Goal: Task Accomplishment & Management: Manage account settings

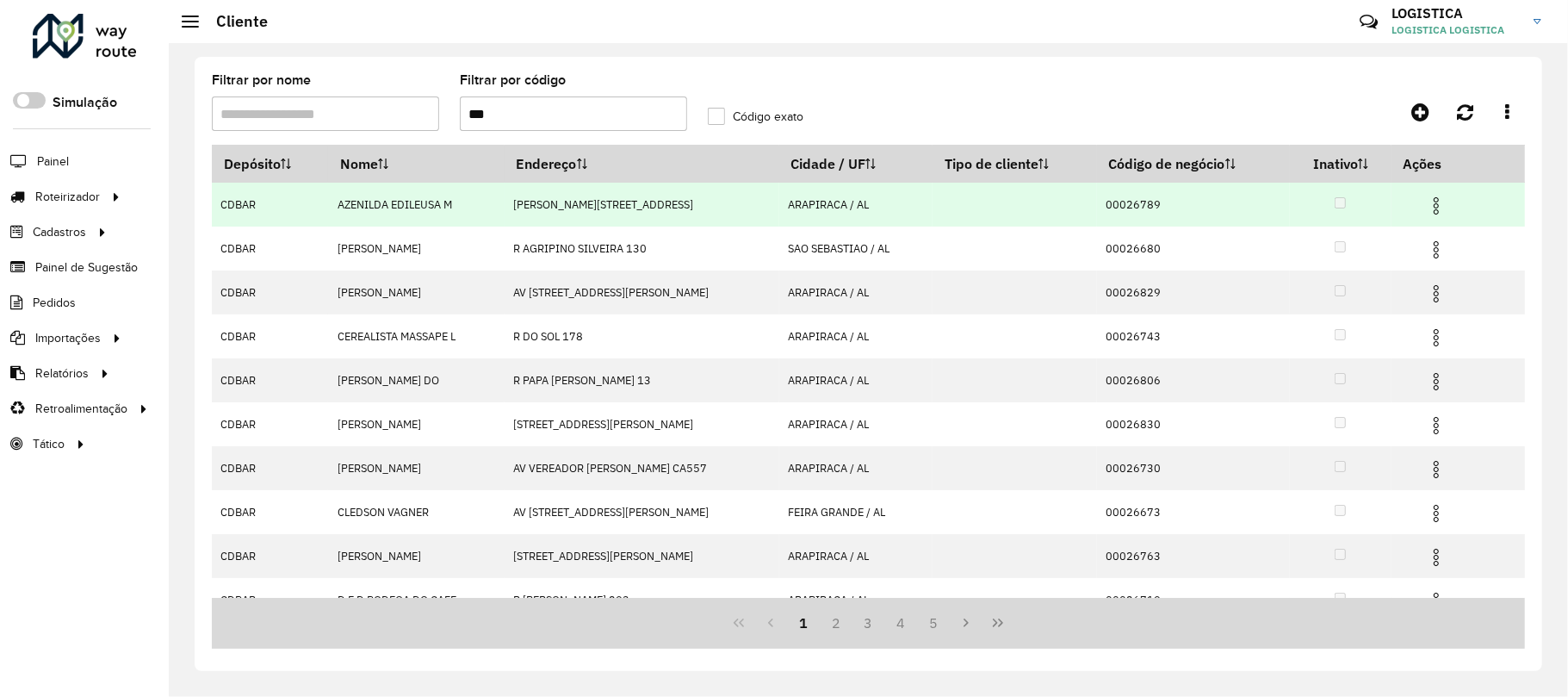
click at [1434, 201] on img at bounding box center [1437, 206] width 21 height 21
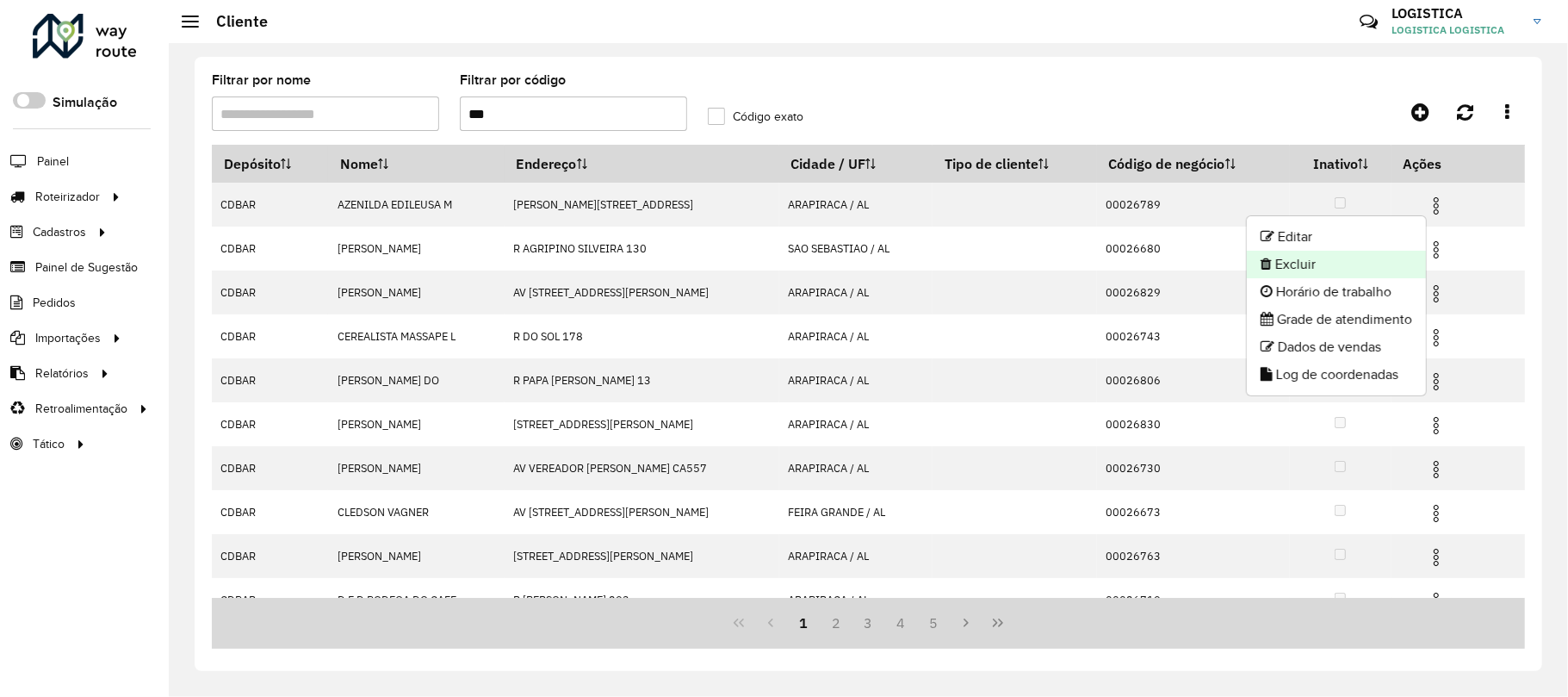
click at [1333, 266] on li "Excluir" at bounding box center [1337, 265] width 179 height 28
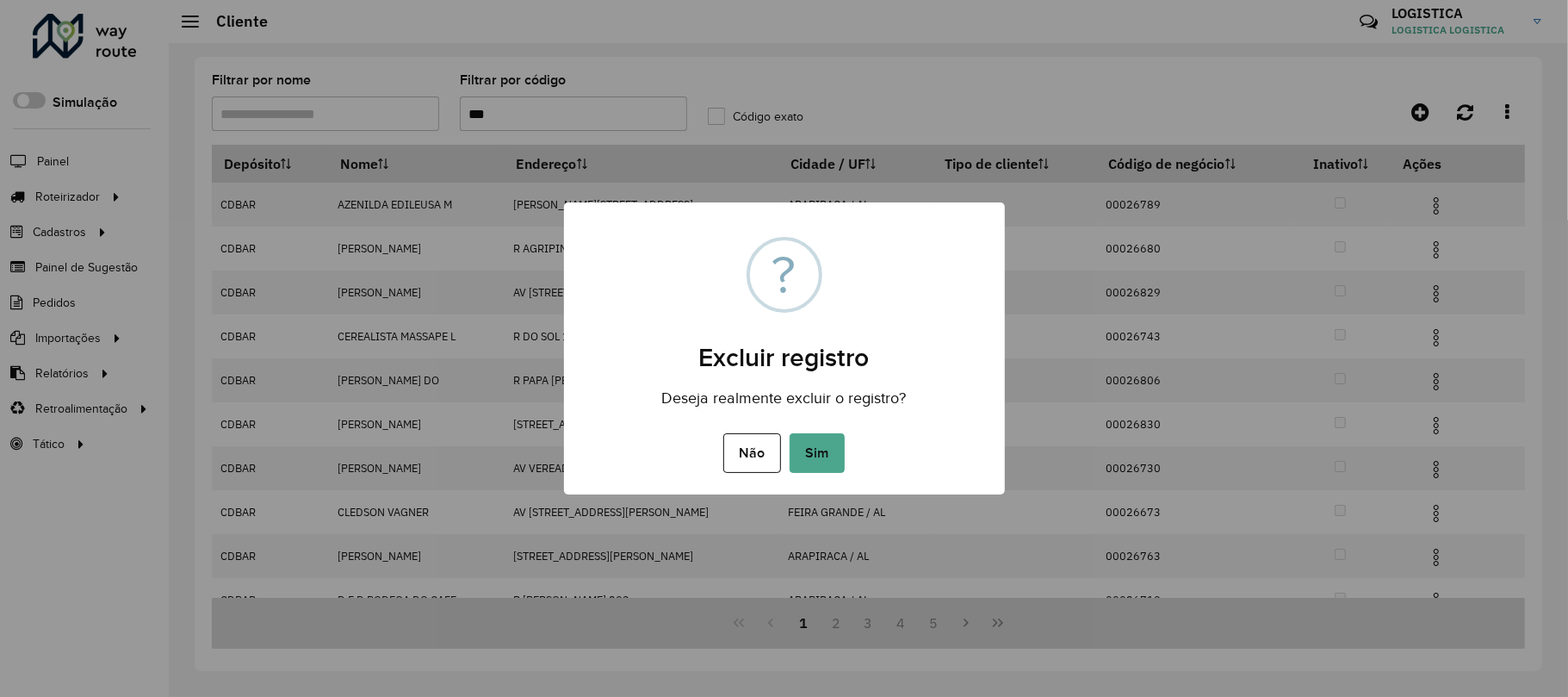
click at [790, 433] on button "Sim" at bounding box center [817, 453] width 55 height 40
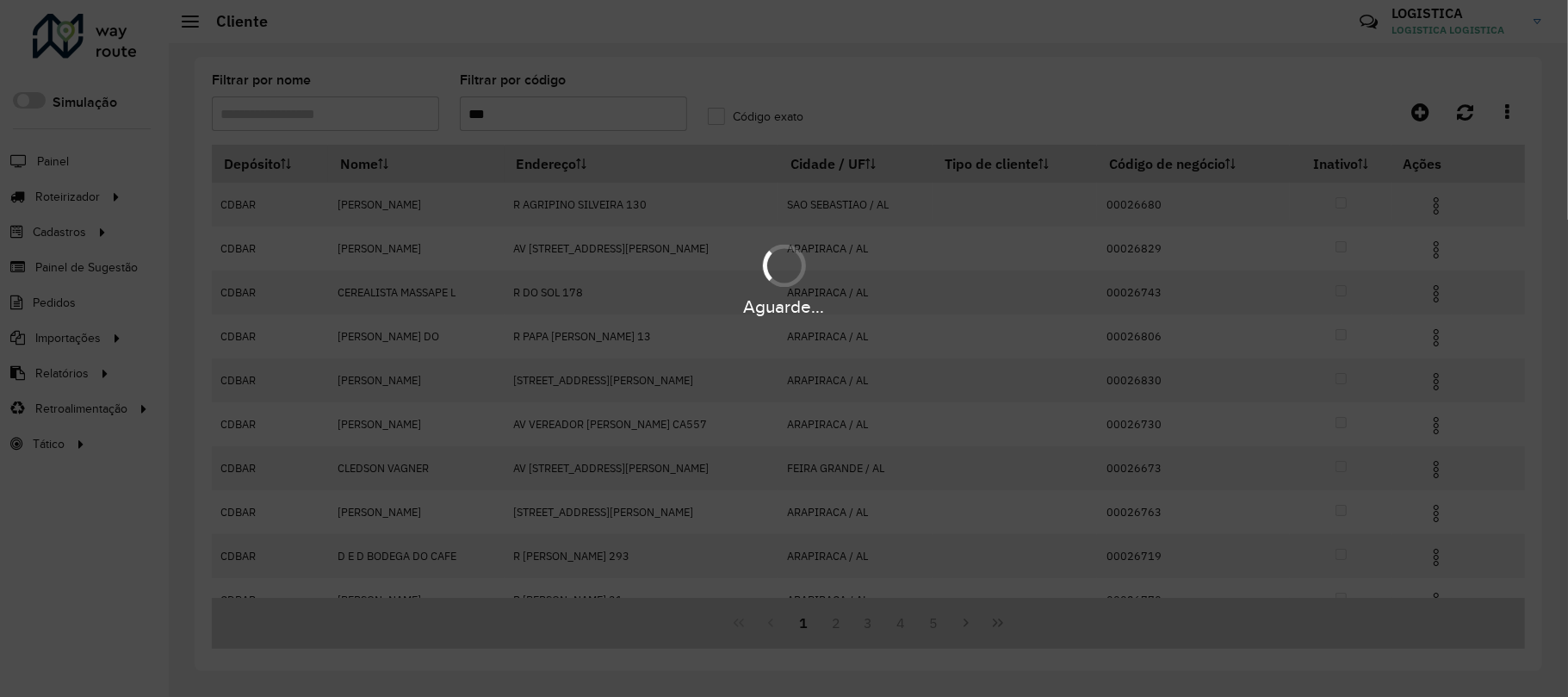
click at [1438, 318] on div "Aguarde..." at bounding box center [784, 306] width 1568 height 27
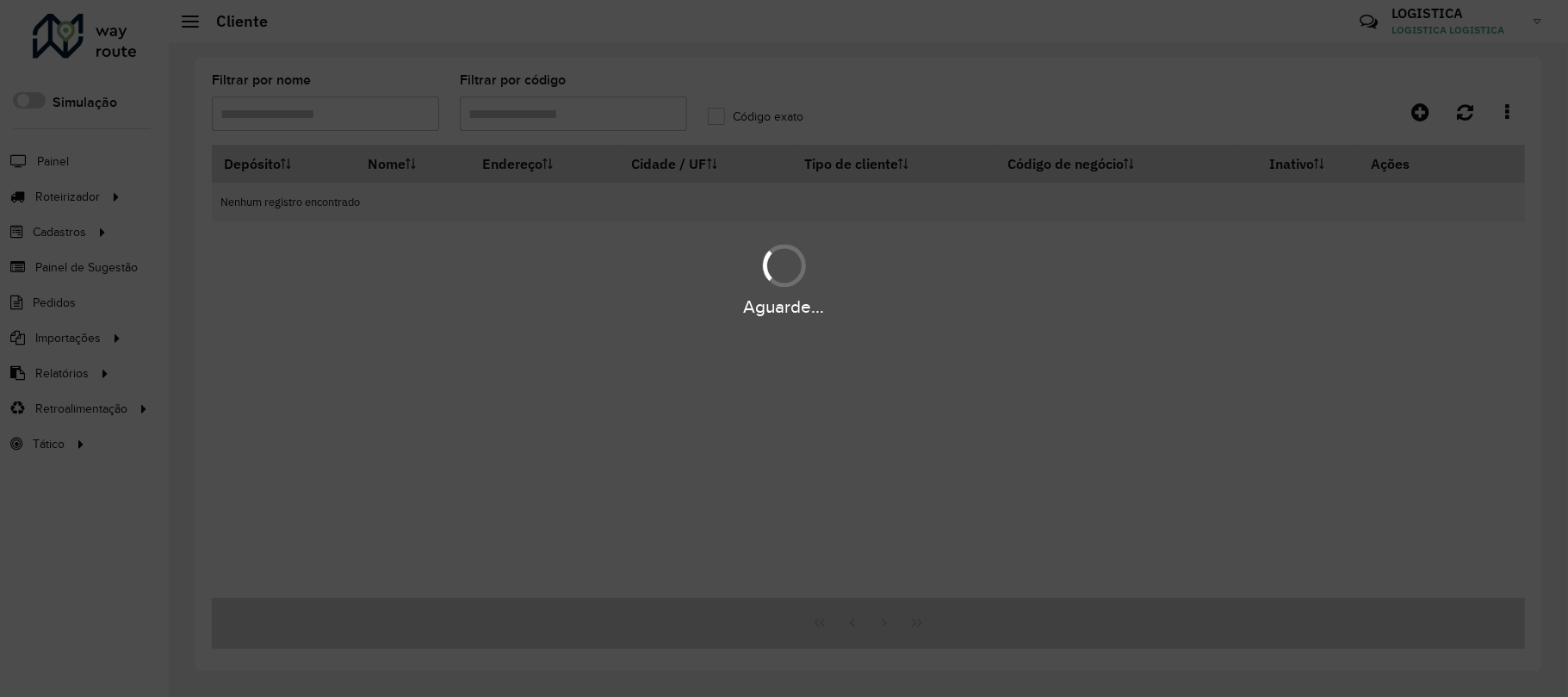
type input "***"
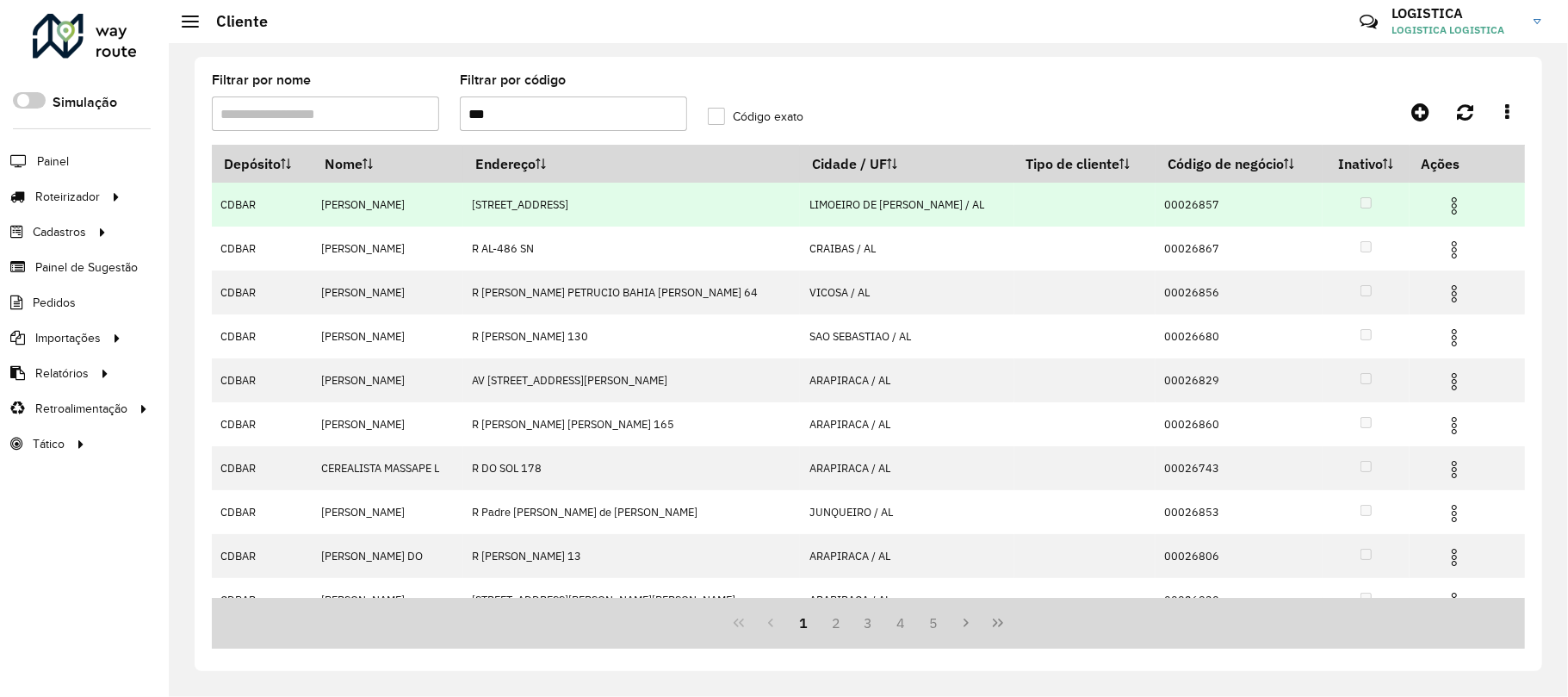
click at [1444, 208] on img at bounding box center [1455, 206] width 21 height 21
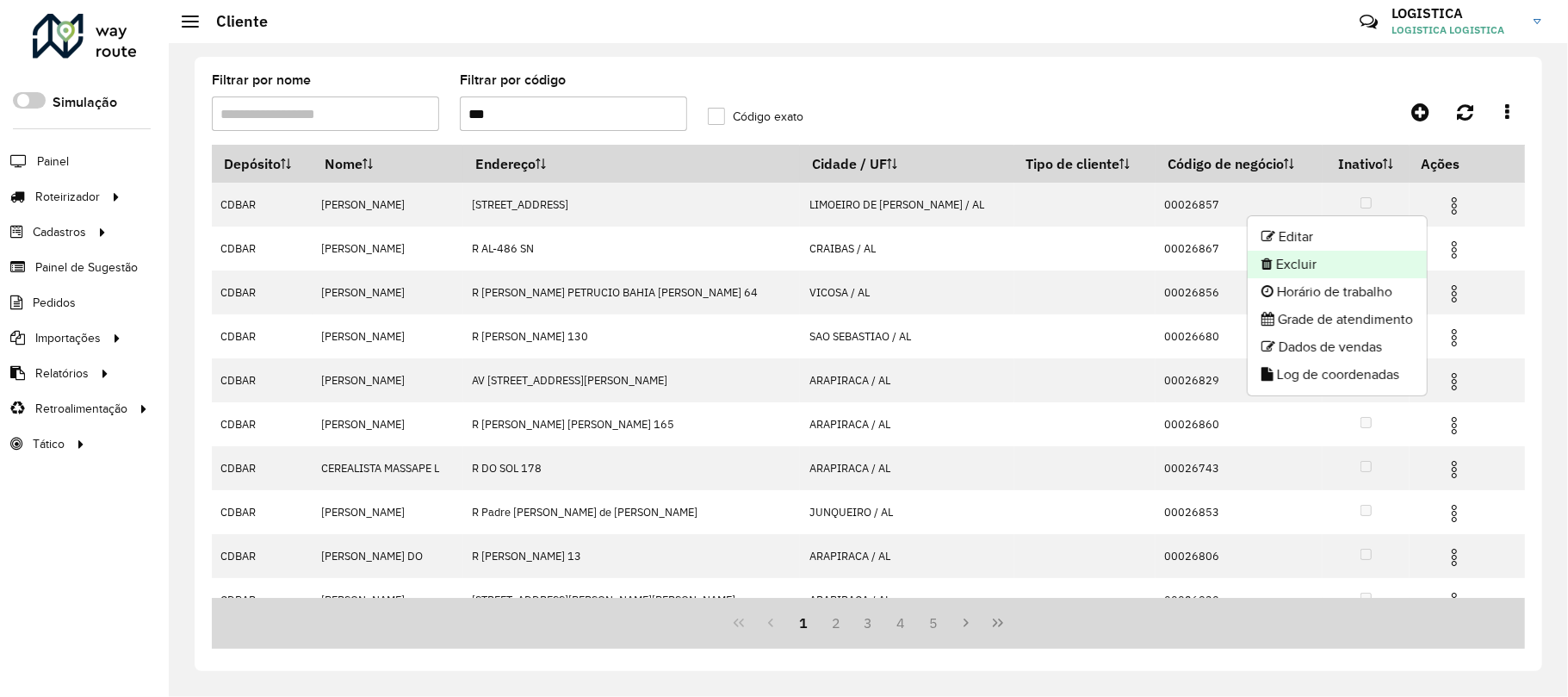
click at [1384, 253] on li "Excluir" at bounding box center [1337, 265] width 179 height 28
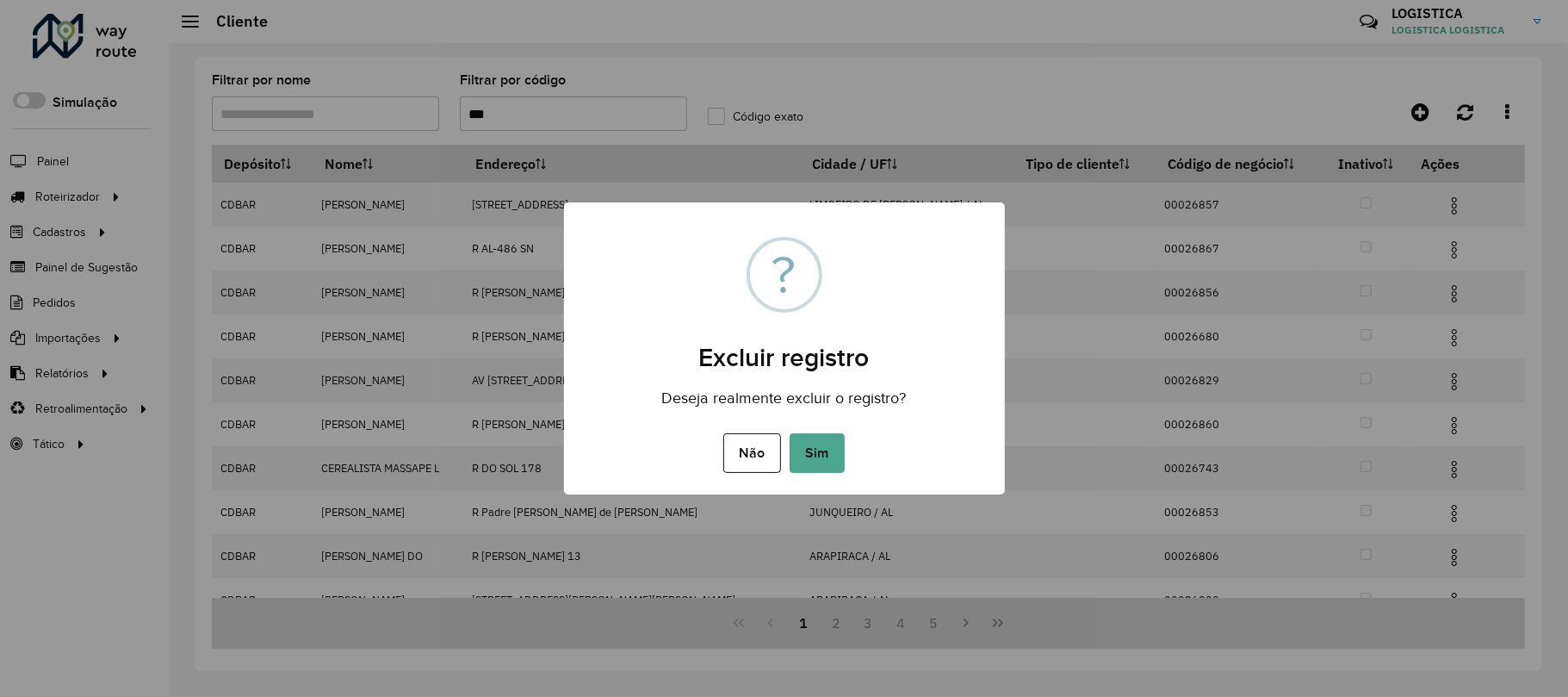
click at [790, 433] on button "Sim" at bounding box center [817, 453] width 55 height 40
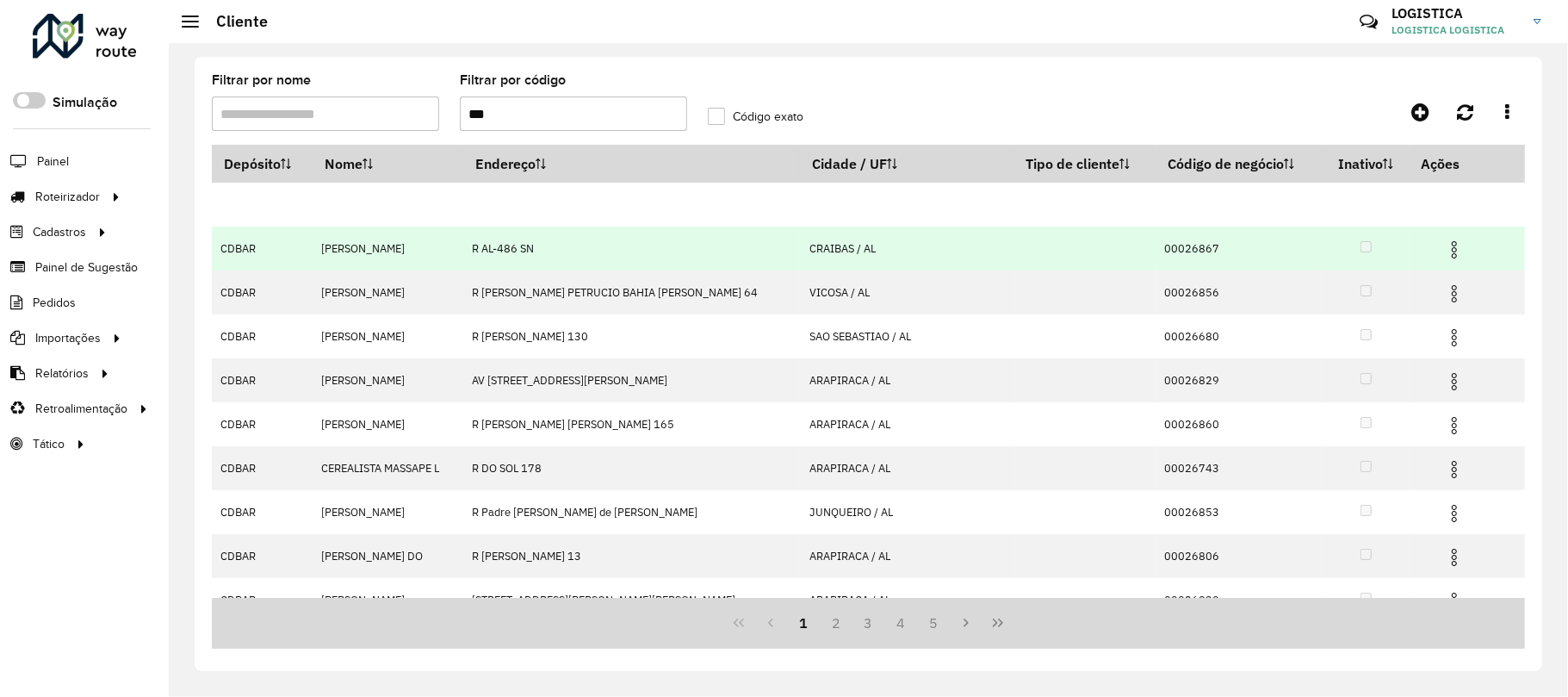
click at [0, 0] on div "Aguarde..." at bounding box center [0, 0] width 0 height 0
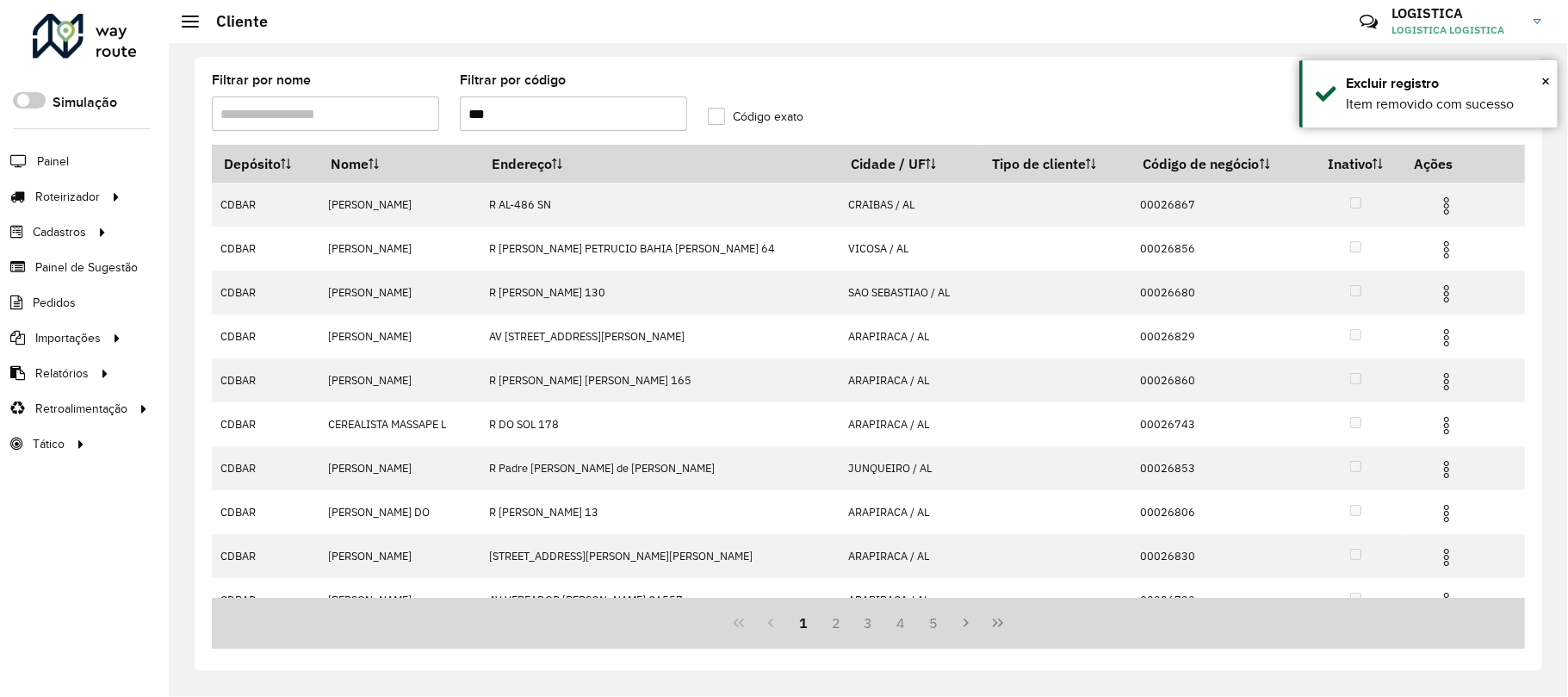
click at [1447, 253] on img at bounding box center [1447, 250] width 21 height 21
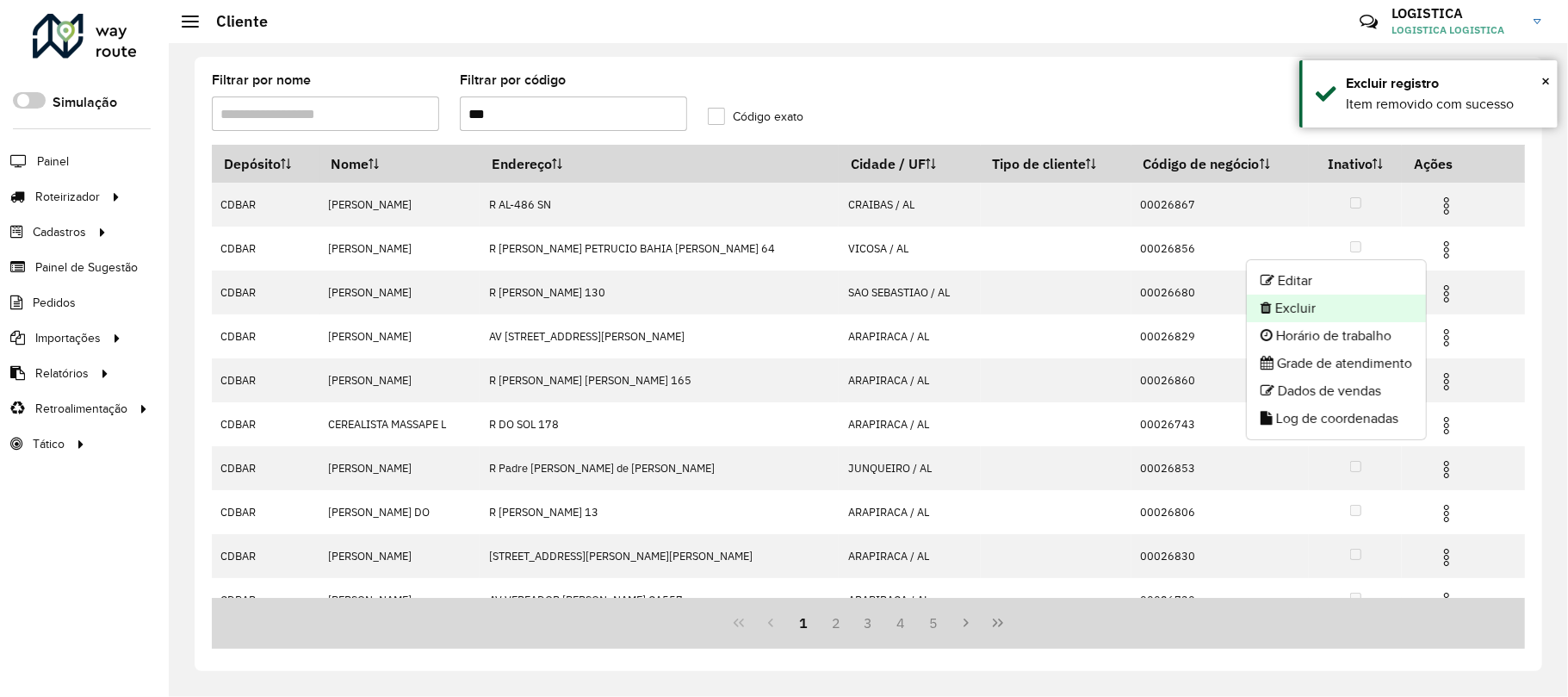
click at [1323, 308] on li "Excluir" at bounding box center [1337, 308] width 179 height 28
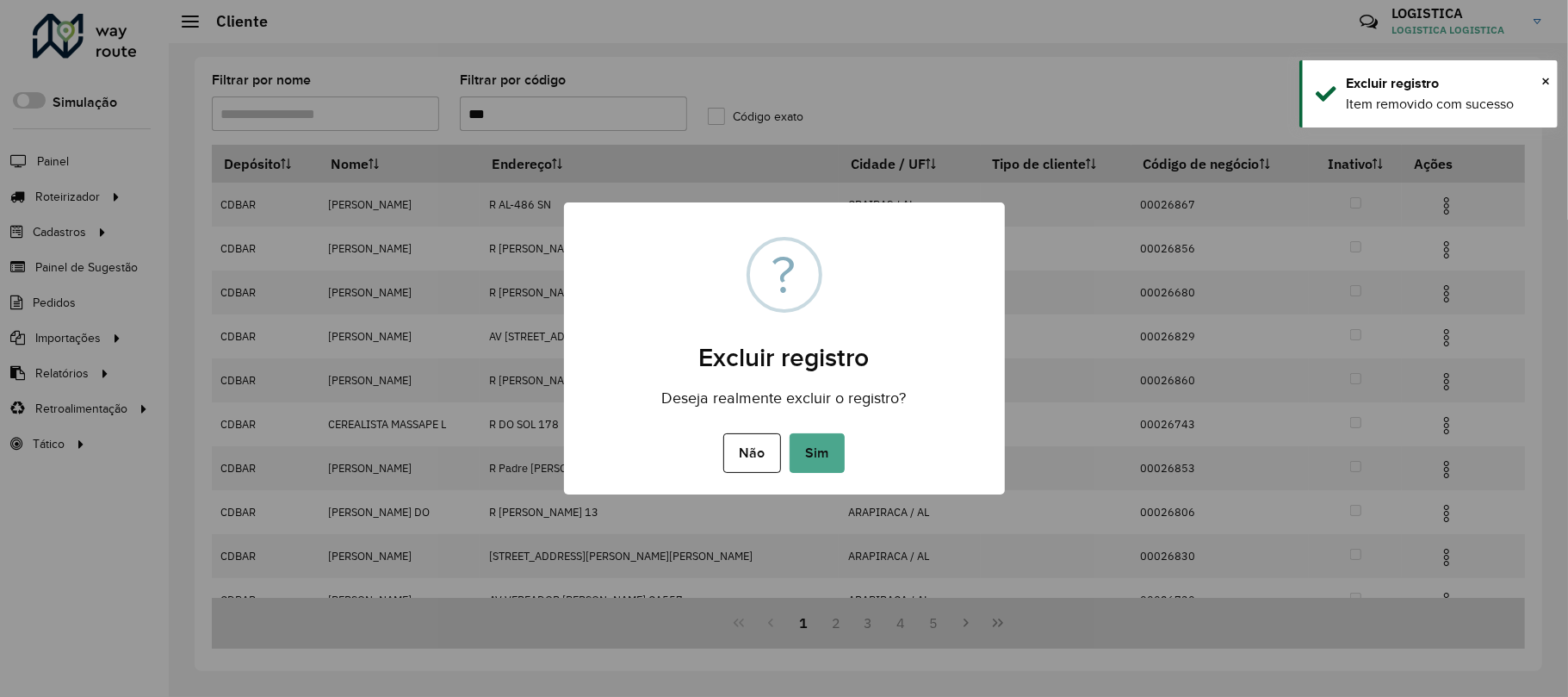
click at [790, 433] on button "Sim" at bounding box center [817, 453] width 55 height 40
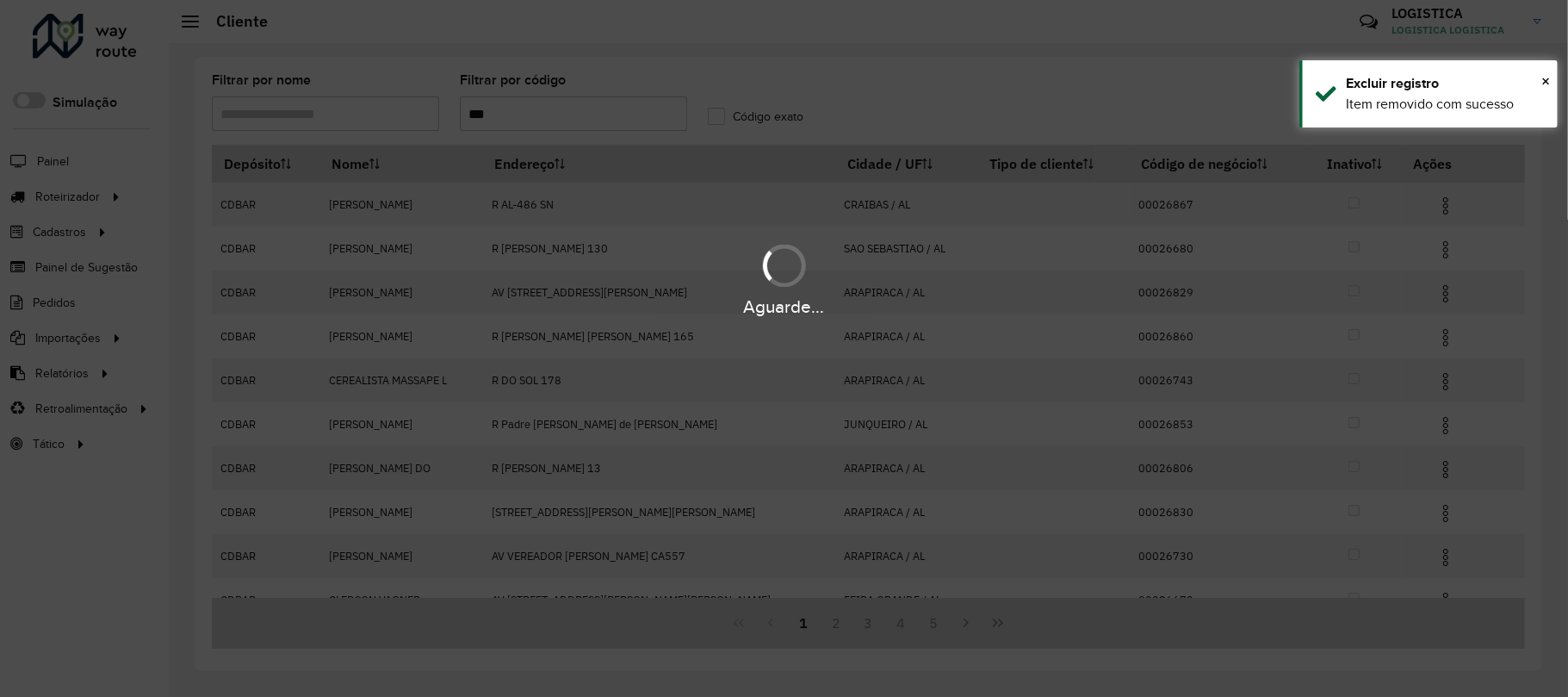
click at [1438, 209] on div "Aguarde..." at bounding box center [784, 348] width 1568 height 697
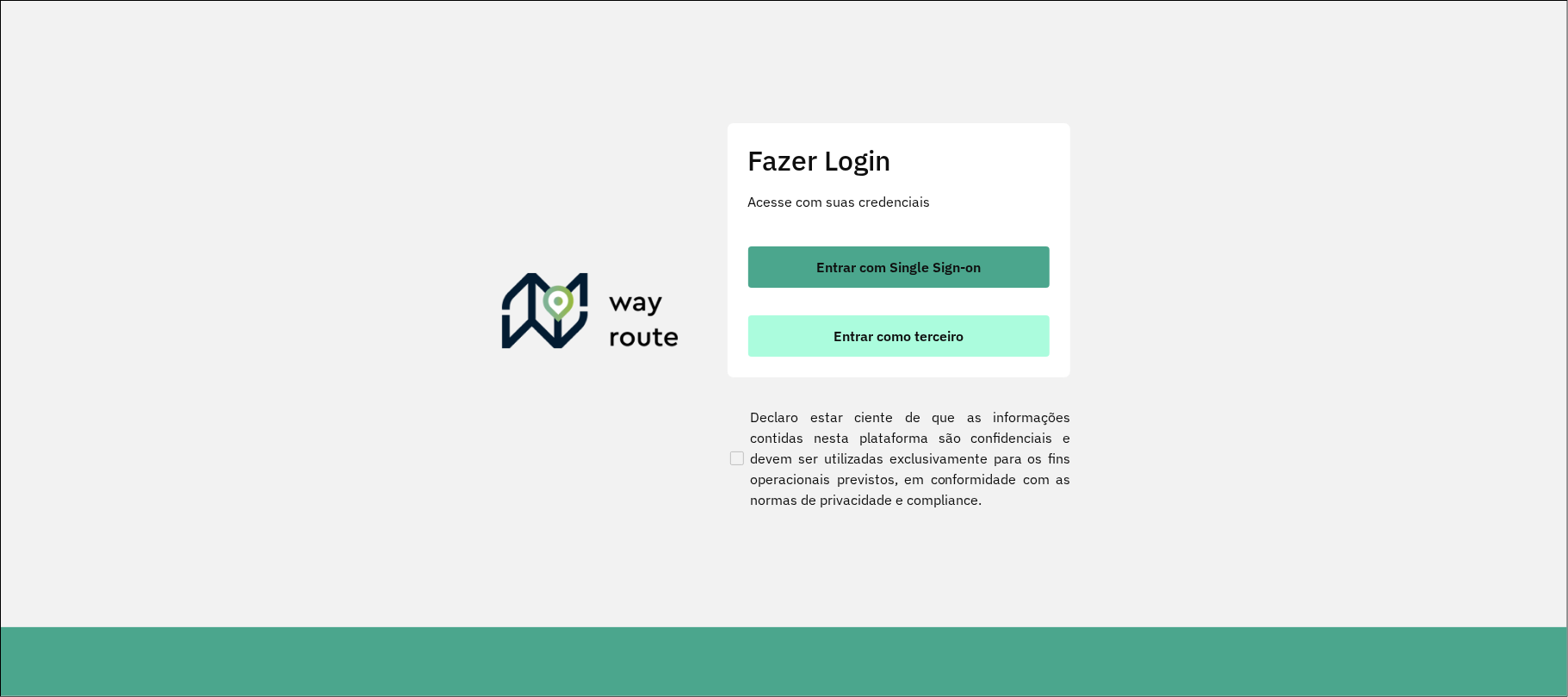
click at [909, 329] on span "Entrar como terceiro" at bounding box center [898, 336] width 130 height 14
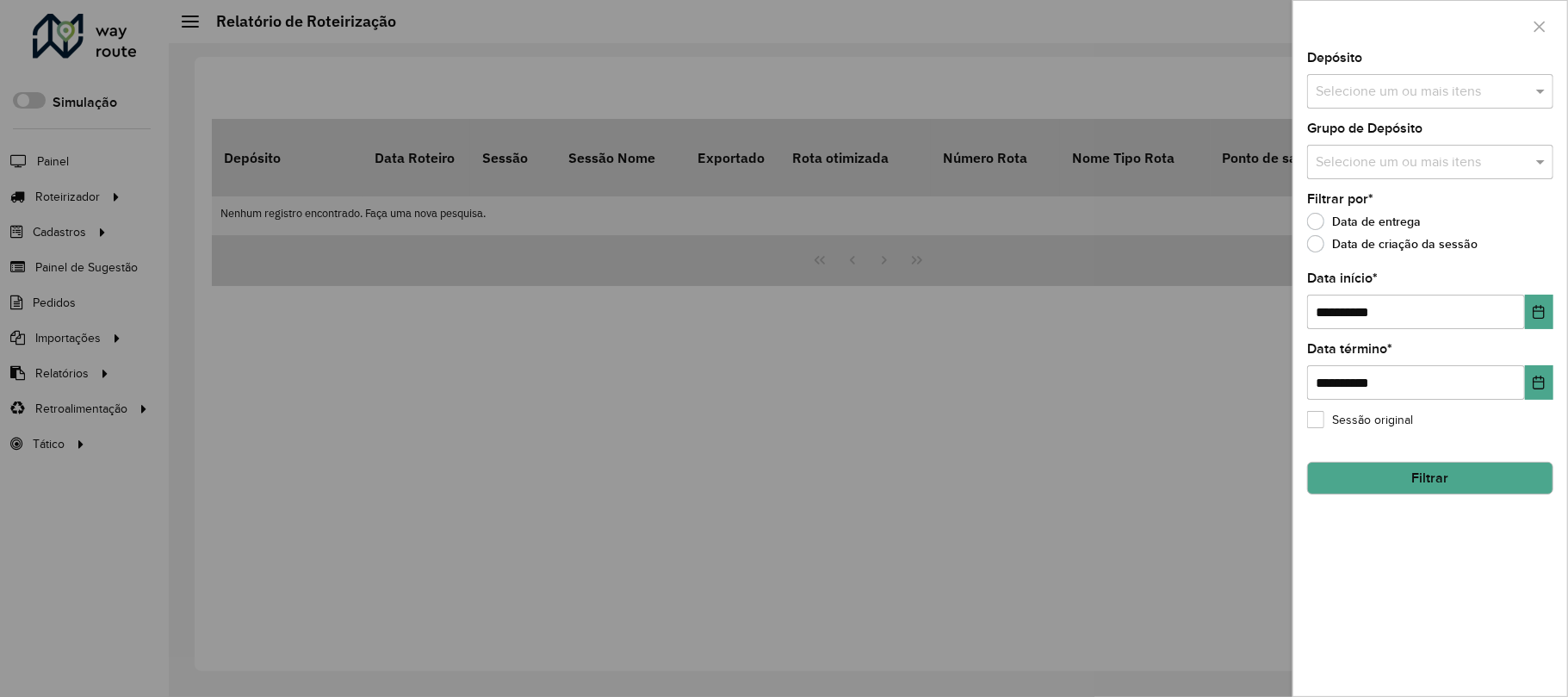
drag, startPoint x: 389, startPoint y: 472, endPoint x: 311, endPoint y: 414, distance: 97.2
click at [389, 472] on div at bounding box center [784, 348] width 1568 height 697
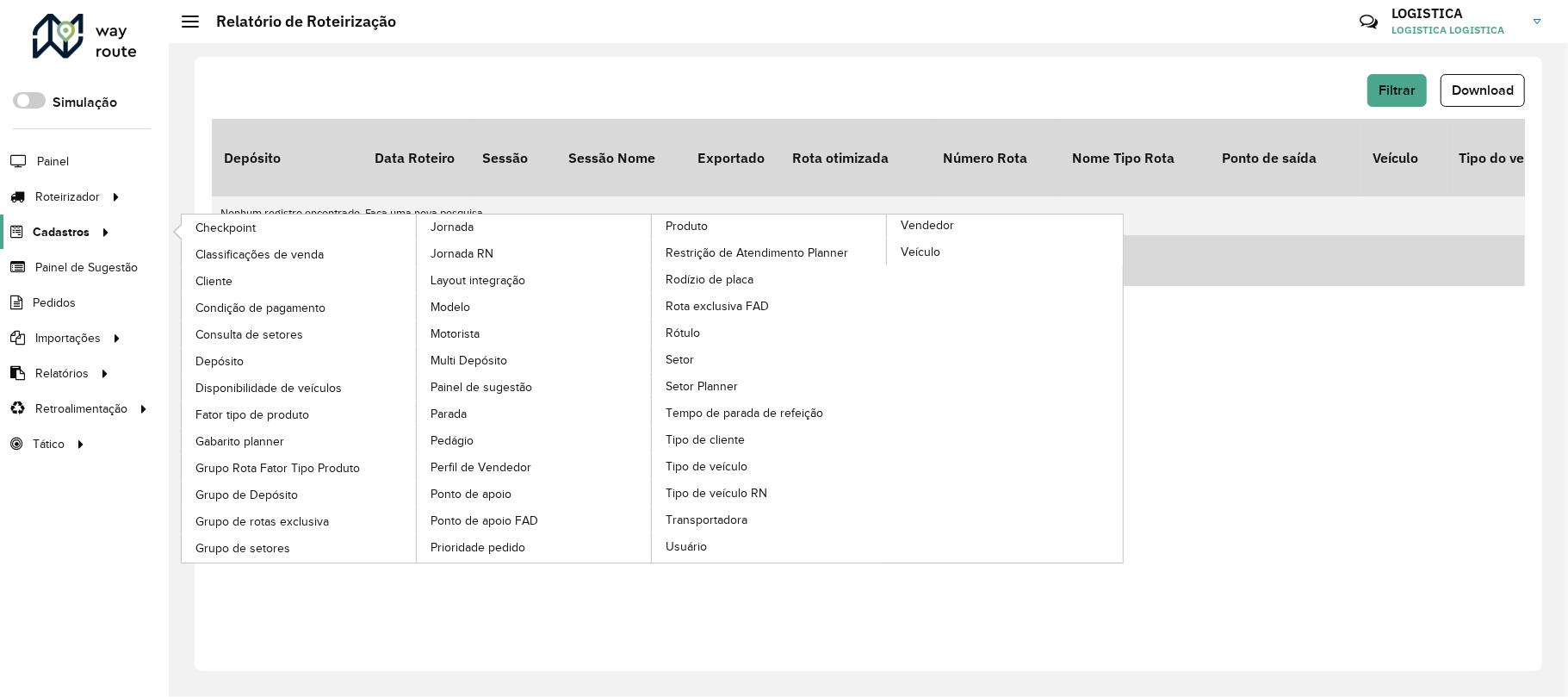
click at [57, 232] on span "Cadastros" at bounding box center [61, 231] width 57 height 18
click at [224, 286] on span "Cliente" at bounding box center [216, 281] width 41 height 18
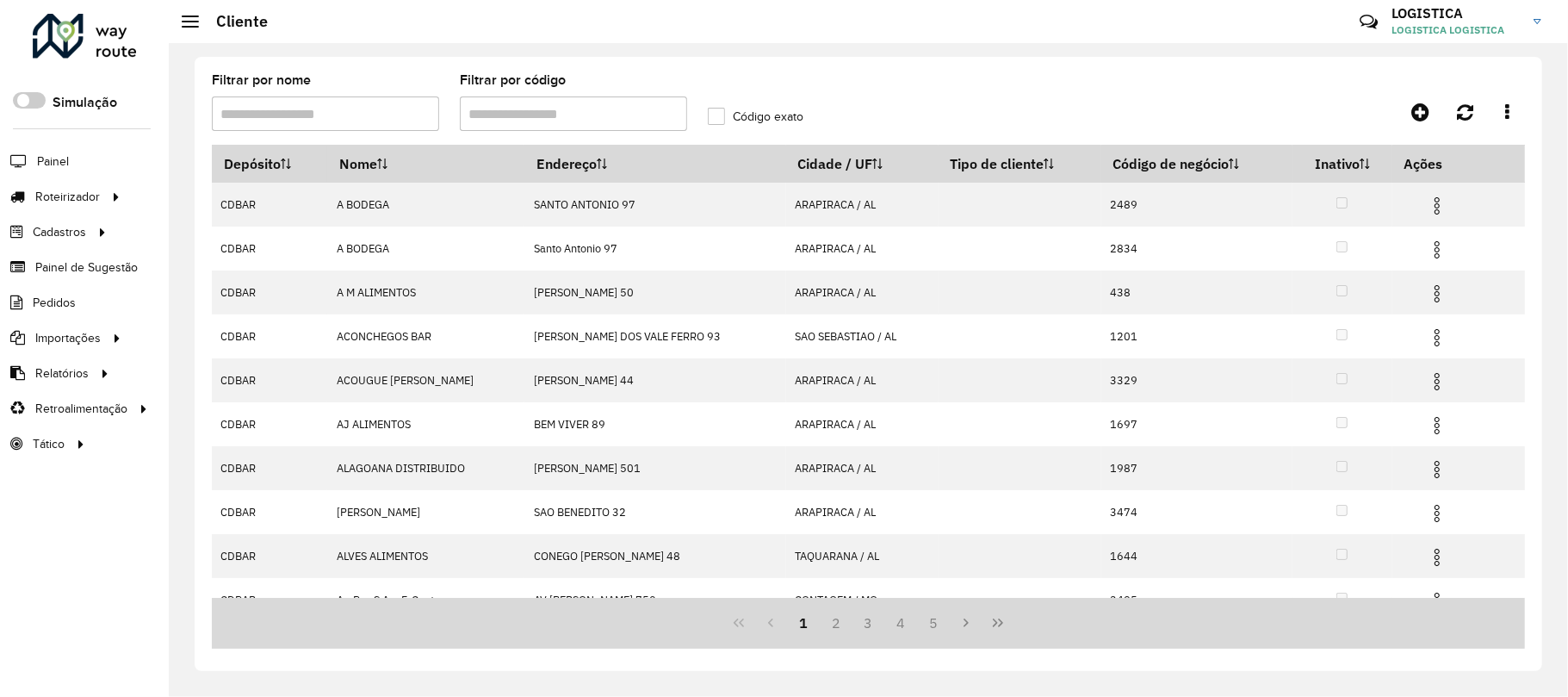
click at [526, 119] on input "Filtrar por código" at bounding box center [573, 114] width 227 height 35
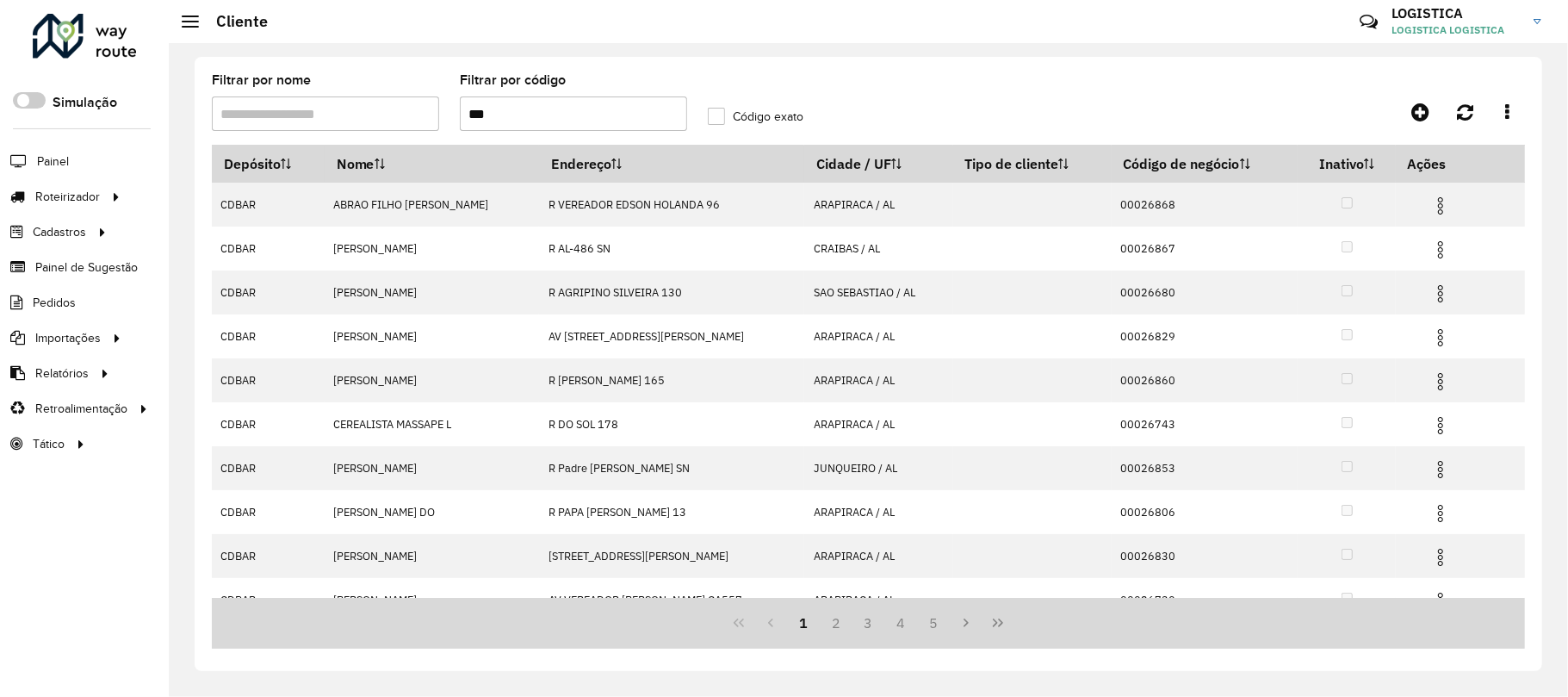
type input "***"
click at [1007, 625] on button "Last Page" at bounding box center [998, 623] width 33 height 33
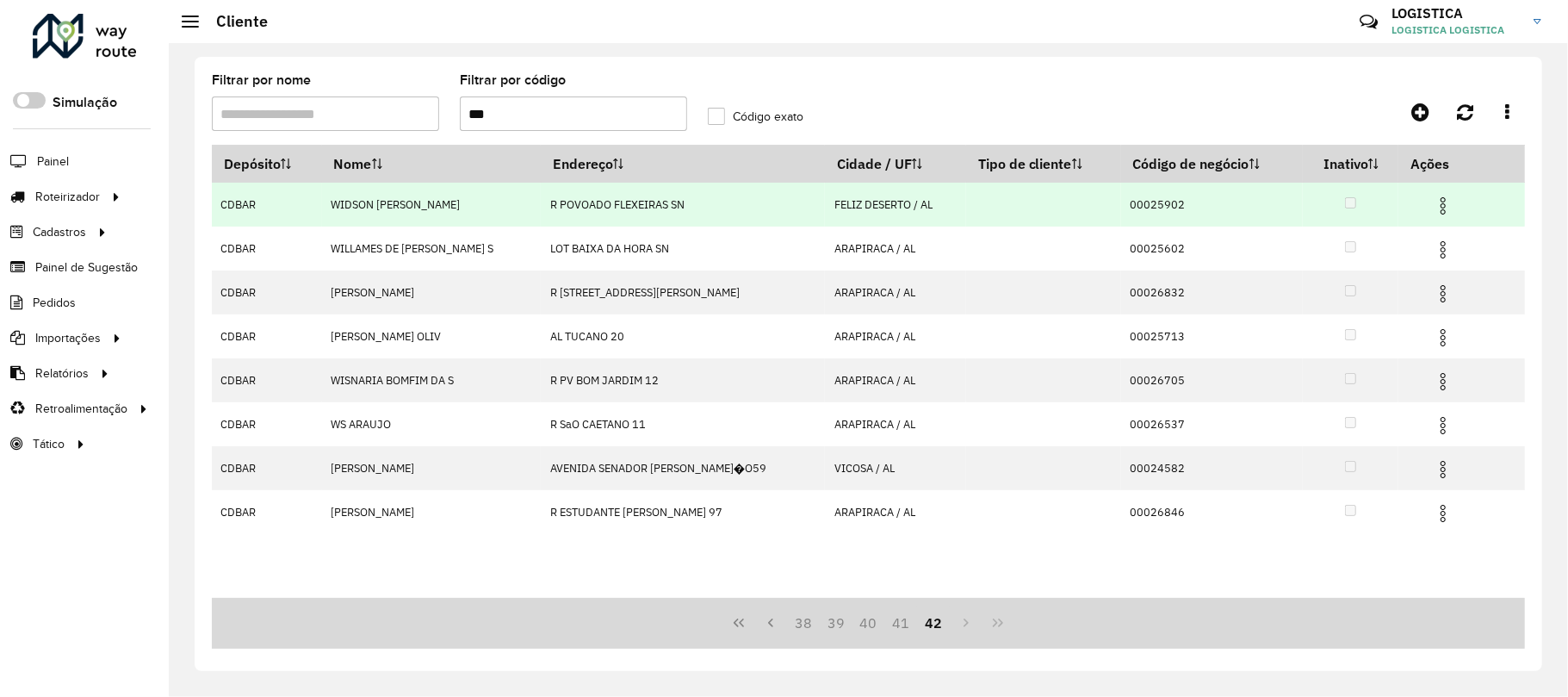
click at [1444, 204] on img at bounding box center [1444, 206] width 21 height 21
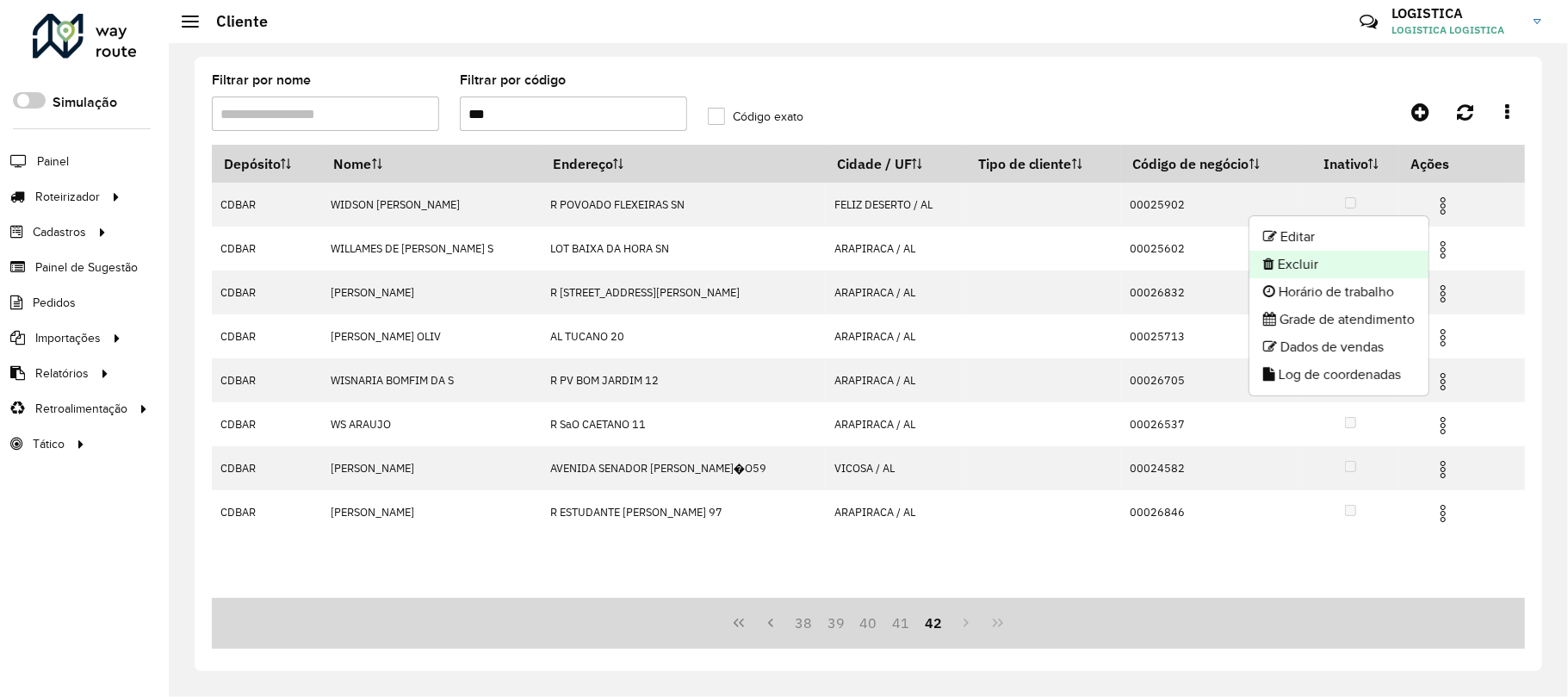
click at [1337, 259] on li "Excluir" at bounding box center [1339, 265] width 179 height 28
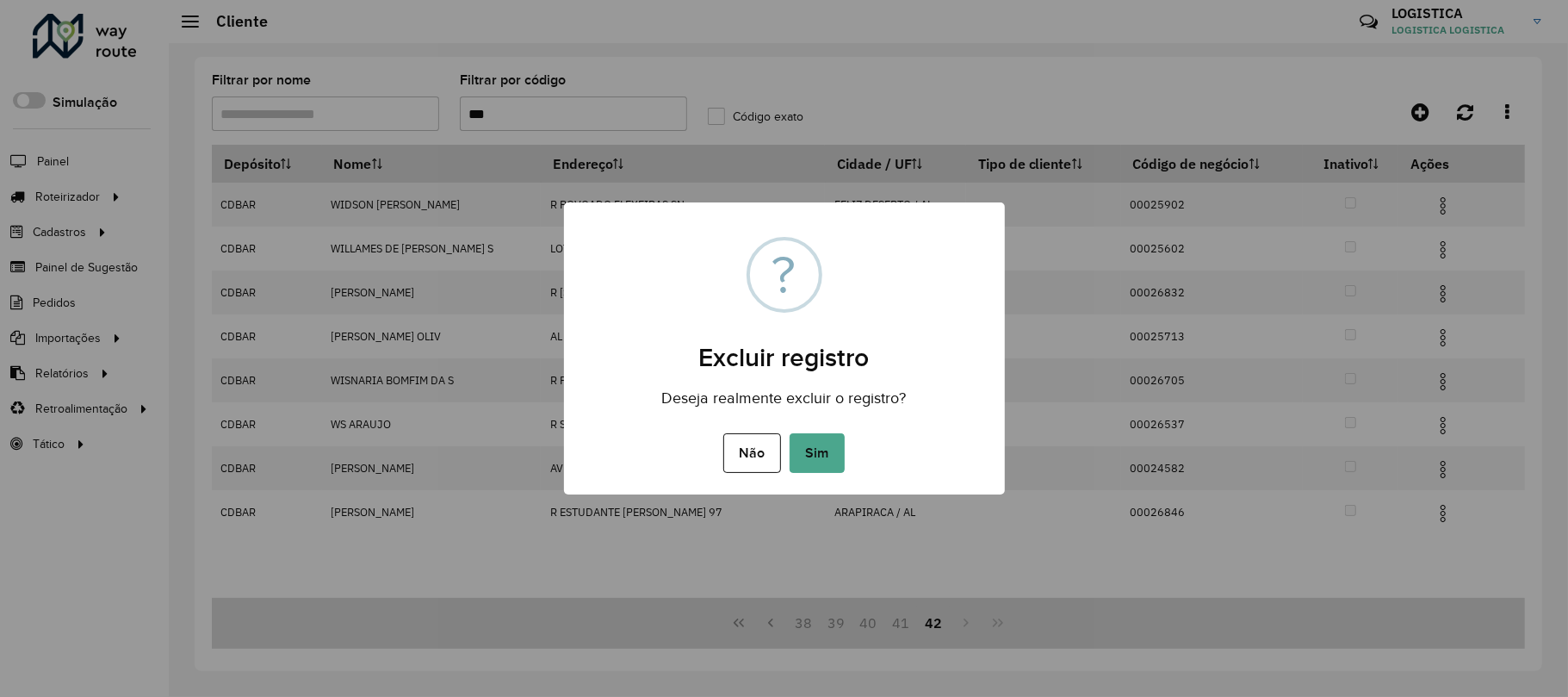
click at [790, 433] on button "Sim" at bounding box center [817, 453] width 55 height 40
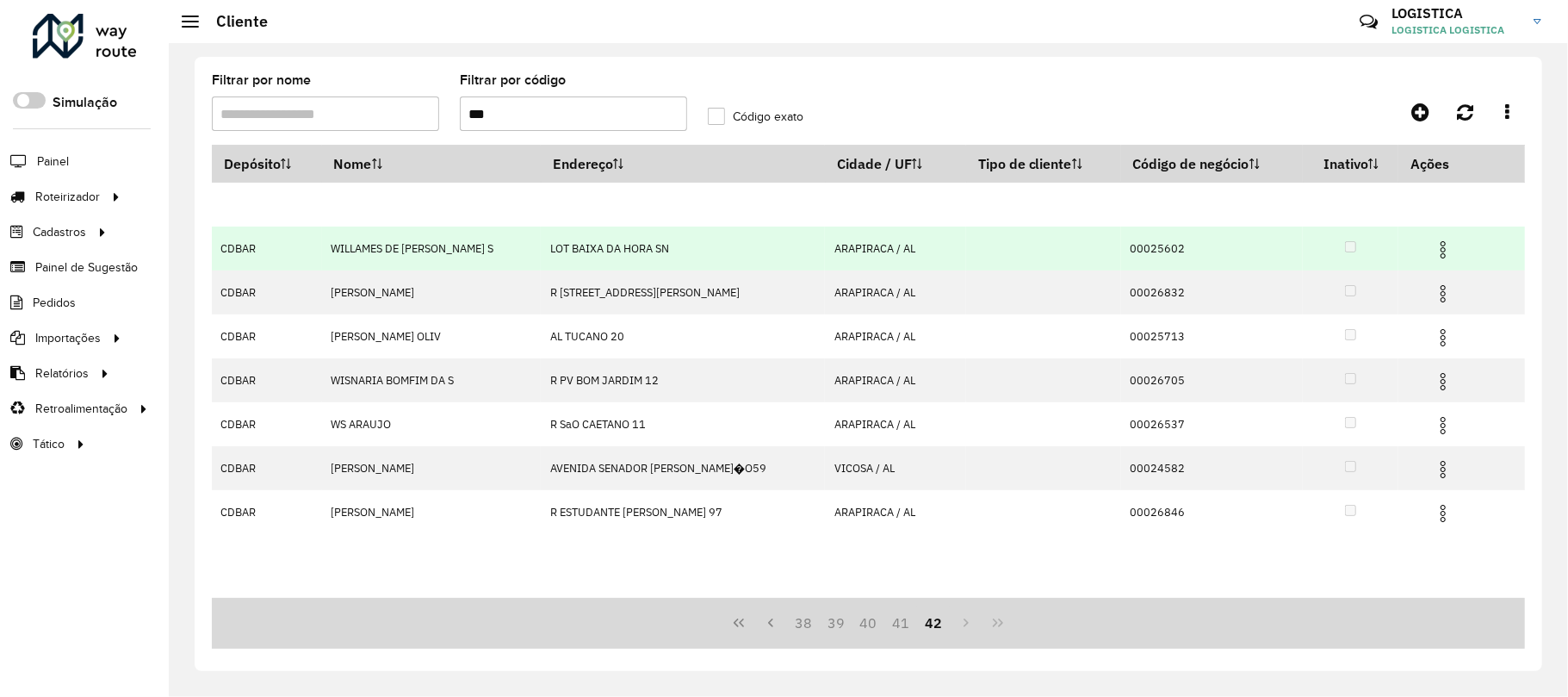
click at [1433, 239] on img at bounding box center [1444, 250] width 21 height 21
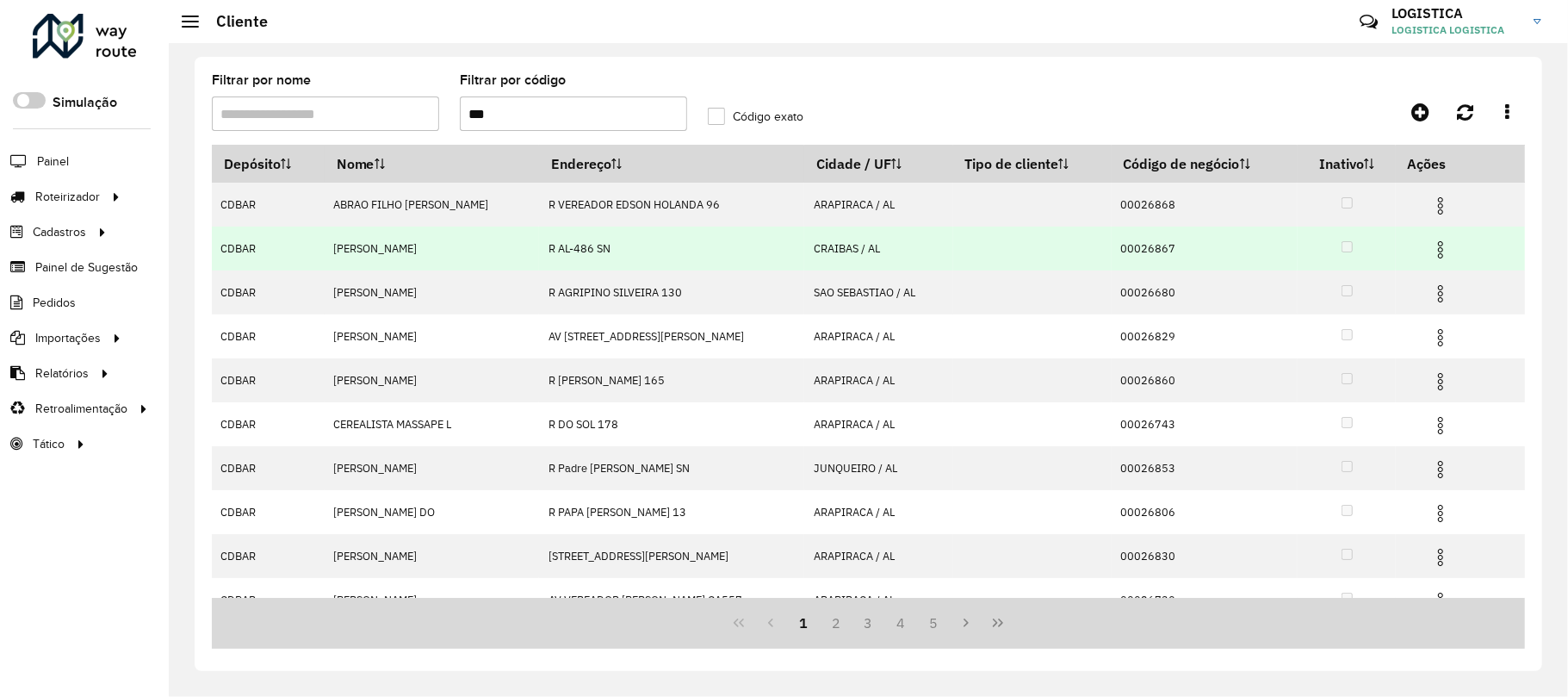
click at [1442, 241] on img at bounding box center [1441, 250] width 21 height 21
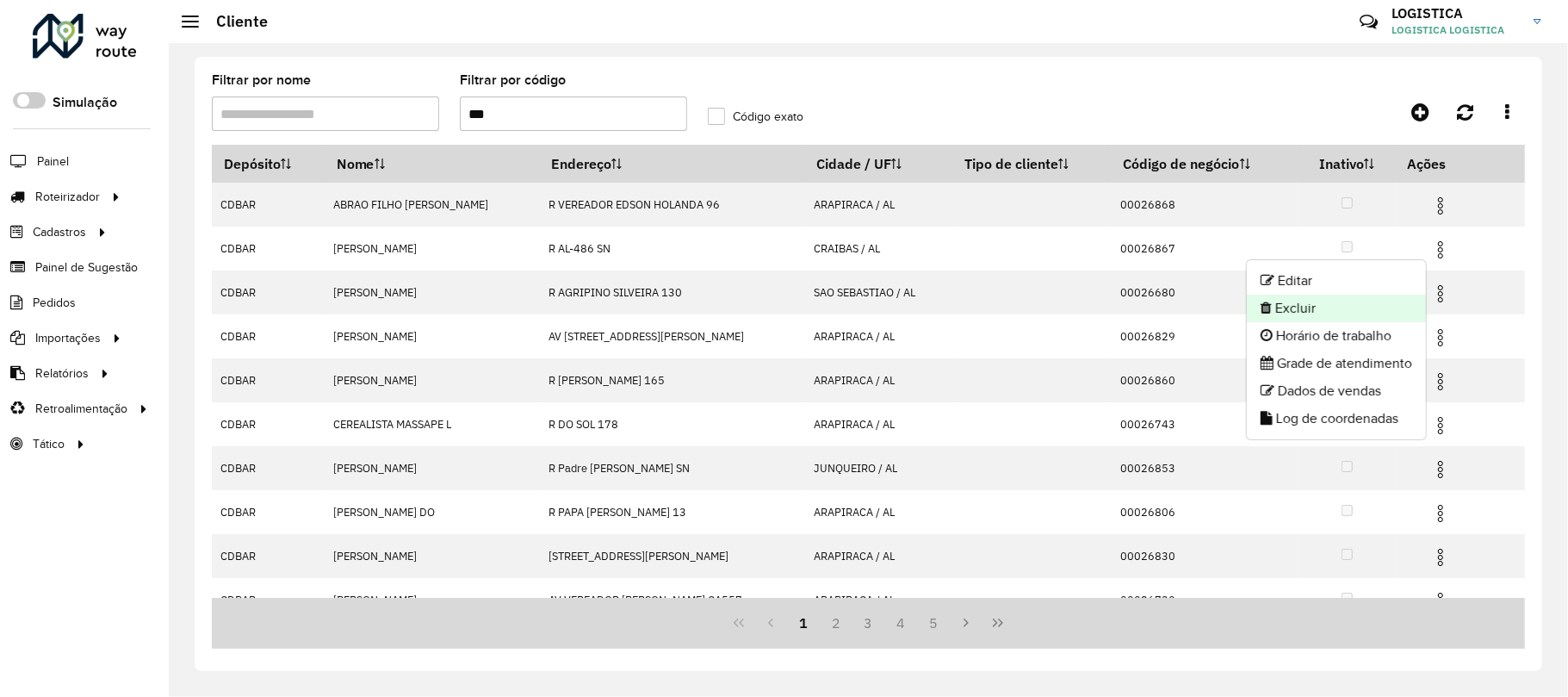
click at [1330, 300] on li "Excluir" at bounding box center [1337, 308] width 179 height 28
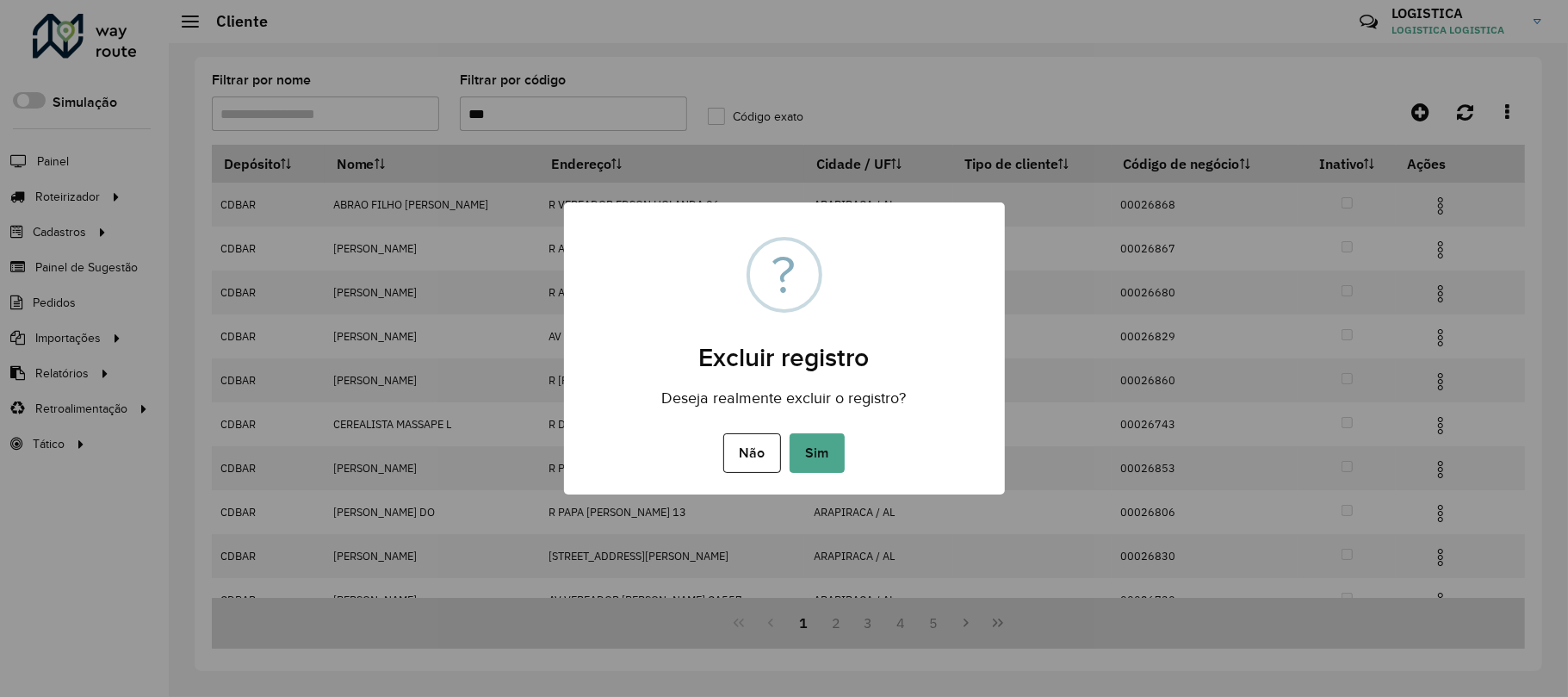
click at [790, 433] on button "Sim" at bounding box center [817, 453] width 55 height 40
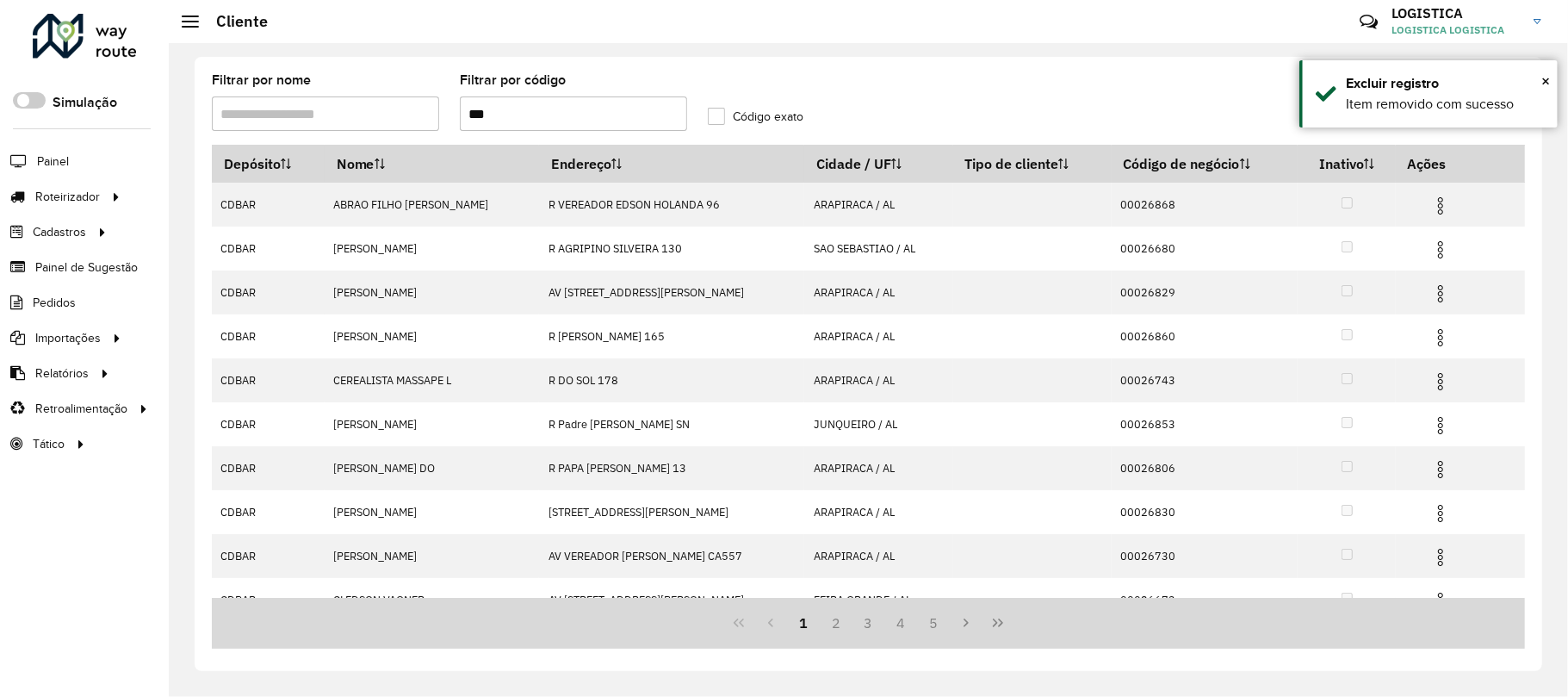
click at [1441, 205] on img at bounding box center [1441, 206] width 21 height 21
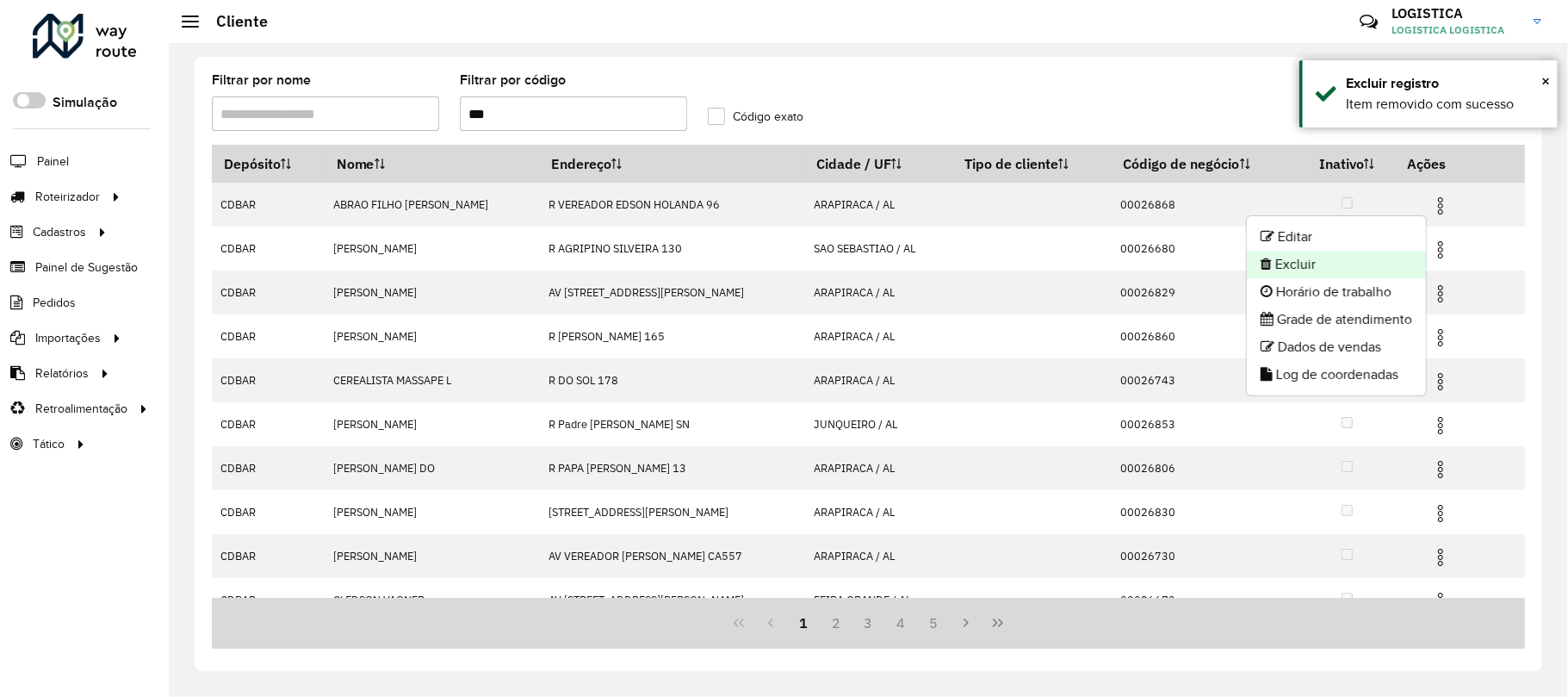
click at [1375, 272] on li "Excluir" at bounding box center [1337, 265] width 179 height 28
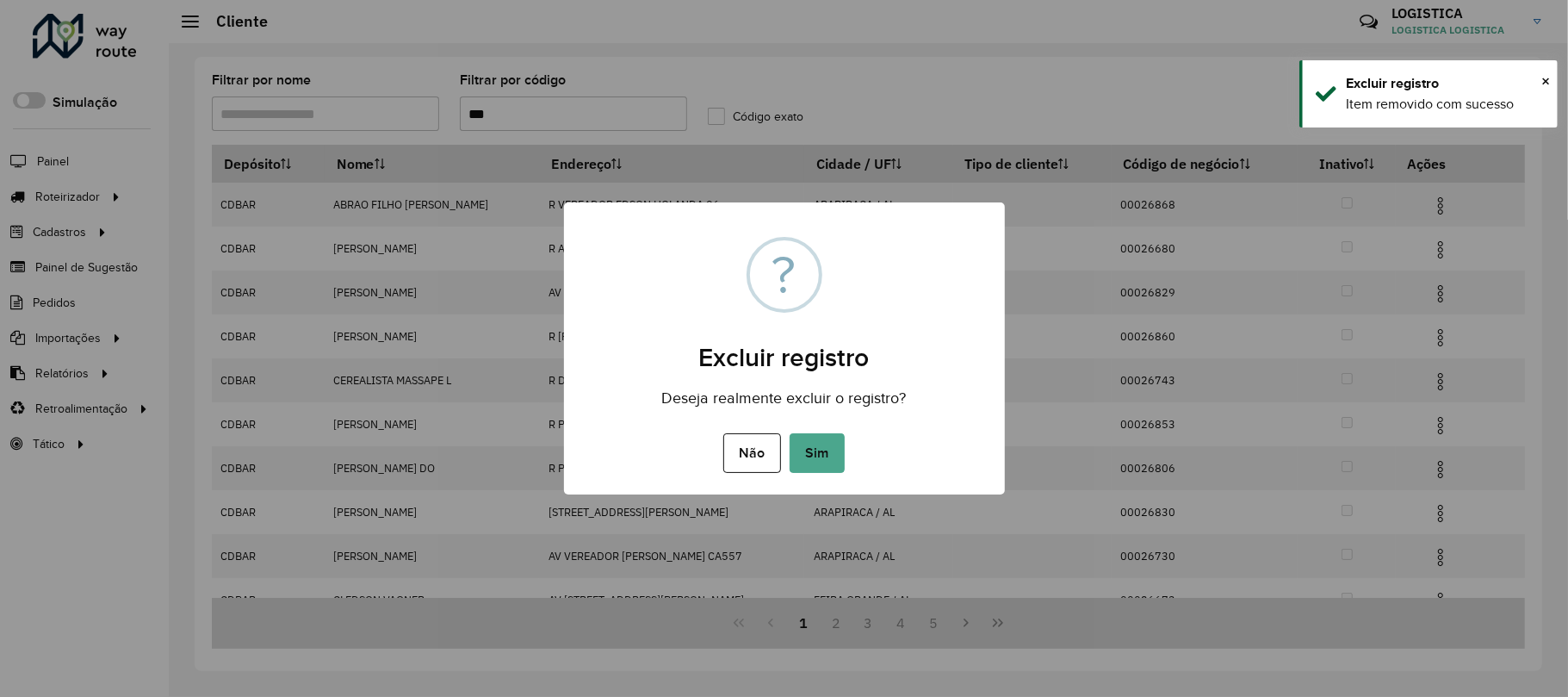
click at [790, 433] on button "Sim" at bounding box center [817, 453] width 55 height 40
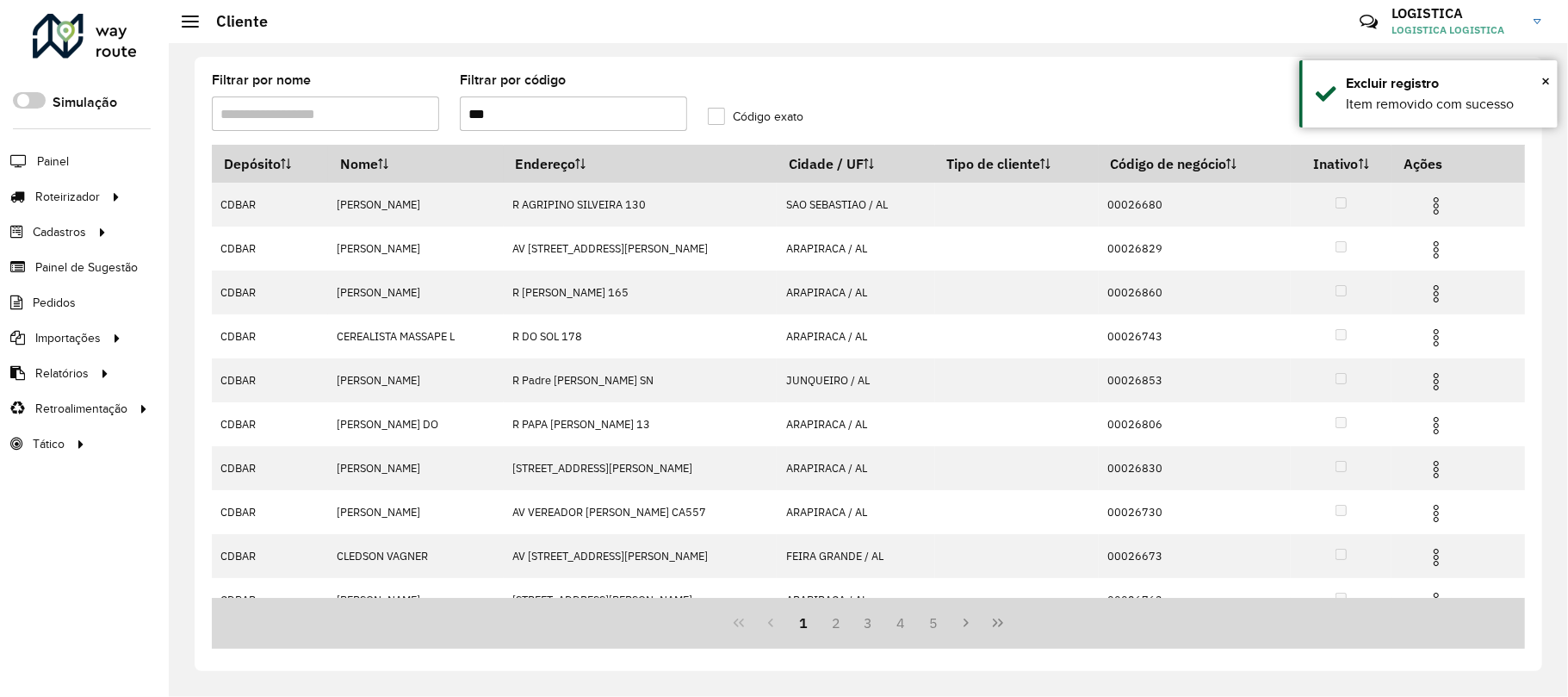
click at [1440, 246] on img at bounding box center [1437, 250] width 21 height 21
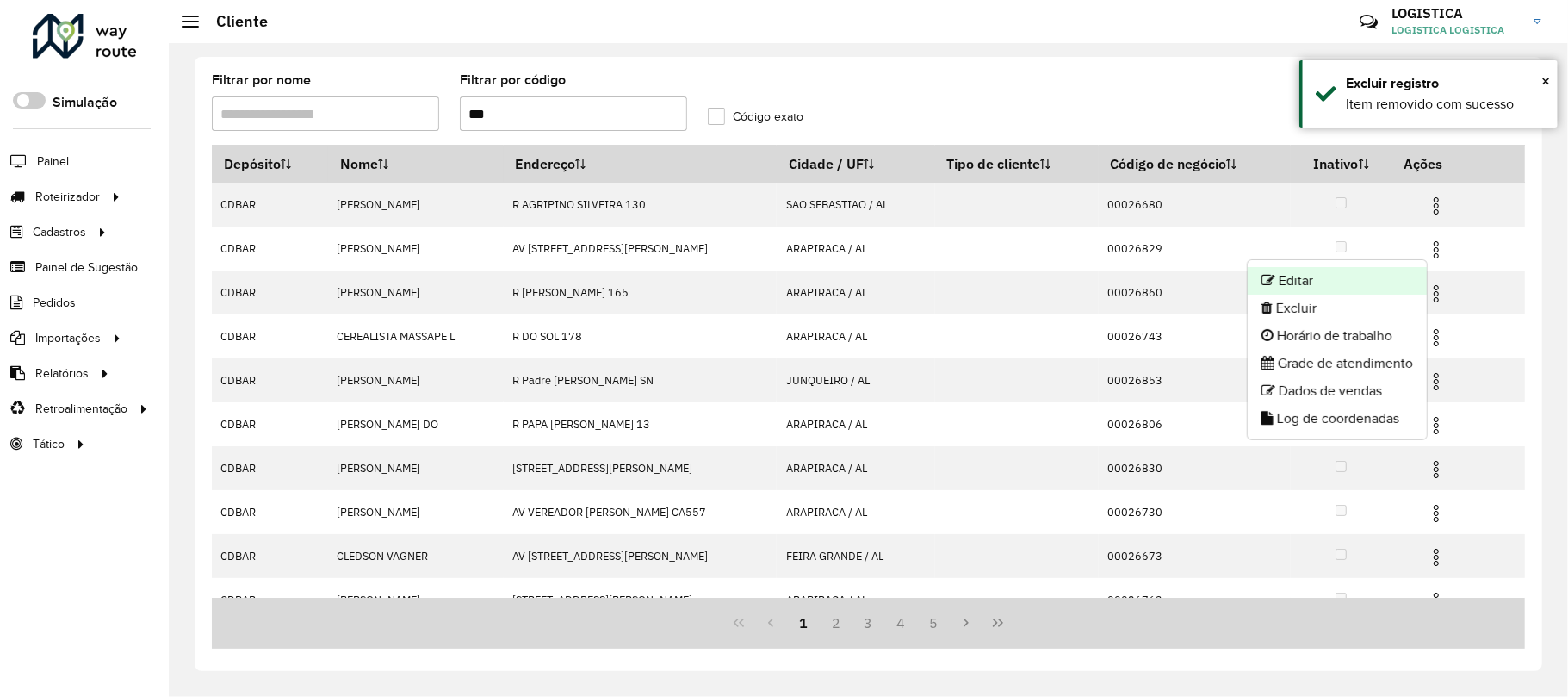
click at [1350, 293] on li "Editar" at bounding box center [1337, 281] width 179 height 28
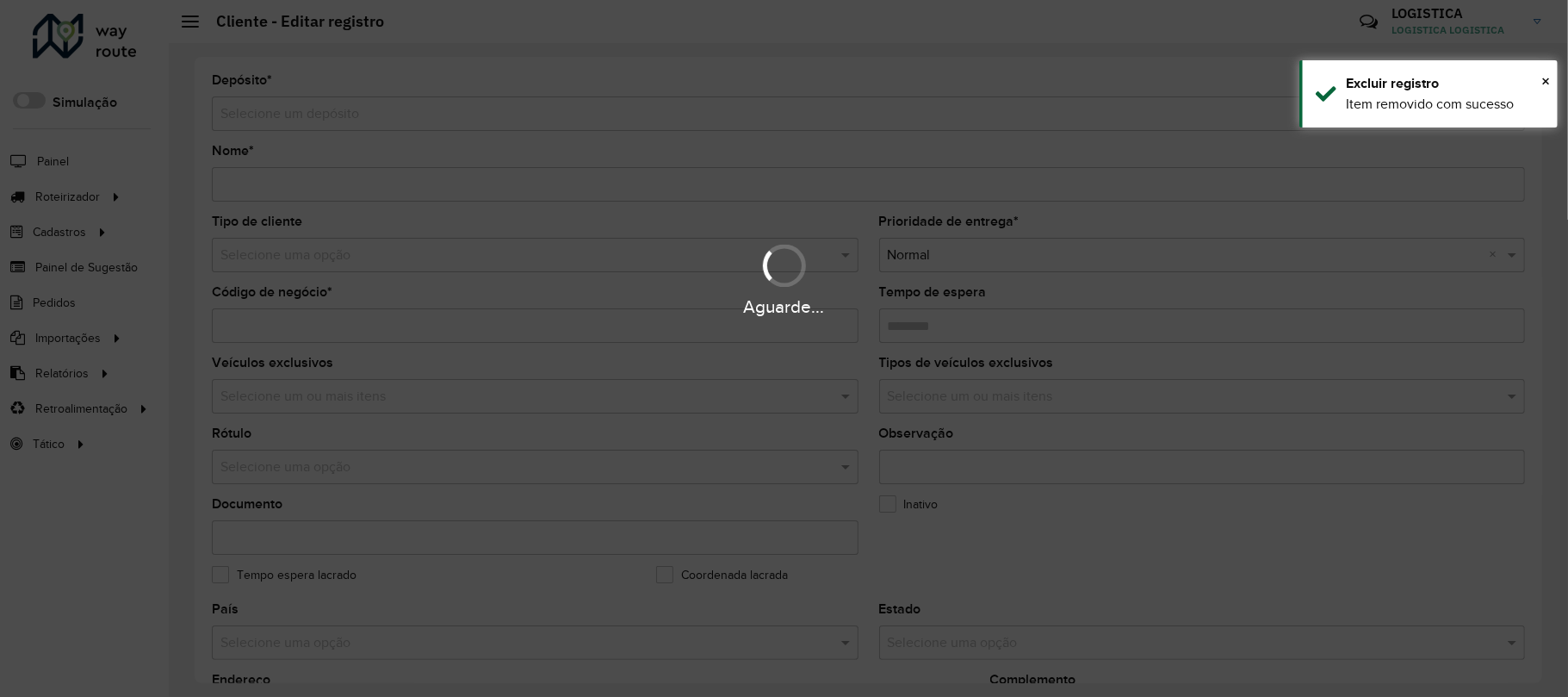
type input "**********"
type input "********"
type input "**********"
type input "*********"
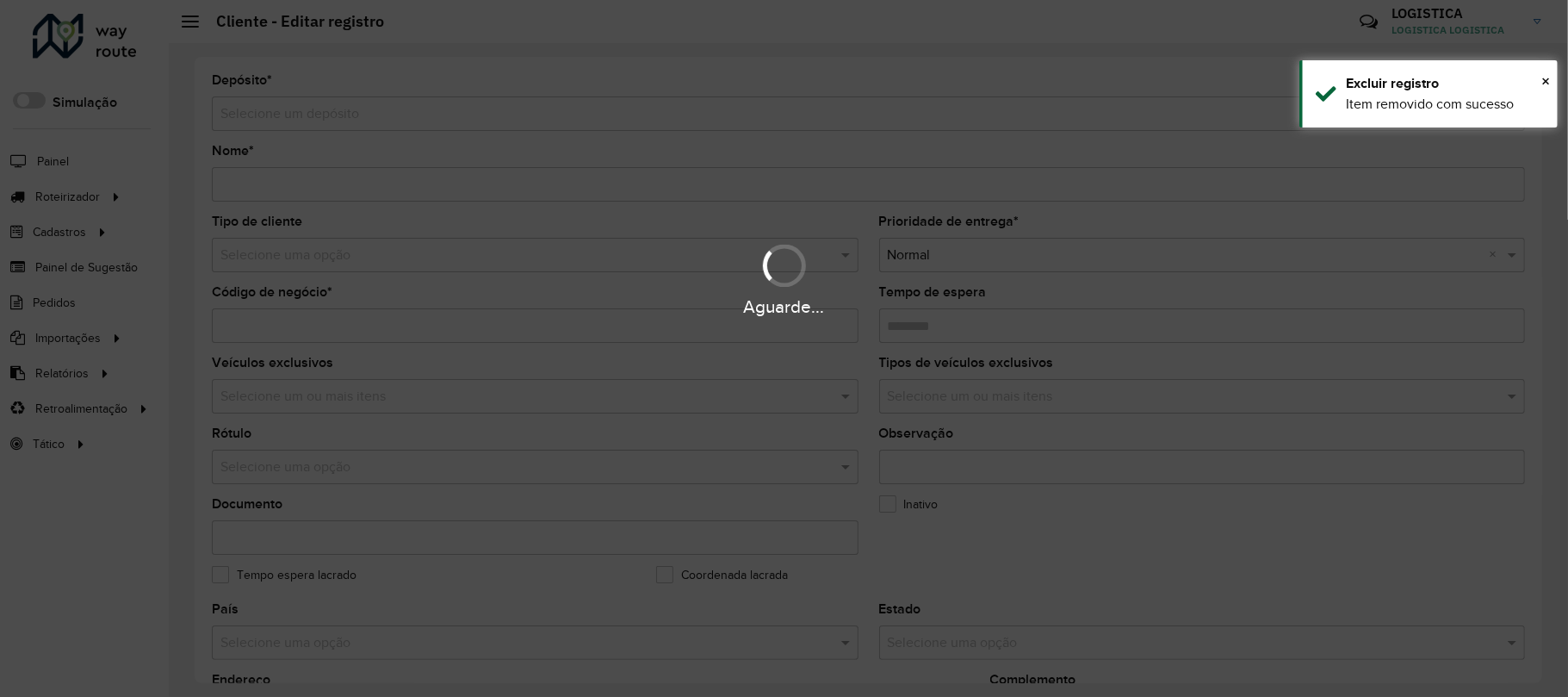
type input "**********"
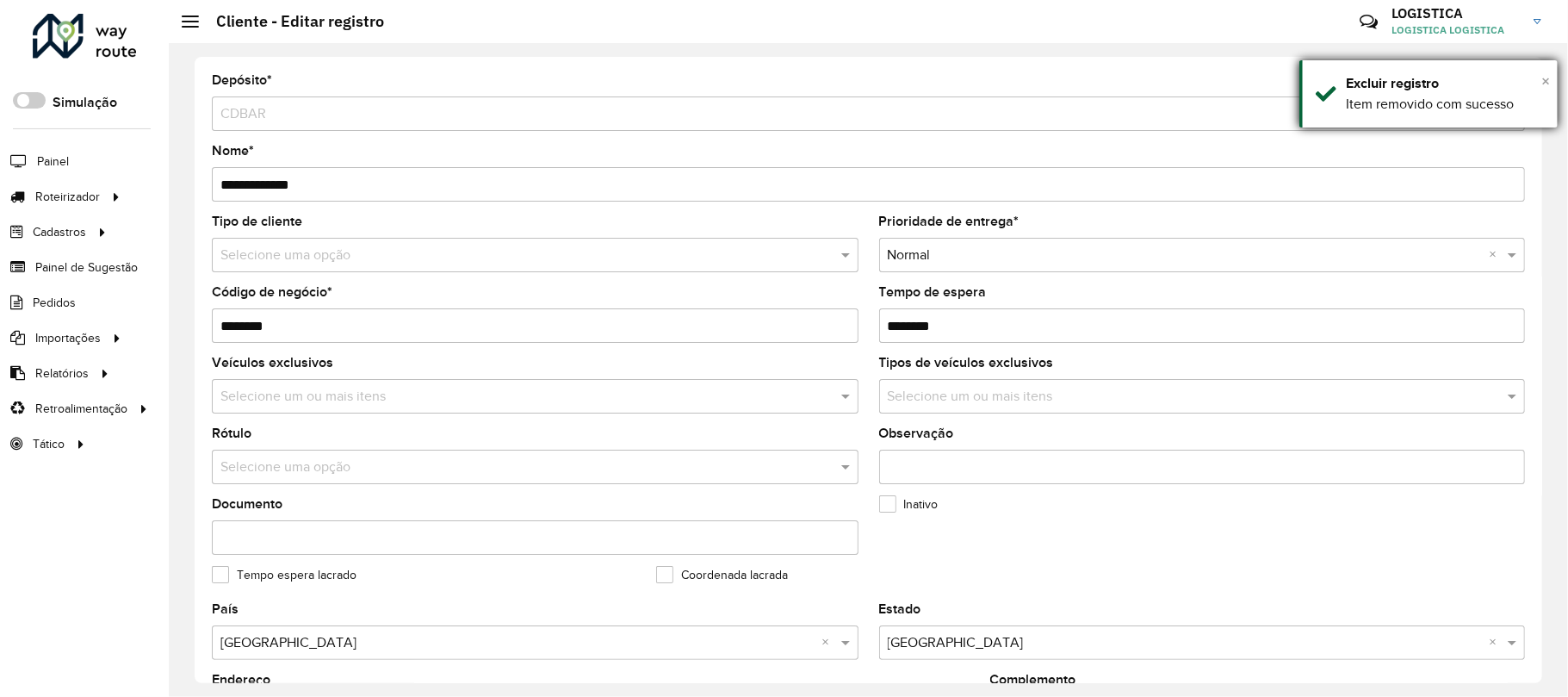
click at [1545, 86] on span "×" at bounding box center [1546, 81] width 9 height 19
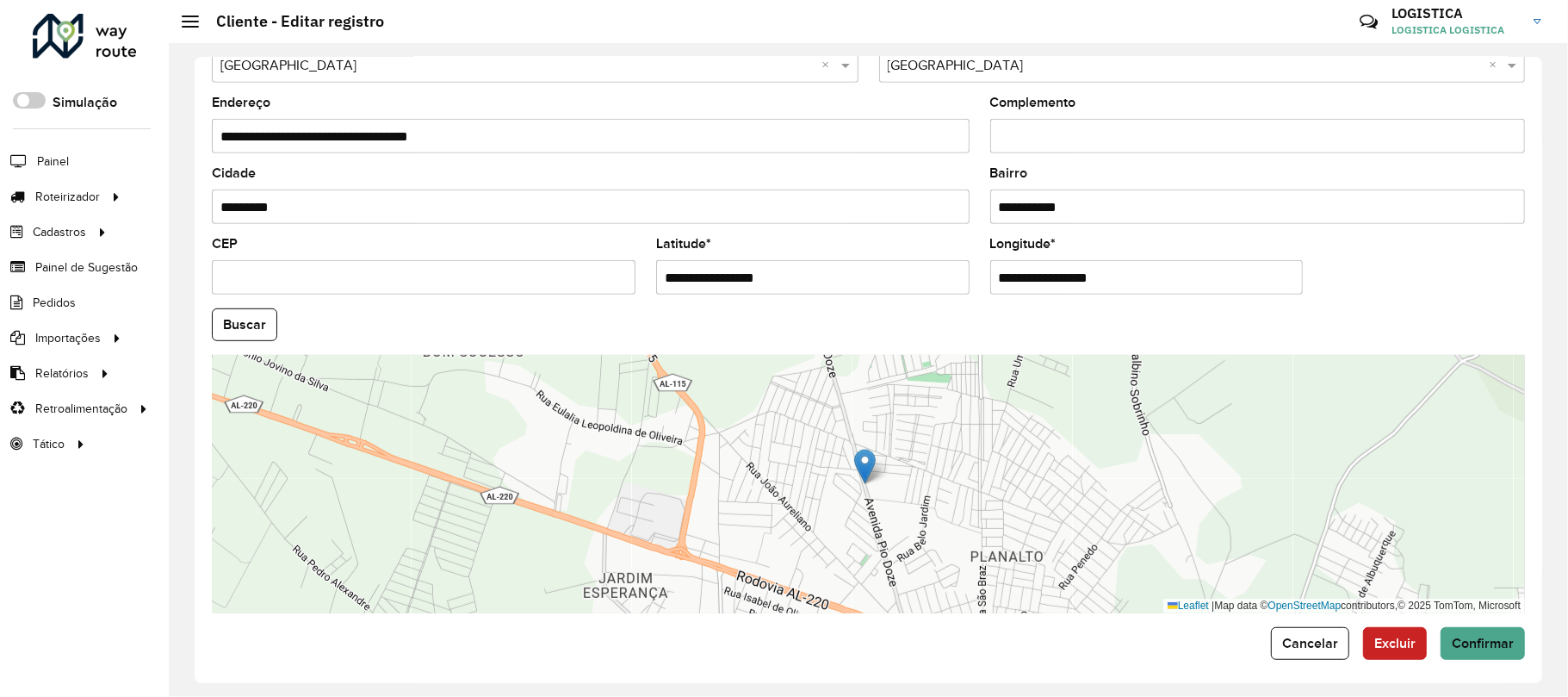
scroll to position [582, 0]
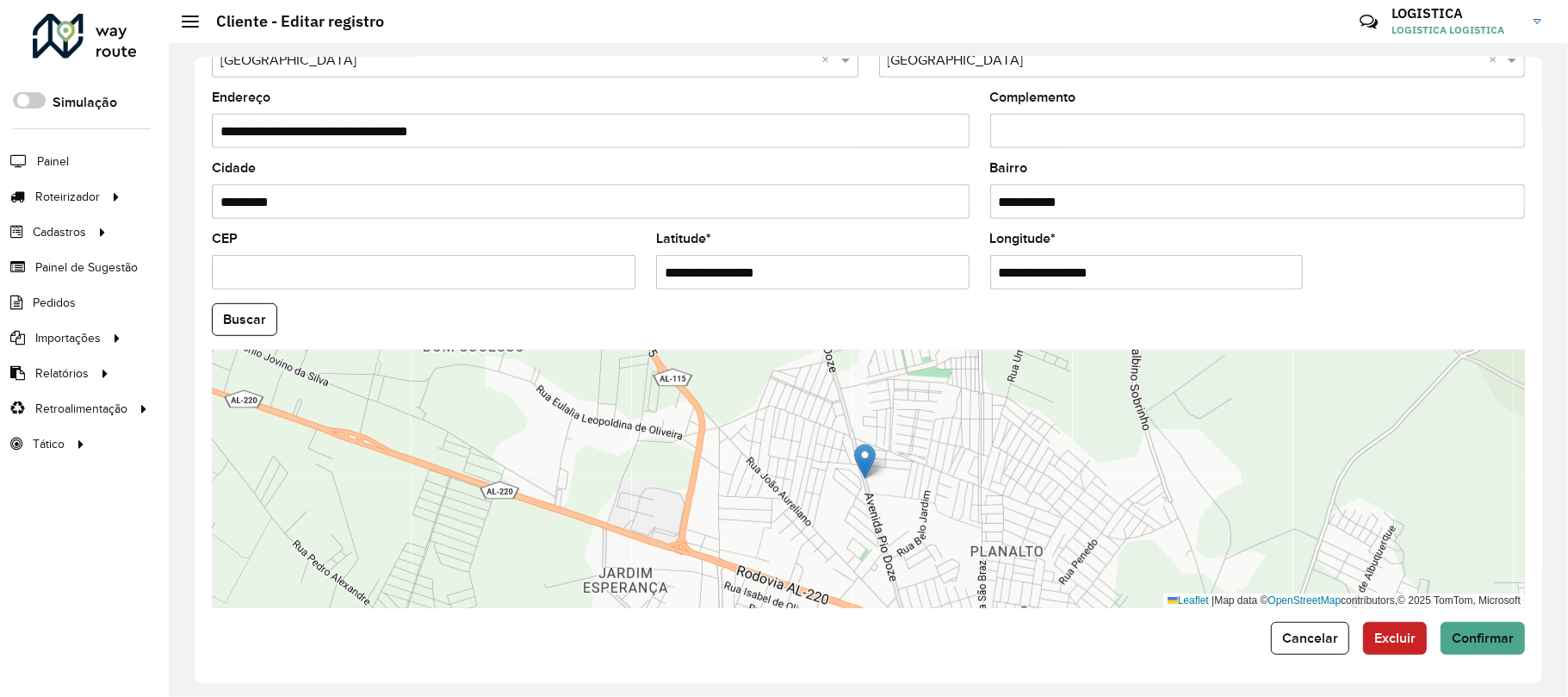
click at [1393, 624] on button "Excluir" at bounding box center [1395, 639] width 64 height 33
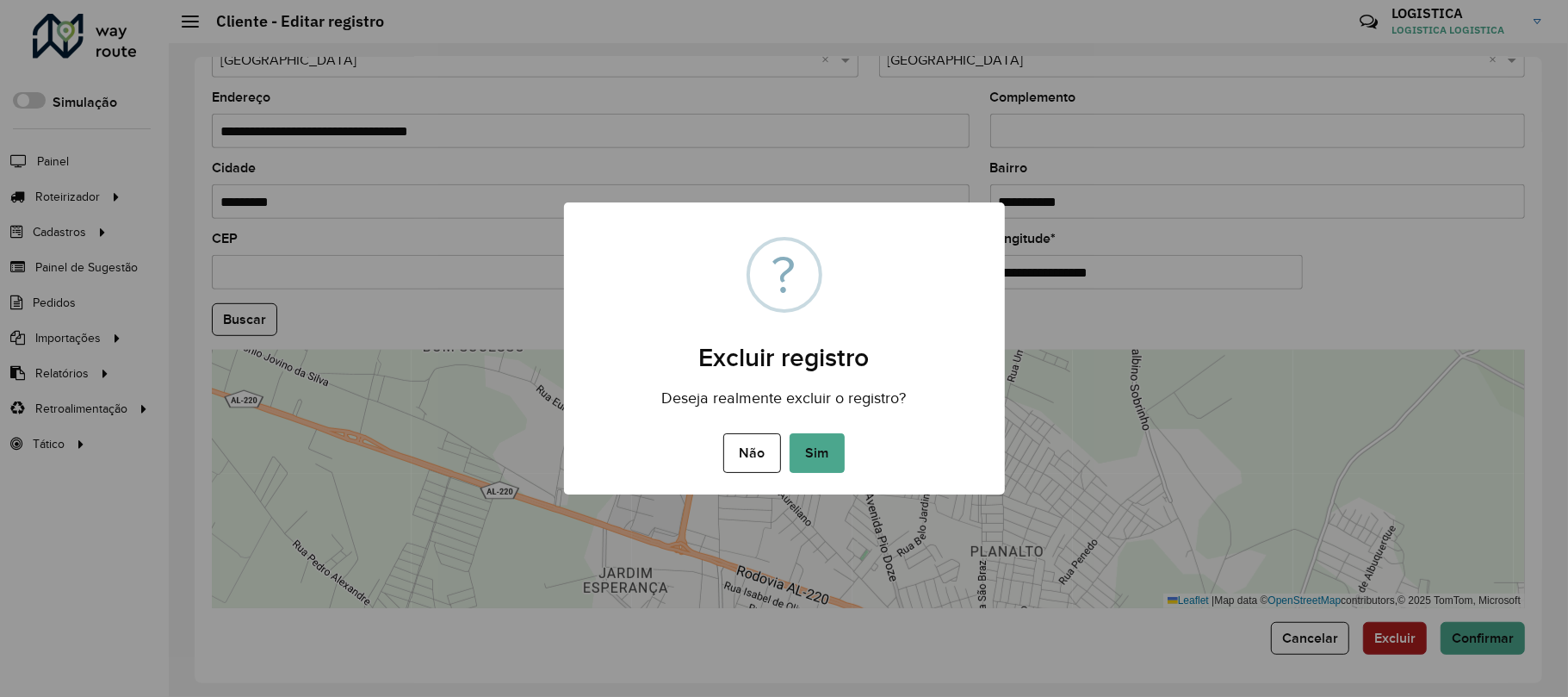
click at [790, 433] on button "Sim" at bounding box center [817, 453] width 55 height 40
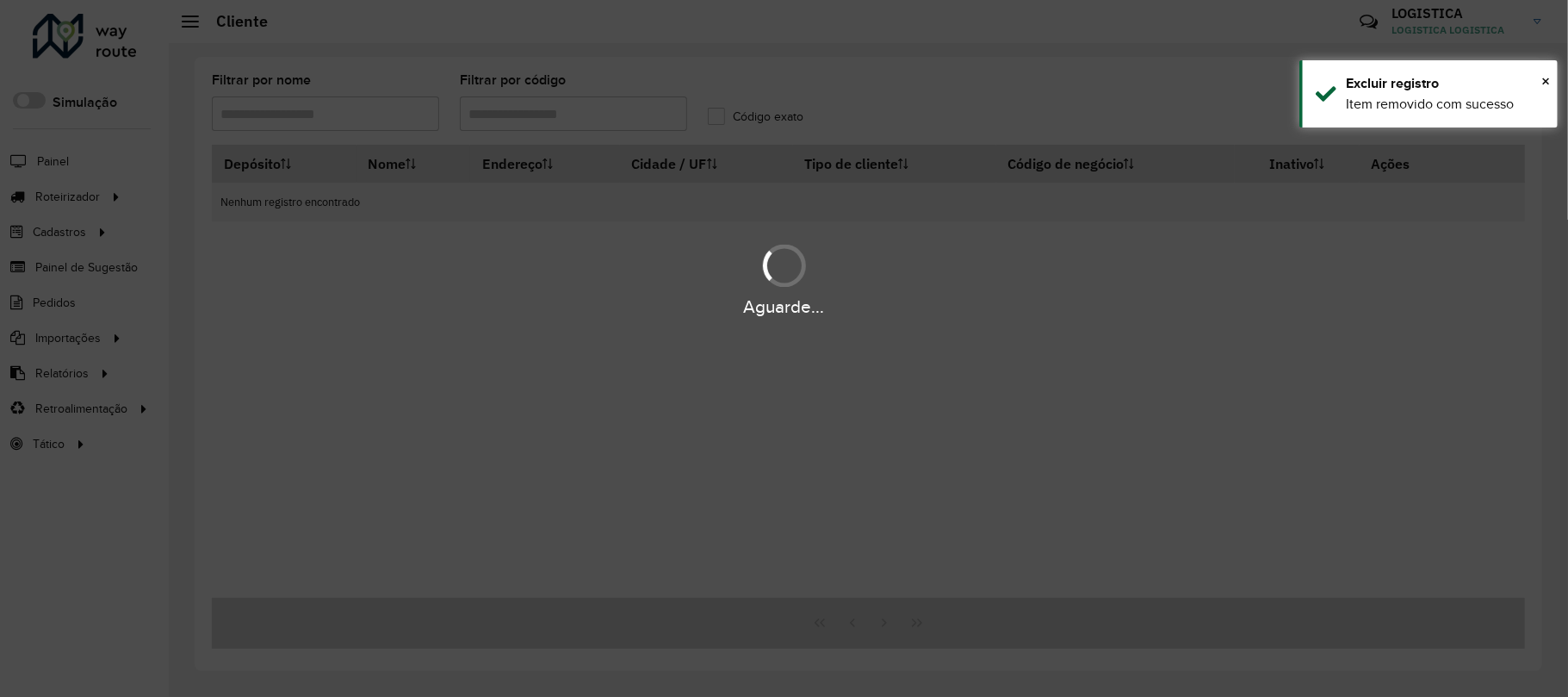
type input "***"
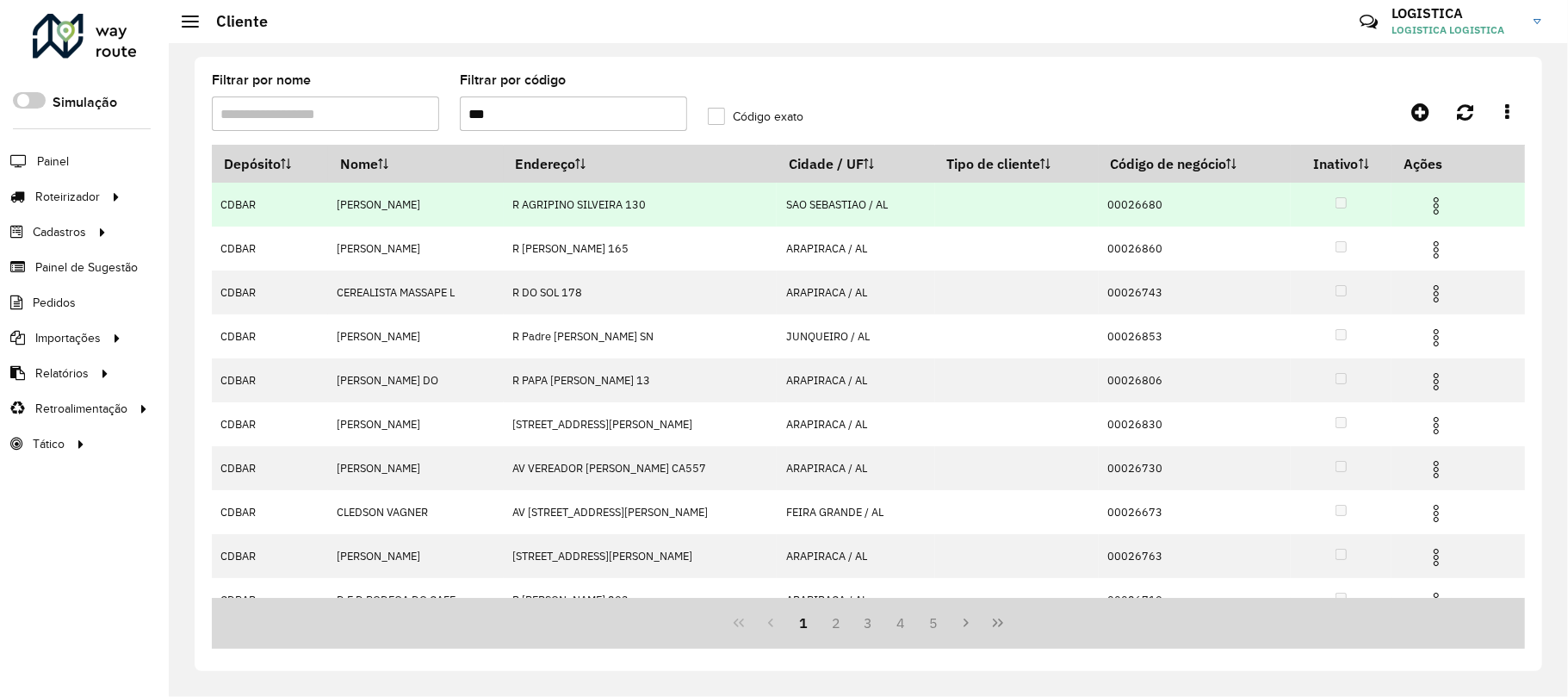
click at [1437, 211] on img at bounding box center [1437, 206] width 21 height 21
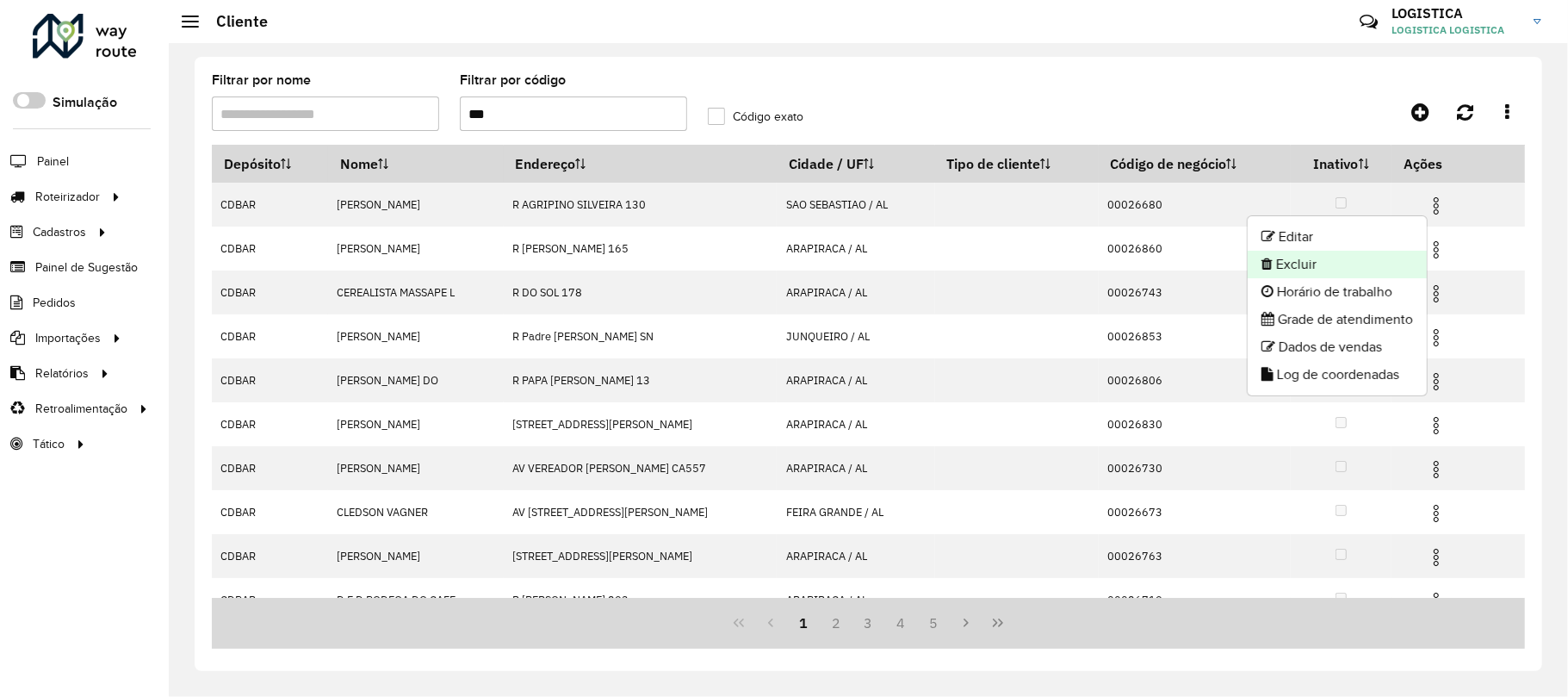
click at [1350, 267] on li "Excluir" at bounding box center [1337, 265] width 179 height 28
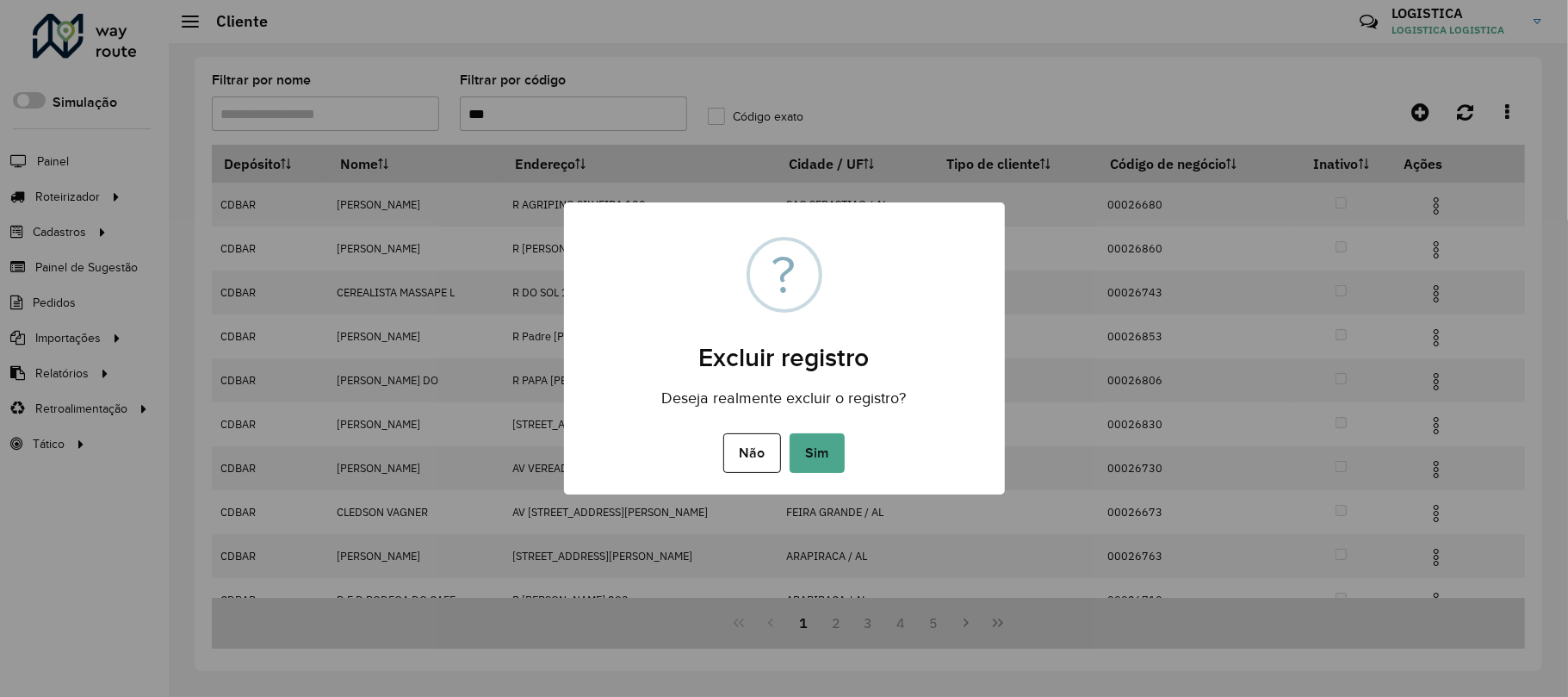
click at [790, 433] on button "Sim" at bounding box center [817, 453] width 55 height 40
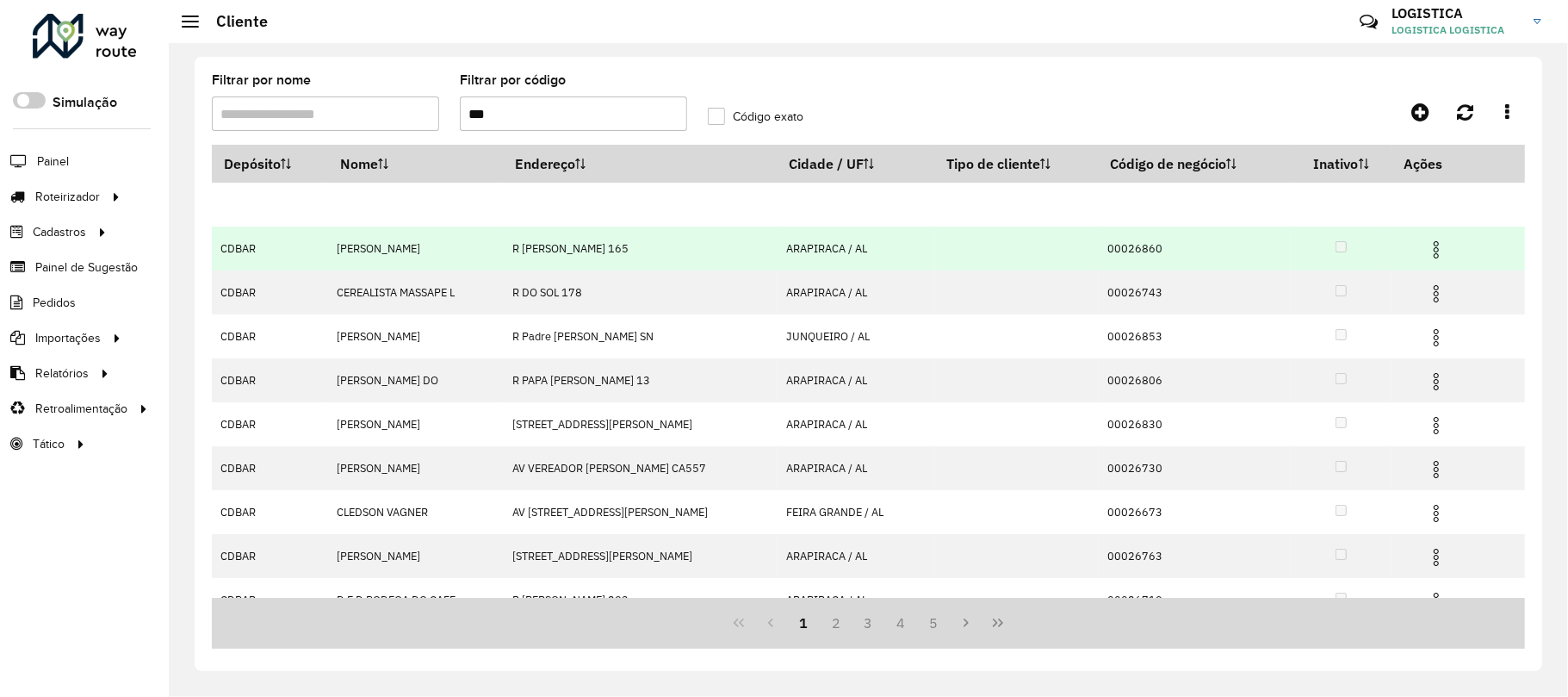
click at [1444, 245] on hb-app "Aguarde... Pop-up bloqueado! Seu navegador bloqueou automáticamente a abertura …" at bounding box center [784, 348] width 1568 height 697
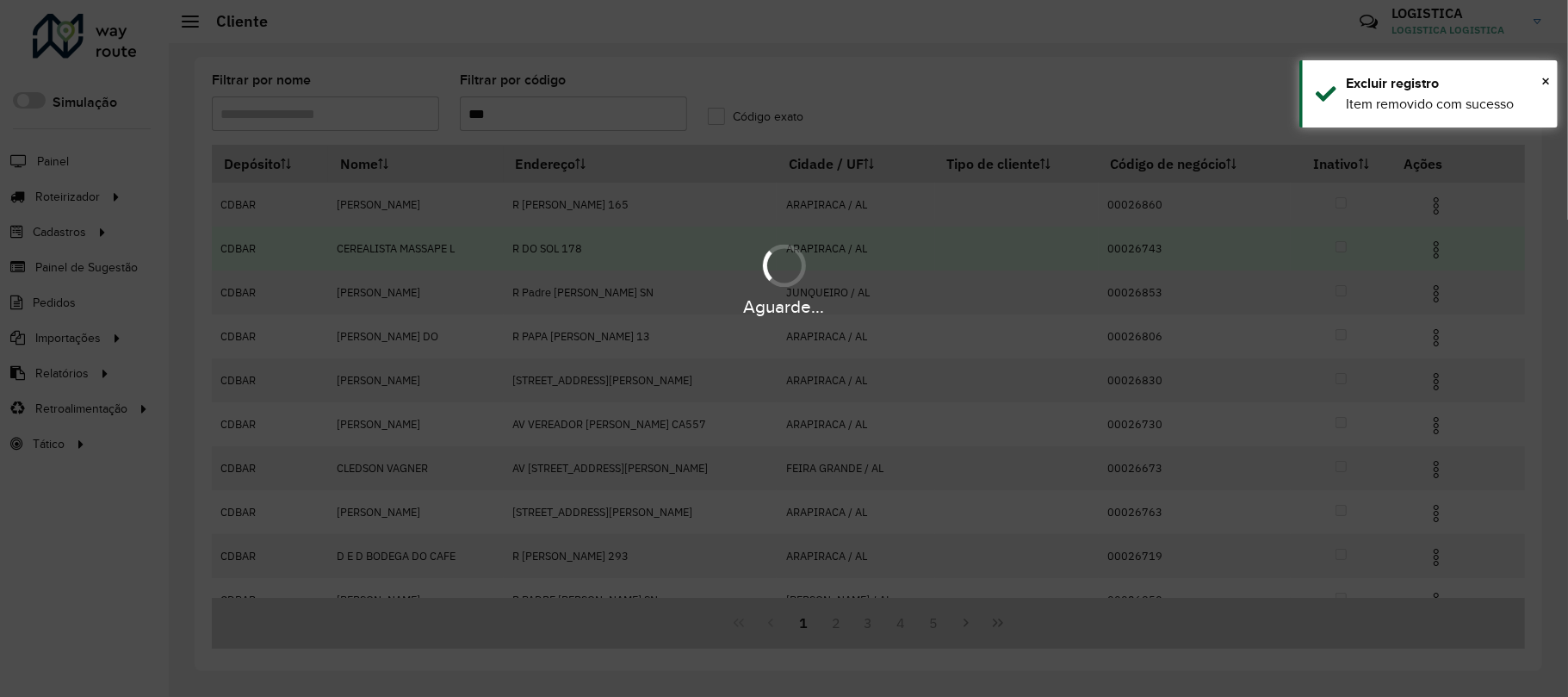
click at [1437, 248] on hb-app "Aguarde... Pop-up bloqueado! Seu navegador bloqueou automáticamente a abertura …" at bounding box center [784, 348] width 1568 height 697
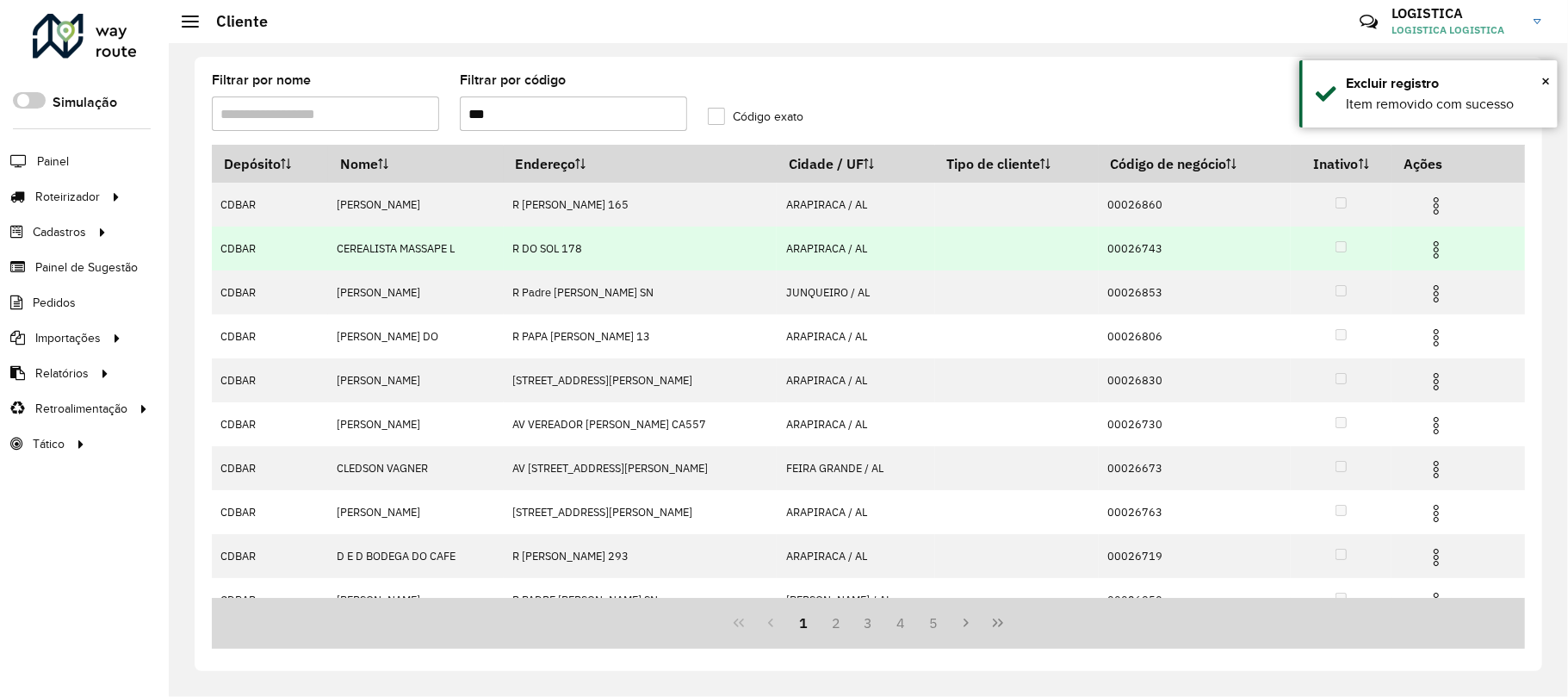
click at [1434, 256] on img at bounding box center [1437, 250] width 21 height 21
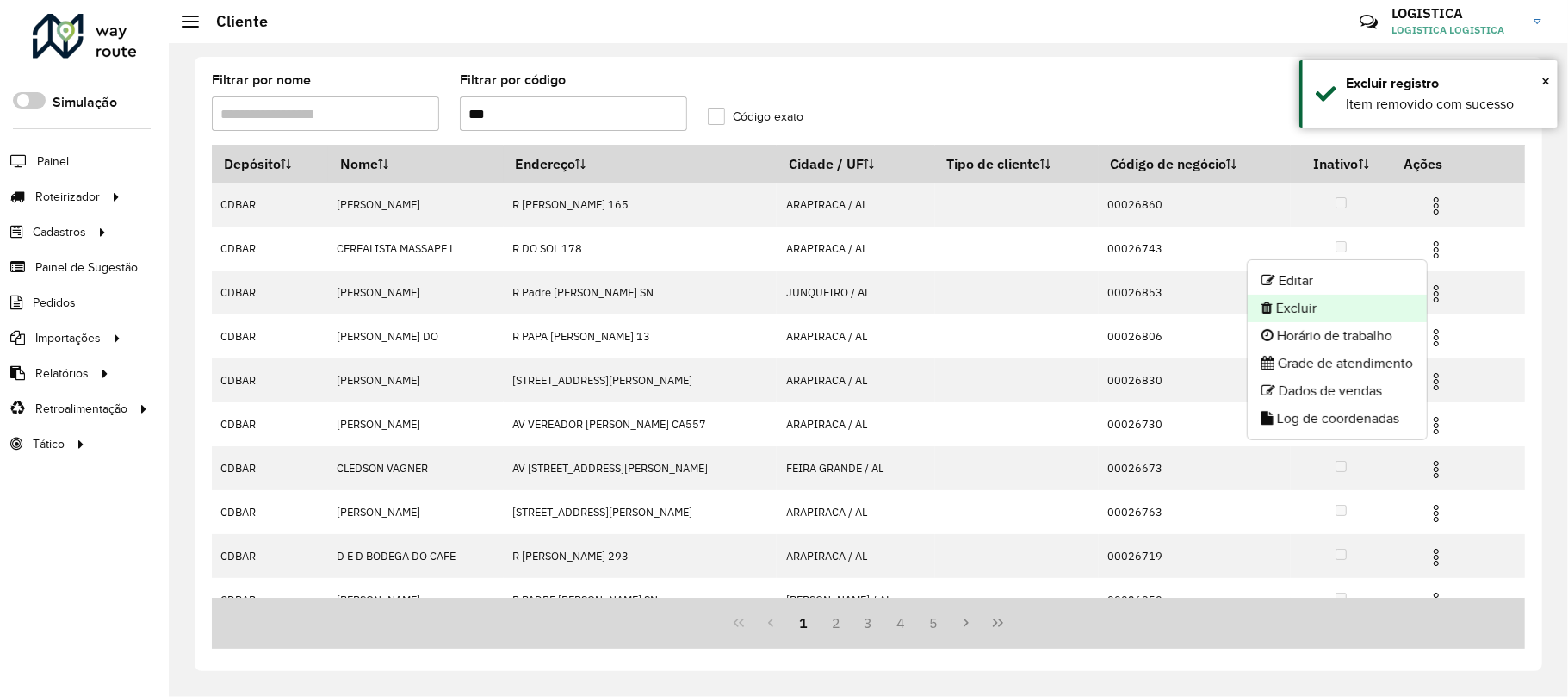
click at [1328, 297] on li "Excluir" at bounding box center [1337, 308] width 179 height 28
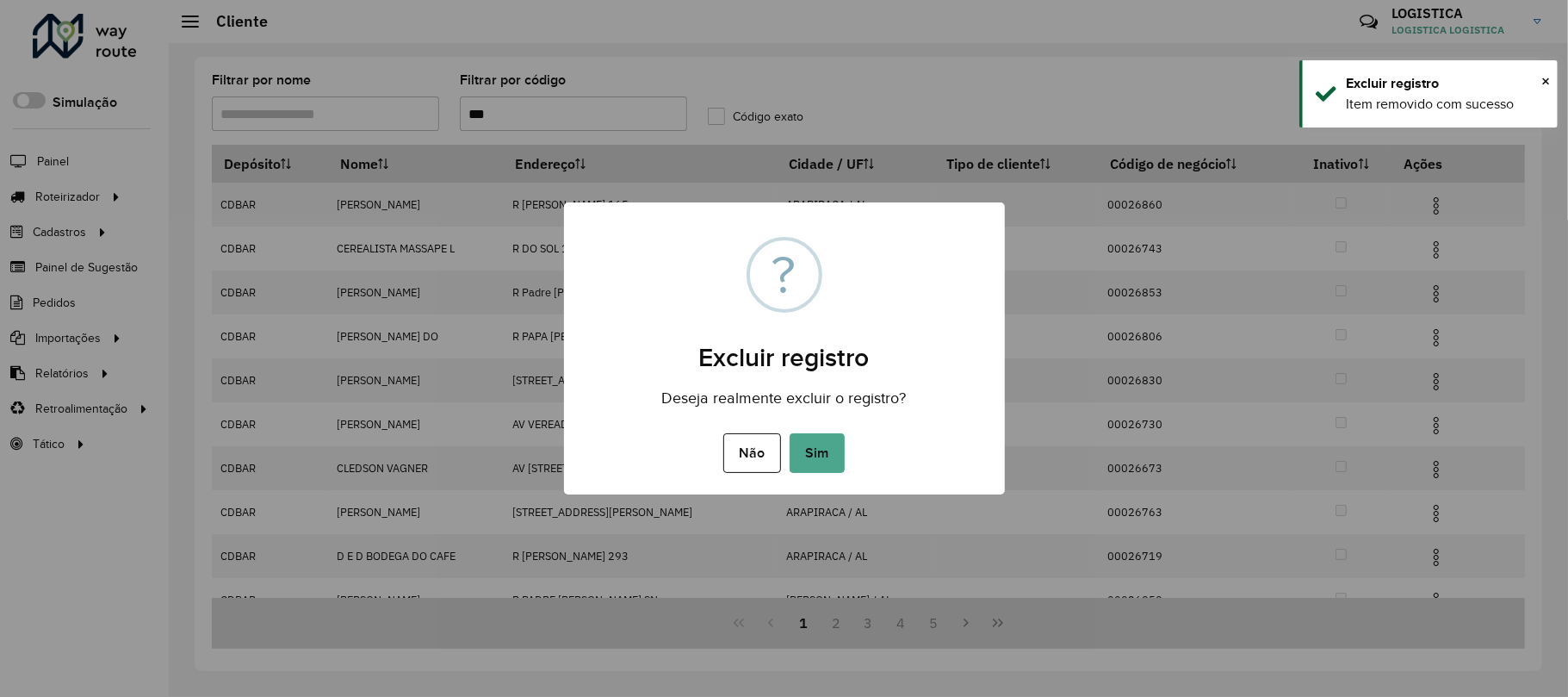
click at [790, 433] on button "Sim" at bounding box center [817, 453] width 55 height 40
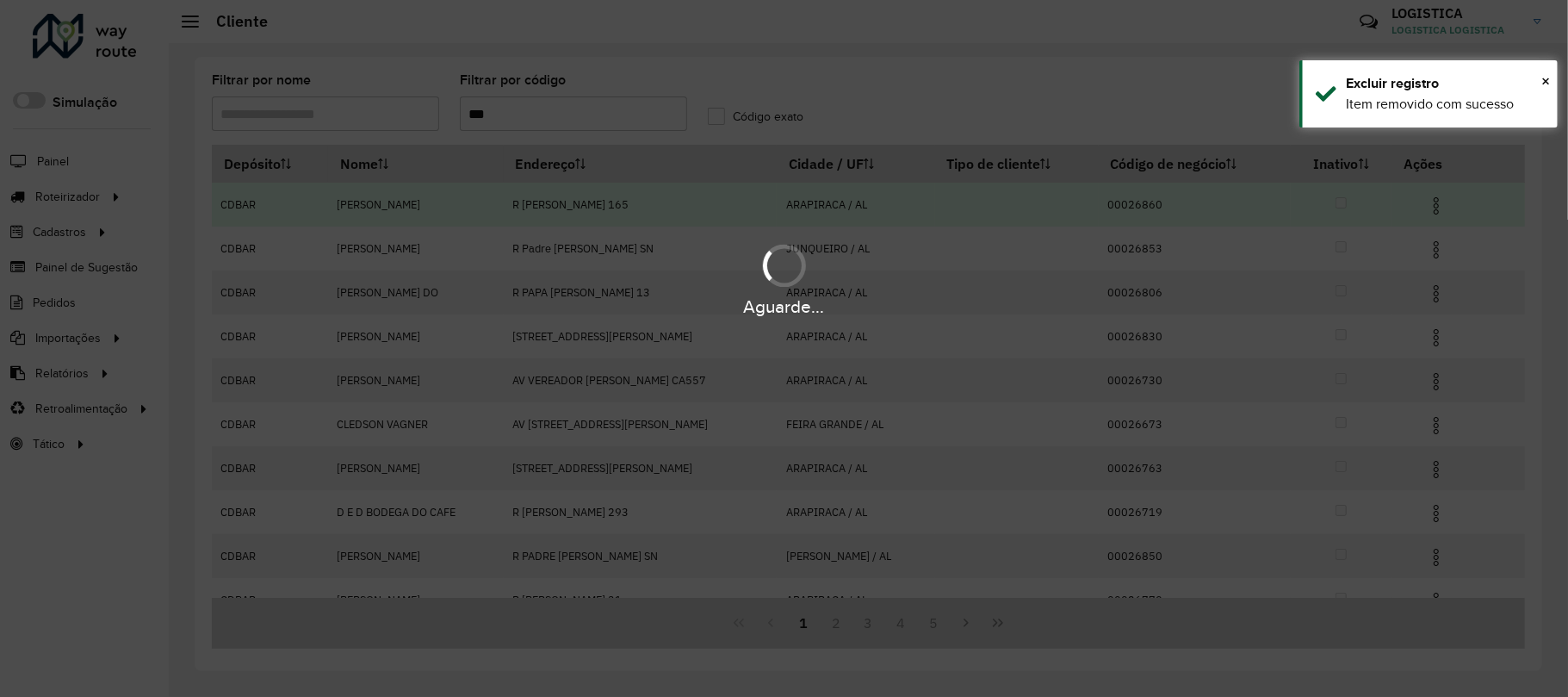
click at [1437, 204] on div "Aguarde..." at bounding box center [784, 348] width 1568 height 697
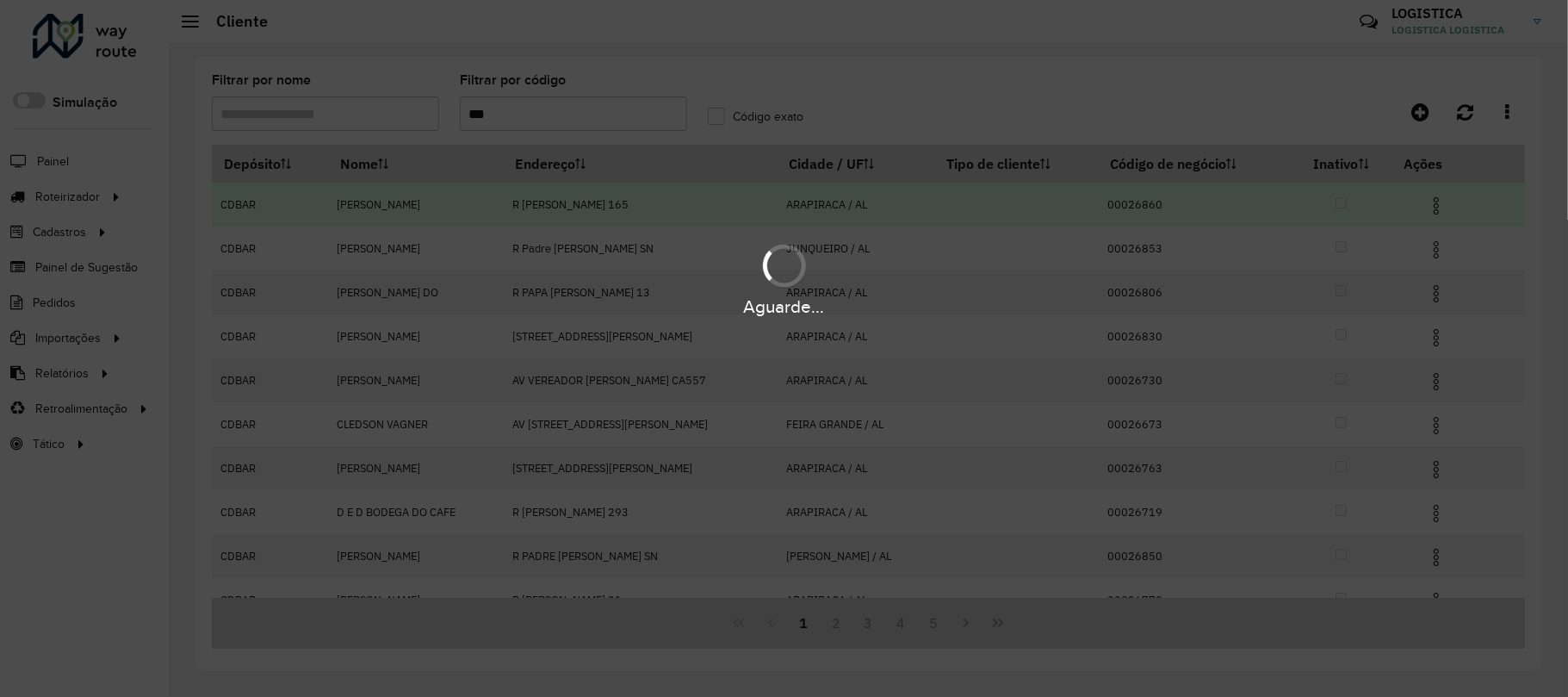
click at [1437, 204] on div "Aguarde..." at bounding box center [784, 348] width 1568 height 697
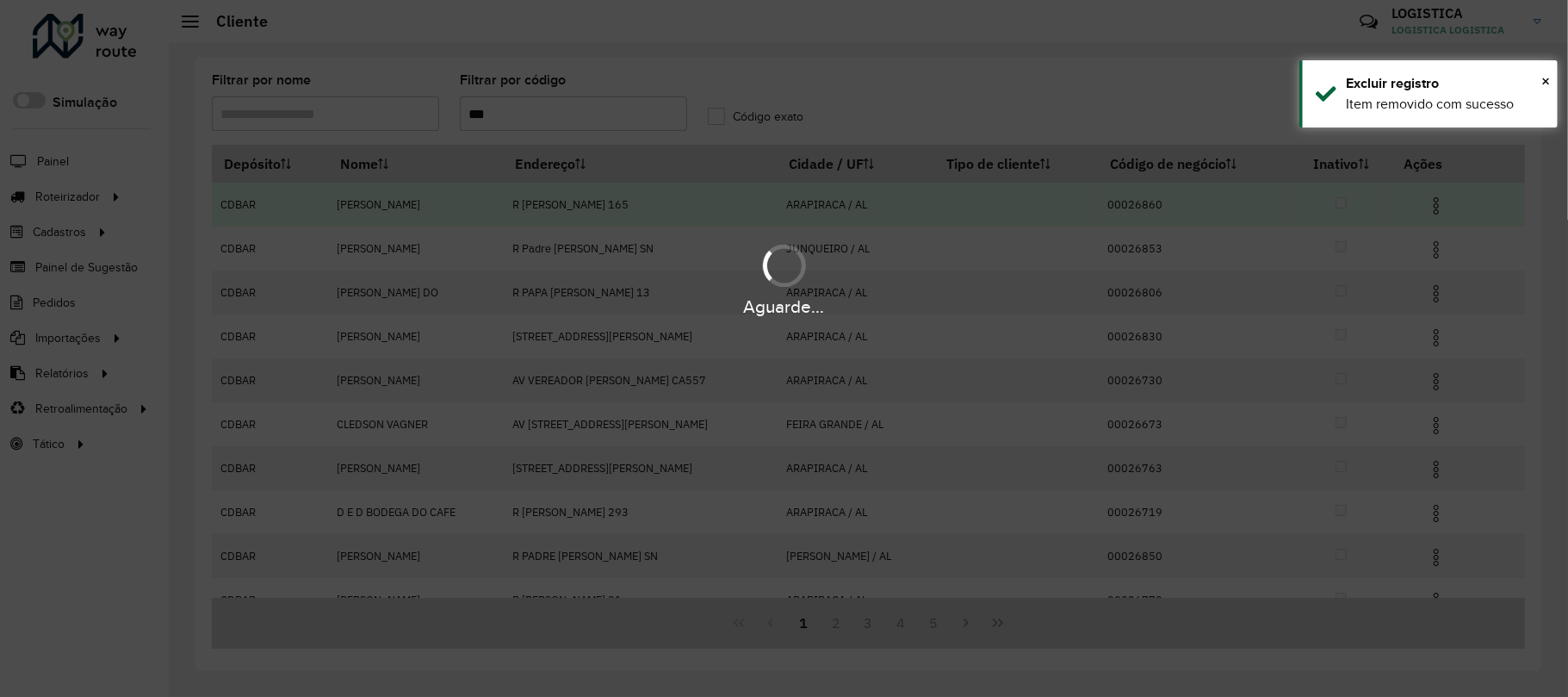
click at [1437, 204] on img at bounding box center [1437, 206] width 21 height 21
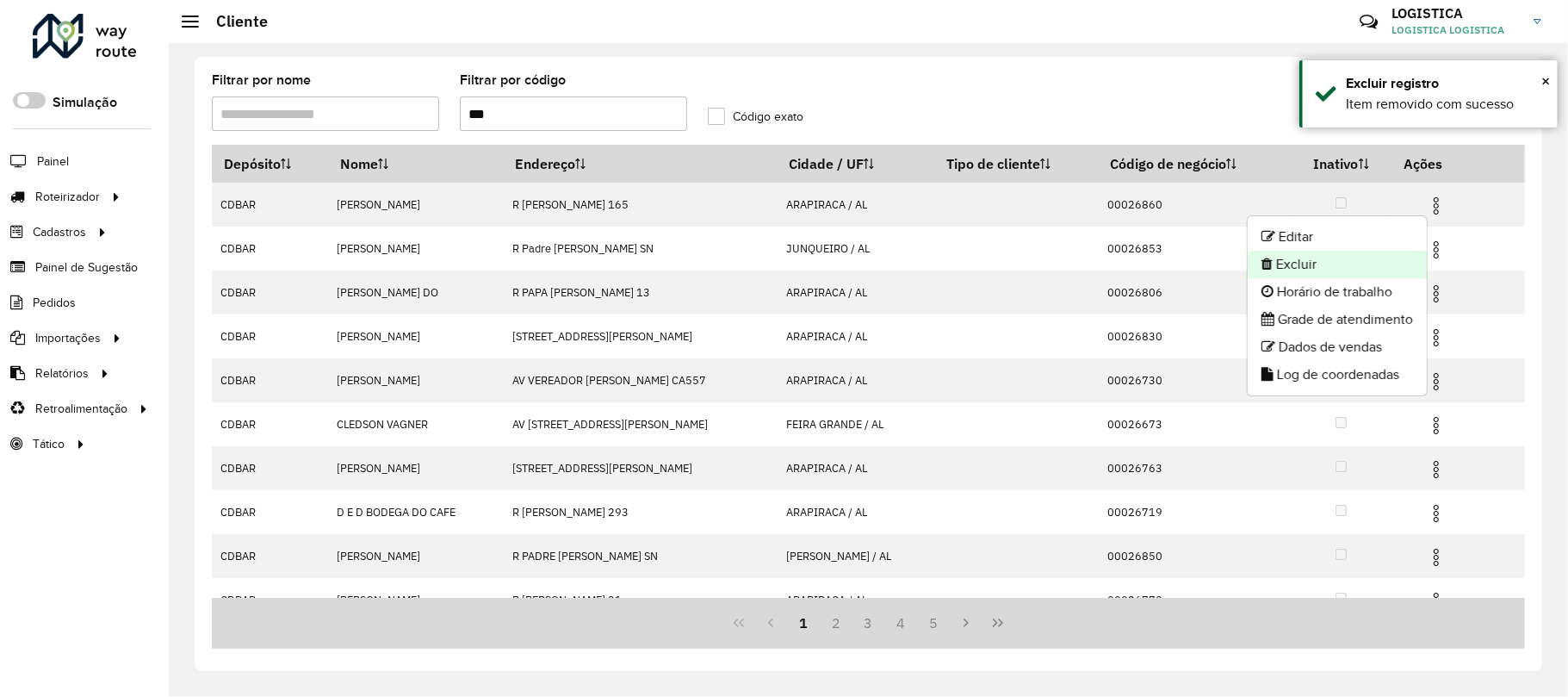
click at [1377, 257] on li "Excluir" at bounding box center [1337, 265] width 179 height 28
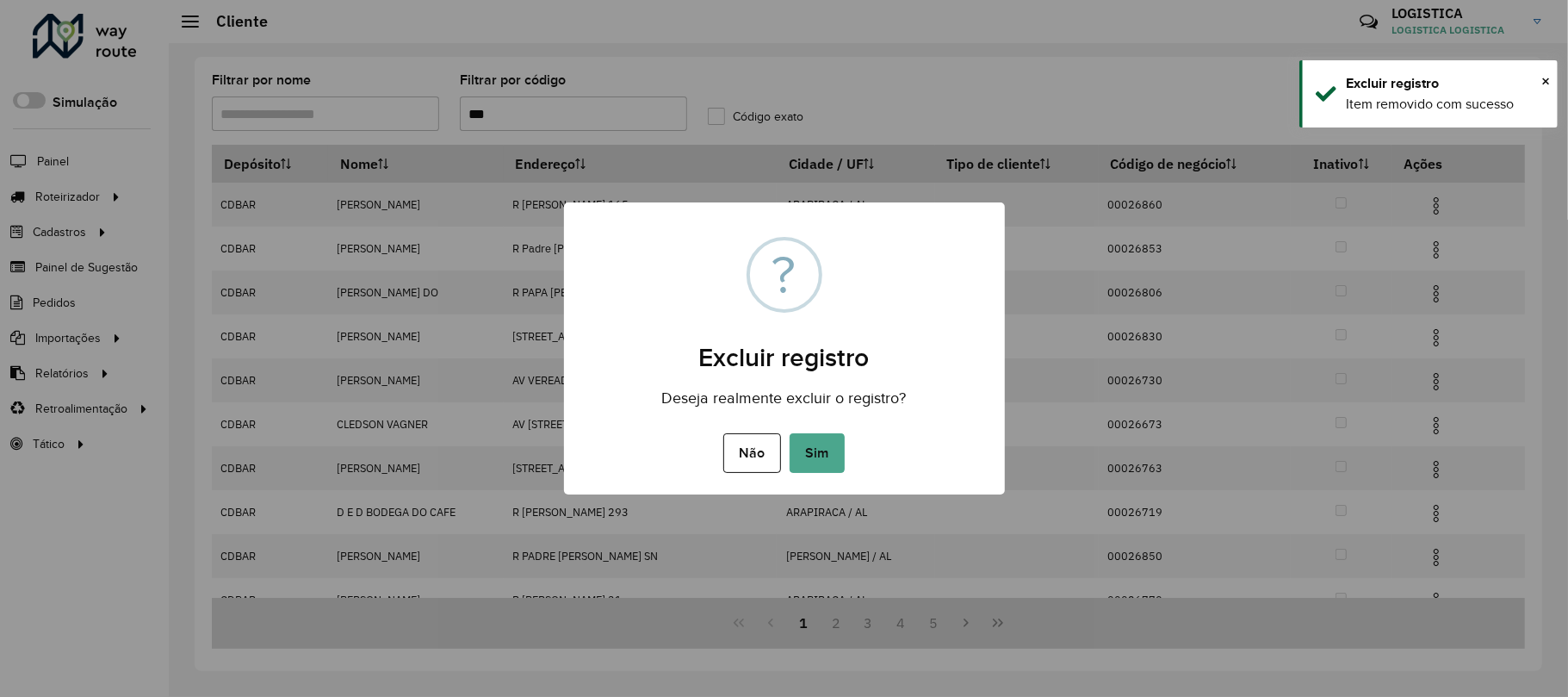
click at [790, 433] on button "Sim" at bounding box center [817, 453] width 55 height 40
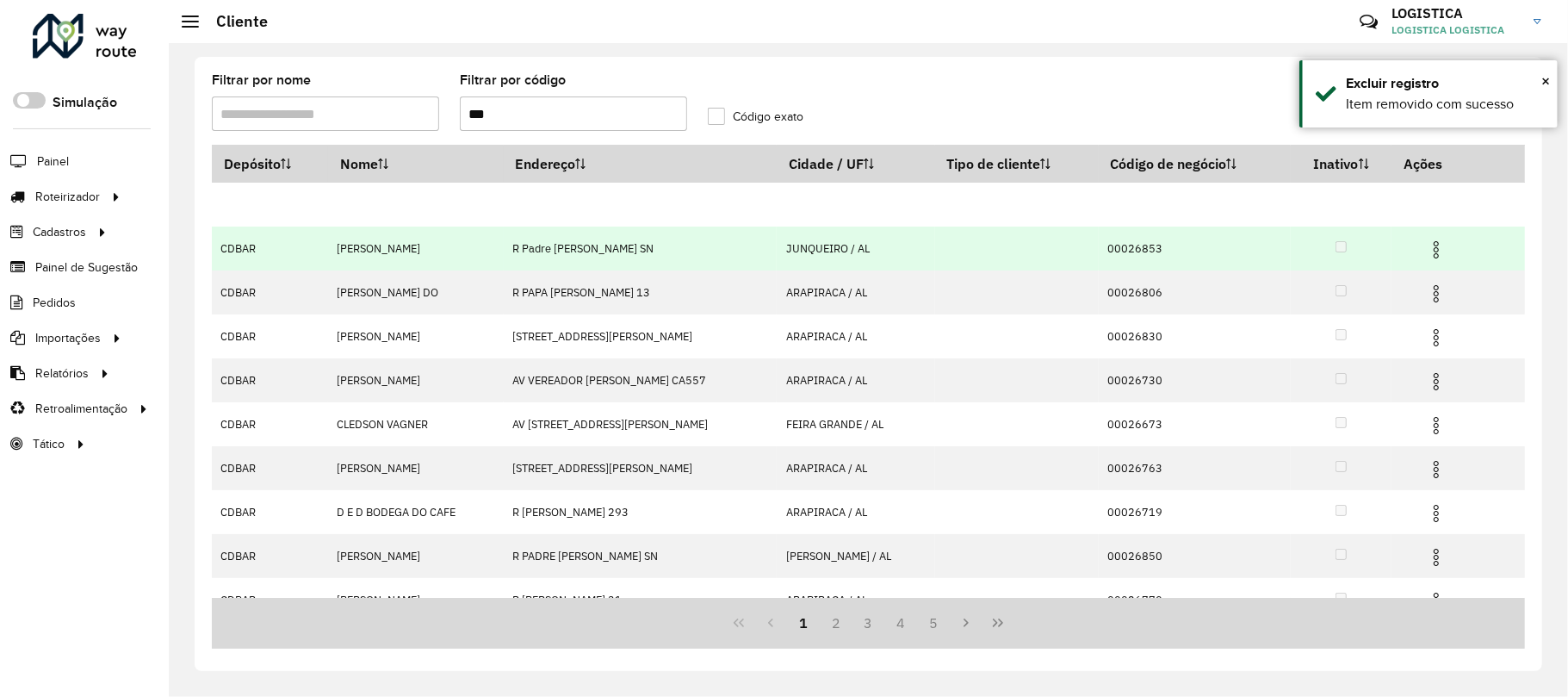
click at [1447, 239] on img at bounding box center [1437, 250] width 21 height 21
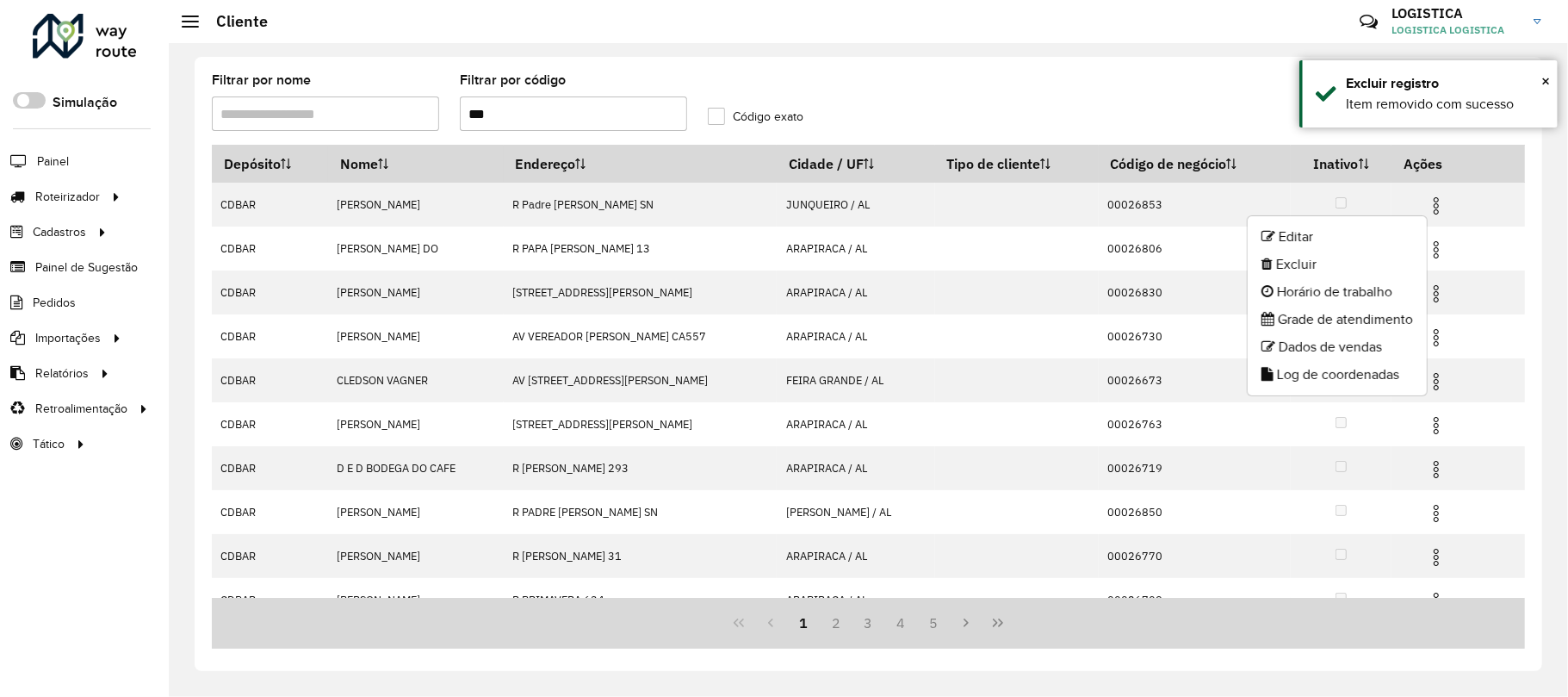
click at [1330, 267] on li "Excluir" at bounding box center [1337, 265] width 179 height 28
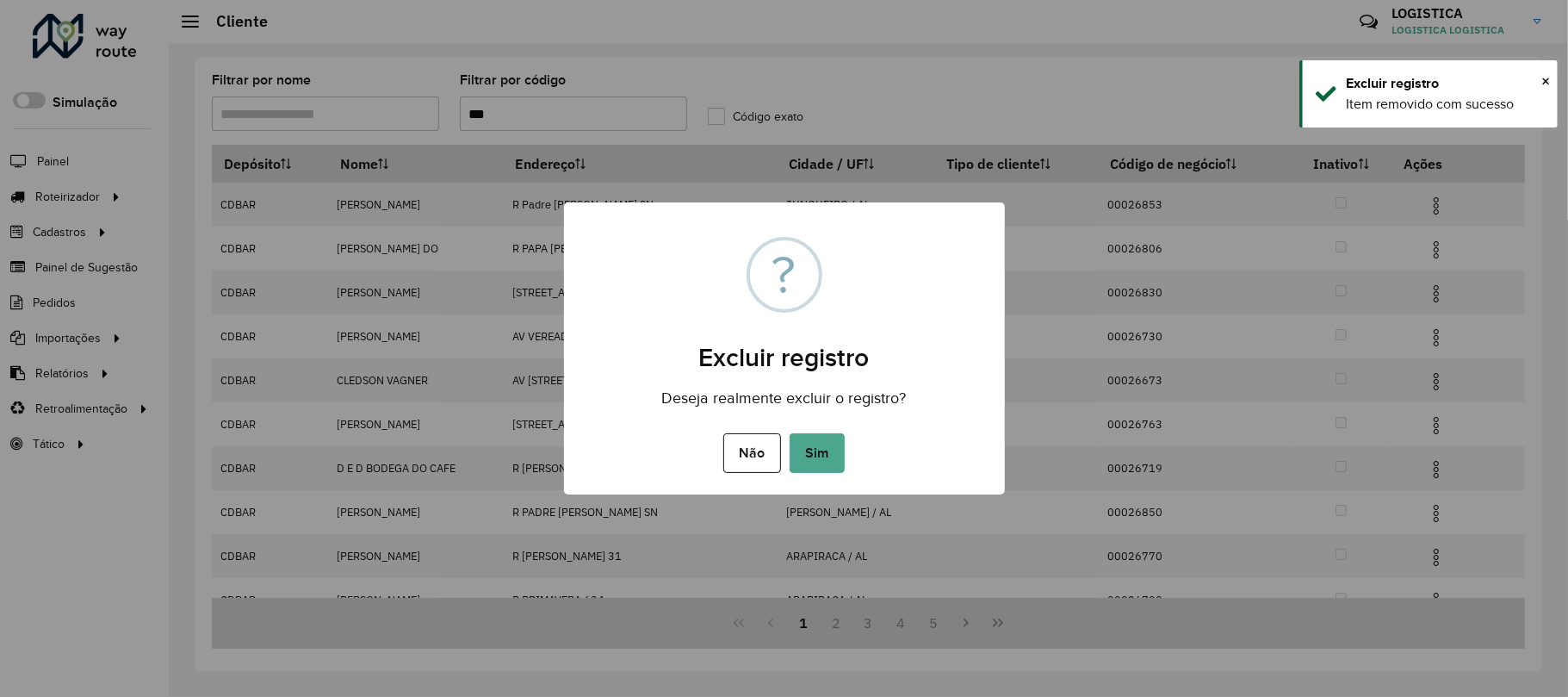
click at [790, 433] on button "Sim" at bounding box center [817, 453] width 55 height 40
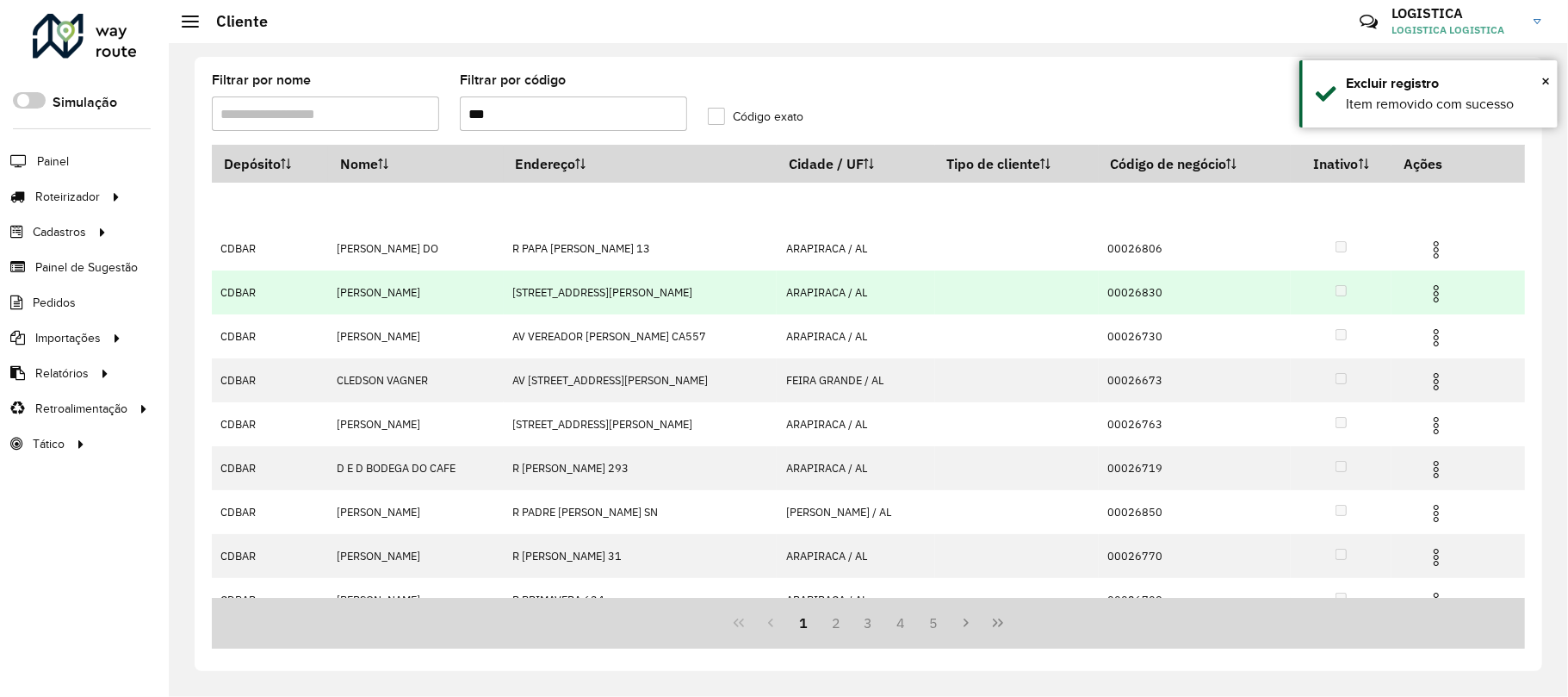
click at [1427, 293] on td at bounding box center [1444, 292] width 104 height 43
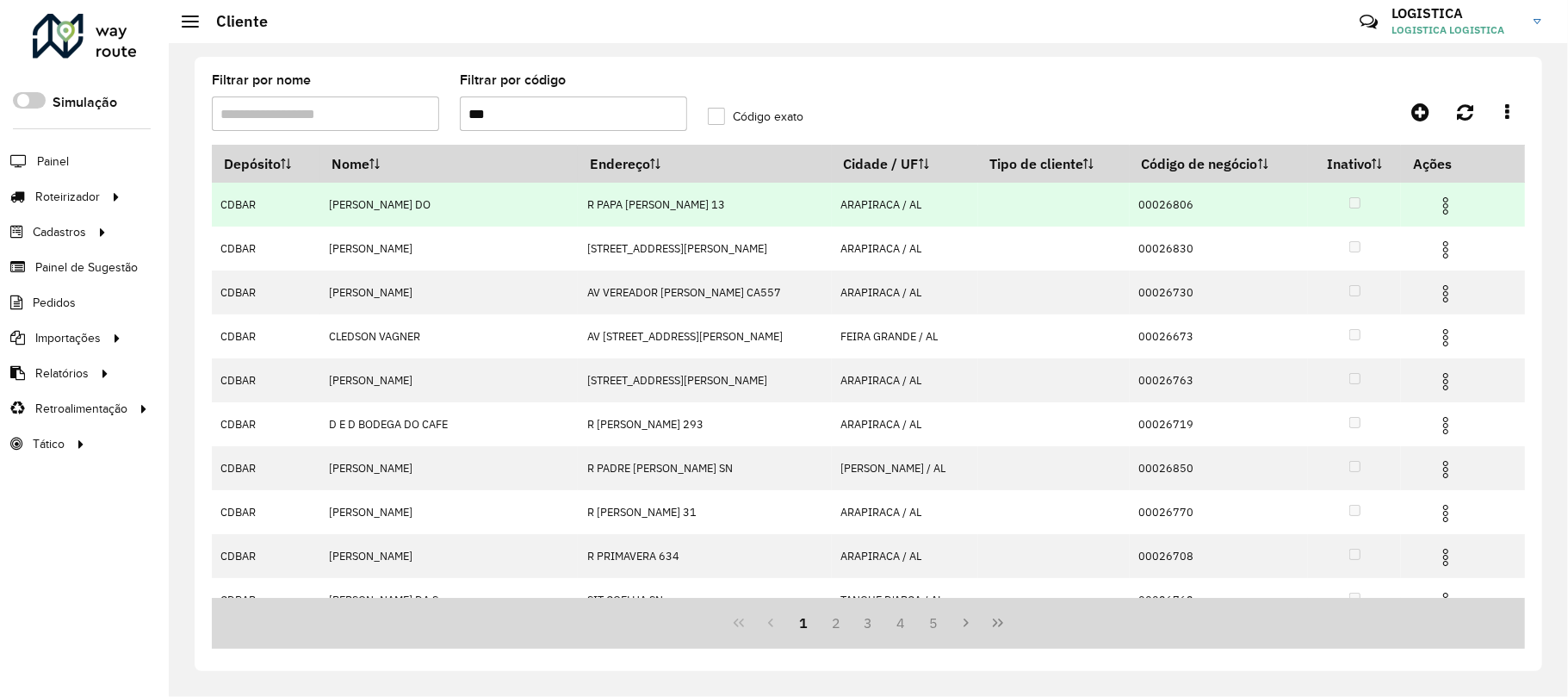
click at [1442, 201] on img at bounding box center [1446, 206] width 21 height 21
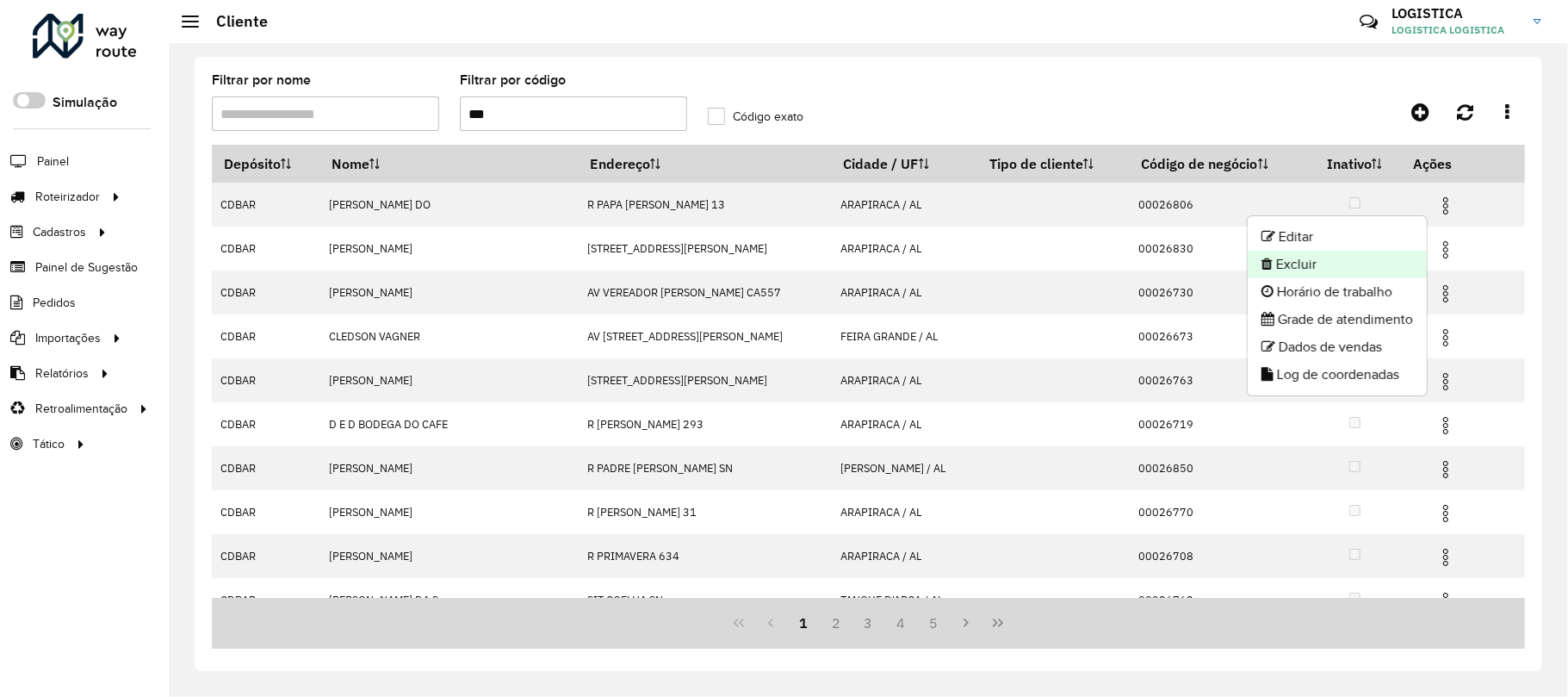
click at [1385, 259] on li "Excluir" at bounding box center [1337, 265] width 179 height 28
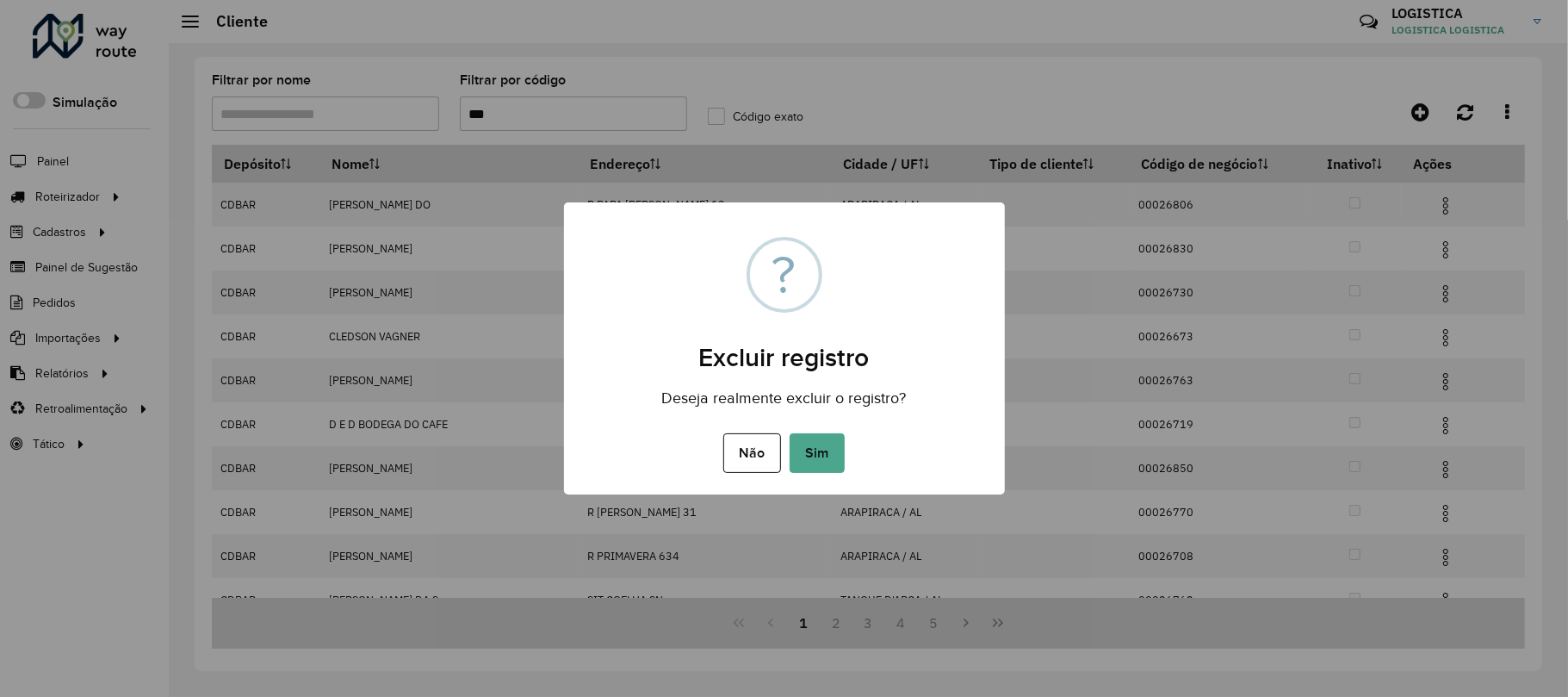
click at [790, 433] on button "Sim" at bounding box center [817, 453] width 55 height 40
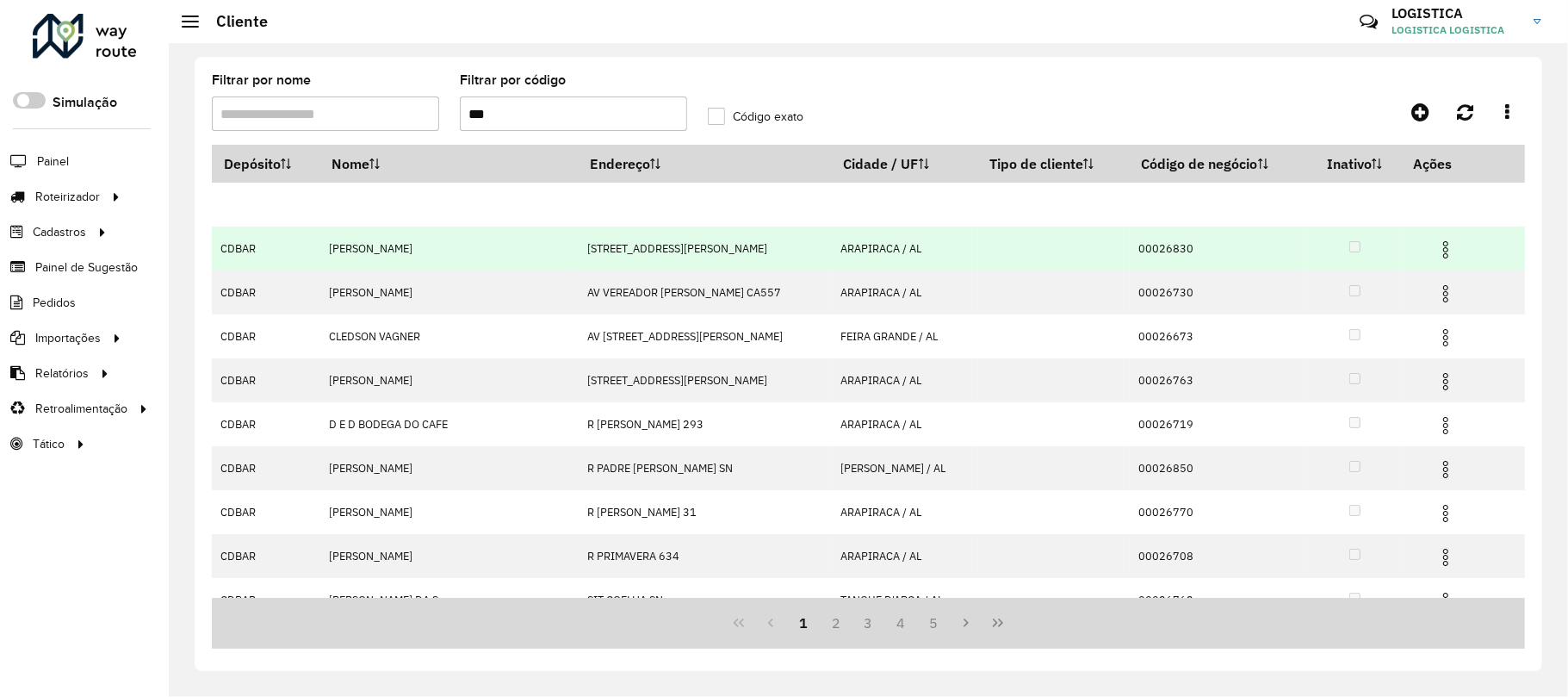
click at [1436, 242] on img at bounding box center [1446, 250] width 21 height 21
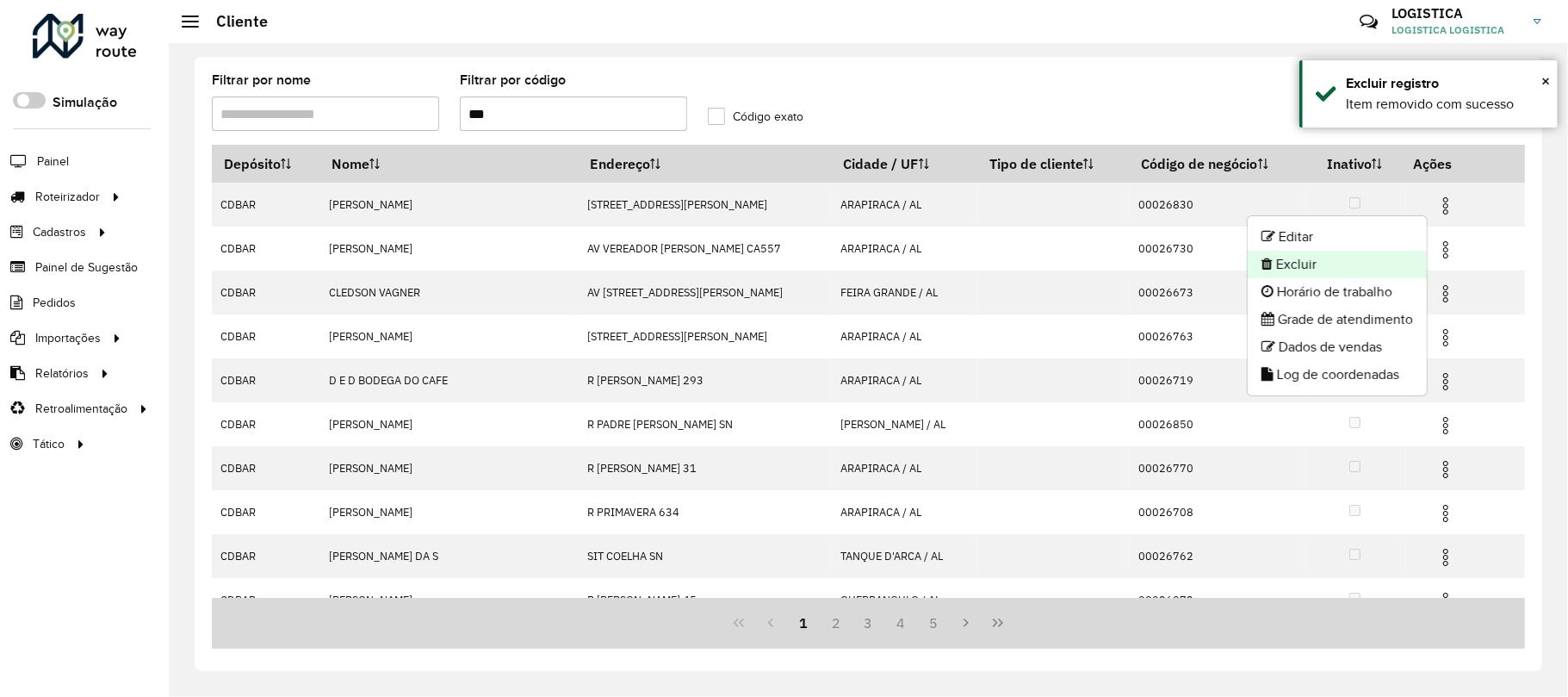
click at [1344, 267] on li "Excluir" at bounding box center [1337, 265] width 179 height 28
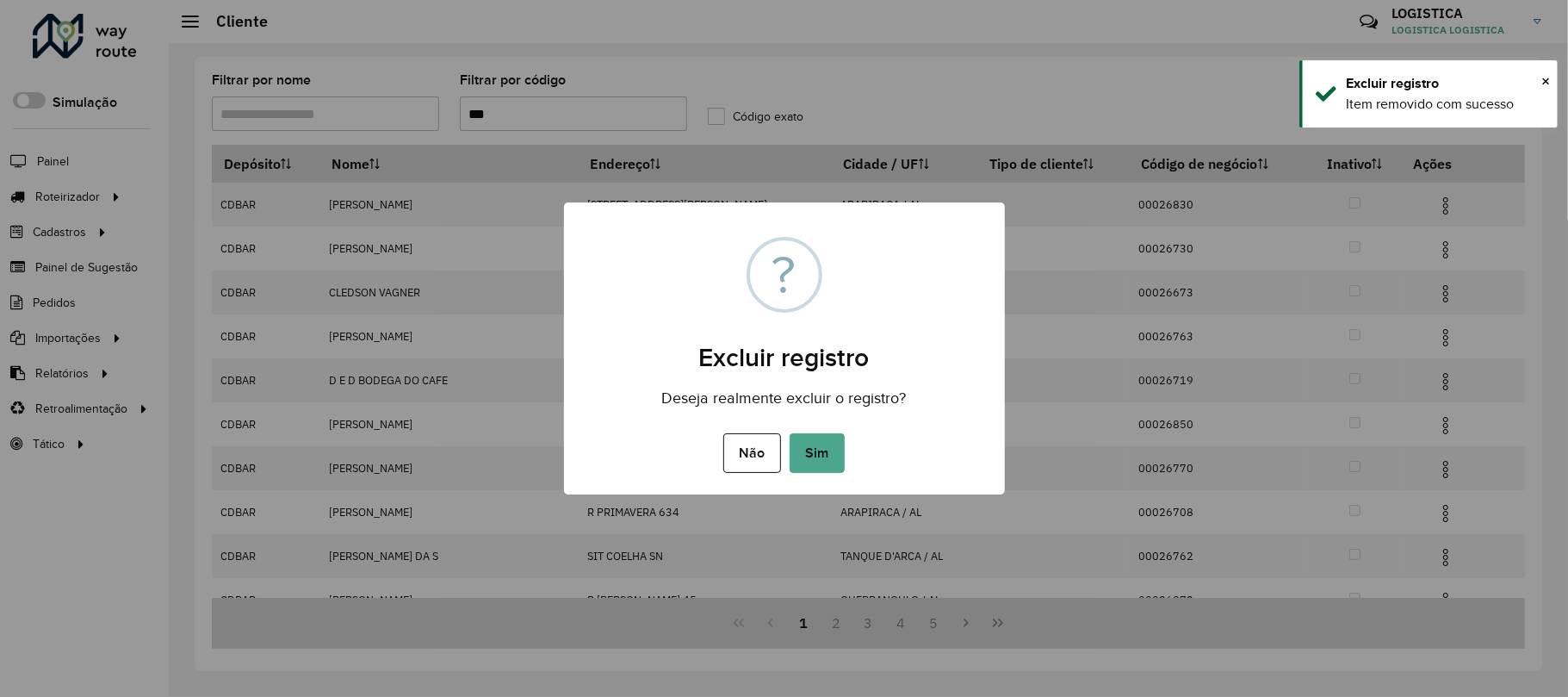
click at [790, 433] on button "Sim" at bounding box center [817, 453] width 55 height 40
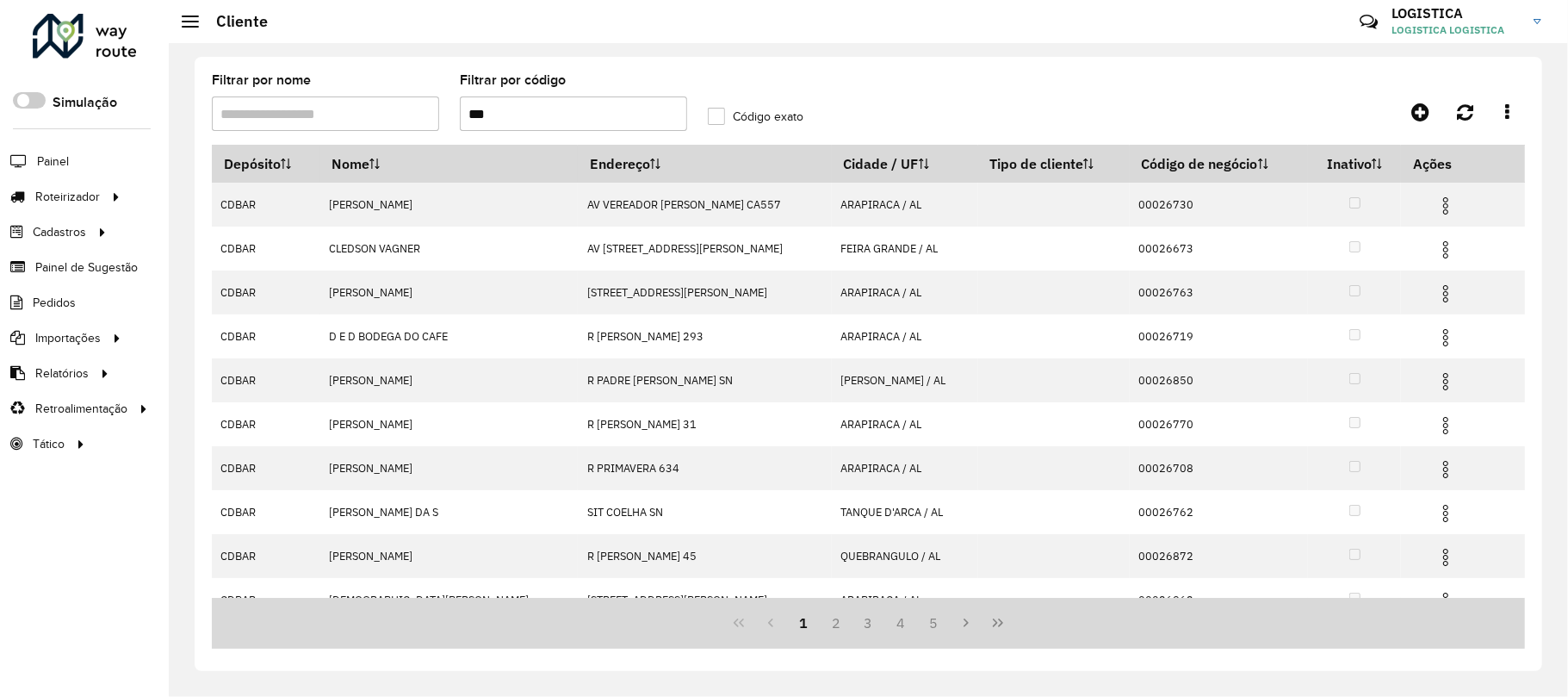
click at [1437, 293] on img at bounding box center [1446, 294] width 21 height 21
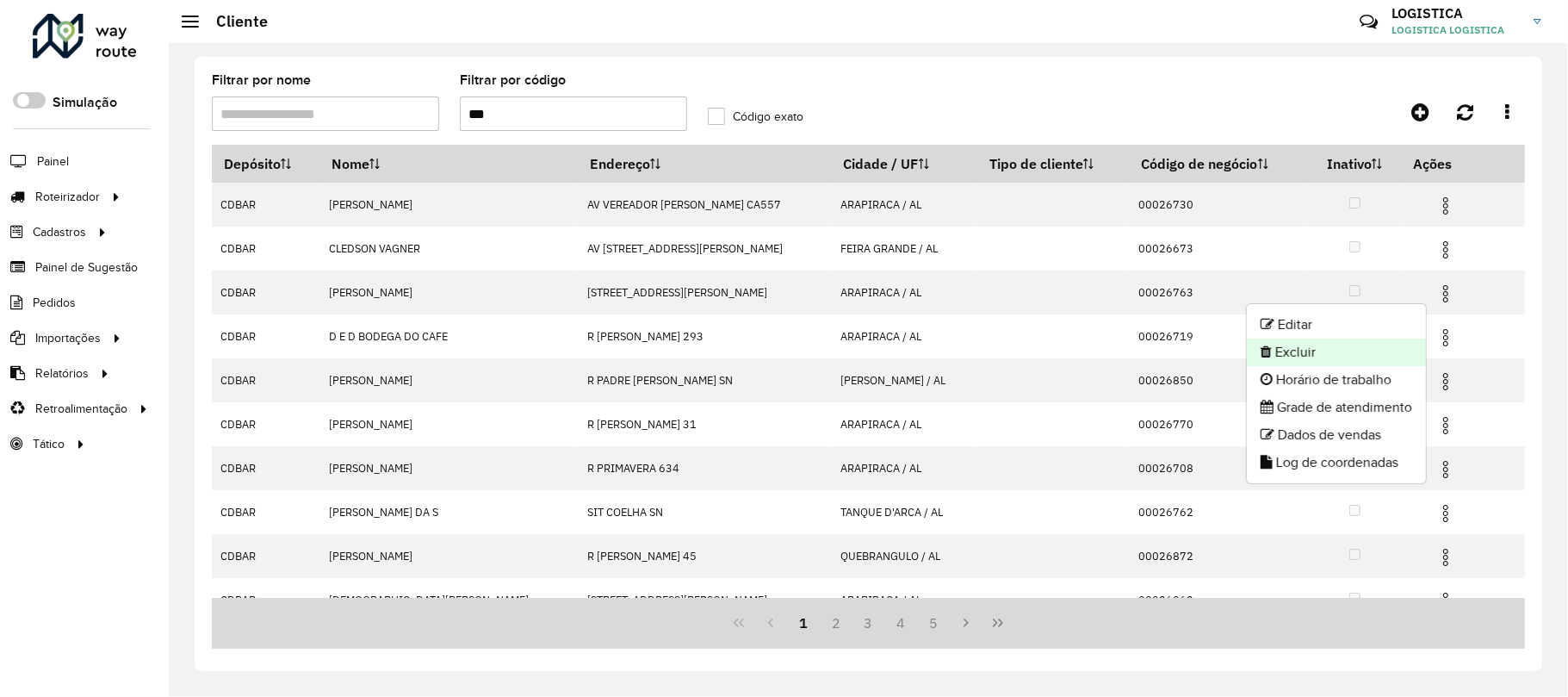
click at [1375, 345] on li "Excluir" at bounding box center [1337, 352] width 179 height 28
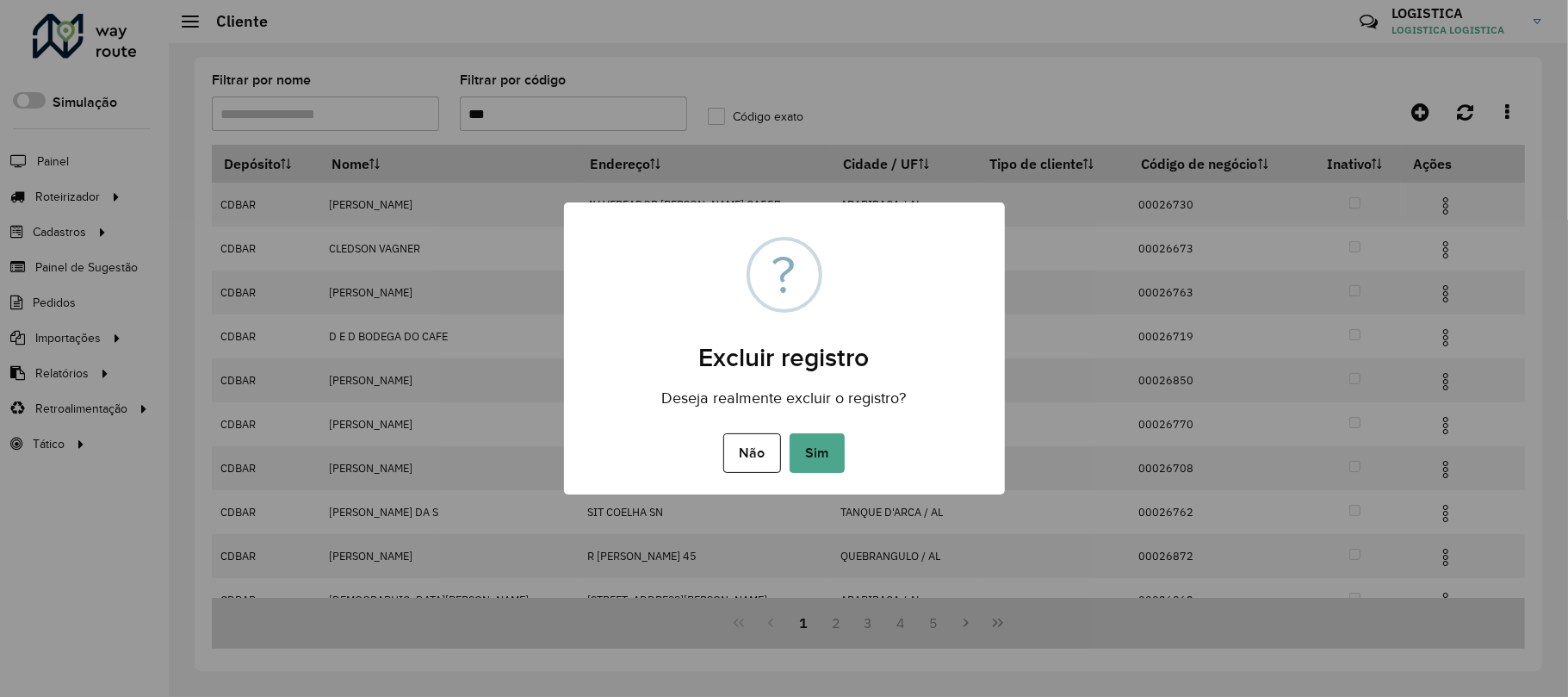
click at [790, 433] on button "Sim" at bounding box center [817, 453] width 55 height 40
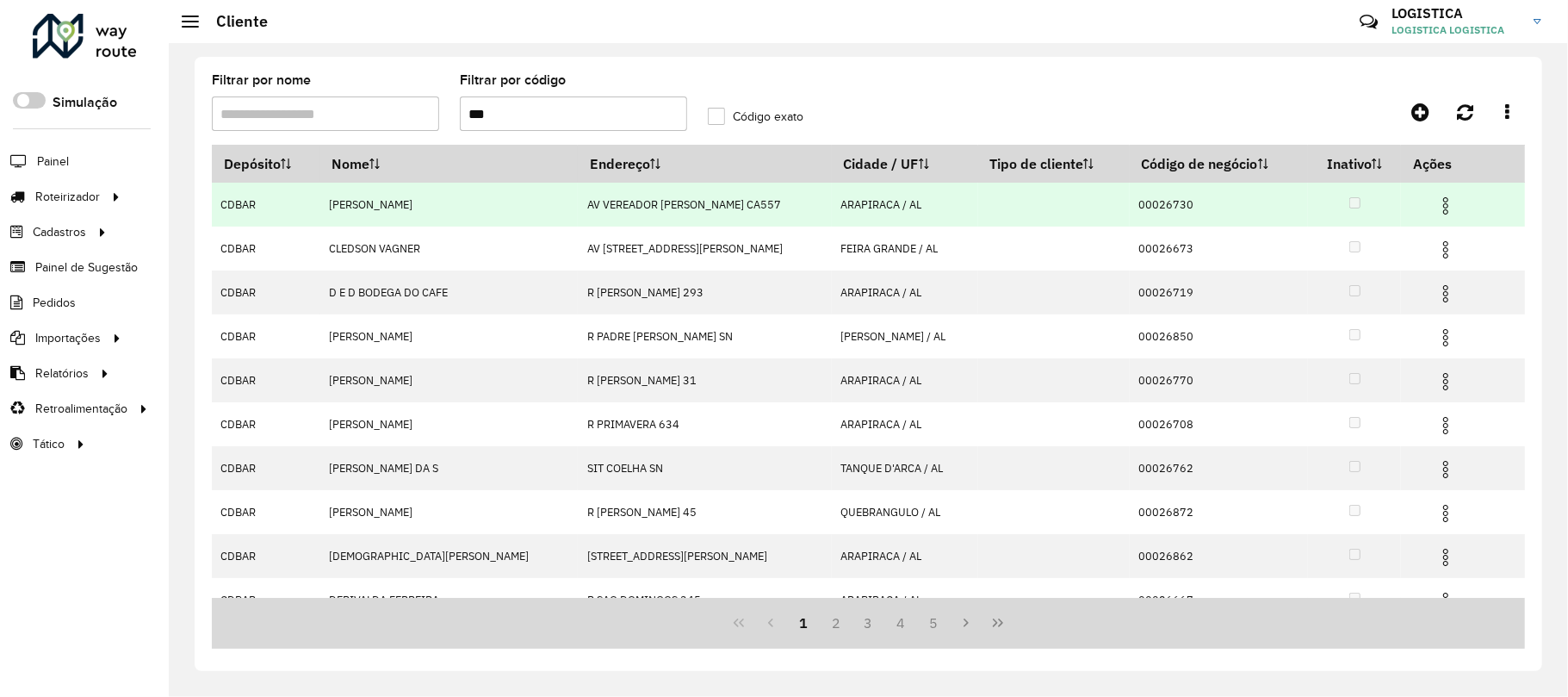
click at [1437, 193] on span at bounding box center [1446, 204] width 21 height 23
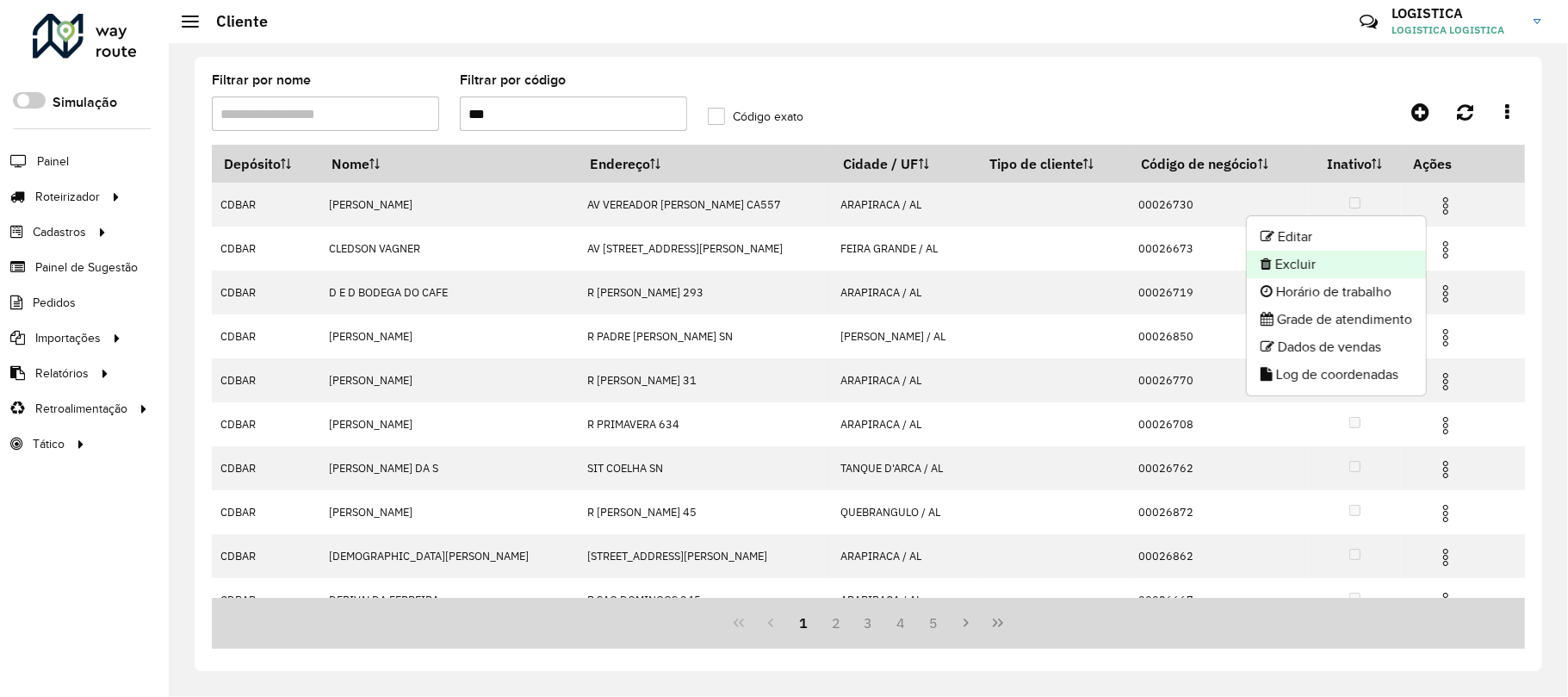
click at [1382, 271] on li "Excluir" at bounding box center [1337, 265] width 179 height 28
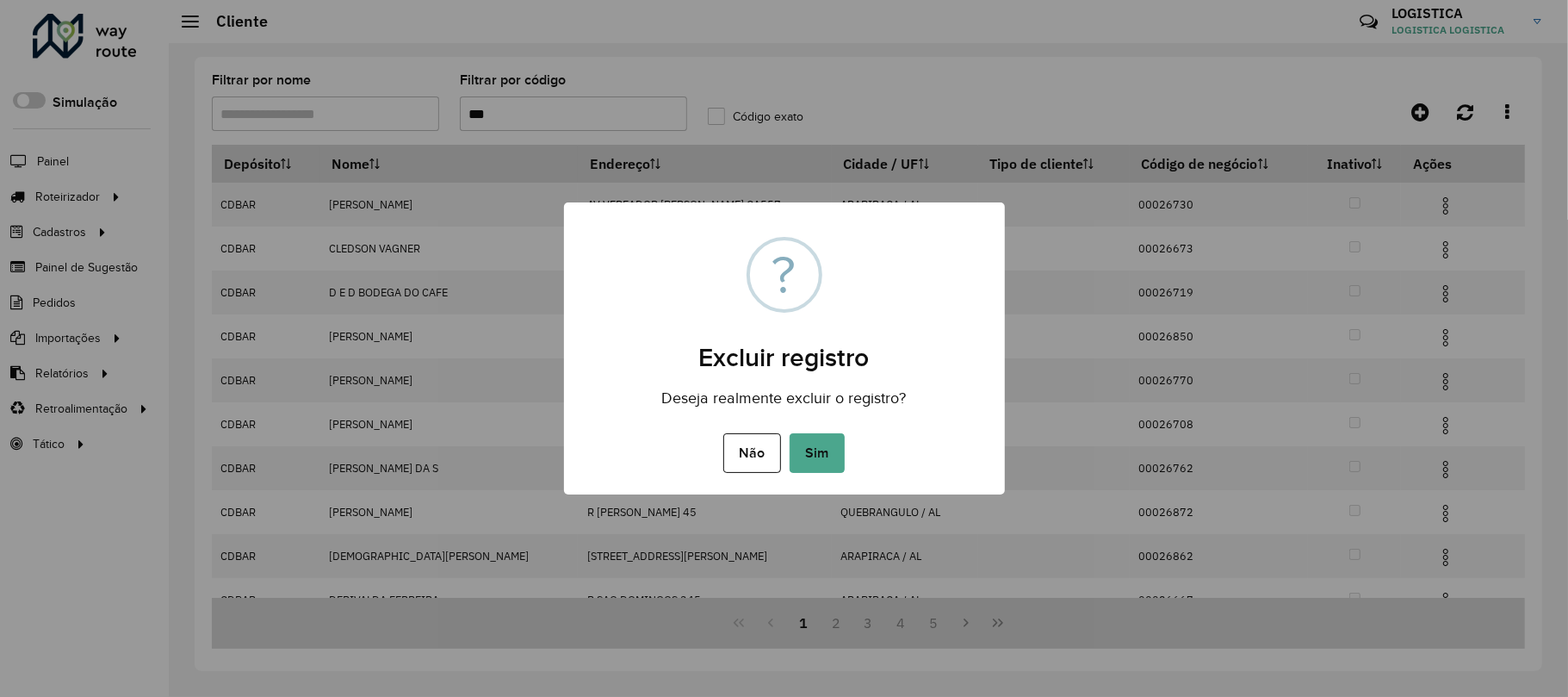
click at [790, 433] on button "Sim" at bounding box center [817, 453] width 55 height 40
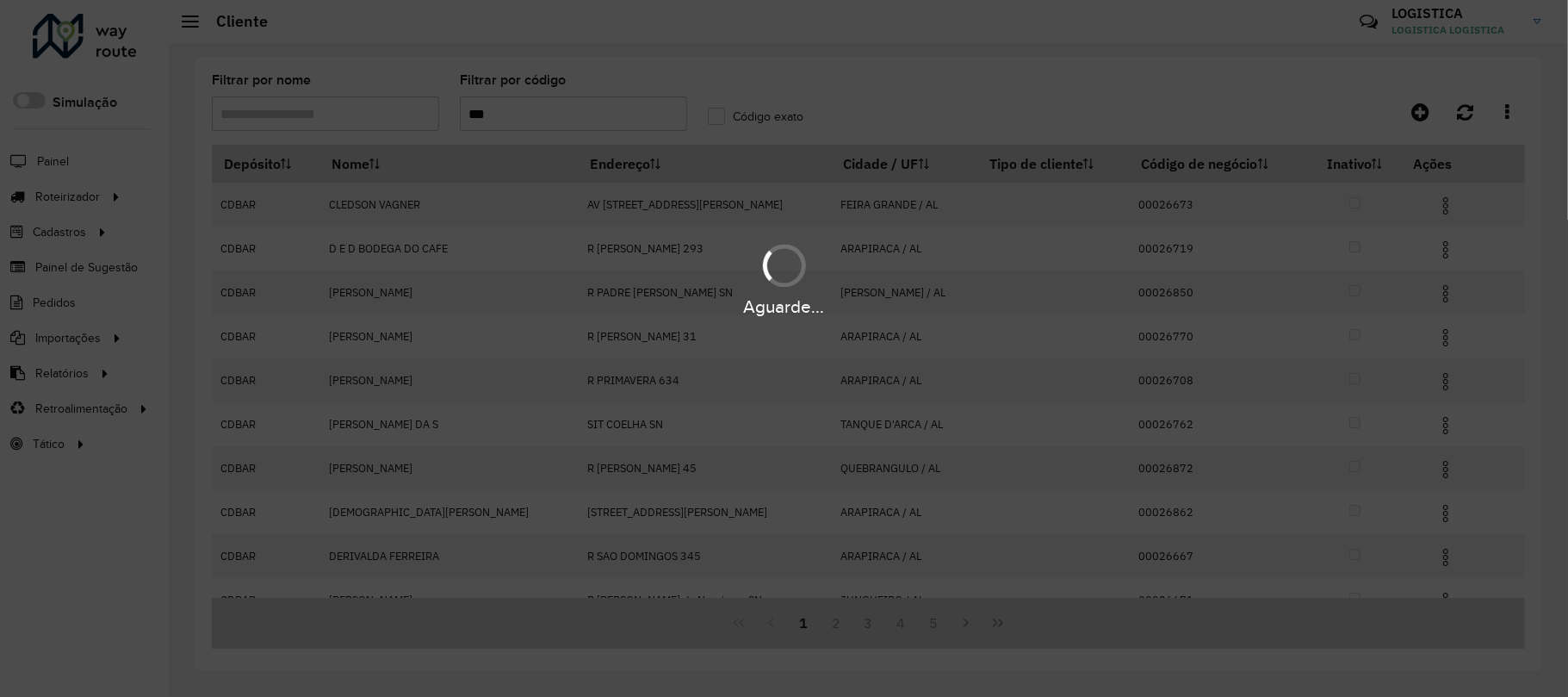
click at [1428, 253] on div "Aguarde..." at bounding box center [784, 278] width 1568 height 82
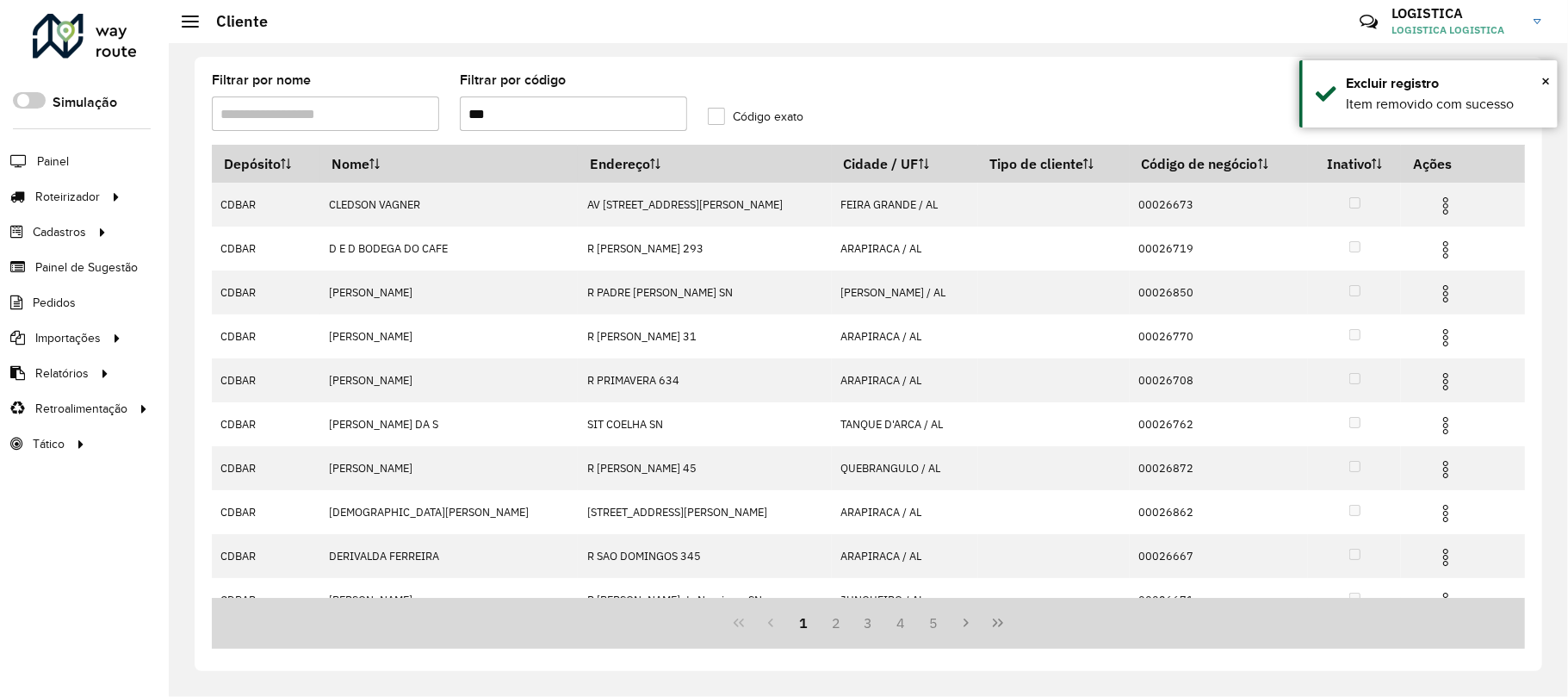
click at [1444, 255] on img at bounding box center [1446, 250] width 21 height 21
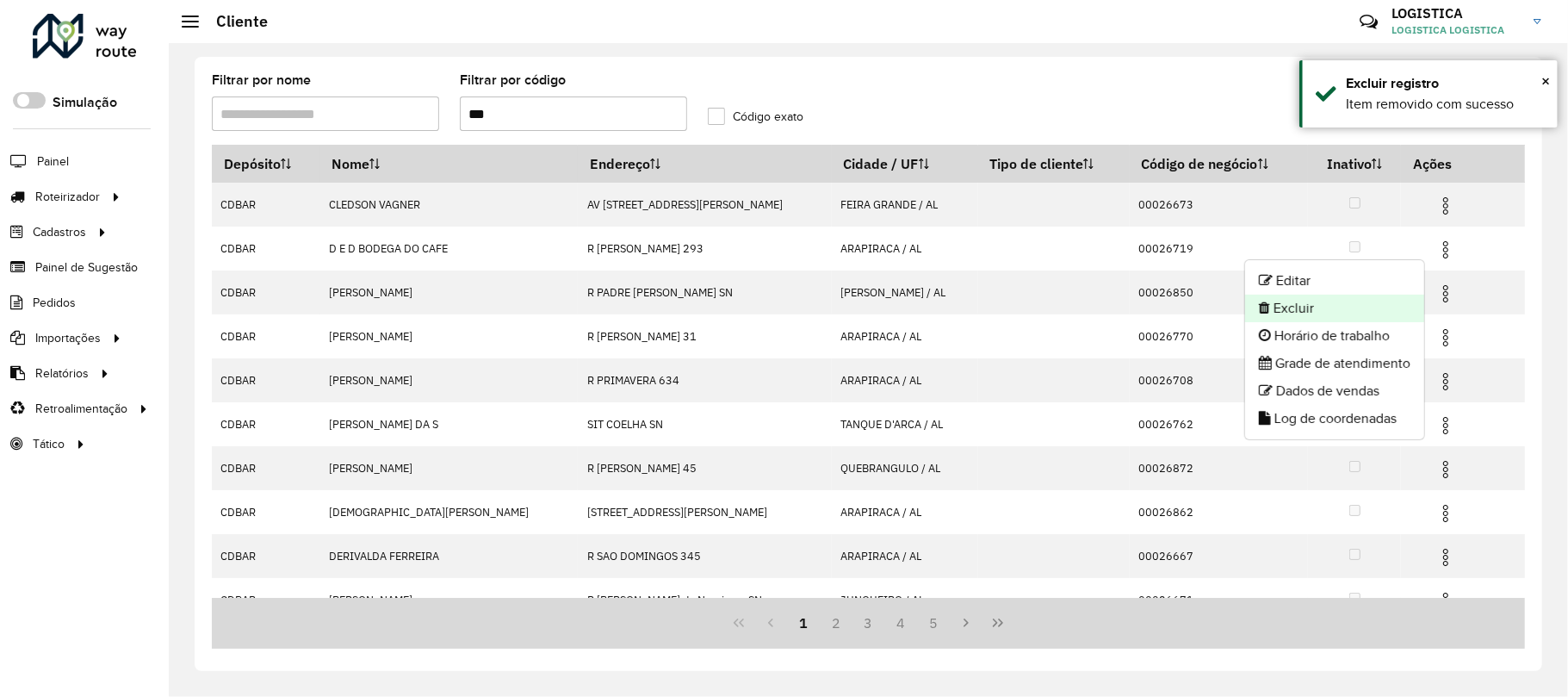
click at [1372, 300] on li "Excluir" at bounding box center [1335, 308] width 179 height 28
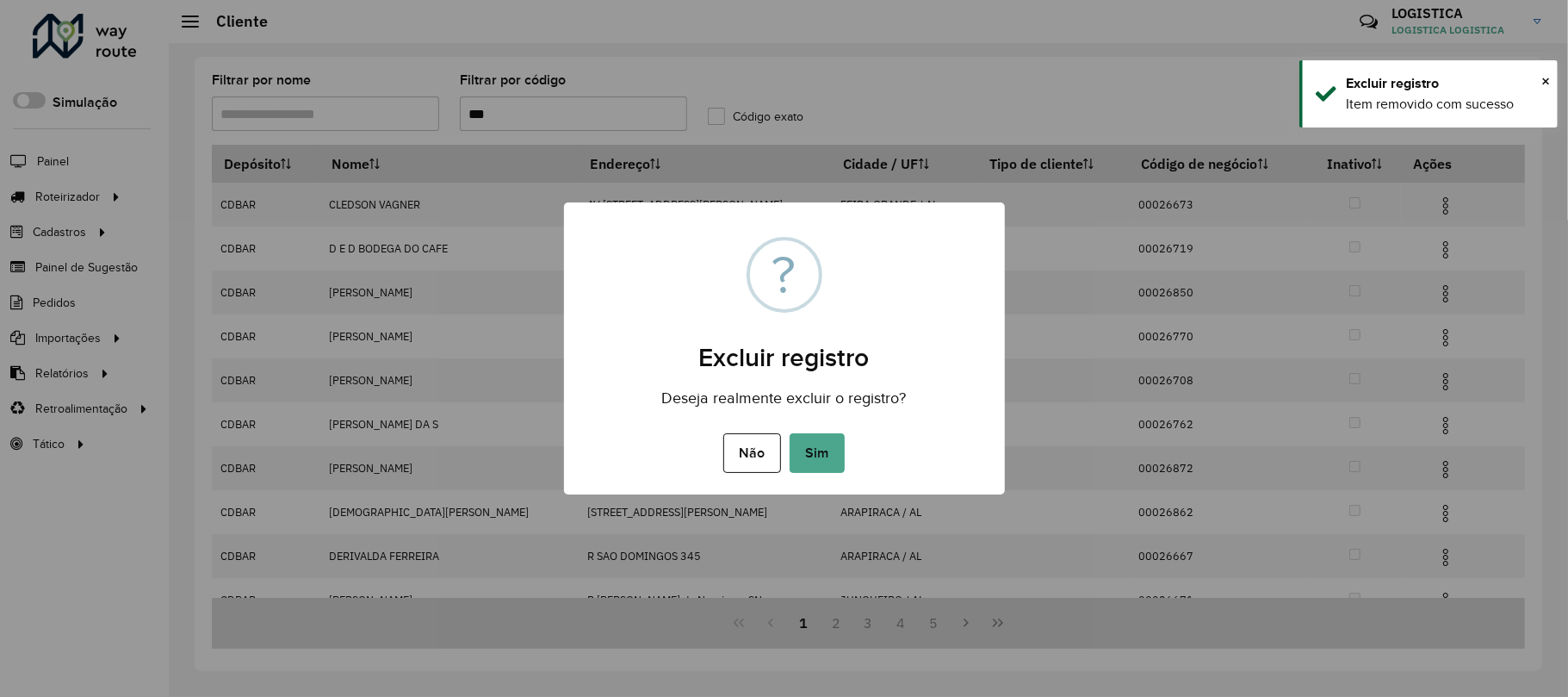
click at [790, 433] on button "Sim" at bounding box center [817, 453] width 55 height 40
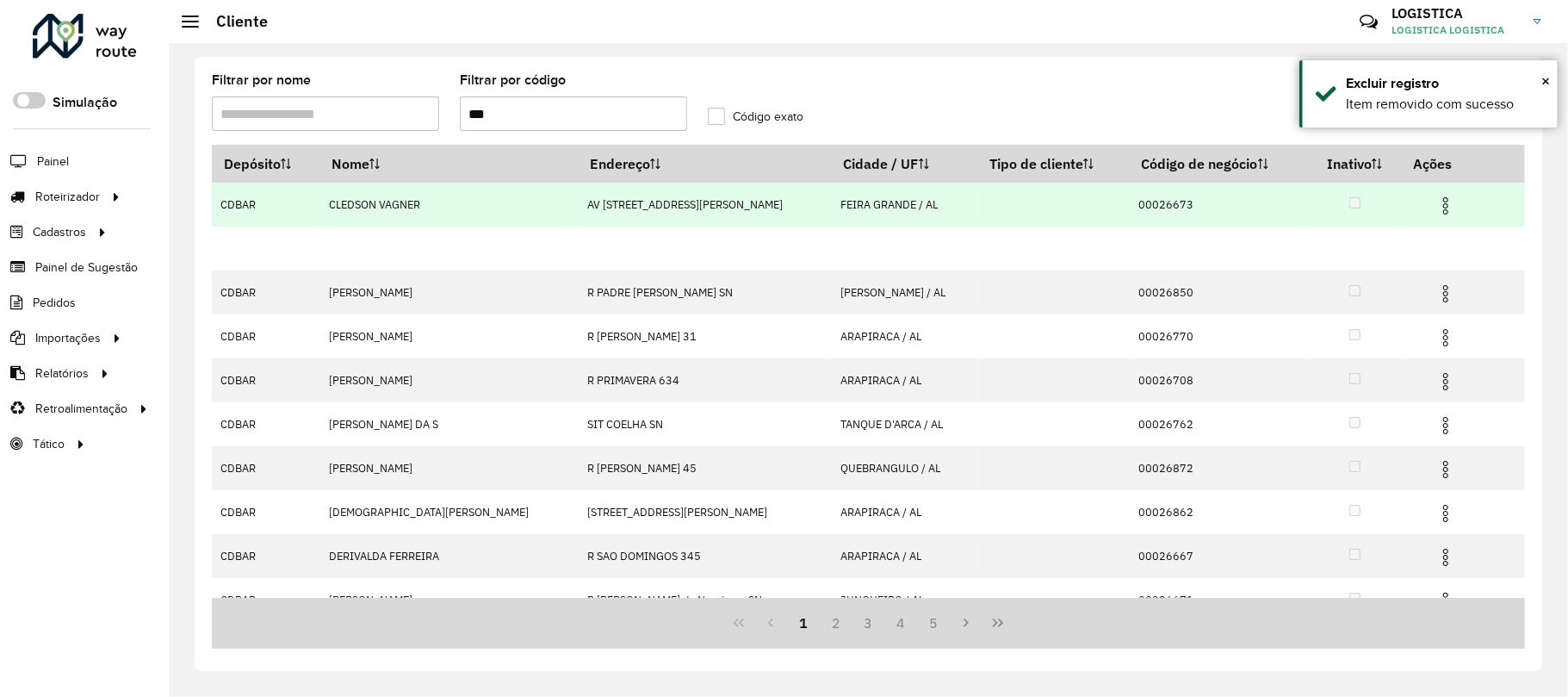
click at [1431, 191] on td at bounding box center [1453, 204] width 104 height 43
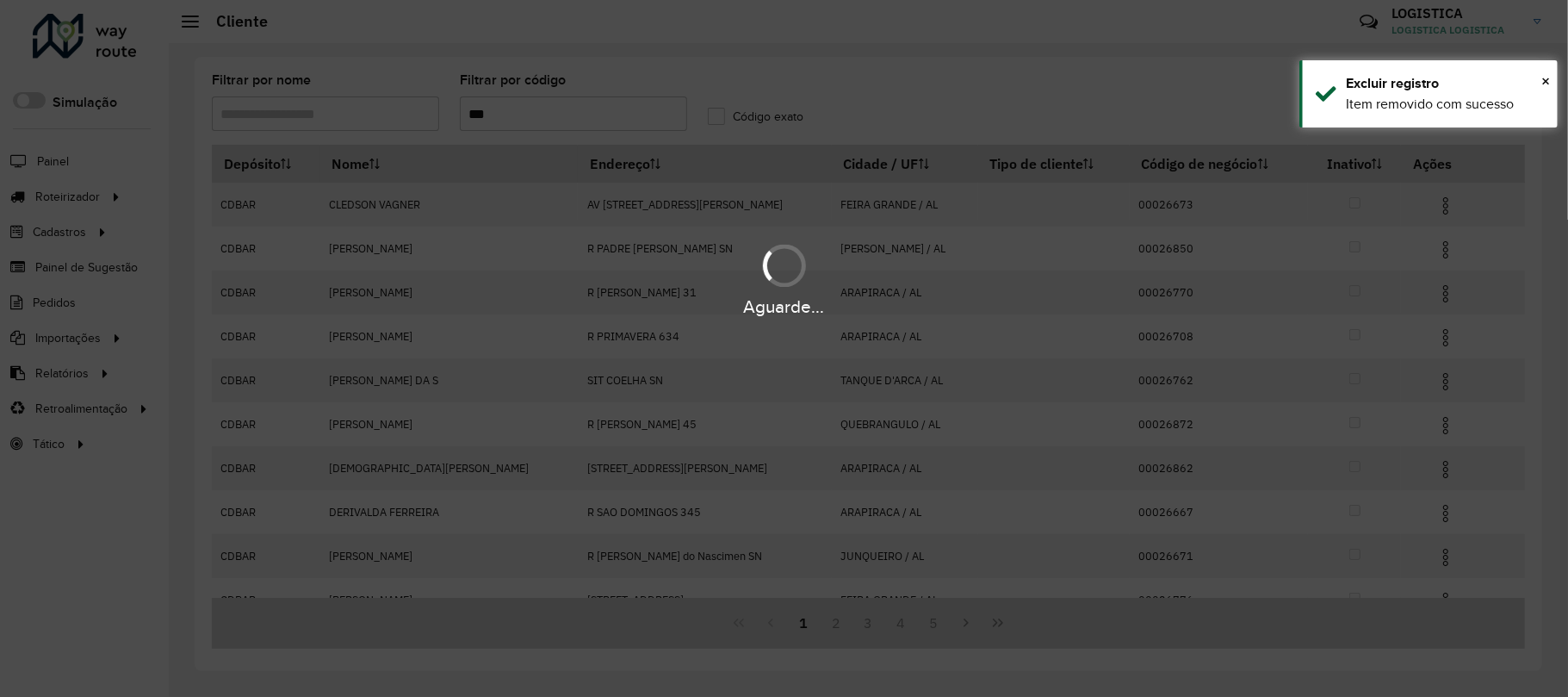
click at [1437, 207] on div "Aguarde..." at bounding box center [784, 348] width 1568 height 697
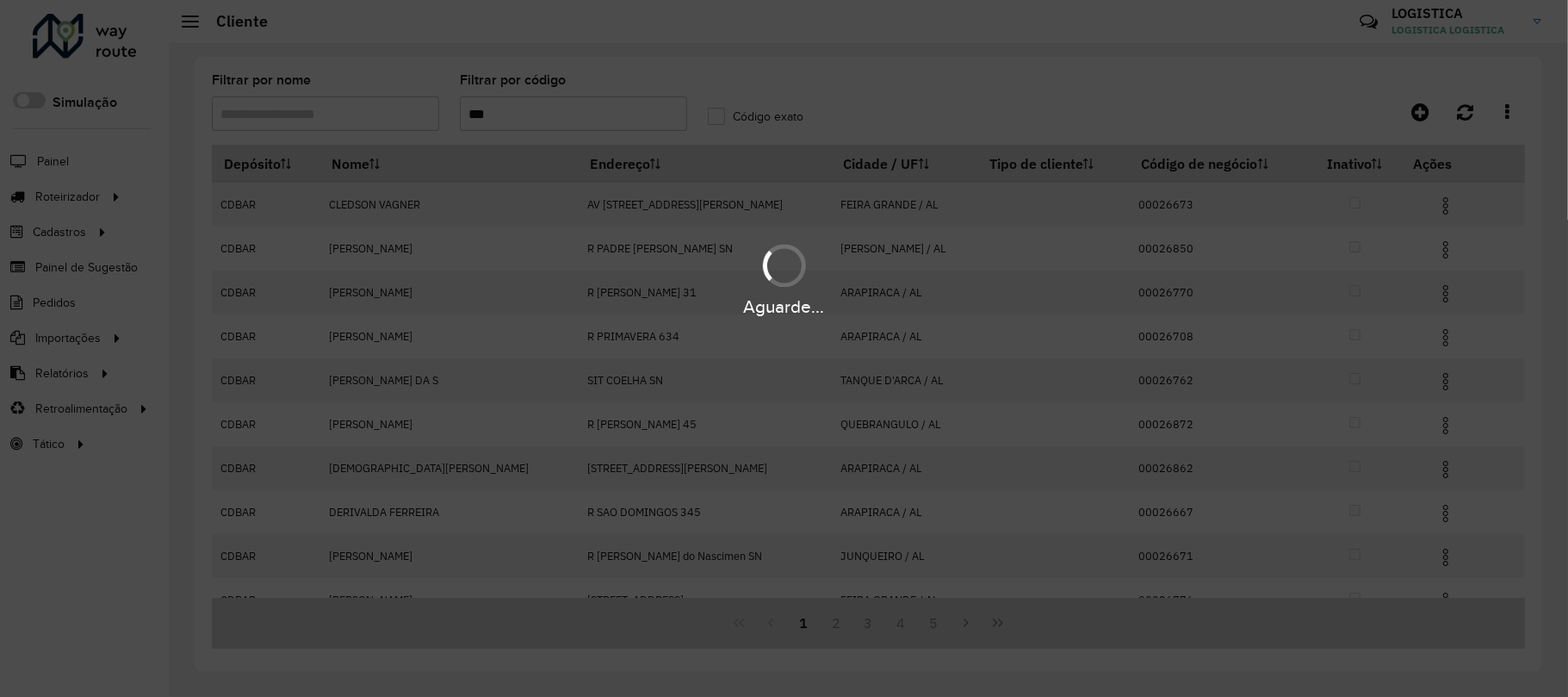
click at [1437, 207] on div "Aguarde..." at bounding box center [784, 348] width 1568 height 697
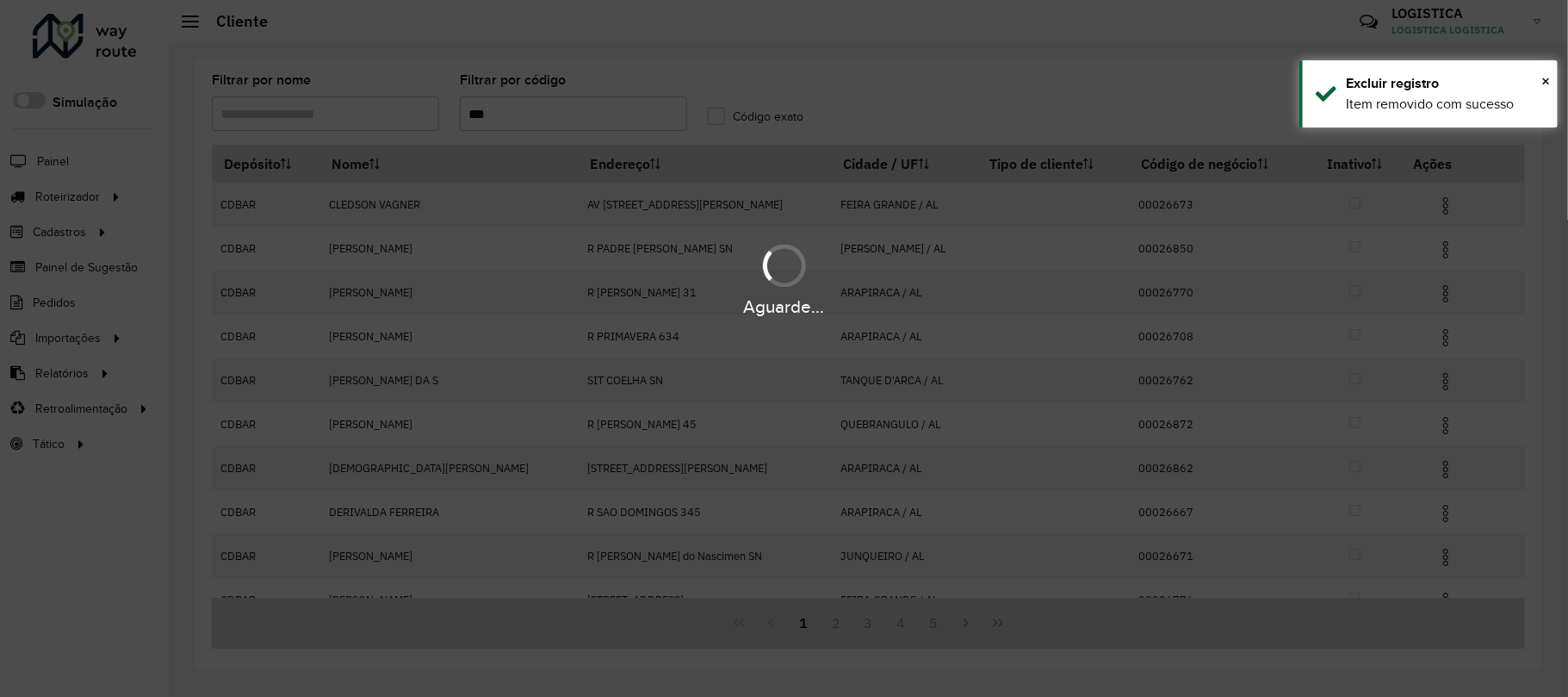
click at [1437, 207] on div "Aguarde..." at bounding box center [784, 348] width 1568 height 697
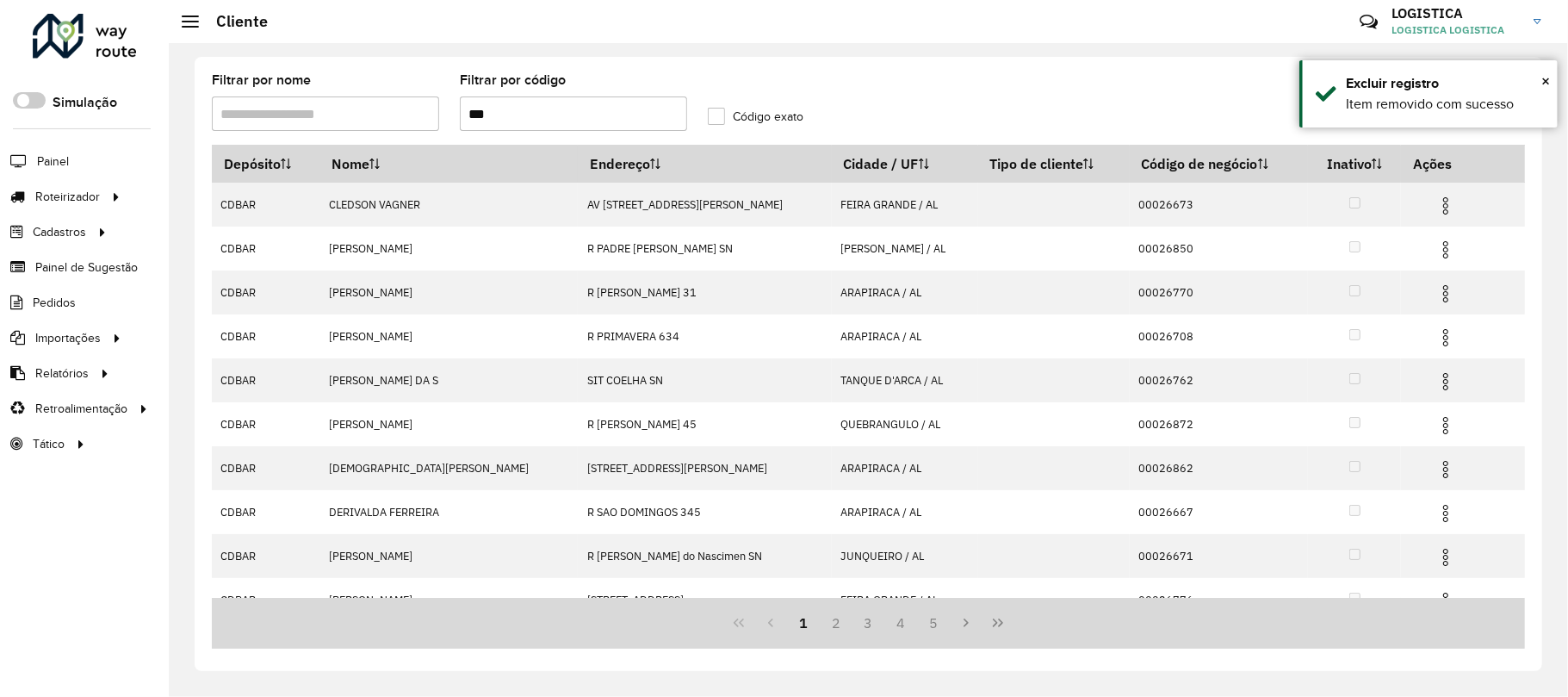
click at [1437, 207] on img at bounding box center [1446, 206] width 21 height 21
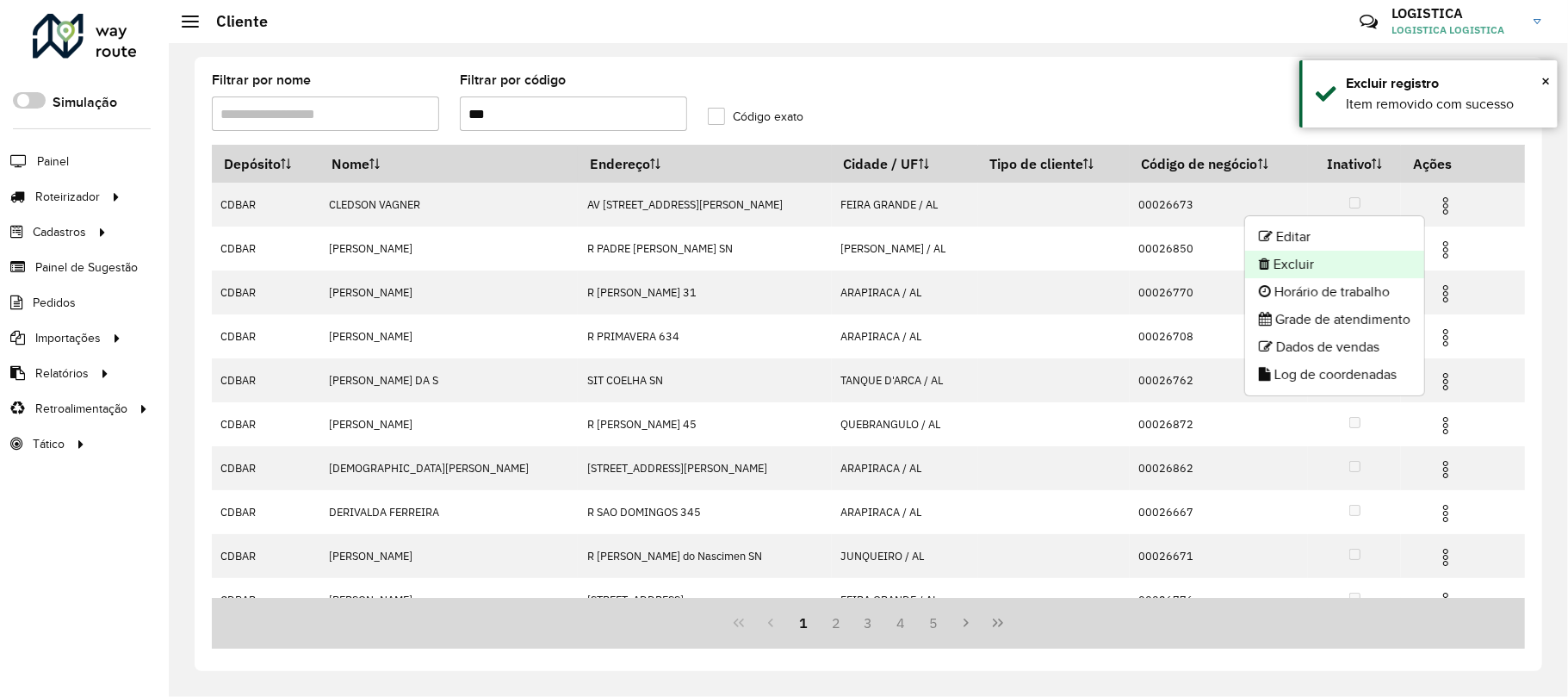
click at [1345, 270] on li "Excluir" at bounding box center [1335, 265] width 179 height 28
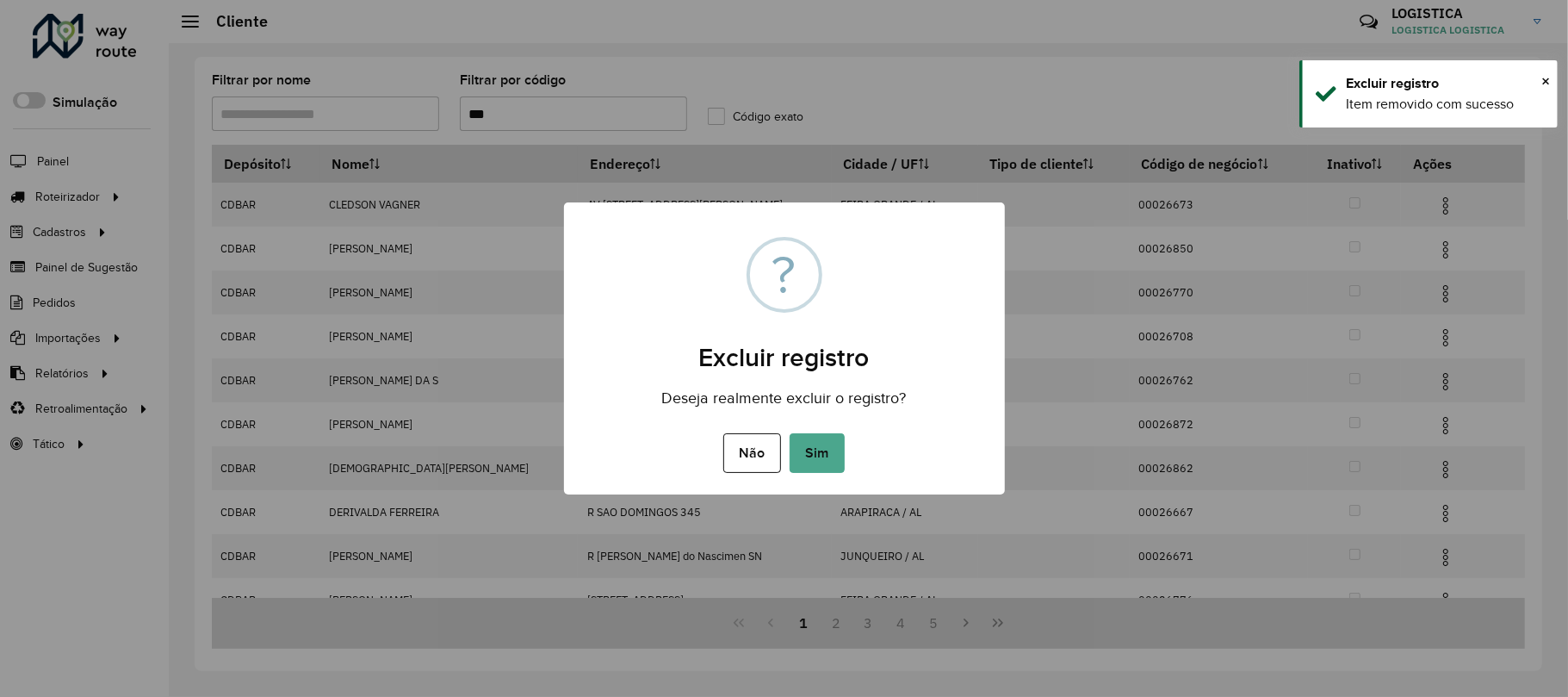
click at [790, 433] on button "Sim" at bounding box center [817, 453] width 55 height 40
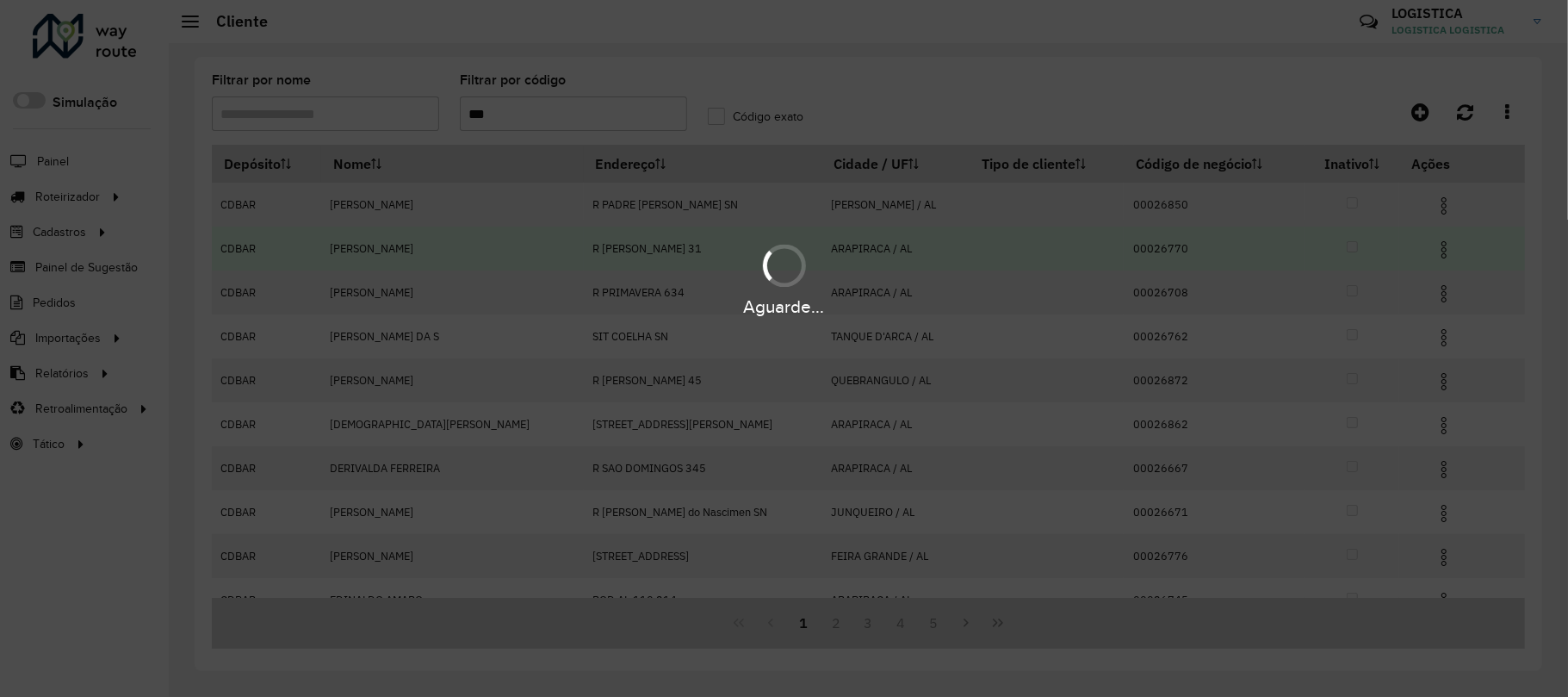
click at [1441, 300] on div "Aguarde..." at bounding box center [784, 306] width 1568 height 27
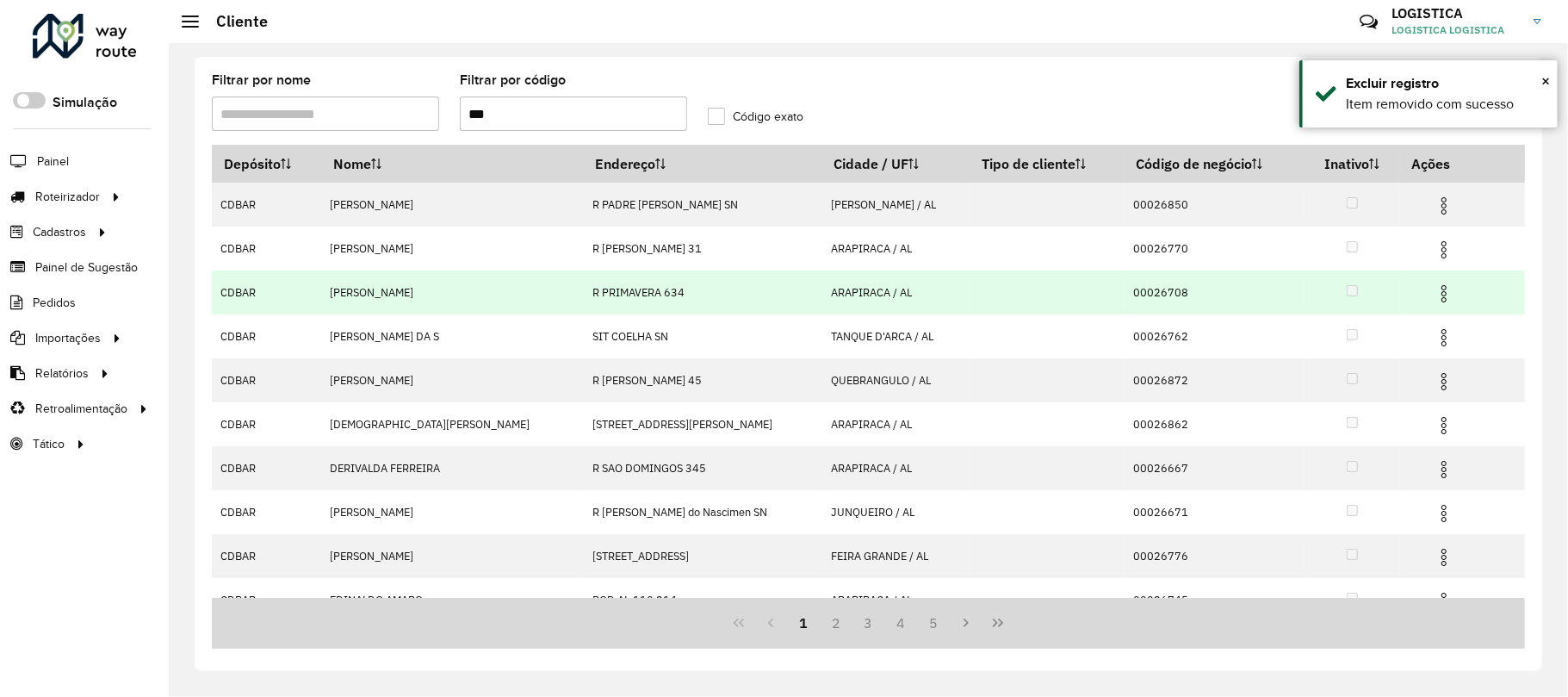
click at [1434, 301] on img at bounding box center [1444, 294] width 21 height 21
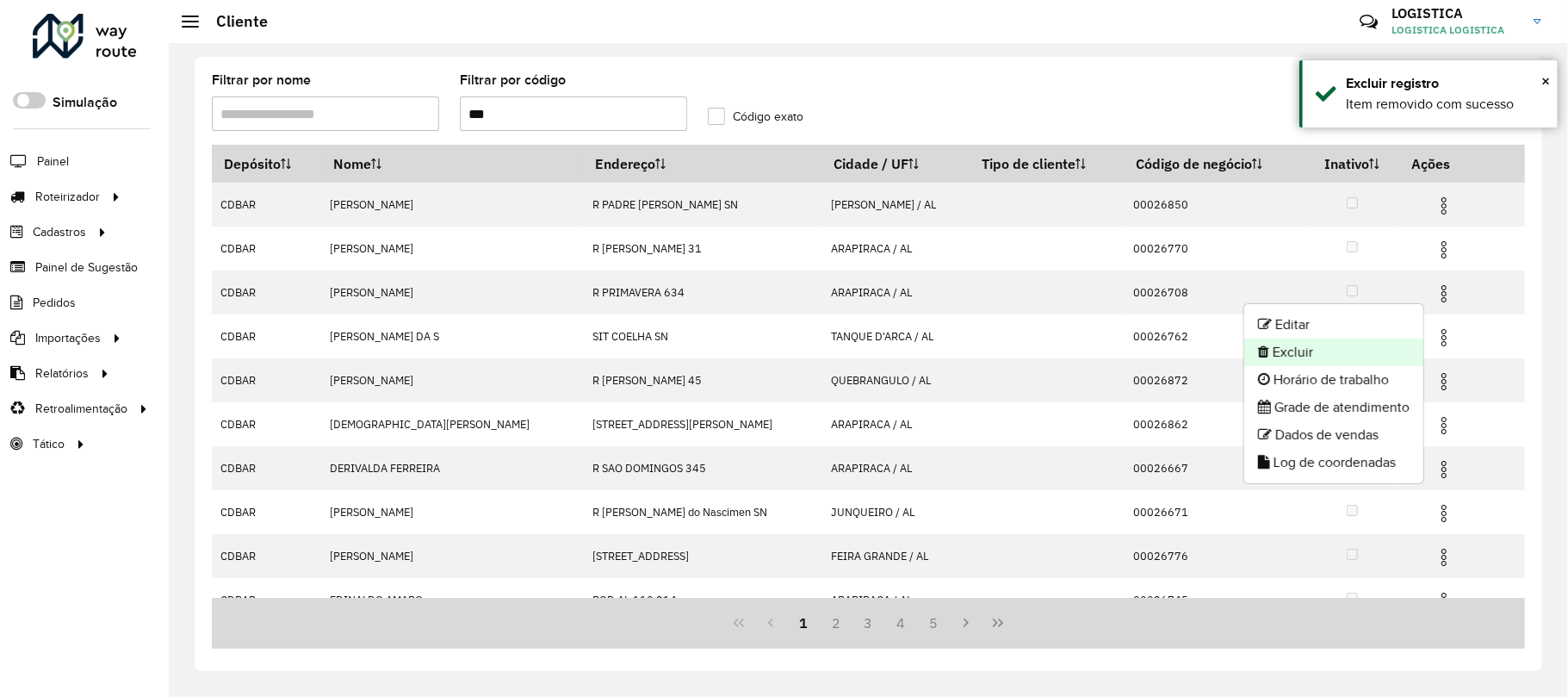
click at [1356, 342] on li "Excluir" at bounding box center [1334, 352] width 179 height 28
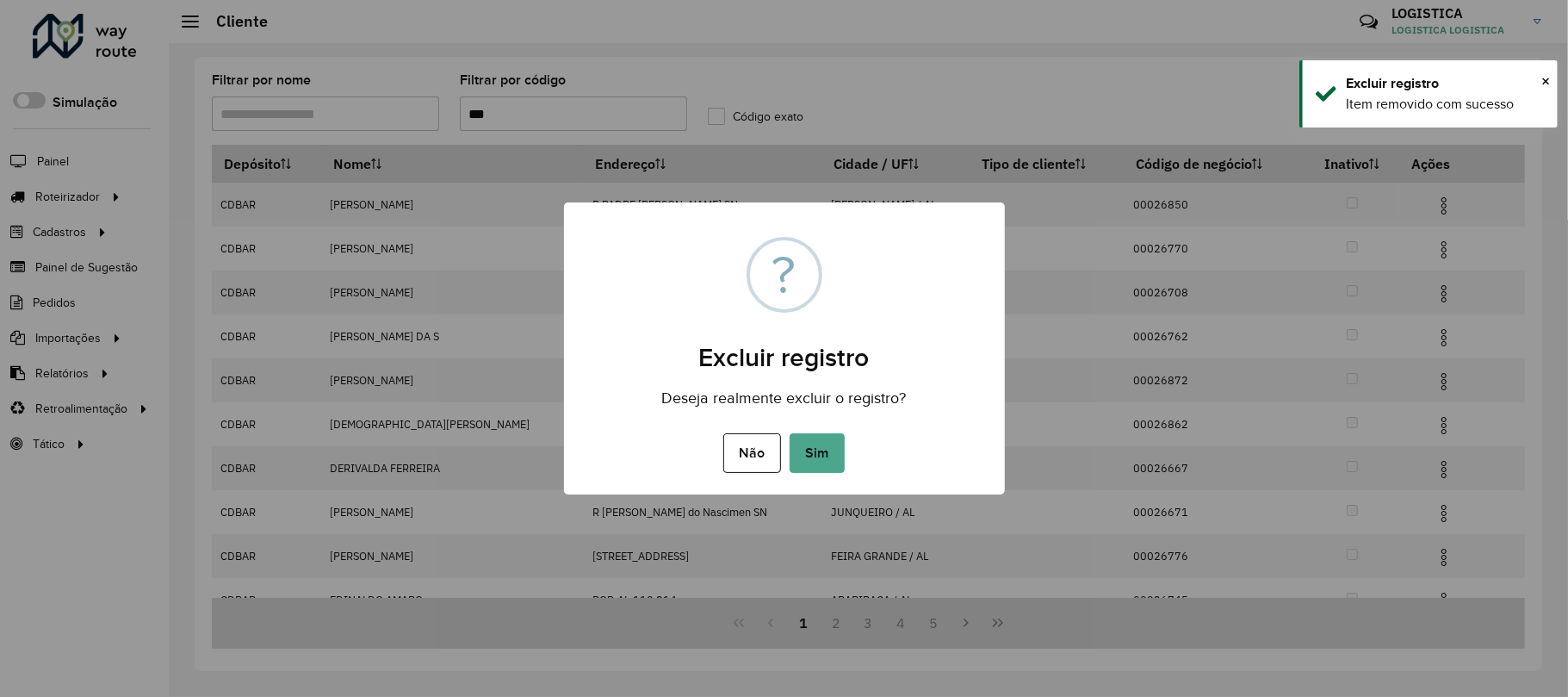
click at [790, 433] on button "Sim" at bounding box center [817, 453] width 55 height 40
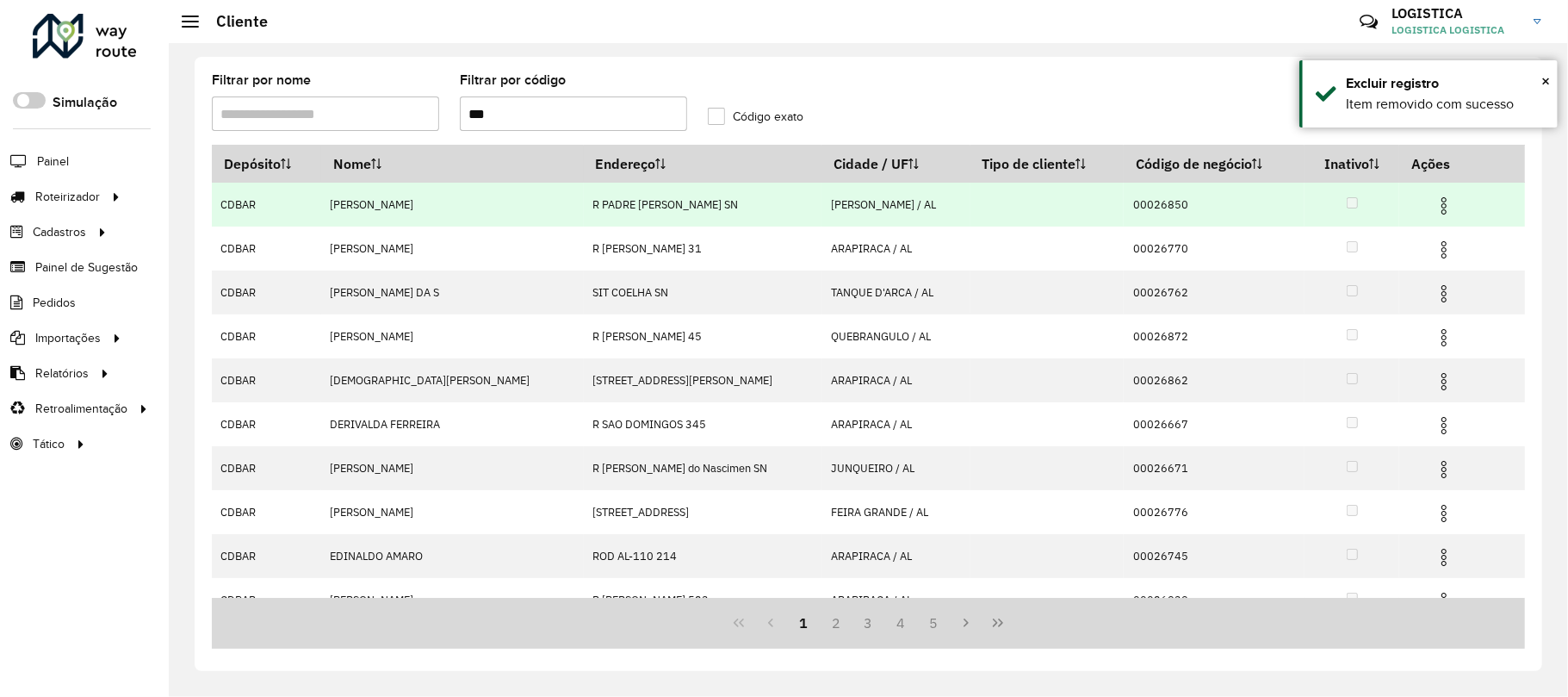
click at [1435, 201] on img at bounding box center [1444, 206] width 21 height 21
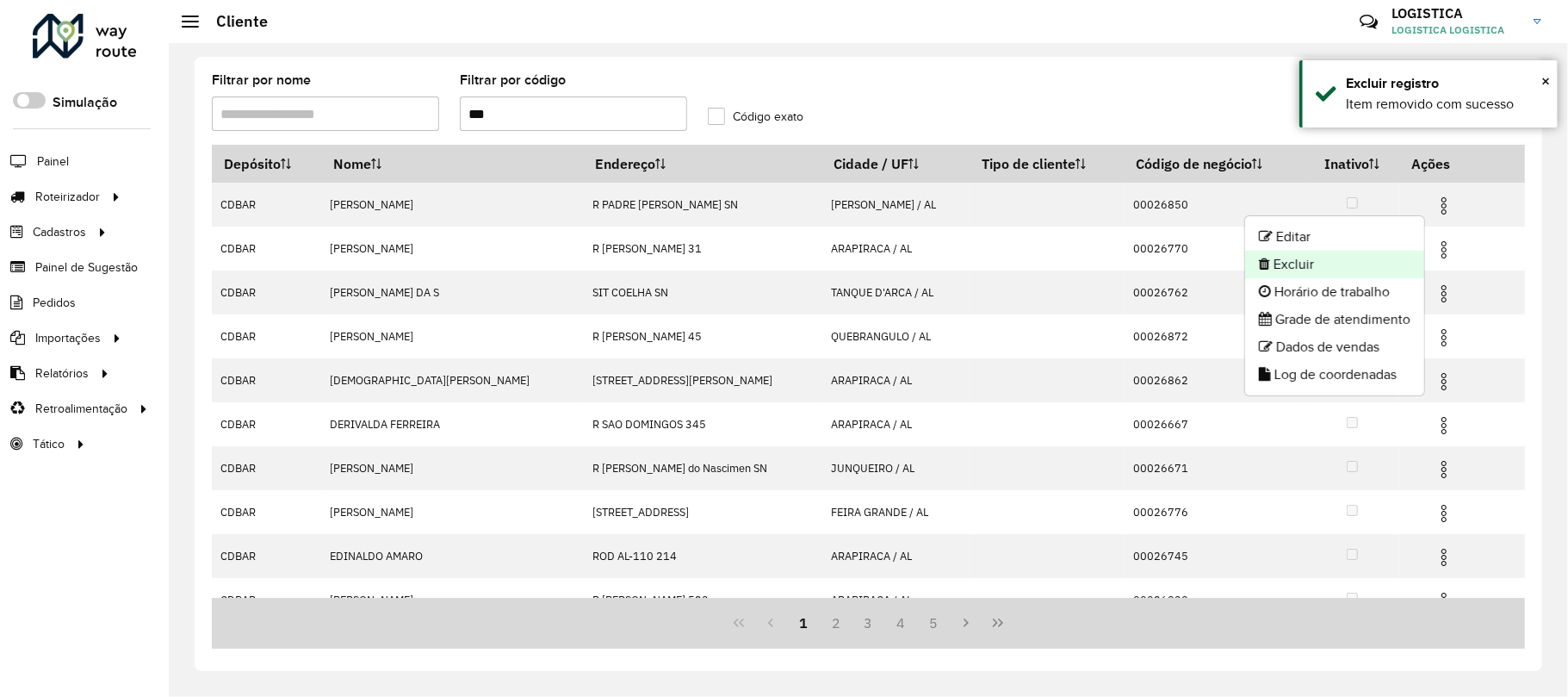
click at [1375, 260] on li "Excluir" at bounding box center [1335, 265] width 179 height 28
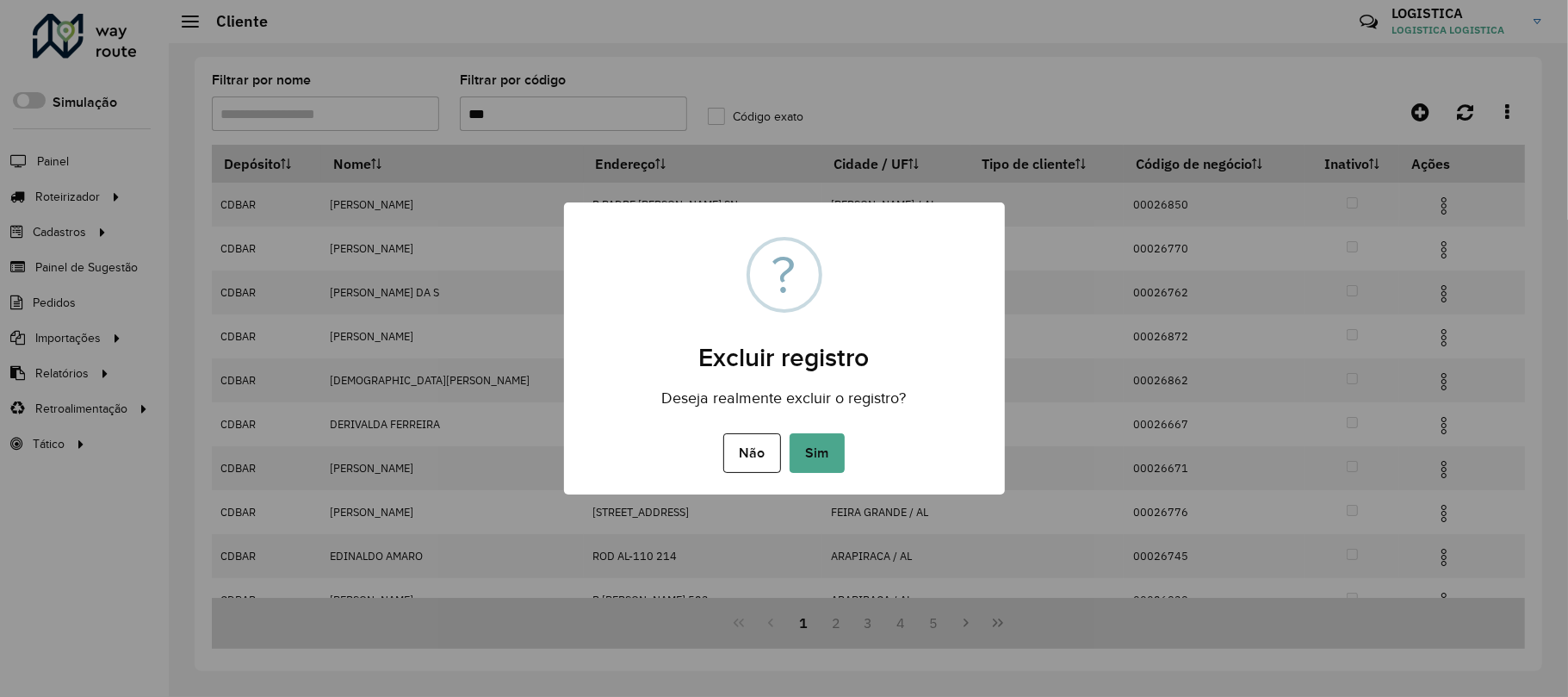
click at [790, 433] on button "Sim" at bounding box center [817, 453] width 55 height 40
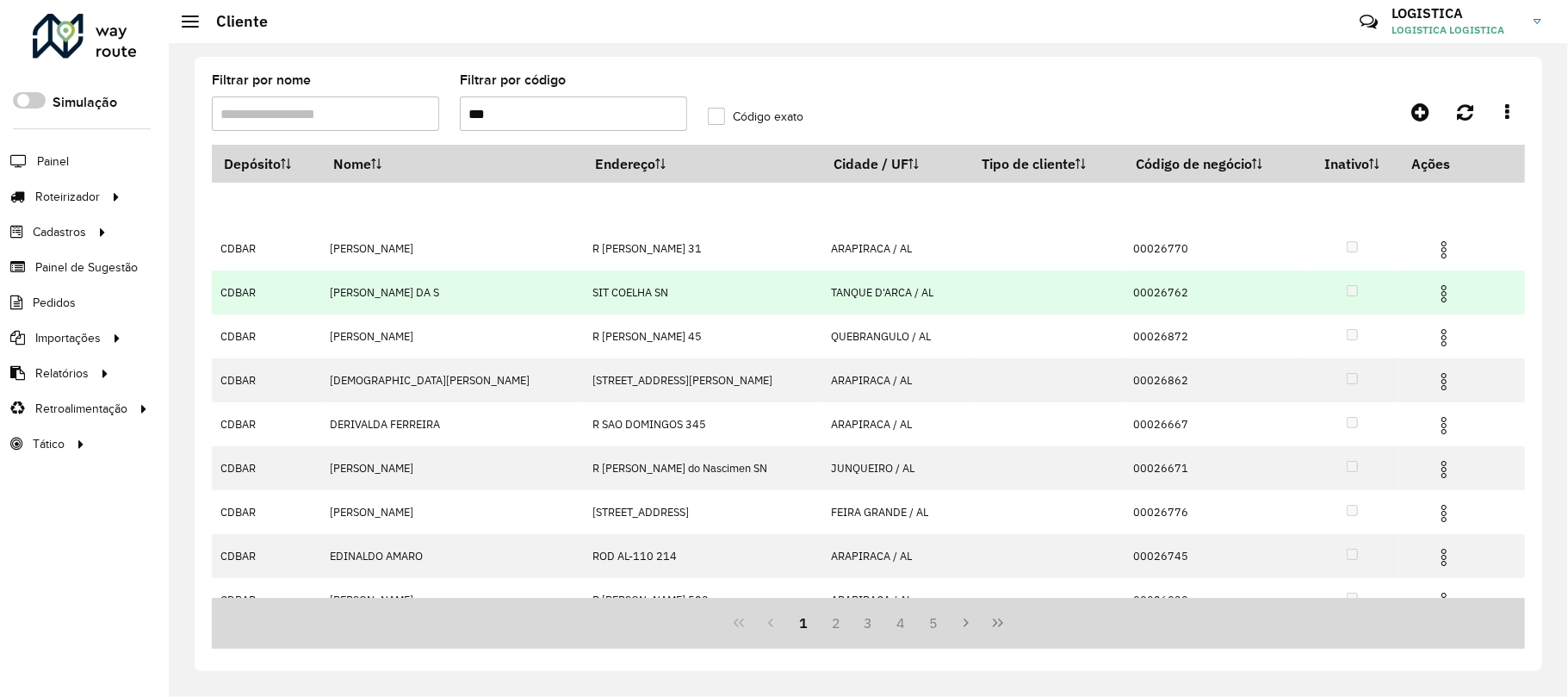
click at [1434, 291] on img at bounding box center [1444, 294] width 21 height 21
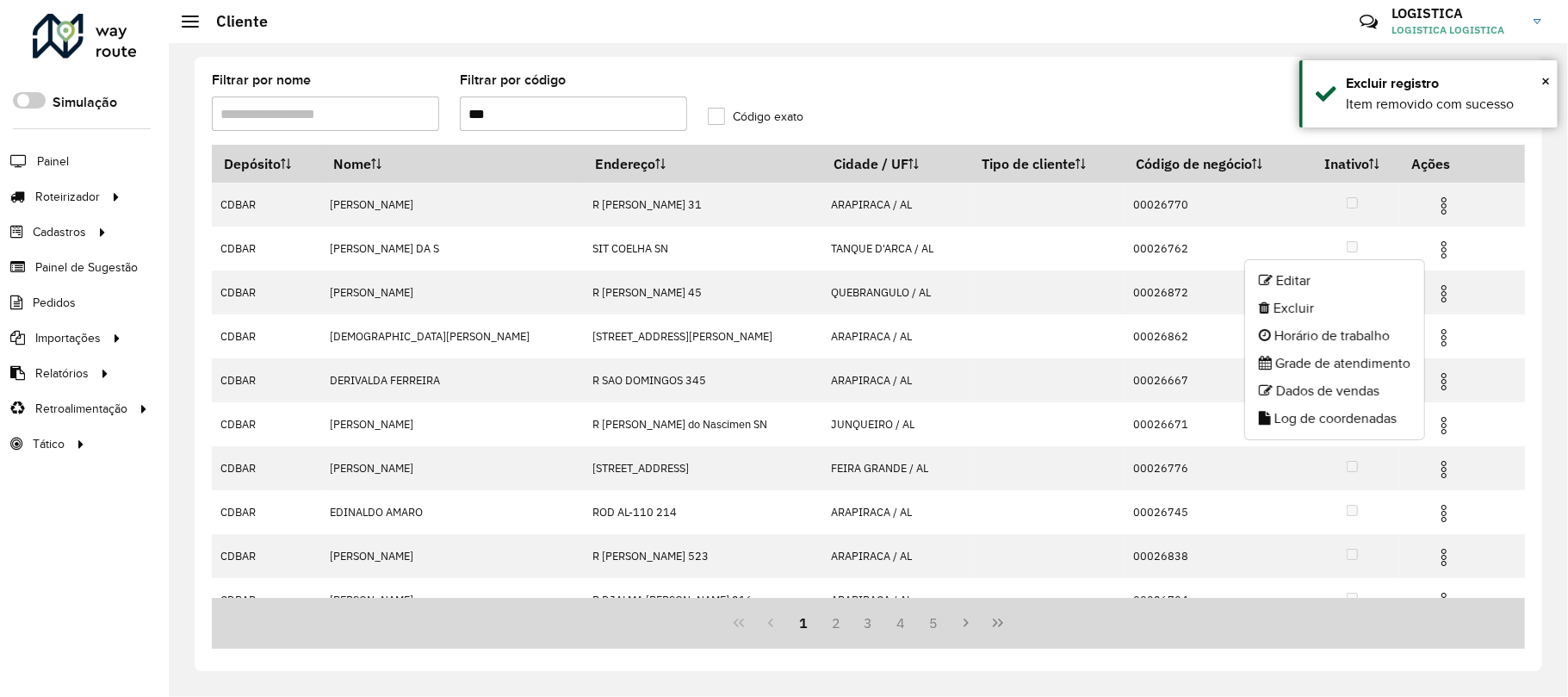
click at [1310, 307] on li "Excluir" at bounding box center [1335, 308] width 179 height 28
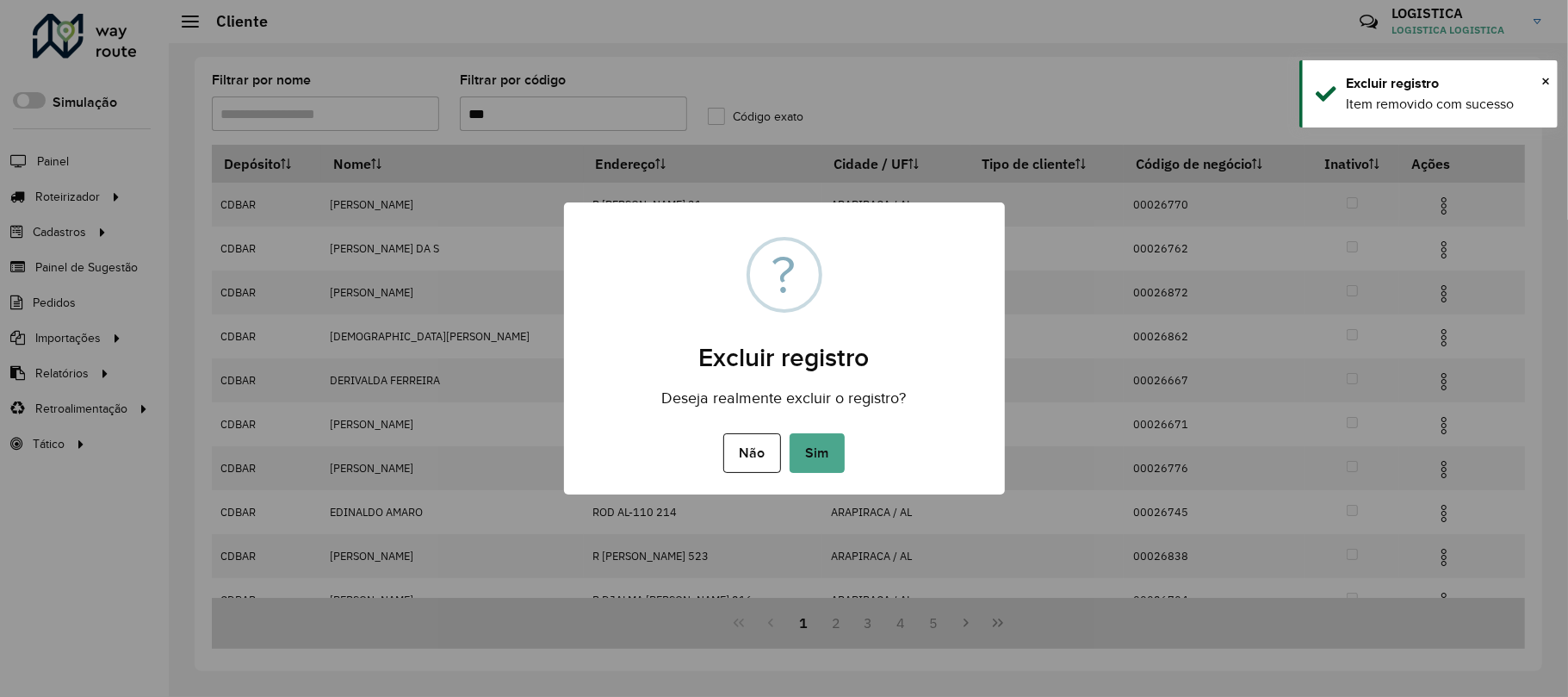
click at [790, 433] on button "Sim" at bounding box center [817, 453] width 55 height 40
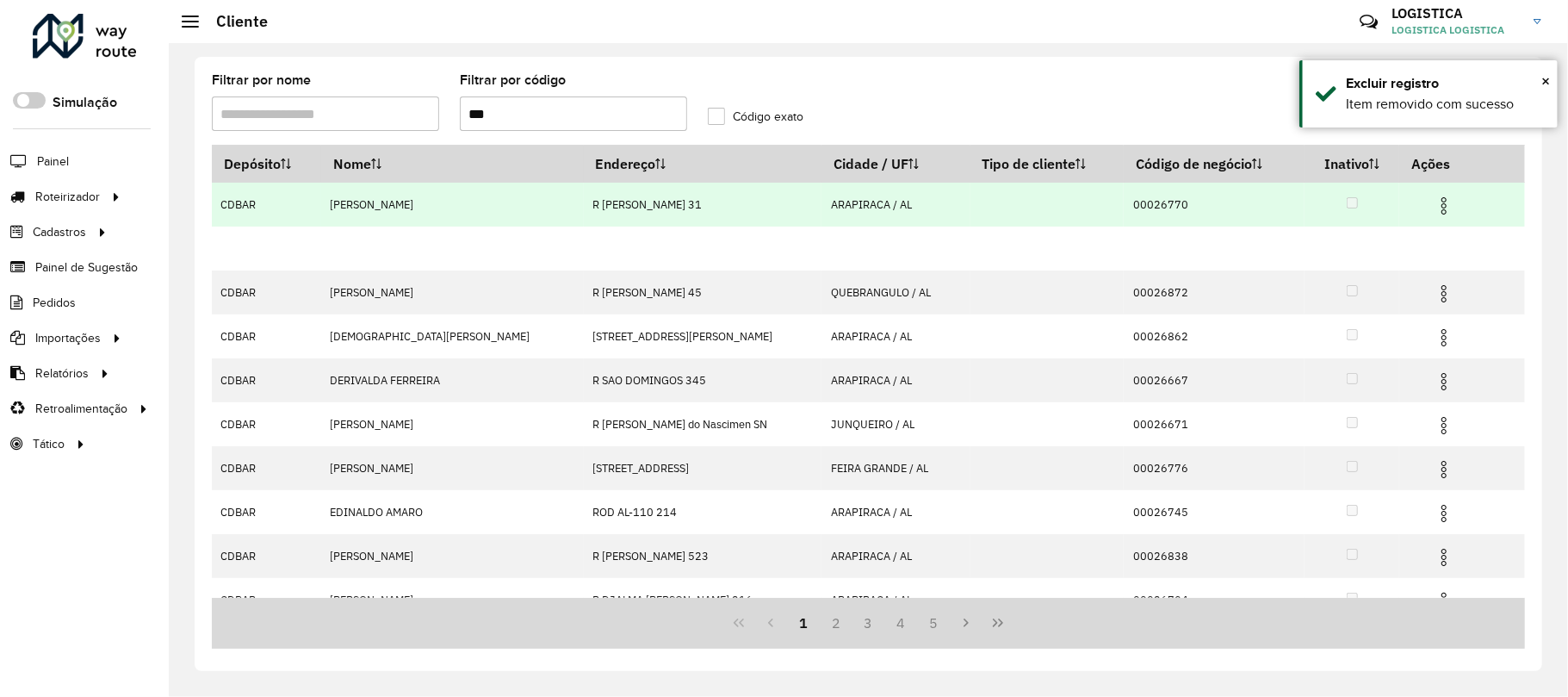
click at [1434, 213] on img at bounding box center [1444, 206] width 21 height 21
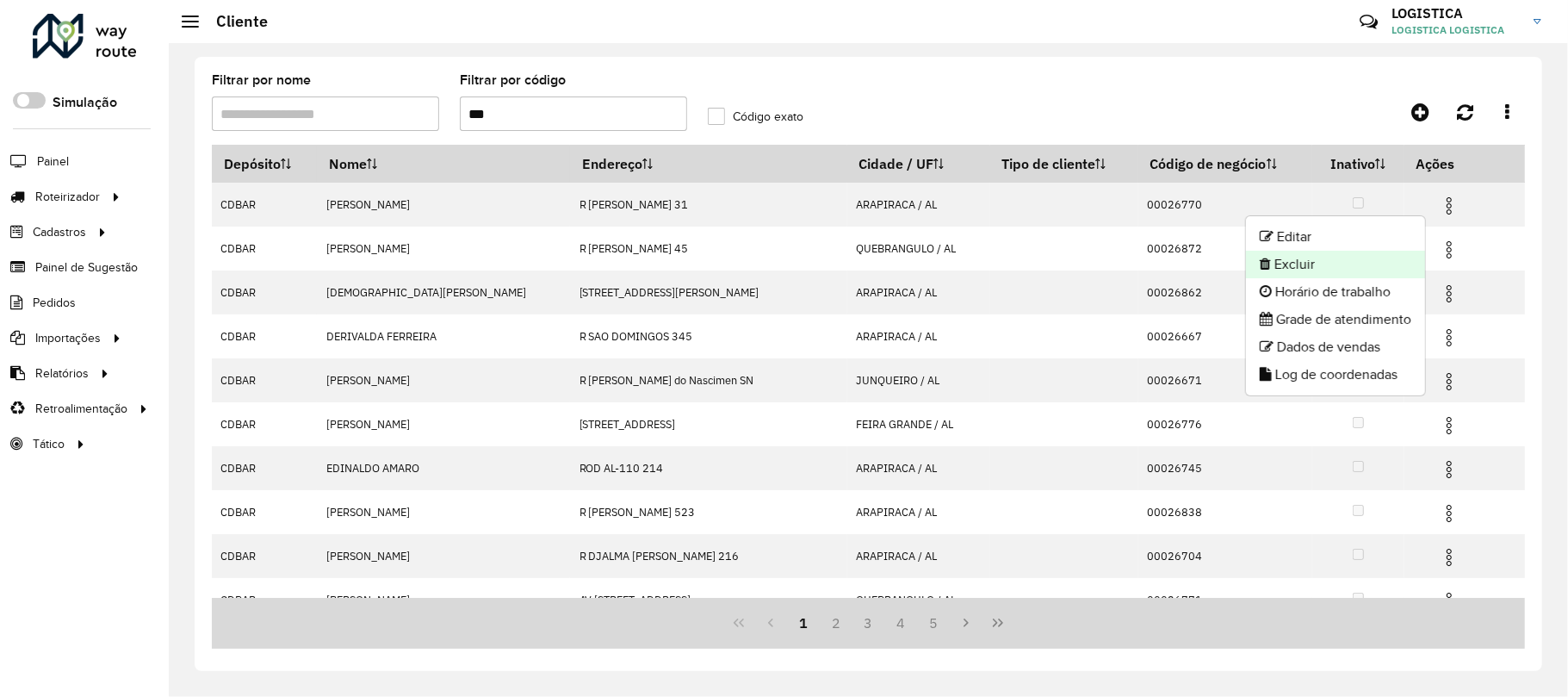
click at [1310, 269] on li "Excluir" at bounding box center [1336, 265] width 179 height 28
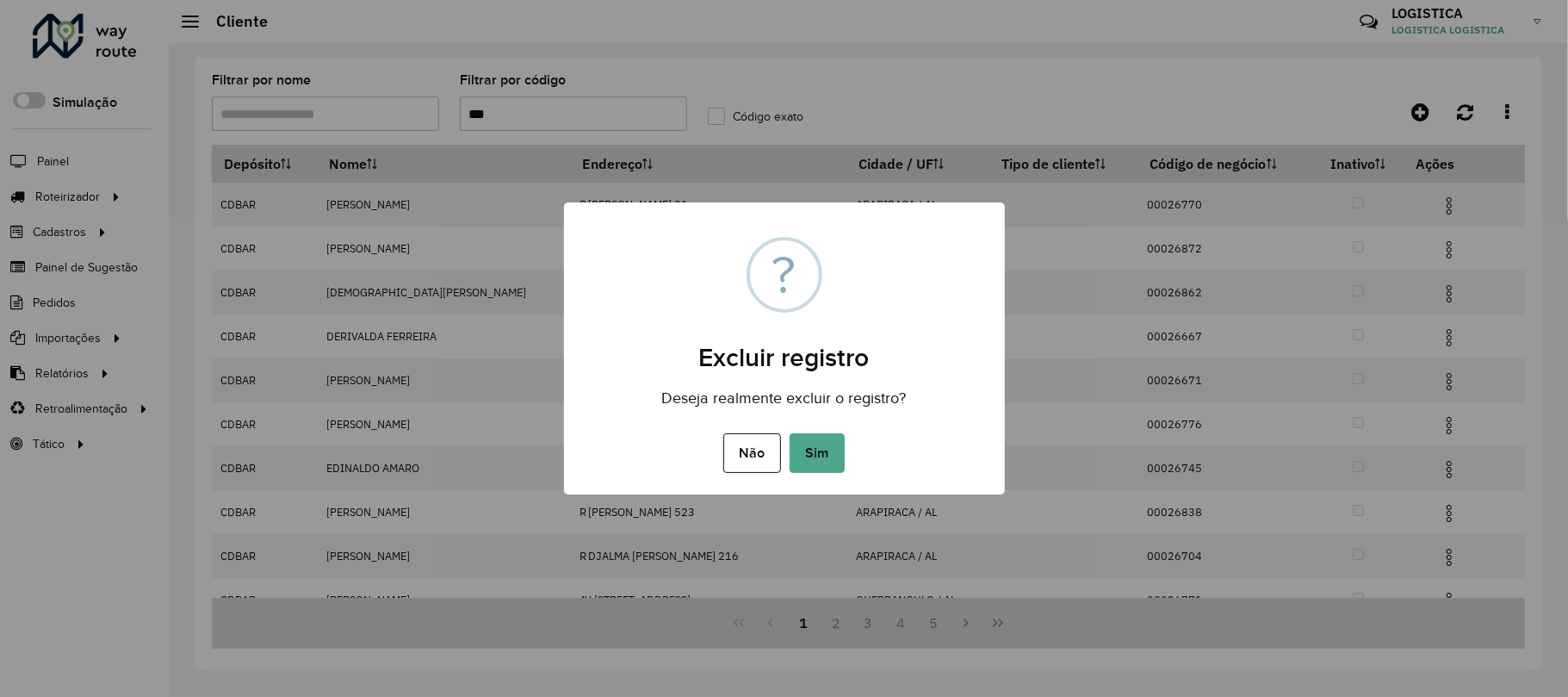
click at [790, 433] on button "Sim" at bounding box center [817, 453] width 55 height 40
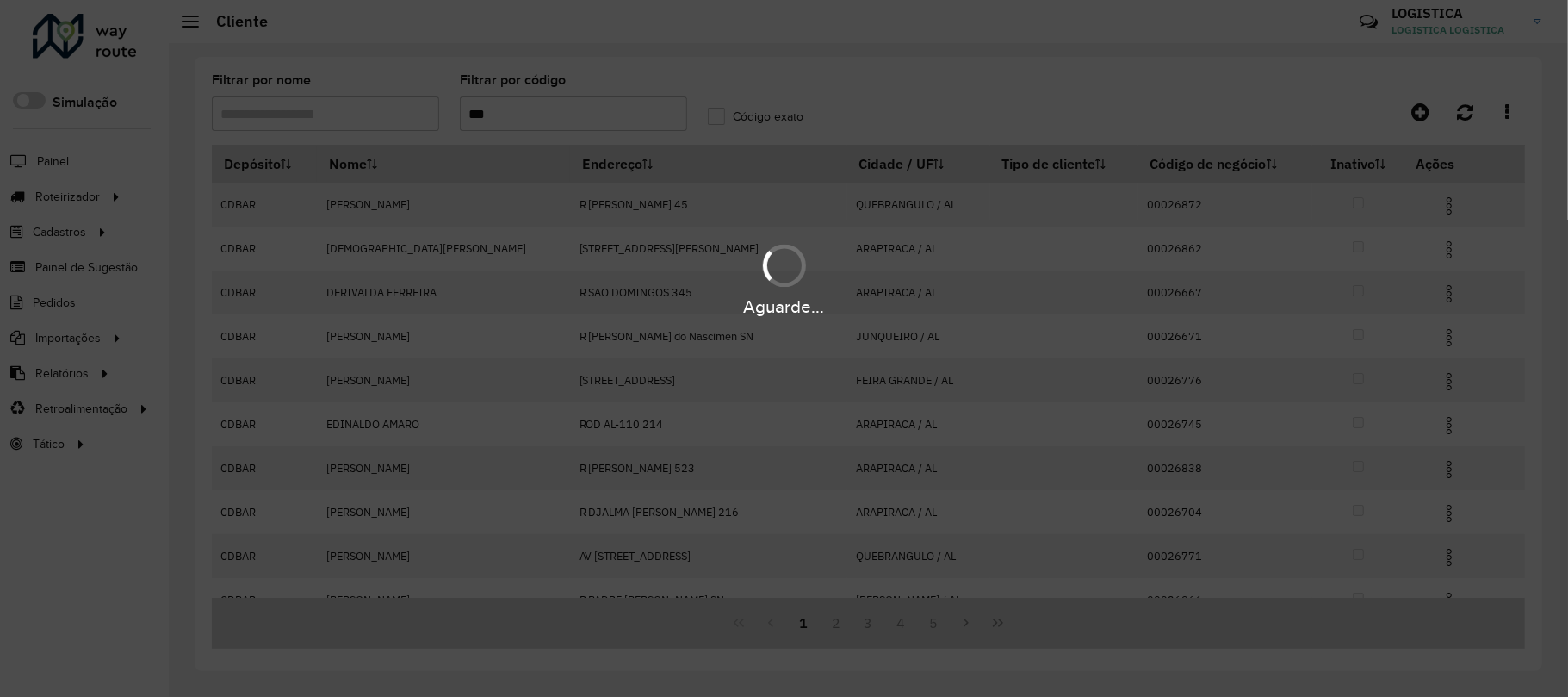
click at [1427, 245] on div "Aguarde..." at bounding box center [784, 278] width 1568 height 82
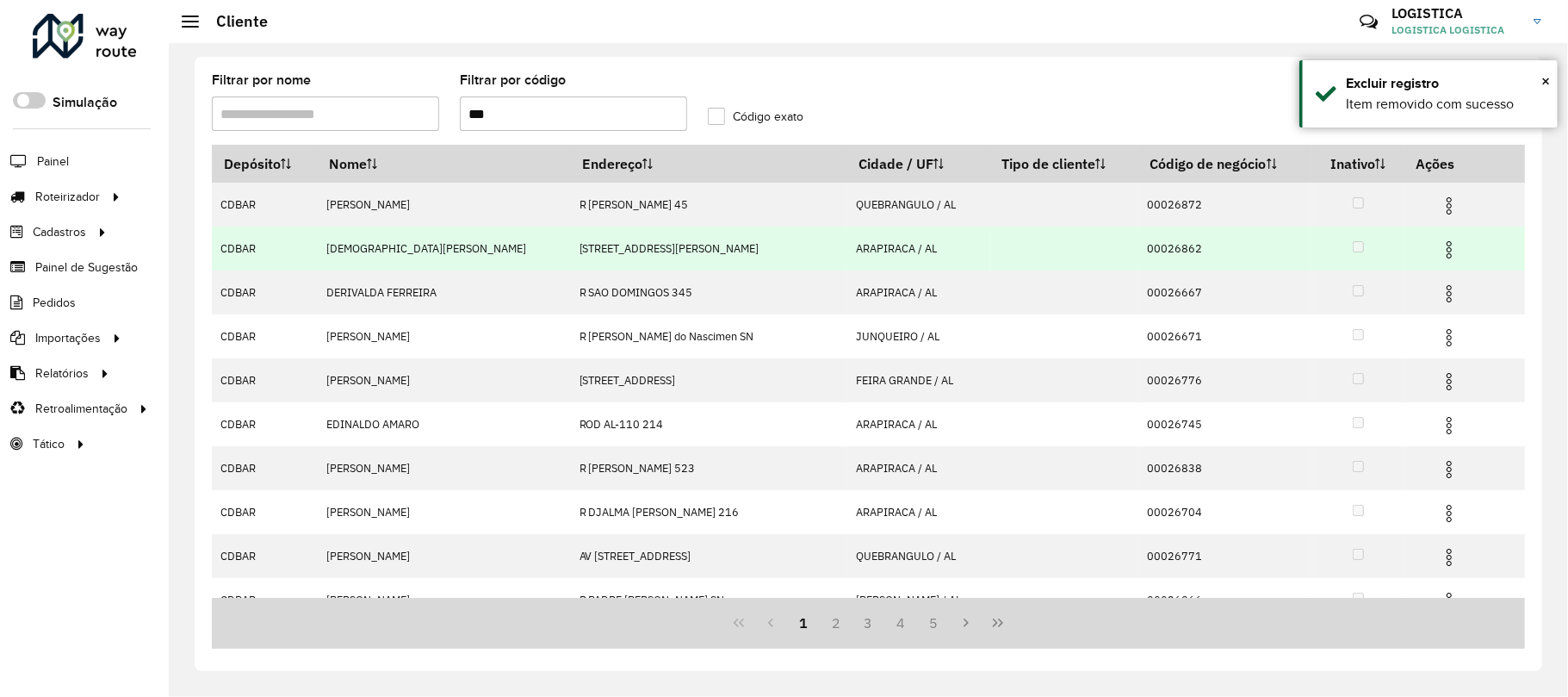
click at [1439, 250] on img at bounding box center [1450, 250] width 21 height 21
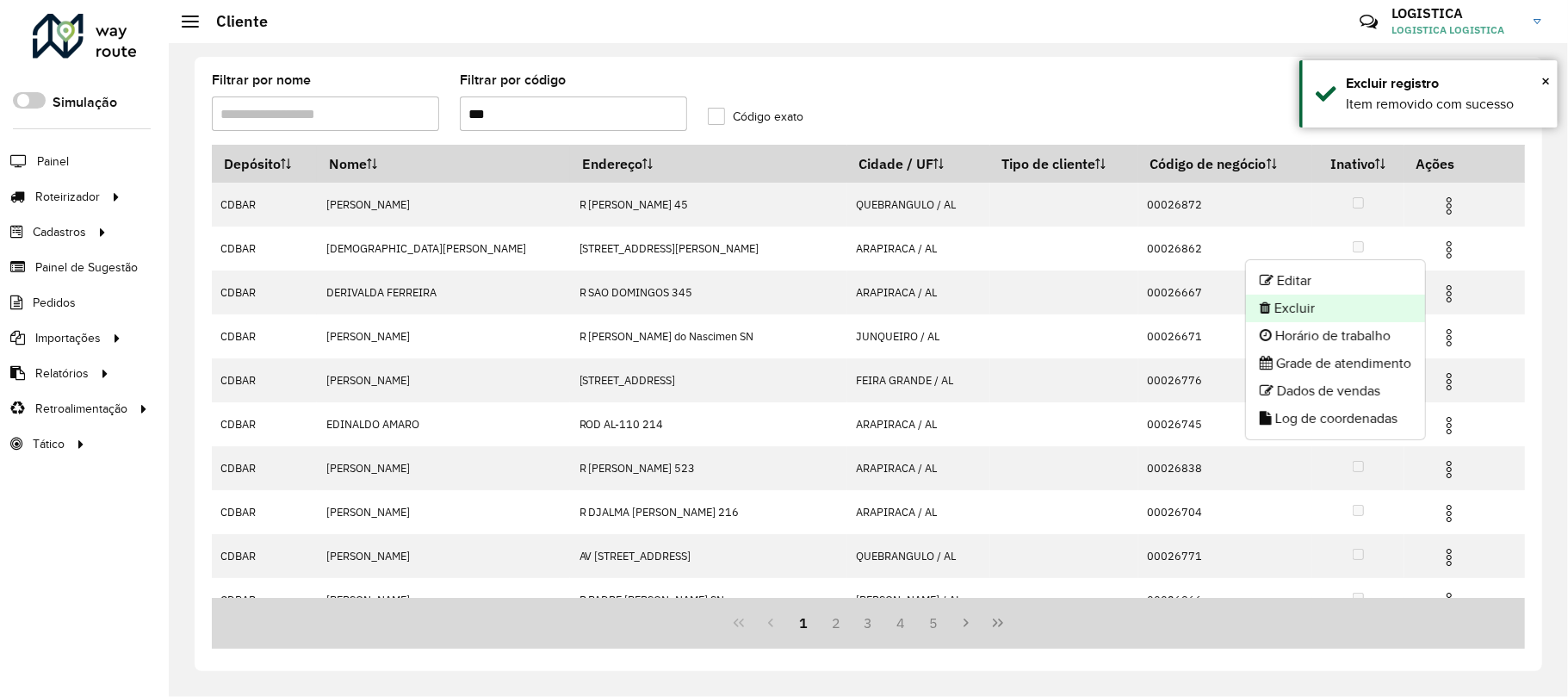
click at [1342, 308] on li "Excluir" at bounding box center [1336, 308] width 179 height 28
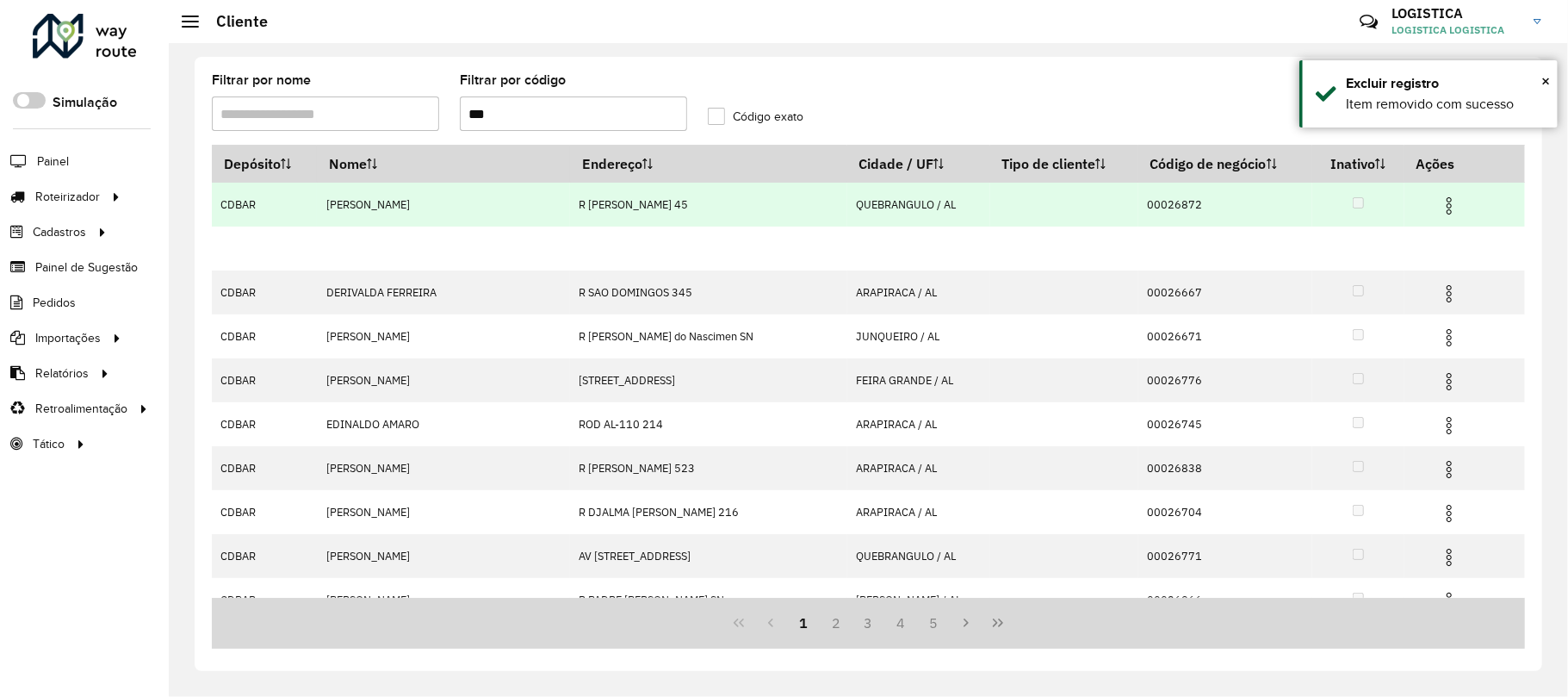
click at [1439, 208] on img at bounding box center [1450, 206] width 21 height 21
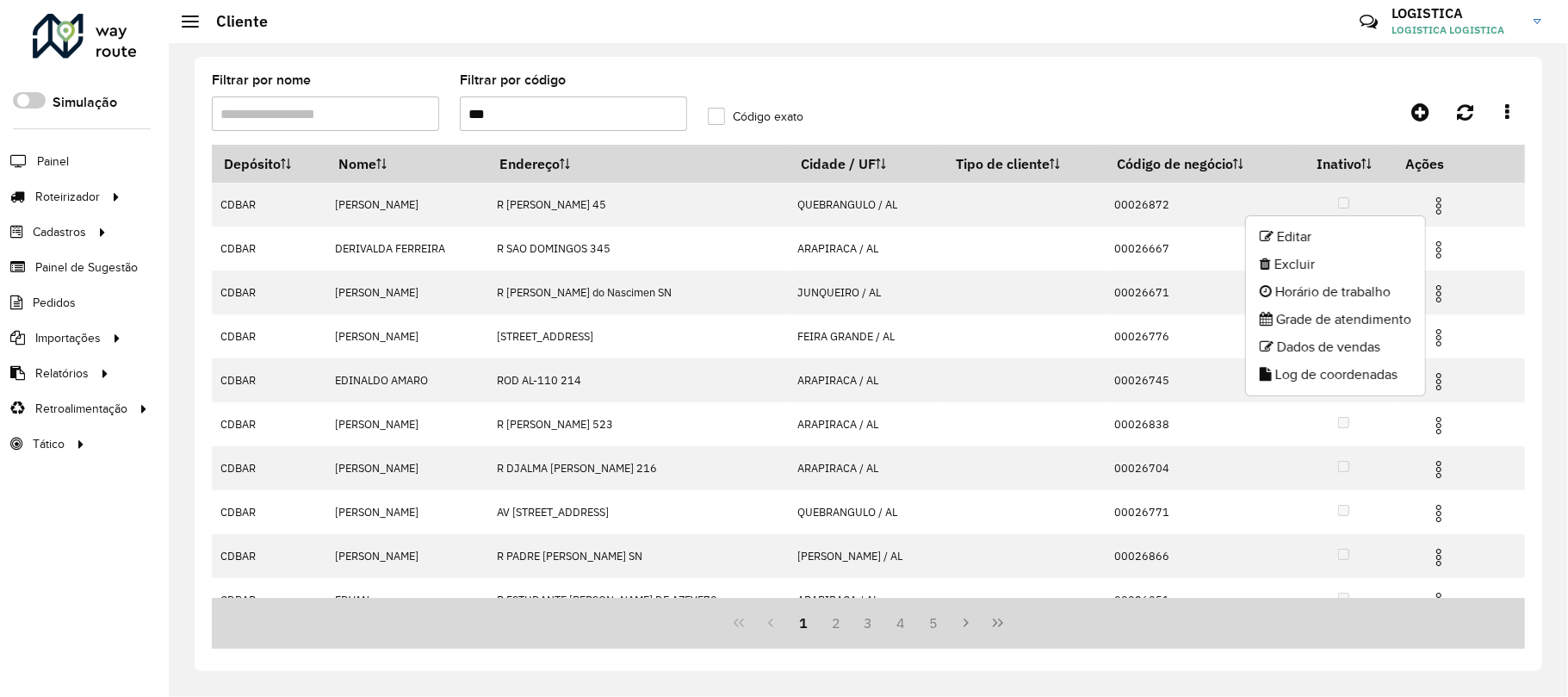
click at [1317, 262] on li "Excluir" at bounding box center [1336, 265] width 179 height 28
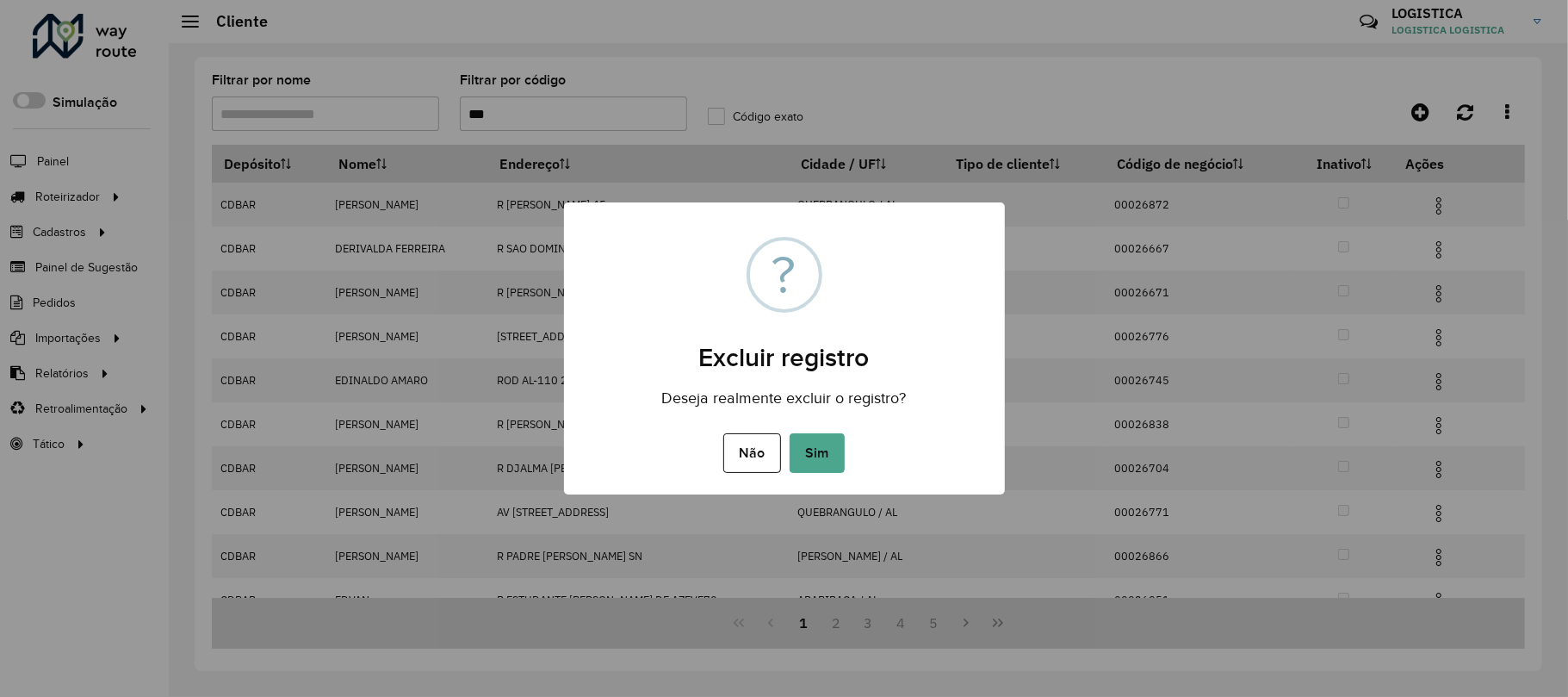
click at [790, 433] on button "Sim" at bounding box center [817, 453] width 55 height 40
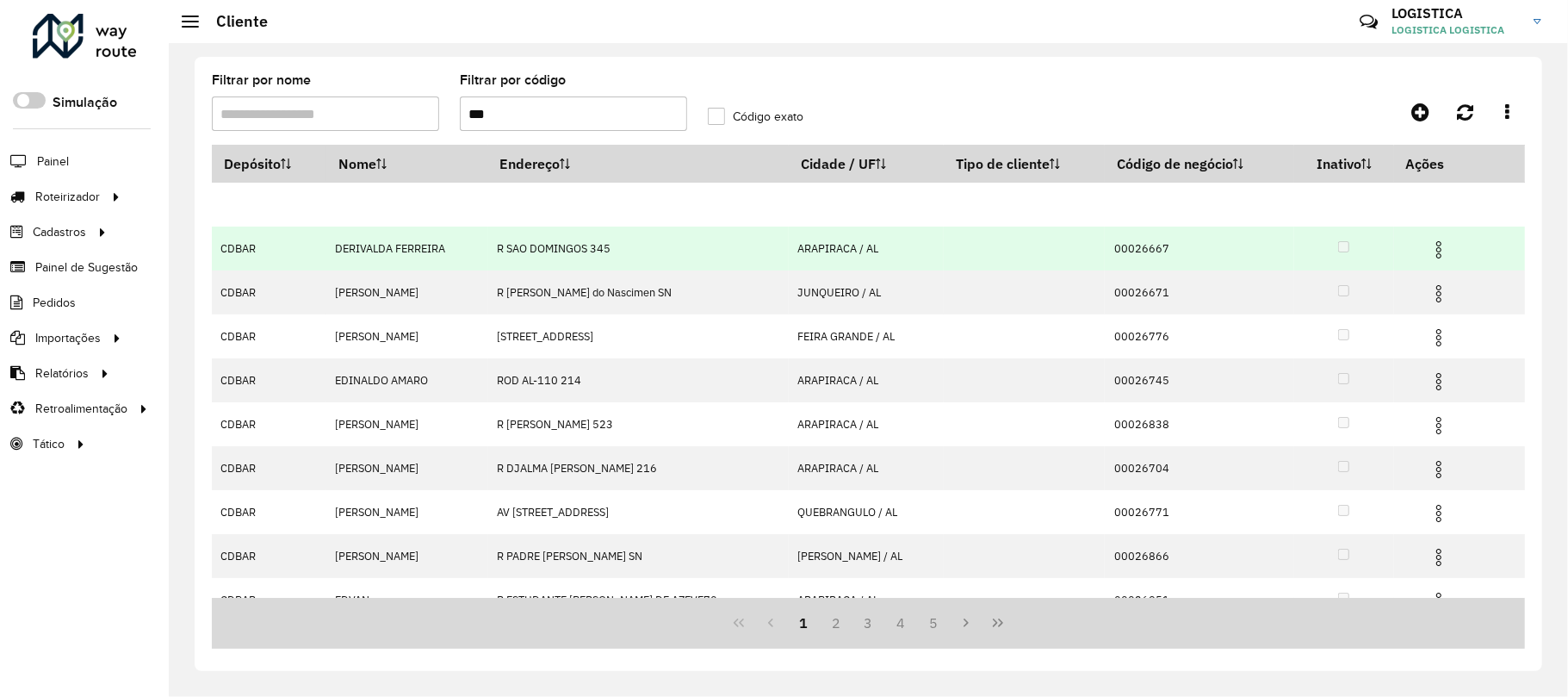
click at [1441, 245] on img at bounding box center [1439, 250] width 21 height 21
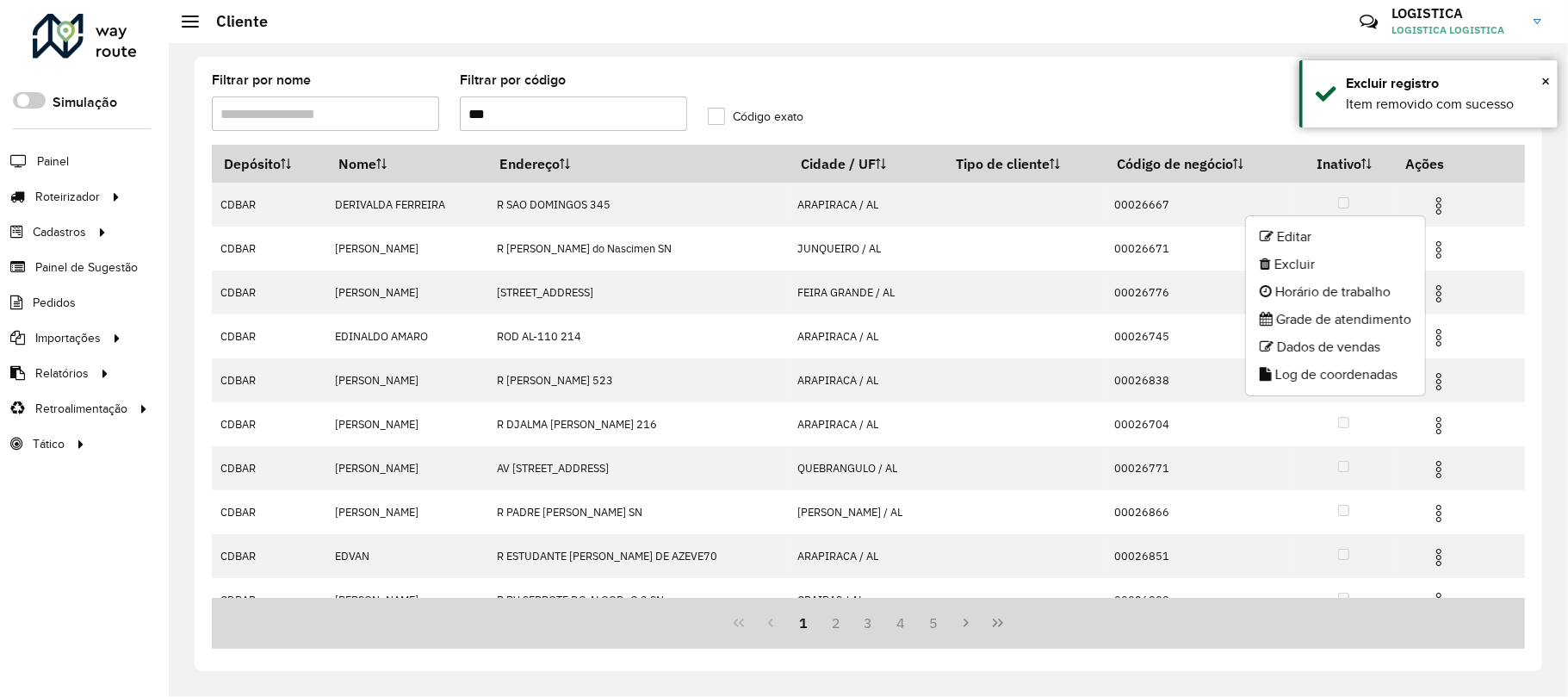
click at [1330, 265] on li "Excluir" at bounding box center [1336, 265] width 179 height 28
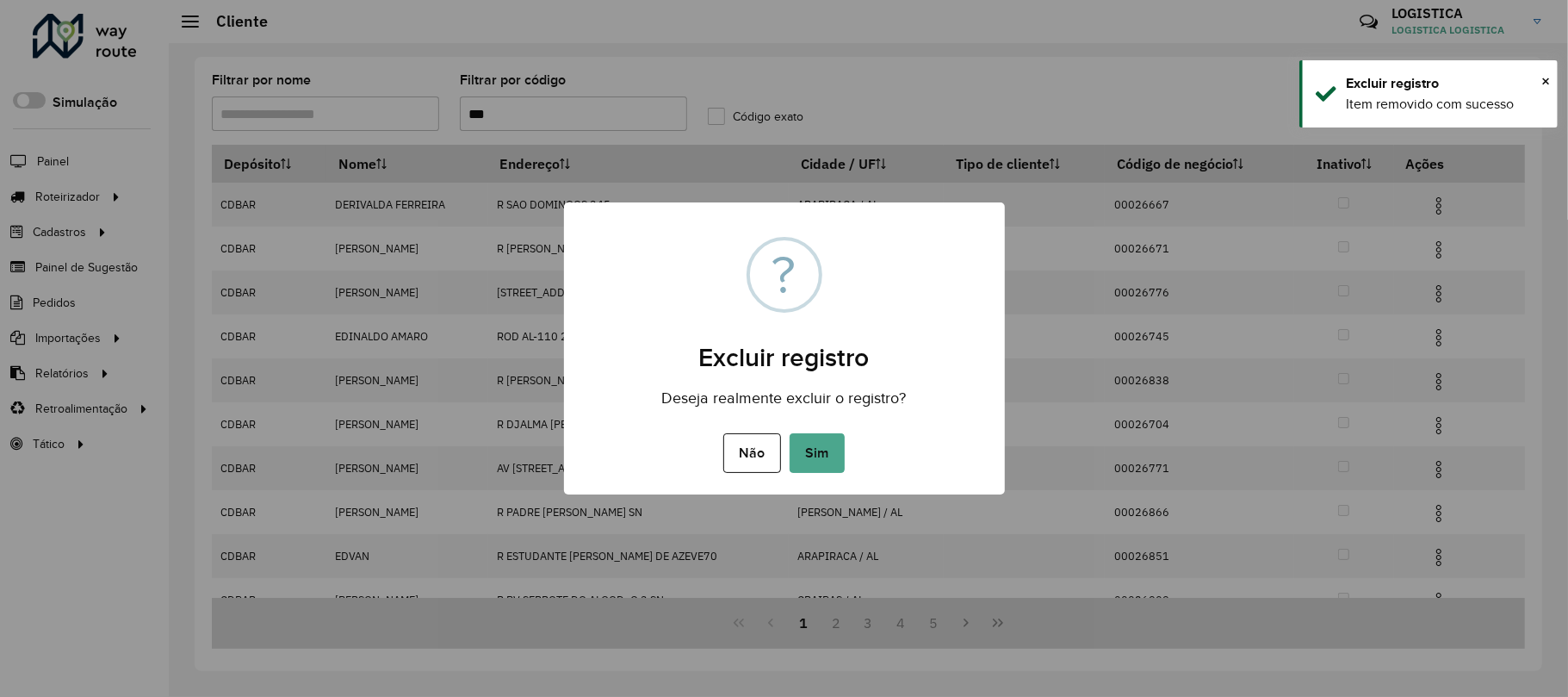
click at [790, 433] on button "Sim" at bounding box center [817, 453] width 55 height 40
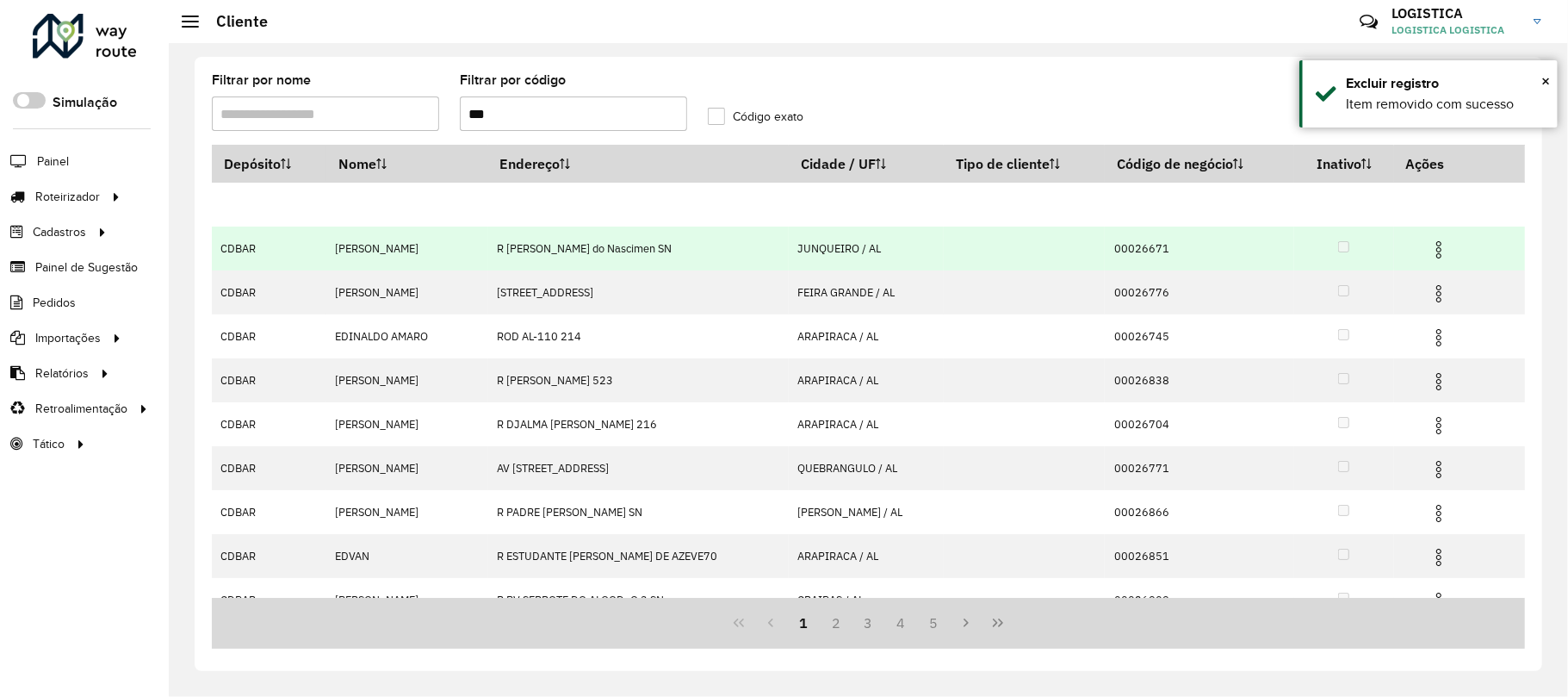
click at [1444, 251] on img at bounding box center [1439, 250] width 21 height 21
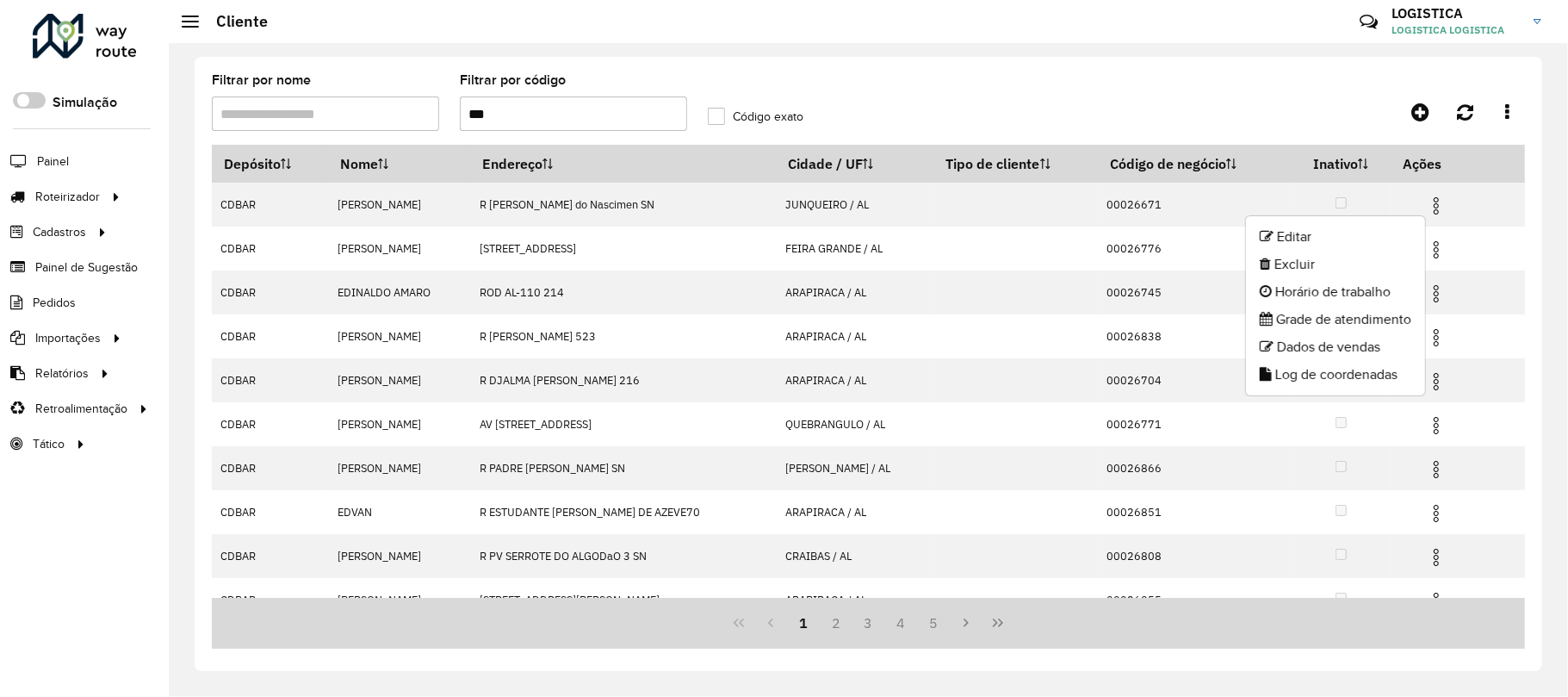
click at [1293, 269] on li "Excluir" at bounding box center [1336, 265] width 179 height 28
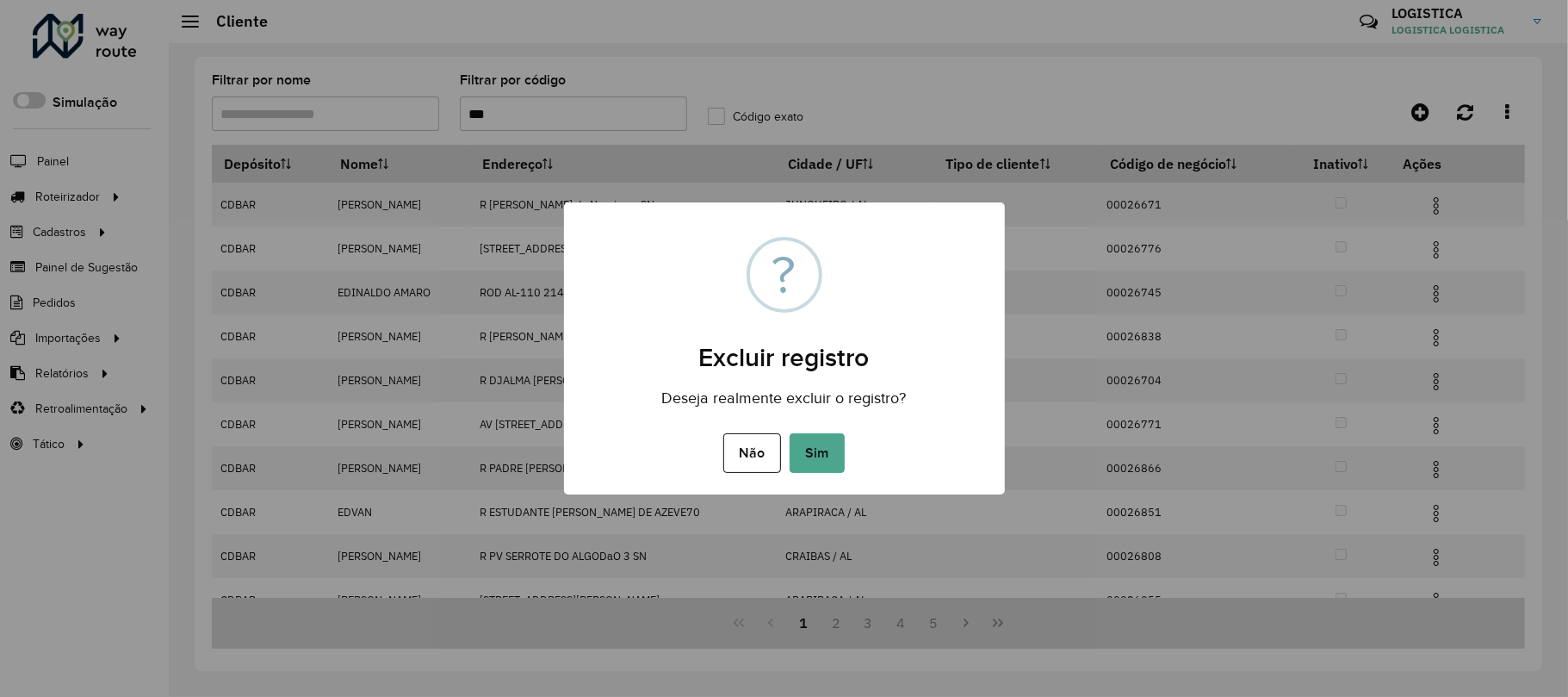
click at [790, 433] on button "Sim" at bounding box center [817, 453] width 55 height 40
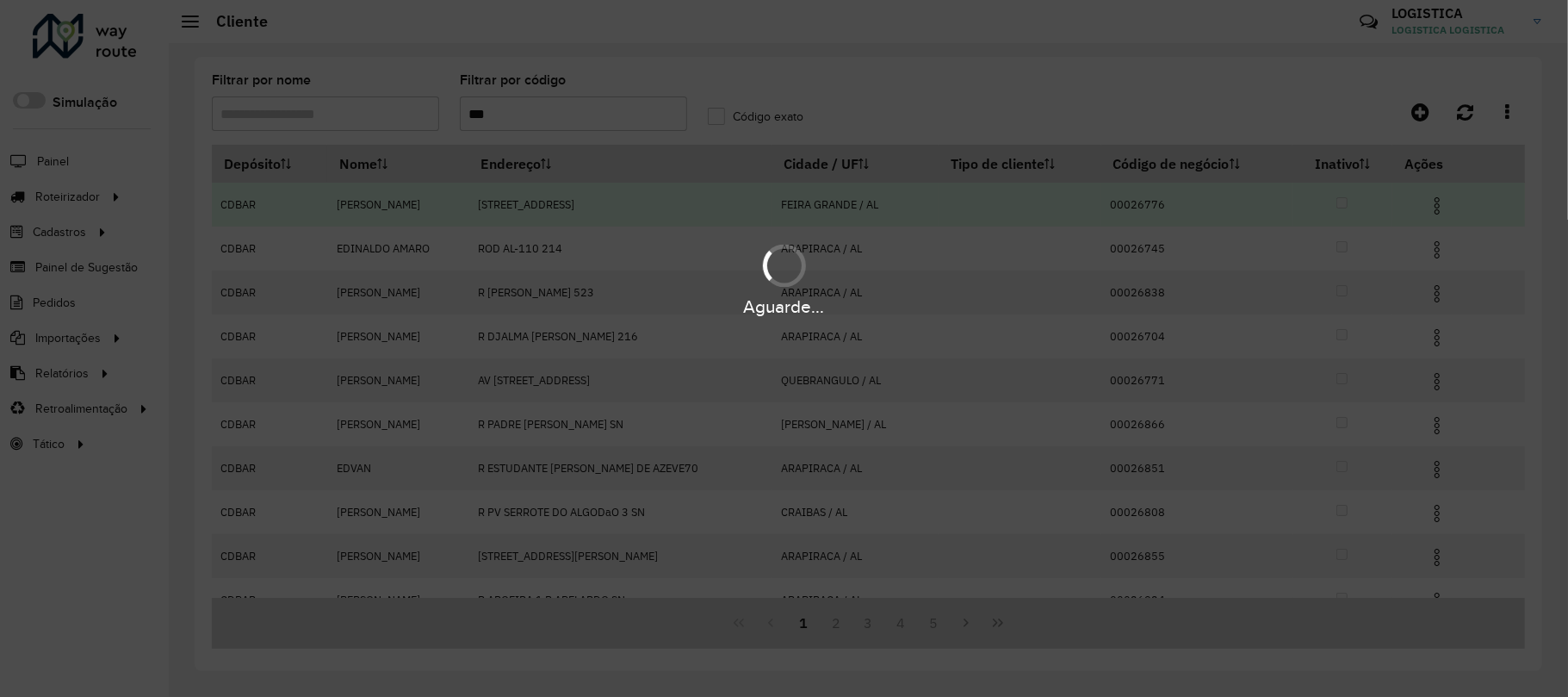
click at [1434, 249] on div "Aguarde..." at bounding box center [784, 278] width 1568 height 82
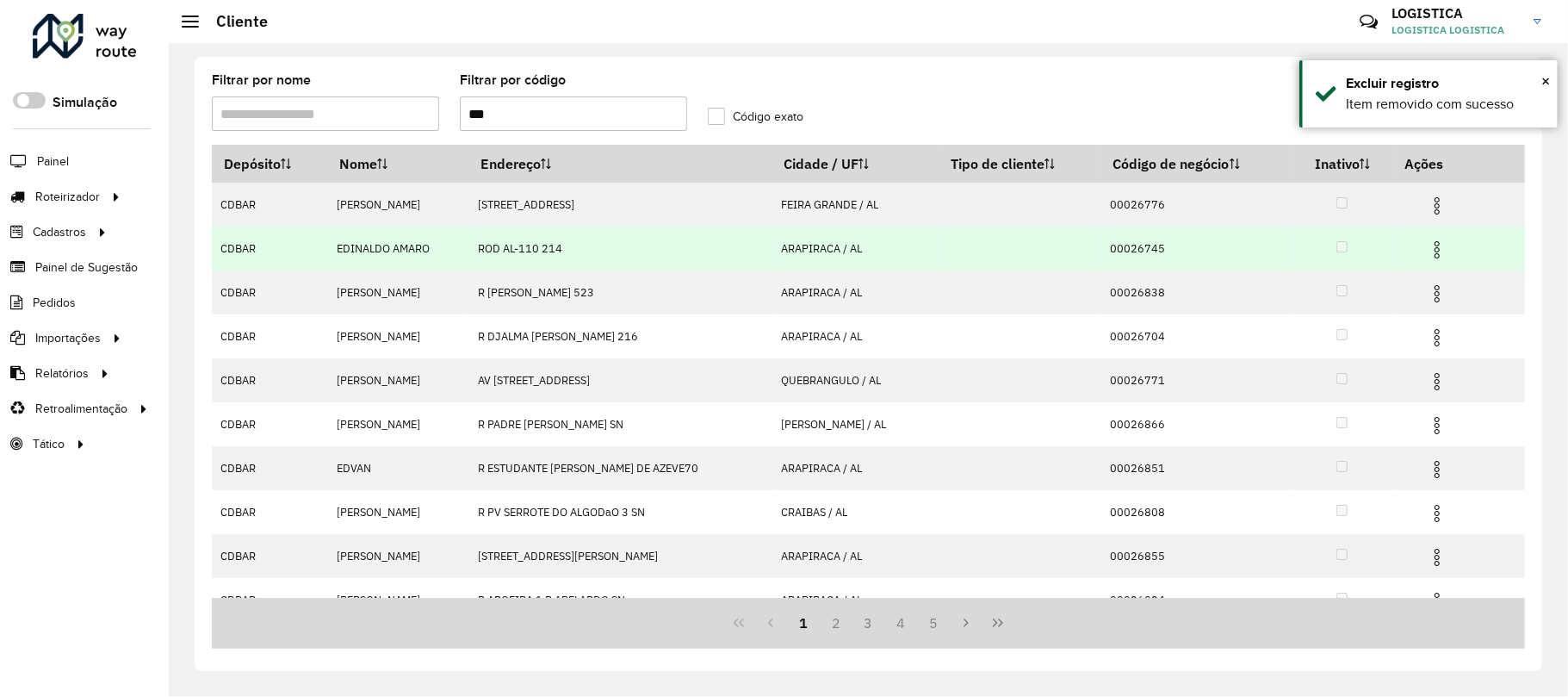
click at [1434, 269] on td at bounding box center [1444, 247] width 104 height 43
click at [1441, 249] on img at bounding box center [1437, 250] width 21 height 21
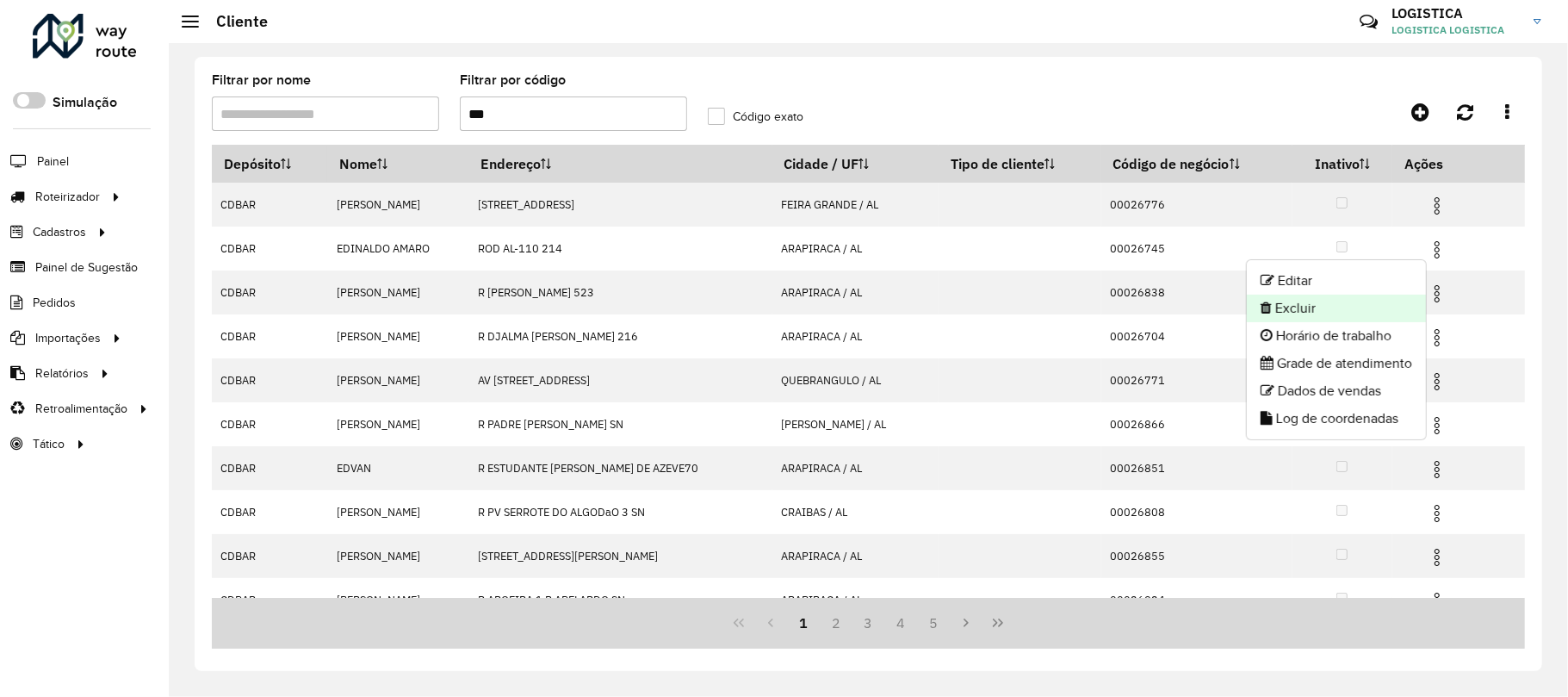
click at [1371, 320] on li "Excluir" at bounding box center [1337, 308] width 179 height 28
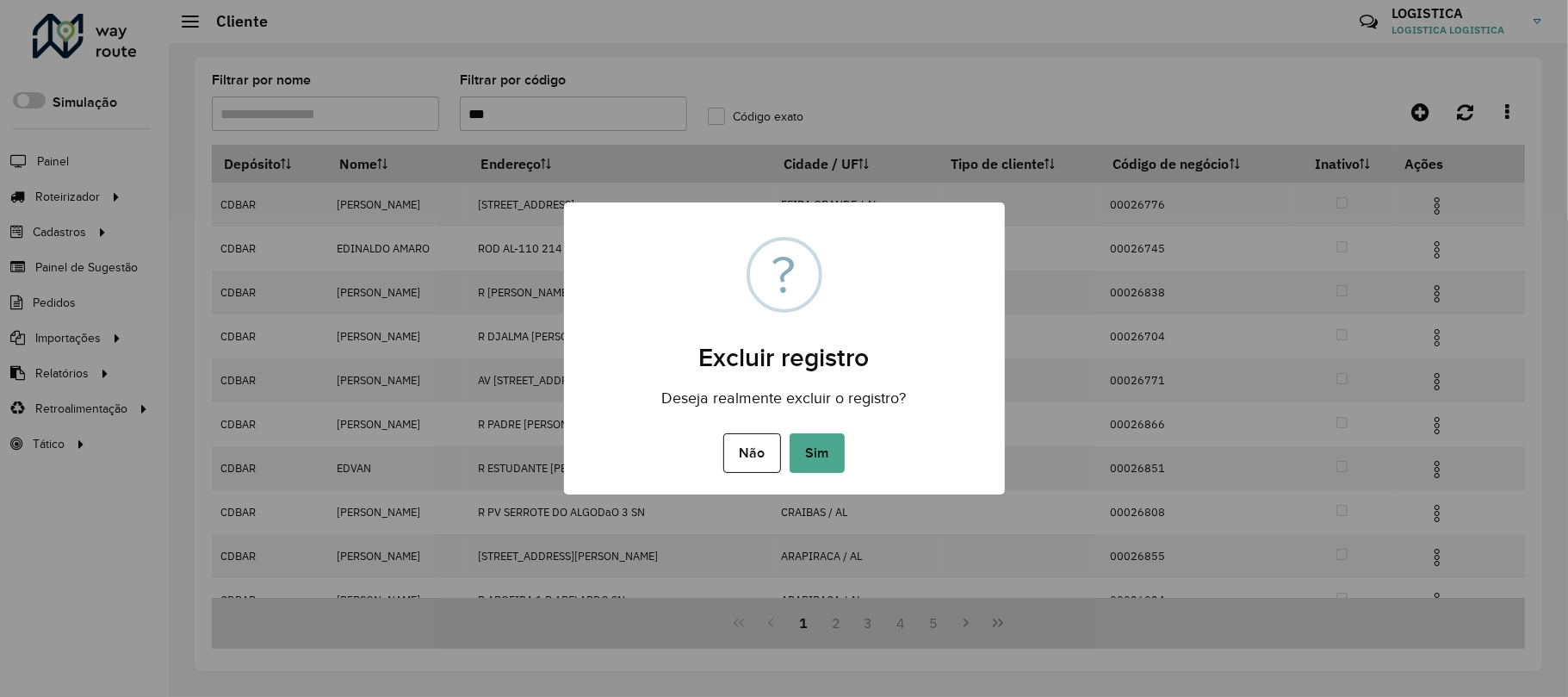
click at [790, 433] on button "Sim" at bounding box center [817, 453] width 55 height 40
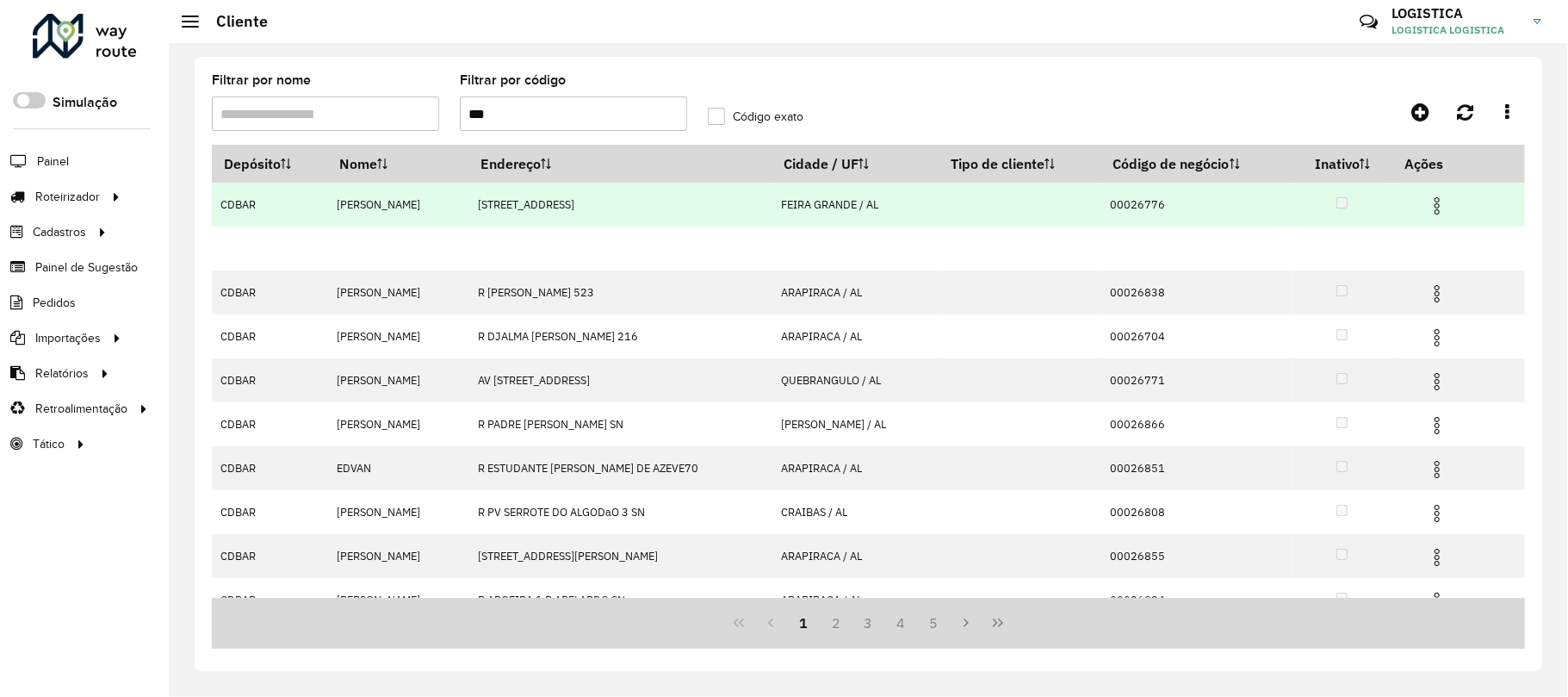
click at [0, 0] on div "Aguarde..." at bounding box center [0, 0] width 0 height 0
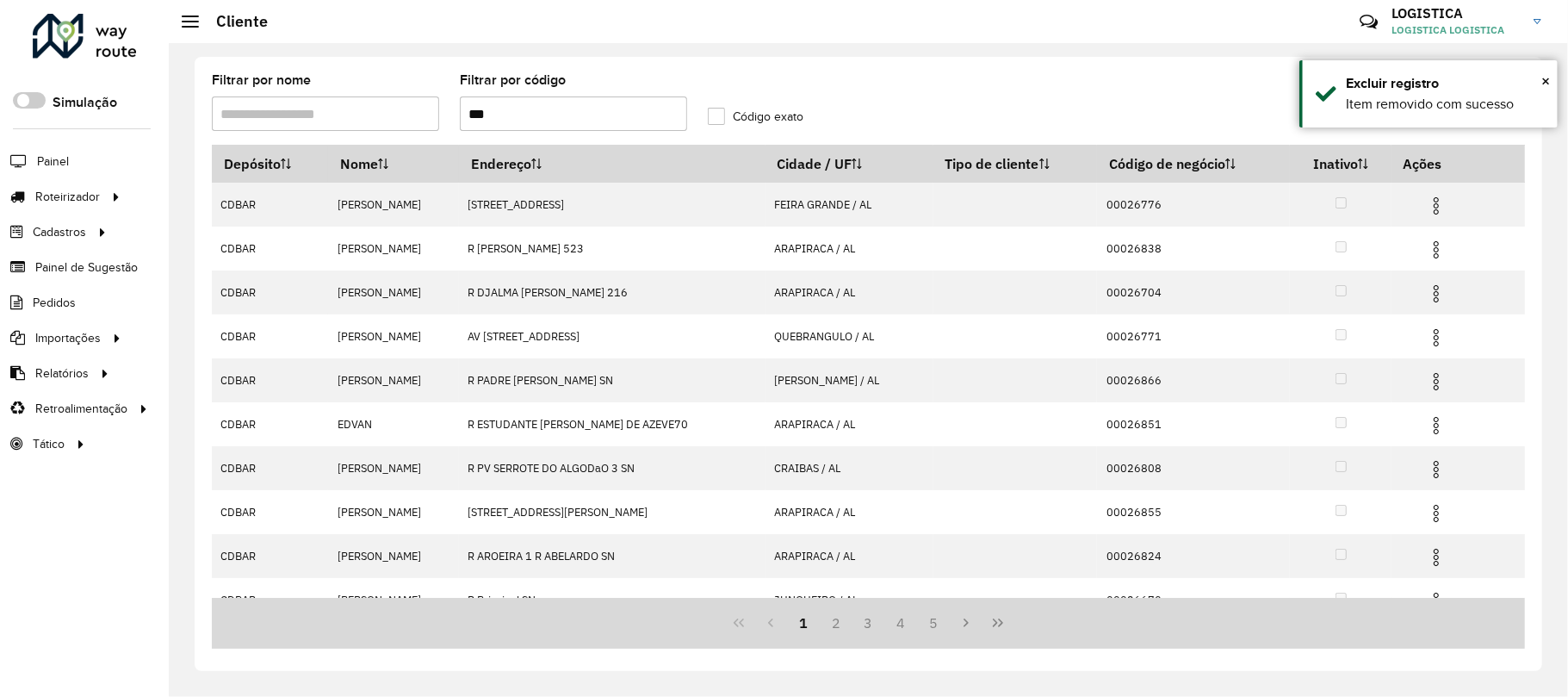
click at [1437, 207] on img at bounding box center [1437, 206] width 21 height 21
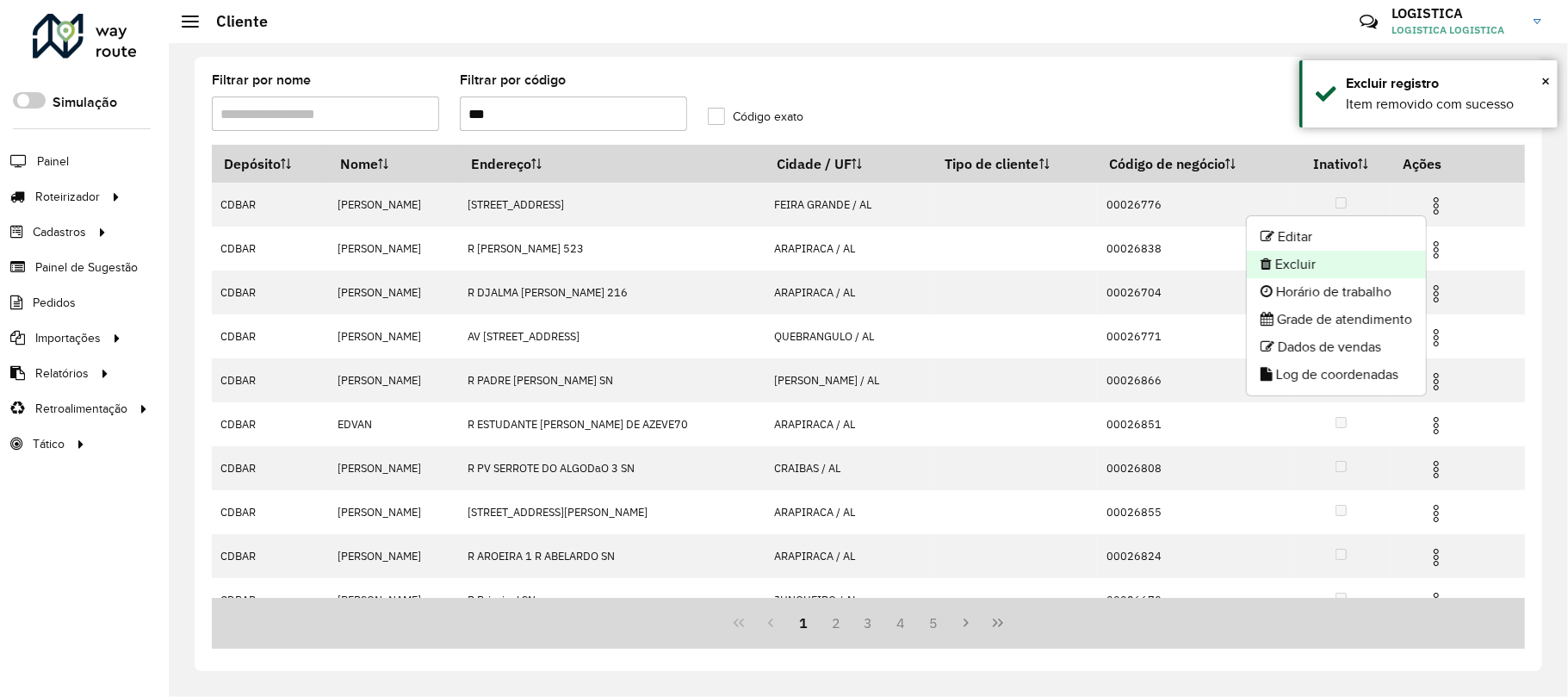
click at [1358, 270] on li "Excluir" at bounding box center [1337, 265] width 179 height 28
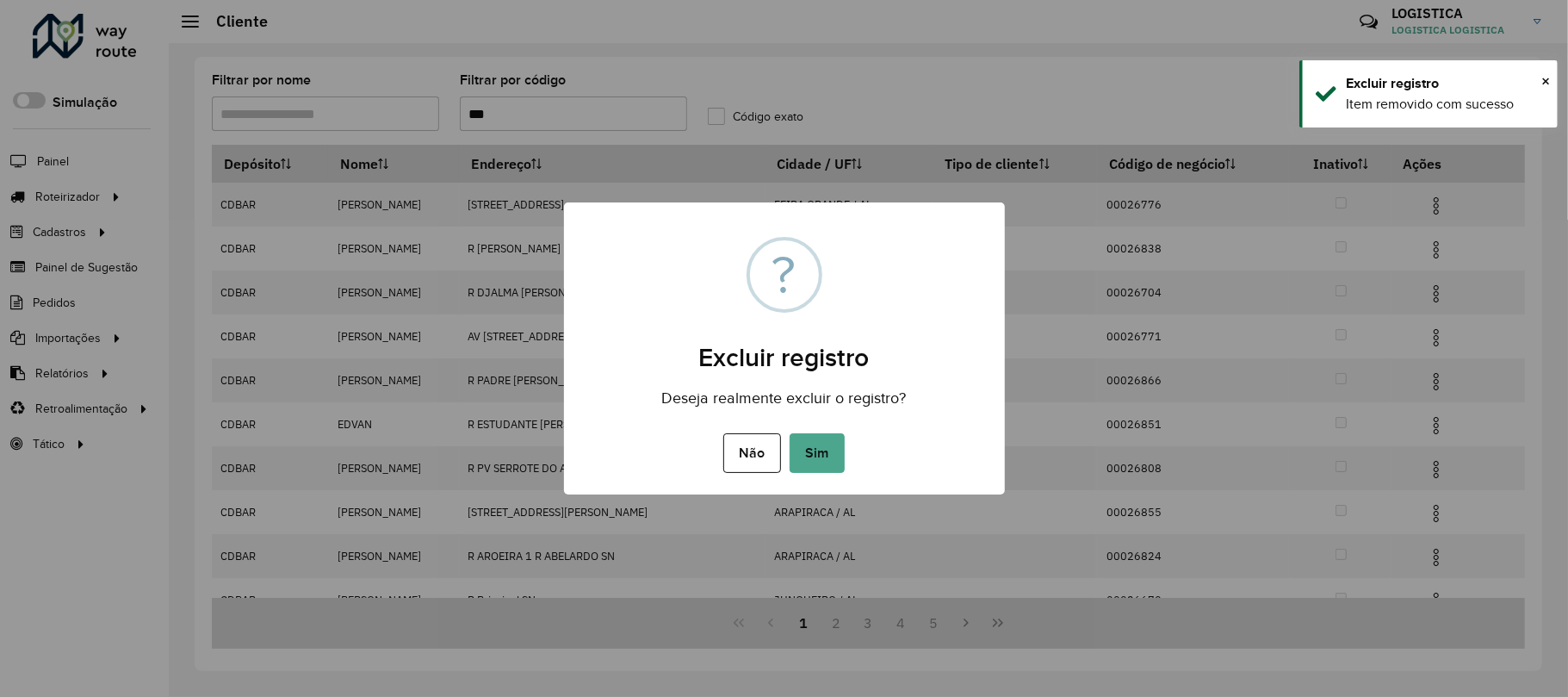
click at [790, 433] on button "Sim" at bounding box center [817, 453] width 55 height 40
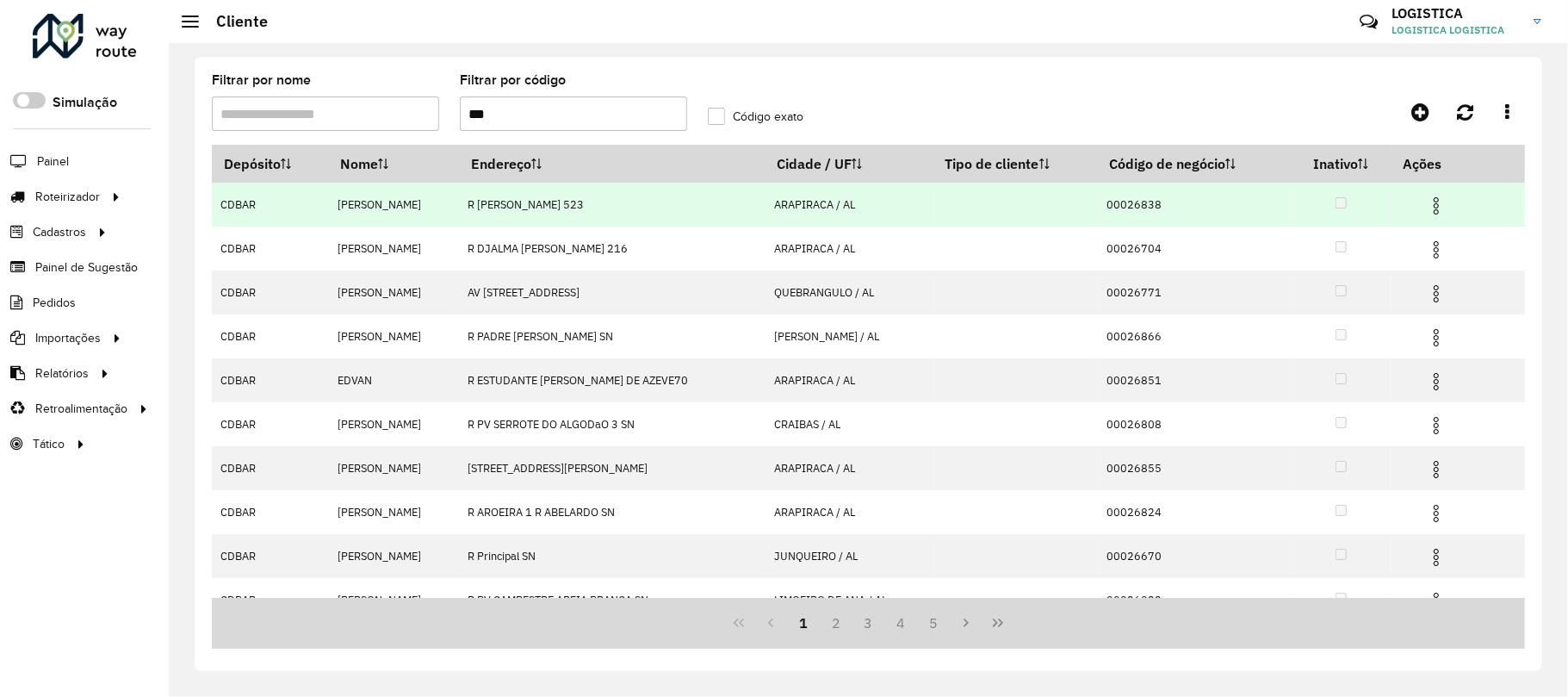
click at [1441, 197] on img at bounding box center [1437, 206] width 21 height 21
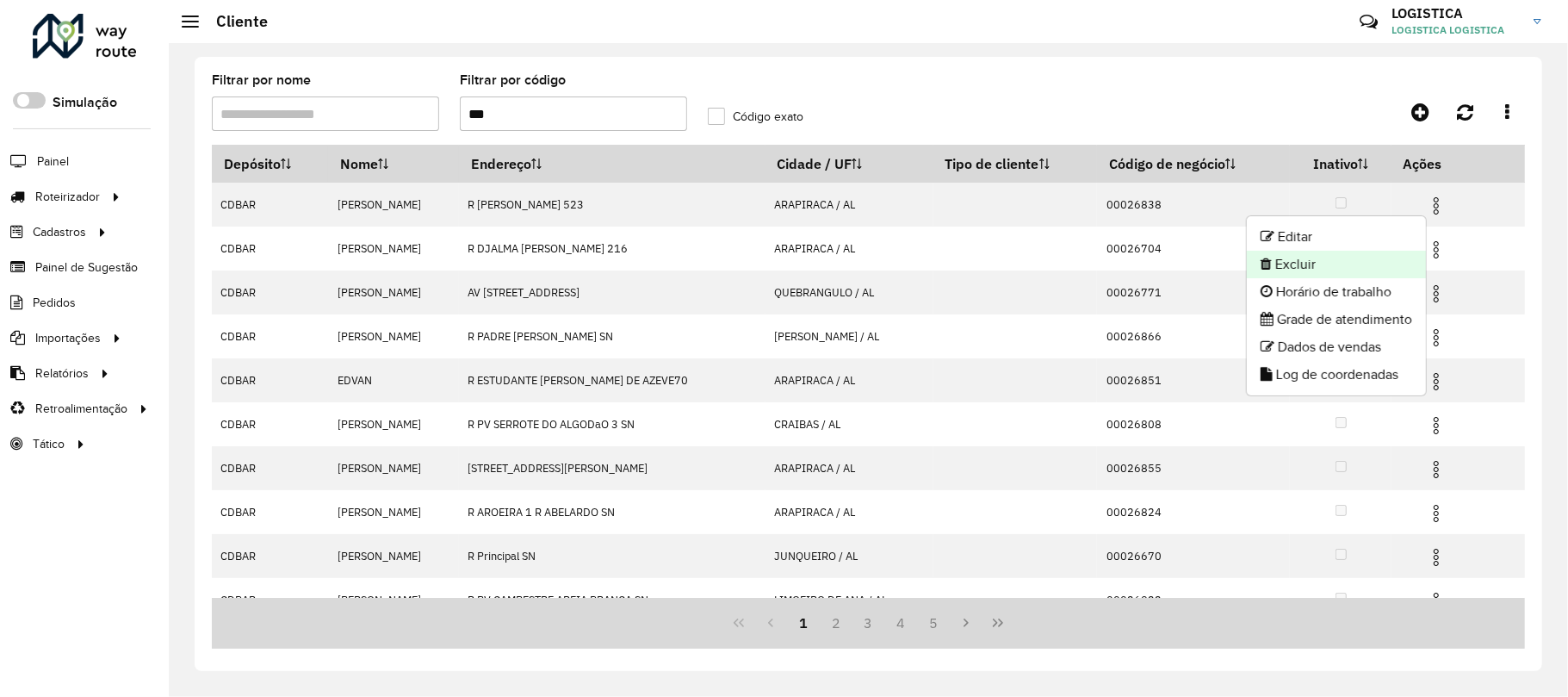
click at [1344, 277] on li "Excluir" at bounding box center [1337, 265] width 179 height 28
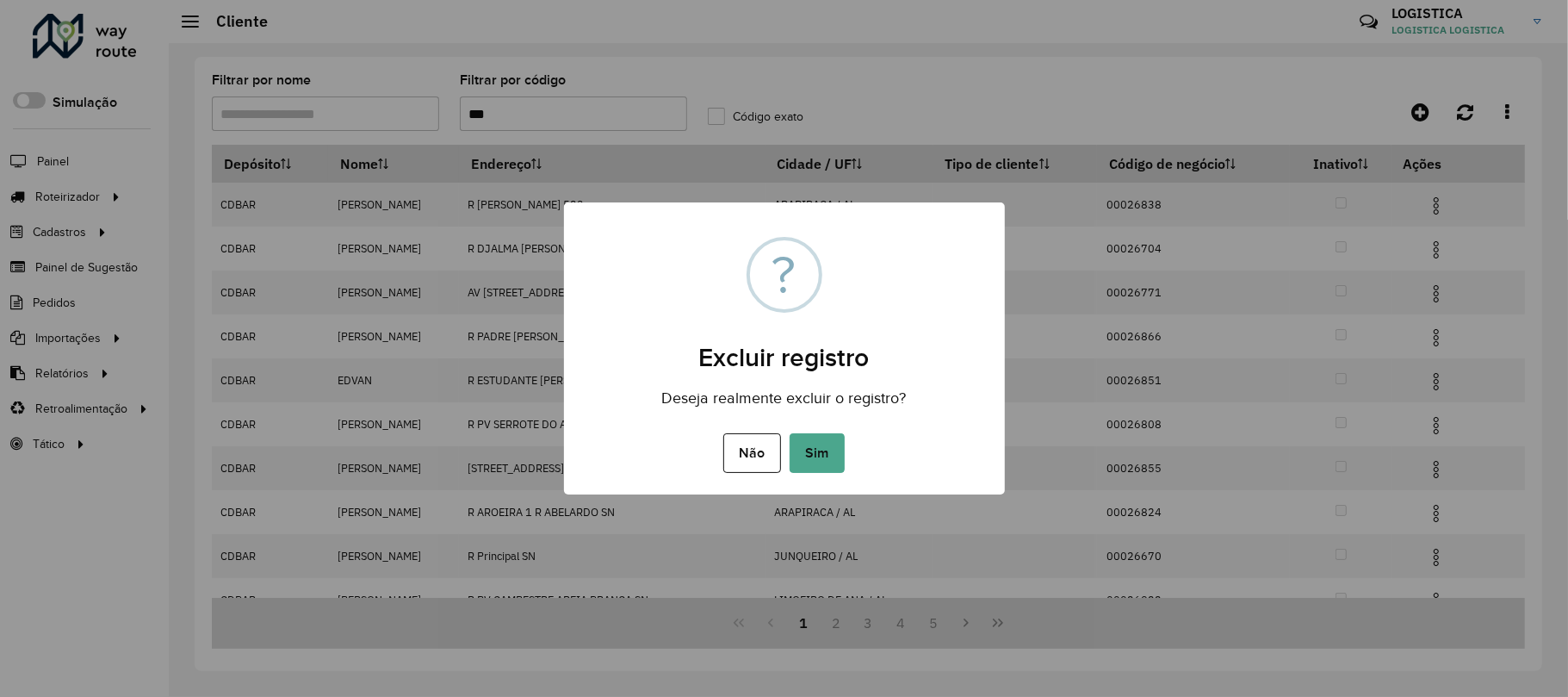
click at [790, 433] on button "Sim" at bounding box center [817, 453] width 55 height 40
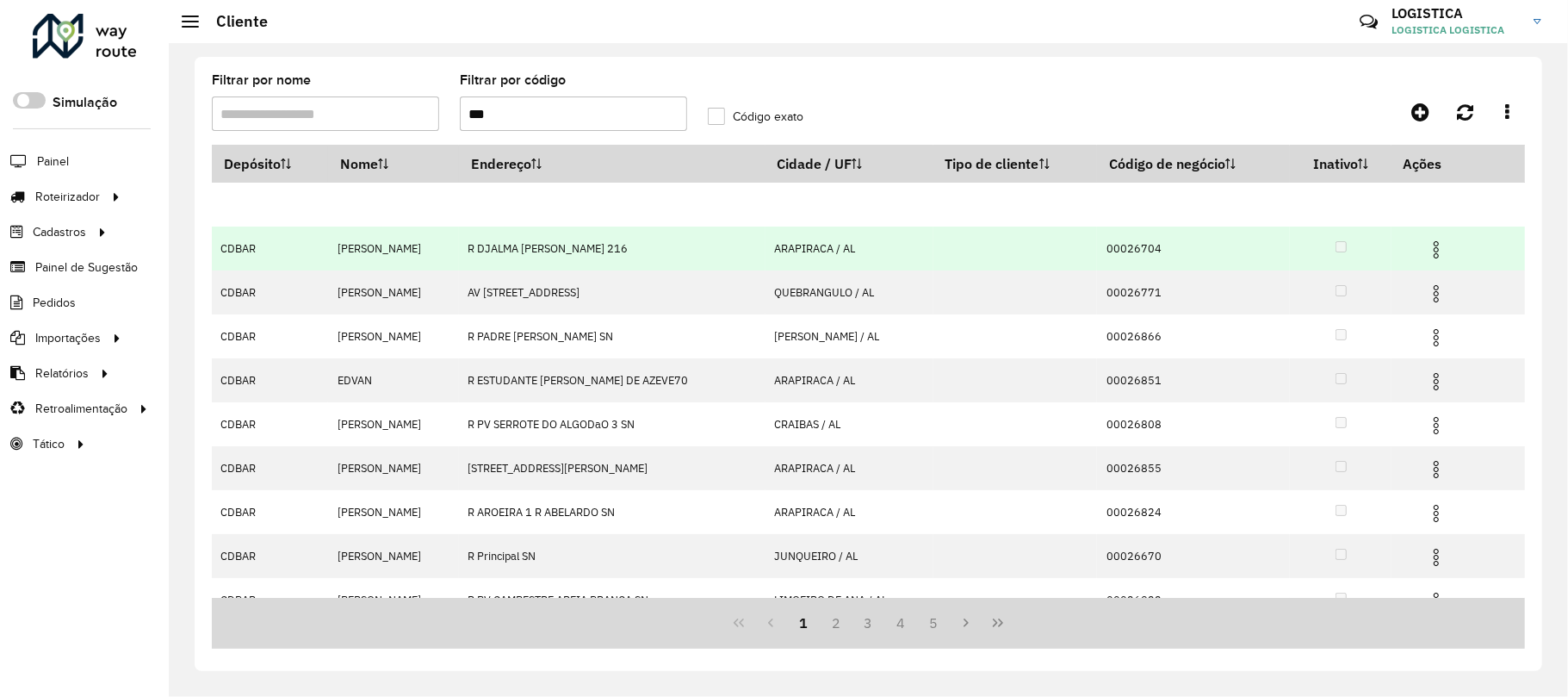
click at [1444, 248] on img at bounding box center [1437, 250] width 21 height 21
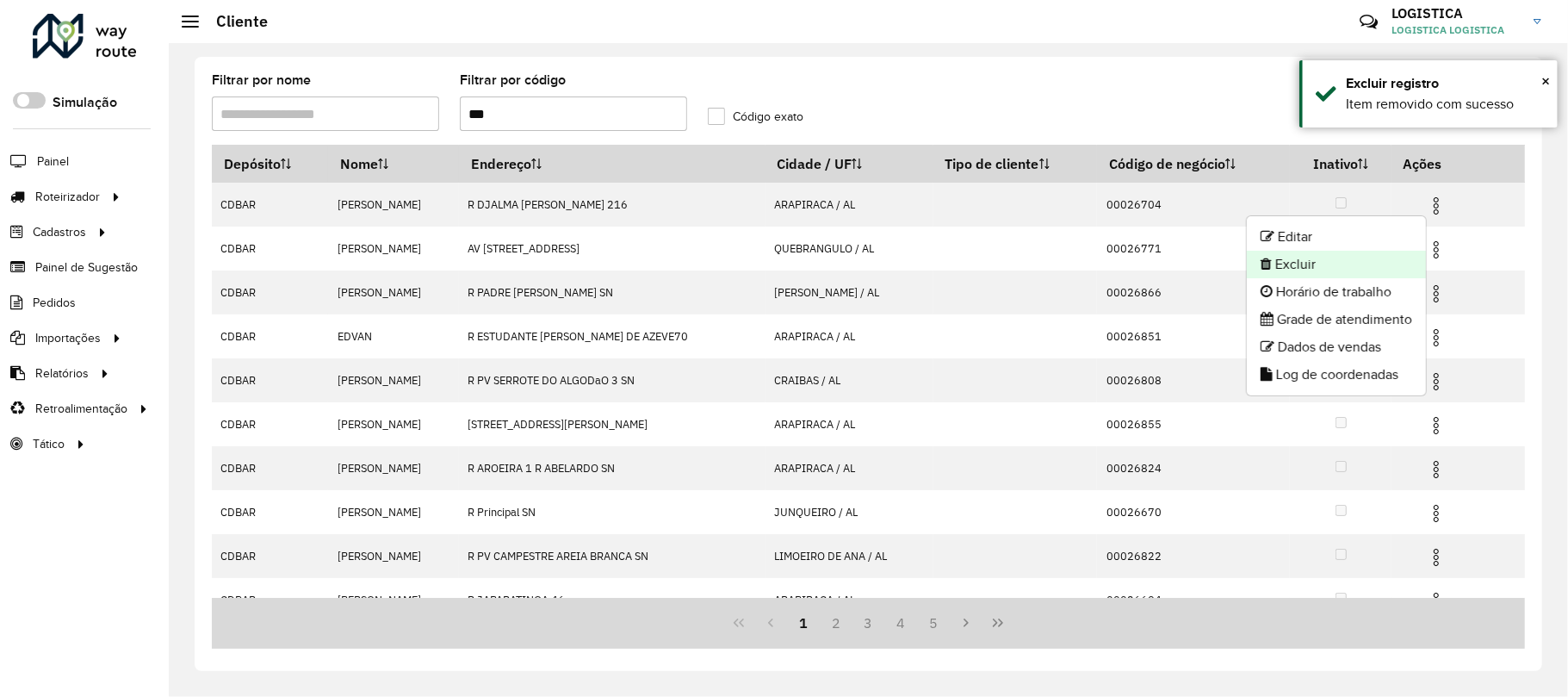
drag, startPoint x: 1337, startPoint y: 263, endPoint x: 1341, endPoint y: 272, distance: 9.8
click at [1341, 272] on li "Excluir" at bounding box center [1337, 265] width 179 height 28
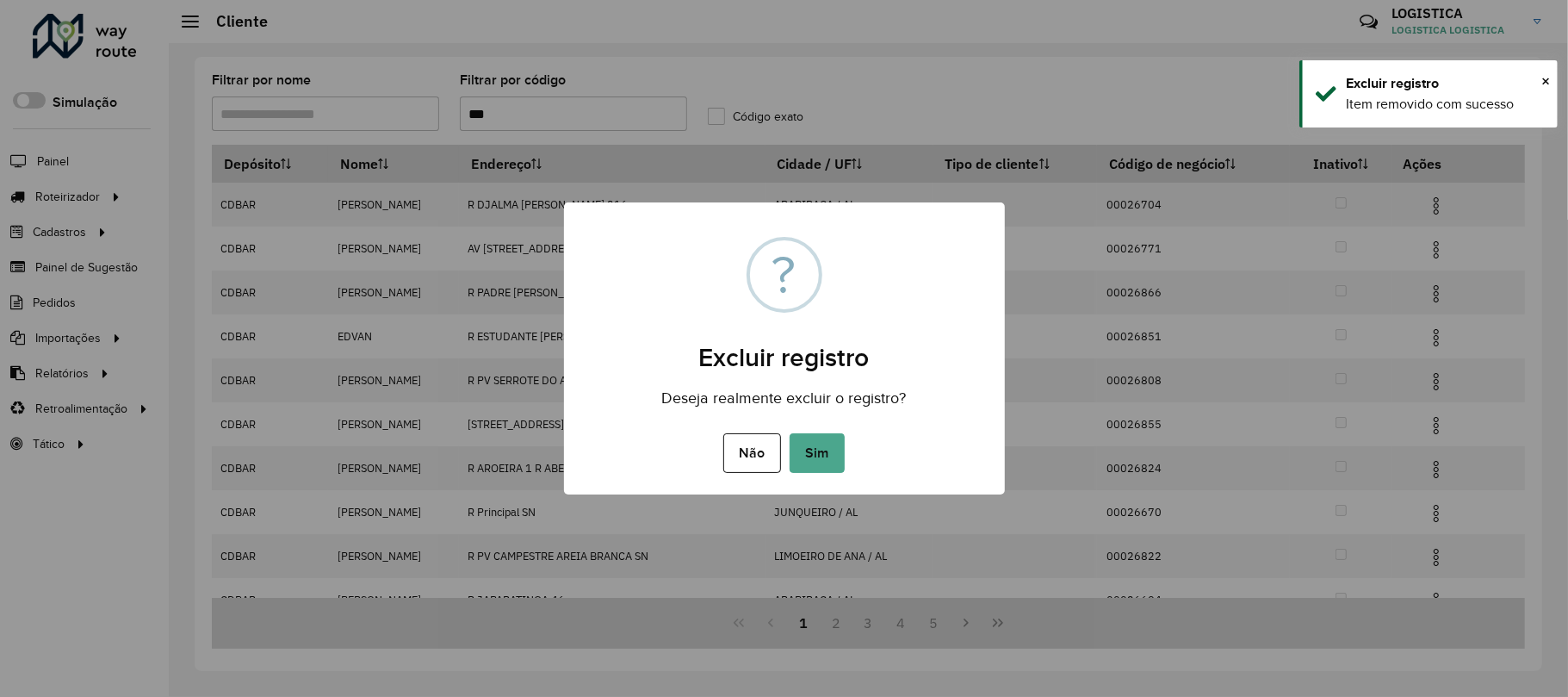
click at [790, 433] on button "Sim" at bounding box center [817, 453] width 55 height 40
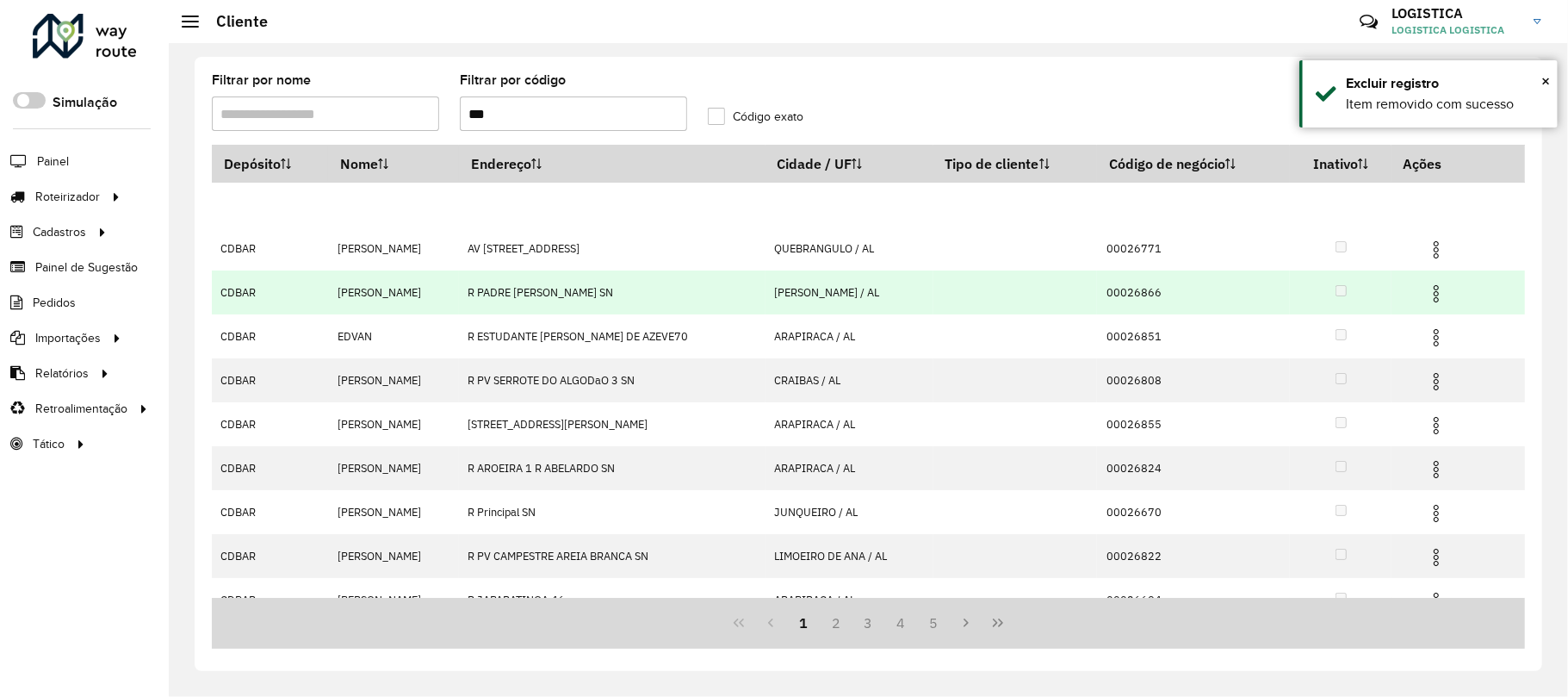
click at [1430, 299] on hb-app "Aguarde... Pop-up bloqueado! Seu navegador bloqueou automáticamente a abertura …" at bounding box center [784, 348] width 1568 height 697
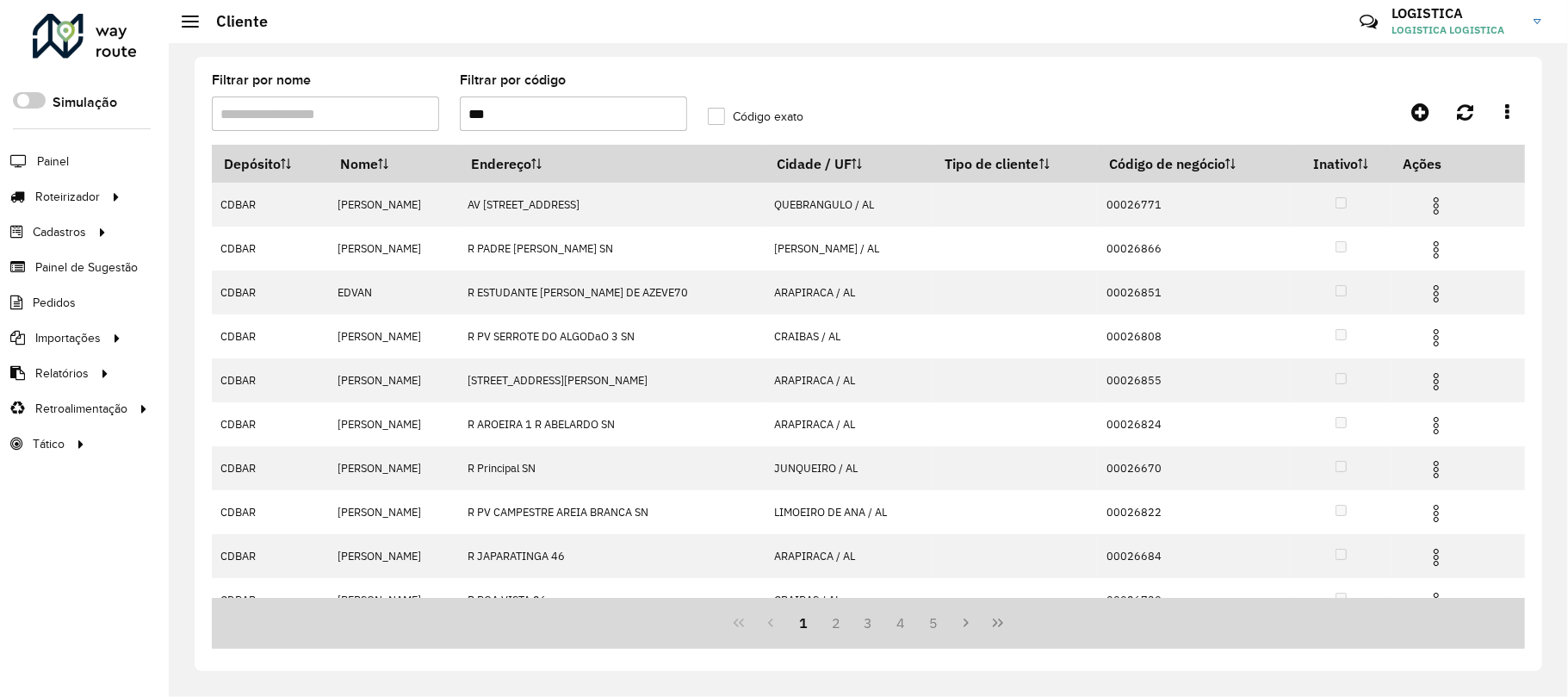
click at [1431, 296] on img at bounding box center [1437, 294] width 21 height 21
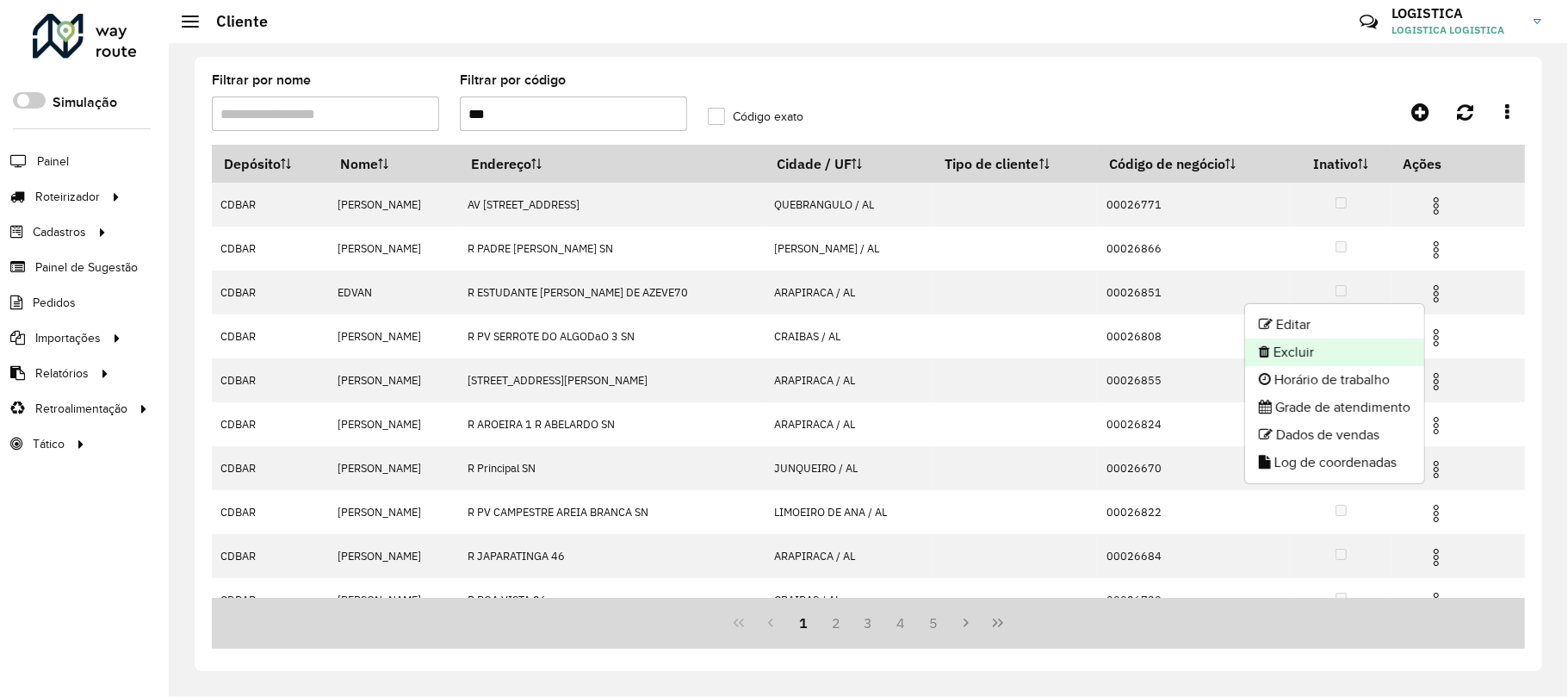
click at [1330, 339] on li "Excluir" at bounding box center [1335, 352] width 179 height 28
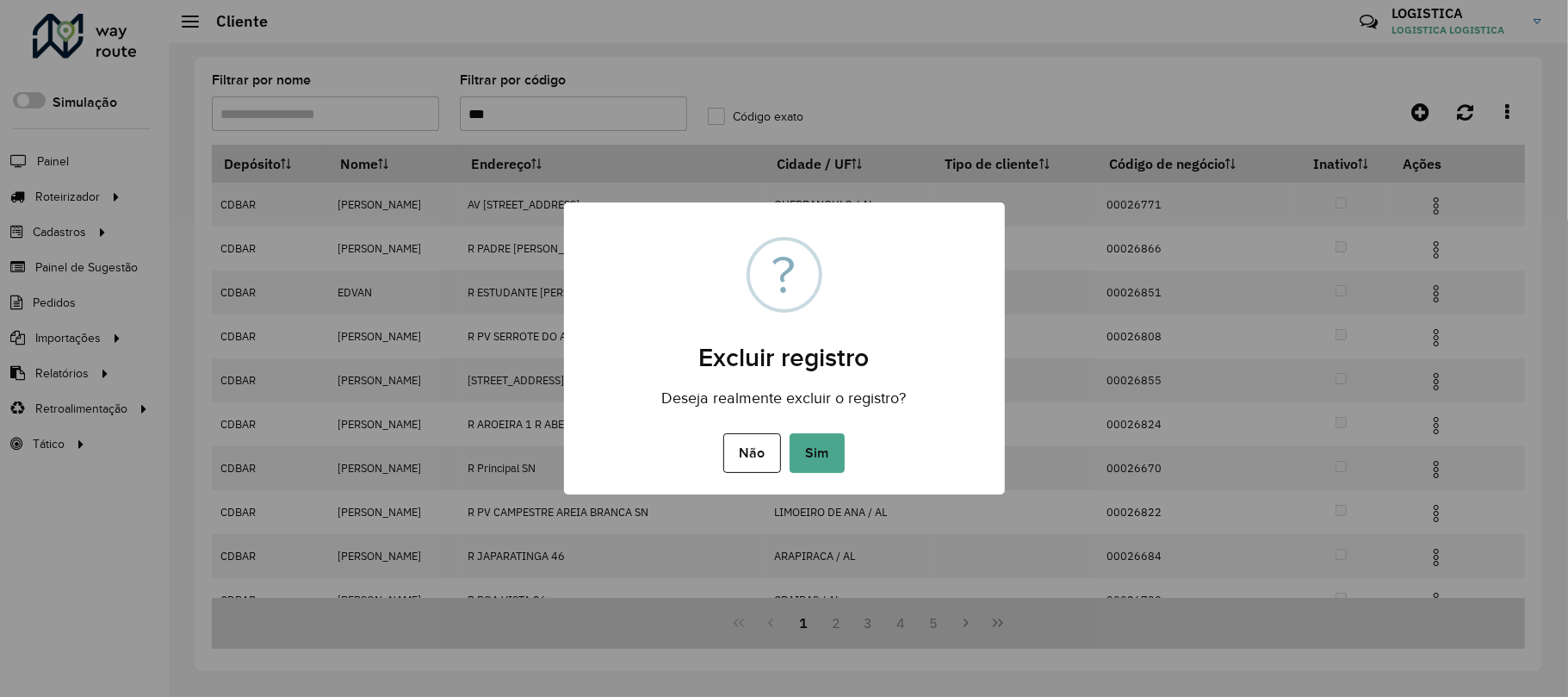
click at [790, 433] on button "Sim" at bounding box center [817, 453] width 55 height 40
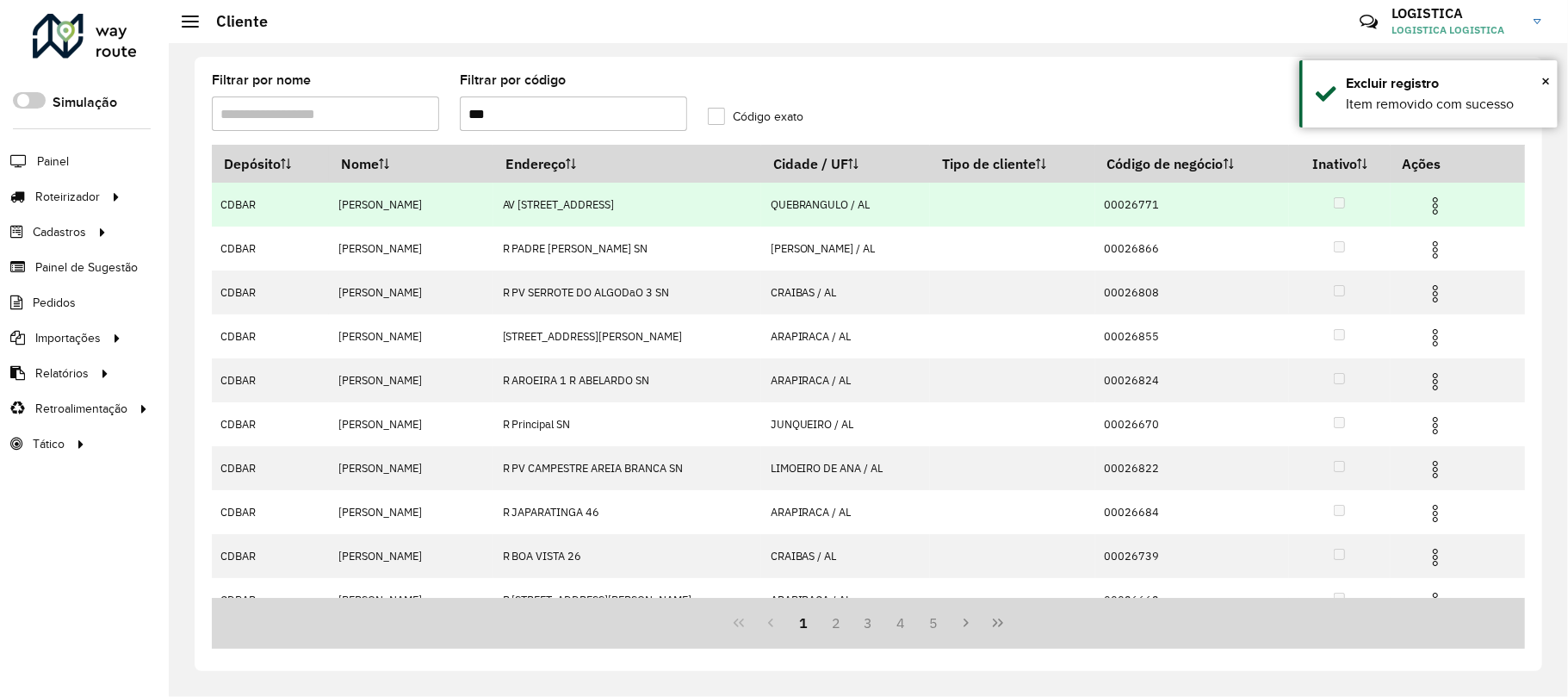
click at [1434, 198] on img at bounding box center [1436, 206] width 21 height 21
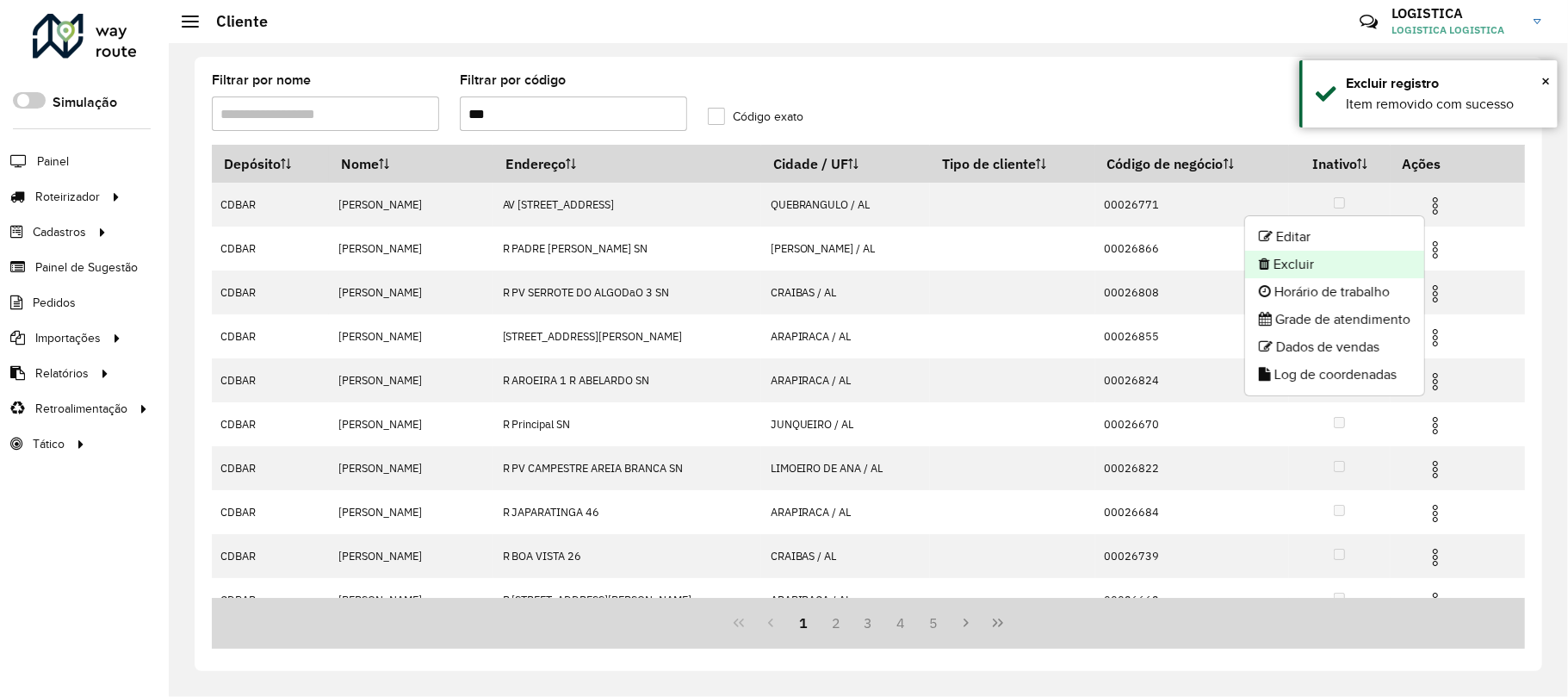
click at [1338, 262] on li "Excluir" at bounding box center [1335, 265] width 179 height 28
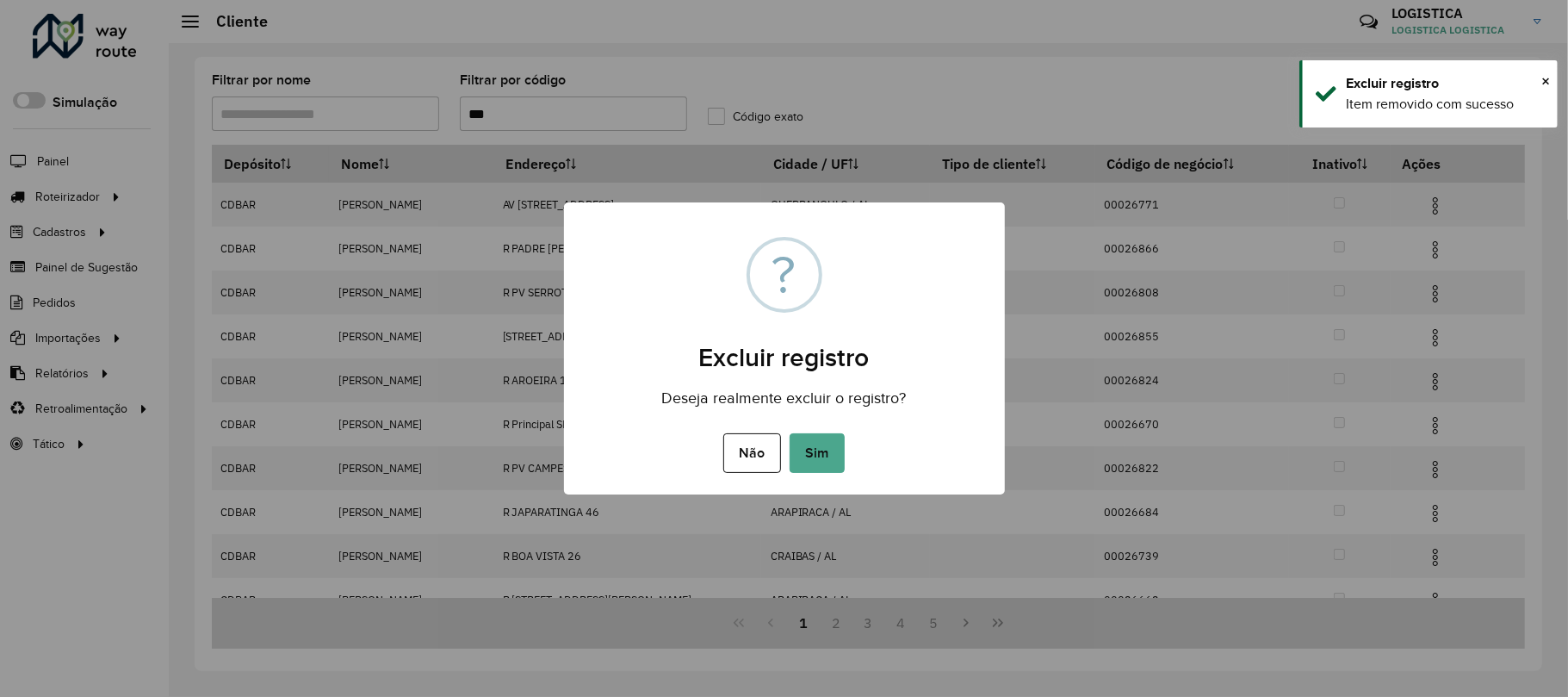
click at [790, 433] on button "Sim" at bounding box center [817, 453] width 55 height 40
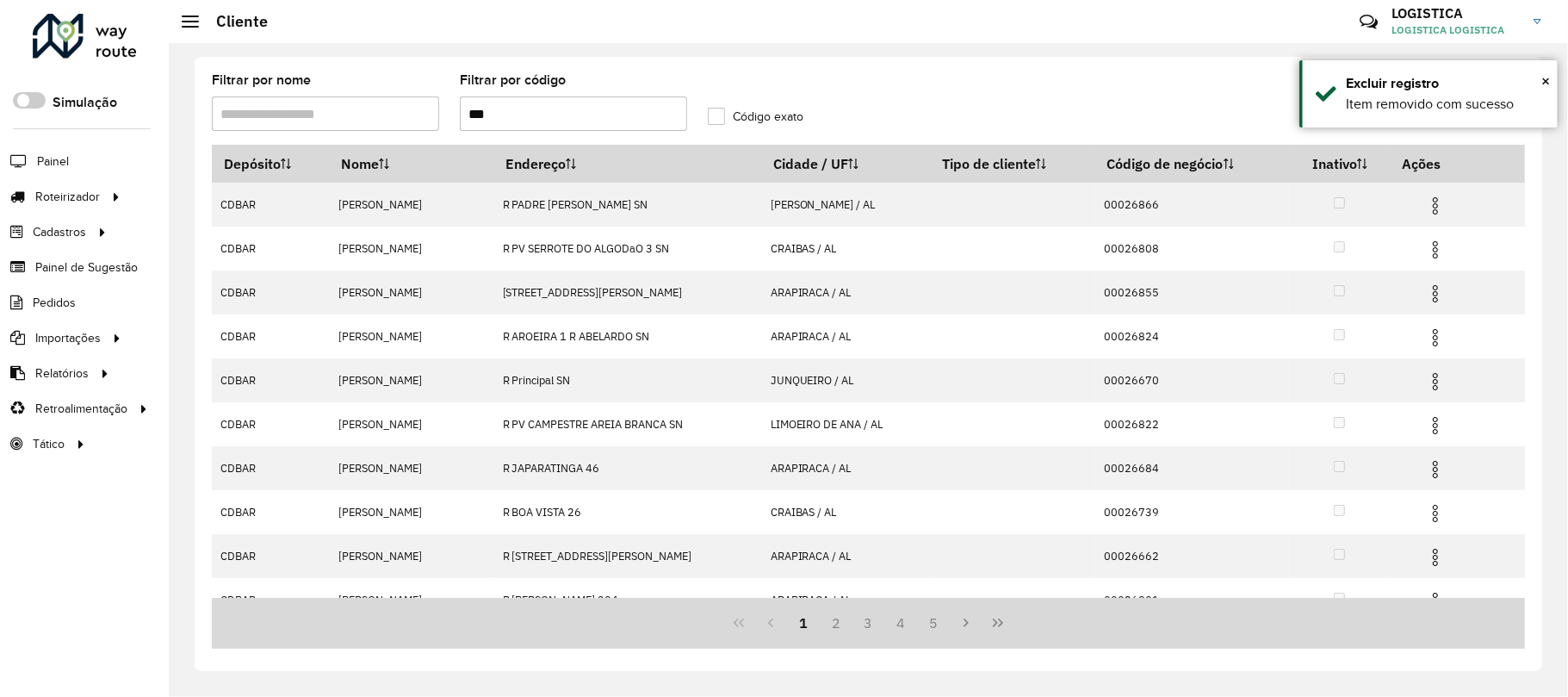
click at [1434, 250] on img at bounding box center [1436, 250] width 21 height 21
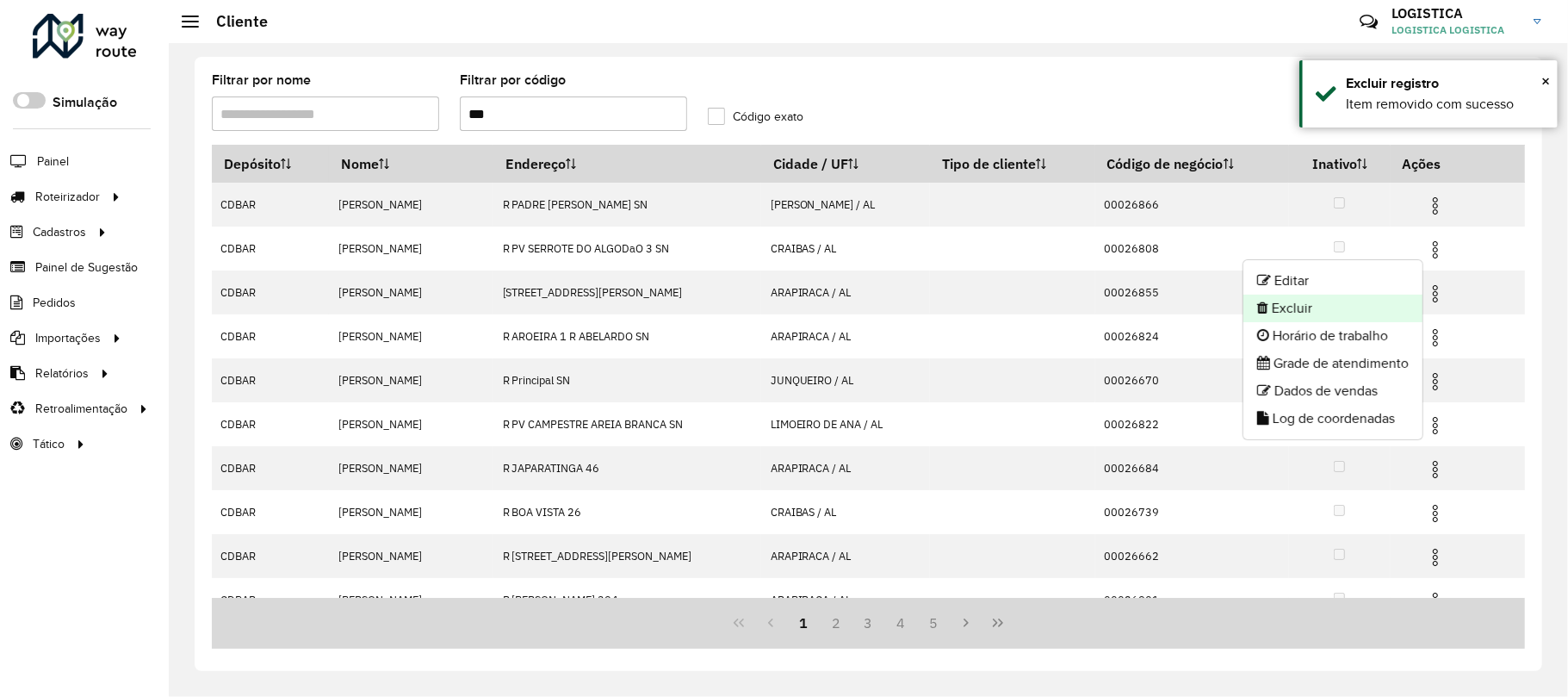
click at [1321, 300] on li "Excluir" at bounding box center [1333, 308] width 179 height 28
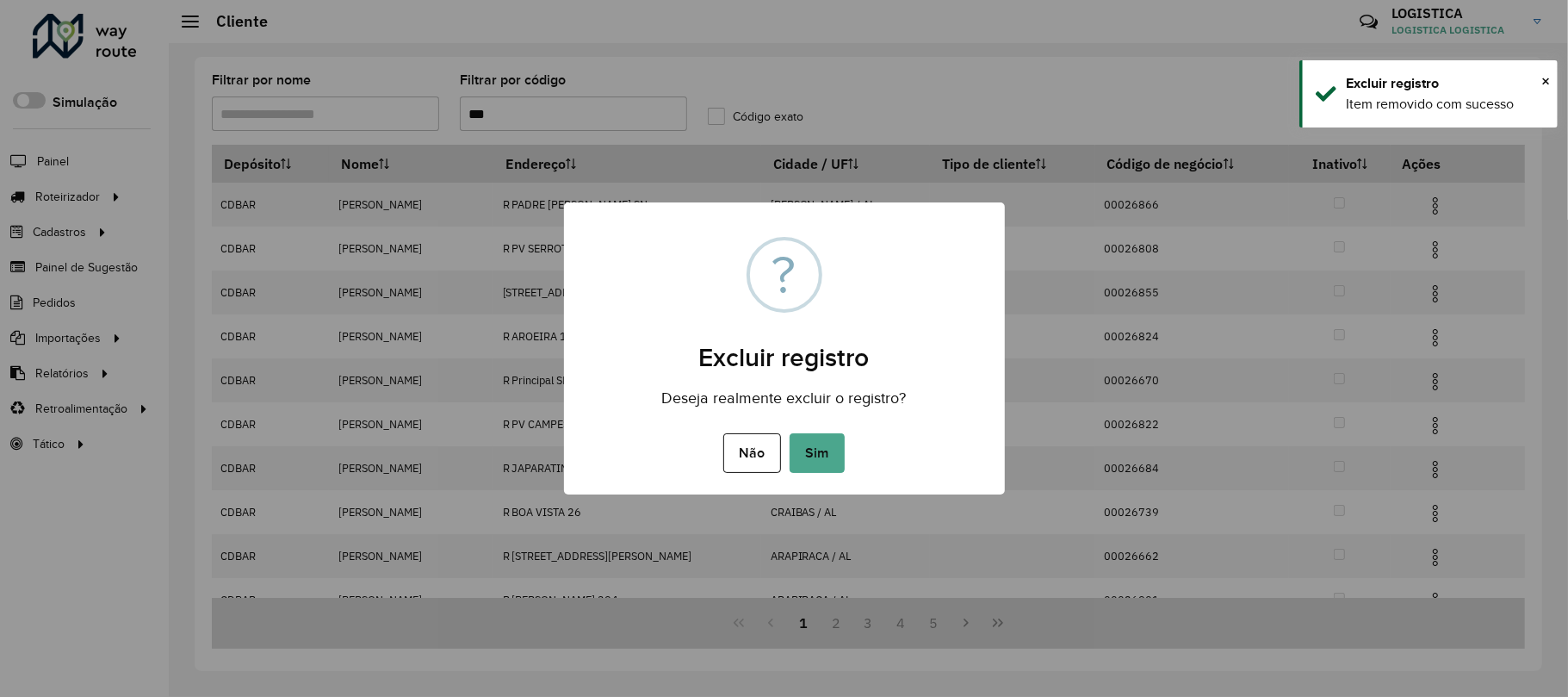
click at [790, 433] on button "Sim" at bounding box center [817, 453] width 55 height 40
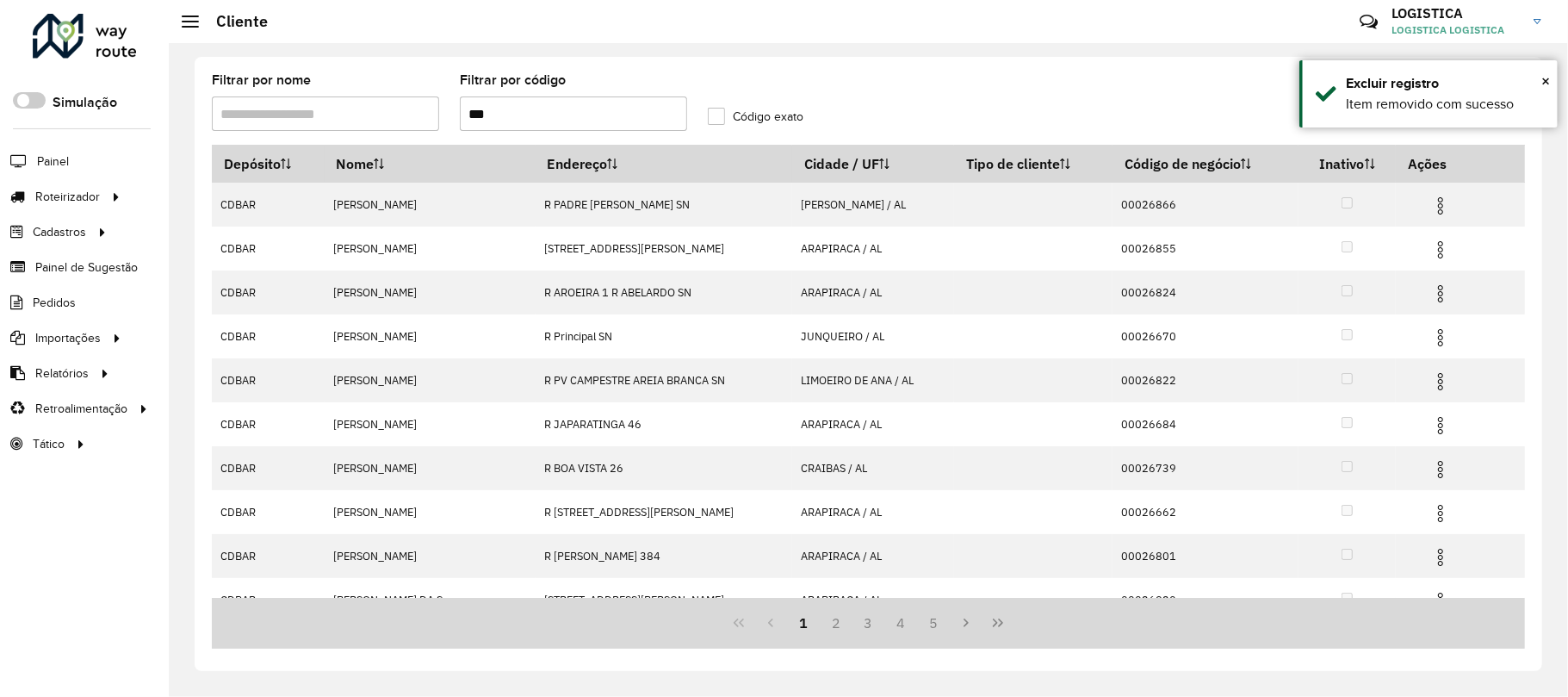
click at [1441, 353] on td at bounding box center [1448, 335] width 104 height 43
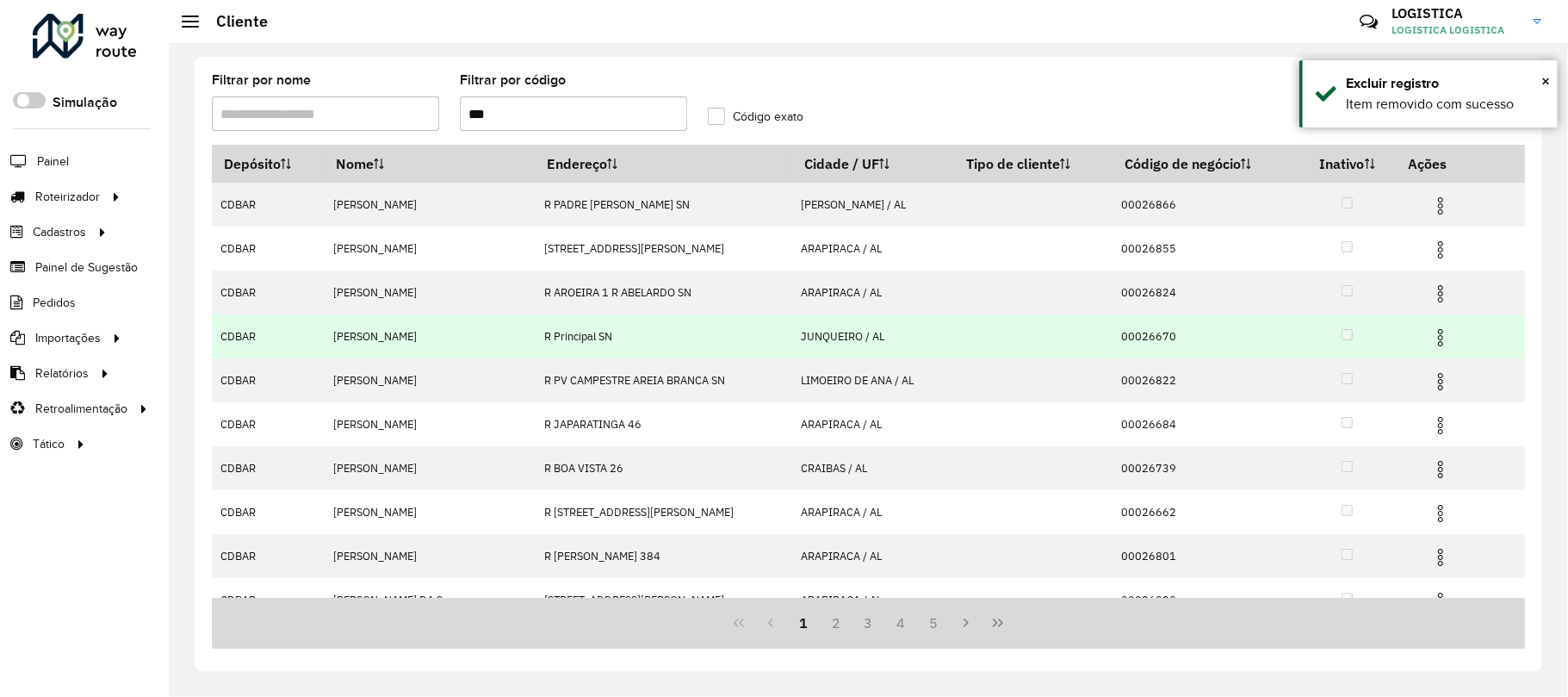
click at [1433, 334] on img at bounding box center [1441, 338] width 21 height 21
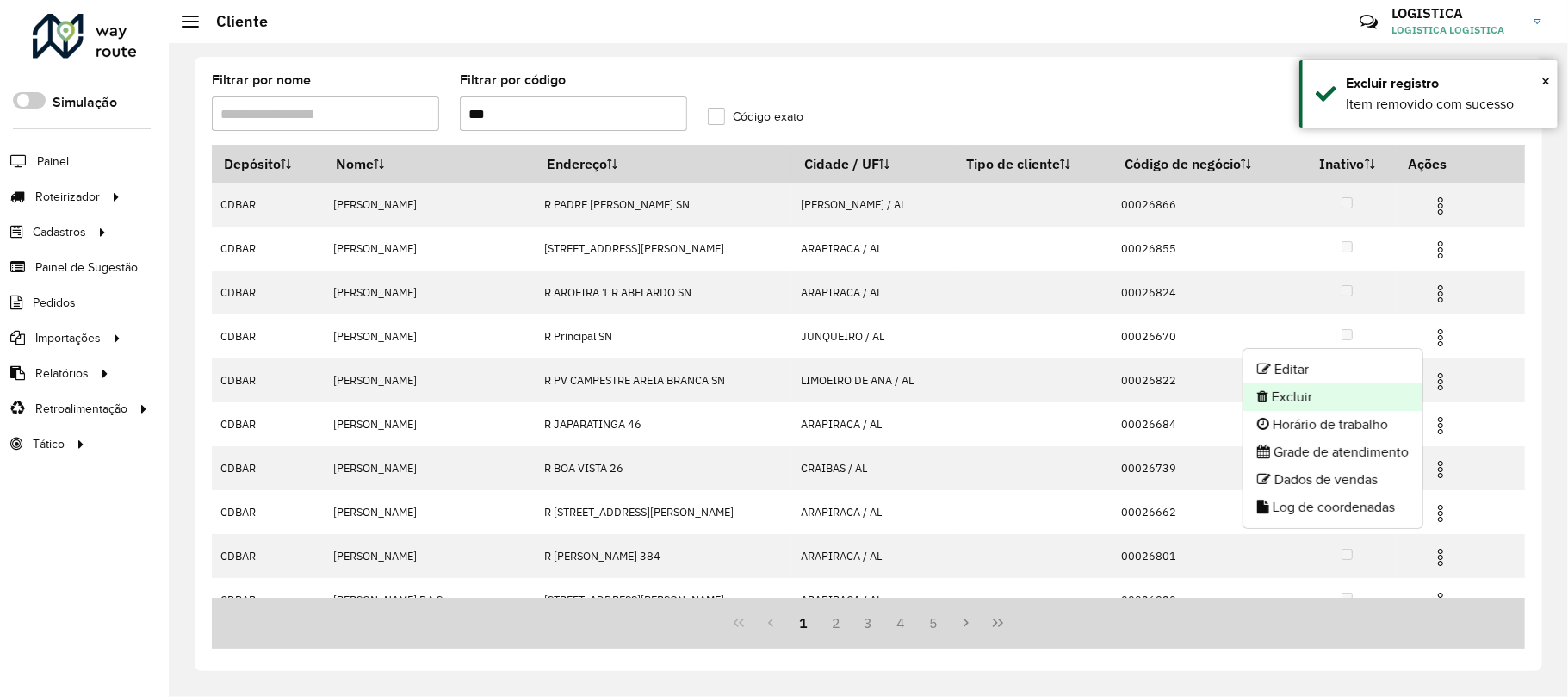
click at [1331, 396] on li "Excluir" at bounding box center [1333, 397] width 179 height 28
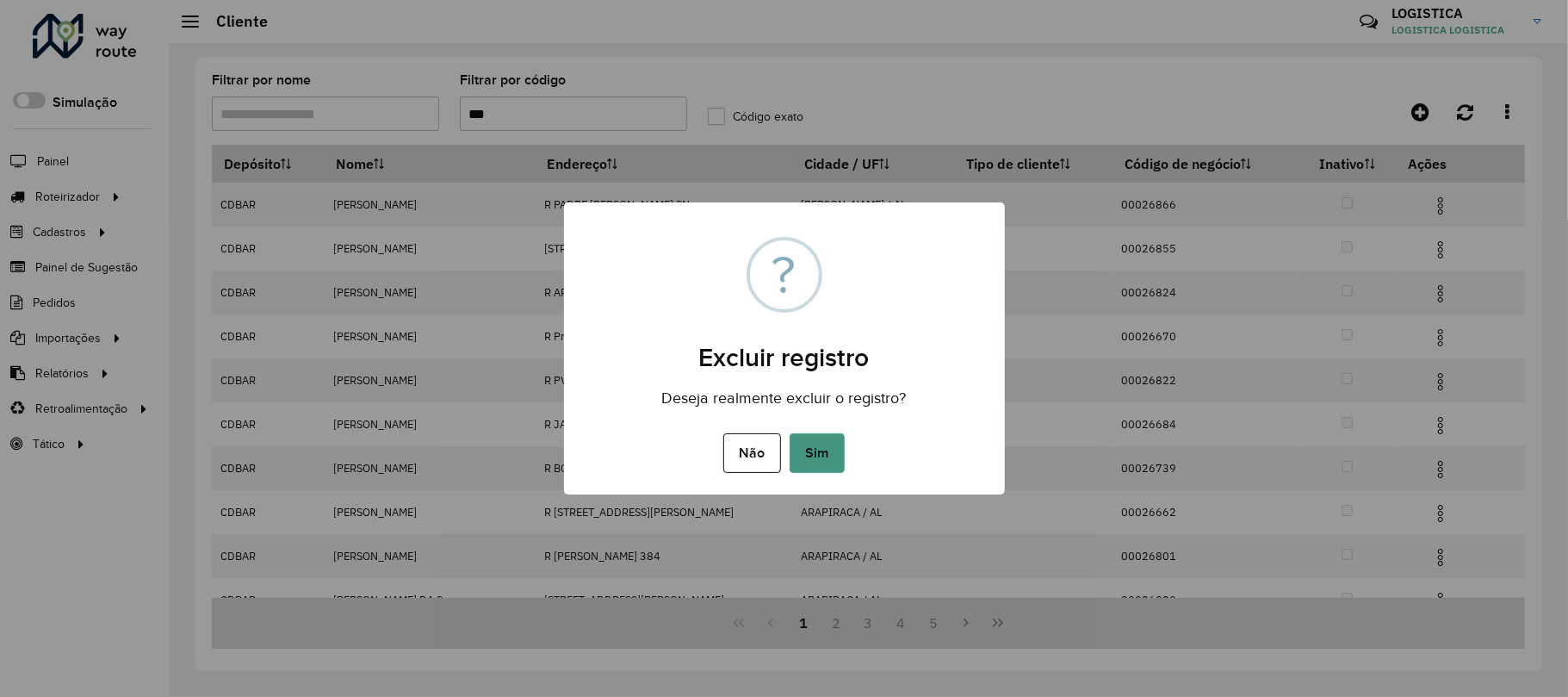
click at [821, 445] on button "Sim" at bounding box center [817, 453] width 55 height 40
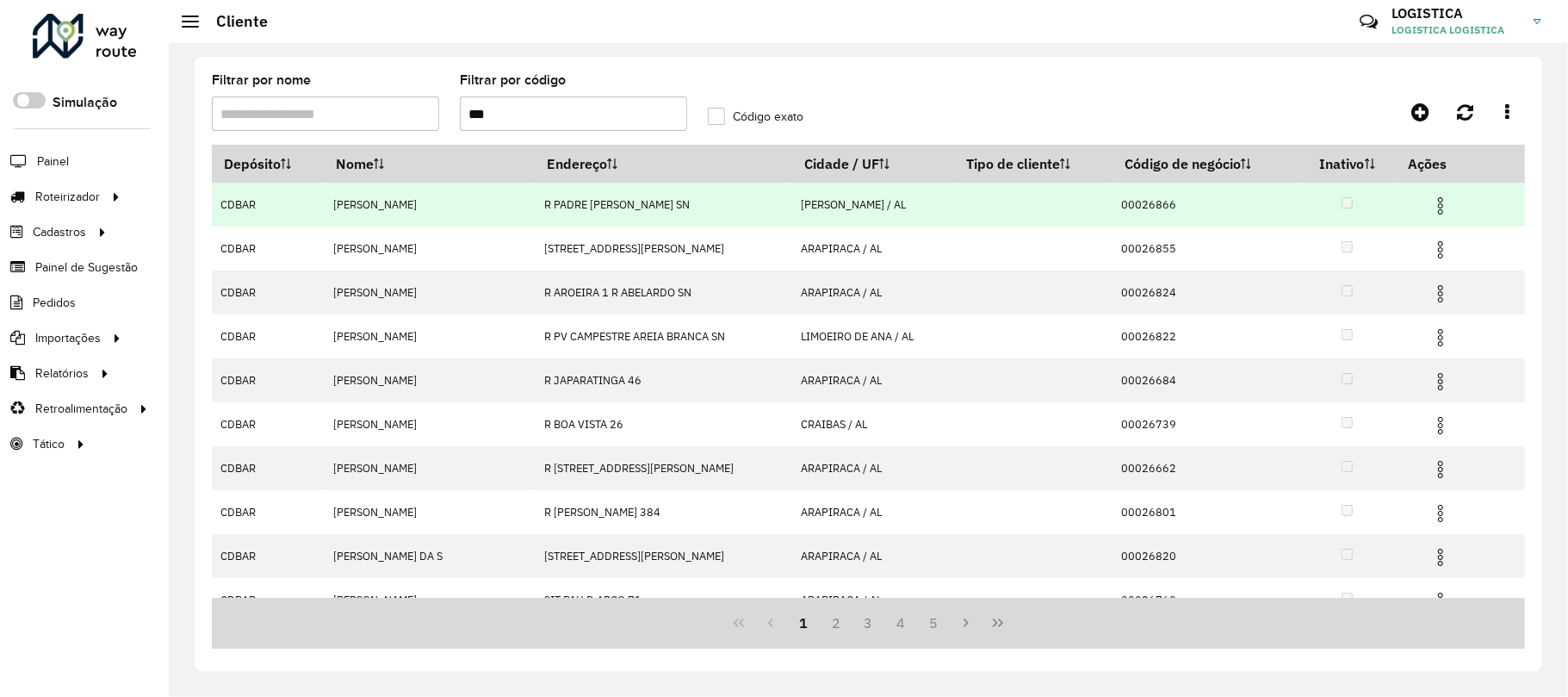
click at [1437, 205] on img at bounding box center [1441, 206] width 21 height 21
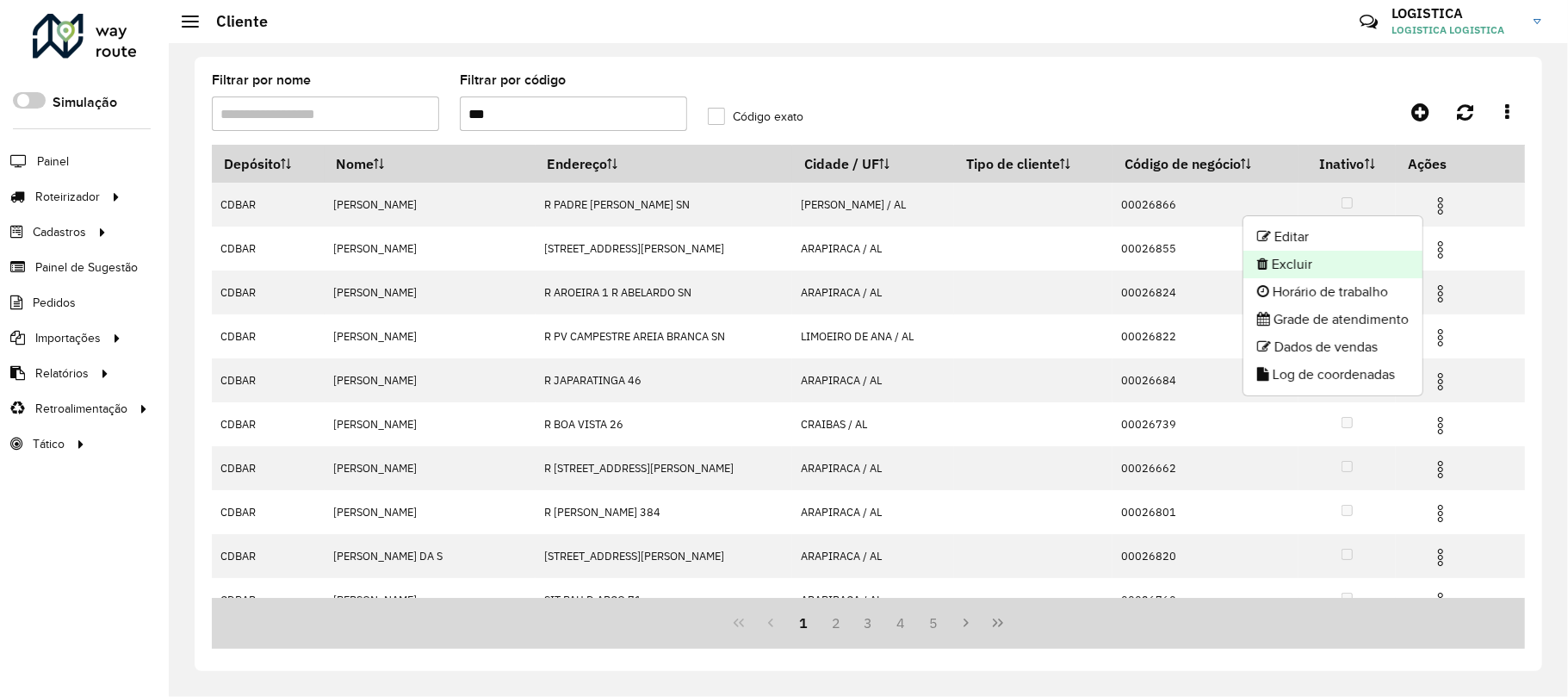
click at [1340, 263] on li "Excluir" at bounding box center [1333, 265] width 179 height 28
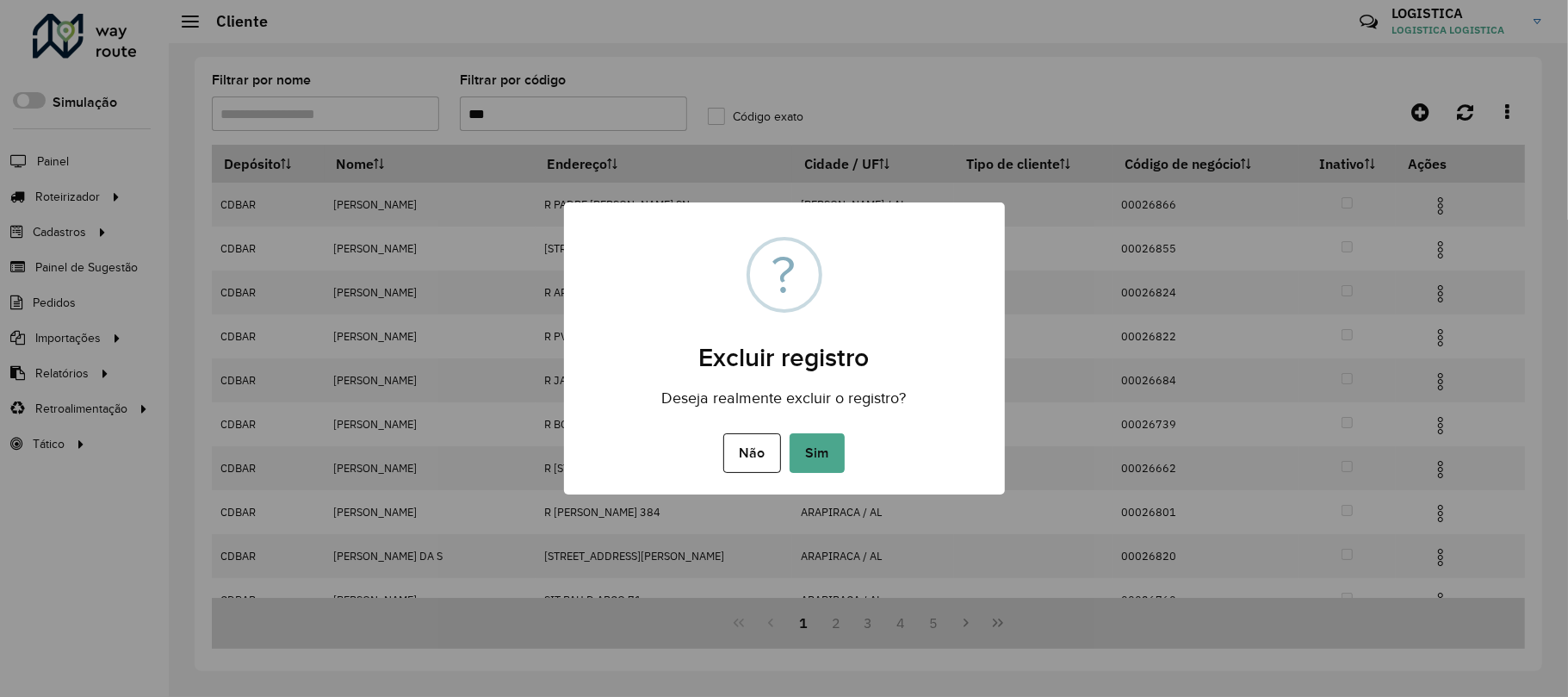
click at [790, 433] on button "Sim" at bounding box center [817, 453] width 55 height 40
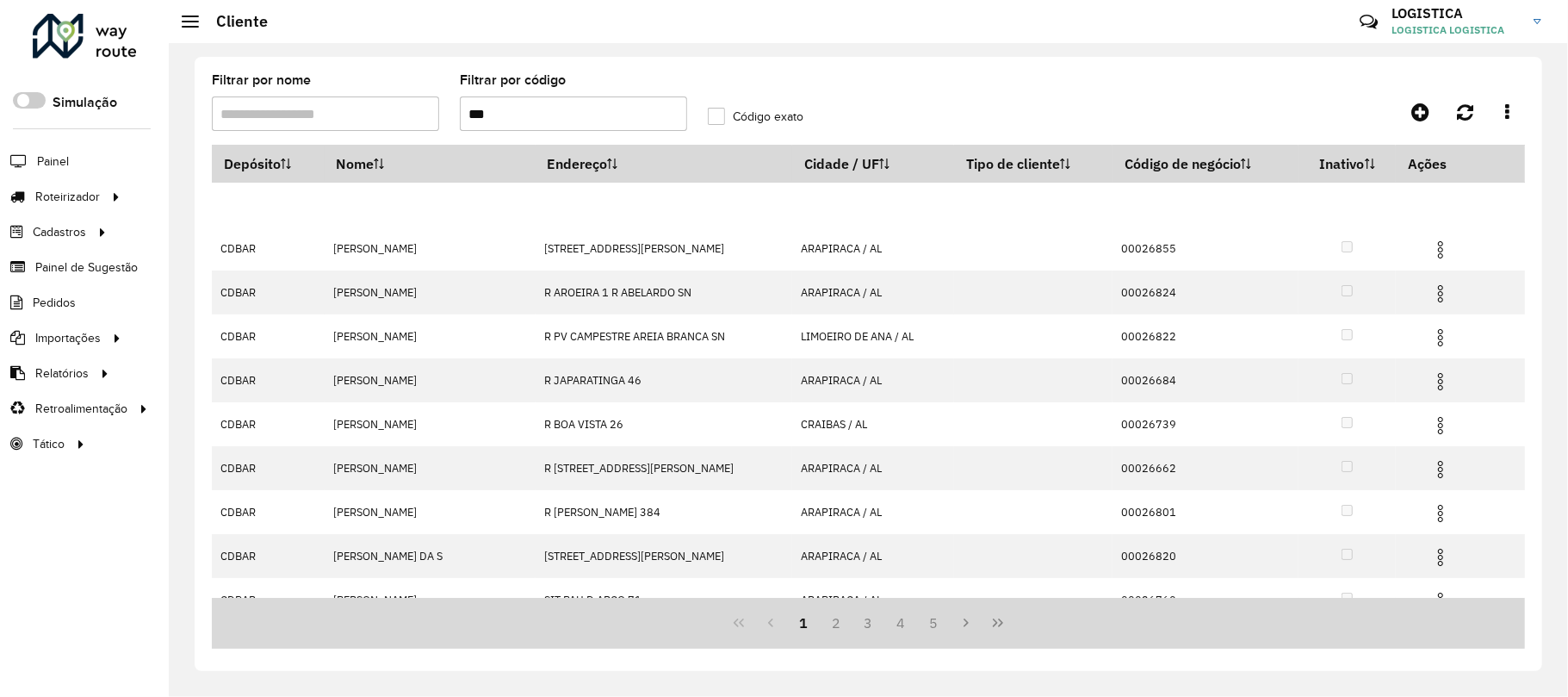
click at [0, 0] on div "Aguarde..." at bounding box center [0, 0] width 0 height 0
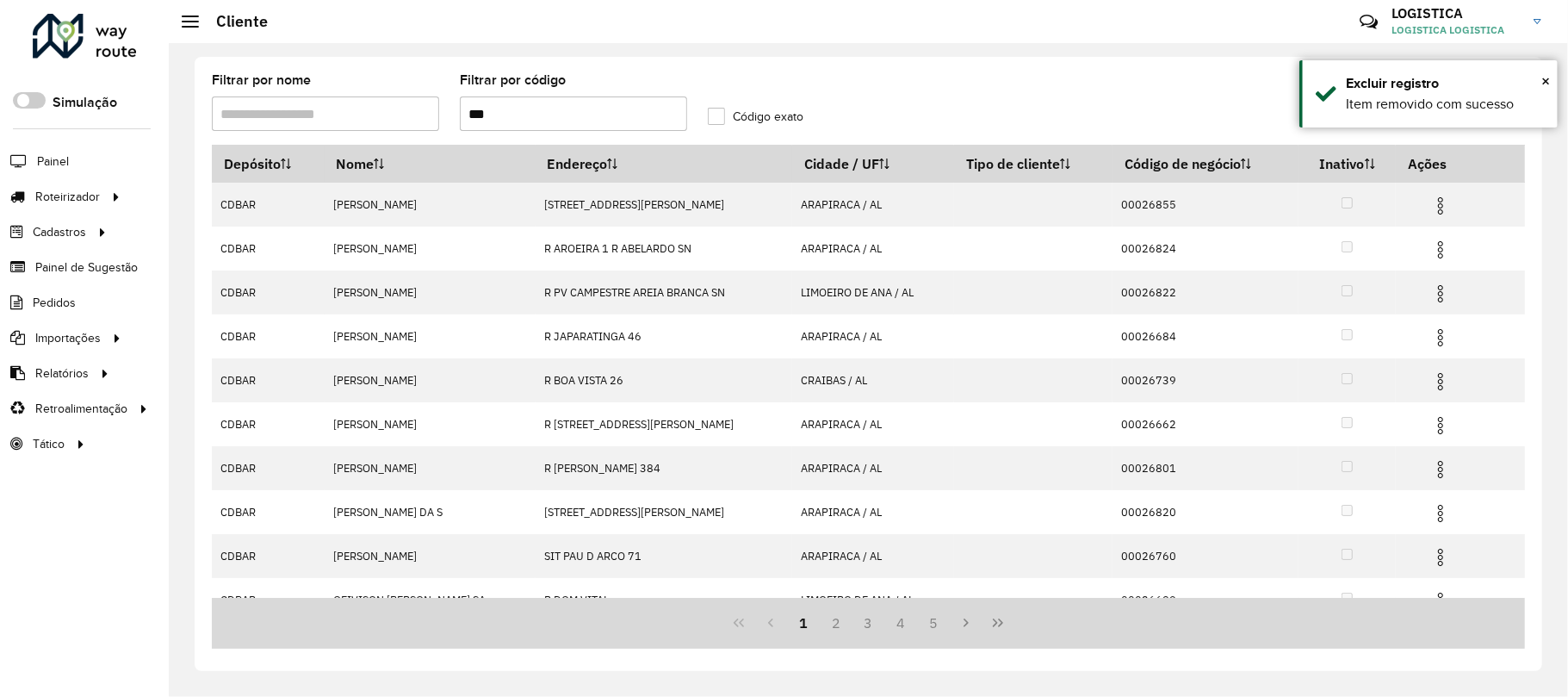
click at [1438, 245] on img at bounding box center [1441, 250] width 21 height 21
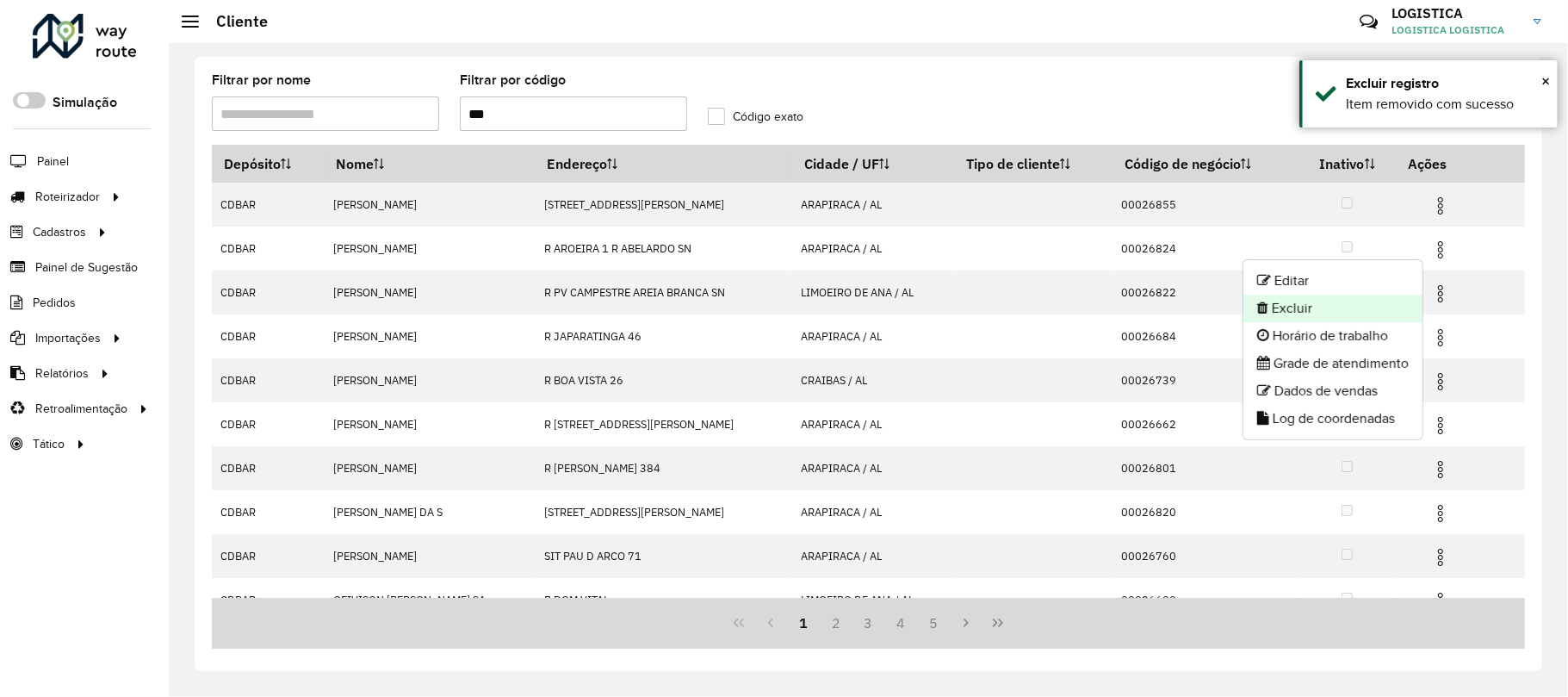
click at [1390, 299] on li "Excluir" at bounding box center [1333, 308] width 179 height 28
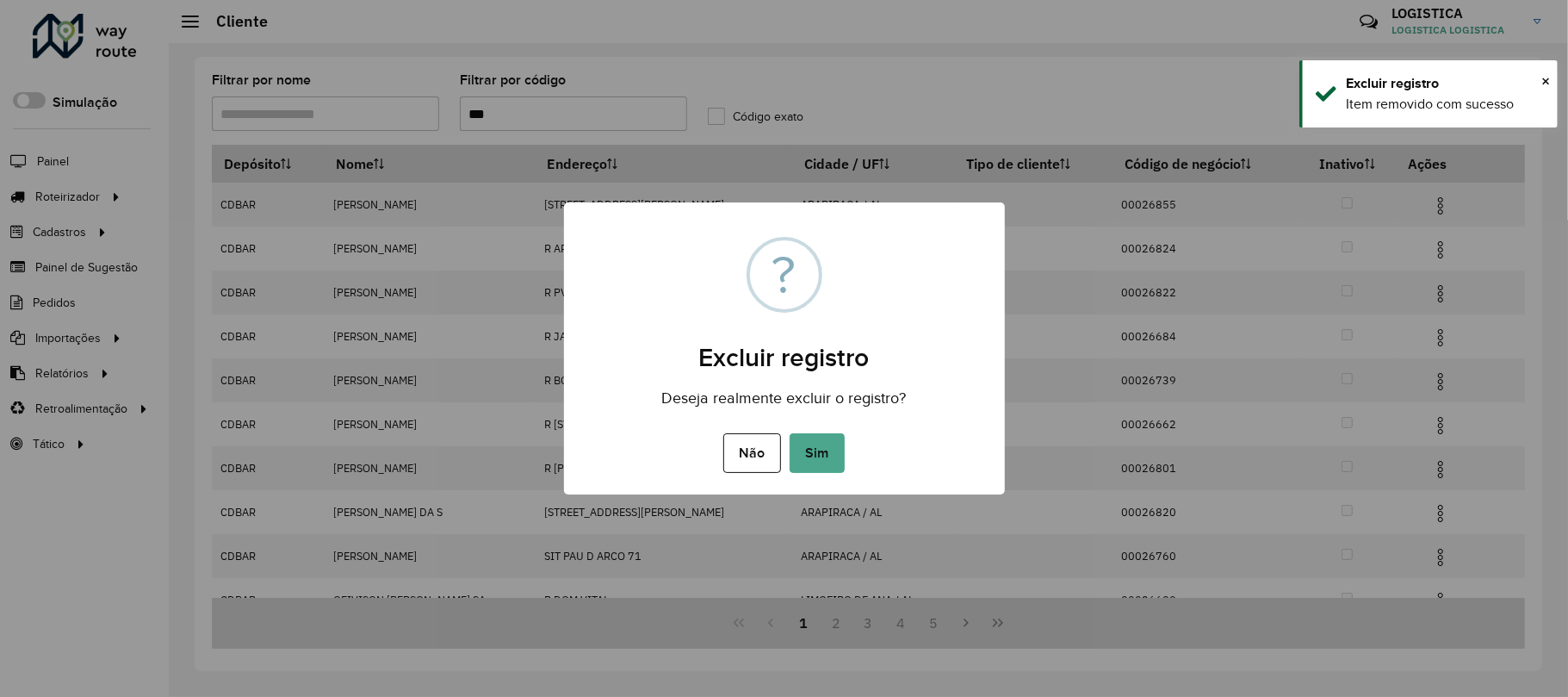
click at [790, 433] on button "Sim" at bounding box center [817, 453] width 55 height 40
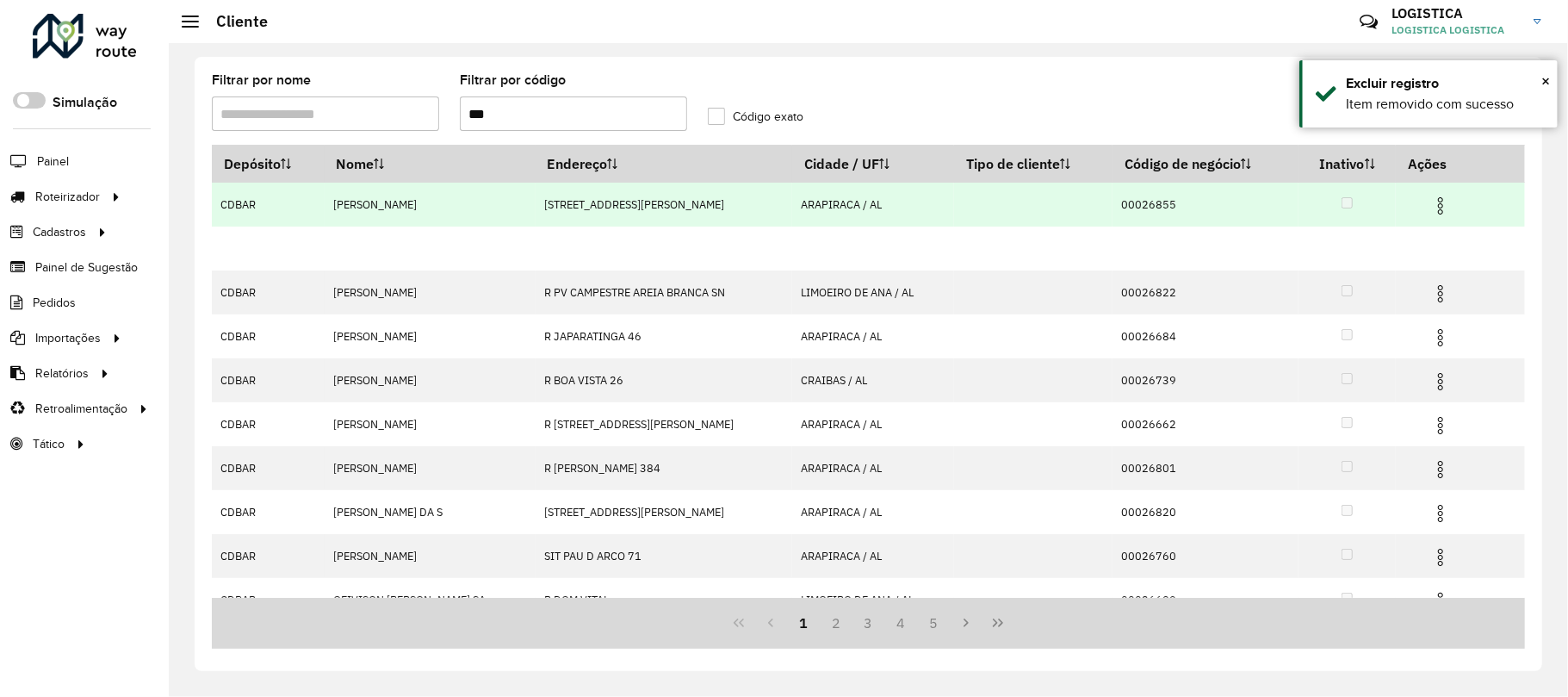
click at [1431, 211] on img at bounding box center [1441, 206] width 21 height 21
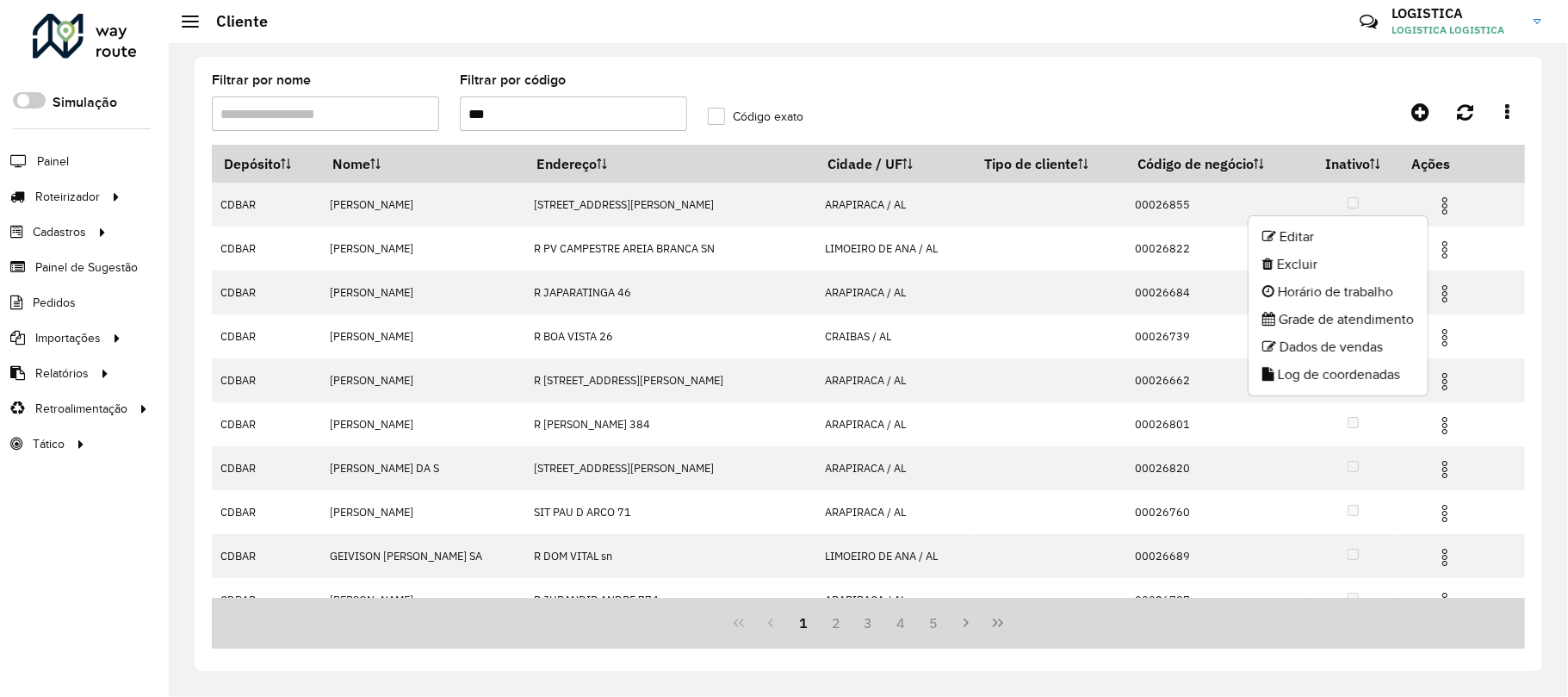
click at [1328, 262] on li "Excluir" at bounding box center [1338, 265] width 179 height 28
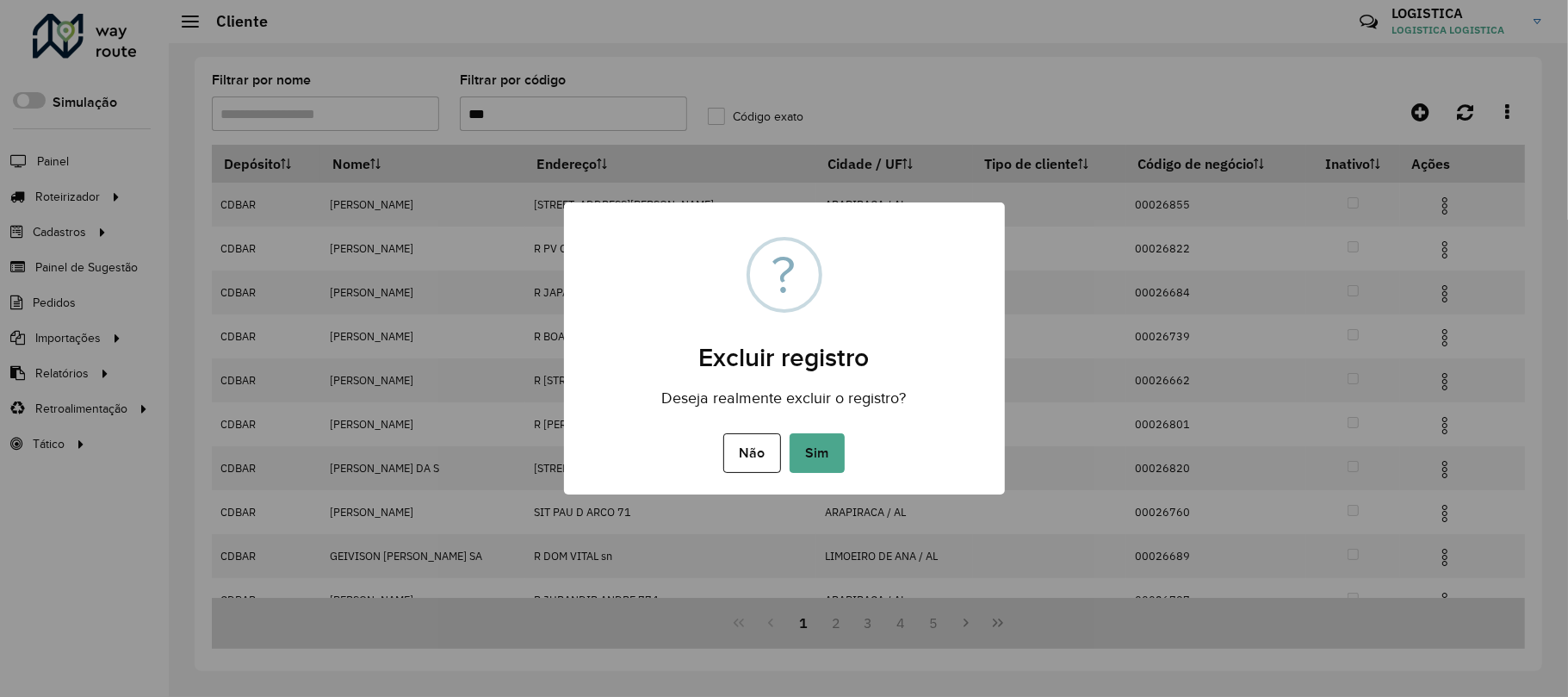
click at [790, 433] on button "Sim" at bounding box center [817, 453] width 55 height 40
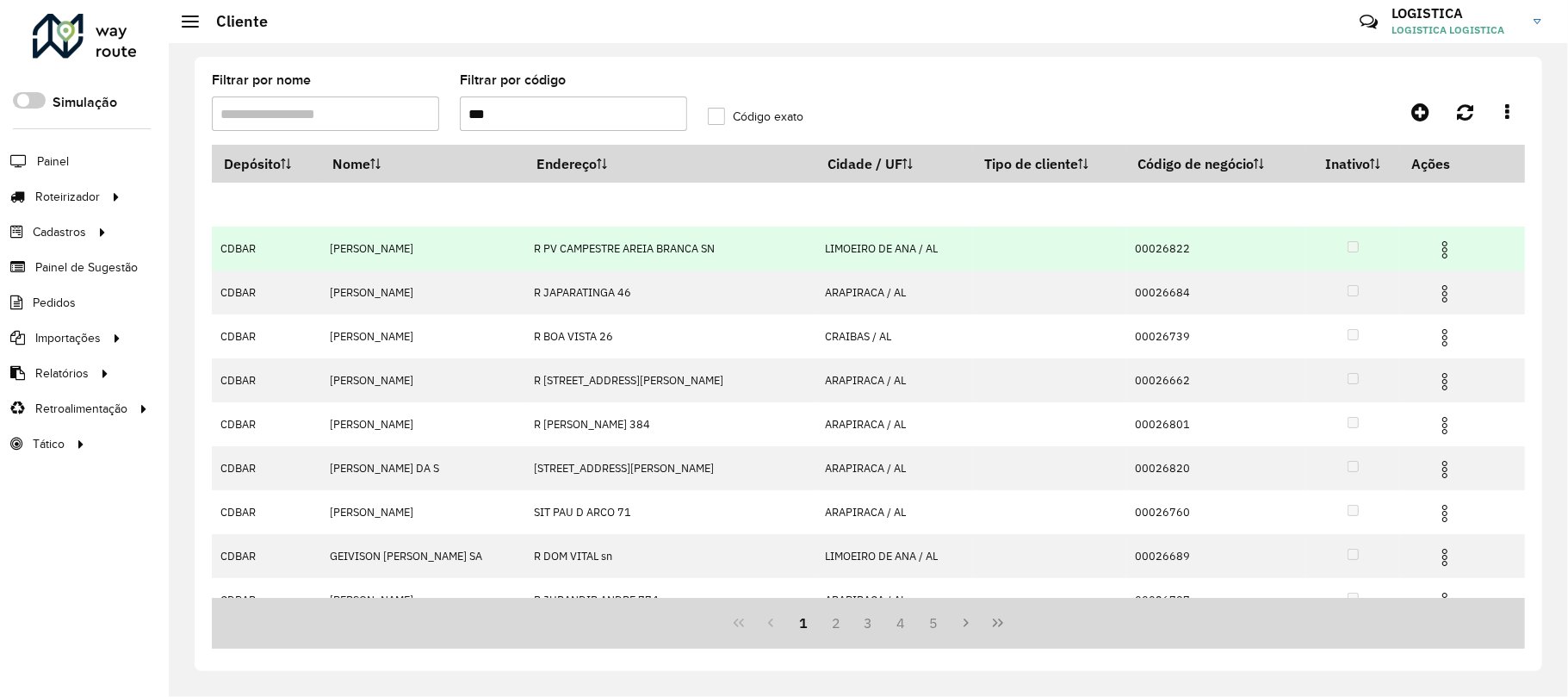
click at [1444, 246] on img at bounding box center [1445, 250] width 21 height 21
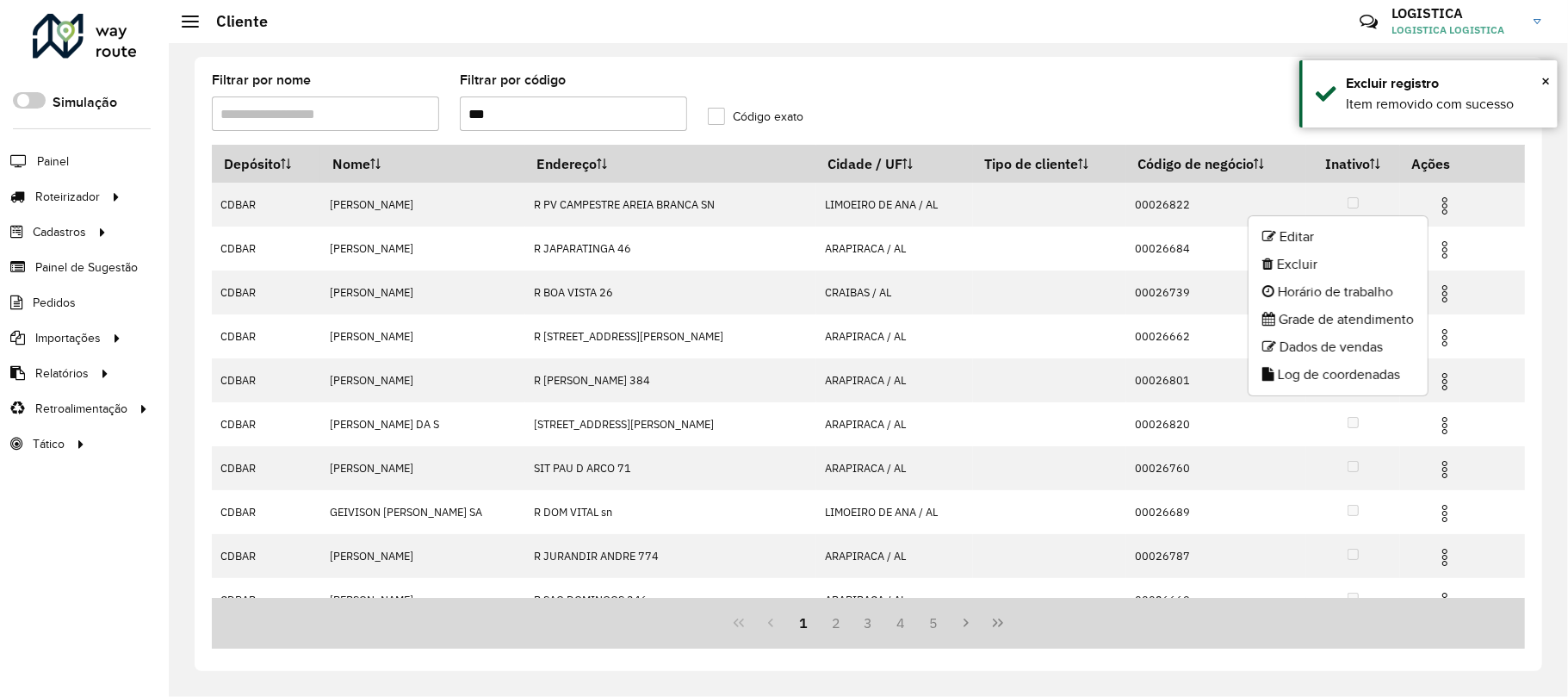
click at [1358, 265] on li "Excluir" at bounding box center [1338, 265] width 179 height 28
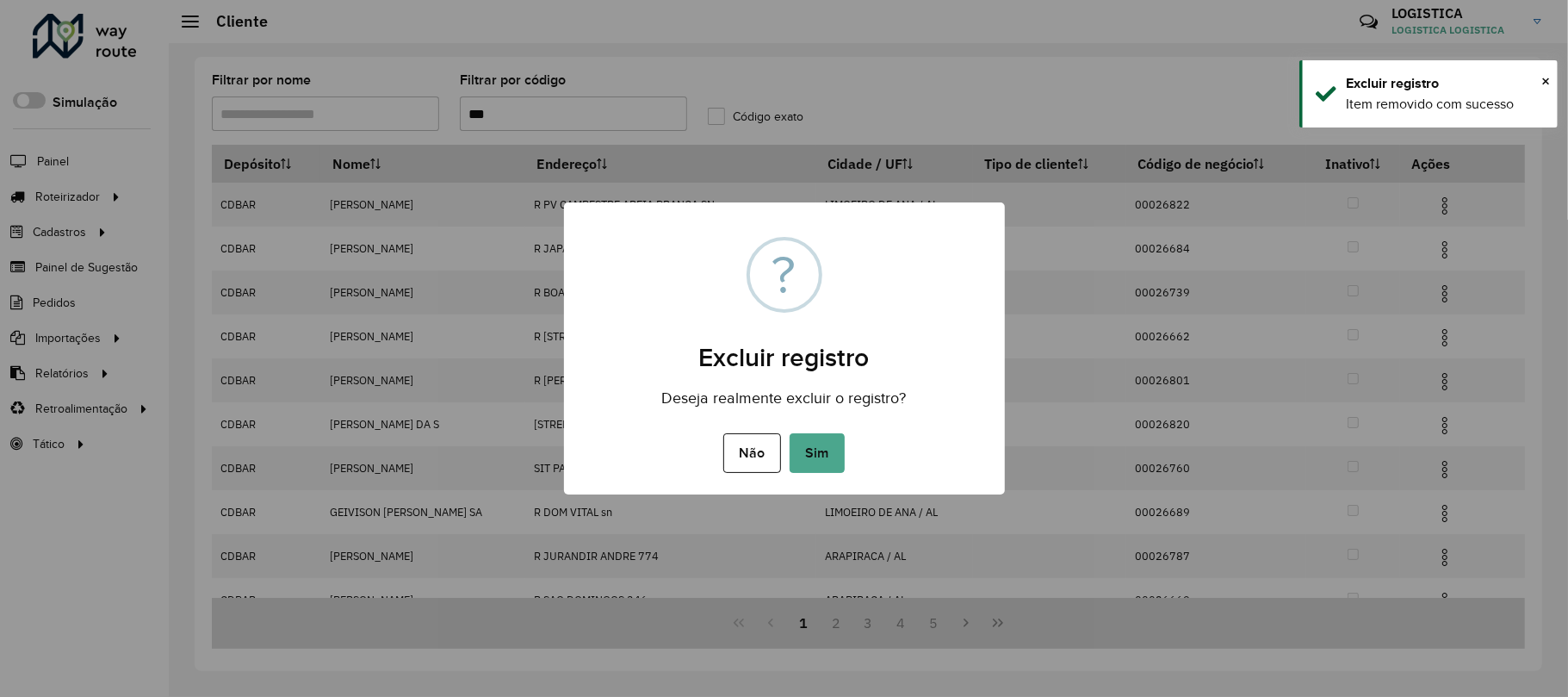
click at [790, 433] on button "Sim" at bounding box center [817, 453] width 55 height 40
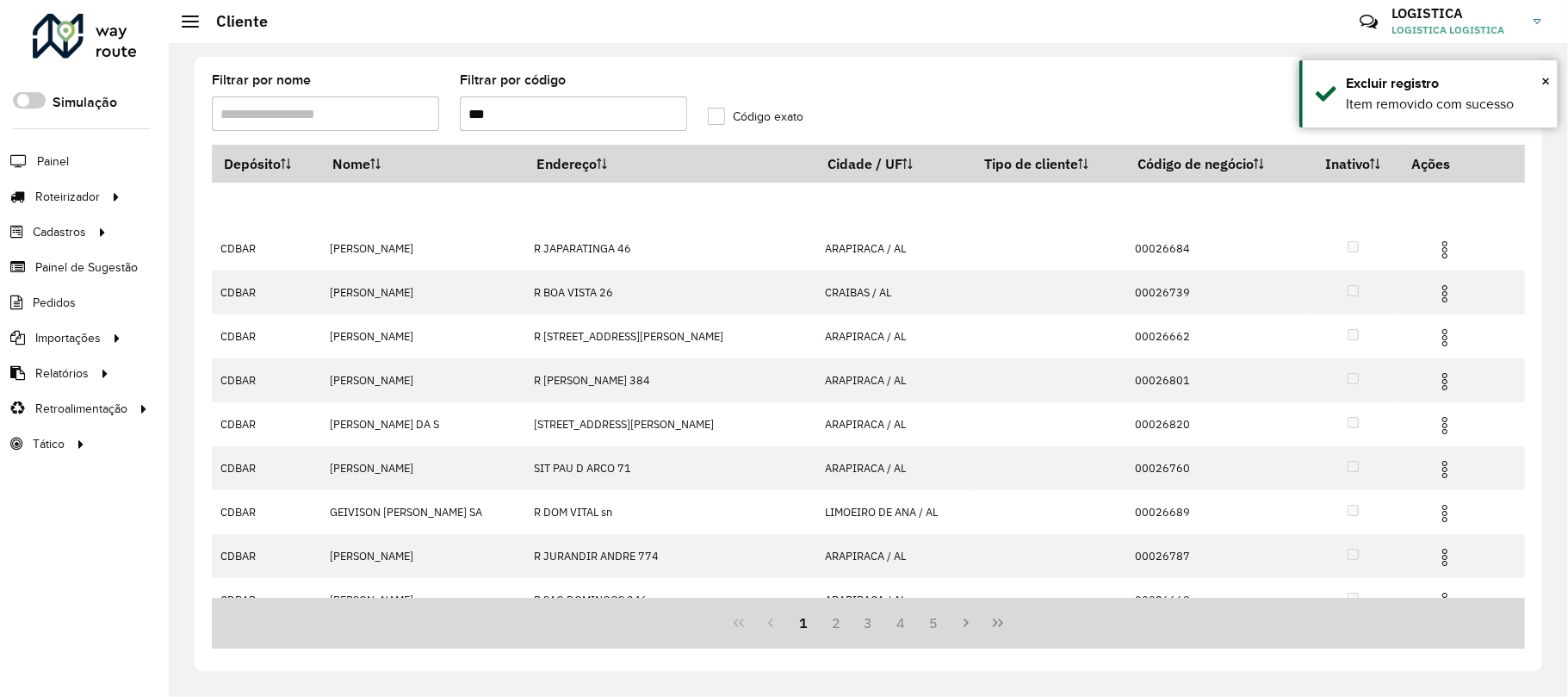
click at [1444, 297] on hb-app "Aguarde... Pop-up bloqueado! Seu navegador bloqueou automáticamente a abertura …" at bounding box center [784, 348] width 1568 height 697
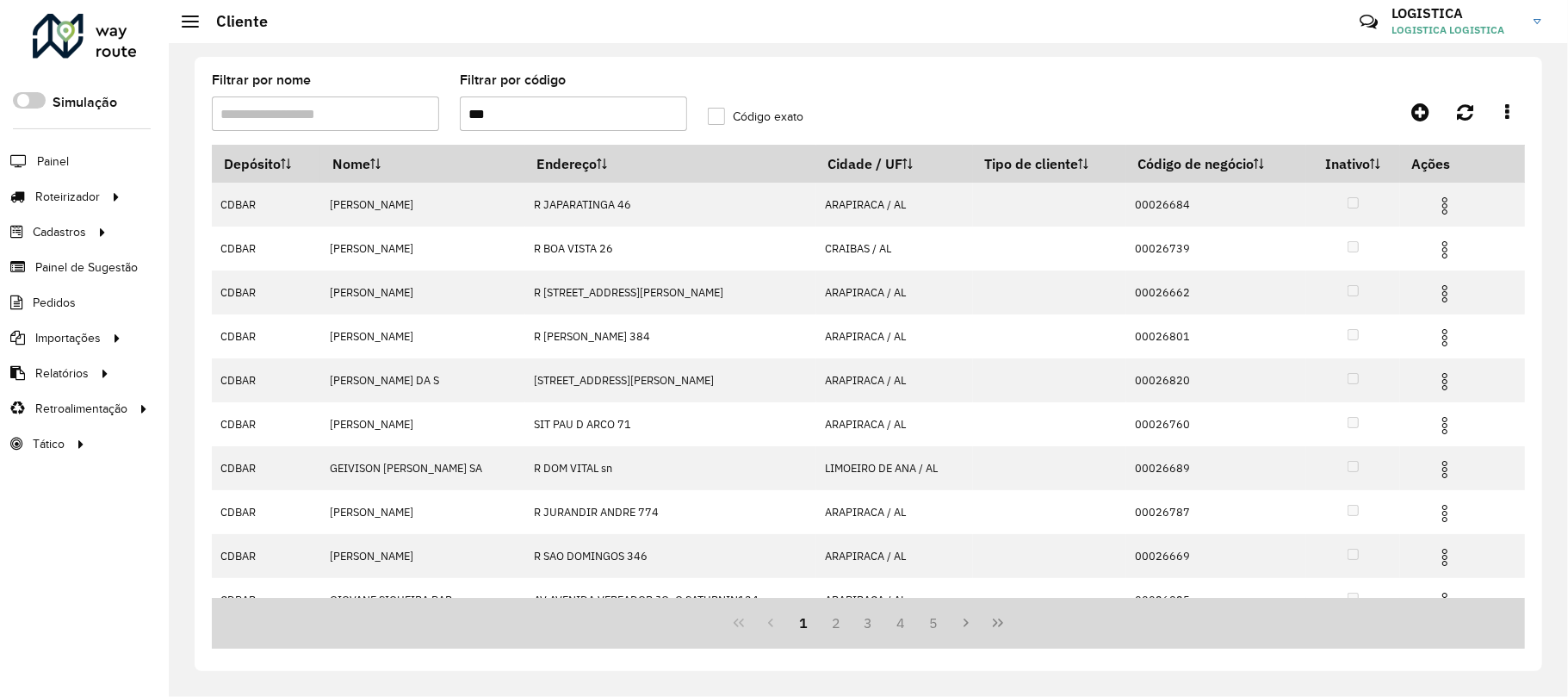
click at [1444, 297] on img at bounding box center [1445, 294] width 21 height 21
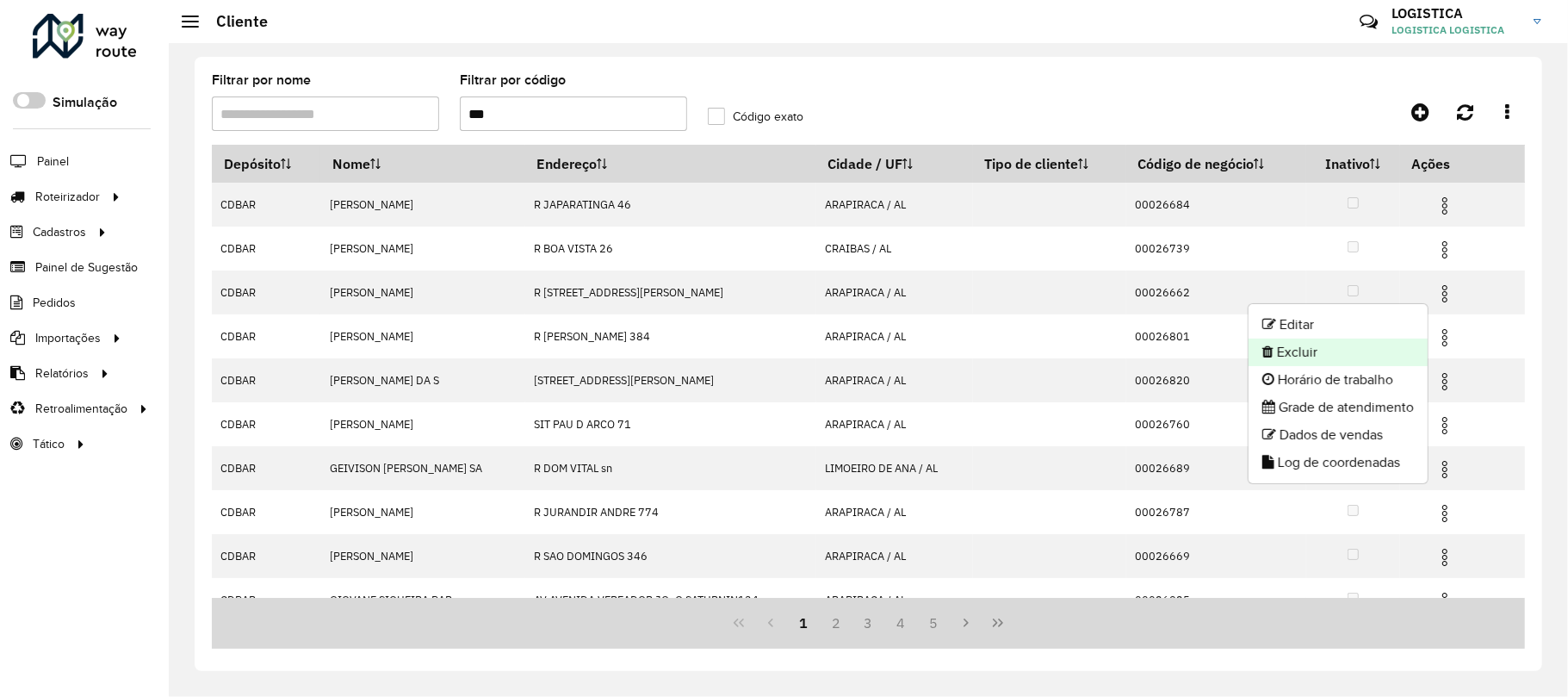
click at [1317, 343] on li "Excluir" at bounding box center [1338, 352] width 179 height 28
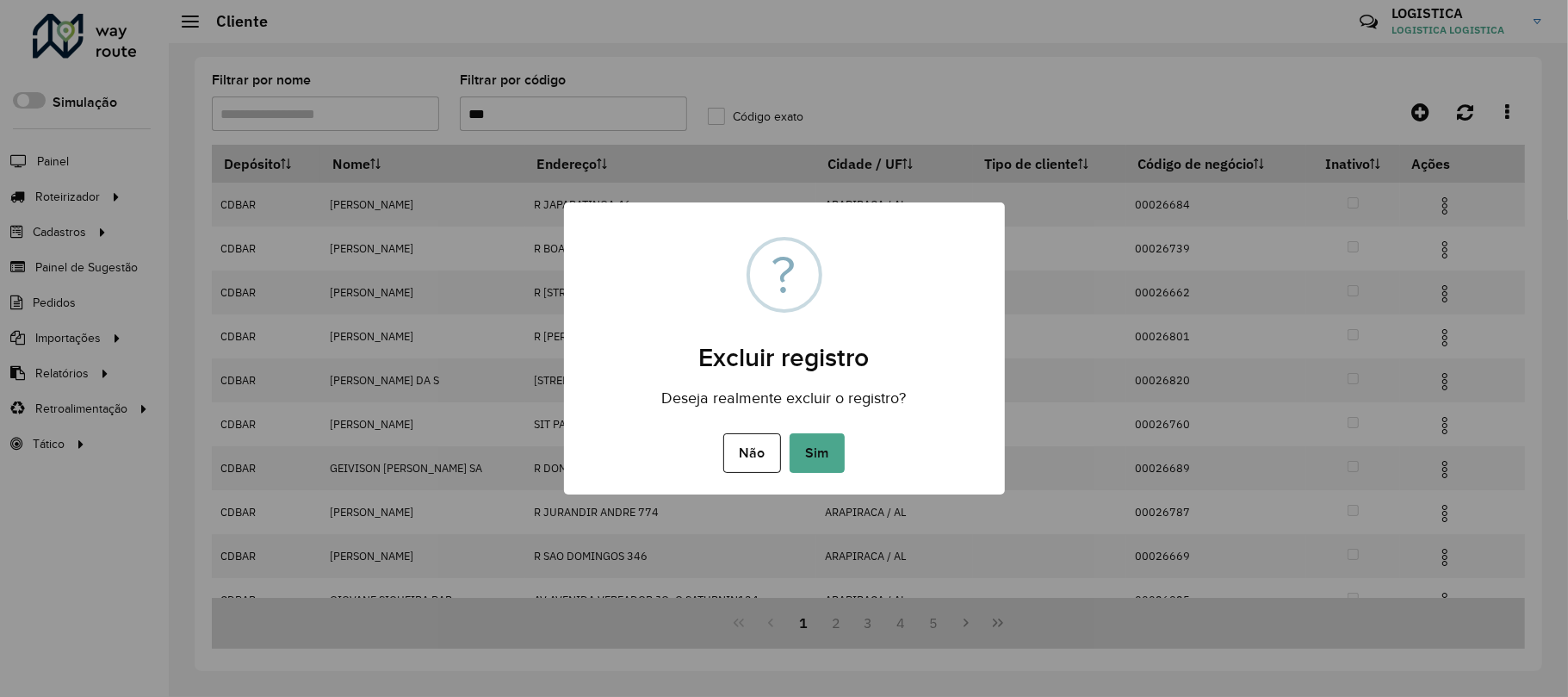
click at [790, 433] on button "Sim" at bounding box center [817, 453] width 55 height 40
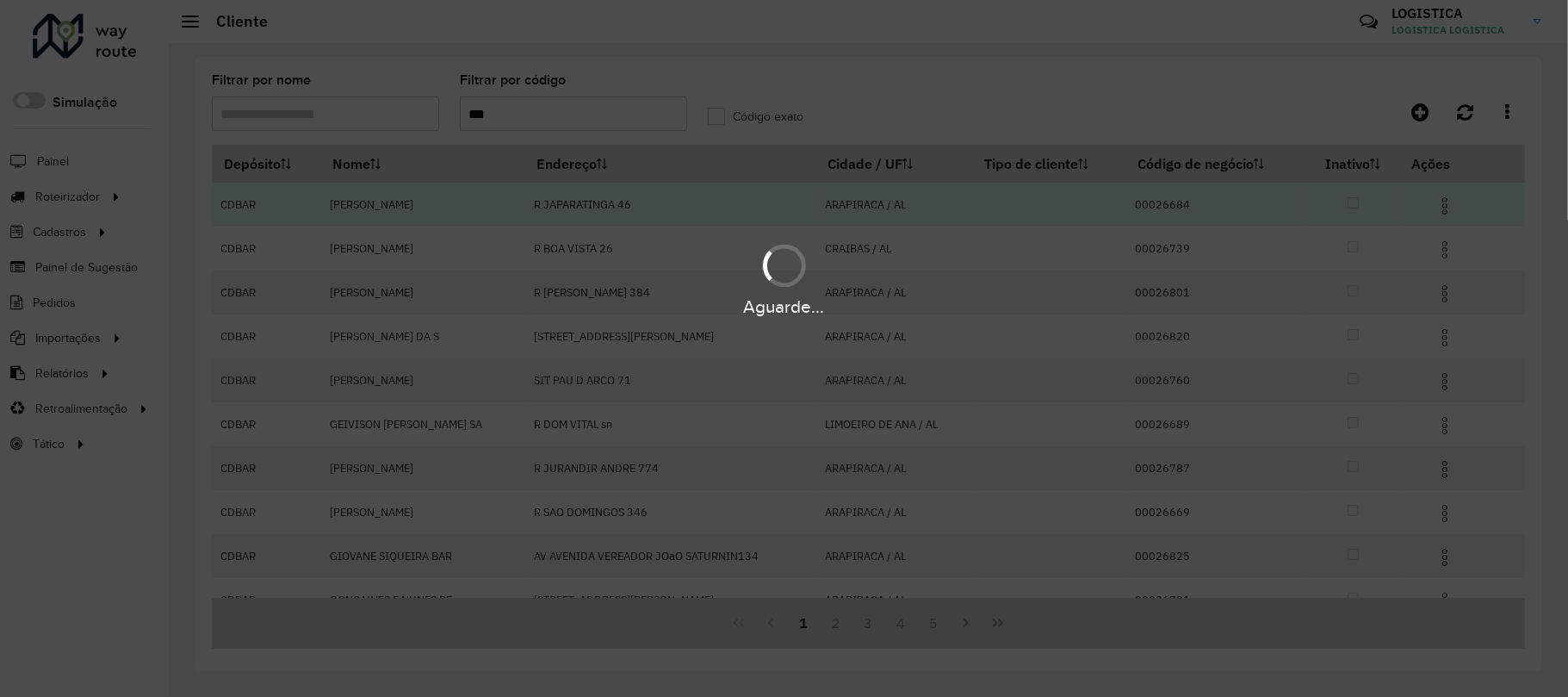
click at [1434, 211] on div "Aguarde..." at bounding box center [784, 348] width 1568 height 697
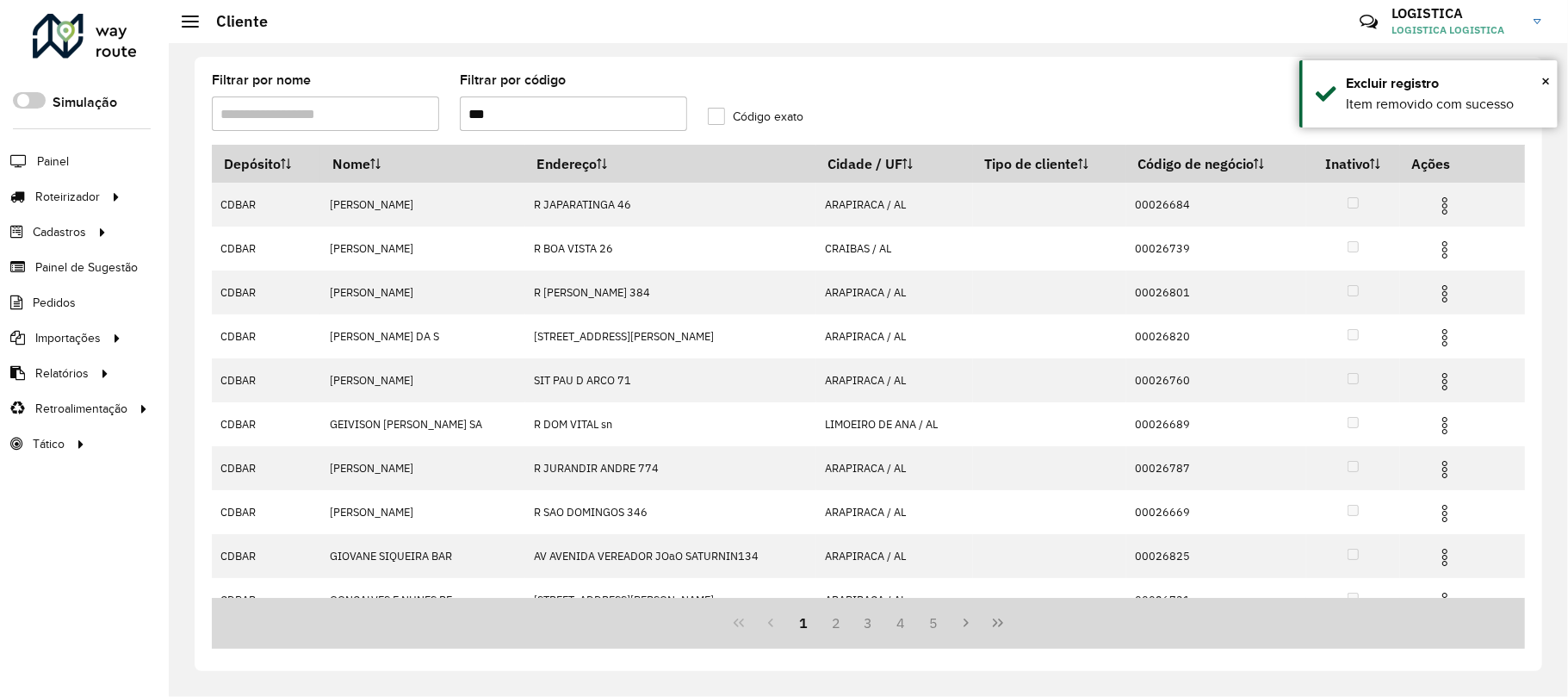
click at [1438, 211] on img at bounding box center [1445, 206] width 21 height 21
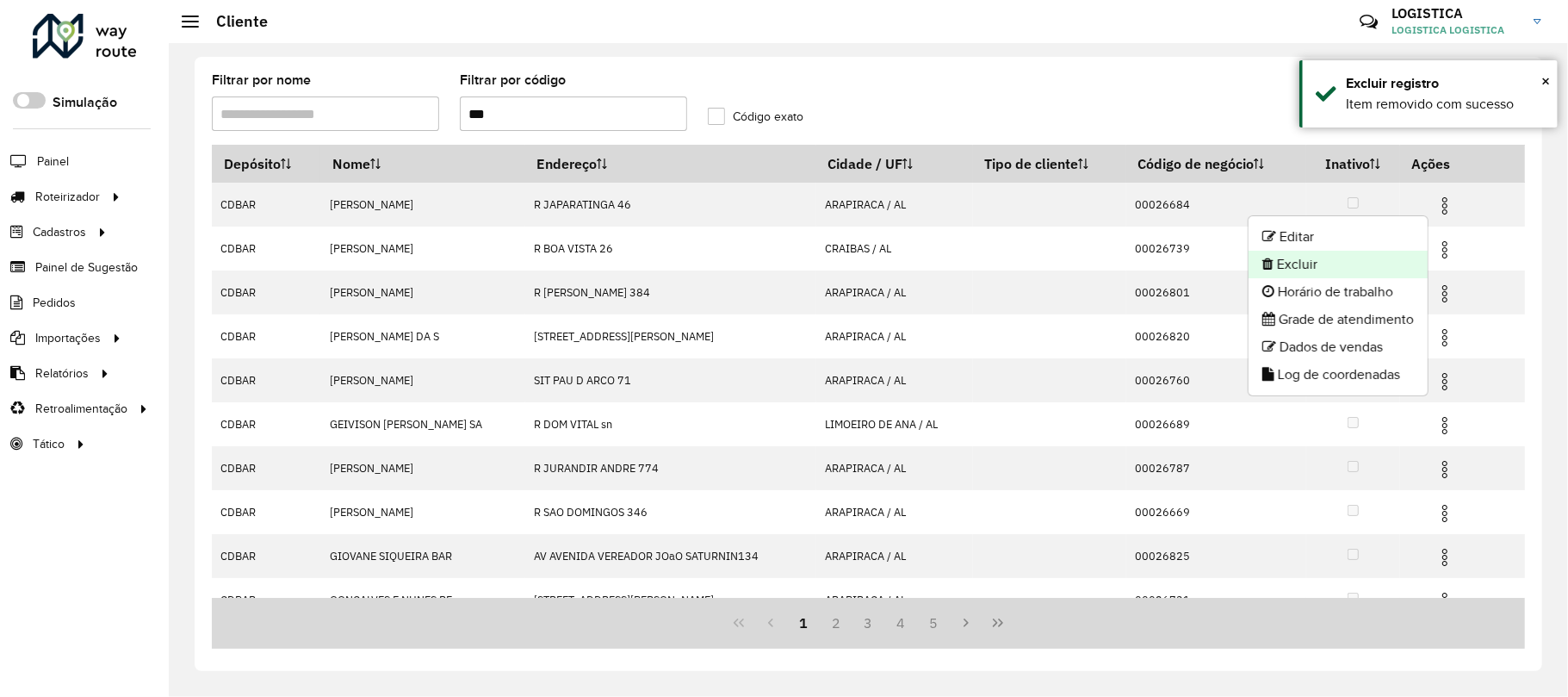
click at [1362, 266] on li "Excluir" at bounding box center [1338, 265] width 179 height 28
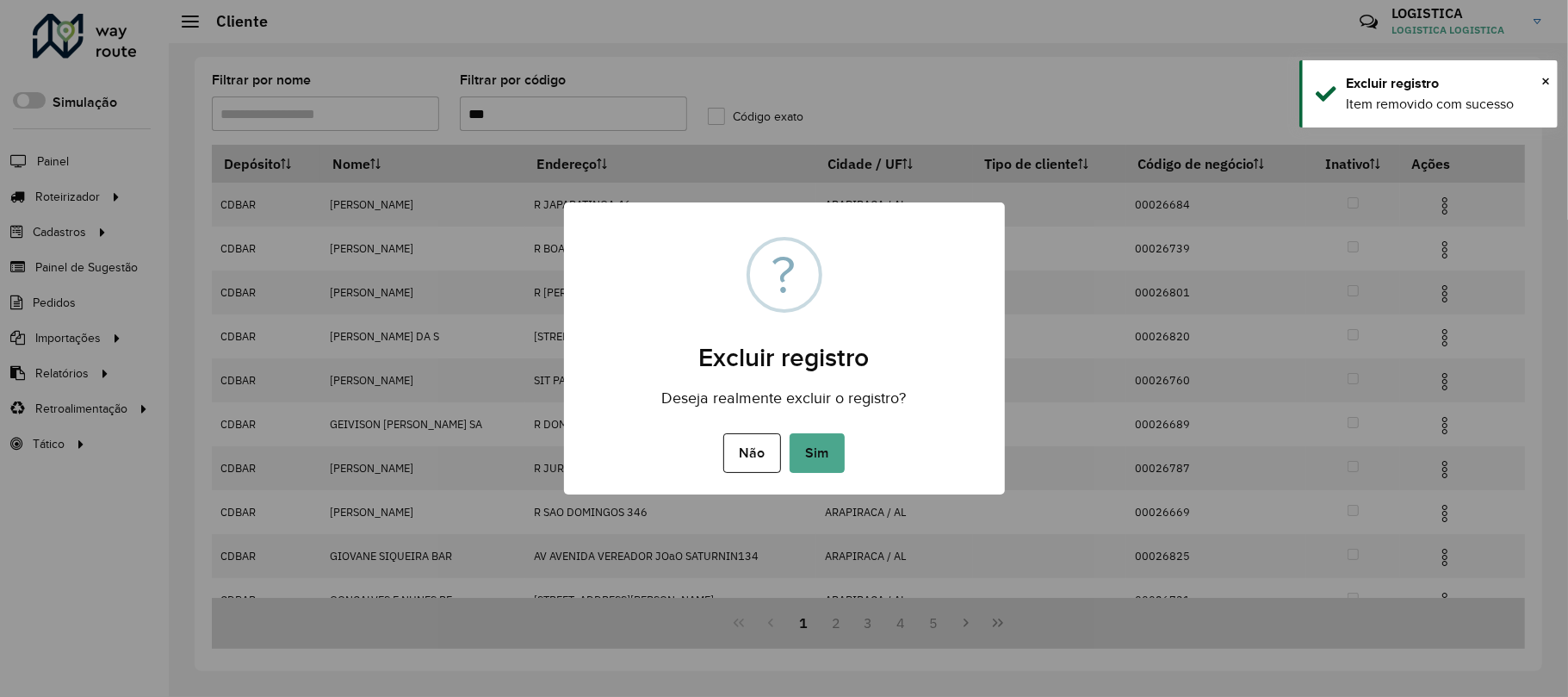
click at [790, 433] on button "Sim" at bounding box center [817, 453] width 55 height 40
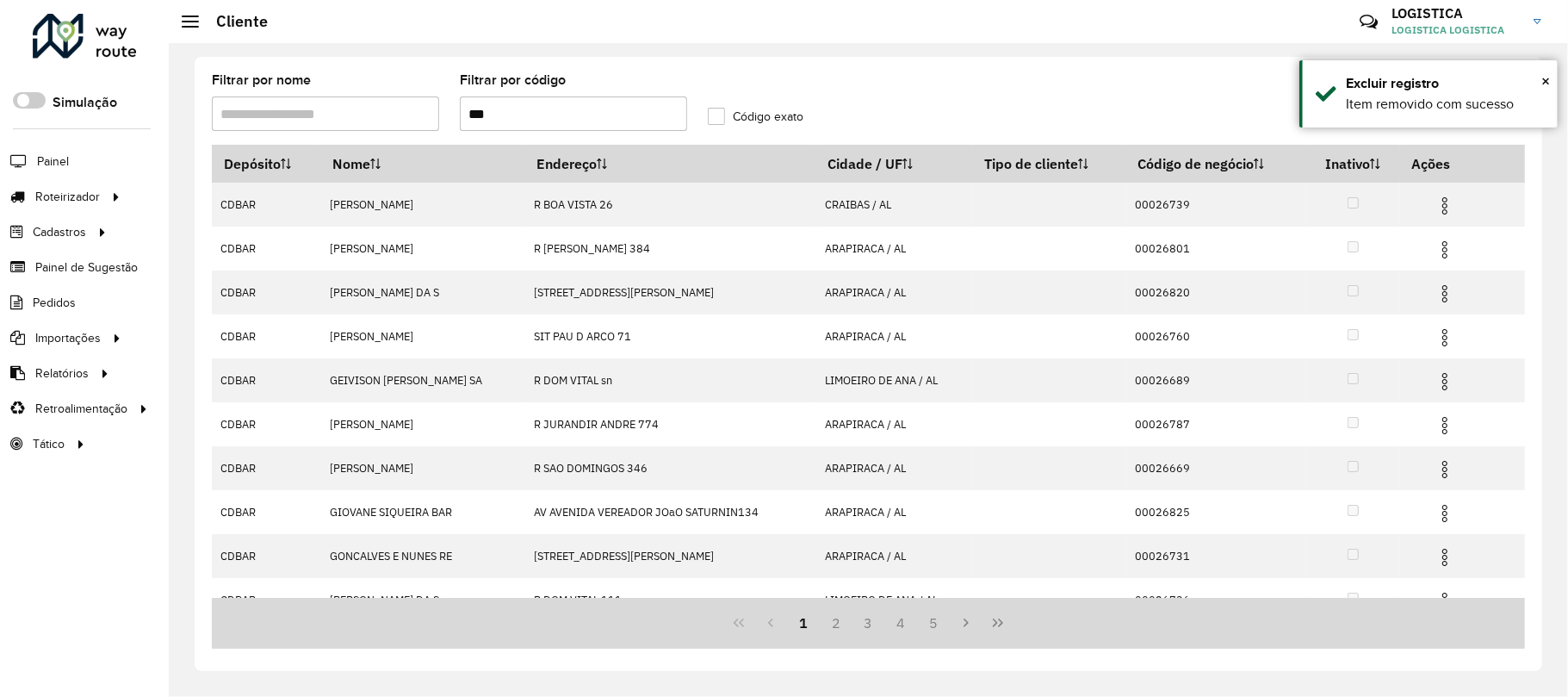
click at [1438, 248] on img at bounding box center [1445, 250] width 21 height 21
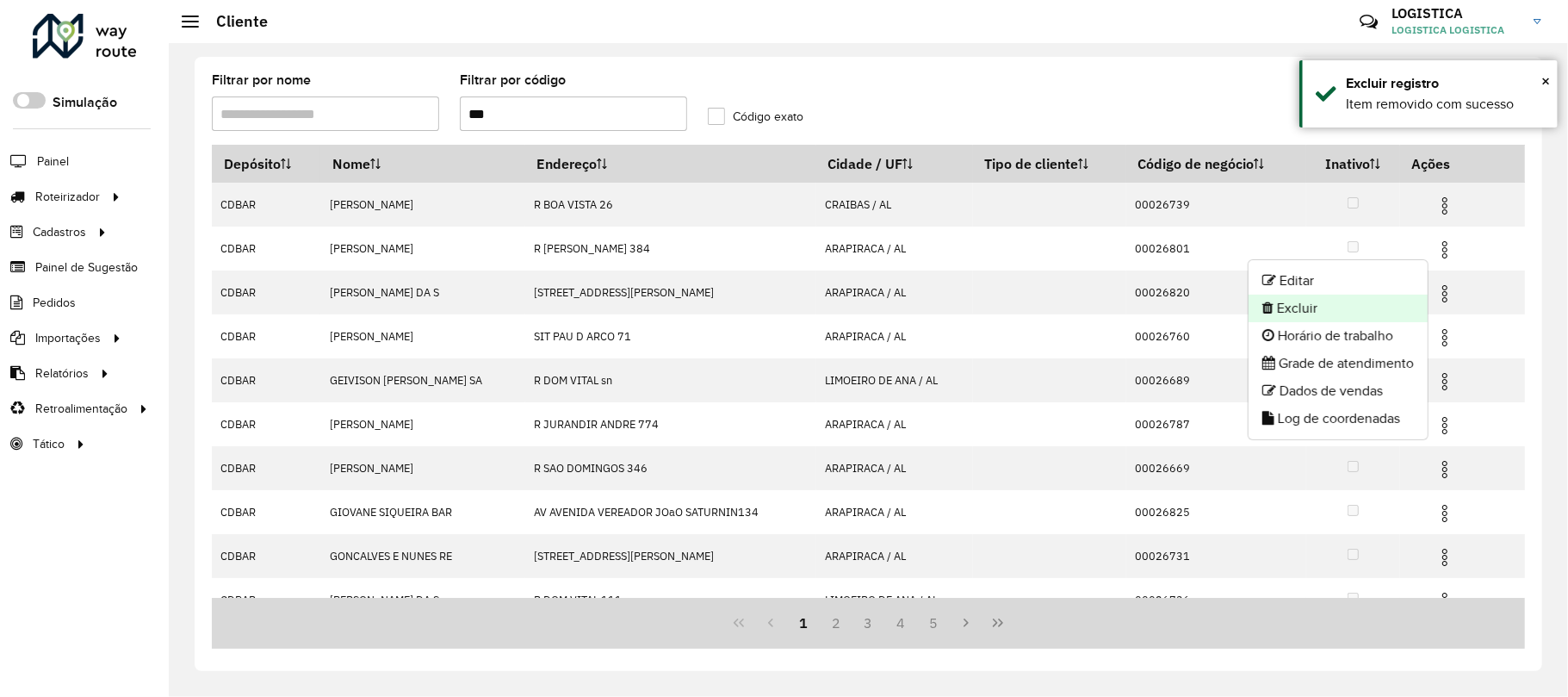
click at [1377, 307] on li "Excluir" at bounding box center [1338, 308] width 179 height 28
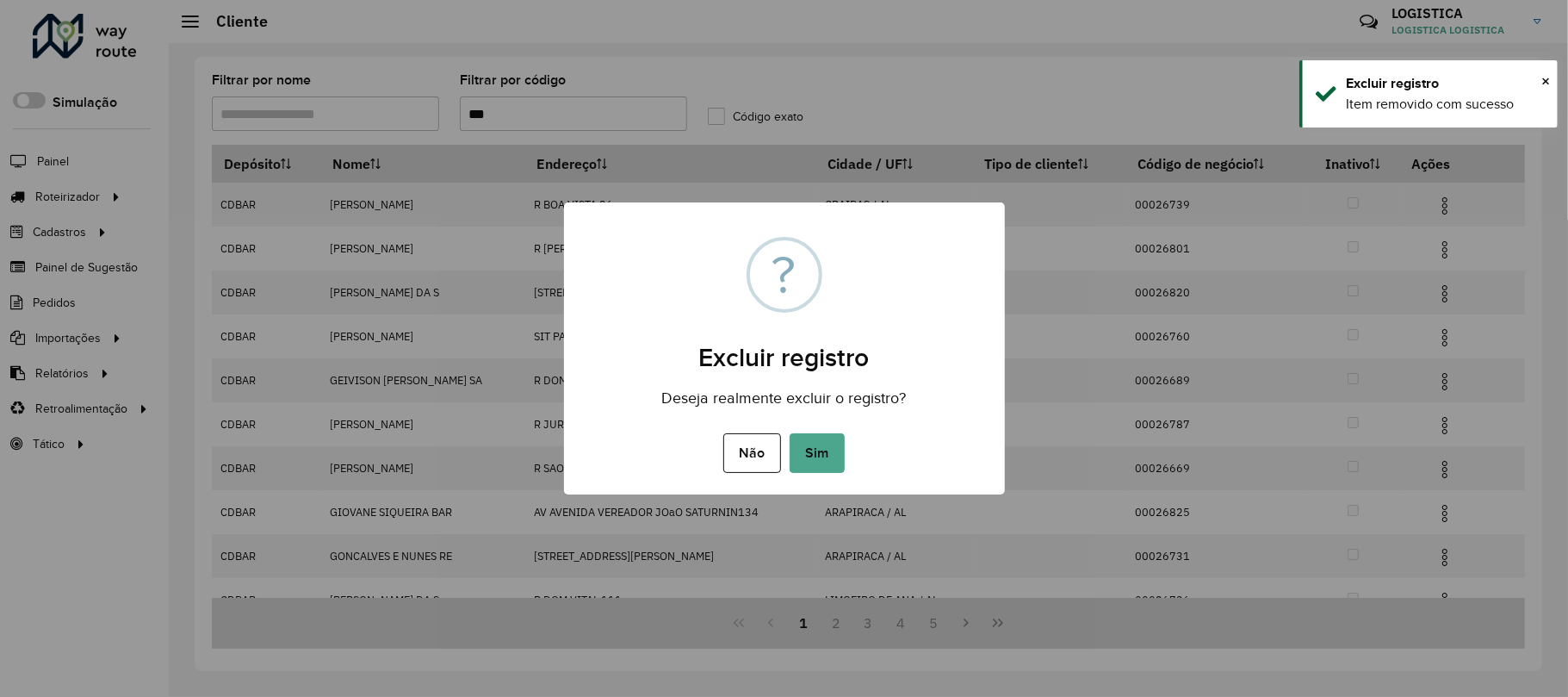
click at [790, 433] on button "Sim" at bounding box center [817, 453] width 55 height 40
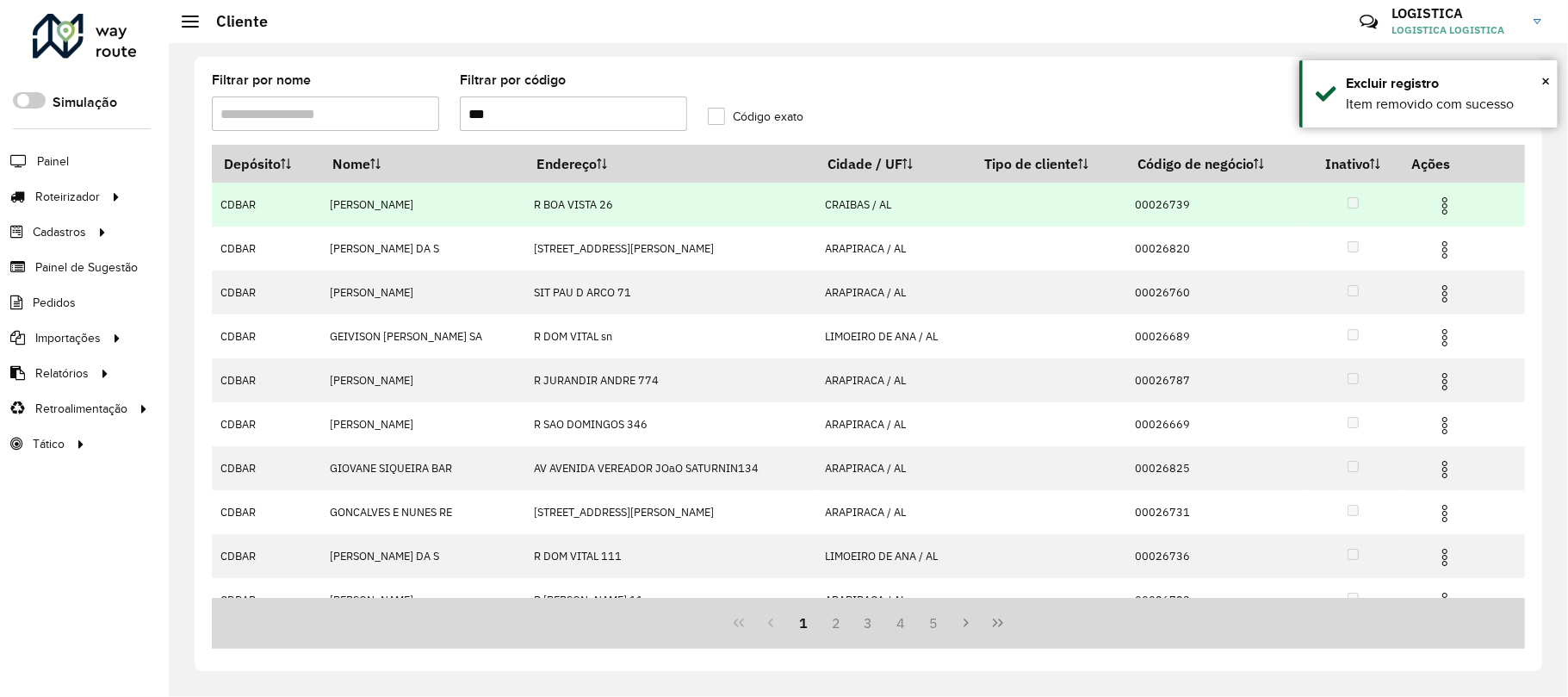
click at [1437, 202] on img at bounding box center [1445, 206] width 21 height 21
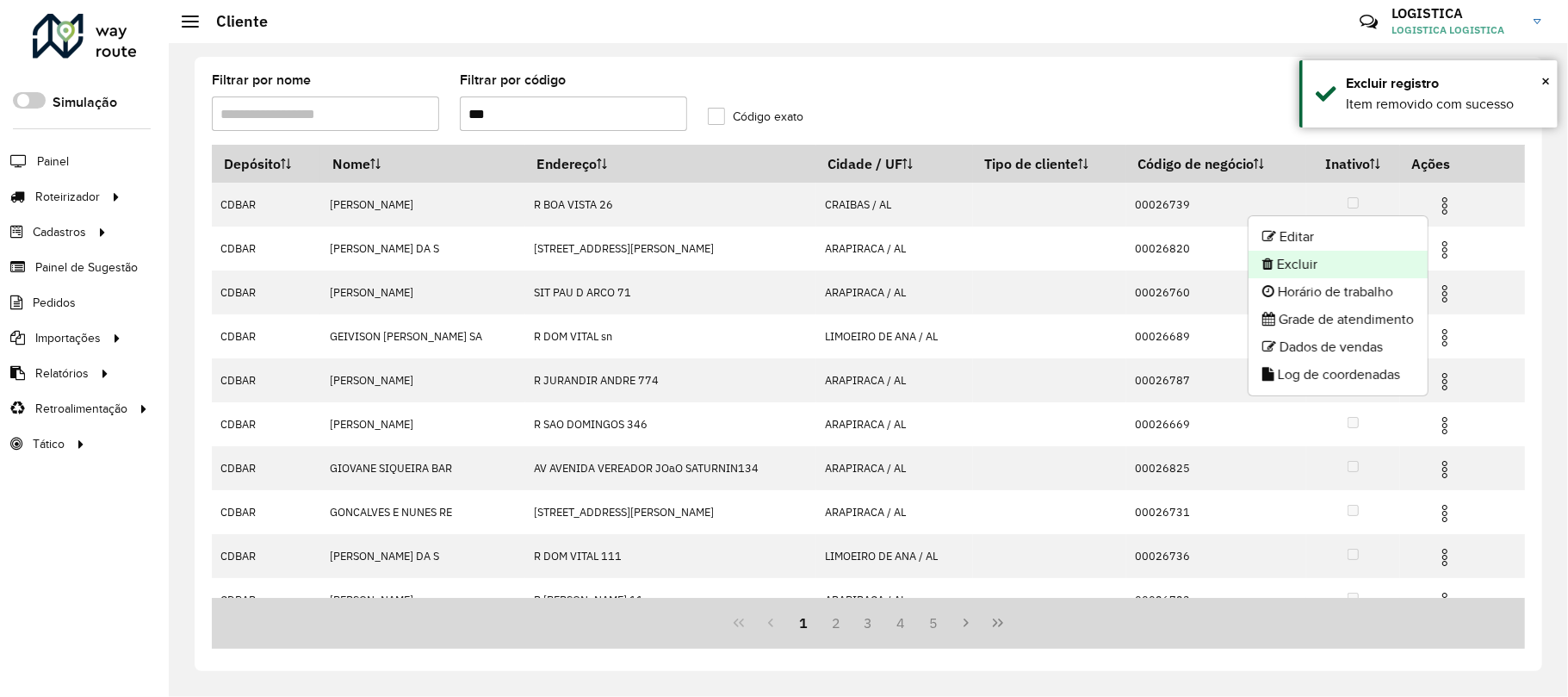
click at [1363, 269] on li "Excluir" at bounding box center [1338, 265] width 179 height 28
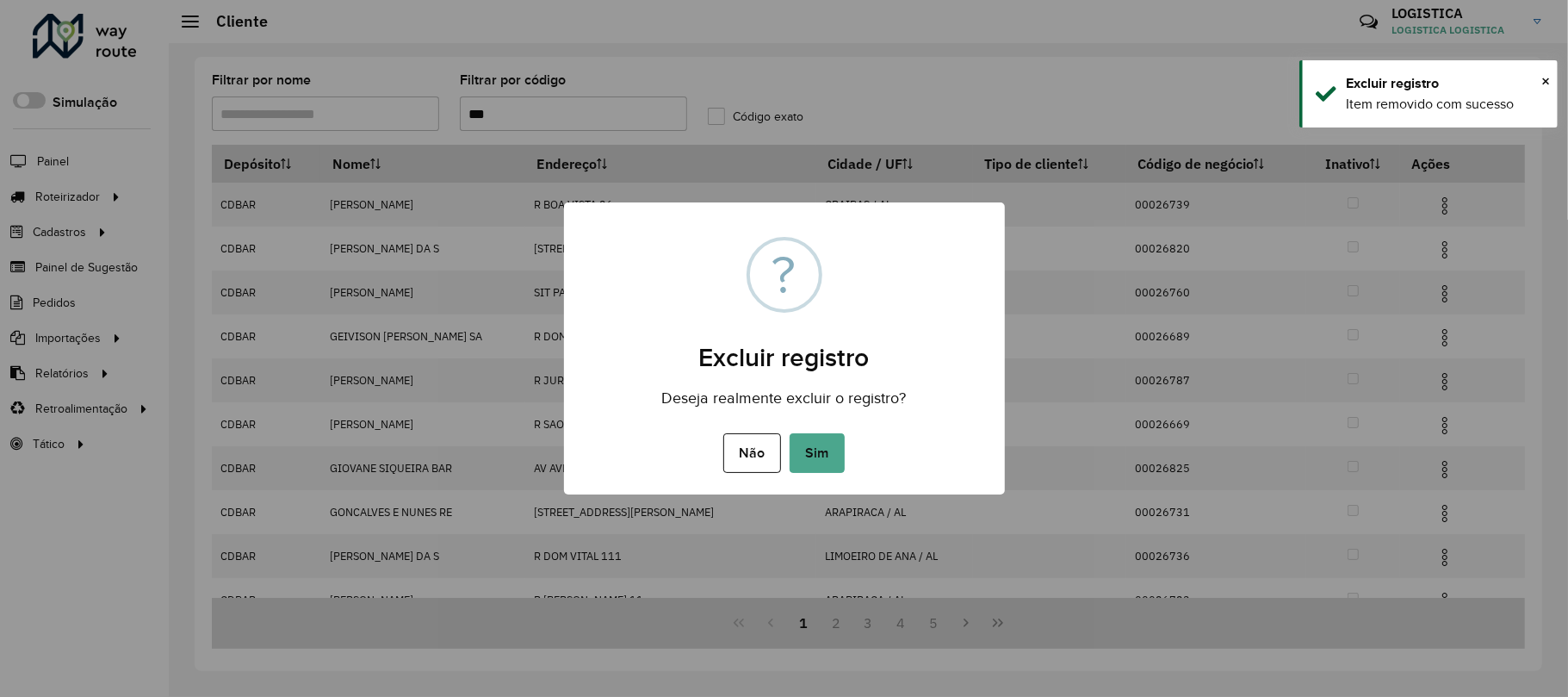
click at [790, 433] on button "Sim" at bounding box center [817, 453] width 55 height 40
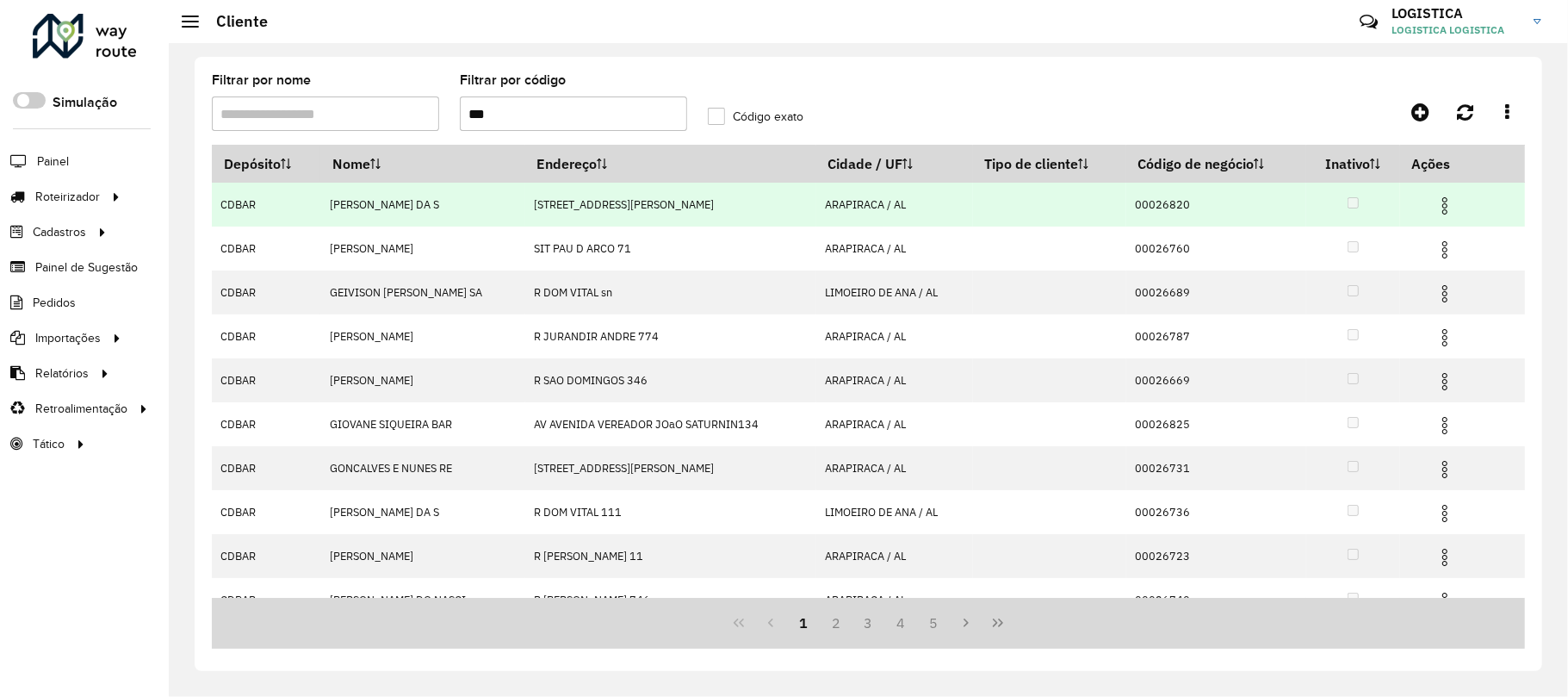
click at [1435, 200] on img at bounding box center [1445, 206] width 21 height 21
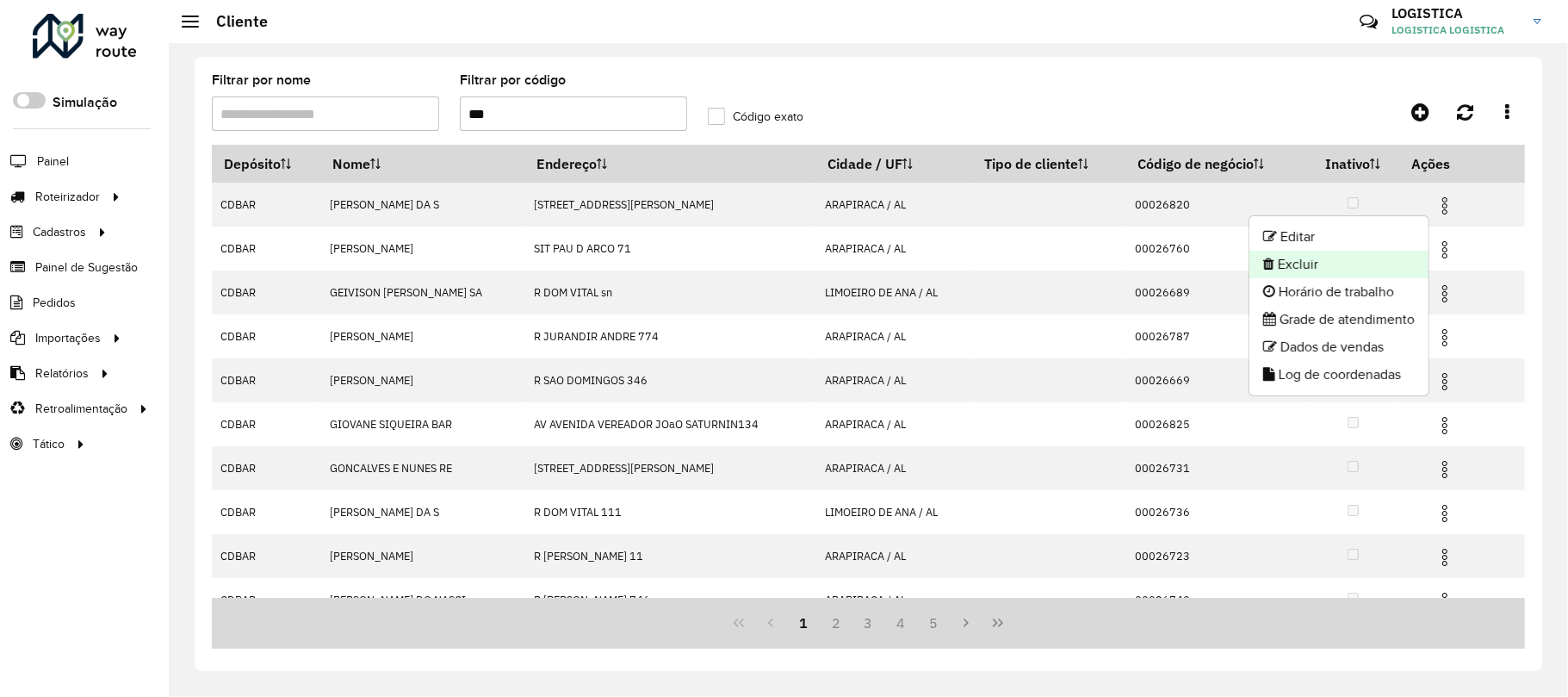
click at [1366, 265] on li "Excluir" at bounding box center [1339, 265] width 179 height 28
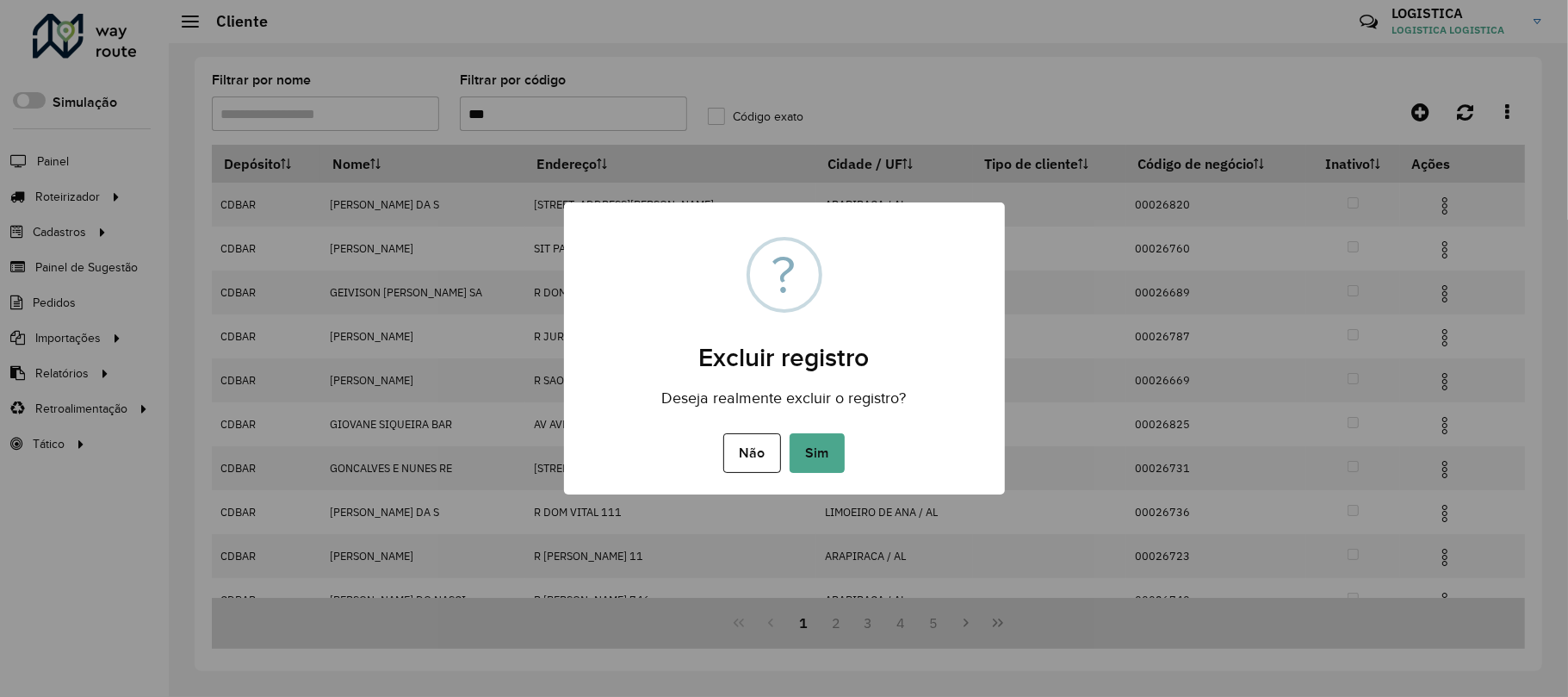
click at [790, 433] on button "Sim" at bounding box center [817, 453] width 55 height 40
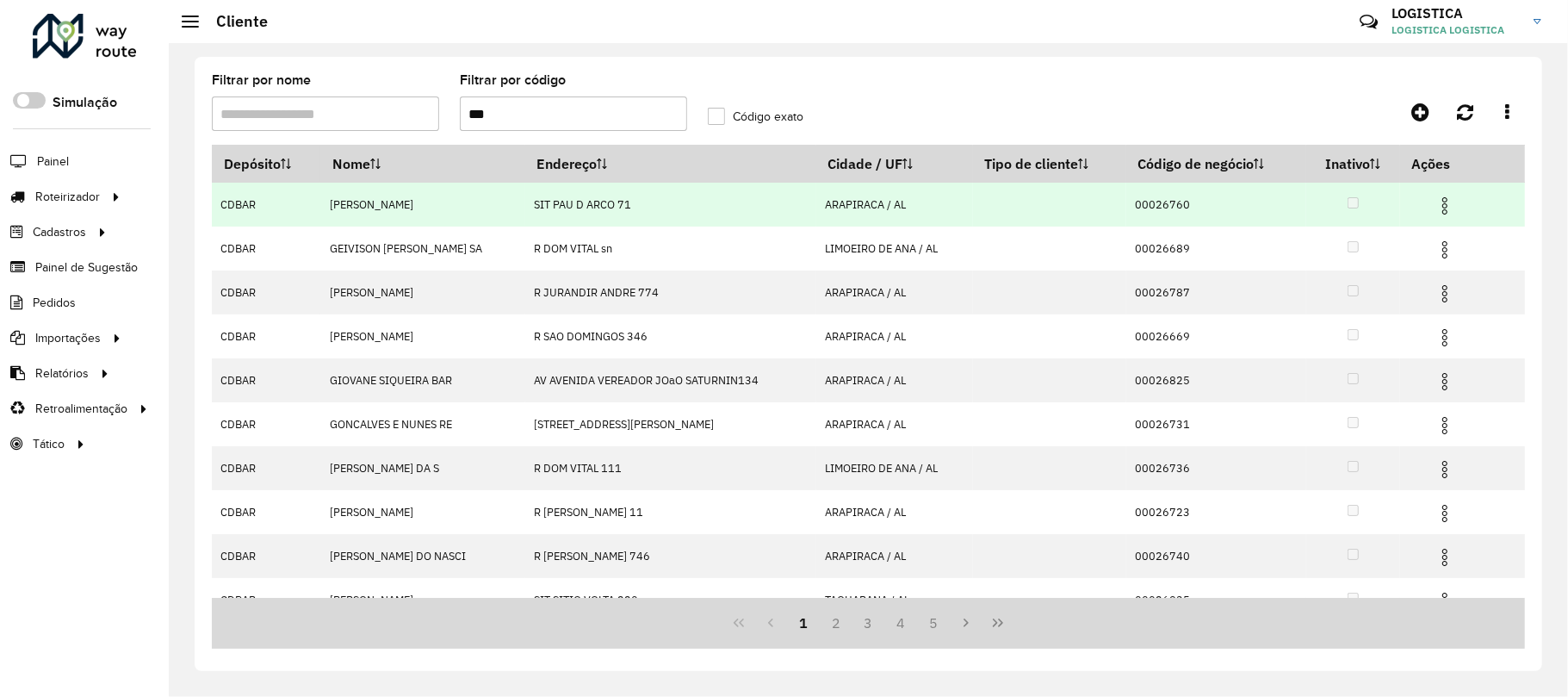
click at [1441, 207] on img at bounding box center [1445, 206] width 21 height 21
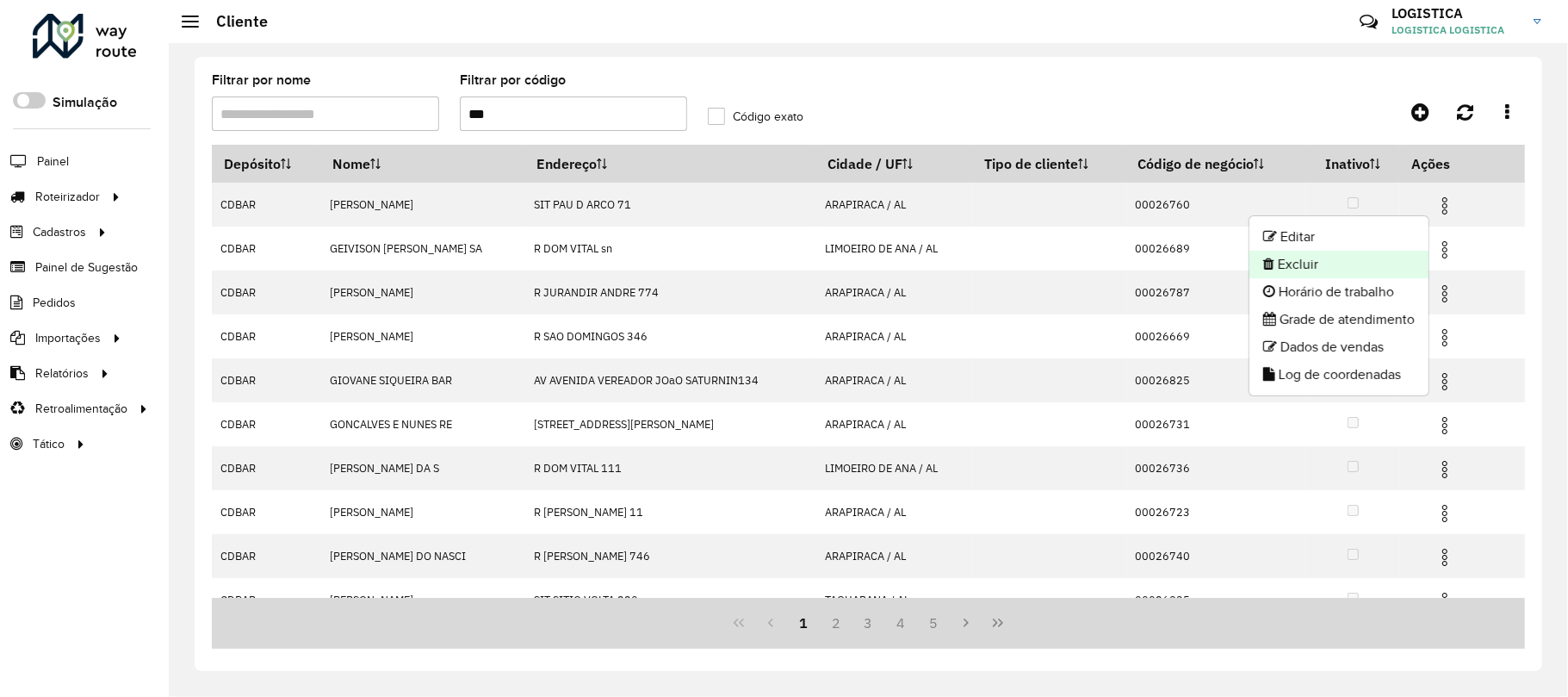
click at [1333, 269] on li "Excluir" at bounding box center [1339, 265] width 179 height 28
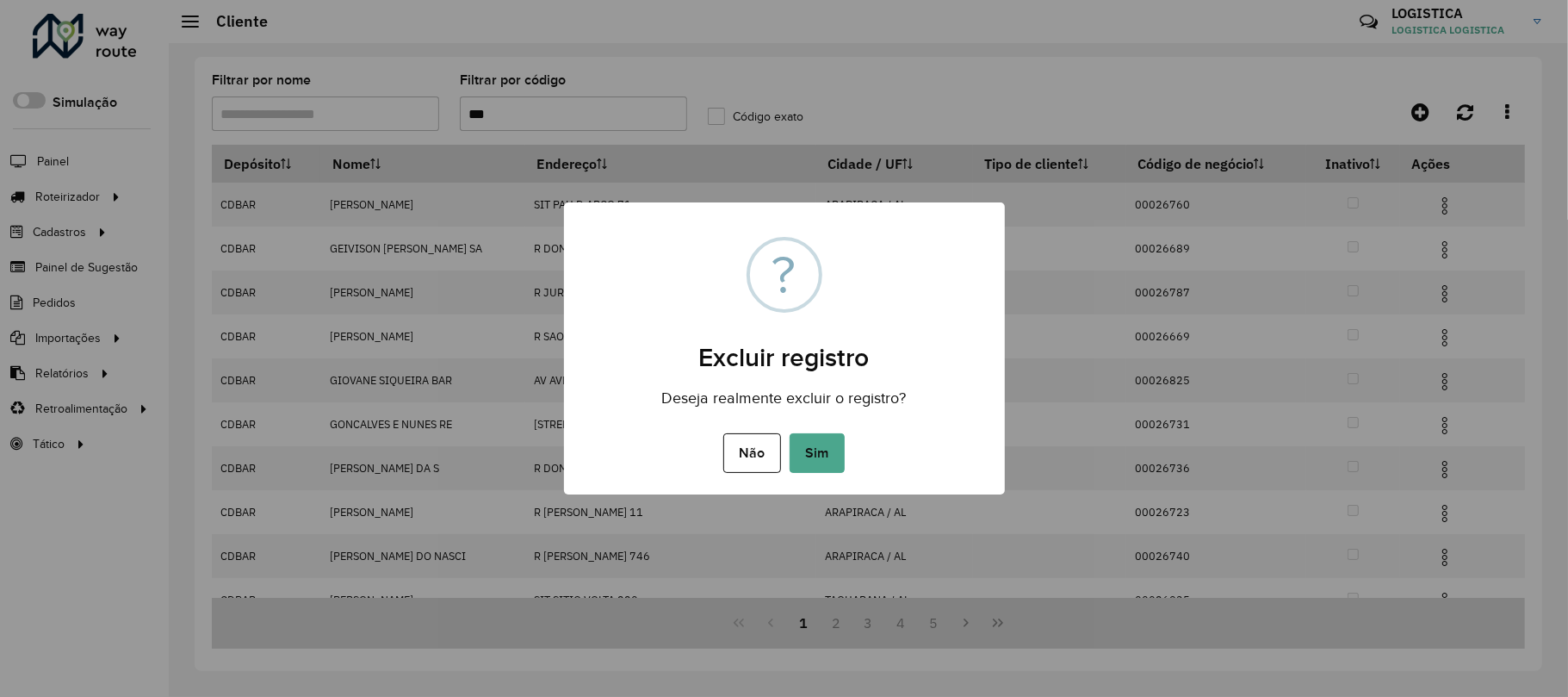
click at [790, 433] on button "Sim" at bounding box center [817, 453] width 55 height 40
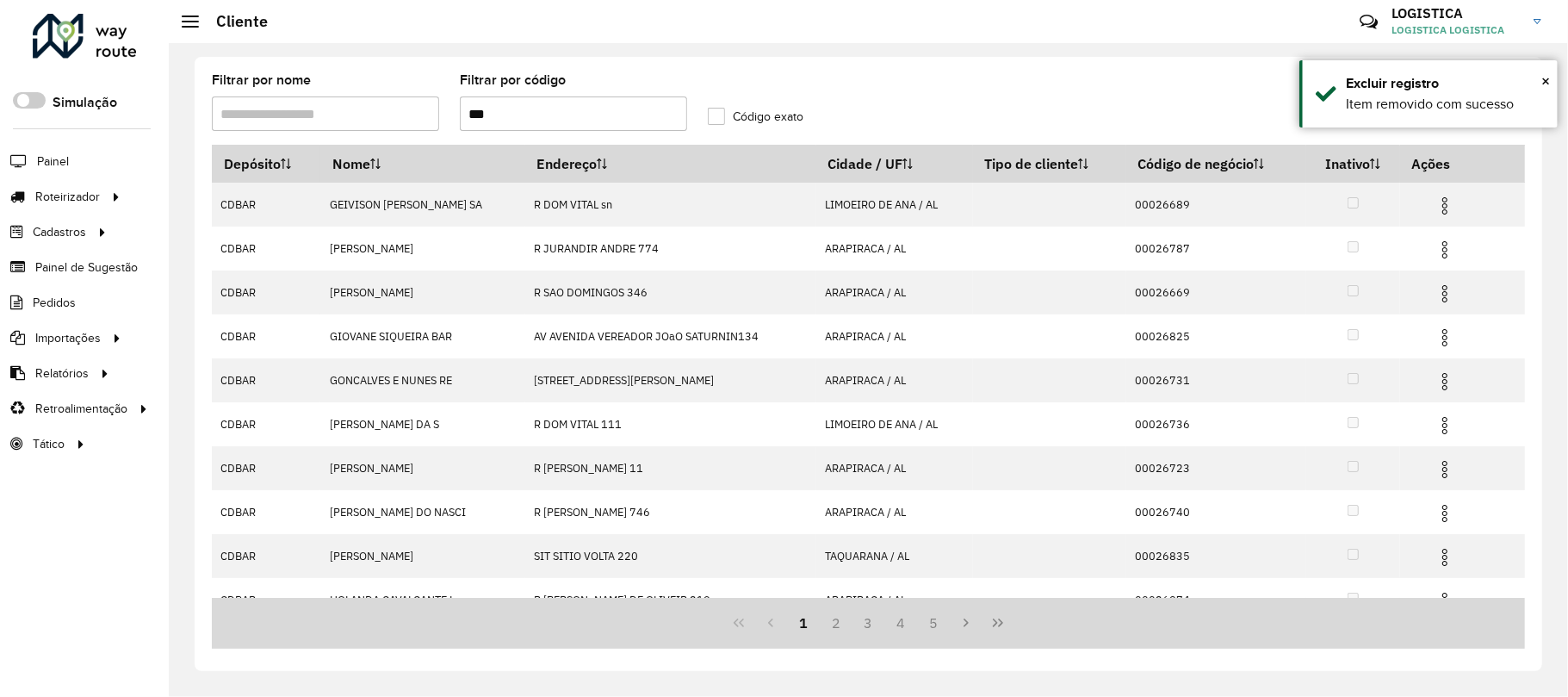
click at [1424, 264] on td at bounding box center [1452, 247] width 104 height 43
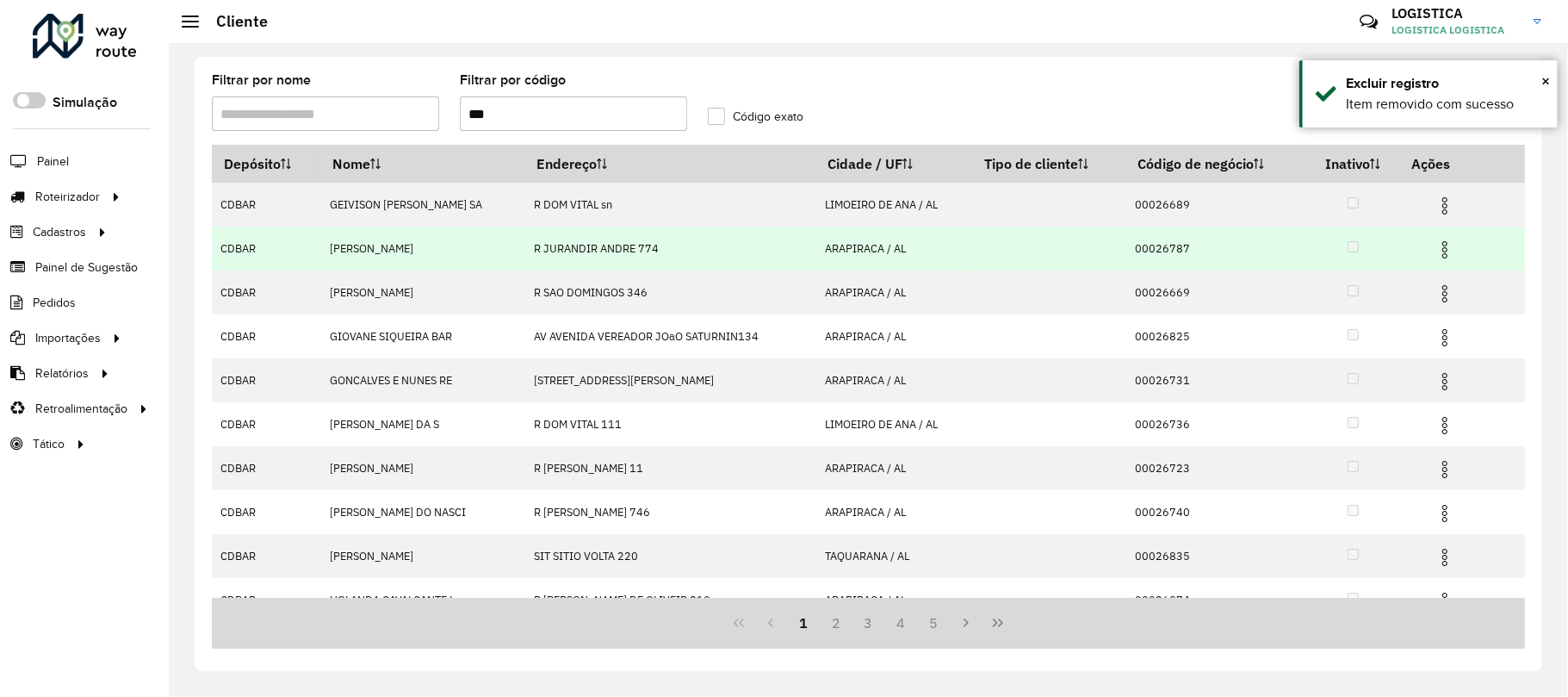
click at [1420, 263] on td at bounding box center [1452, 247] width 104 height 43
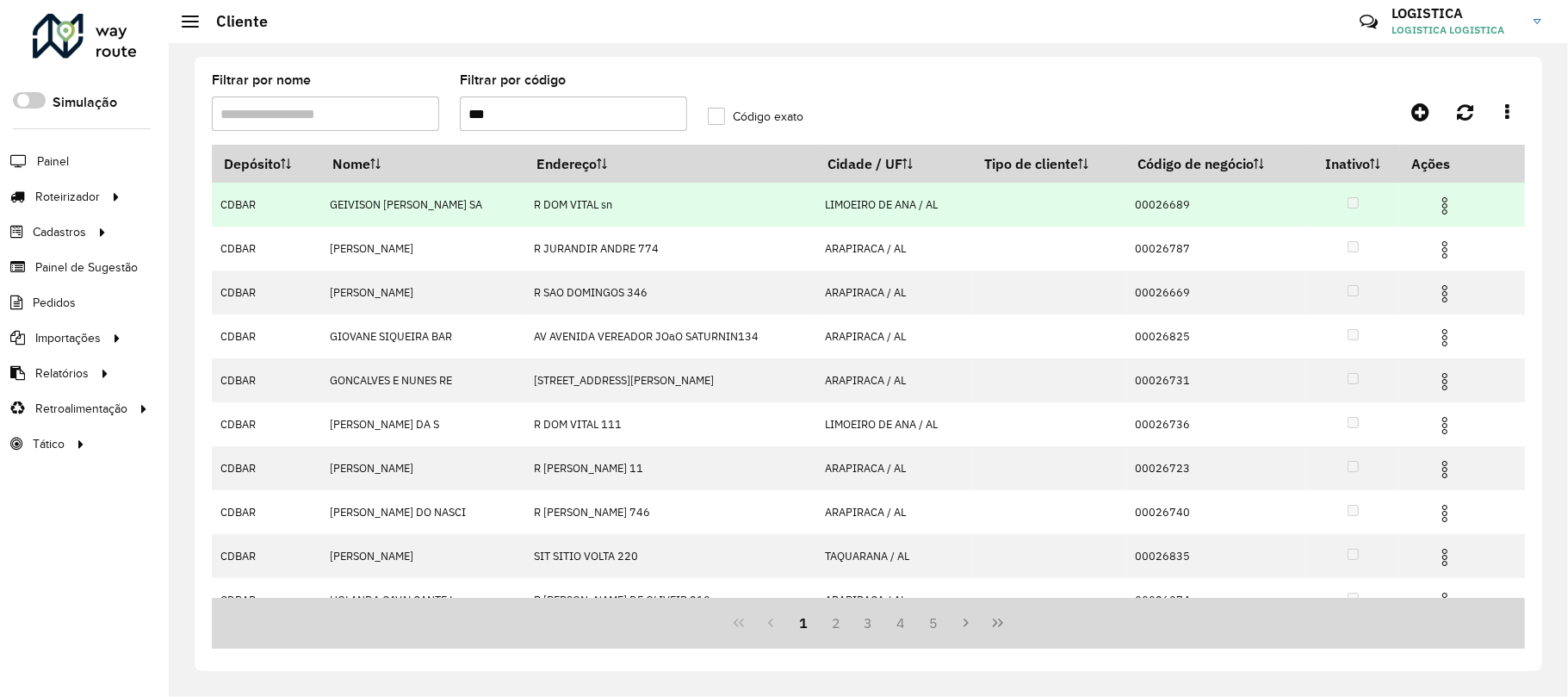
click at [1441, 196] on img at bounding box center [1445, 206] width 21 height 21
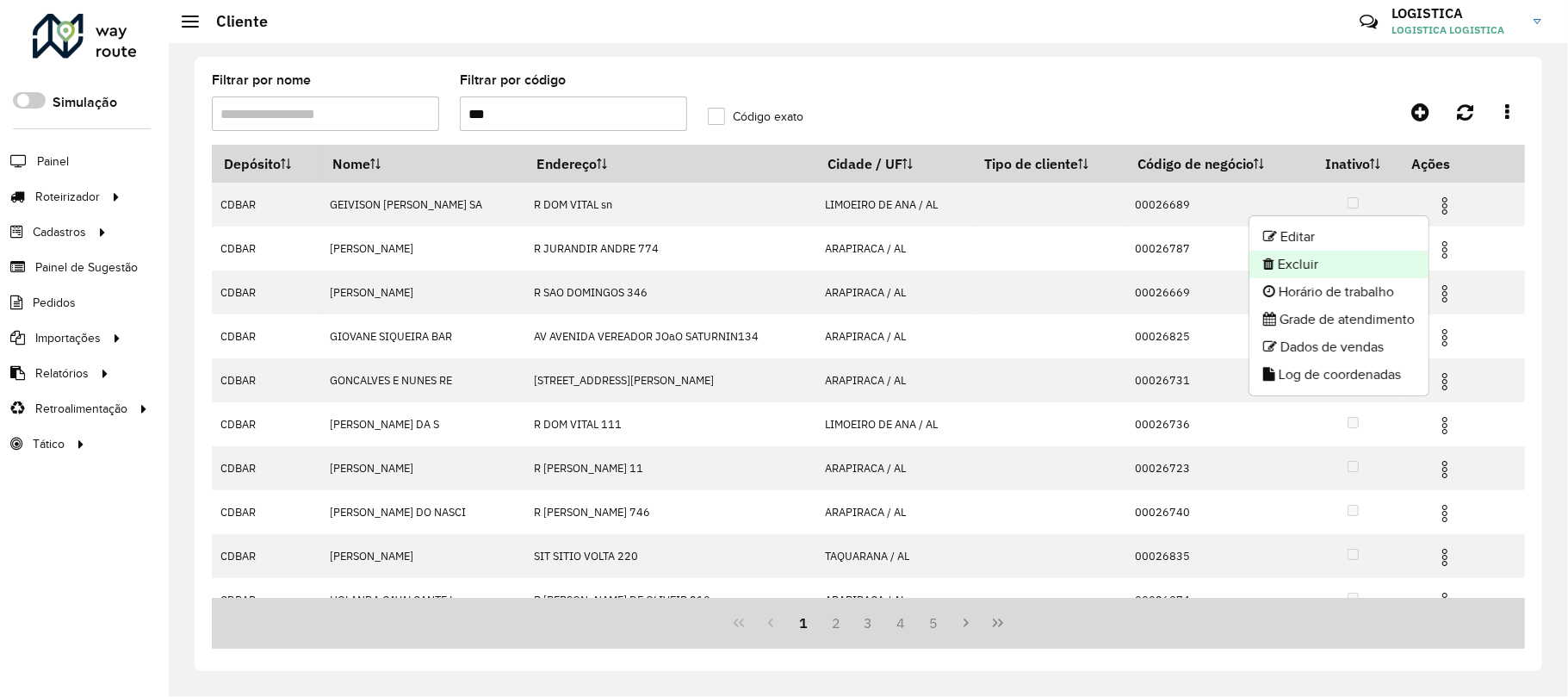
click at [1381, 253] on li "Excluir" at bounding box center [1339, 265] width 179 height 28
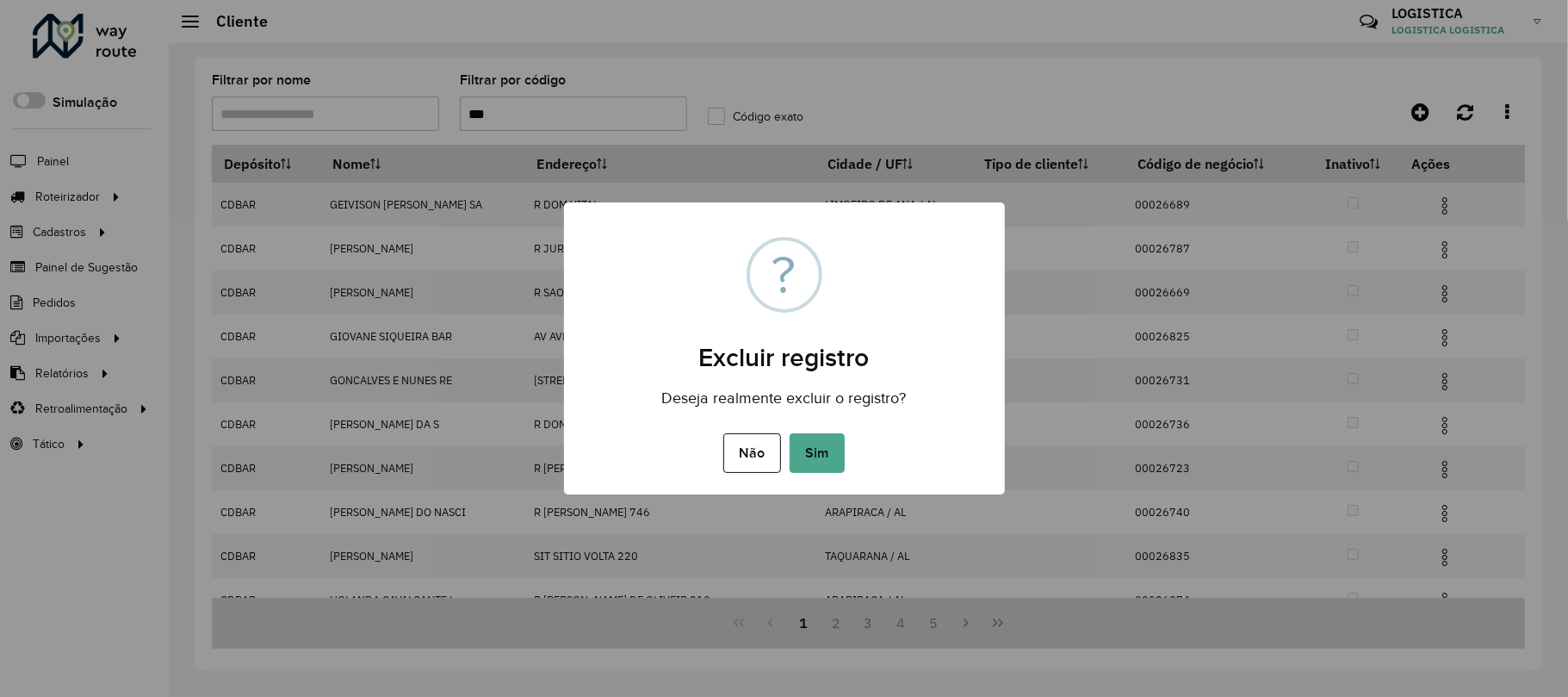
click at [790, 433] on button "Sim" at bounding box center [817, 453] width 55 height 40
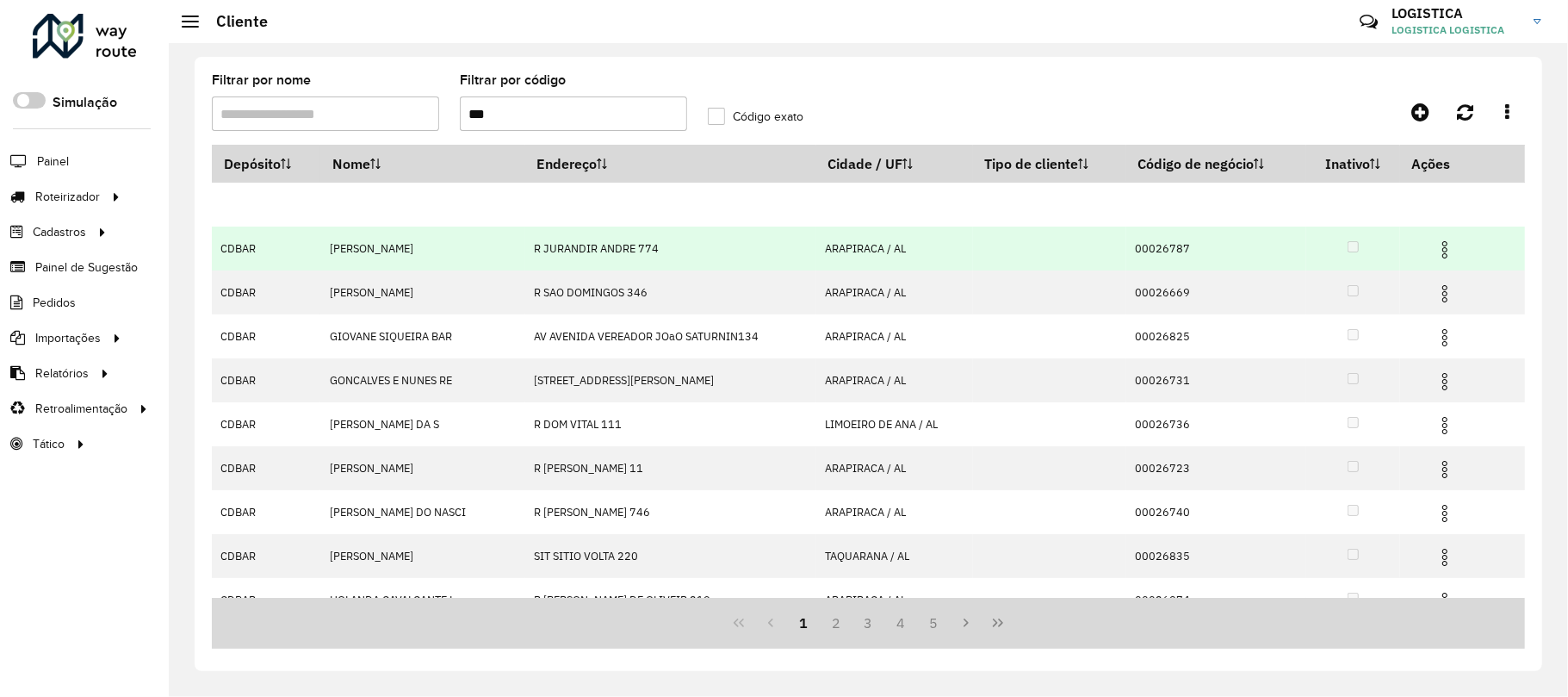
click at [1454, 267] on td at bounding box center [1452, 247] width 104 height 43
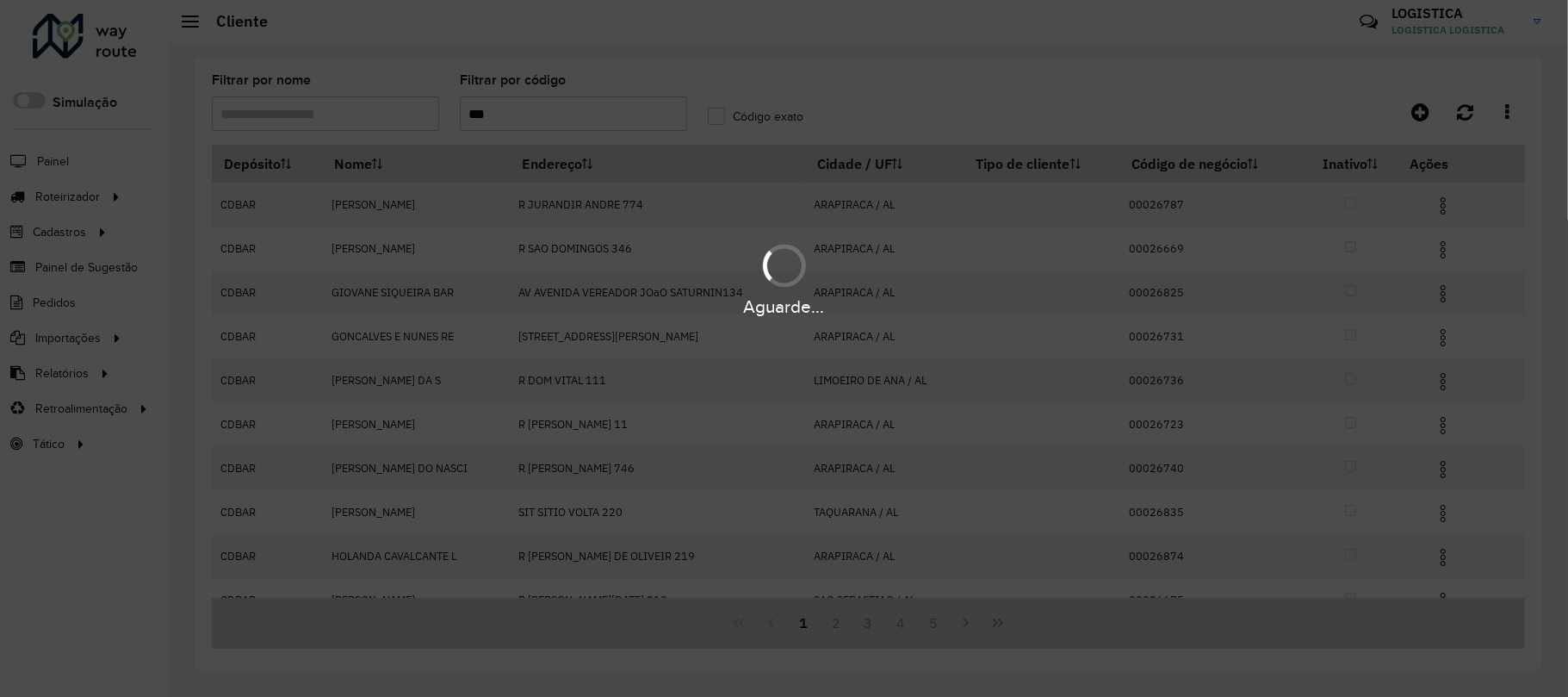
click at [1438, 256] on div "Aguarde..." at bounding box center [784, 278] width 1568 height 82
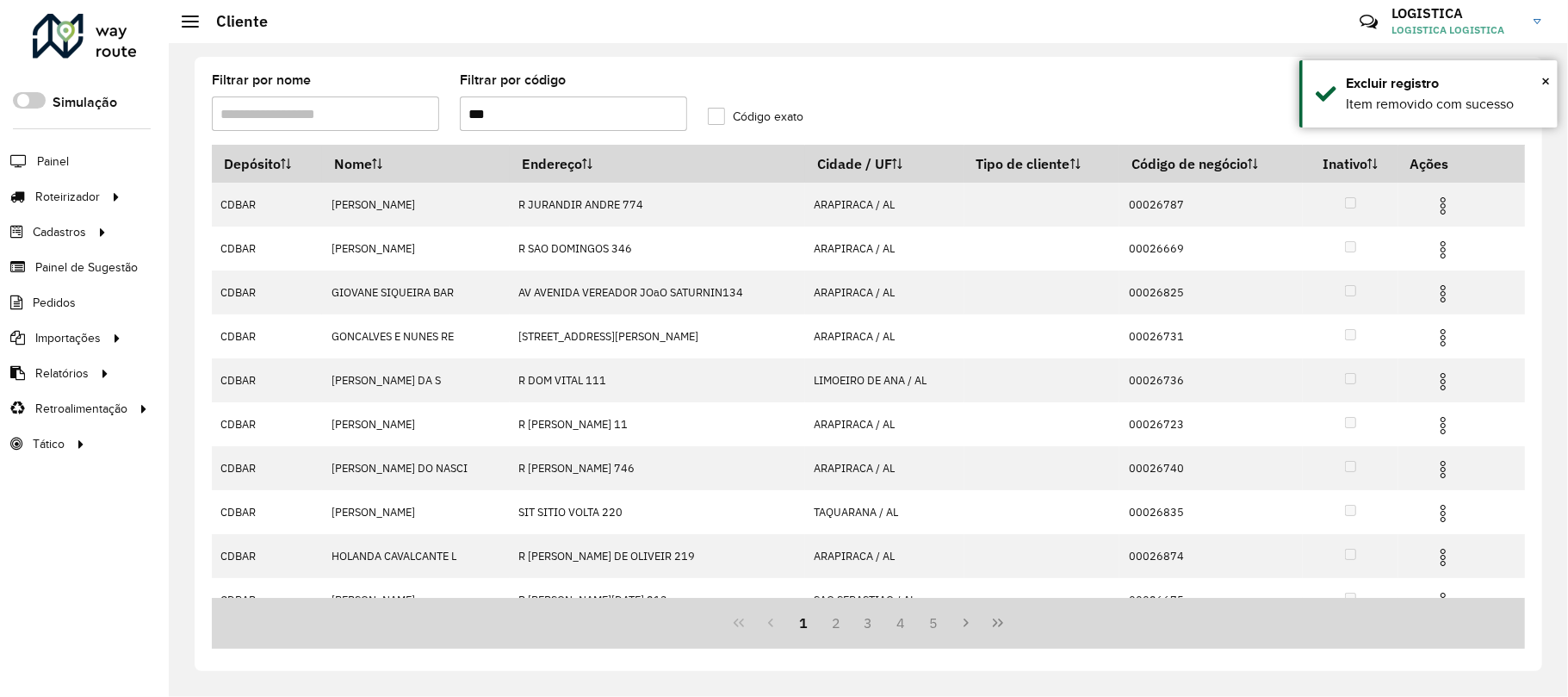
click at [1438, 256] on img at bounding box center [1444, 250] width 21 height 21
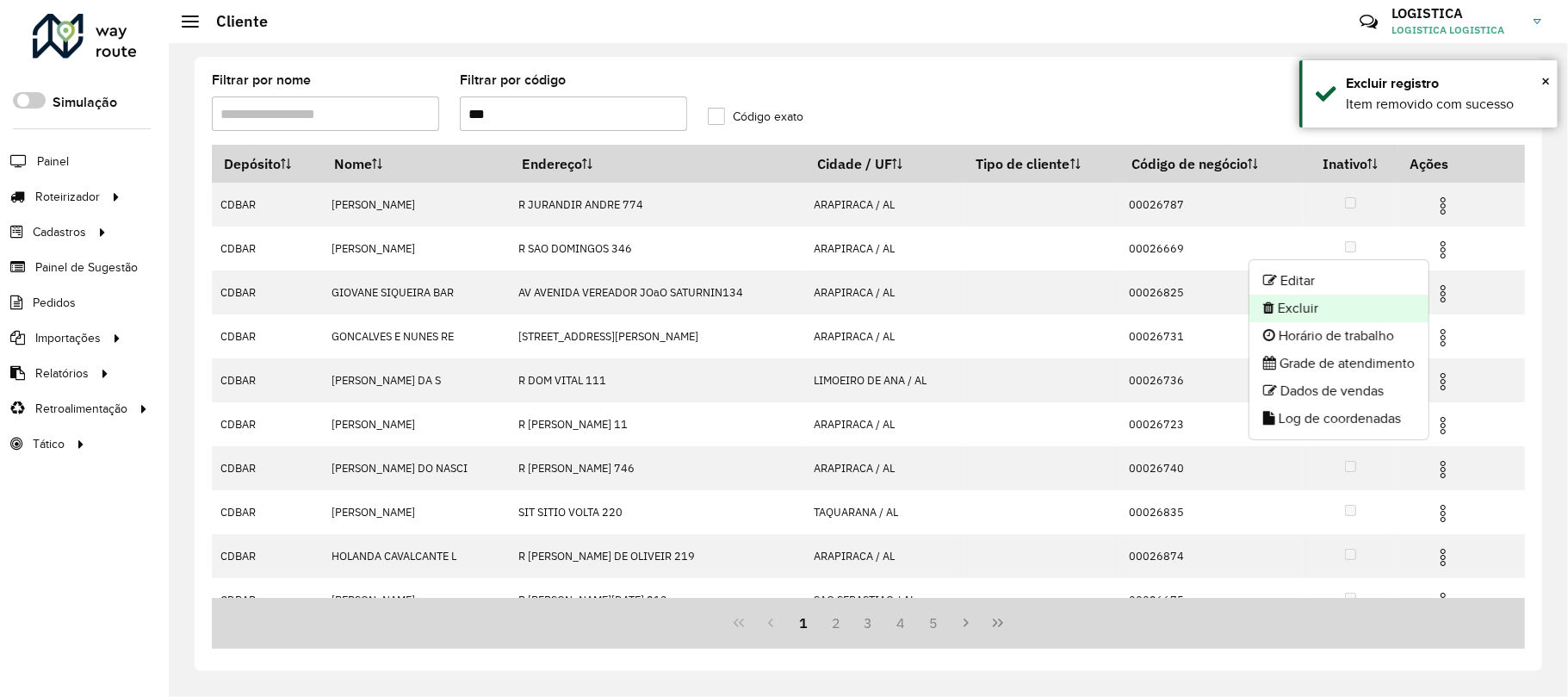
click at [1397, 303] on li "Excluir" at bounding box center [1339, 308] width 179 height 28
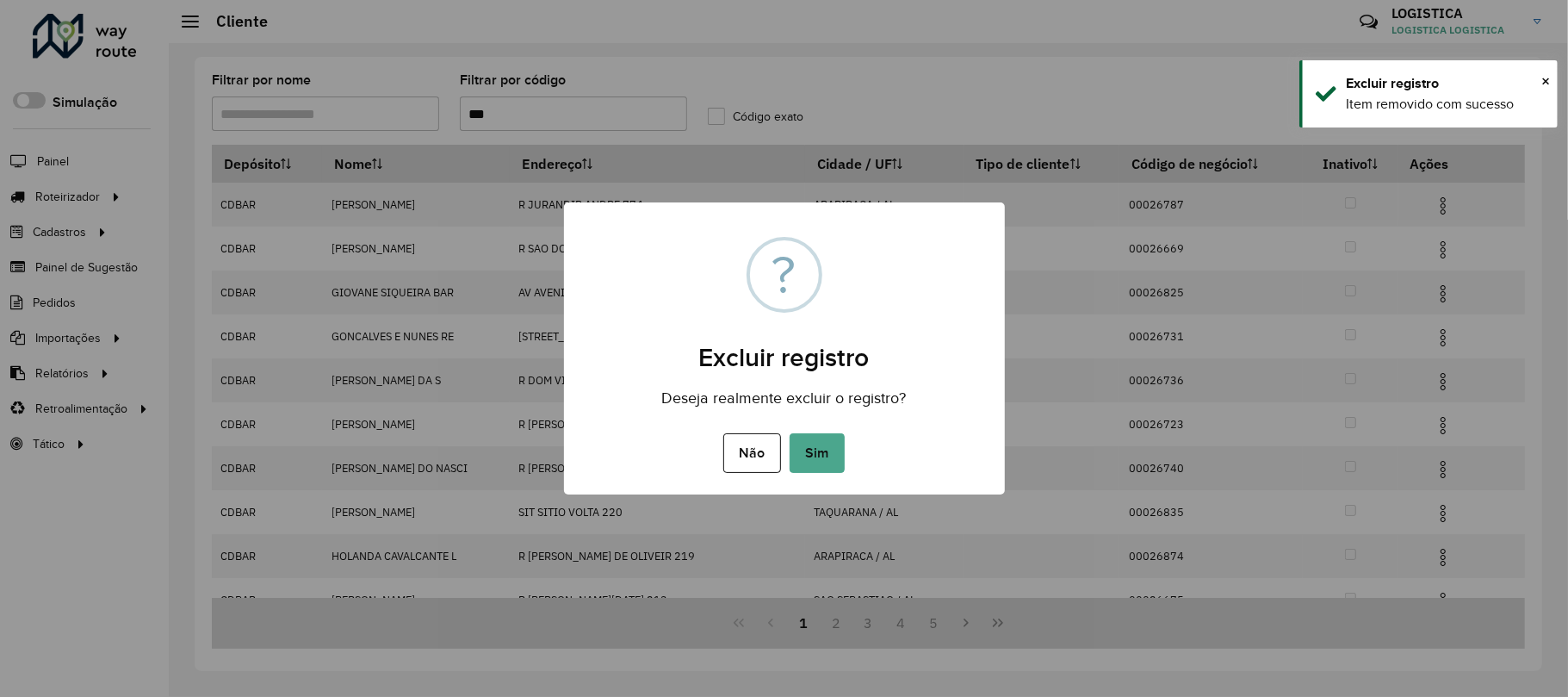
click at [790, 433] on button "Sim" at bounding box center [817, 453] width 55 height 40
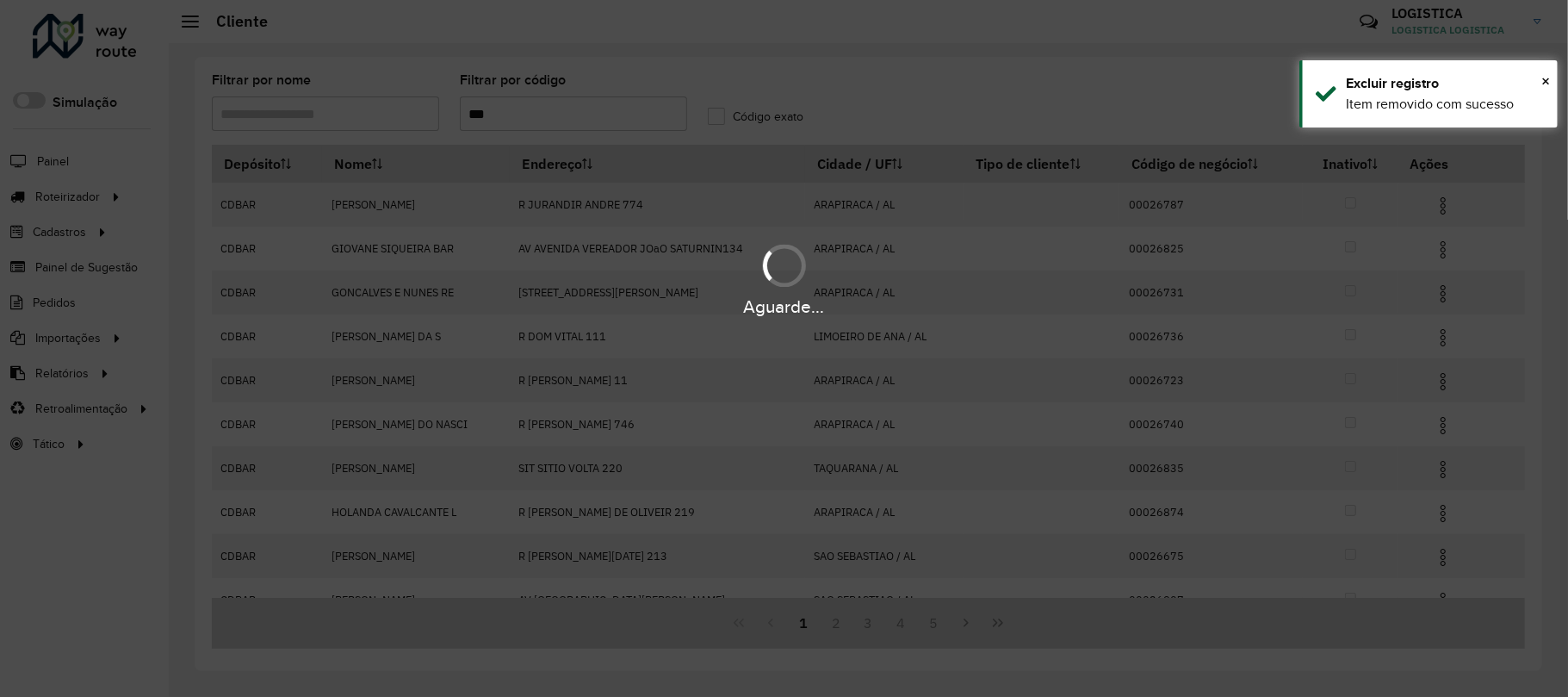
click at [1441, 204] on div "Aguarde..." at bounding box center [784, 348] width 1568 height 697
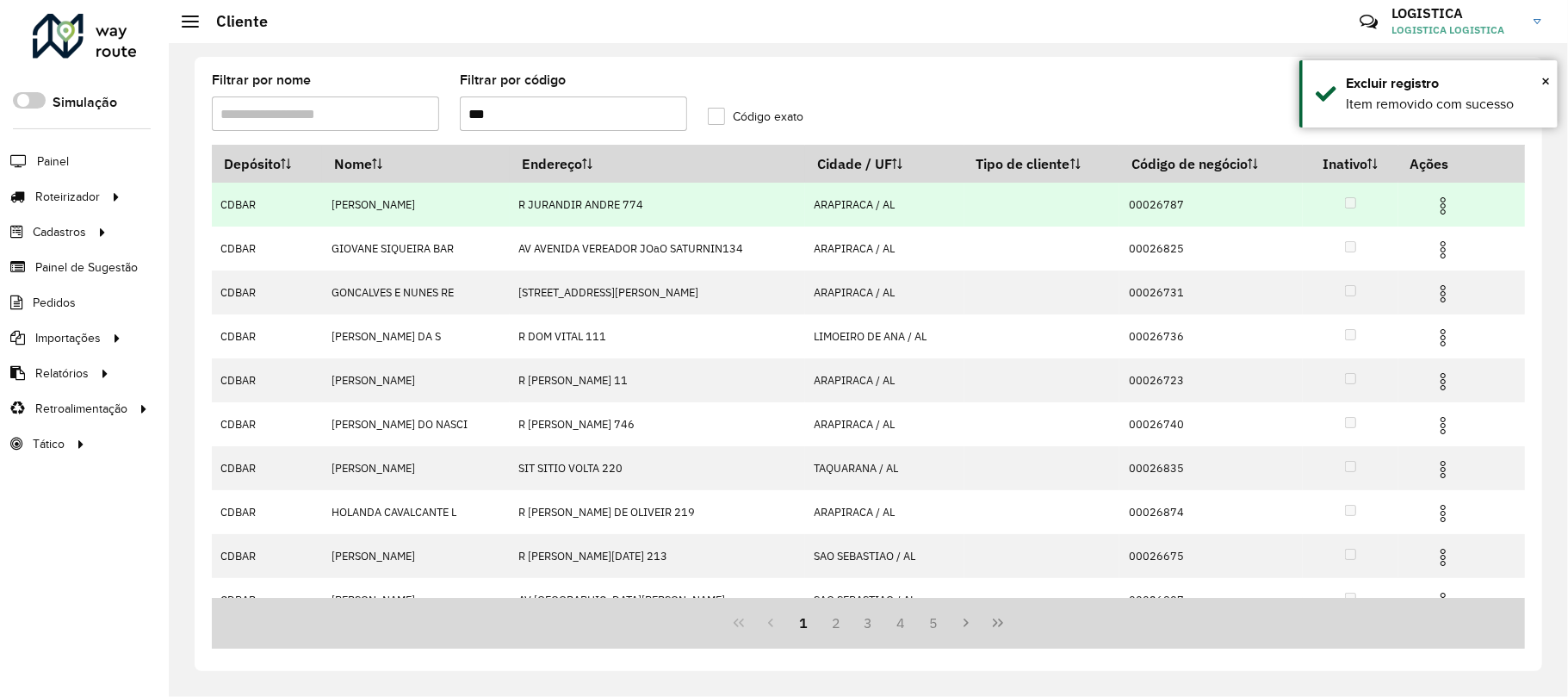
click at [1435, 198] on img at bounding box center [1444, 206] width 21 height 21
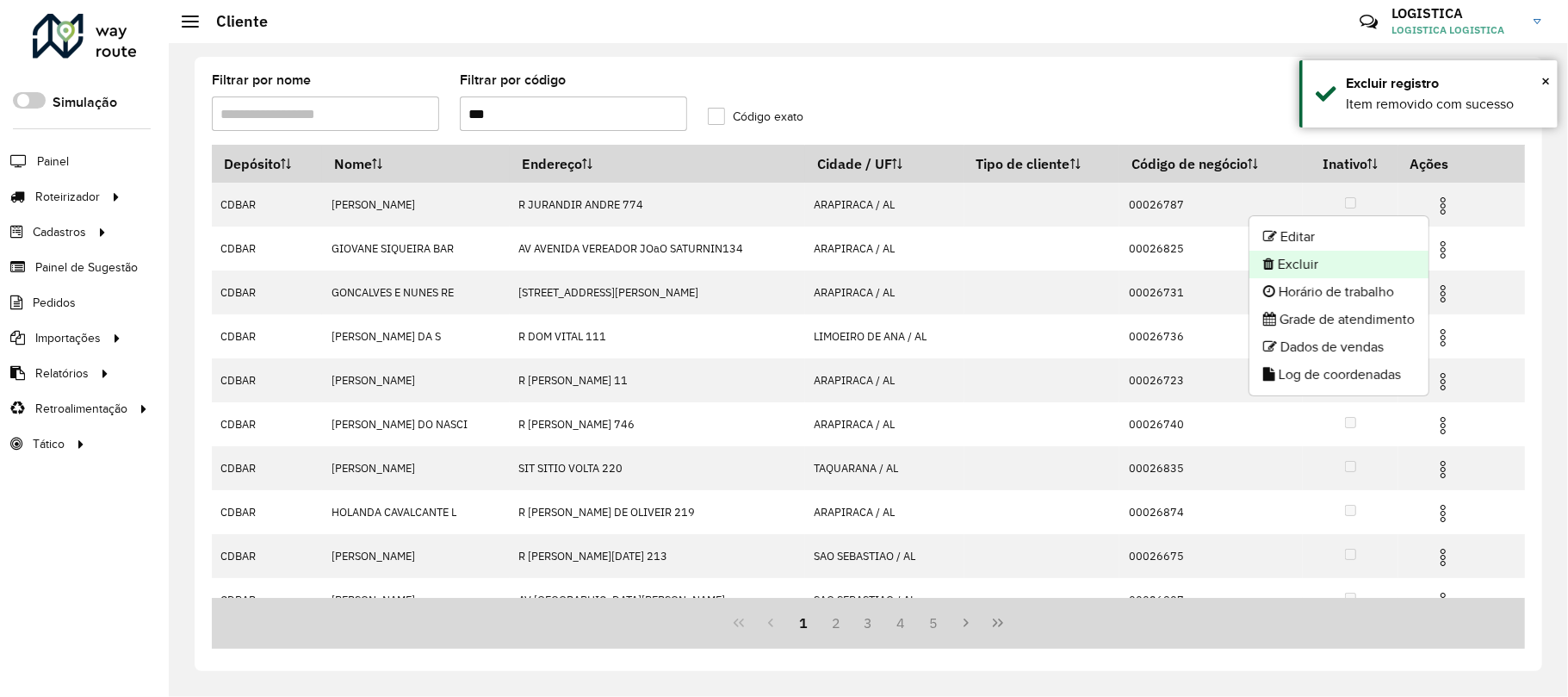
click at [1334, 259] on li "Excluir" at bounding box center [1339, 265] width 179 height 28
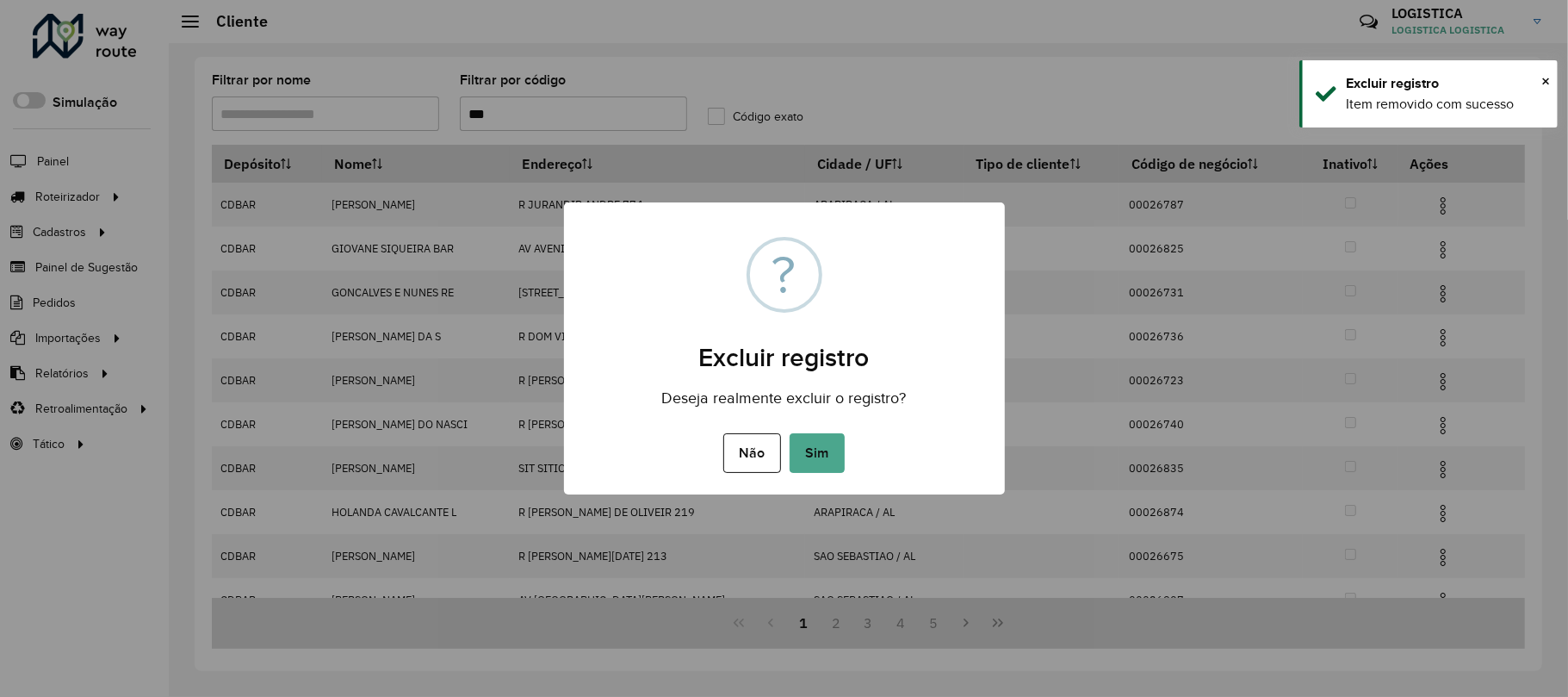
click at [790, 433] on button "Sim" at bounding box center [817, 453] width 55 height 40
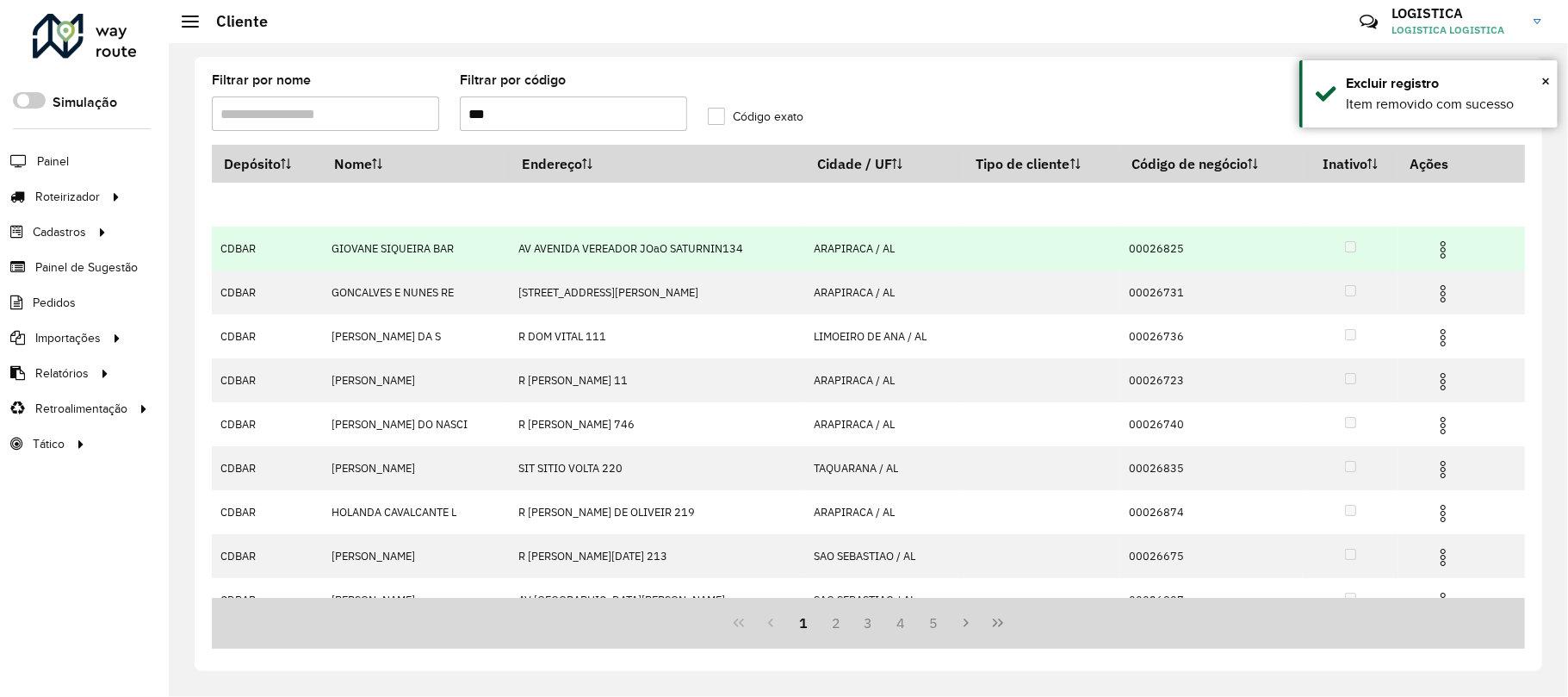
click at [1433, 246] on img at bounding box center [1444, 250] width 21 height 21
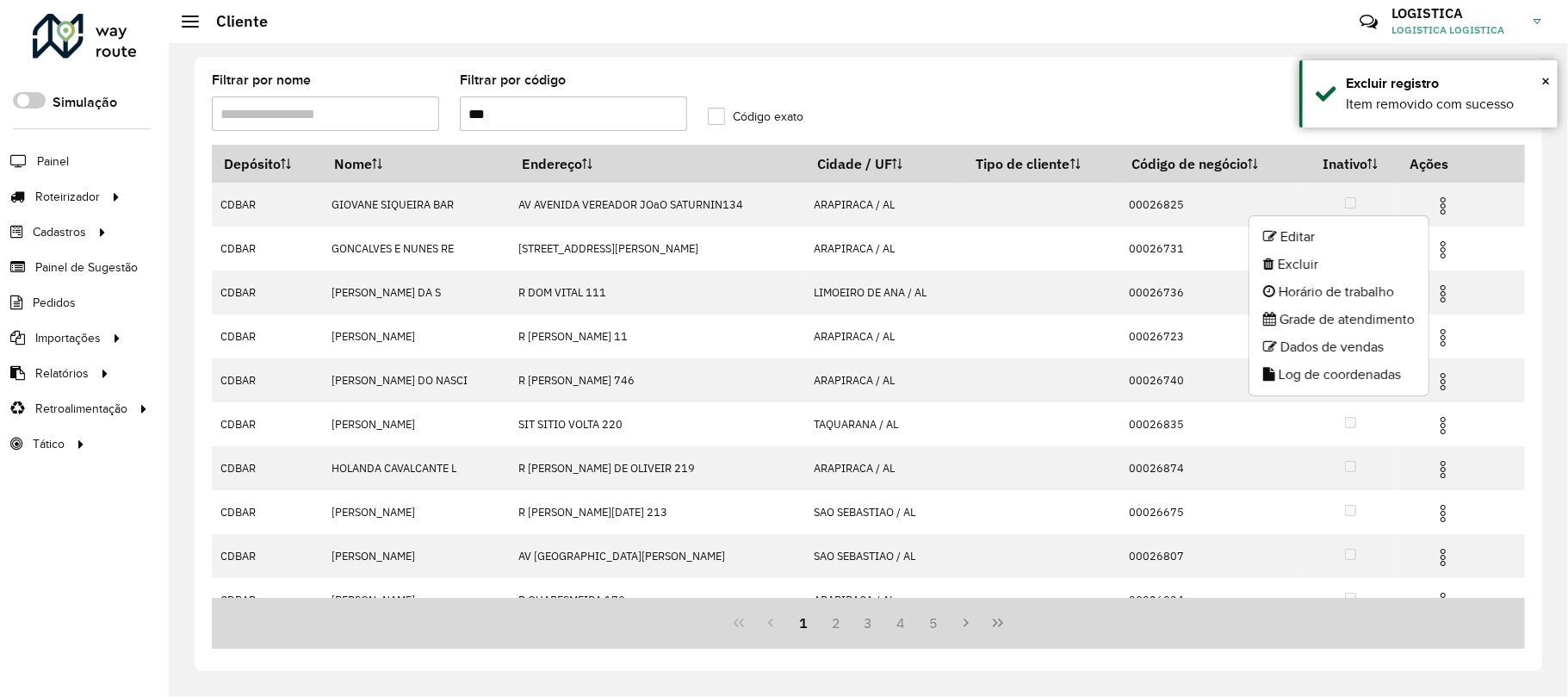
click at [1298, 266] on li "Excluir" at bounding box center [1339, 265] width 179 height 28
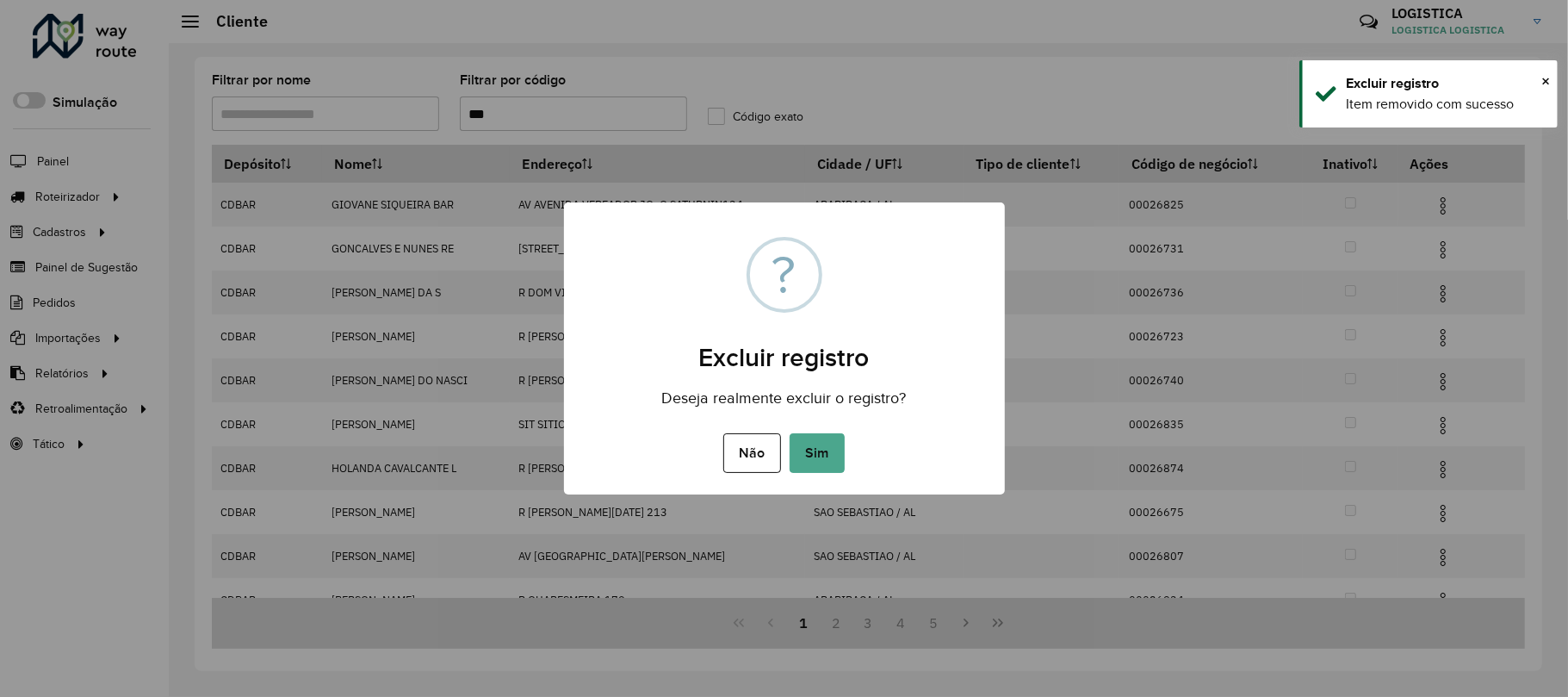
click at [790, 433] on button "Sim" at bounding box center [817, 453] width 55 height 40
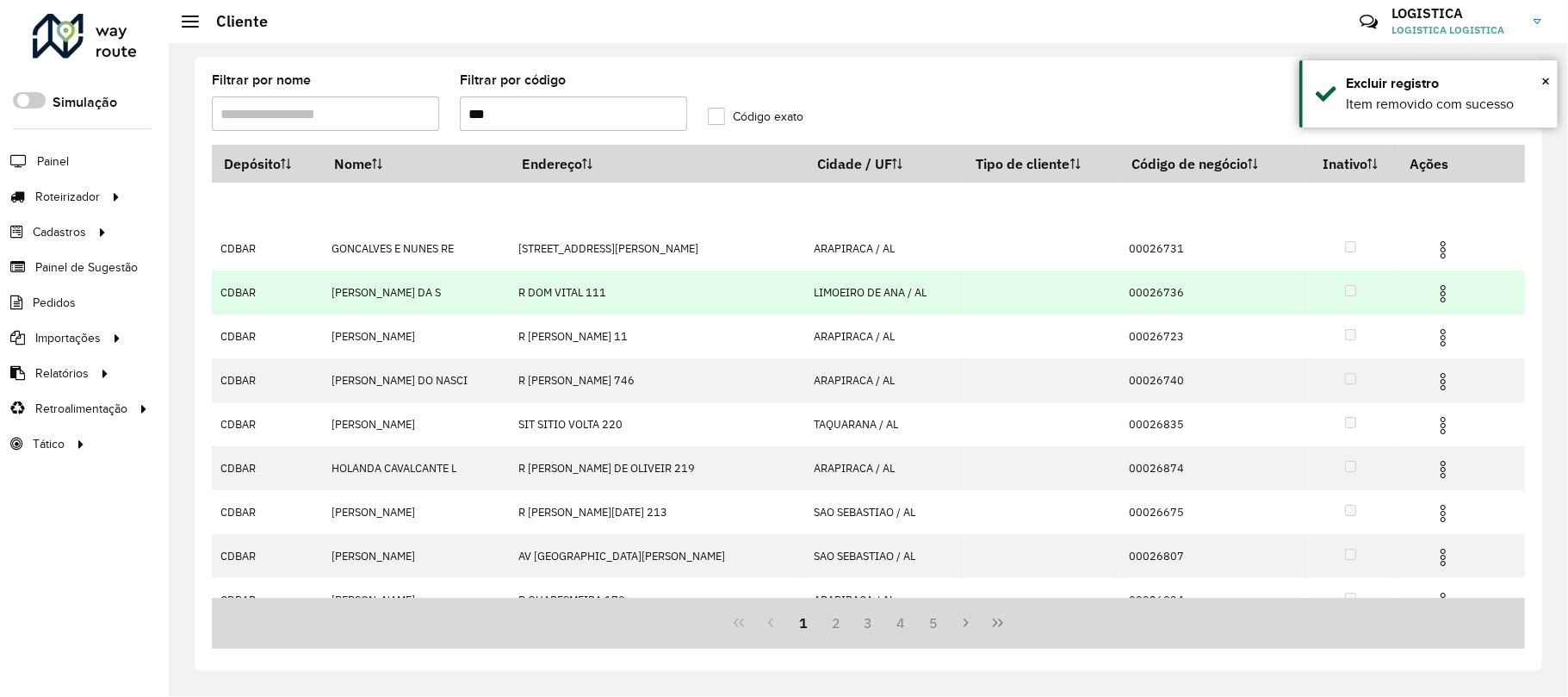
click at [1433, 296] on img at bounding box center [1444, 294] width 21 height 21
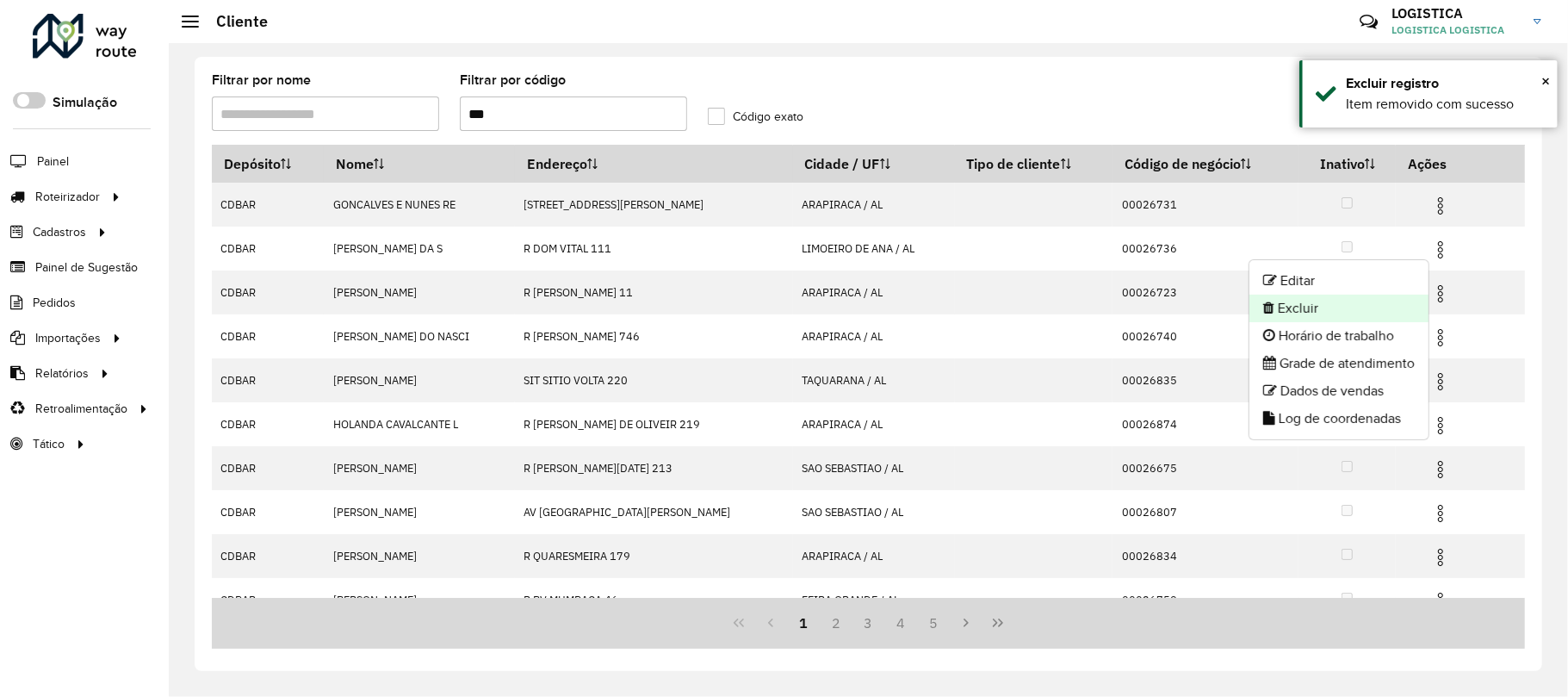
click at [1314, 313] on li "Excluir" at bounding box center [1339, 308] width 179 height 28
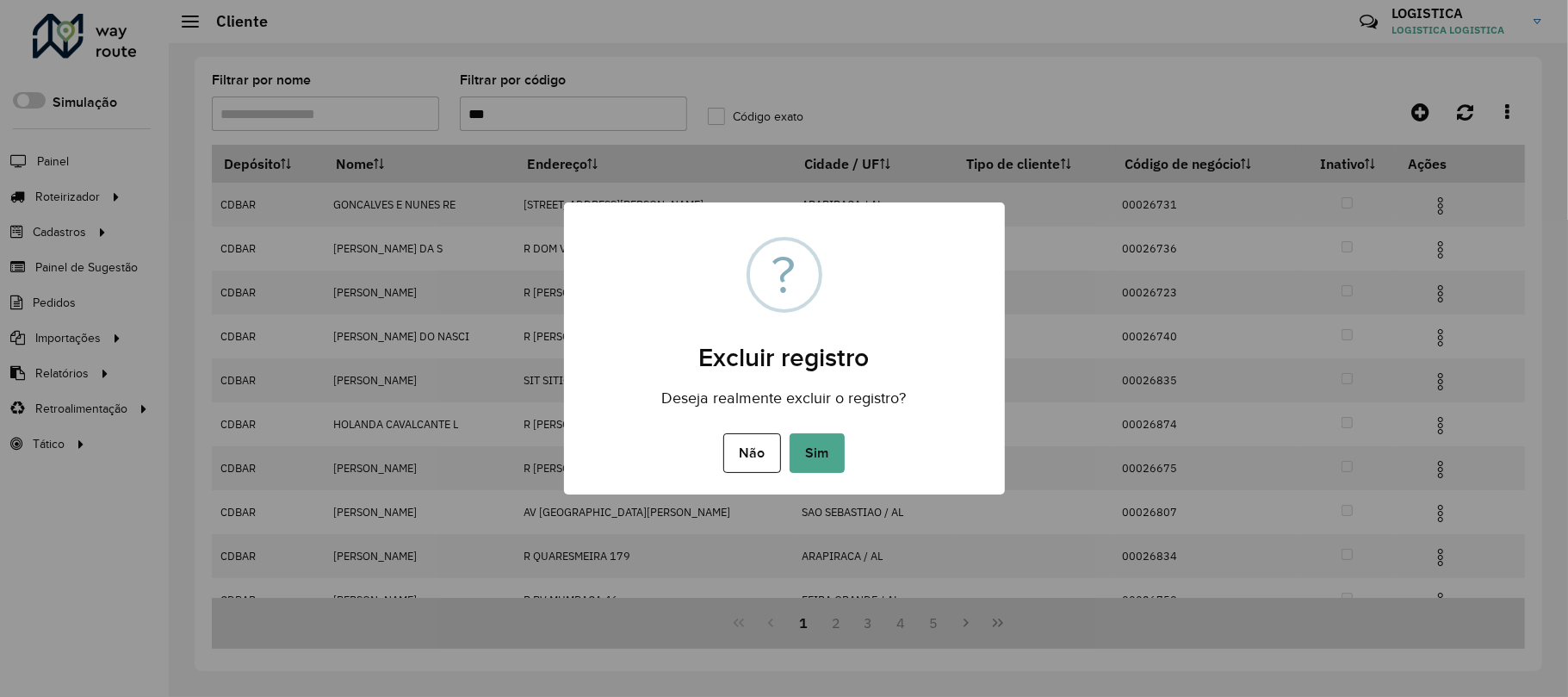
click at [790, 433] on button "Sim" at bounding box center [817, 453] width 55 height 40
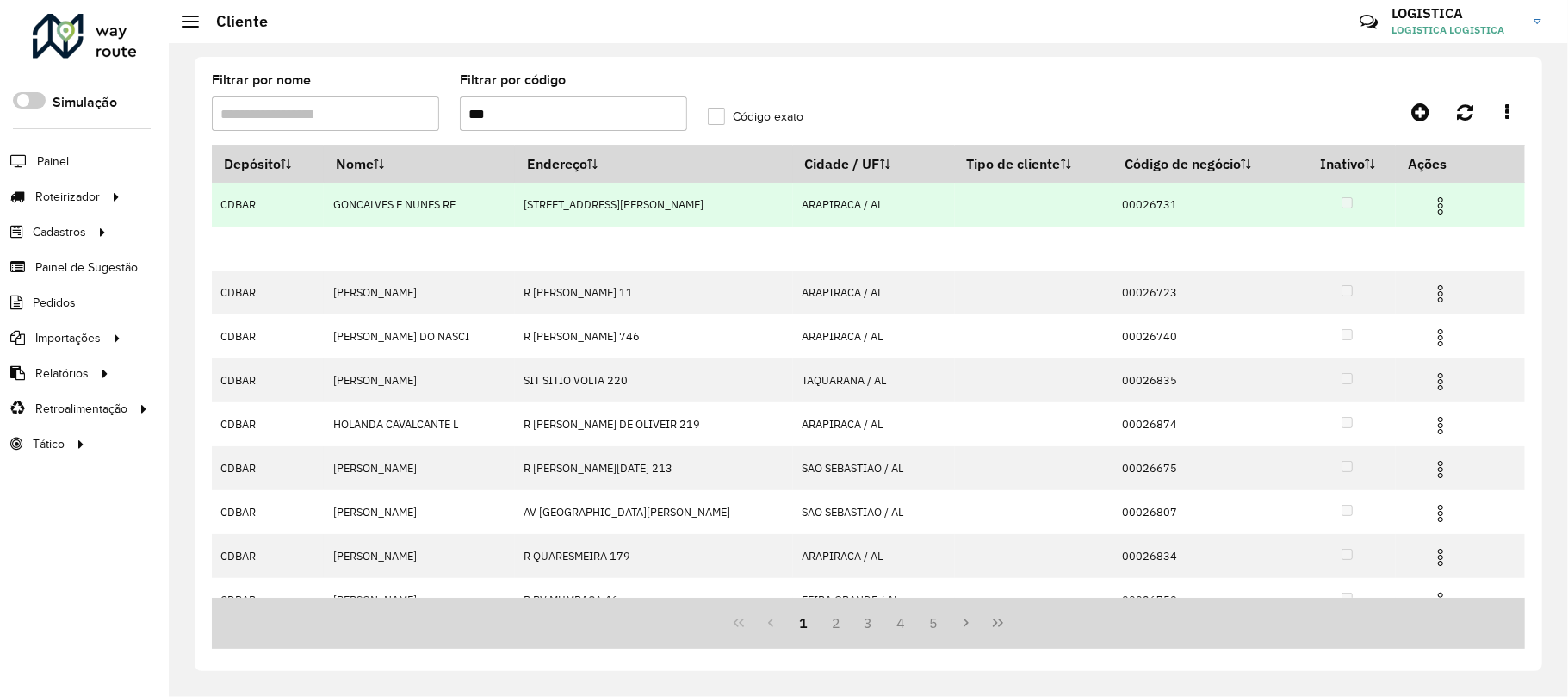
click at [0, 0] on div "Aguarde..." at bounding box center [0, 0] width 0 height 0
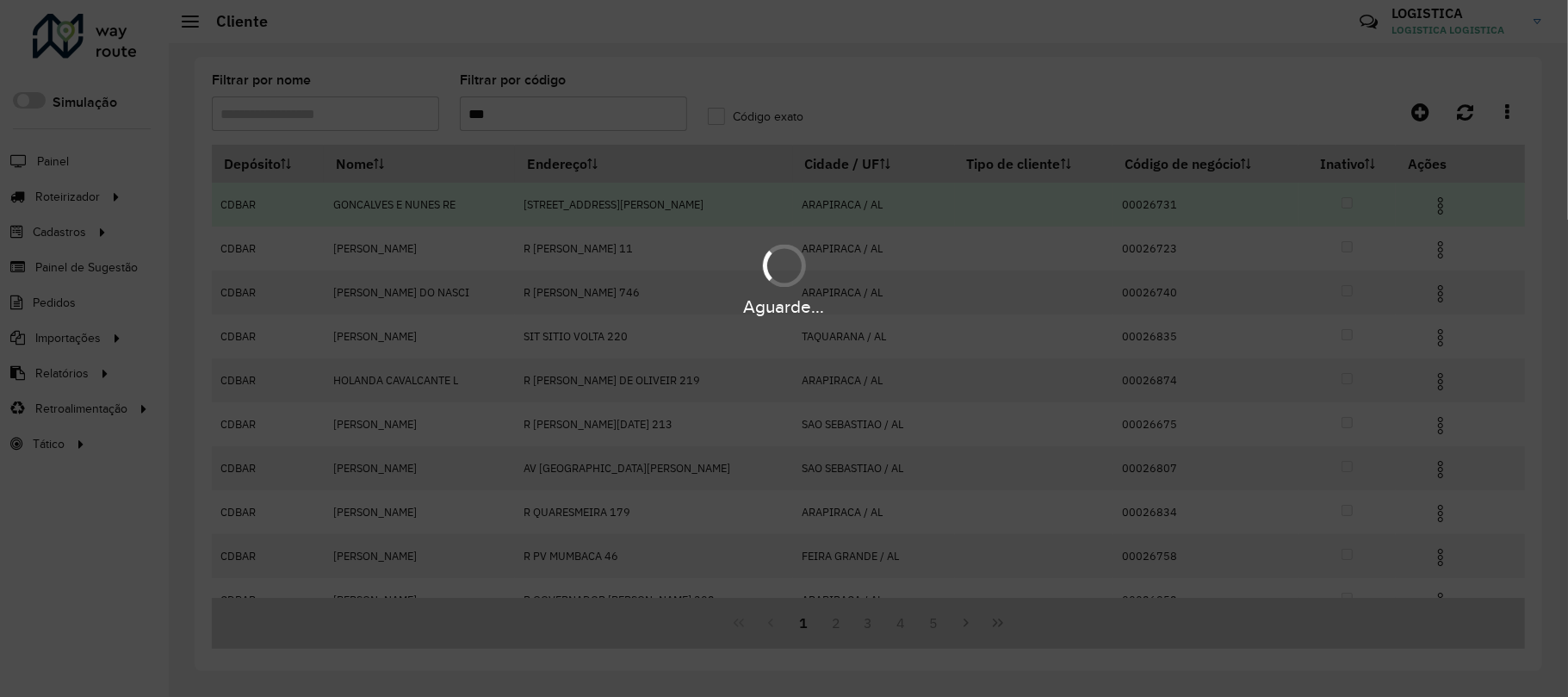
click at [1440, 205] on div "Aguarde..." at bounding box center [784, 348] width 1568 height 697
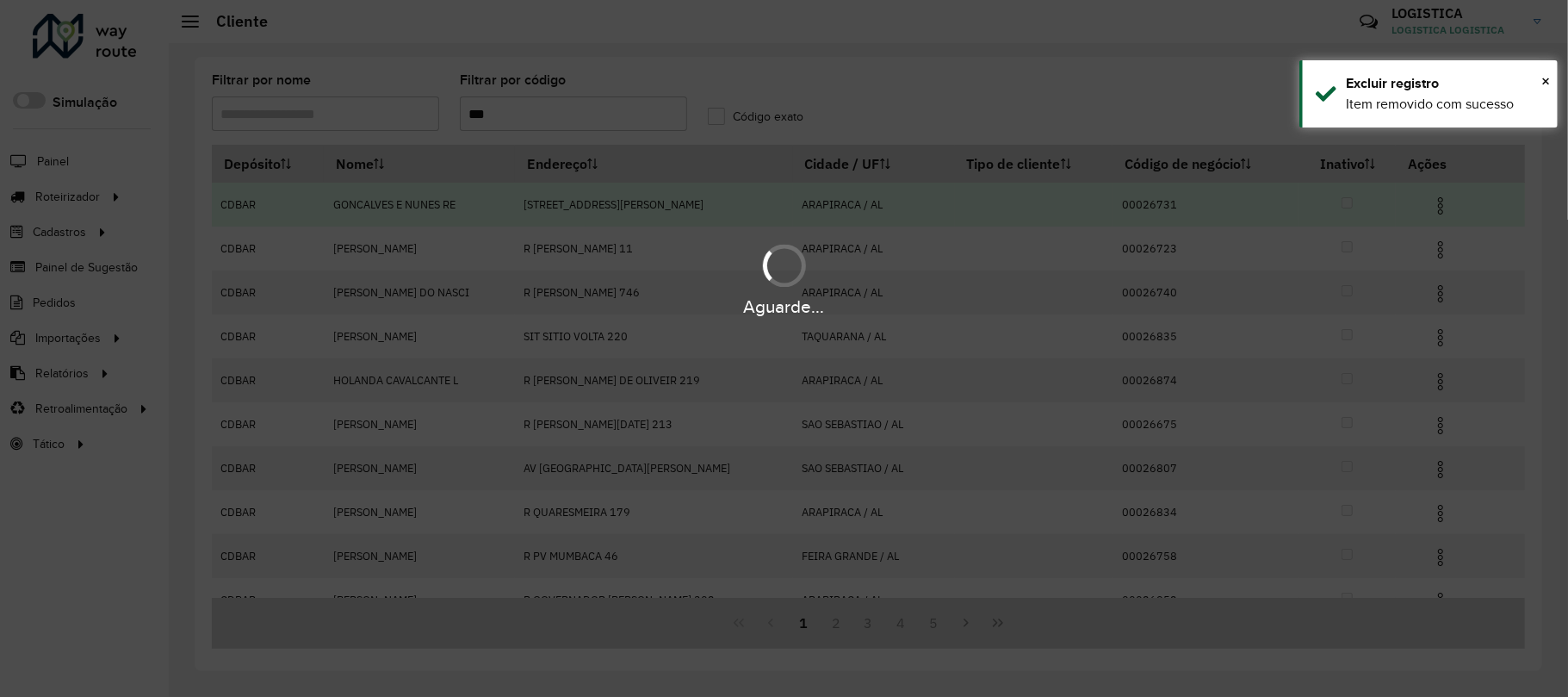
click at [1440, 205] on img at bounding box center [1441, 206] width 21 height 21
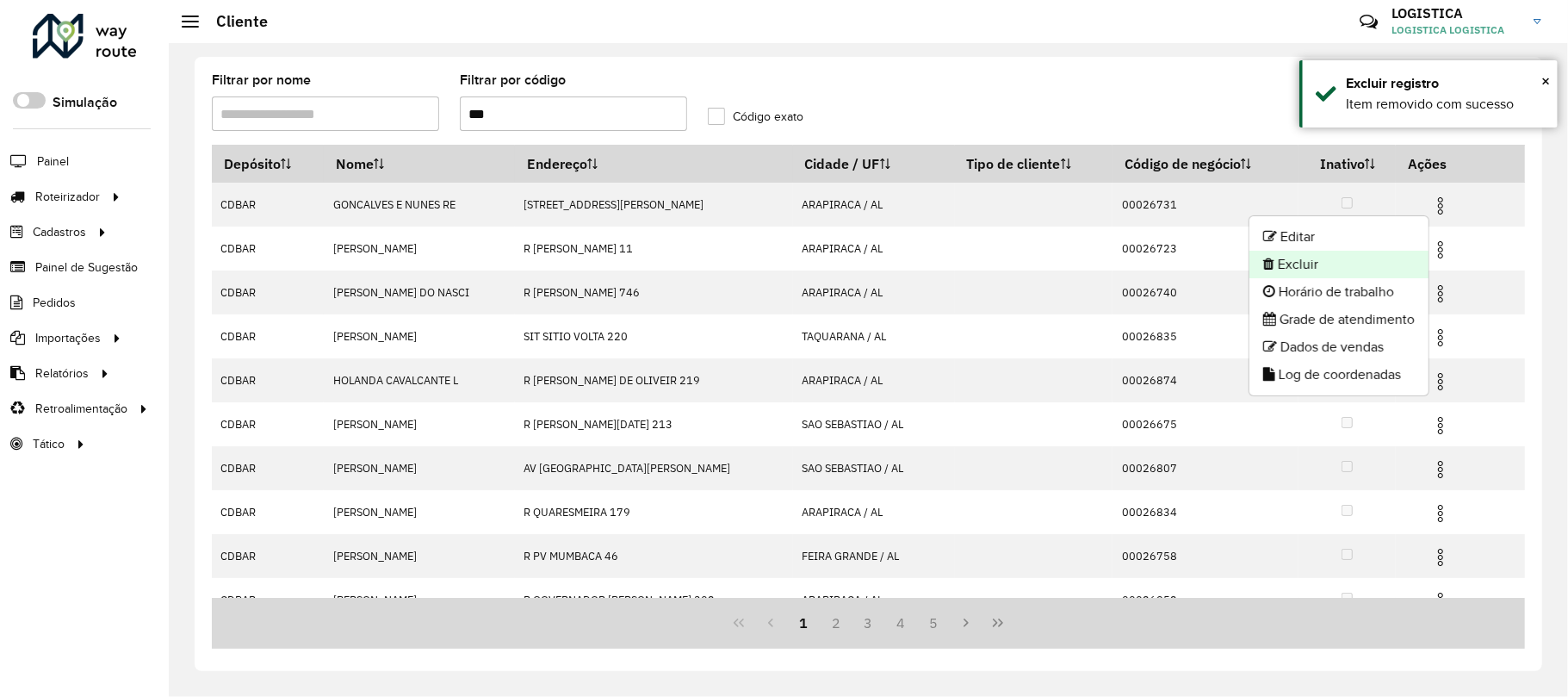
click at [1323, 269] on li "Excluir" at bounding box center [1339, 265] width 179 height 28
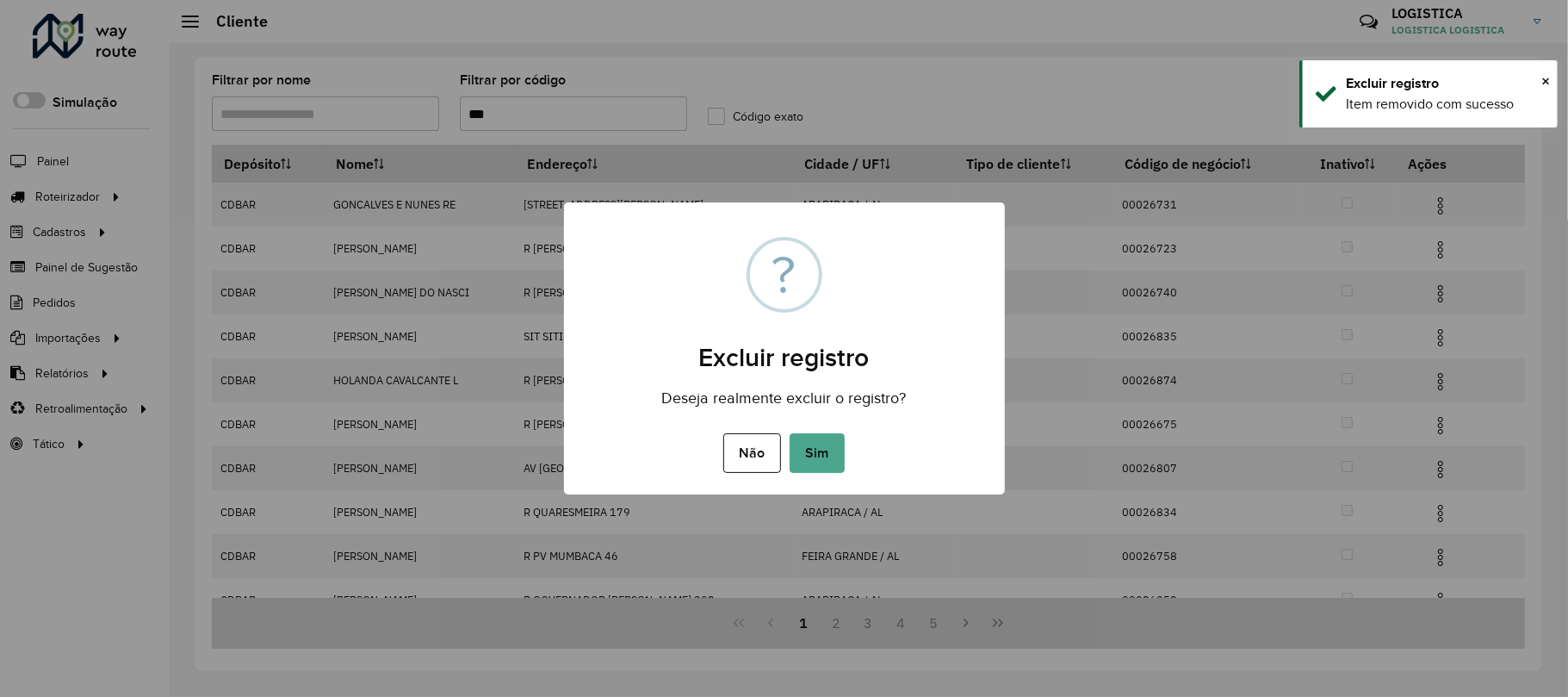
click at [790, 433] on button "Sim" at bounding box center [817, 453] width 55 height 40
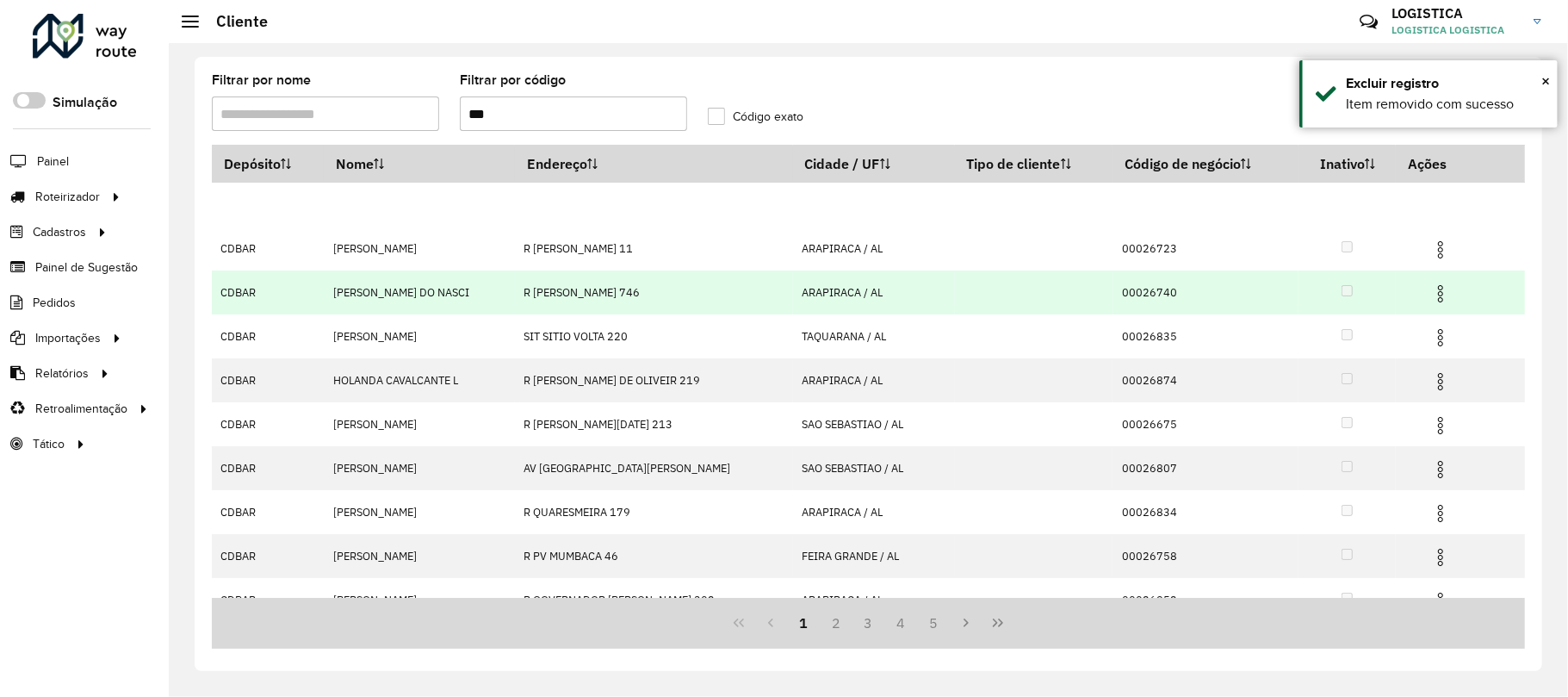
click at [1430, 290] on td at bounding box center [1448, 292] width 104 height 43
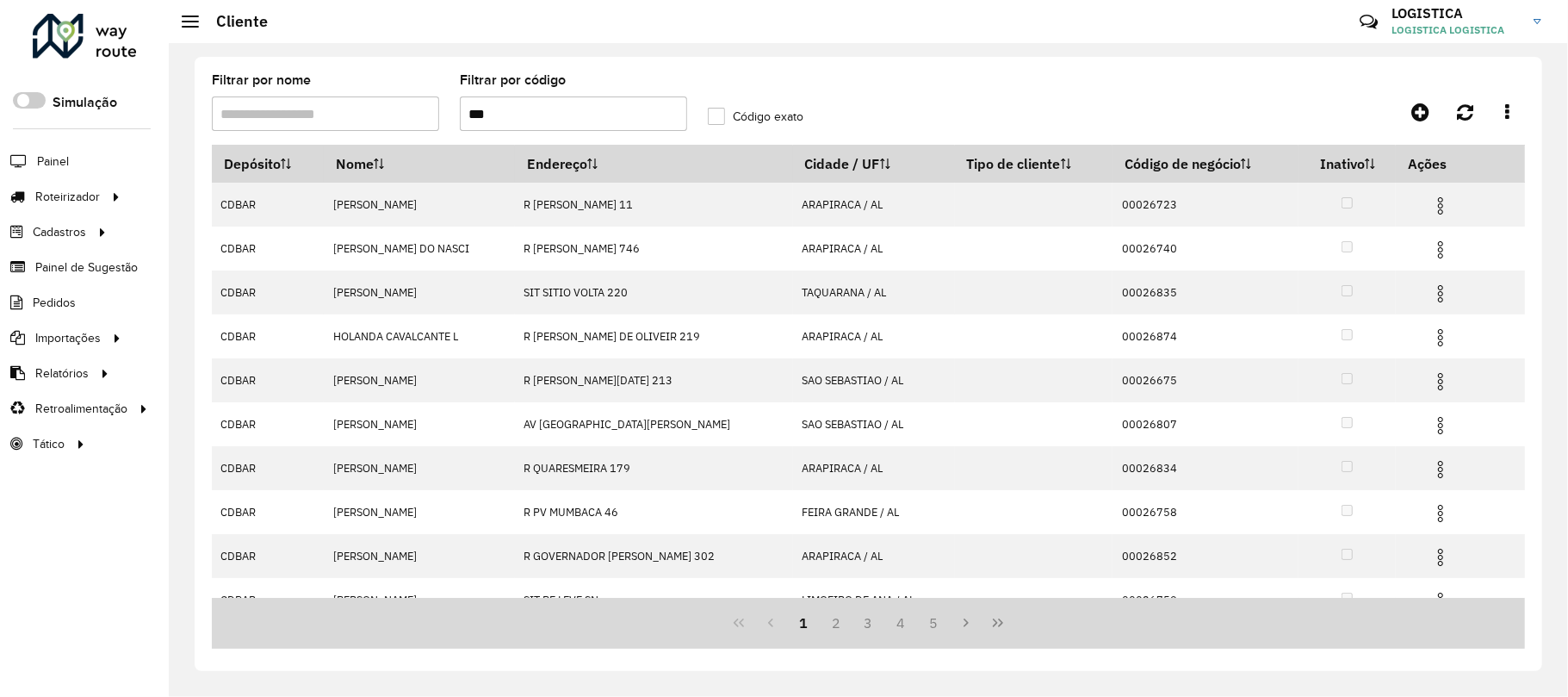
click at [1435, 290] on img at bounding box center [1441, 294] width 21 height 21
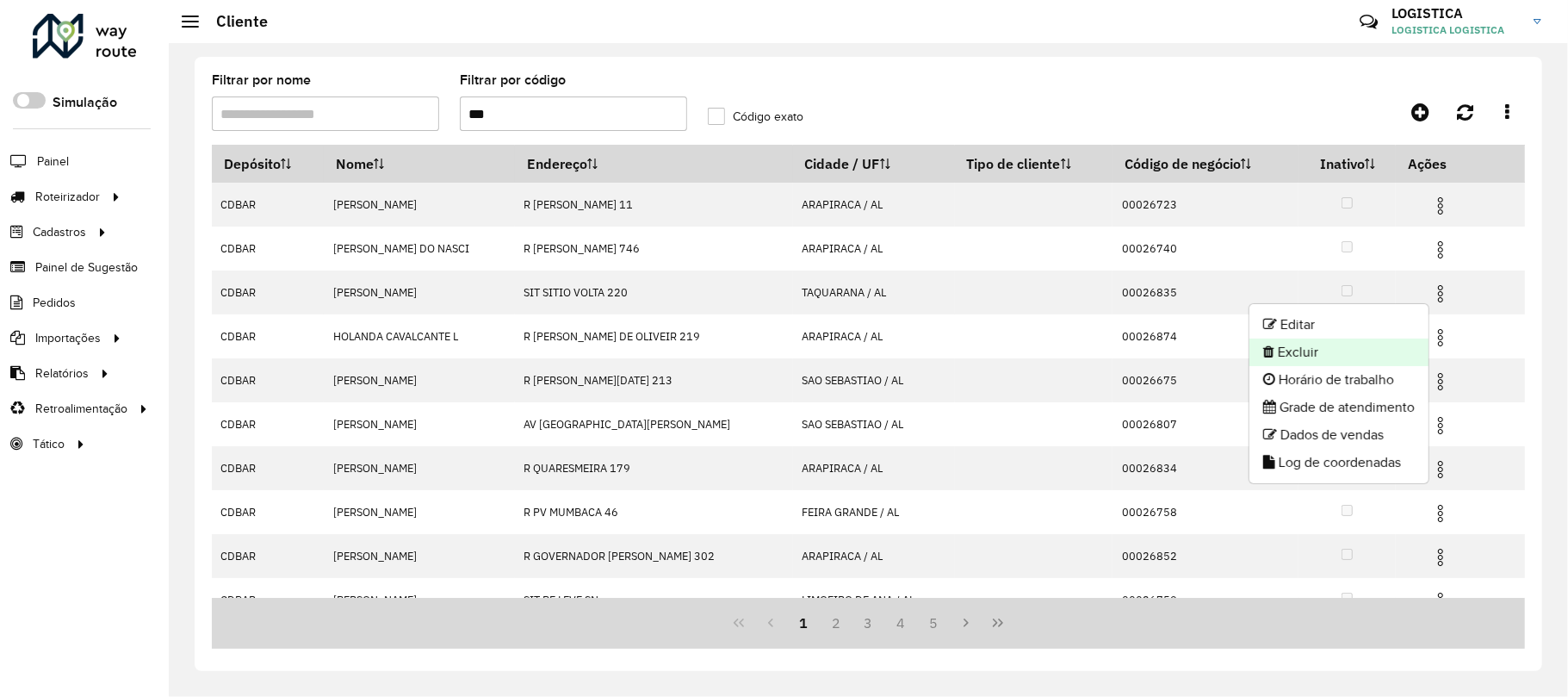
click at [1348, 346] on li "Excluir" at bounding box center [1339, 352] width 179 height 28
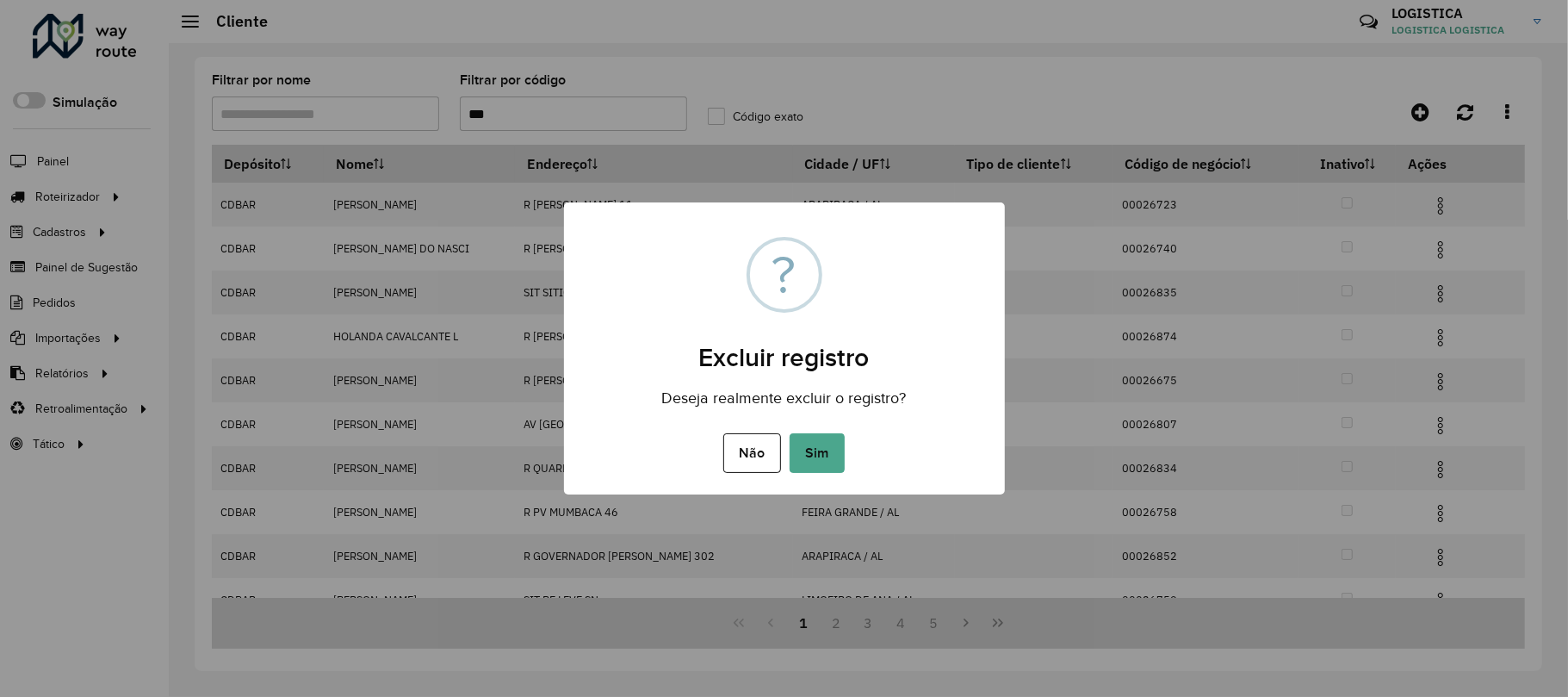
click at [790, 433] on button "Sim" at bounding box center [817, 453] width 55 height 40
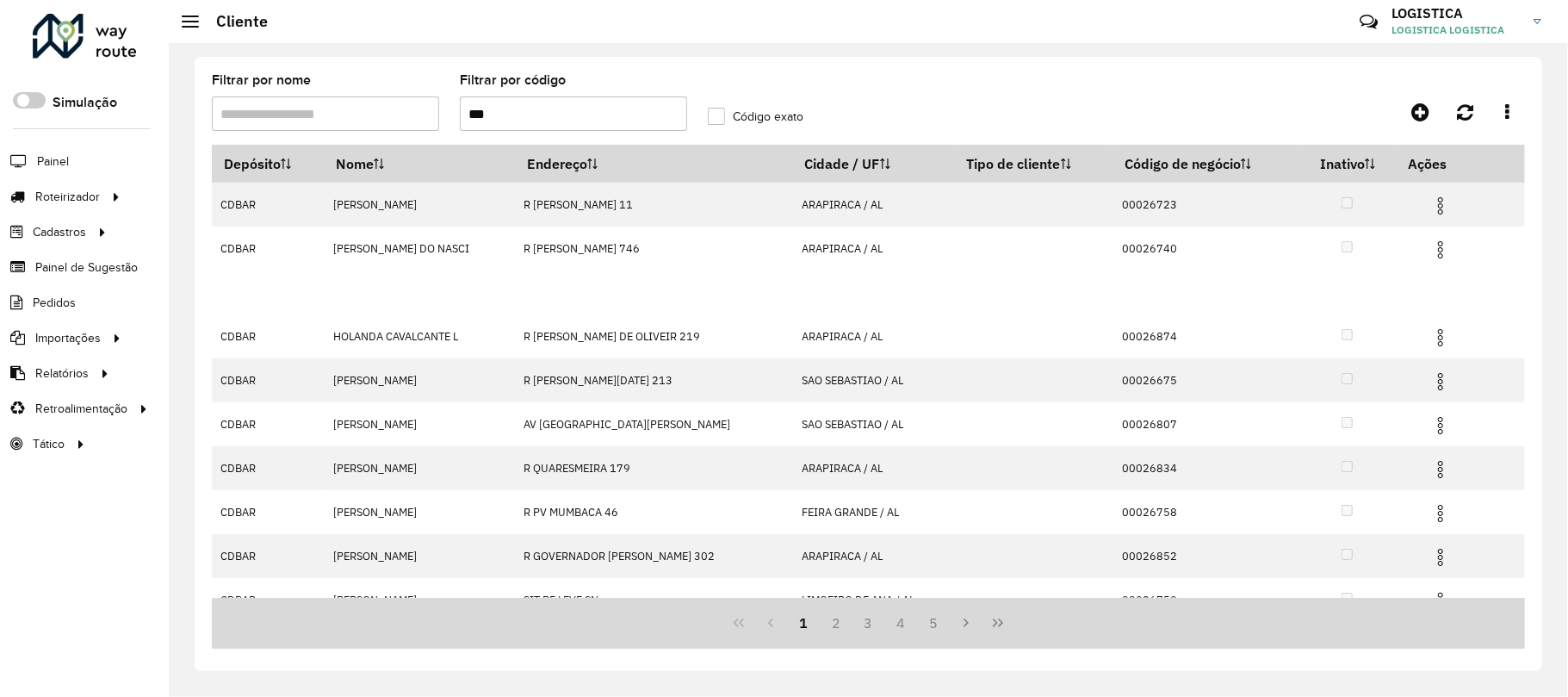
click at [0, 0] on div "Aguarde..." at bounding box center [0, 0] width 0 height 0
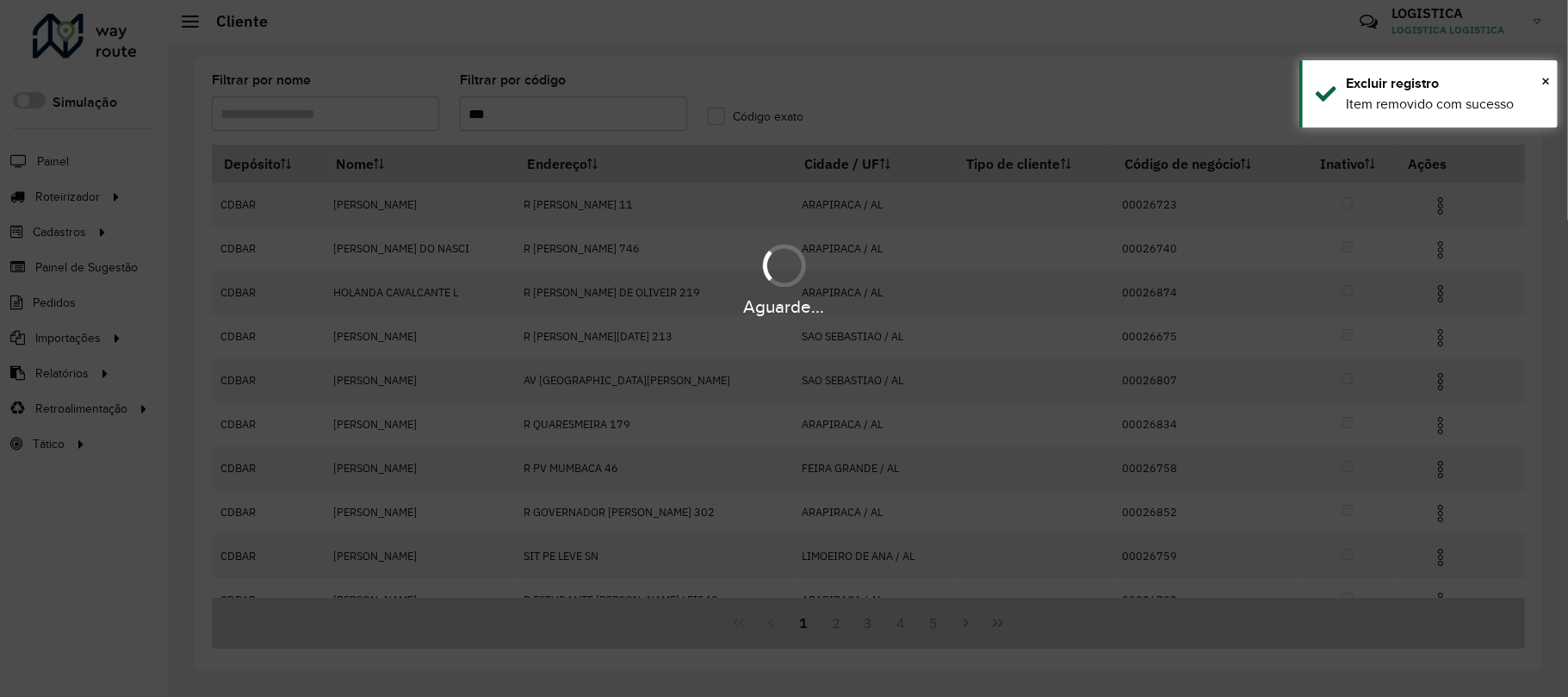
click at [1445, 207] on img at bounding box center [1441, 206] width 21 height 21
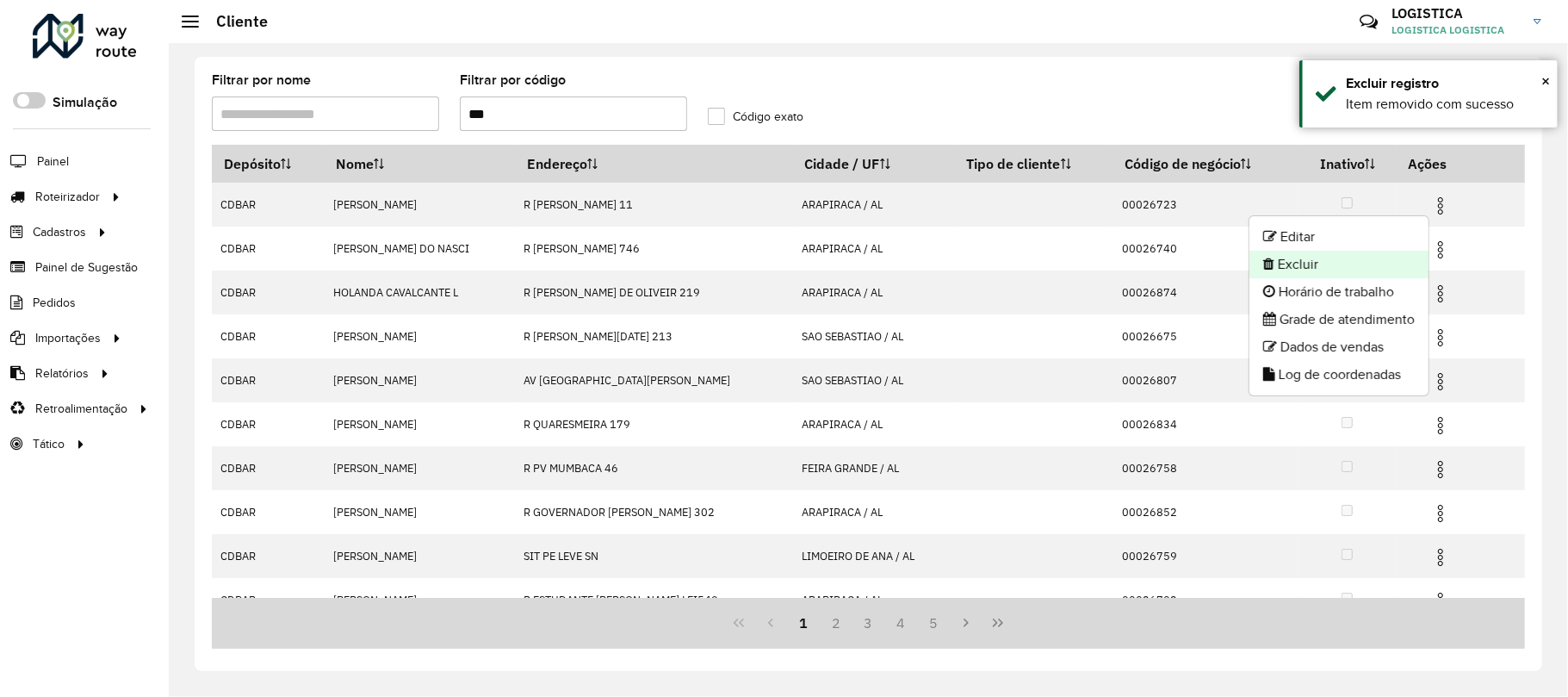
click at [1379, 267] on li "Excluir" at bounding box center [1339, 265] width 179 height 28
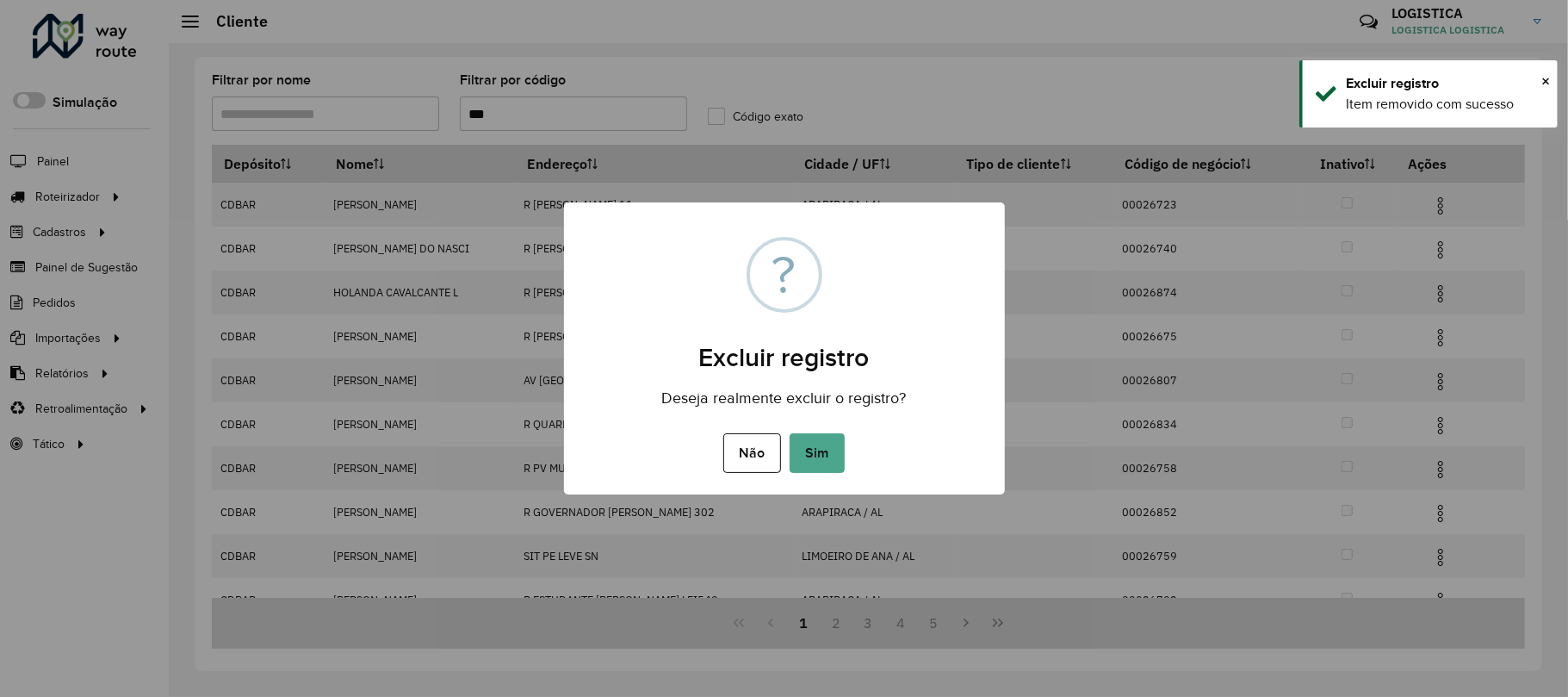
click at [790, 433] on button "Sim" at bounding box center [817, 453] width 55 height 40
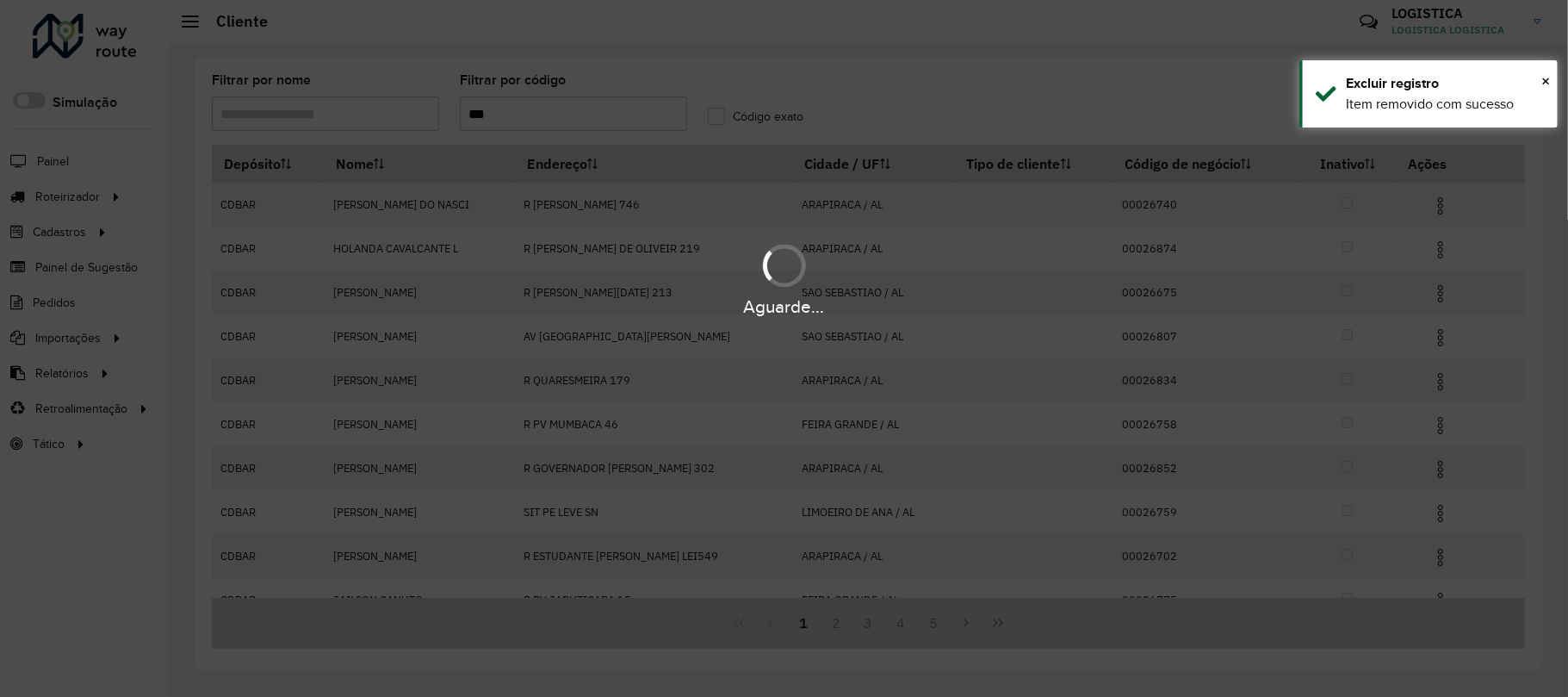
click at [994, 634] on div "Aguarde..." at bounding box center [784, 348] width 1568 height 697
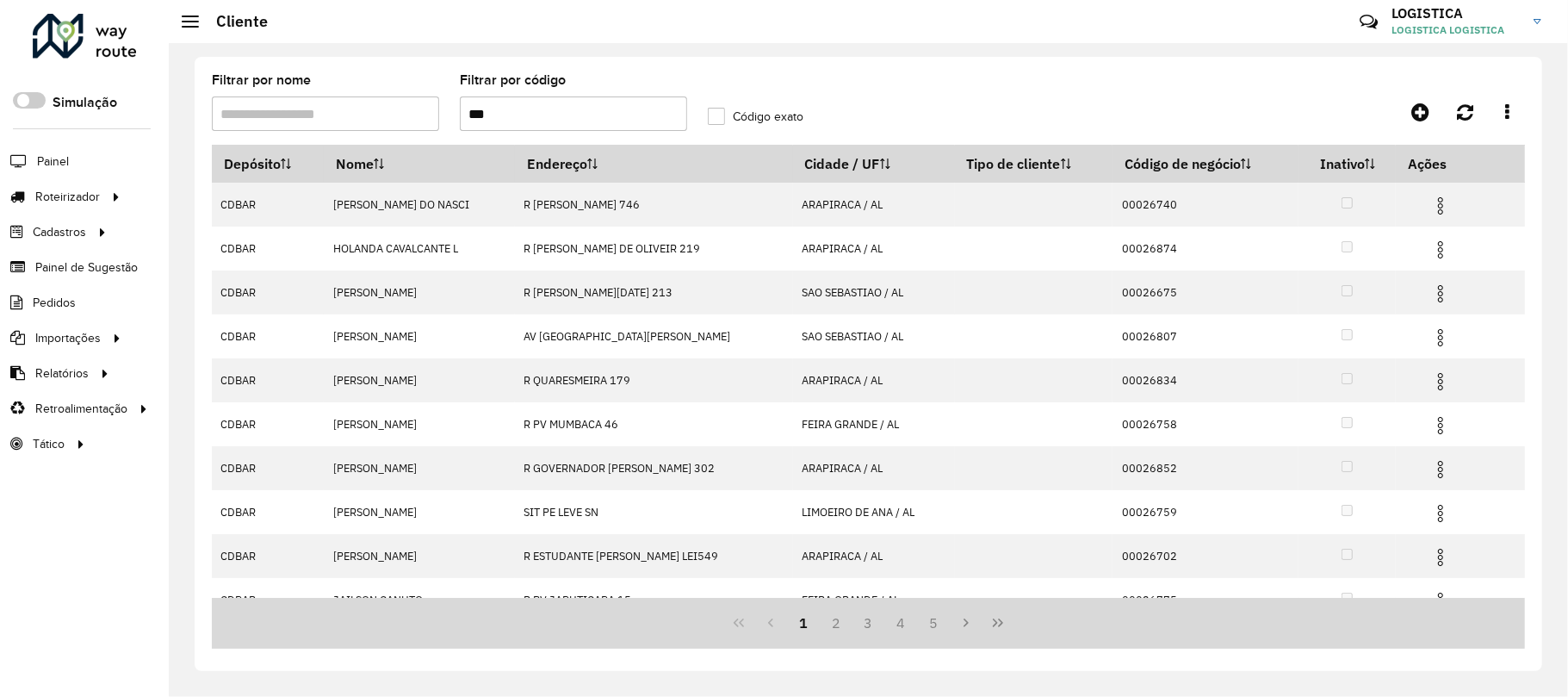
click at [999, 626] on icon "Last Page" at bounding box center [998, 623] width 10 height 9
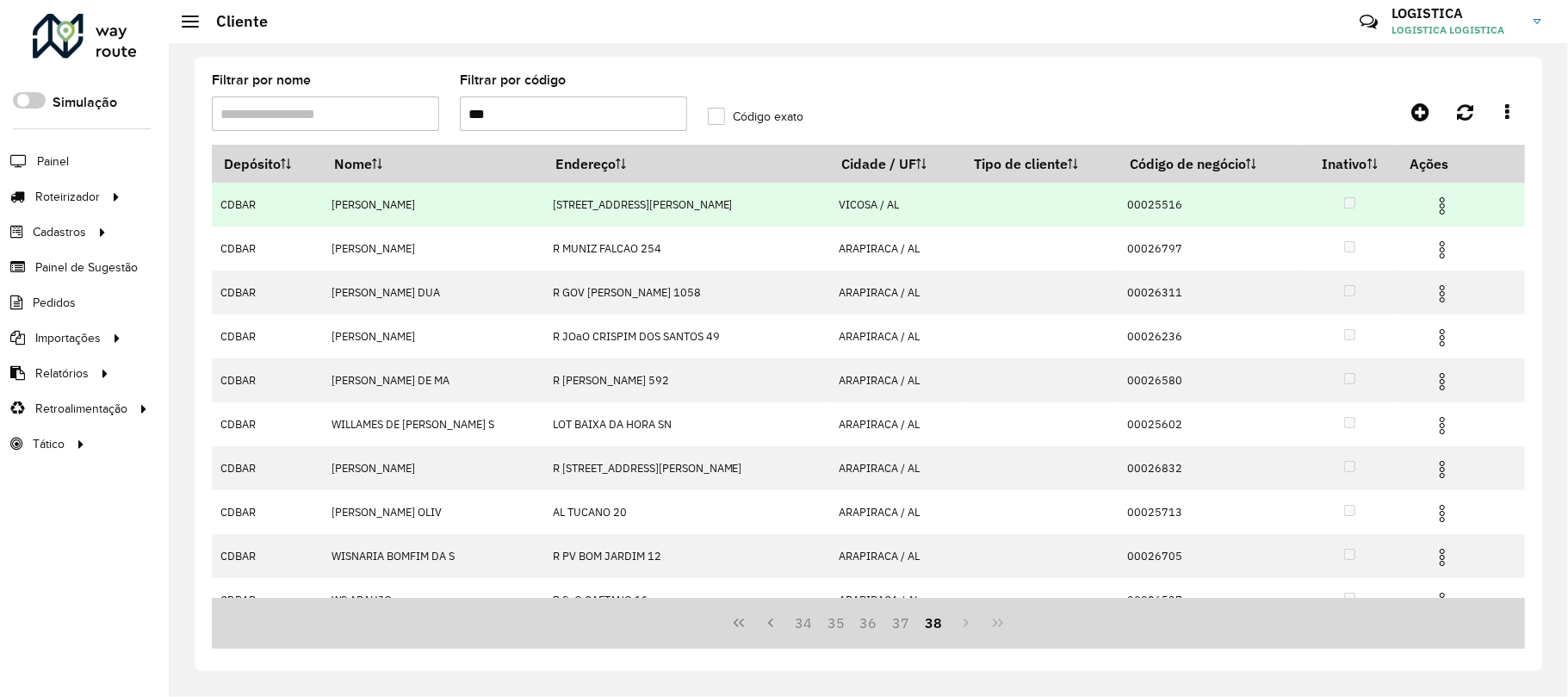
click at [1432, 210] on img at bounding box center [1443, 206] width 21 height 21
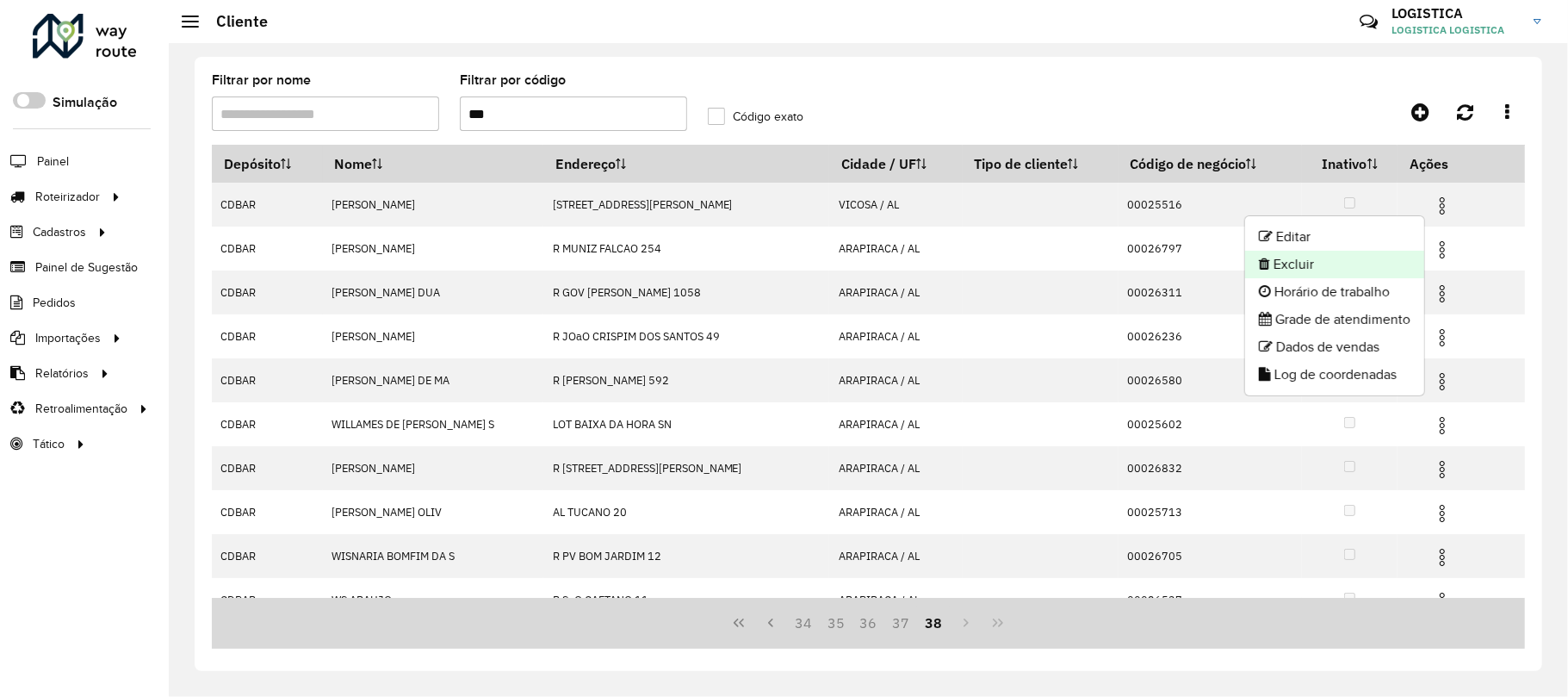
click at [1348, 267] on li "Excluir" at bounding box center [1335, 265] width 179 height 28
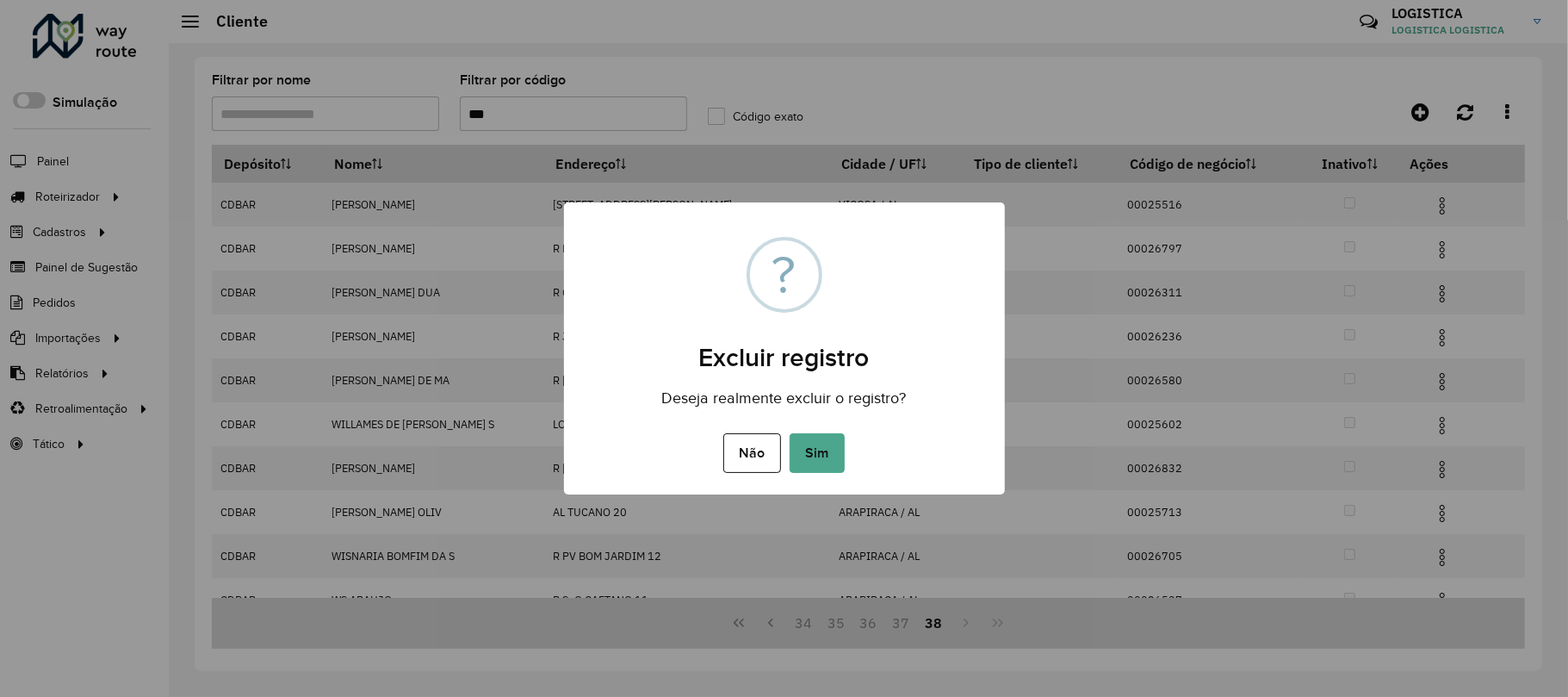
click at [790, 433] on button "Sim" at bounding box center [817, 453] width 55 height 40
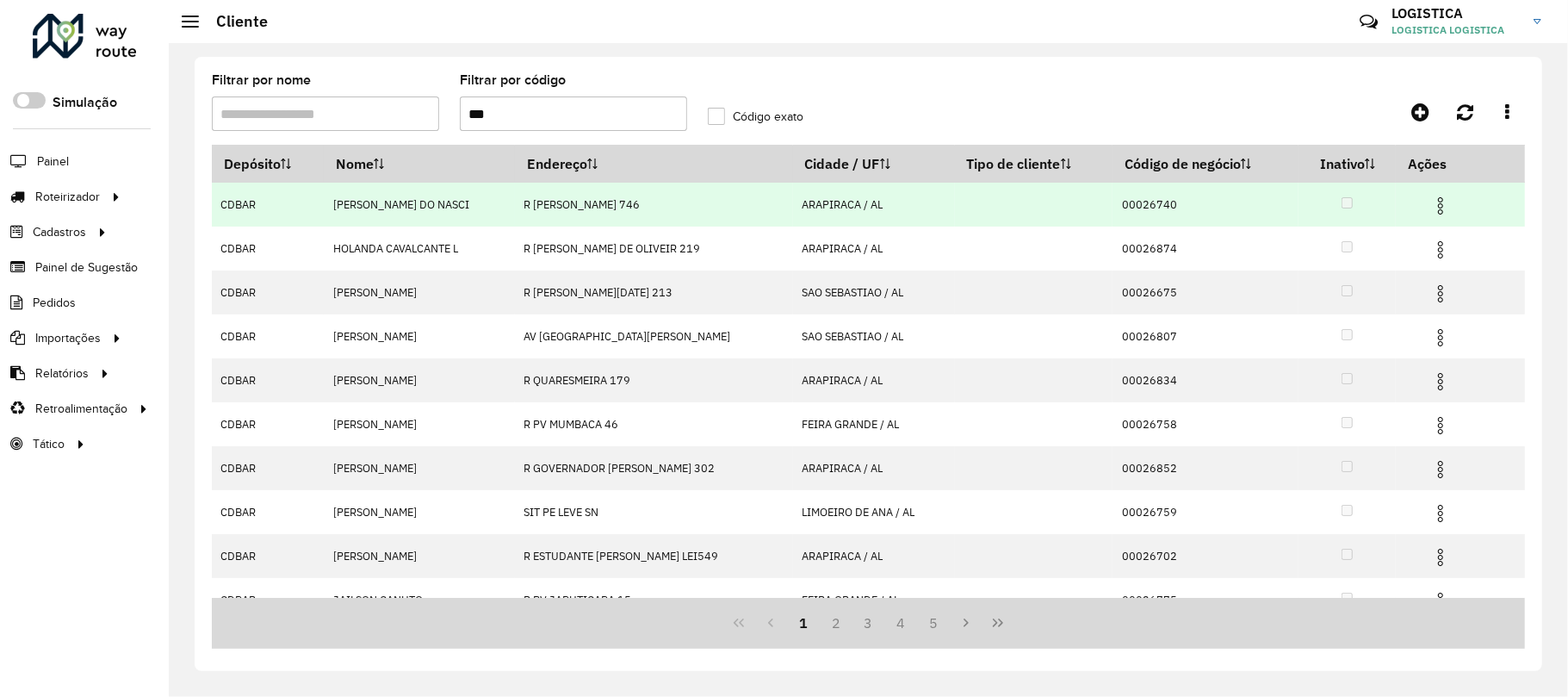
click at [1431, 198] on img at bounding box center [1441, 206] width 21 height 21
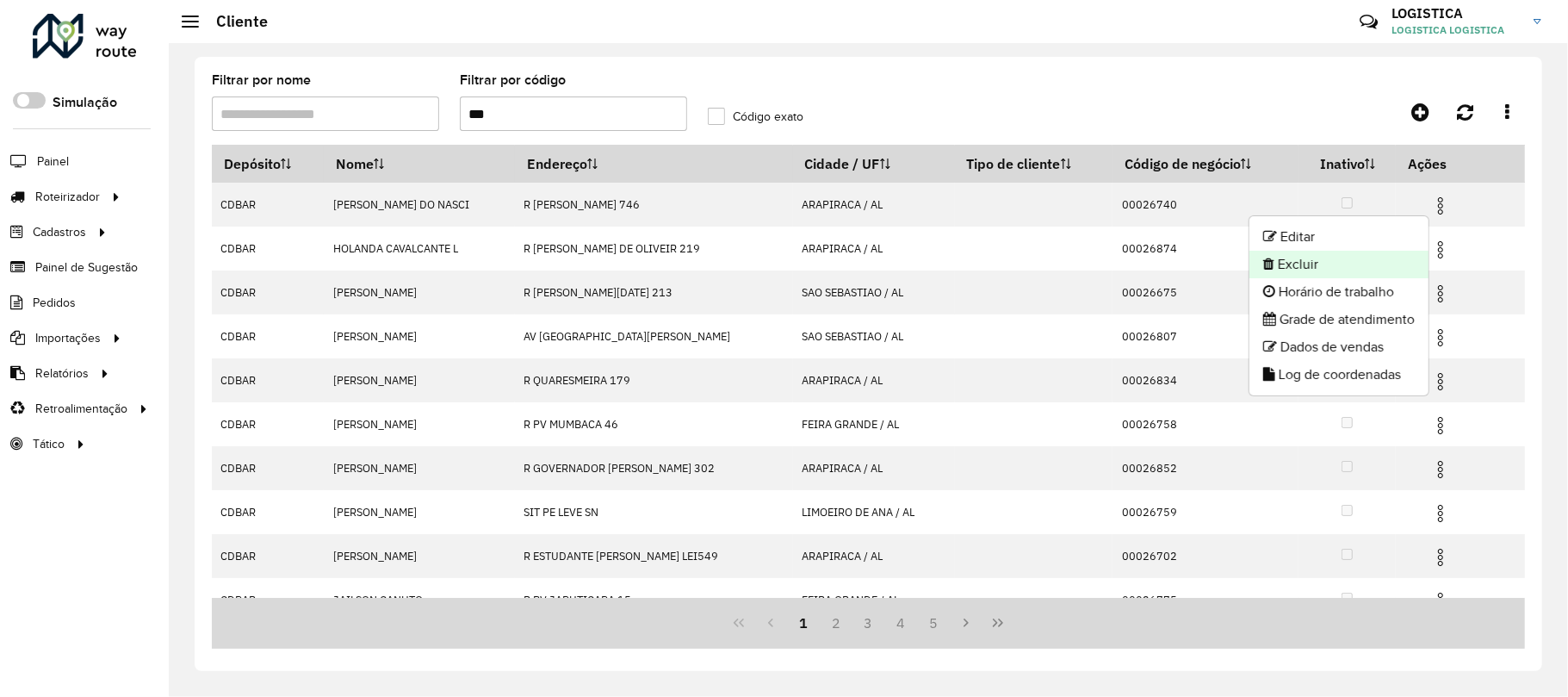
click at [1320, 267] on li "Excluir" at bounding box center [1339, 265] width 179 height 28
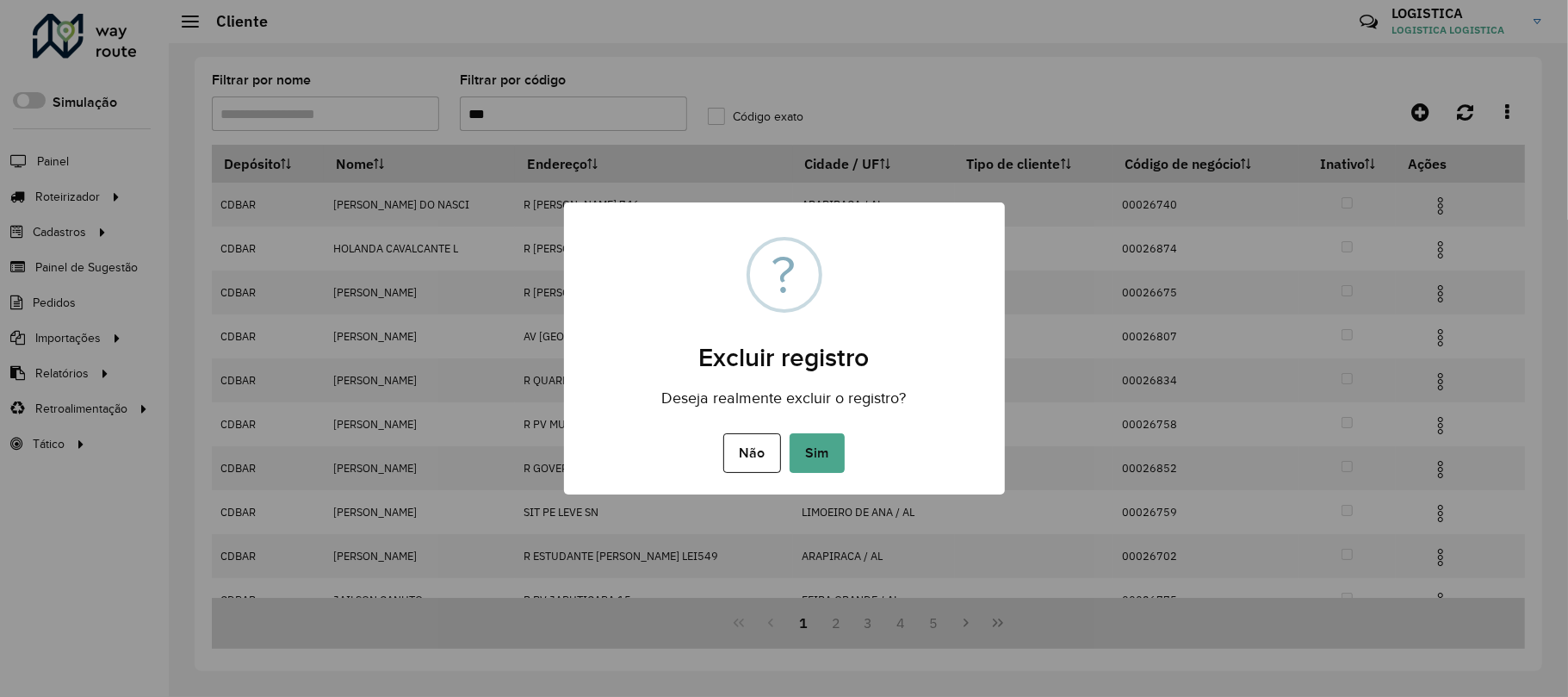
click at [790, 433] on button "Sim" at bounding box center [817, 453] width 55 height 40
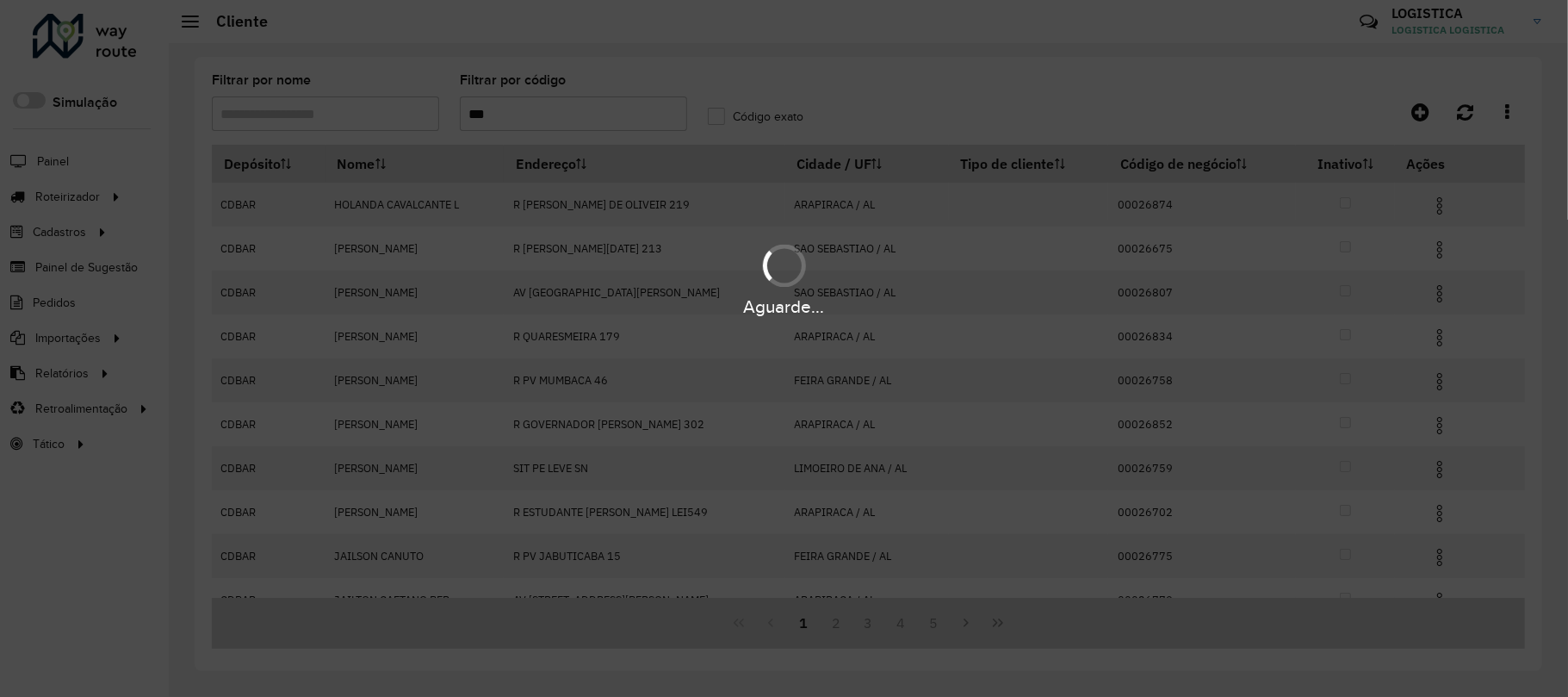
click at [1448, 252] on div "Aguarde..." at bounding box center [784, 278] width 1568 height 82
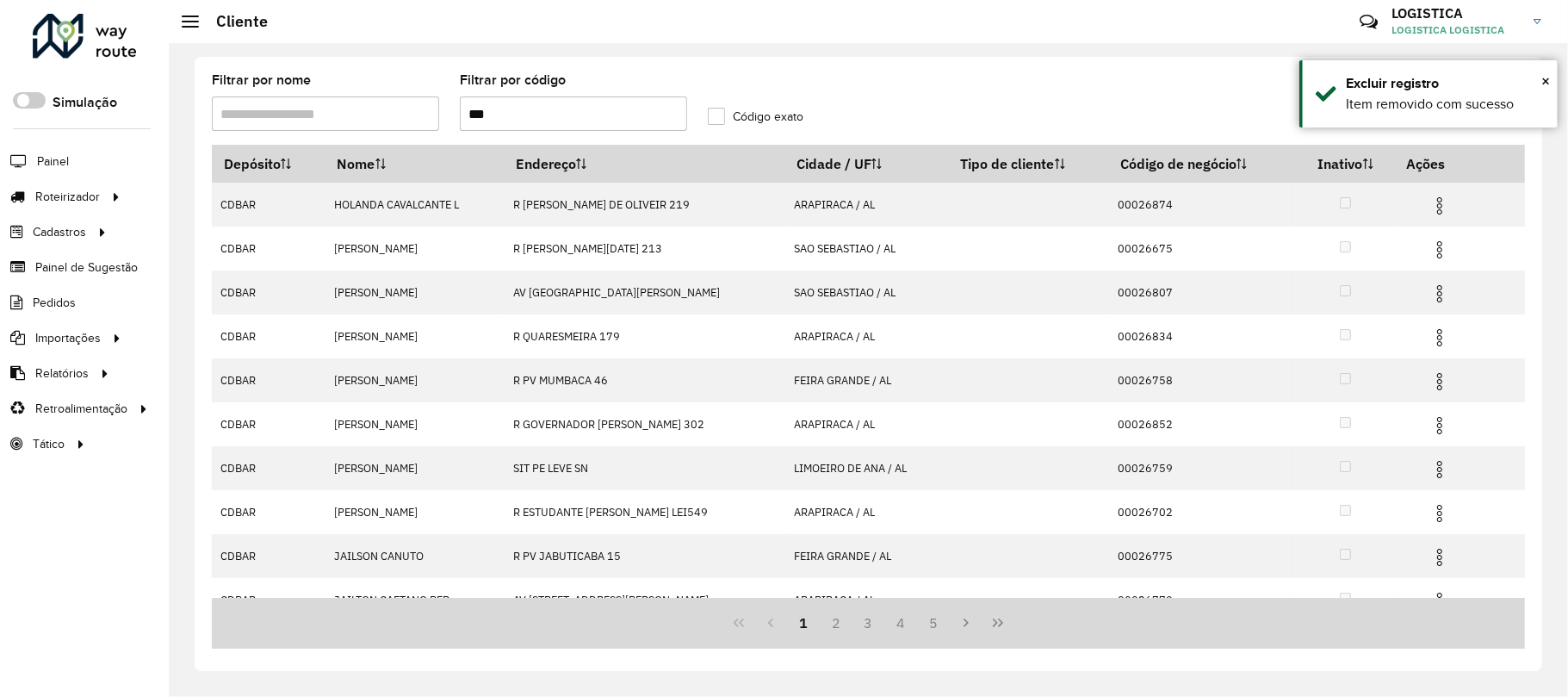
click at [1444, 248] on img at bounding box center [1440, 250] width 21 height 21
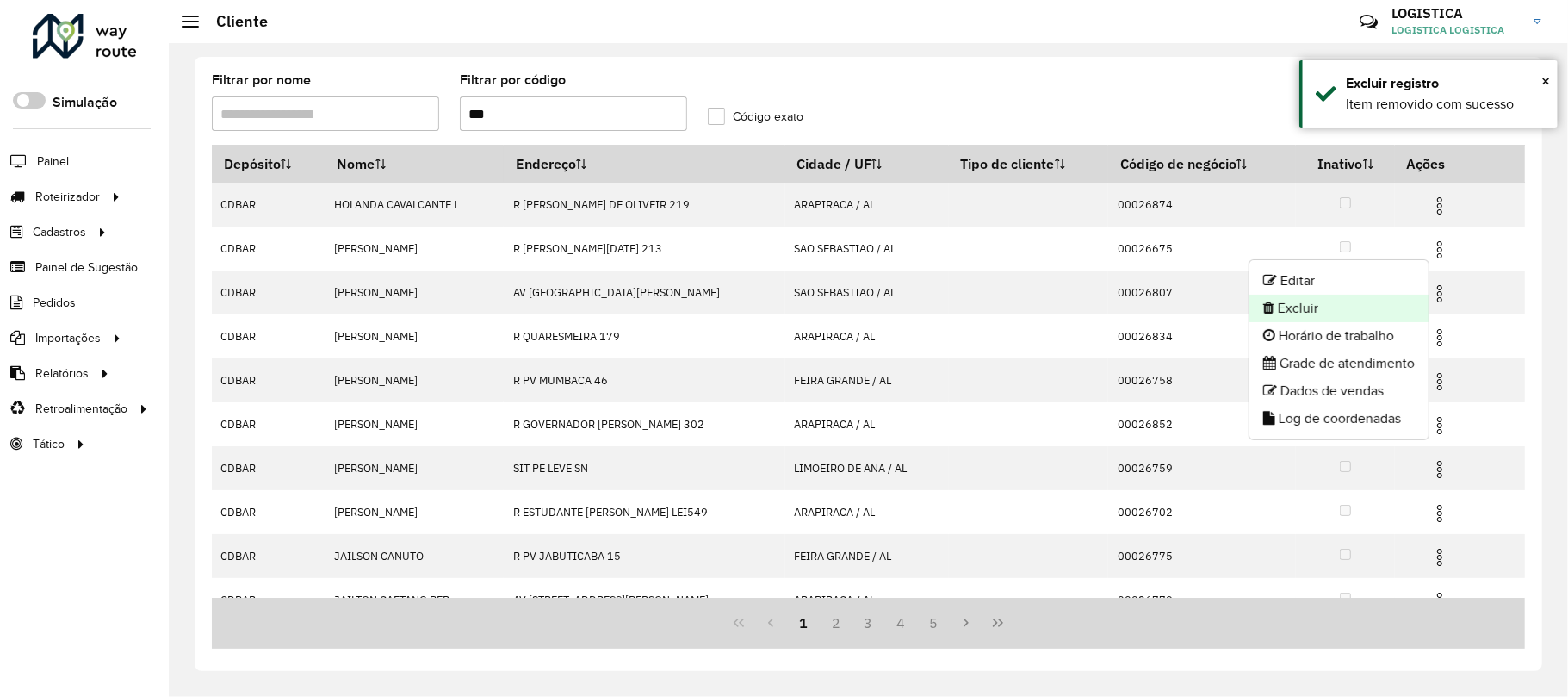
click at [1312, 311] on li "Excluir" at bounding box center [1339, 308] width 179 height 28
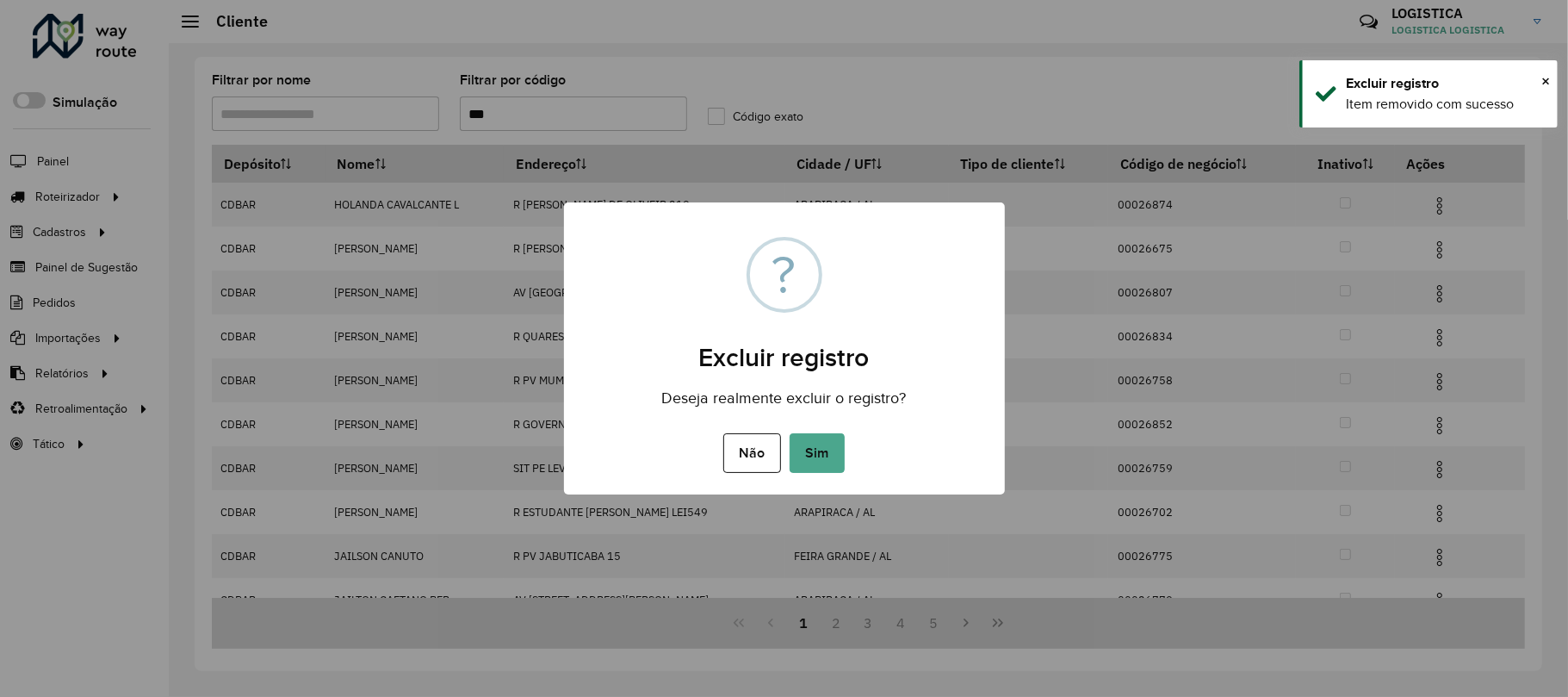
click at [790, 433] on button "Sim" at bounding box center [817, 453] width 55 height 40
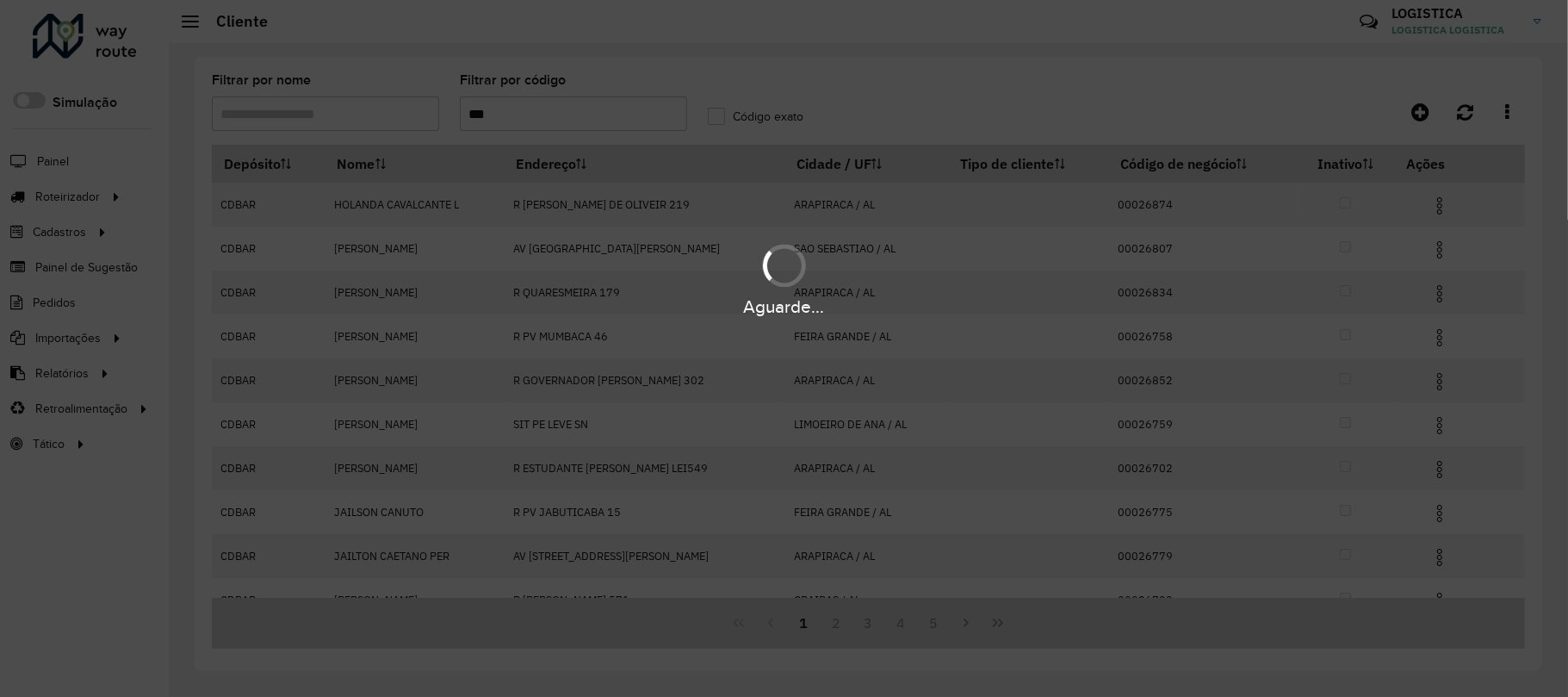
click at [1437, 209] on div "Aguarde..." at bounding box center [784, 348] width 1568 height 697
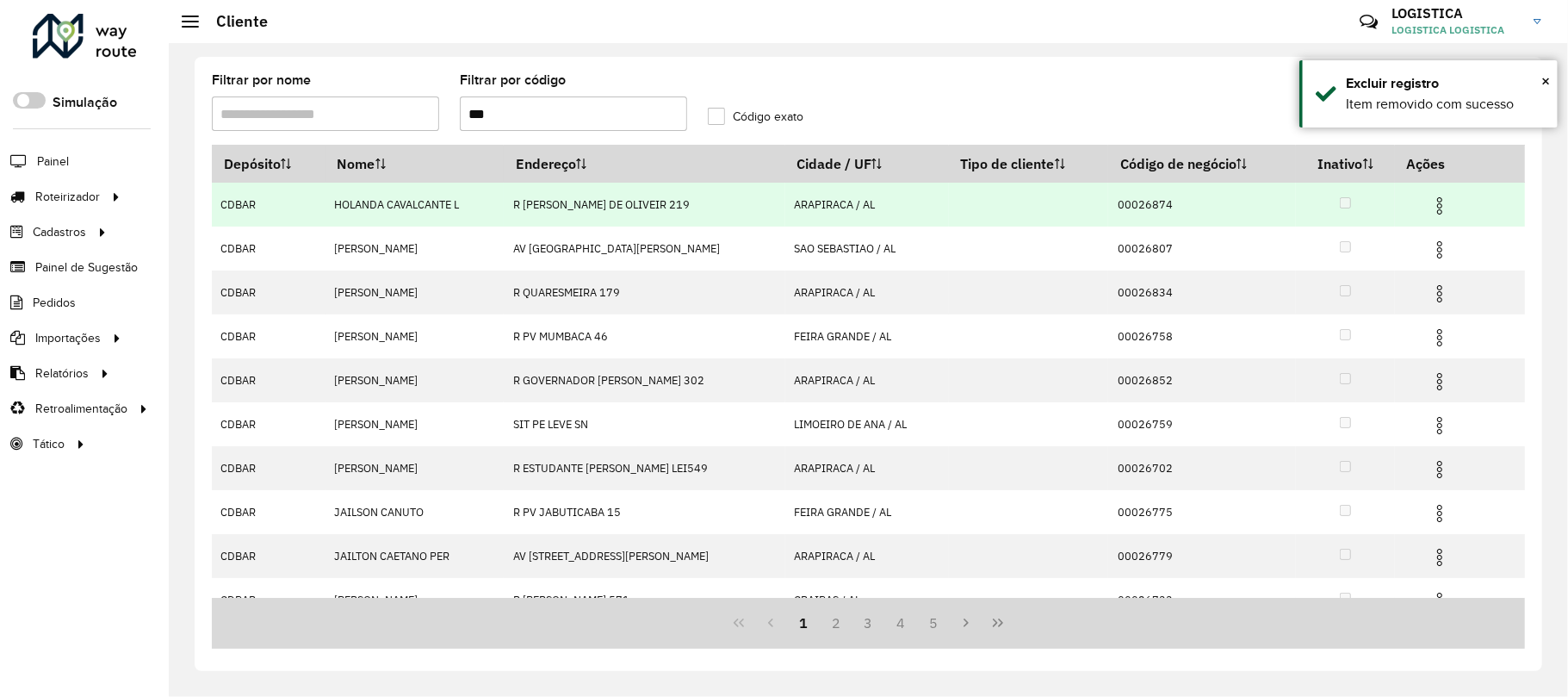
click at [1435, 200] on img at bounding box center [1440, 206] width 21 height 21
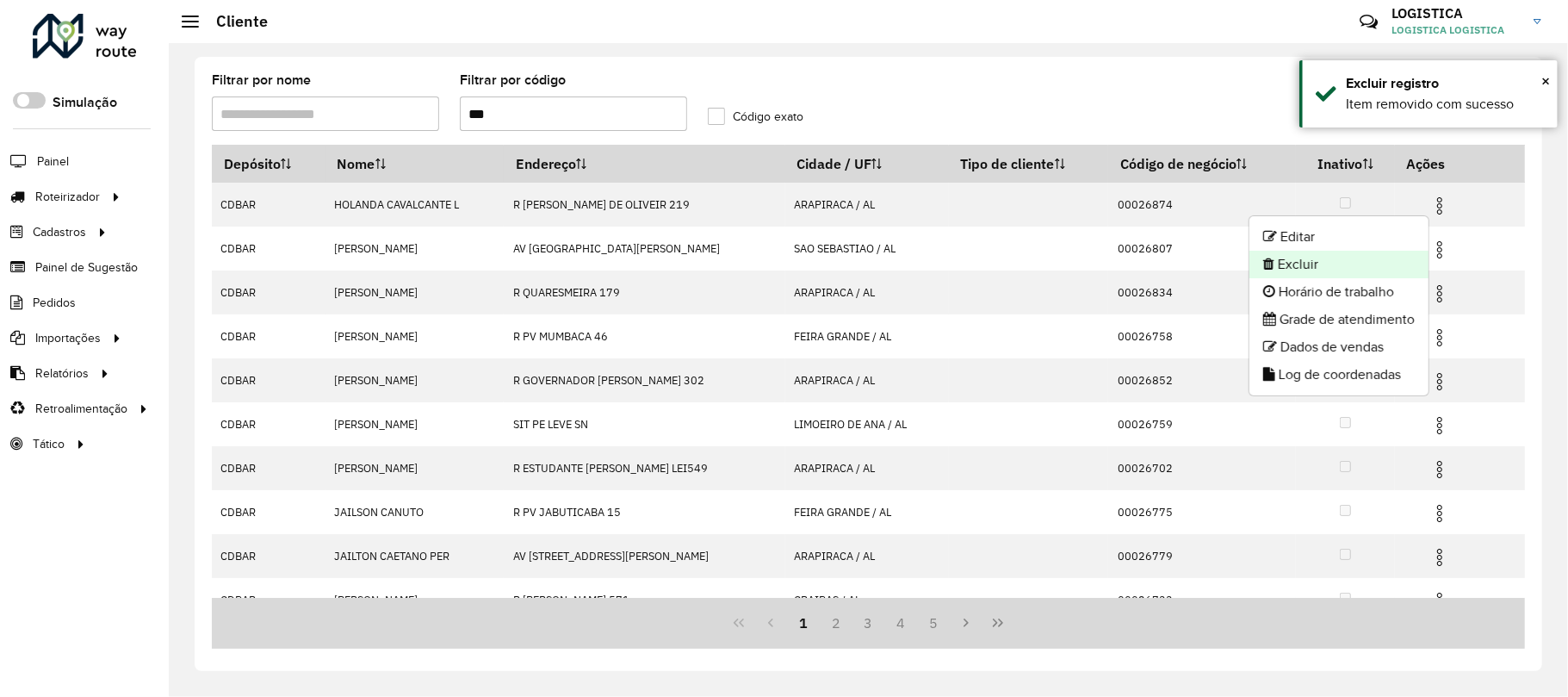
click at [1263, 267] on icon at bounding box center [1269, 264] width 11 height 14
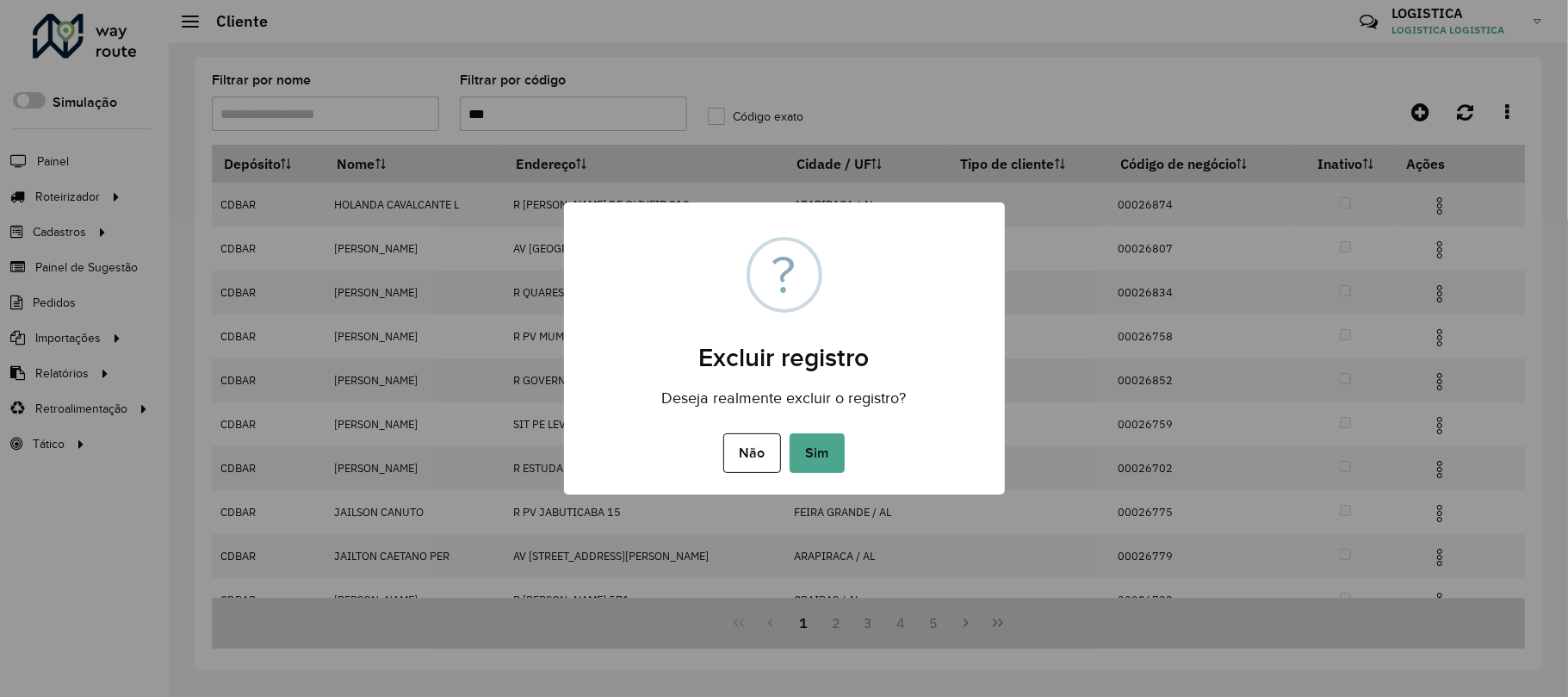
click at [790, 433] on button "Sim" at bounding box center [817, 453] width 55 height 40
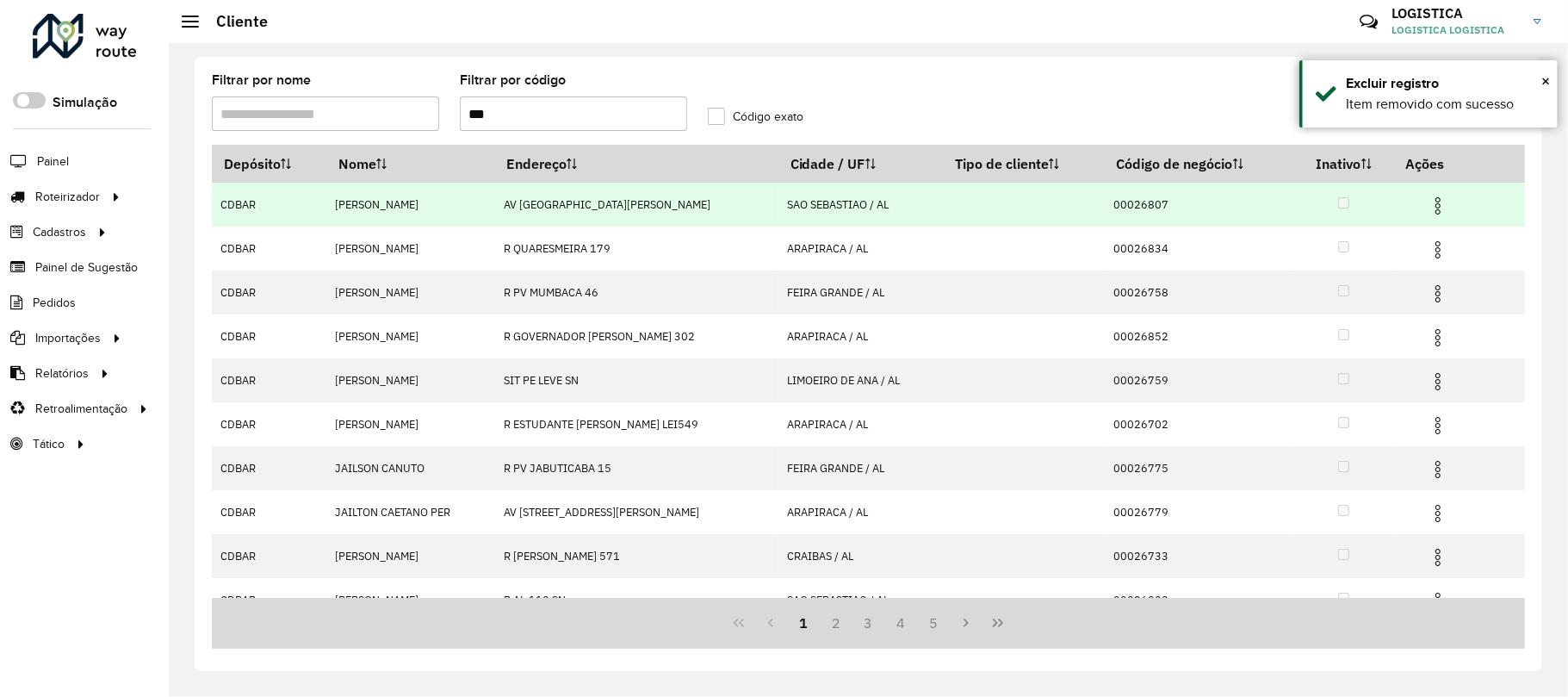
click at [1444, 200] on img at bounding box center [1438, 206] width 21 height 21
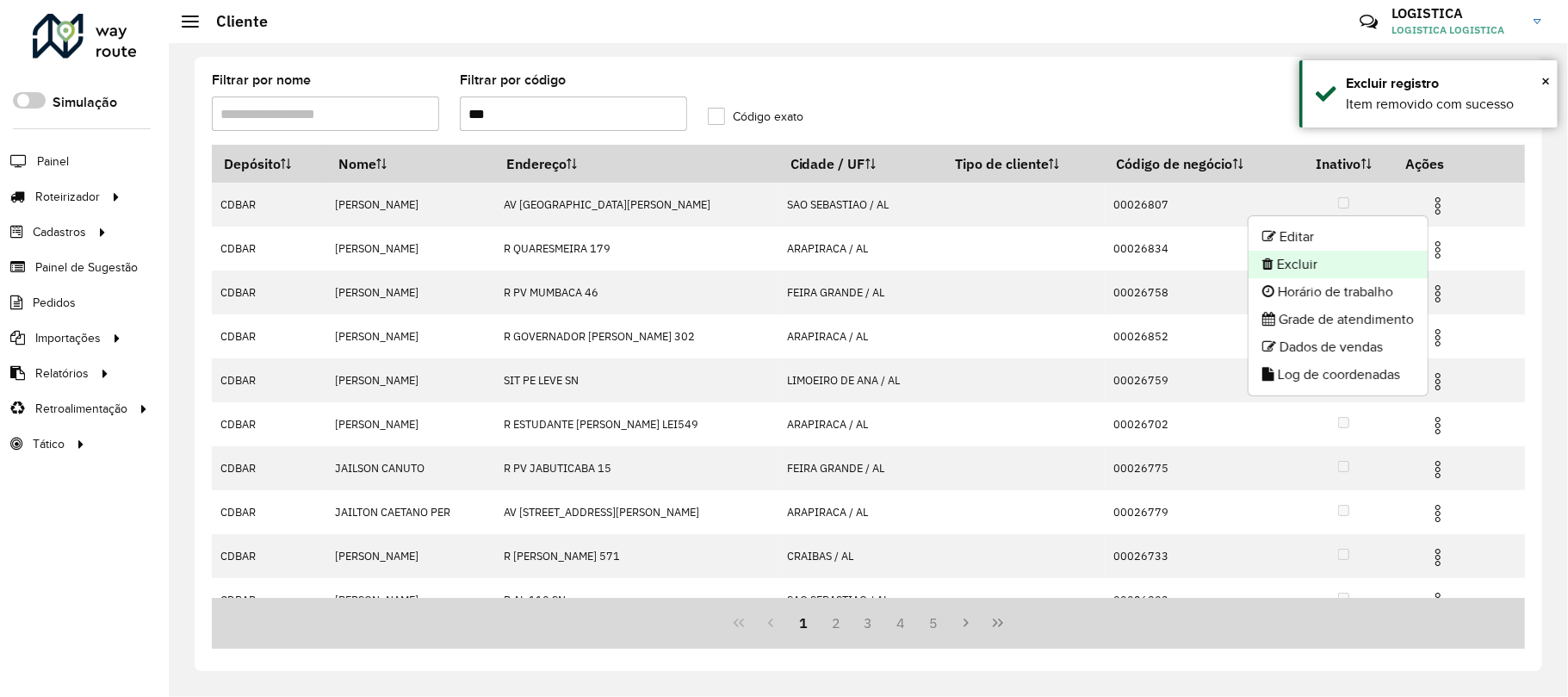
click at [1377, 267] on li "Excluir" at bounding box center [1338, 265] width 179 height 28
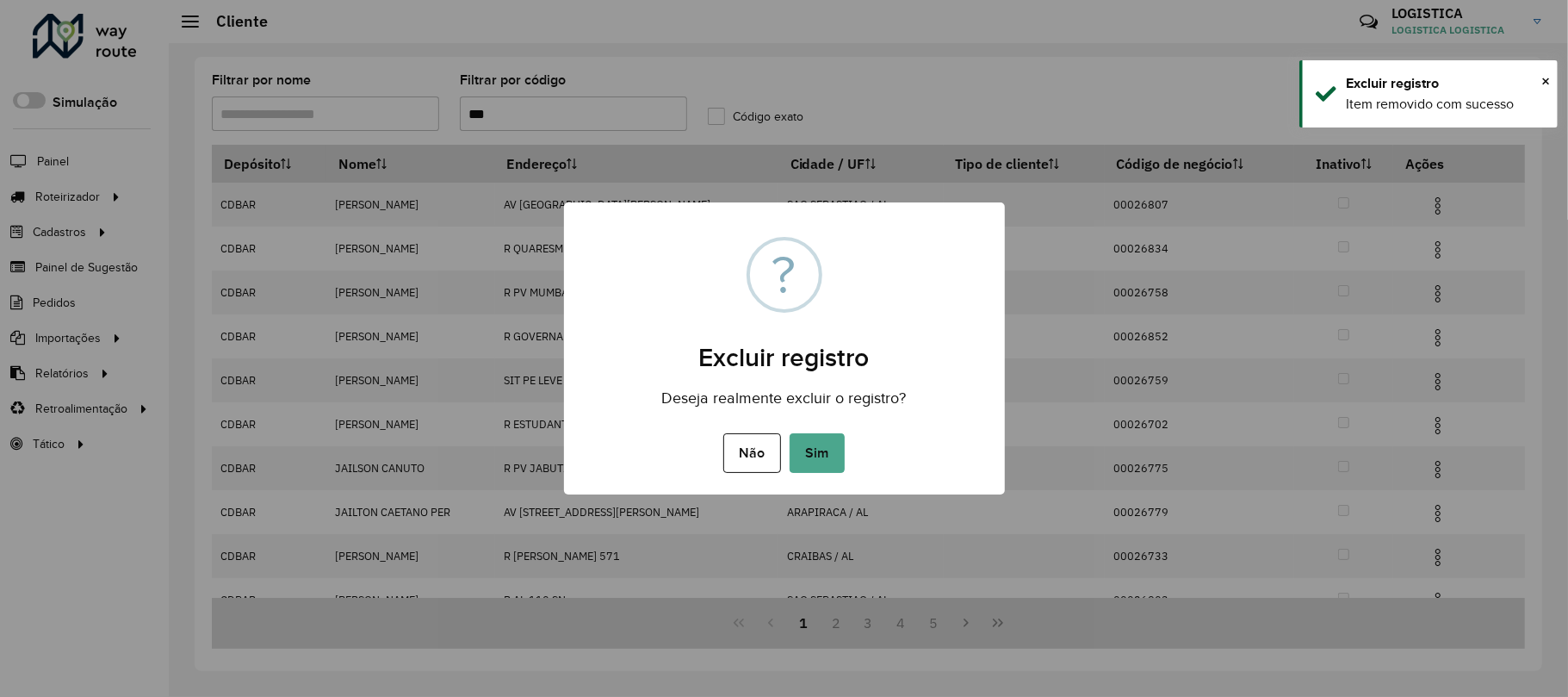
click at [790, 433] on button "Sim" at bounding box center [817, 453] width 55 height 40
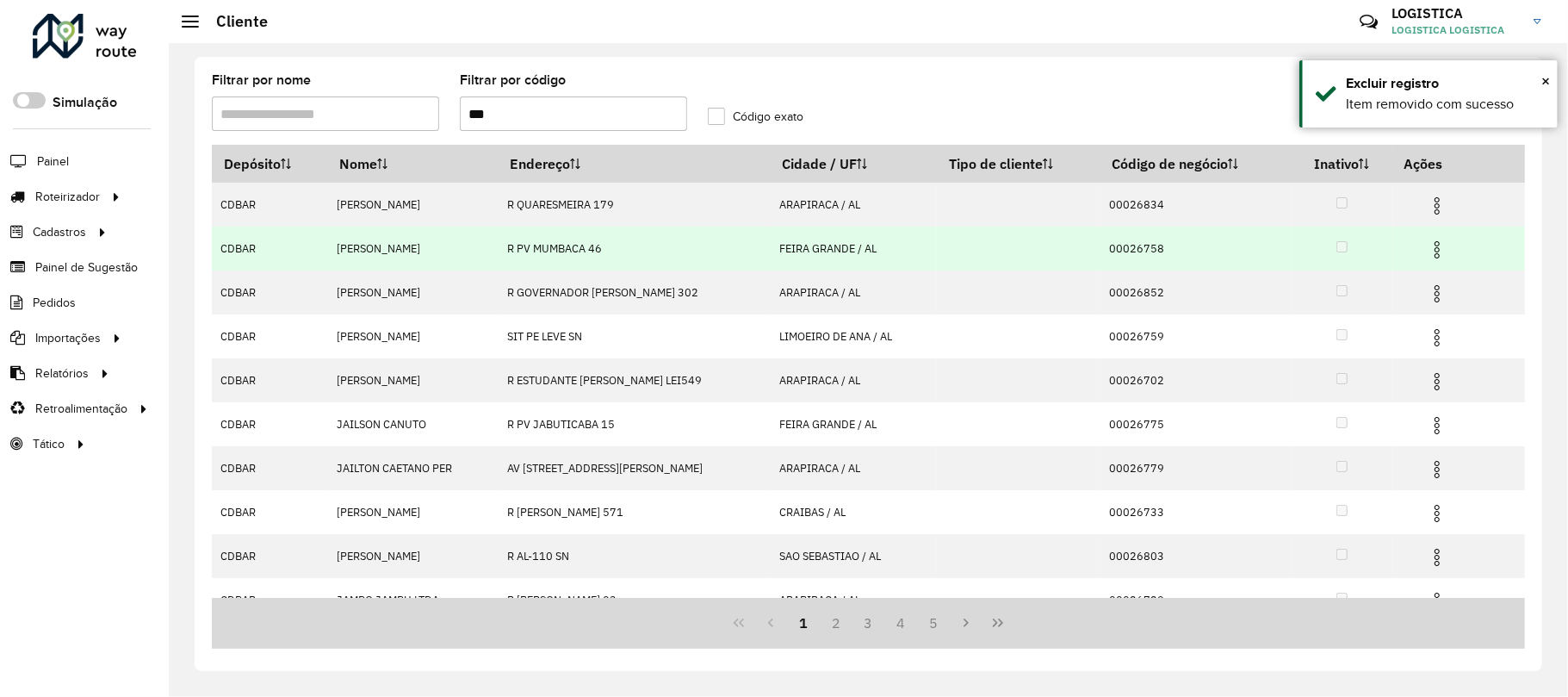
click at [1427, 245] on img at bounding box center [1437, 250] width 21 height 21
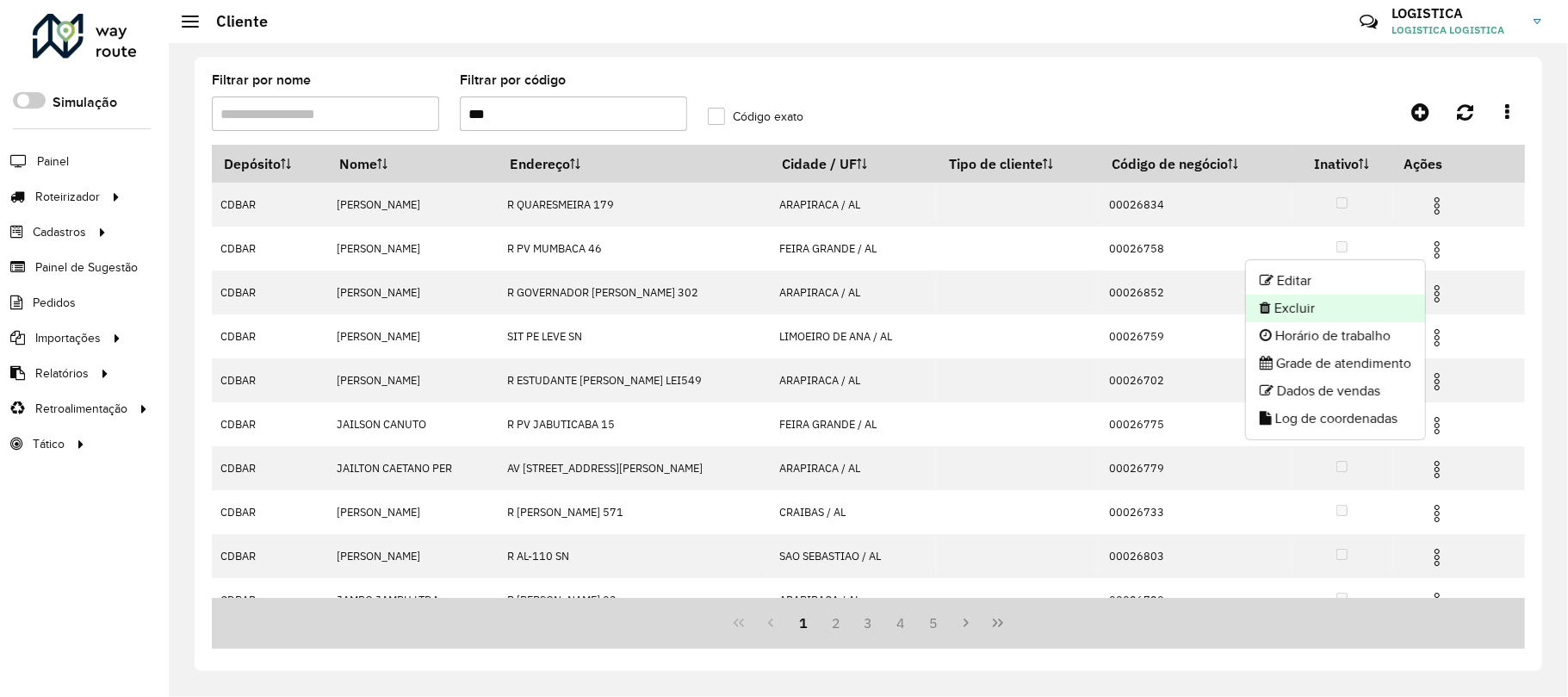
click at [1361, 314] on li "Excluir" at bounding box center [1336, 308] width 179 height 28
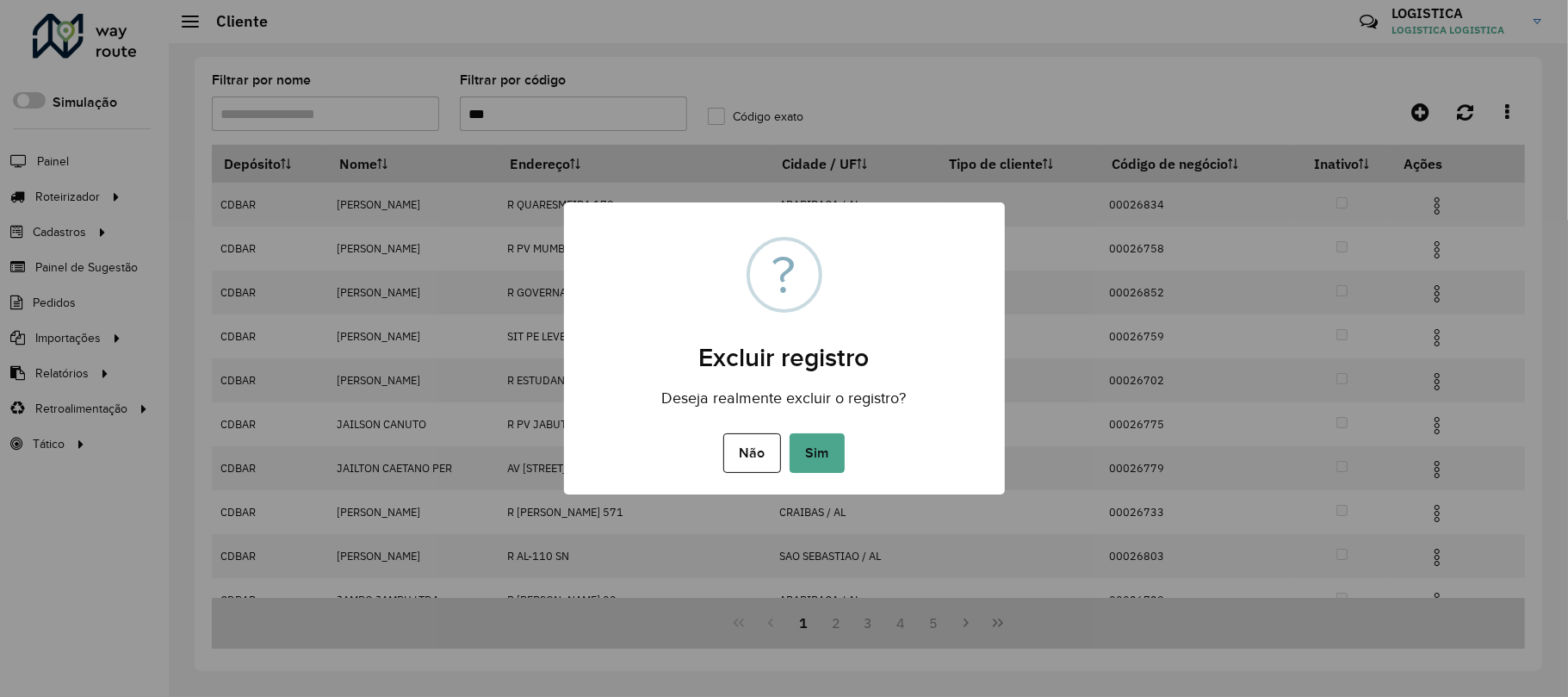
click at [790, 433] on button "Sim" at bounding box center [817, 453] width 55 height 40
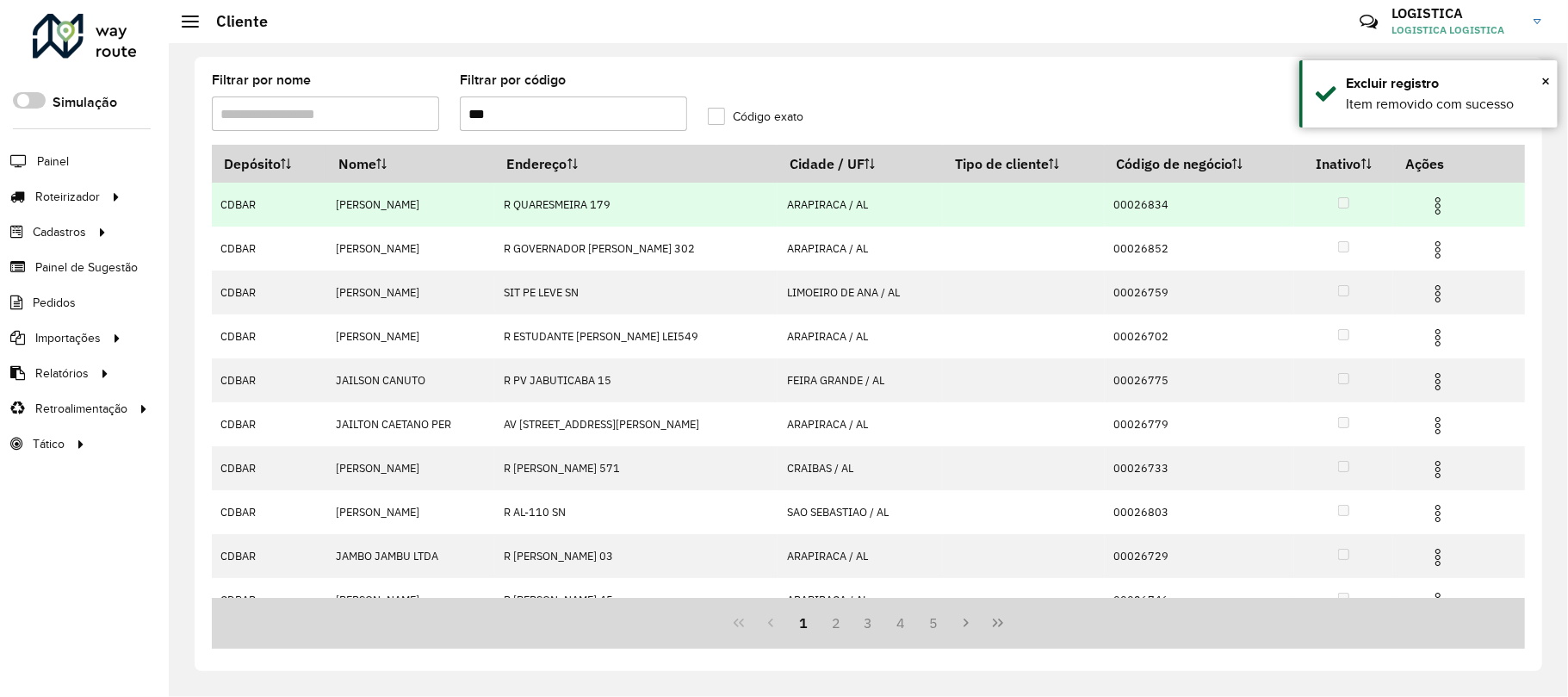
click at [1441, 201] on img at bounding box center [1438, 206] width 21 height 21
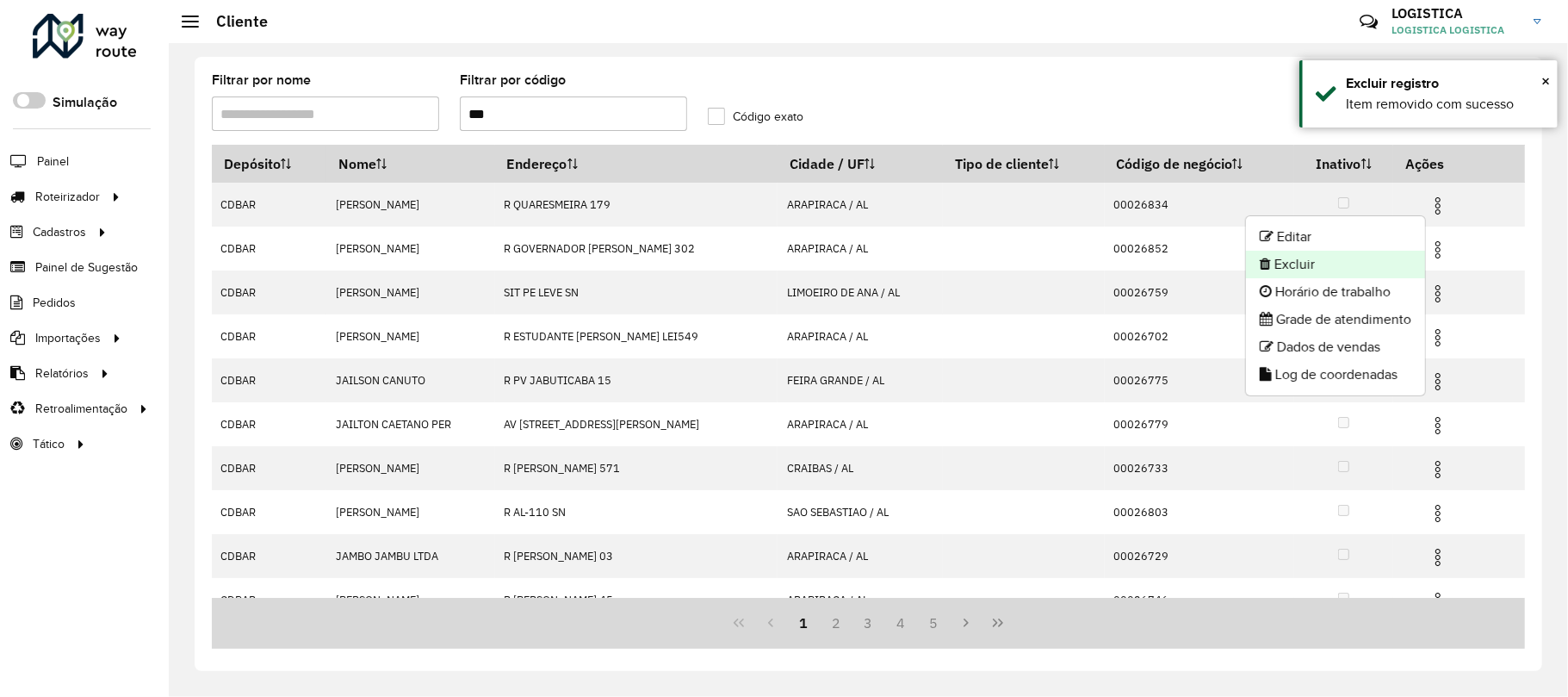
click at [1348, 257] on li "Excluir" at bounding box center [1336, 265] width 179 height 28
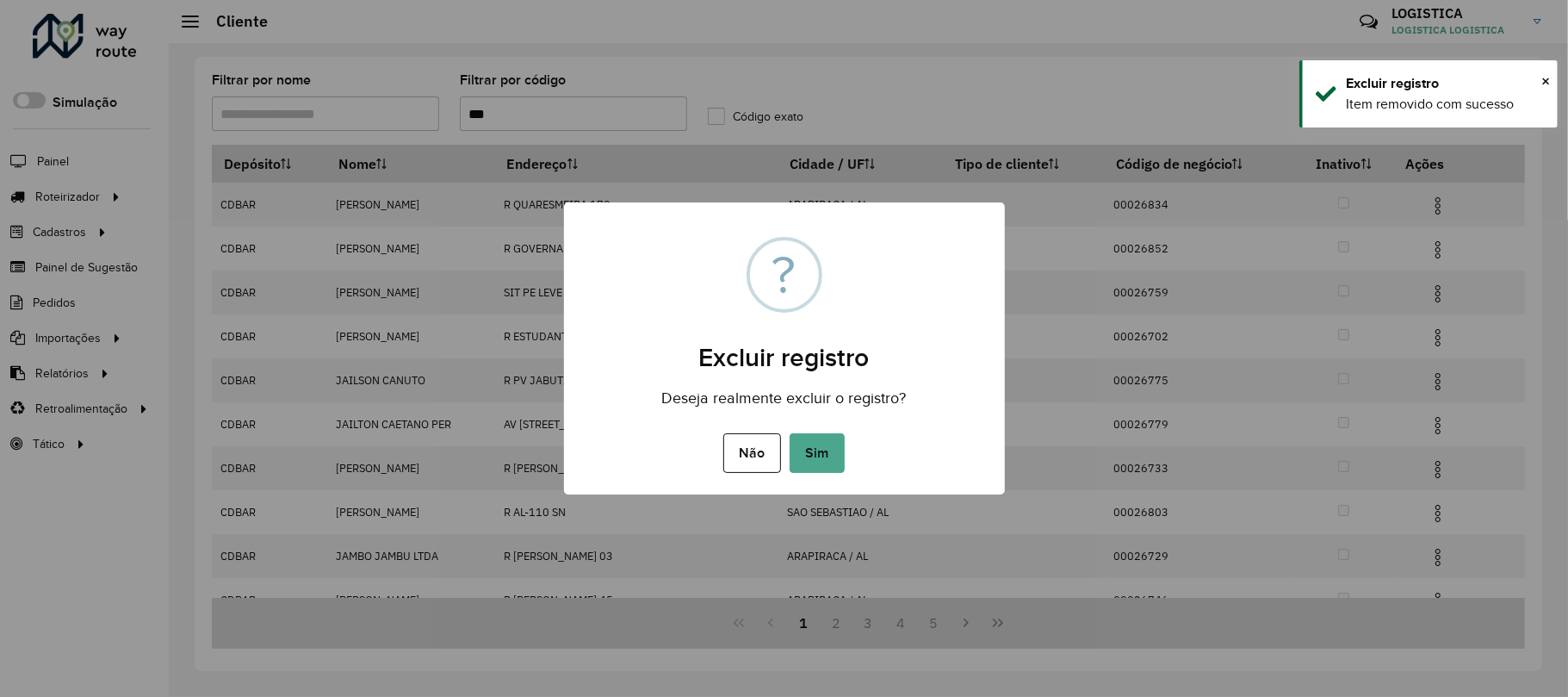
click at [790, 433] on button "Sim" at bounding box center [817, 453] width 55 height 40
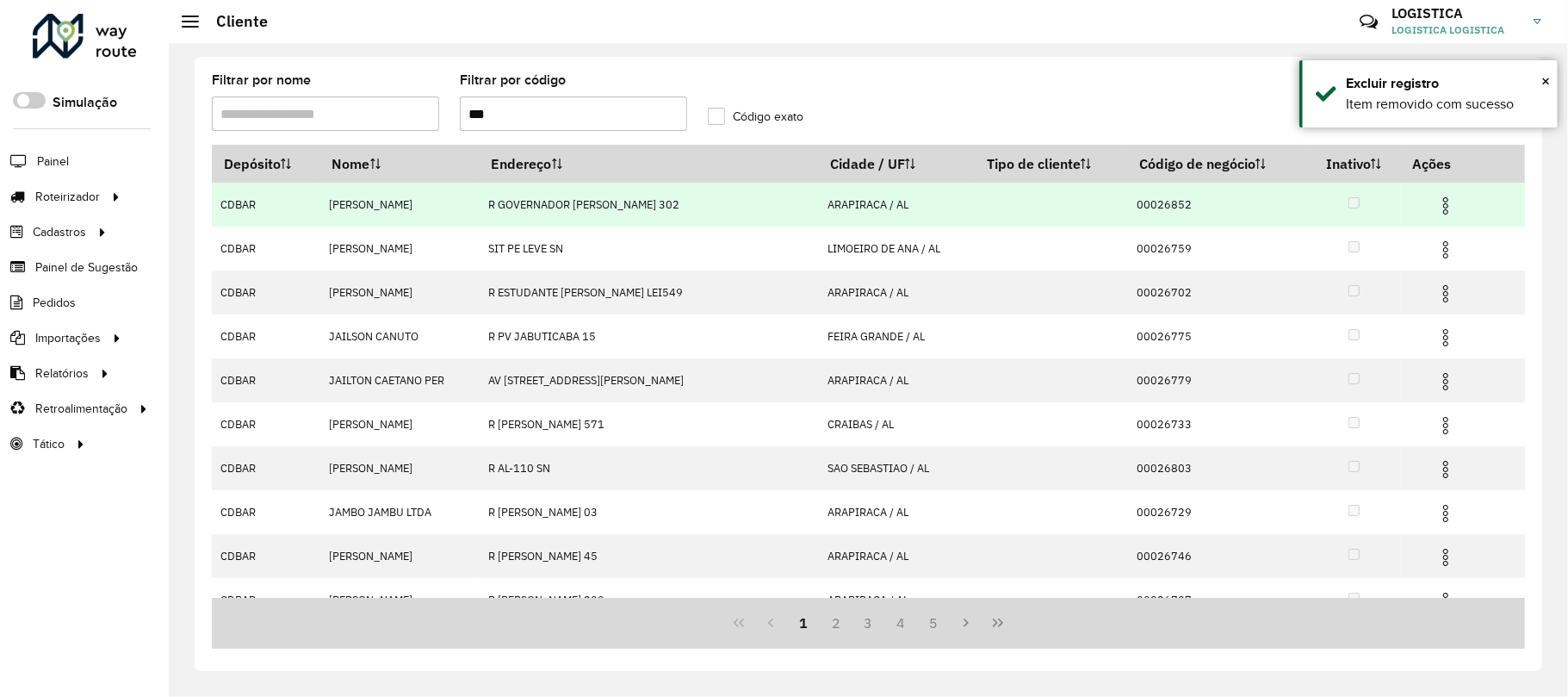
click at [1436, 207] on img at bounding box center [1446, 206] width 21 height 21
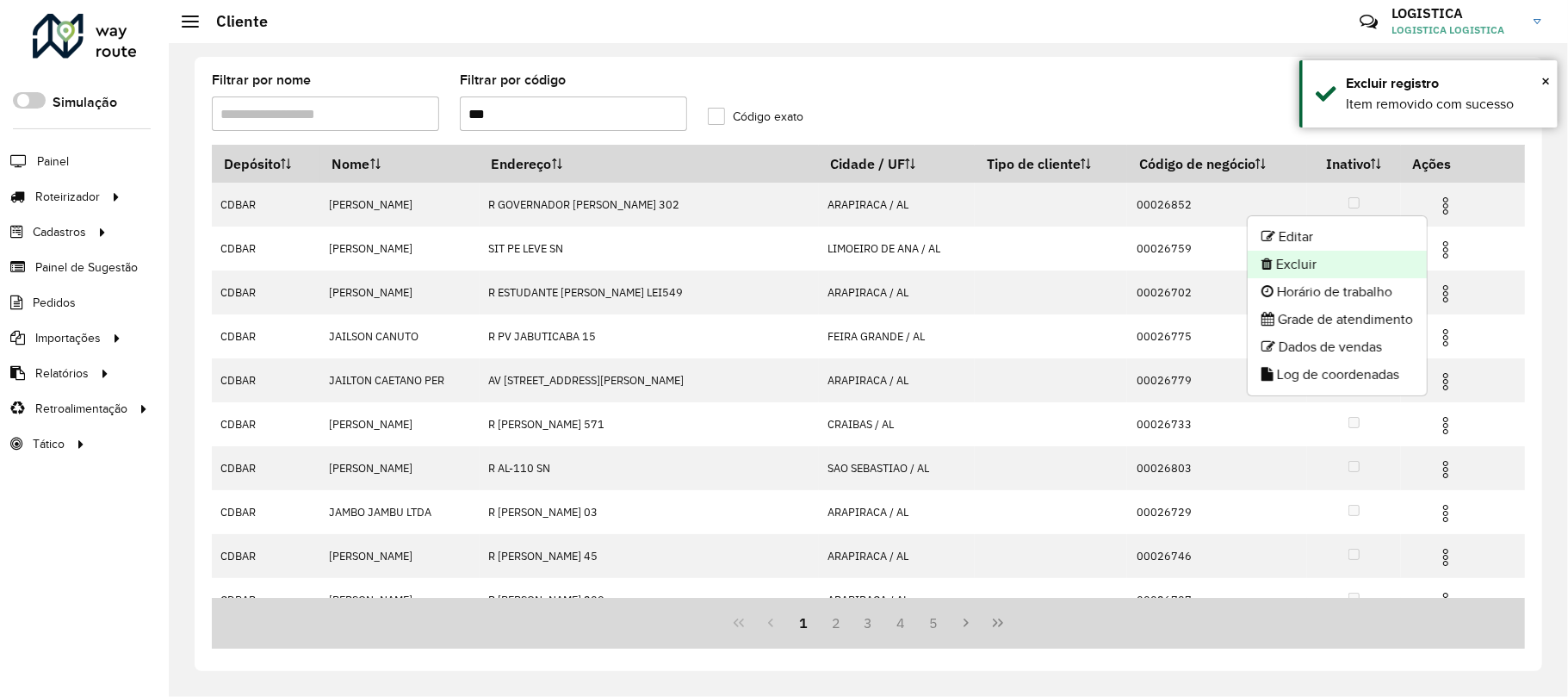
click at [1368, 270] on li "Excluir" at bounding box center [1337, 265] width 179 height 28
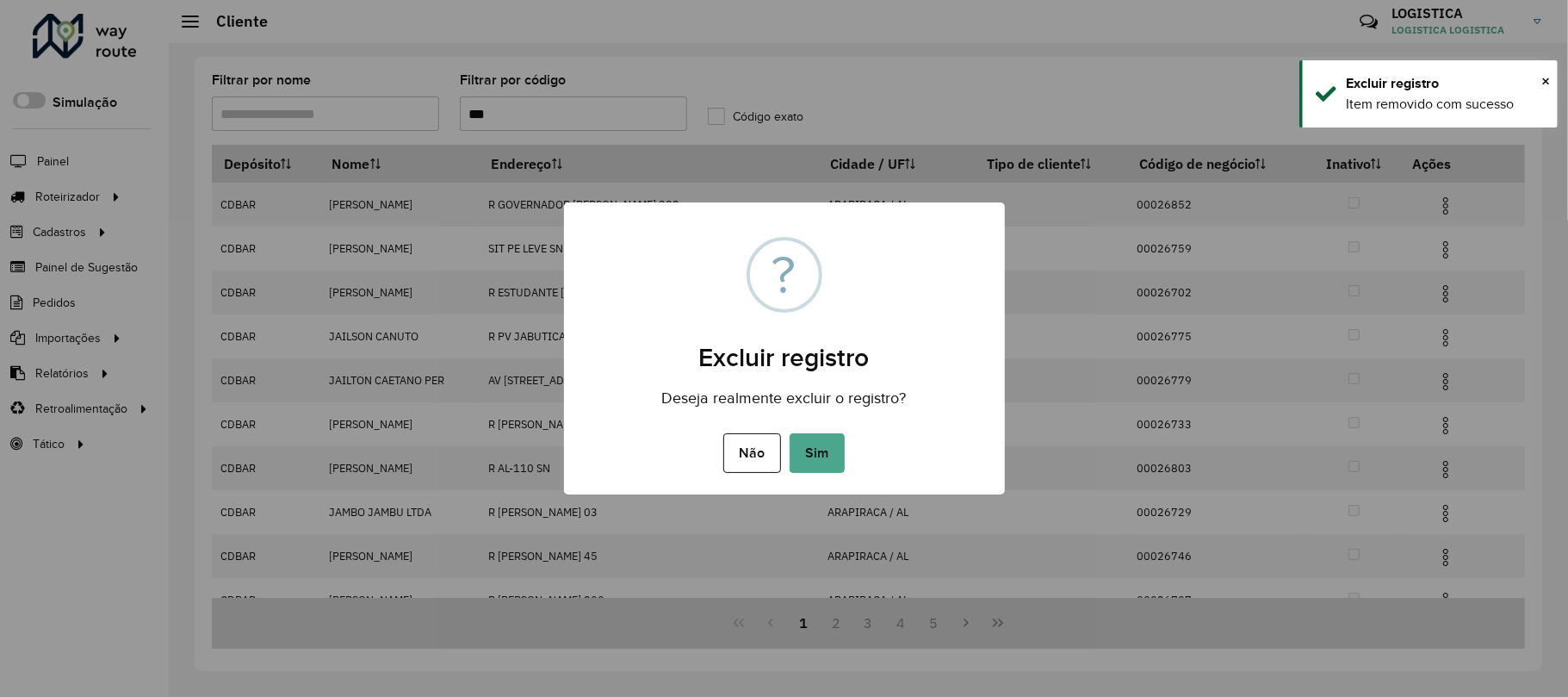
click at [790, 433] on button "Sim" at bounding box center [817, 453] width 55 height 40
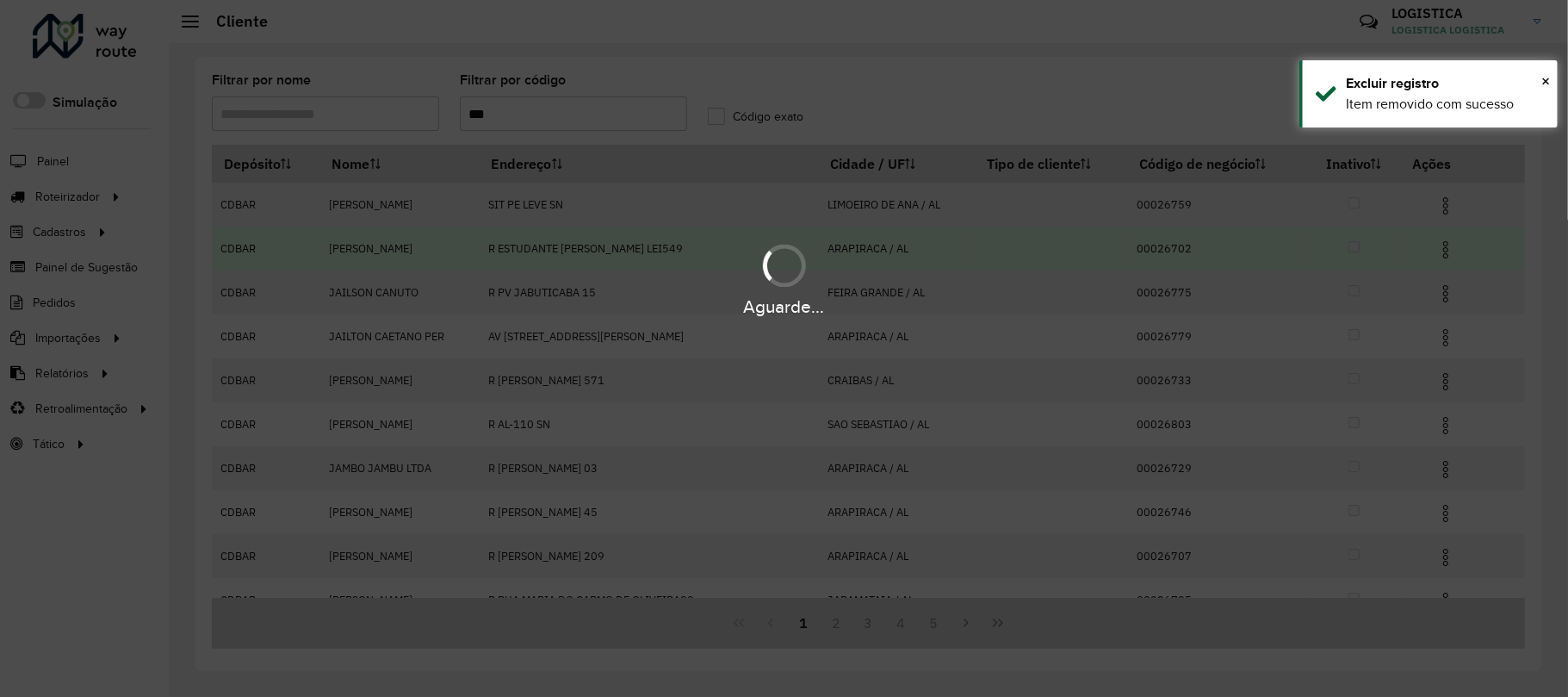
click at [1444, 301] on div "Aguarde..." at bounding box center [784, 306] width 1568 height 27
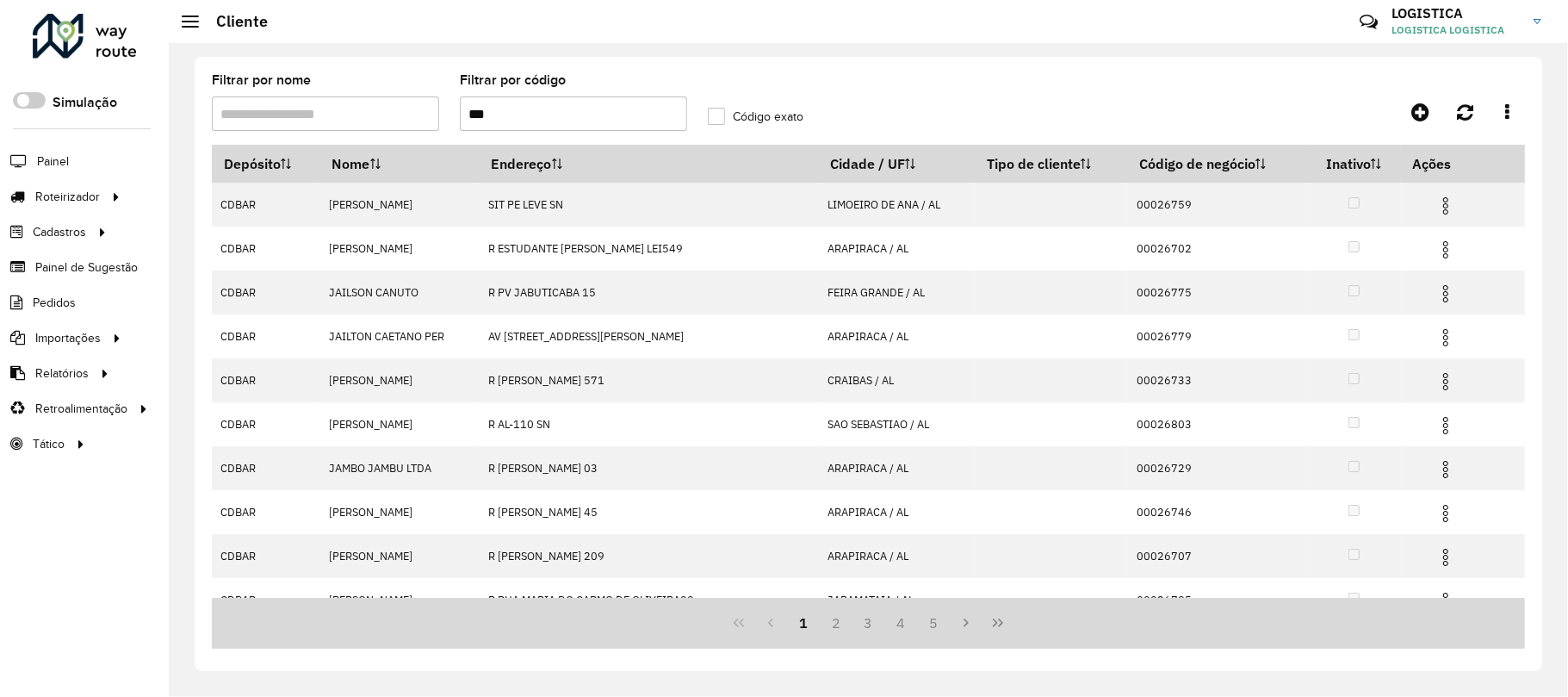
click at [1444, 299] on img at bounding box center [1446, 294] width 21 height 21
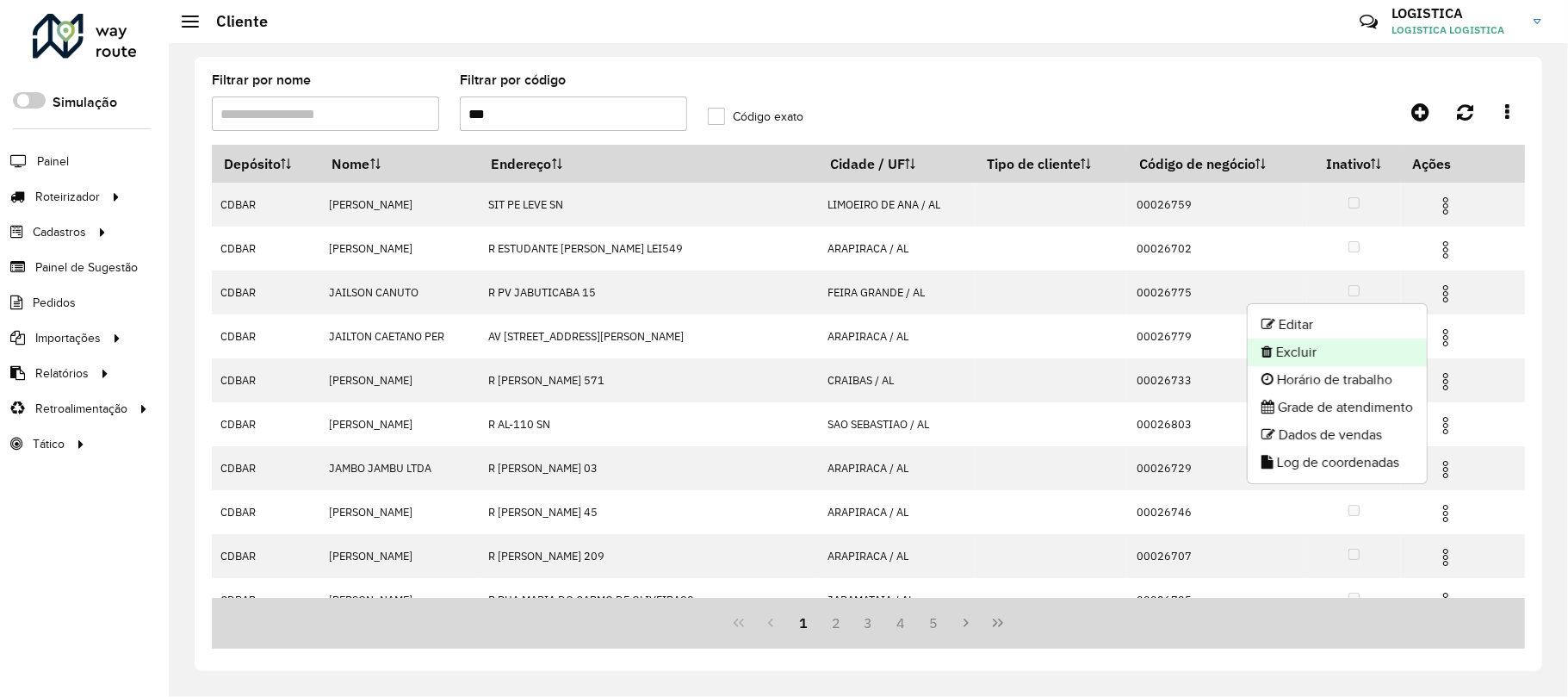
click at [1331, 345] on li "Excluir" at bounding box center [1337, 352] width 179 height 28
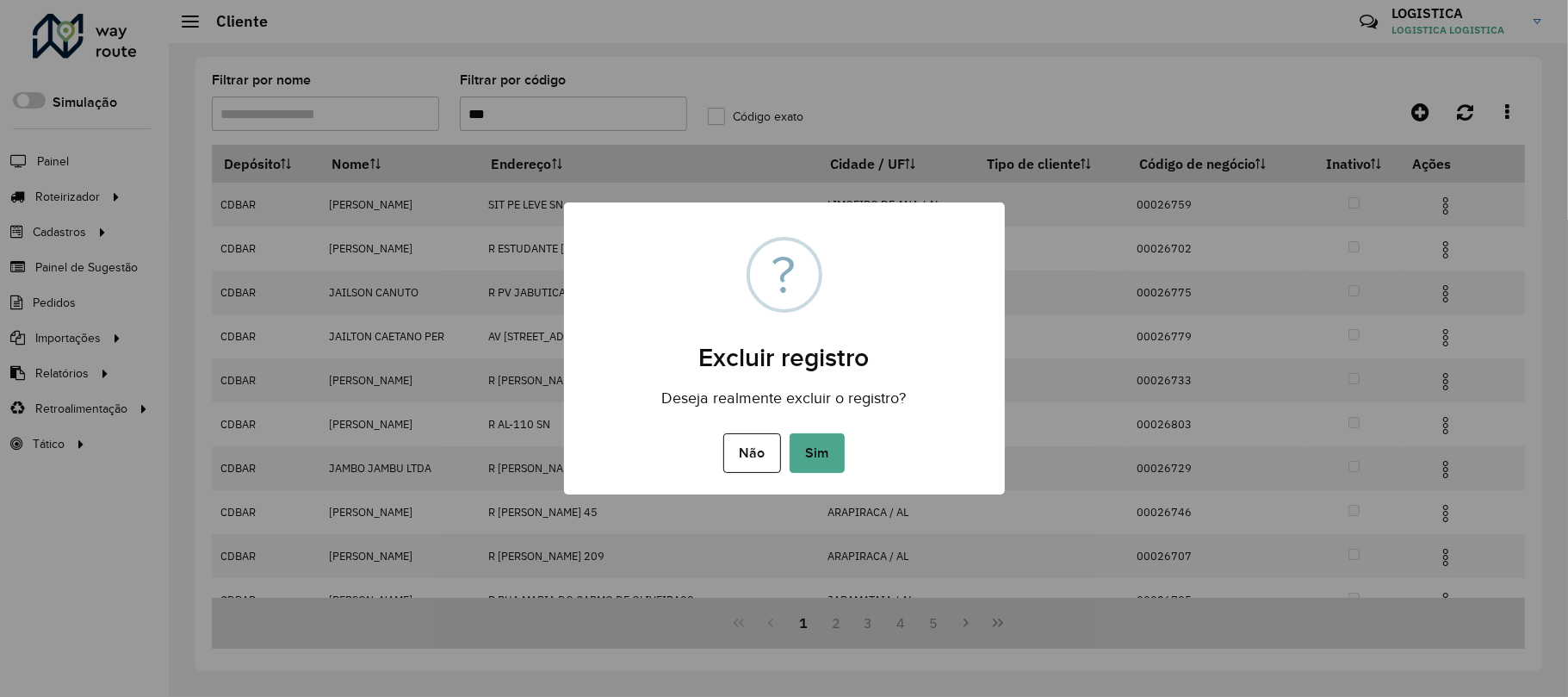
click at [790, 433] on button "Sim" at bounding box center [817, 453] width 55 height 40
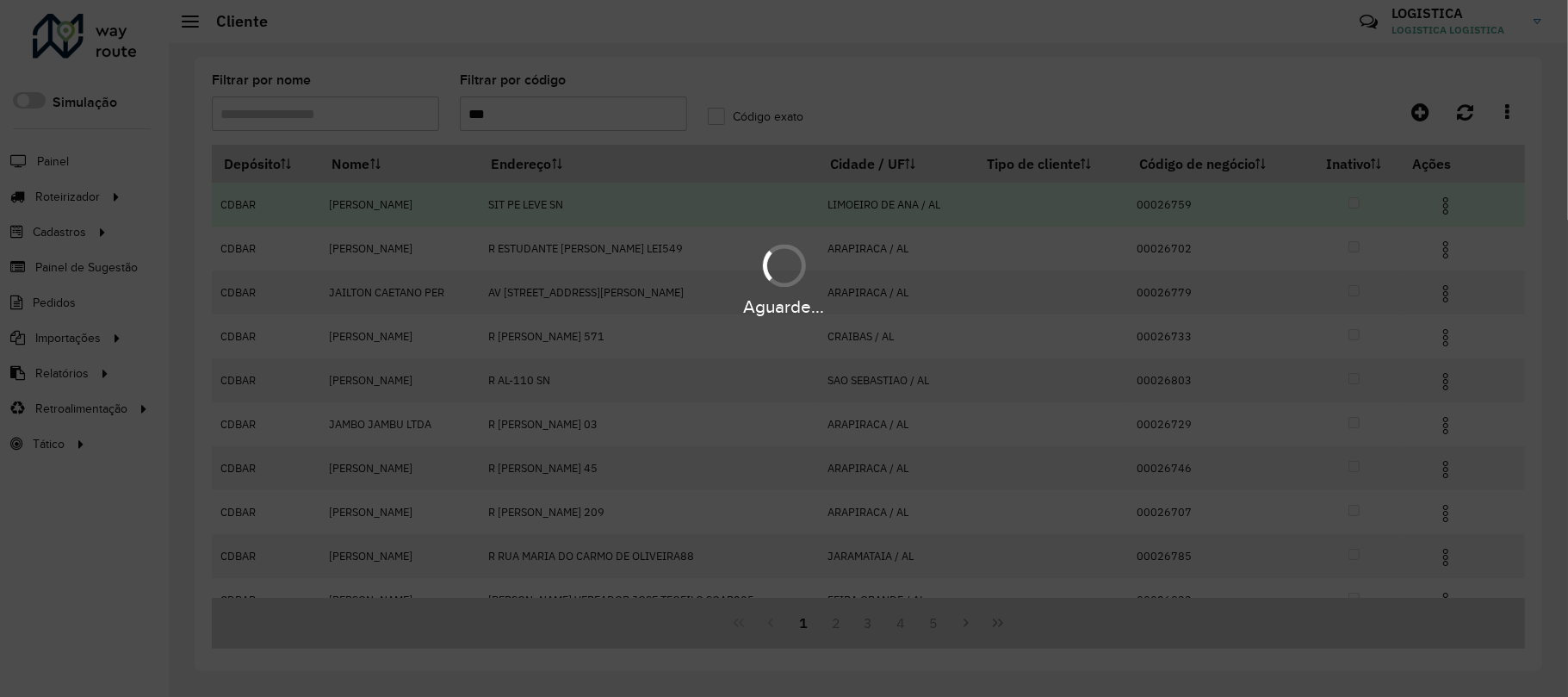
click at [1437, 207] on div "Aguarde..." at bounding box center [784, 348] width 1568 height 697
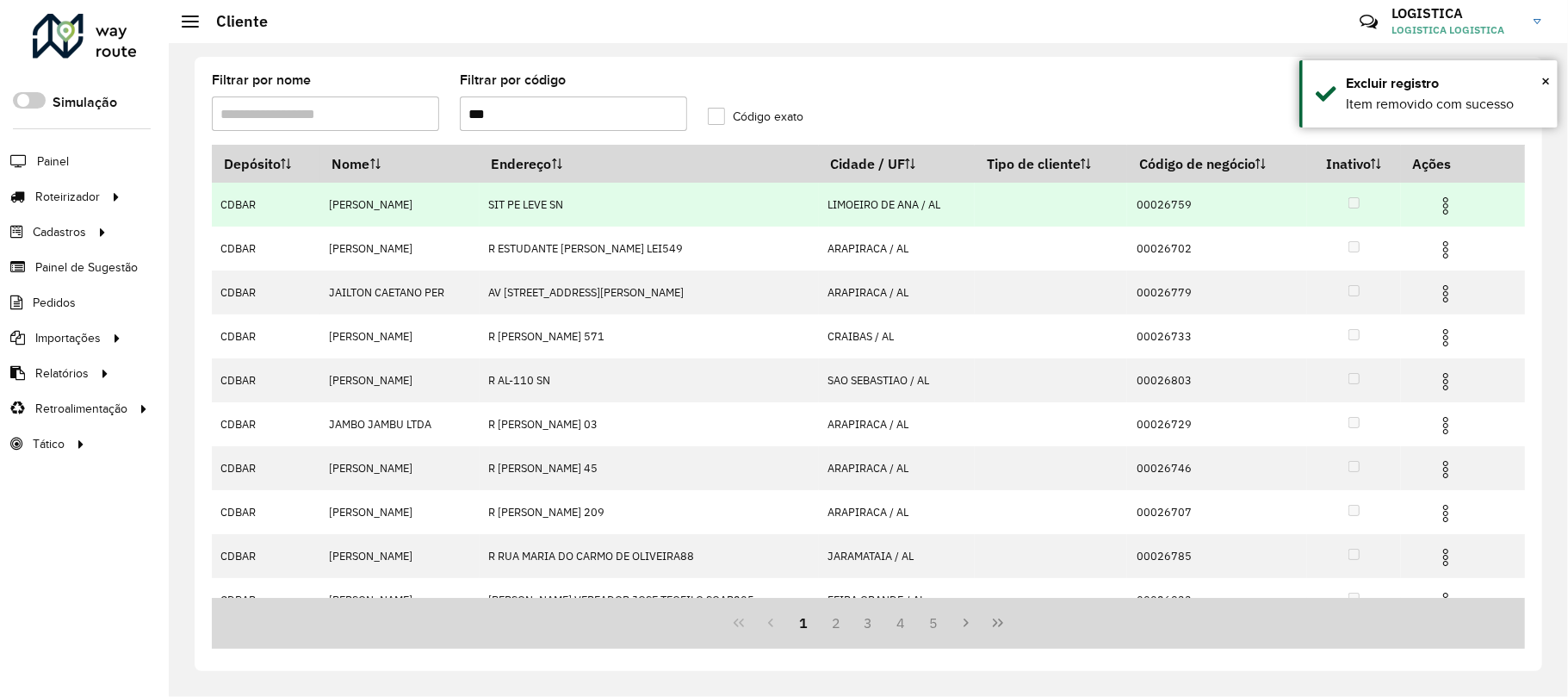
click at [1437, 207] on img at bounding box center [1446, 206] width 21 height 21
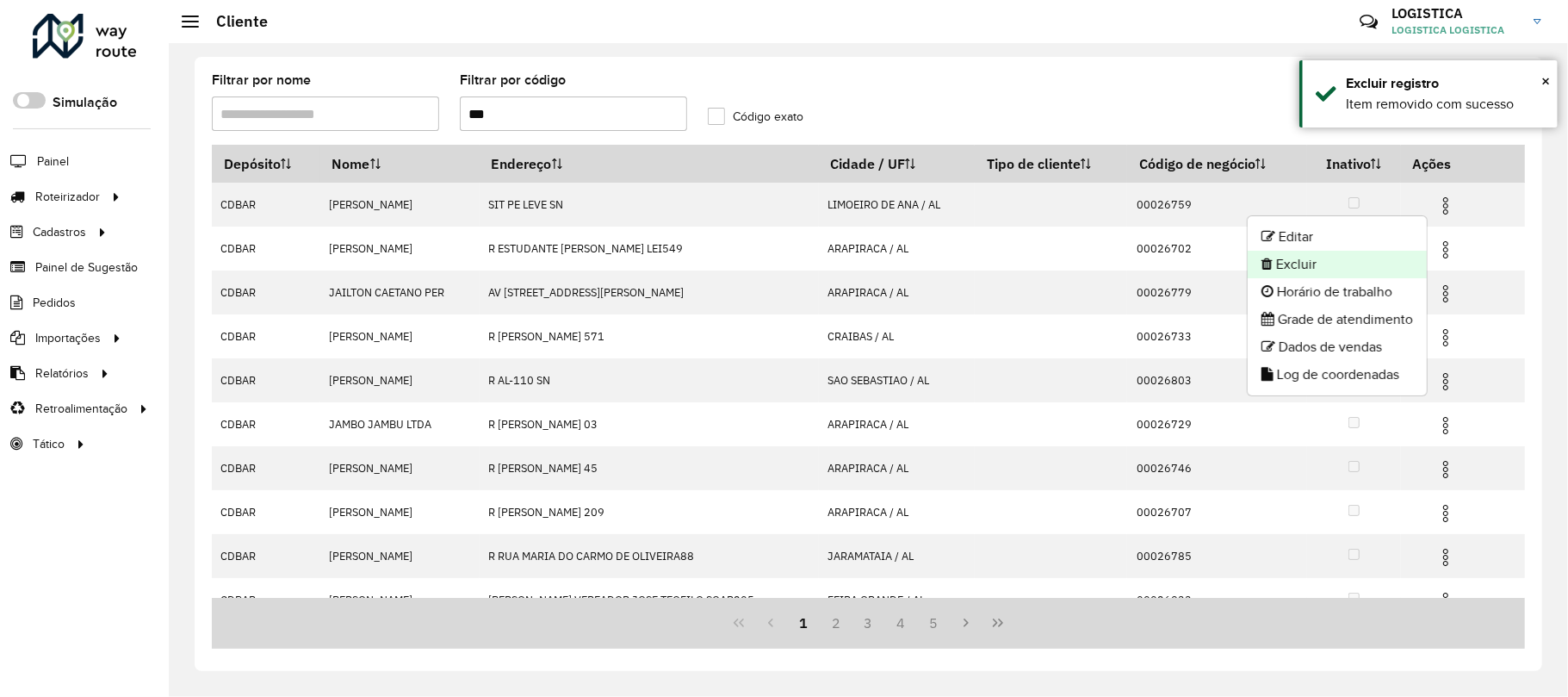
click at [1330, 273] on li "Excluir" at bounding box center [1337, 265] width 179 height 28
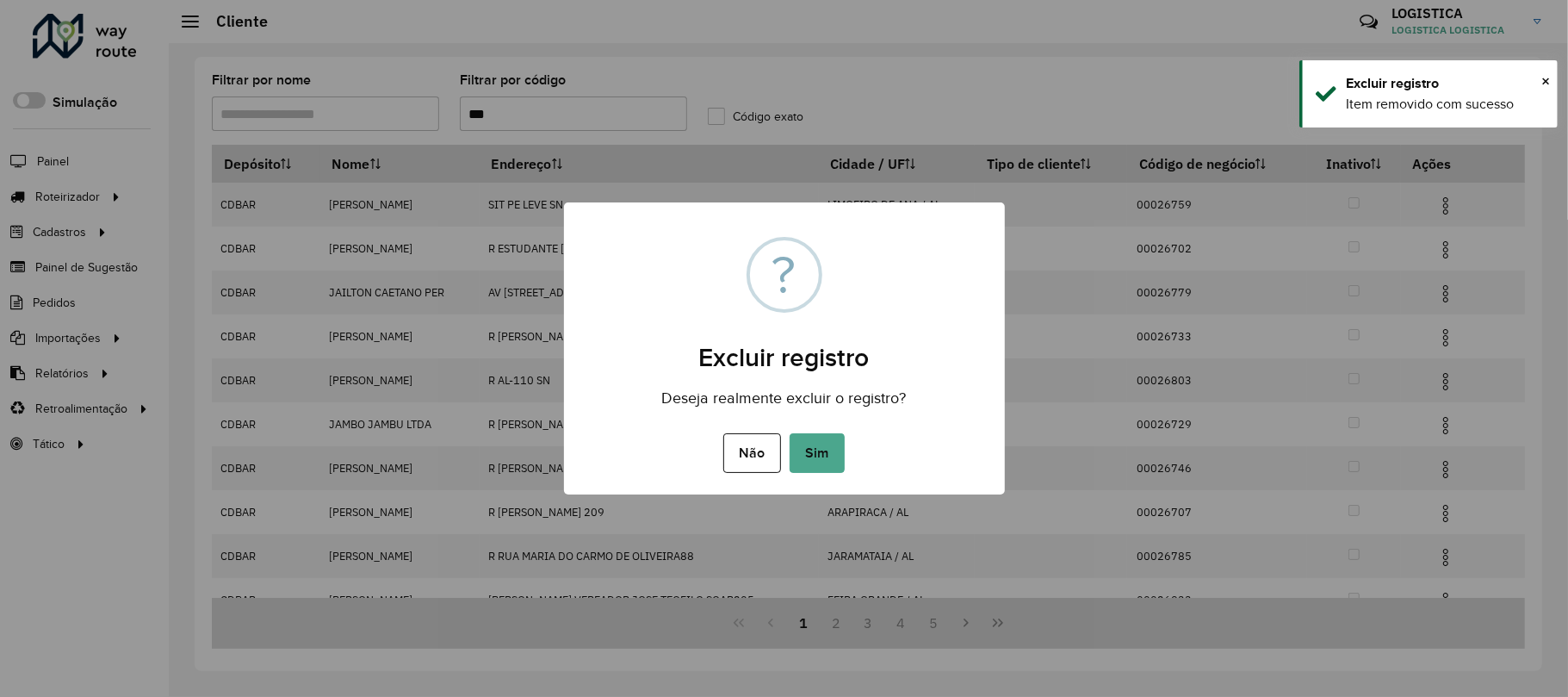
click at [790, 433] on button "Sim" at bounding box center [817, 453] width 55 height 40
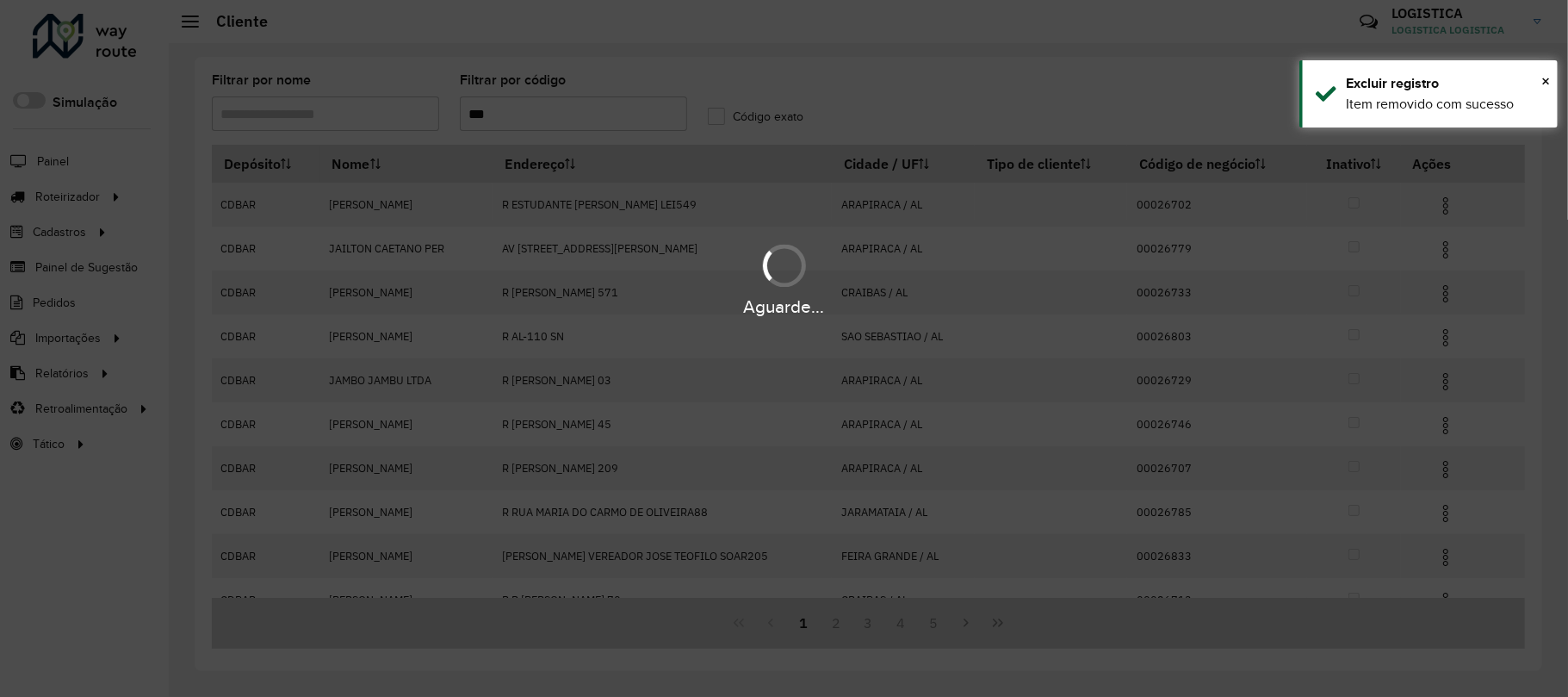
click at [1437, 252] on div "Aguarde..." at bounding box center [784, 278] width 1568 height 82
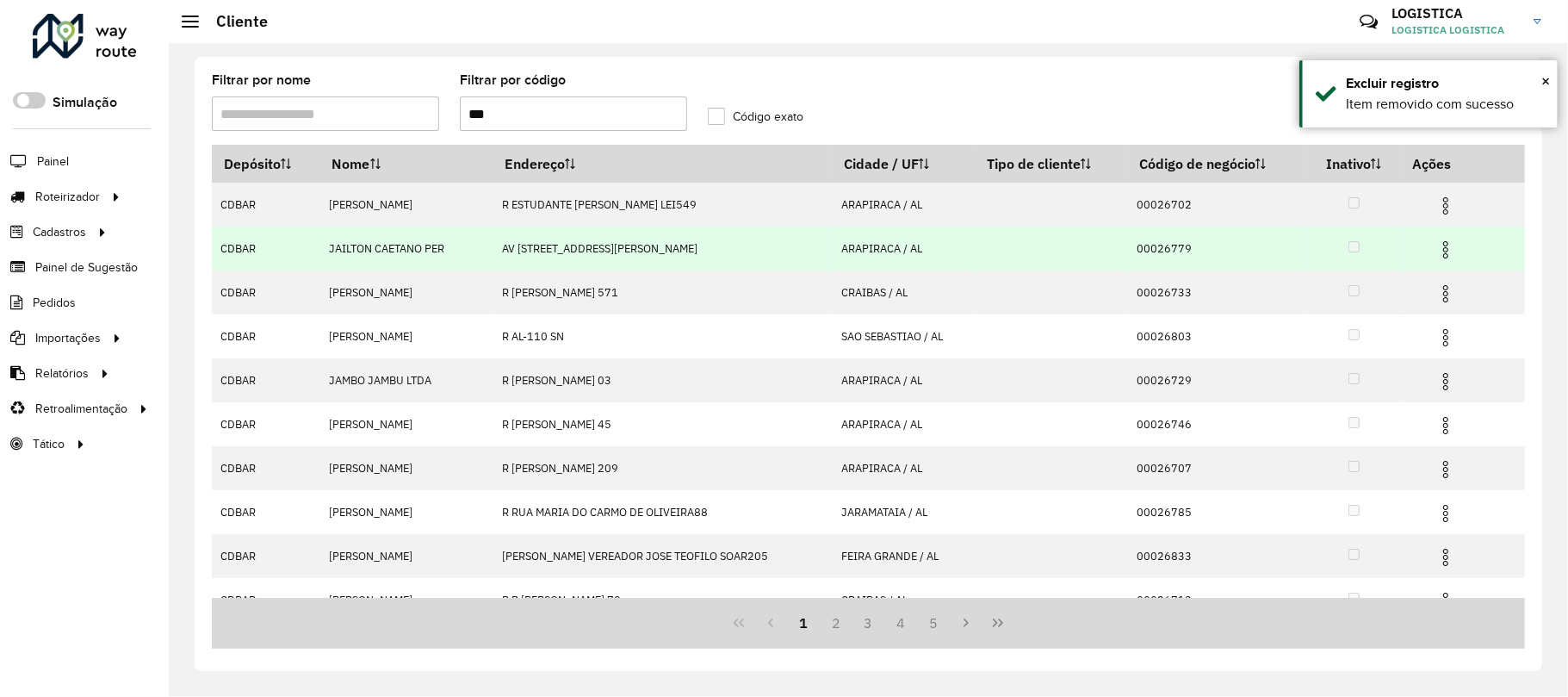
click at [1436, 245] on img at bounding box center [1446, 250] width 21 height 21
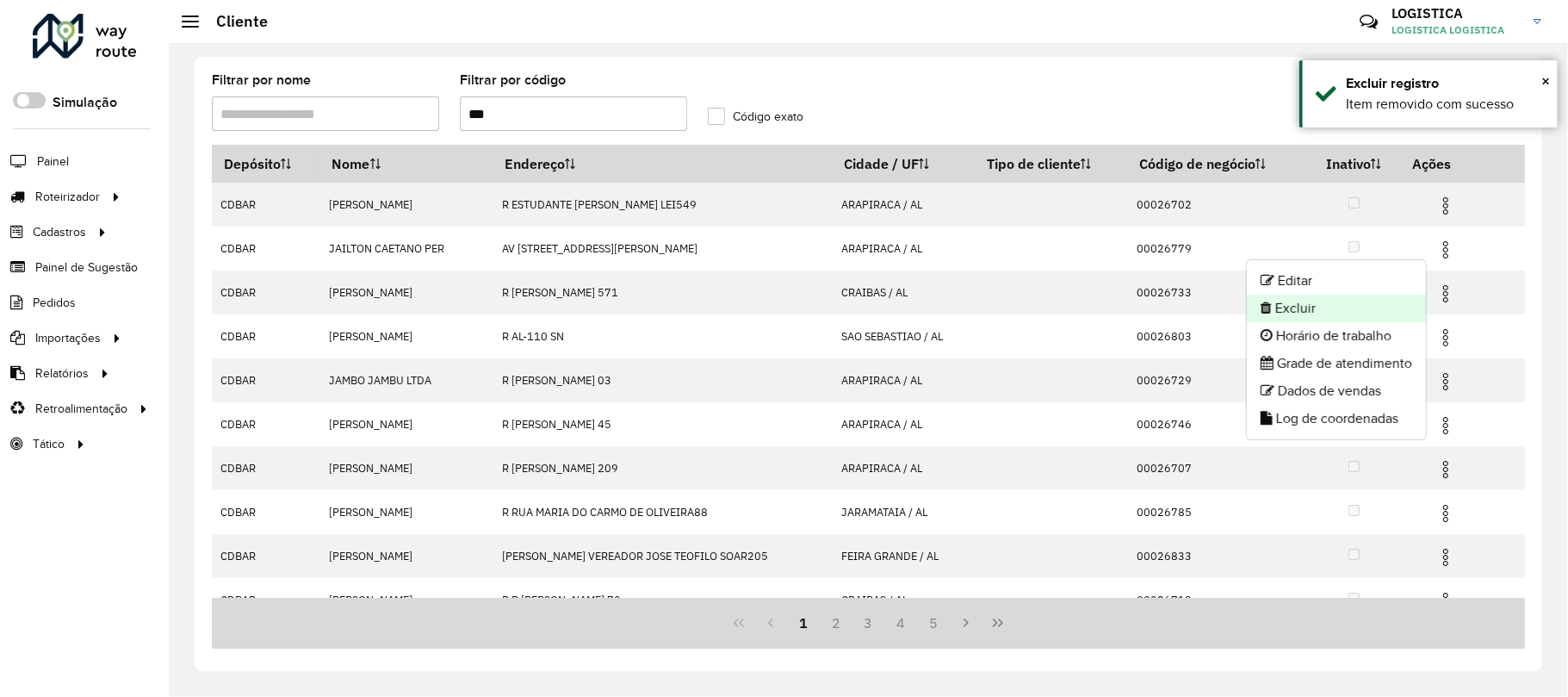
click at [1282, 310] on li "Excluir" at bounding box center [1337, 308] width 179 height 28
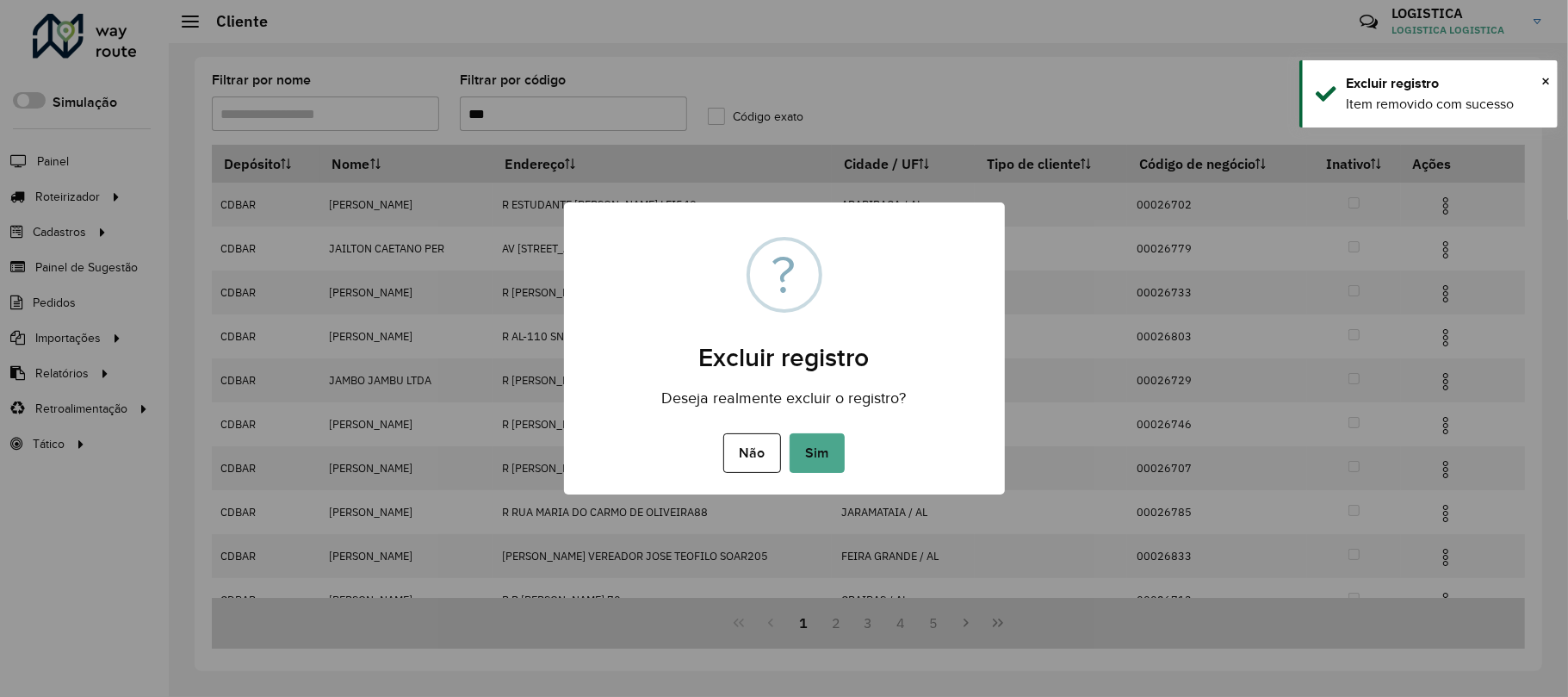
click at [790, 433] on button "Sim" at bounding box center [817, 453] width 55 height 40
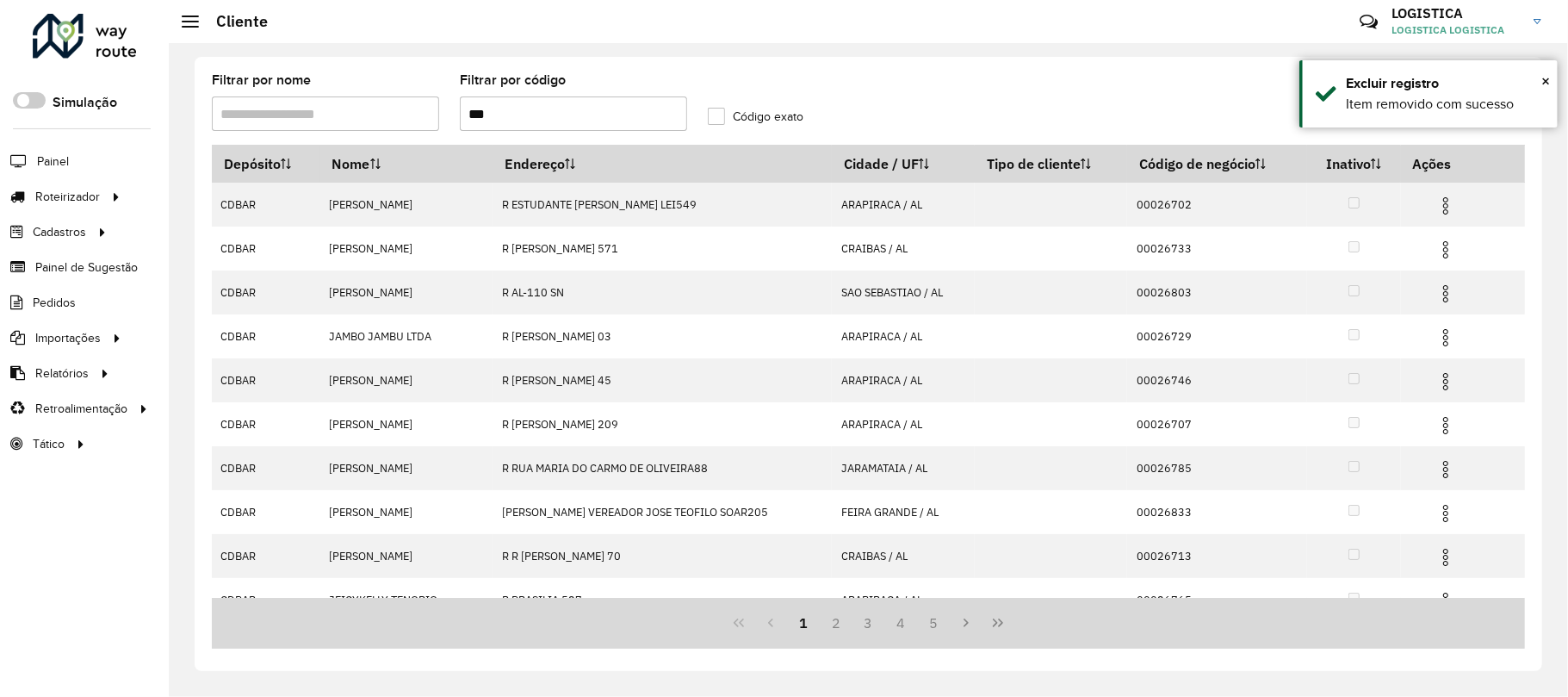
click at [1437, 208] on img at bounding box center [1446, 206] width 21 height 21
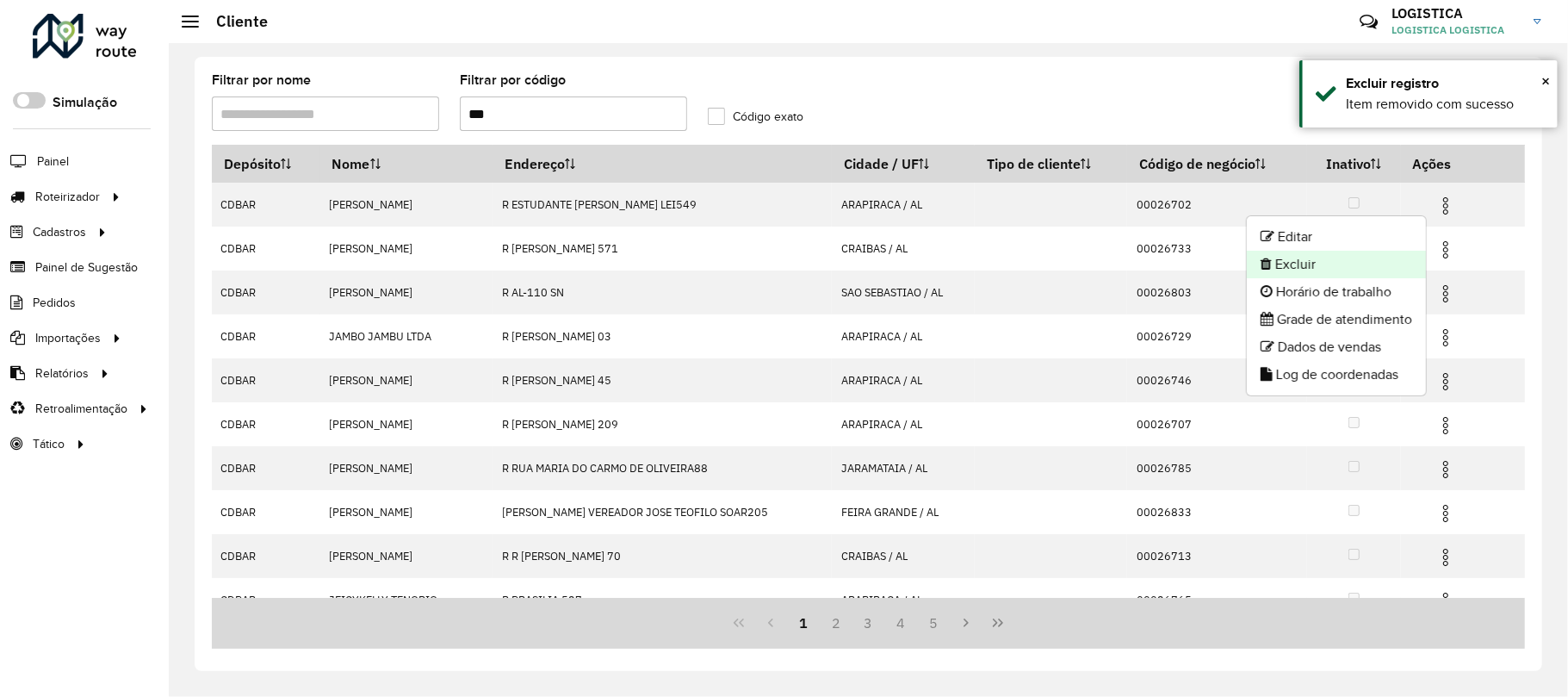
click at [1349, 273] on li "Excluir" at bounding box center [1337, 265] width 179 height 28
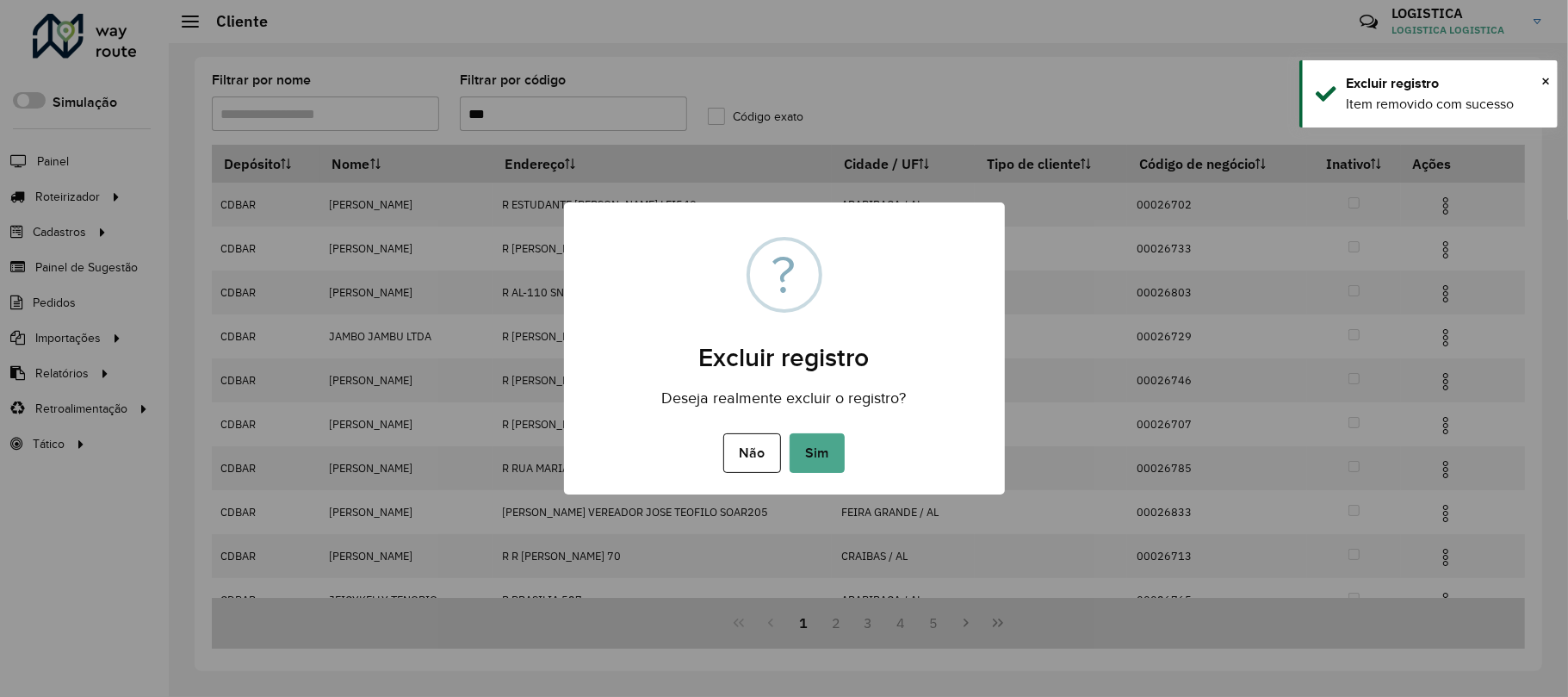
click at [790, 433] on button "Sim" at bounding box center [817, 453] width 55 height 40
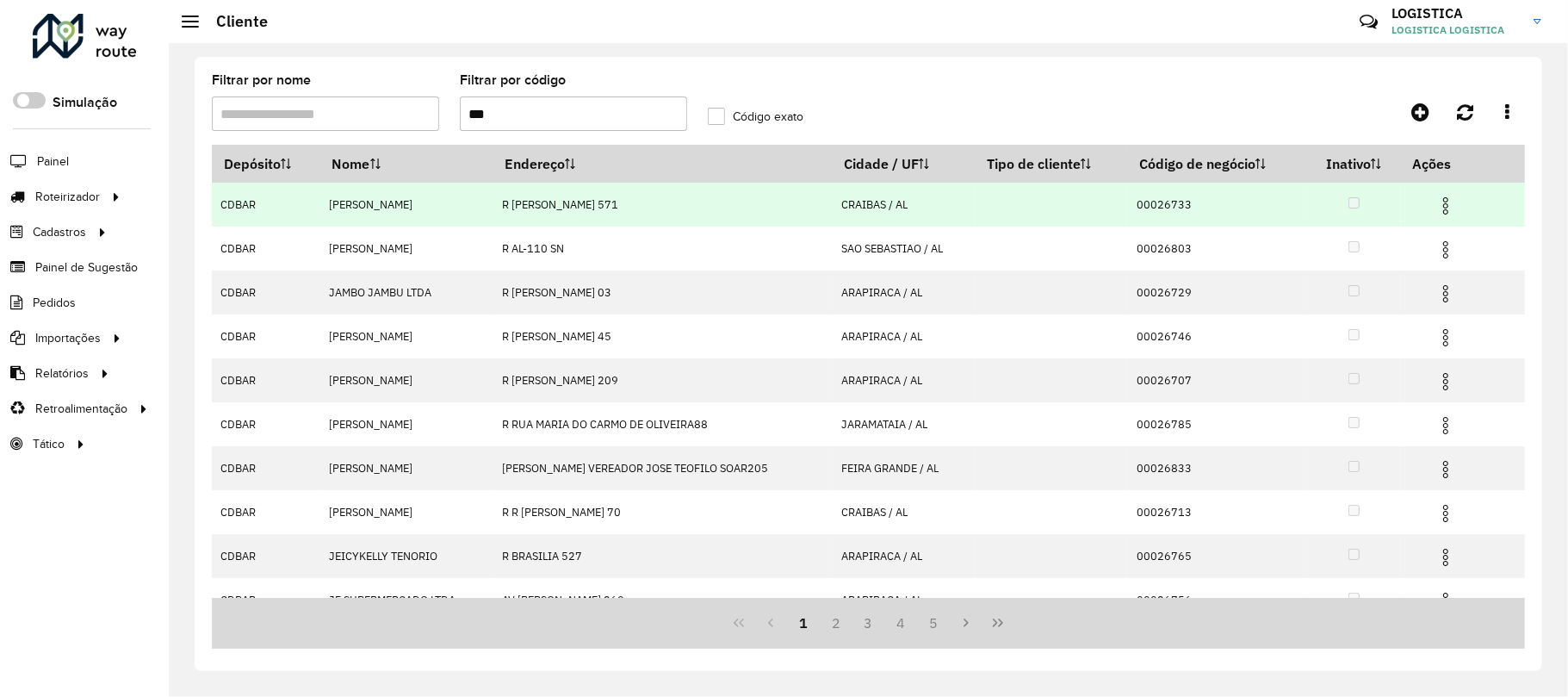
click at [1444, 200] on img at bounding box center [1446, 206] width 21 height 21
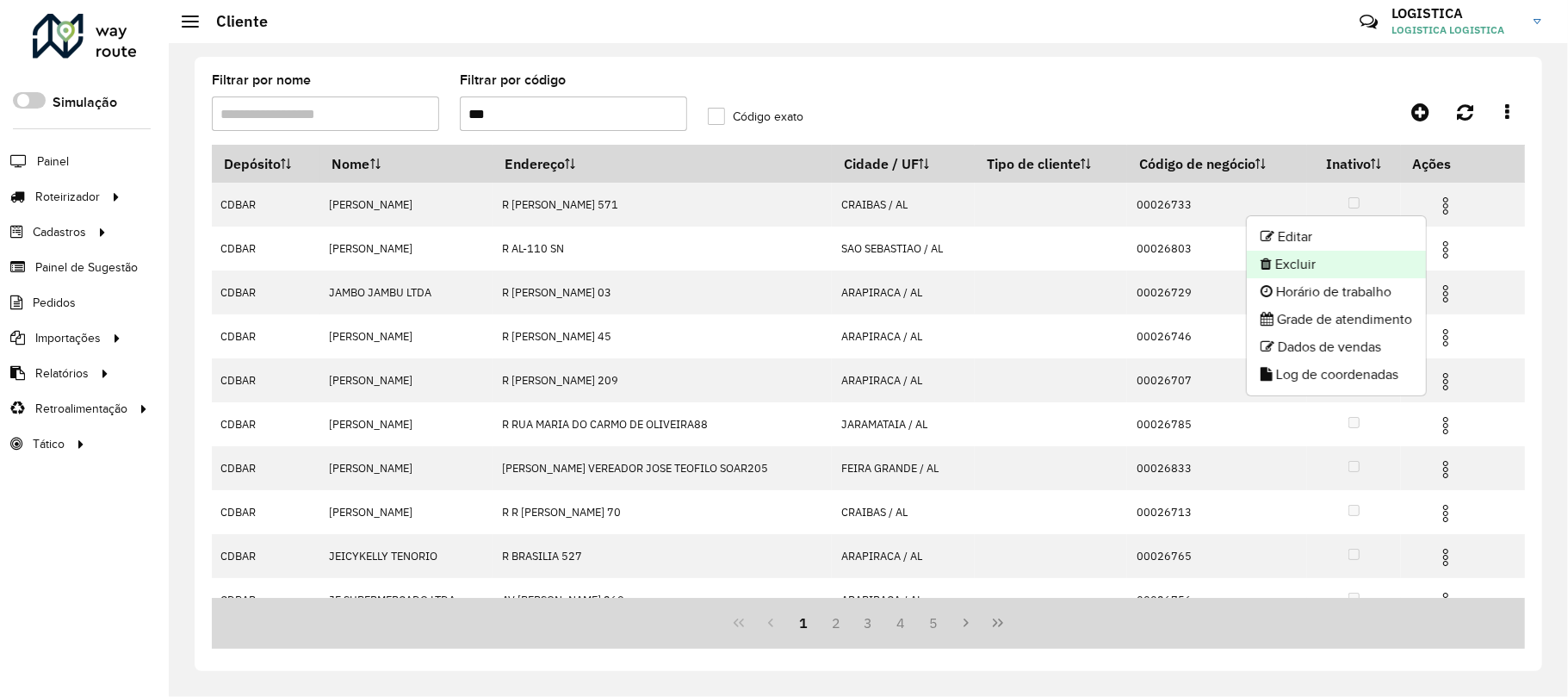
click at [1351, 258] on li "Excluir" at bounding box center [1337, 265] width 179 height 28
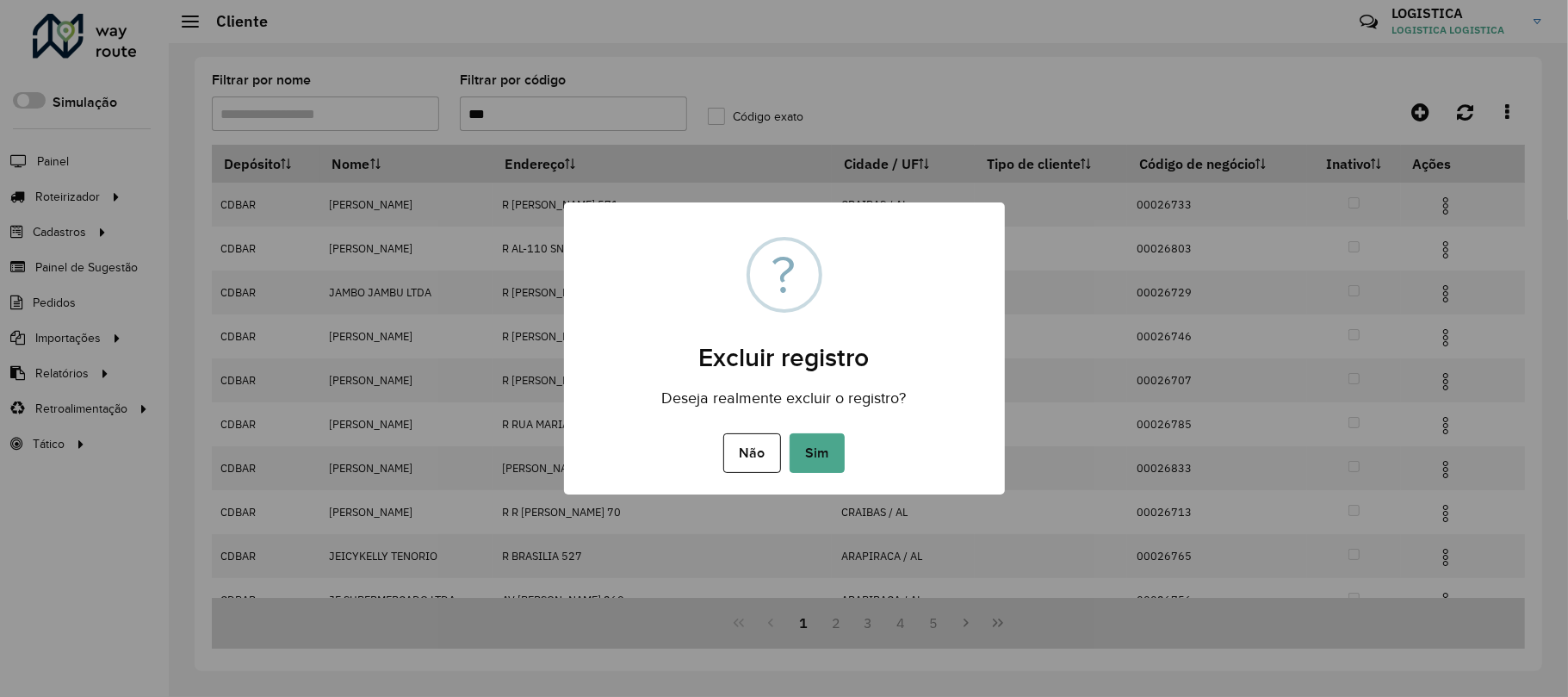
click at [790, 433] on button "Sim" at bounding box center [817, 453] width 55 height 40
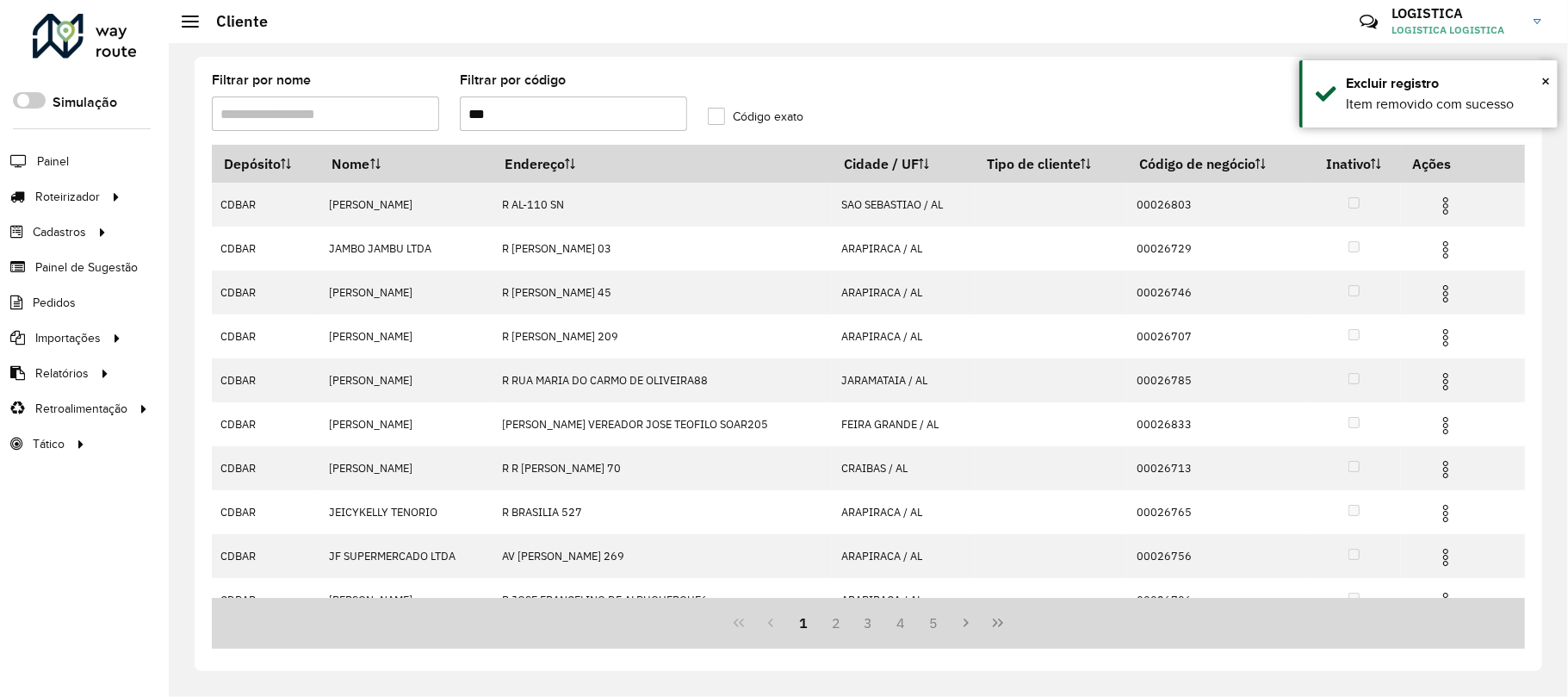
click at [1442, 253] on img at bounding box center [1446, 250] width 21 height 21
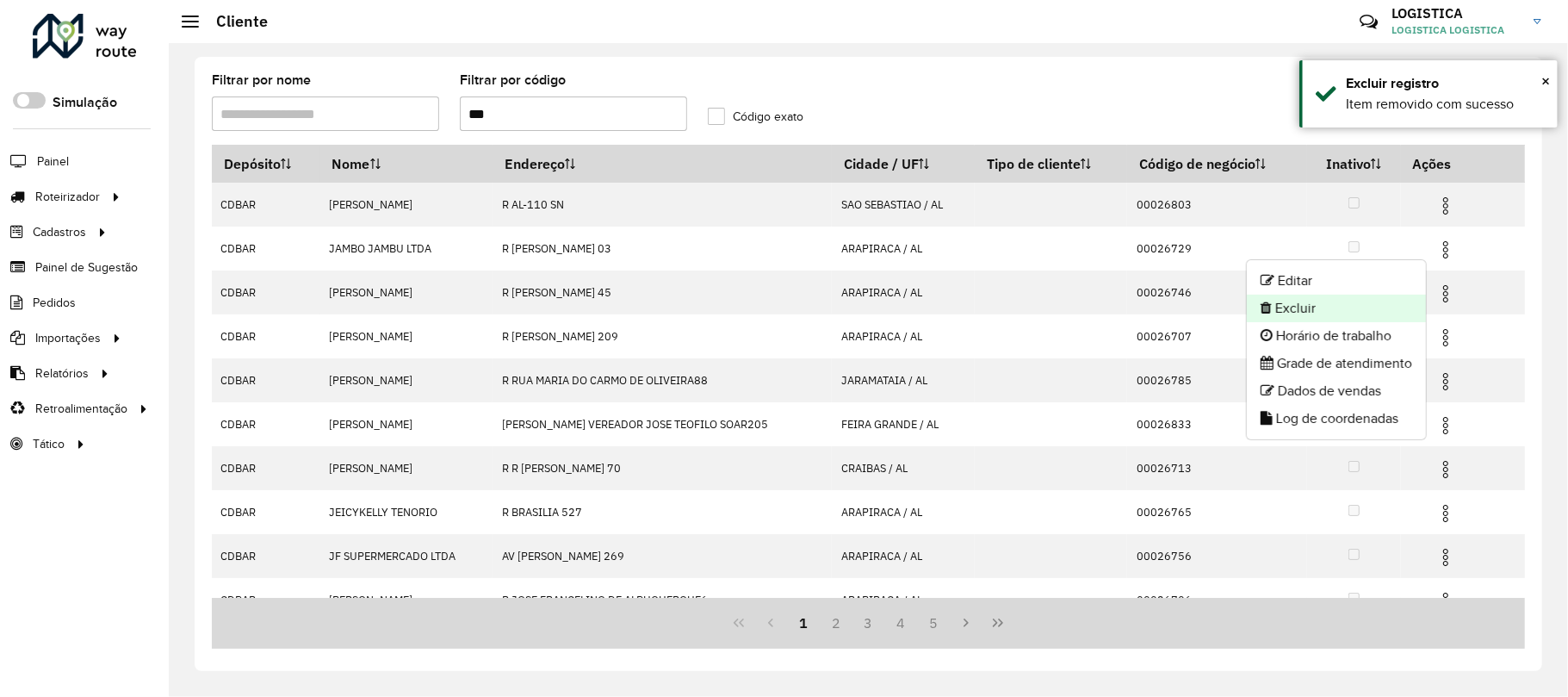
click at [1359, 318] on li "Excluir" at bounding box center [1337, 308] width 179 height 28
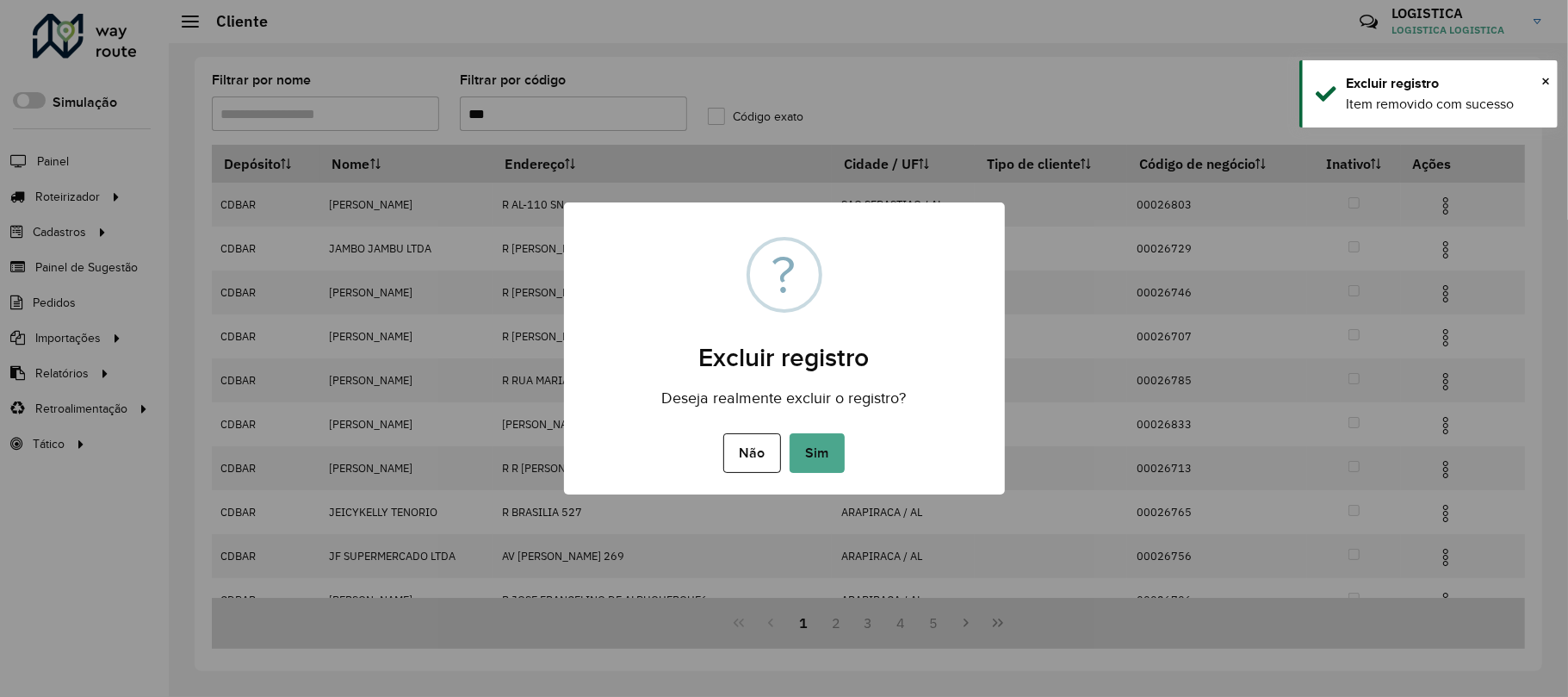
click at [790, 433] on button "Sim" at bounding box center [817, 453] width 55 height 40
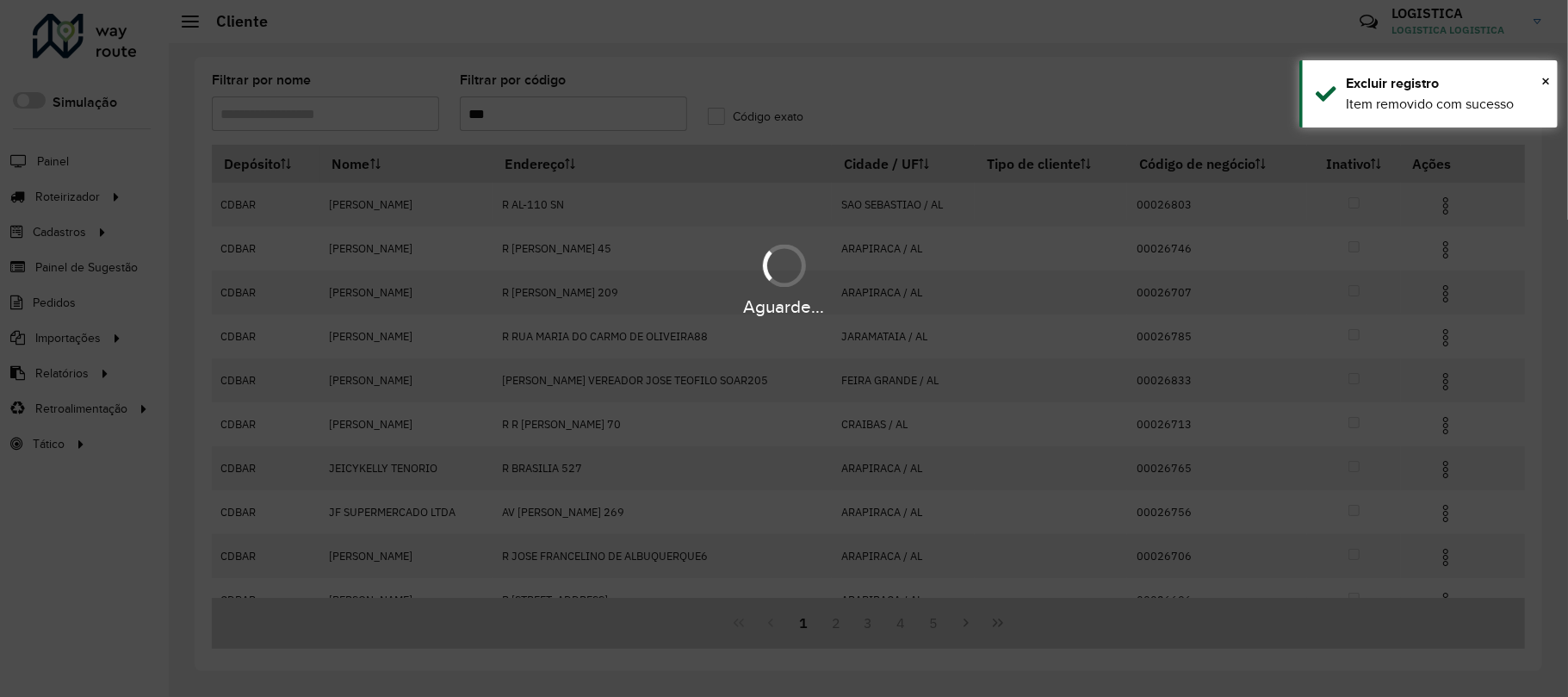
click at [1435, 211] on div "Aguarde..." at bounding box center [784, 348] width 1568 height 697
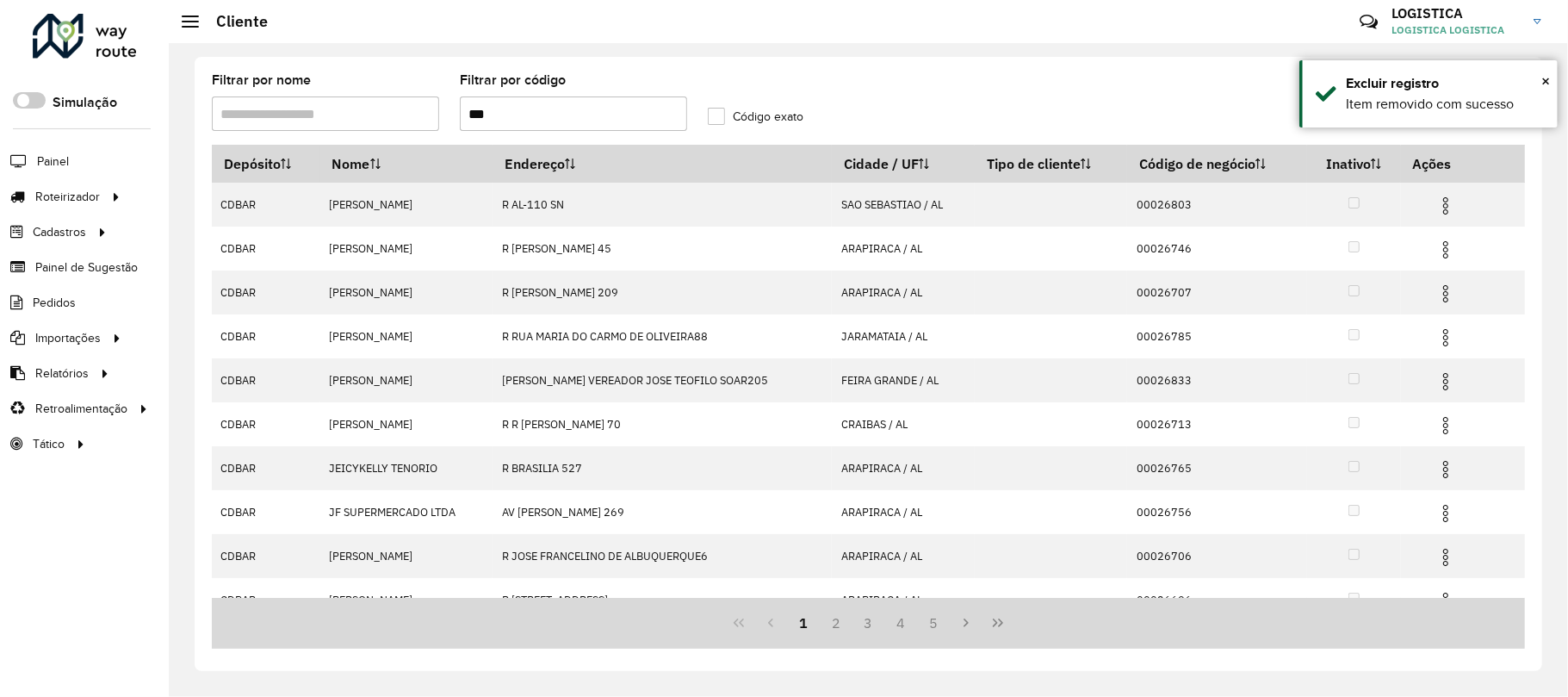
click at [1436, 211] on img at bounding box center [1446, 206] width 21 height 21
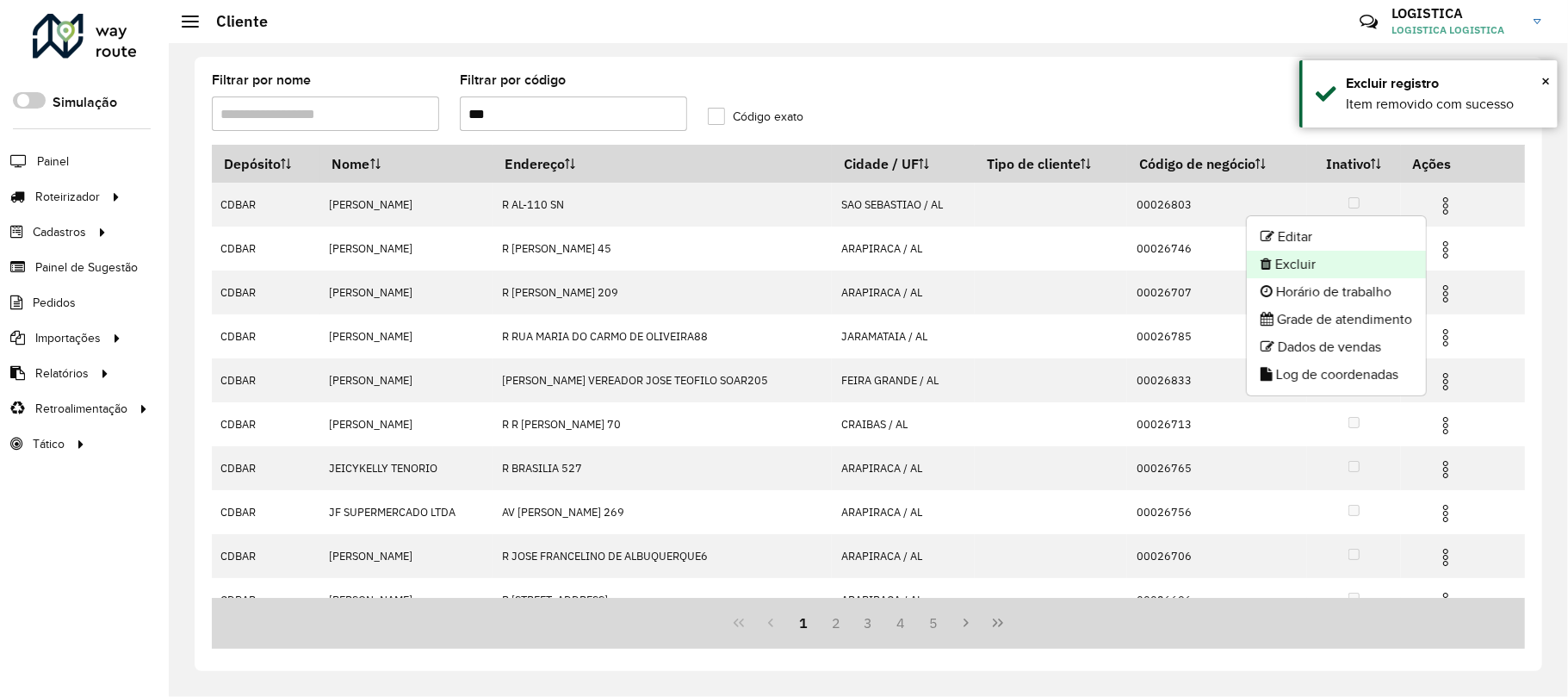
click at [1356, 258] on li "Excluir" at bounding box center [1337, 265] width 179 height 28
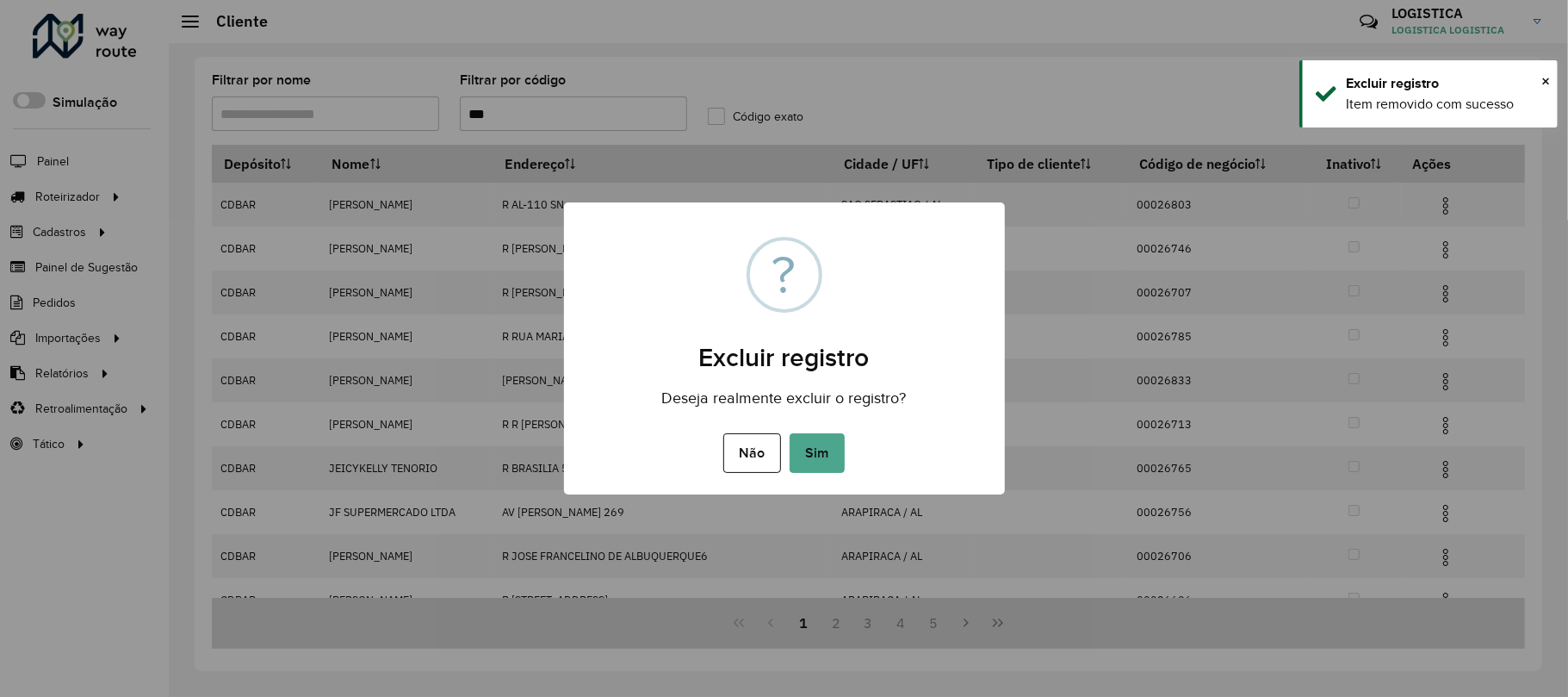
click at [790, 433] on button "Sim" at bounding box center [817, 453] width 55 height 40
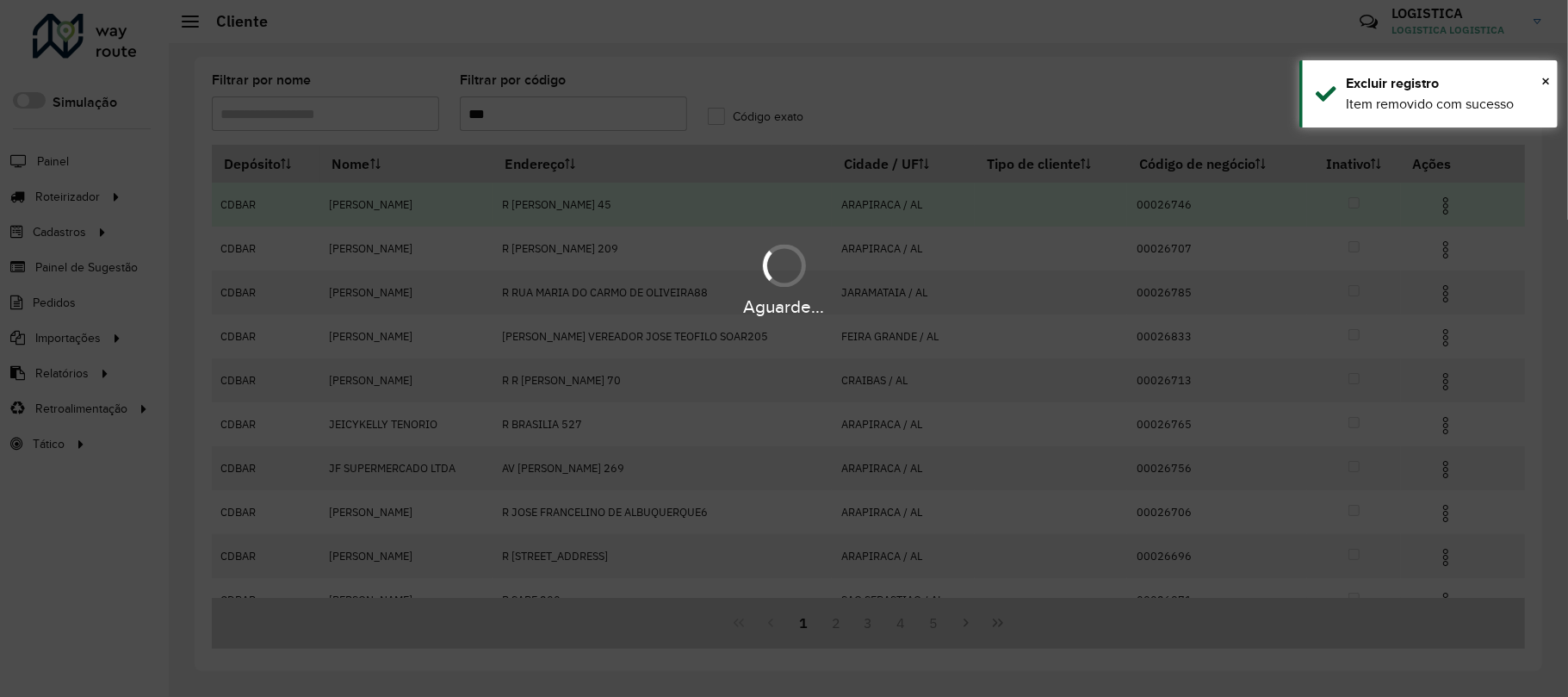
click at [1434, 249] on div "Aguarde..." at bounding box center [784, 278] width 1568 height 82
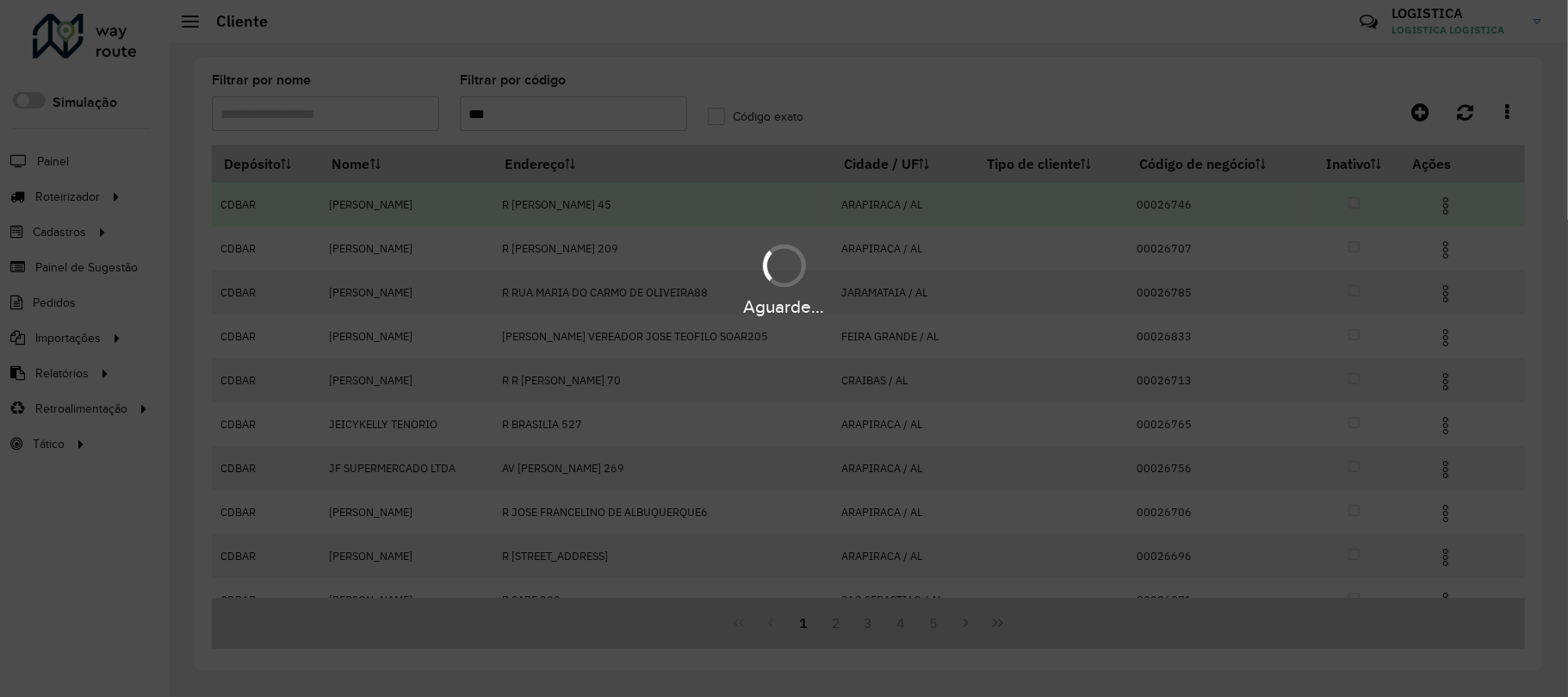
click at [1434, 249] on div "Aguarde..." at bounding box center [784, 278] width 1568 height 82
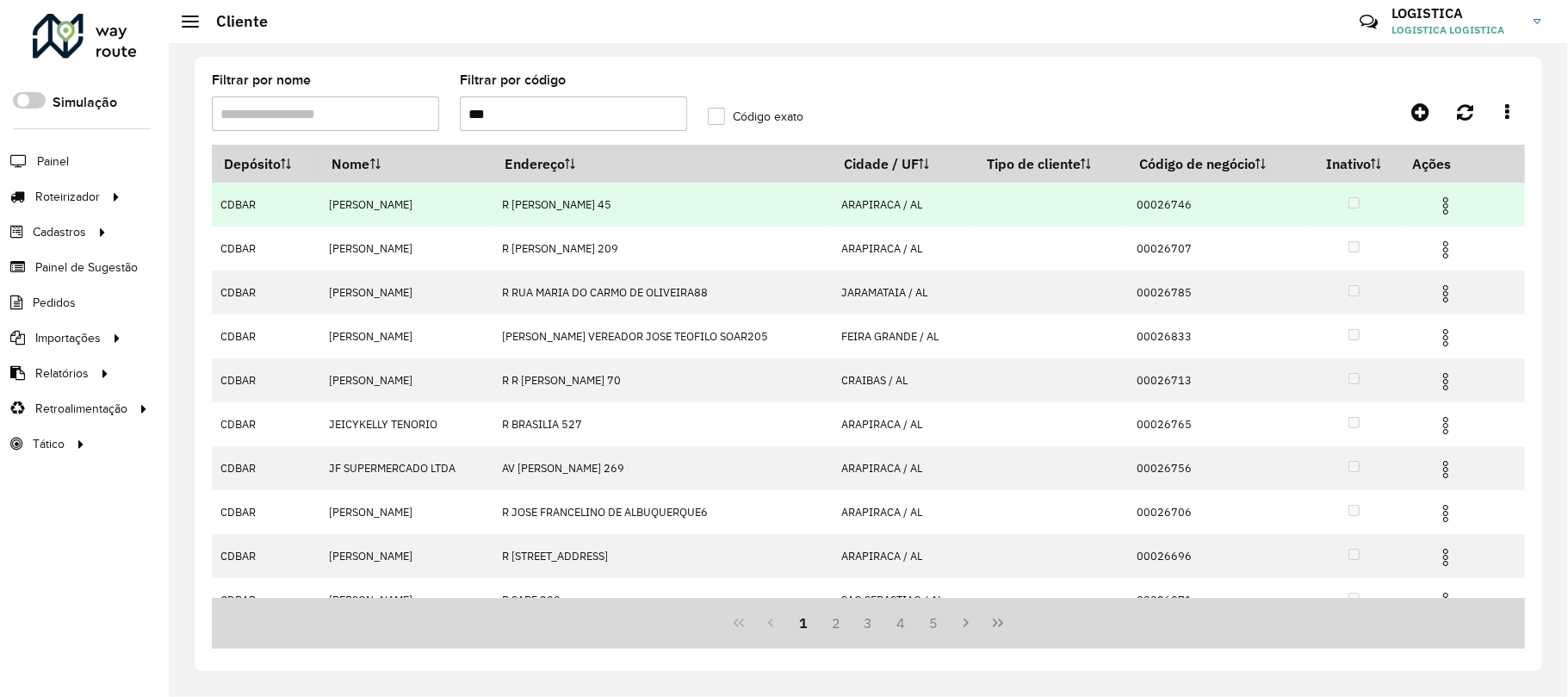
click at [1436, 249] on img at bounding box center [1446, 250] width 21 height 21
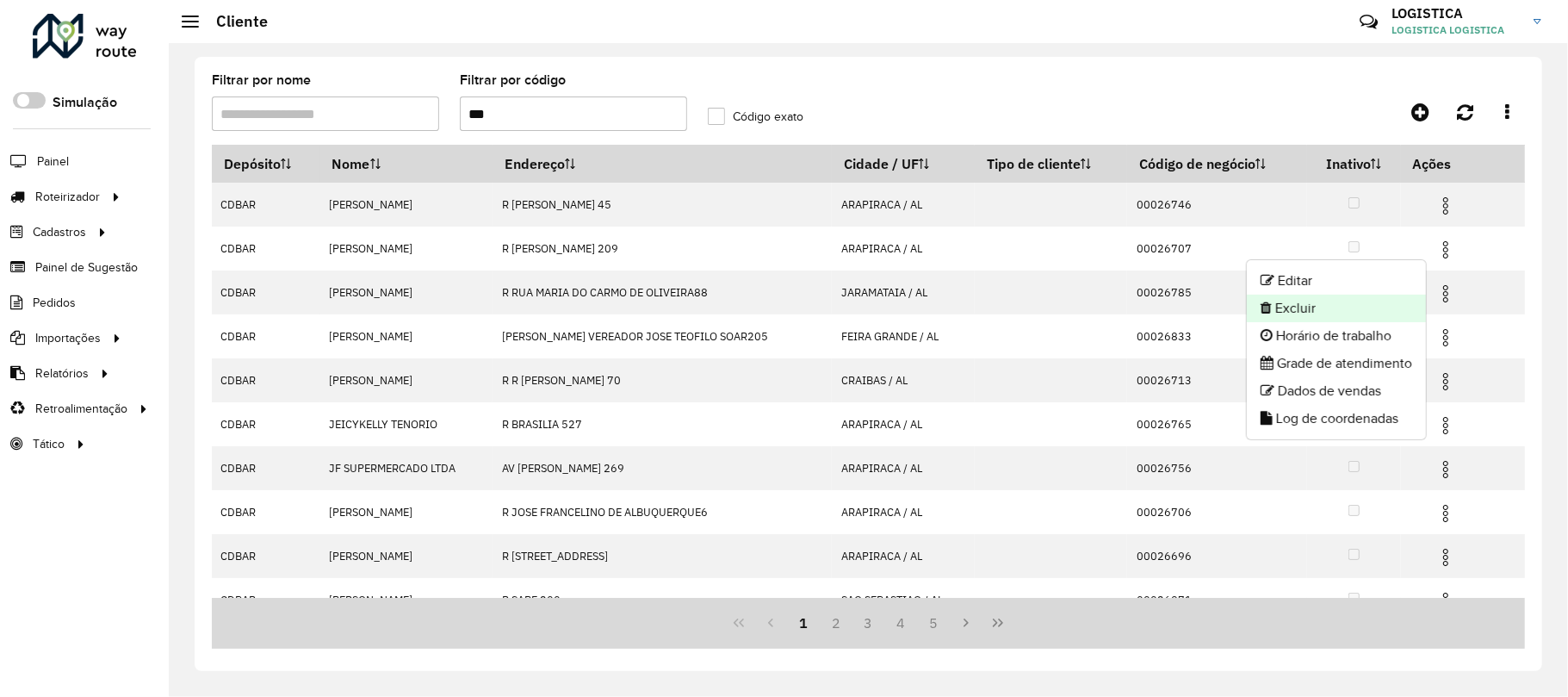
click at [1283, 311] on li "Excluir" at bounding box center [1337, 308] width 179 height 28
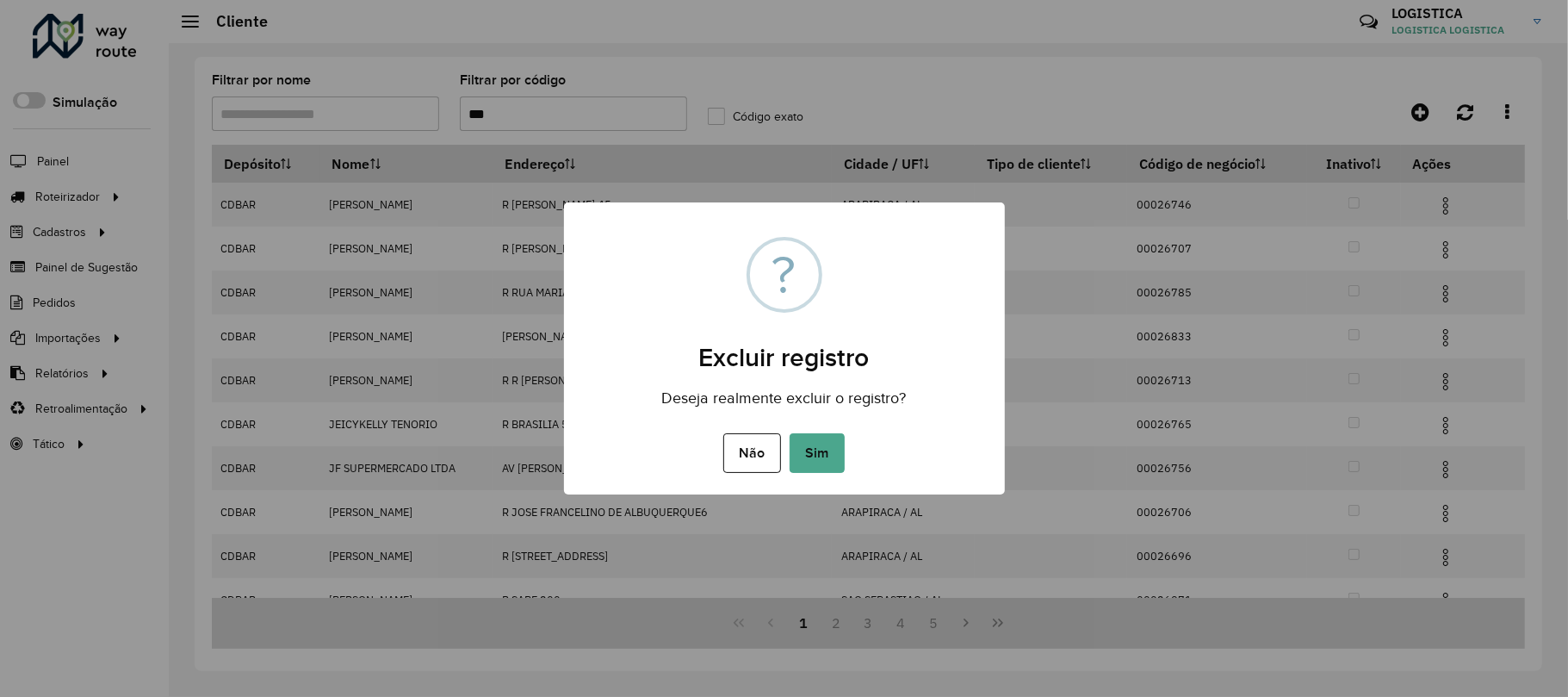
click at [790, 433] on button "Sim" at bounding box center [817, 453] width 55 height 40
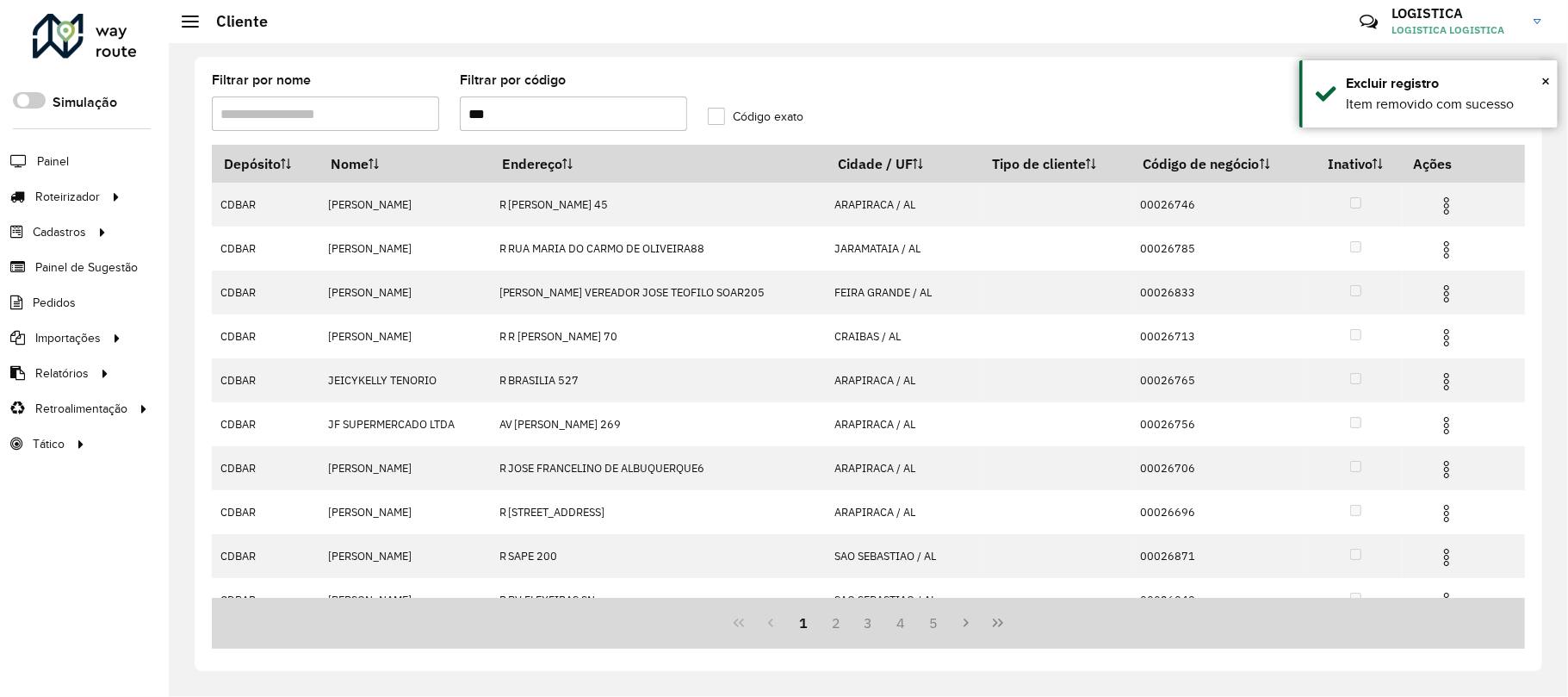
click at [1437, 204] on img at bounding box center [1447, 206] width 21 height 21
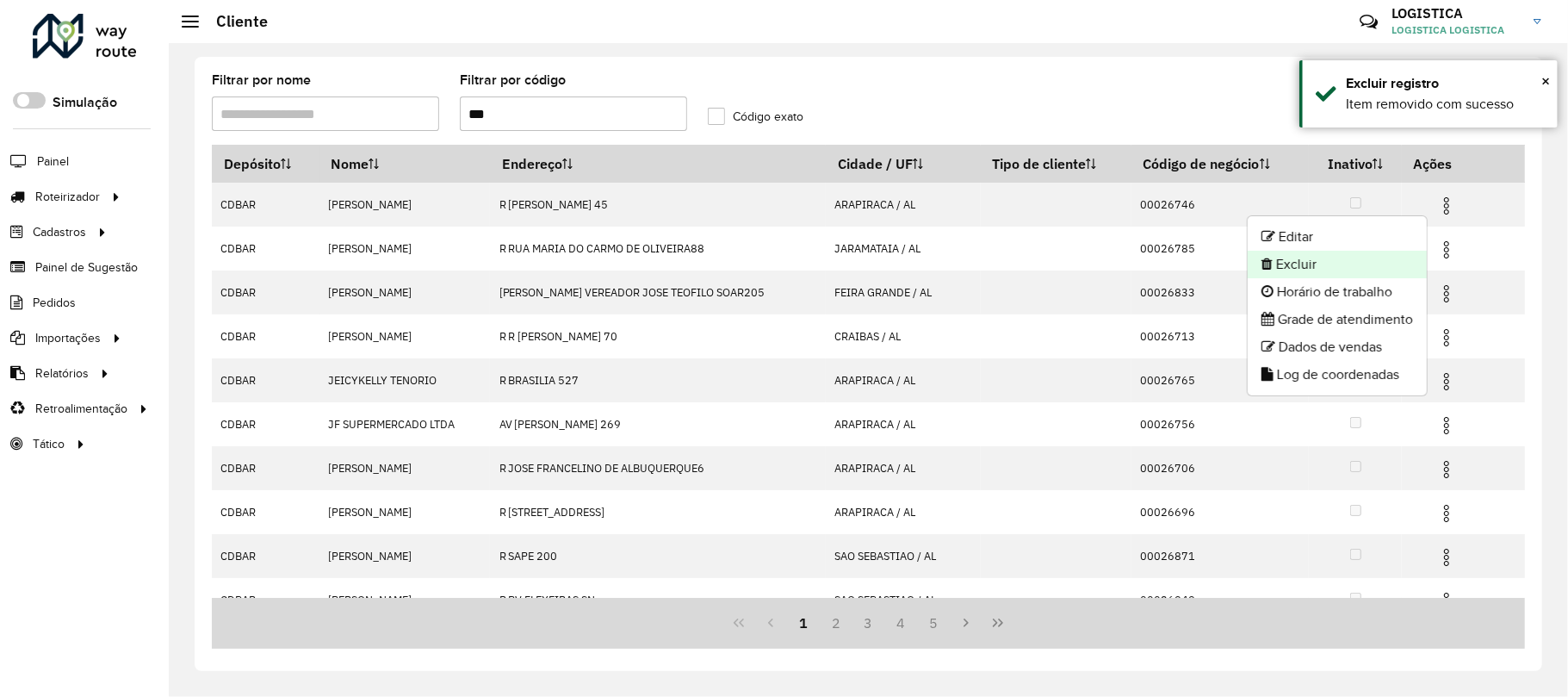
click at [1363, 276] on li "Excluir" at bounding box center [1337, 265] width 179 height 28
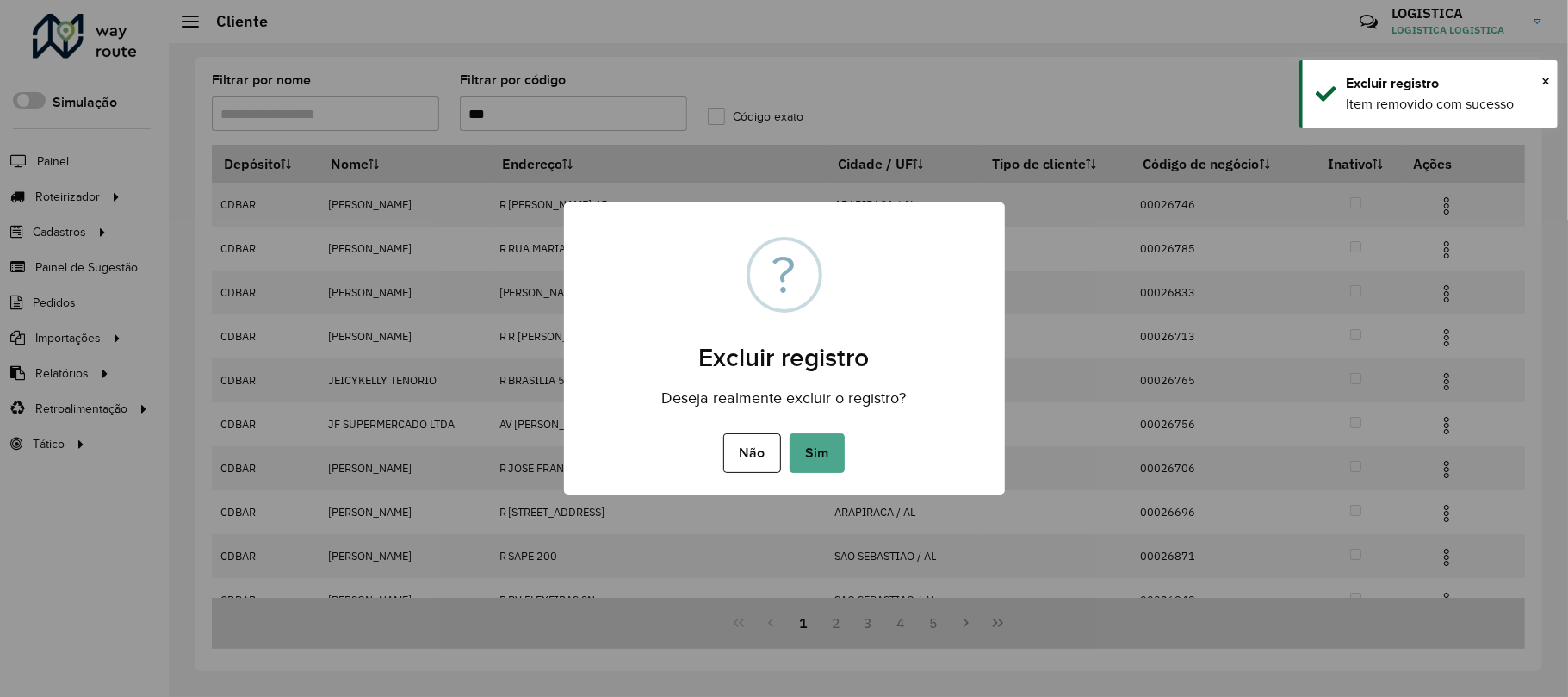
click at [790, 433] on button "Sim" at bounding box center [817, 453] width 55 height 40
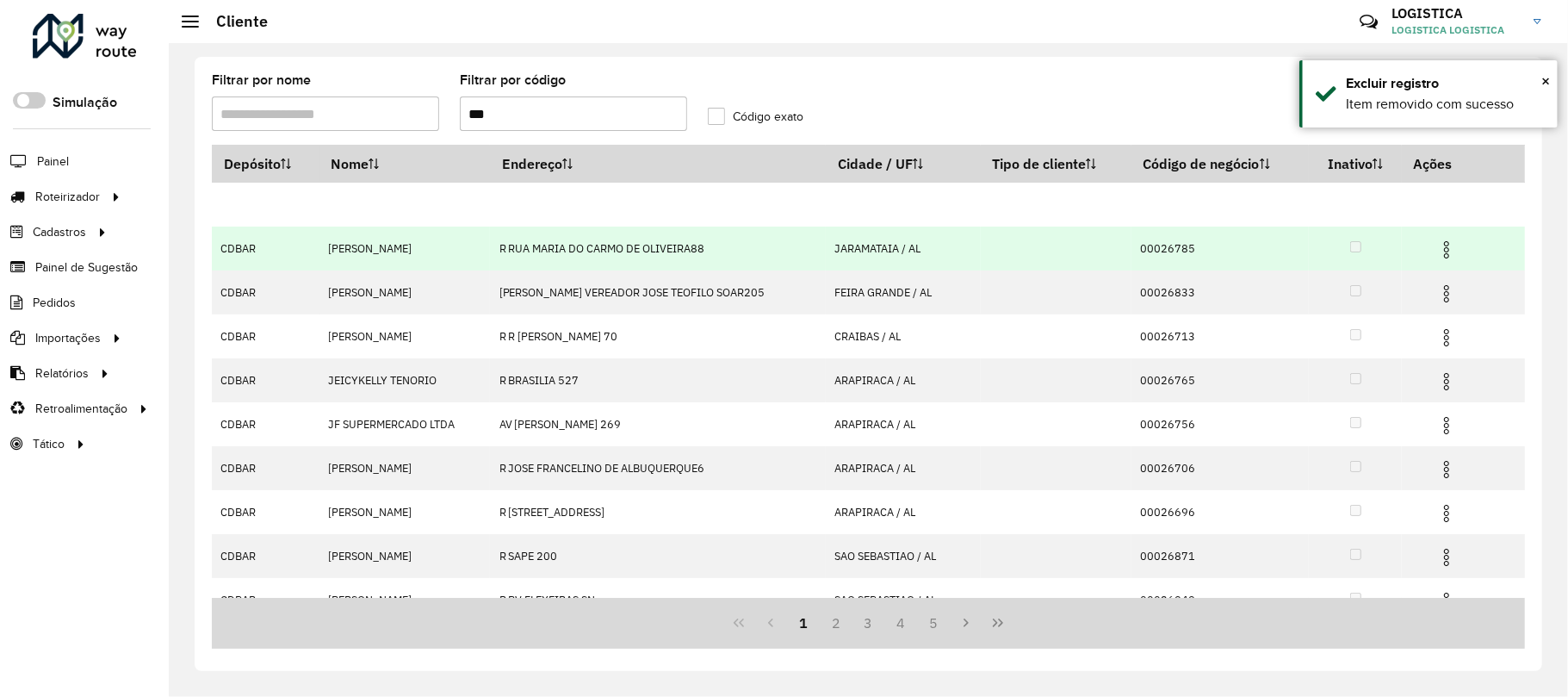
click at [1444, 250] on img at bounding box center [1447, 250] width 21 height 21
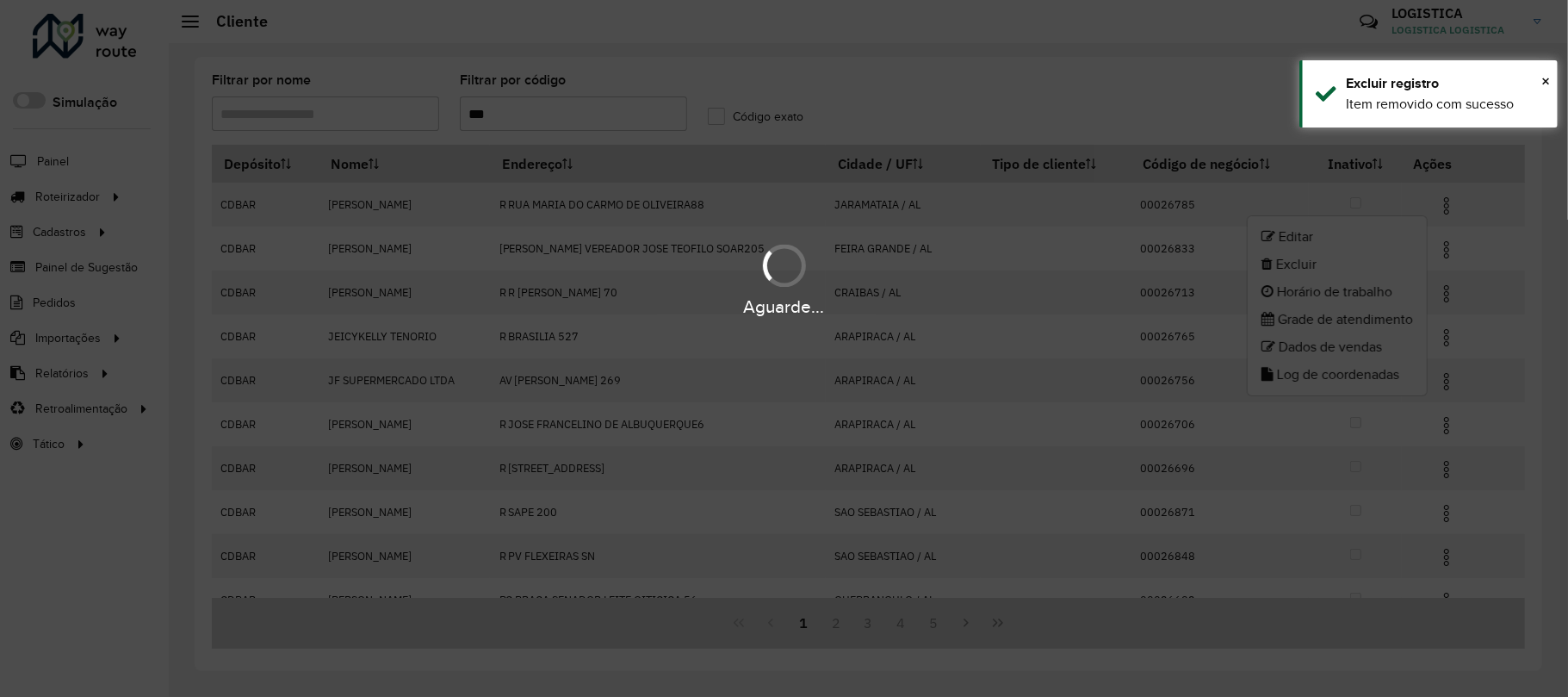
click at [1358, 271] on div "Aguarde..." at bounding box center [784, 278] width 1568 height 82
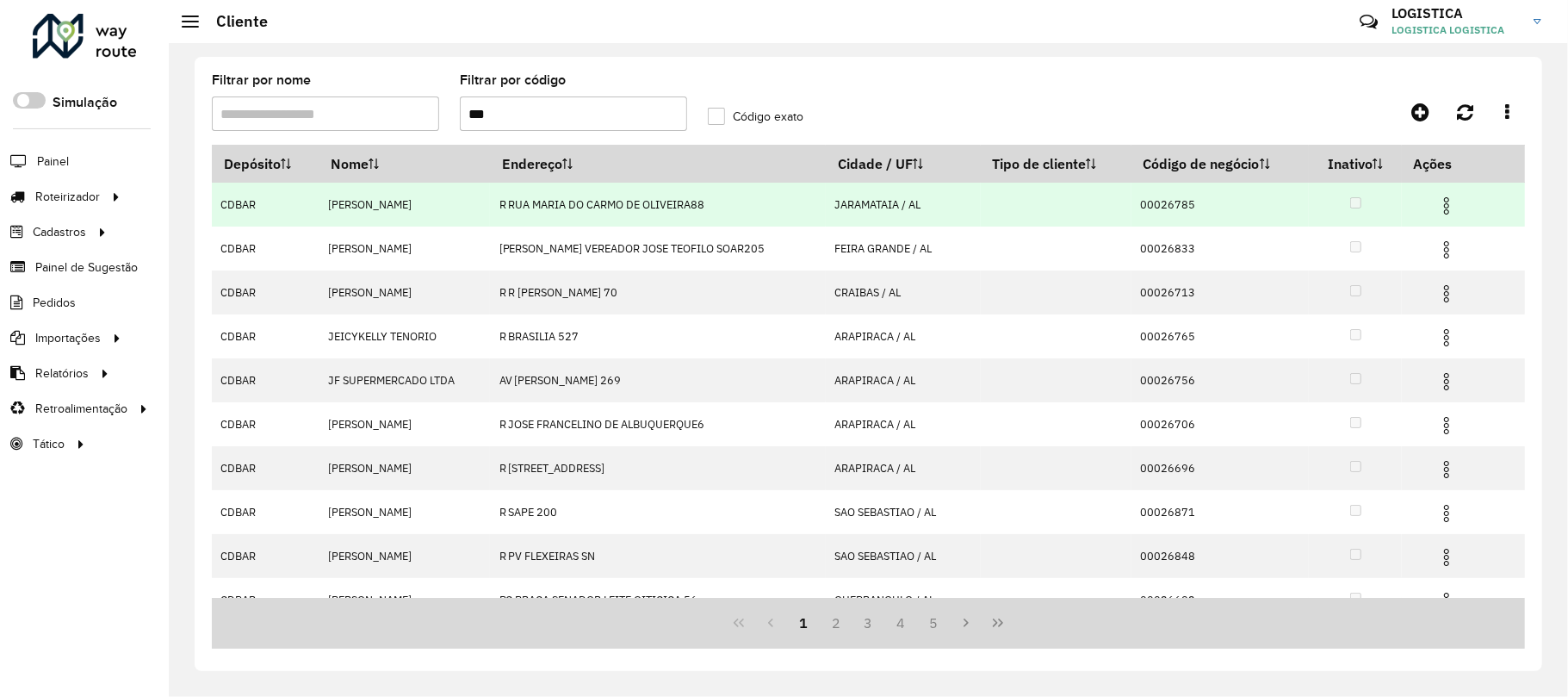
click at [1438, 205] on img at bounding box center [1447, 206] width 21 height 21
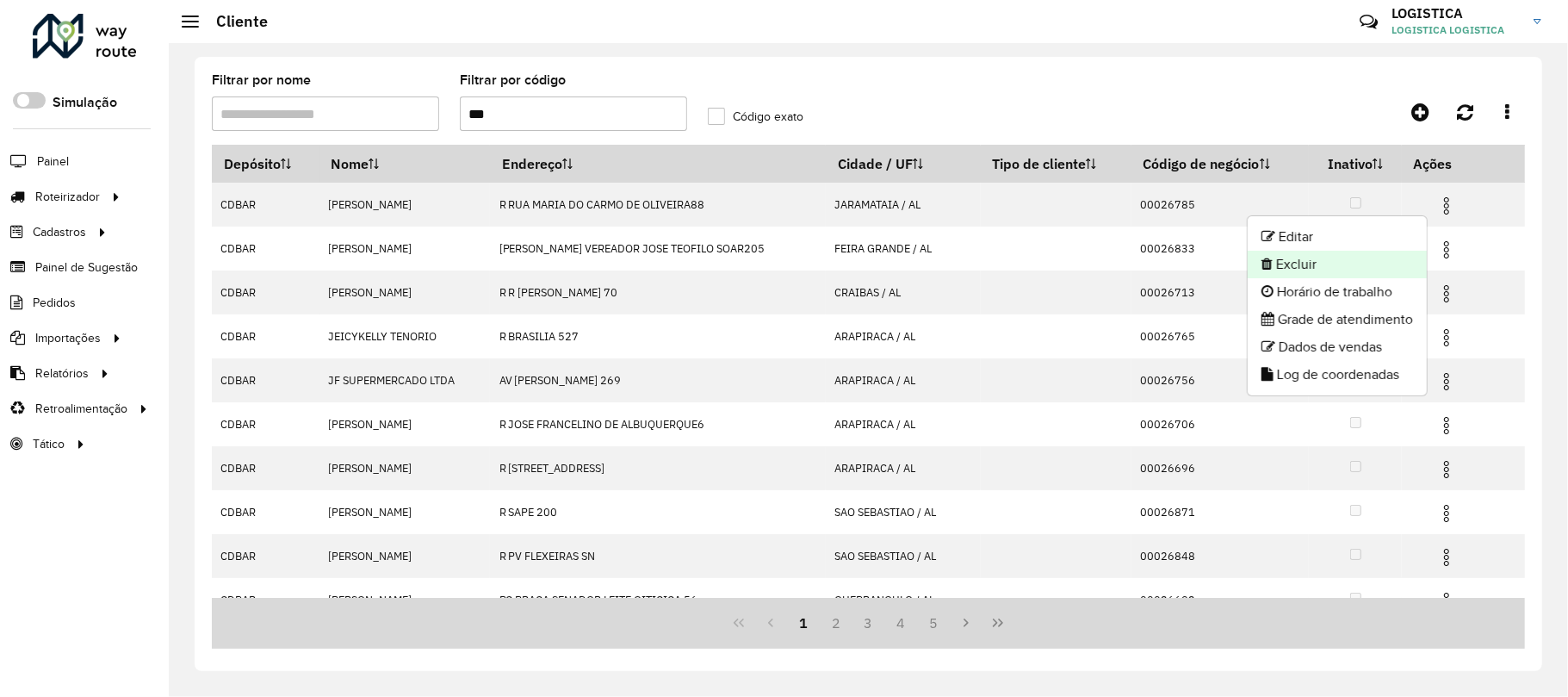
click at [1361, 272] on li "Excluir" at bounding box center [1337, 265] width 179 height 28
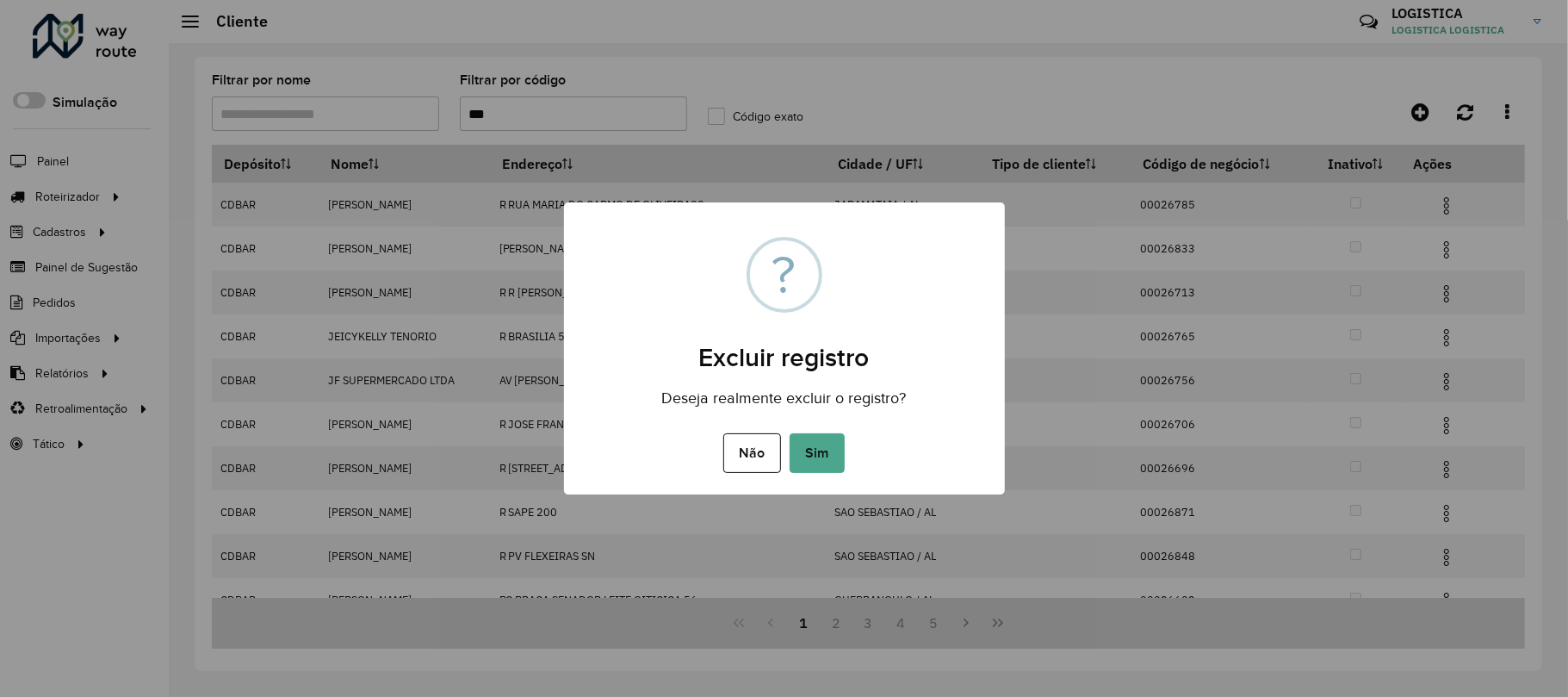
click at [790, 433] on button "Sim" at bounding box center [817, 453] width 55 height 40
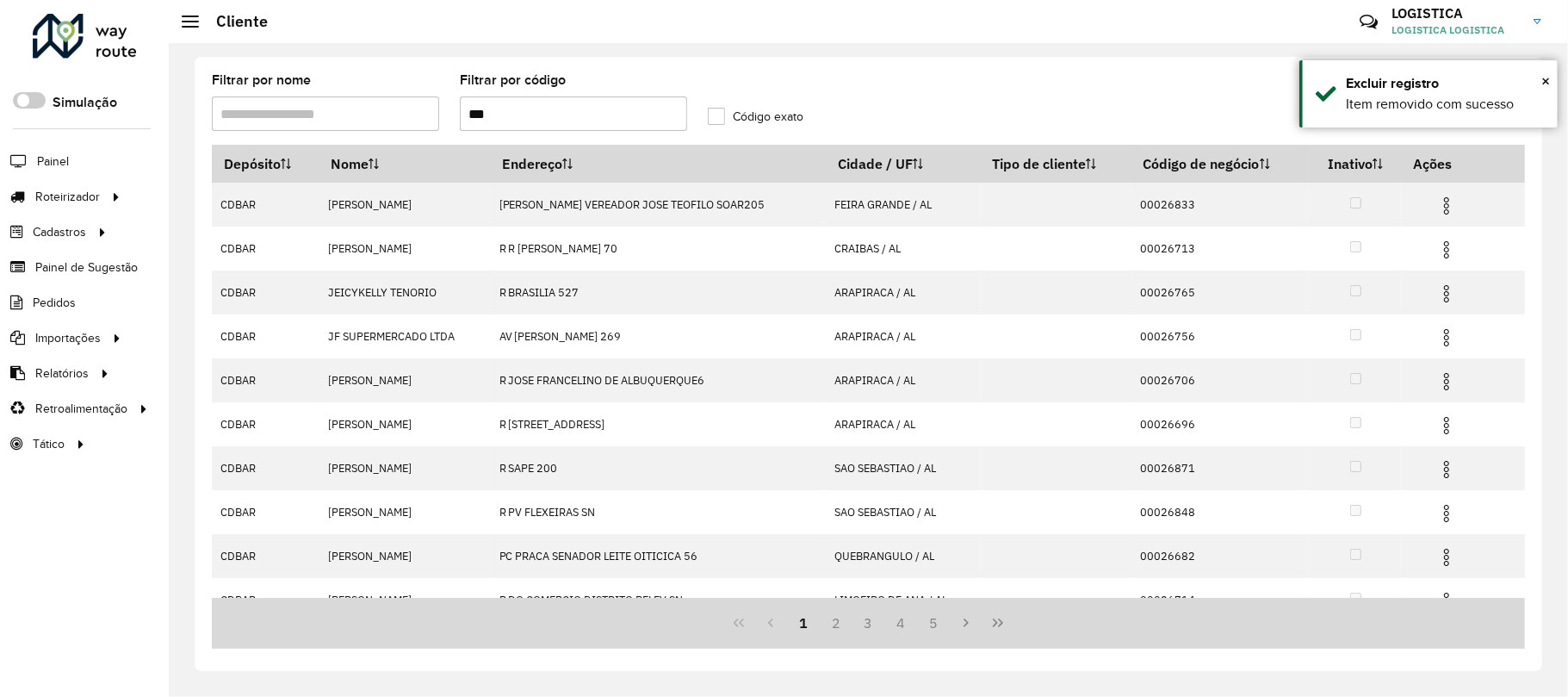
click at [1437, 250] on img at bounding box center [1447, 250] width 21 height 21
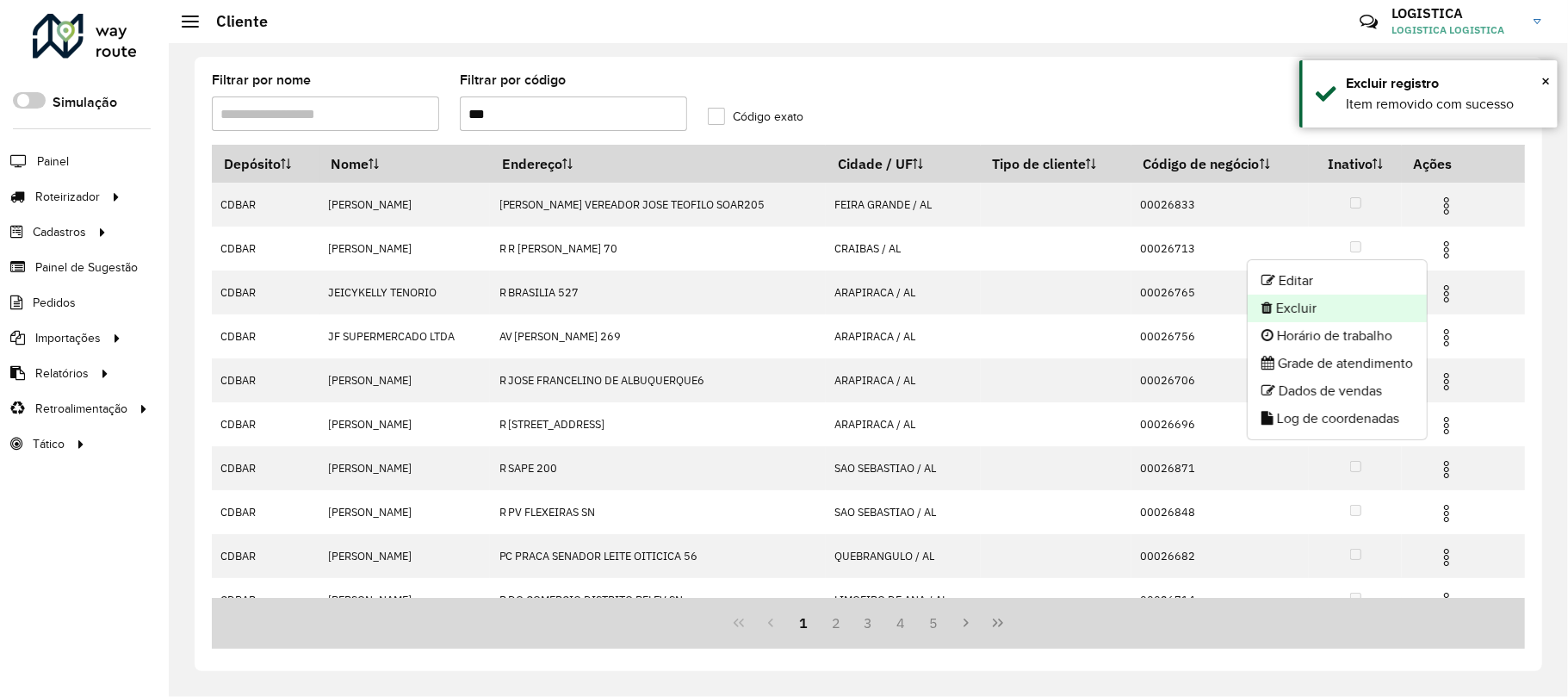
click at [1331, 301] on li "Excluir" at bounding box center [1337, 308] width 179 height 28
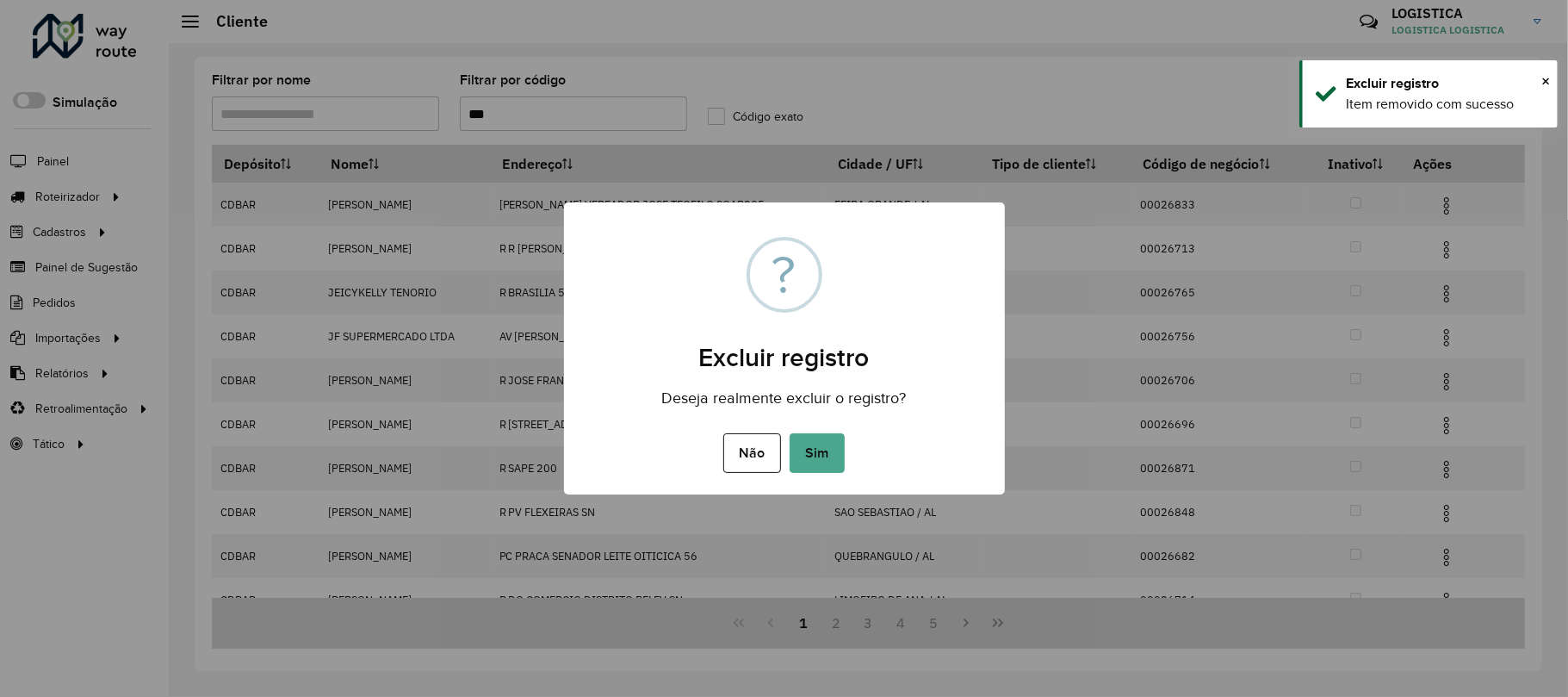
click at [790, 433] on button "Sim" at bounding box center [817, 453] width 55 height 40
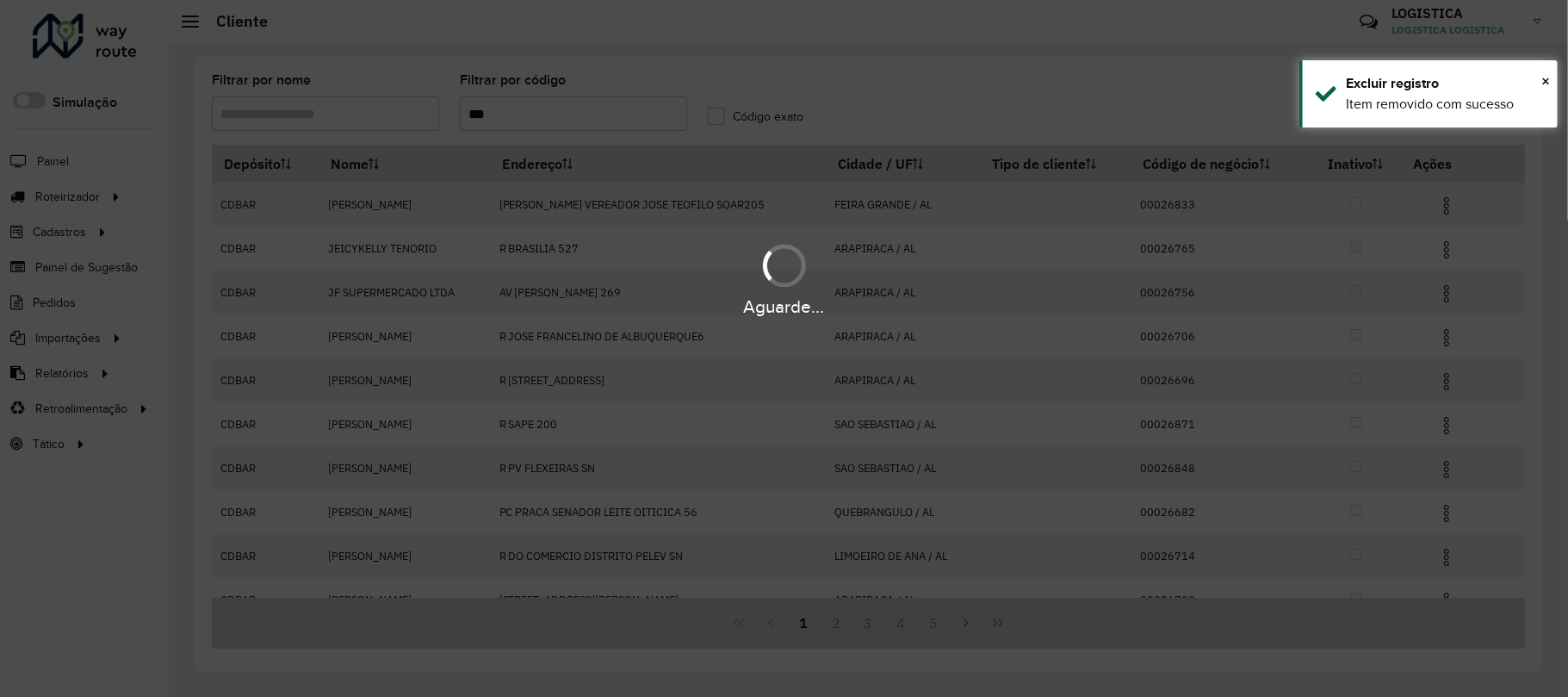
click at [1437, 210] on div "Aguarde..." at bounding box center [784, 348] width 1568 height 697
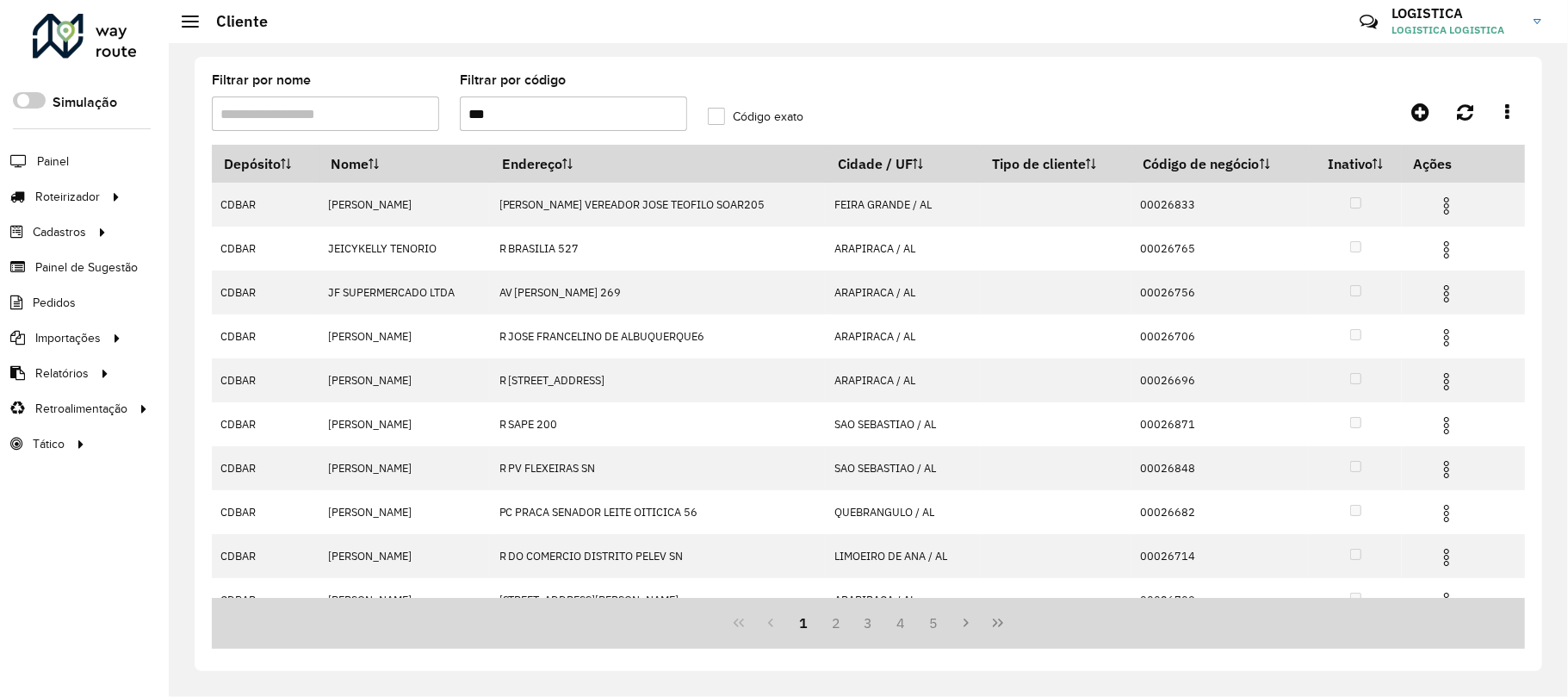
click at [1437, 210] on img at bounding box center [1447, 206] width 21 height 21
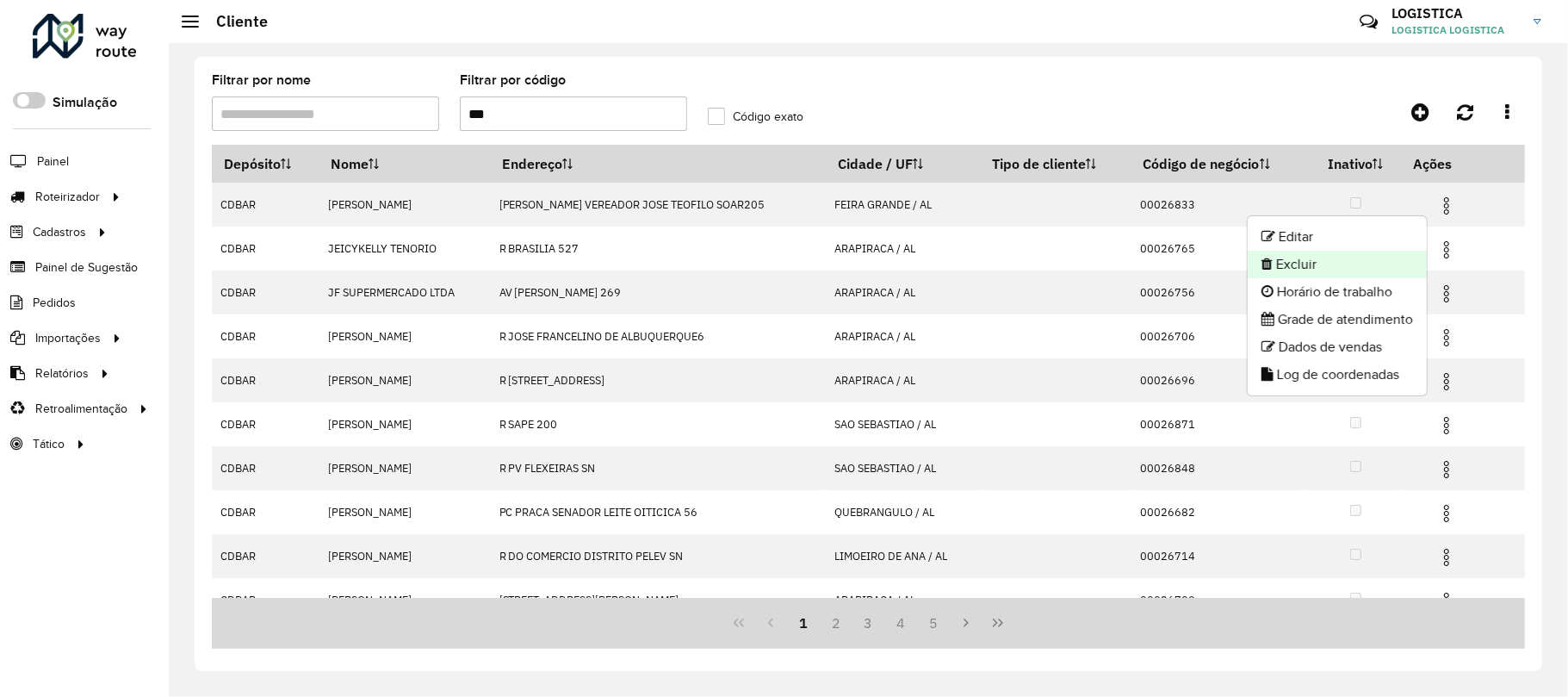
click at [1300, 271] on li "Excluir" at bounding box center [1337, 265] width 179 height 28
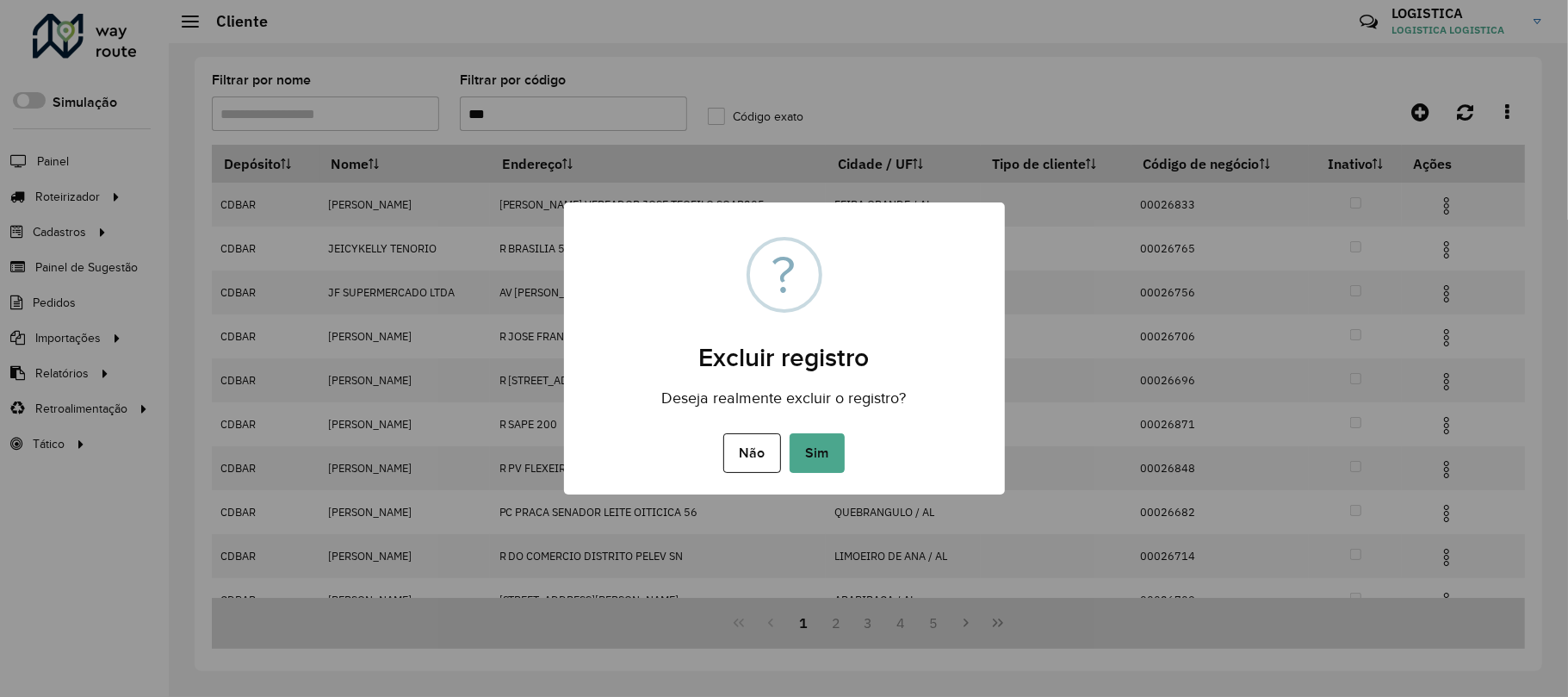
click at [790, 433] on button "Sim" at bounding box center [817, 453] width 55 height 40
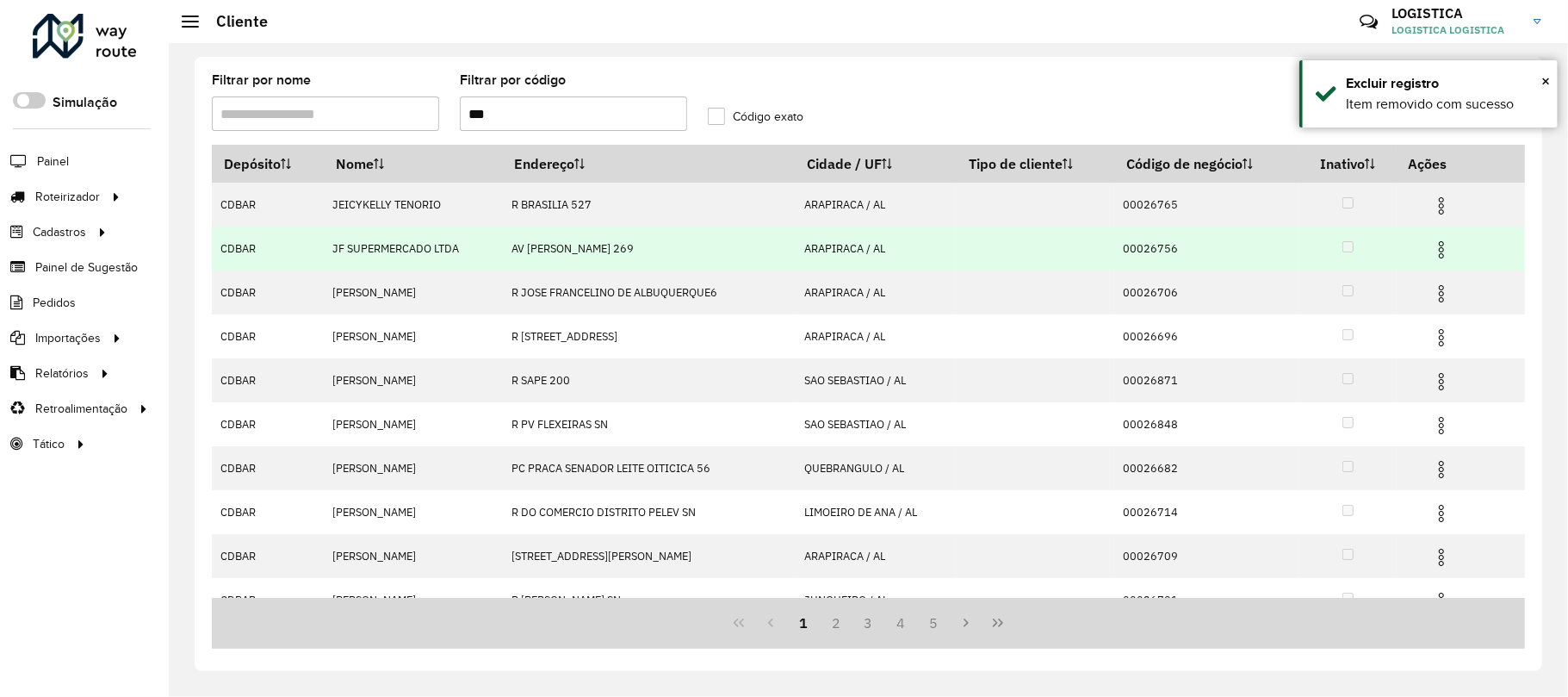
click at [1440, 253] on img at bounding box center [1442, 250] width 21 height 21
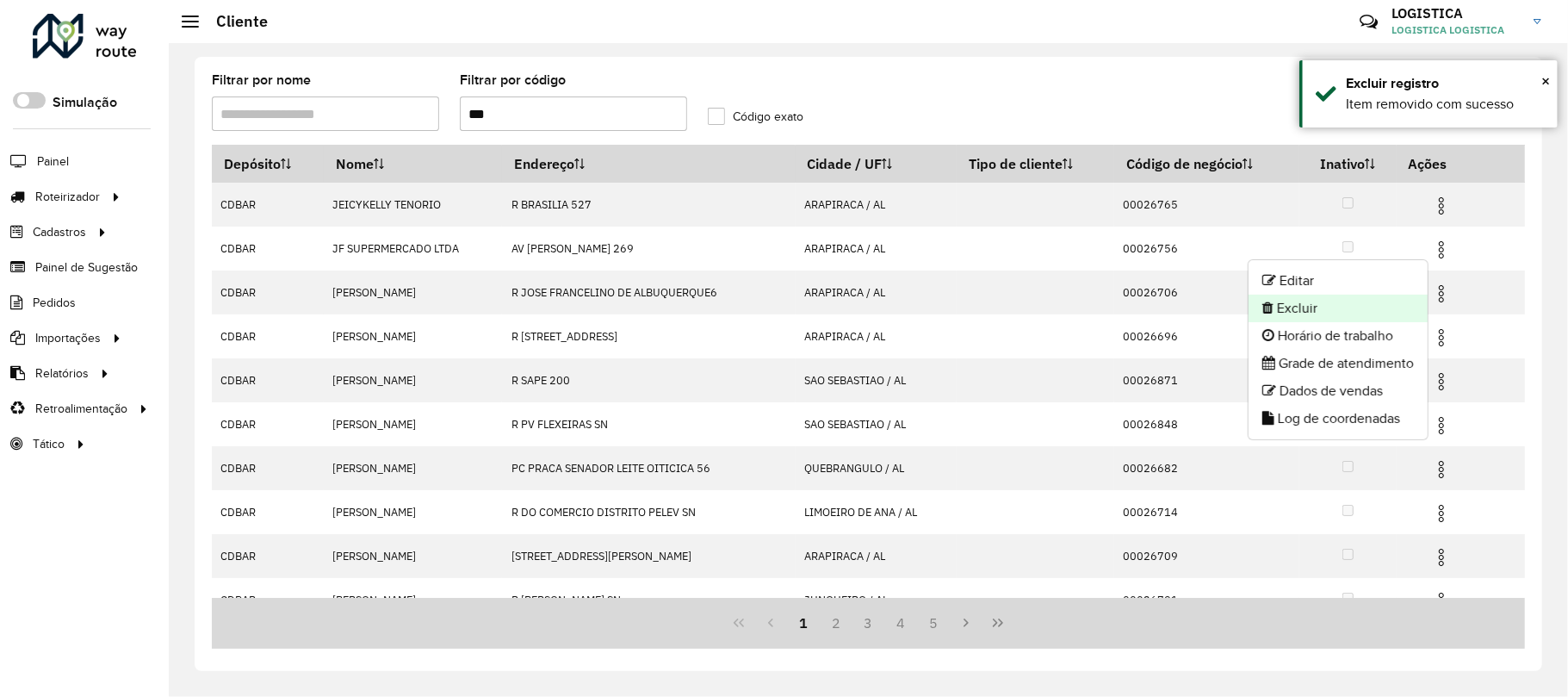
click at [1359, 300] on li "Excluir" at bounding box center [1338, 308] width 179 height 28
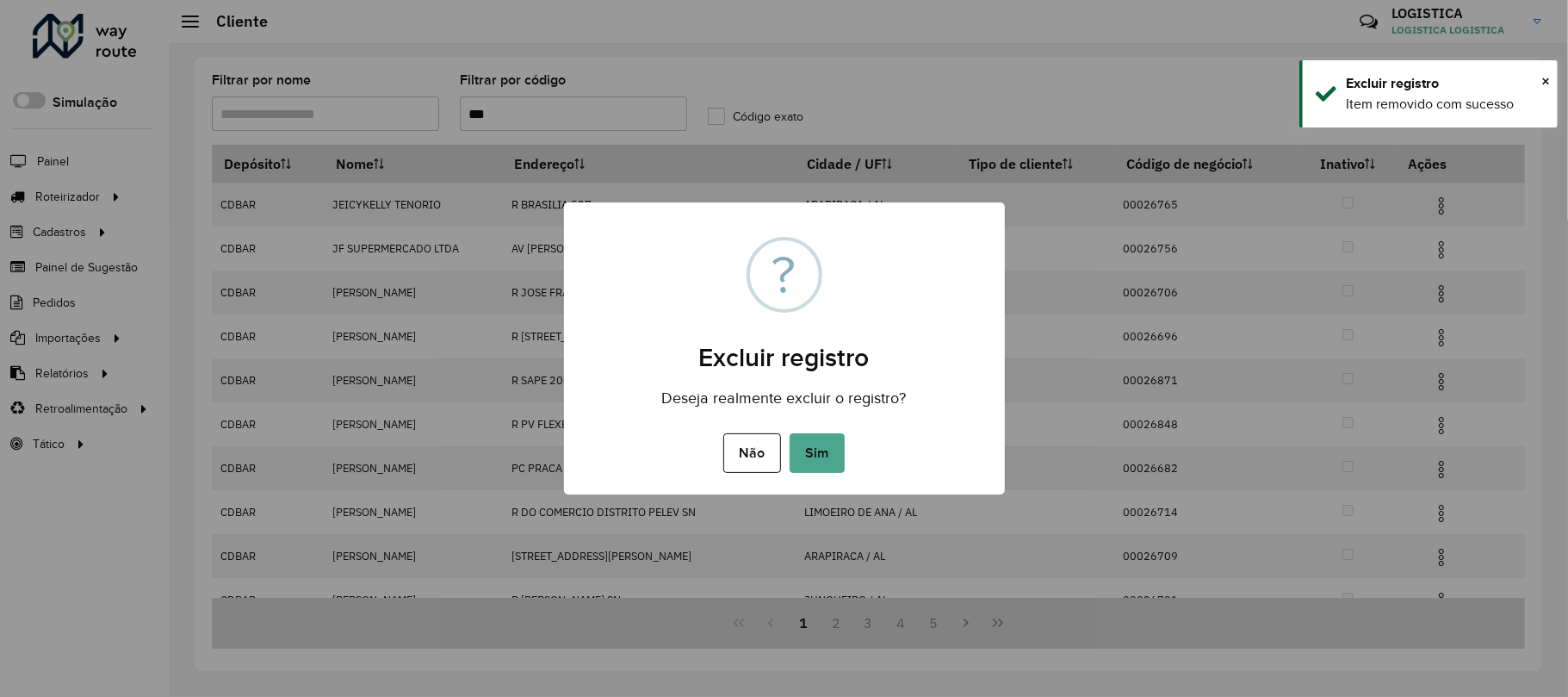
click at [790, 433] on button "Sim" at bounding box center [817, 453] width 55 height 40
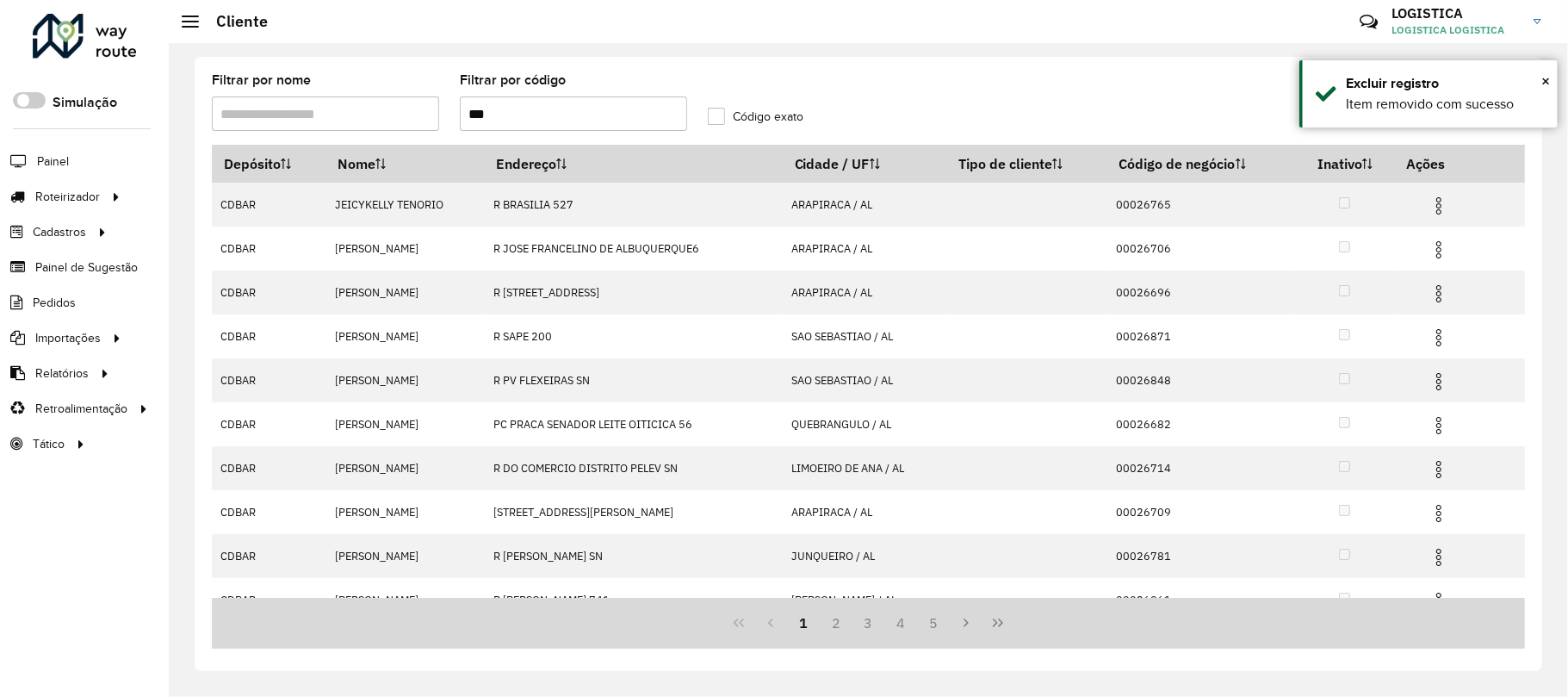
click at [1441, 210] on img at bounding box center [1439, 206] width 21 height 21
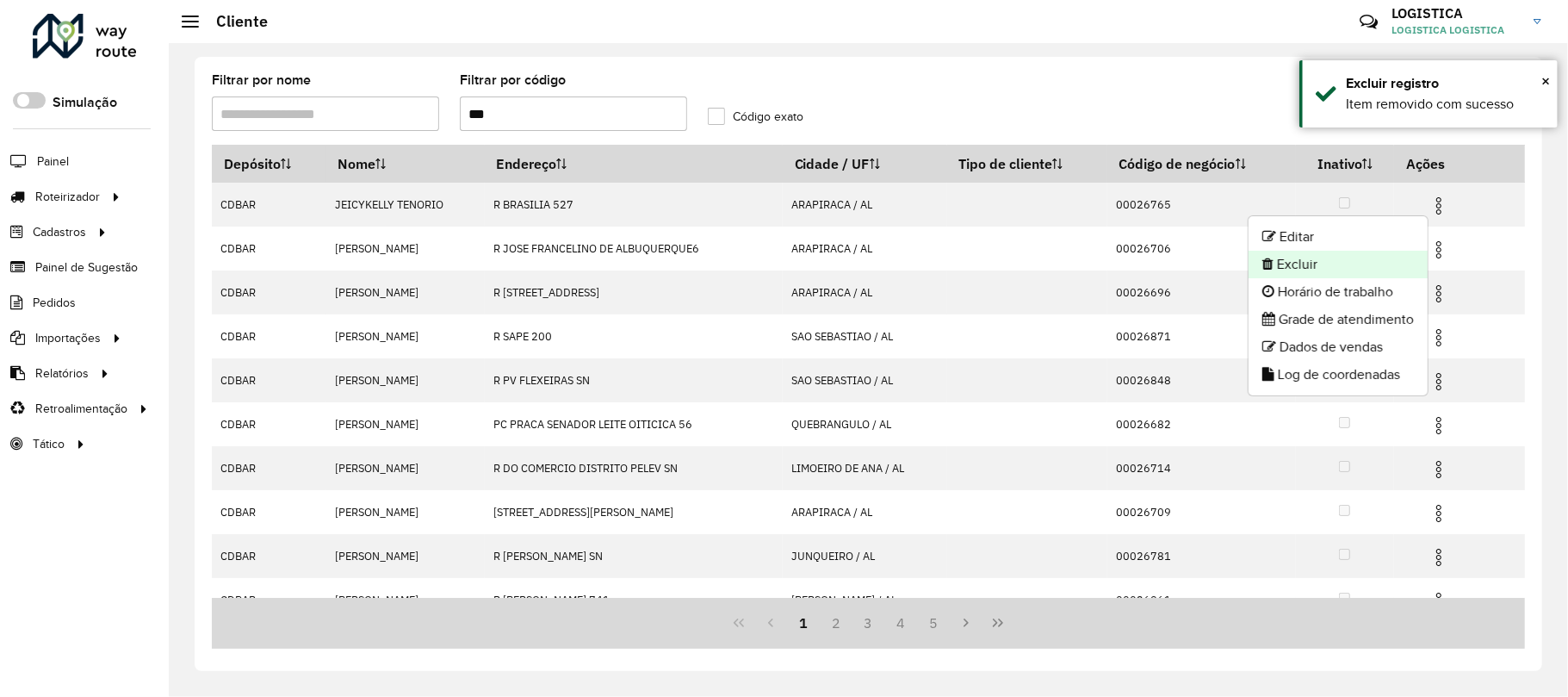
click at [1368, 253] on li "Excluir" at bounding box center [1338, 265] width 179 height 28
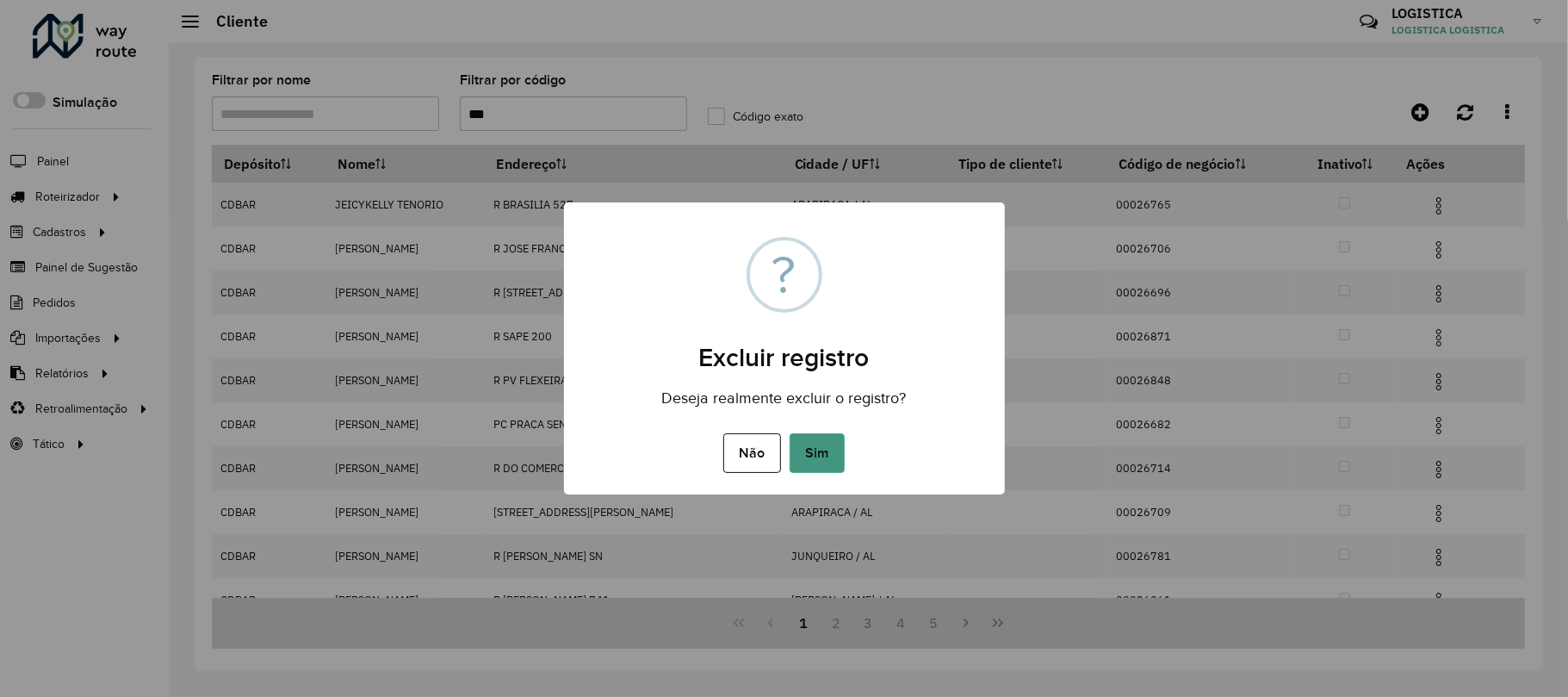
click at [828, 439] on button "Sim" at bounding box center [817, 453] width 55 height 40
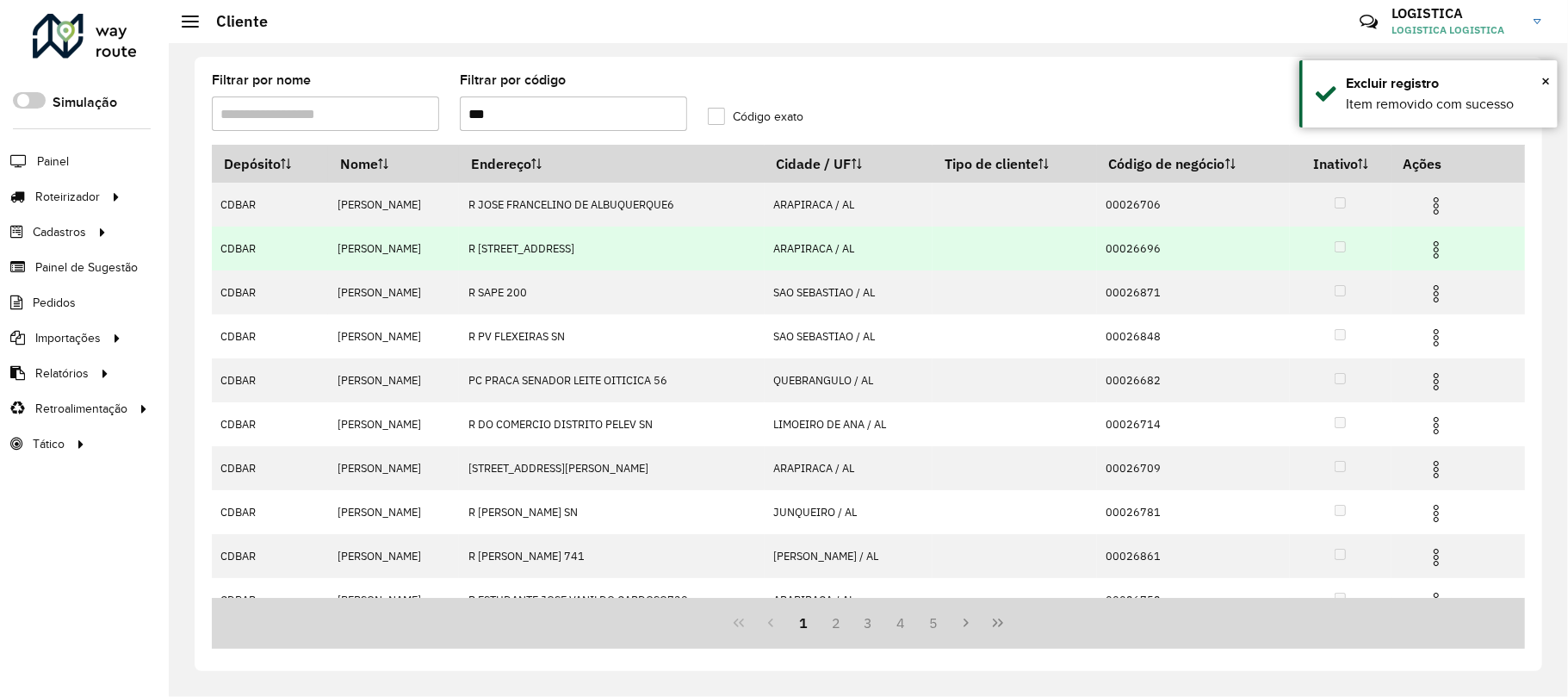
click at [1440, 249] on img at bounding box center [1437, 250] width 21 height 21
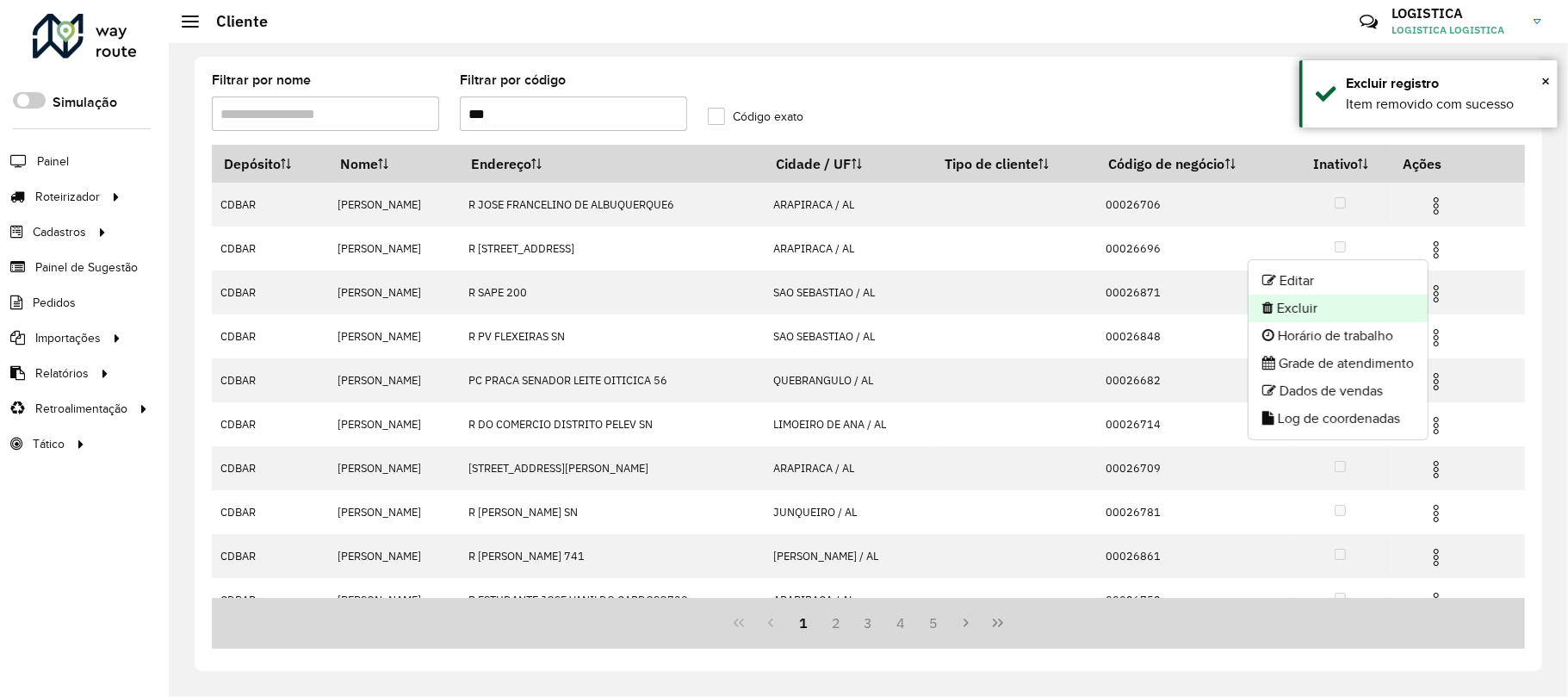
click at [1331, 308] on li "Excluir" at bounding box center [1338, 308] width 179 height 28
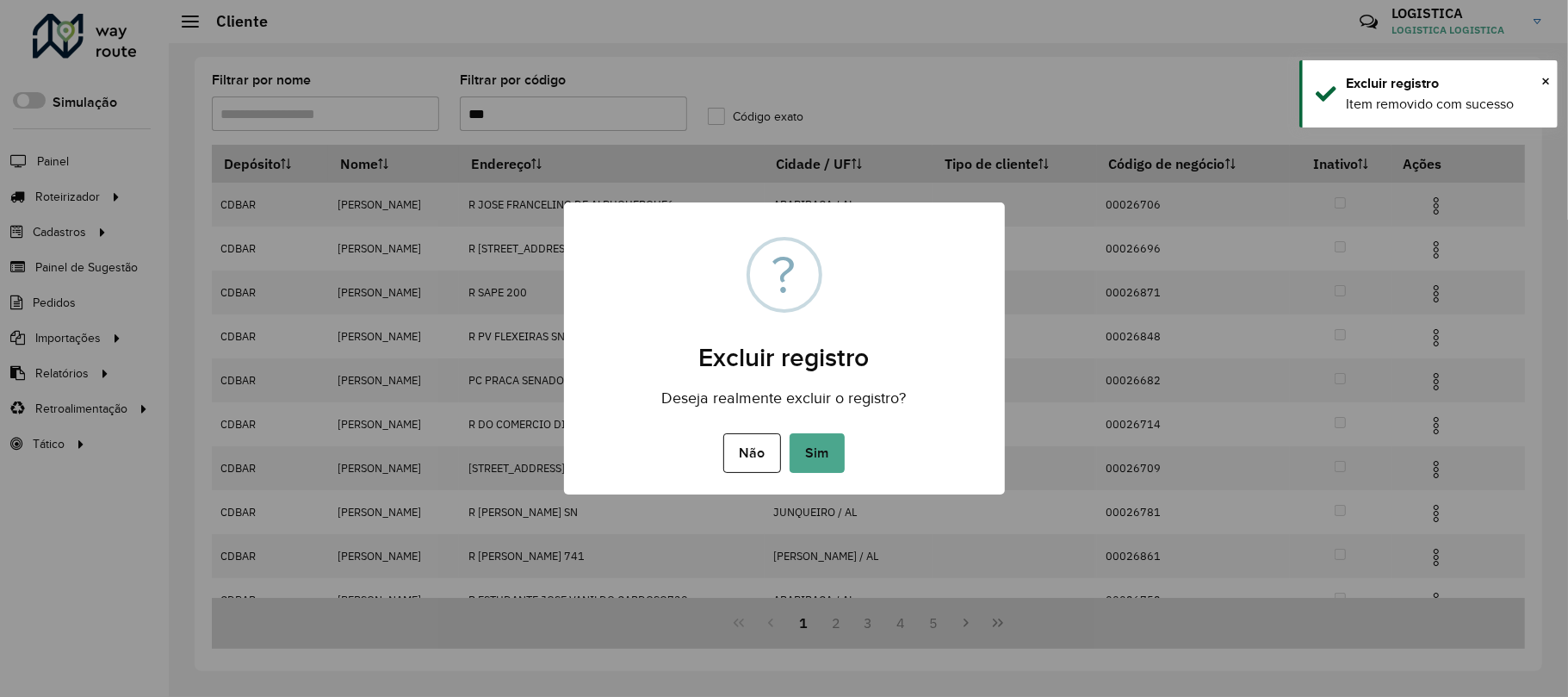
click at [790, 433] on button "Sim" at bounding box center [817, 453] width 55 height 40
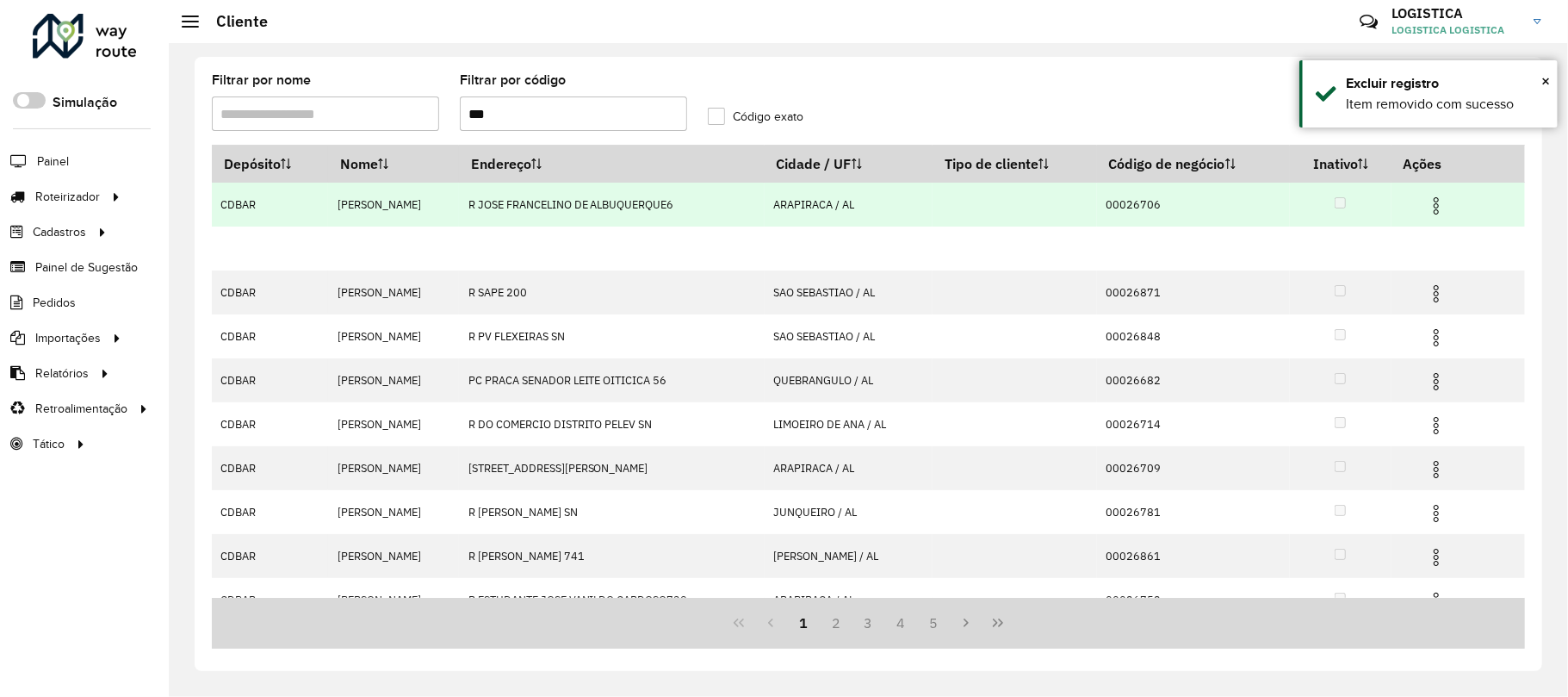
click at [1447, 210] on img at bounding box center [1437, 206] width 21 height 21
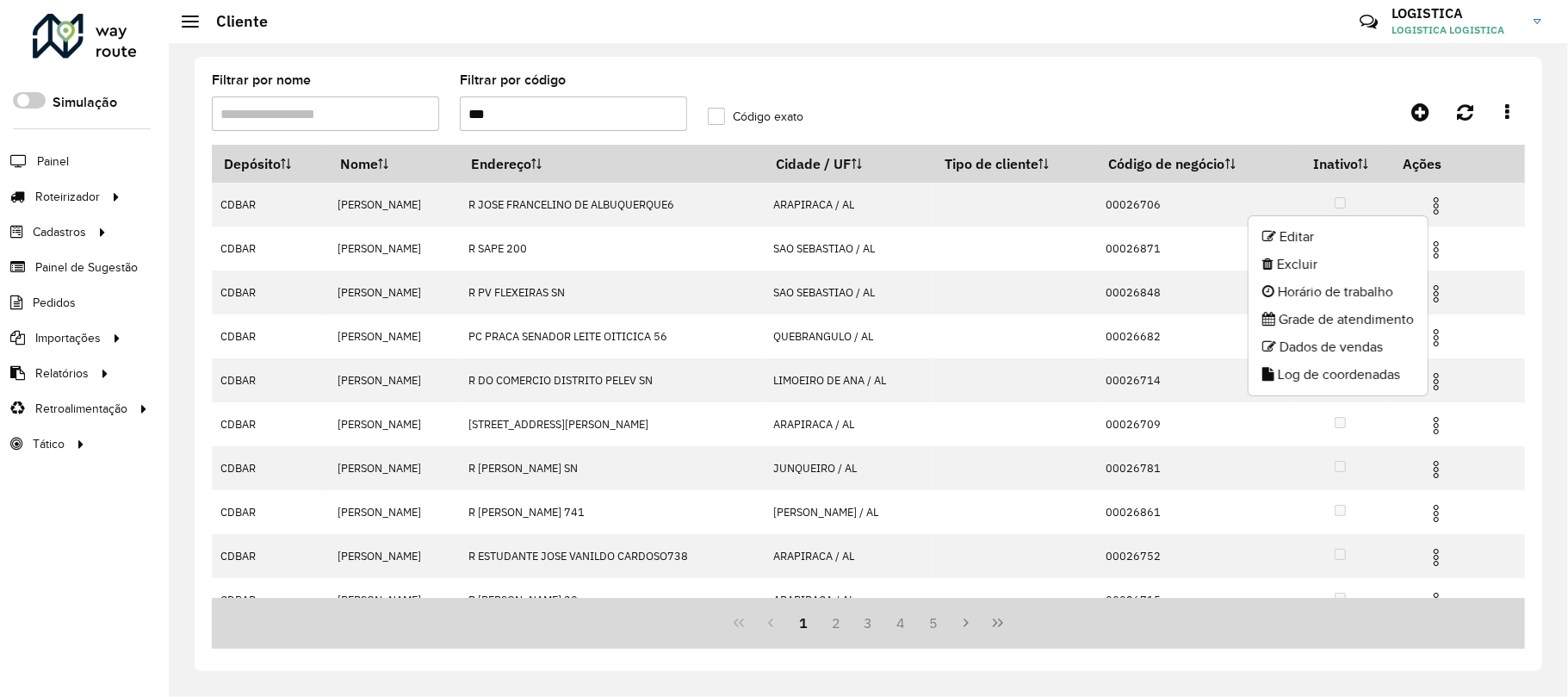
click at [1305, 265] on li "Excluir" at bounding box center [1338, 265] width 179 height 28
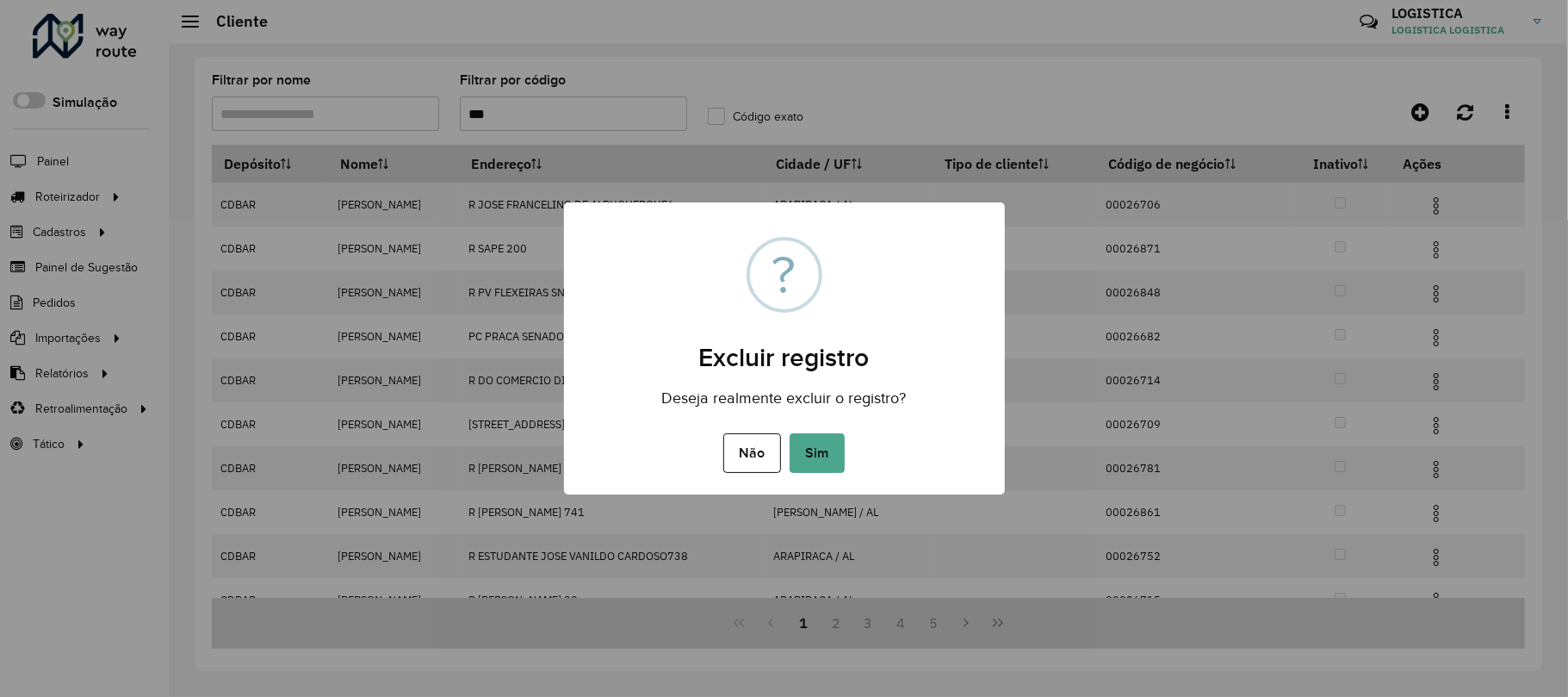
click at [790, 433] on button "Sim" at bounding box center [817, 453] width 55 height 40
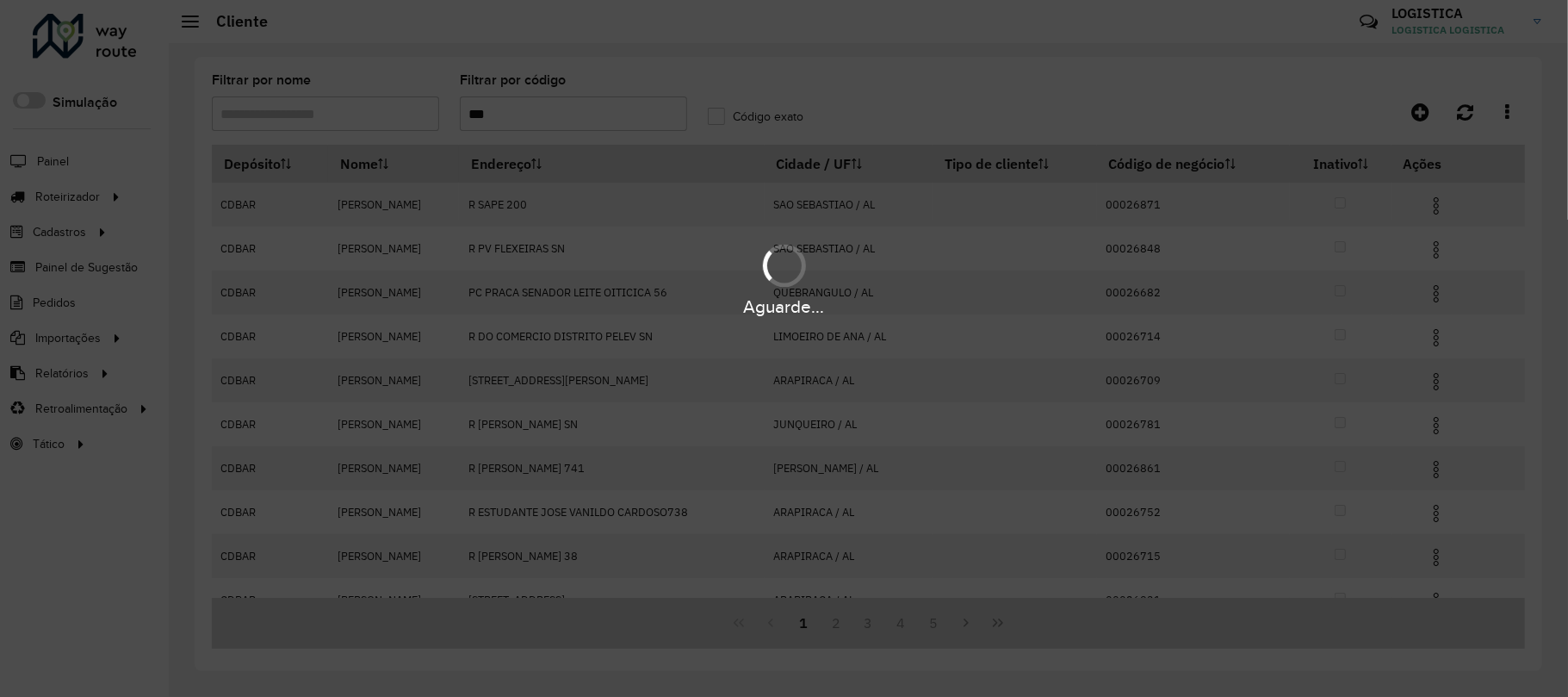
click at [1434, 434] on div "Aguarde..." at bounding box center [784, 348] width 1568 height 697
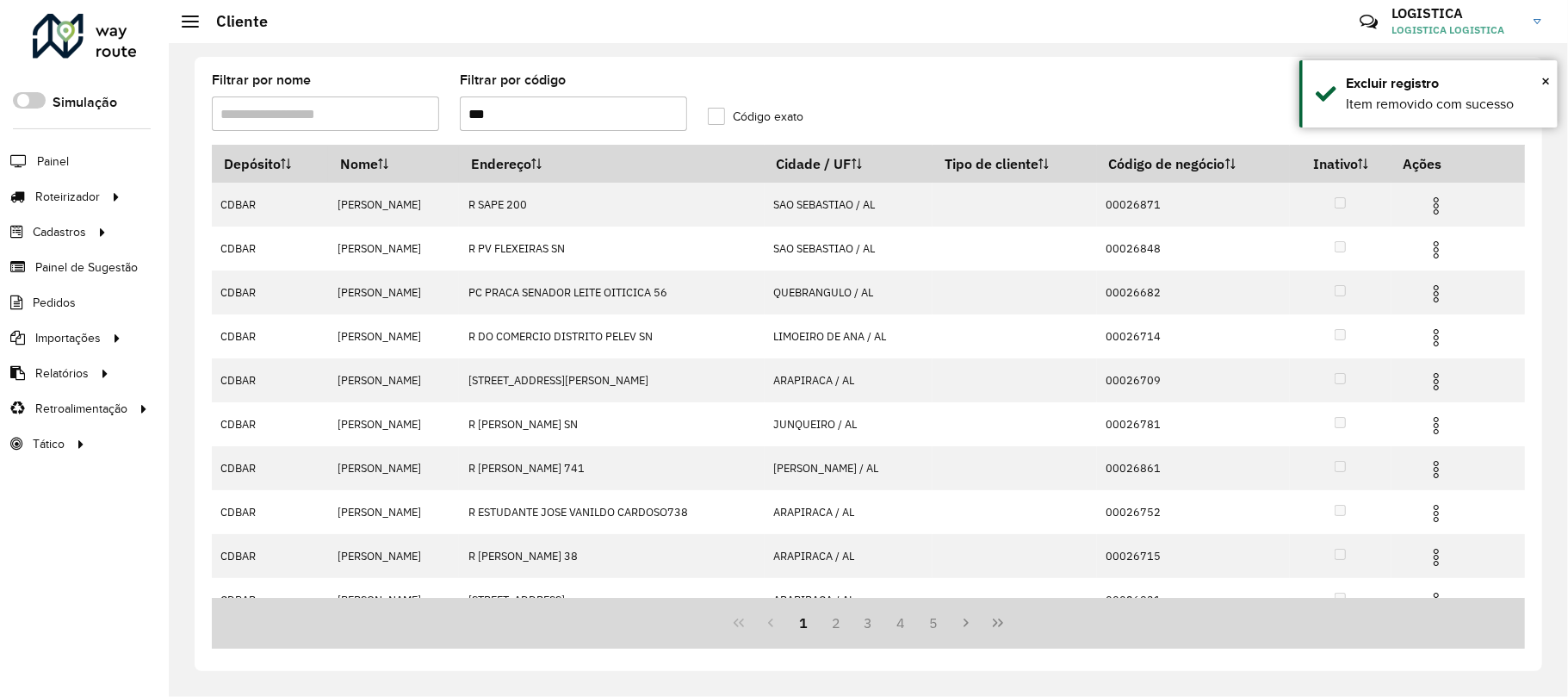
click at [1438, 431] on img at bounding box center [1437, 426] width 21 height 21
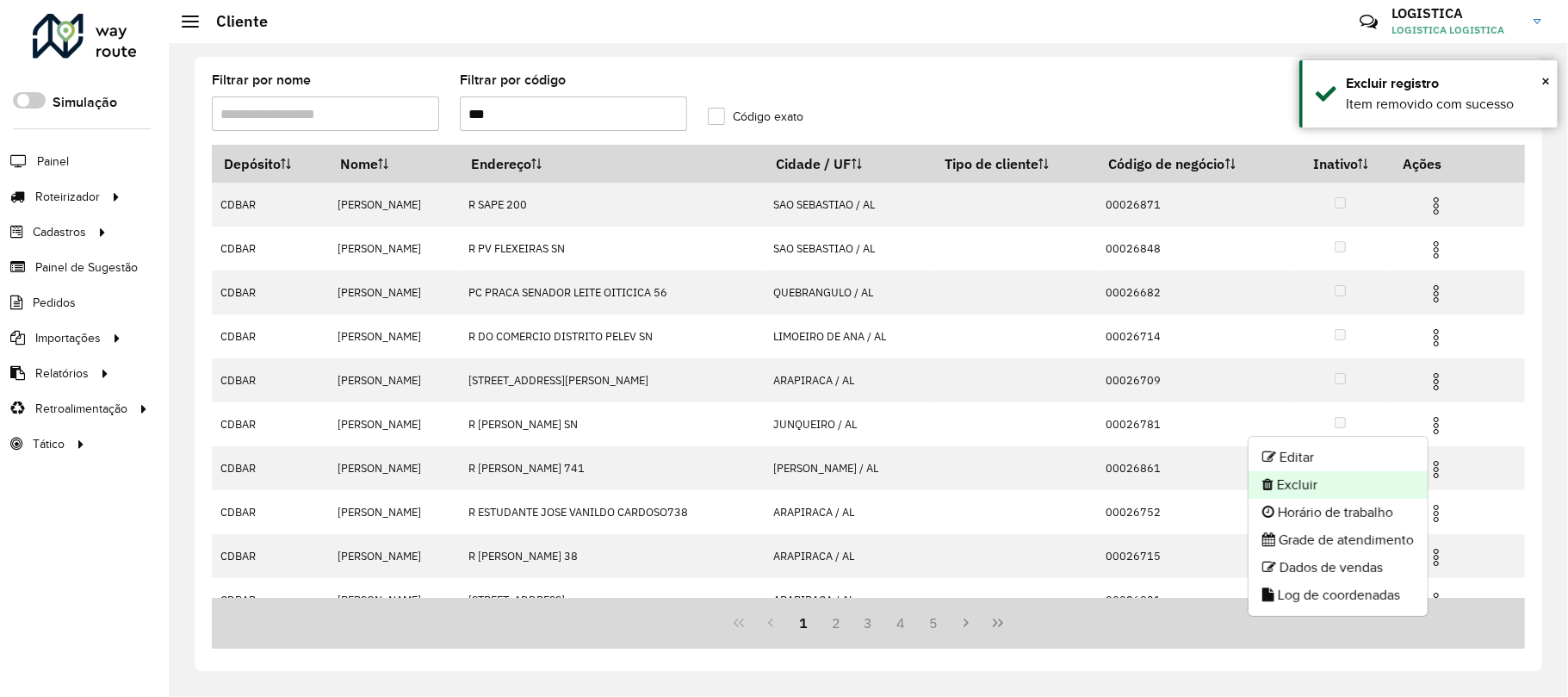
click at [1303, 482] on li "Excluir" at bounding box center [1338, 485] width 179 height 28
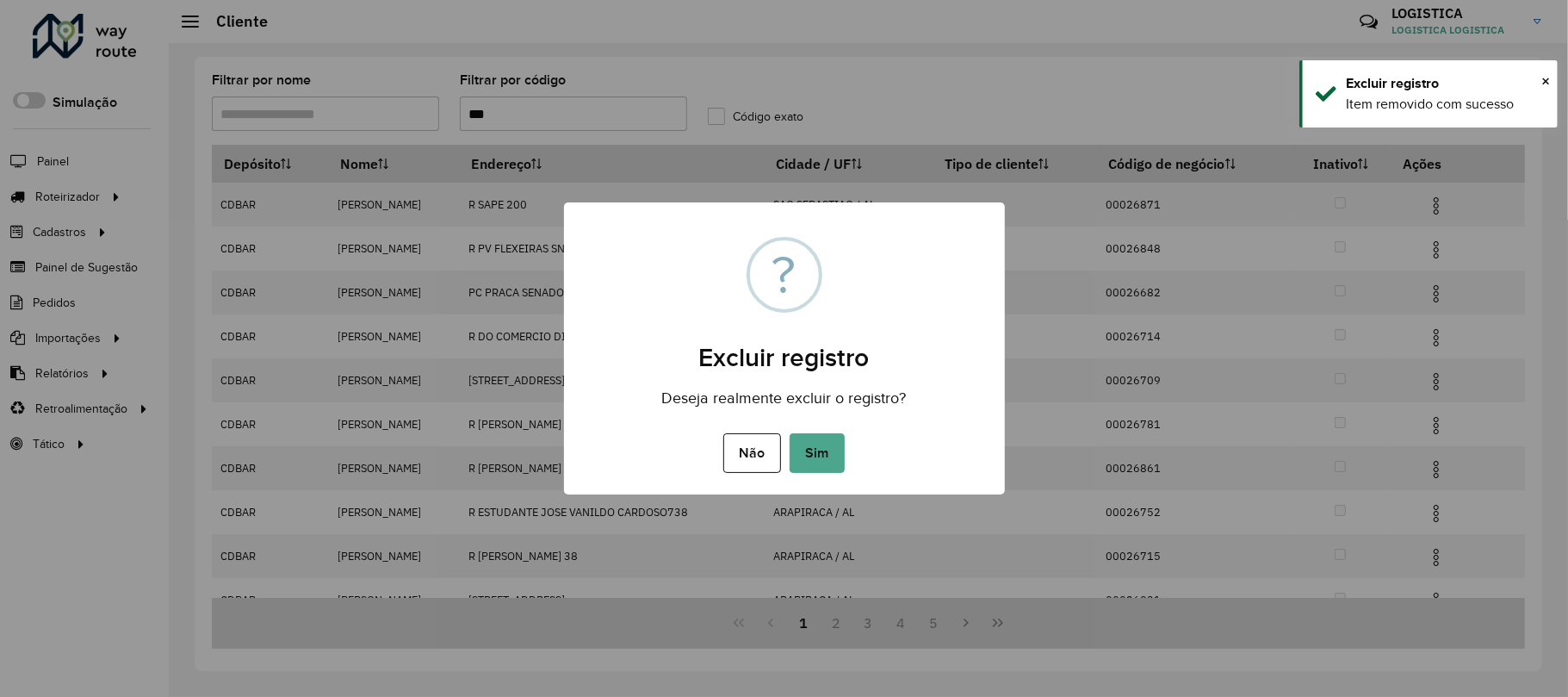
click at [790, 433] on button "Sim" at bounding box center [817, 453] width 55 height 40
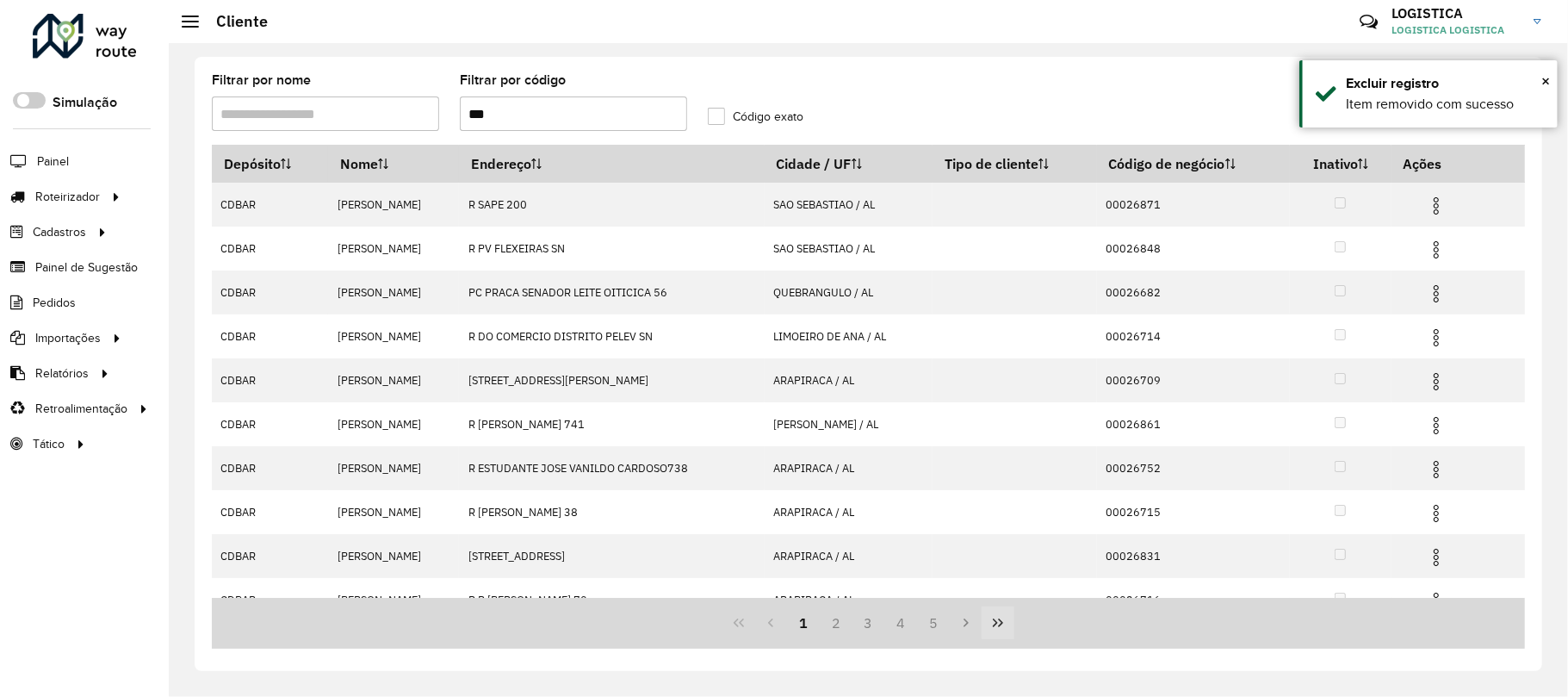
click at [999, 624] on icon "Last Page" at bounding box center [998, 623] width 14 height 14
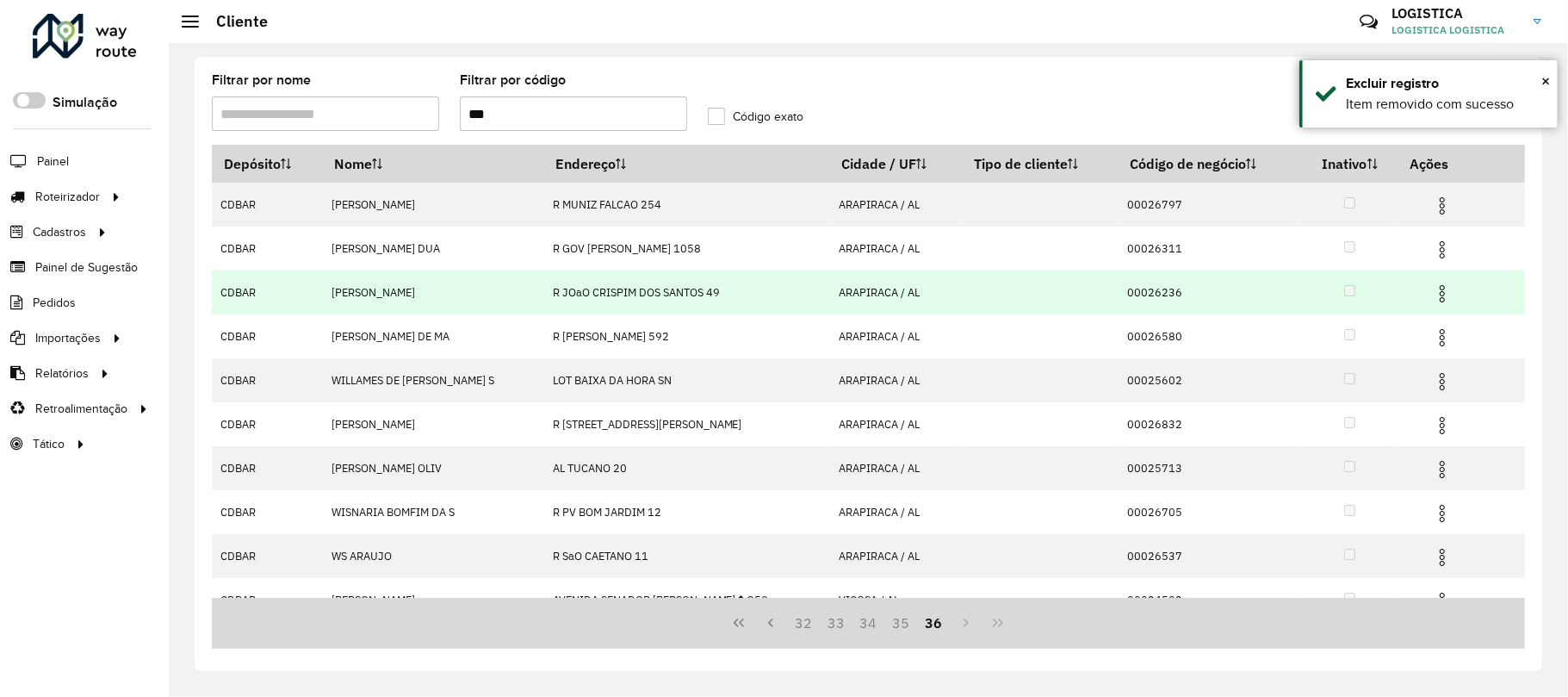
click at [1433, 285] on img at bounding box center [1443, 294] width 21 height 21
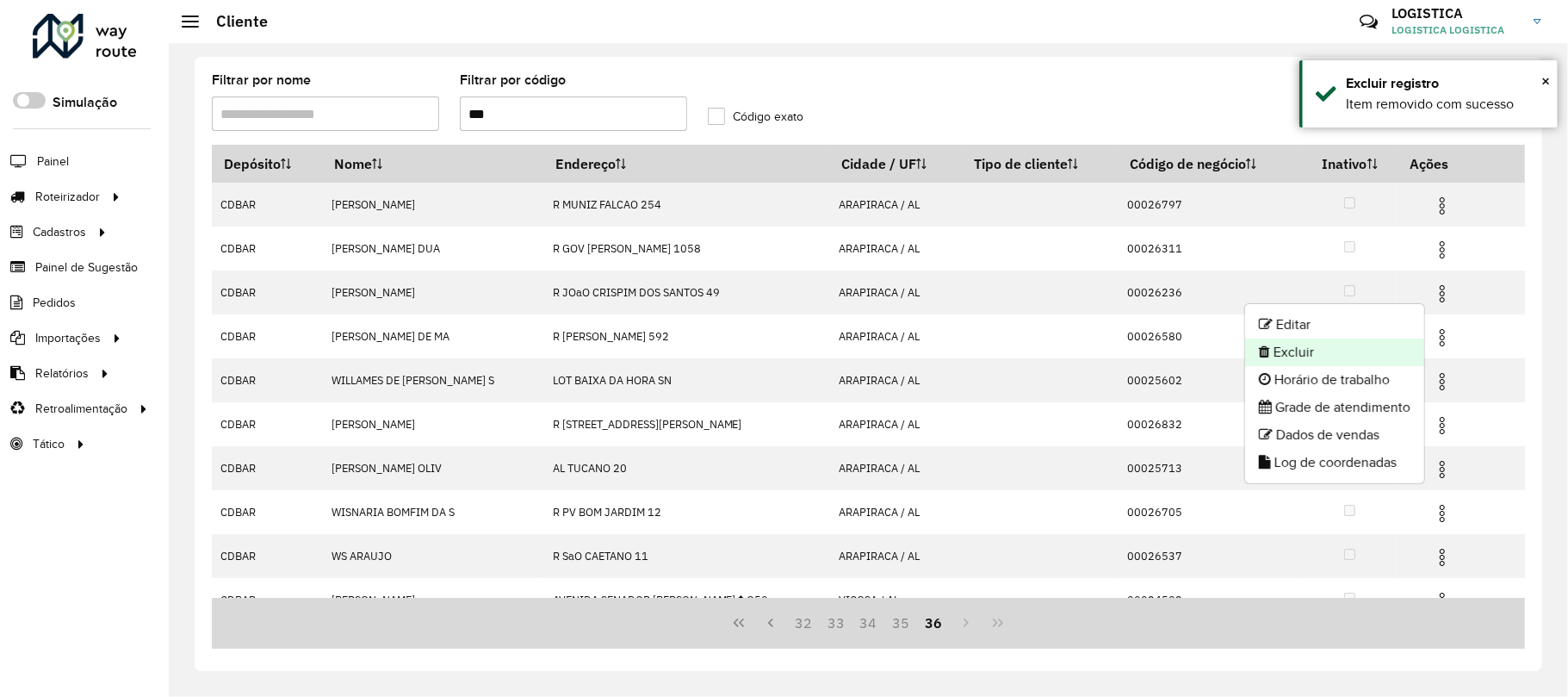
click at [1364, 359] on li "Excluir" at bounding box center [1335, 352] width 179 height 28
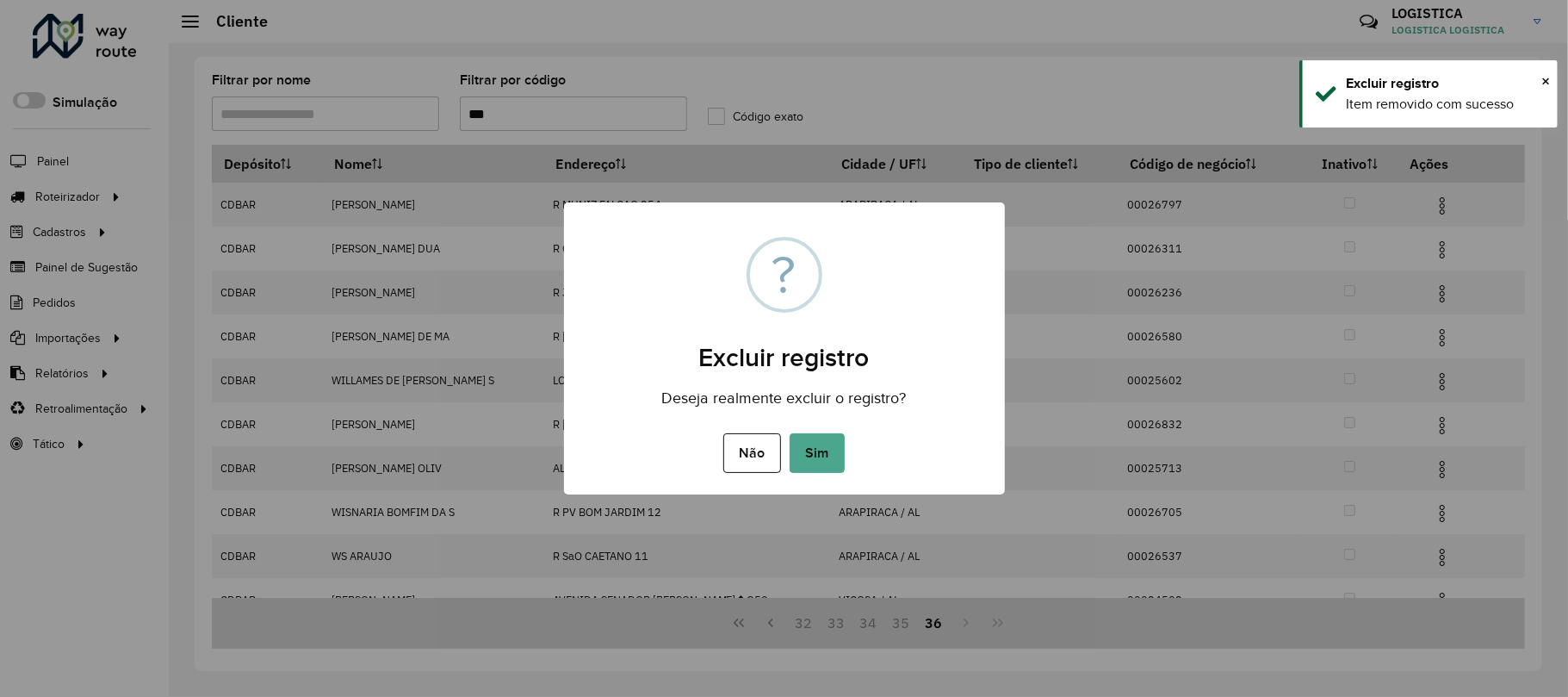
click at [790, 433] on button "Sim" at bounding box center [817, 453] width 55 height 40
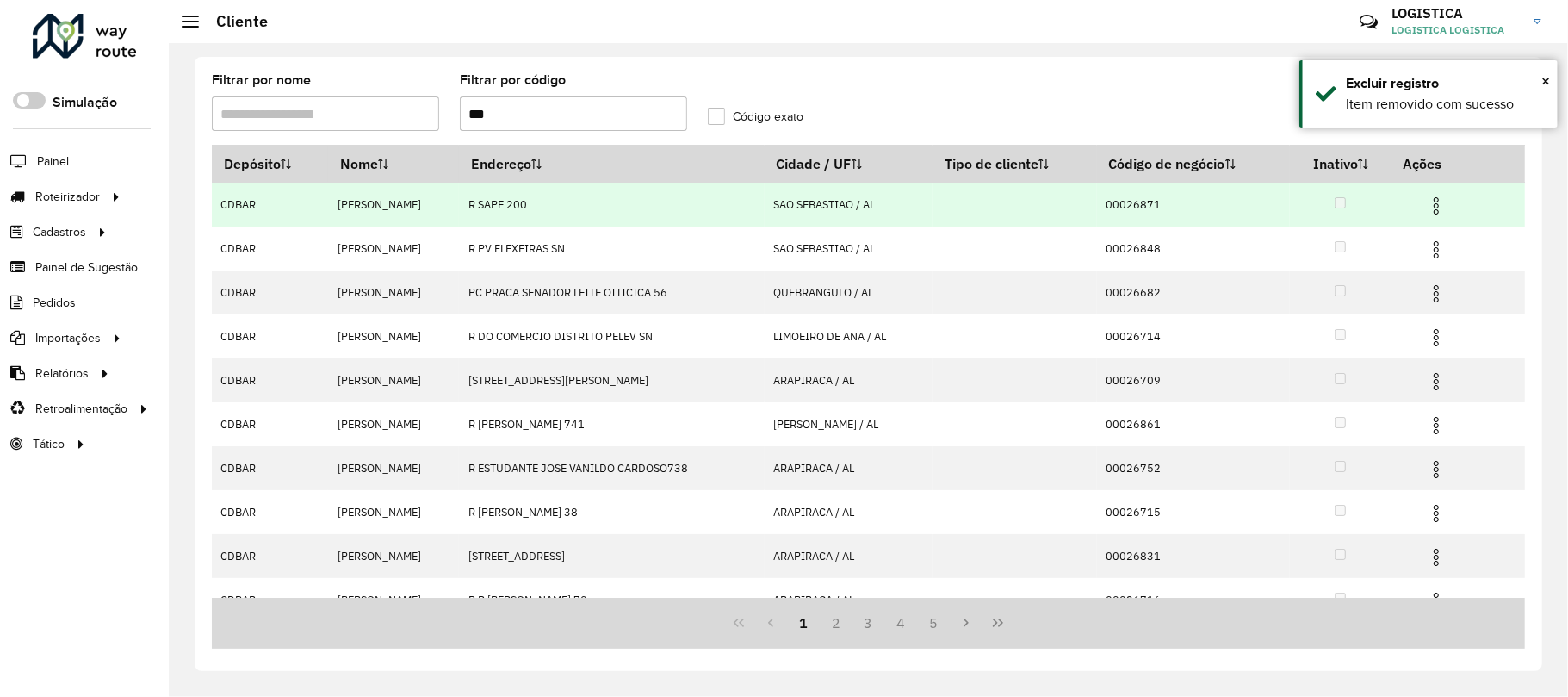
click at [1441, 209] on img at bounding box center [1437, 206] width 21 height 21
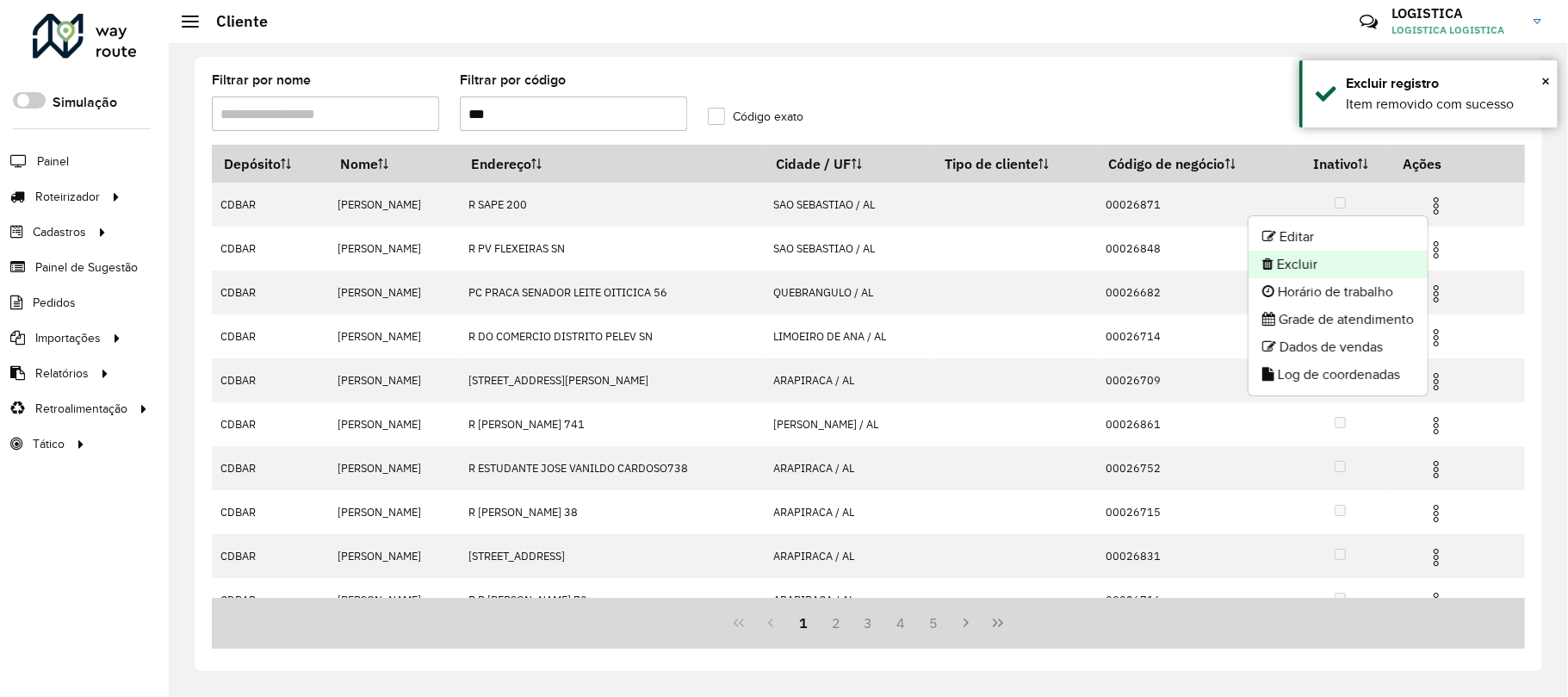
click at [1388, 264] on li "Excluir" at bounding box center [1338, 265] width 179 height 28
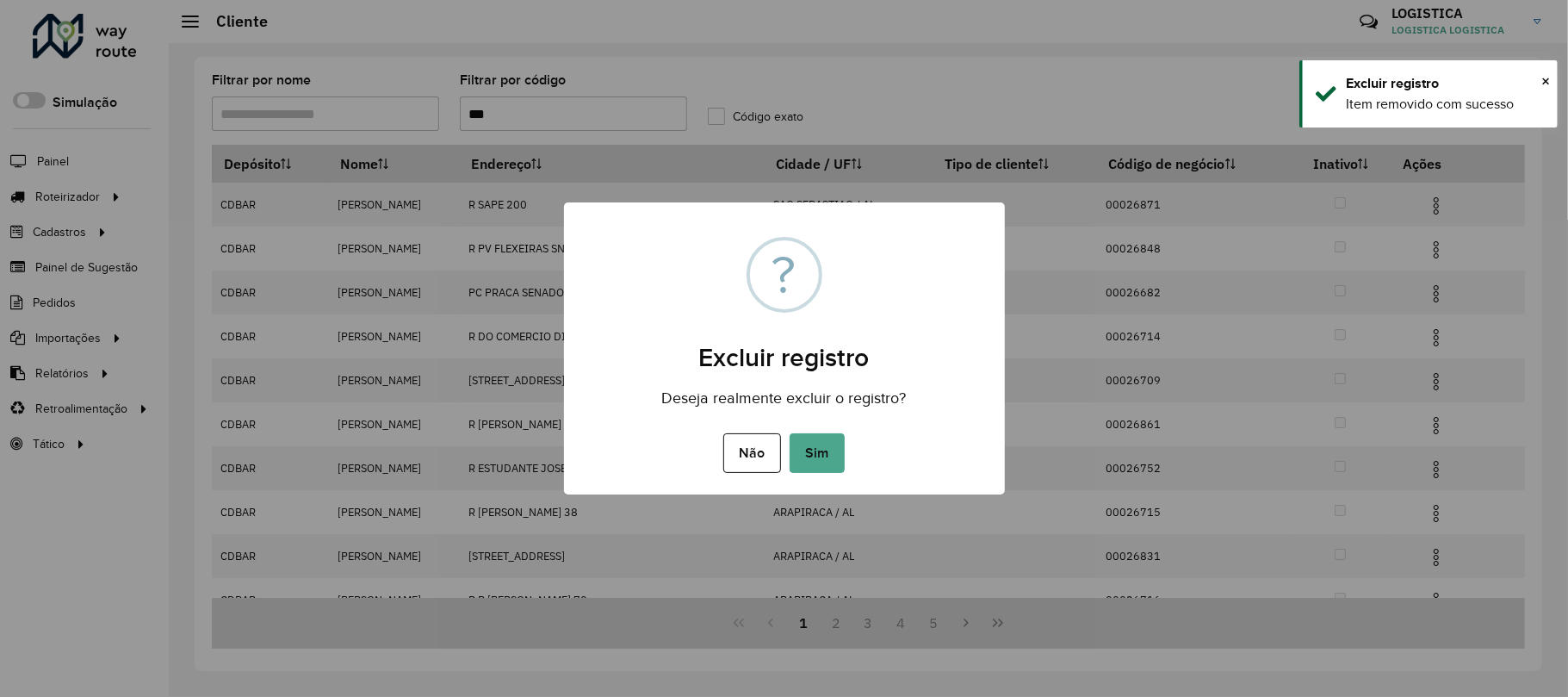
click at [790, 433] on button "Sim" at bounding box center [817, 453] width 55 height 40
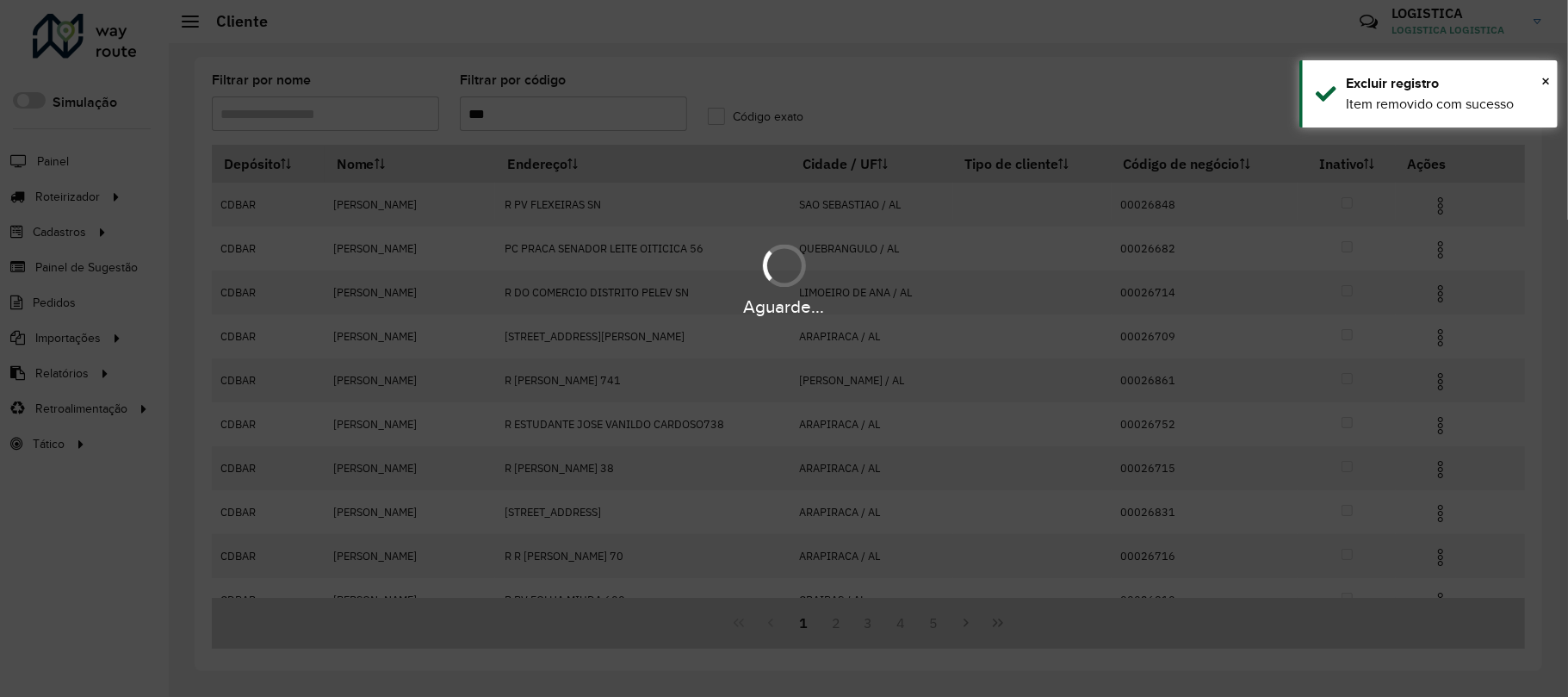
click at [1435, 248] on div "Aguarde..." at bounding box center [784, 278] width 1568 height 82
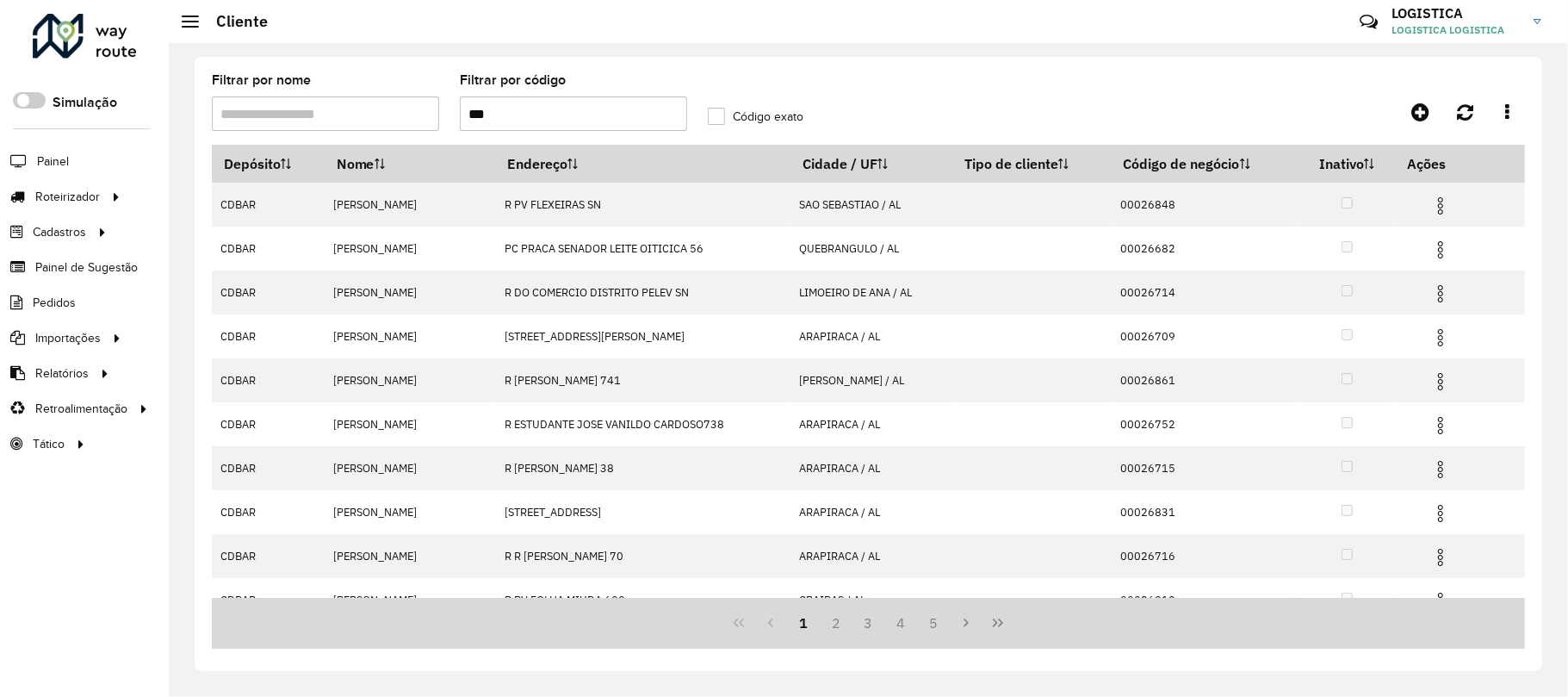
click at [1435, 249] on img at bounding box center [1441, 250] width 21 height 21
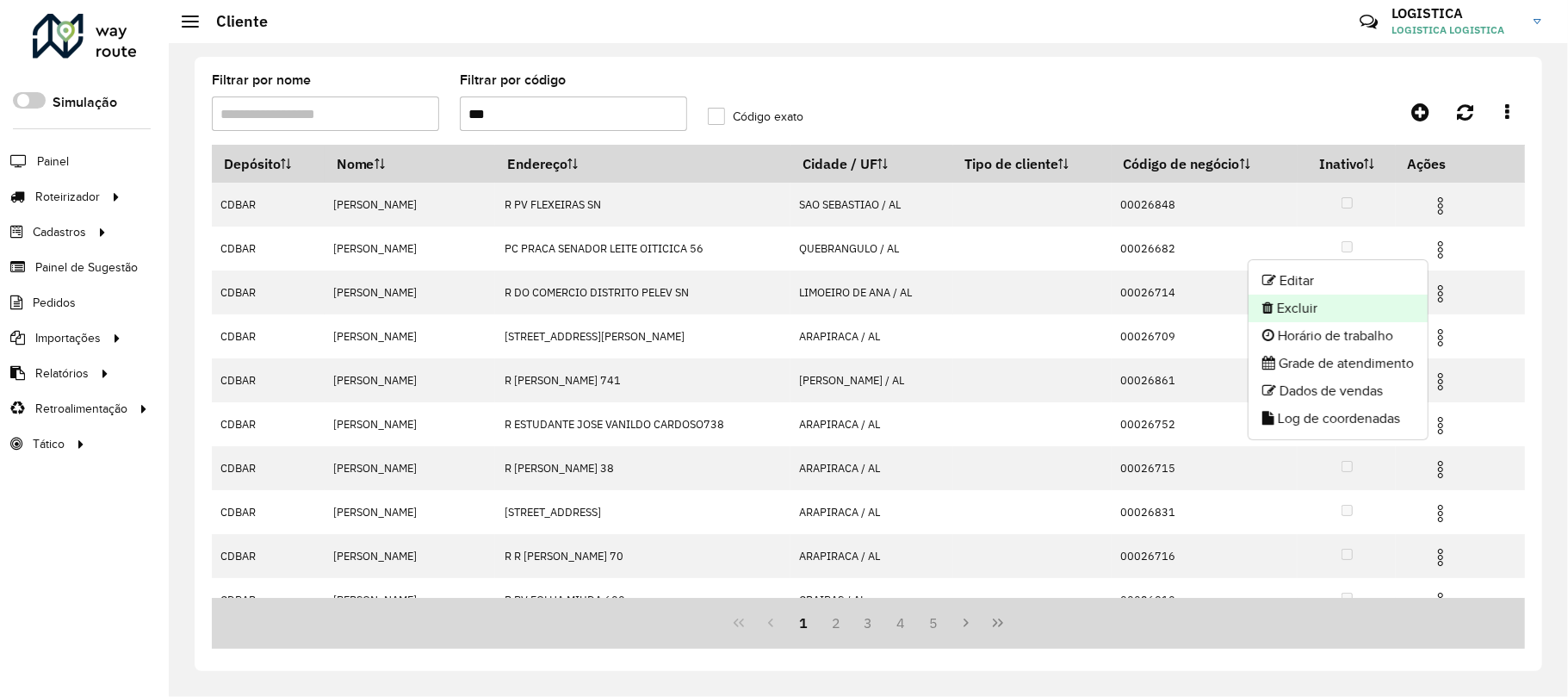
click at [1268, 317] on li "Excluir" at bounding box center [1338, 308] width 179 height 28
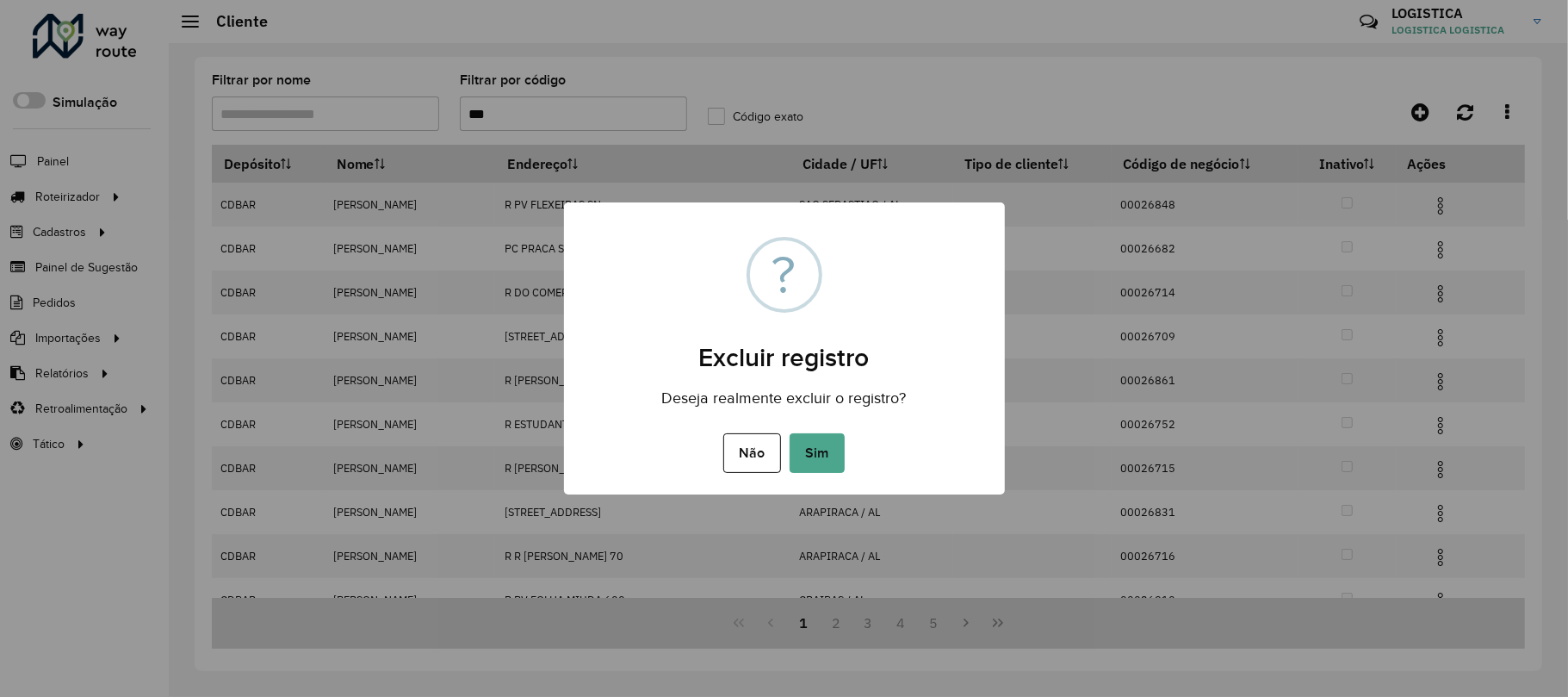
click at [790, 433] on button "Sim" at bounding box center [817, 453] width 55 height 40
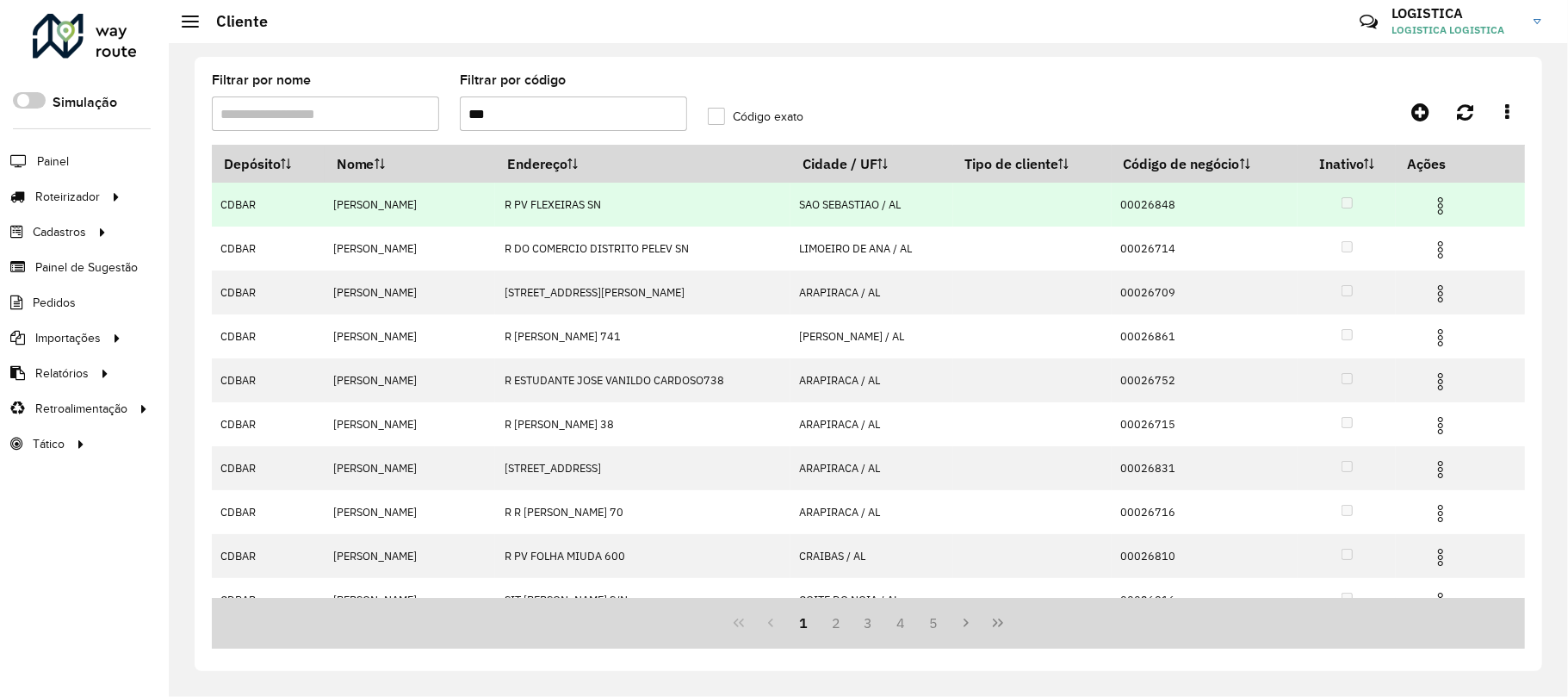
click at [1435, 201] on img at bounding box center [1441, 206] width 21 height 21
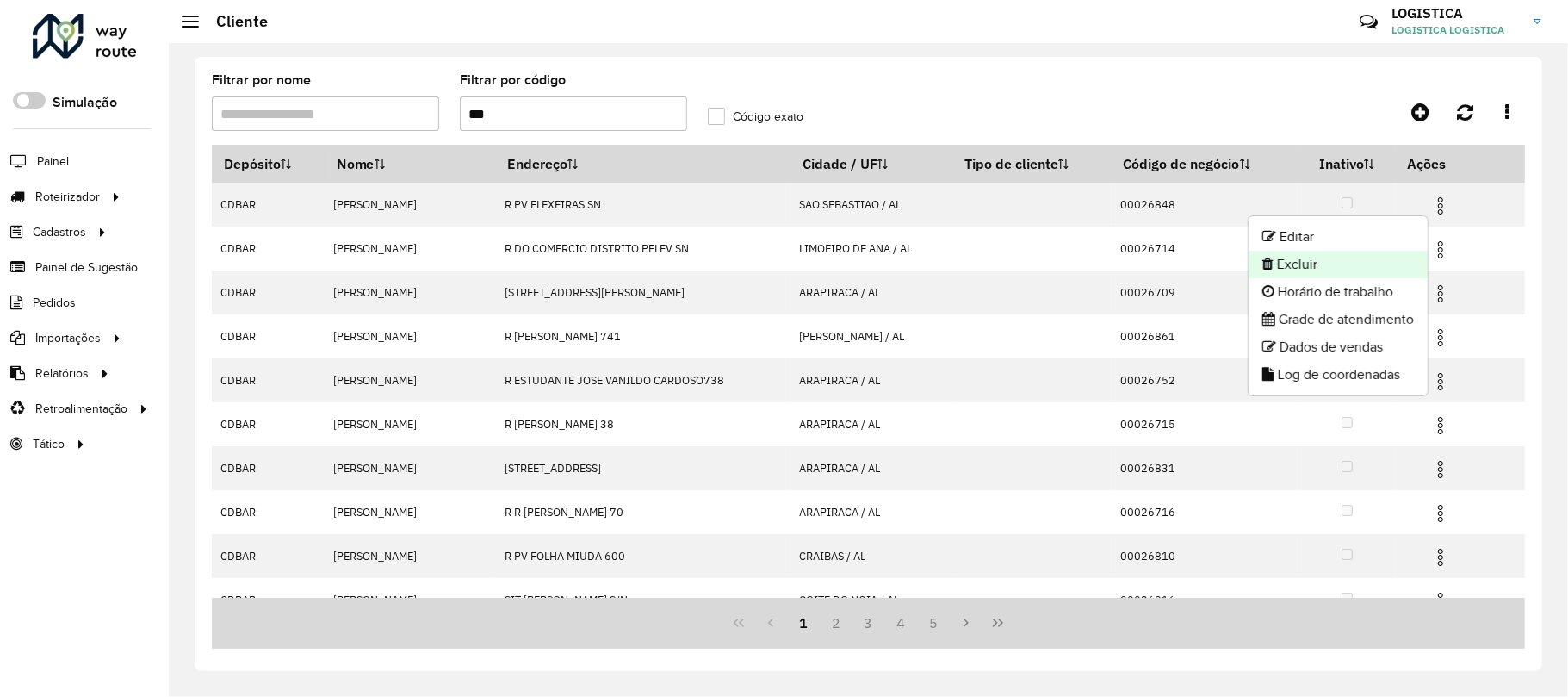
click at [1356, 263] on li "Excluir" at bounding box center [1338, 265] width 179 height 28
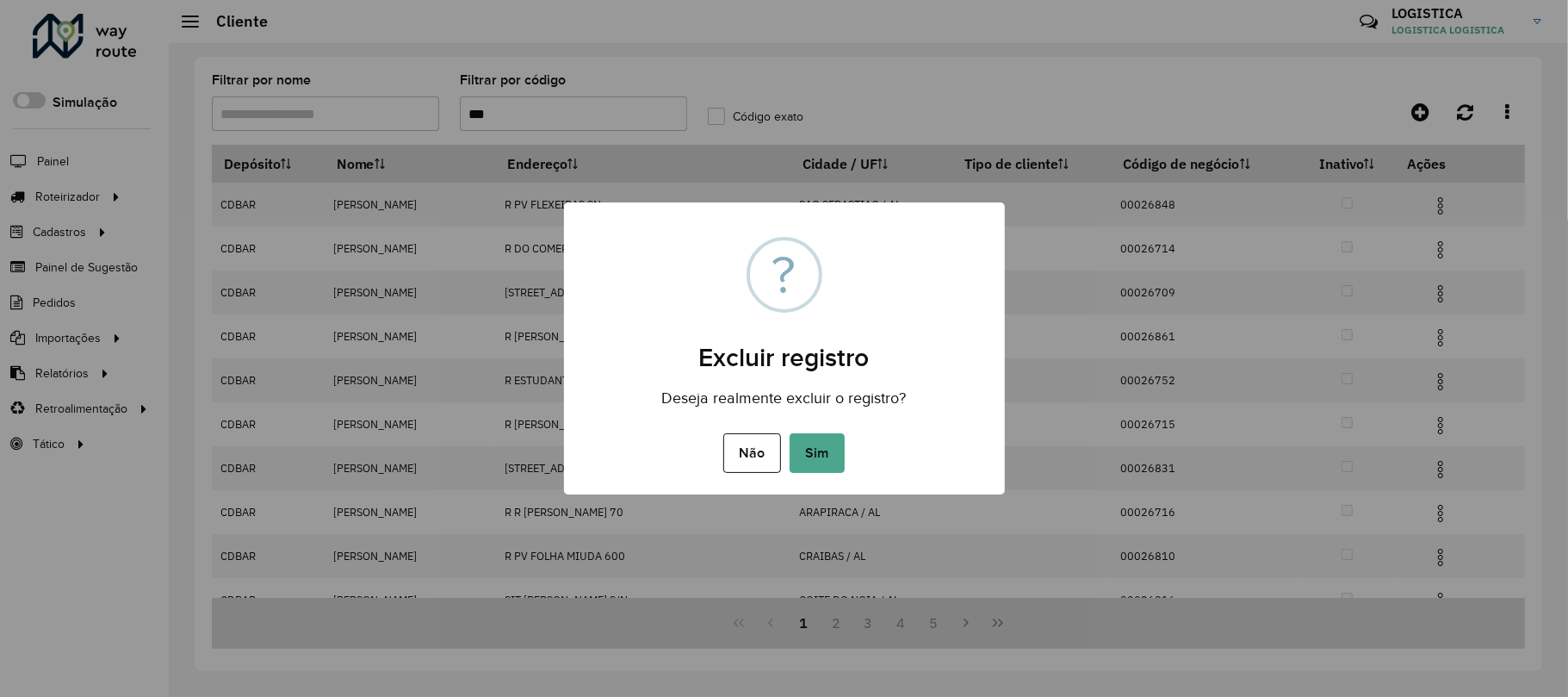
click at [790, 433] on button "Sim" at bounding box center [817, 453] width 55 height 40
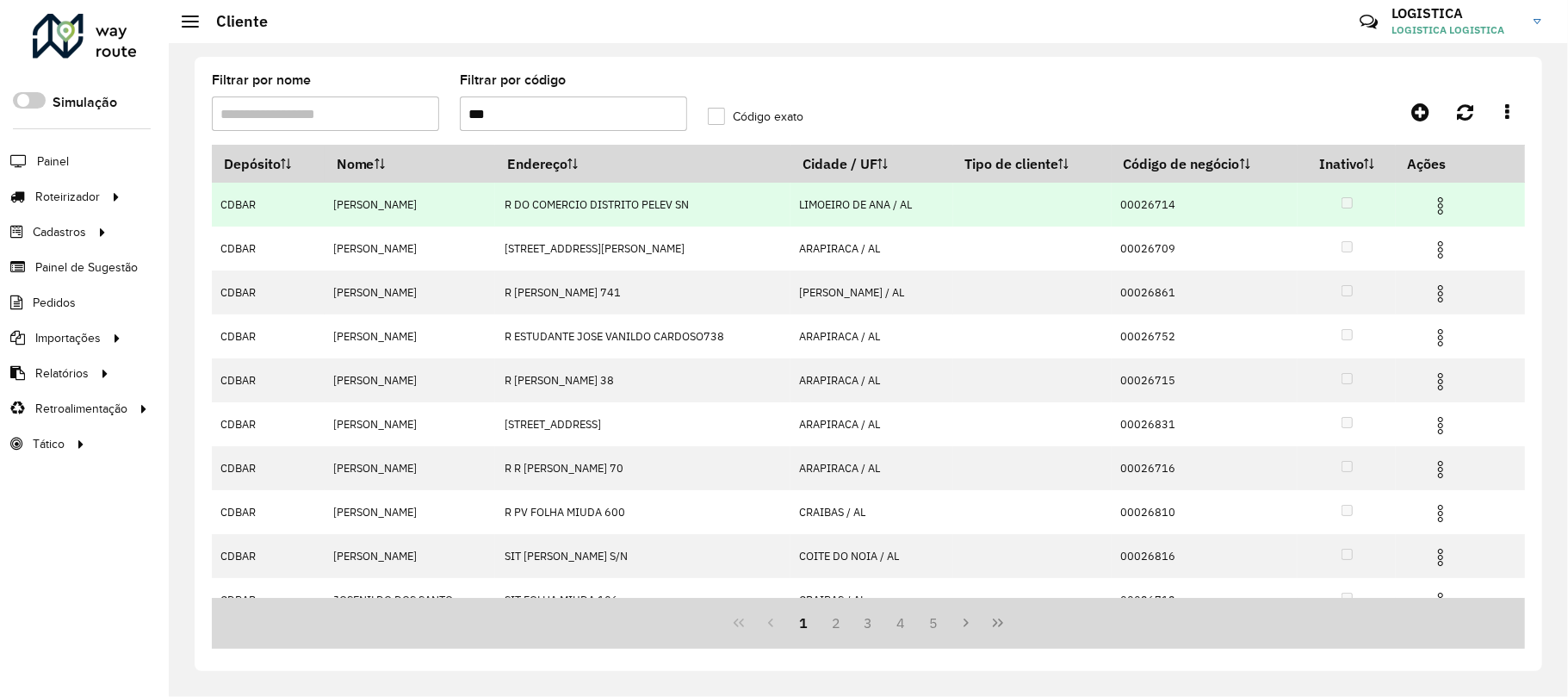
click at [1444, 197] on img at bounding box center [1441, 206] width 21 height 21
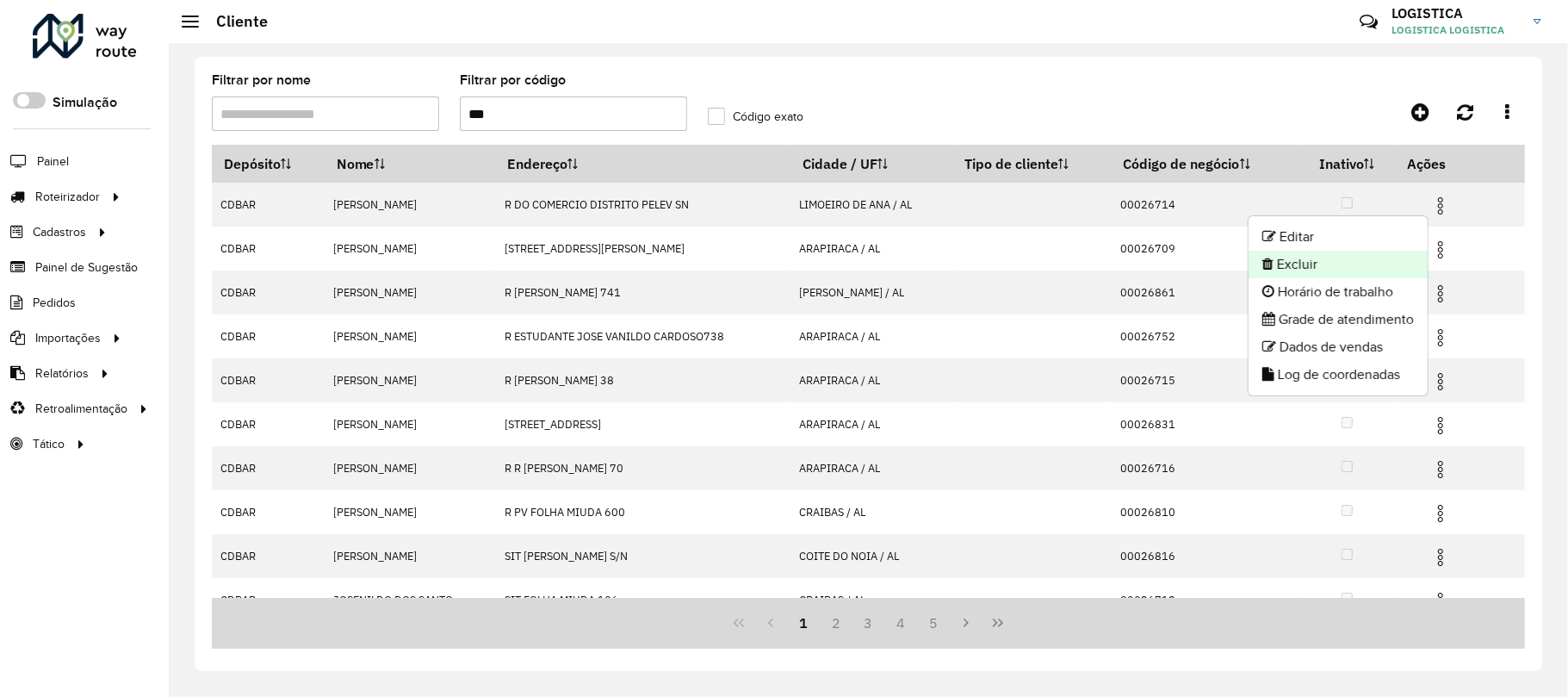
click at [1382, 264] on li "Excluir" at bounding box center [1338, 265] width 179 height 28
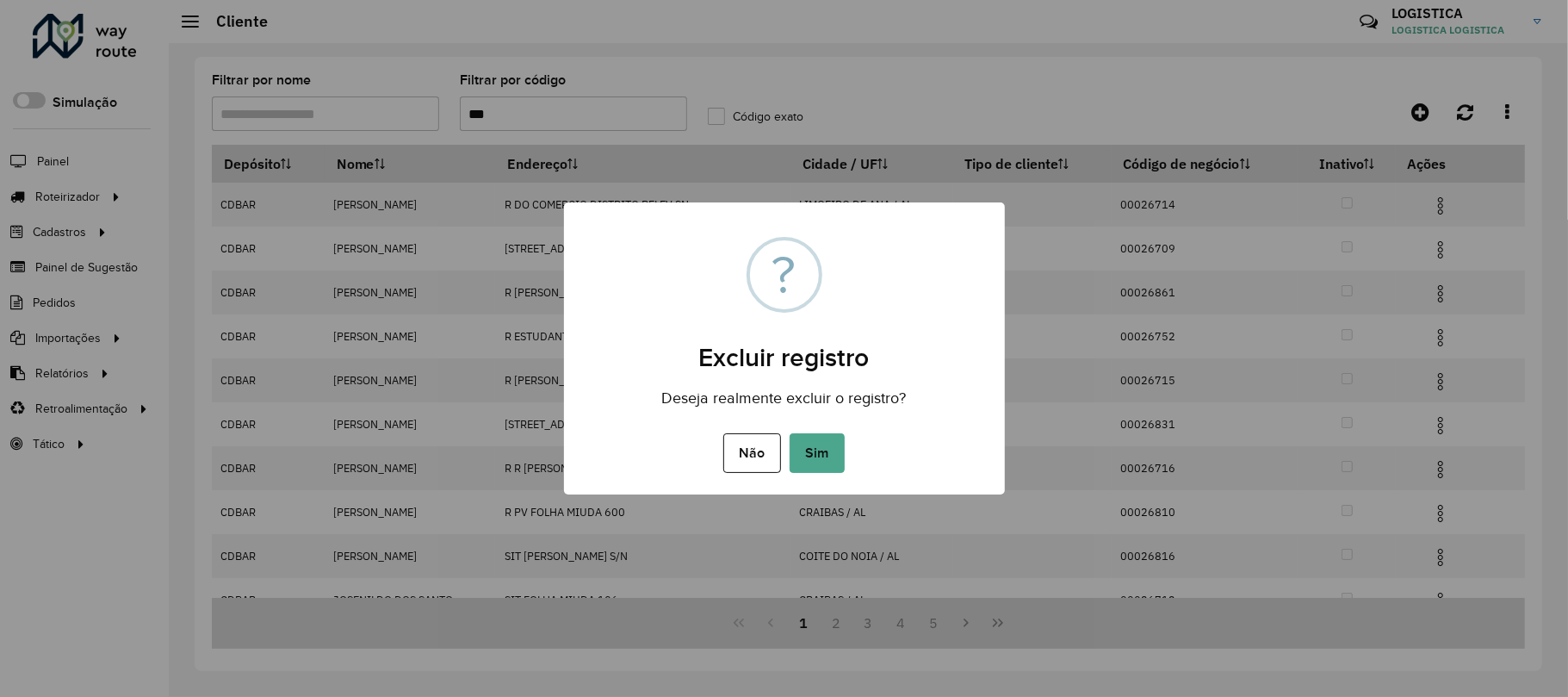
click at [790, 433] on button "Sim" at bounding box center [817, 453] width 55 height 40
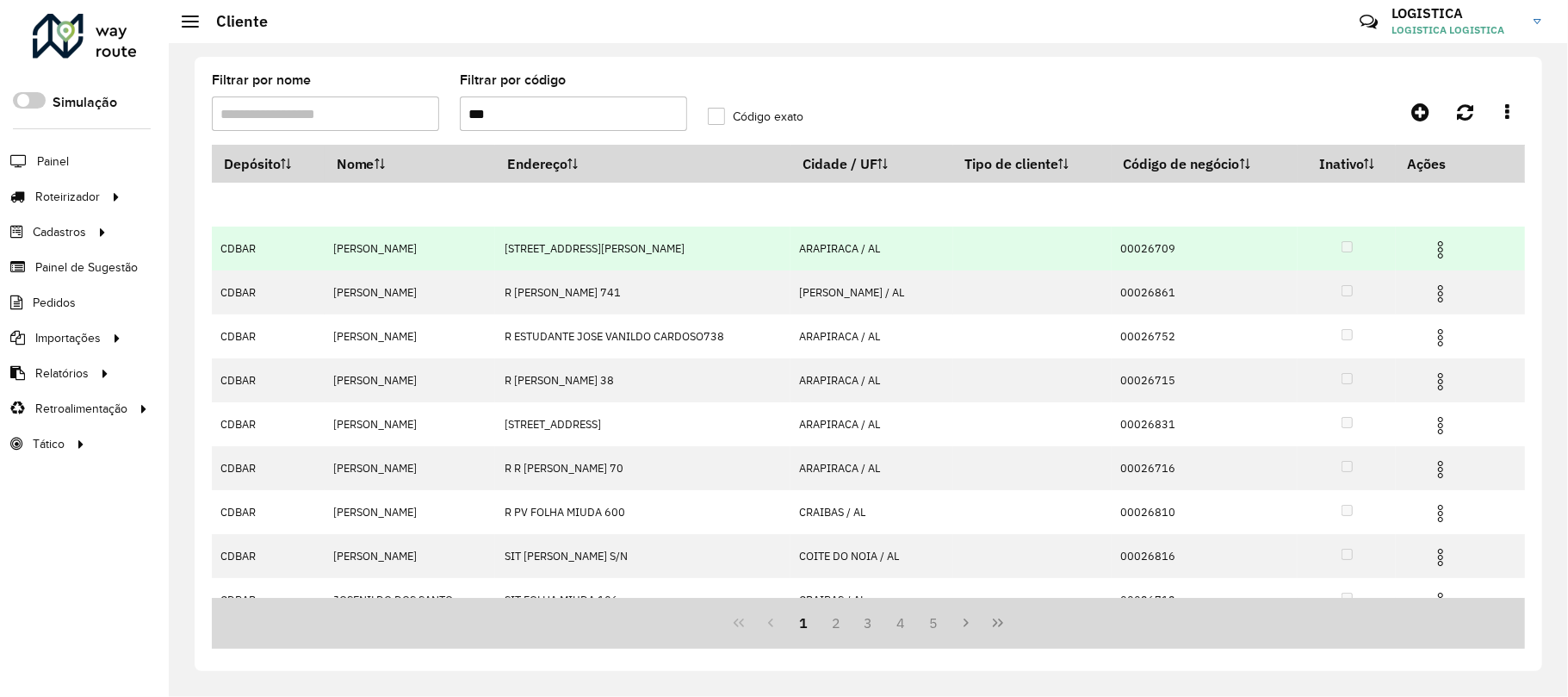
click at [1448, 257] on img at bounding box center [1441, 250] width 21 height 21
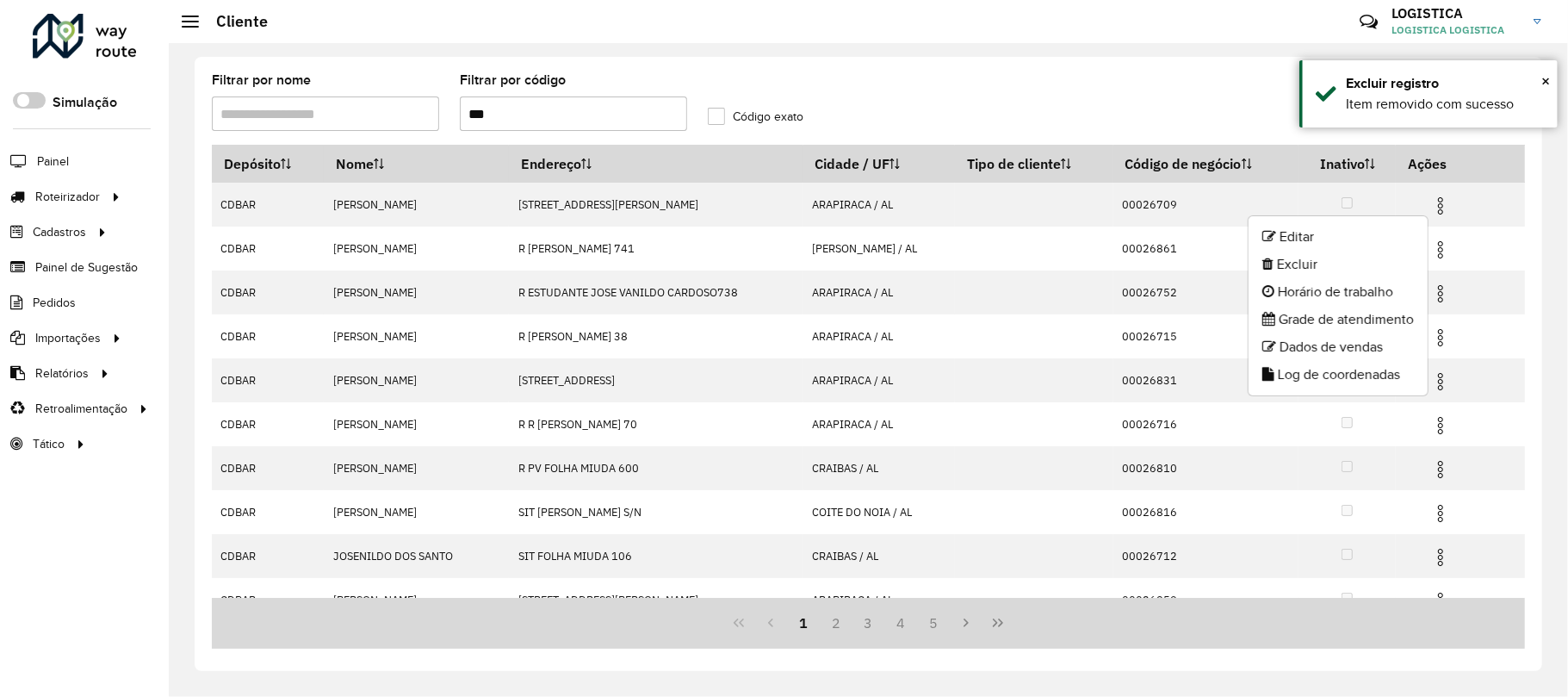
click at [1351, 267] on li "Excluir" at bounding box center [1338, 265] width 179 height 28
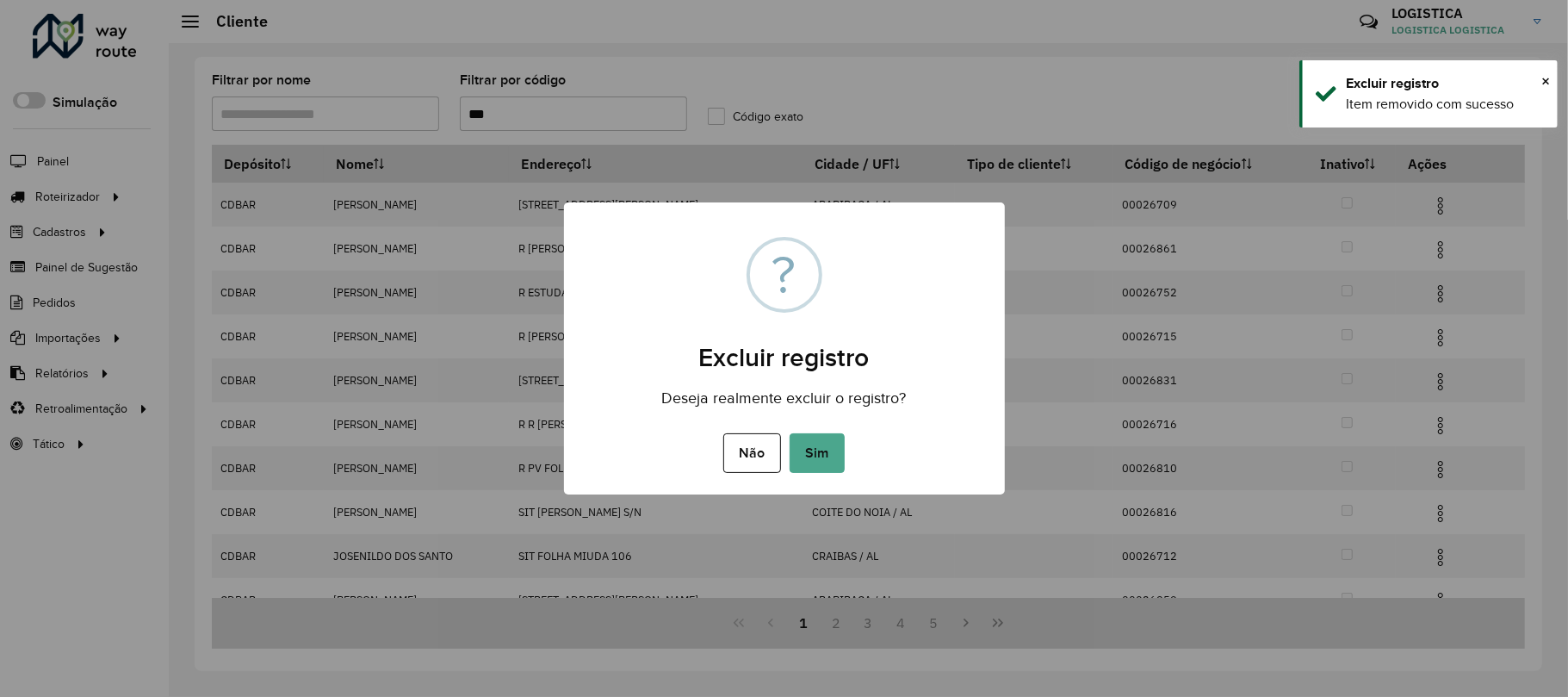
click at [790, 433] on button "Sim" at bounding box center [817, 453] width 55 height 40
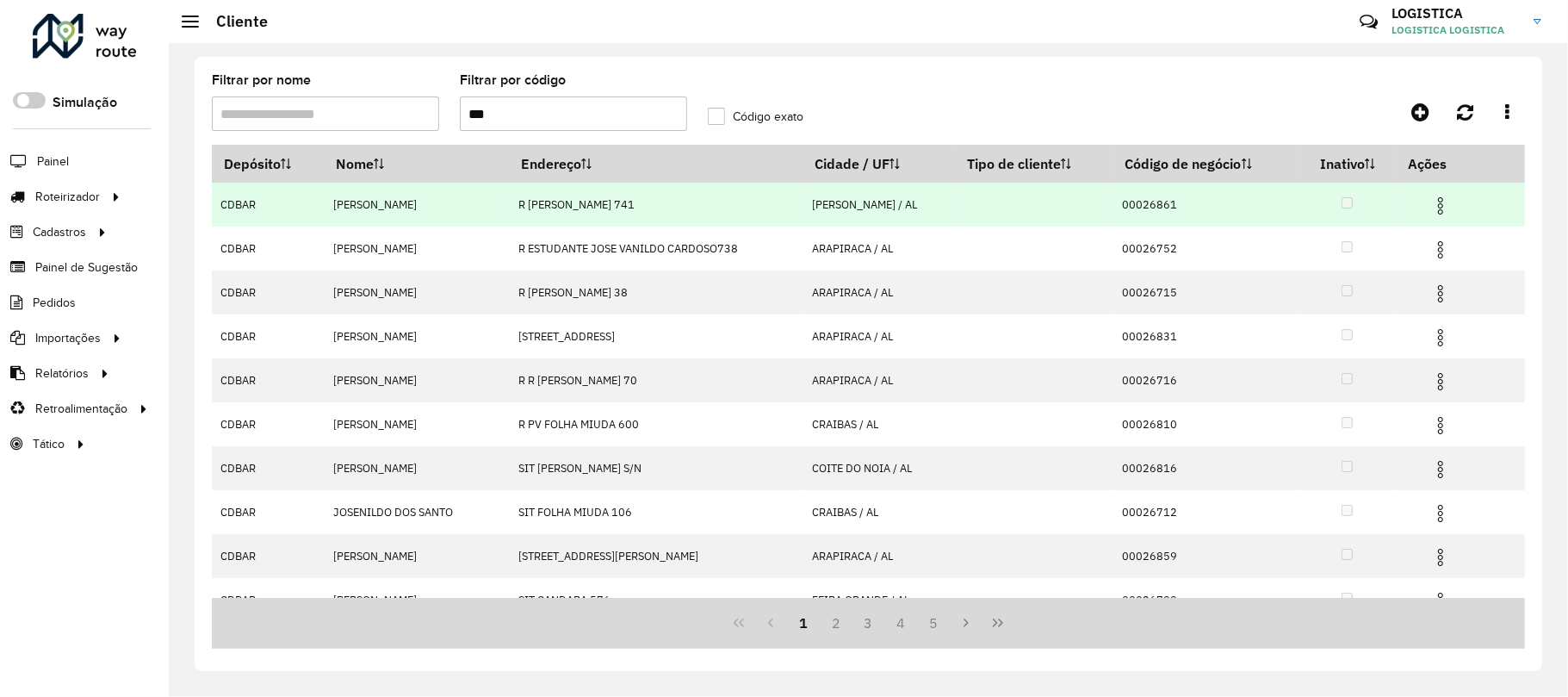
click at [1445, 200] on img at bounding box center [1441, 206] width 21 height 21
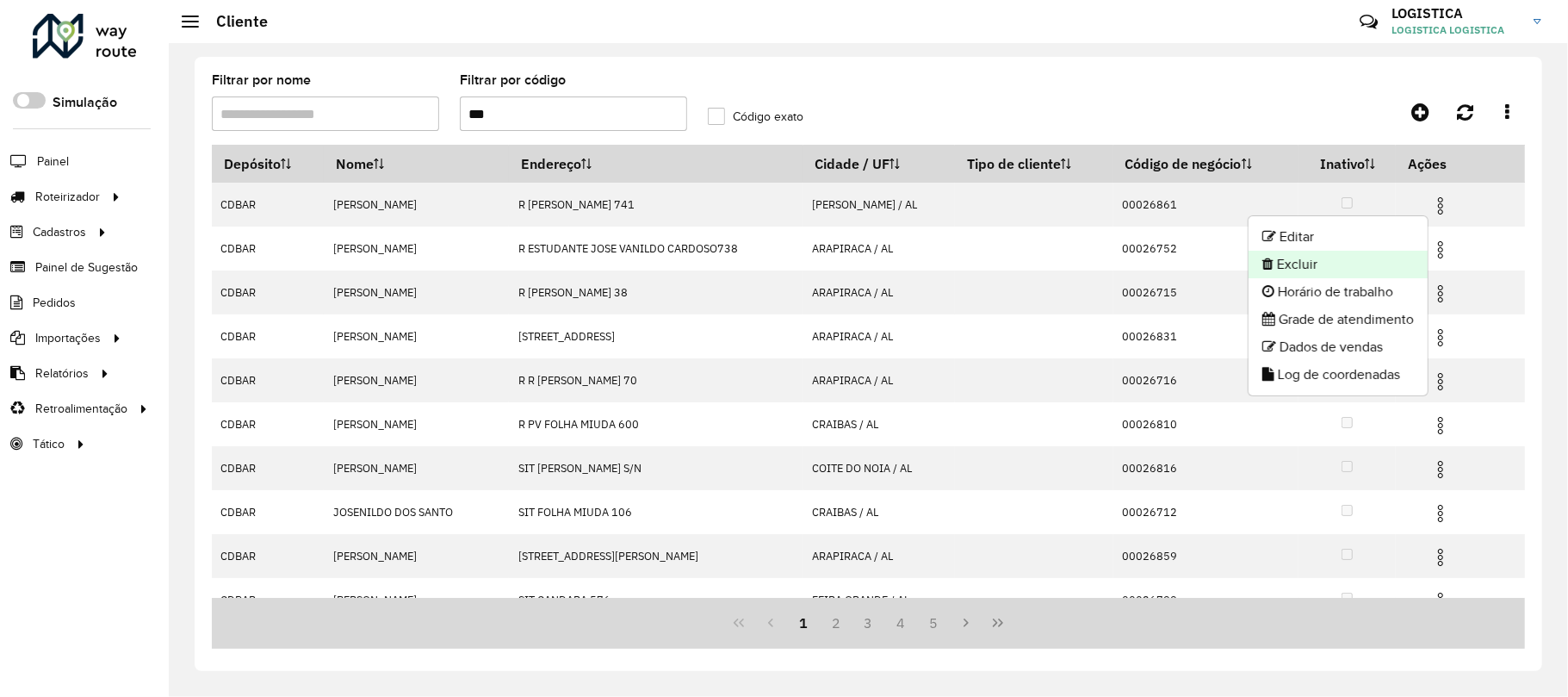
click at [1366, 271] on li "Excluir" at bounding box center [1338, 265] width 179 height 28
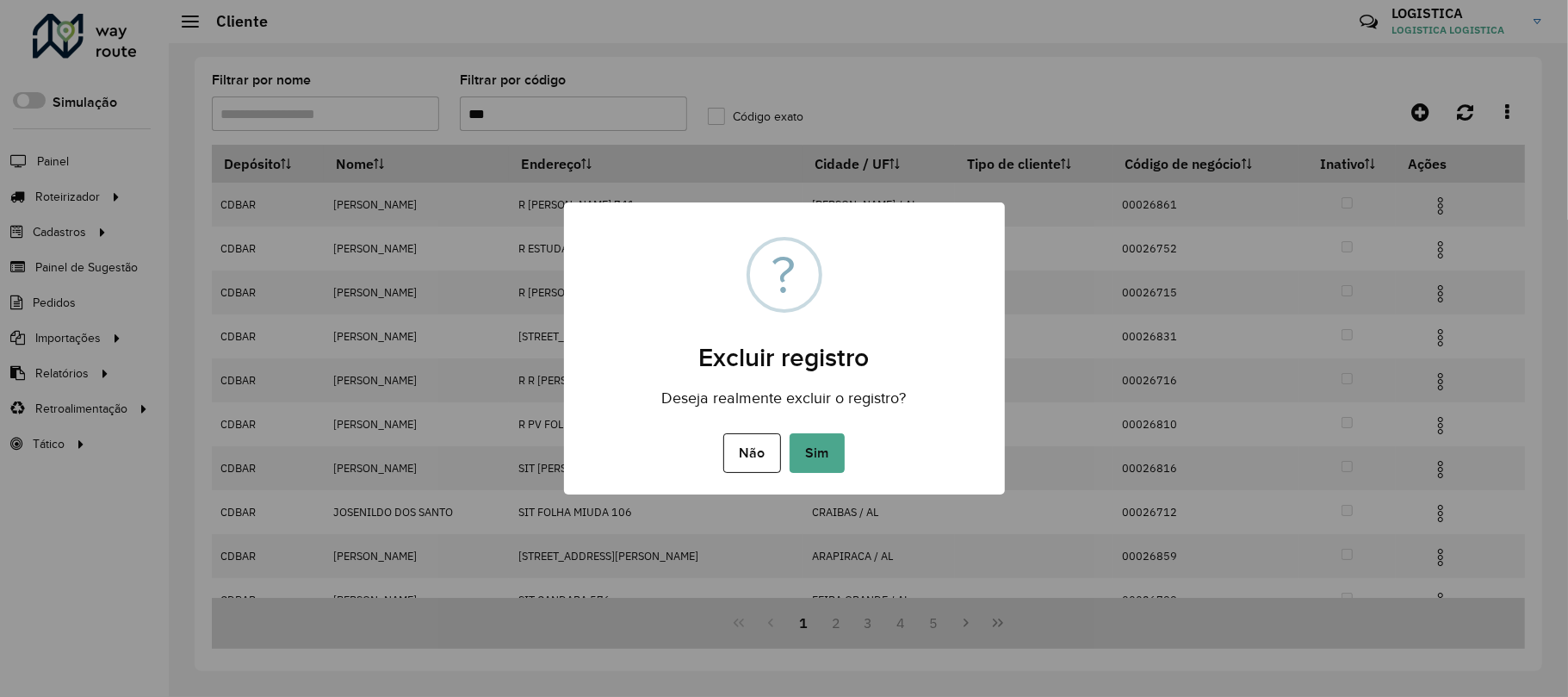
click at [790, 433] on button "Sim" at bounding box center [817, 453] width 55 height 40
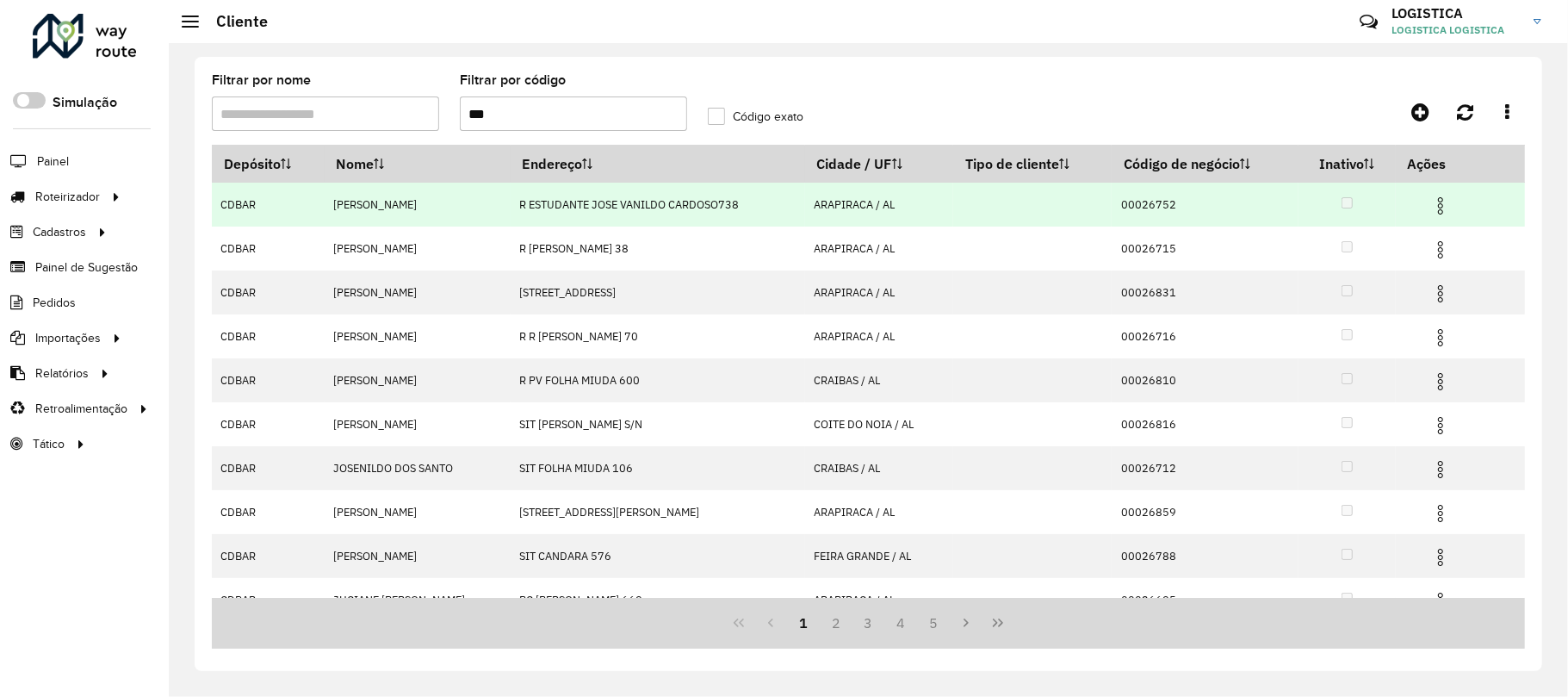
click at [1441, 218] on td at bounding box center [1447, 204] width 104 height 43
click at [1434, 204] on img at bounding box center [1441, 206] width 21 height 21
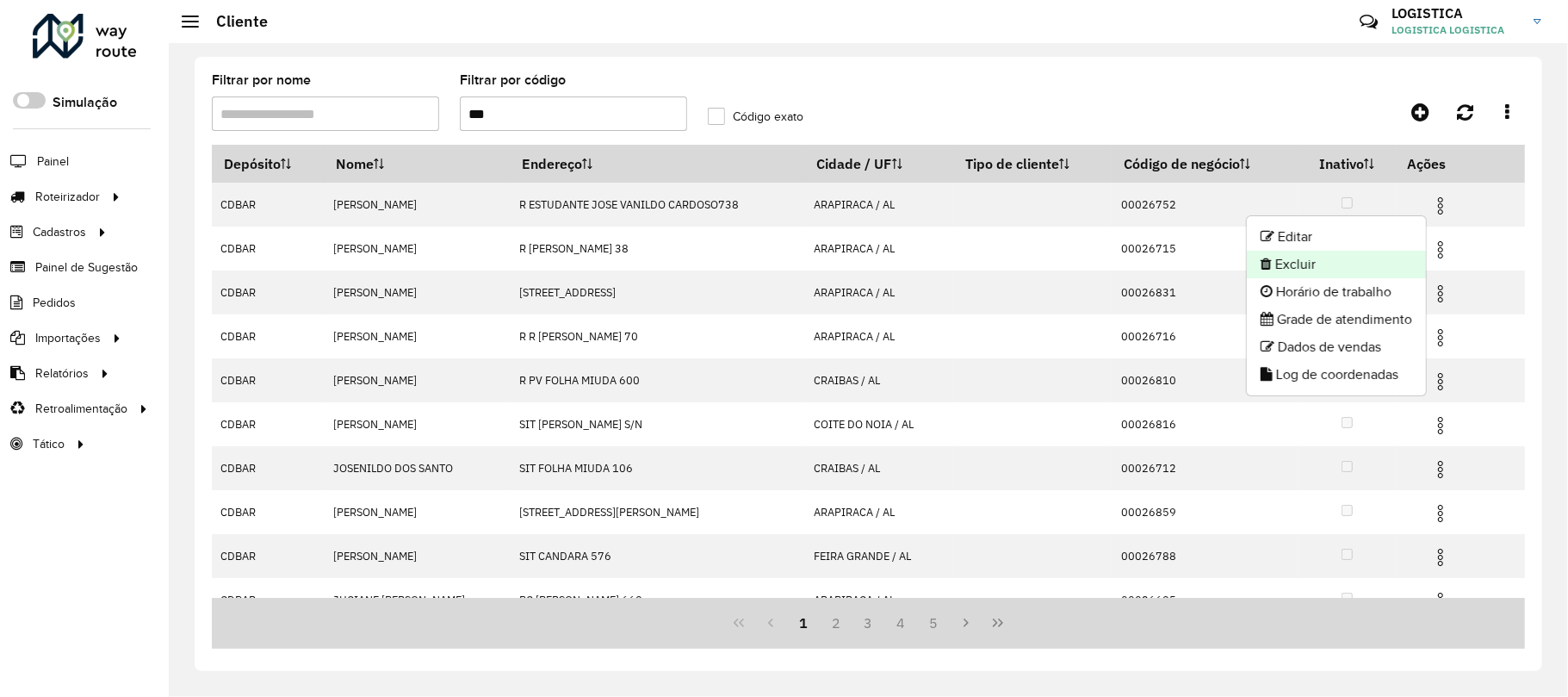
click at [1337, 265] on li "Excluir" at bounding box center [1337, 265] width 179 height 28
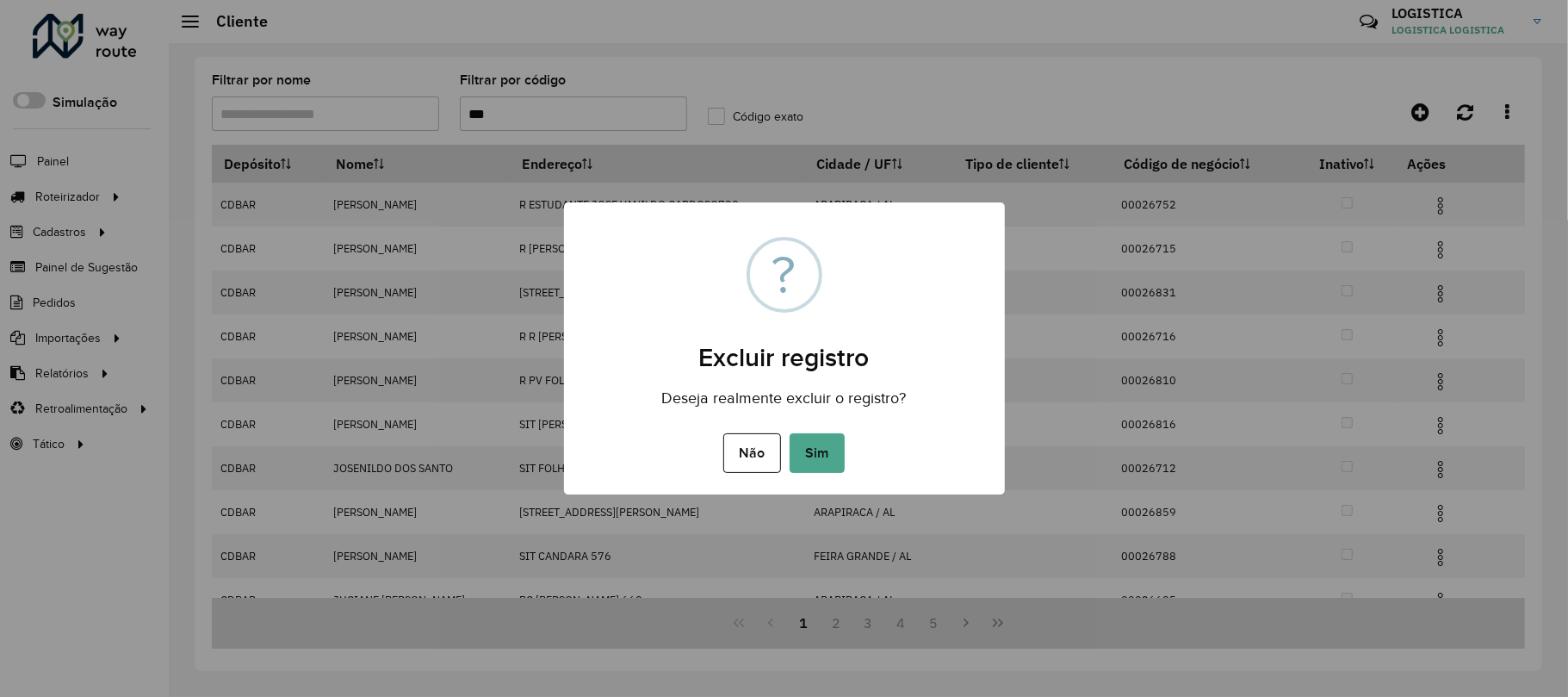
click at [790, 433] on button "Sim" at bounding box center [817, 453] width 55 height 40
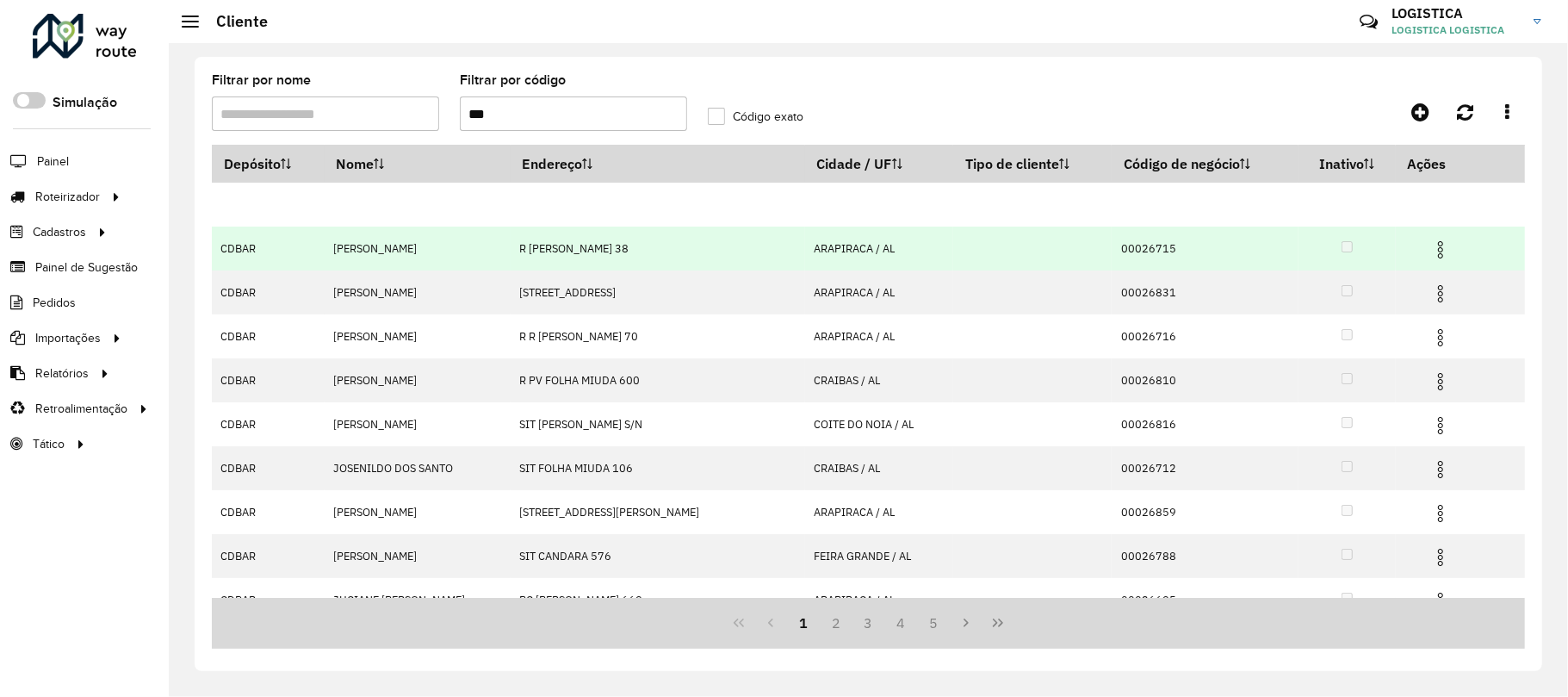
click at [1434, 252] on img at bounding box center [1441, 250] width 21 height 21
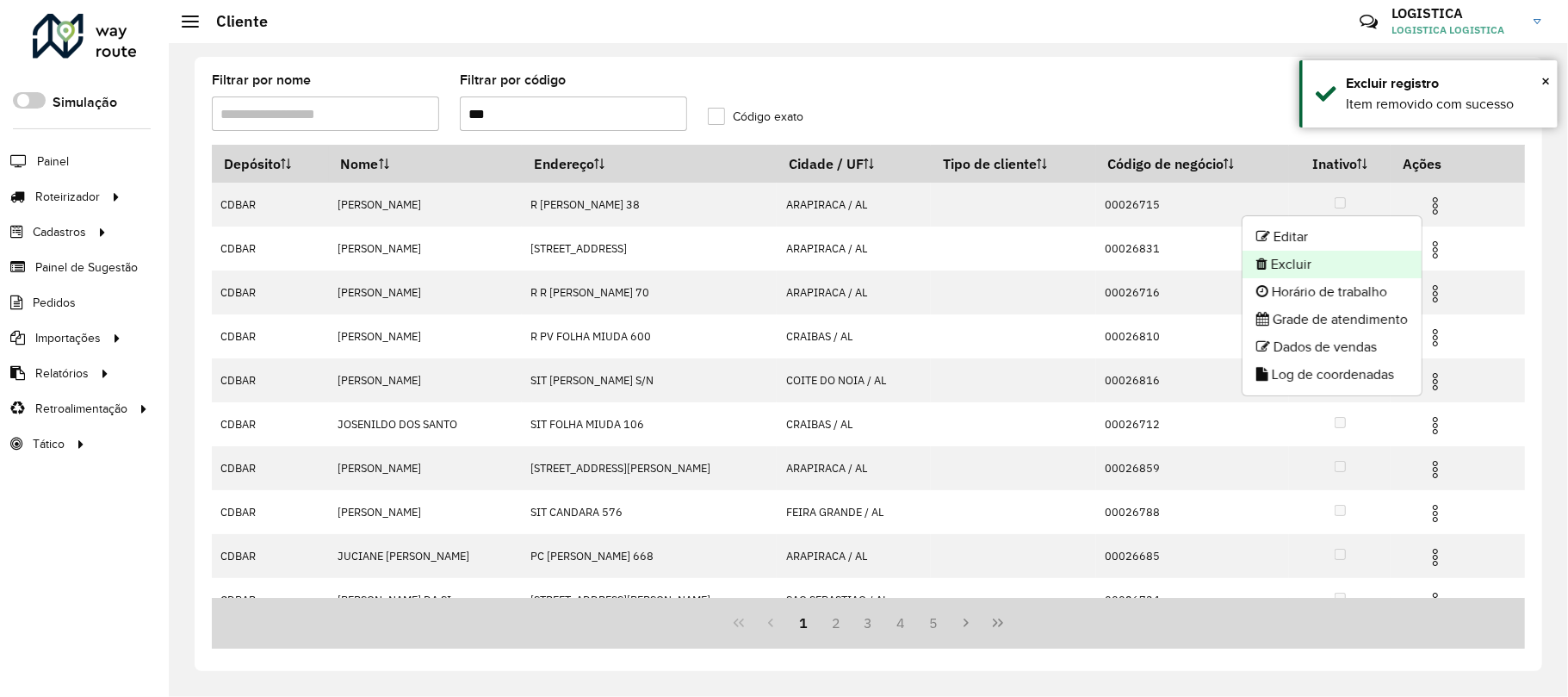
click at [1337, 270] on li "Excluir" at bounding box center [1332, 265] width 179 height 28
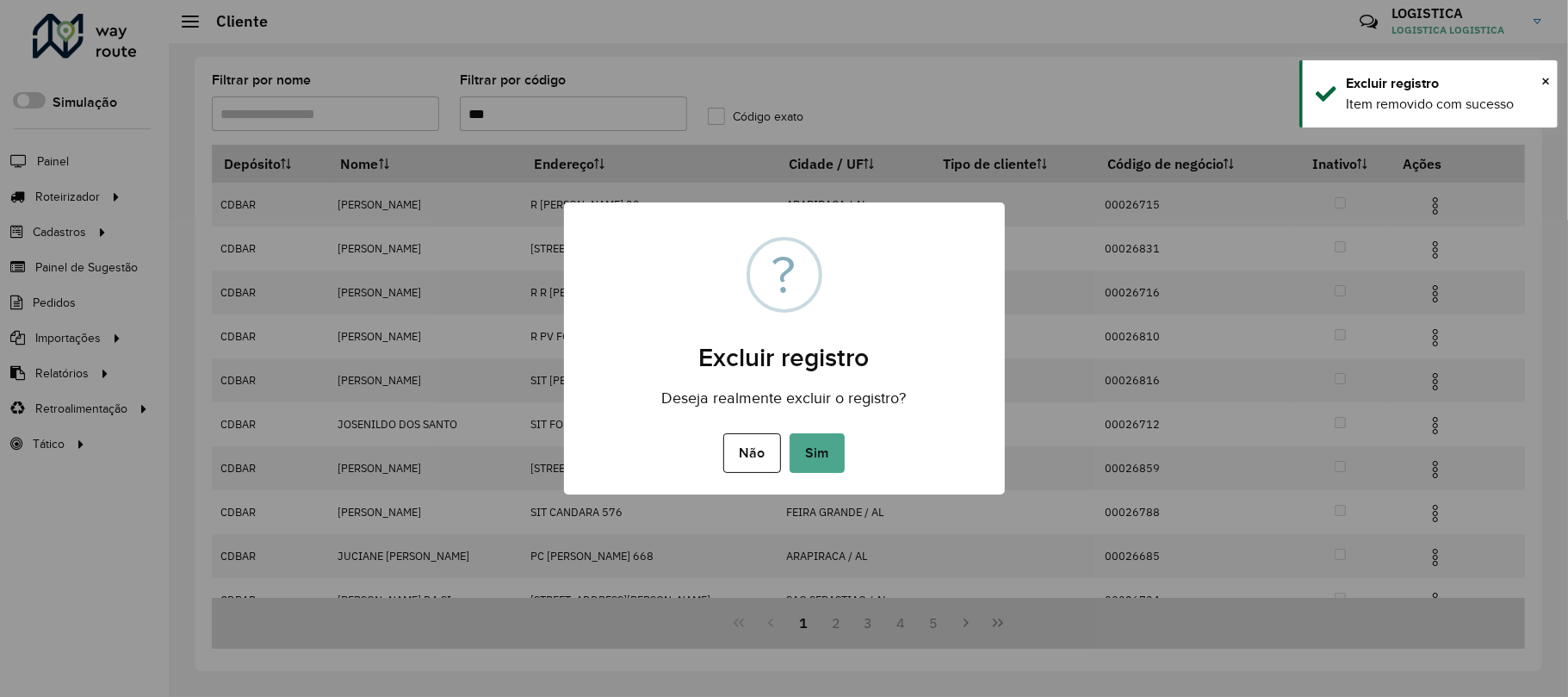
click at [790, 433] on button "Sim" at bounding box center [817, 453] width 55 height 40
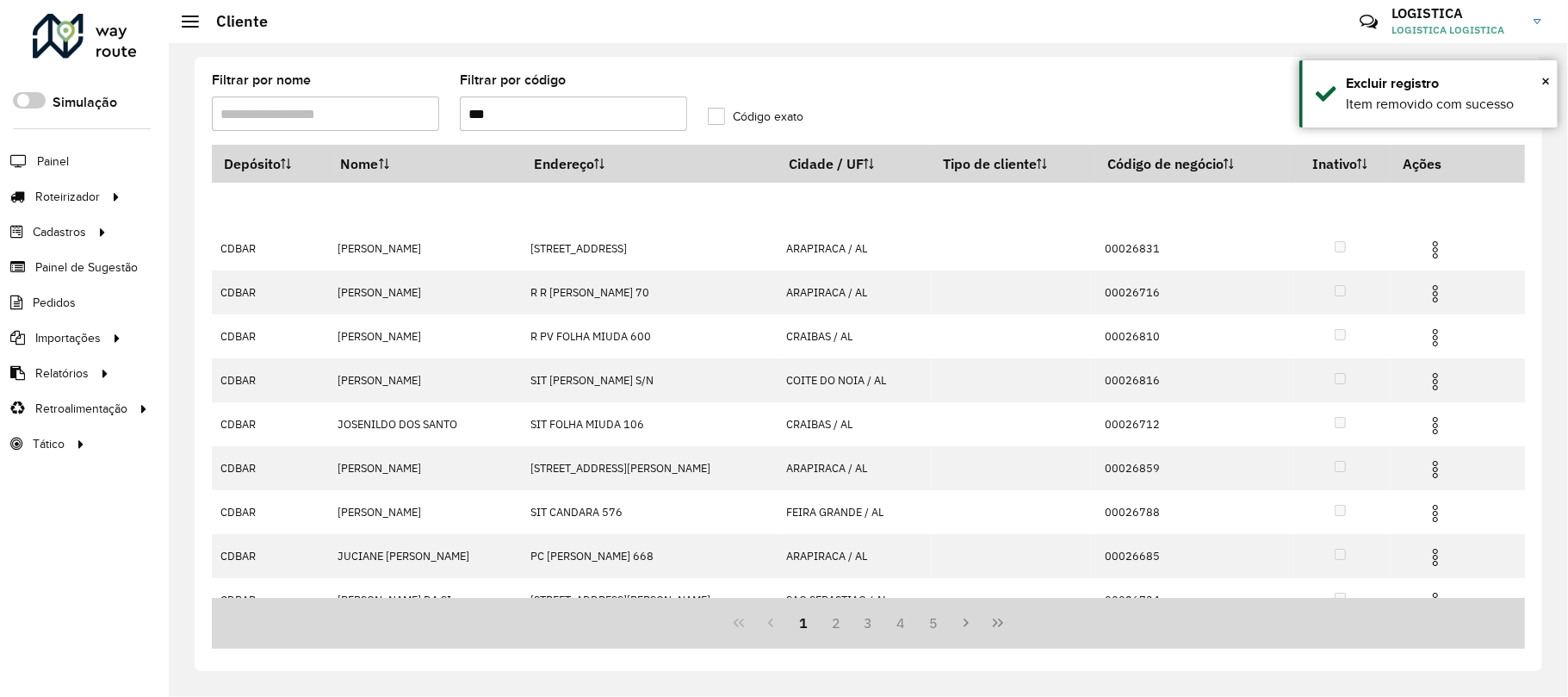
click at [0, 0] on div "Aguarde..." at bounding box center [0, 0] width 0 height 0
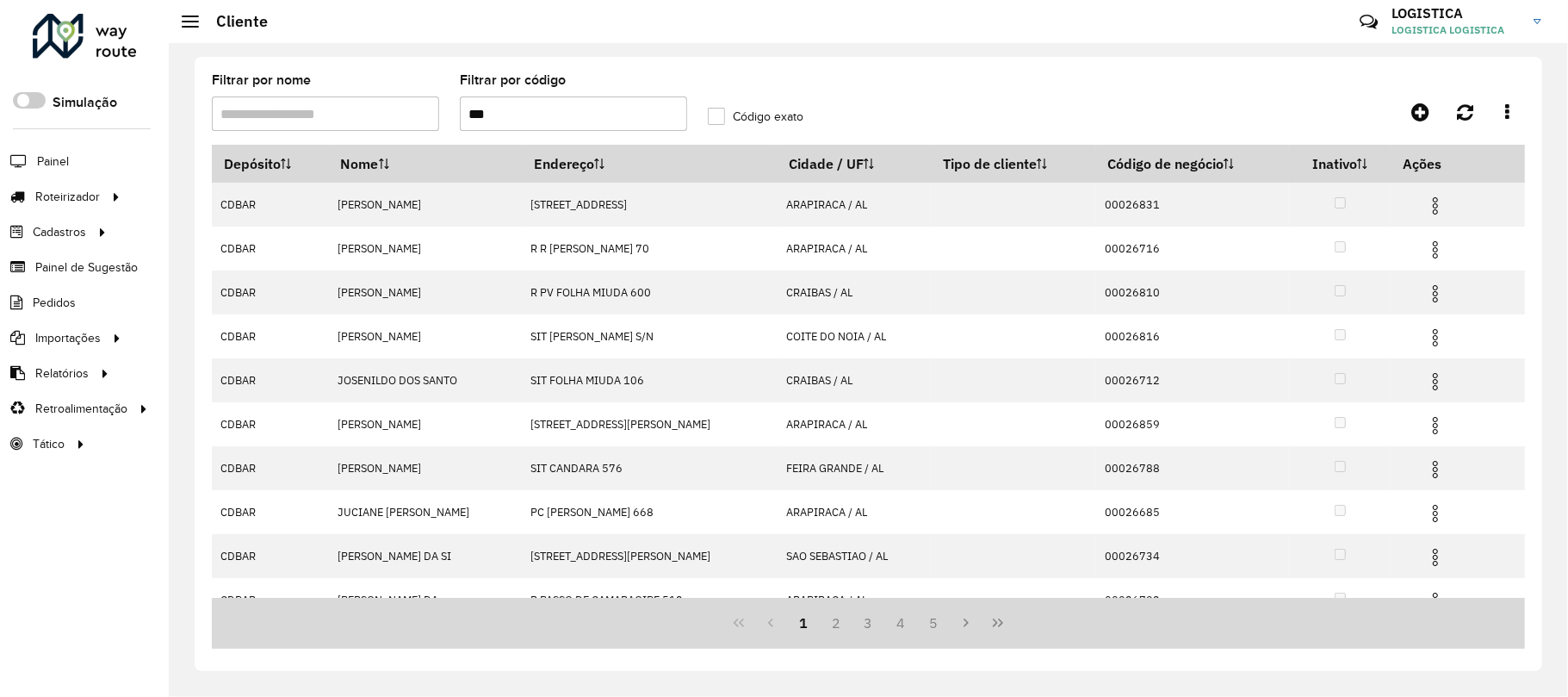
click at [1433, 293] on img at bounding box center [1436, 294] width 21 height 21
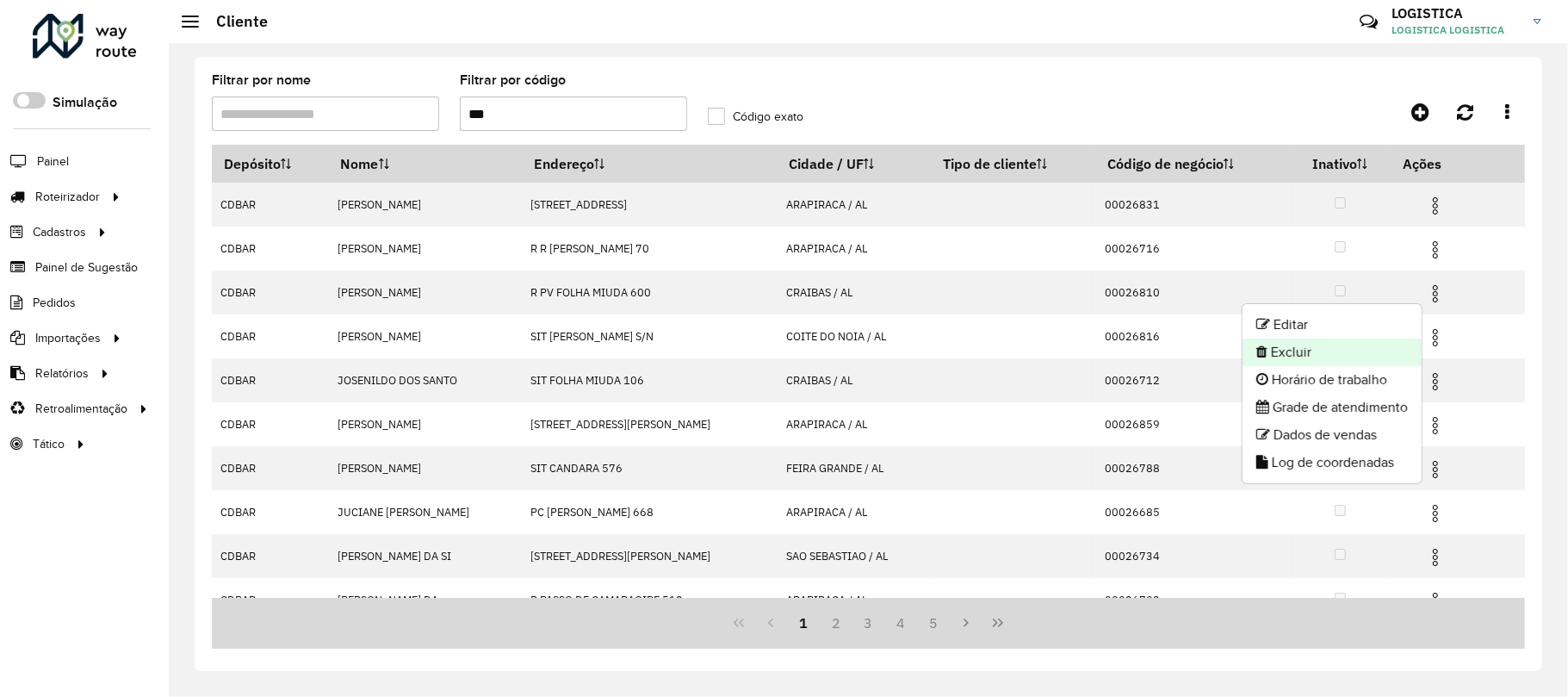
click at [1294, 341] on li "Excluir" at bounding box center [1332, 352] width 179 height 28
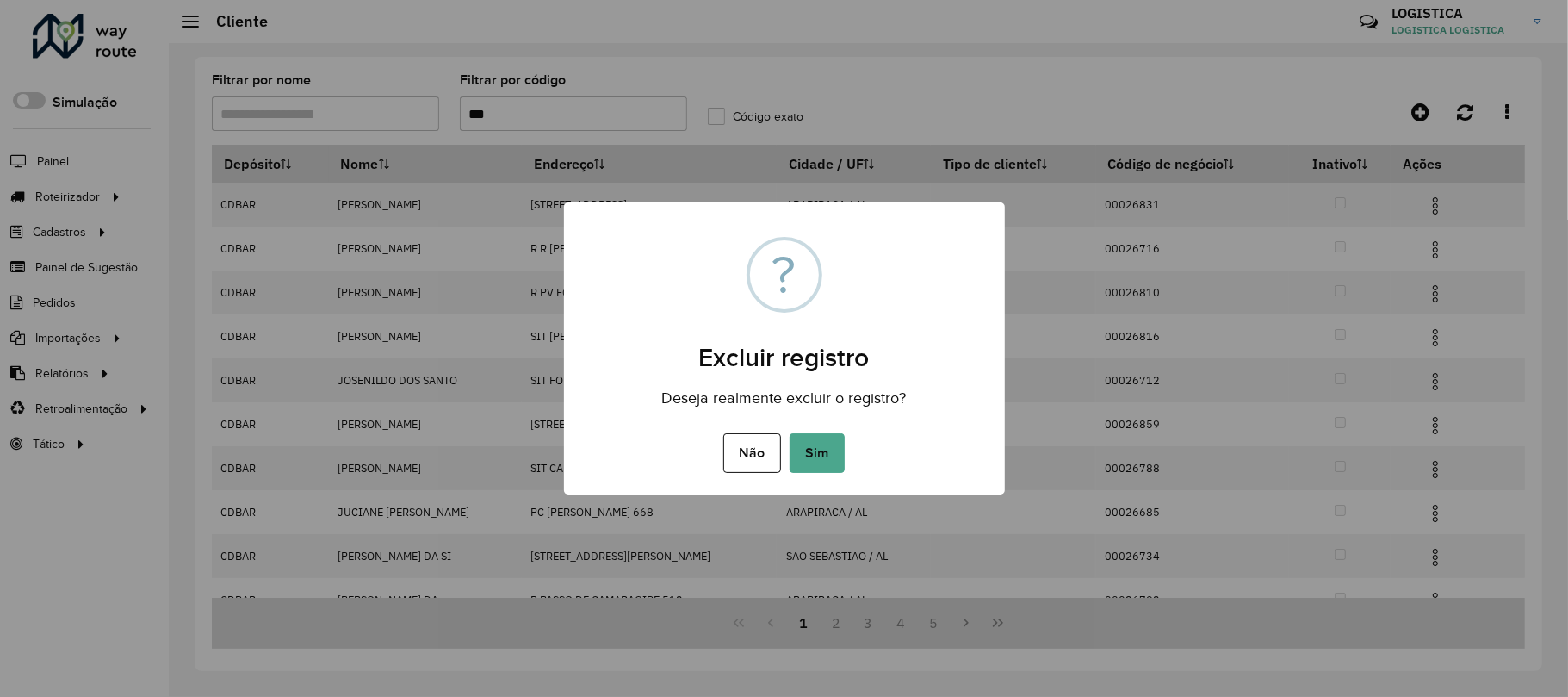
click at [790, 433] on button "Sim" at bounding box center [817, 453] width 55 height 40
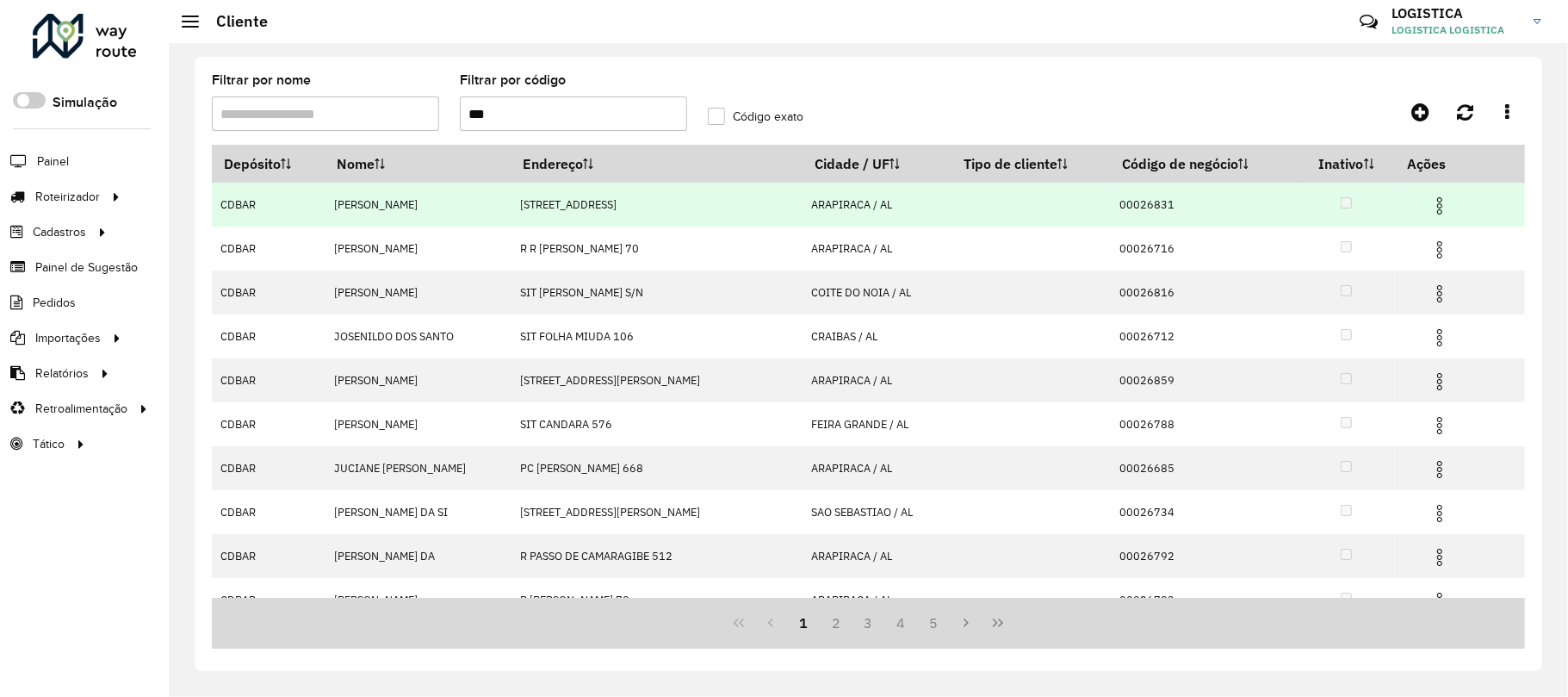
click at [1438, 198] on img at bounding box center [1440, 206] width 21 height 21
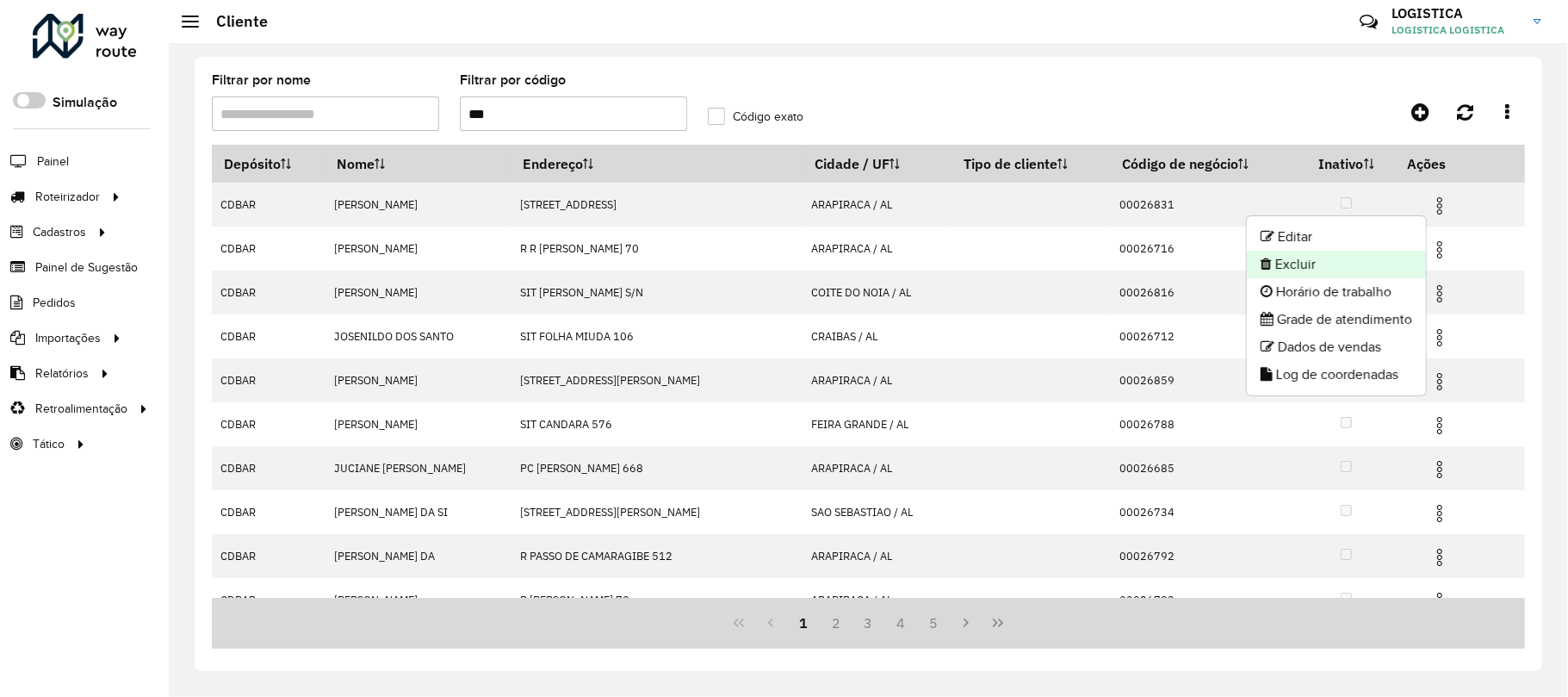
click at [1361, 264] on li "Excluir" at bounding box center [1337, 265] width 179 height 28
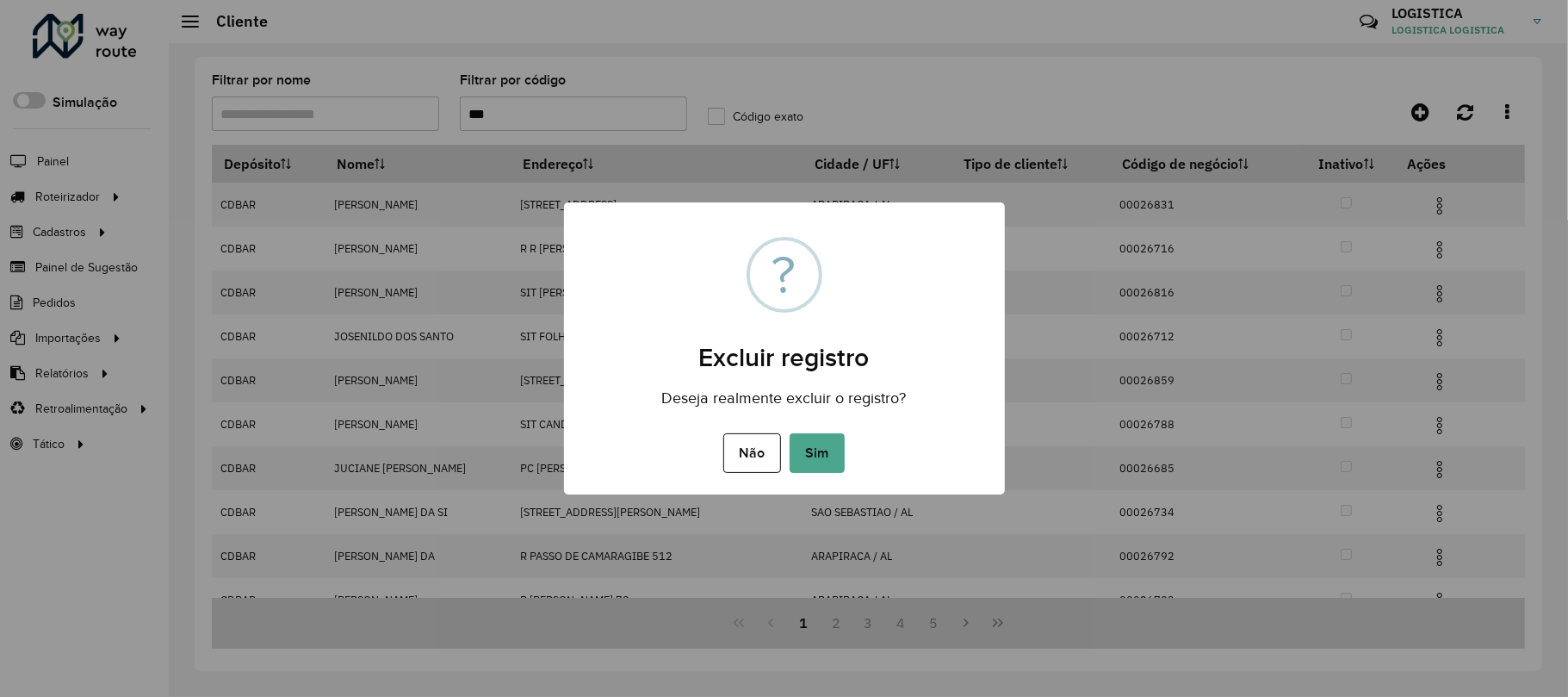
click at [790, 433] on button "Sim" at bounding box center [817, 453] width 55 height 40
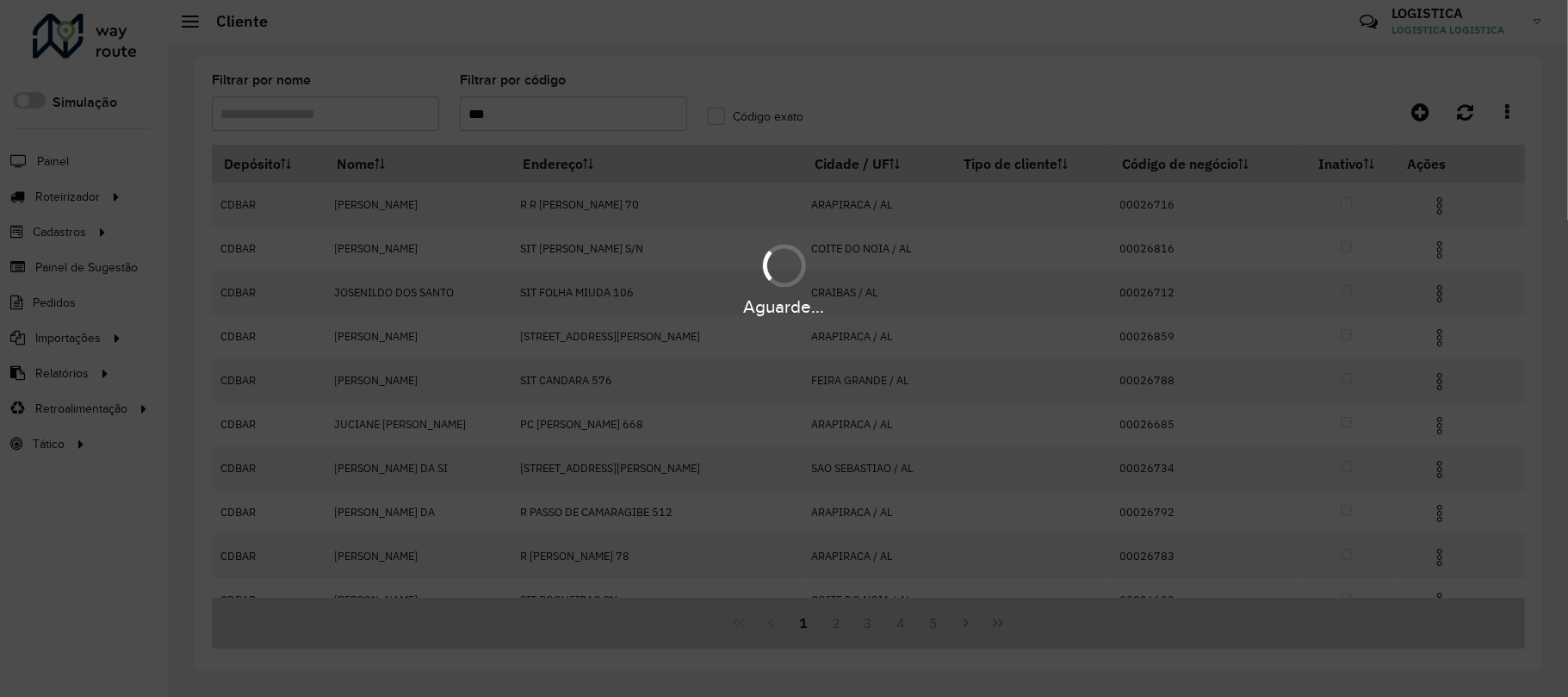
click at [1434, 250] on div "Aguarde..." at bounding box center [784, 278] width 1568 height 82
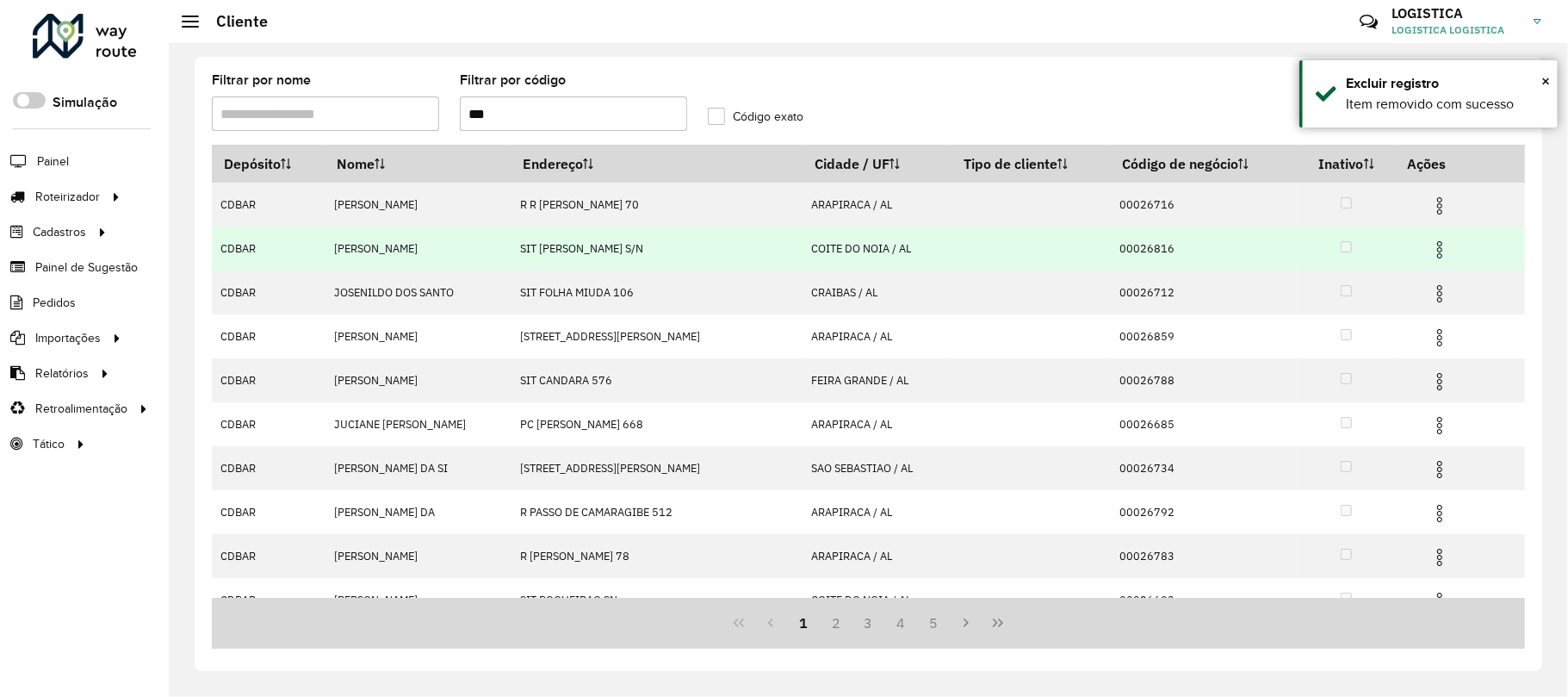
click at [1441, 253] on img at bounding box center [1440, 250] width 21 height 21
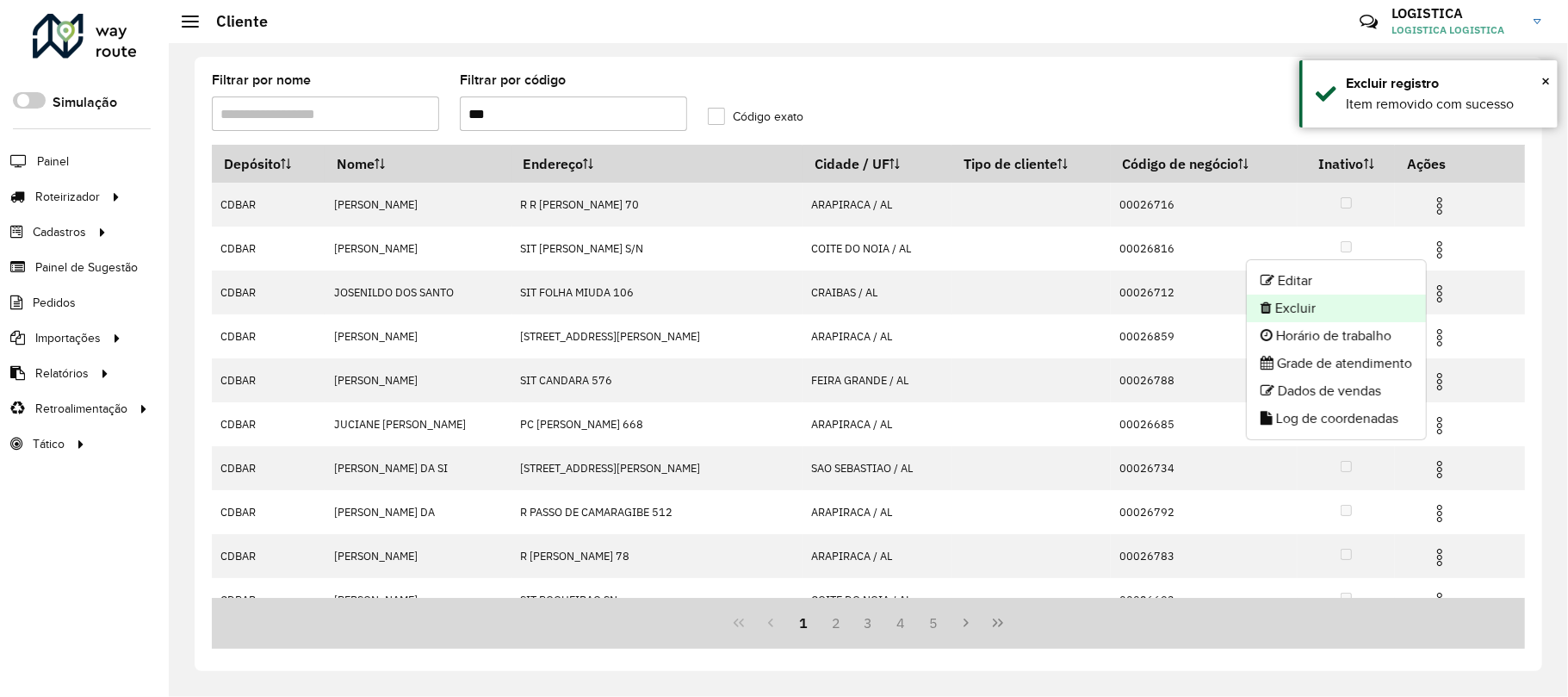
click at [1351, 311] on li "Excluir" at bounding box center [1337, 308] width 179 height 28
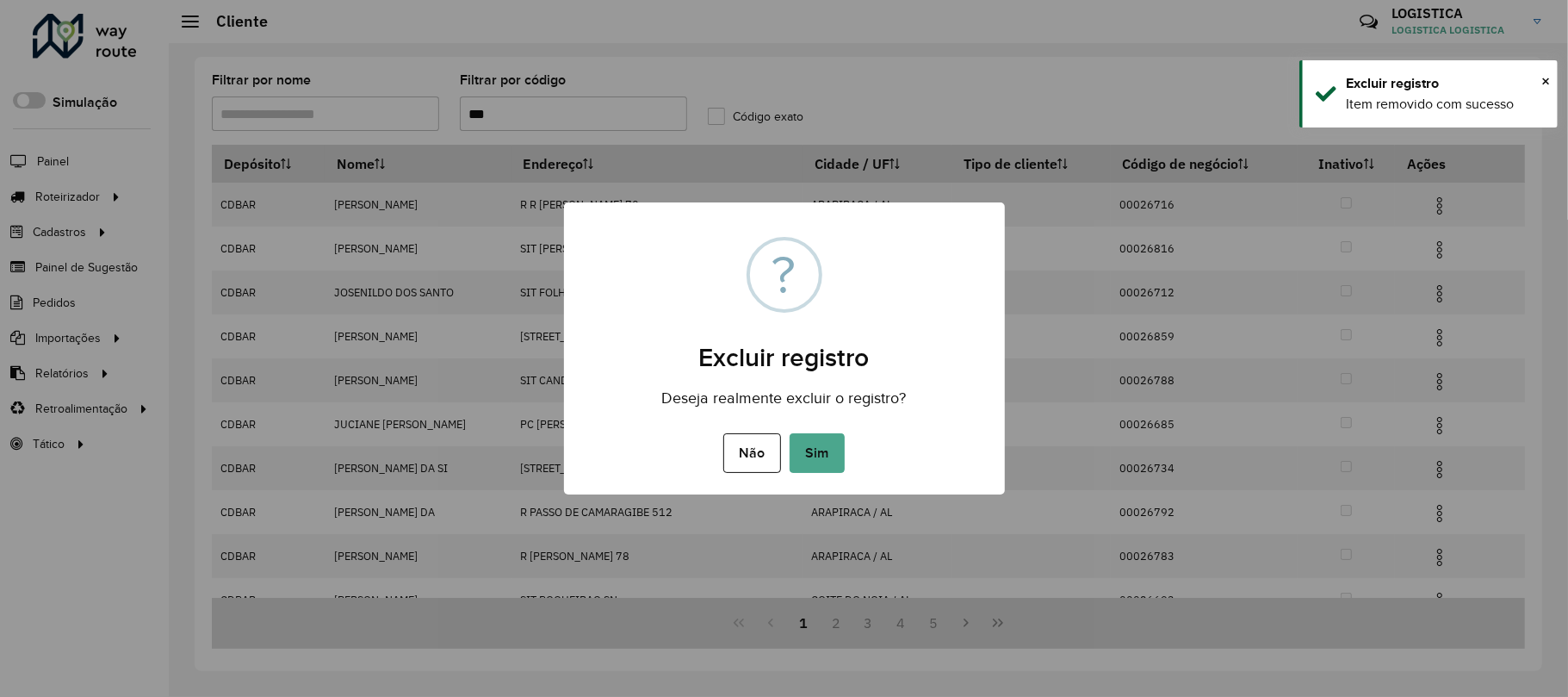
click at [790, 433] on button "Sim" at bounding box center [817, 453] width 55 height 40
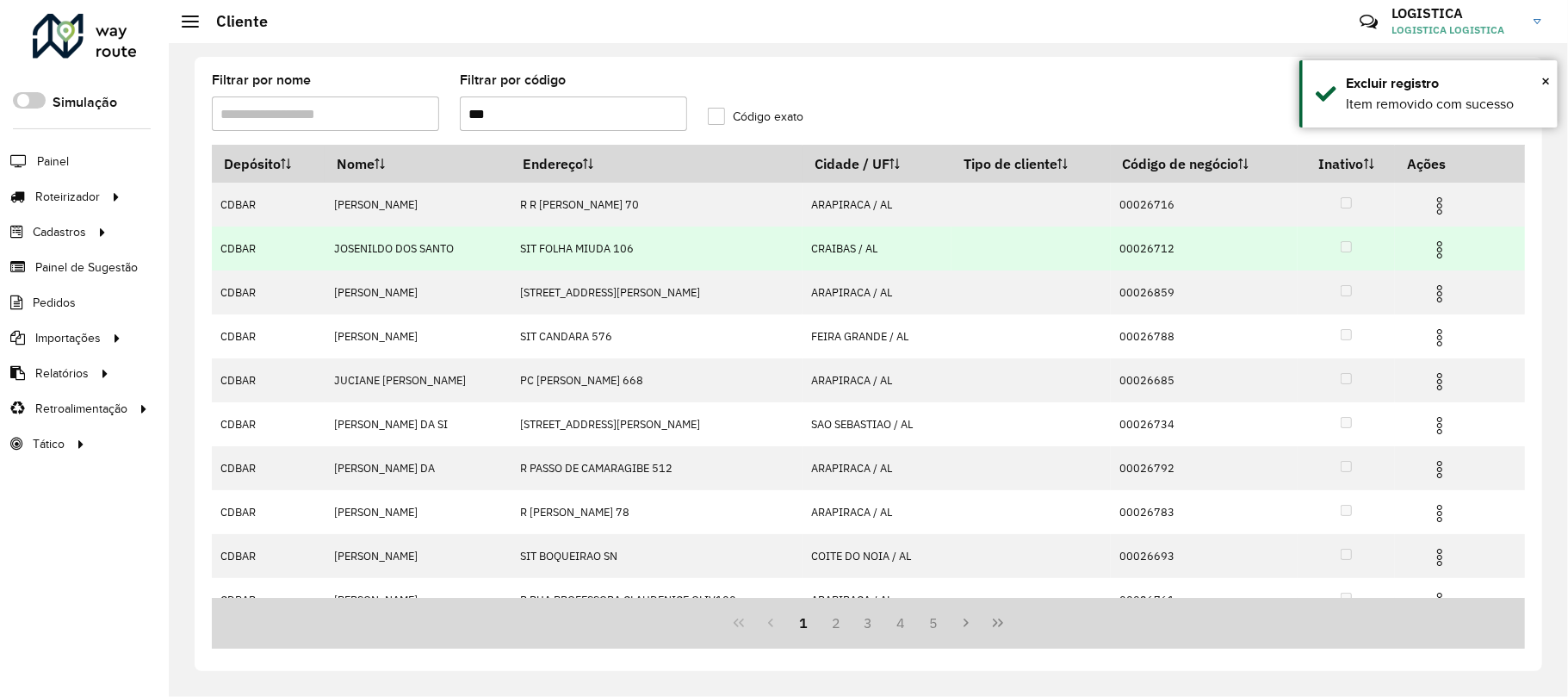
click at [1431, 252] on img at bounding box center [1440, 250] width 21 height 21
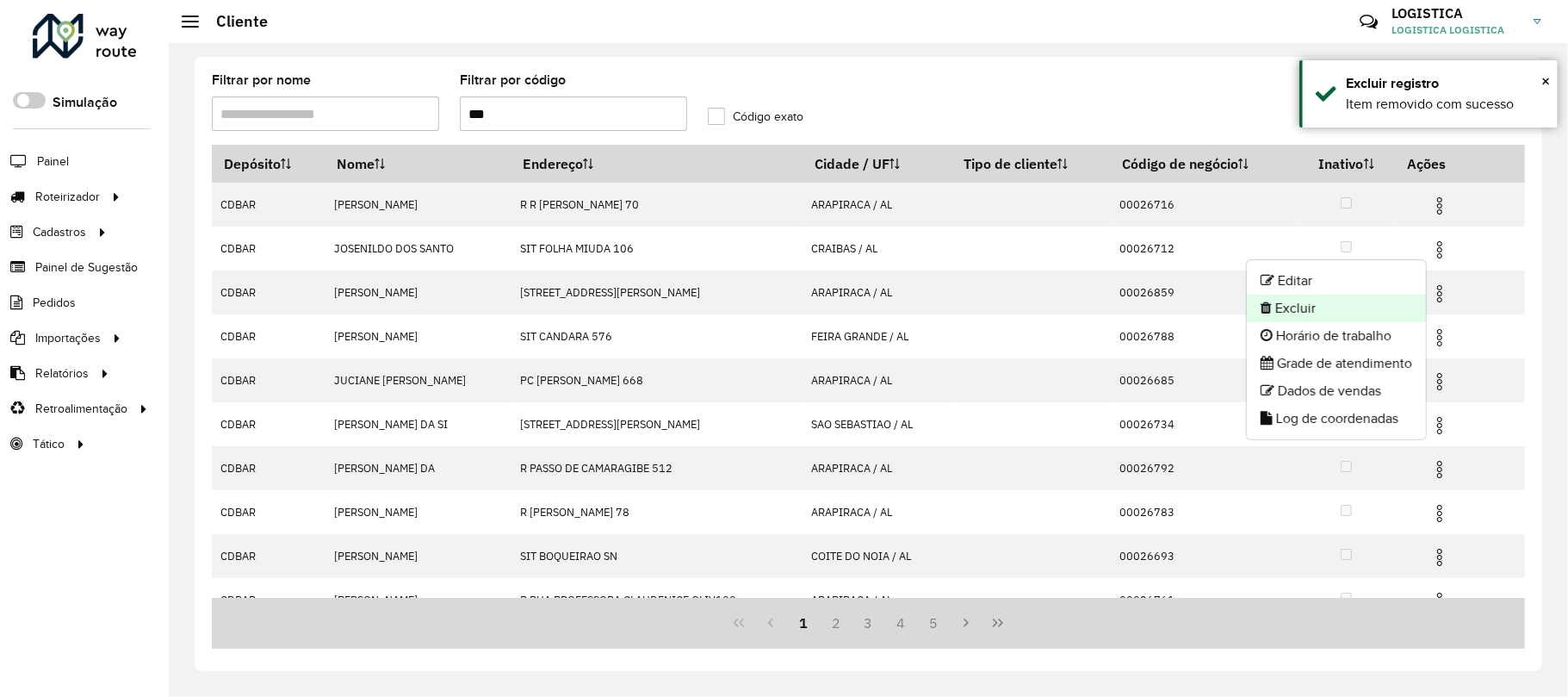
click at [1389, 315] on li "Excluir" at bounding box center [1337, 308] width 179 height 28
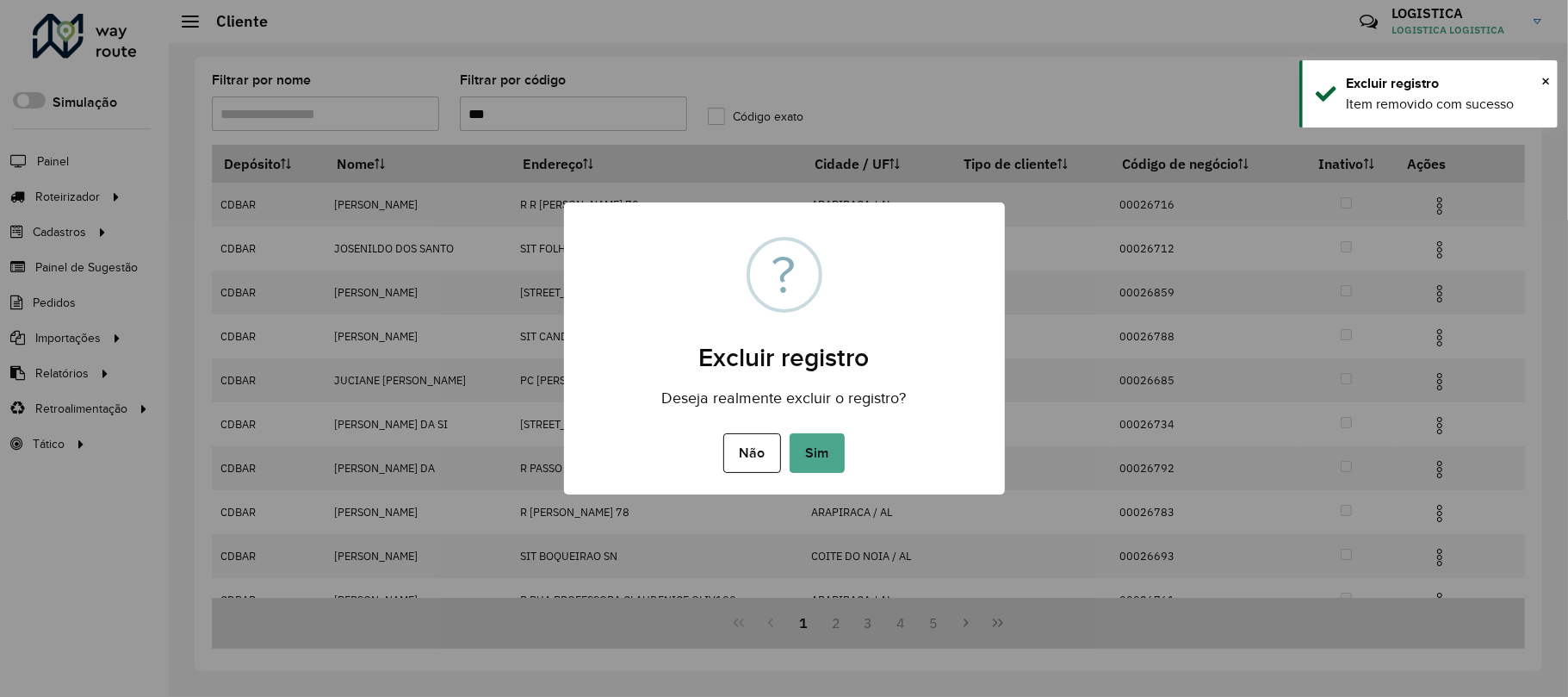
click at [790, 433] on button "Sim" at bounding box center [817, 453] width 55 height 40
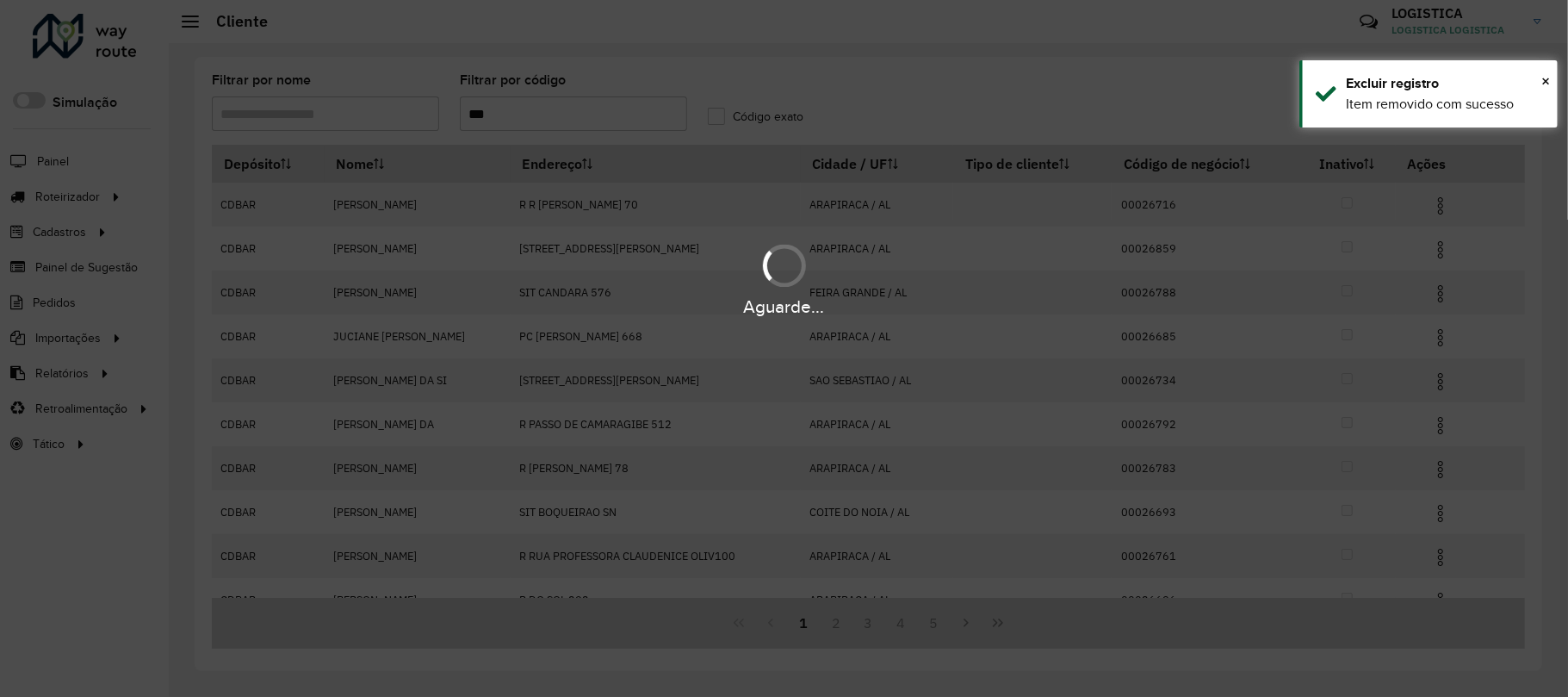
click at [1442, 210] on div "Aguarde..." at bounding box center [784, 348] width 1568 height 697
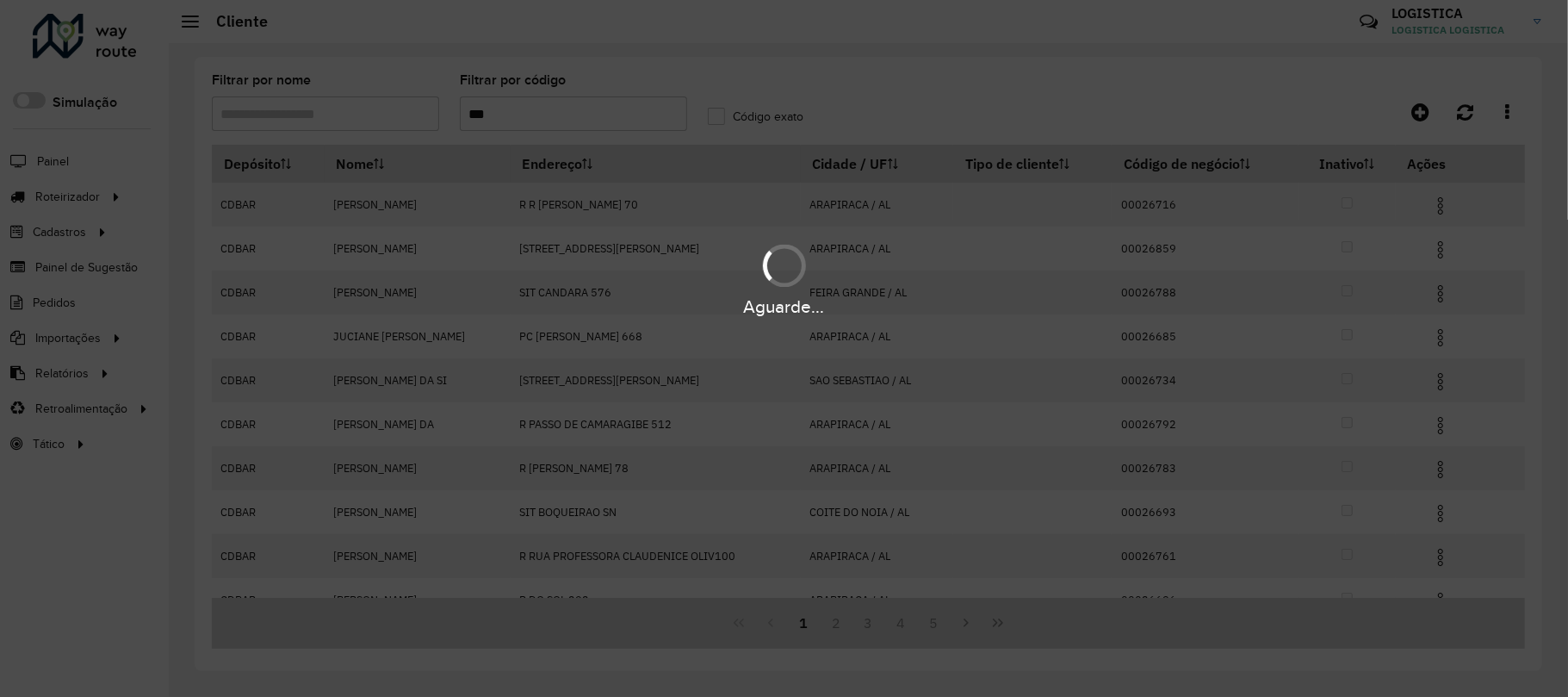
click at [1442, 210] on div "Aguarde..." at bounding box center [784, 348] width 1568 height 697
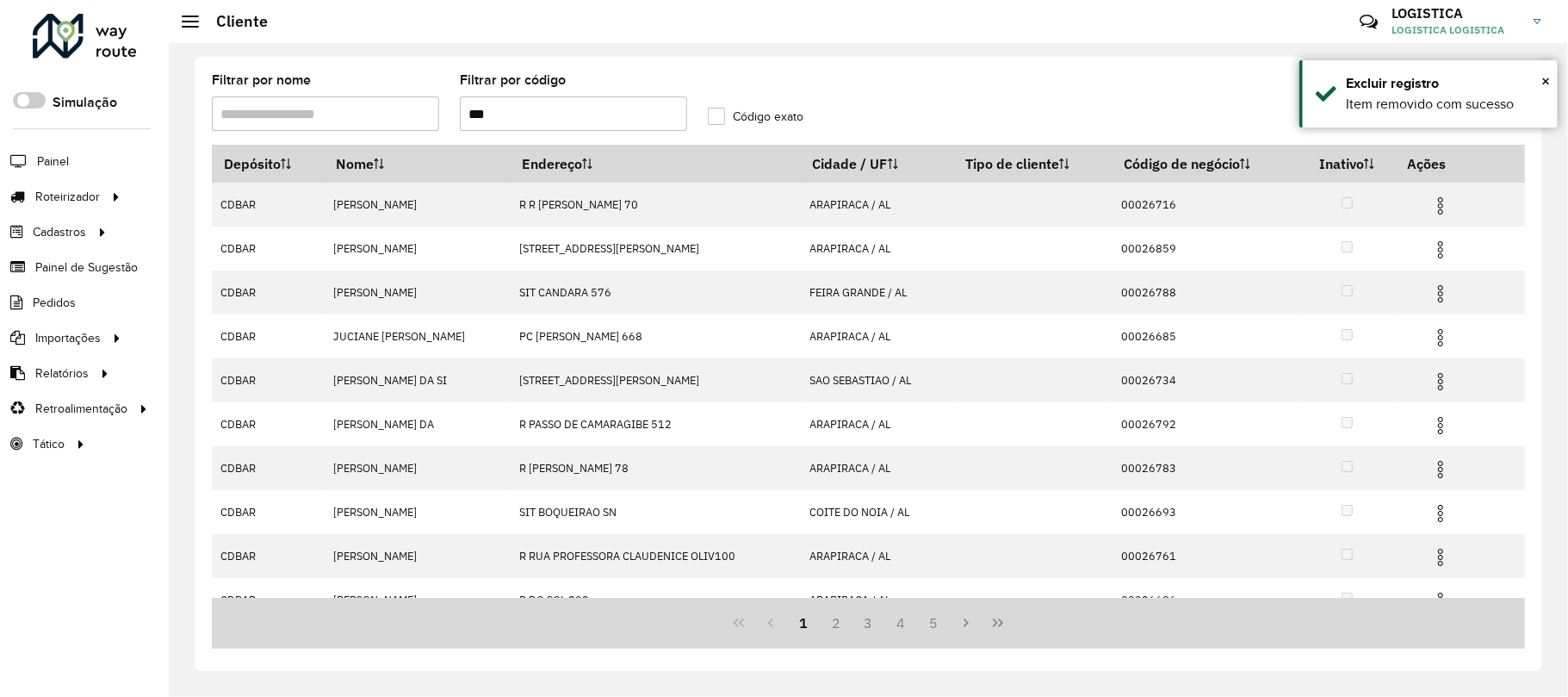
click at [1442, 210] on img at bounding box center [1441, 206] width 21 height 21
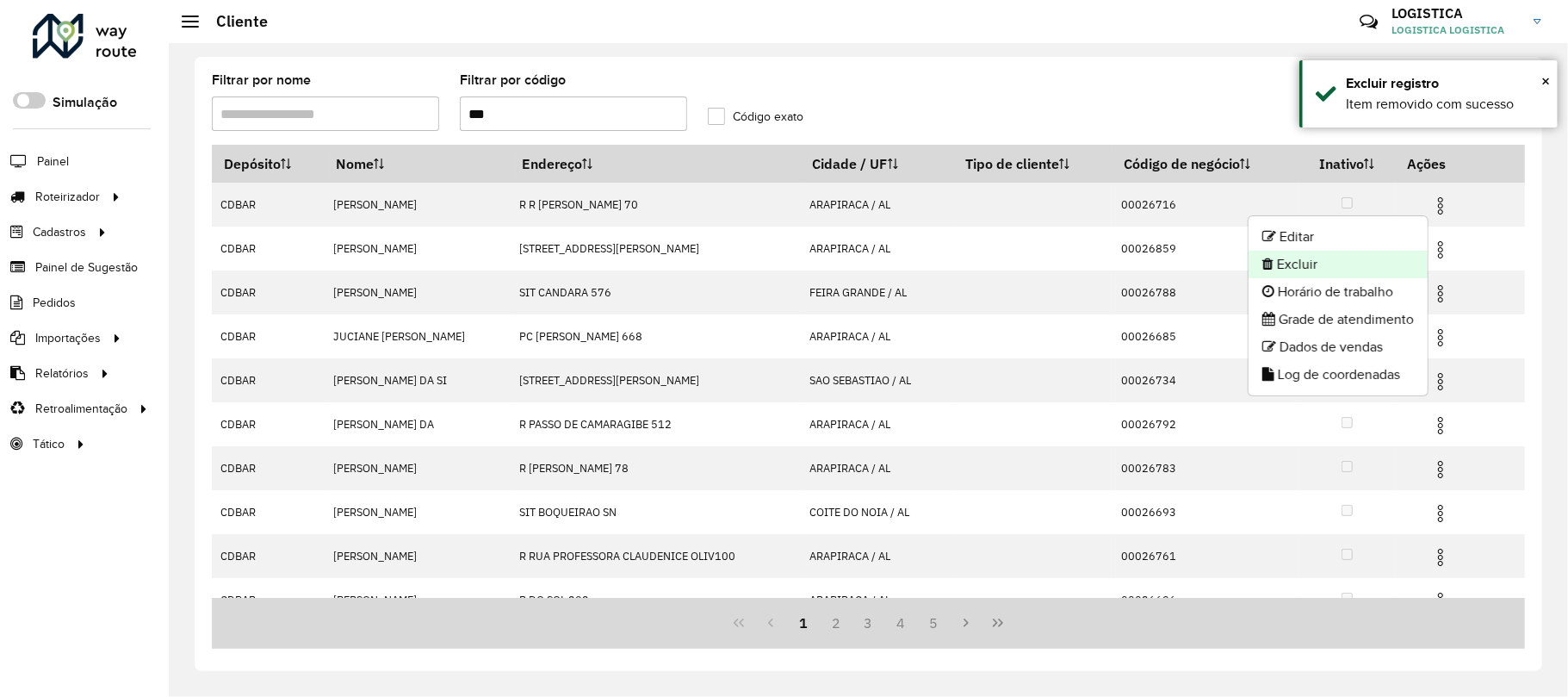
click at [1351, 258] on li "Excluir" at bounding box center [1338, 265] width 179 height 28
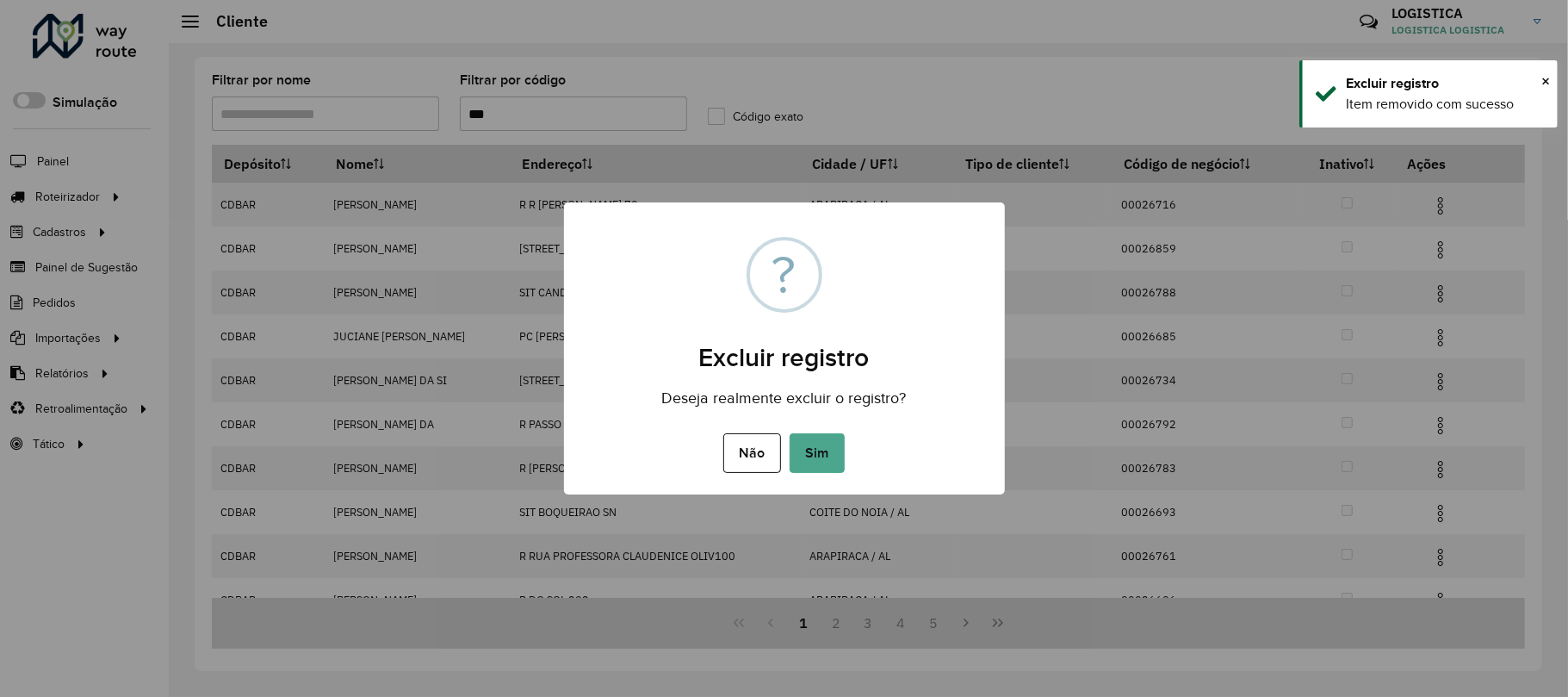
click at [790, 433] on button "Sim" at bounding box center [817, 453] width 55 height 40
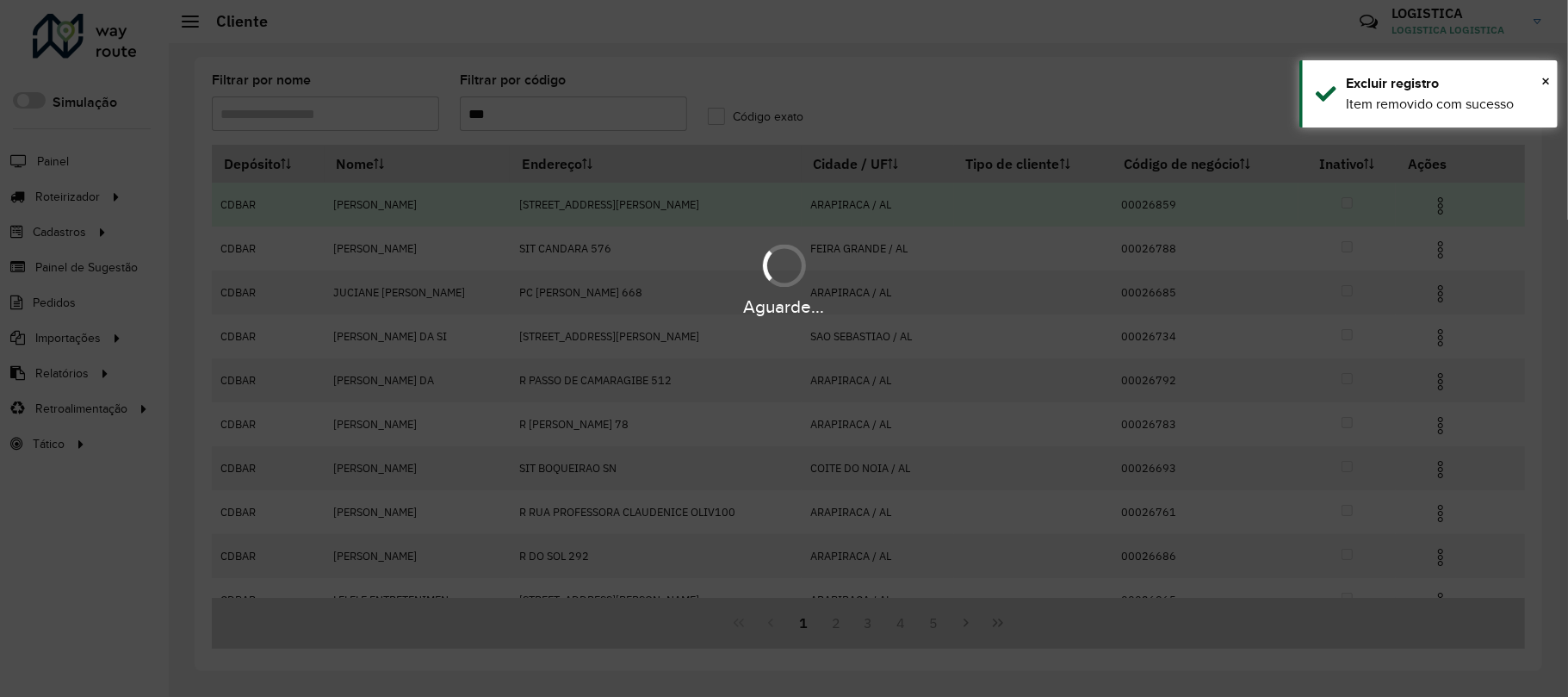
click at [1441, 250] on div "Aguarde..." at bounding box center [784, 278] width 1568 height 82
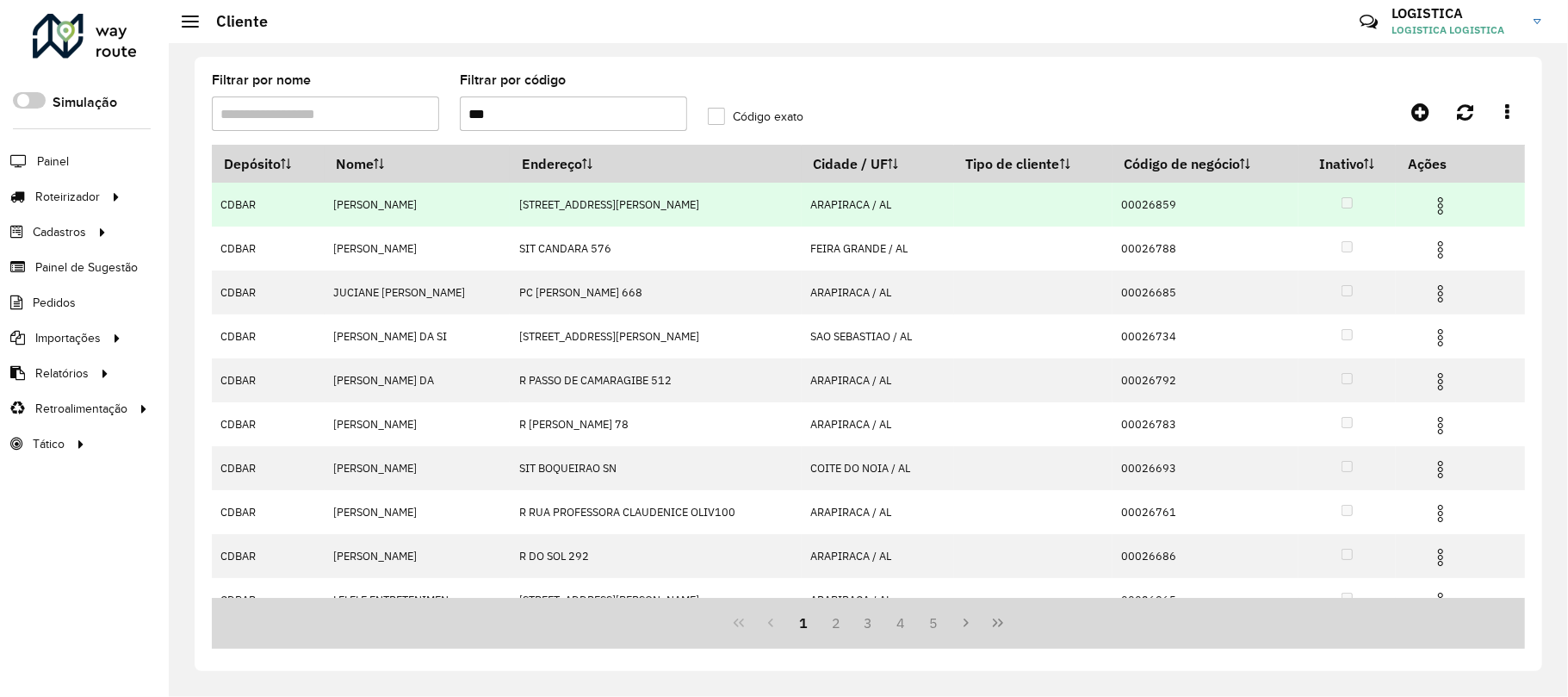
click at [1441, 250] on img at bounding box center [1441, 250] width 21 height 21
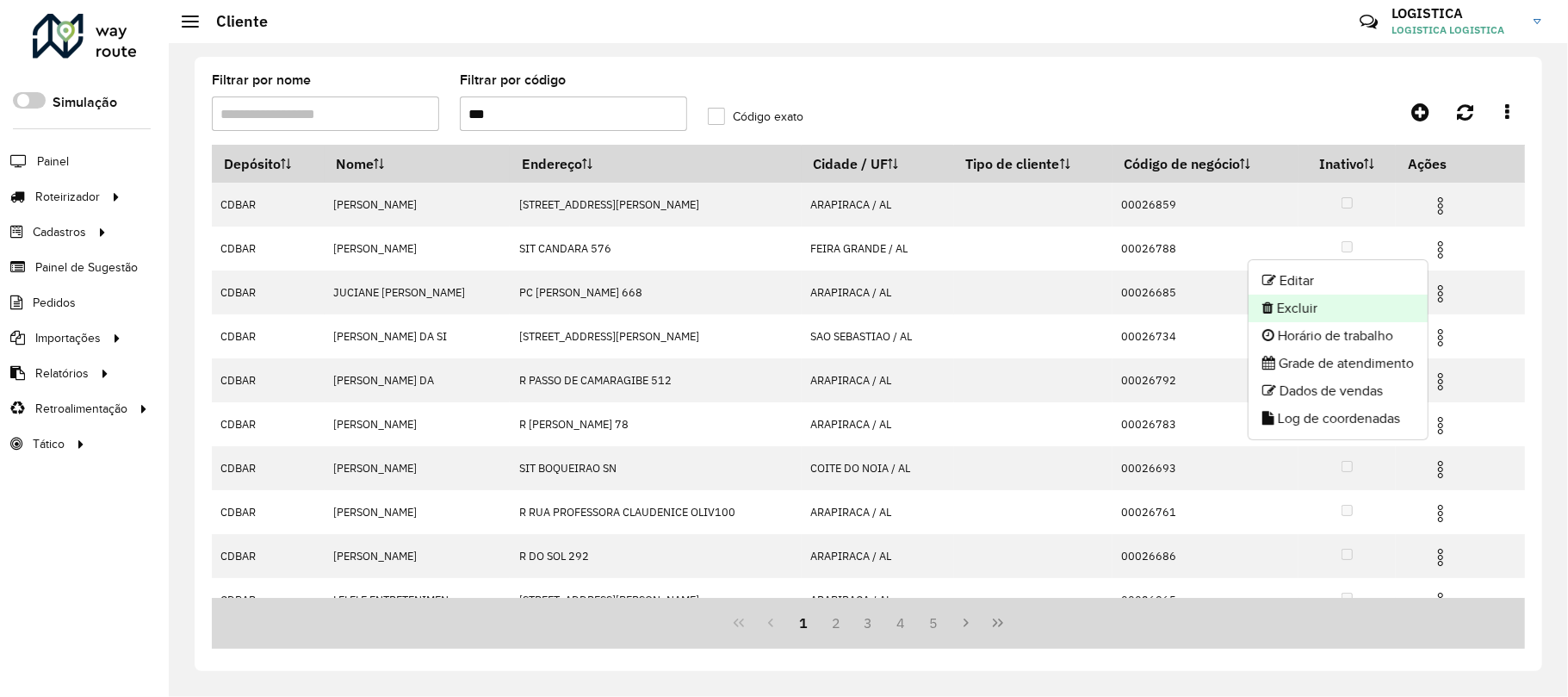
click at [1376, 311] on li "Excluir" at bounding box center [1338, 308] width 179 height 28
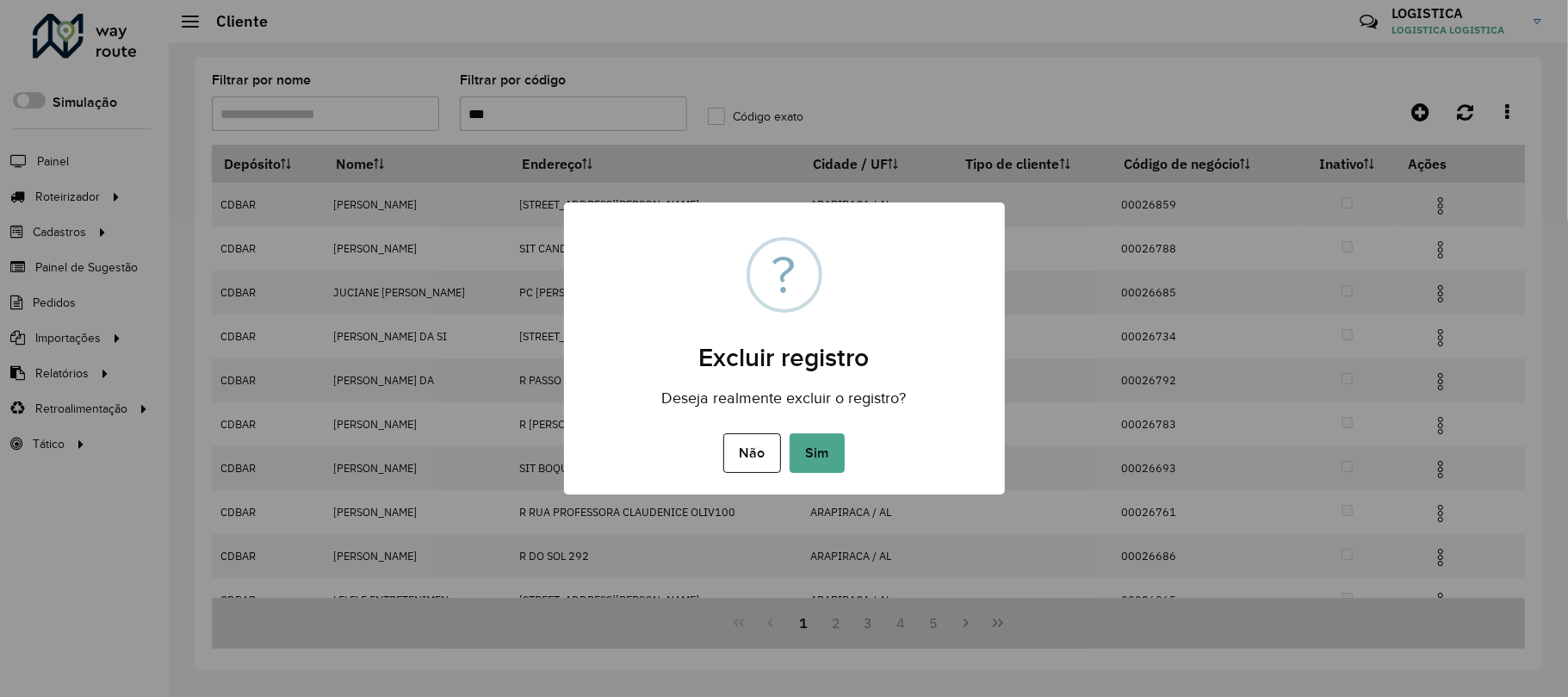
click at [790, 433] on button "Sim" at bounding box center [817, 453] width 55 height 40
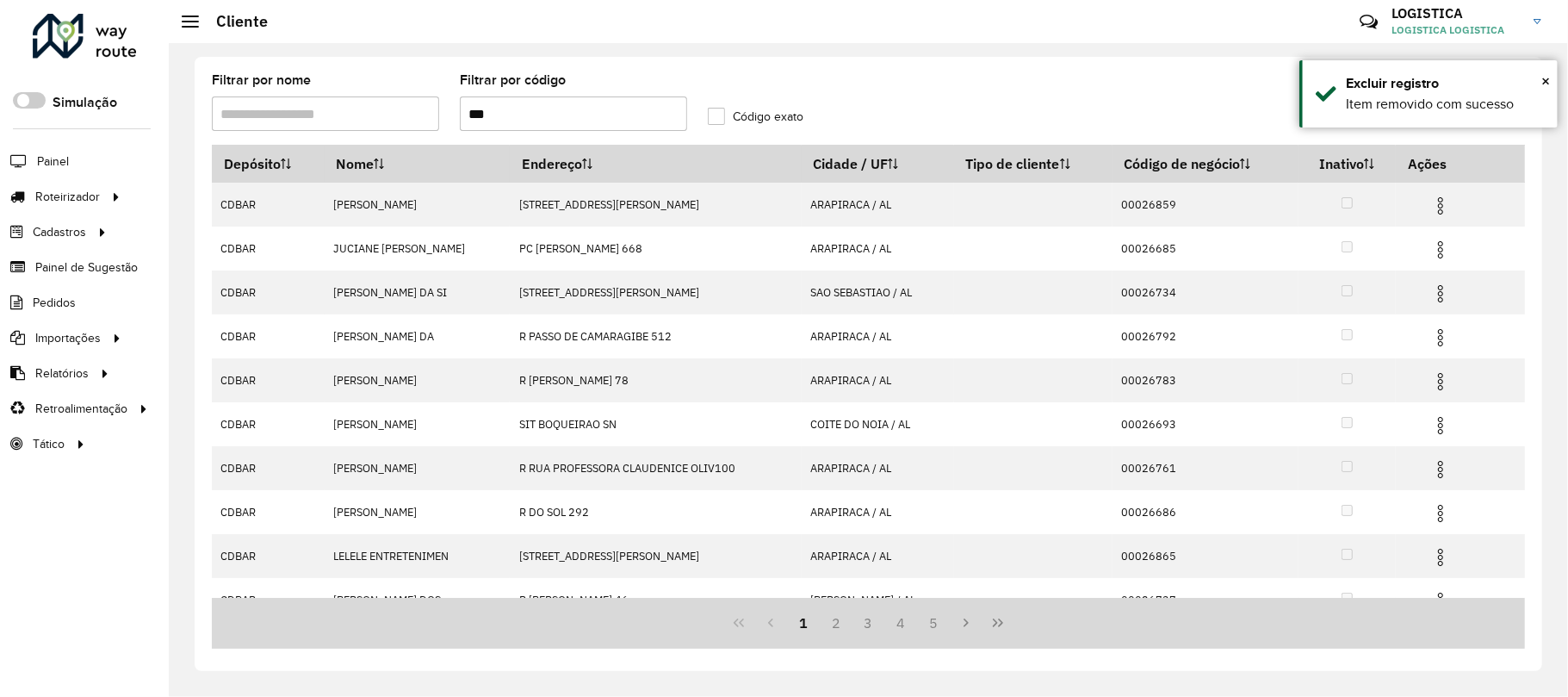
click at [1438, 211] on img at bounding box center [1441, 206] width 21 height 21
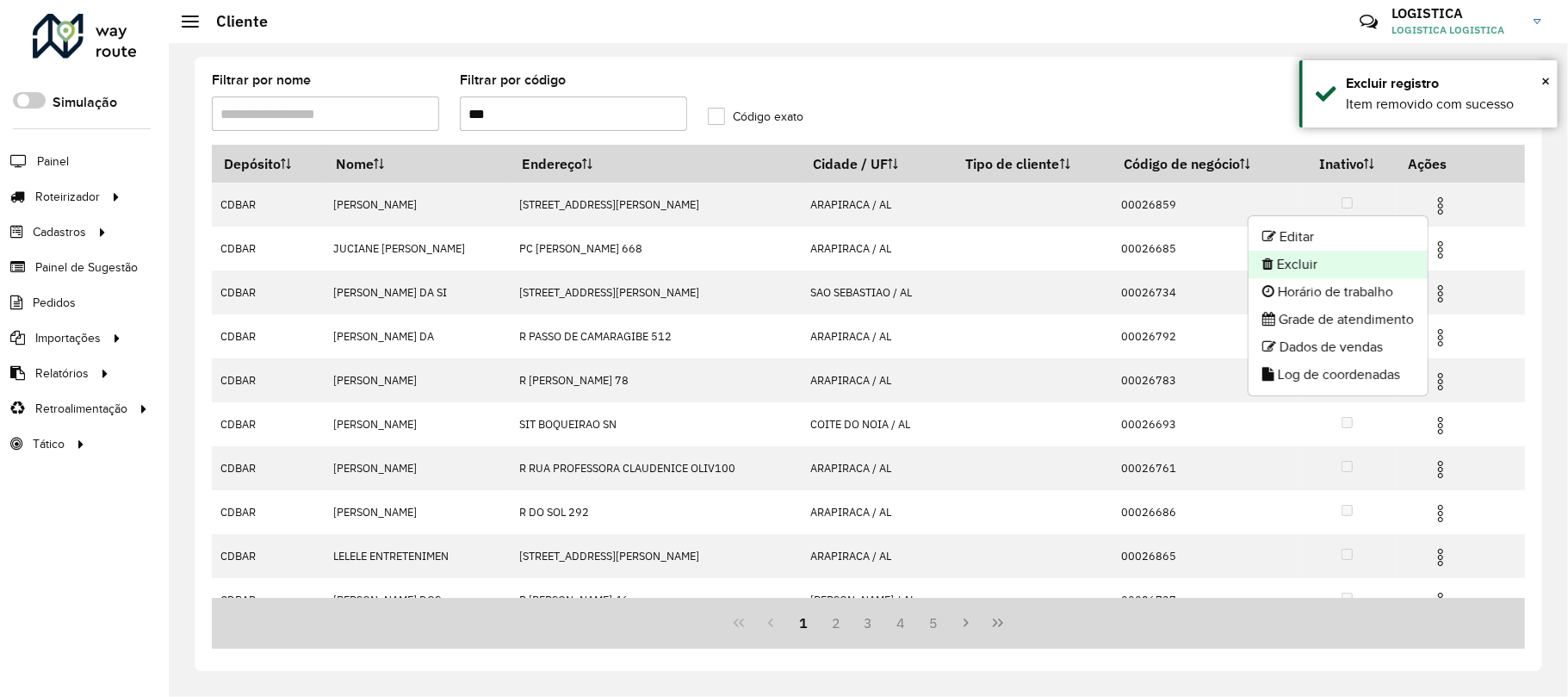
click at [1352, 267] on li "Excluir" at bounding box center [1338, 265] width 179 height 28
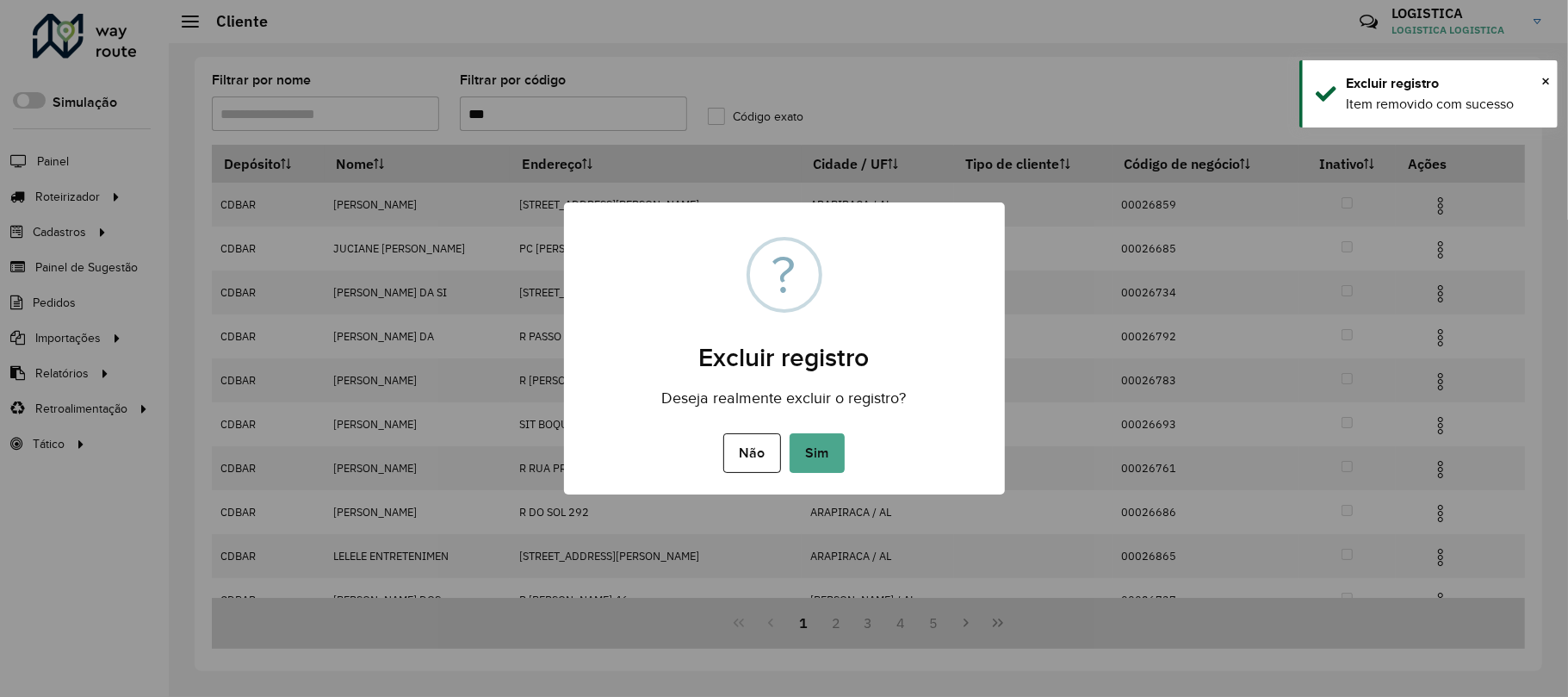
click at [790, 433] on button "Sim" at bounding box center [817, 453] width 55 height 40
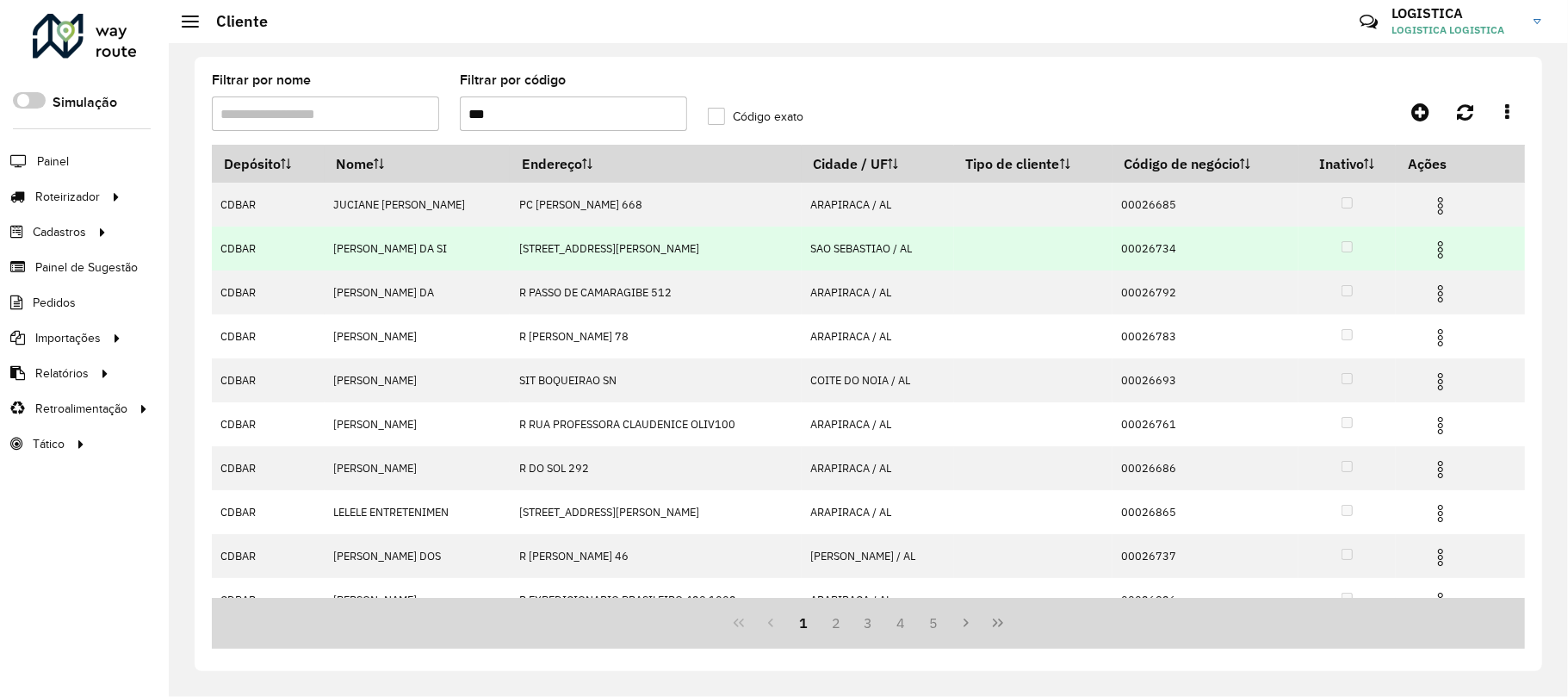
click at [1444, 251] on img at bounding box center [1441, 250] width 21 height 21
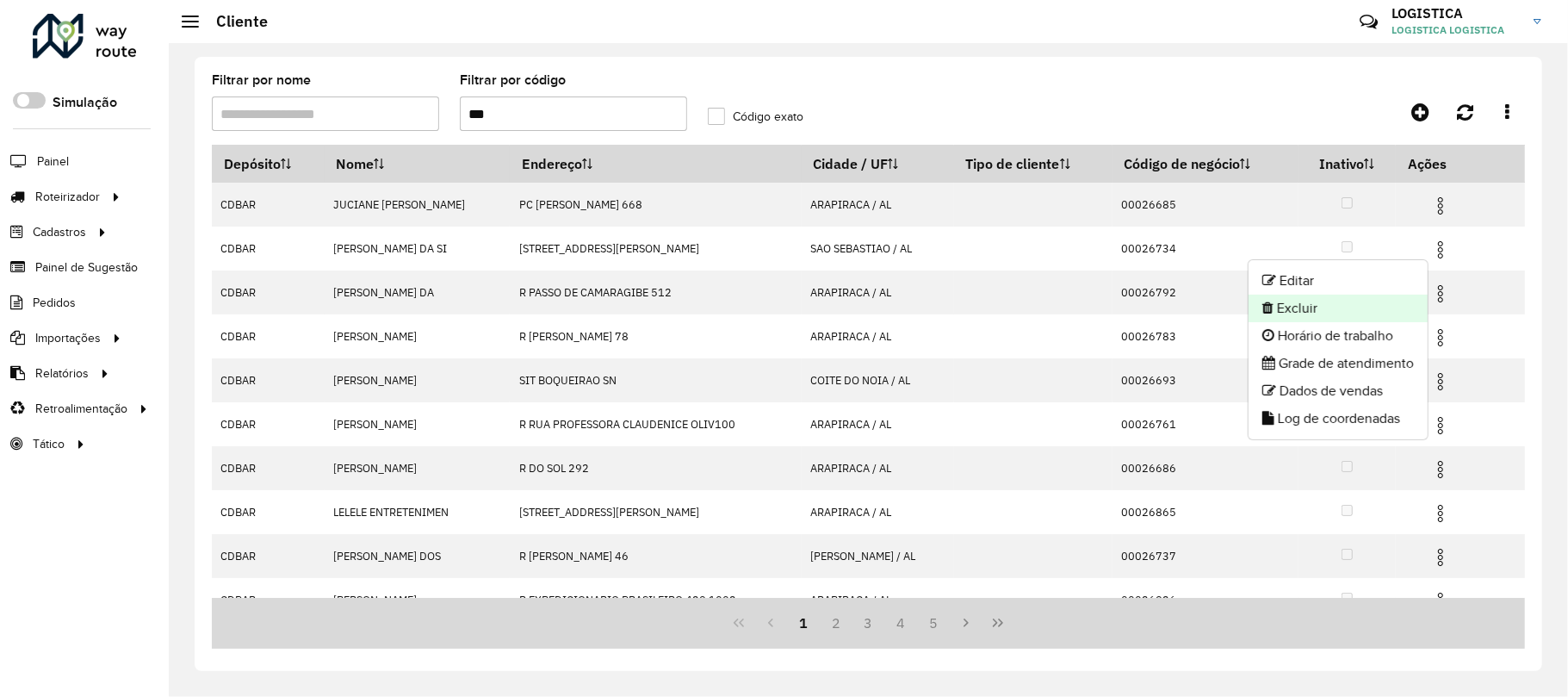
click at [1366, 311] on li "Excluir" at bounding box center [1338, 308] width 179 height 28
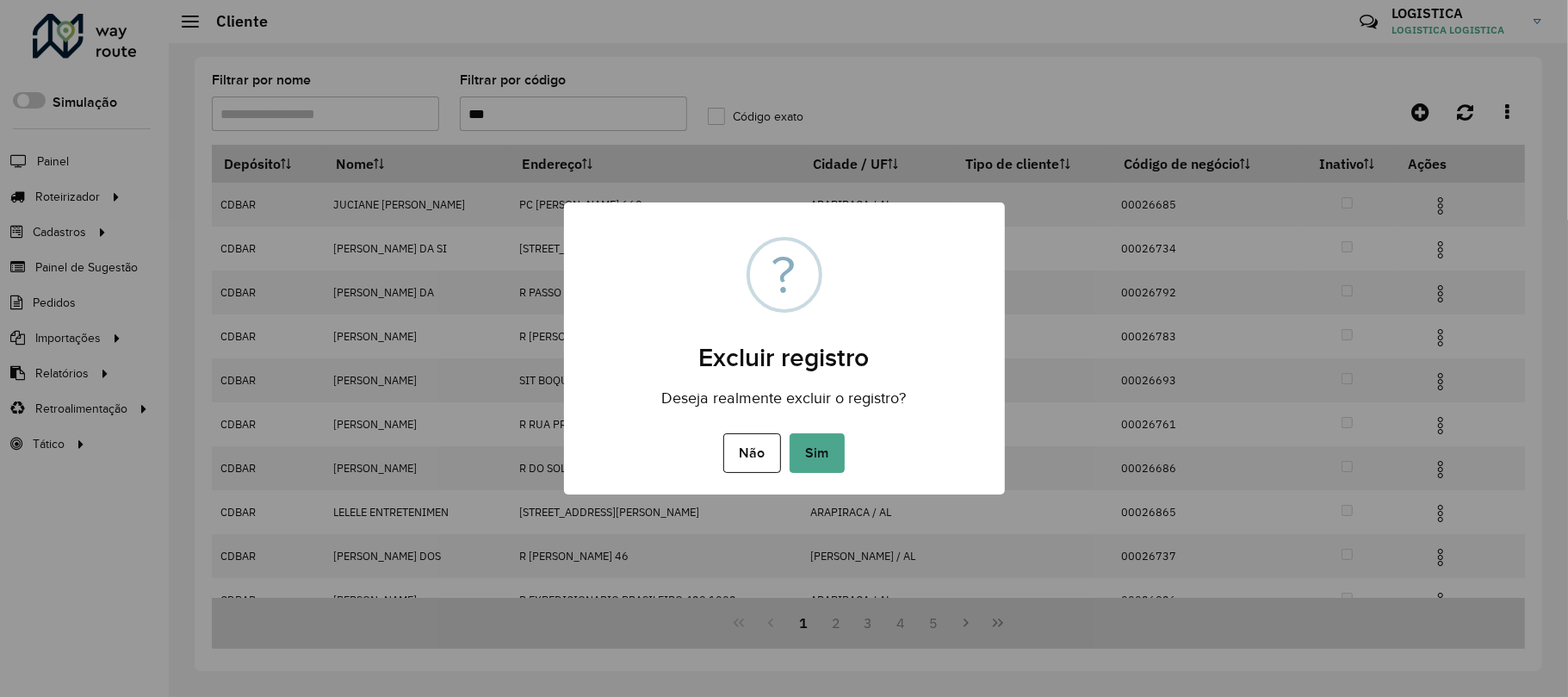
click at [790, 433] on button "Sim" at bounding box center [817, 453] width 55 height 40
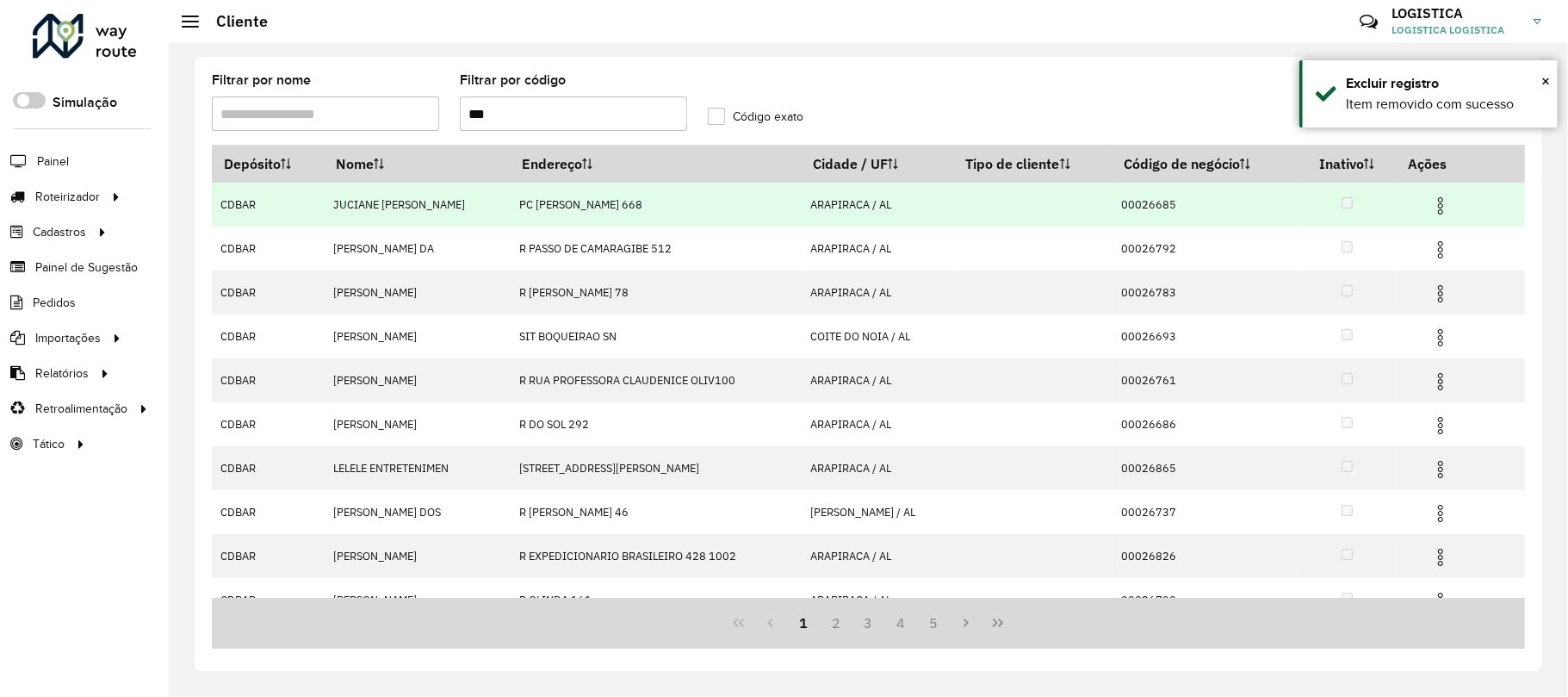
click at [1438, 214] on img at bounding box center [1441, 206] width 21 height 21
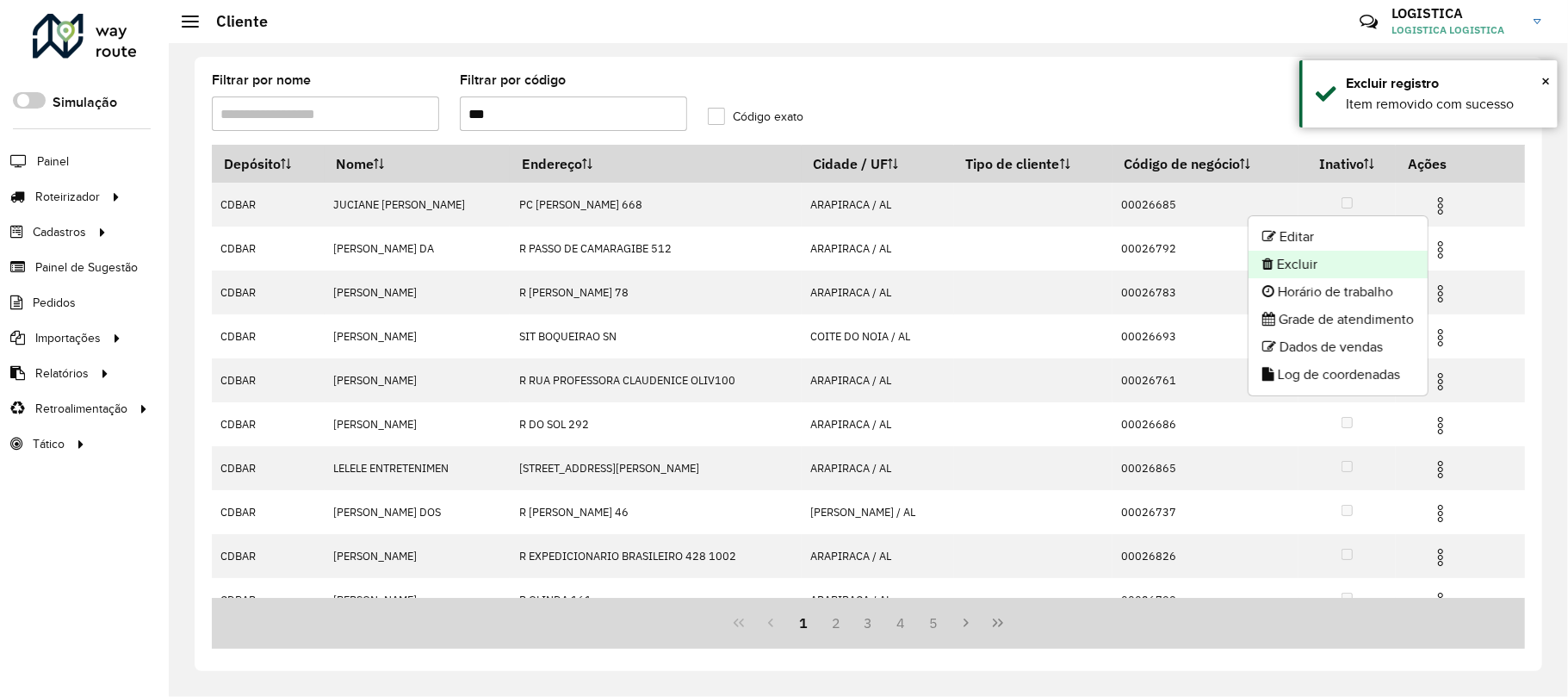
click at [1386, 263] on li "Excluir" at bounding box center [1338, 265] width 179 height 28
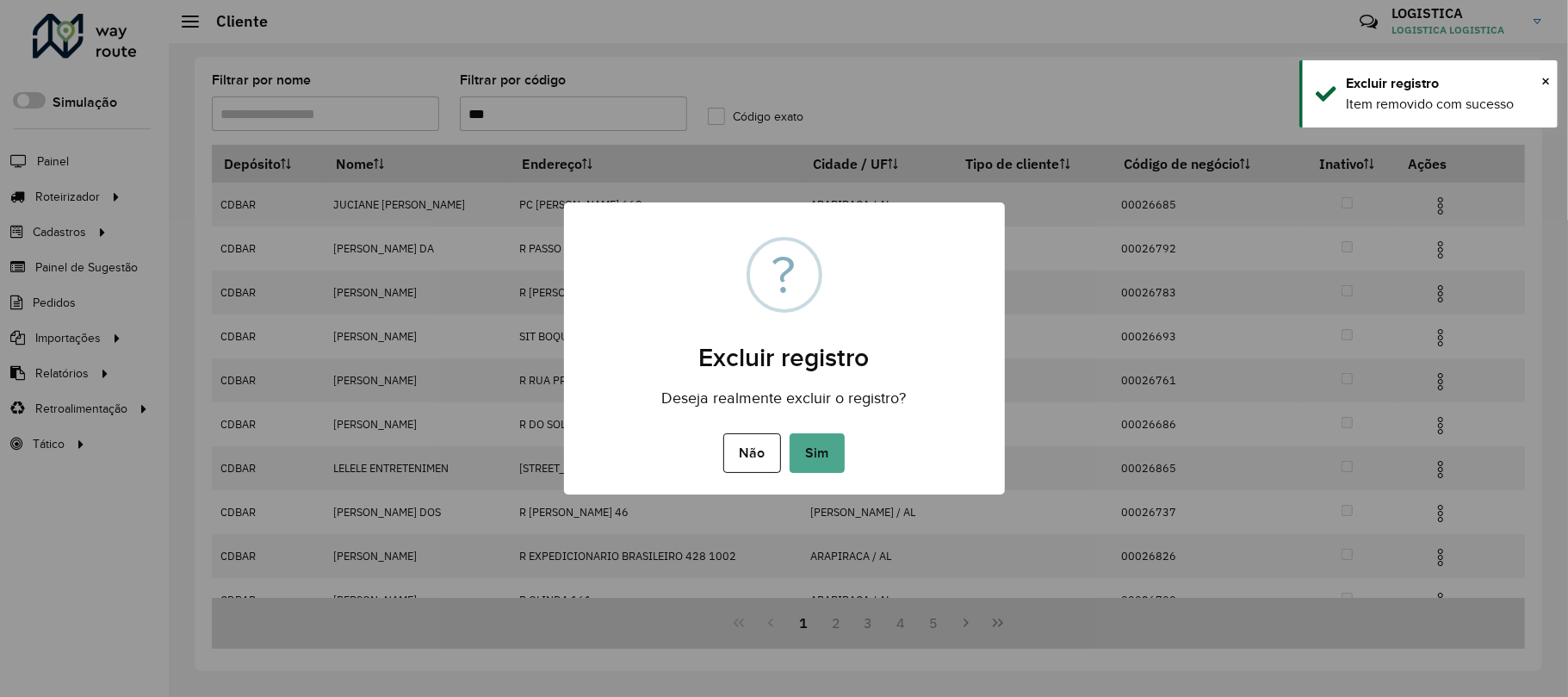
click at [790, 433] on button "Sim" at bounding box center [817, 453] width 55 height 40
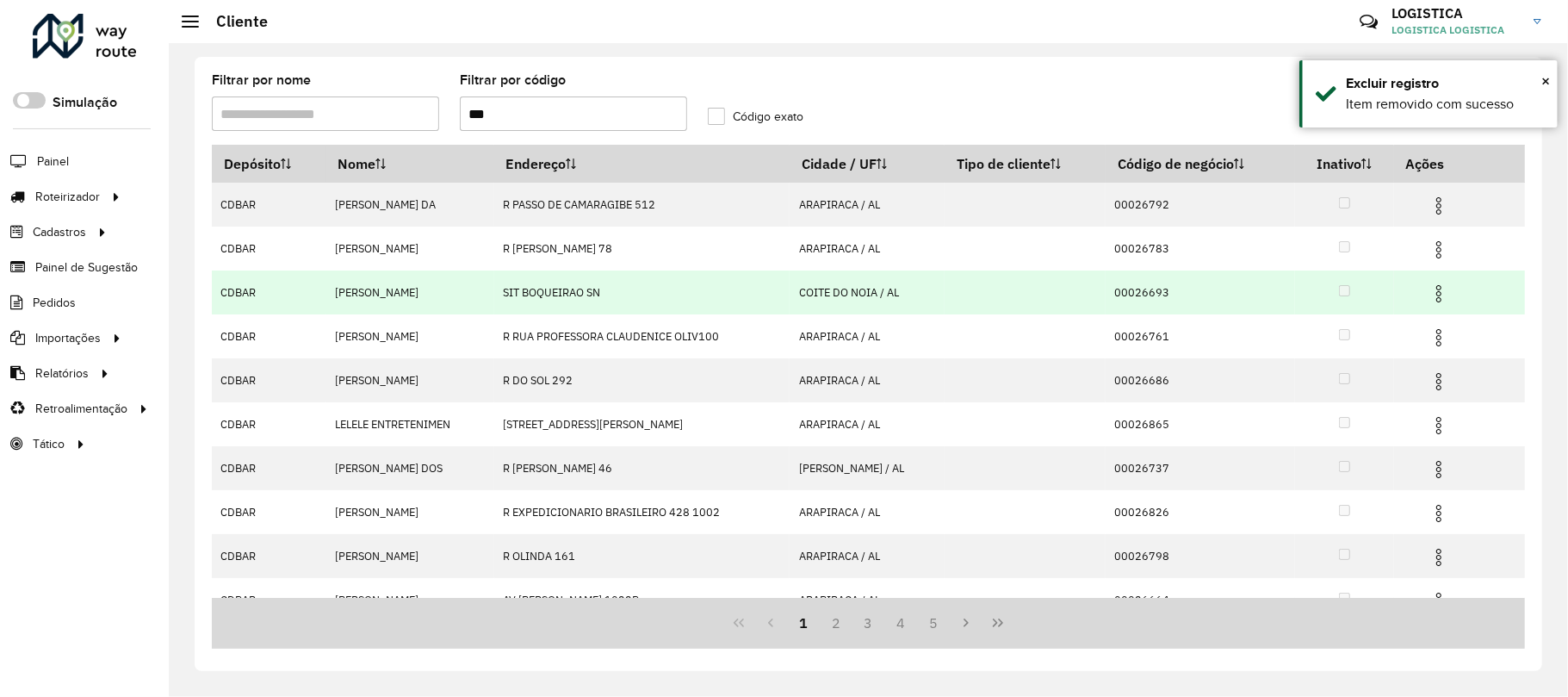
click at [1437, 293] on img at bounding box center [1439, 294] width 21 height 21
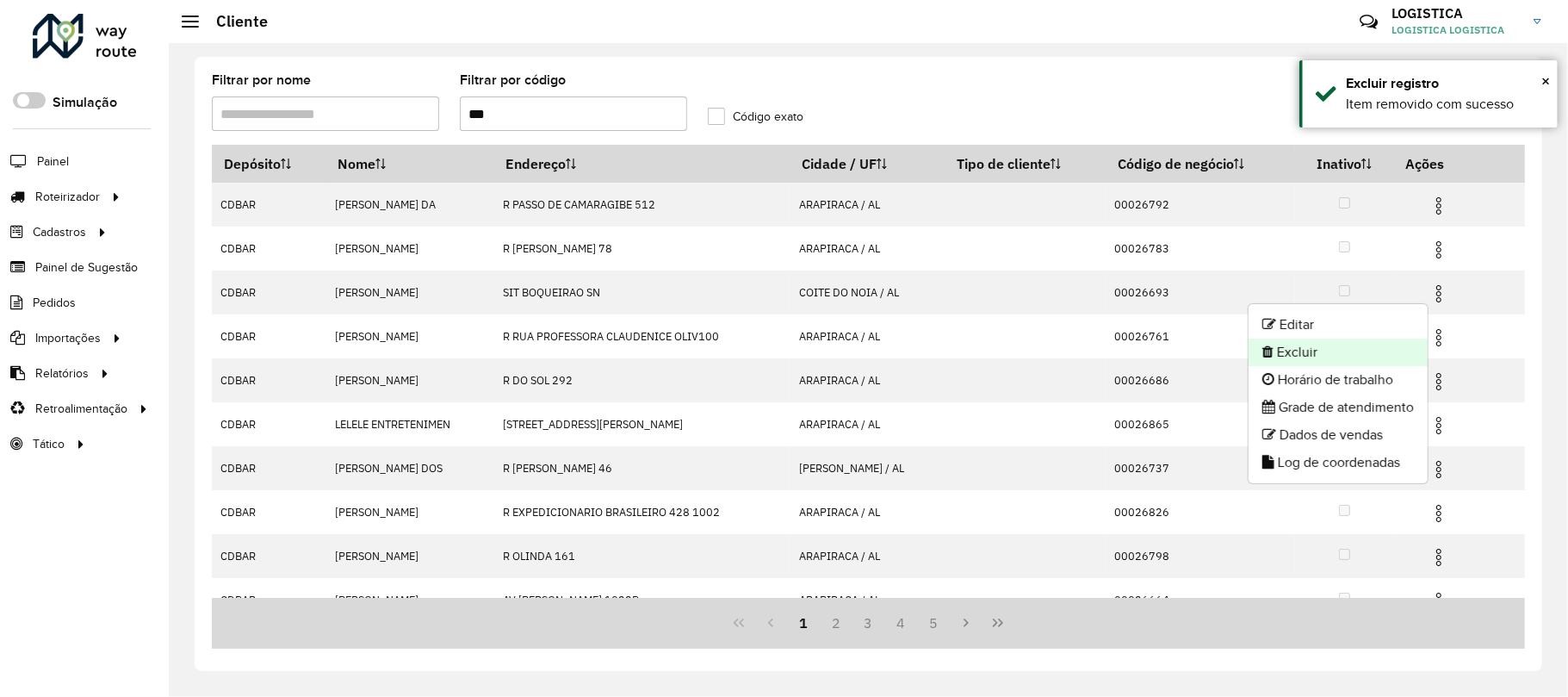
click at [1389, 355] on li "Excluir" at bounding box center [1338, 352] width 179 height 28
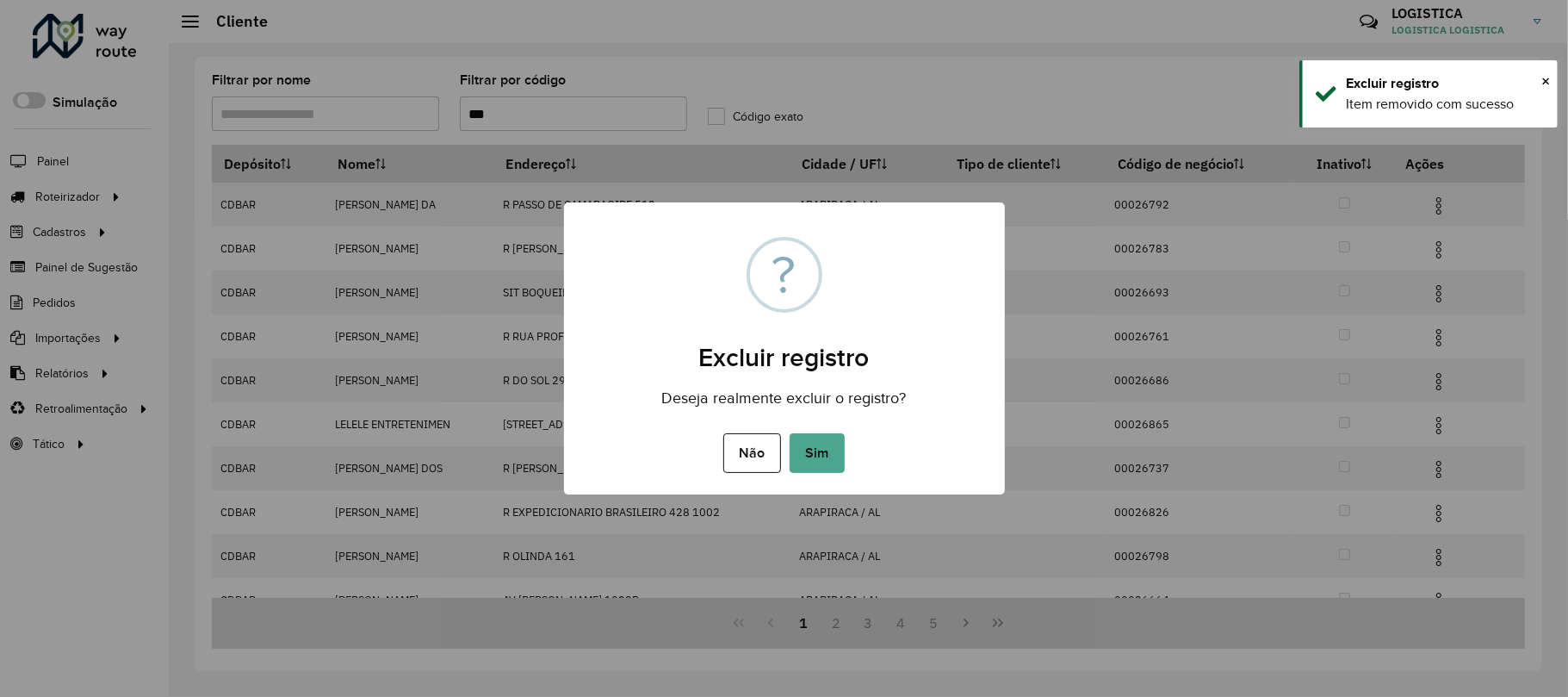
click at [790, 433] on button "Sim" at bounding box center [817, 453] width 55 height 40
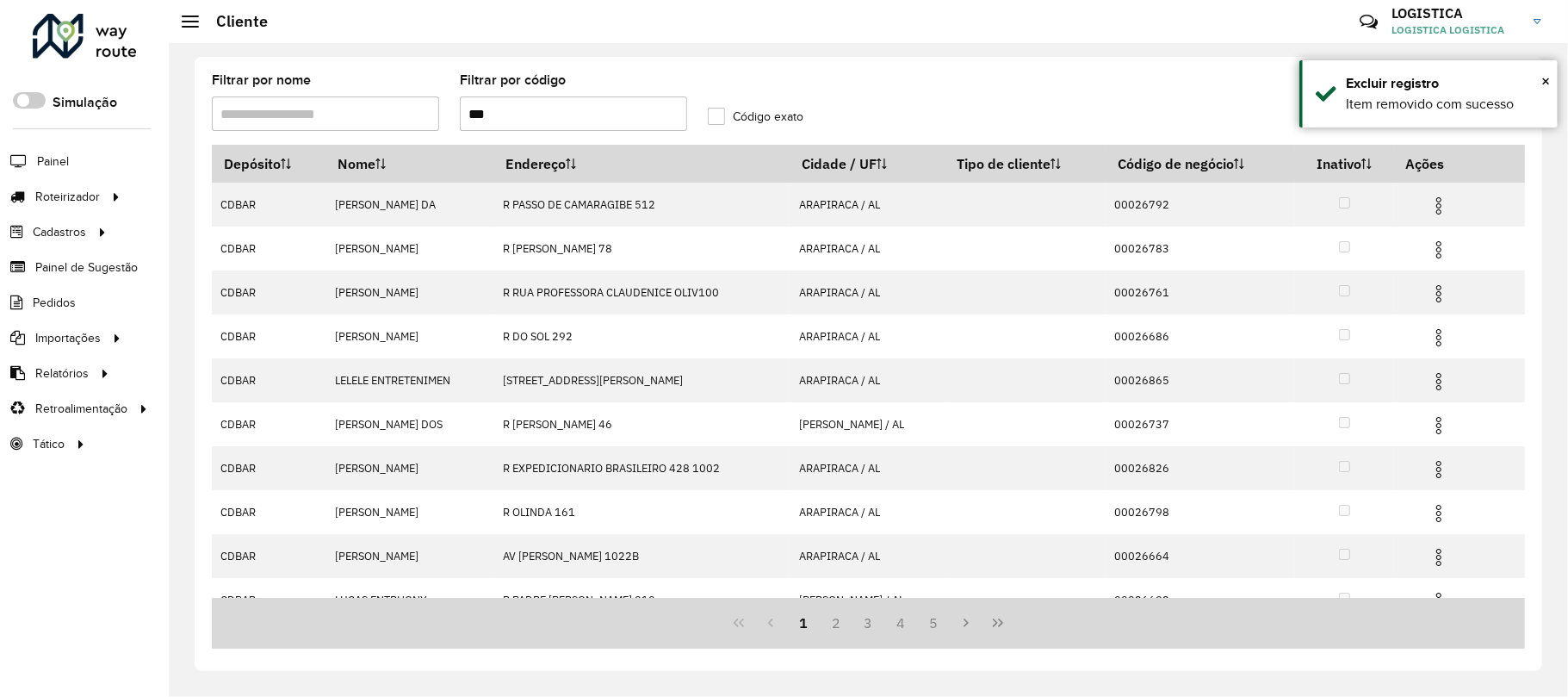
click at [1438, 249] on img at bounding box center [1439, 250] width 21 height 21
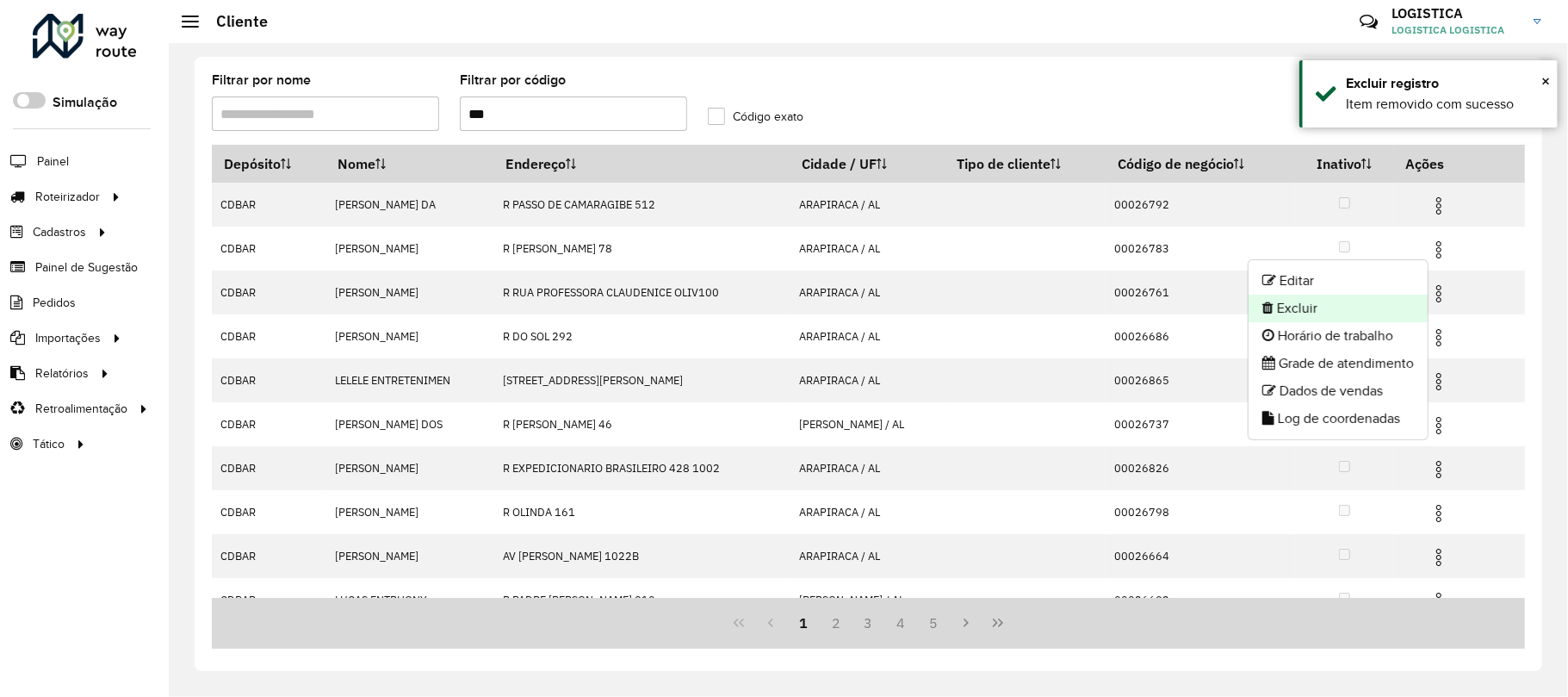
click at [1344, 313] on li "Excluir" at bounding box center [1338, 308] width 179 height 28
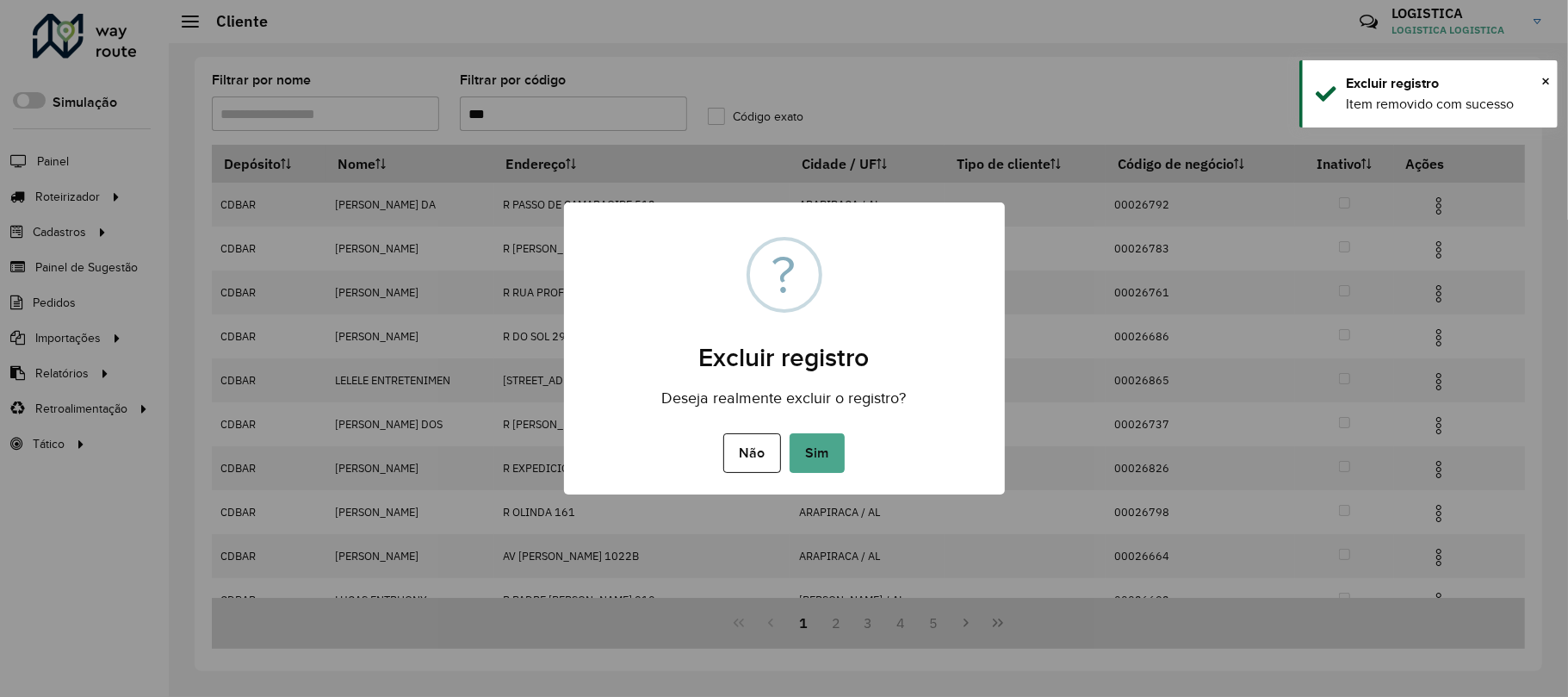
click at [790, 433] on button "Sim" at bounding box center [817, 453] width 55 height 40
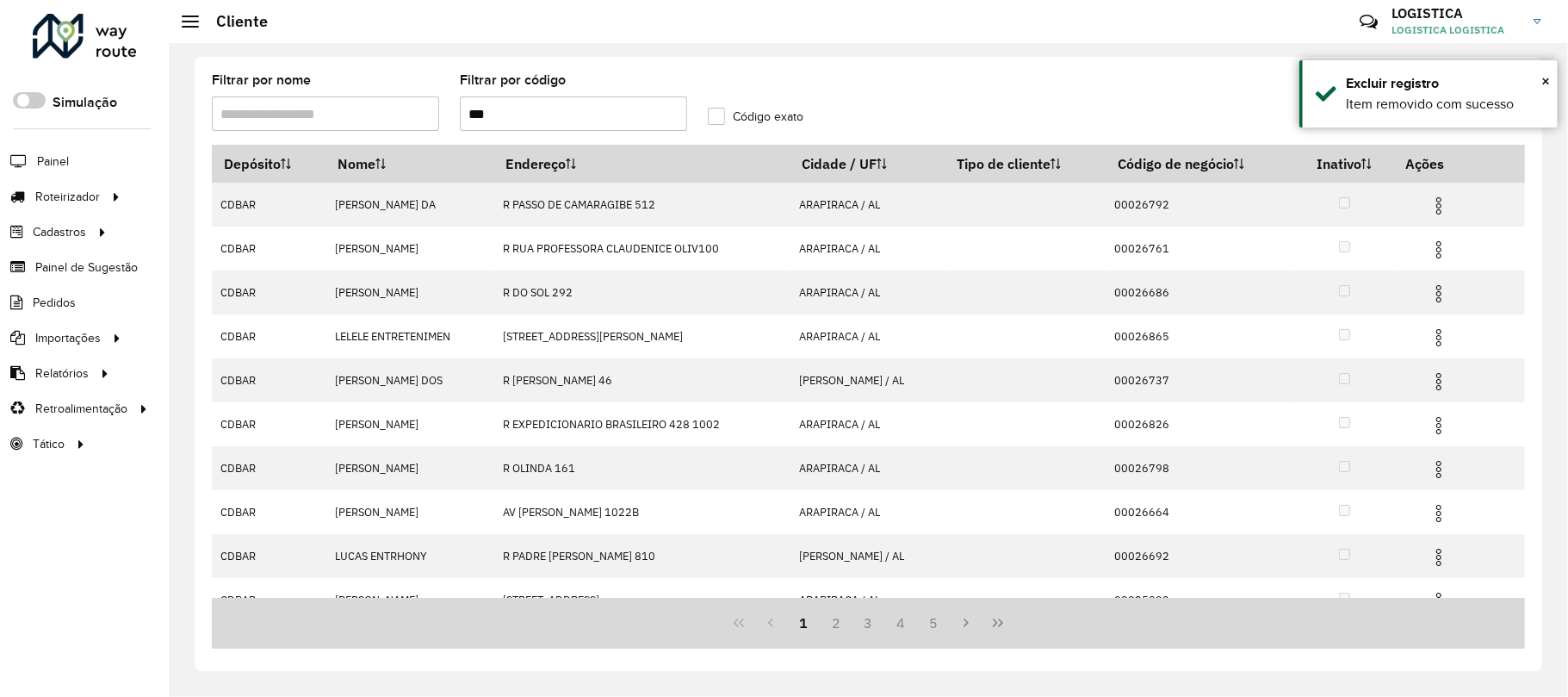
click at [1444, 208] on img at bounding box center [1439, 206] width 21 height 21
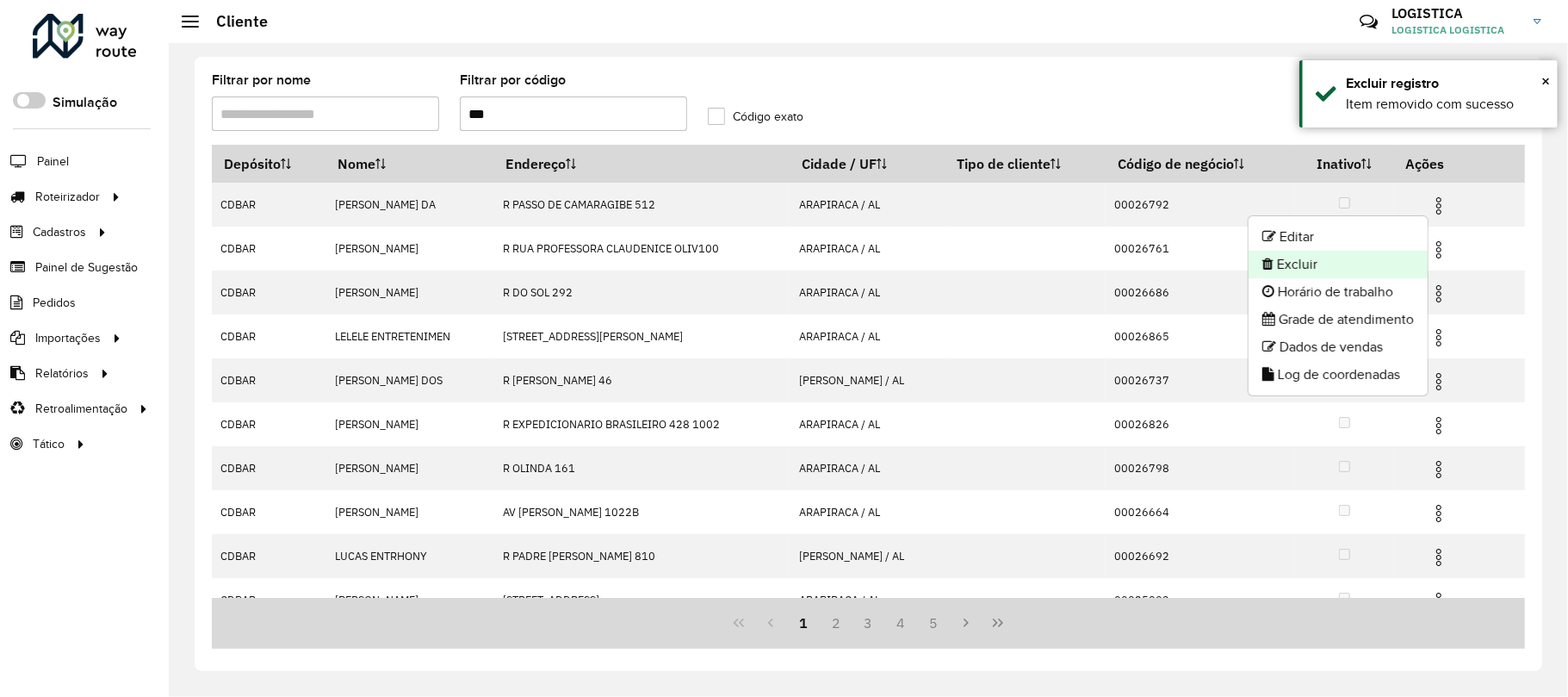
click at [1298, 265] on li "Excluir" at bounding box center [1338, 265] width 179 height 28
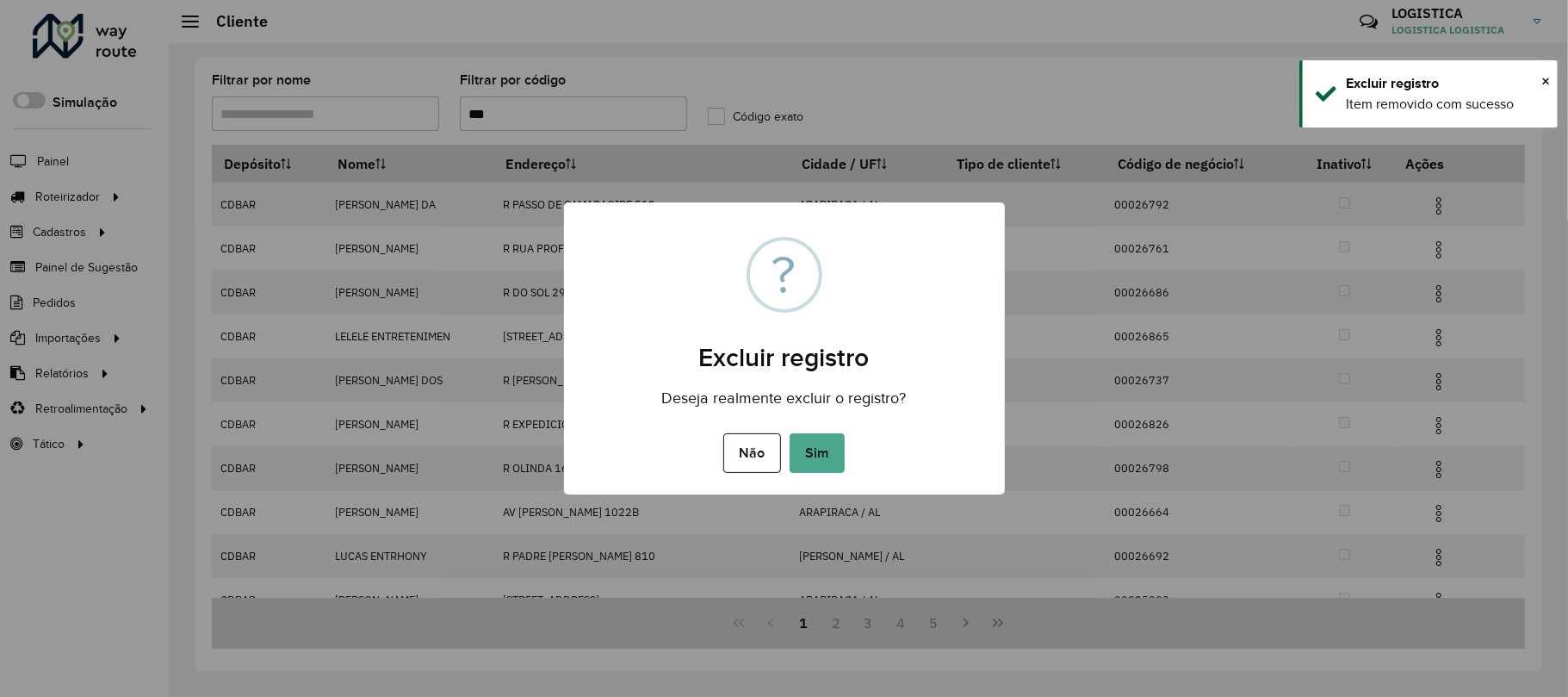
click at [790, 433] on button "Sim" at bounding box center [817, 453] width 55 height 40
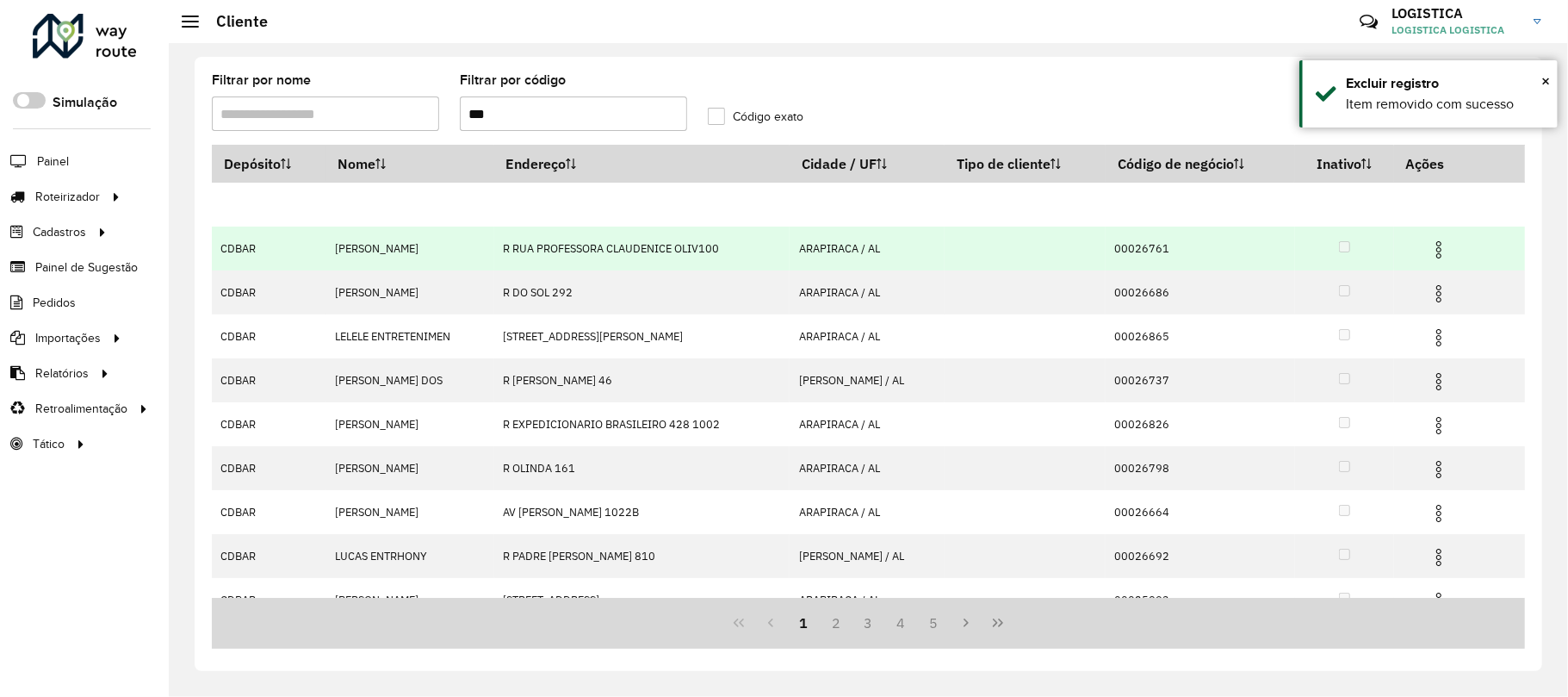
click at [1433, 243] on img at bounding box center [1439, 250] width 21 height 21
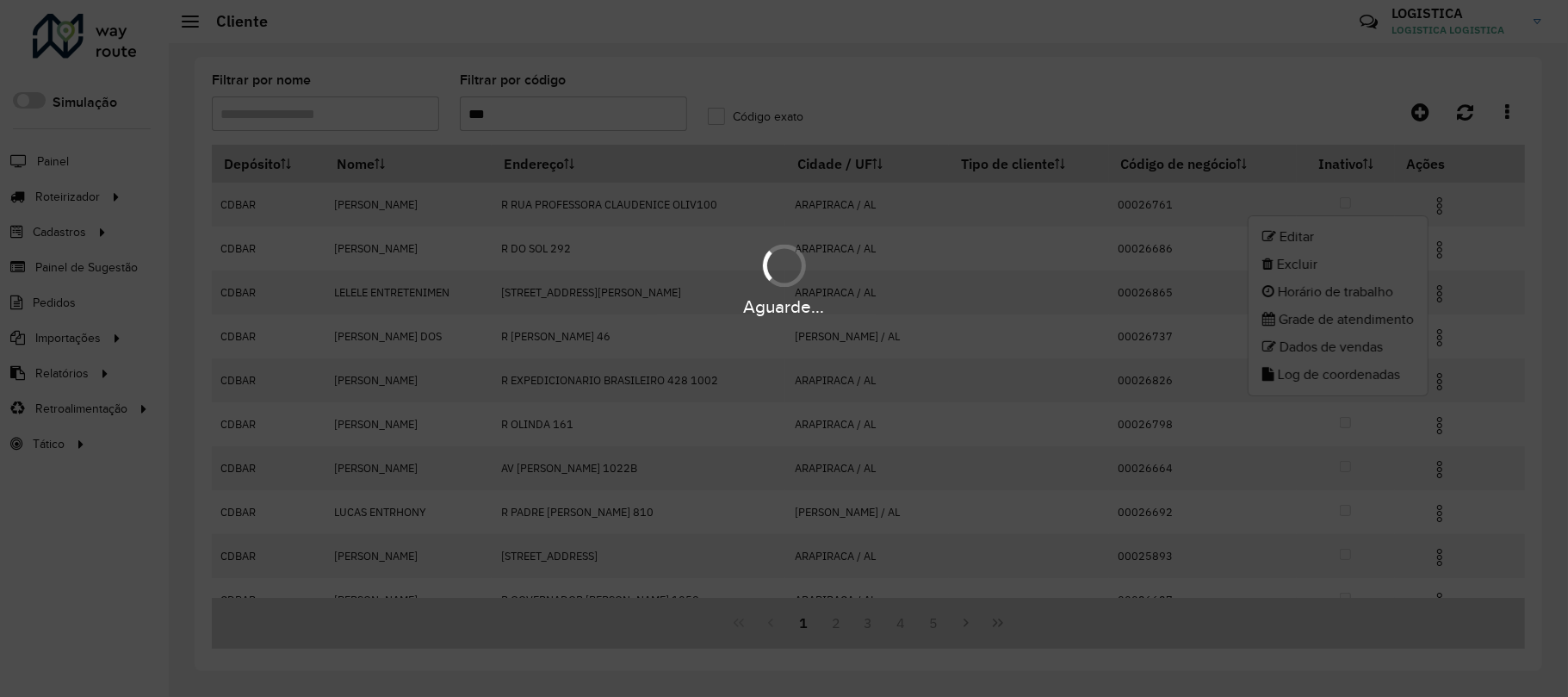
click at [1319, 269] on div "Aguarde..." at bounding box center [784, 278] width 1568 height 82
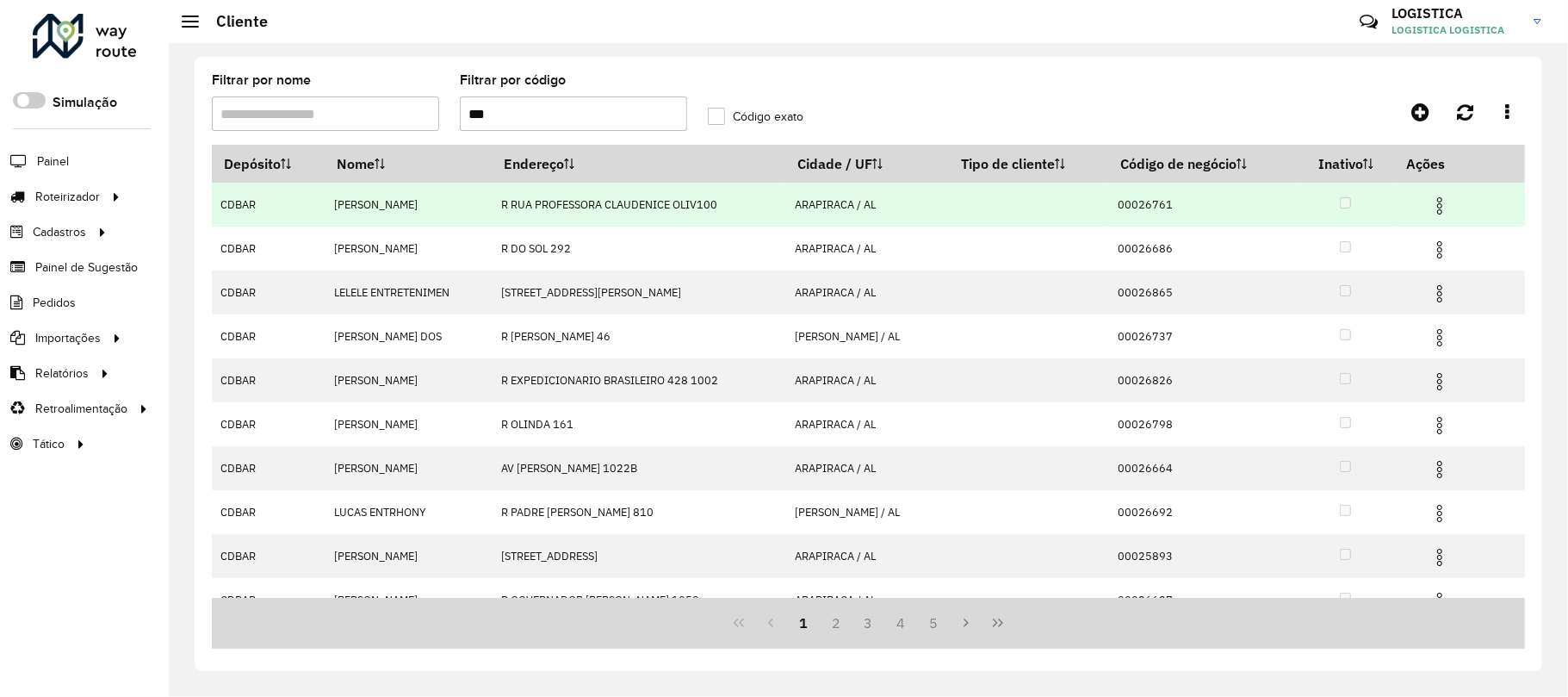
click at [1438, 207] on img at bounding box center [1440, 206] width 21 height 21
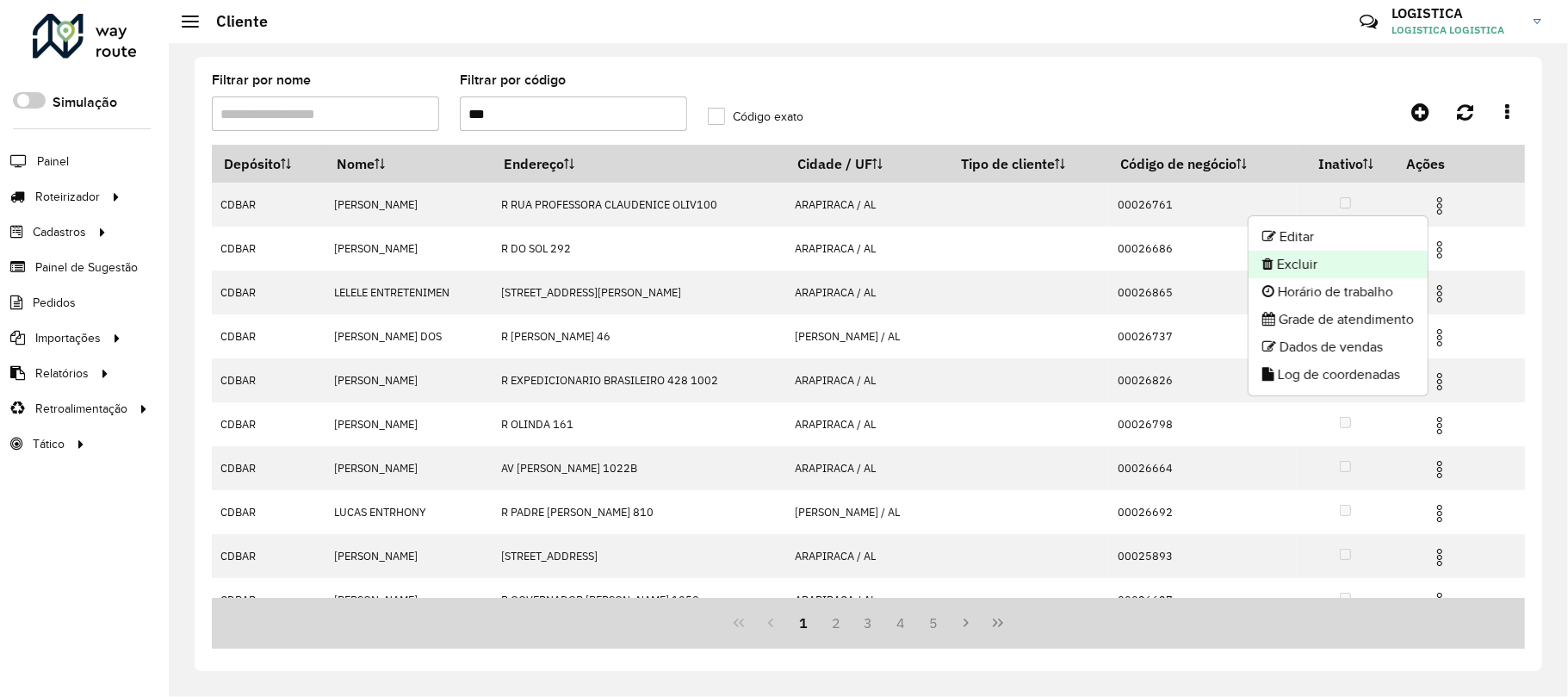
click at [1388, 270] on li "Excluir" at bounding box center [1338, 265] width 179 height 28
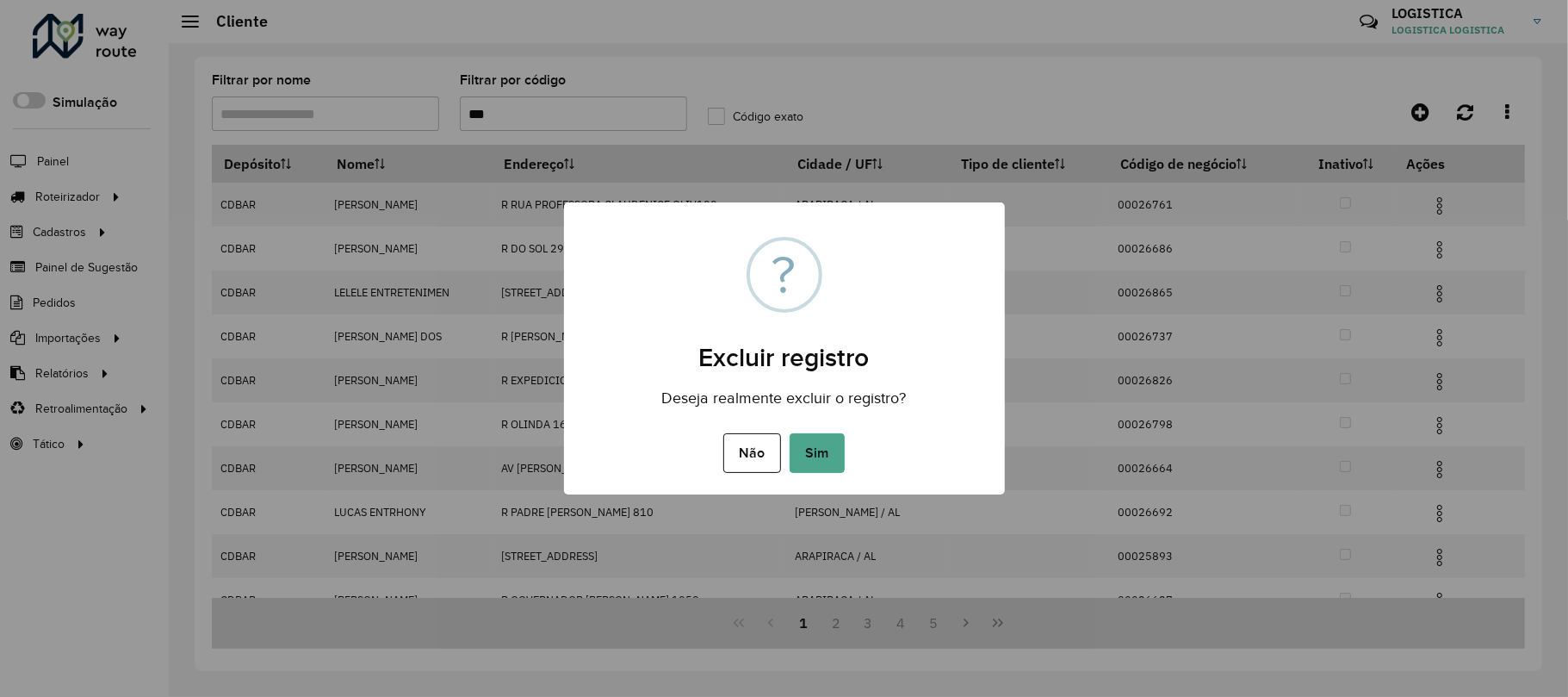
click at [790, 433] on button "Sim" at bounding box center [817, 453] width 55 height 40
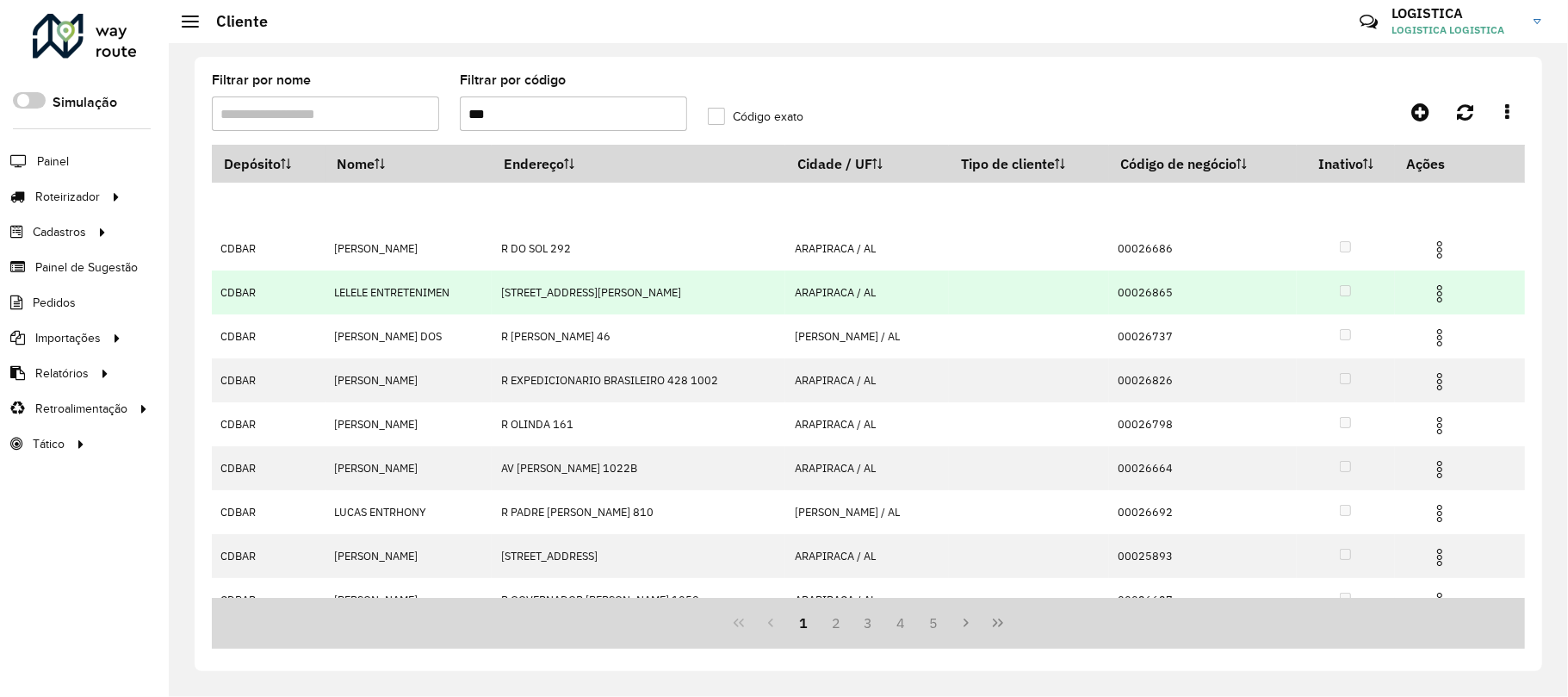
click at [1444, 298] on img at bounding box center [1440, 294] width 21 height 21
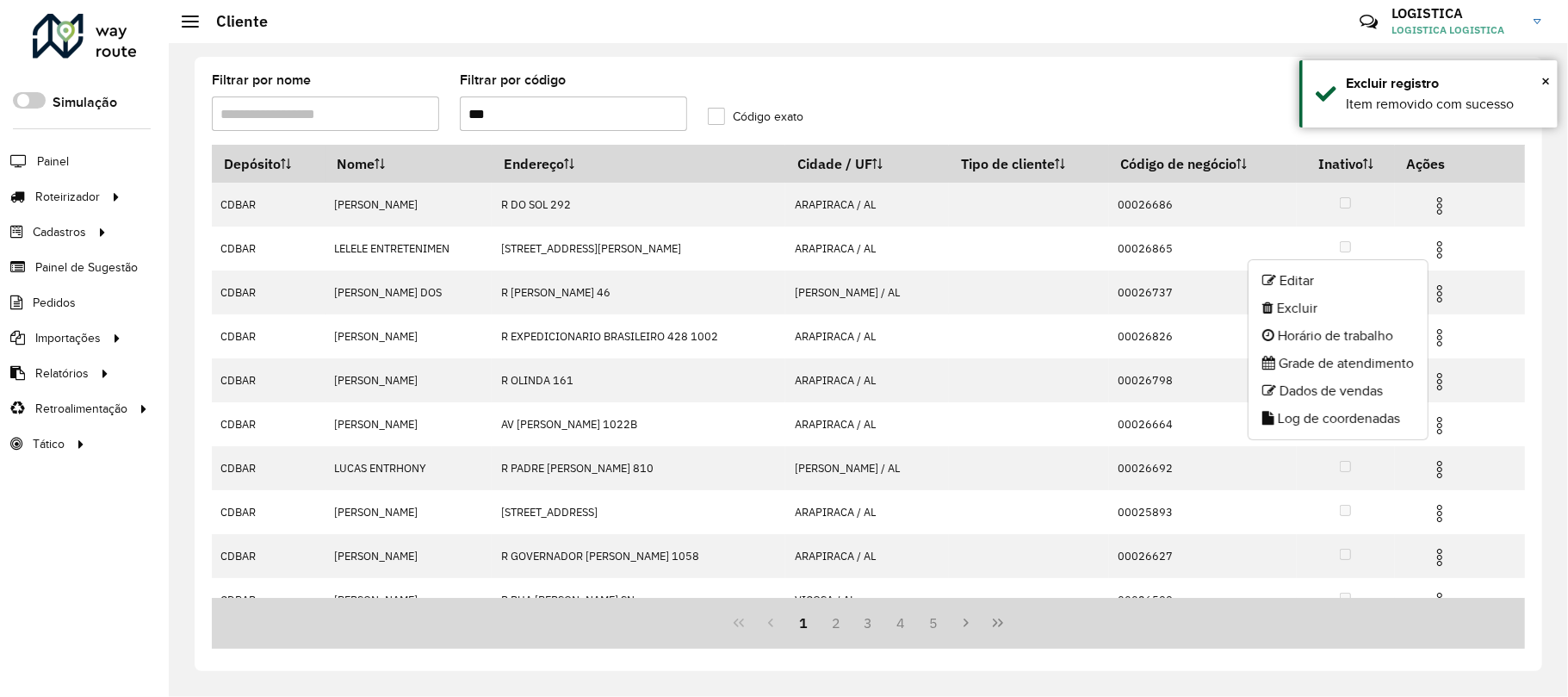
click at [1327, 310] on li "Excluir" at bounding box center [1338, 308] width 179 height 28
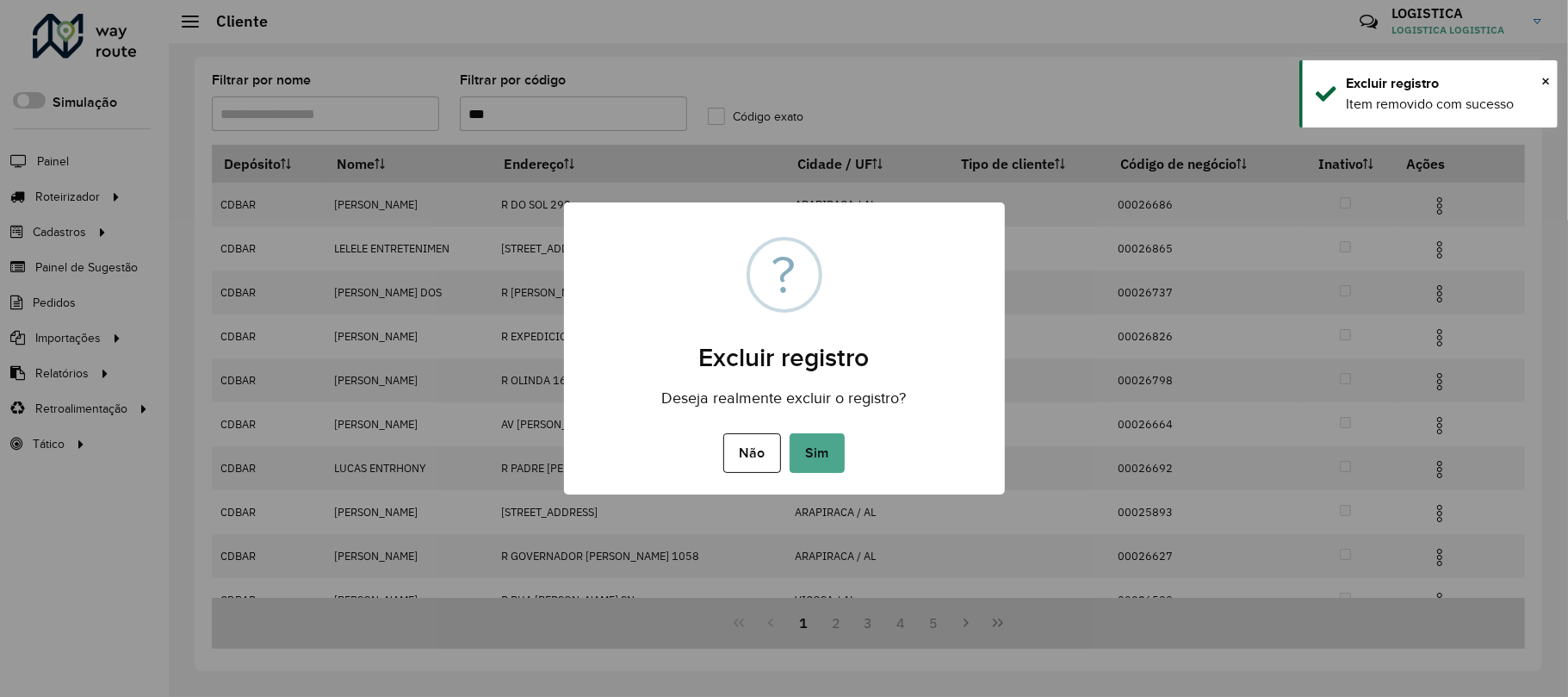
click at [790, 433] on button "Sim" at bounding box center [817, 453] width 55 height 40
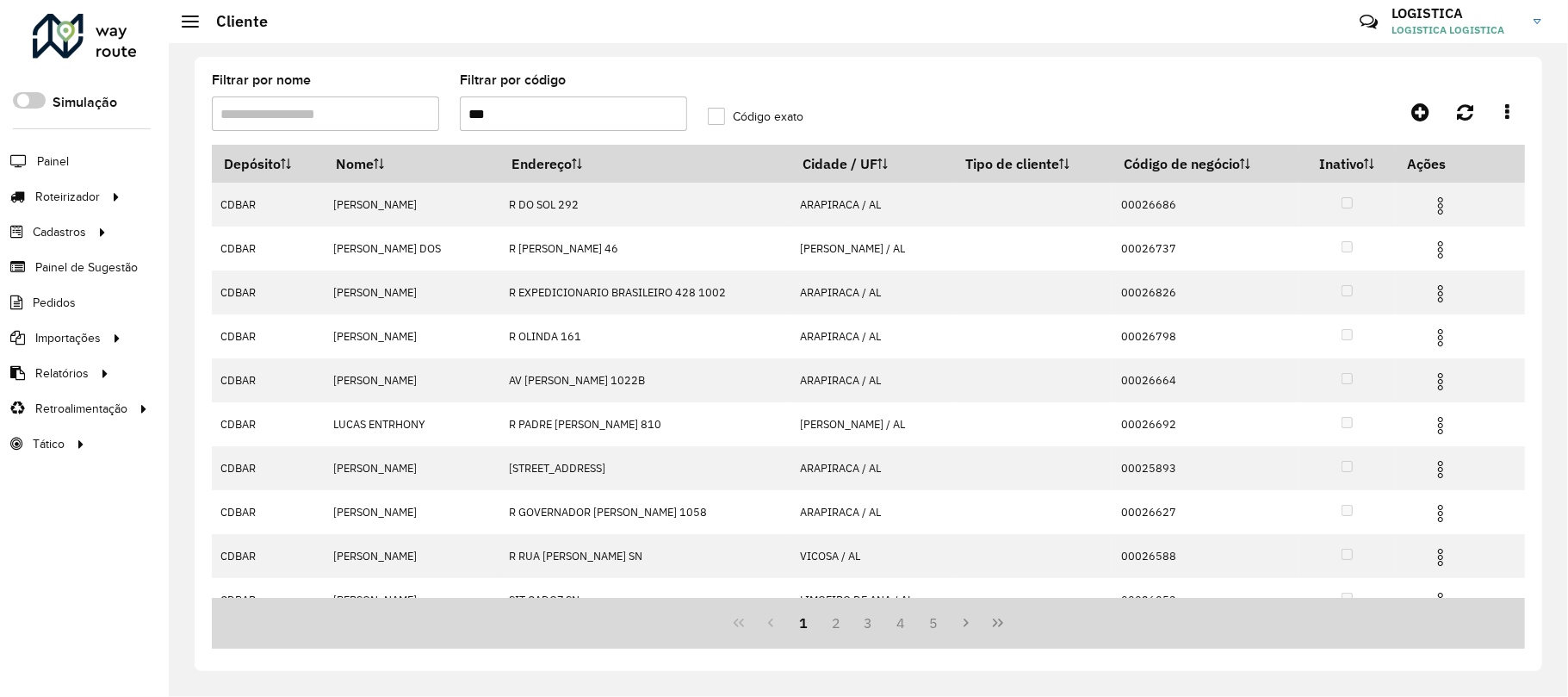
click at [1437, 209] on img at bounding box center [1441, 206] width 21 height 21
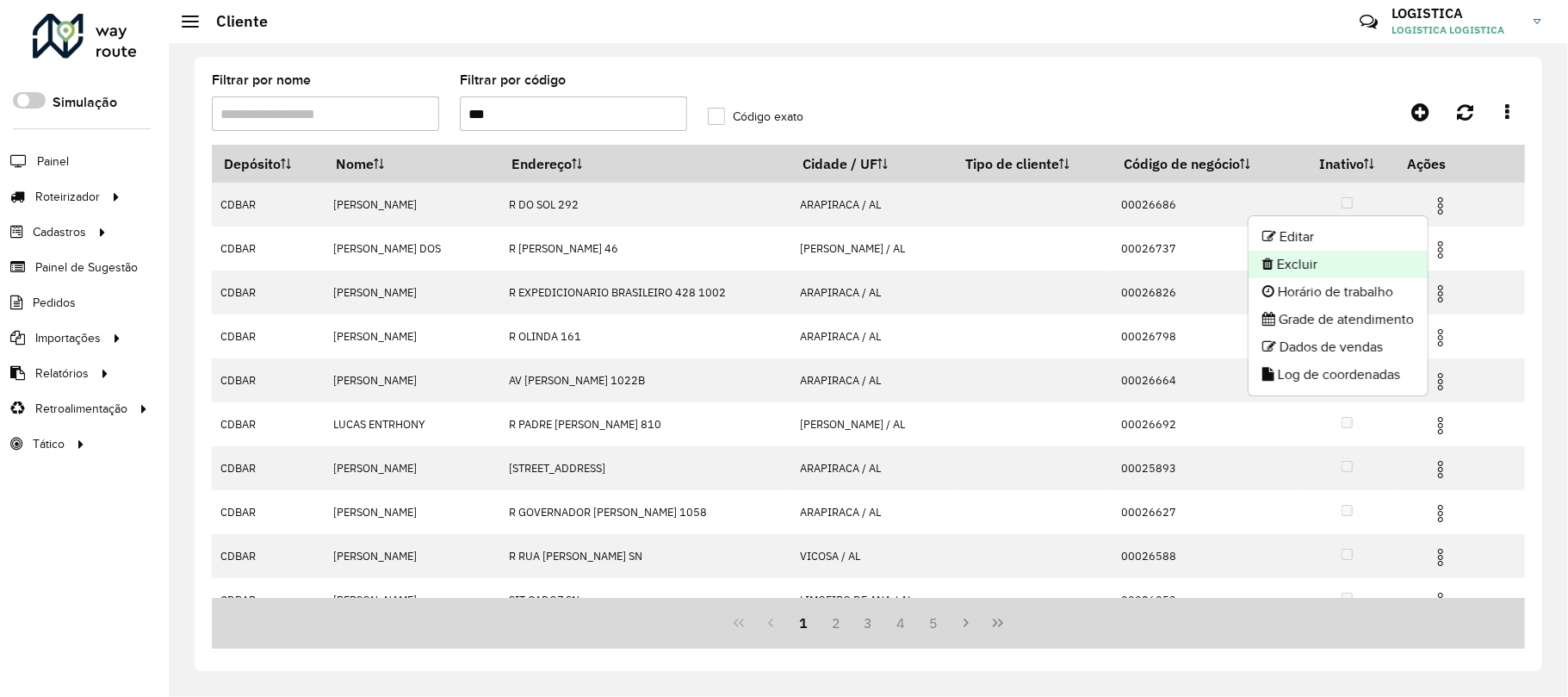
click at [1349, 257] on li "Excluir" at bounding box center [1338, 265] width 179 height 28
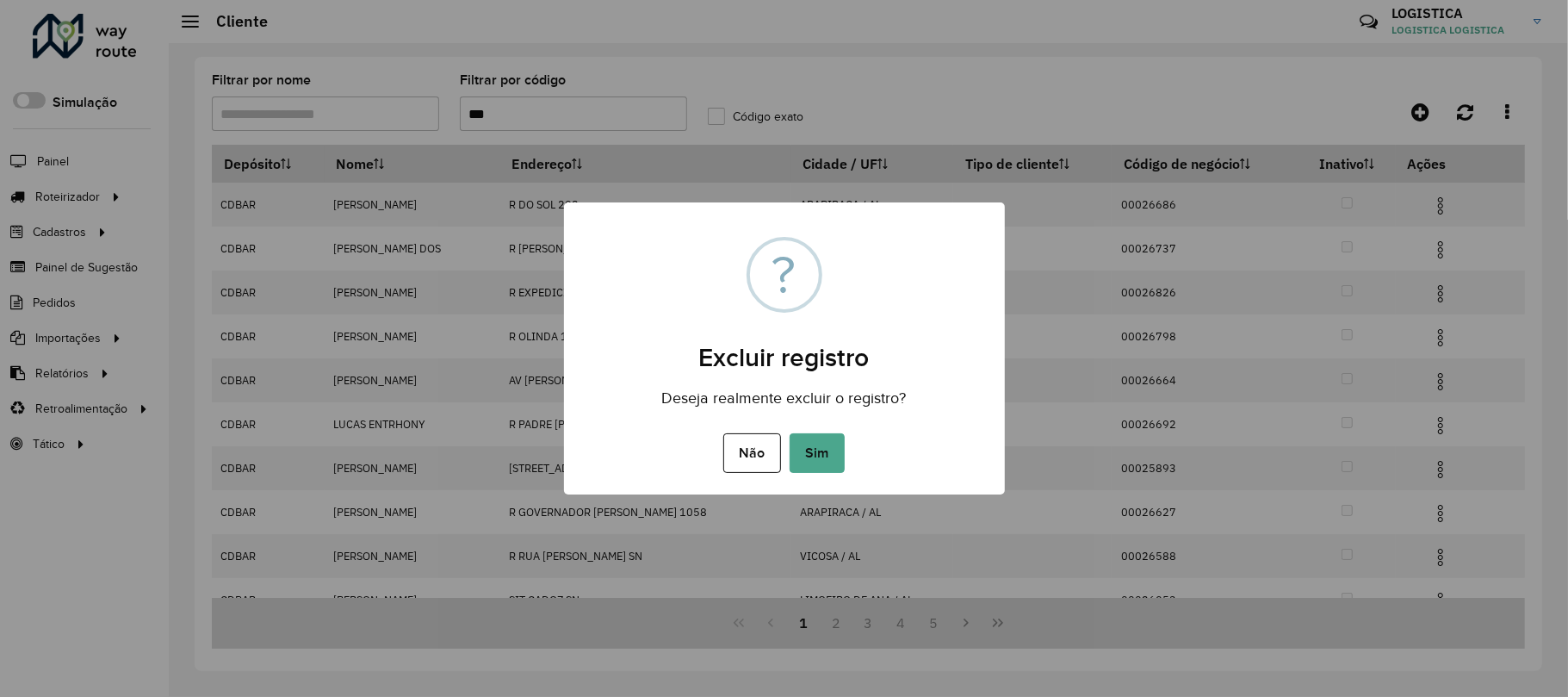
click at [790, 433] on button "Sim" at bounding box center [817, 453] width 55 height 40
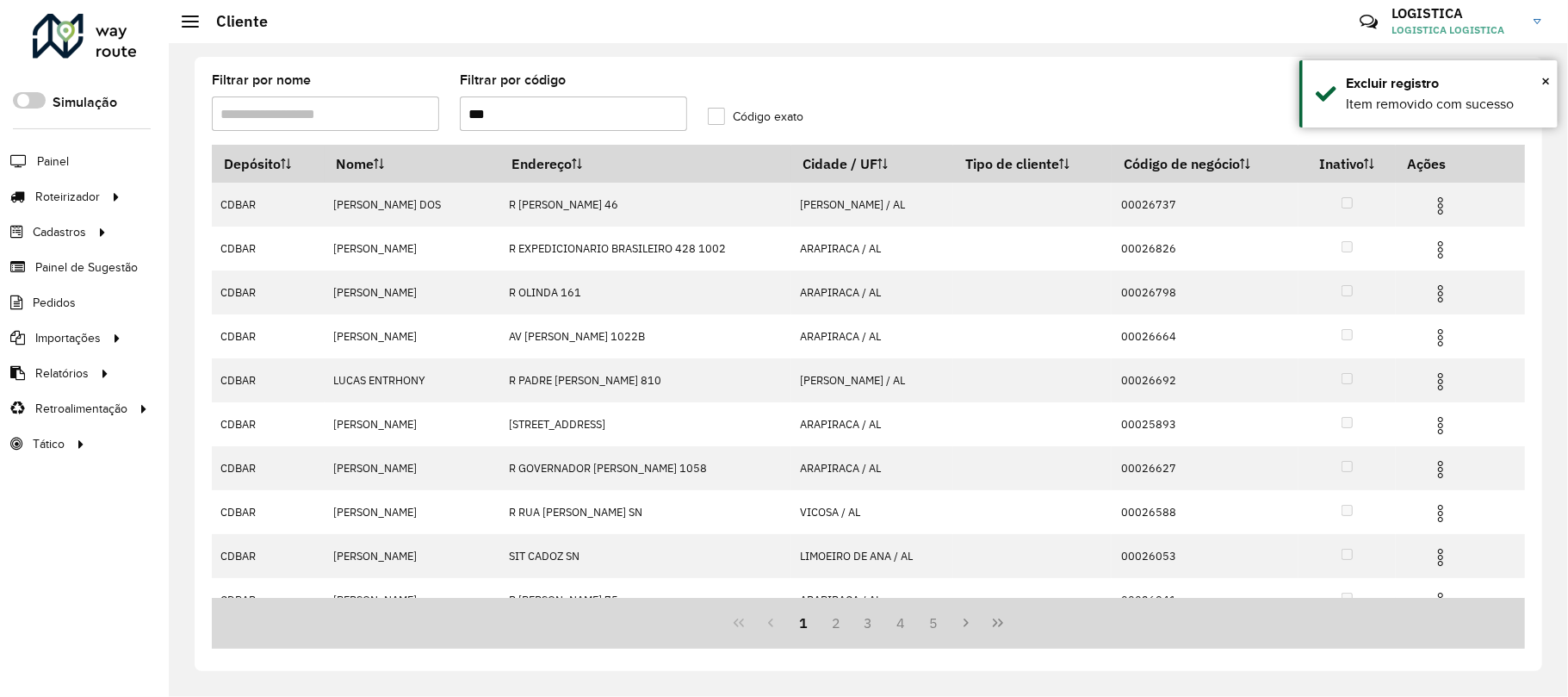
click at [1437, 257] on img at bounding box center [1441, 250] width 21 height 21
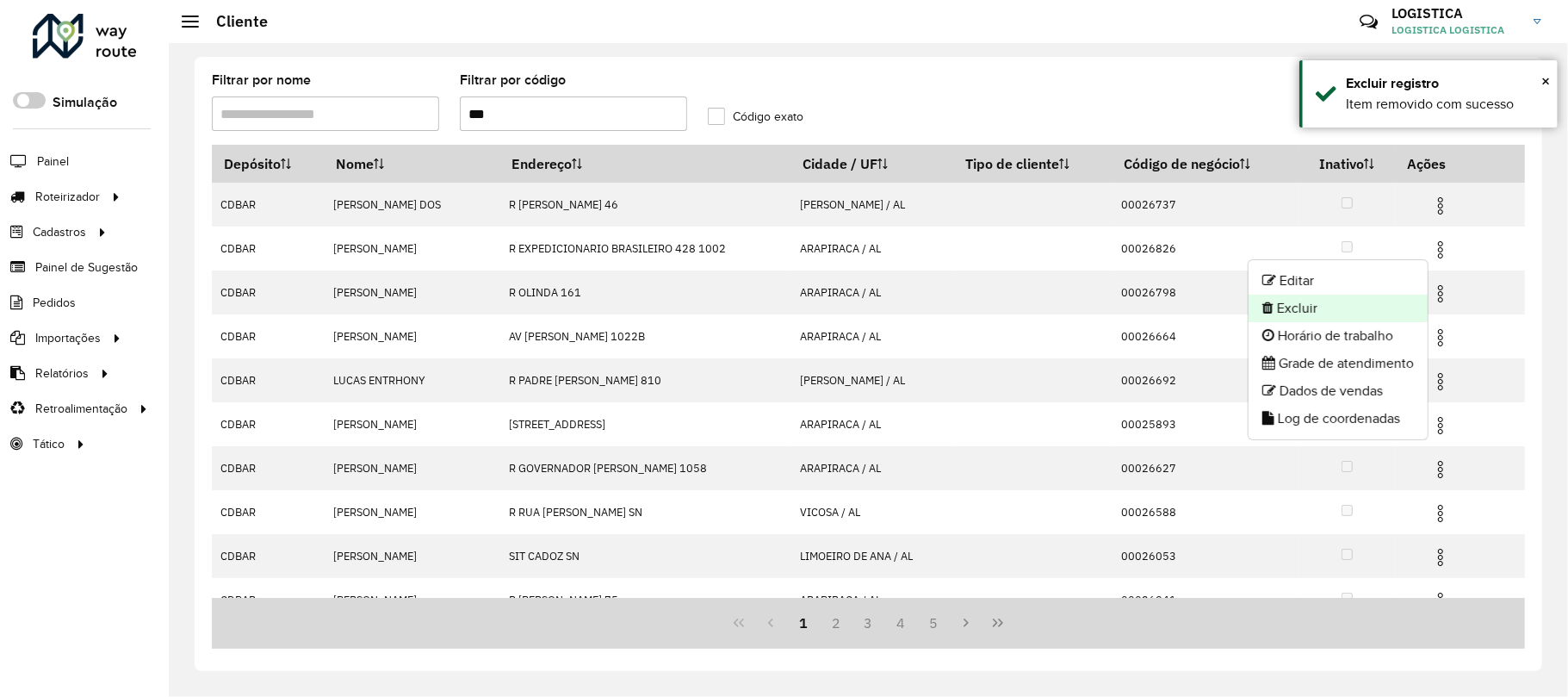
click at [1320, 304] on li "Excluir" at bounding box center [1338, 308] width 179 height 28
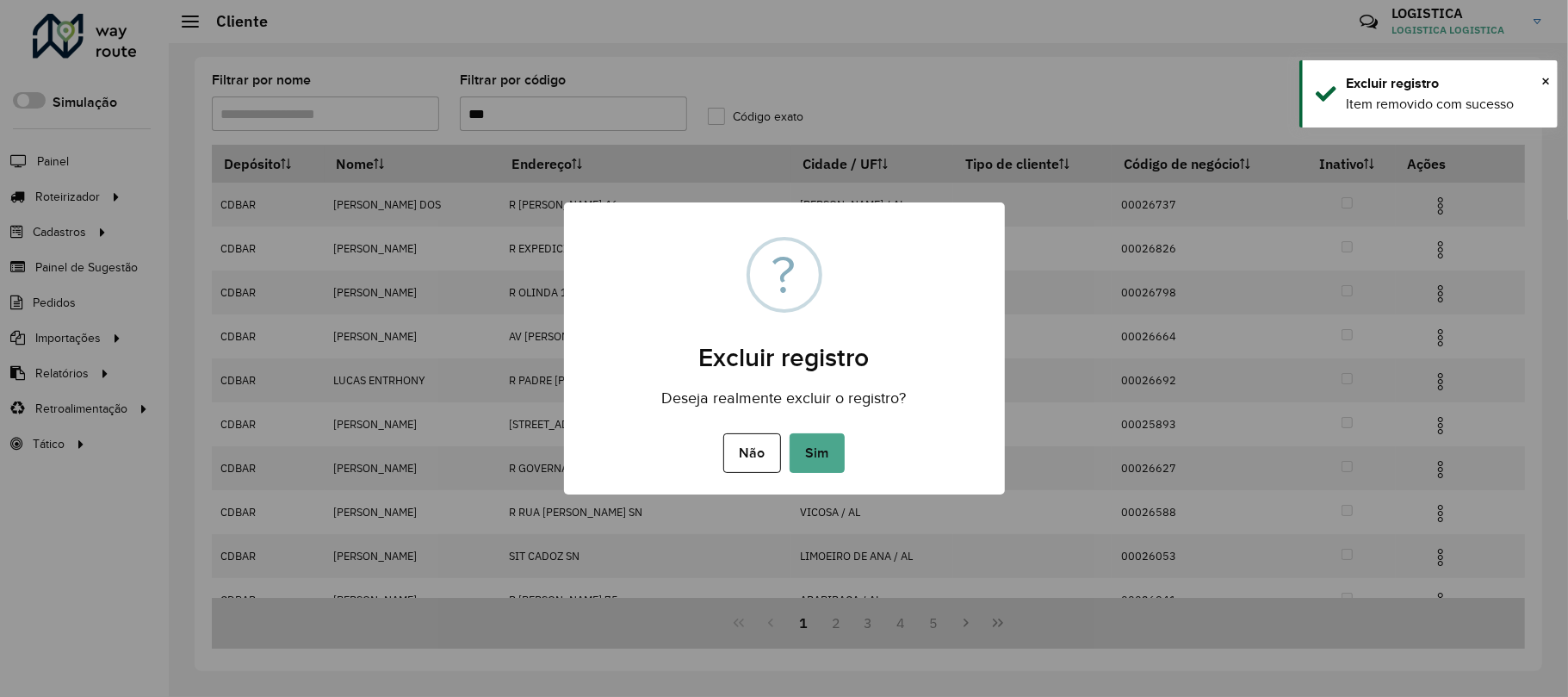
click at [790, 433] on button "Sim" at bounding box center [817, 453] width 55 height 40
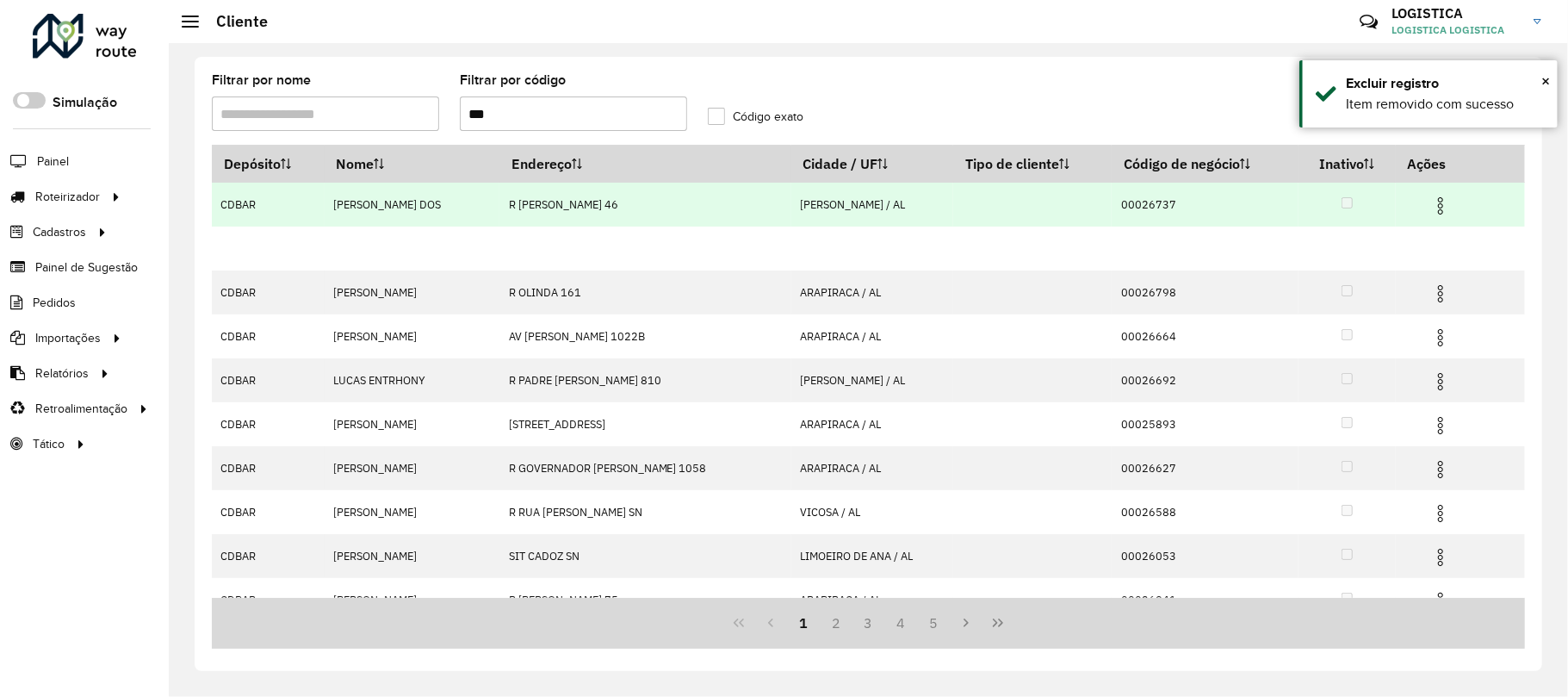
click at [1440, 207] on img at bounding box center [1441, 206] width 21 height 21
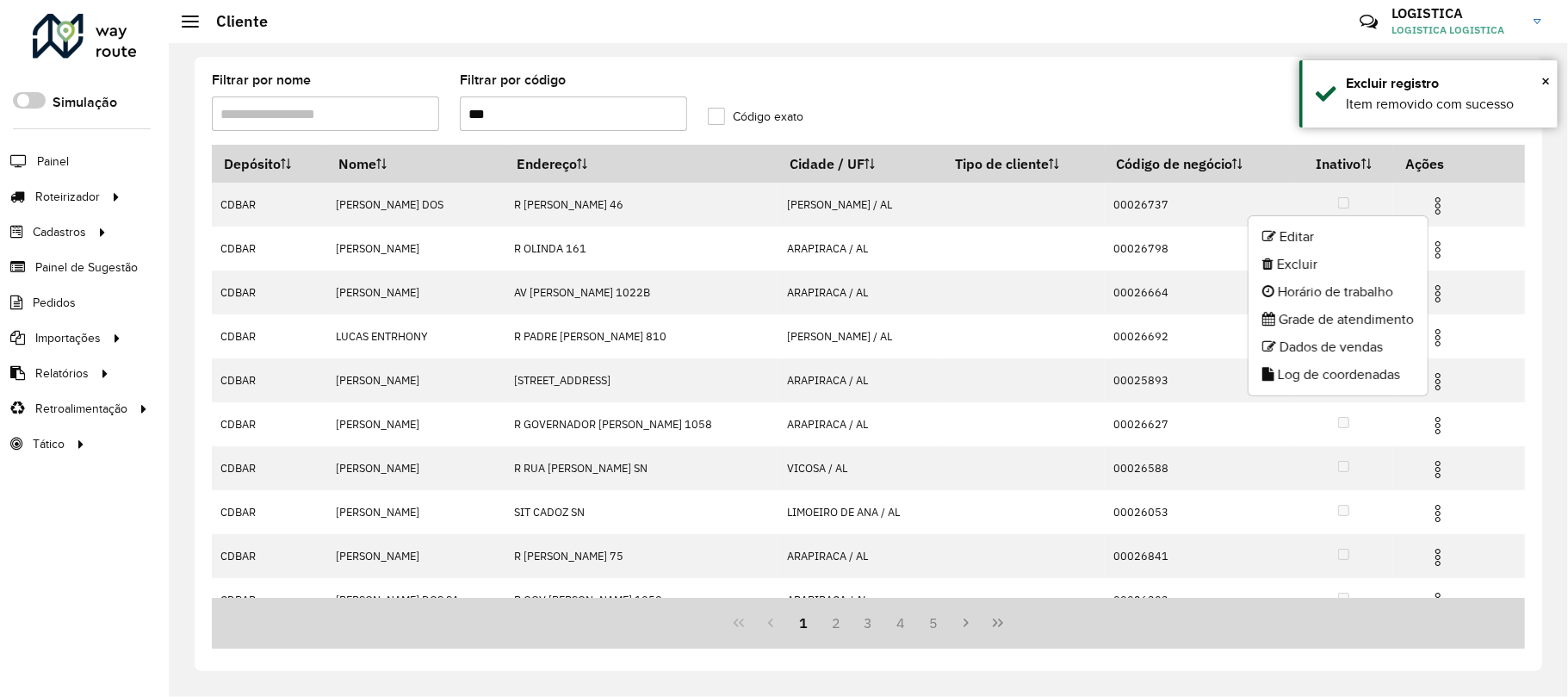
click at [1297, 265] on li "Excluir" at bounding box center [1338, 265] width 179 height 28
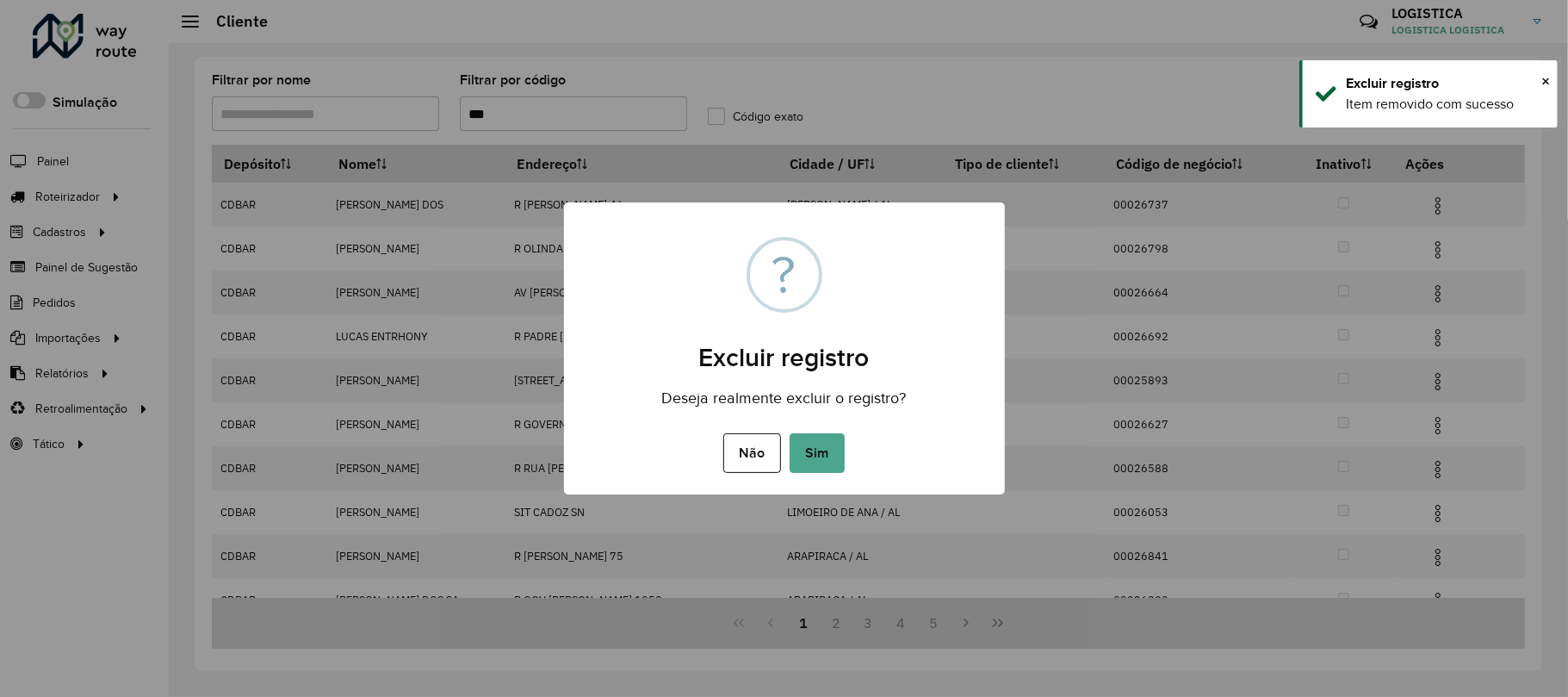
click at [790, 433] on button "Sim" at bounding box center [817, 453] width 55 height 40
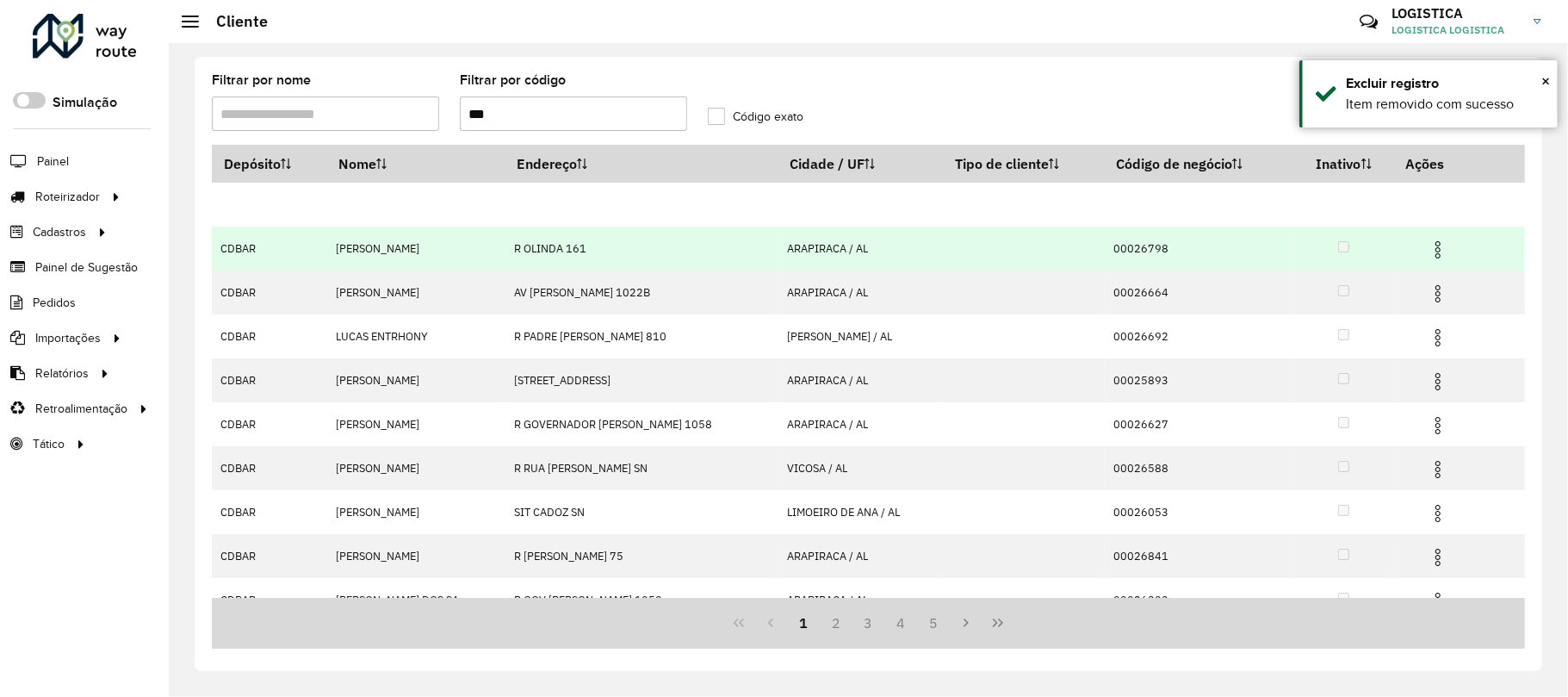
click at [1441, 249] on img at bounding box center [1438, 250] width 21 height 21
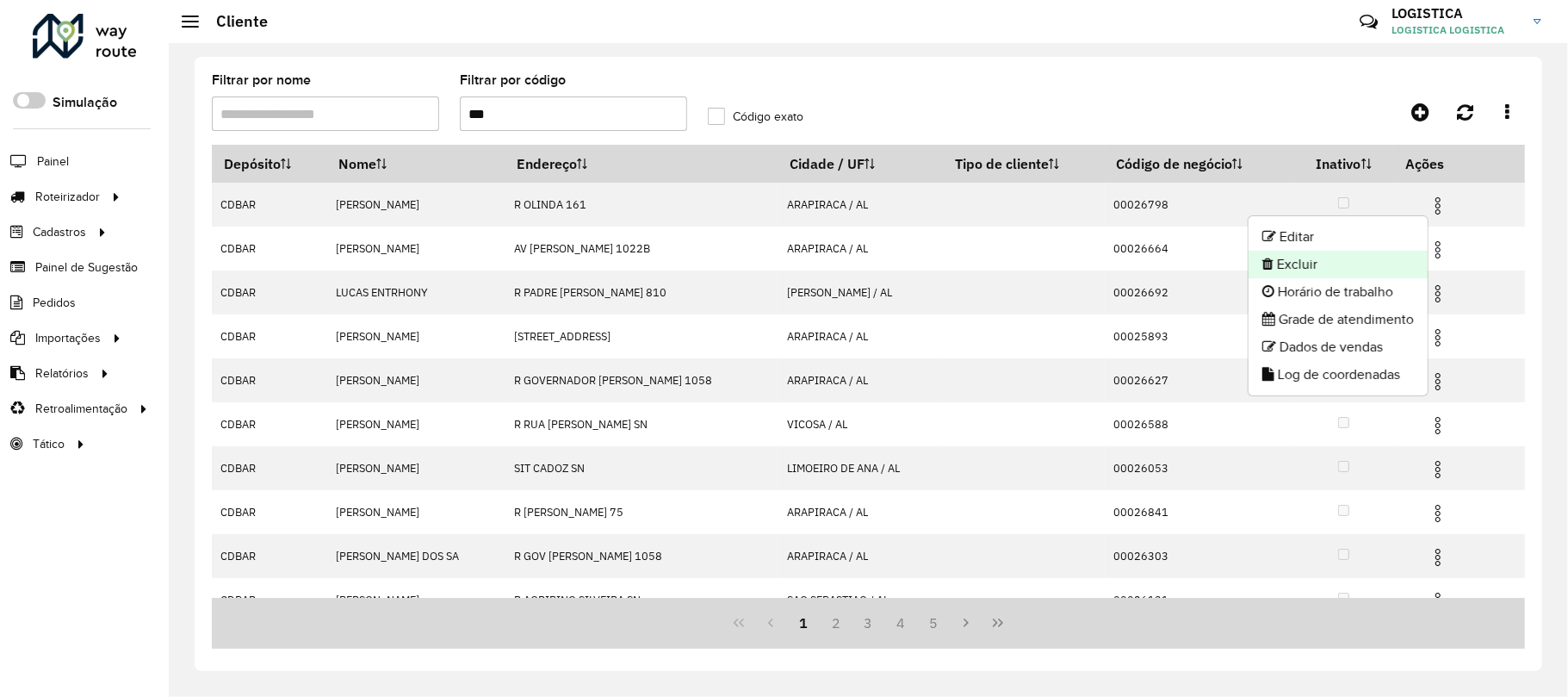
click at [1348, 267] on li "Excluir" at bounding box center [1338, 265] width 179 height 28
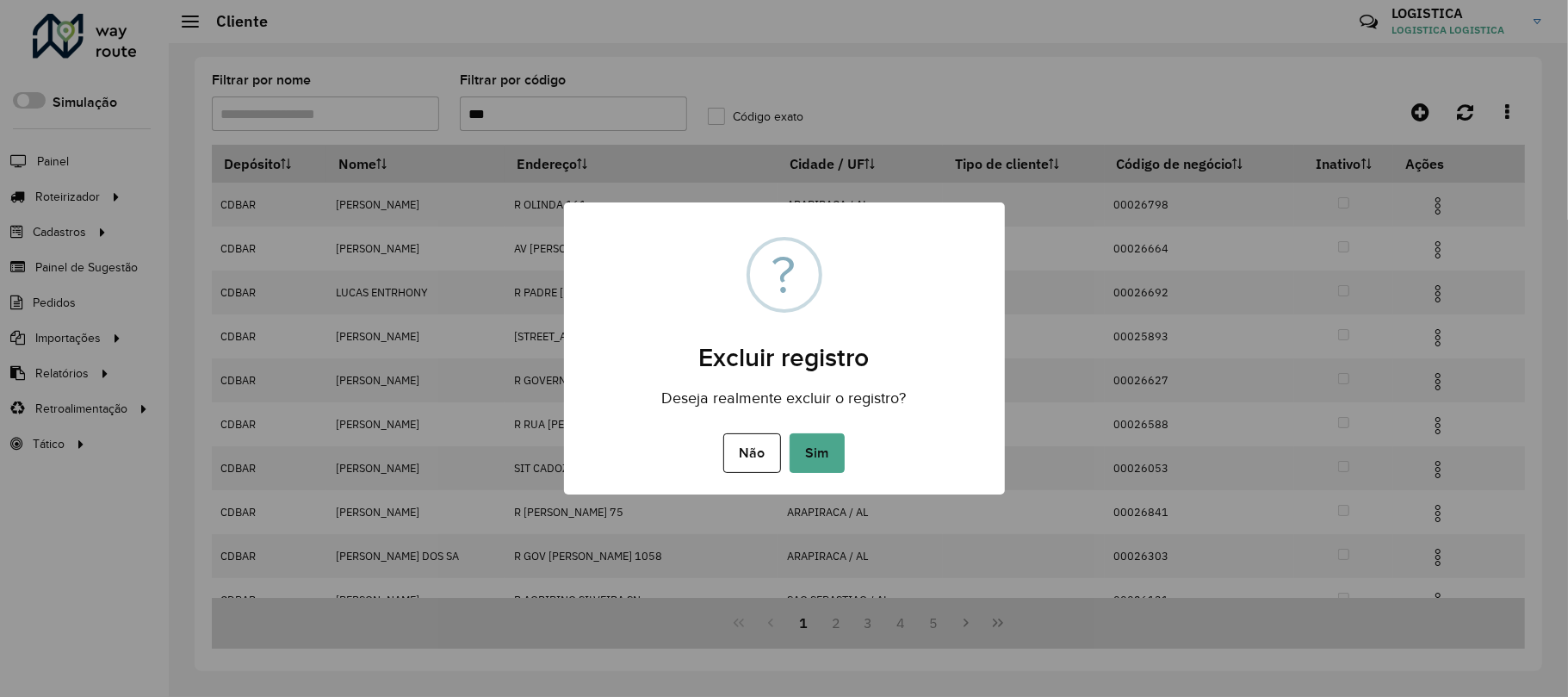
click at [790, 433] on button "Sim" at bounding box center [817, 453] width 55 height 40
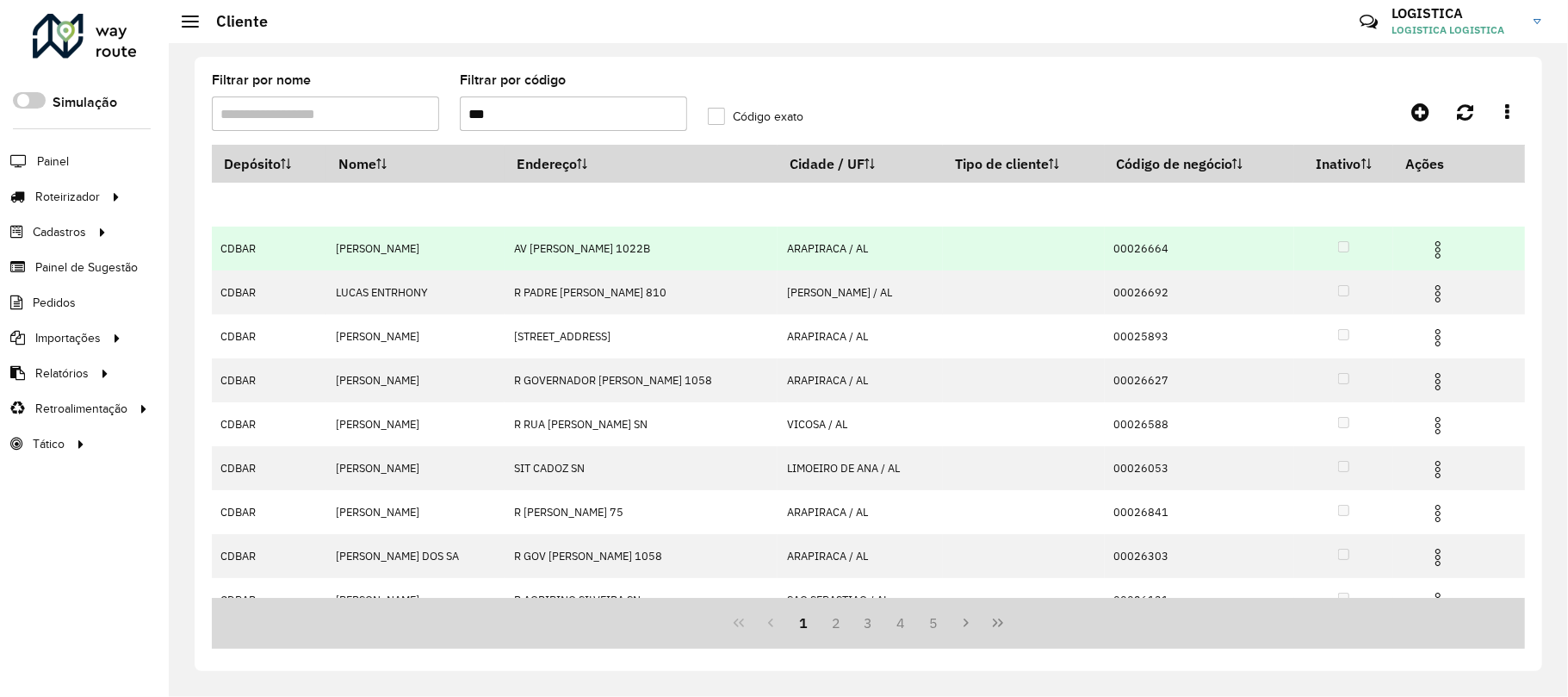
click at [1442, 252] on img at bounding box center [1438, 250] width 21 height 21
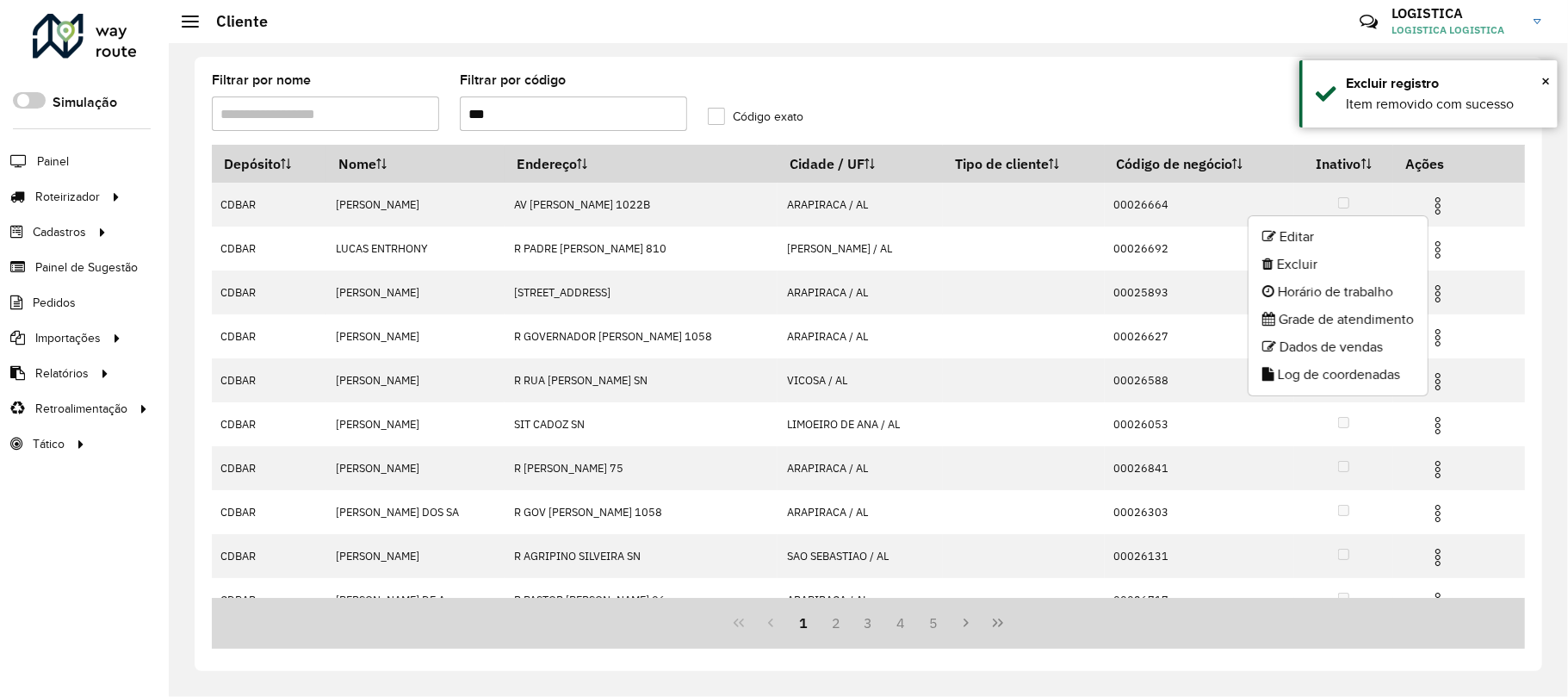
click at [1316, 263] on li "Excluir" at bounding box center [1338, 265] width 179 height 28
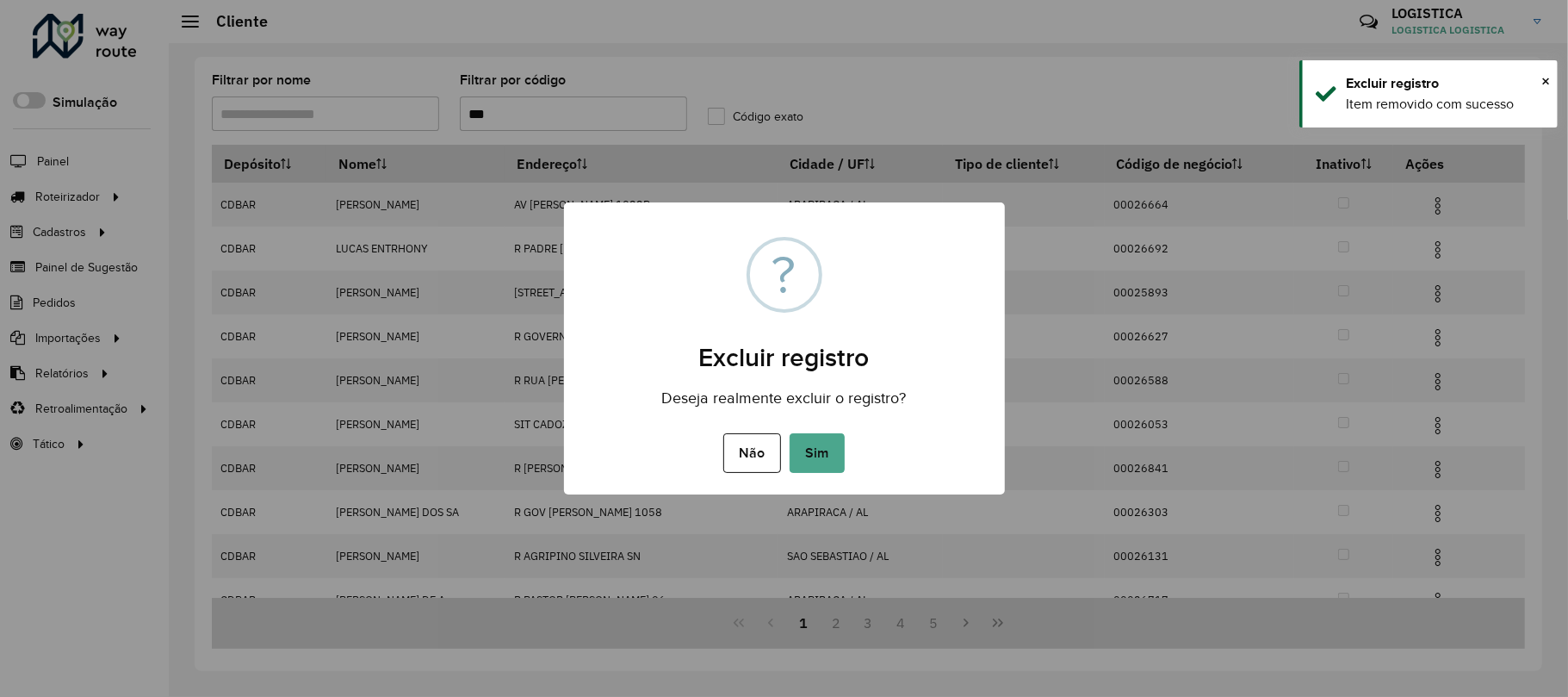
click at [790, 433] on button "Sim" at bounding box center [817, 453] width 55 height 40
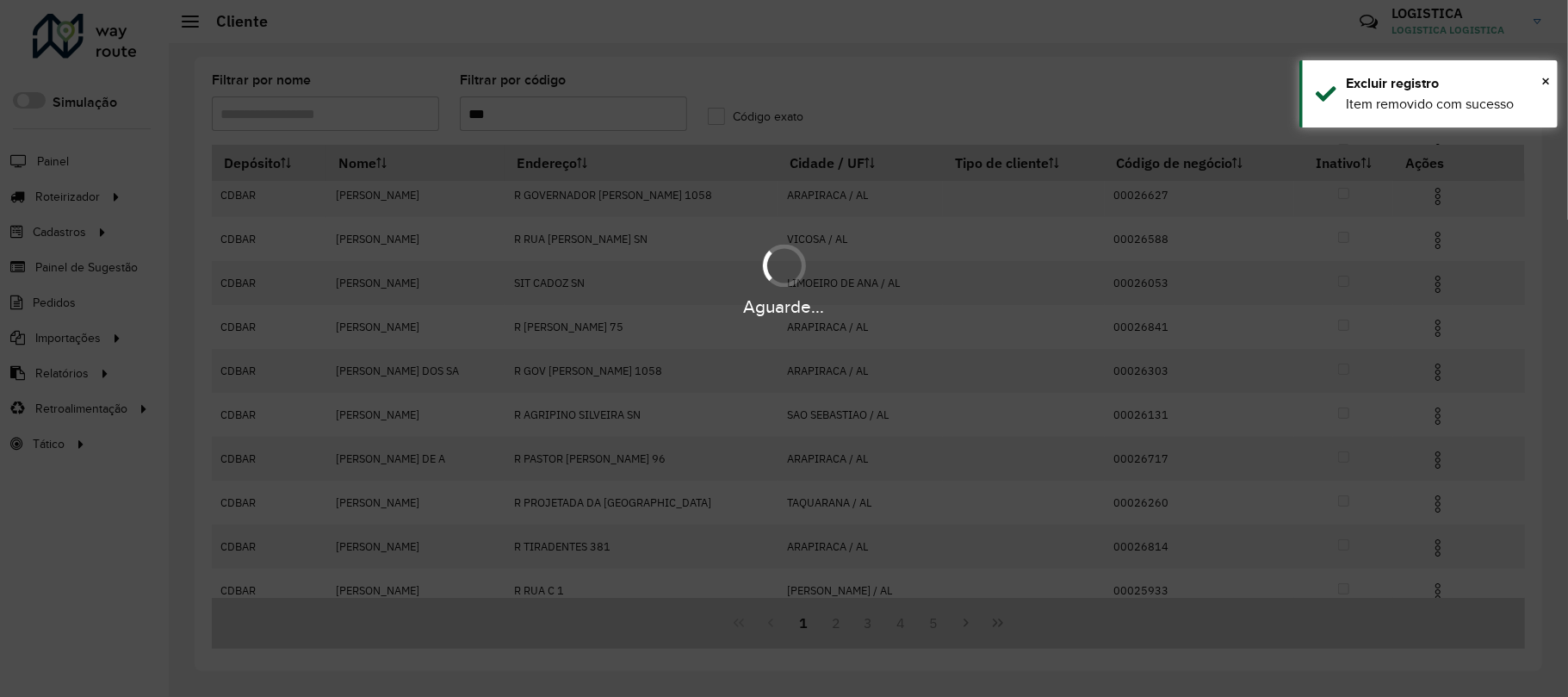
scroll to position [98, 0]
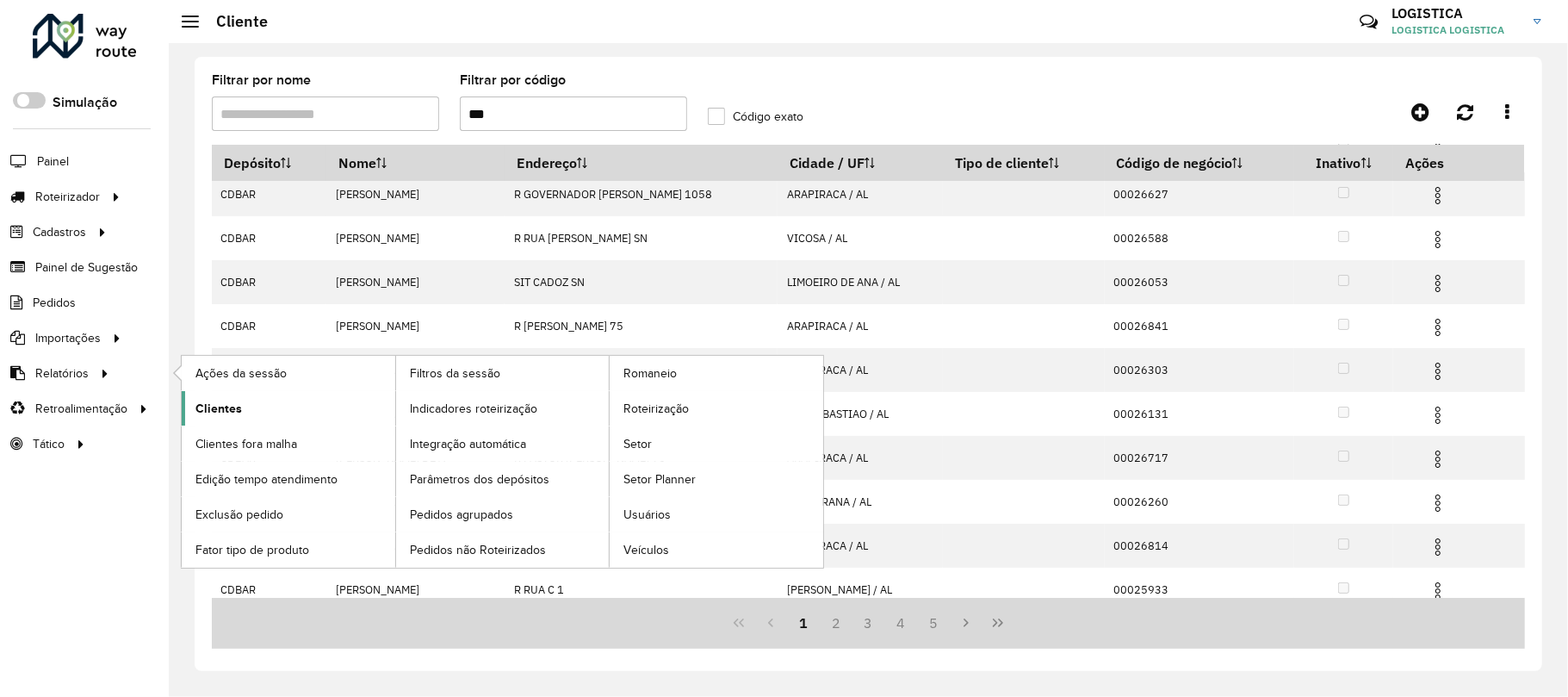
click at [224, 403] on span "Clientes" at bounding box center [218, 408] width 46 height 18
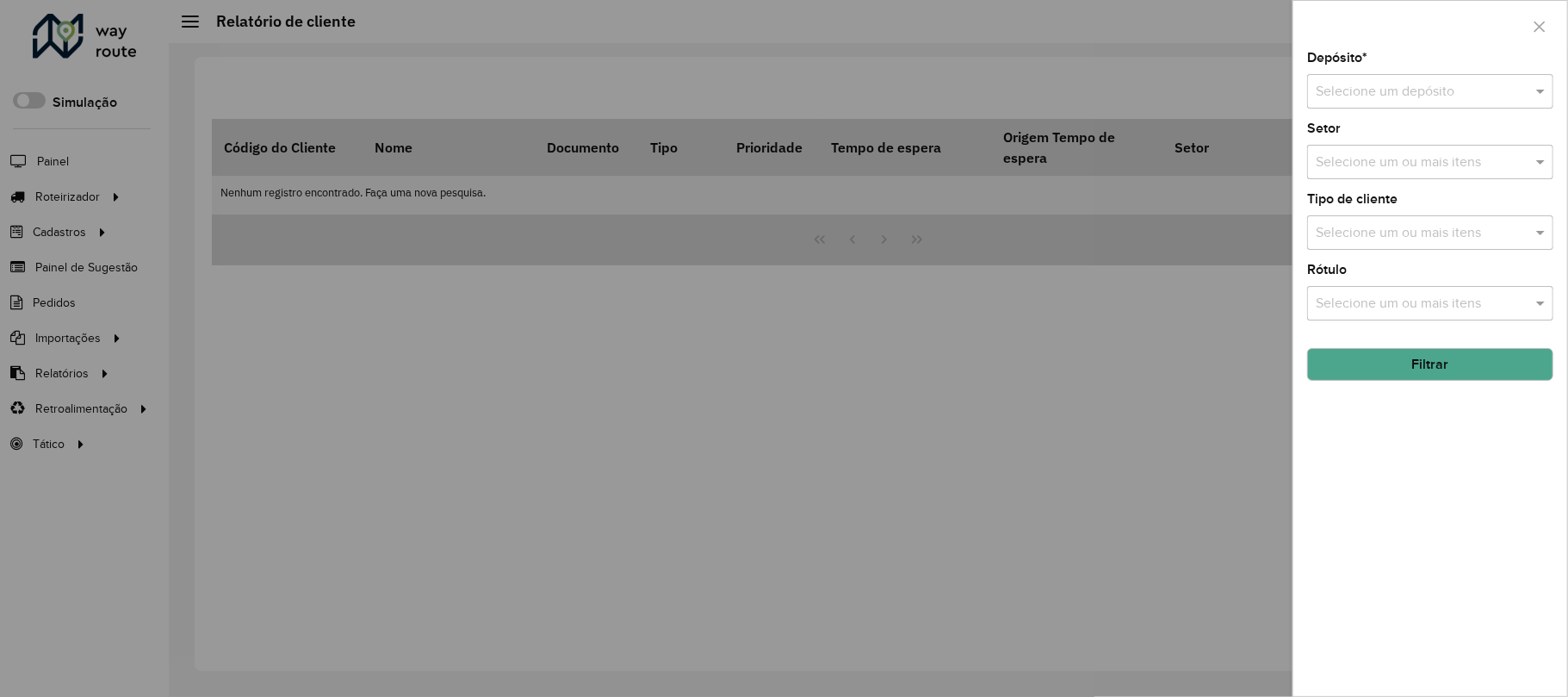
click at [1400, 359] on button "Filtrar" at bounding box center [1430, 365] width 246 height 33
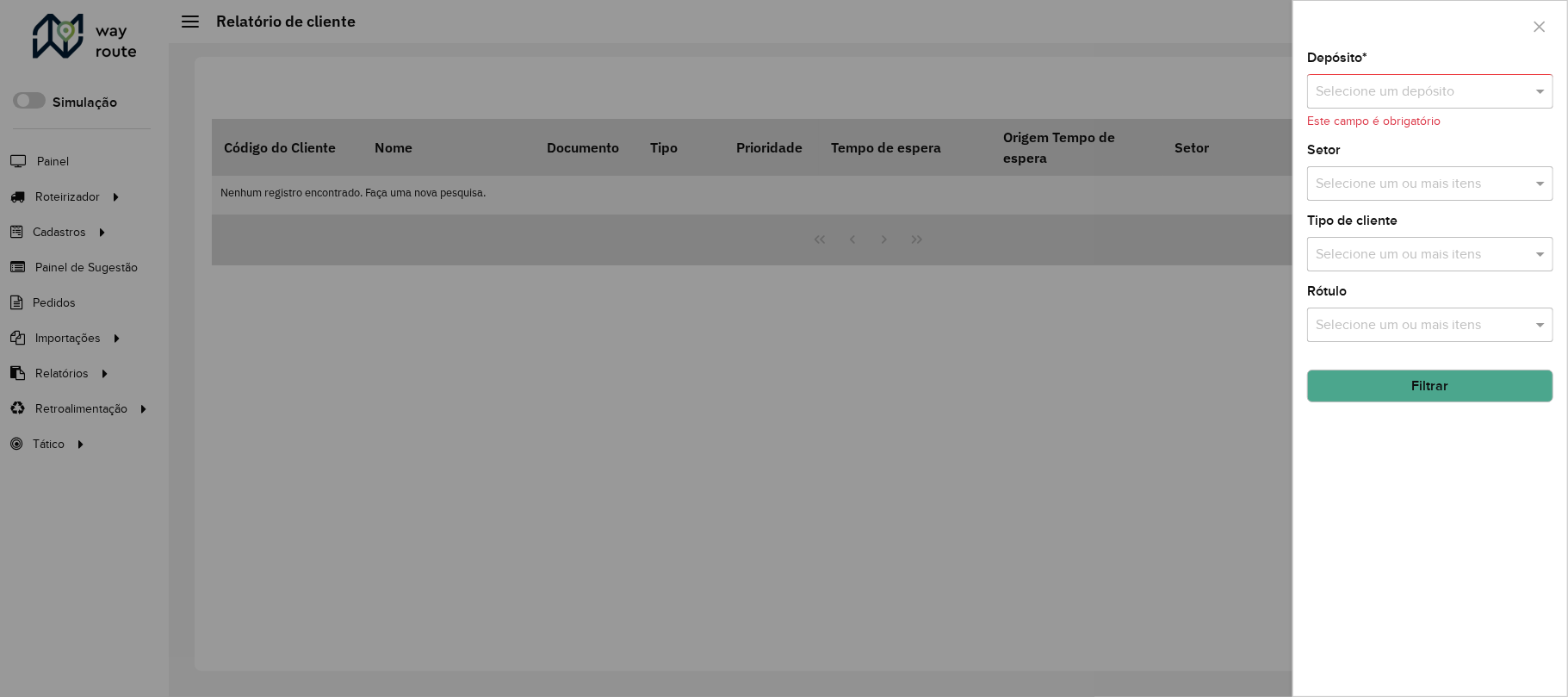
click at [1396, 94] on input "text" at bounding box center [1413, 92] width 195 height 21
click at [1371, 132] on div "CDBAR" at bounding box center [1431, 141] width 244 height 30
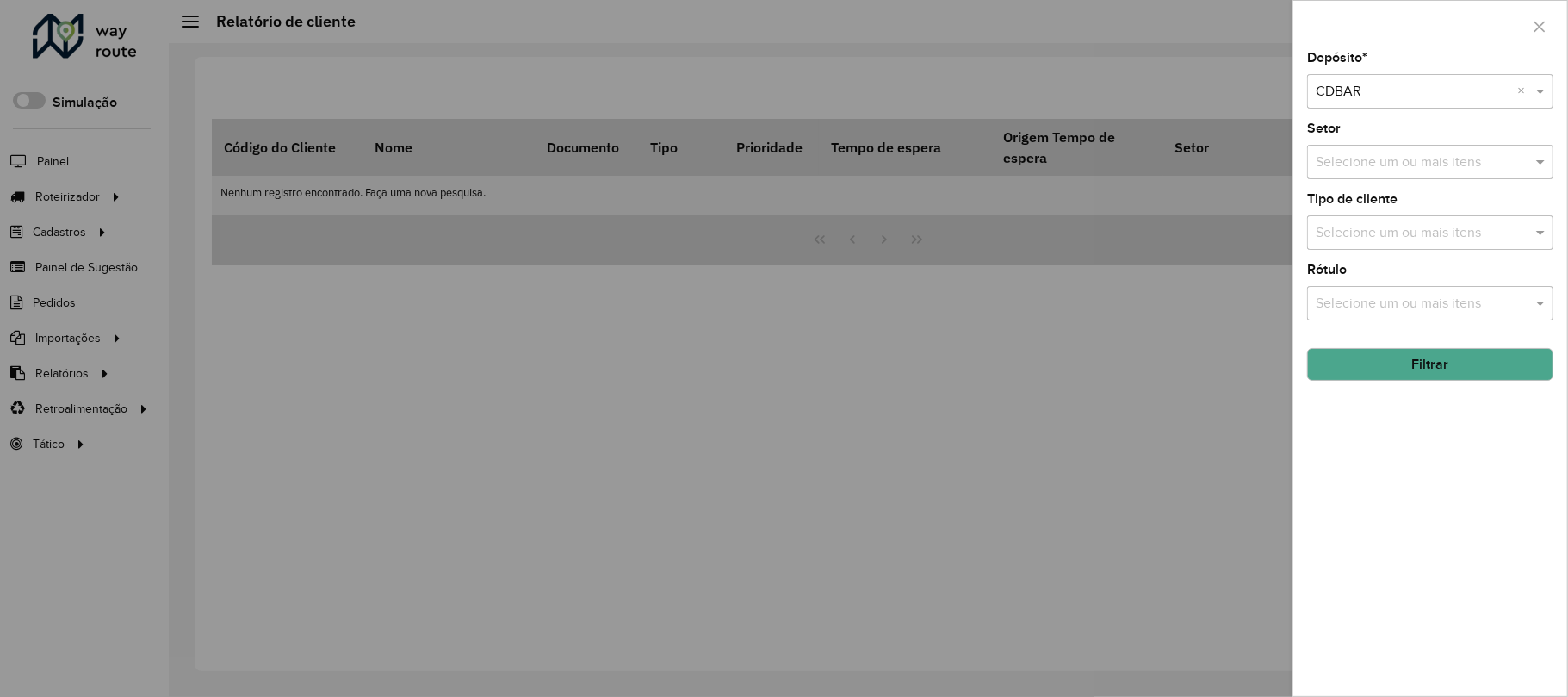
click at [1447, 376] on button "Filtrar" at bounding box center [1430, 365] width 246 height 33
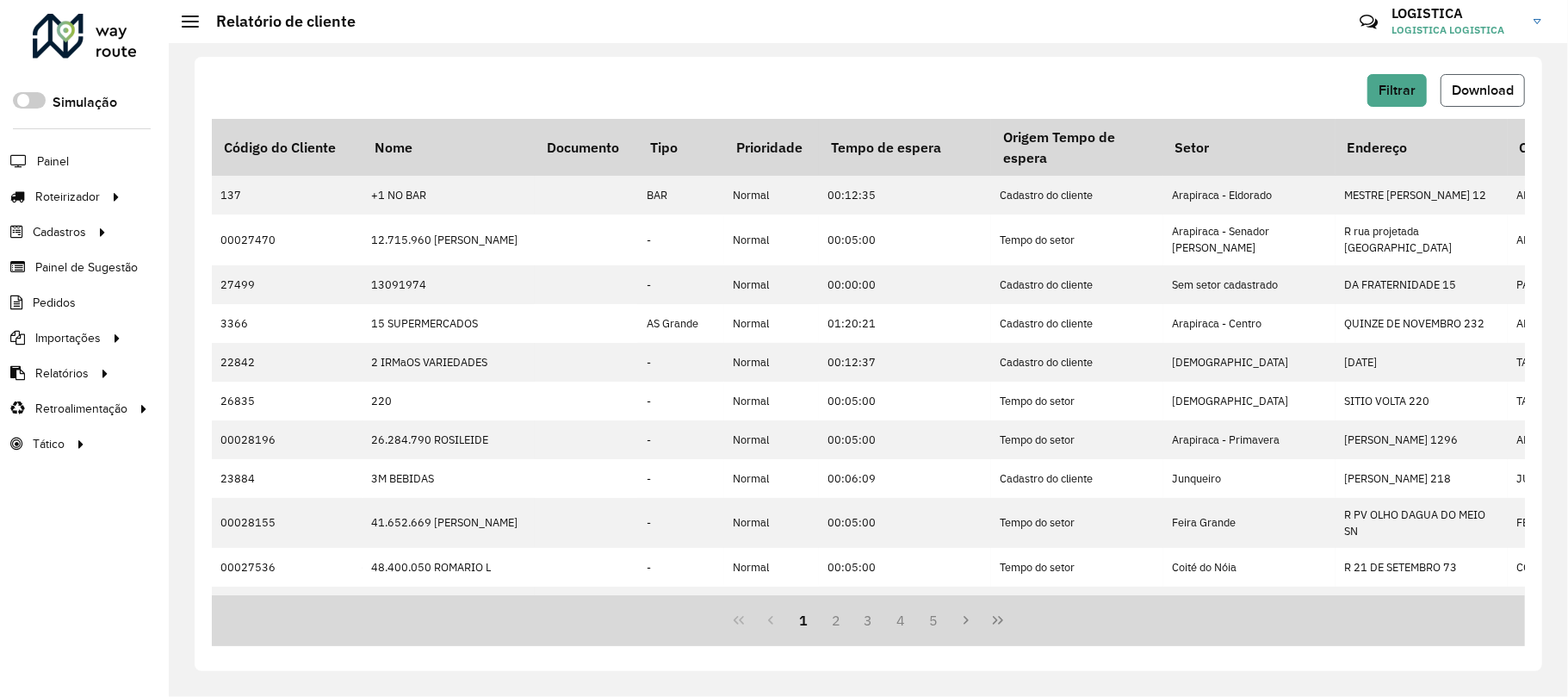
click at [1469, 91] on span "Download" at bounding box center [1483, 90] width 62 height 15
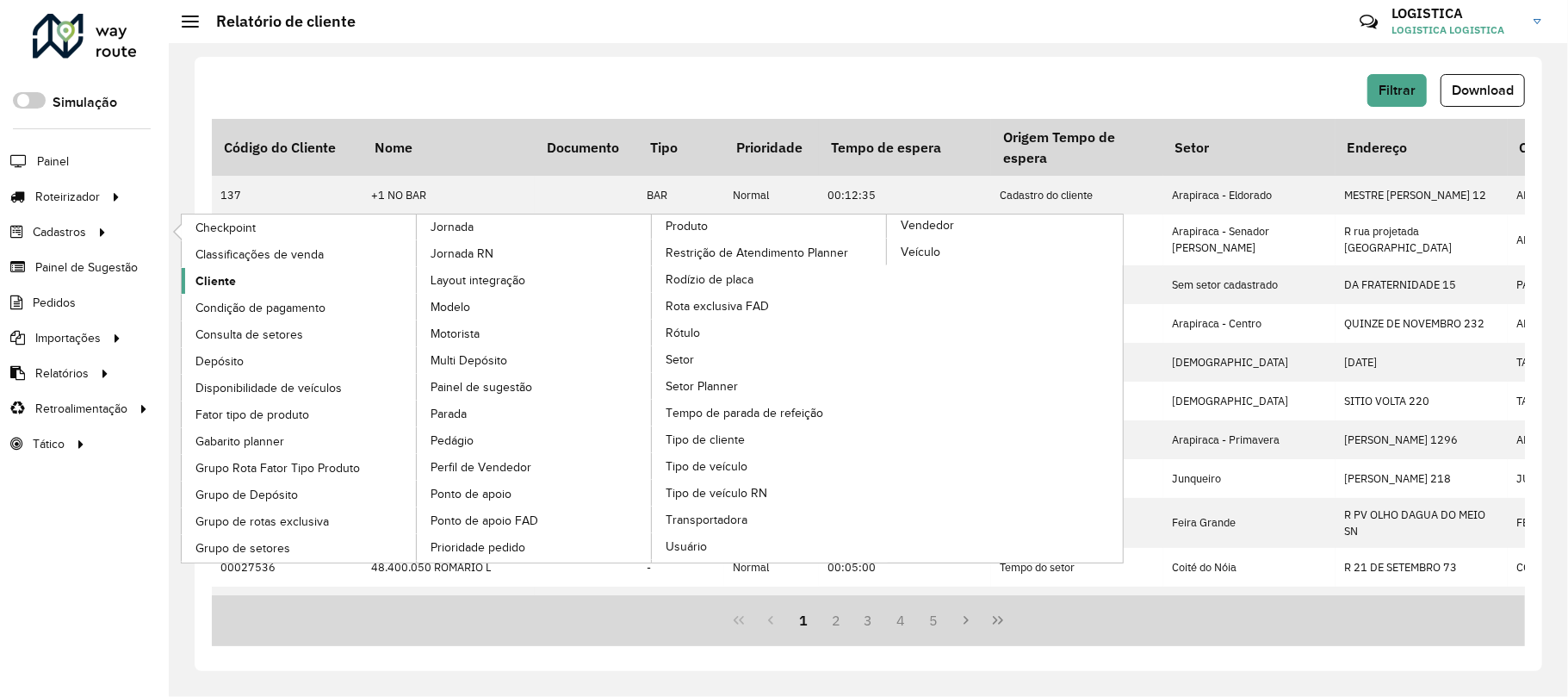
click at [200, 286] on span "Cliente" at bounding box center [216, 281] width 41 height 18
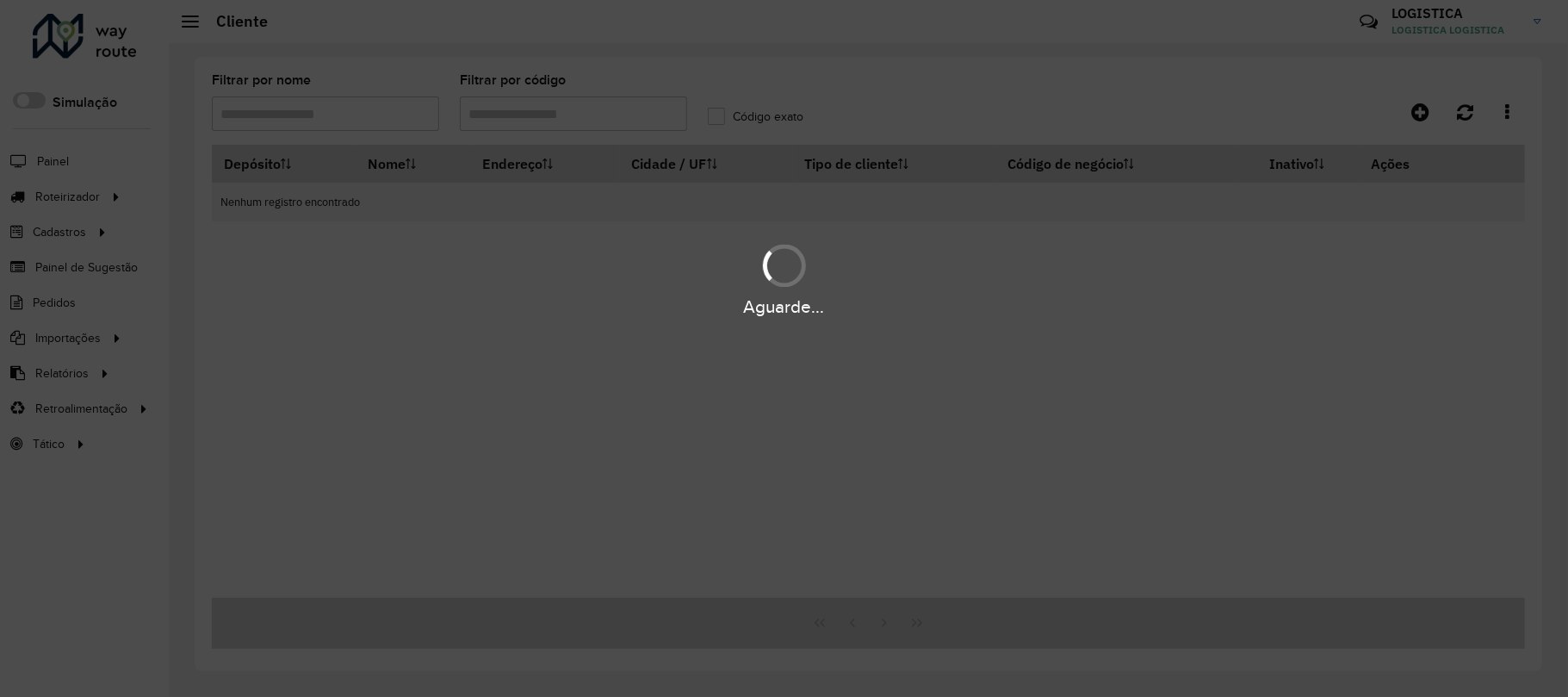
type input "***"
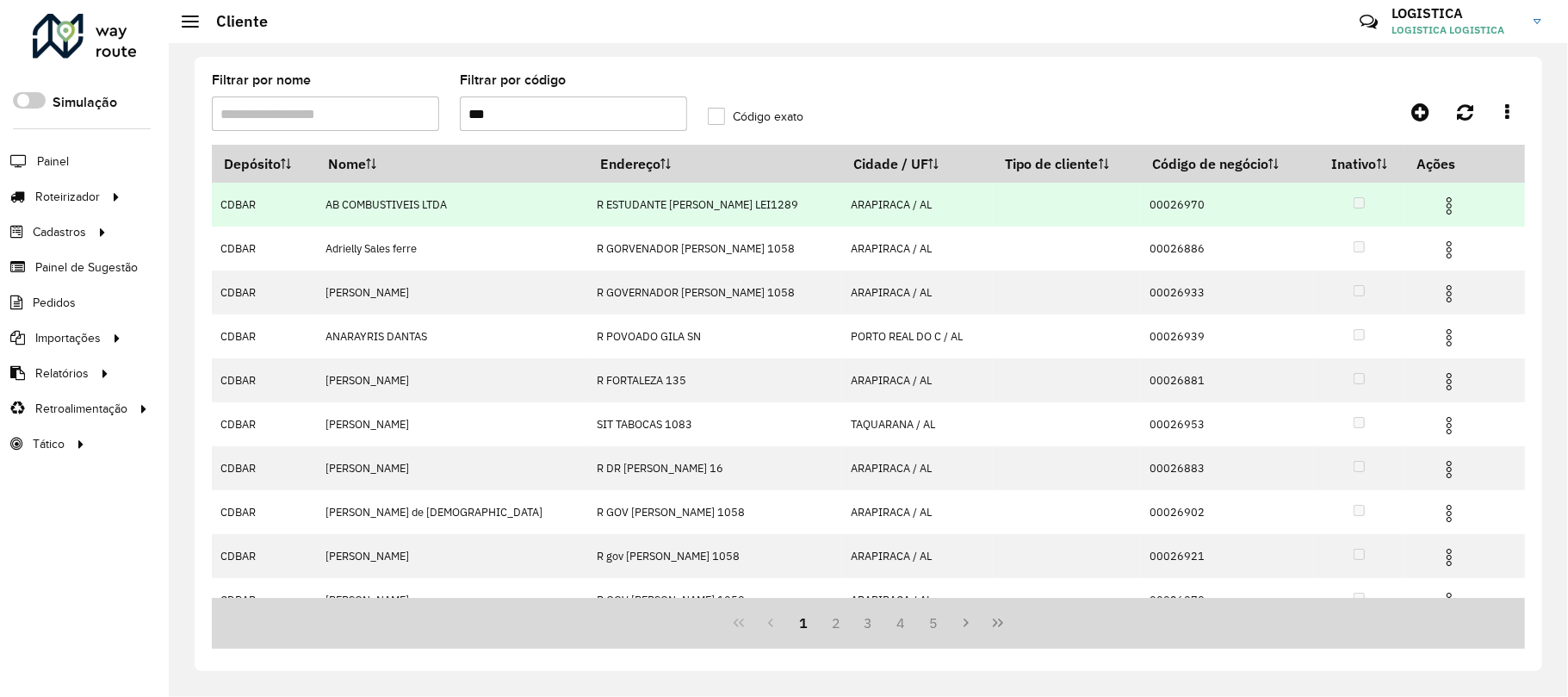
click at [1442, 211] on img at bounding box center [1450, 206] width 21 height 21
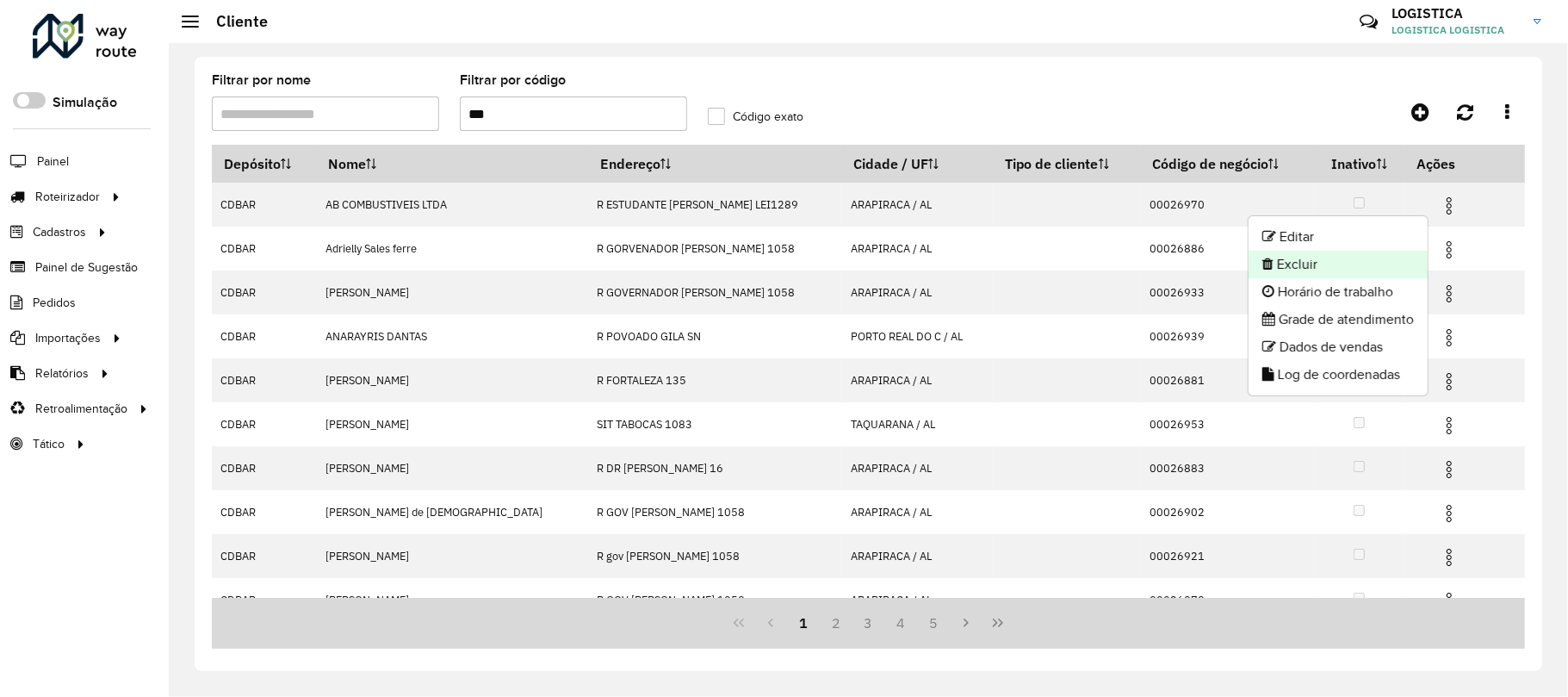
click at [1391, 270] on li "Excluir" at bounding box center [1338, 265] width 179 height 28
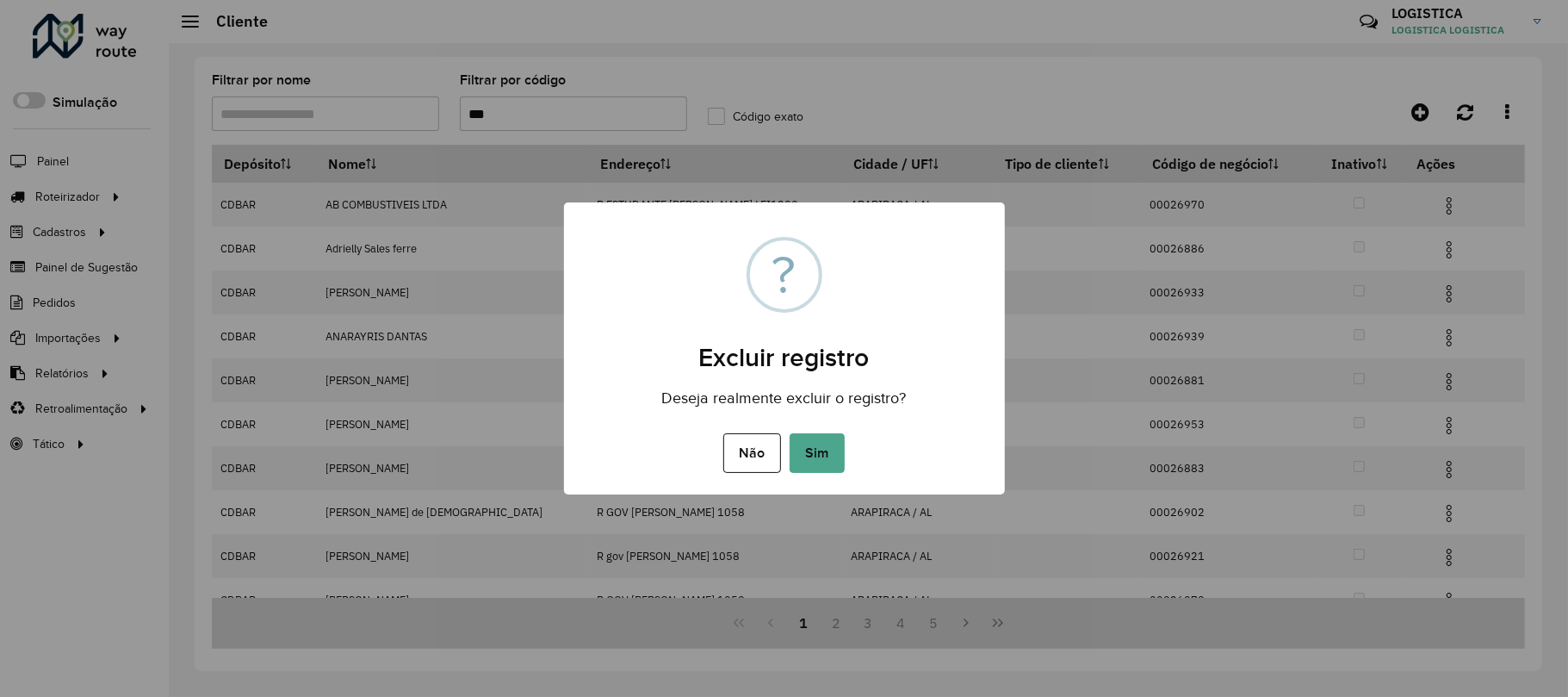
click at [790, 433] on button "Sim" at bounding box center [817, 453] width 55 height 40
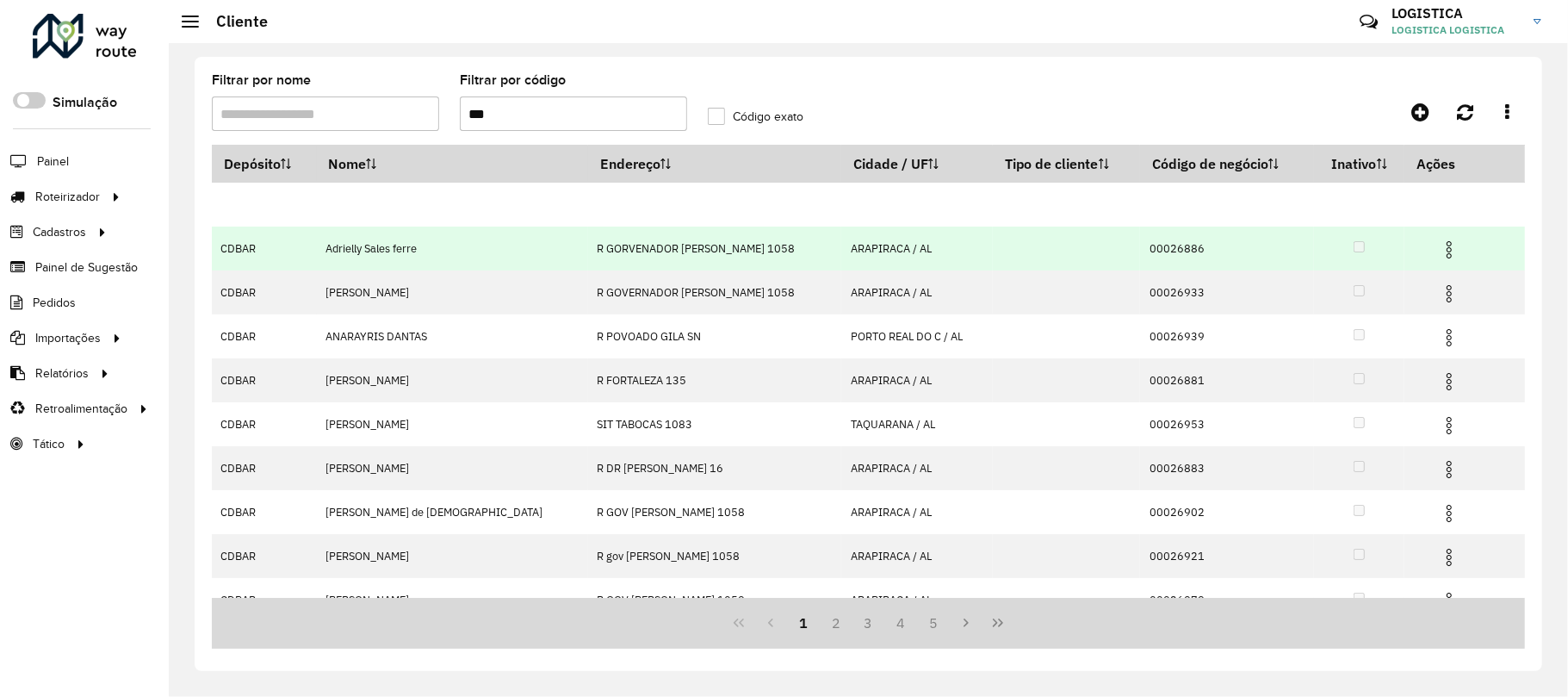
click at [1444, 239] on img at bounding box center [1450, 250] width 21 height 21
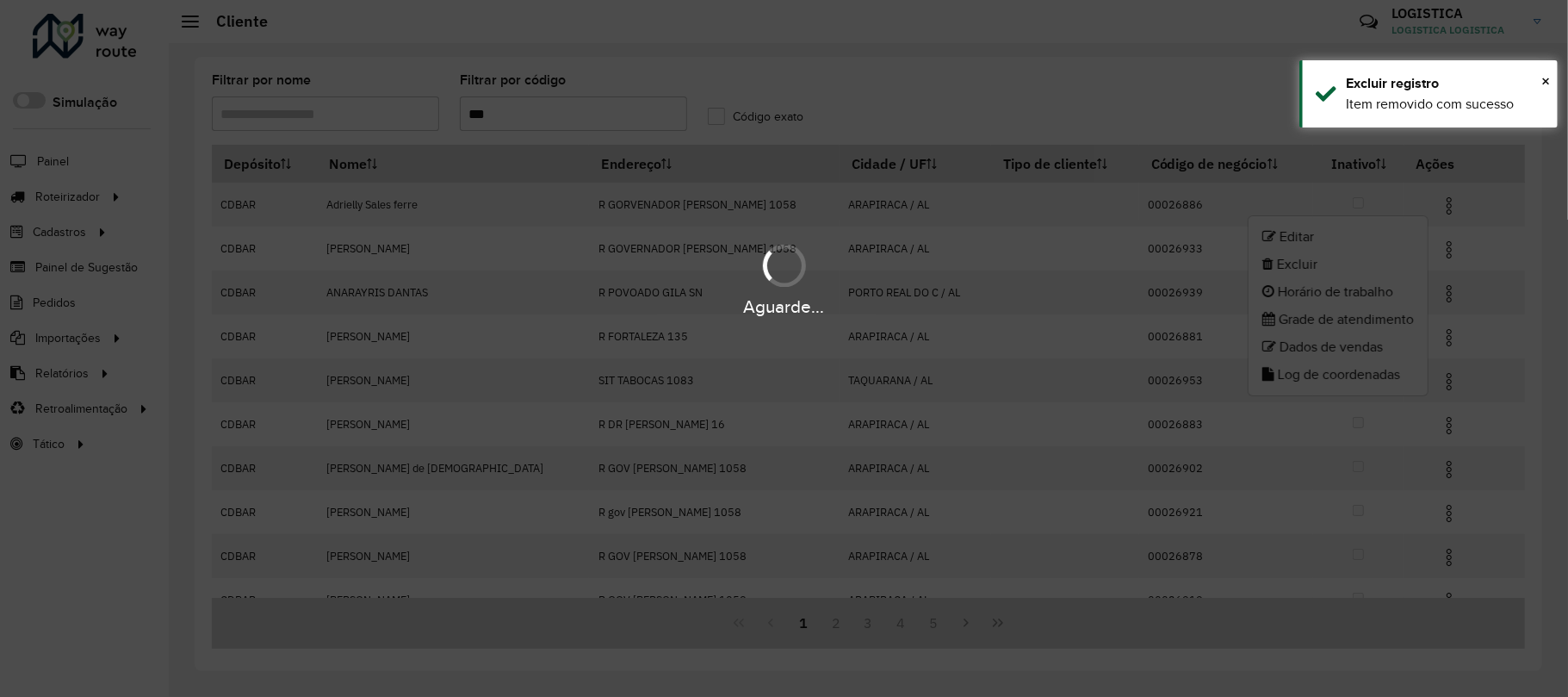
click at [1365, 266] on li "Excluir" at bounding box center [1338, 265] width 179 height 28
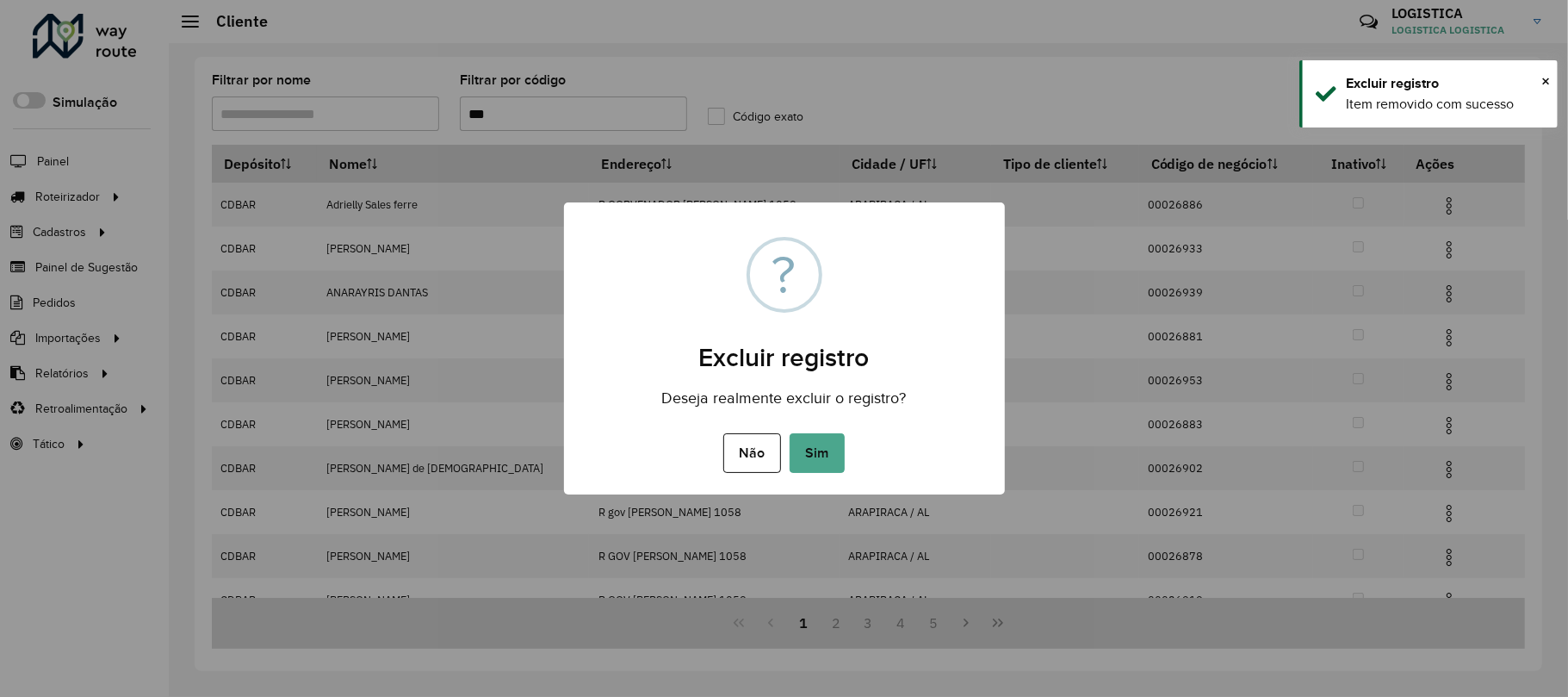
click at [790, 433] on button "Sim" at bounding box center [817, 453] width 55 height 40
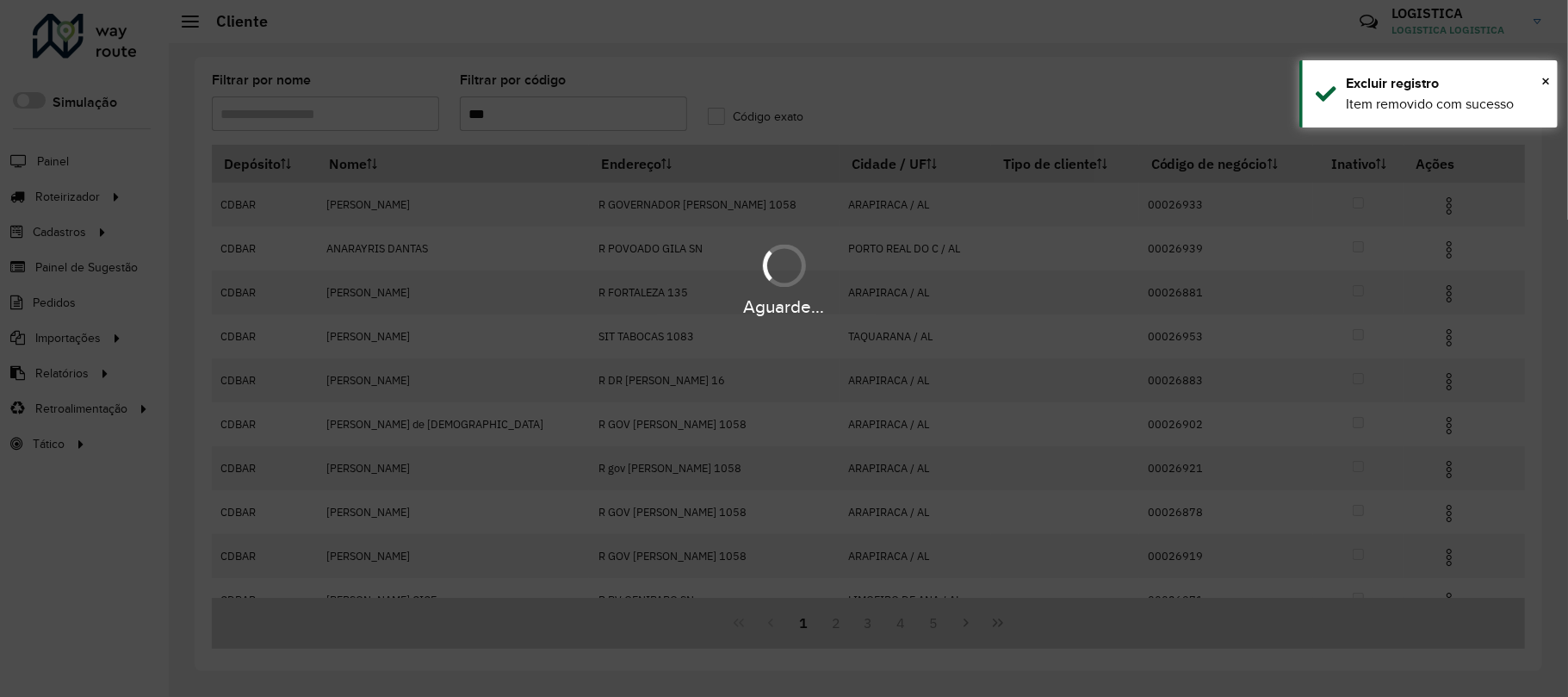
click at [1440, 255] on div "Aguarde..." at bounding box center [784, 278] width 1568 height 82
click at [1438, 255] on div "Aguarde..." at bounding box center [784, 278] width 1568 height 82
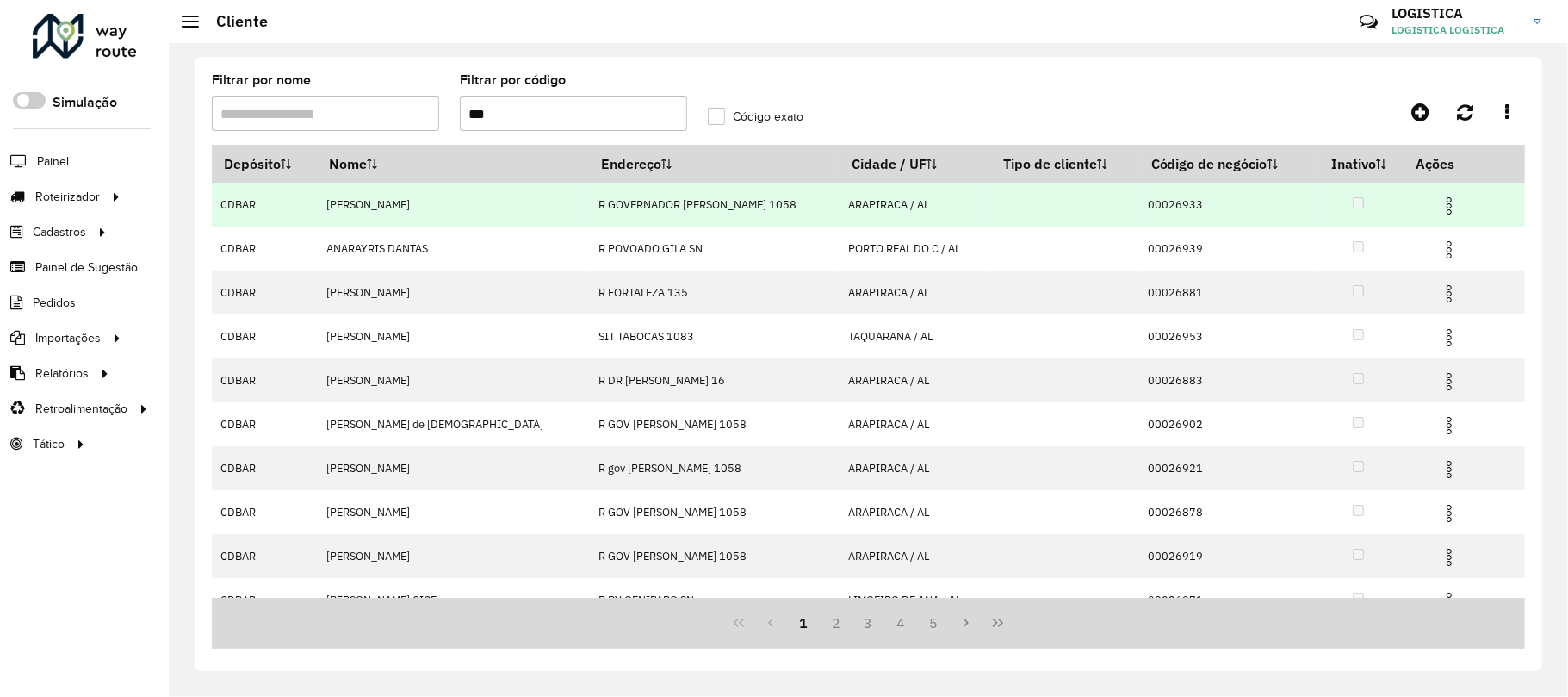
click at [1439, 207] on img at bounding box center [1450, 206] width 21 height 21
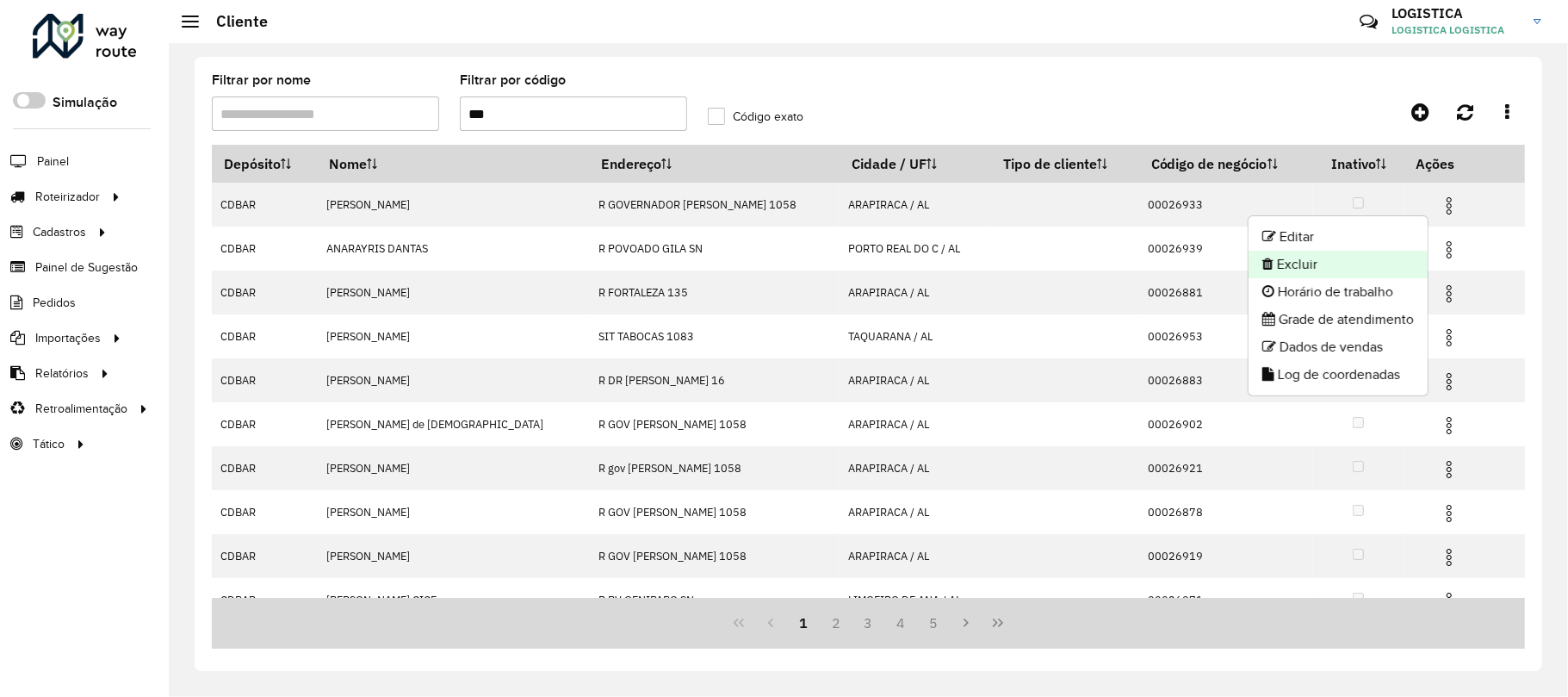
click at [1344, 263] on li "Excluir" at bounding box center [1338, 265] width 179 height 28
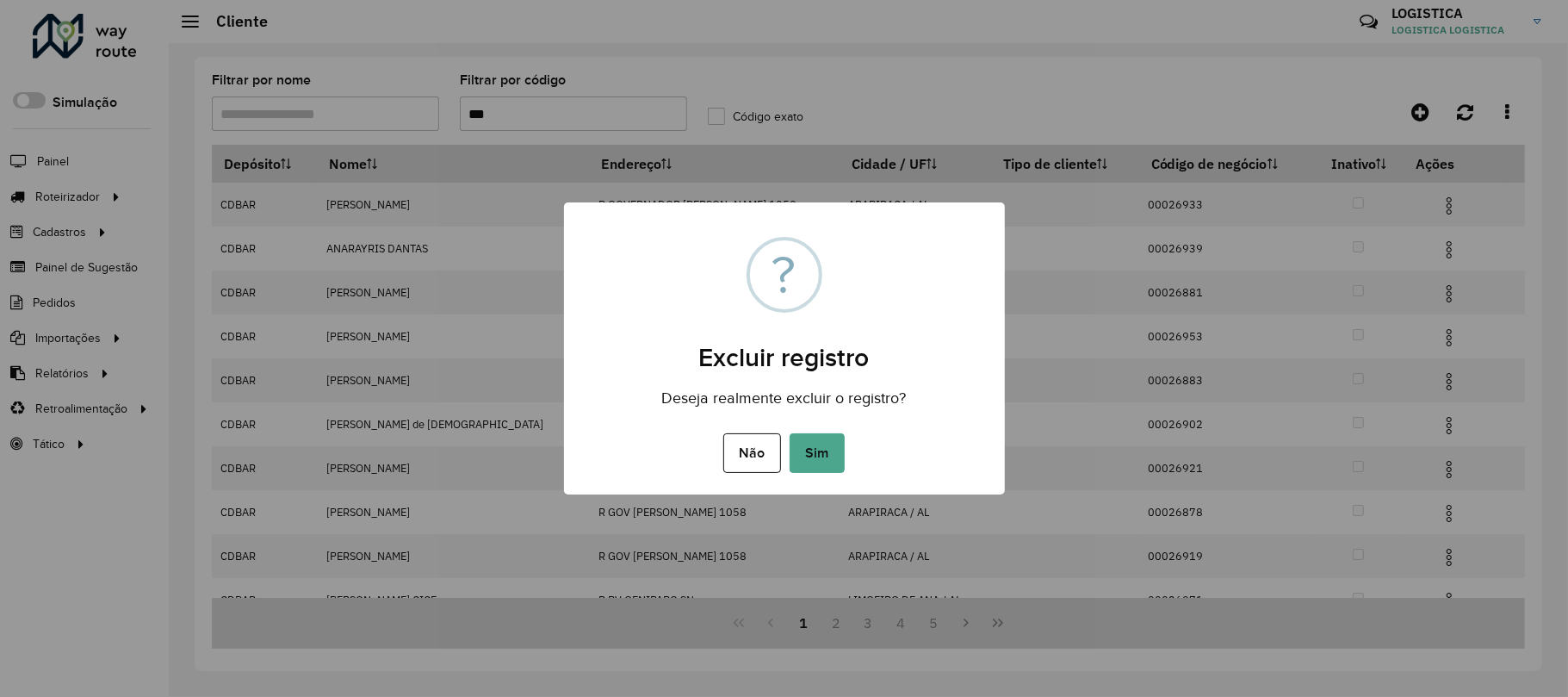
click at [790, 433] on button "Sim" at bounding box center [817, 453] width 55 height 40
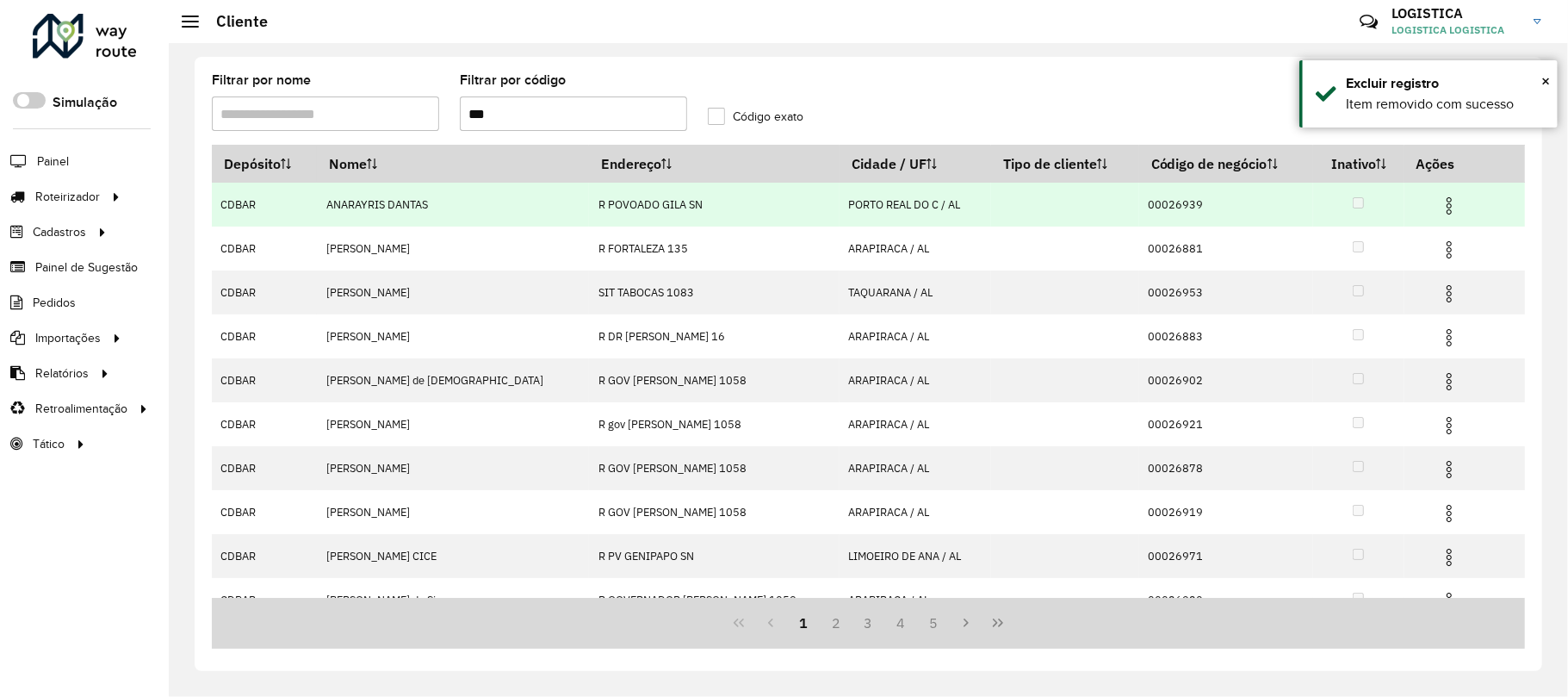
click at [1441, 256] on img at bounding box center [1450, 250] width 21 height 21
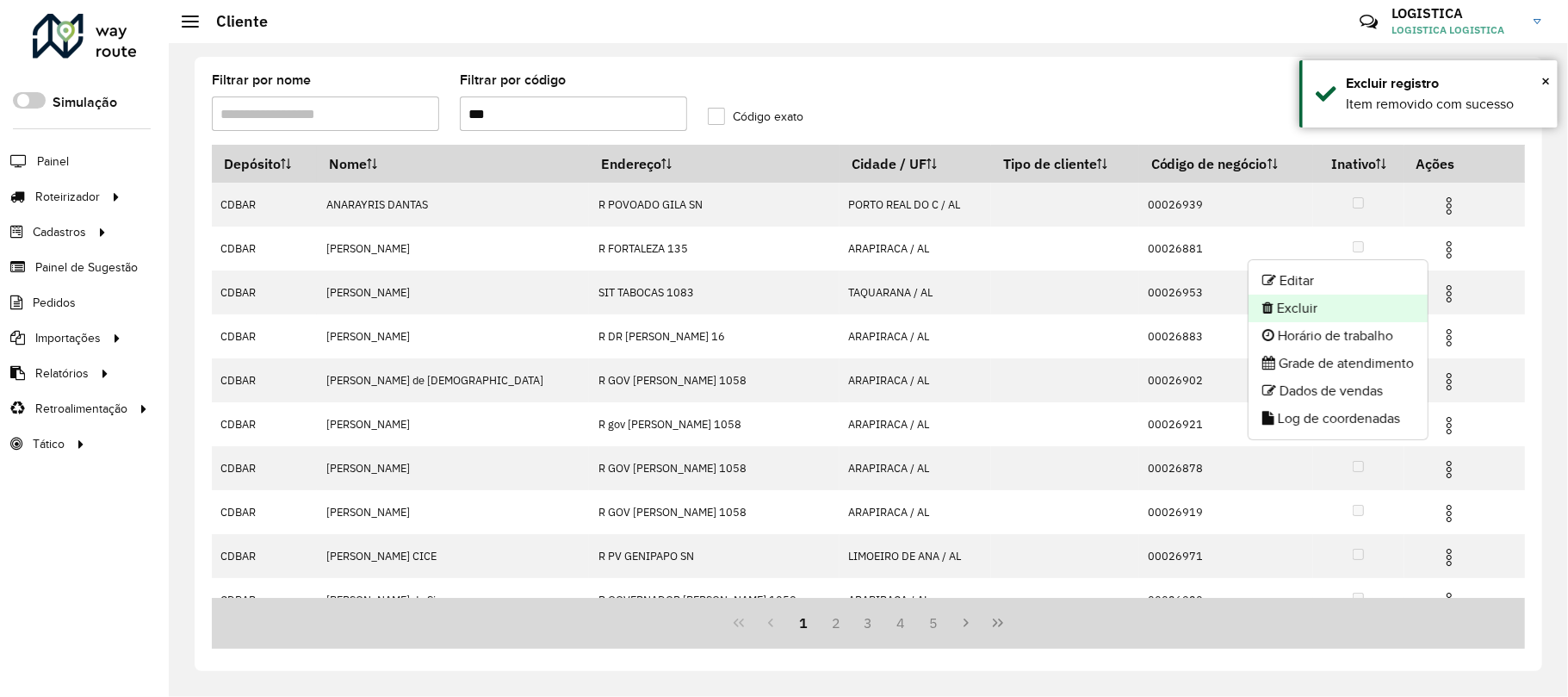
click at [1379, 318] on li "Excluir" at bounding box center [1338, 308] width 179 height 28
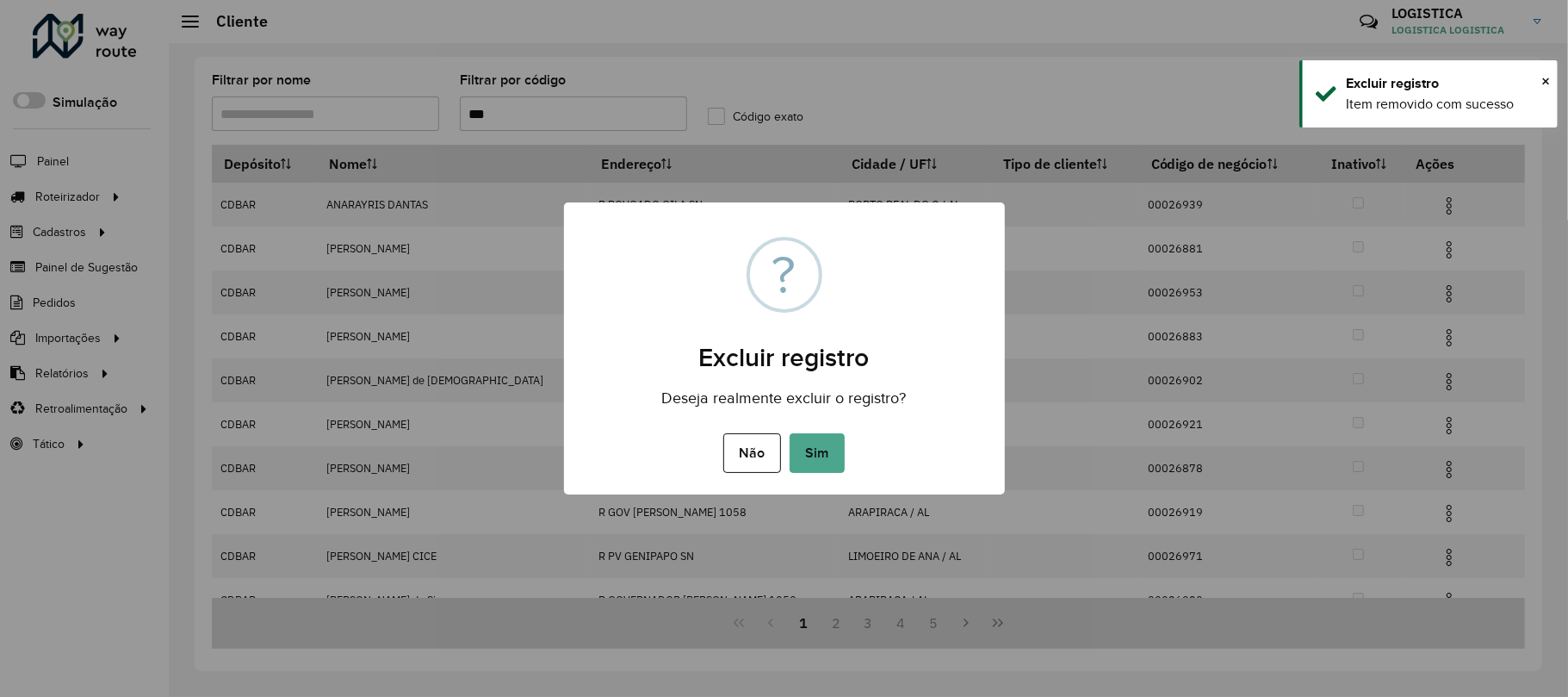
click at [790, 433] on button "Sim" at bounding box center [817, 453] width 55 height 40
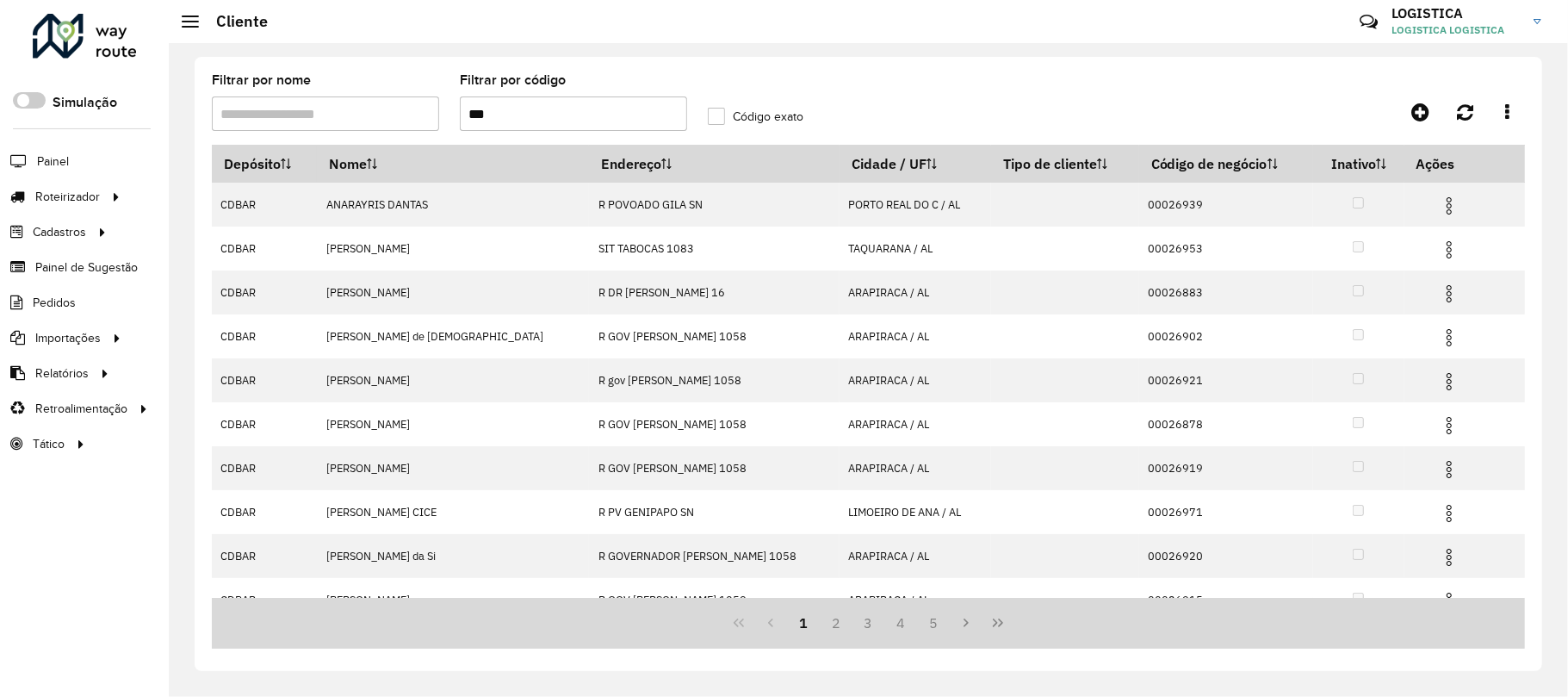
click at [1439, 209] on img at bounding box center [1450, 206] width 21 height 21
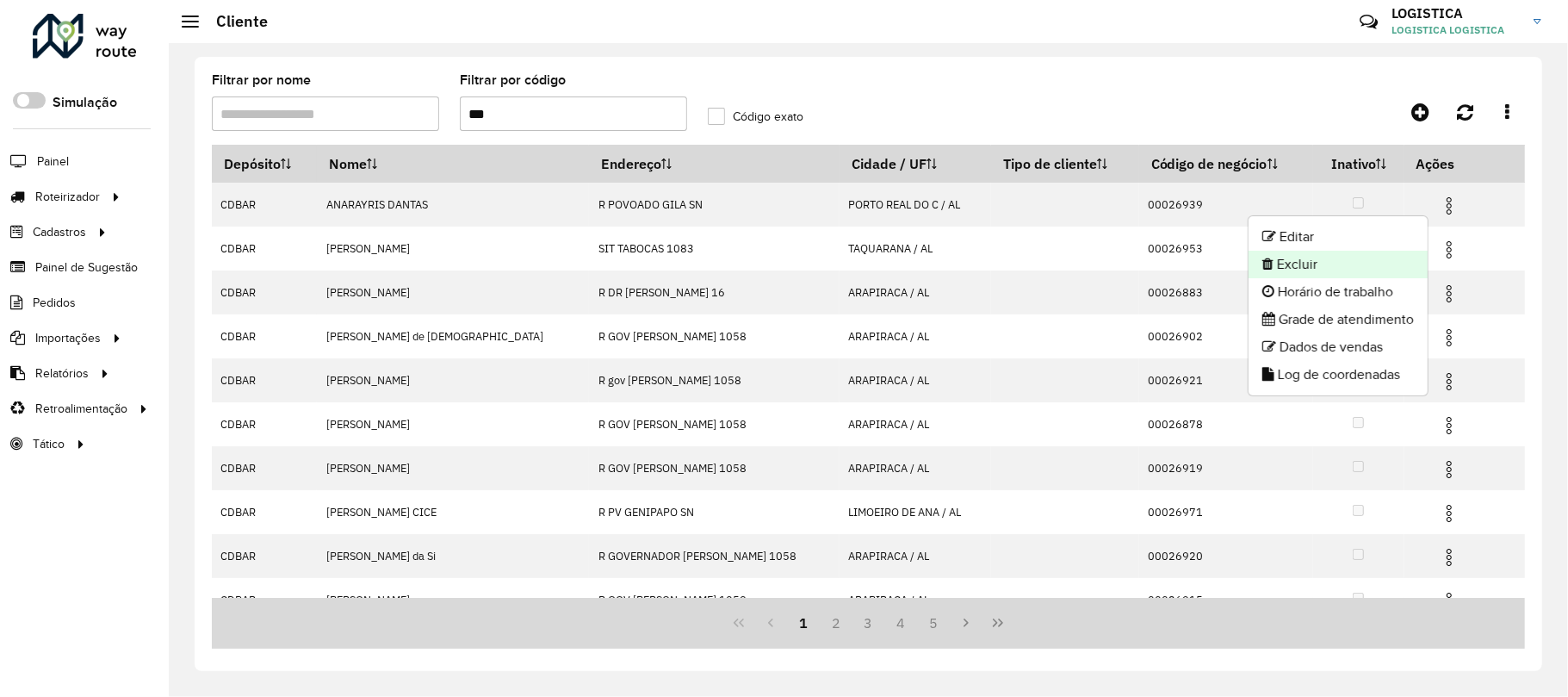
click at [1326, 260] on li "Excluir" at bounding box center [1338, 265] width 179 height 28
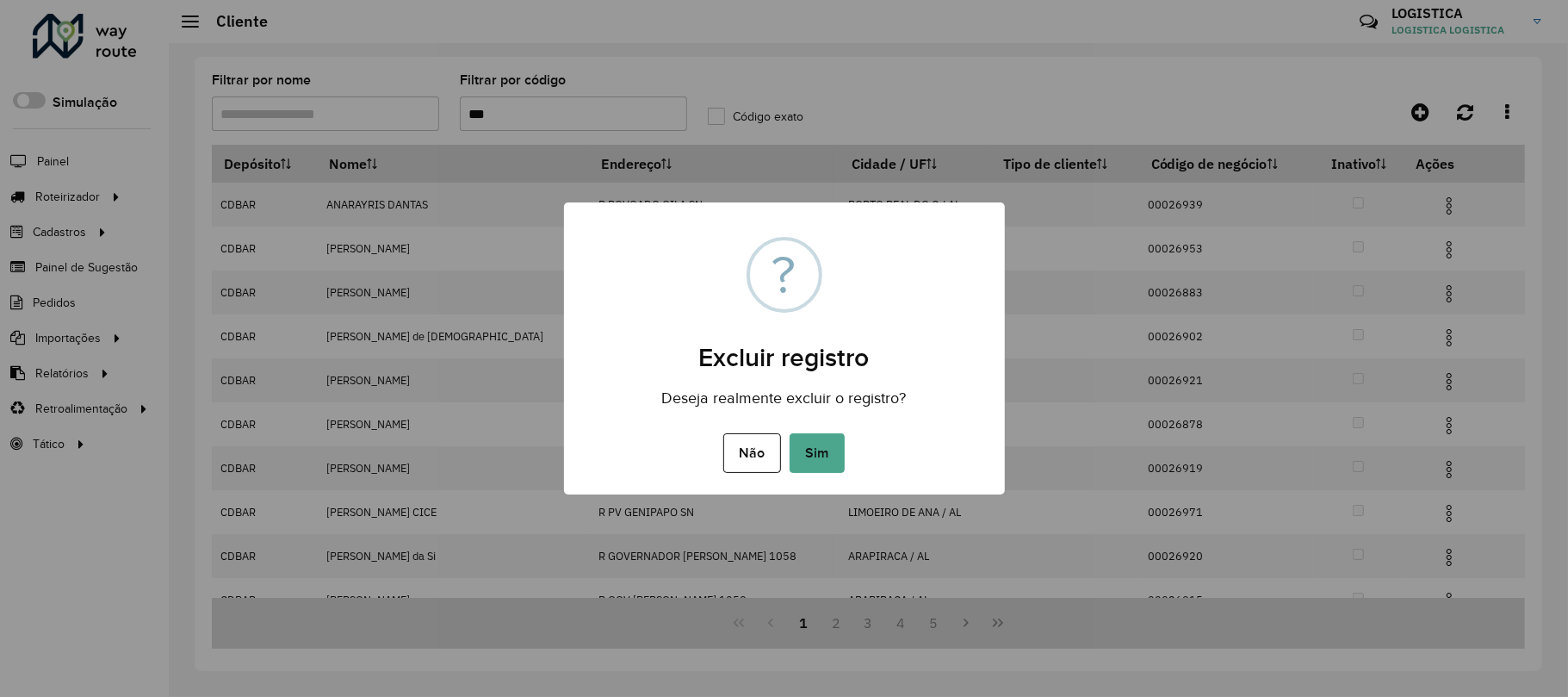
click at [790, 433] on button "Sim" at bounding box center [817, 453] width 55 height 40
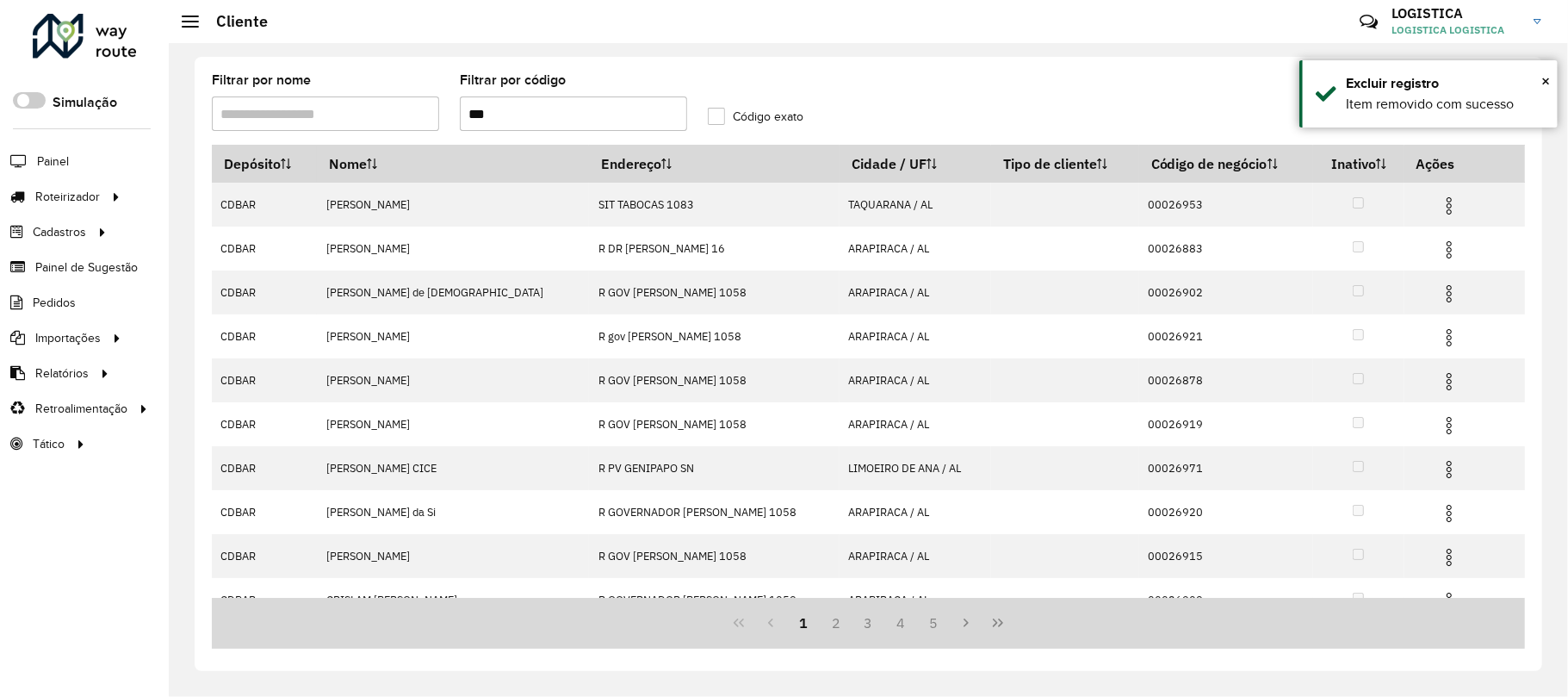
click at [1440, 296] on img at bounding box center [1450, 294] width 21 height 21
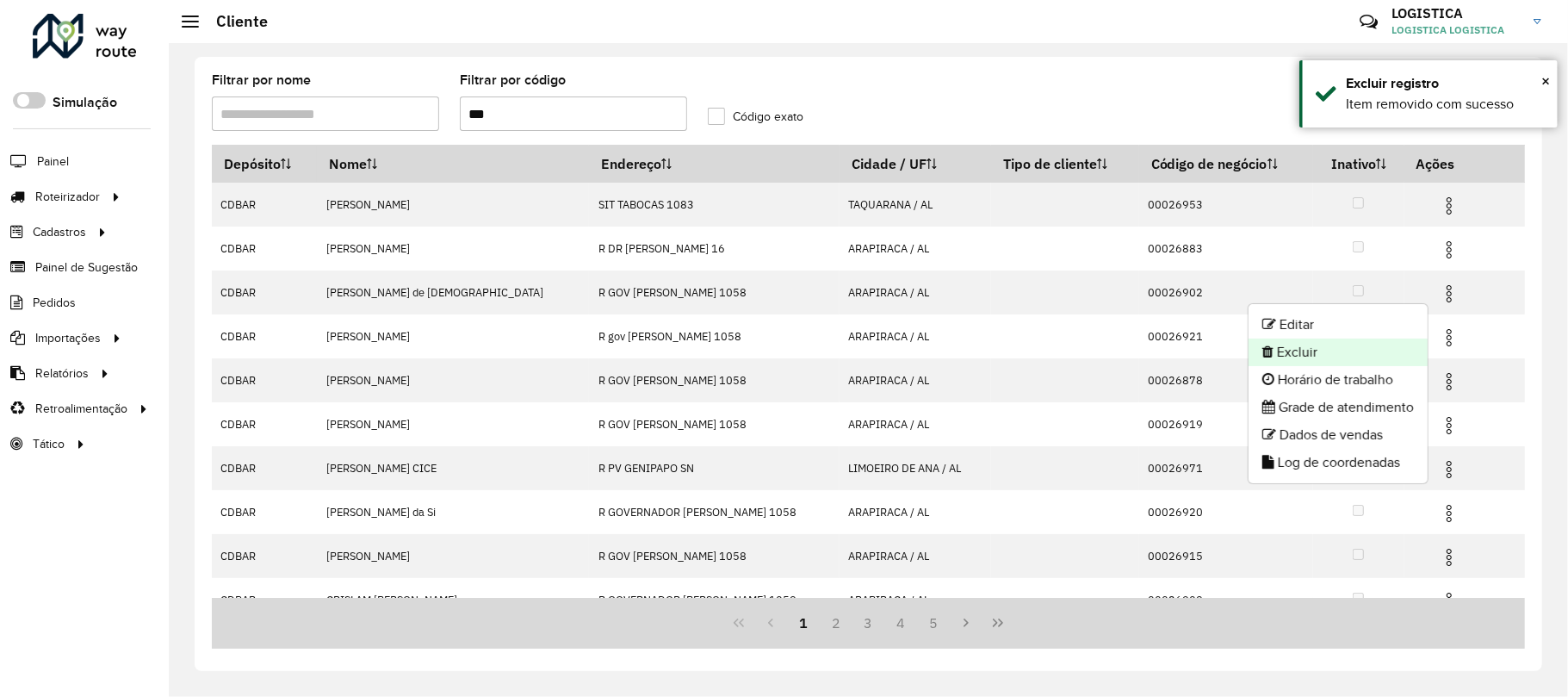
click at [1349, 363] on li "Excluir" at bounding box center [1338, 352] width 179 height 28
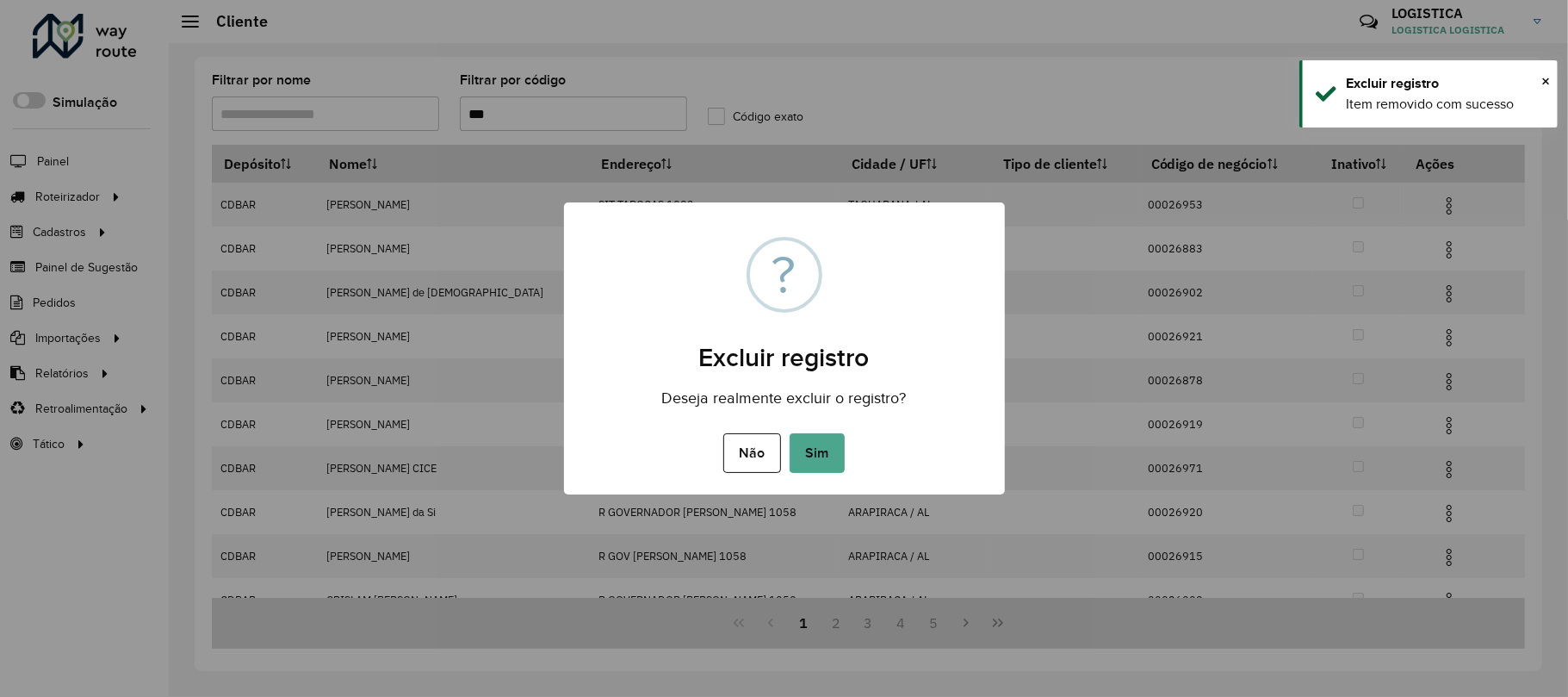
click at [790, 433] on button "Sim" at bounding box center [817, 453] width 55 height 40
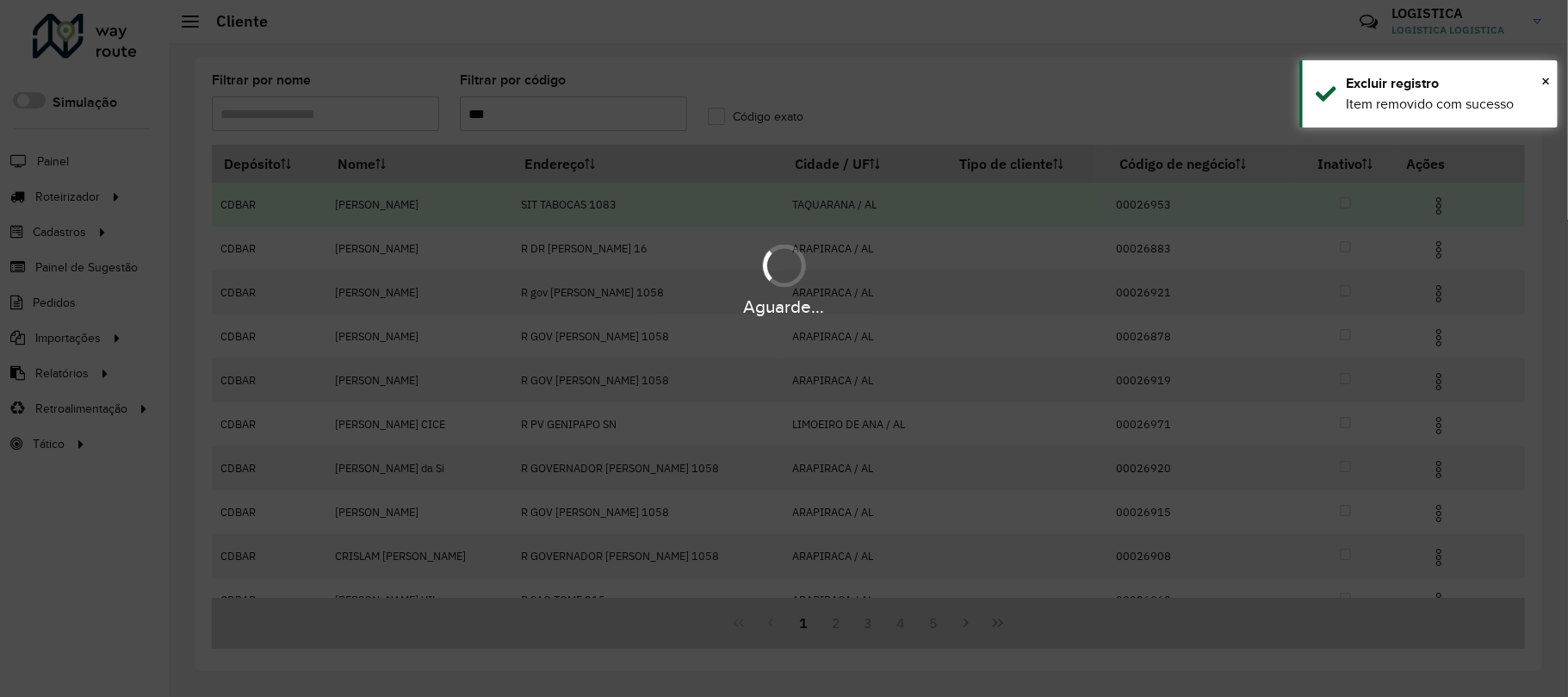
click at [1445, 209] on div "Aguarde..." at bounding box center [784, 348] width 1568 height 697
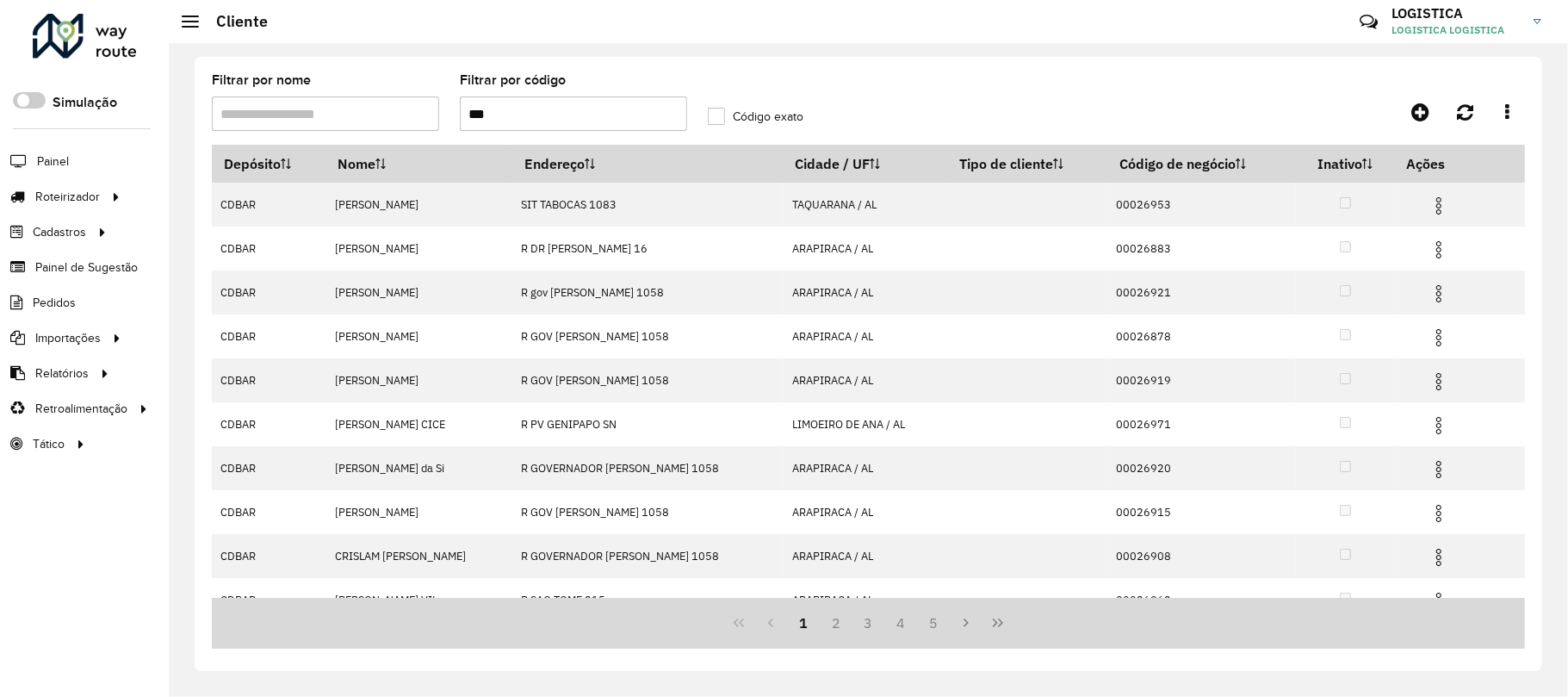
click at [1437, 209] on img at bounding box center [1439, 206] width 21 height 21
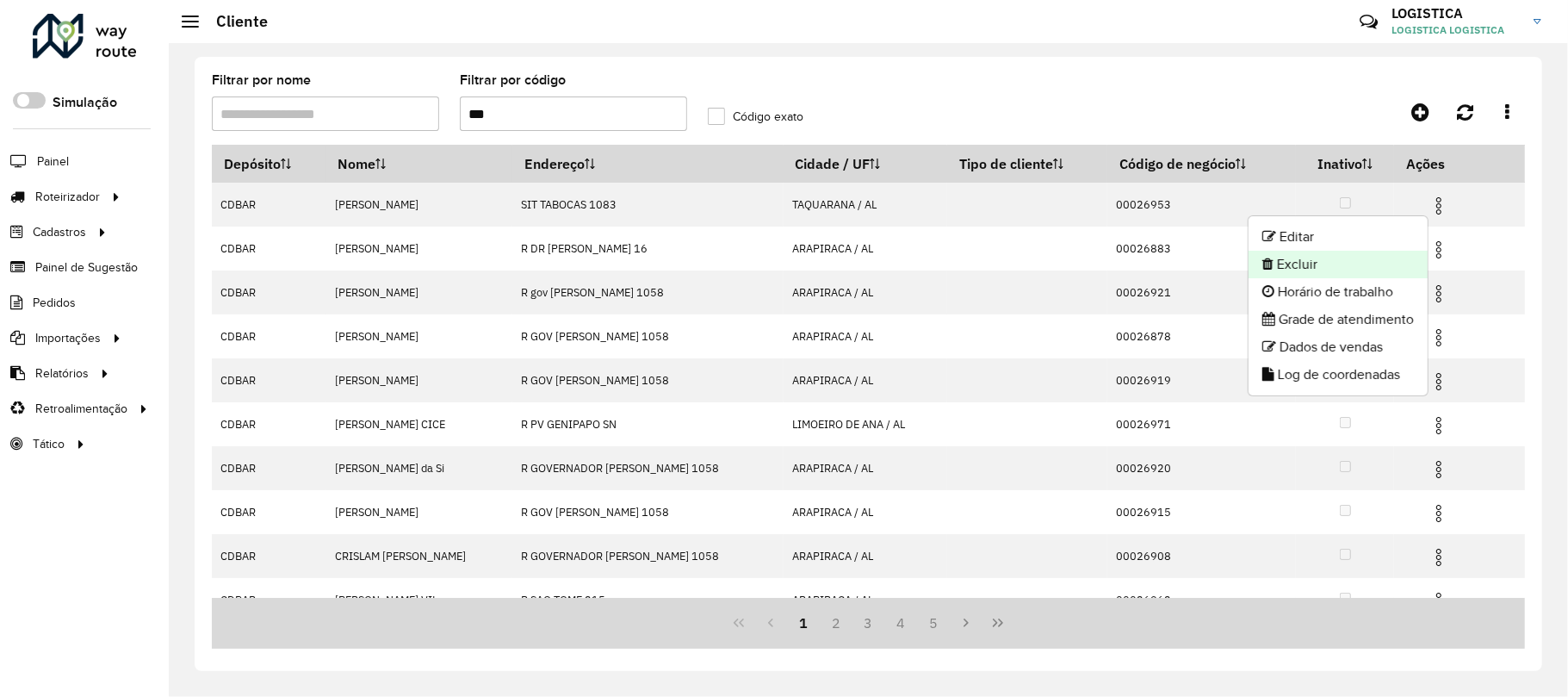
click at [1364, 276] on li "Excluir" at bounding box center [1338, 265] width 179 height 28
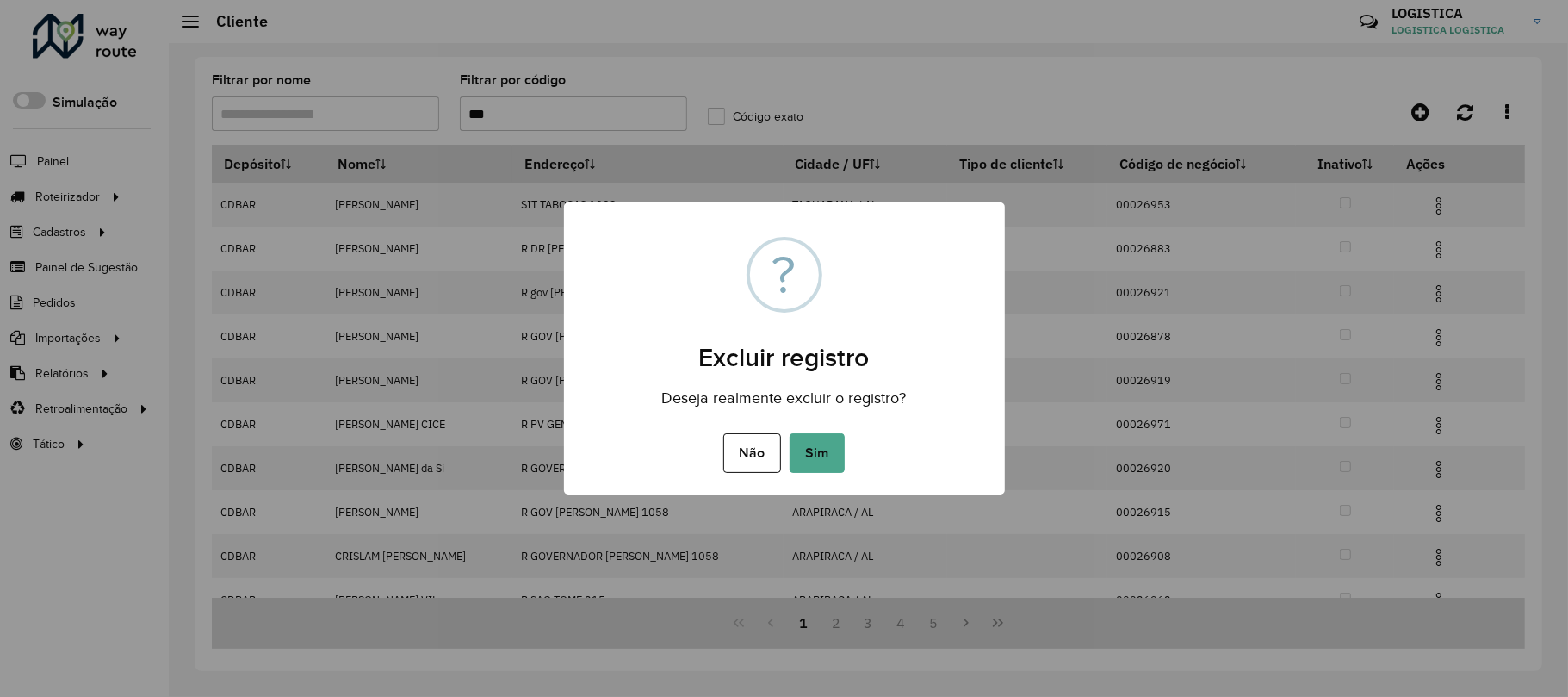
click at [790, 433] on button "Sim" at bounding box center [817, 453] width 55 height 40
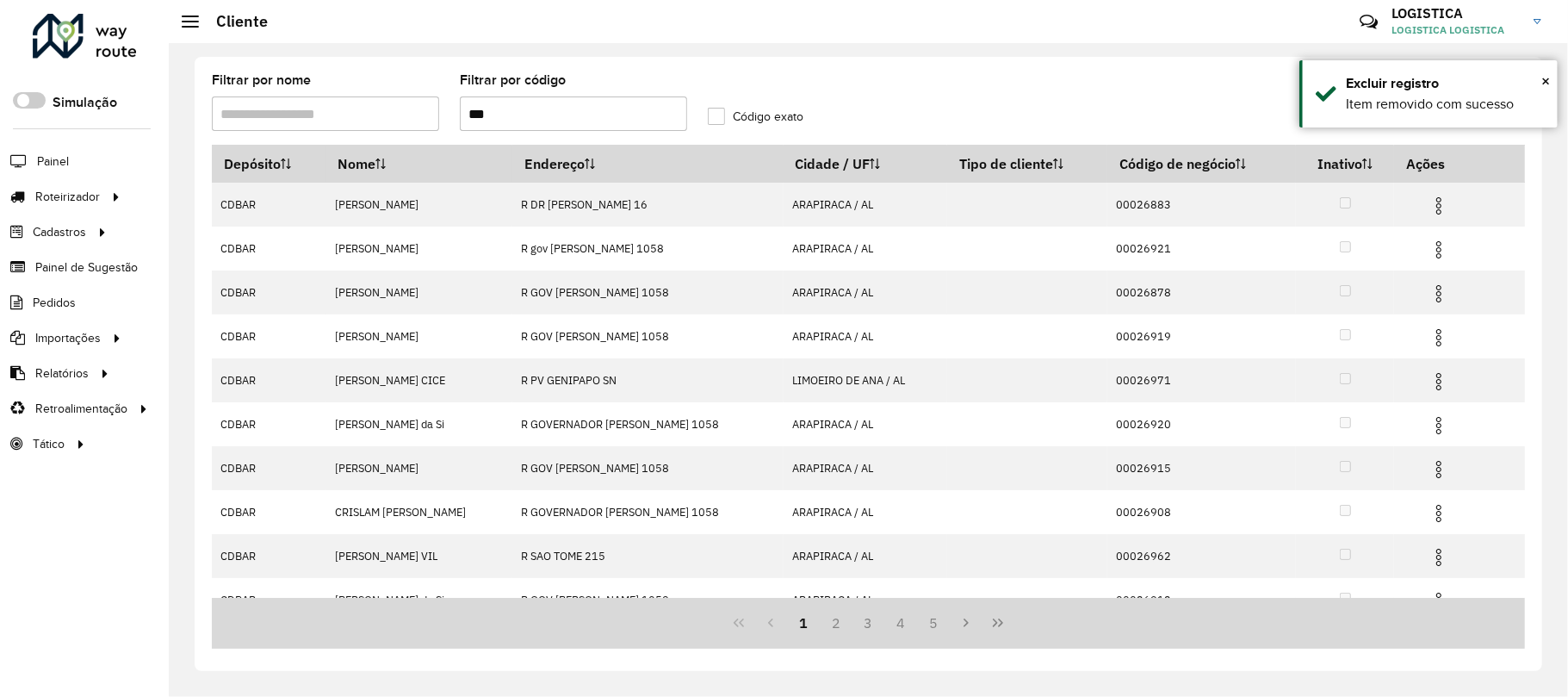
click at [1438, 246] on img at bounding box center [1439, 250] width 21 height 21
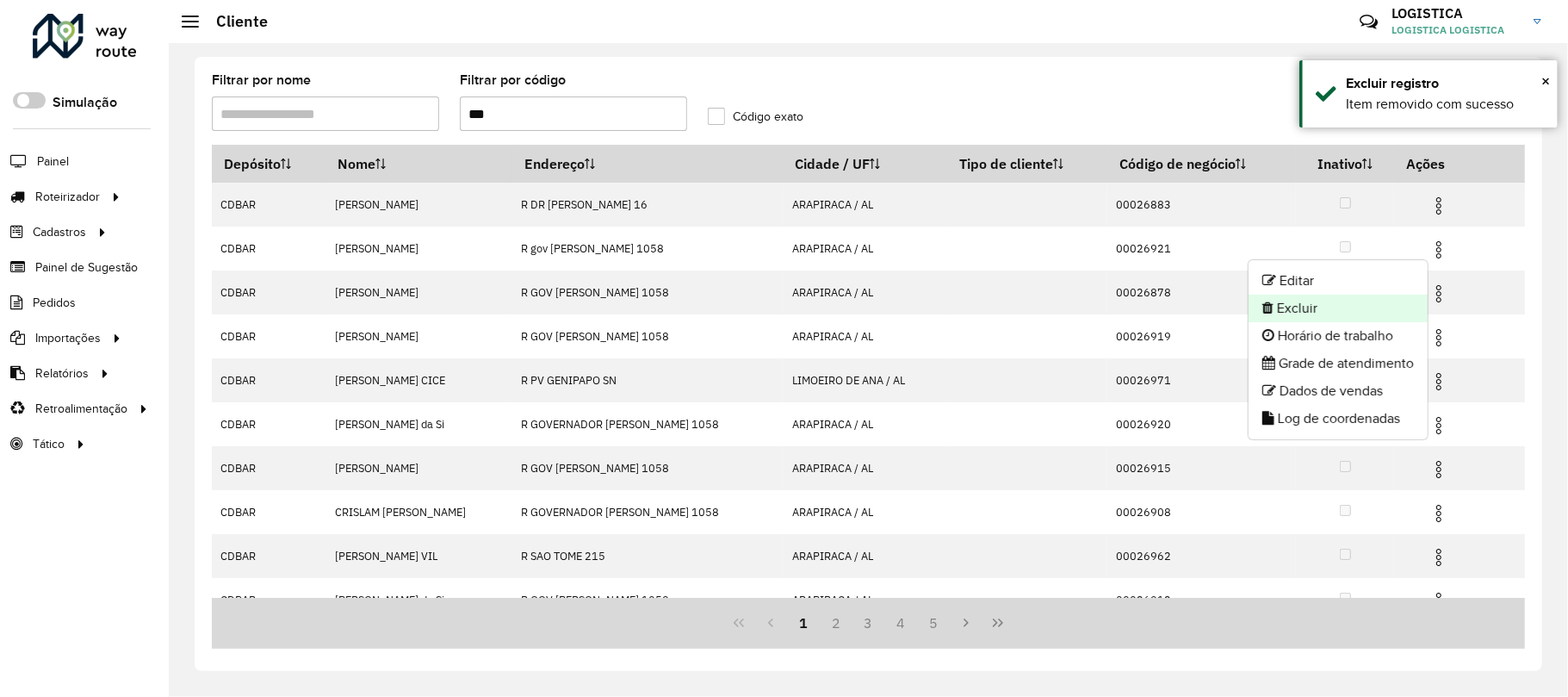
click at [1327, 311] on li "Excluir" at bounding box center [1338, 308] width 179 height 28
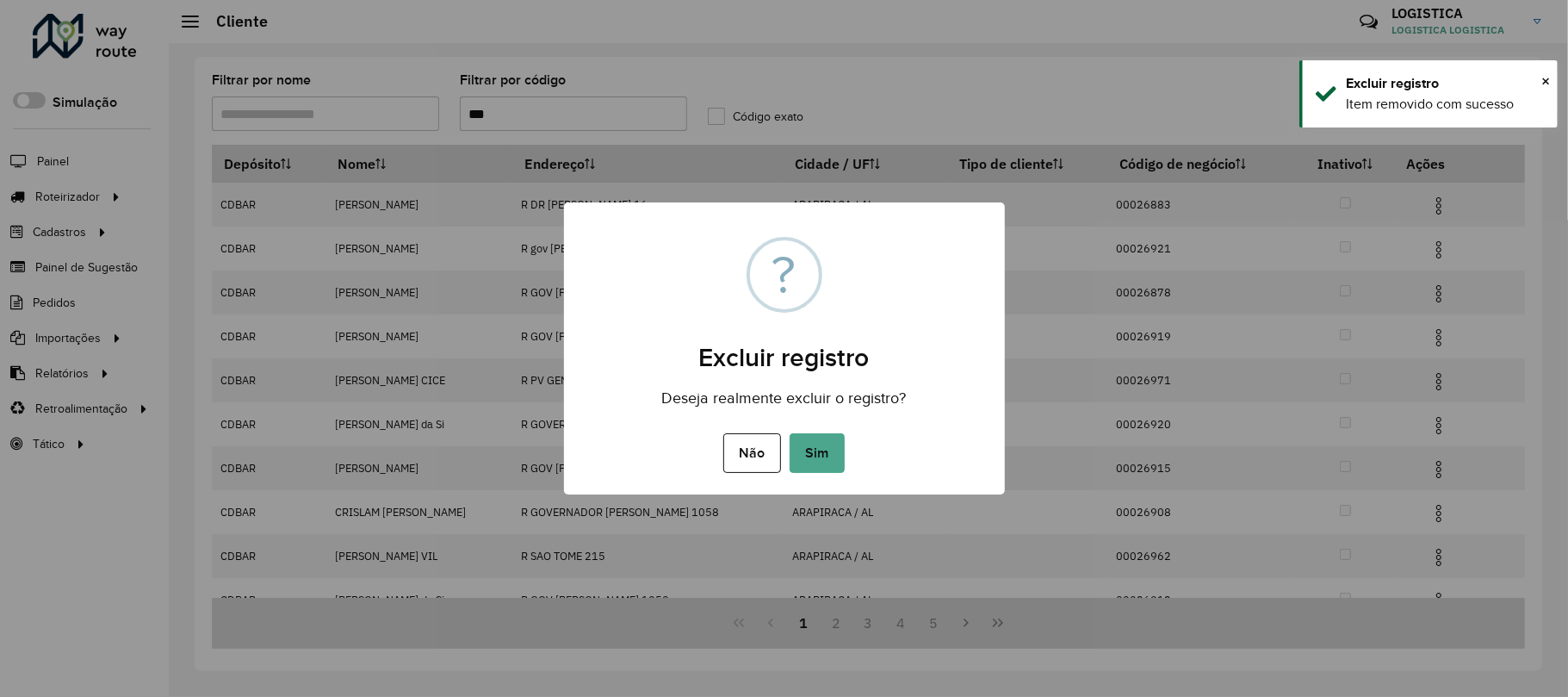
click at [790, 433] on button "Sim" at bounding box center [817, 453] width 55 height 40
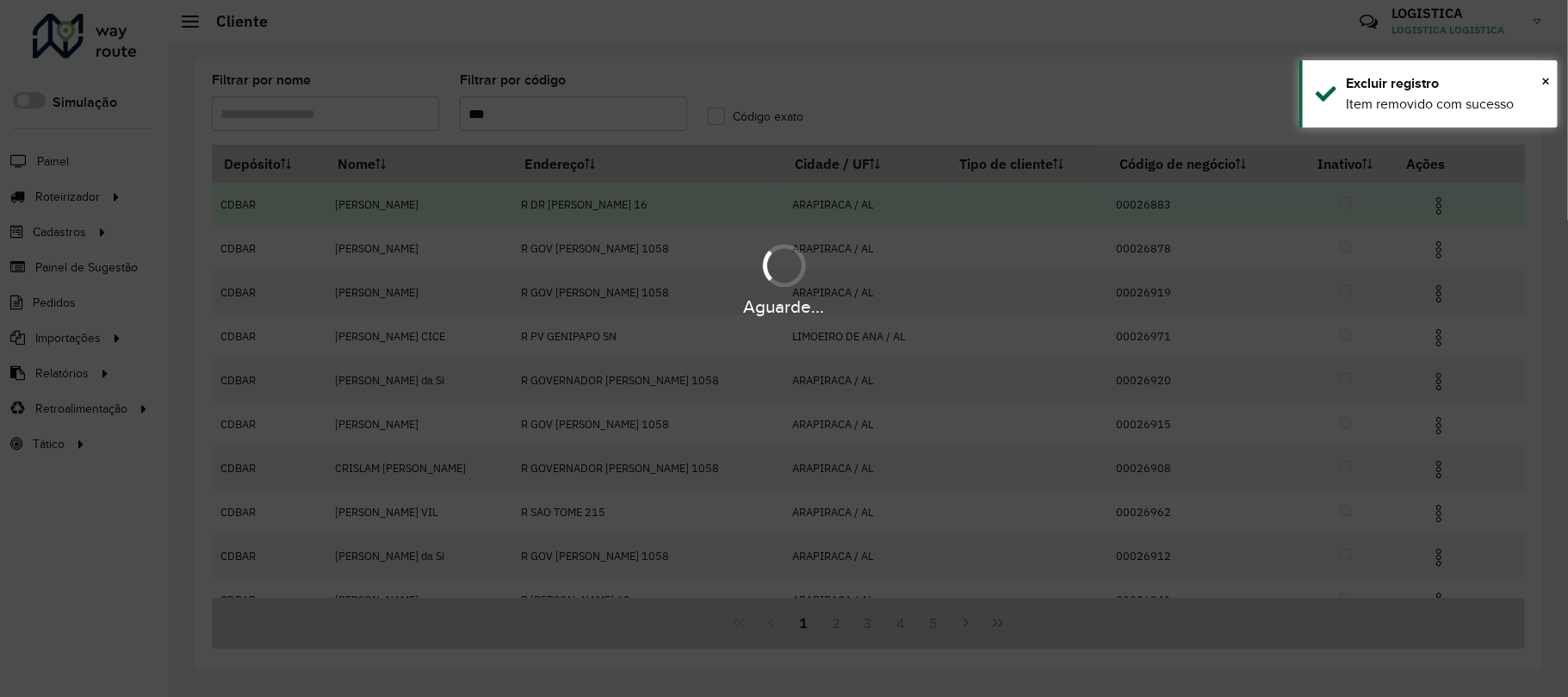
click at [1440, 211] on div "Aguarde..." at bounding box center [784, 348] width 1568 height 697
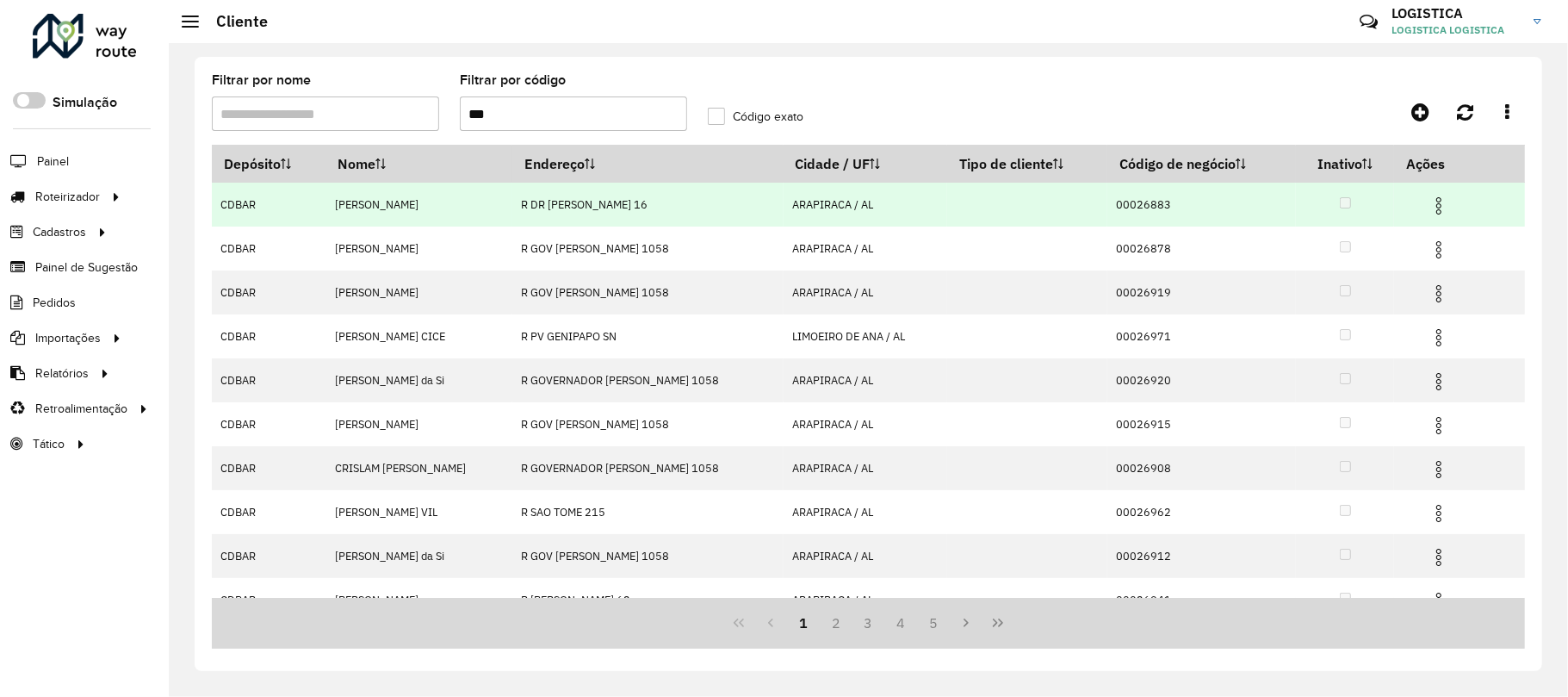
click at [1440, 211] on img at bounding box center [1439, 206] width 21 height 21
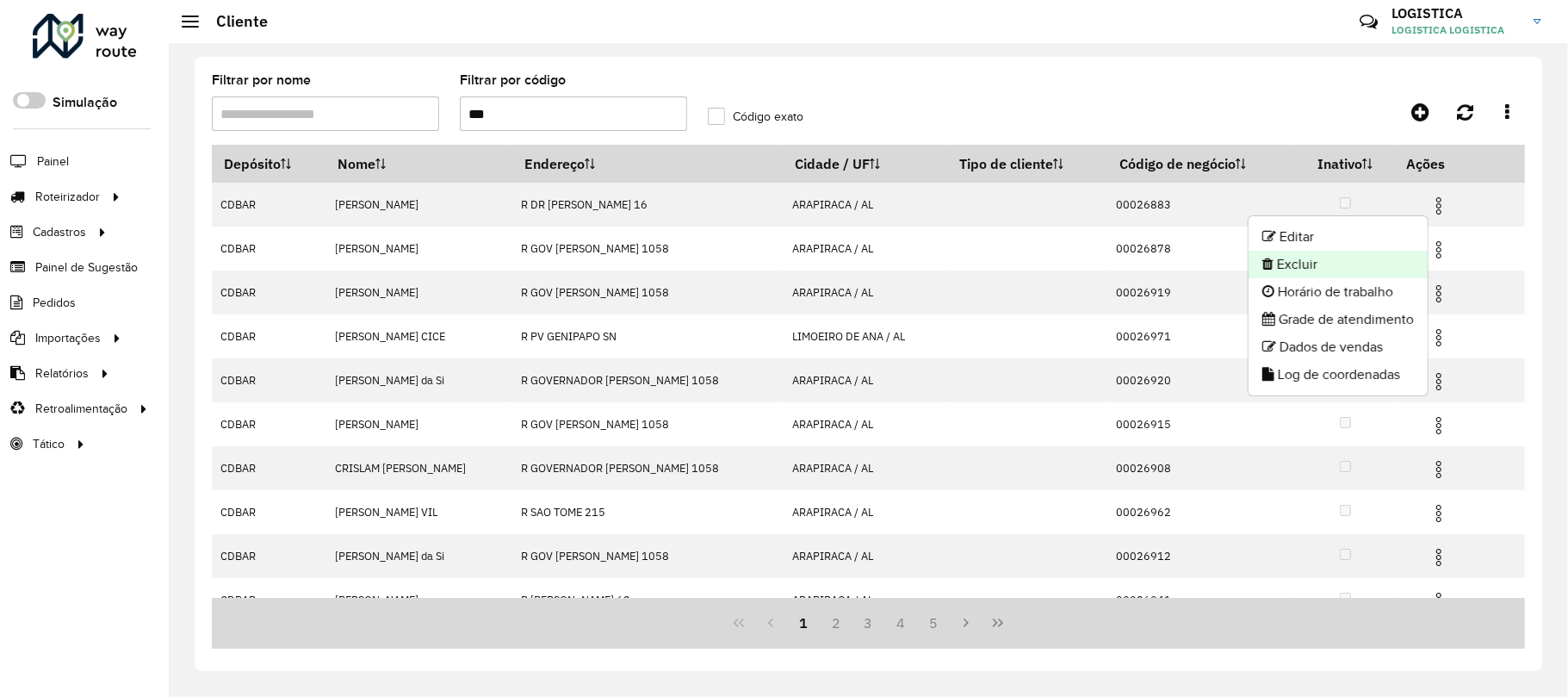
click at [1375, 270] on li "Excluir" at bounding box center [1338, 265] width 179 height 28
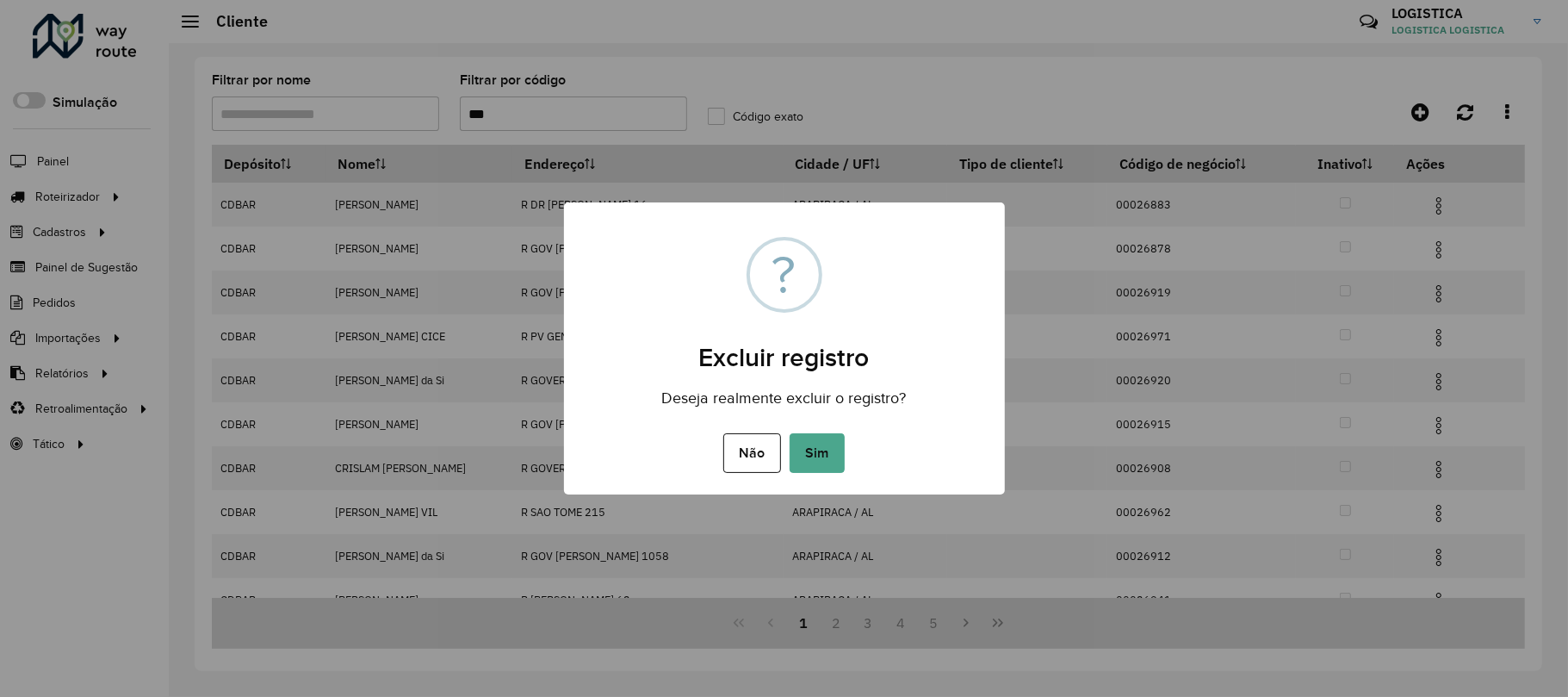
click at [790, 433] on button "Sim" at bounding box center [817, 453] width 55 height 40
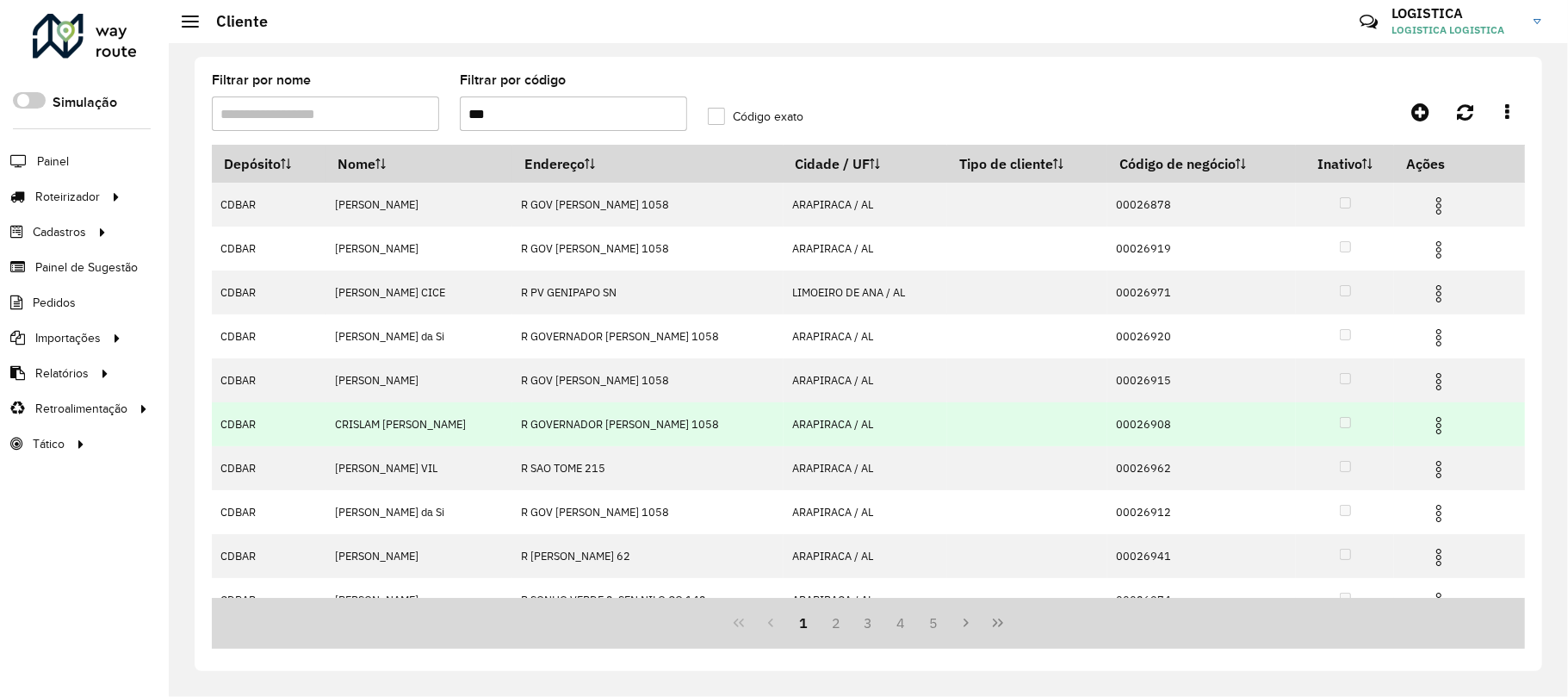
click at [1029, 417] on td at bounding box center [1028, 424] width 160 height 44
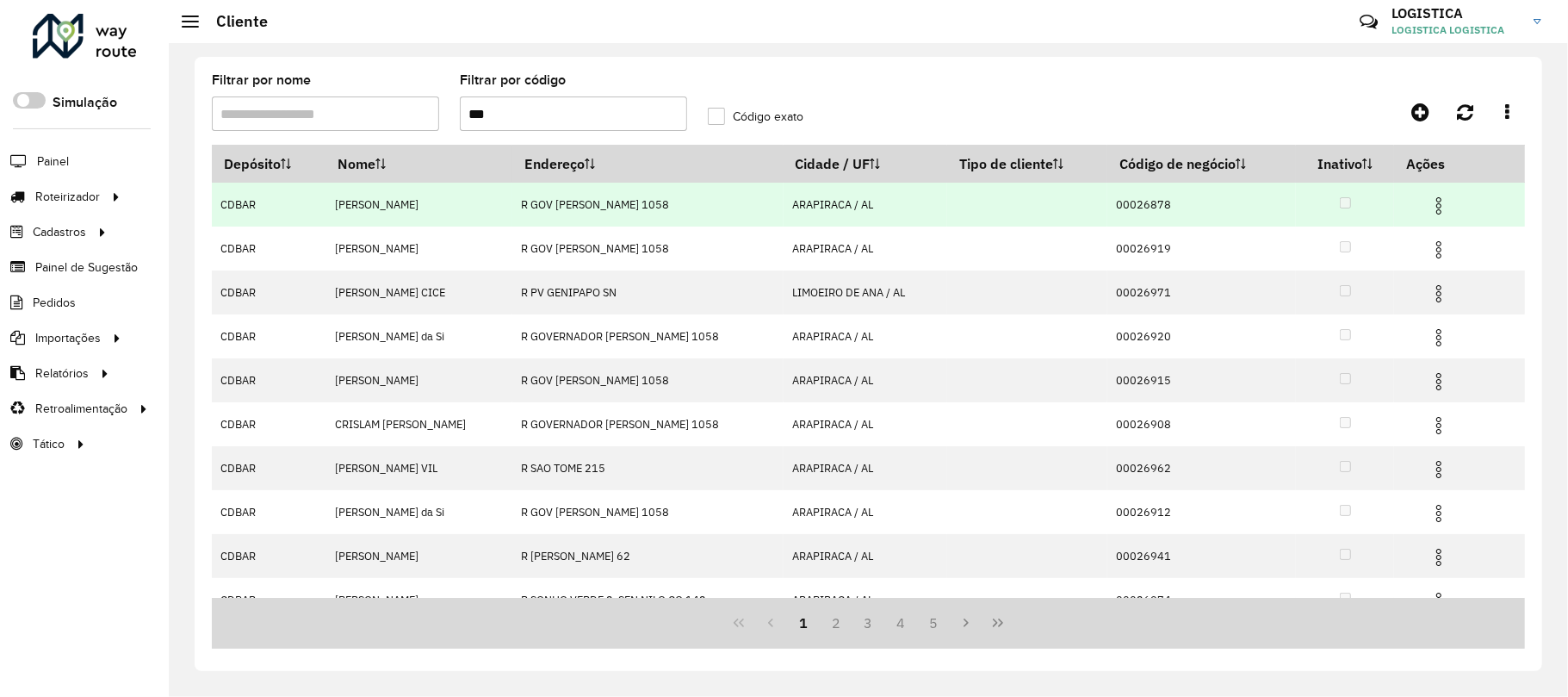
click at [1437, 204] on img at bounding box center [1439, 206] width 21 height 21
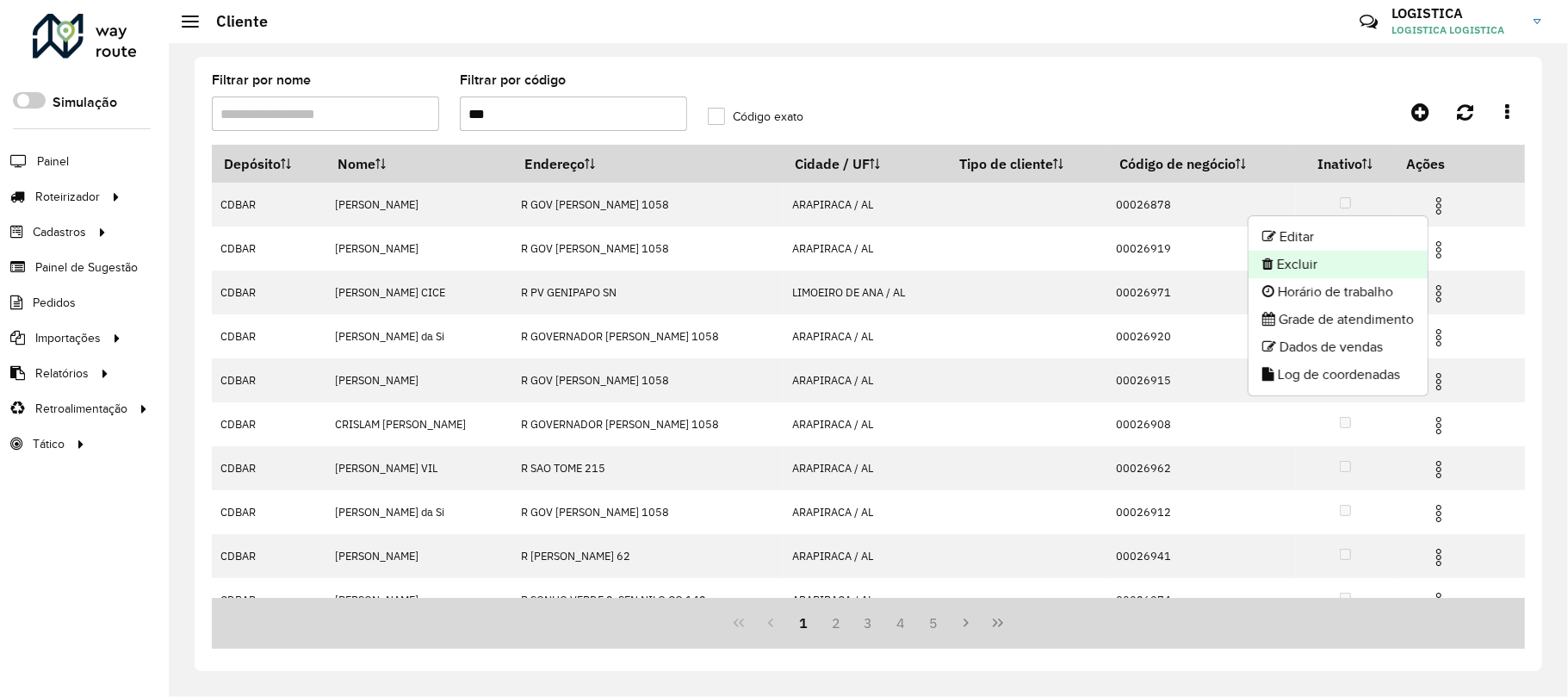
click at [1398, 270] on li "Excluir" at bounding box center [1338, 265] width 179 height 28
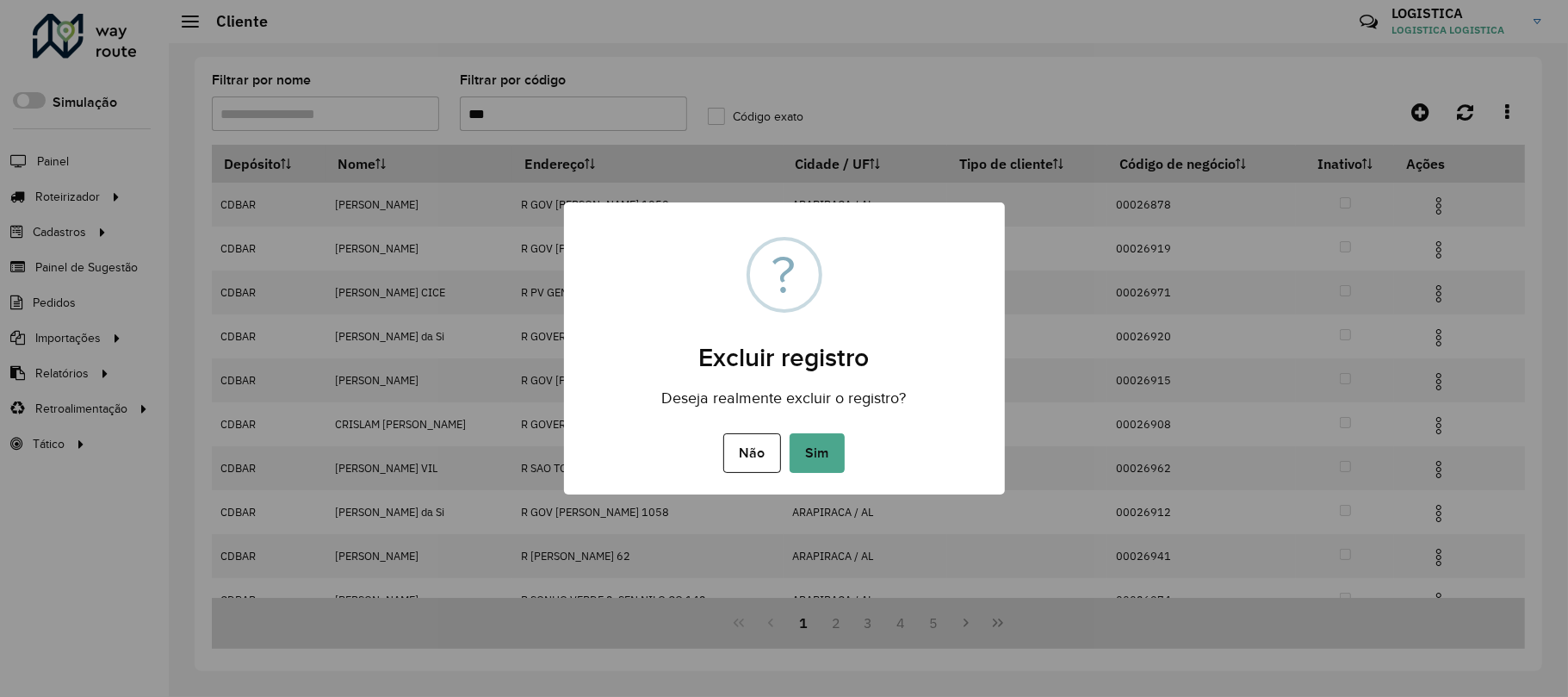
click at [790, 433] on button "Sim" at bounding box center [817, 453] width 55 height 40
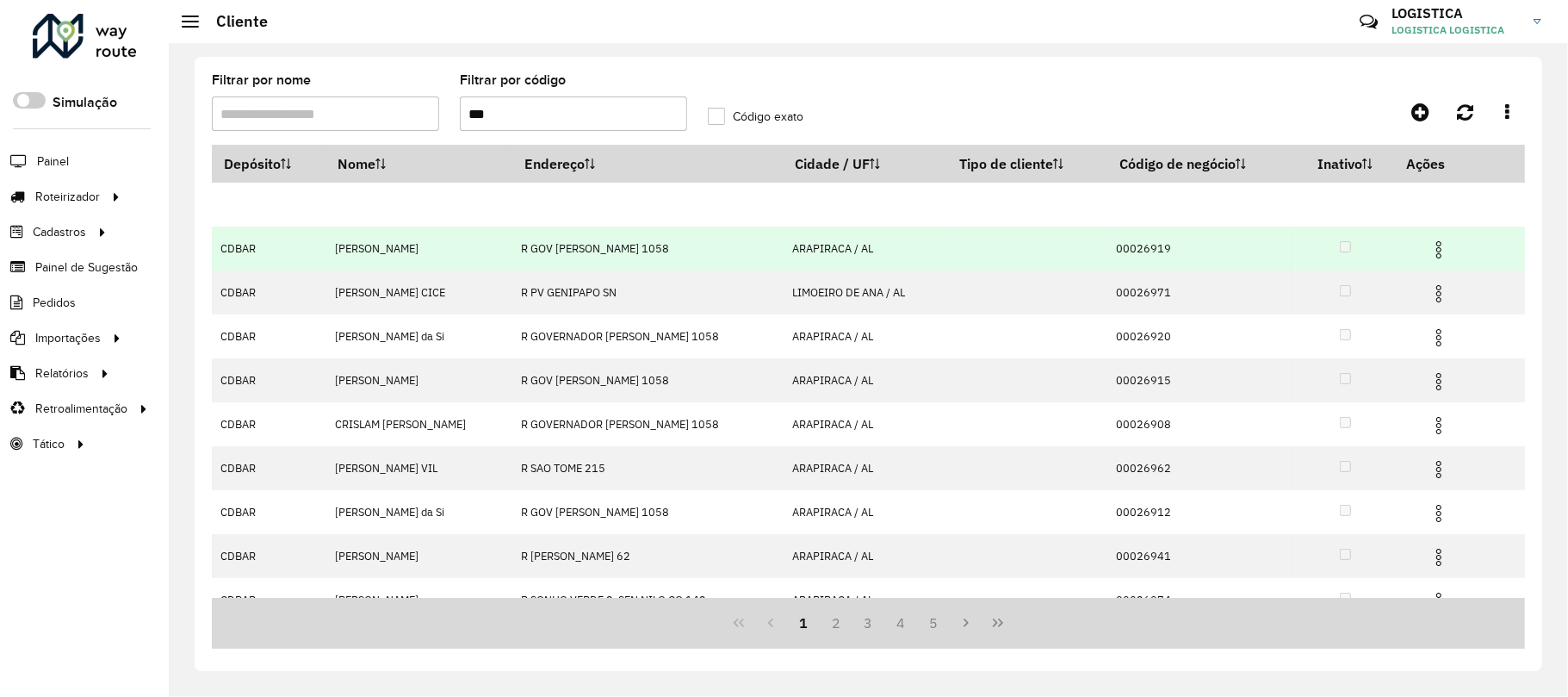
click at [1440, 250] on img at bounding box center [1439, 250] width 21 height 21
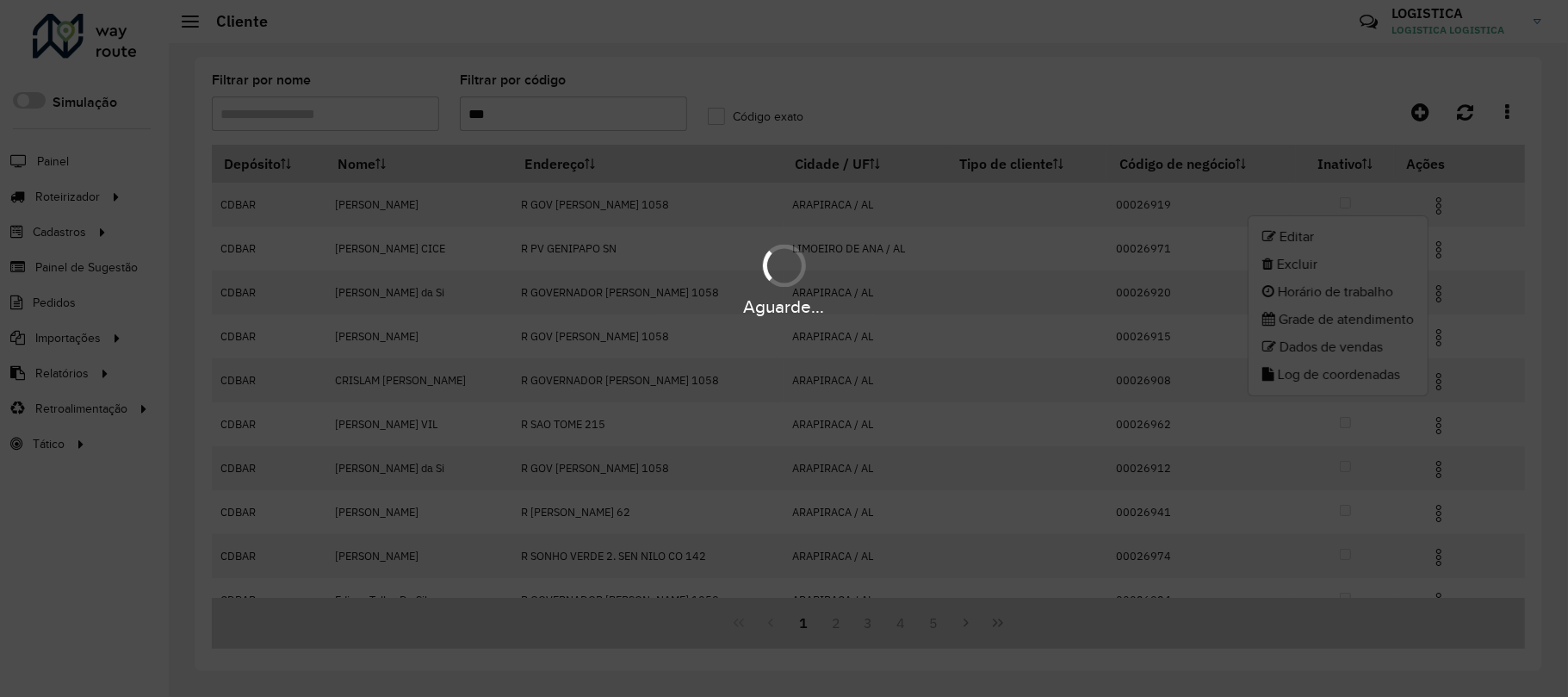
click at [1386, 271] on div "Aguarde..." at bounding box center [784, 278] width 1568 height 82
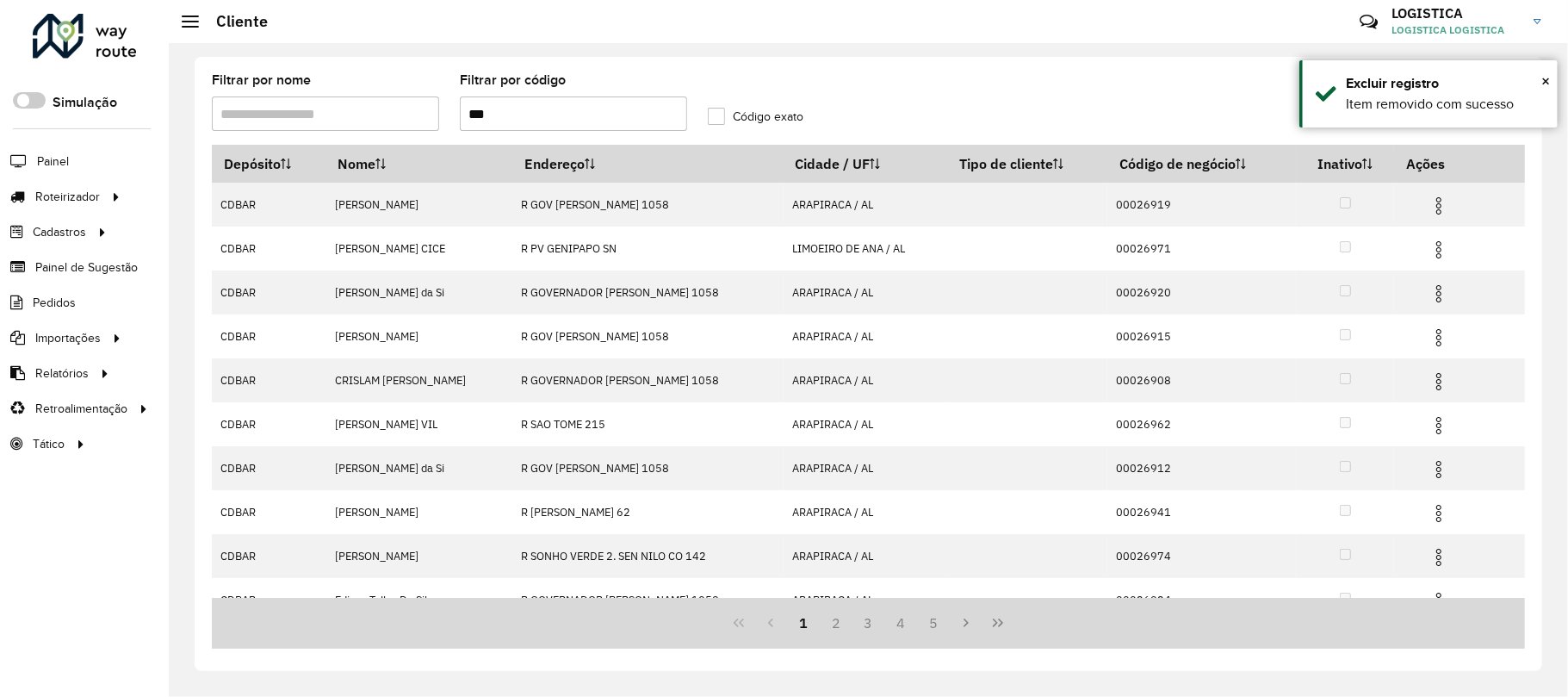
click at [1438, 249] on img at bounding box center [1439, 250] width 21 height 21
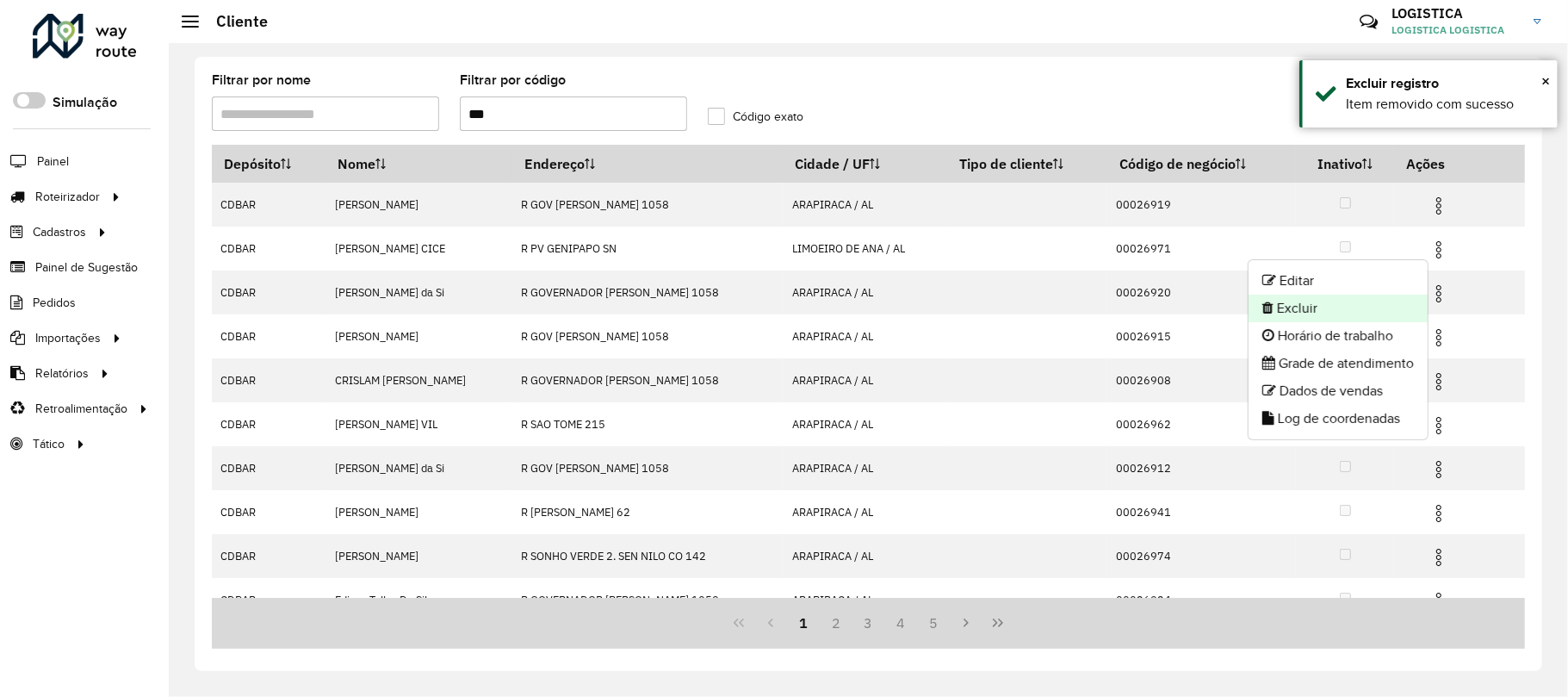
click at [1361, 314] on li "Excluir" at bounding box center [1338, 308] width 179 height 28
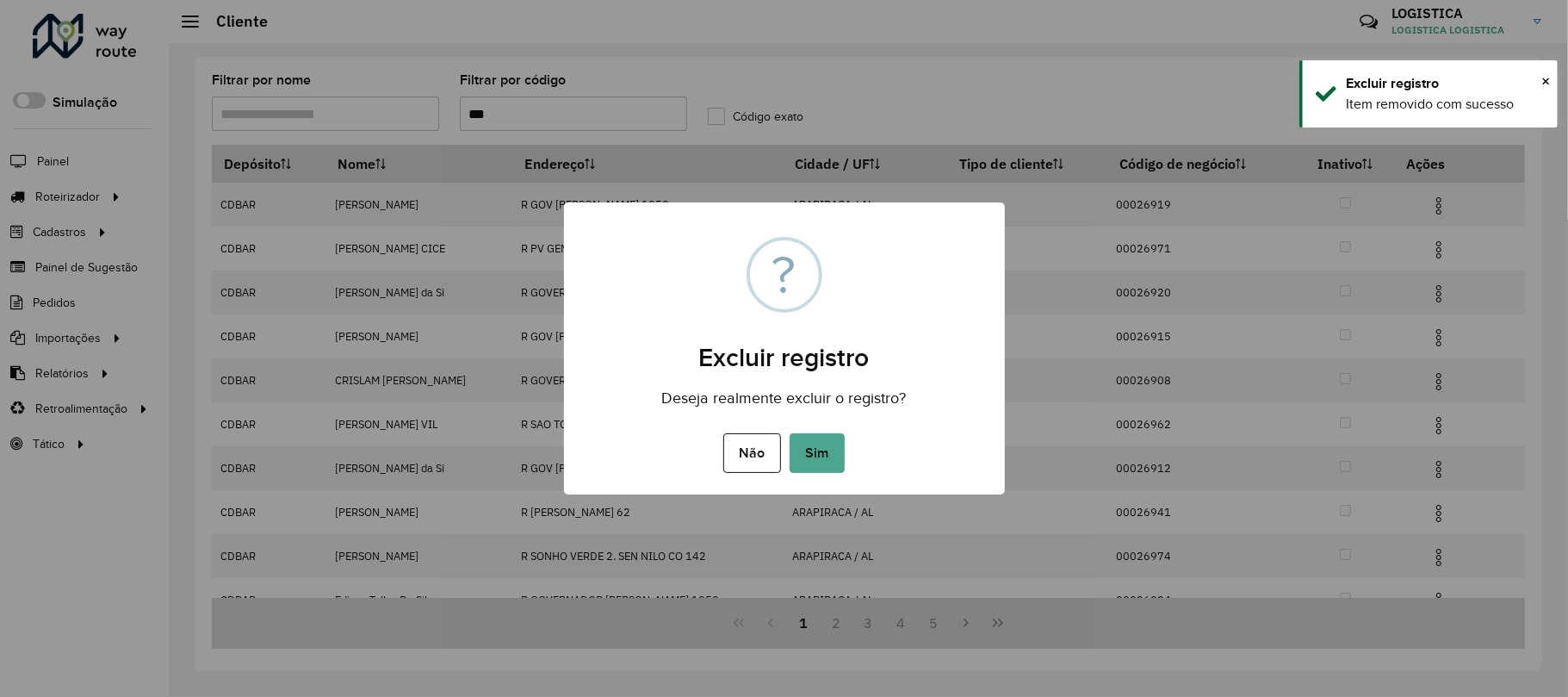
click at [790, 433] on button "Sim" at bounding box center [817, 453] width 55 height 40
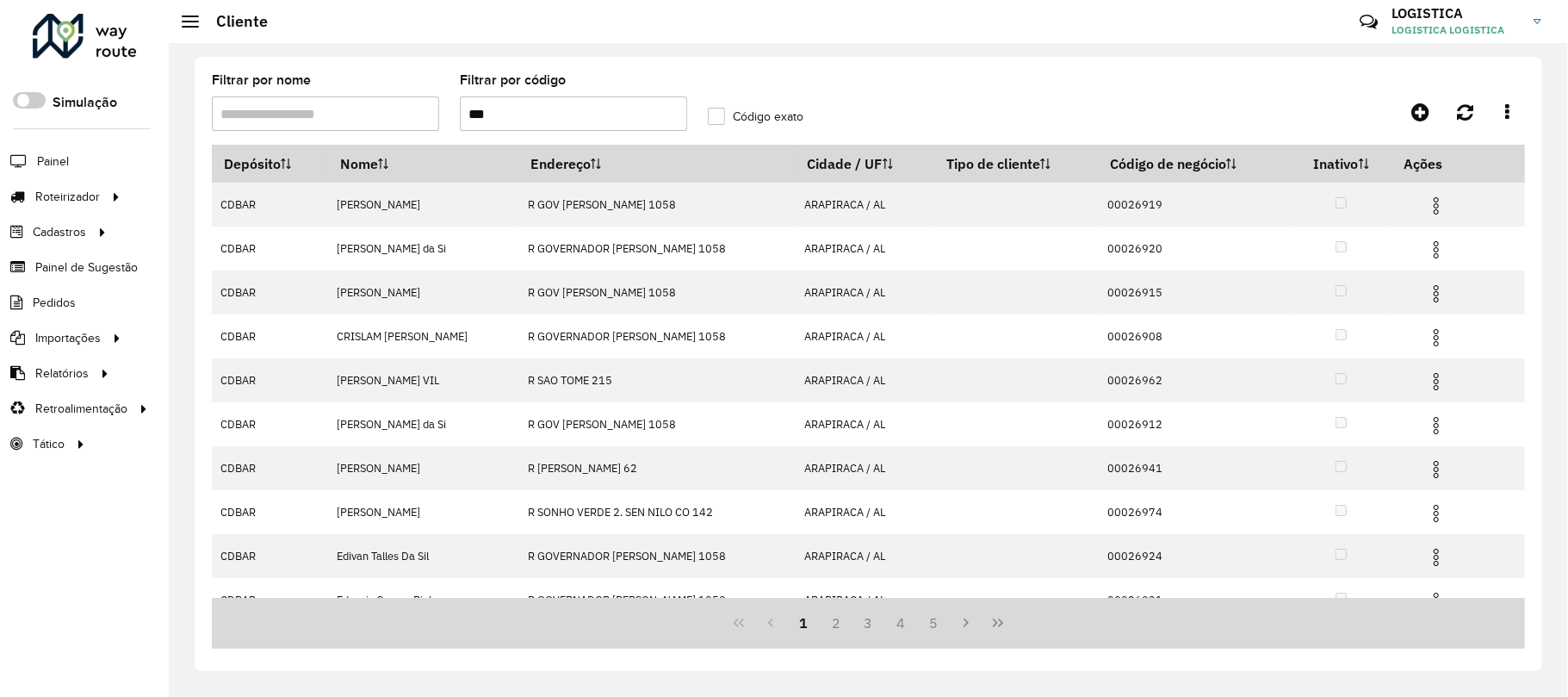
click at [1435, 207] on img at bounding box center [1437, 206] width 21 height 21
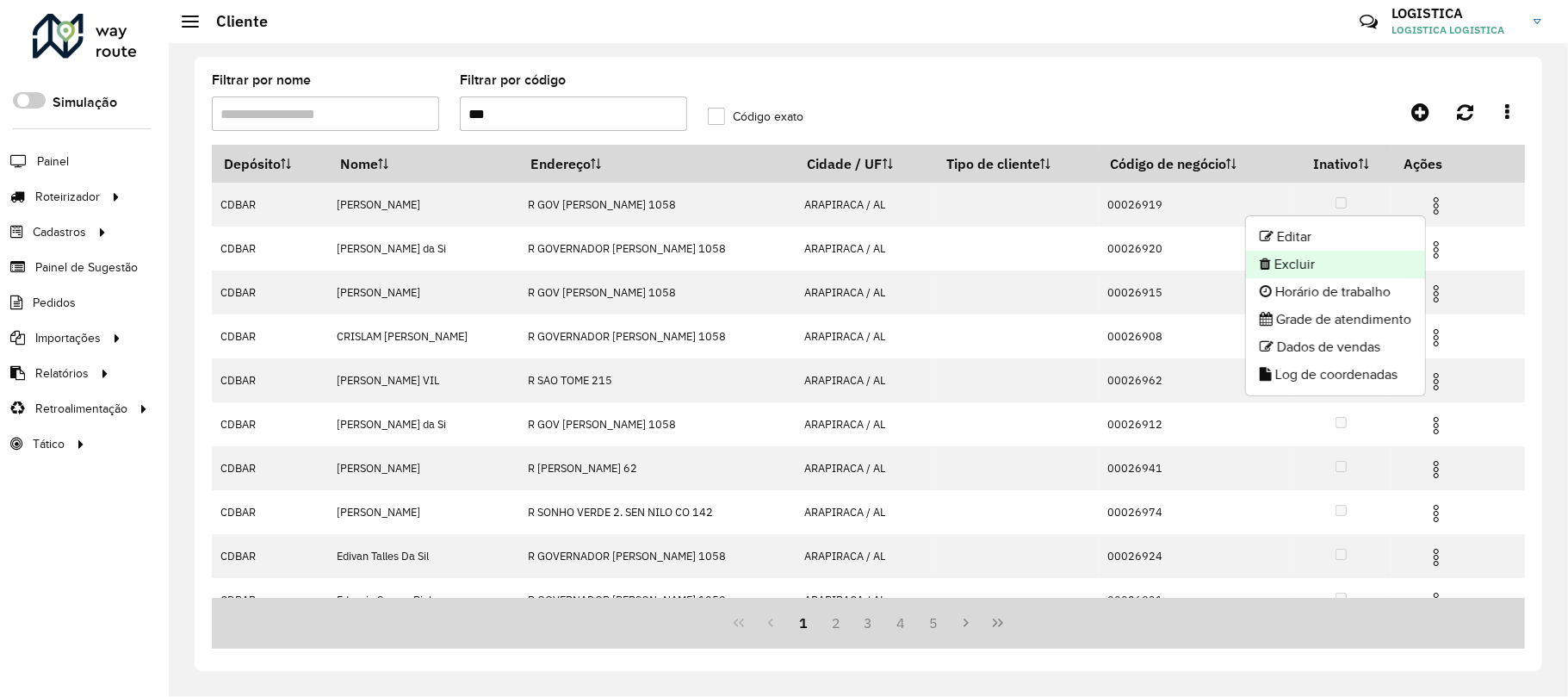
click at [1366, 272] on li "Excluir" at bounding box center [1336, 265] width 179 height 28
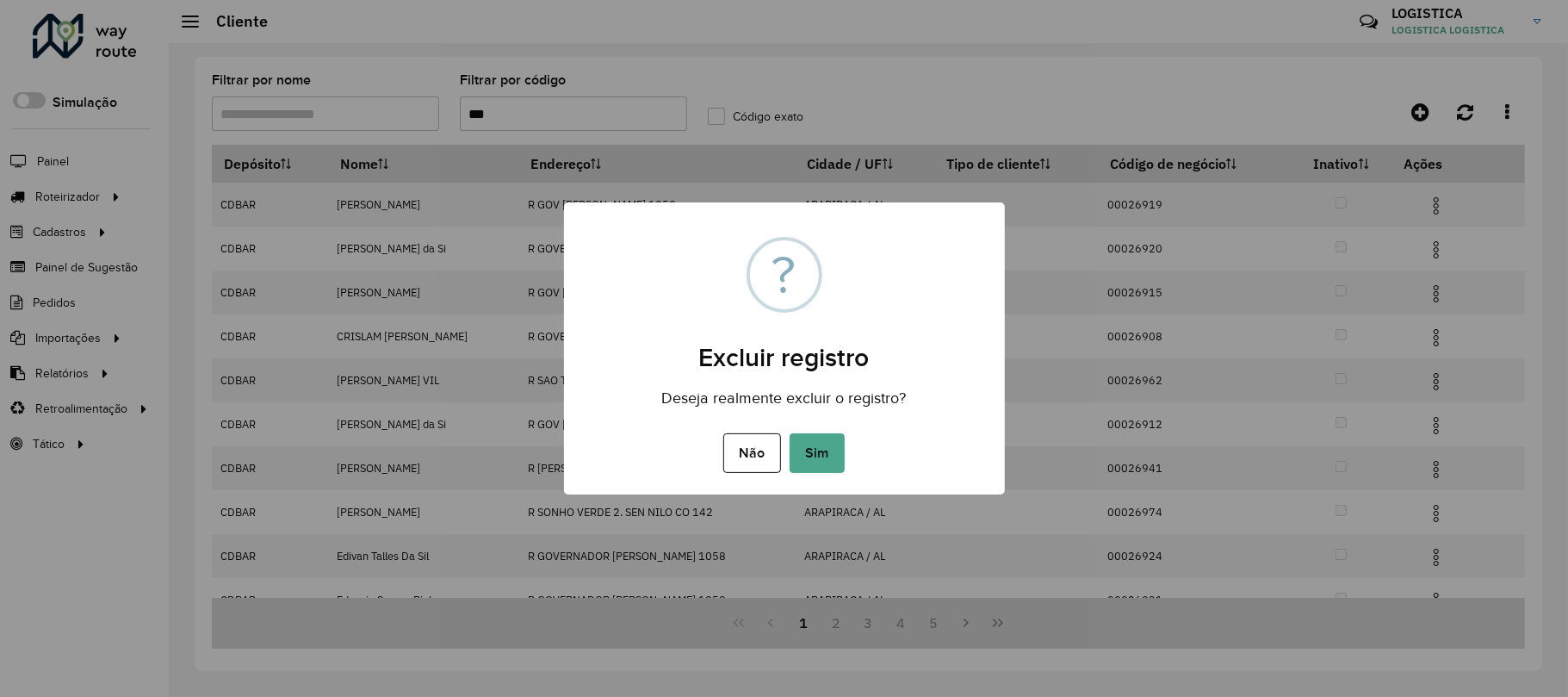
click at [790, 433] on button "Sim" at bounding box center [817, 453] width 55 height 40
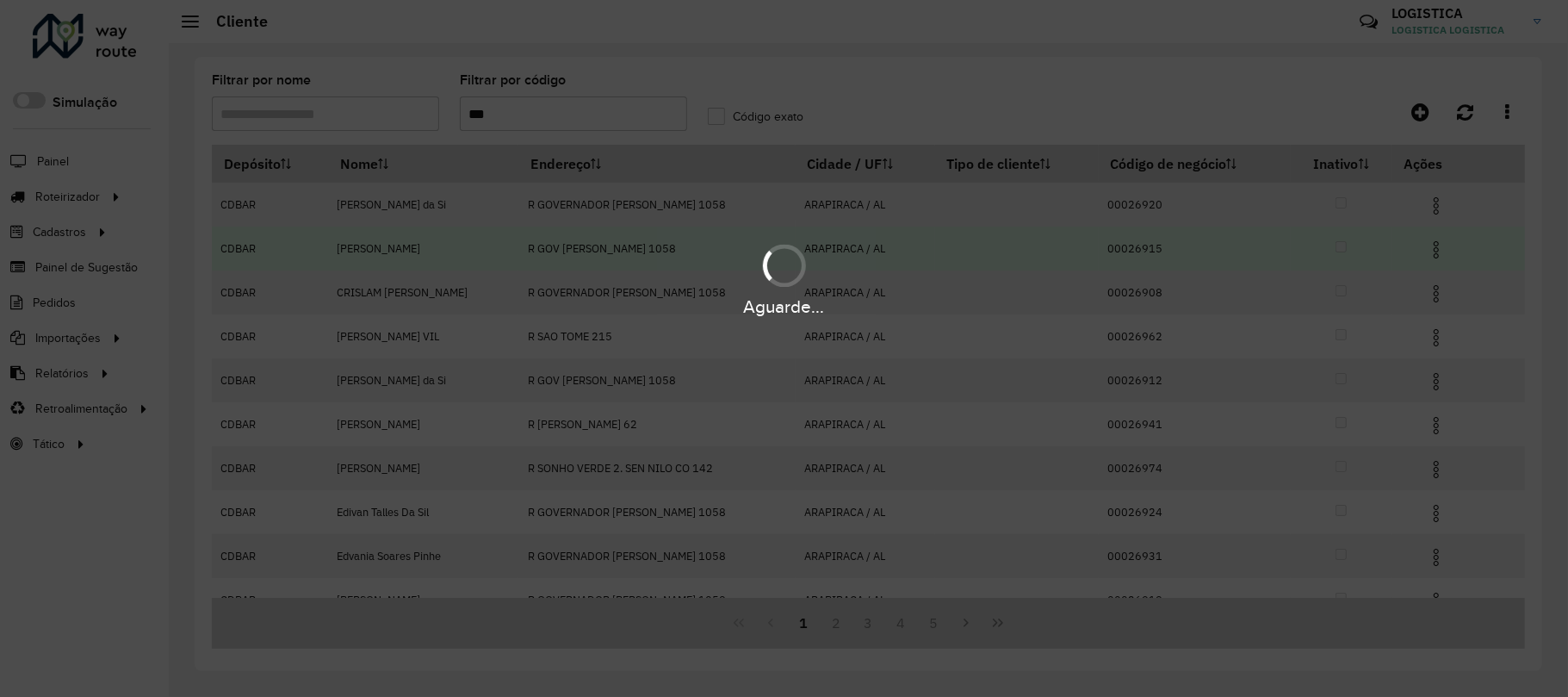
click at [1431, 290] on div "Aguarde..." at bounding box center [784, 278] width 1568 height 82
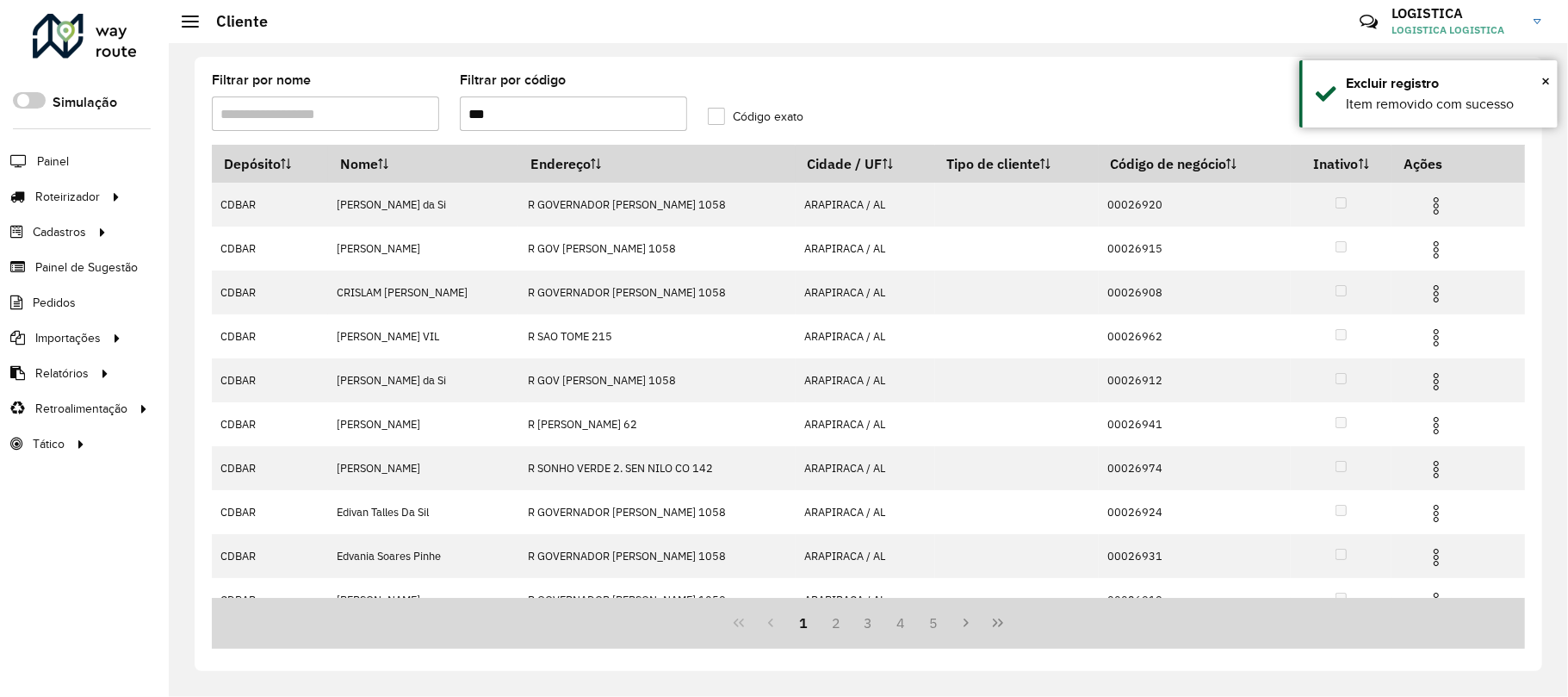
click at [1431, 290] on img at bounding box center [1437, 294] width 21 height 21
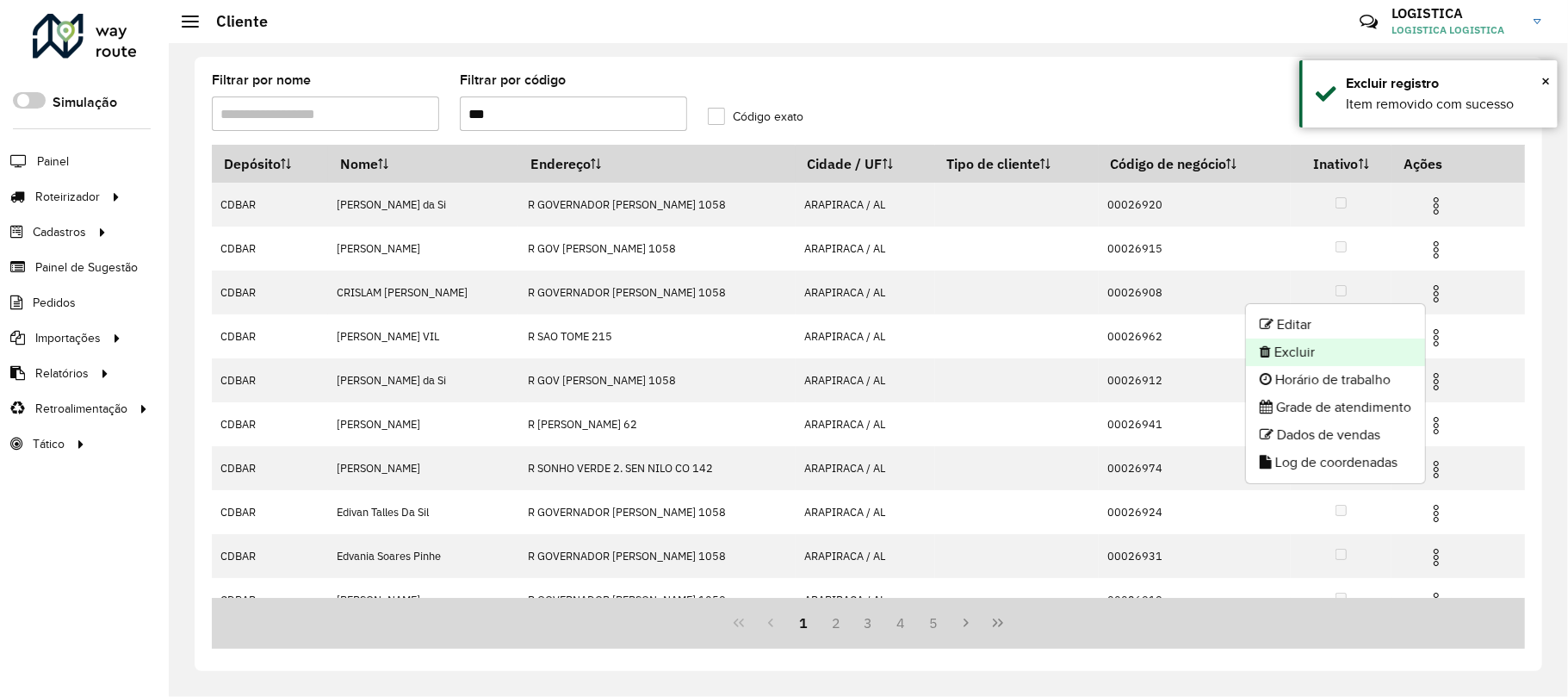
click at [1330, 346] on li "Excluir" at bounding box center [1336, 352] width 179 height 28
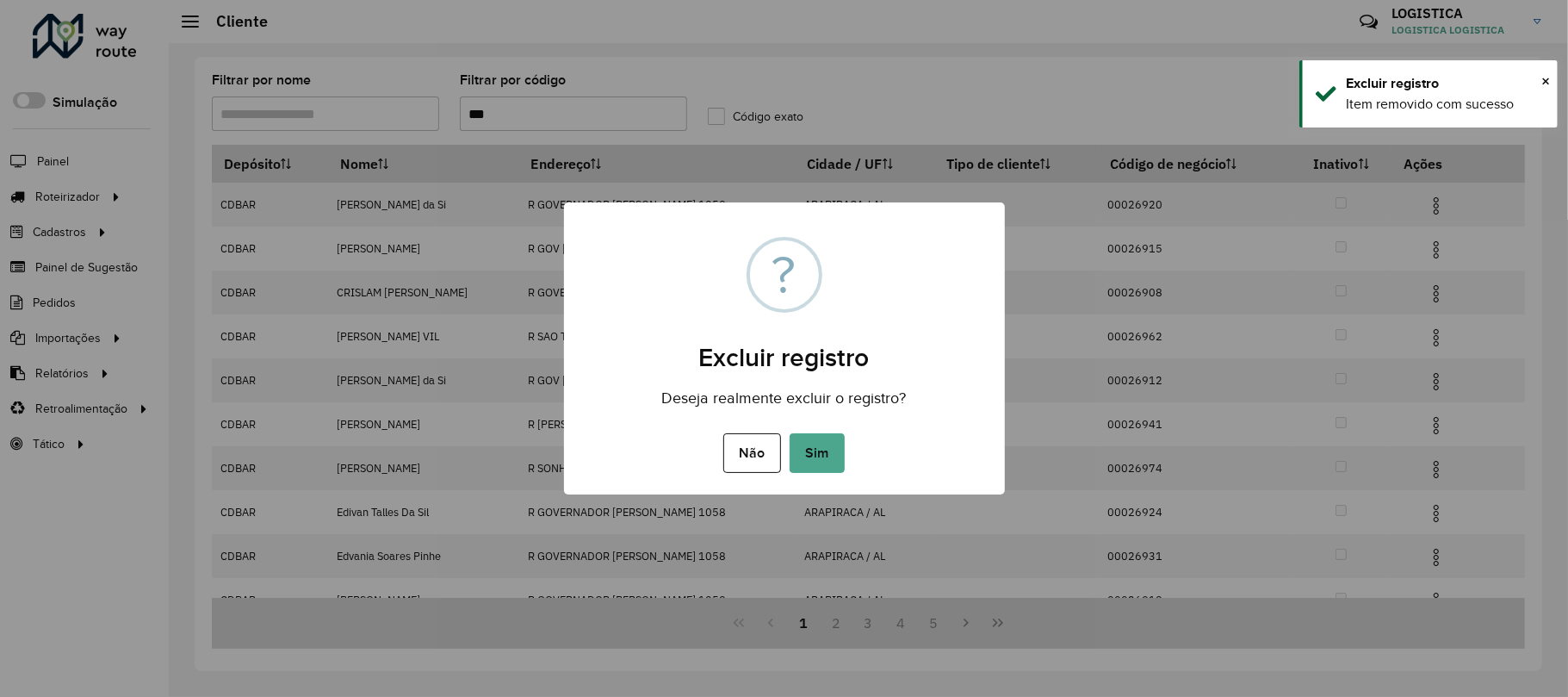
click at [790, 433] on button "Sim" at bounding box center [817, 453] width 55 height 40
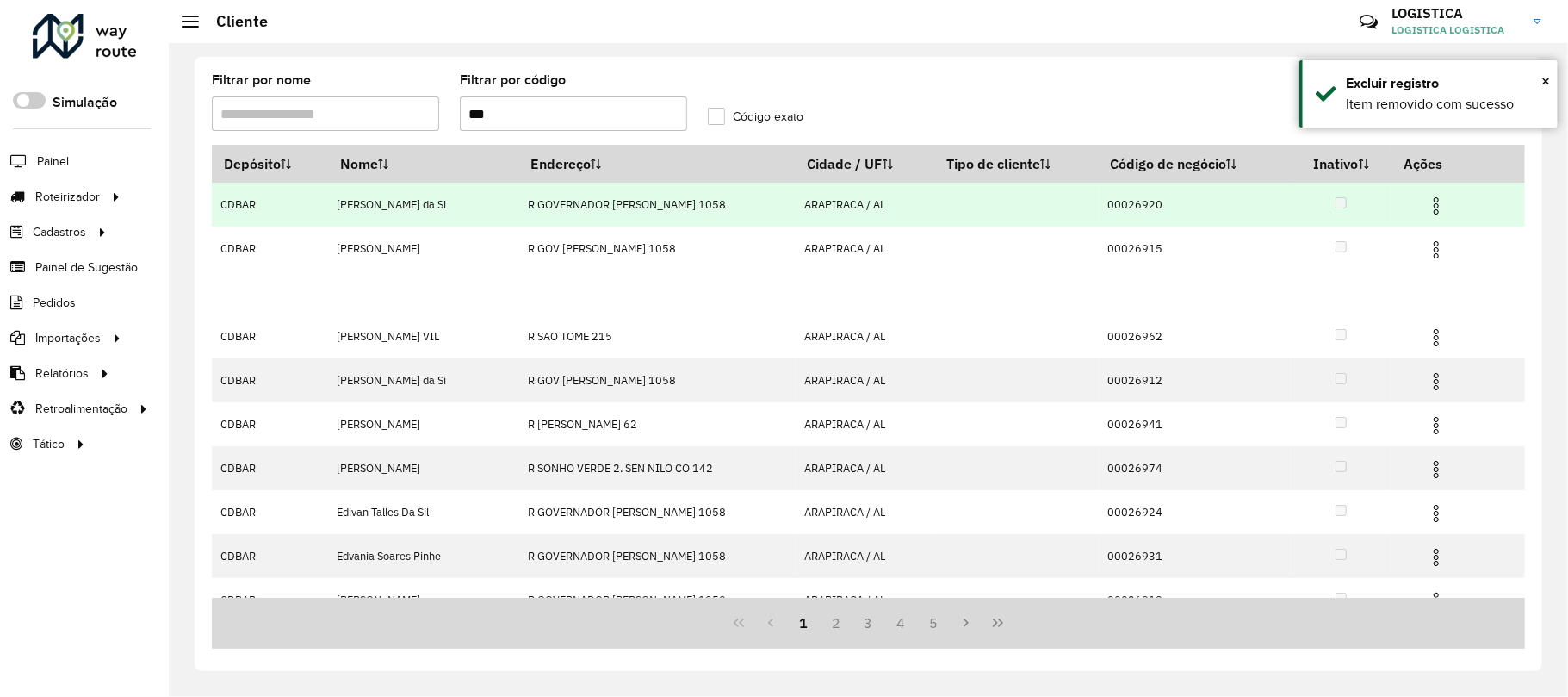
click at [1437, 210] on img at bounding box center [1437, 206] width 21 height 21
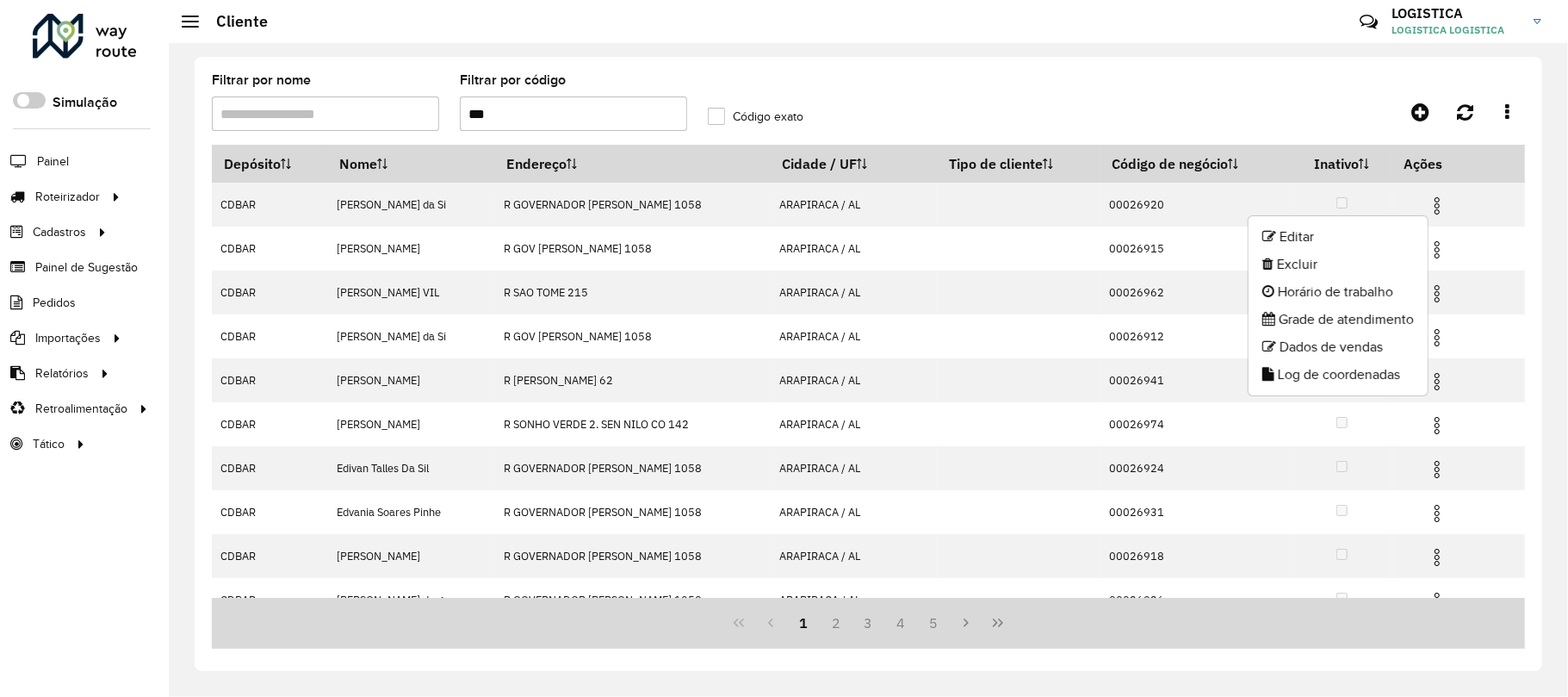
click at [1305, 266] on li "Excluir" at bounding box center [1338, 265] width 179 height 28
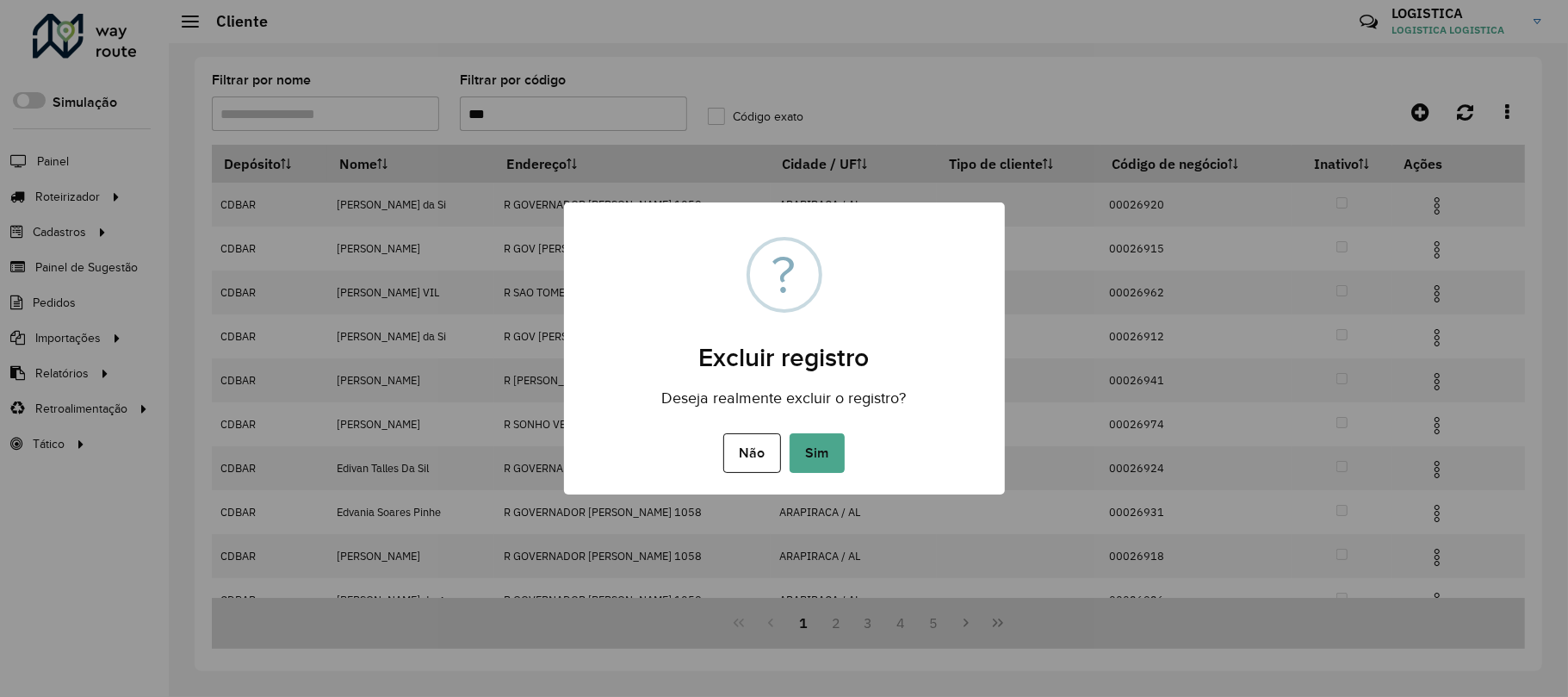
click at [790, 433] on button "Sim" at bounding box center [817, 453] width 55 height 40
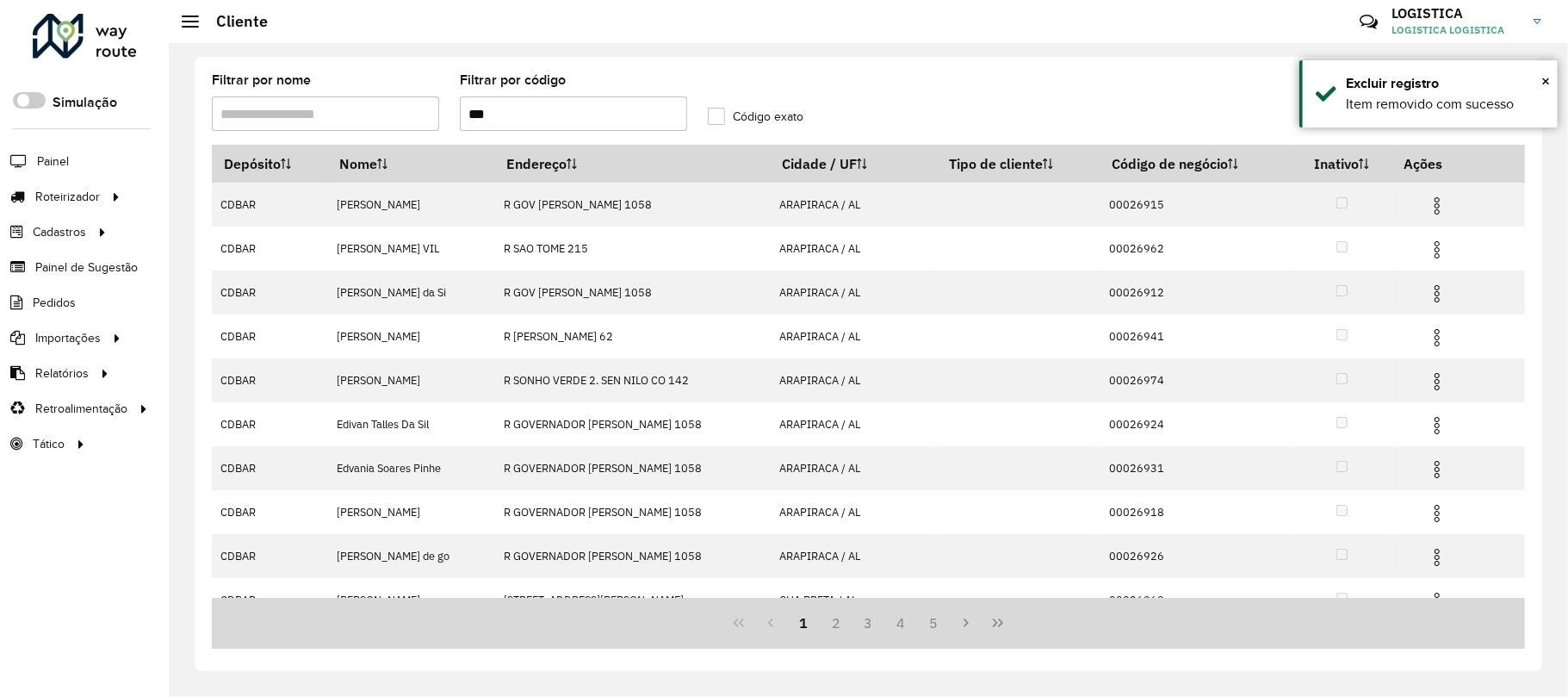
click at [1438, 250] on img at bounding box center [1437, 250] width 21 height 21
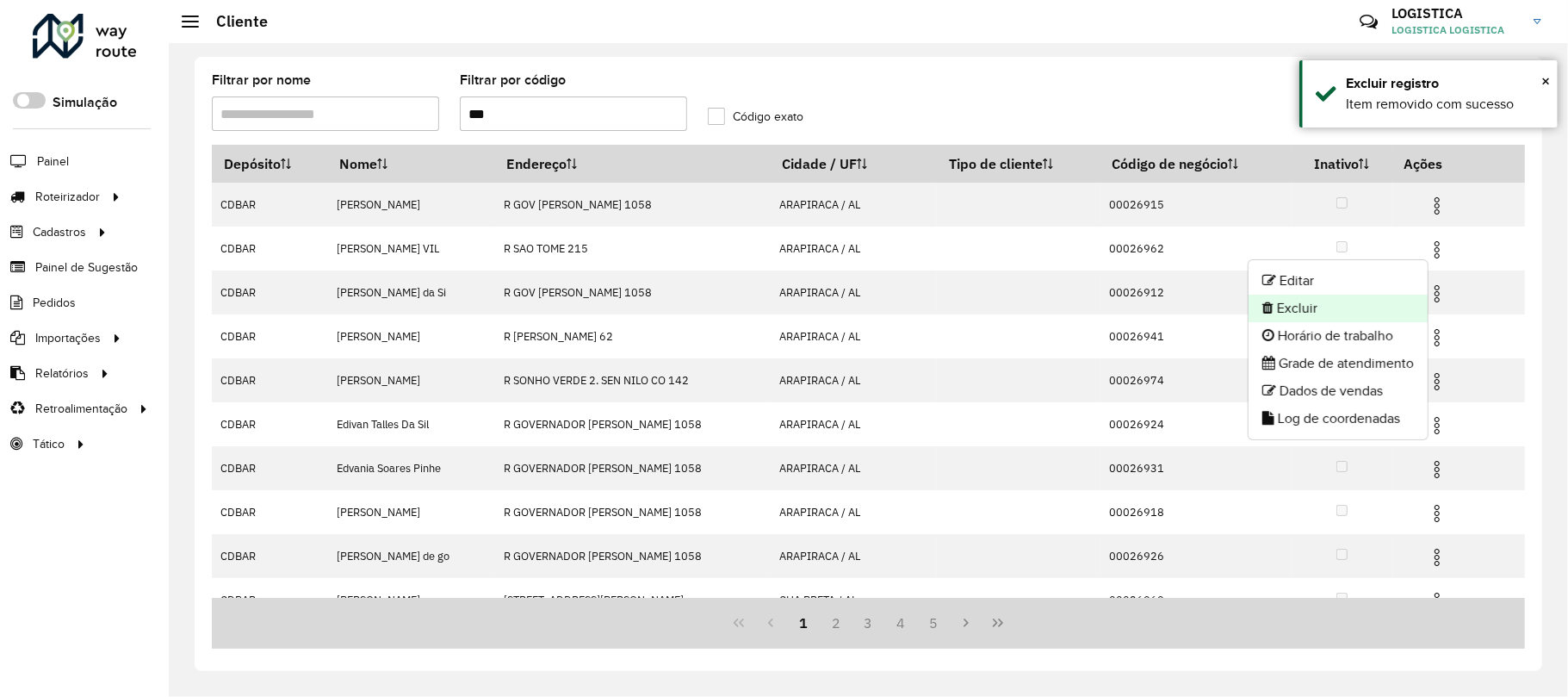
click at [1370, 299] on li "Excluir" at bounding box center [1338, 308] width 179 height 28
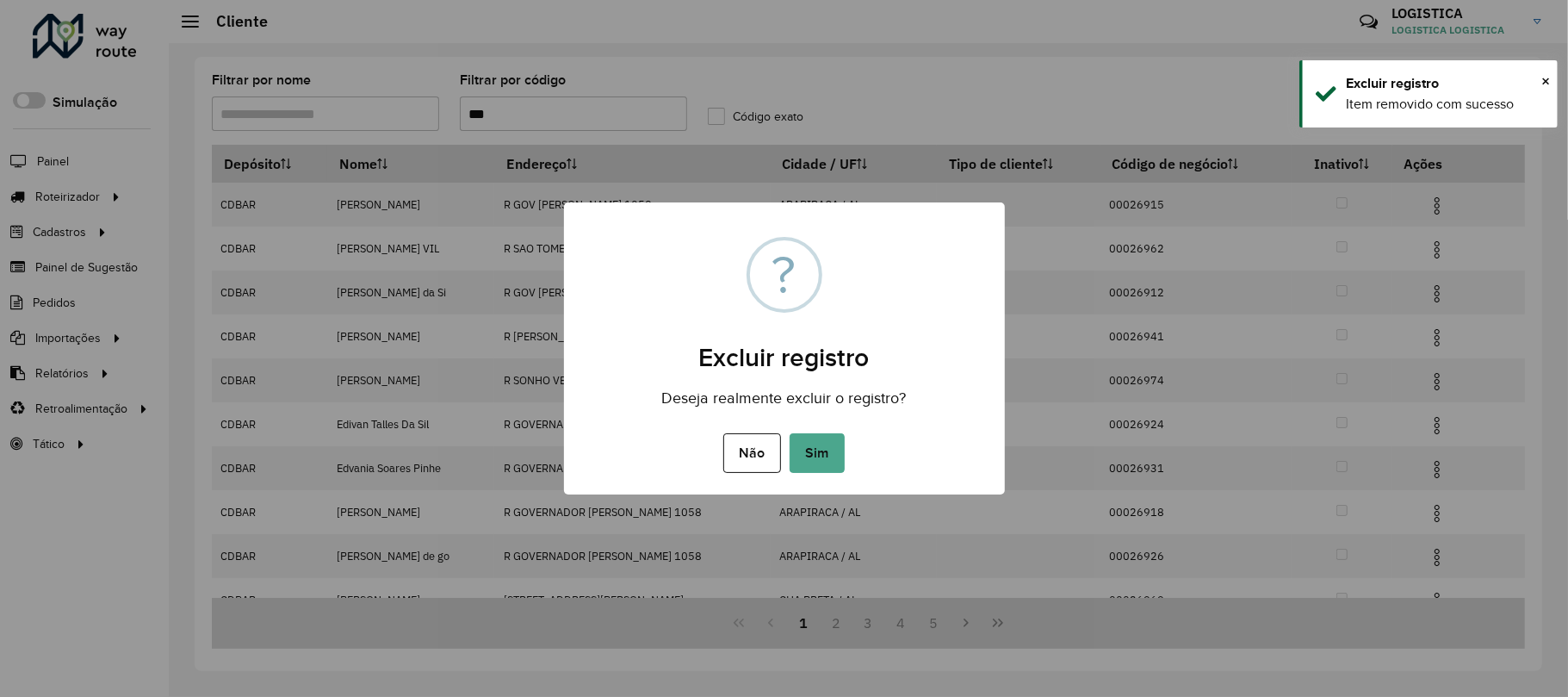
click at [790, 433] on button "Sim" at bounding box center [817, 453] width 55 height 40
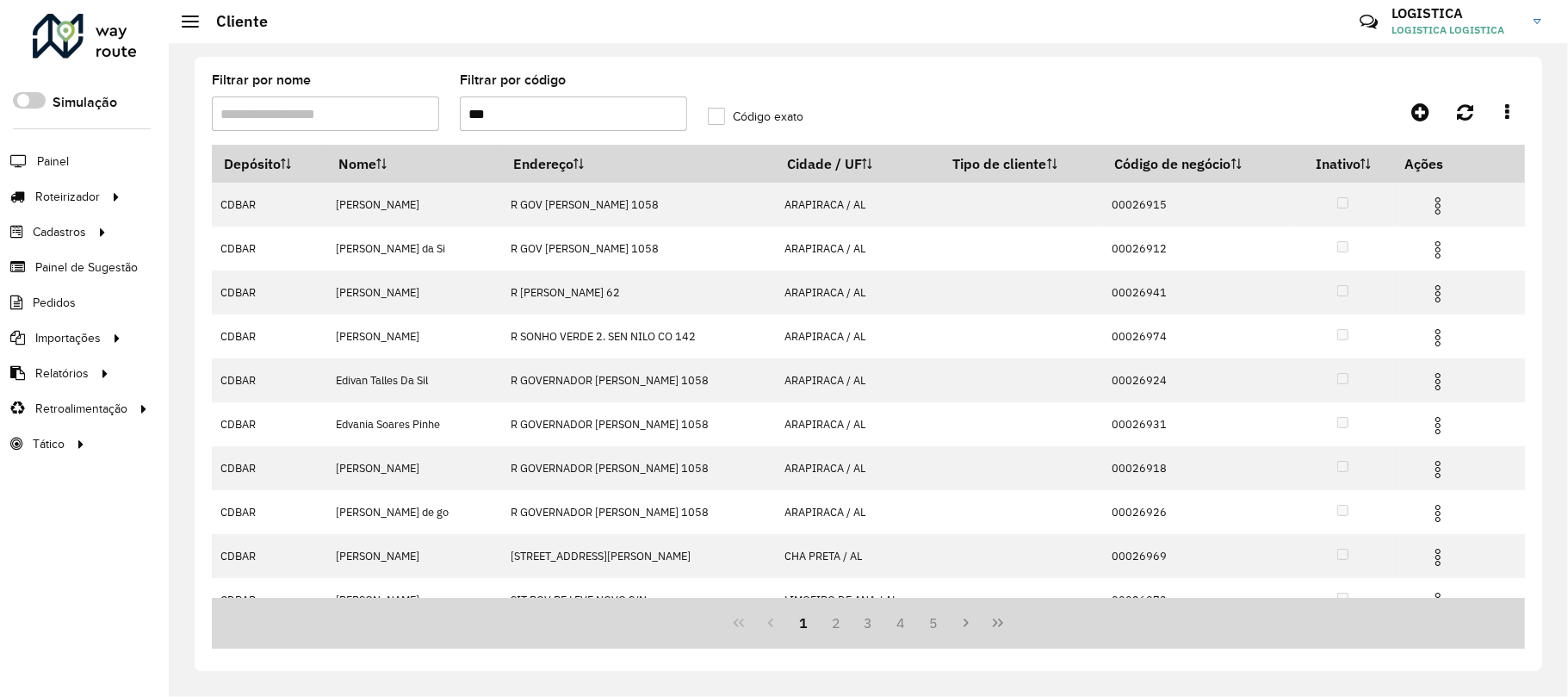
click at [1437, 343] on img at bounding box center [1438, 338] width 21 height 21
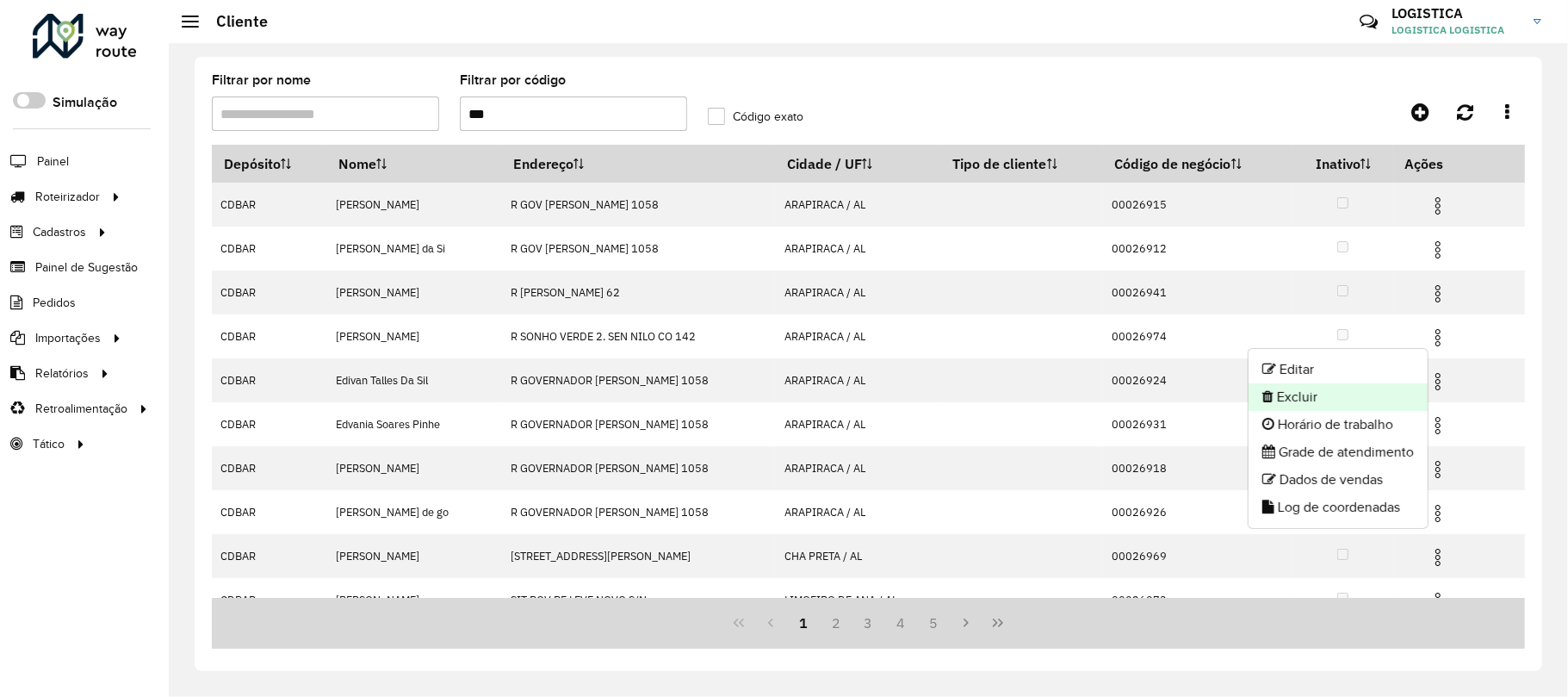
click at [1330, 393] on li "Excluir" at bounding box center [1338, 397] width 179 height 28
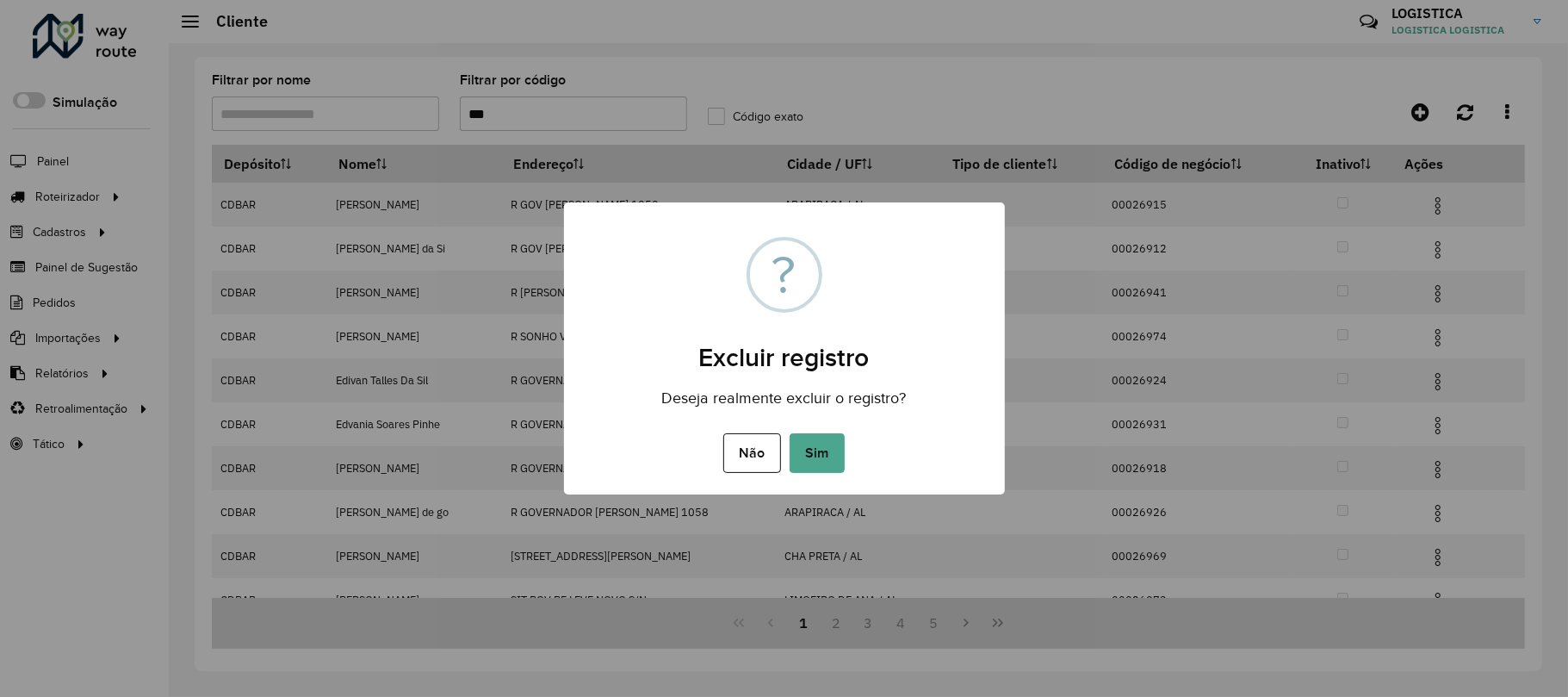
click at [790, 433] on button "Sim" at bounding box center [817, 453] width 55 height 40
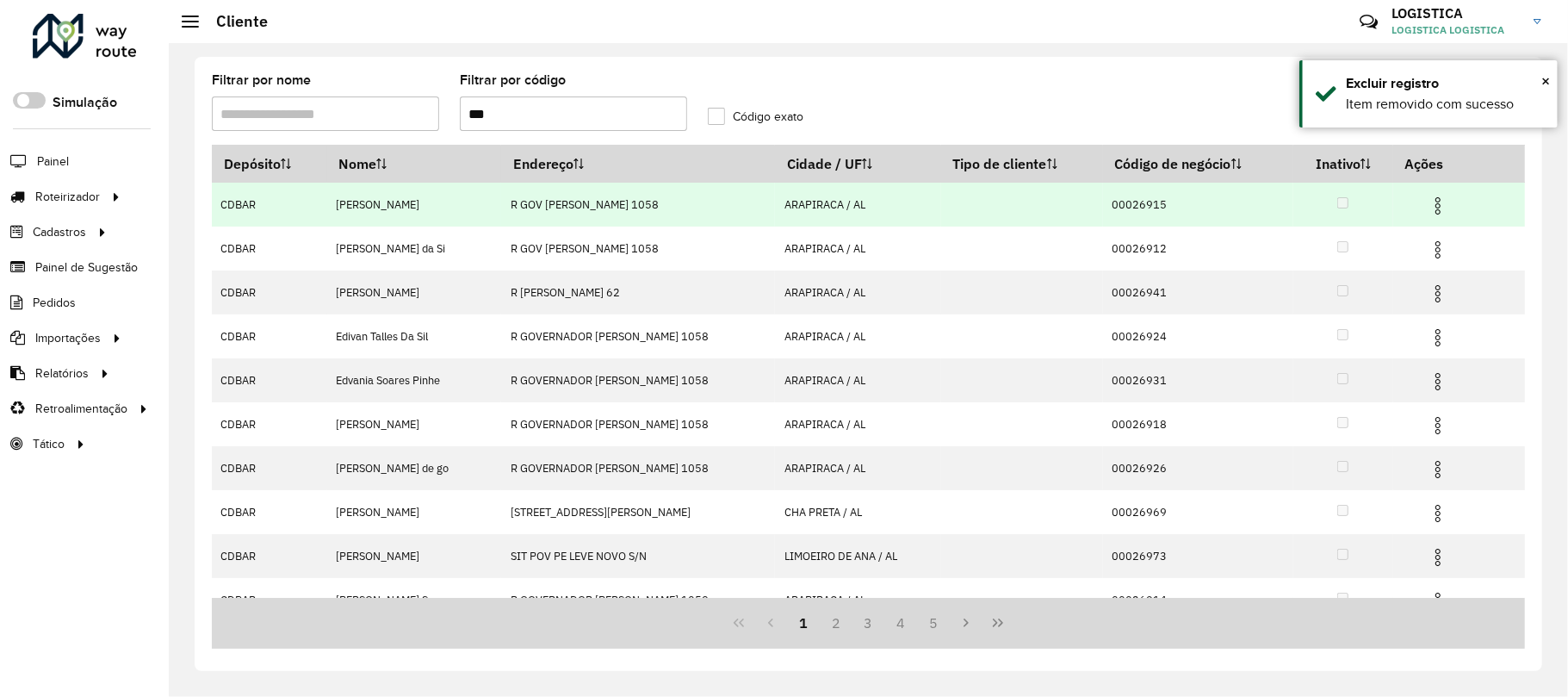
click at [1435, 209] on img at bounding box center [1438, 206] width 21 height 21
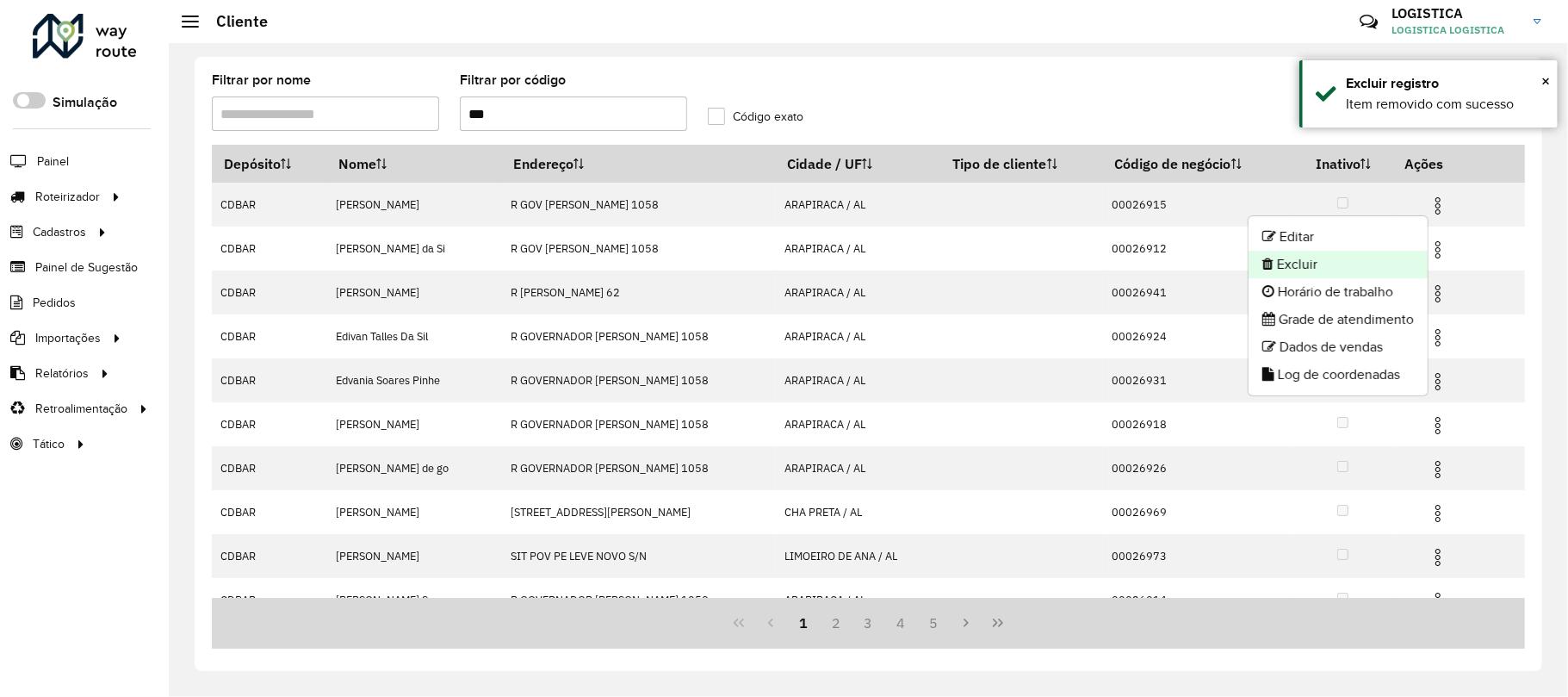
click at [1335, 270] on li "Excluir" at bounding box center [1338, 265] width 179 height 28
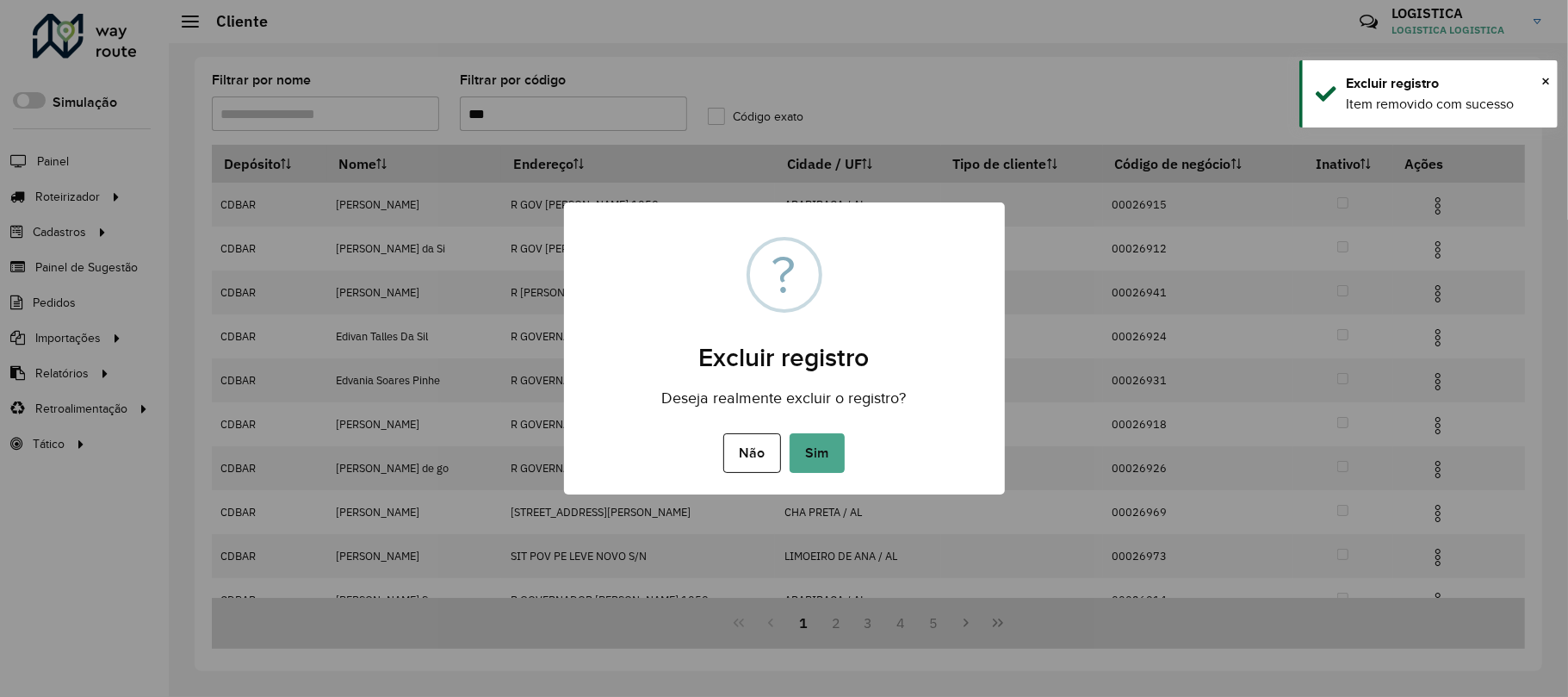
click at [790, 433] on button "Sim" at bounding box center [817, 453] width 55 height 40
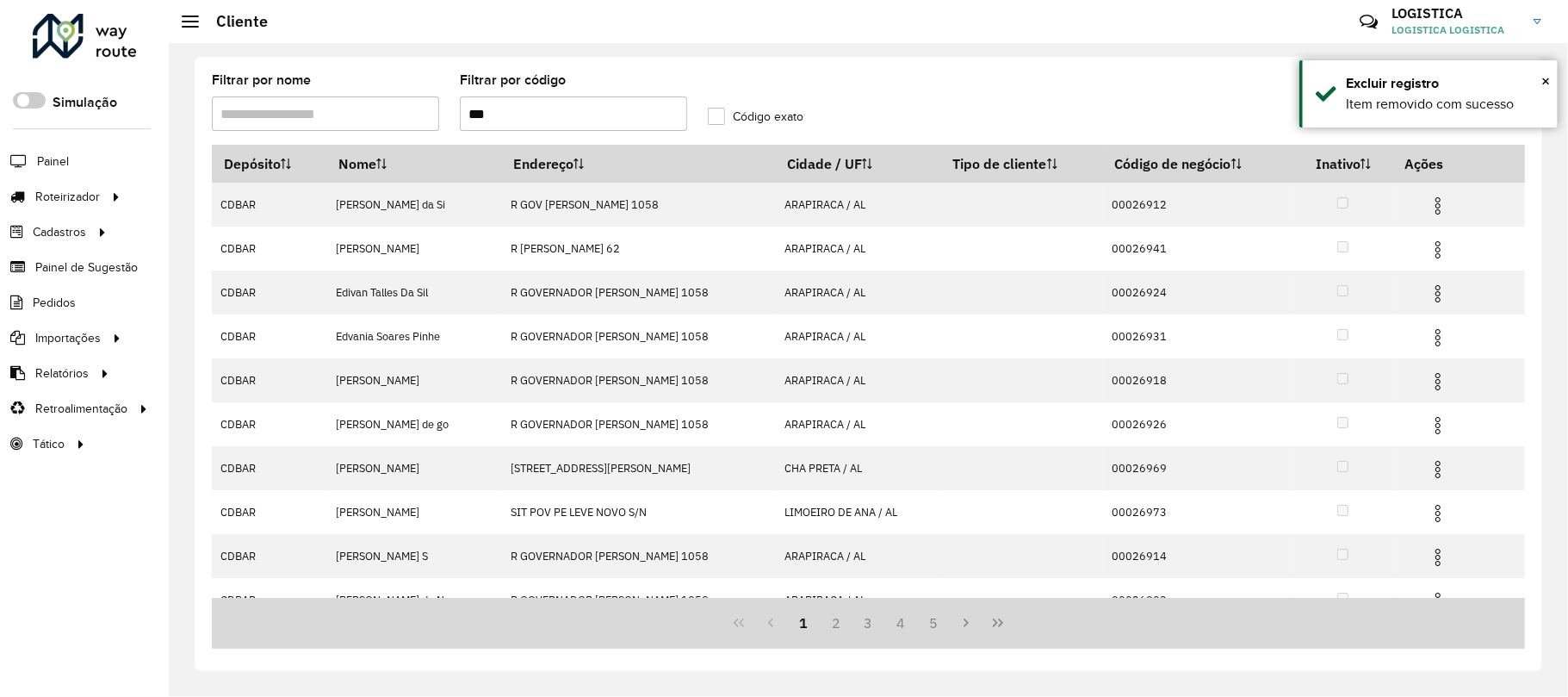
click at [1437, 253] on img at bounding box center [1438, 250] width 21 height 21
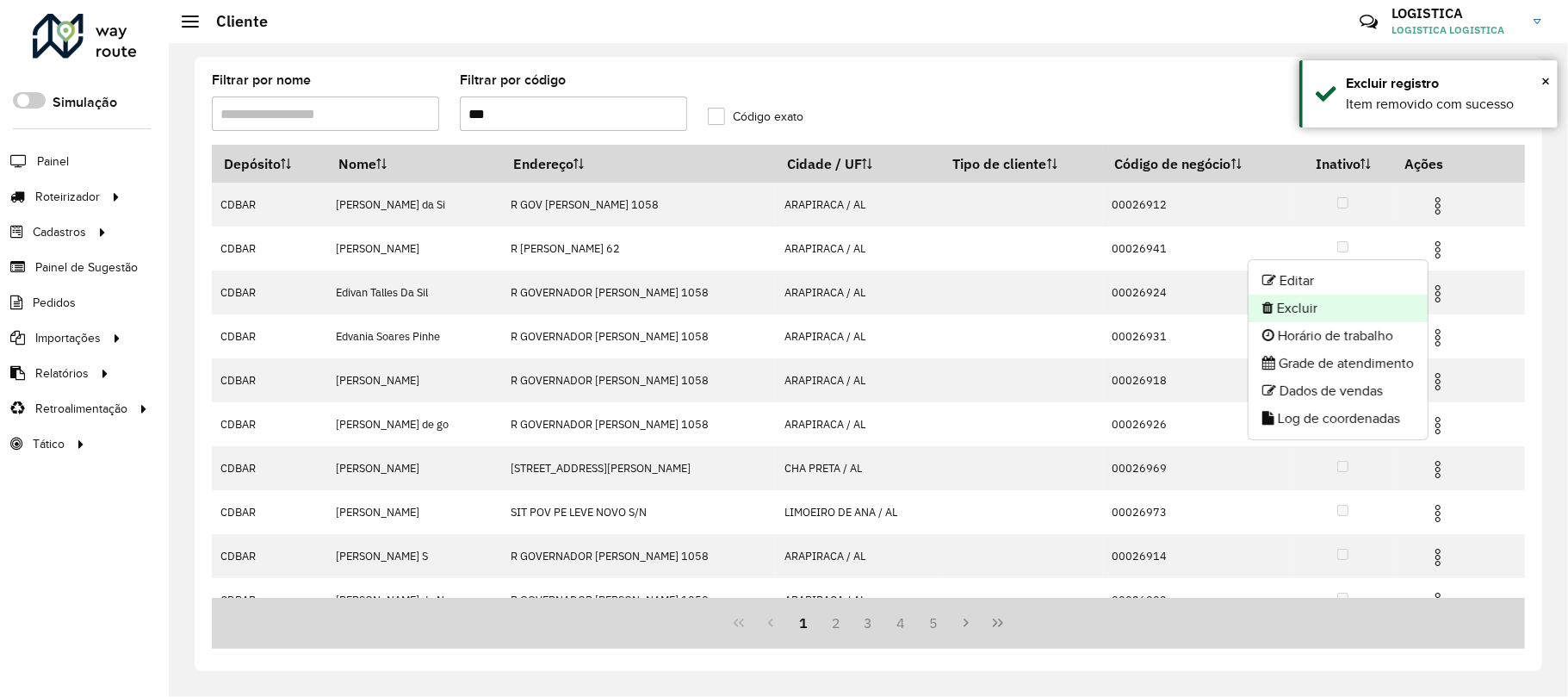
click at [1352, 303] on li "Excluir" at bounding box center [1338, 308] width 179 height 28
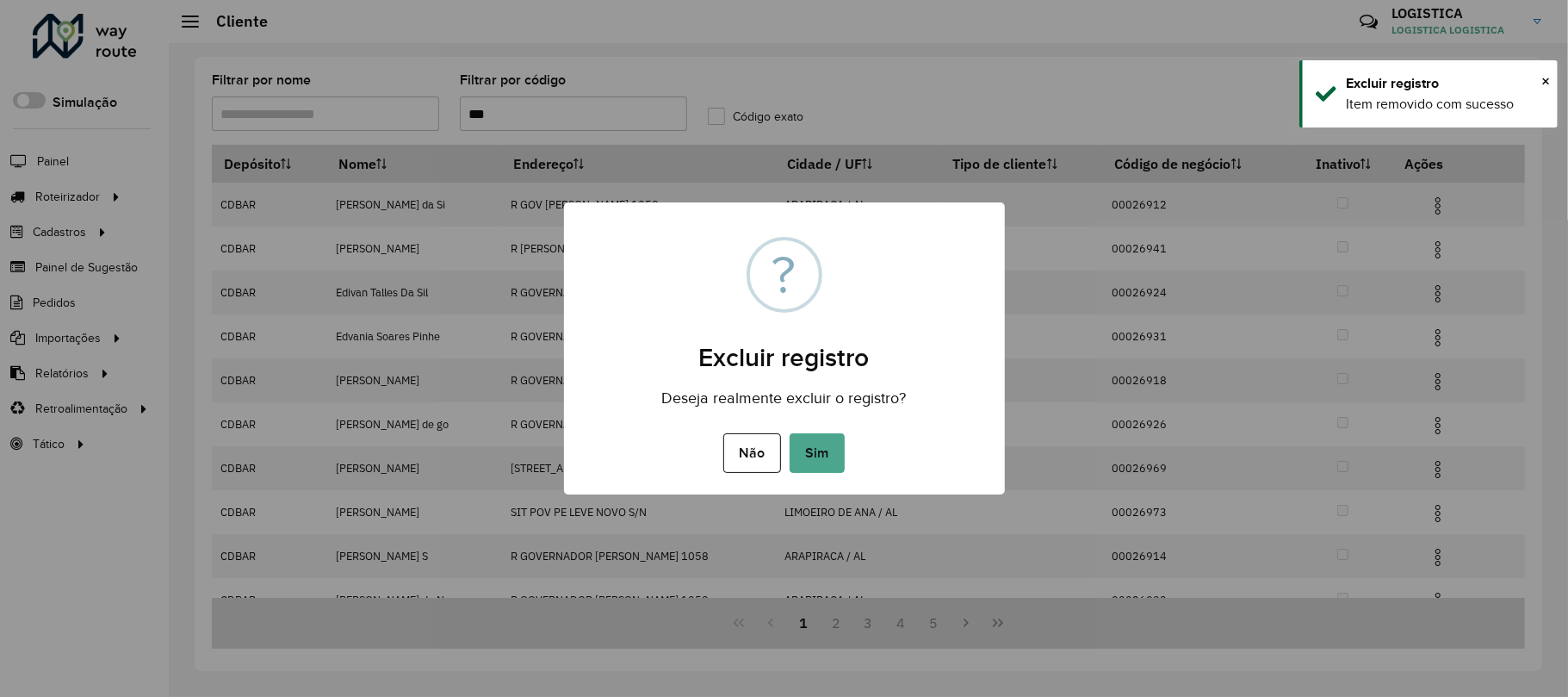
click at [790, 433] on button "Sim" at bounding box center [817, 453] width 55 height 40
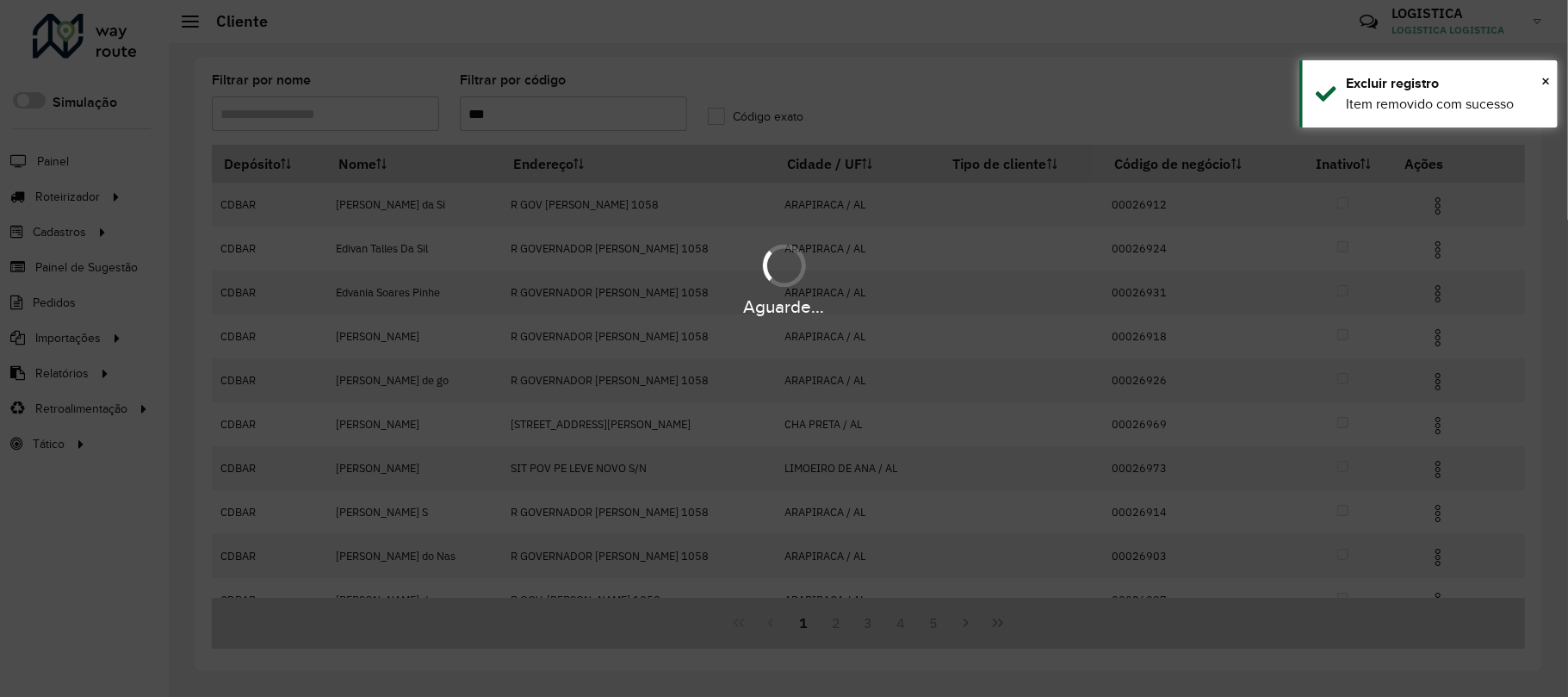
click at [1440, 339] on hb-app "Aguarde... Pop-up bloqueado! Seu navegador bloqueou automáticamente a abertura …" at bounding box center [784, 348] width 1568 height 697
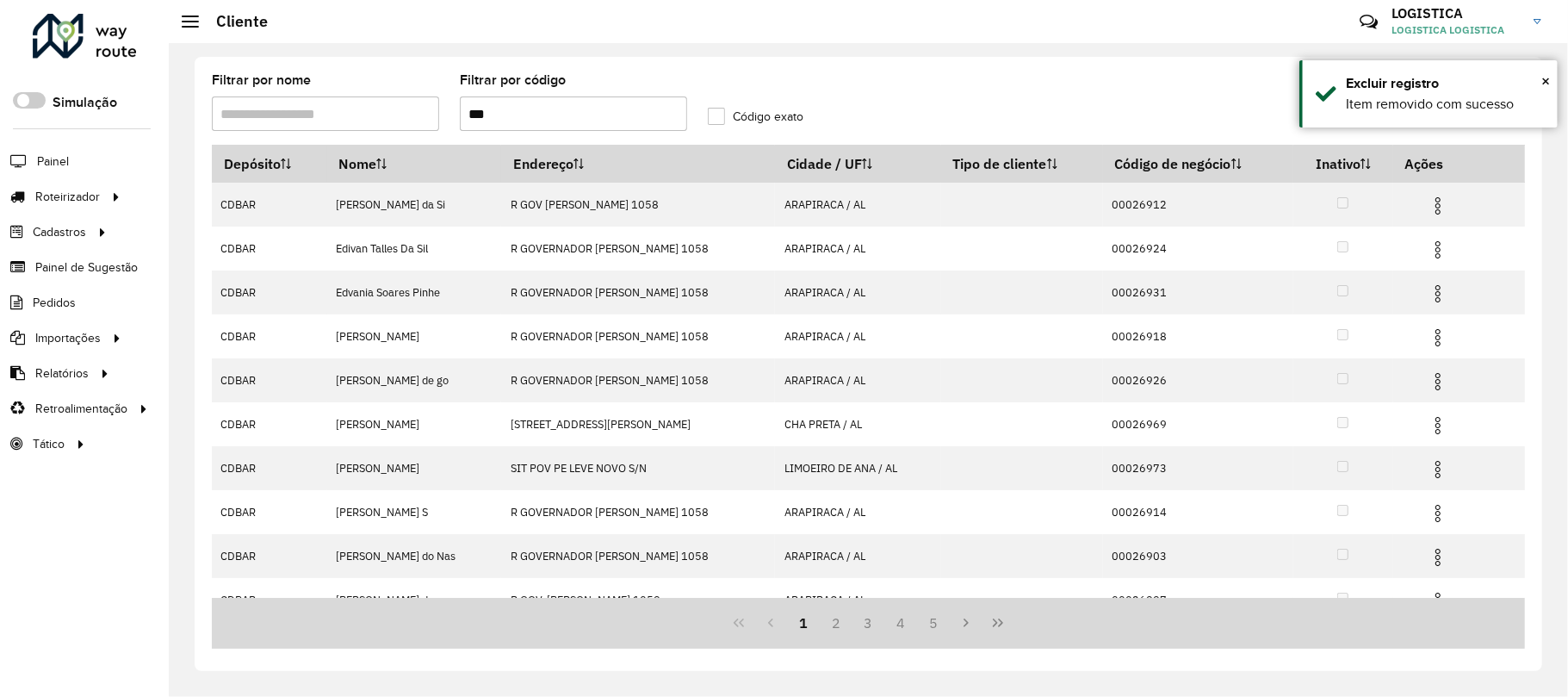
click at [1440, 339] on img at bounding box center [1438, 338] width 21 height 21
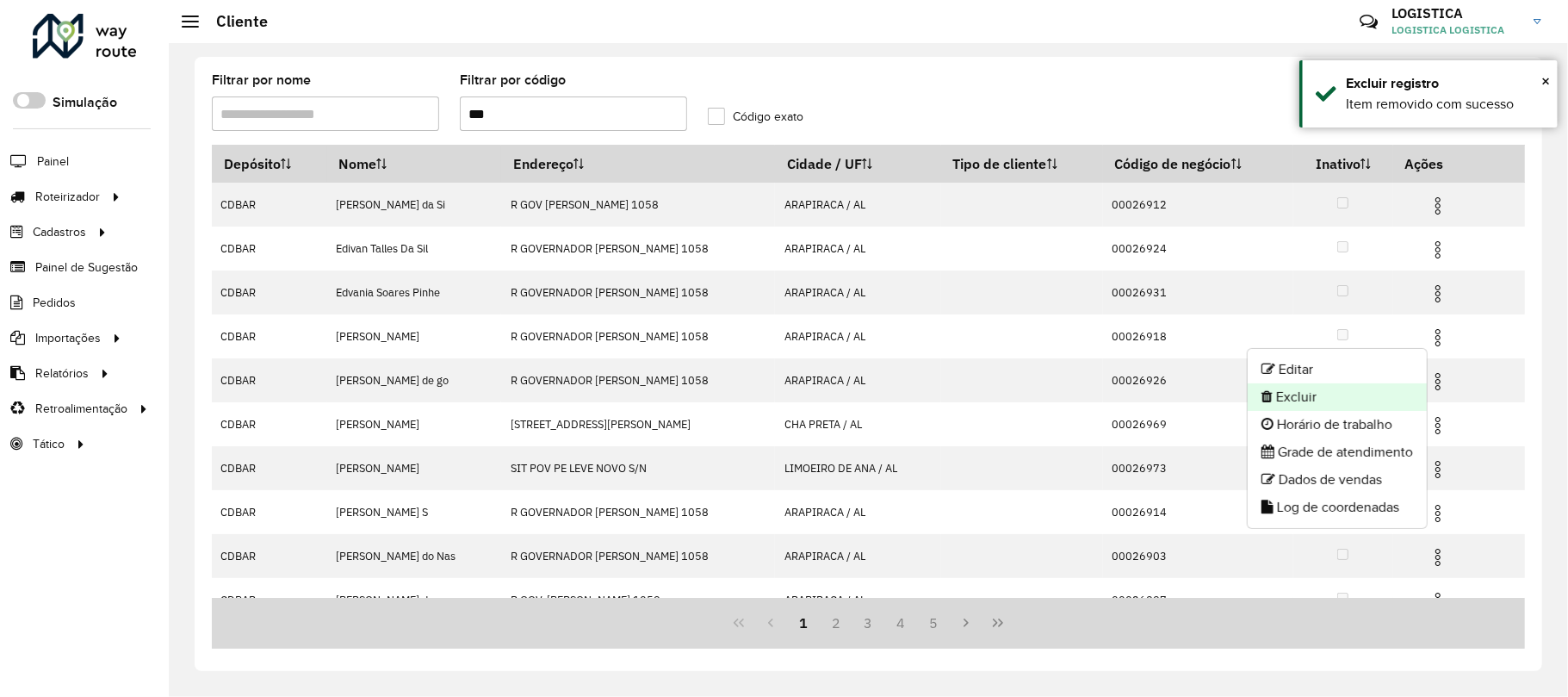
click at [1356, 390] on li "Excluir" at bounding box center [1337, 397] width 179 height 28
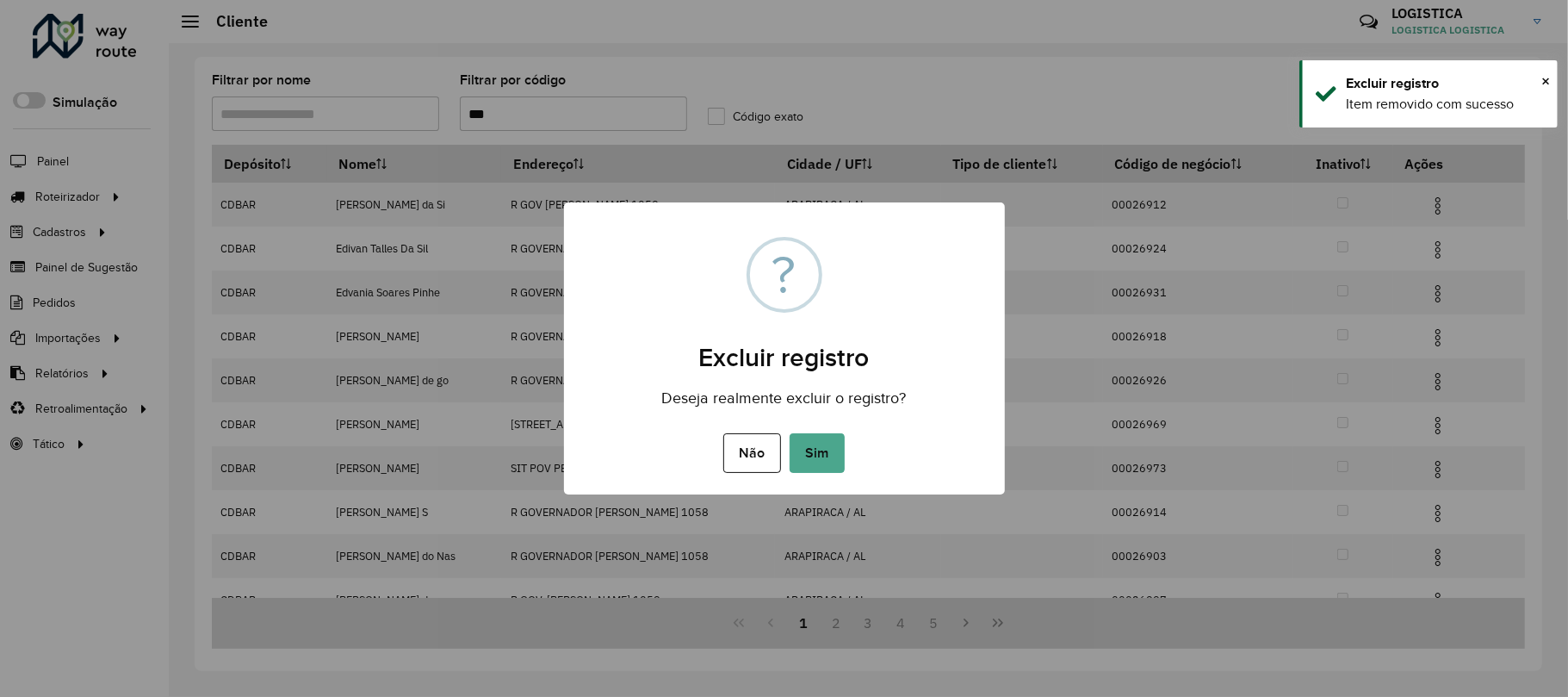
click at [790, 433] on button "Sim" at bounding box center [817, 453] width 55 height 40
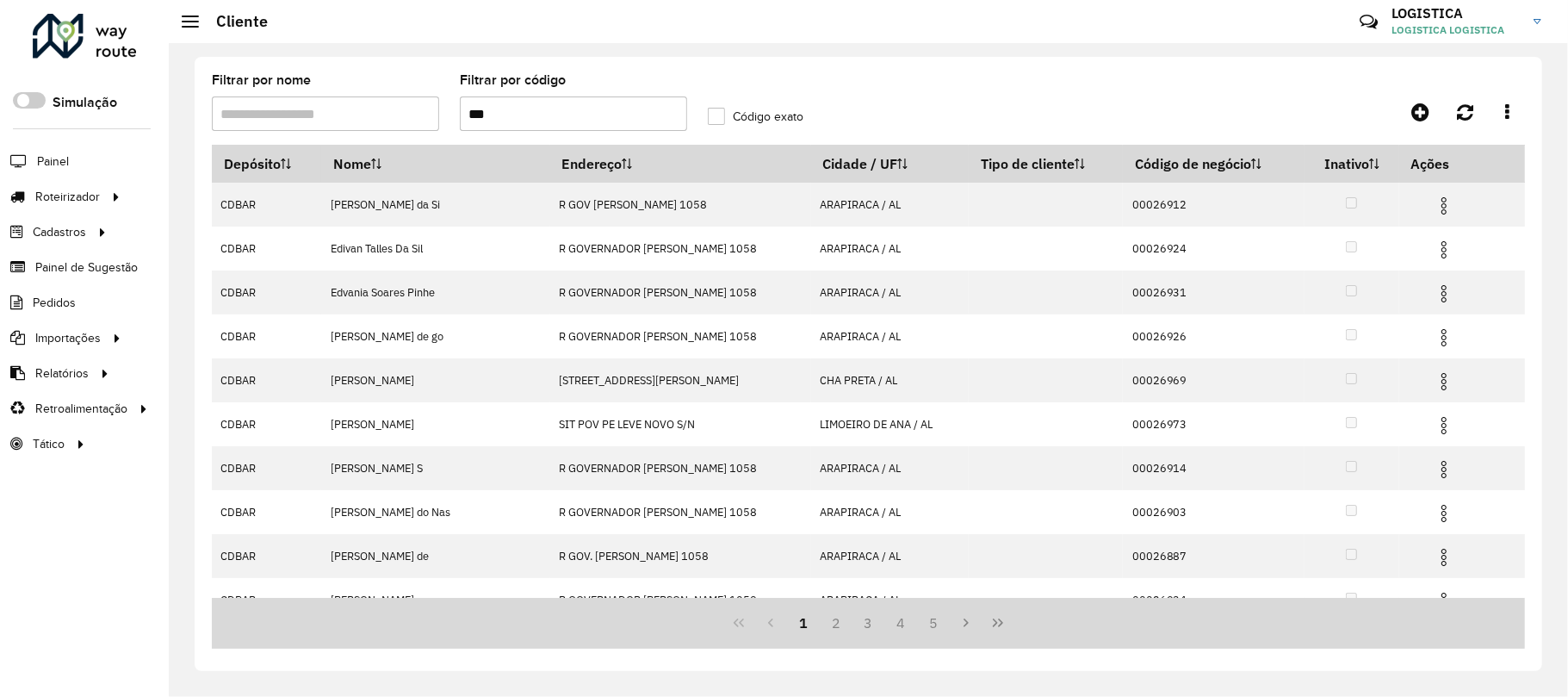
click at [1438, 205] on img at bounding box center [1444, 206] width 21 height 21
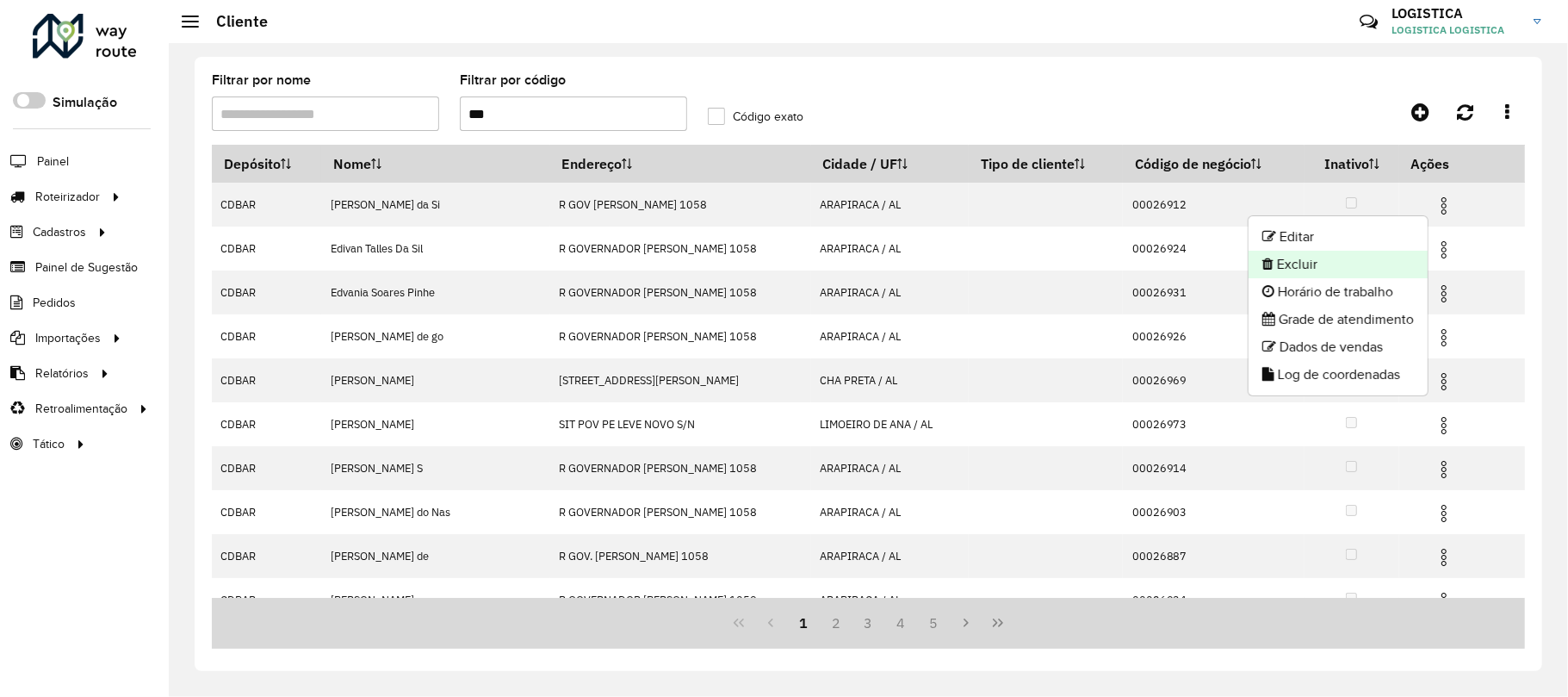
click at [1381, 272] on li "Excluir" at bounding box center [1338, 265] width 179 height 28
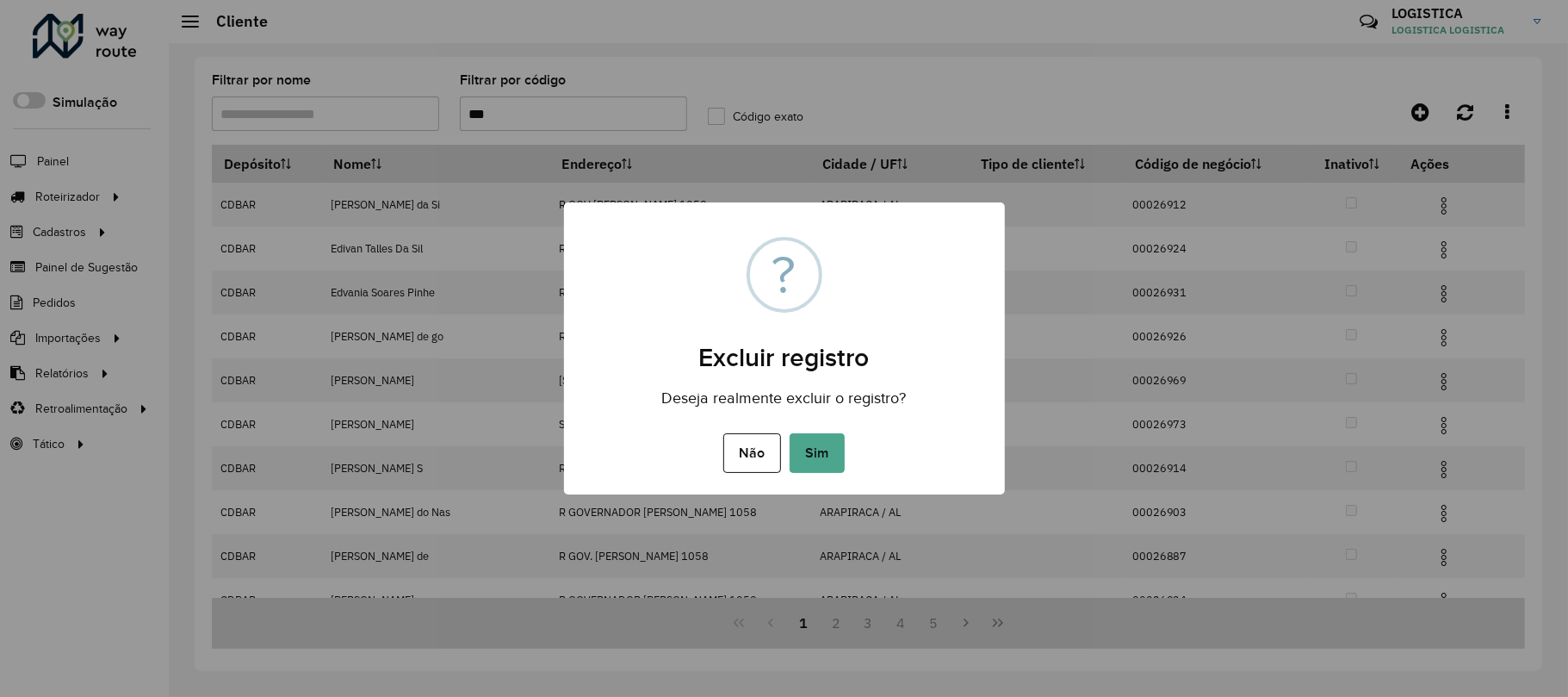
click at [790, 433] on button "Sim" at bounding box center [817, 453] width 55 height 40
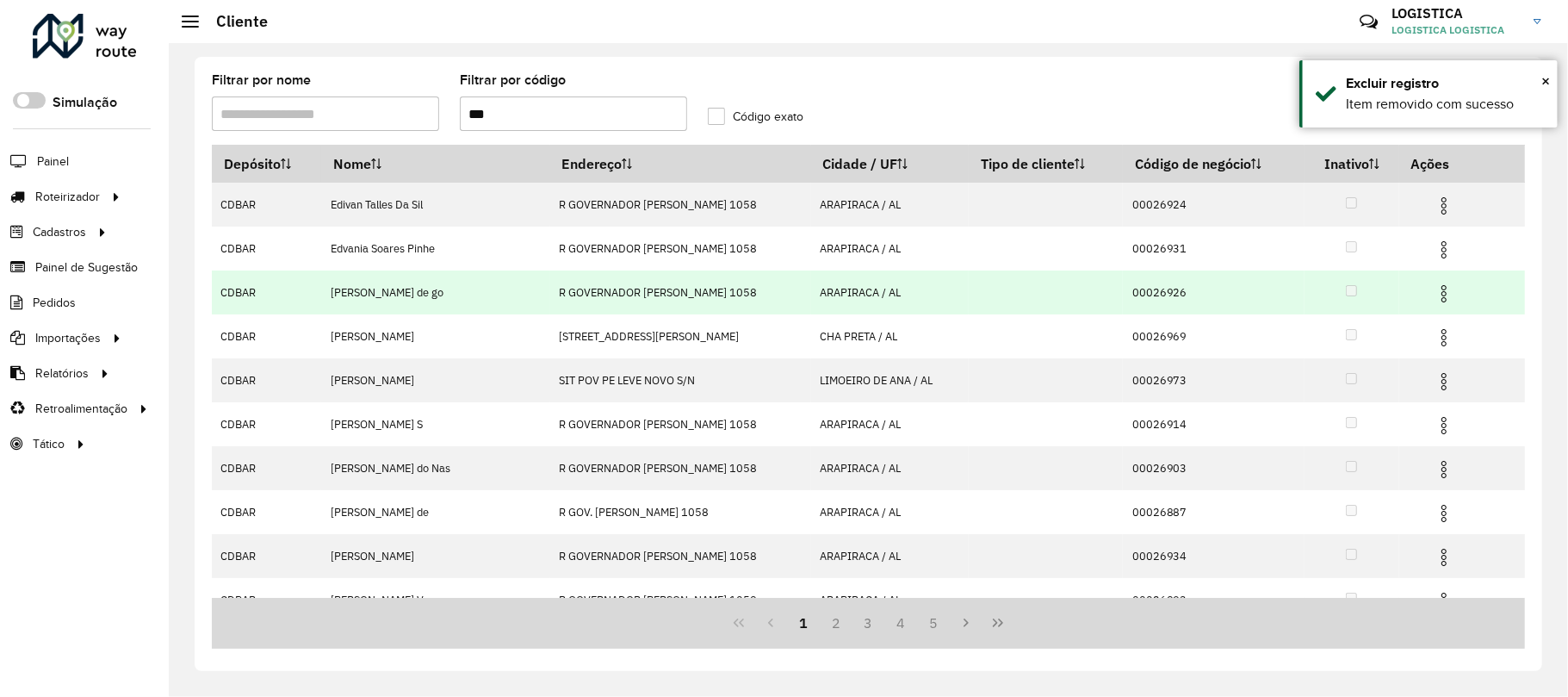
click at [1427, 298] on td at bounding box center [1451, 292] width 104 height 43
click at [1437, 294] on img at bounding box center [1444, 294] width 21 height 21
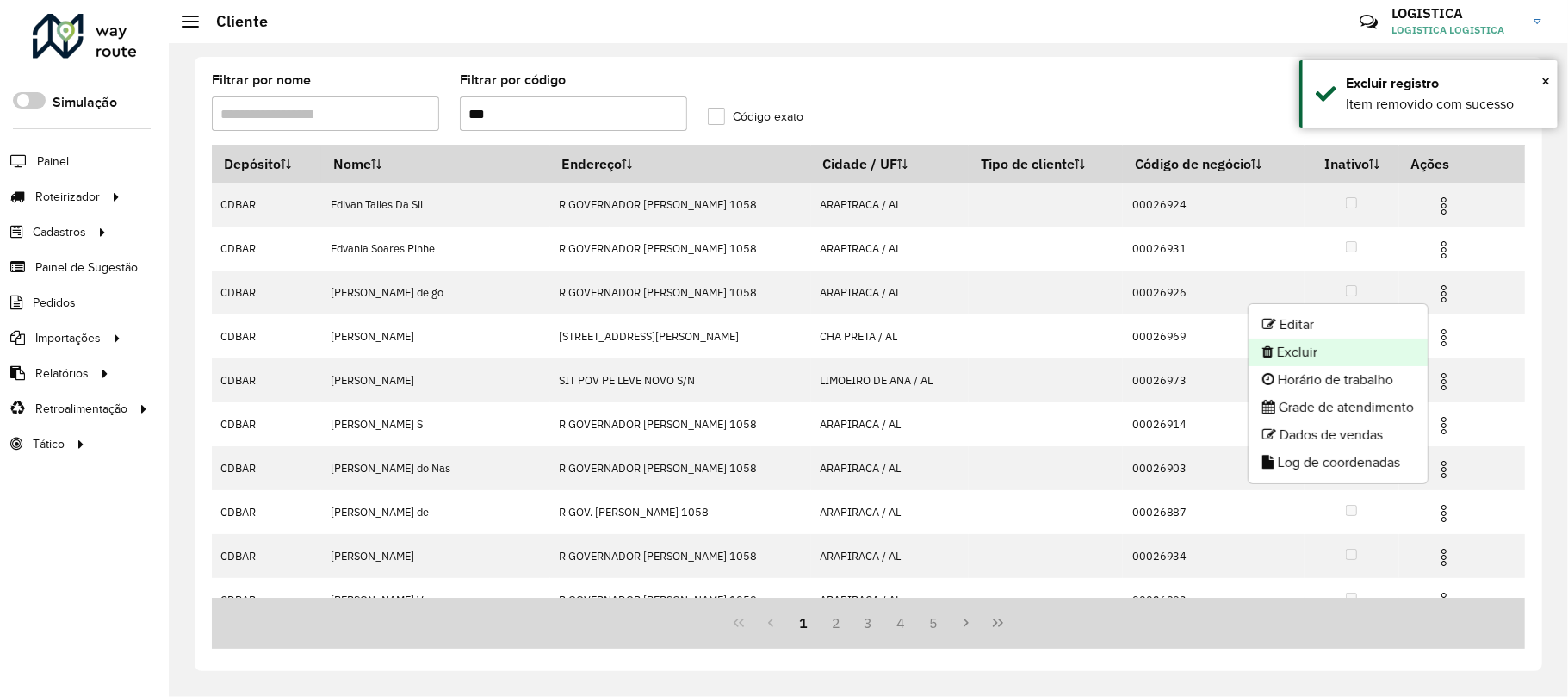
click at [1366, 348] on li "Excluir" at bounding box center [1338, 352] width 179 height 28
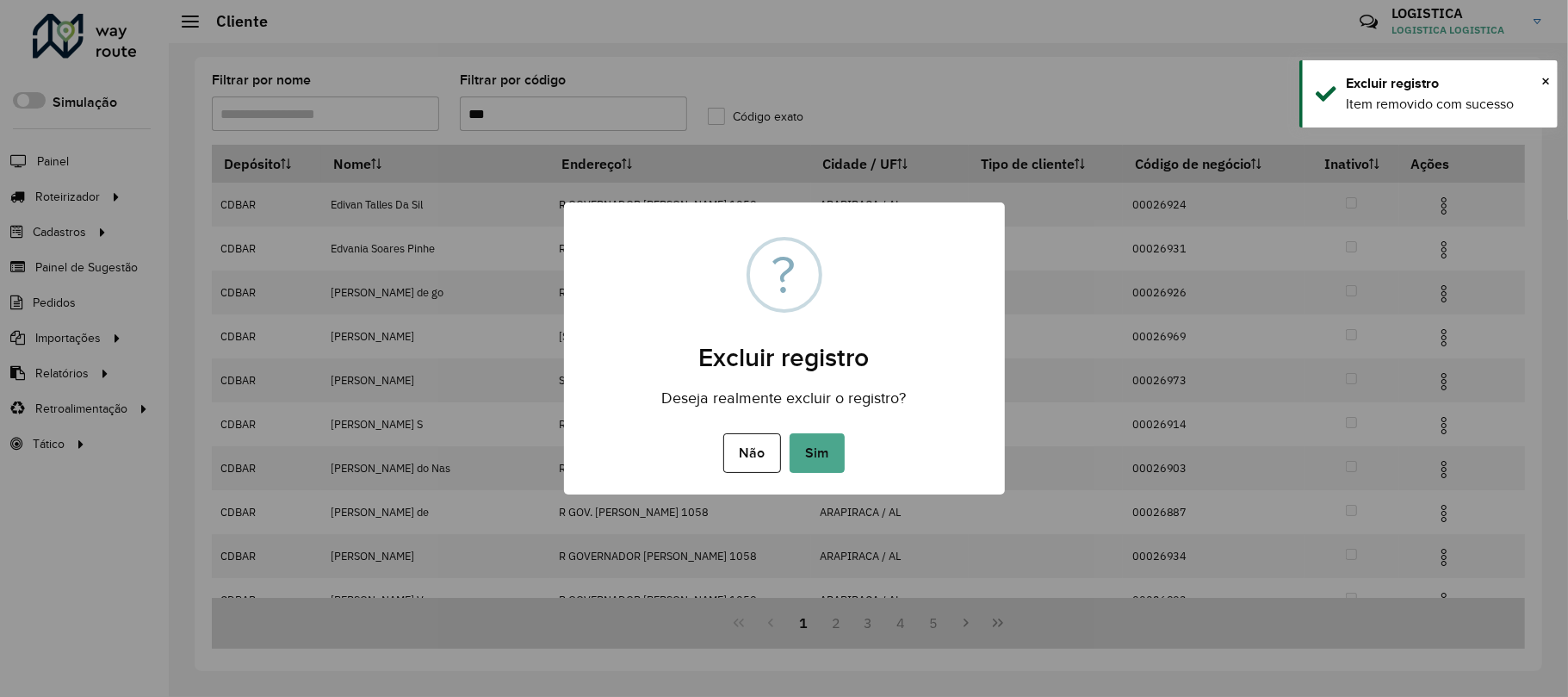
click at [790, 433] on button "Sim" at bounding box center [817, 453] width 55 height 40
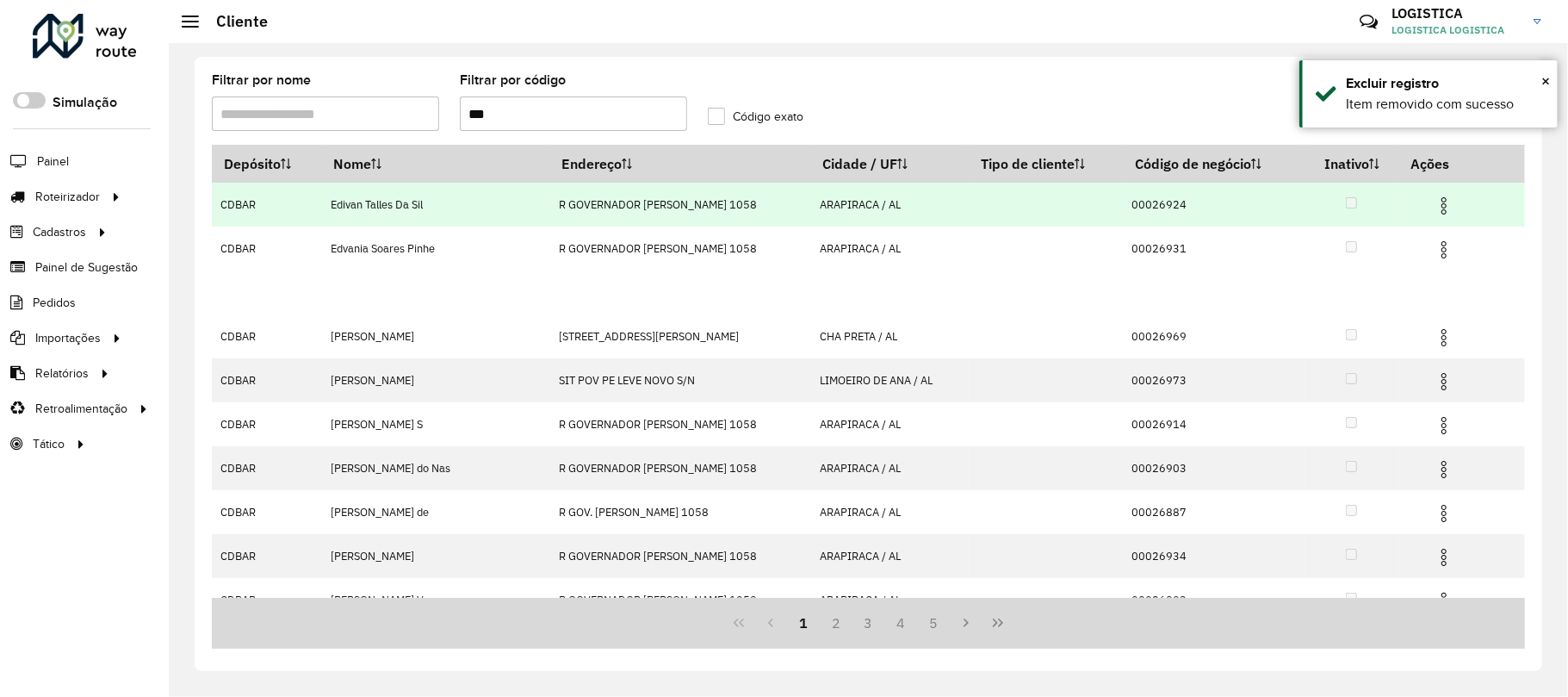
click at [1447, 214] on img at bounding box center [1444, 206] width 21 height 21
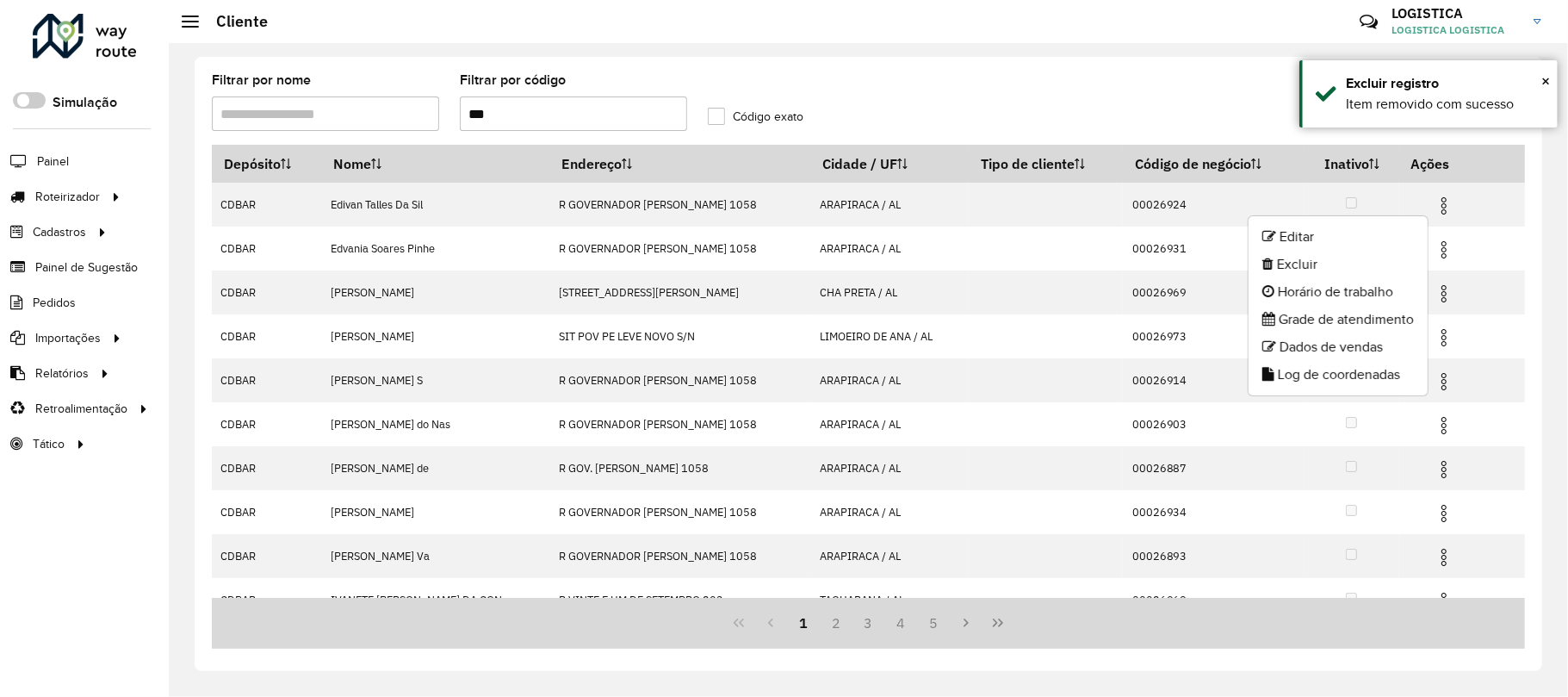
click at [1296, 266] on li "Excluir" at bounding box center [1338, 265] width 179 height 28
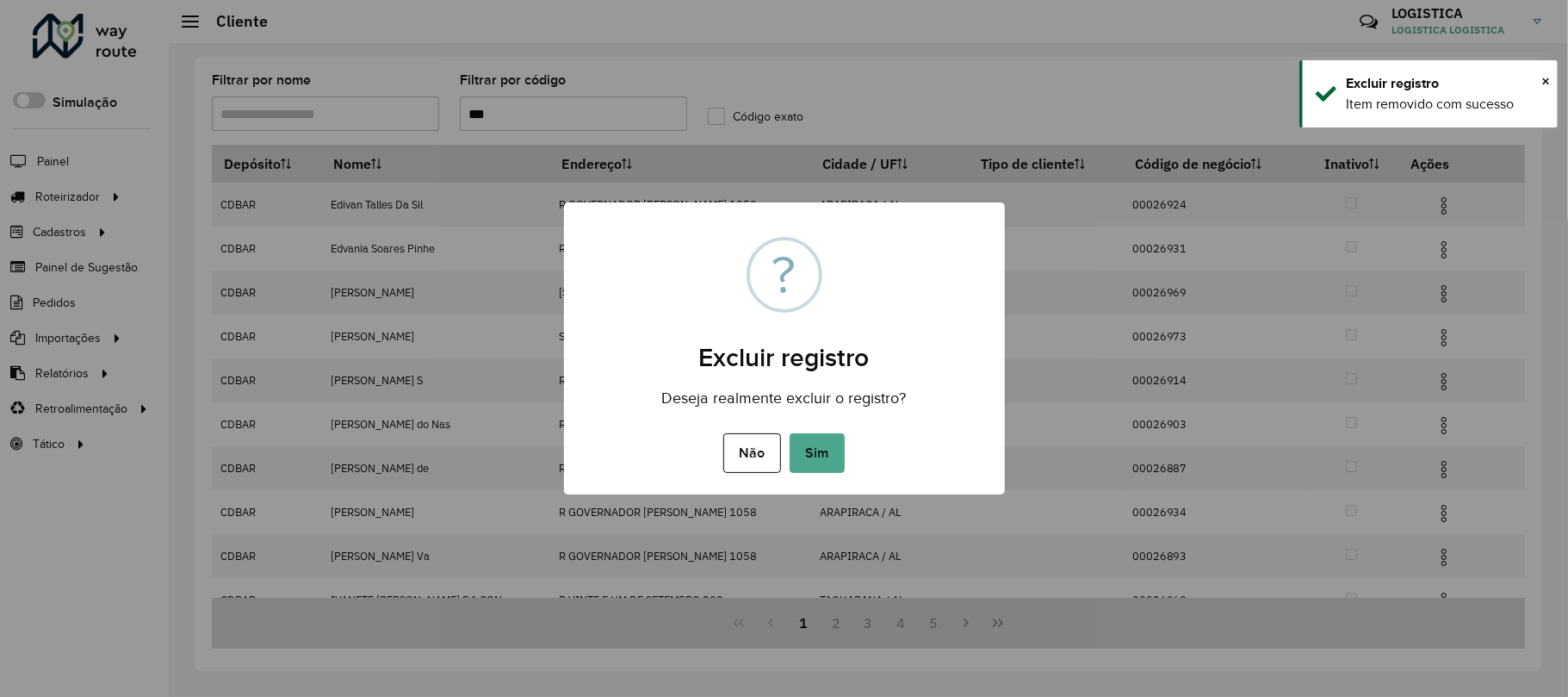
click at [790, 433] on button "Sim" at bounding box center [817, 453] width 55 height 40
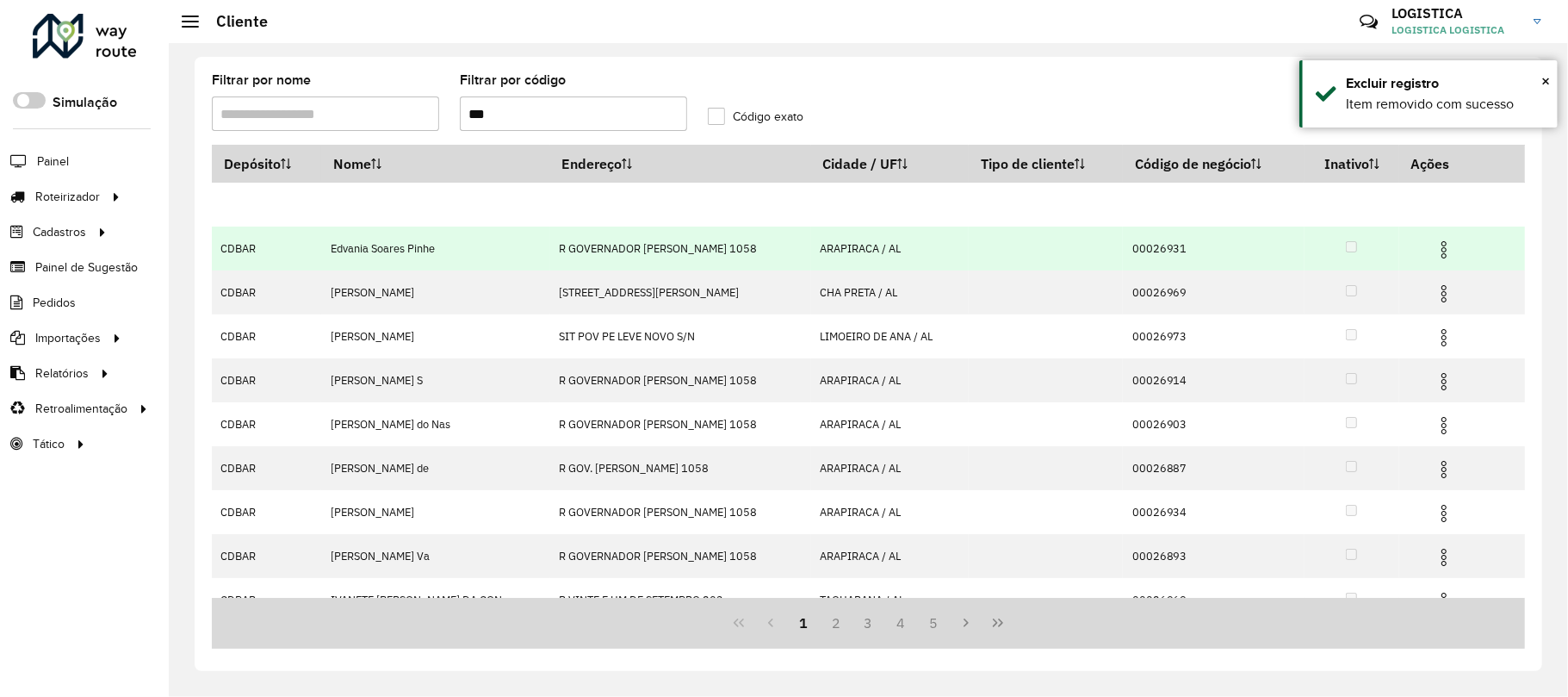
click at [1437, 250] on hb-app "Aguarde... Pop-up bloqueado! Seu navegador bloqueou automáticamente a abertura …" at bounding box center [784, 348] width 1568 height 697
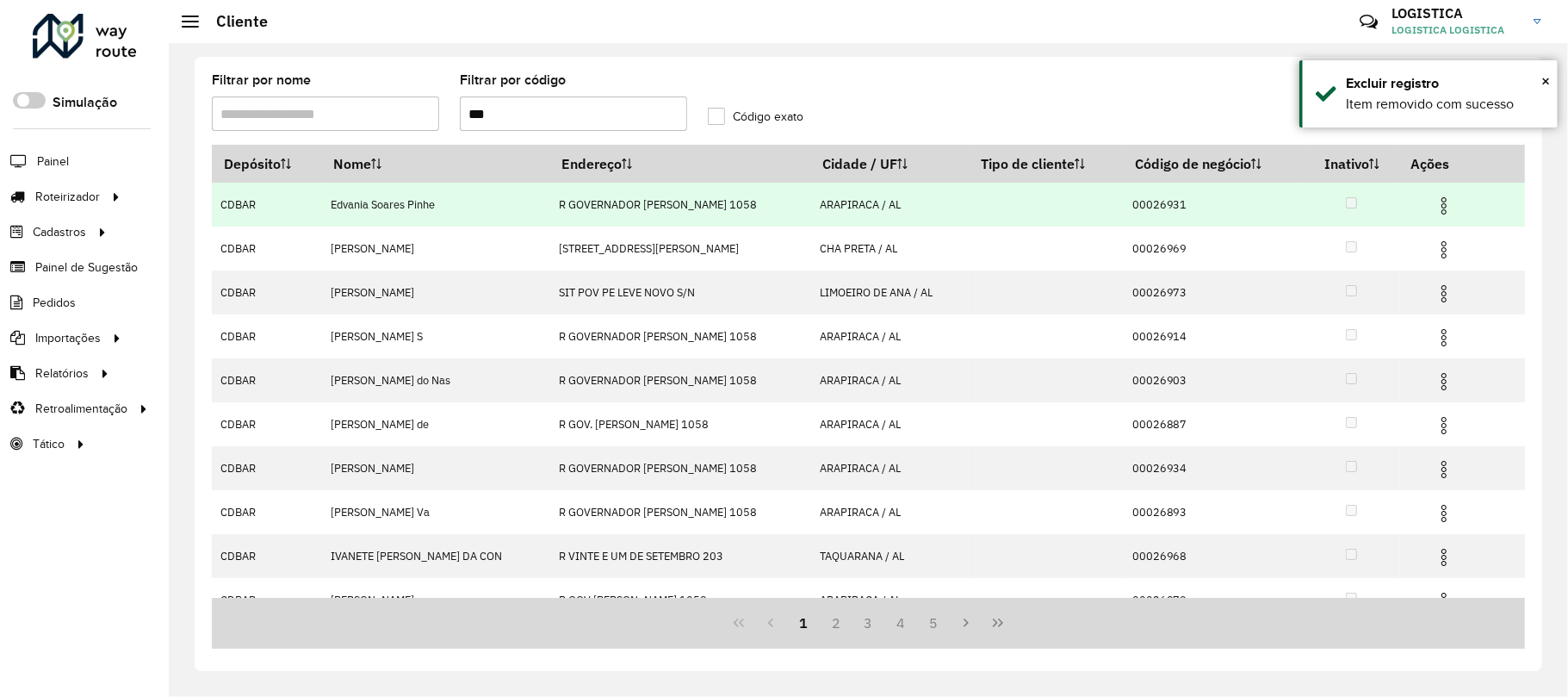
click at [1437, 250] on img at bounding box center [1444, 250] width 21 height 21
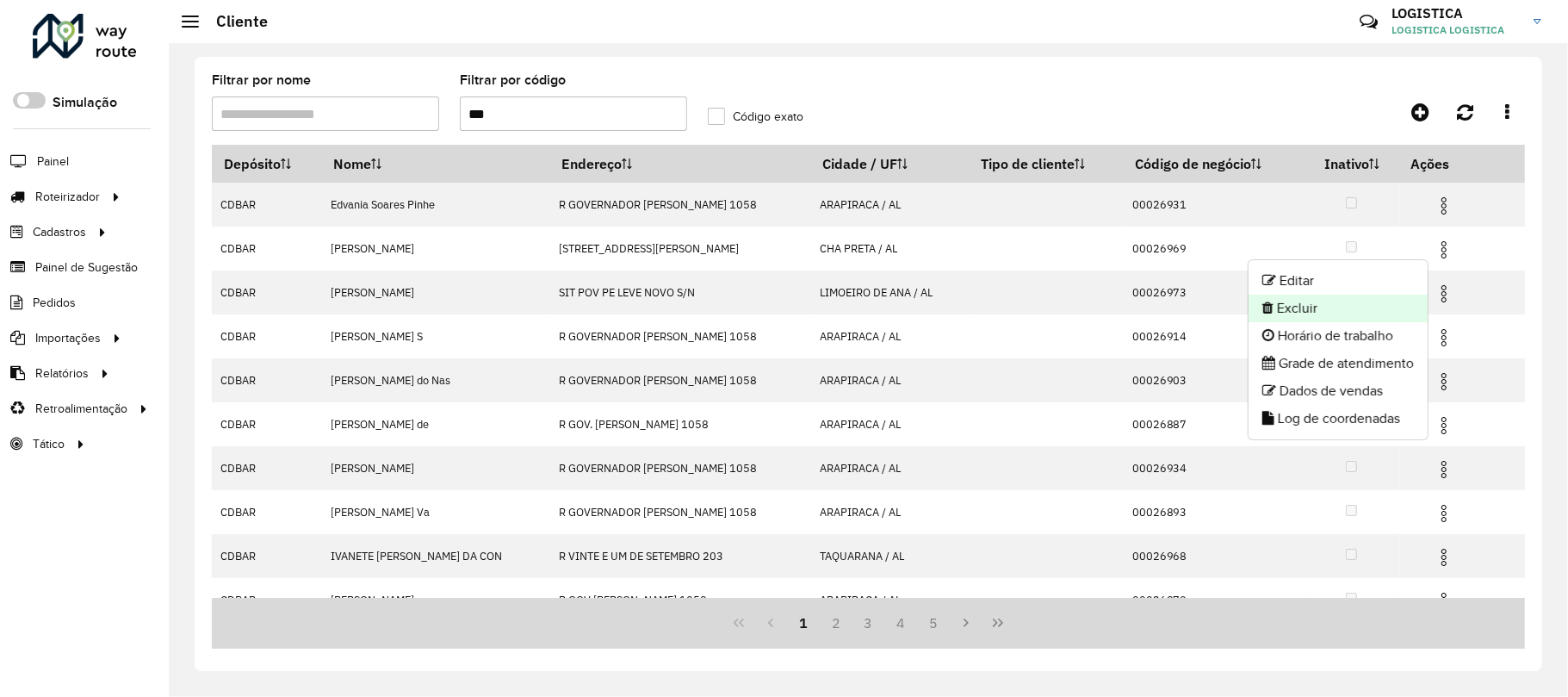
click at [1341, 298] on li "Excluir" at bounding box center [1338, 308] width 179 height 28
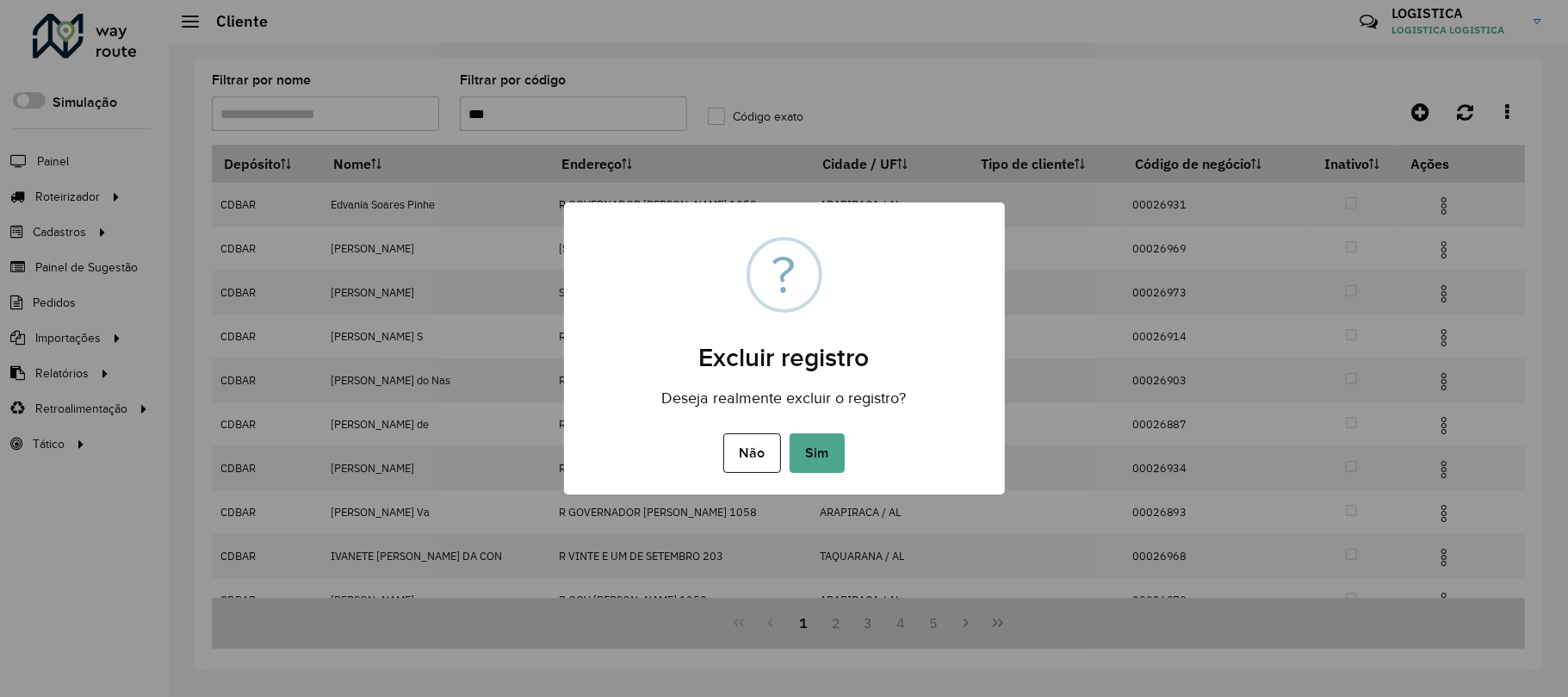
click at [790, 433] on button "Sim" at bounding box center [817, 453] width 55 height 40
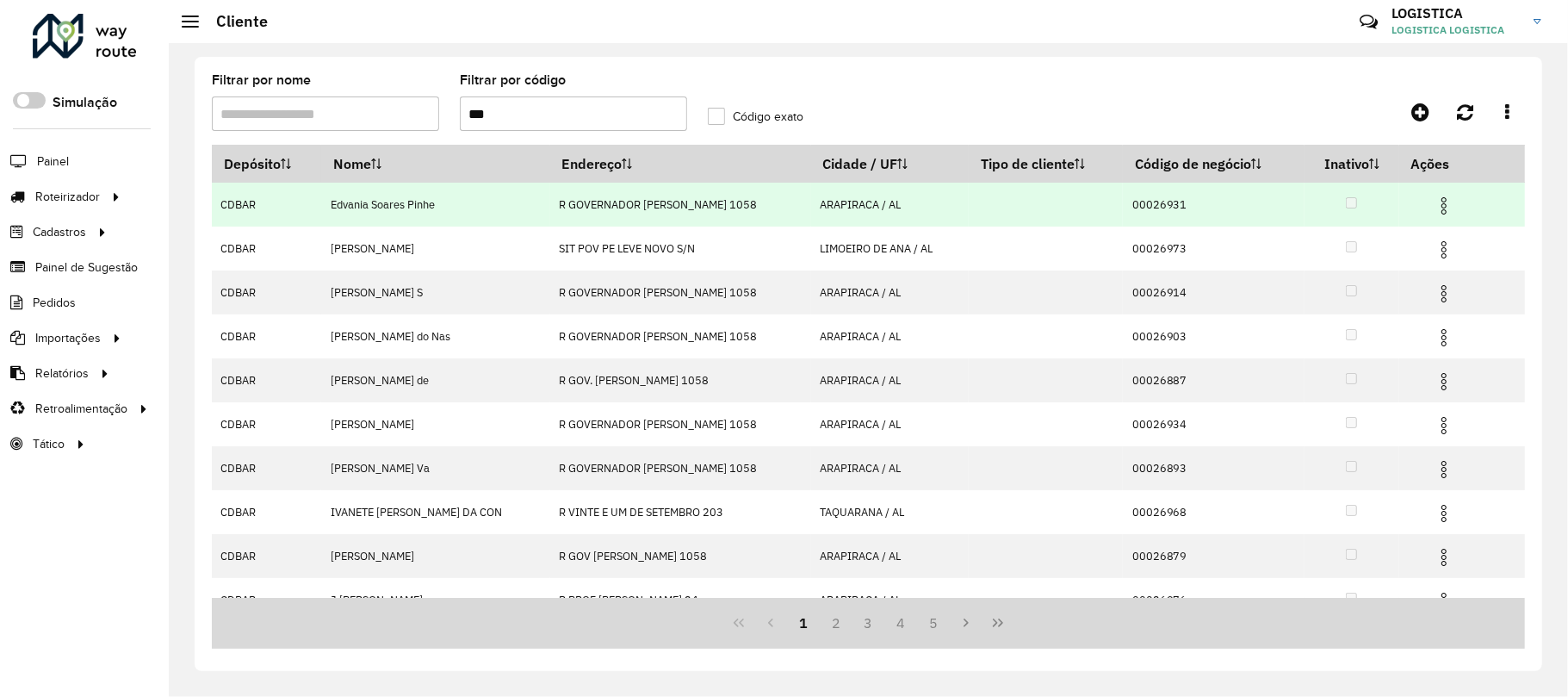
click at [1434, 202] on img at bounding box center [1444, 206] width 21 height 21
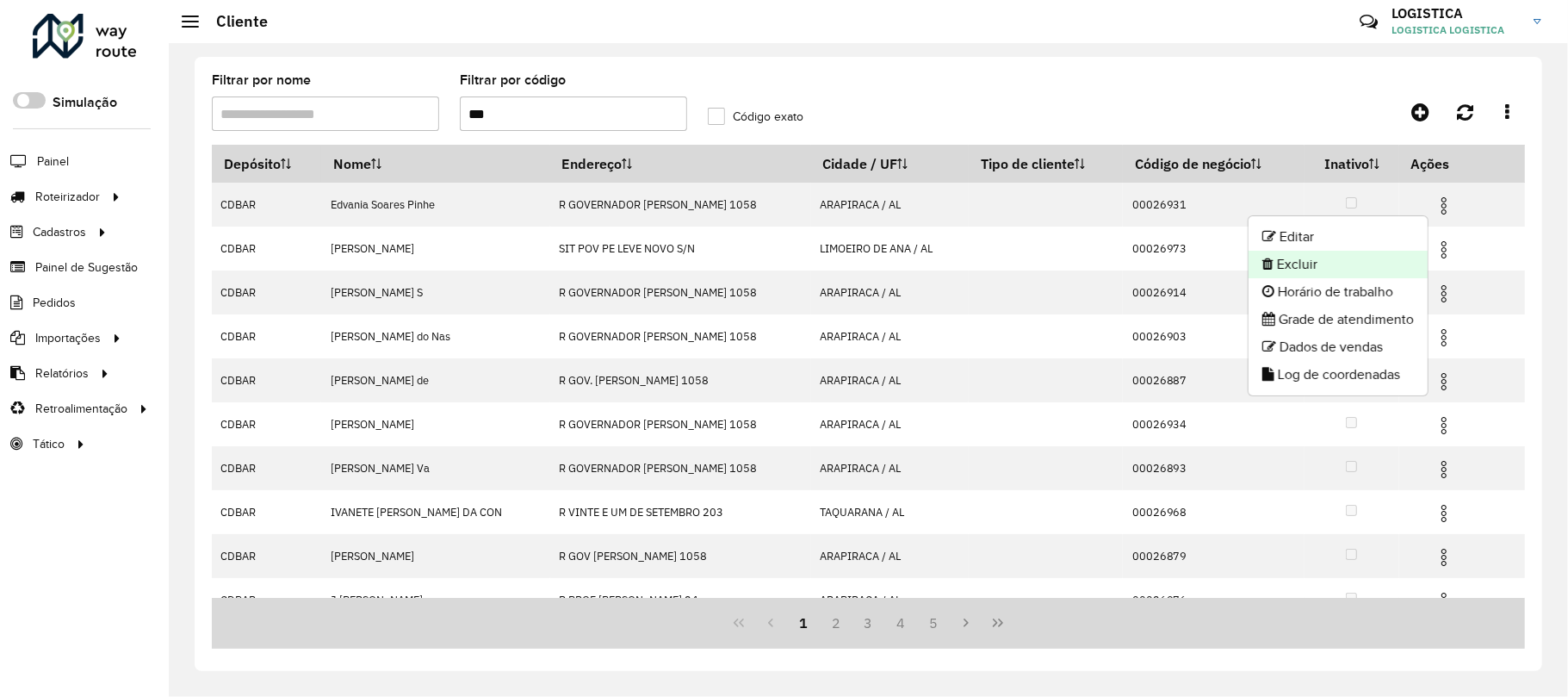
click at [1356, 269] on li "Excluir" at bounding box center [1338, 265] width 179 height 28
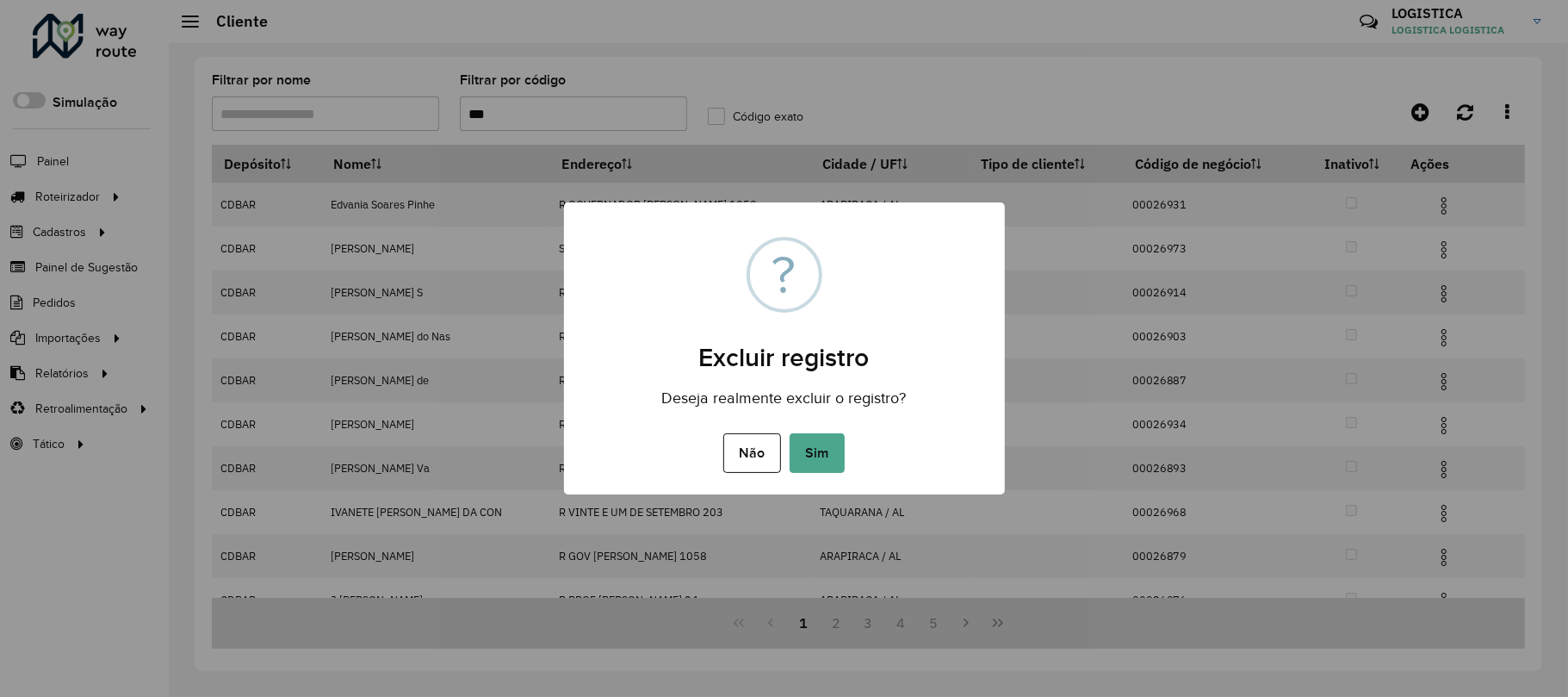
click at [790, 433] on button "Sim" at bounding box center [817, 453] width 55 height 40
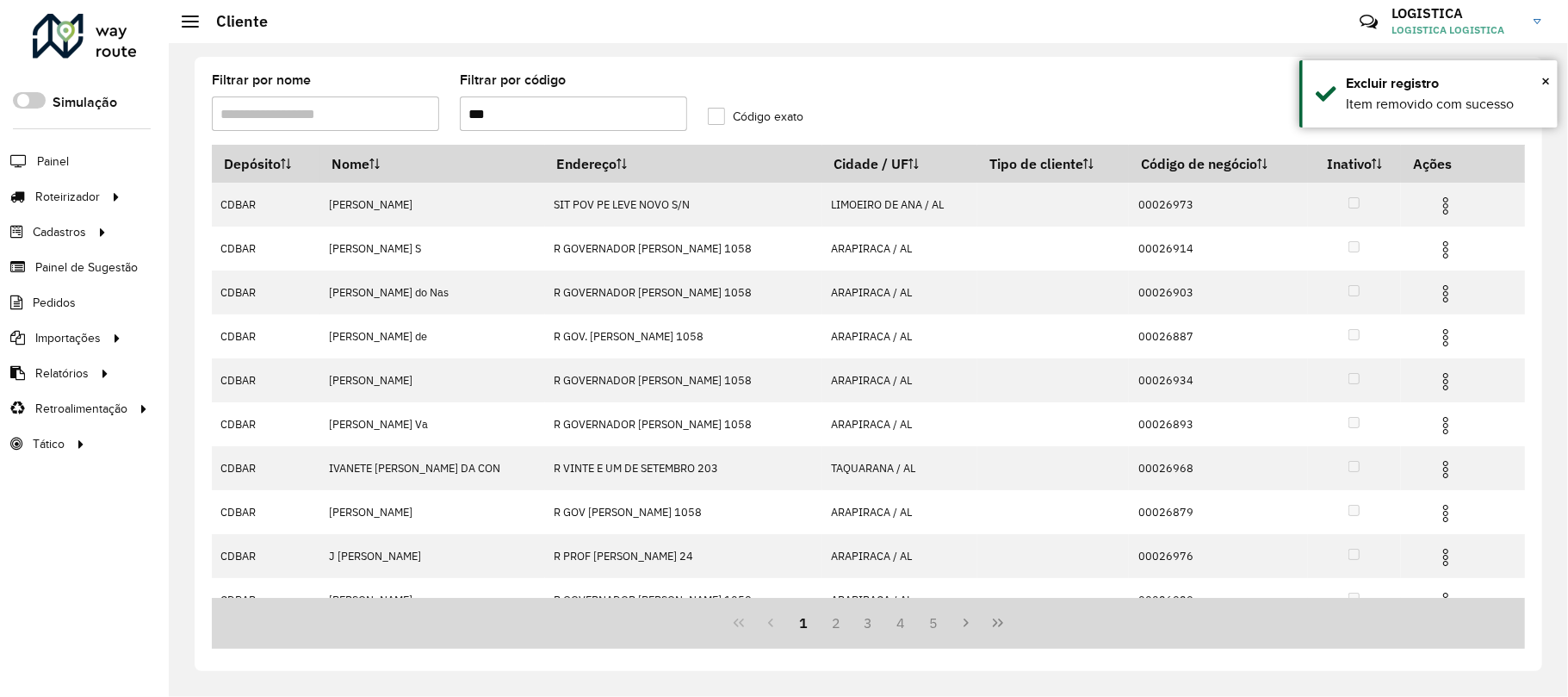
click at [1438, 255] on img at bounding box center [1446, 250] width 21 height 21
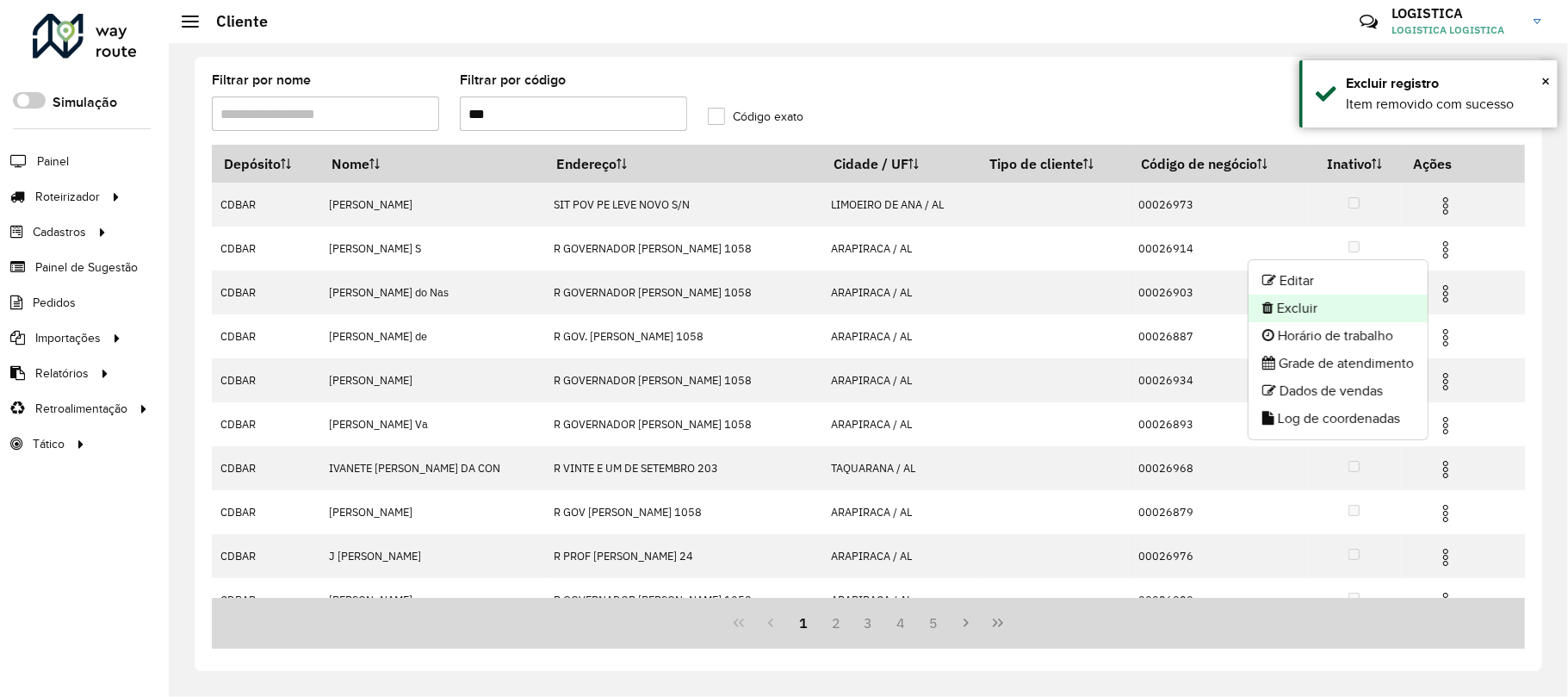
click at [1356, 314] on li "Excluir" at bounding box center [1338, 308] width 179 height 28
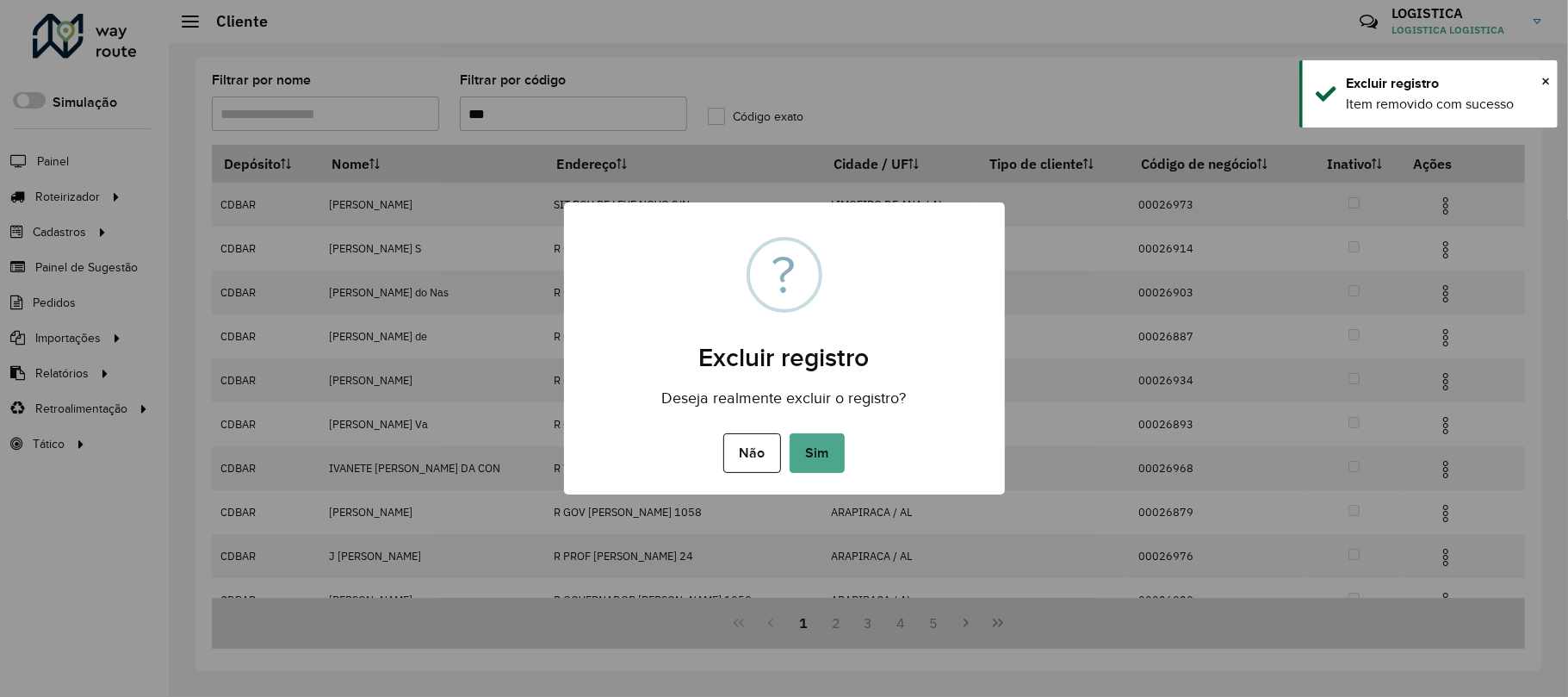
click at [790, 433] on button "Sim" at bounding box center [817, 453] width 55 height 40
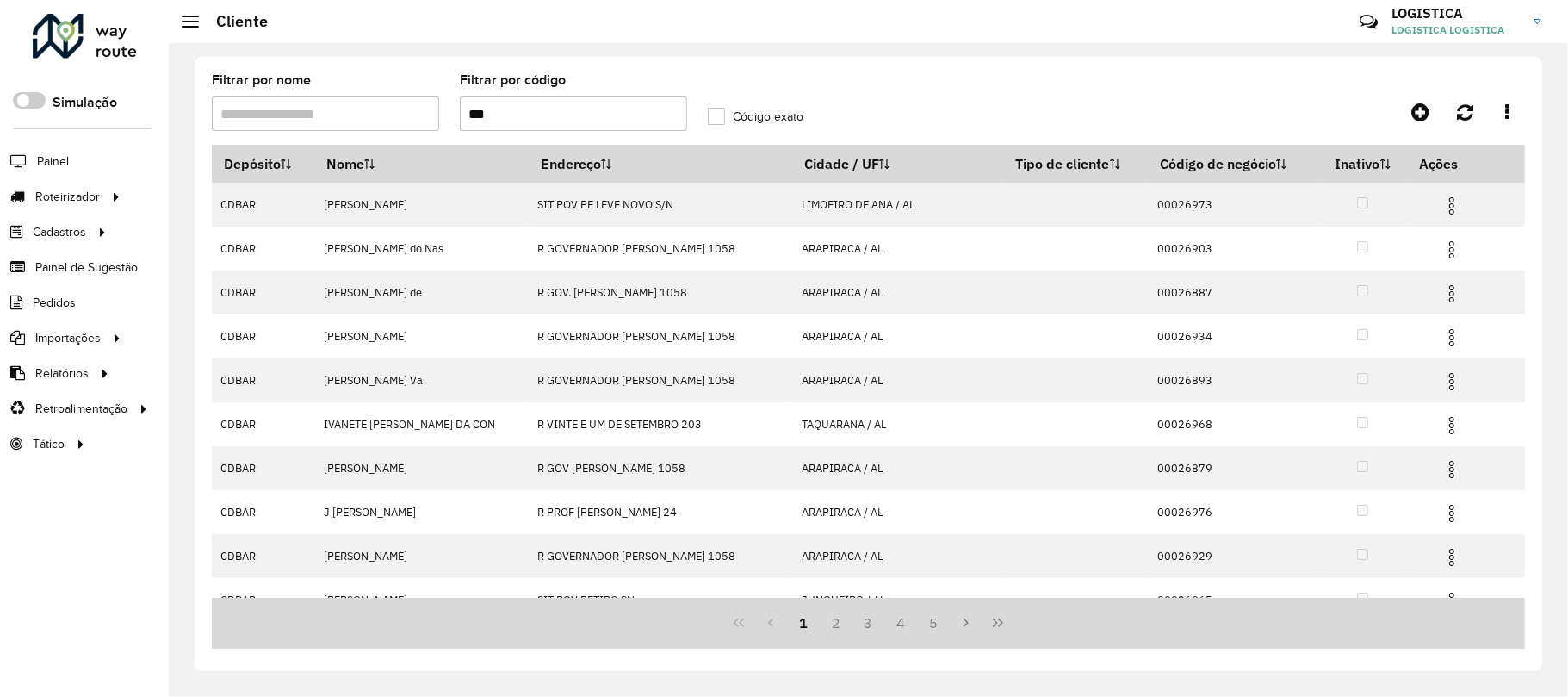
click at [1442, 204] on img at bounding box center [1452, 206] width 21 height 21
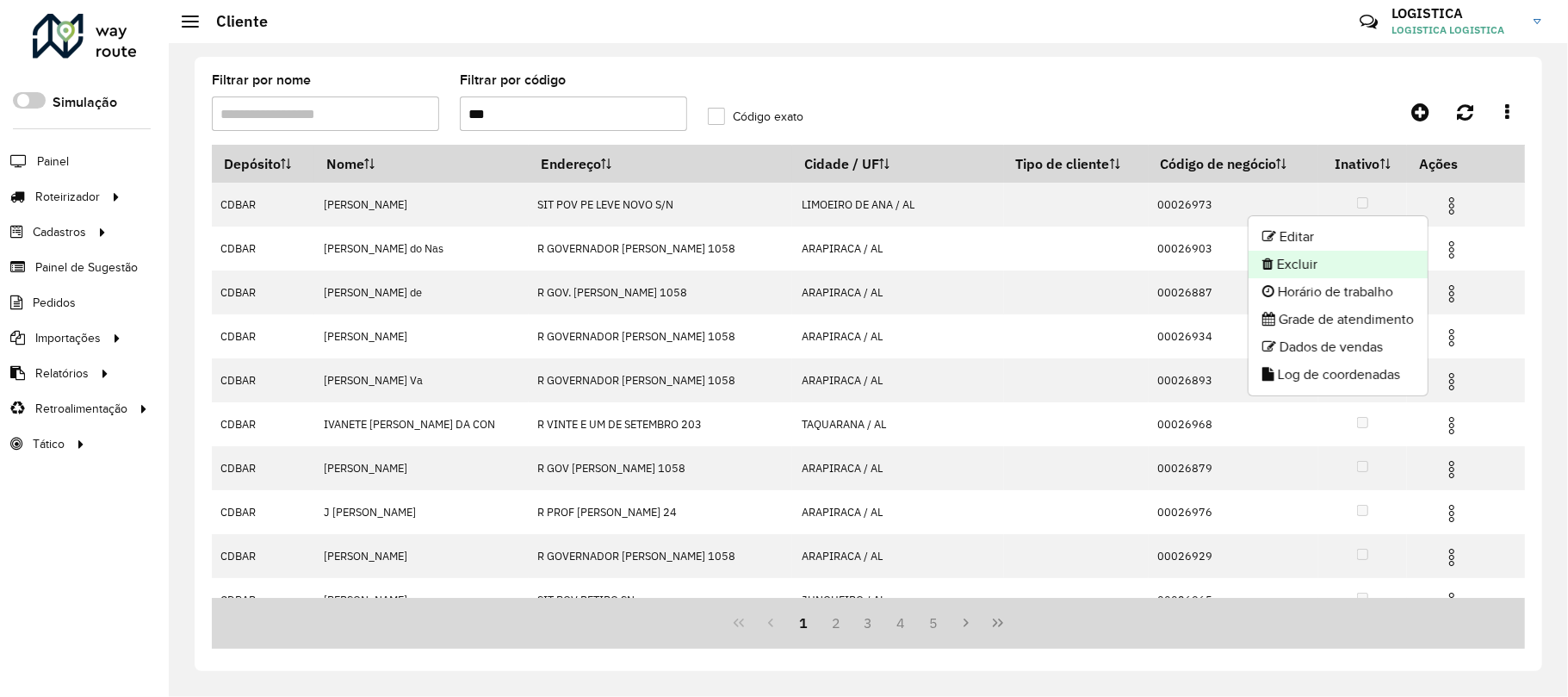
click at [1333, 263] on li "Excluir" at bounding box center [1338, 265] width 179 height 28
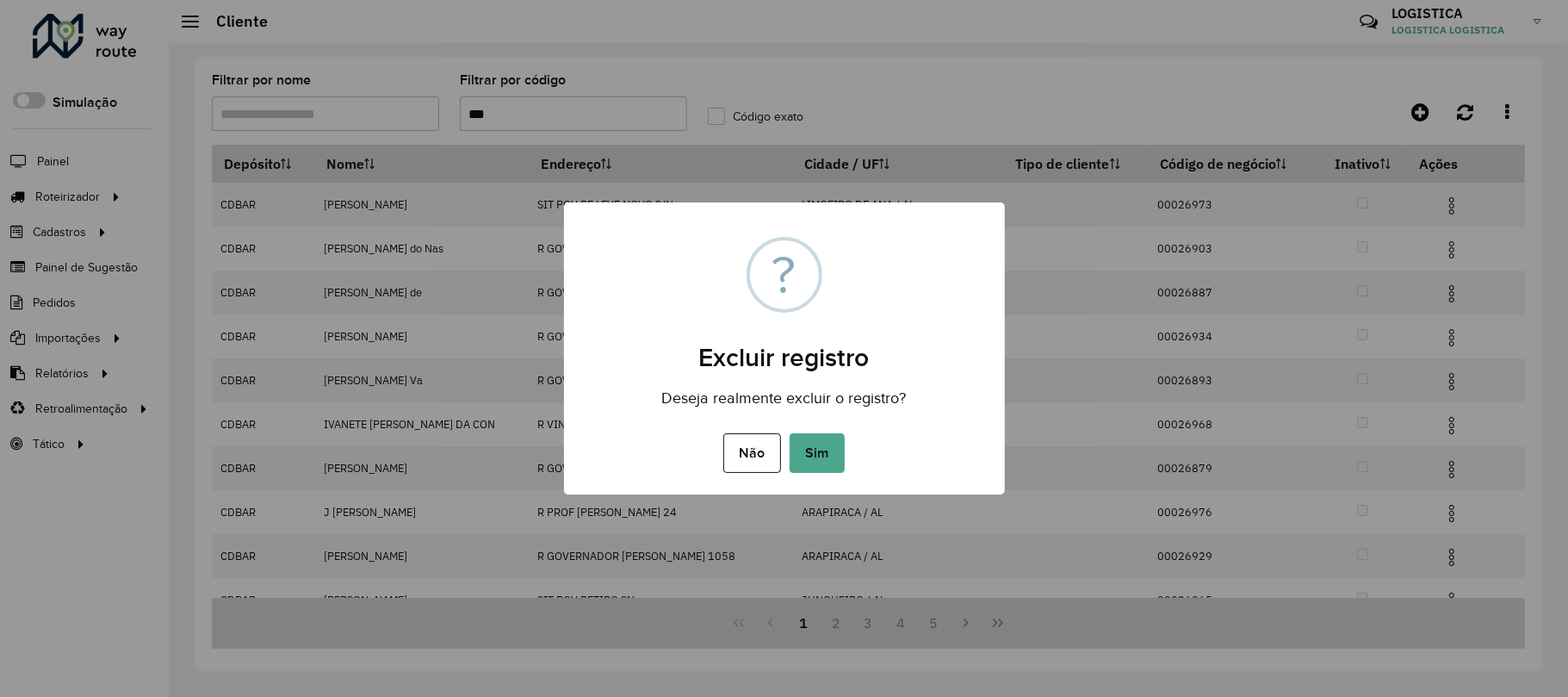
click at [790, 433] on button "Sim" at bounding box center [817, 453] width 55 height 40
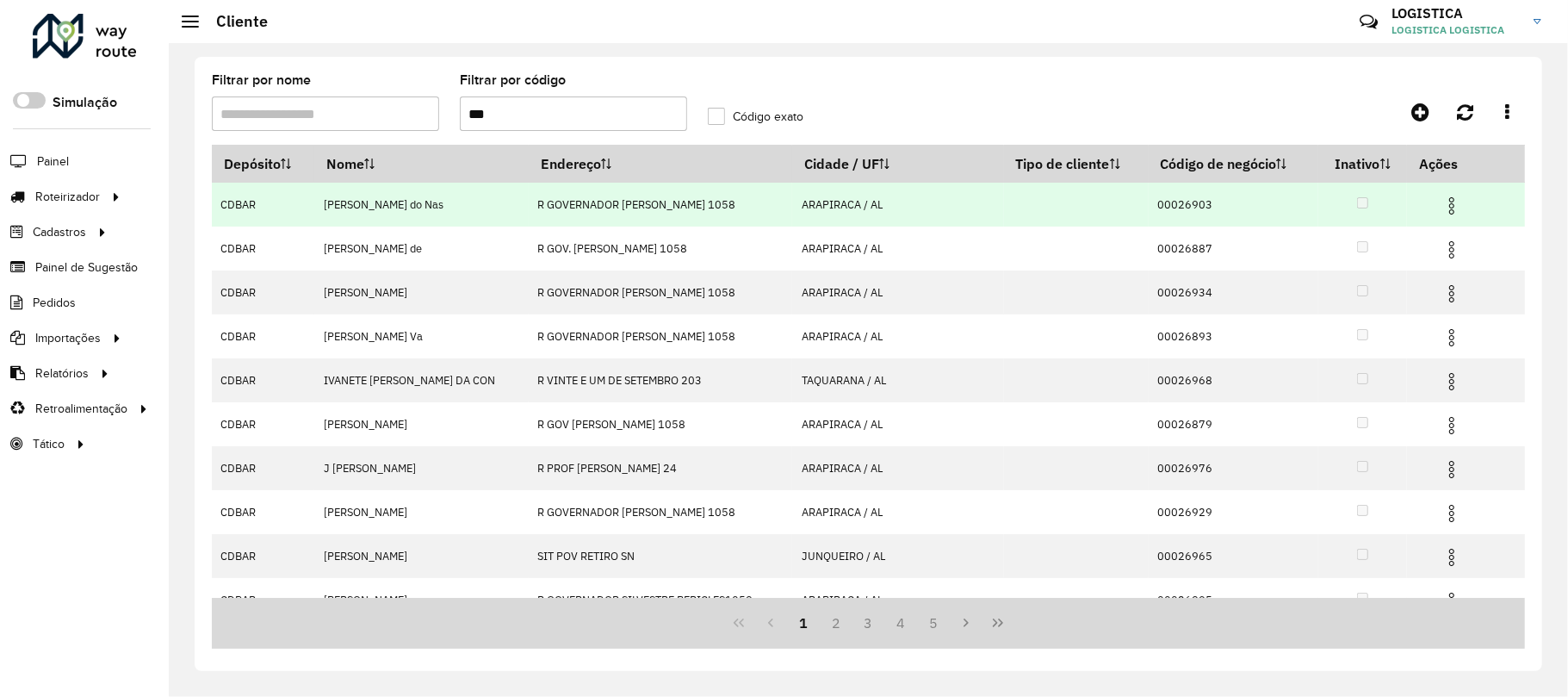
click at [1442, 204] on img at bounding box center [1452, 206] width 21 height 21
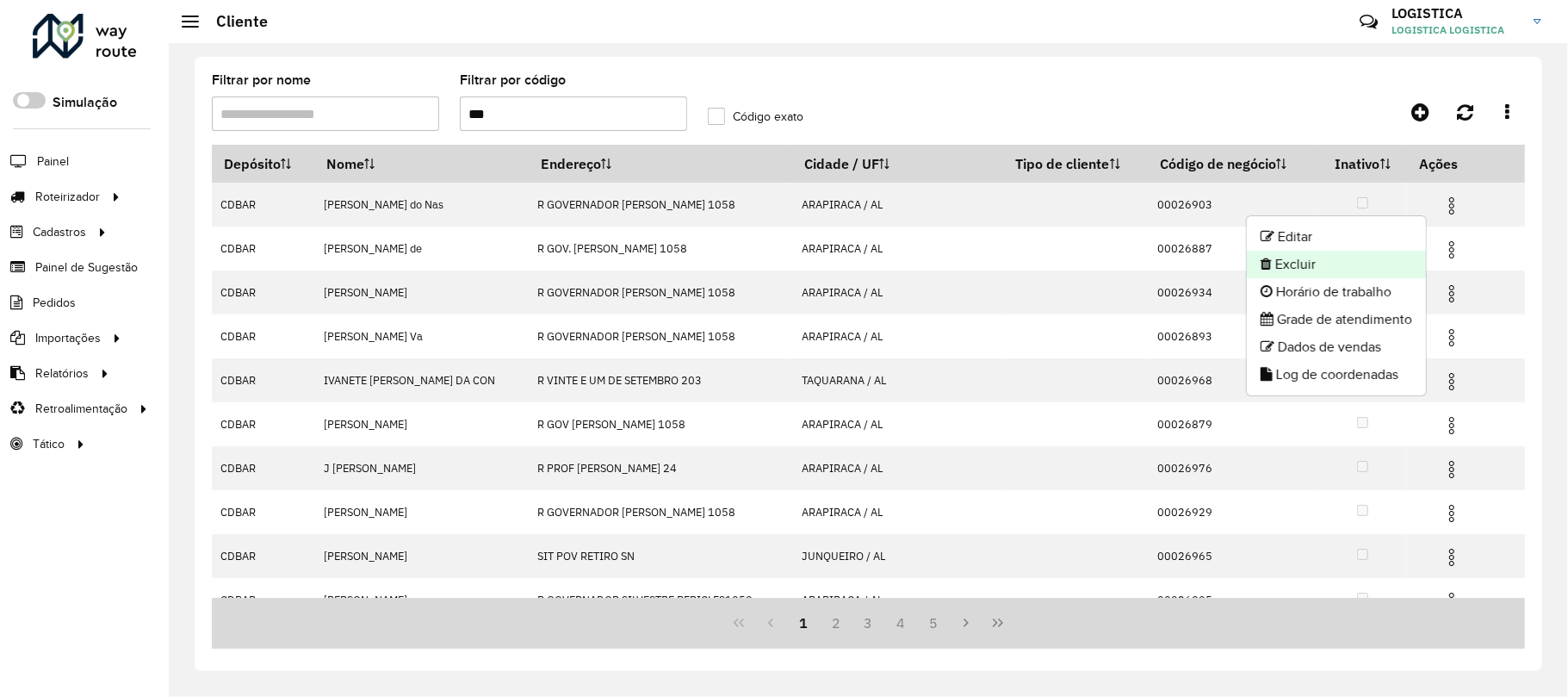
click at [1342, 270] on li "Excluir" at bounding box center [1337, 265] width 179 height 28
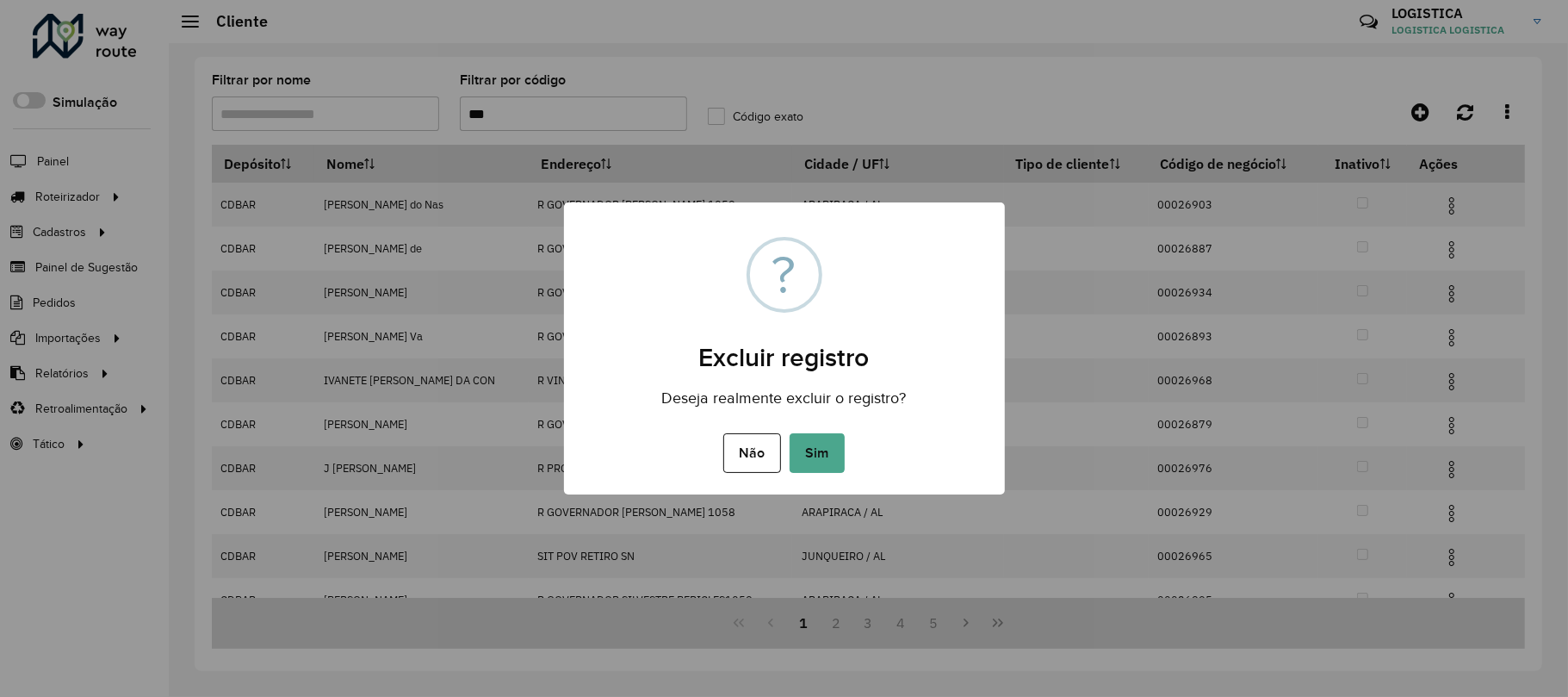
click at [790, 433] on button "Sim" at bounding box center [817, 453] width 55 height 40
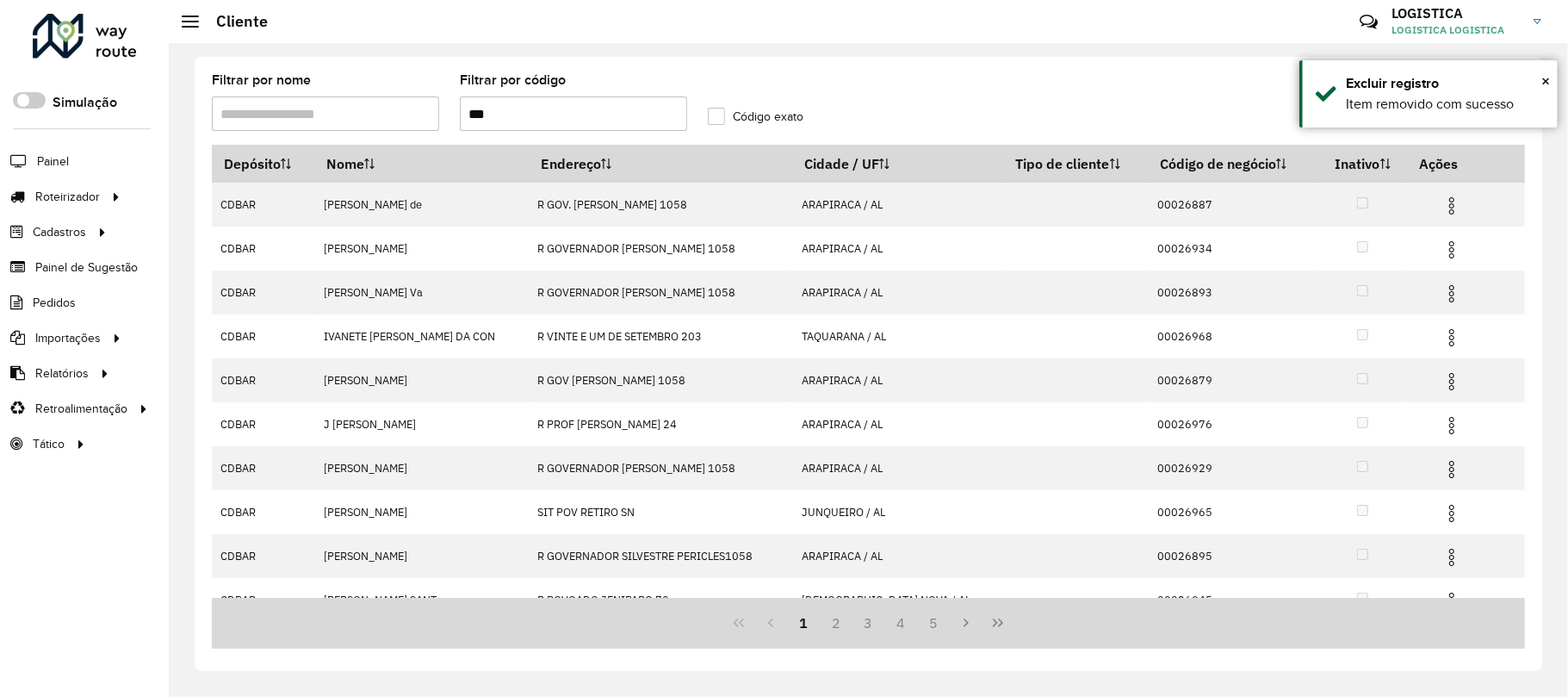
click at [1442, 297] on img at bounding box center [1452, 294] width 21 height 21
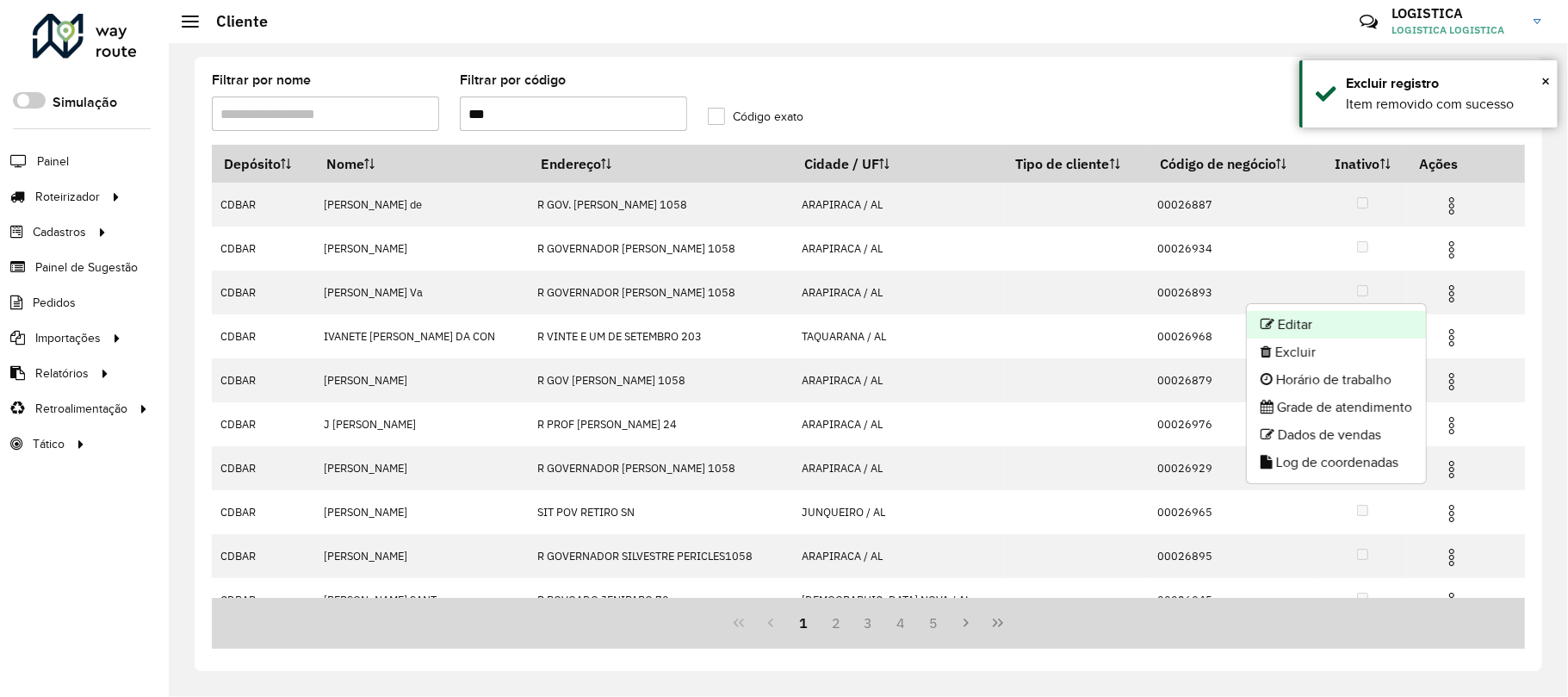
click at [1364, 328] on li "Editar" at bounding box center [1337, 325] width 179 height 28
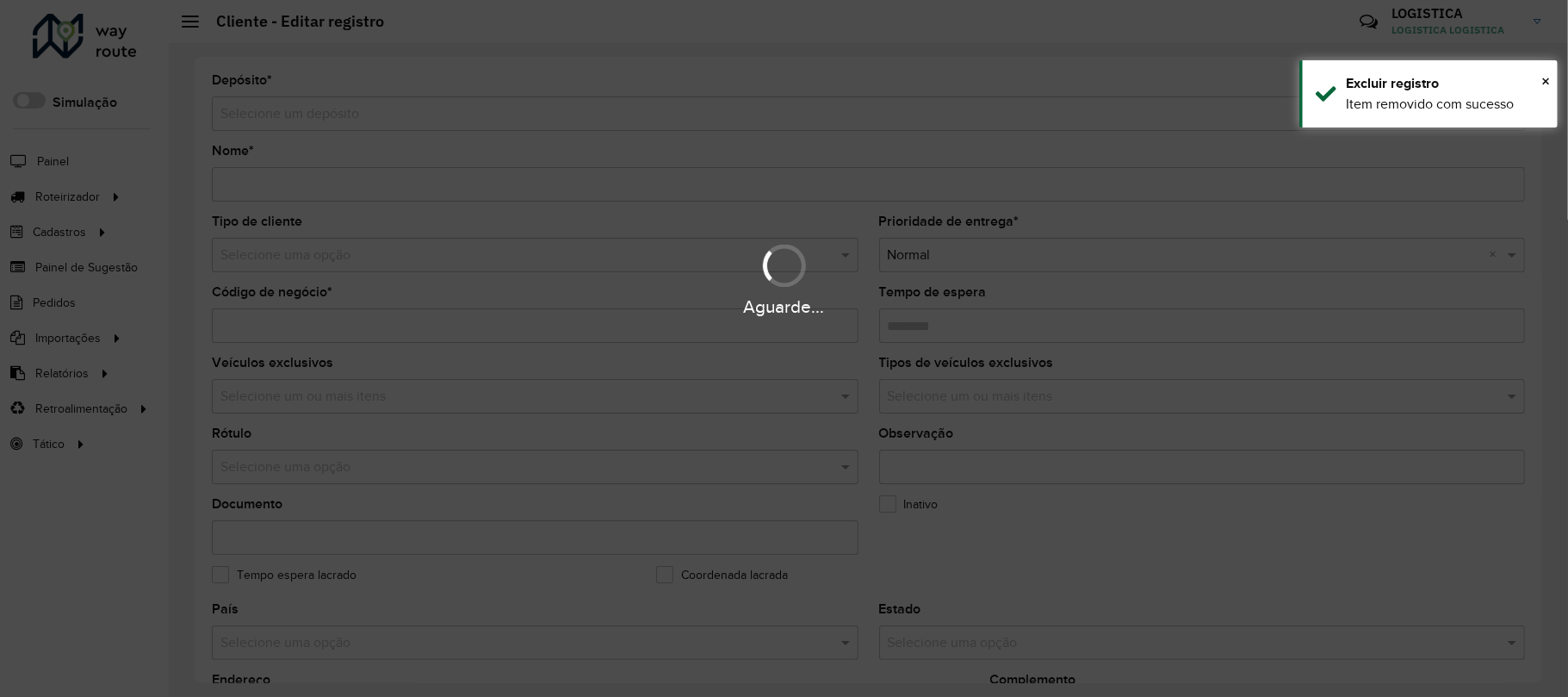
type input "**********"
type input "********"
type input "**********"
type input "*********"
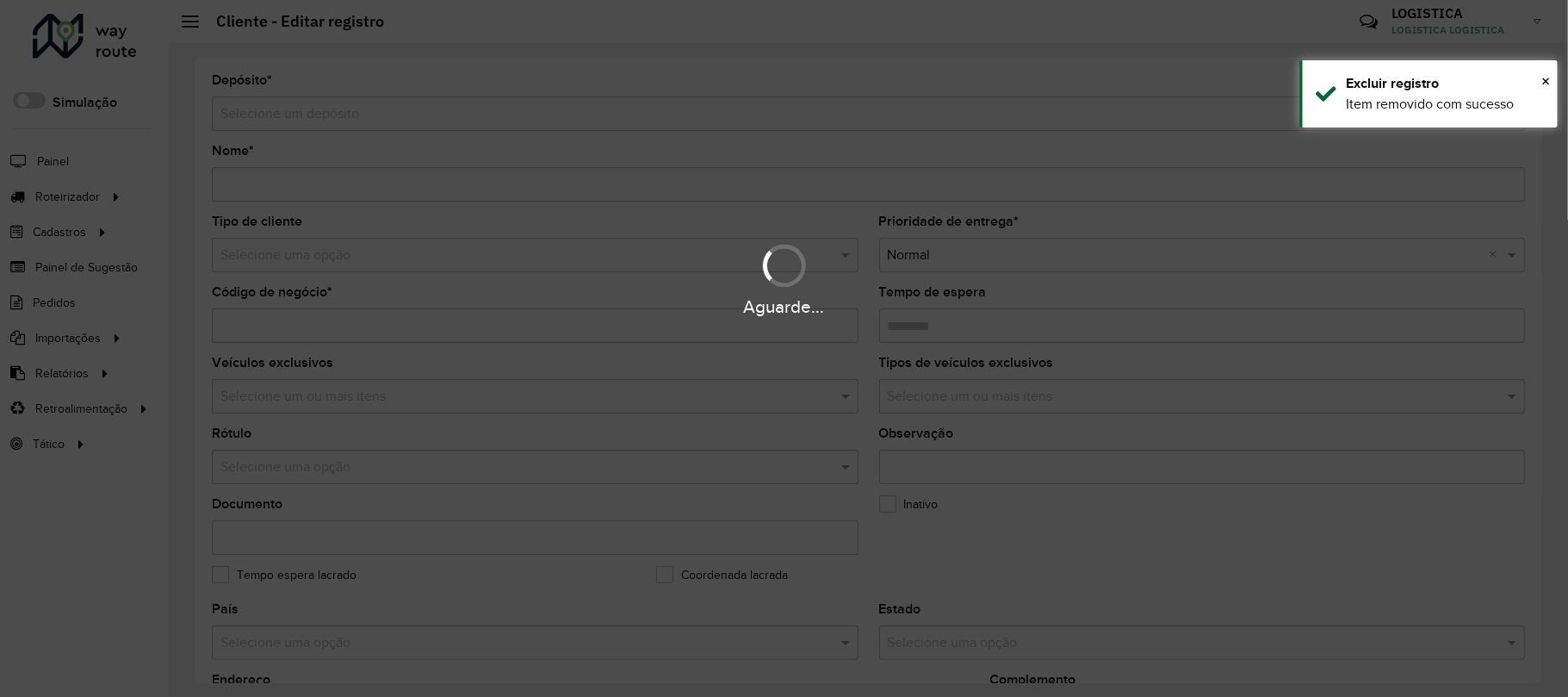
type input "**********"
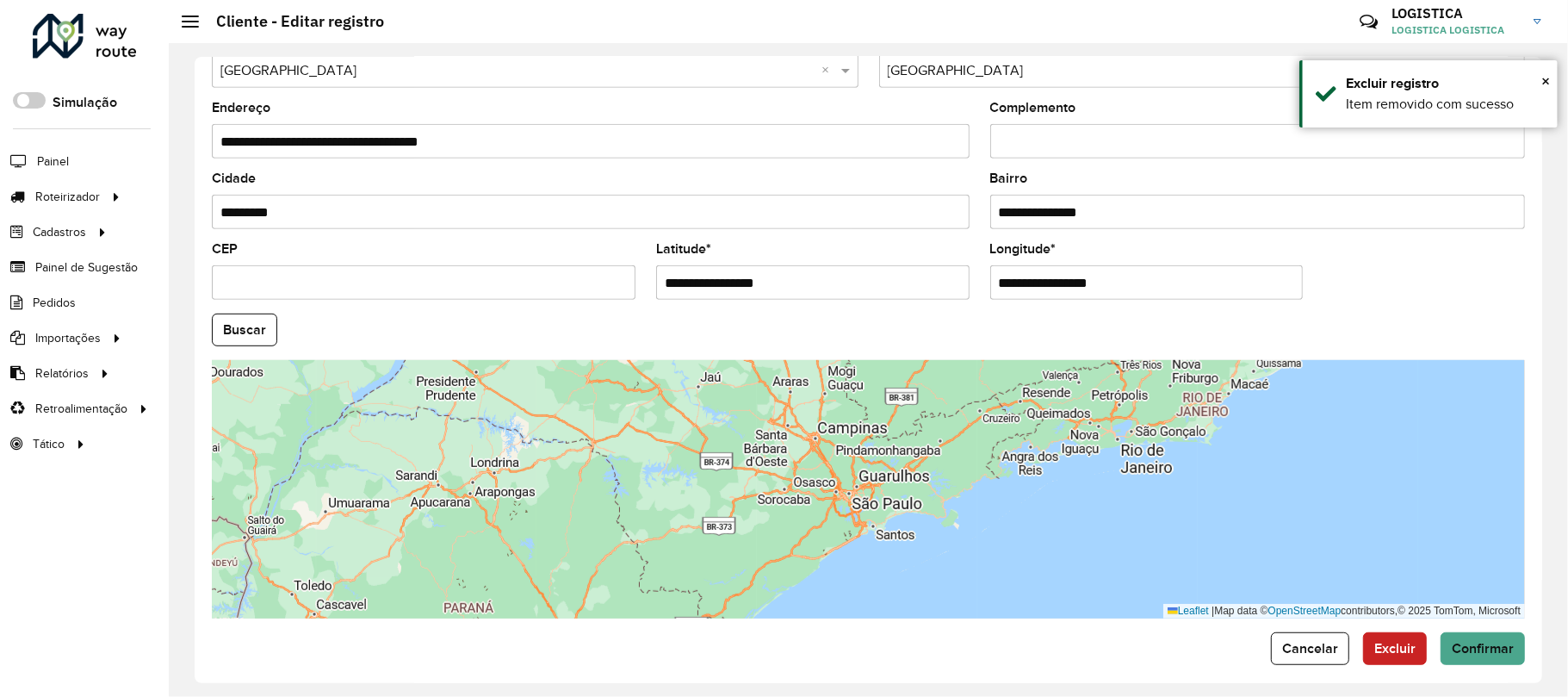
scroll to position [582, 0]
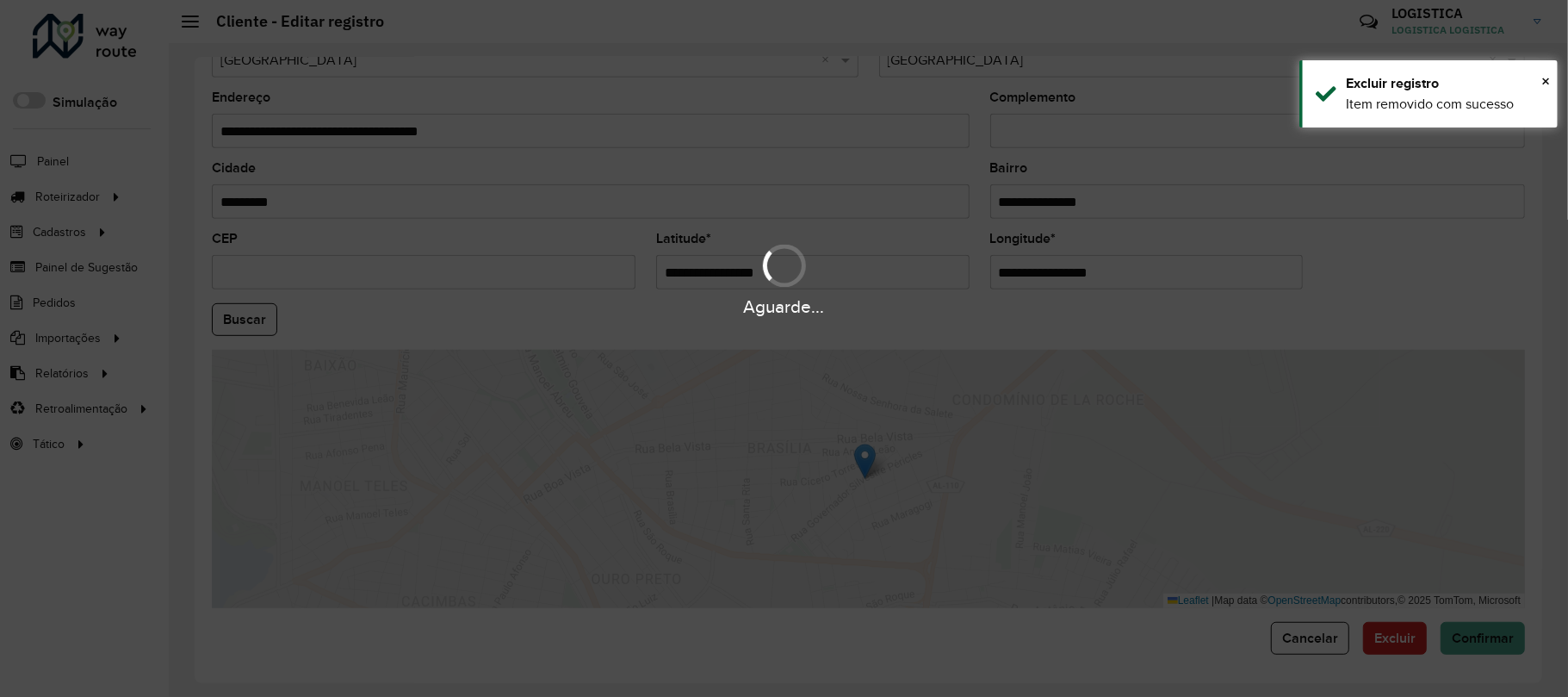
click at [1421, 631] on div "Aguarde..." at bounding box center [784, 348] width 1568 height 697
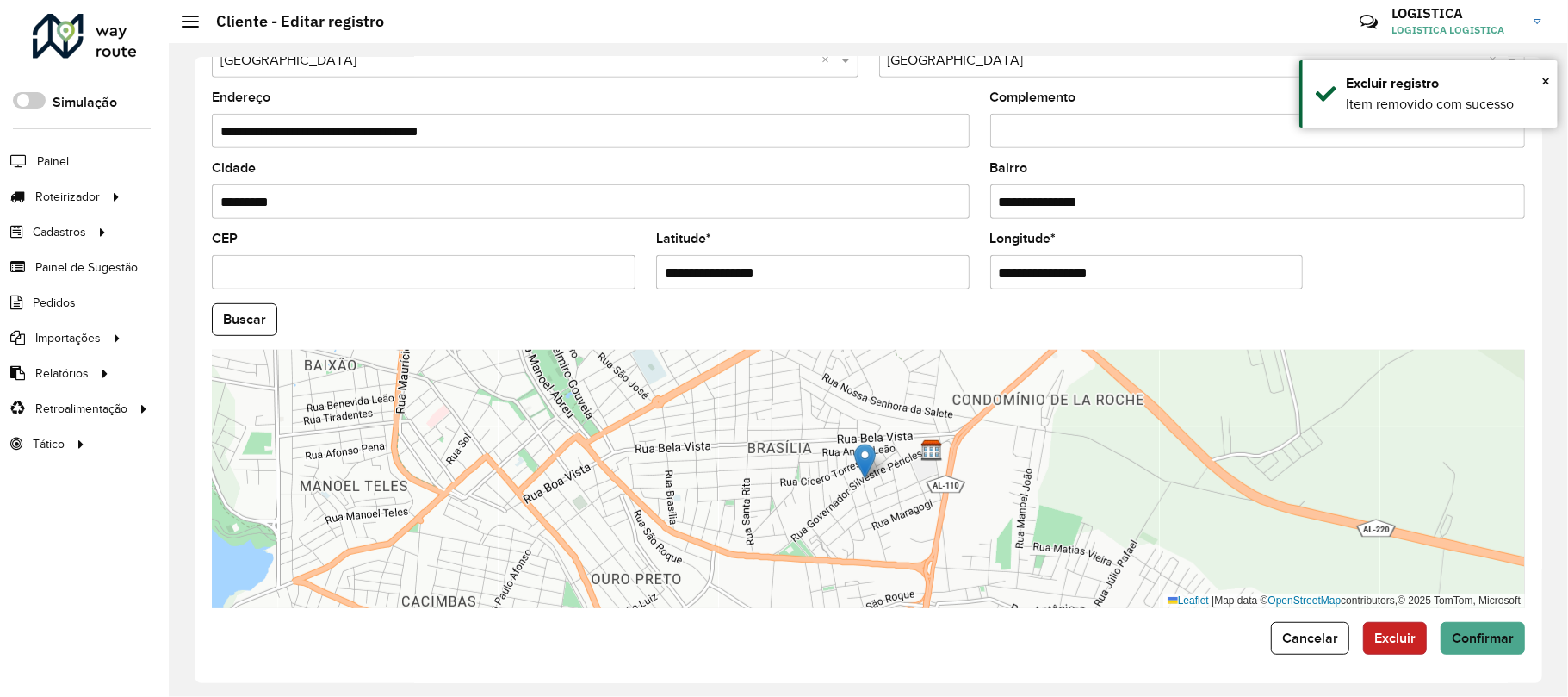
click at [1407, 631] on span "Excluir" at bounding box center [1396, 637] width 42 height 15
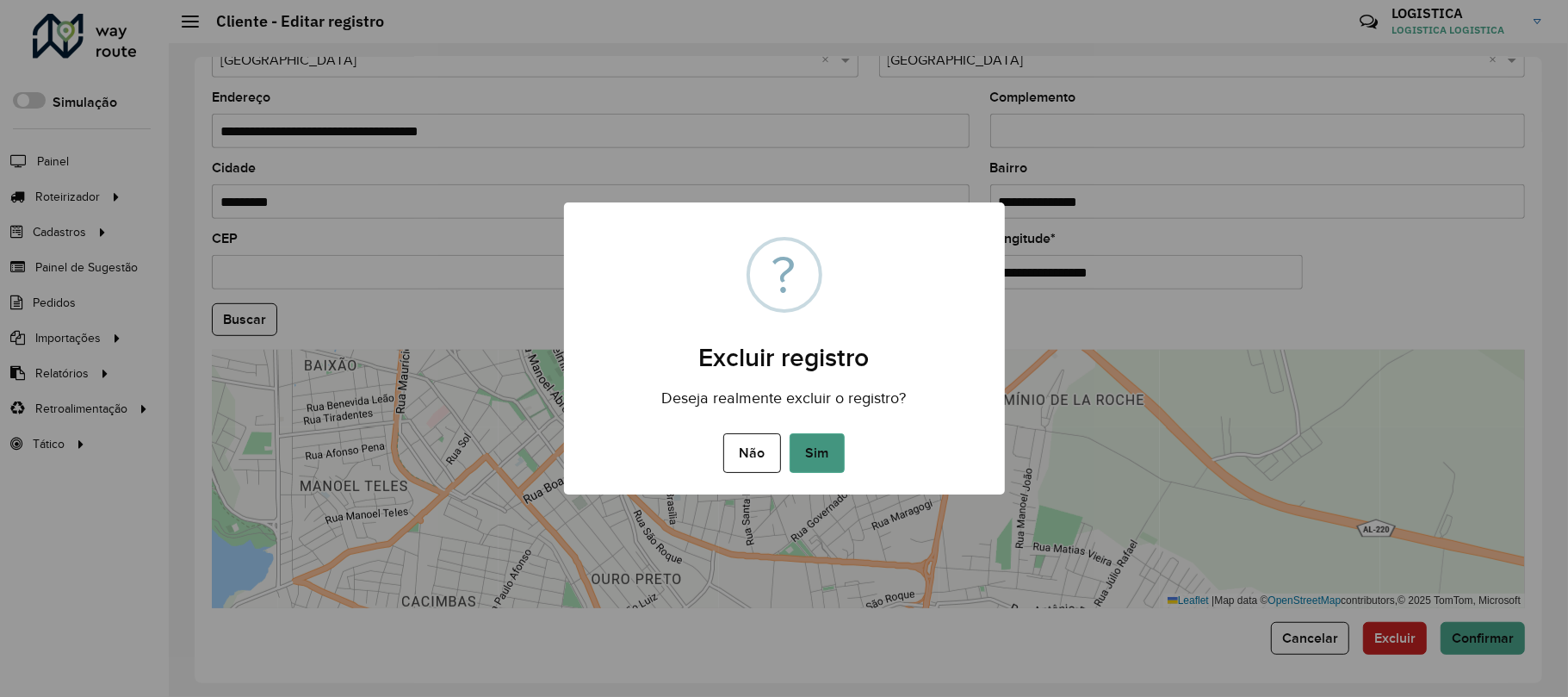
click at [823, 445] on button "Sim" at bounding box center [817, 453] width 55 height 40
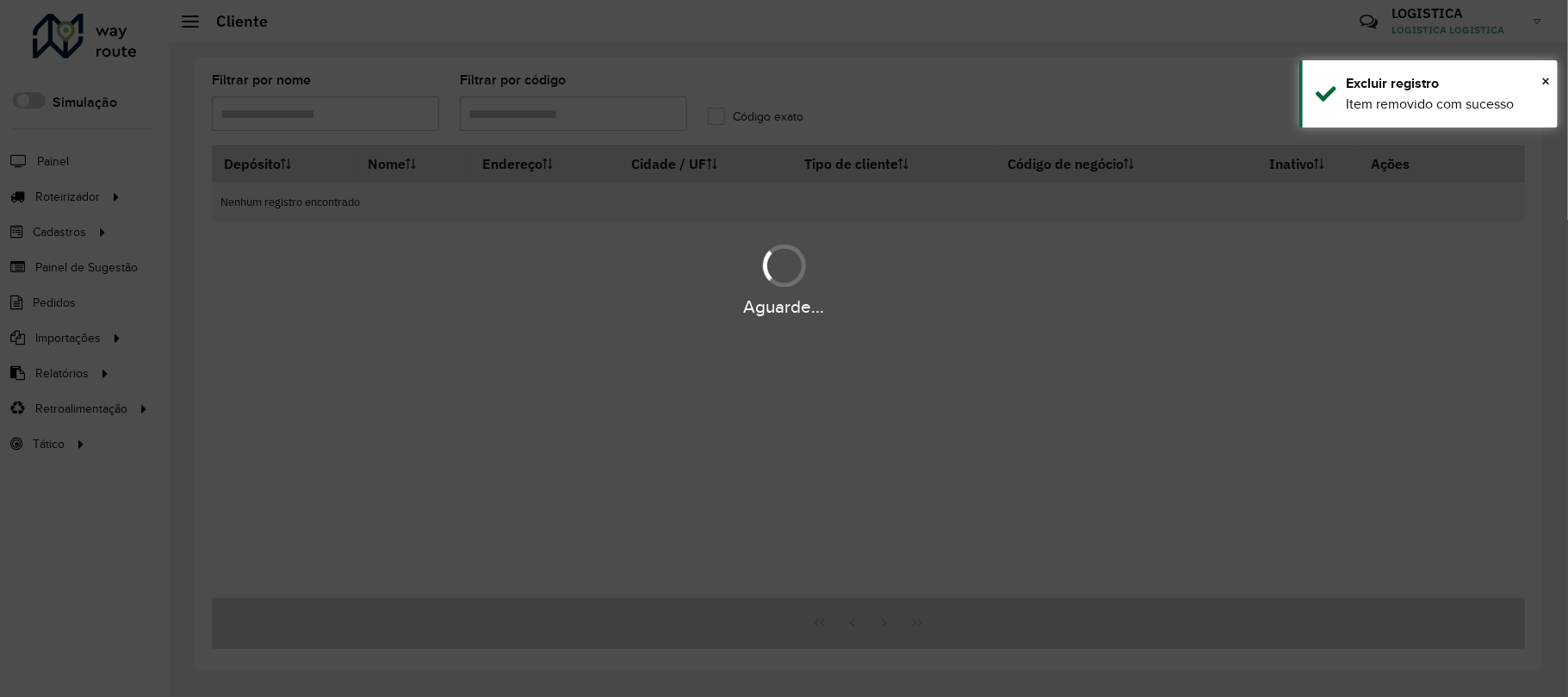
type input "***"
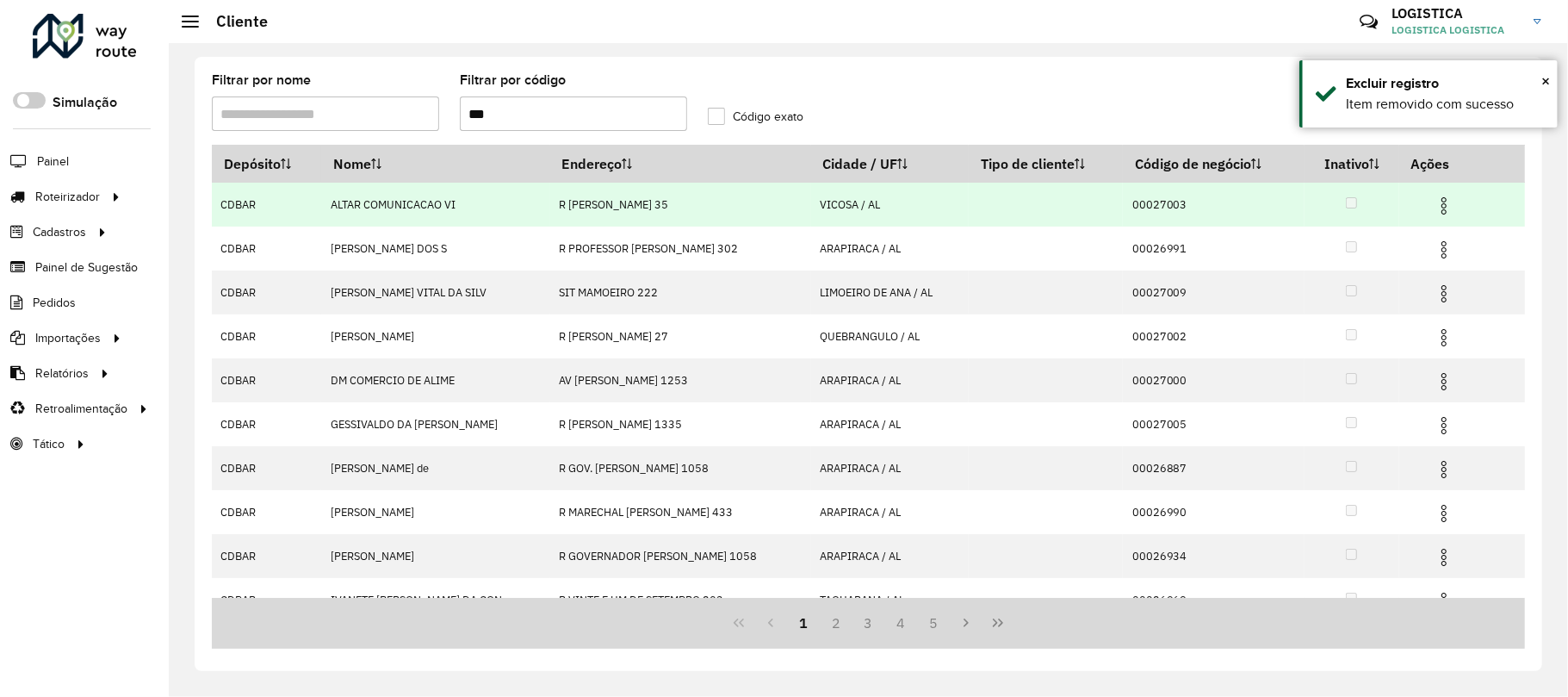
click at [1442, 197] on img at bounding box center [1444, 206] width 21 height 21
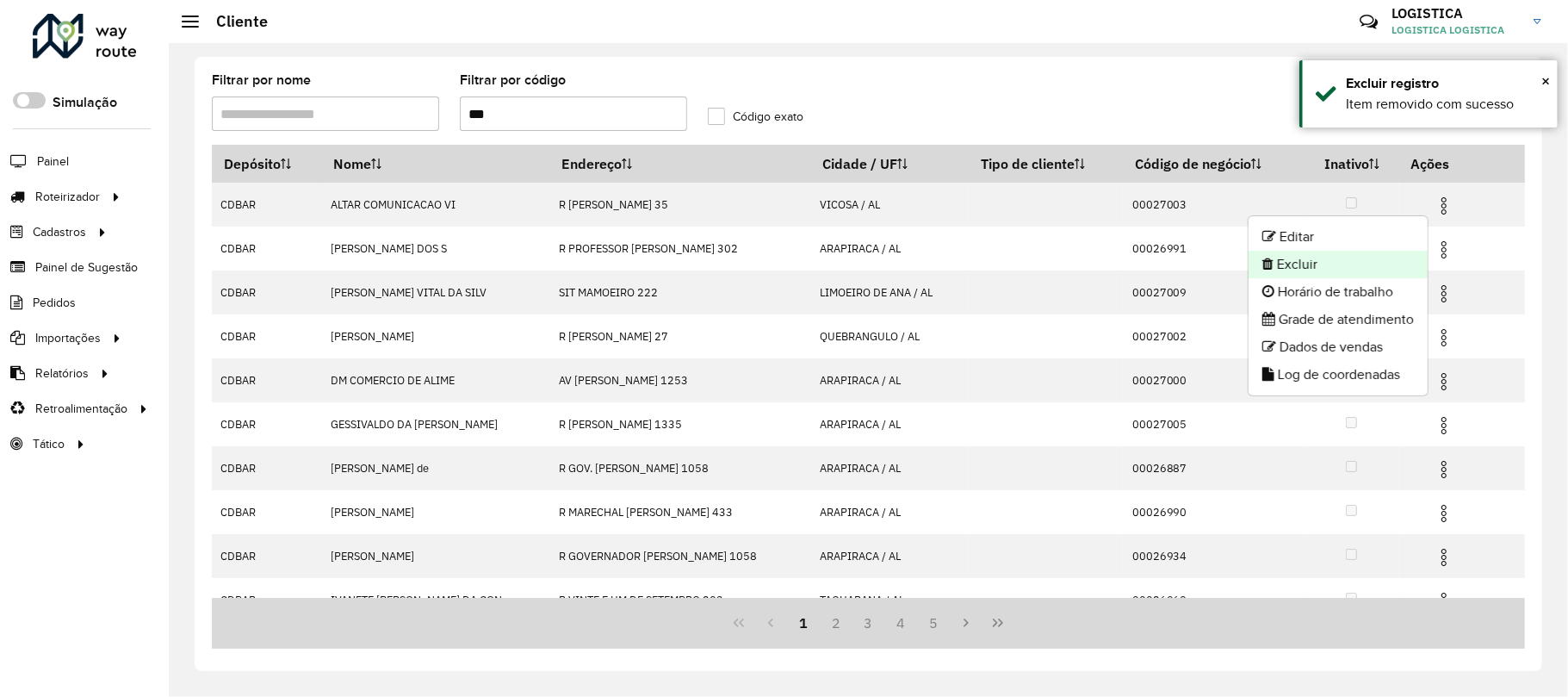
click at [1348, 260] on li "Excluir" at bounding box center [1338, 265] width 179 height 28
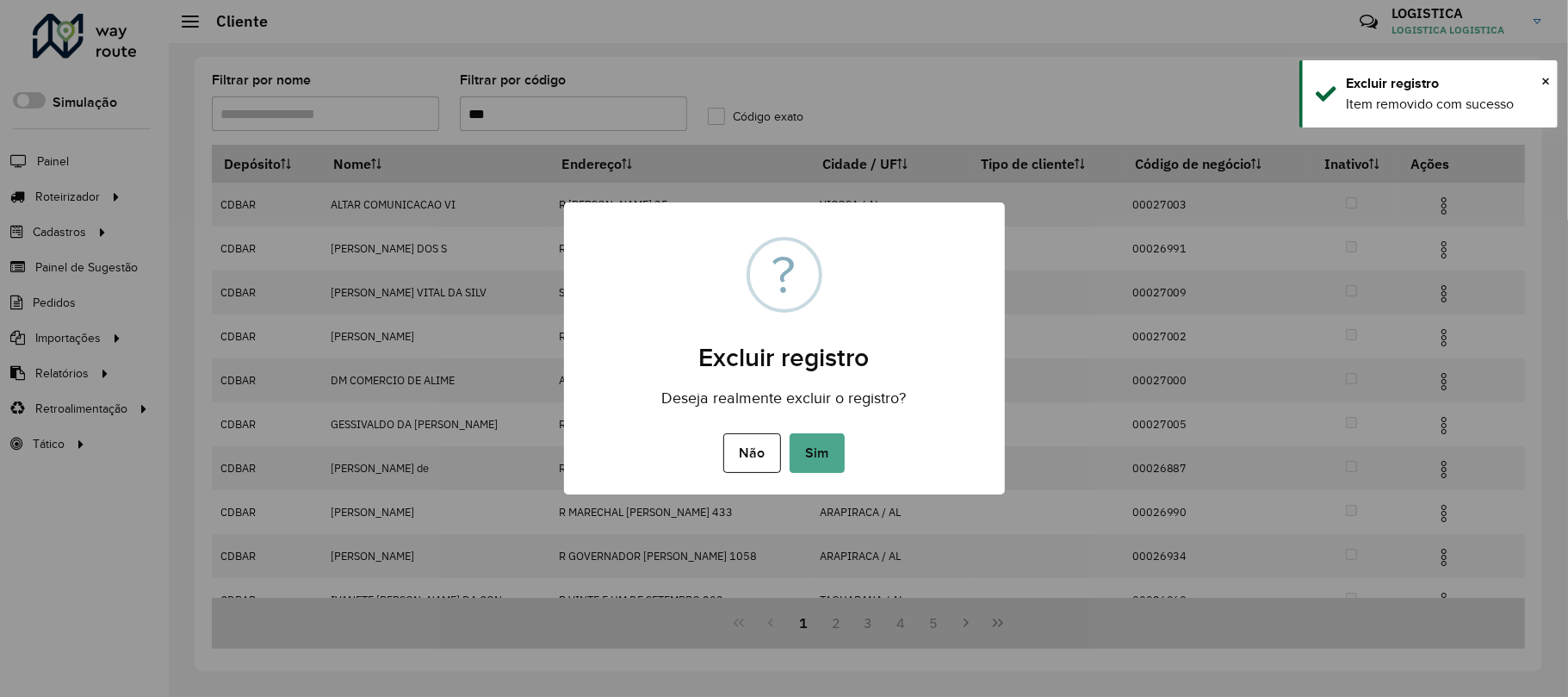
click at [790, 433] on button "Sim" at bounding box center [817, 453] width 55 height 40
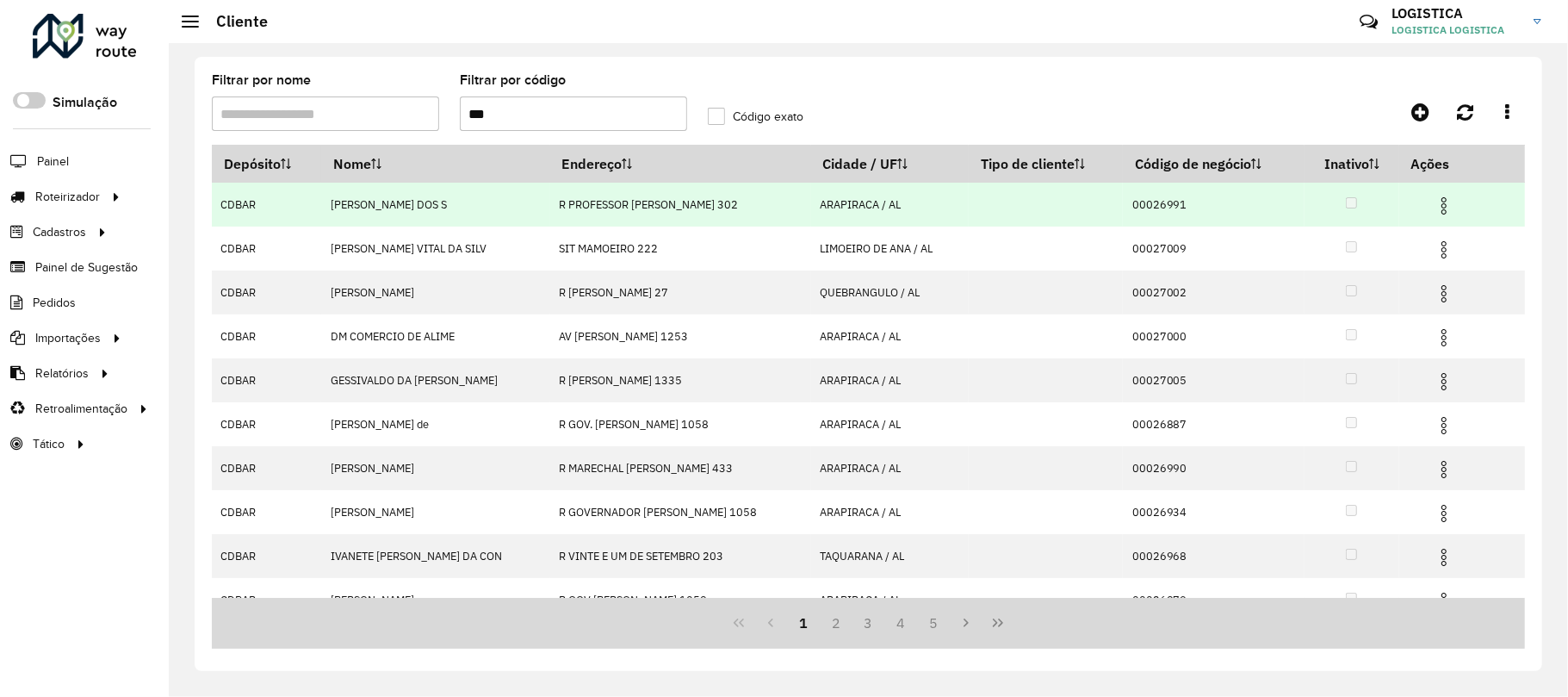
click at [1442, 204] on img at bounding box center [1444, 206] width 21 height 21
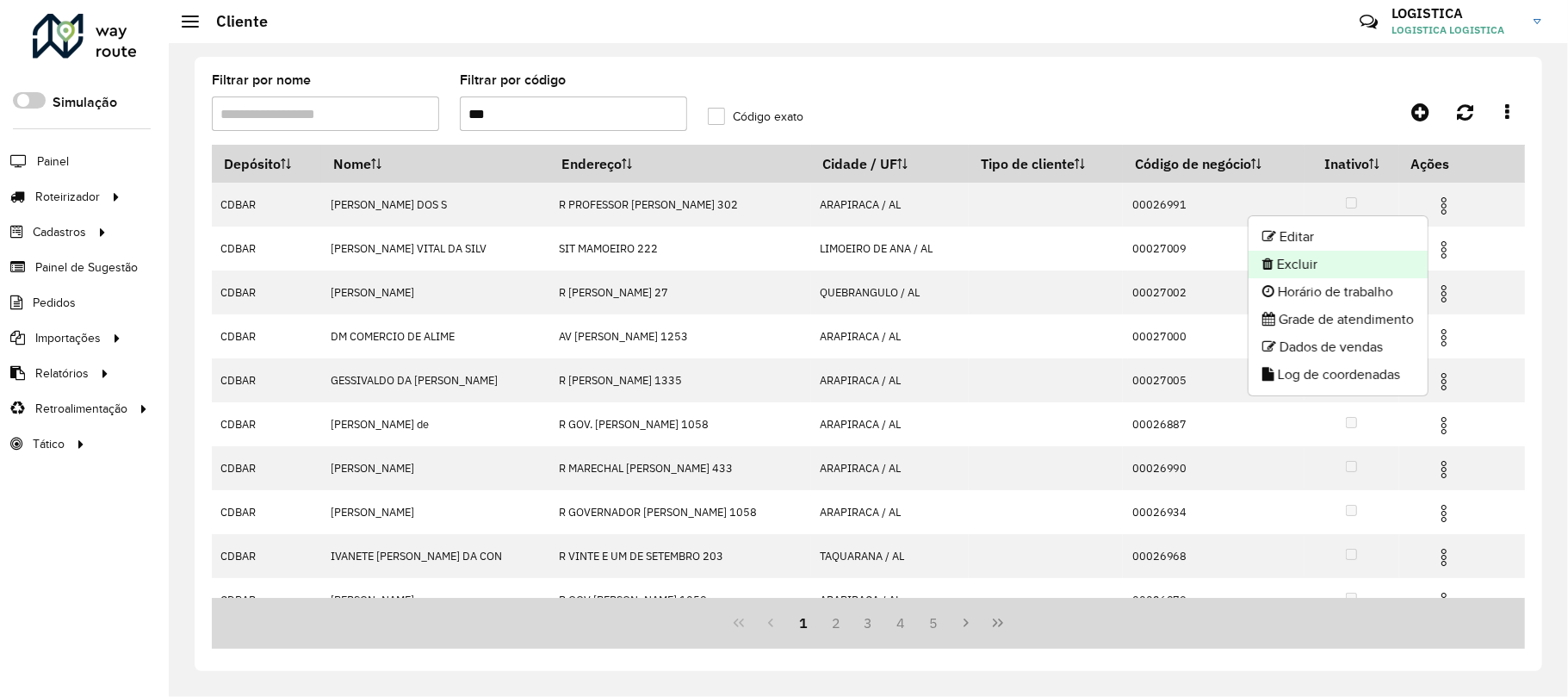
click at [1342, 262] on li "Excluir" at bounding box center [1338, 265] width 179 height 28
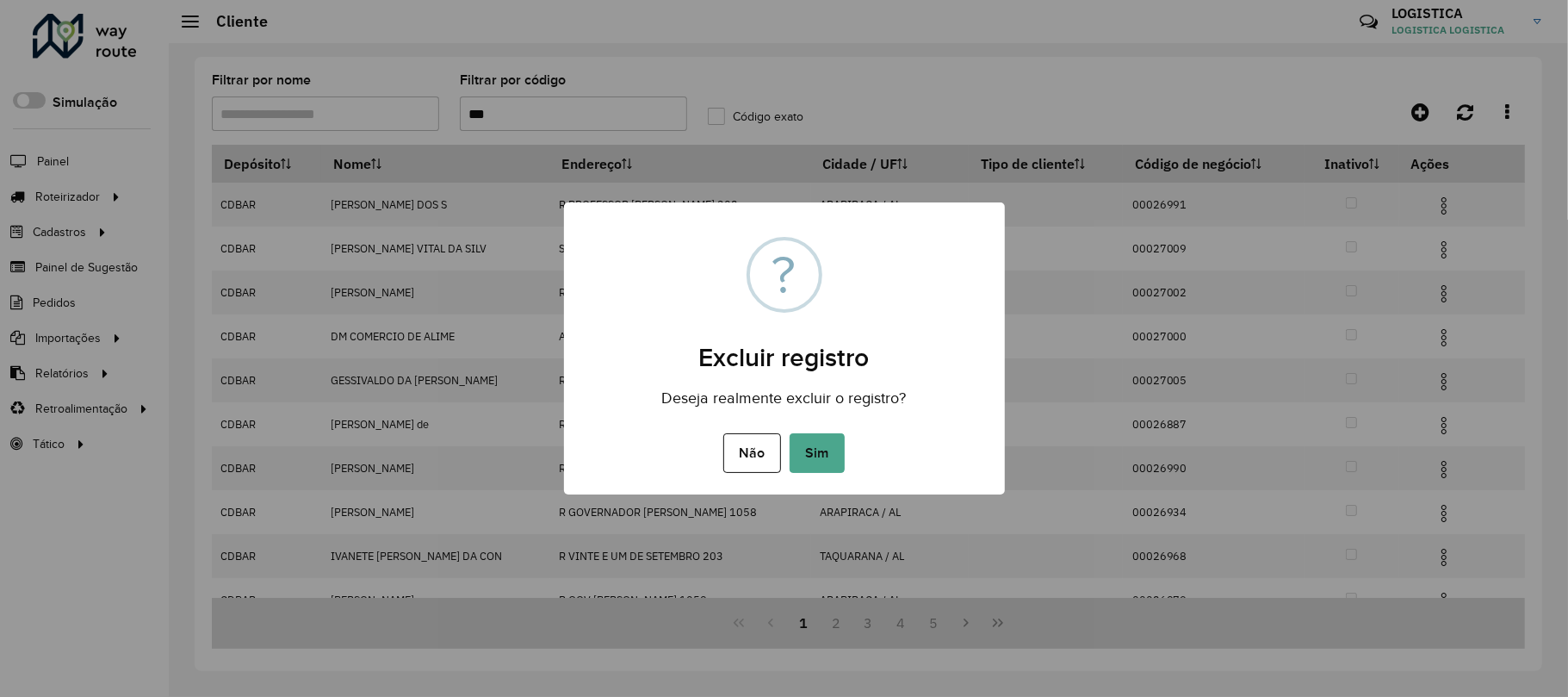
click at [790, 433] on button "Sim" at bounding box center [817, 453] width 55 height 40
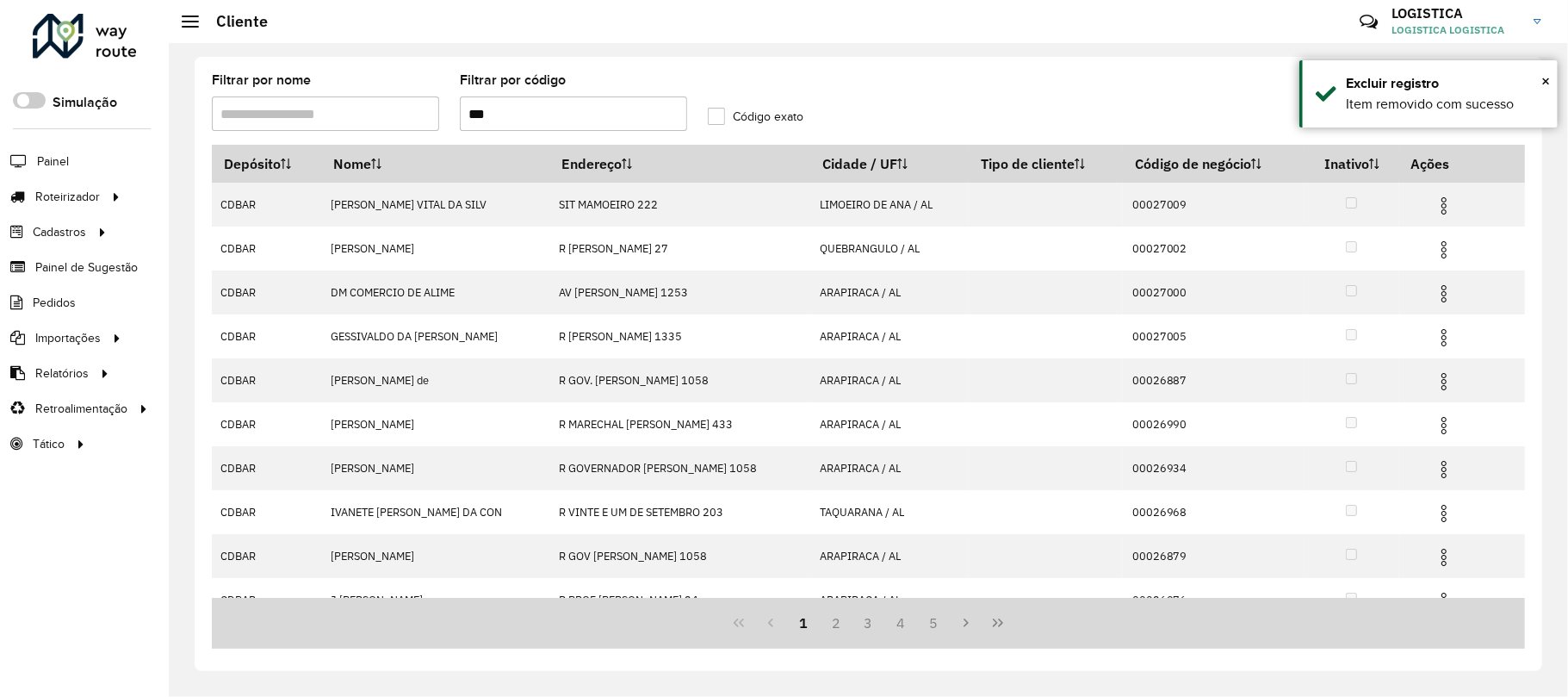
click at [1441, 250] on img at bounding box center [1444, 250] width 21 height 21
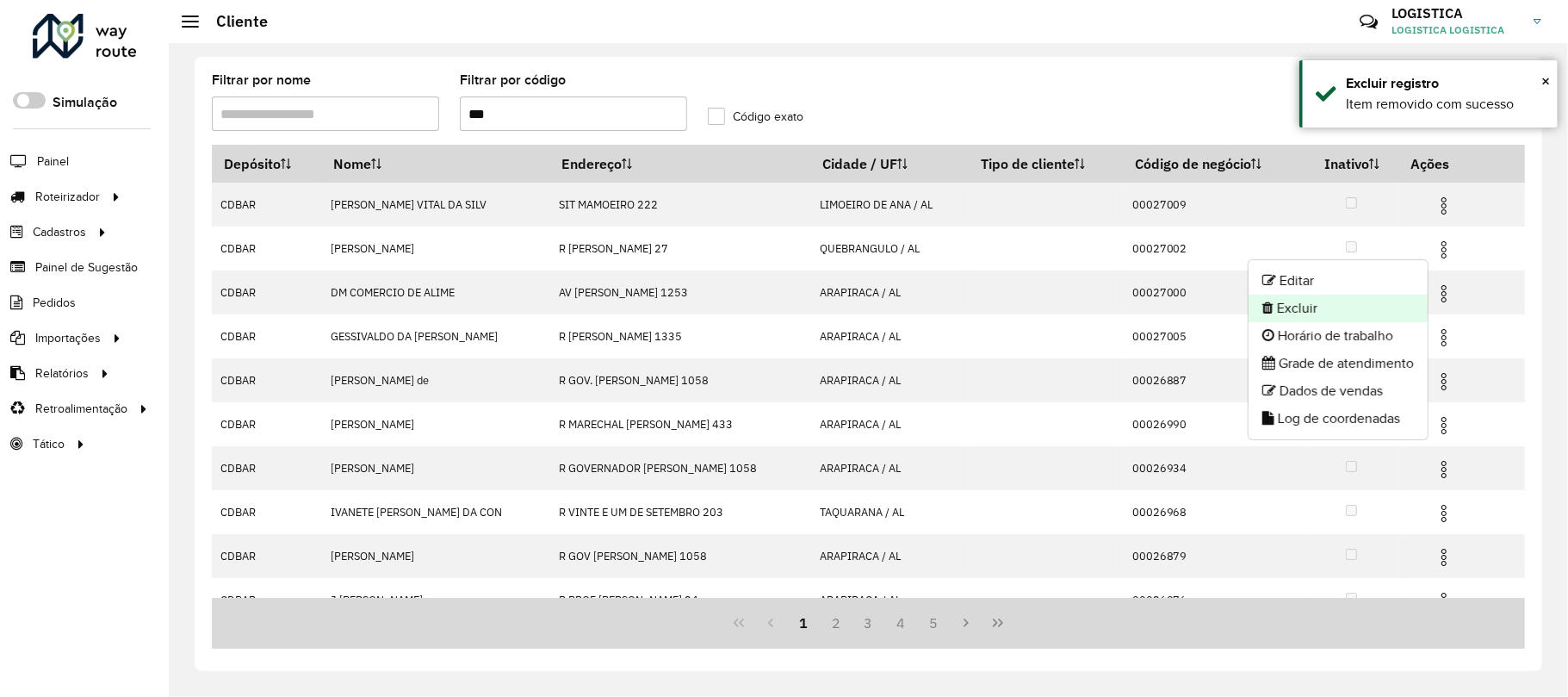
click at [1312, 306] on li "Excluir" at bounding box center [1338, 308] width 179 height 28
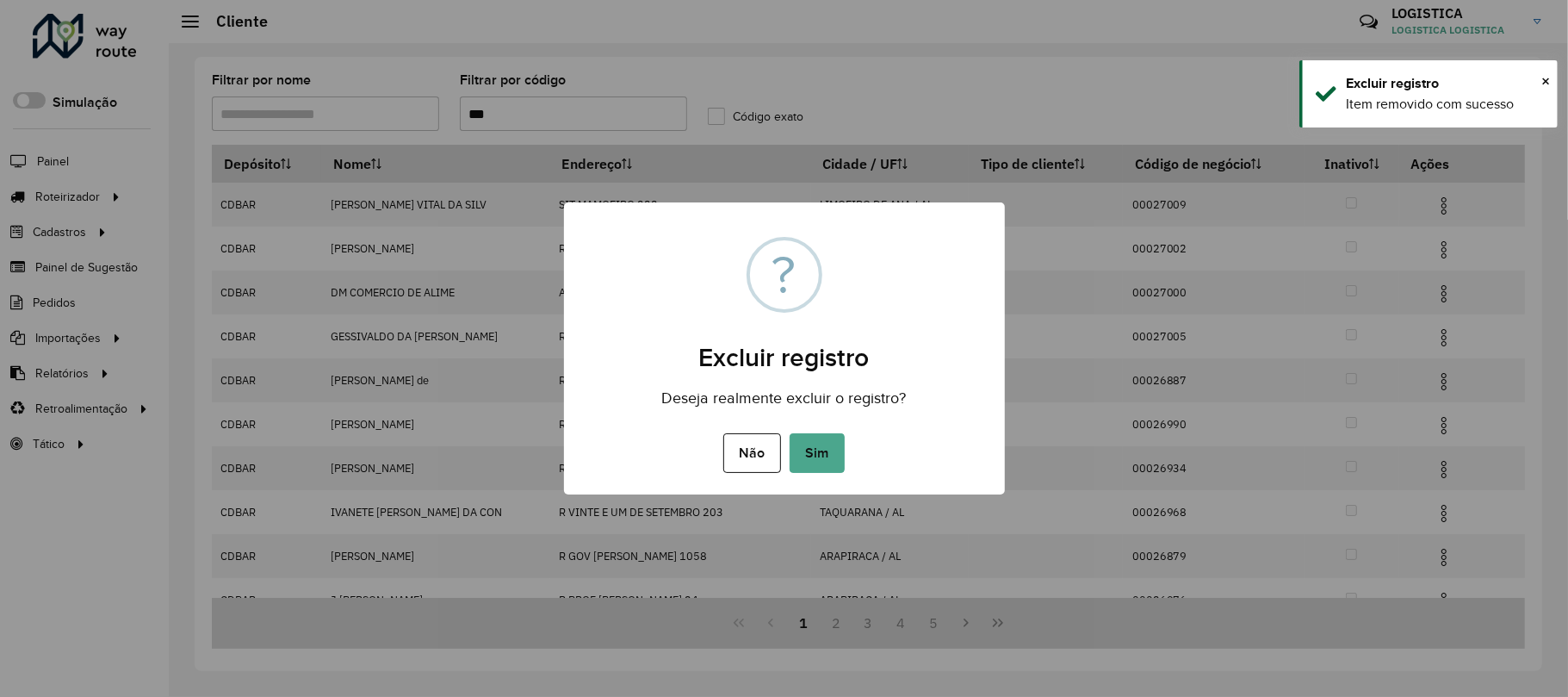
click at [790, 433] on button "Sim" at bounding box center [817, 453] width 55 height 40
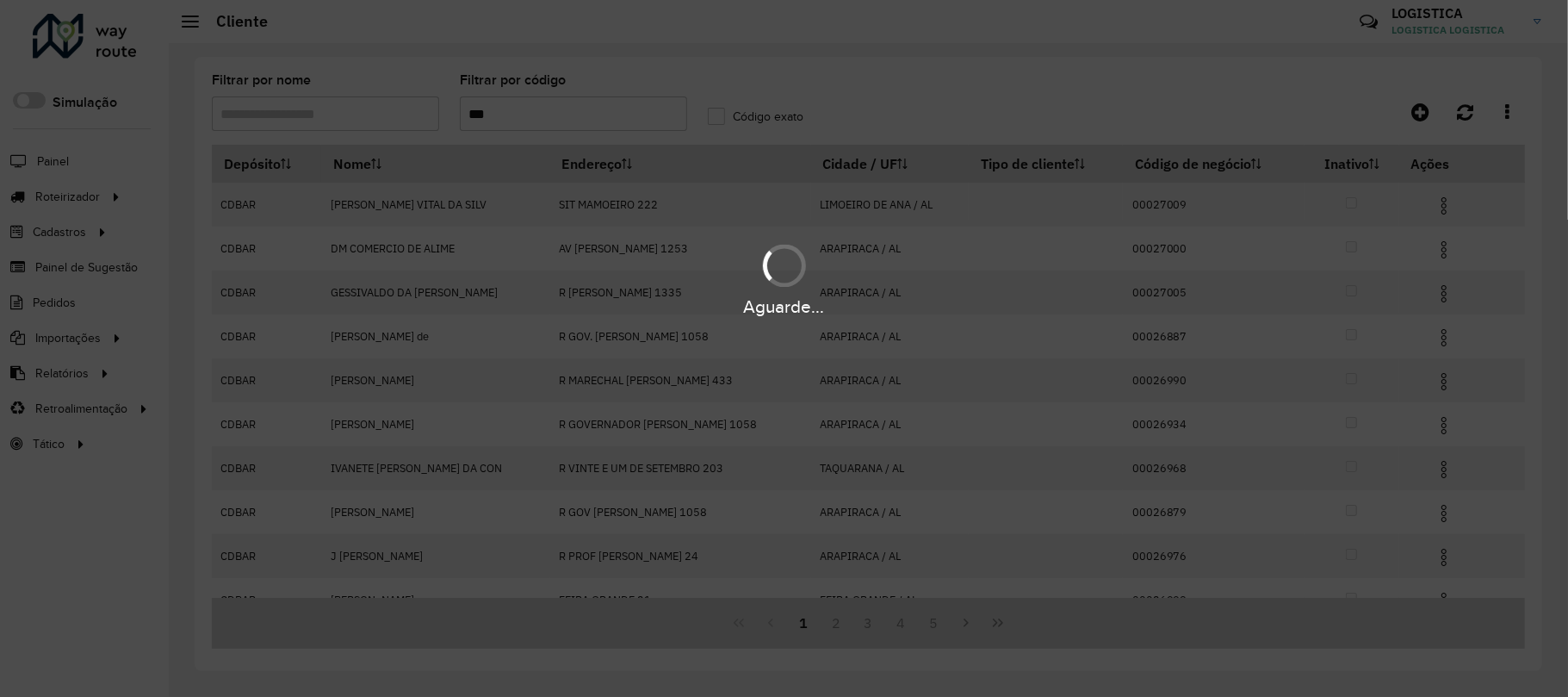
click at [1437, 208] on div "Aguarde..." at bounding box center [784, 348] width 1568 height 697
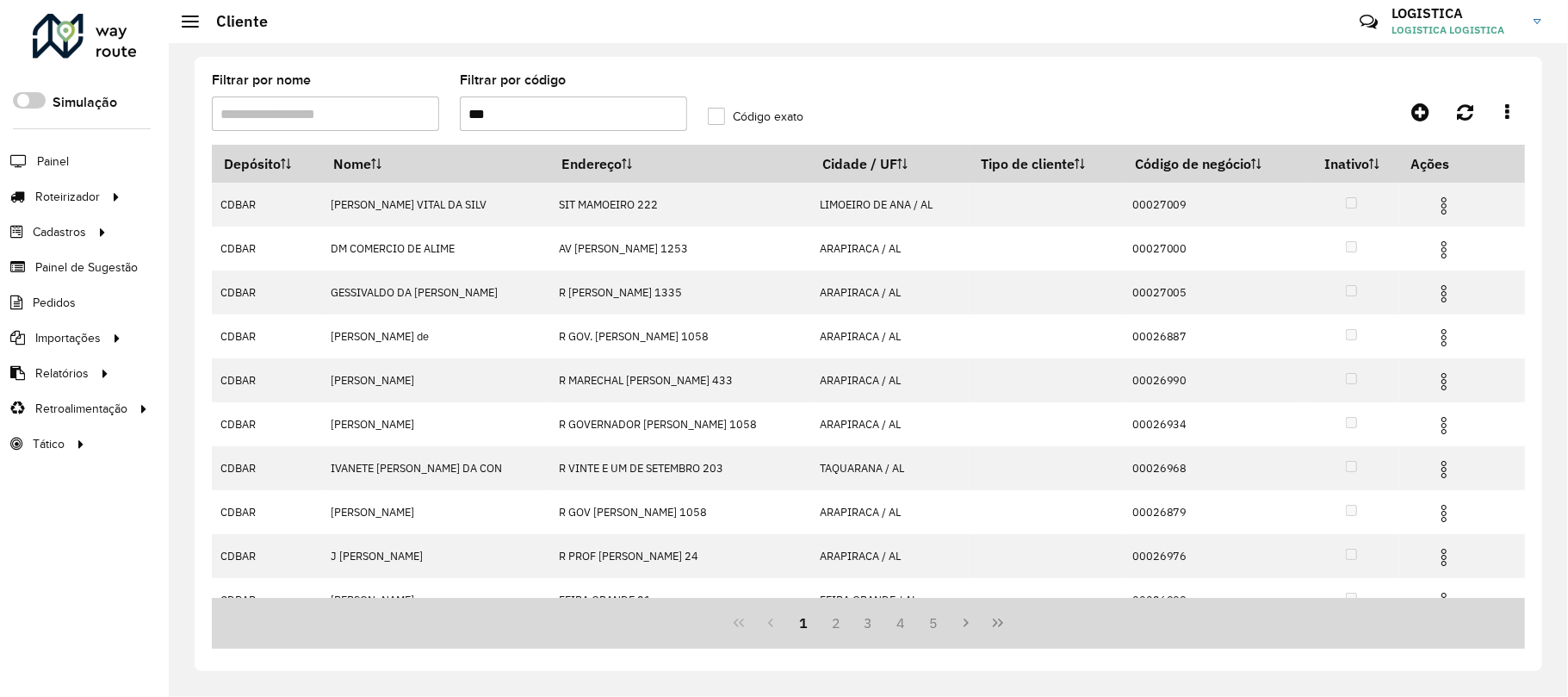
click at [1437, 208] on img at bounding box center [1444, 206] width 21 height 21
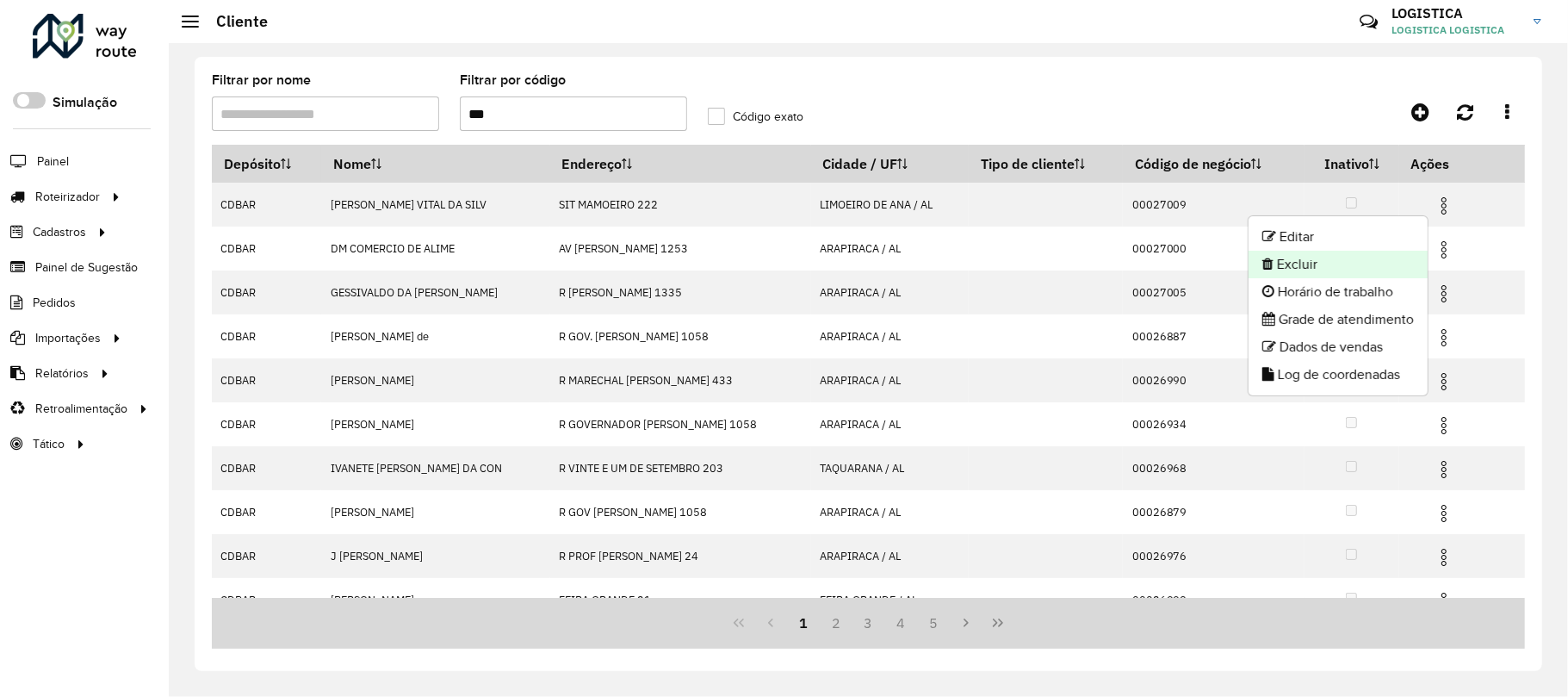
click at [1393, 273] on li "Excluir" at bounding box center [1338, 265] width 179 height 28
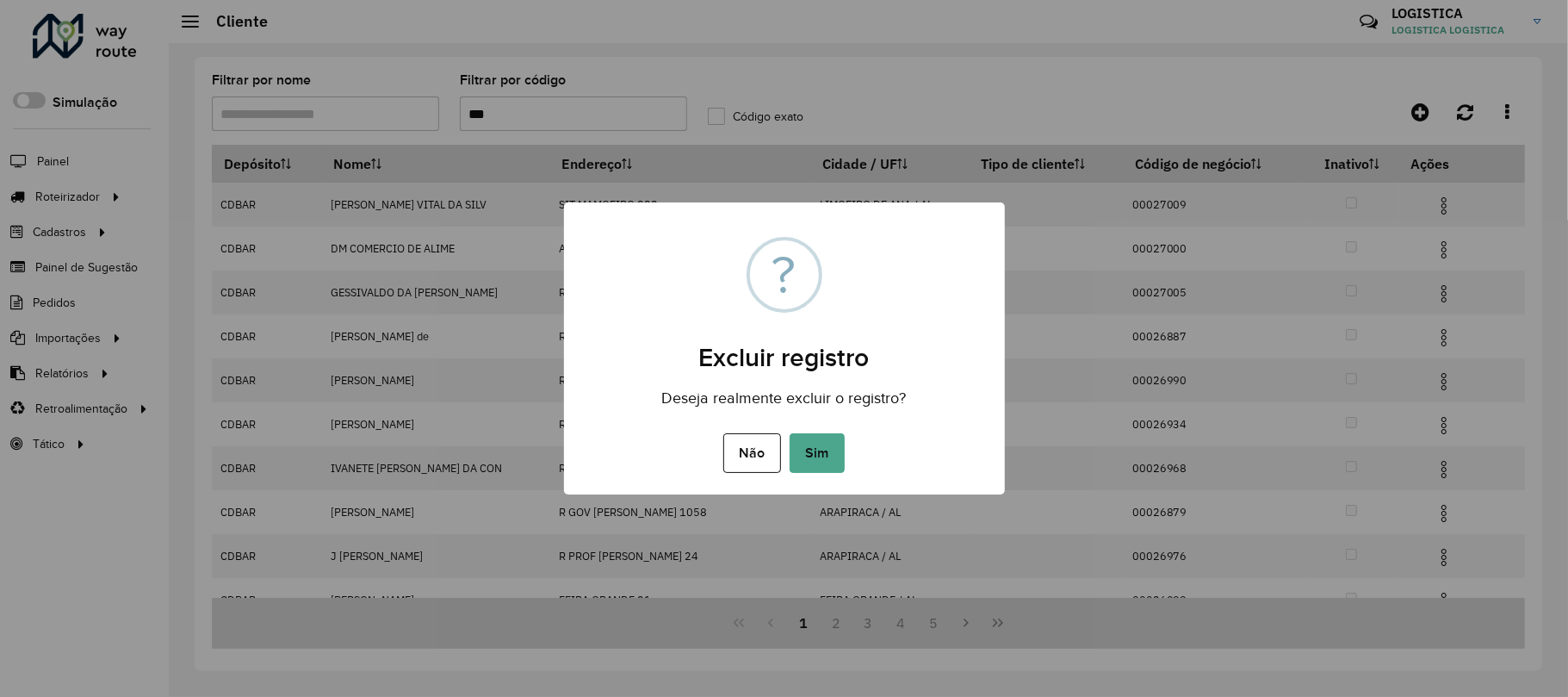
click at [790, 433] on button "Sim" at bounding box center [817, 453] width 55 height 40
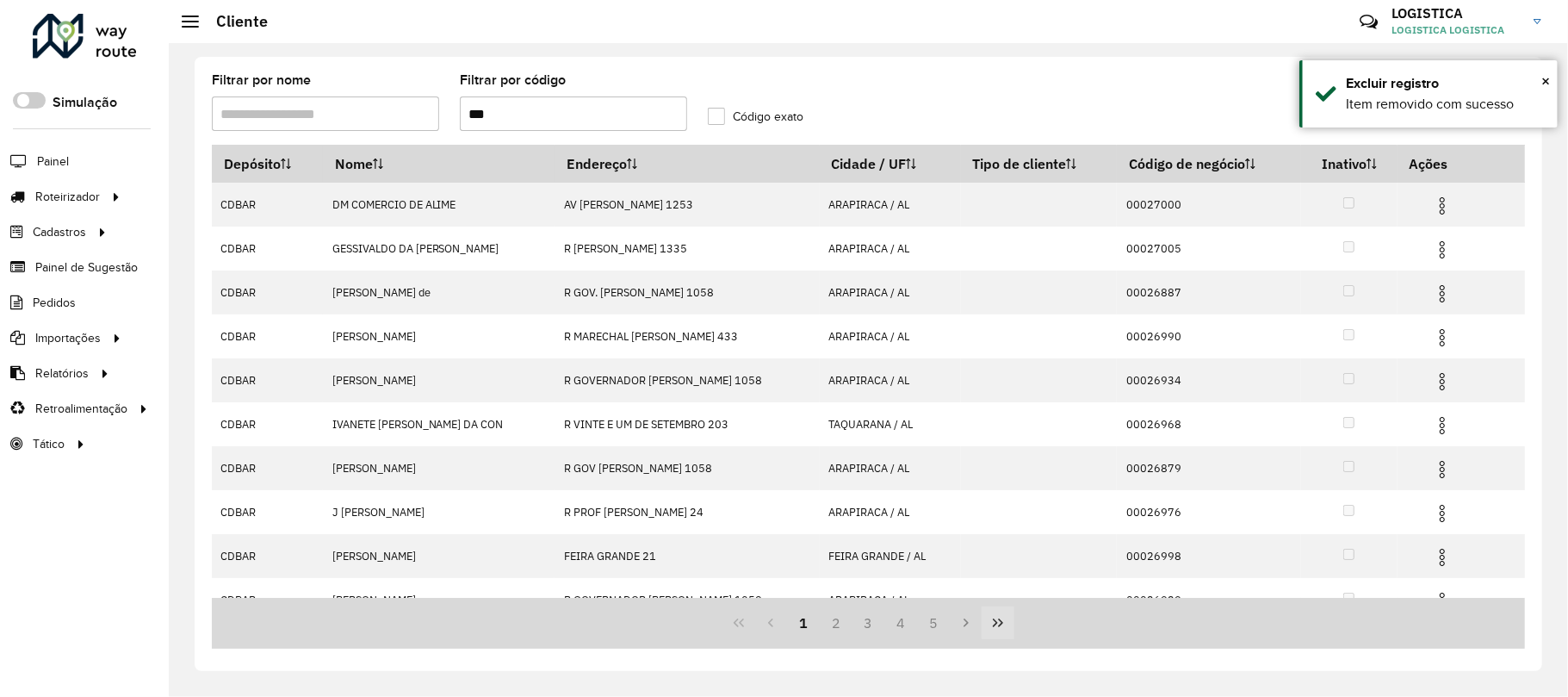
click at [1001, 618] on icon "Last Page" at bounding box center [998, 623] width 14 height 14
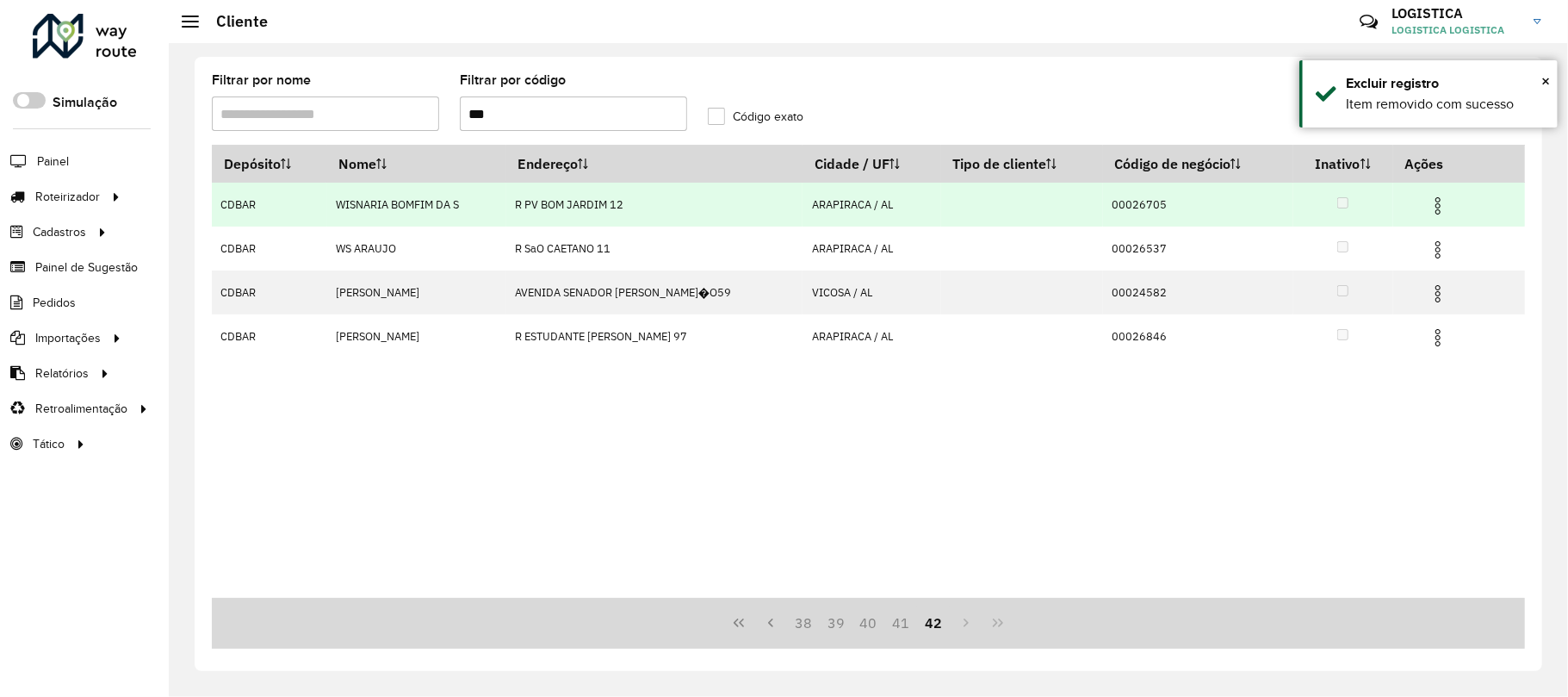
click at [1444, 193] on span at bounding box center [1438, 204] width 21 height 23
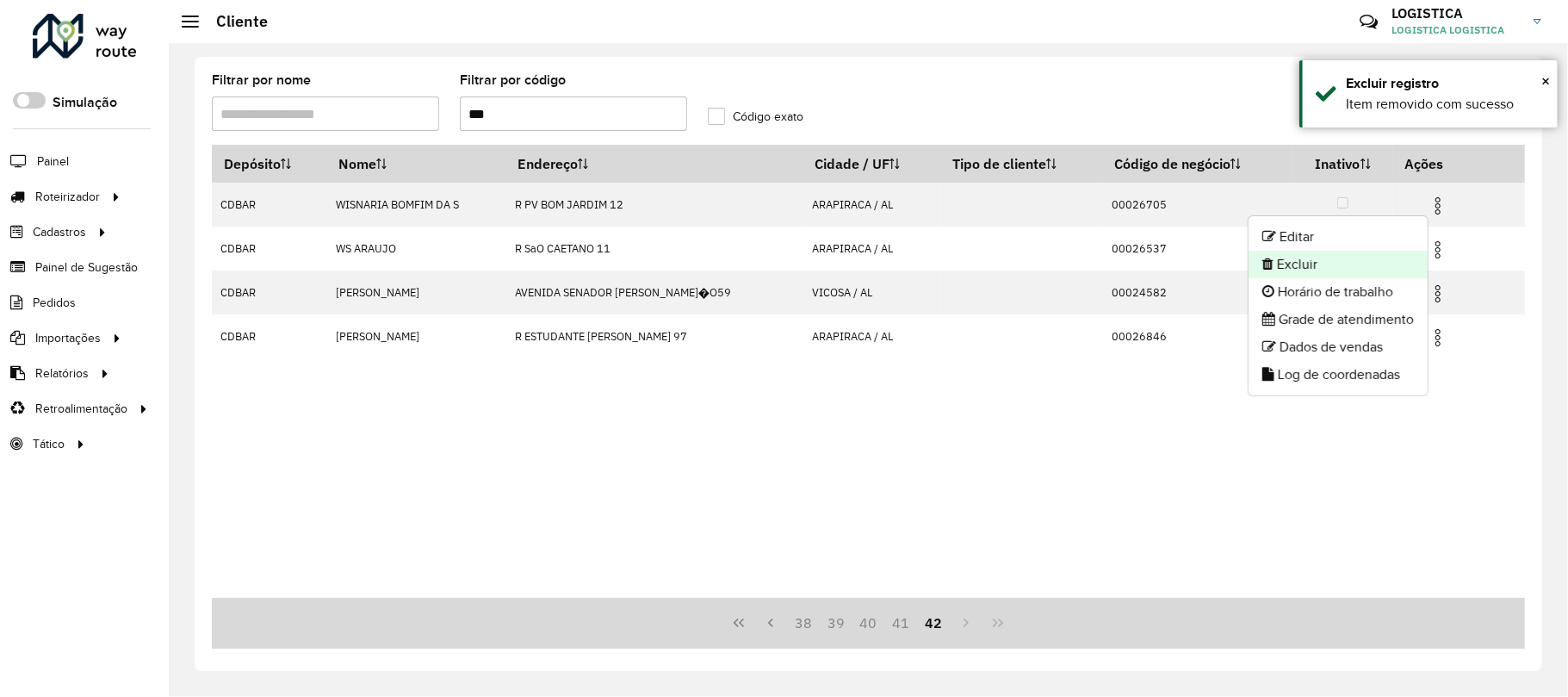
click at [1351, 255] on li "Excluir" at bounding box center [1338, 265] width 179 height 28
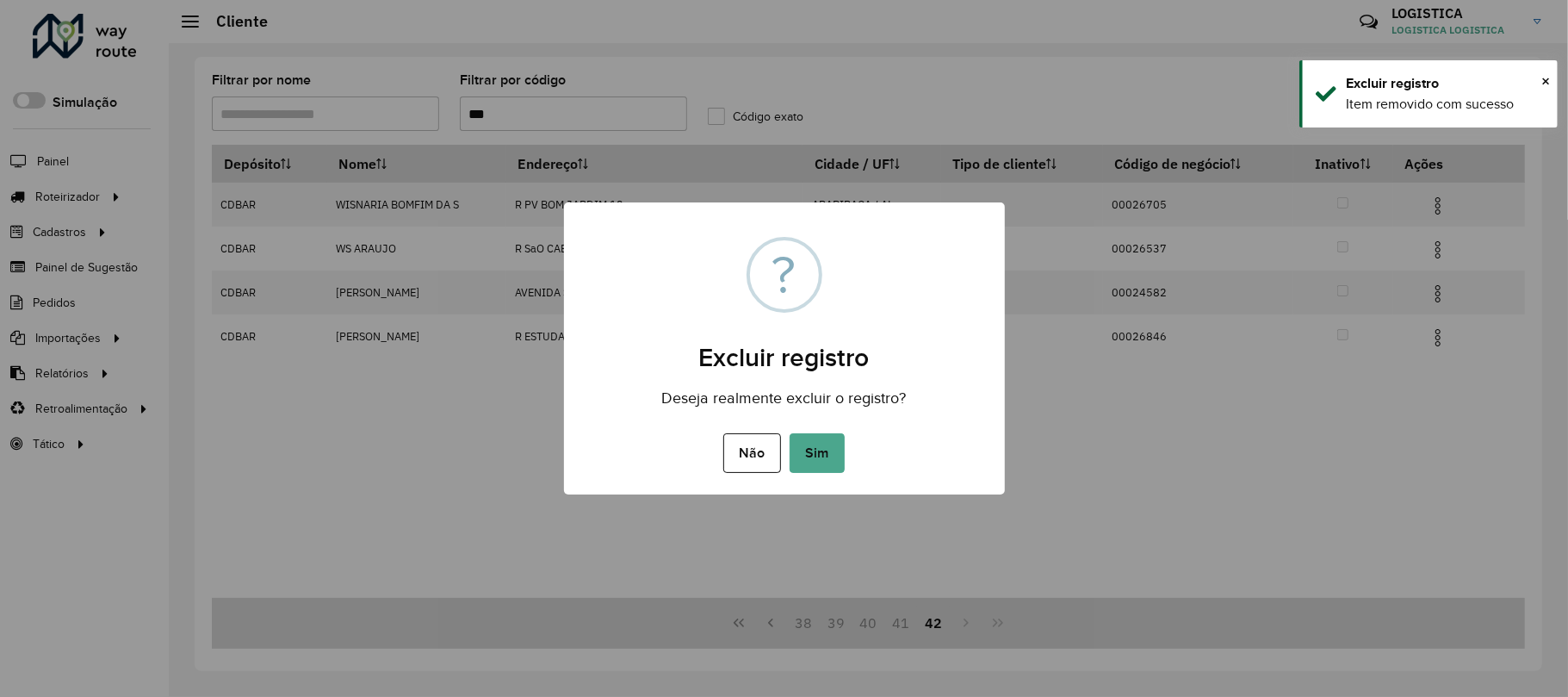
click at [790, 433] on button "Sim" at bounding box center [817, 453] width 55 height 40
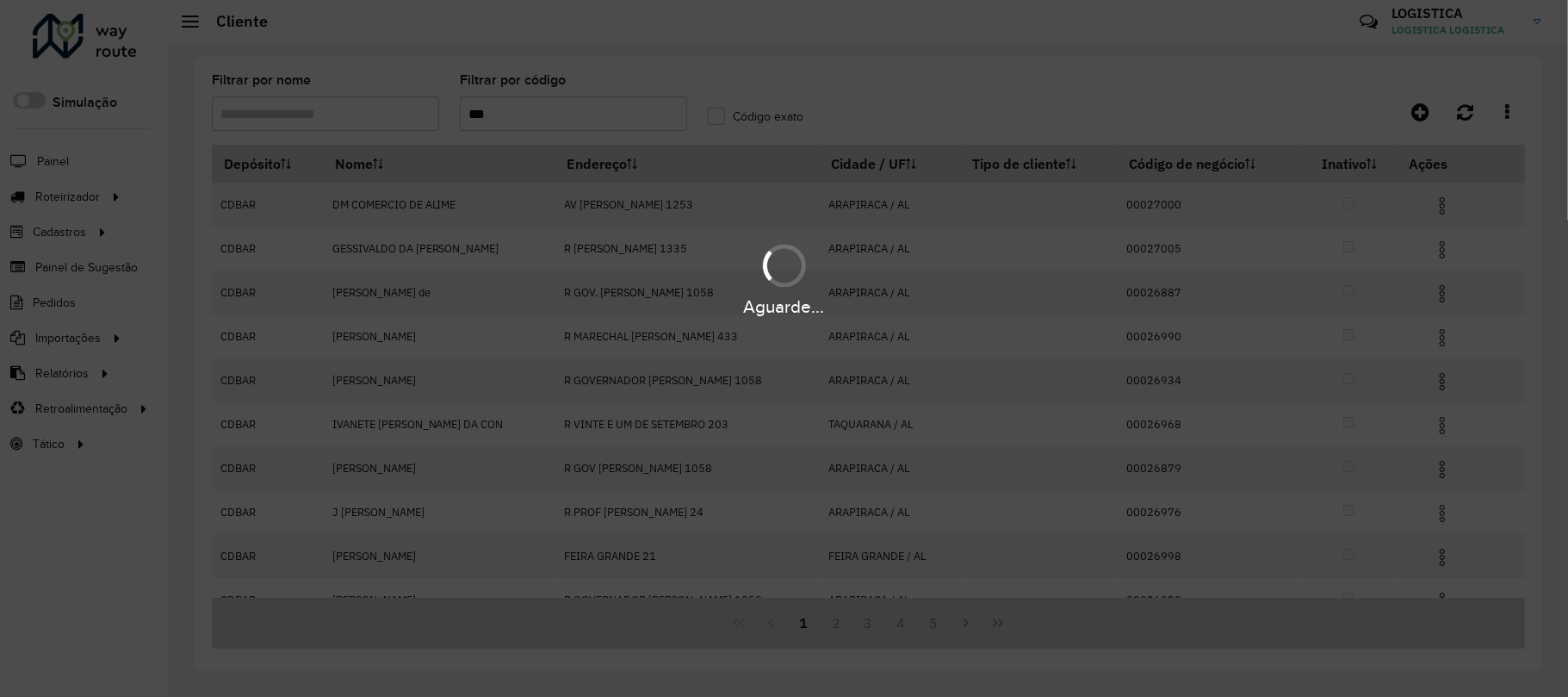
click at [1438, 245] on div "Aguarde..." at bounding box center [784, 278] width 1568 height 82
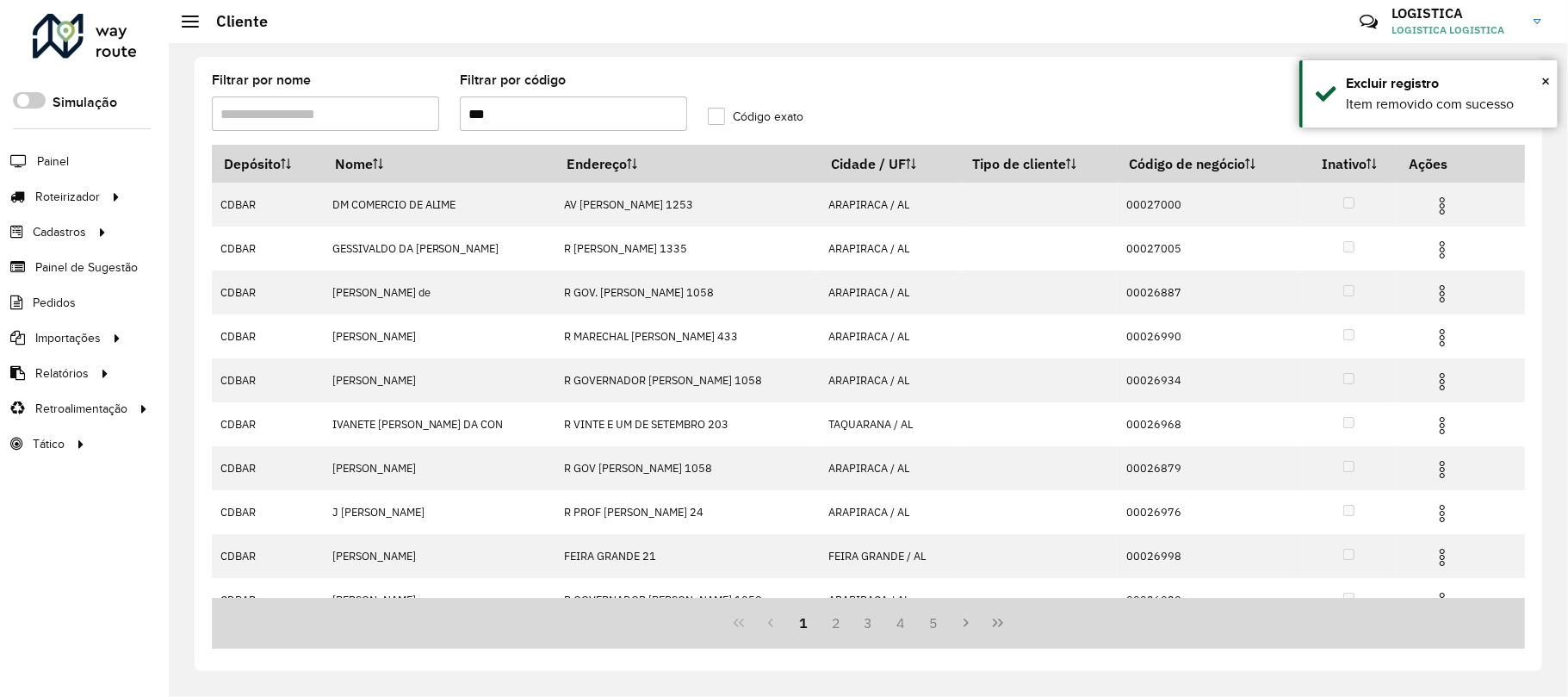
click at [1438, 245] on img at bounding box center [1443, 250] width 21 height 21
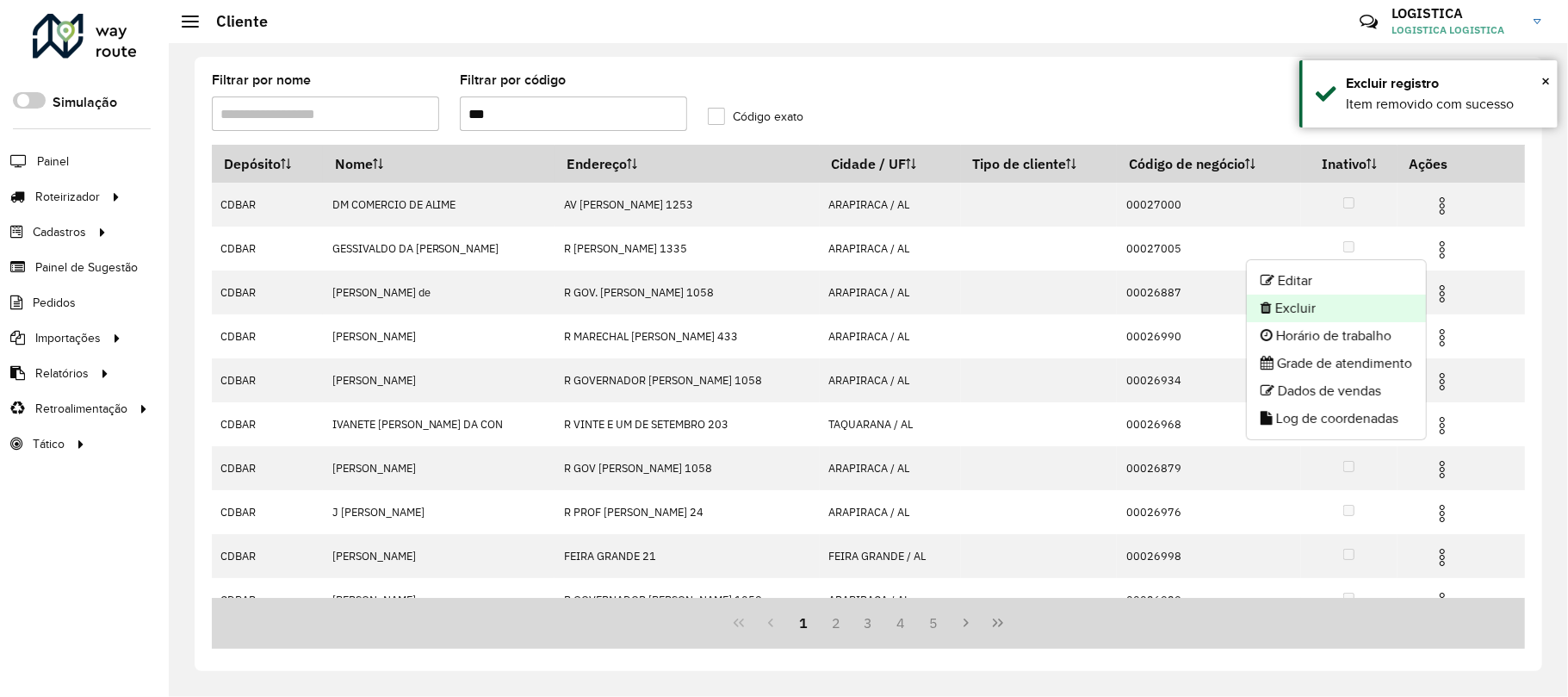
click at [1355, 315] on li "Excluir" at bounding box center [1337, 308] width 179 height 28
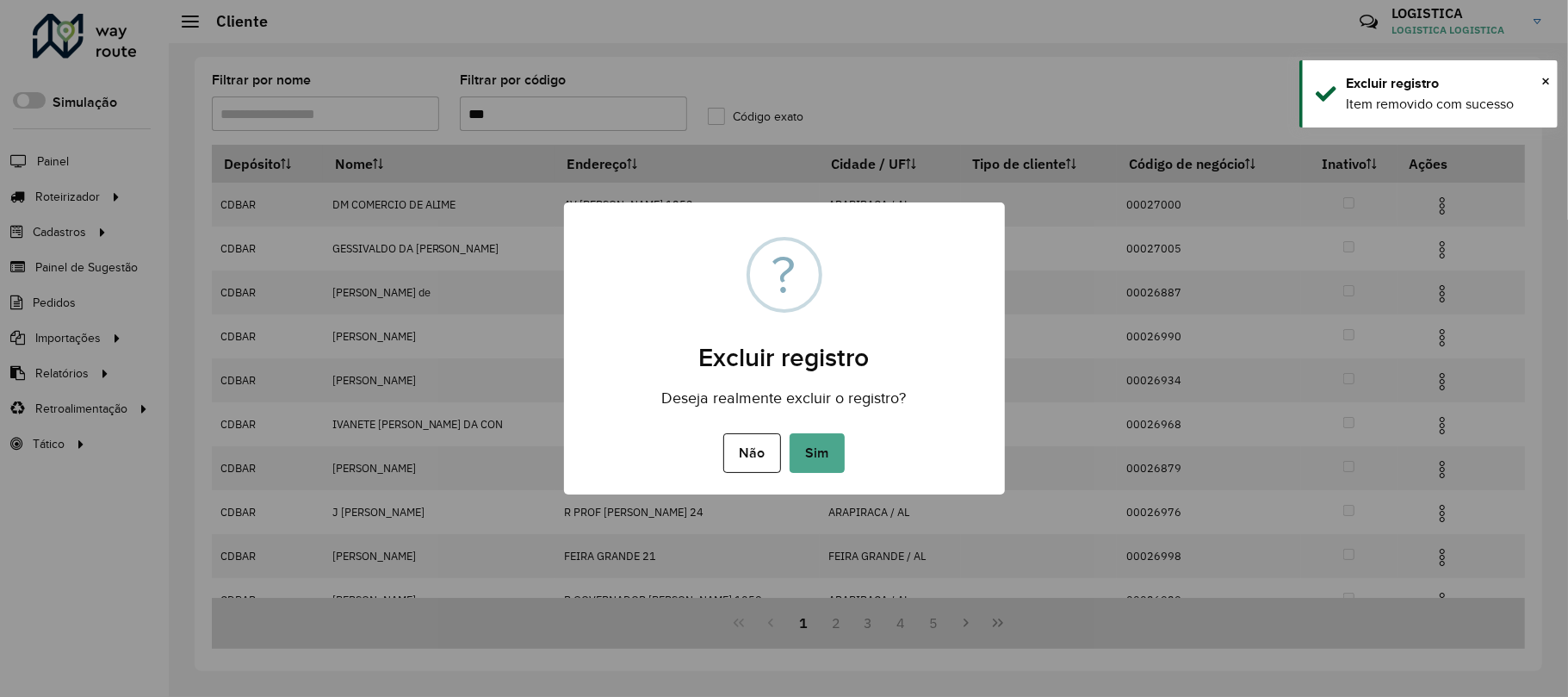
click at [790, 433] on button "Sim" at bounding box center [817, 453] width 55 height 40
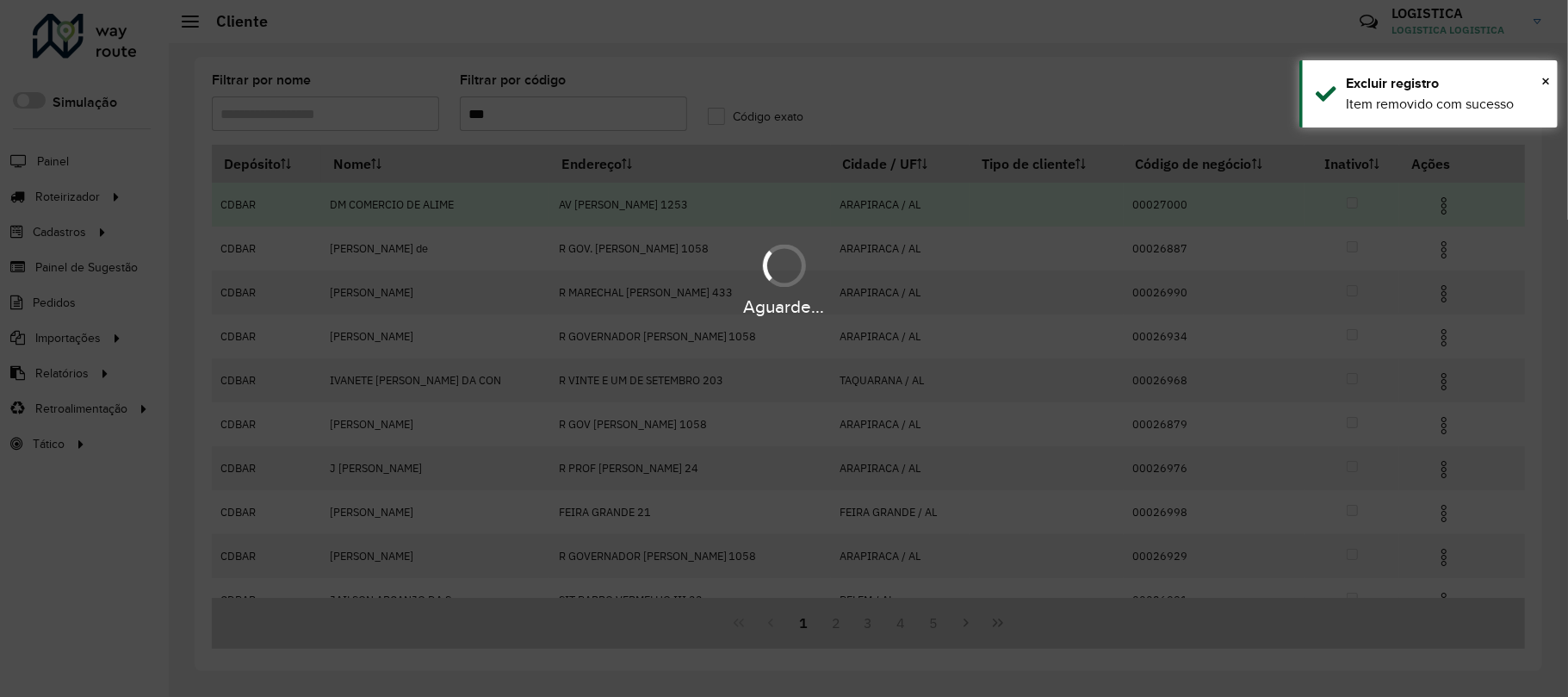
click at [1437, 208] on hb-app "Aguarde... Pop-up bloqueado! Seu navegador bloqueou automáticamente a abertura …" at bounding box center [784, 348] width 1568 height 697
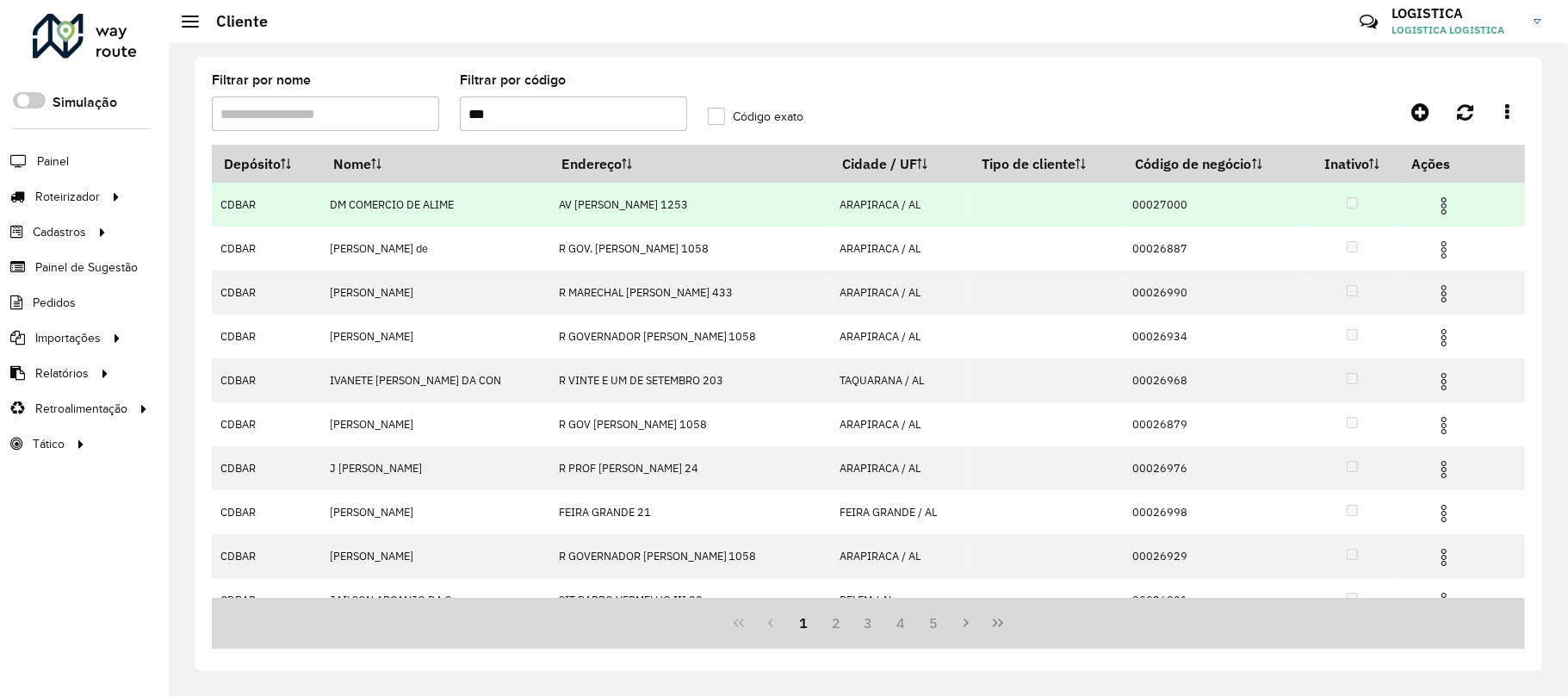
click at [1437, 208] on img at bounding box center [1444, 206] width 21 height 21
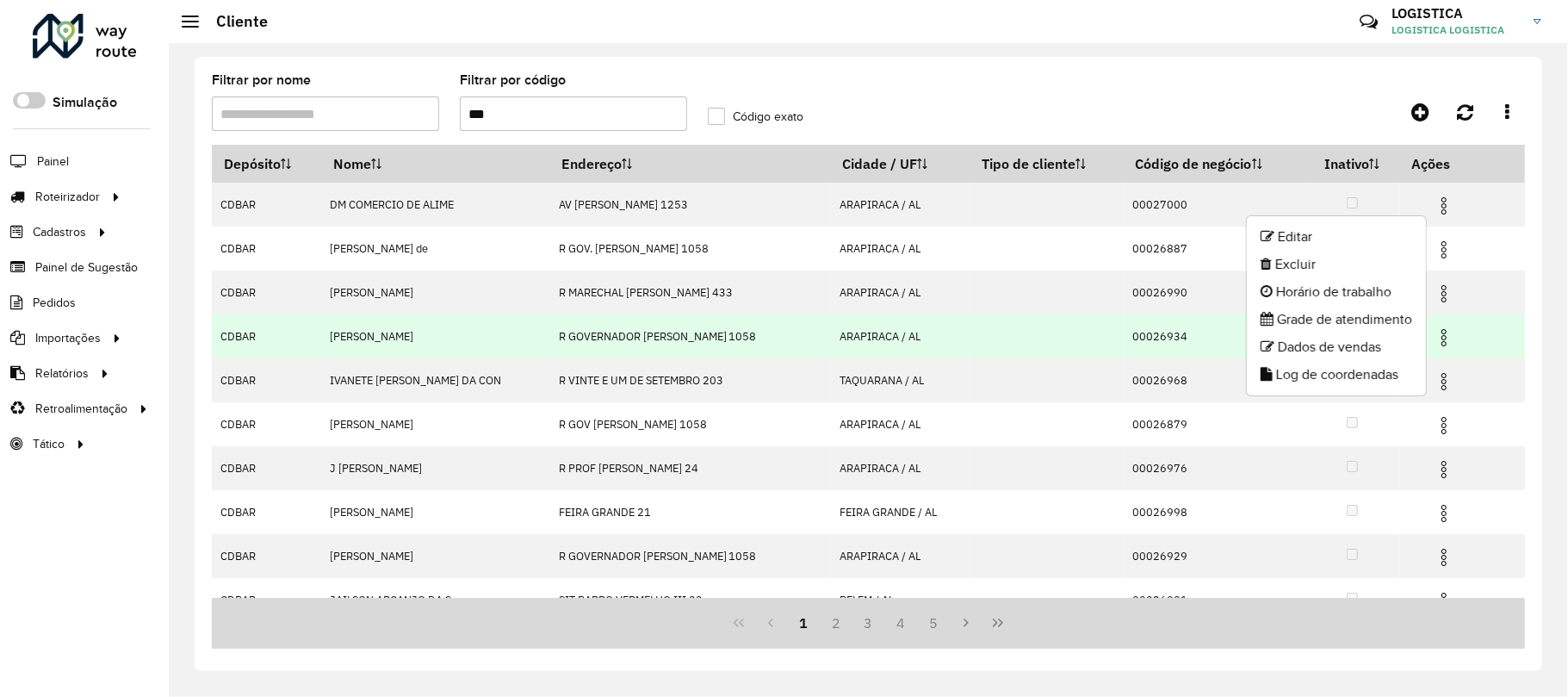
click at [1014, 353] on td at bounding box center [1046, 336] width 154 height 44
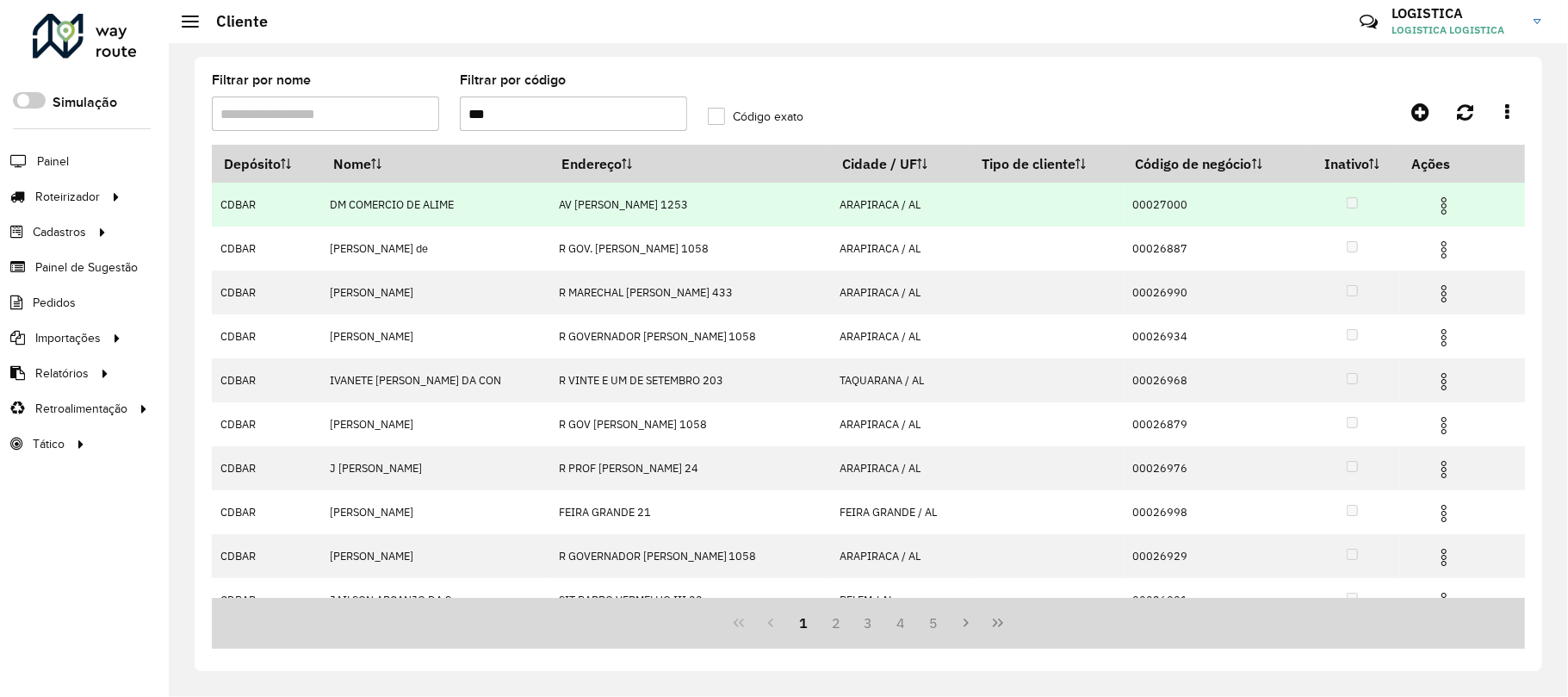
click at [1442, 210] on img at bounding box center [1444, 206] width 21 height 21
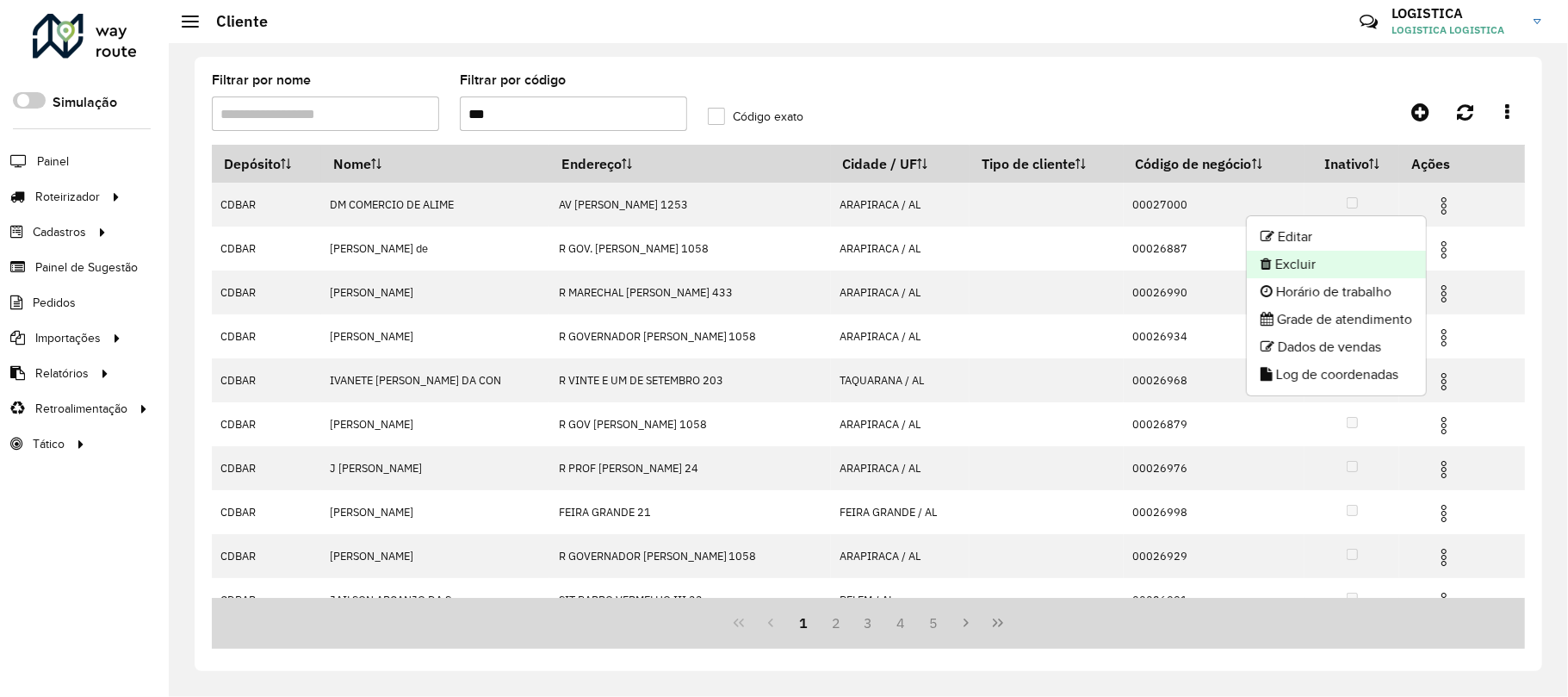
click at [1369, 260] on li "Excluir" at bounding box center [1337, 265] width 179 height 28
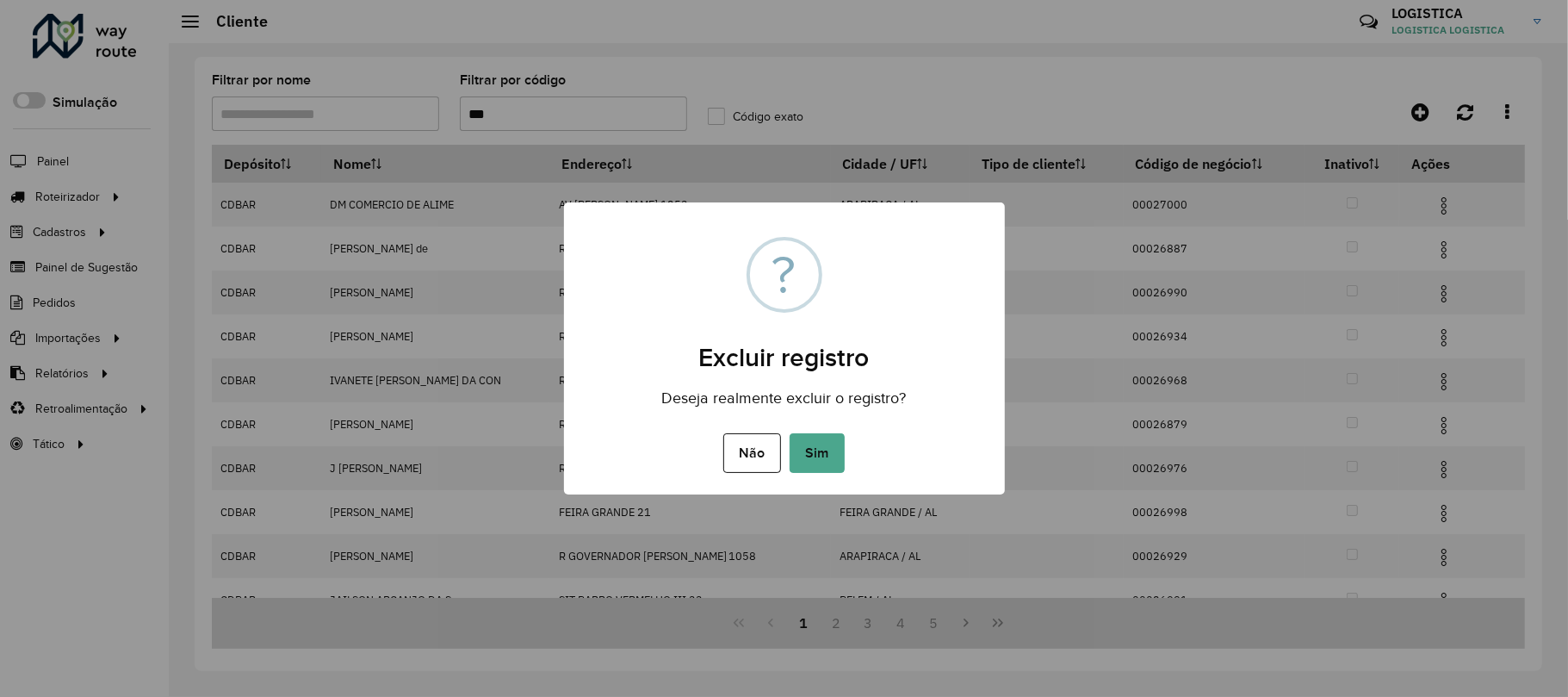
click at [790, 433] on button "Sim" at bounding box center [817, 453] width 55 height 40
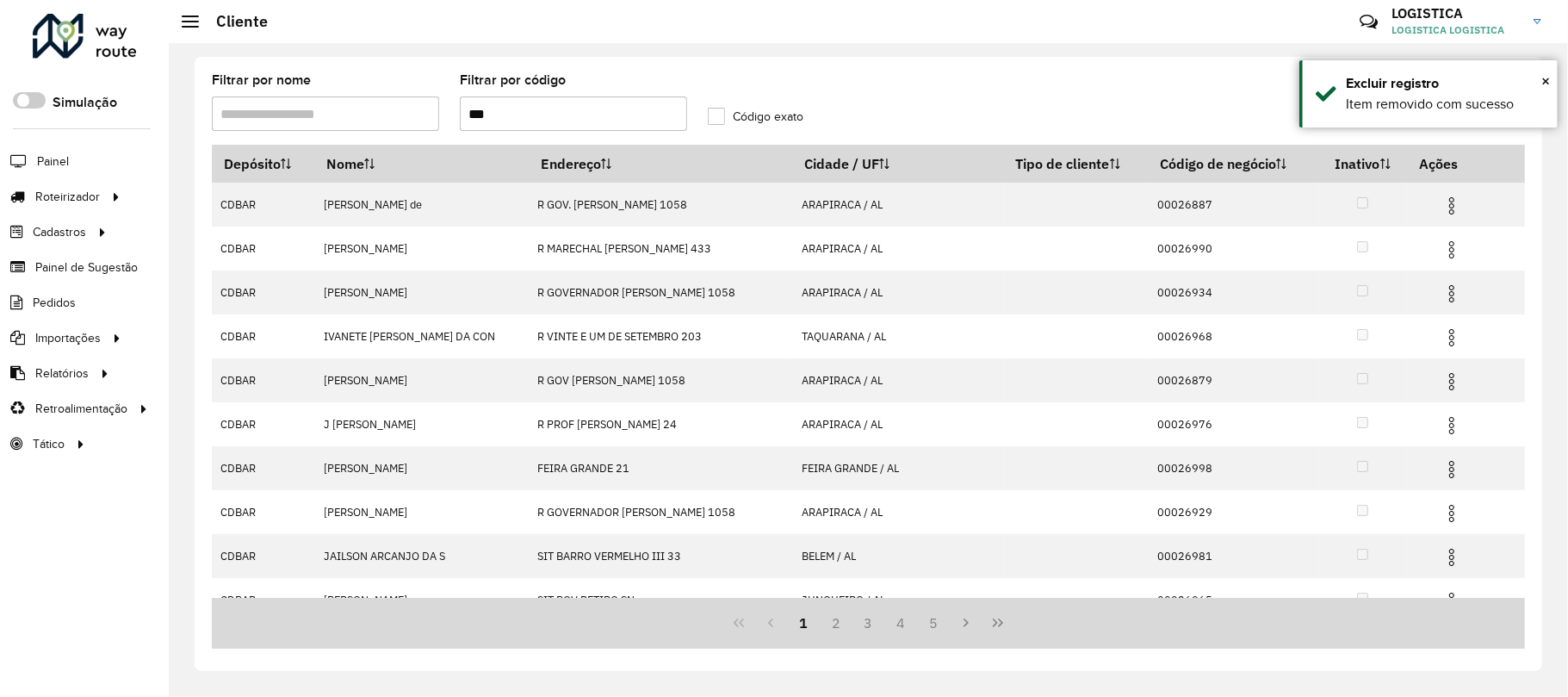
click at [1442, 252] on img at bounding box center [1452, 250] width 21 height 21
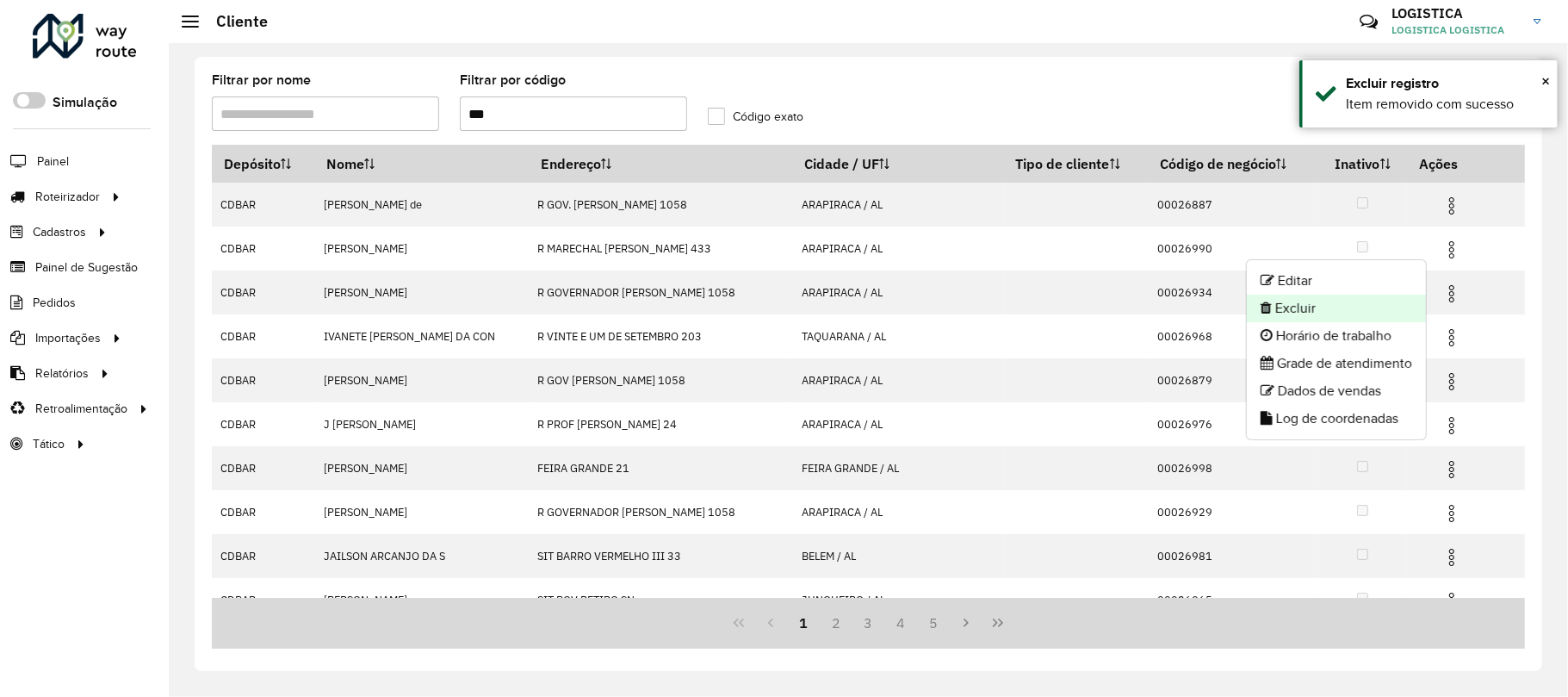
click at [1337, 306] on li "Excluir" at bounding box center [1337, 308] width 179 height 28
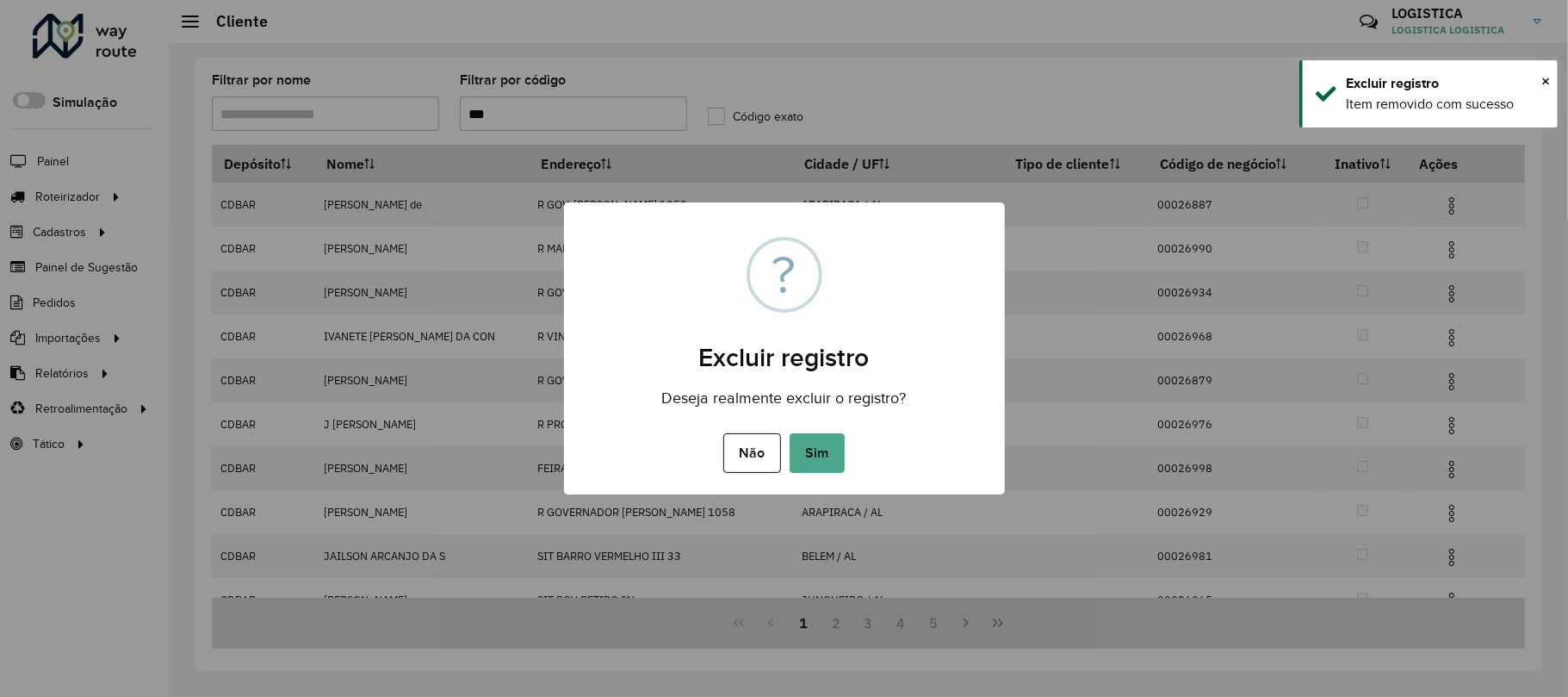
click at [790, 433] on button "Sim" at bounding box center [817, 453] width 55 height 40
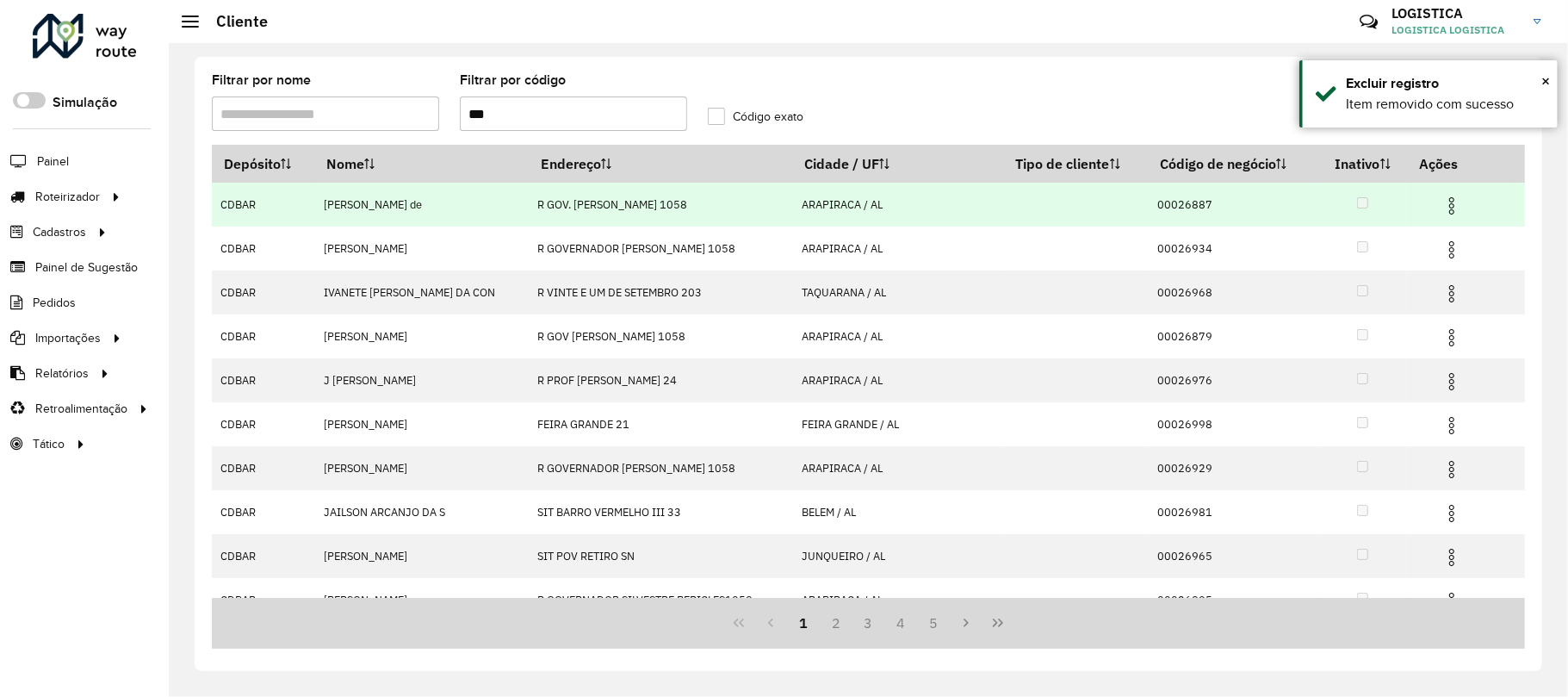
click at [1433, 207] on hb-app "Aguarde... Pop-up bloqueado! Seu navegador bloqueou automáticamente a abertura …" at bounding box center [784, 348] width 1568 height 697
click at [1442, 211] on img at bounding box center [1452, 206] width 21 height 21
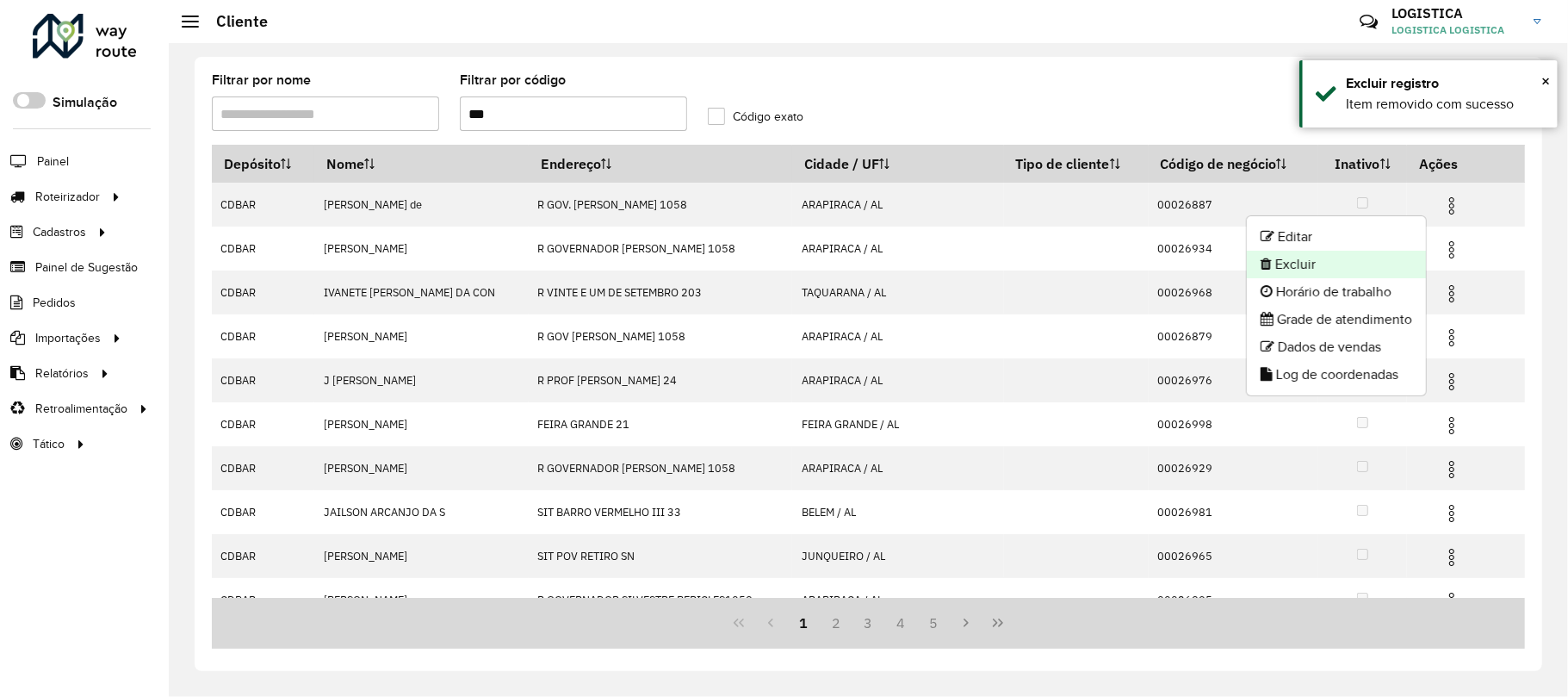
click at [1376, 260] on li "Excluir" at bounding box center [1337, 265] width 179 height 28
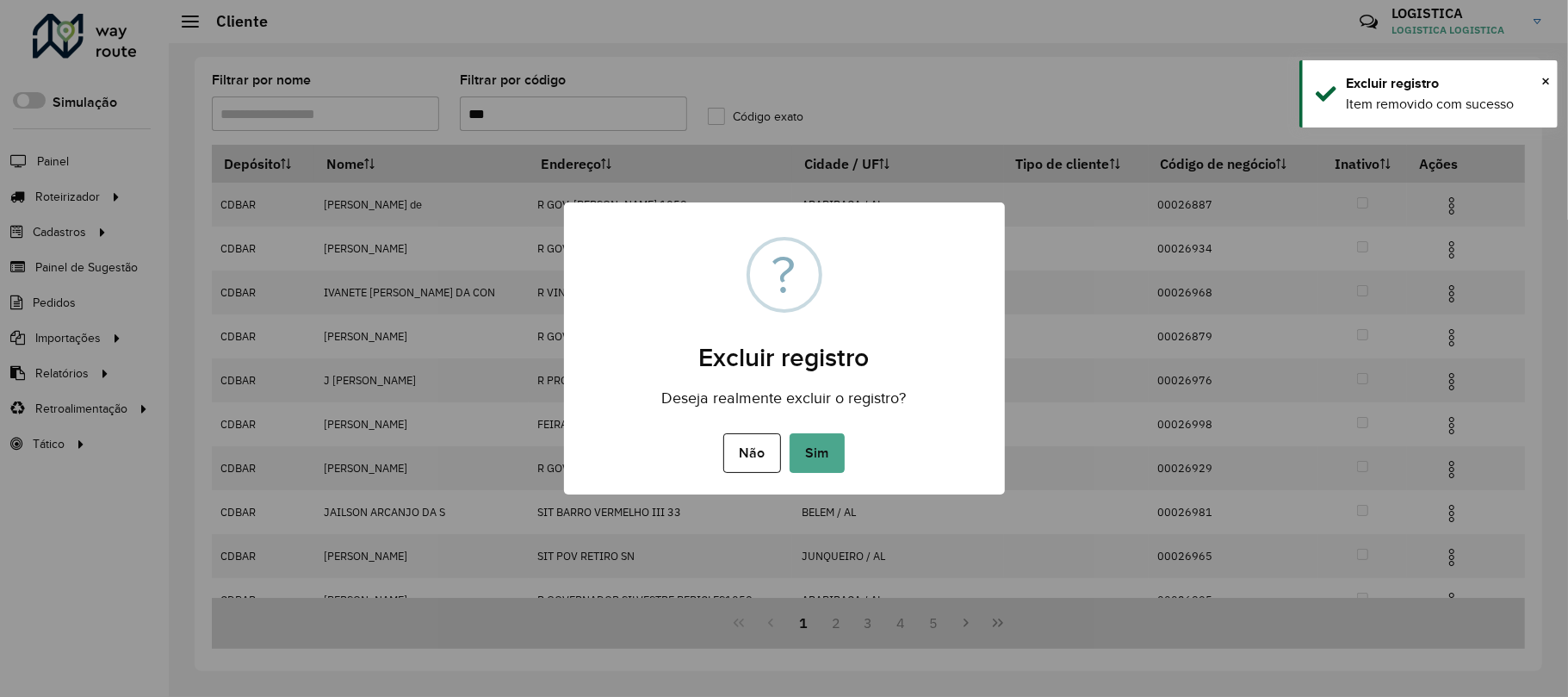
click at [790, 433] on button "Sim" at bounding box center [817, 453] width 55 height 40
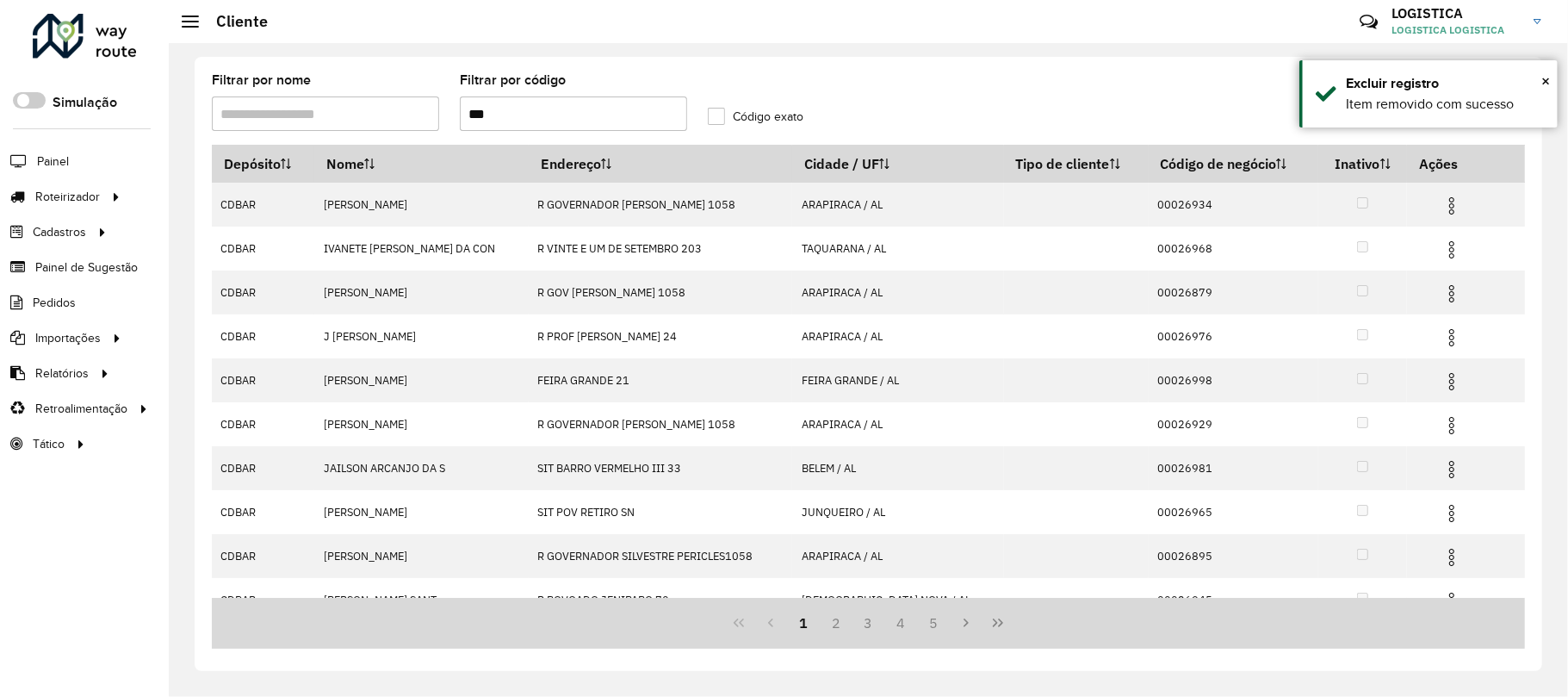
click at [1442, 248] on img at bounding box center [1452, 250] width 21 height 21
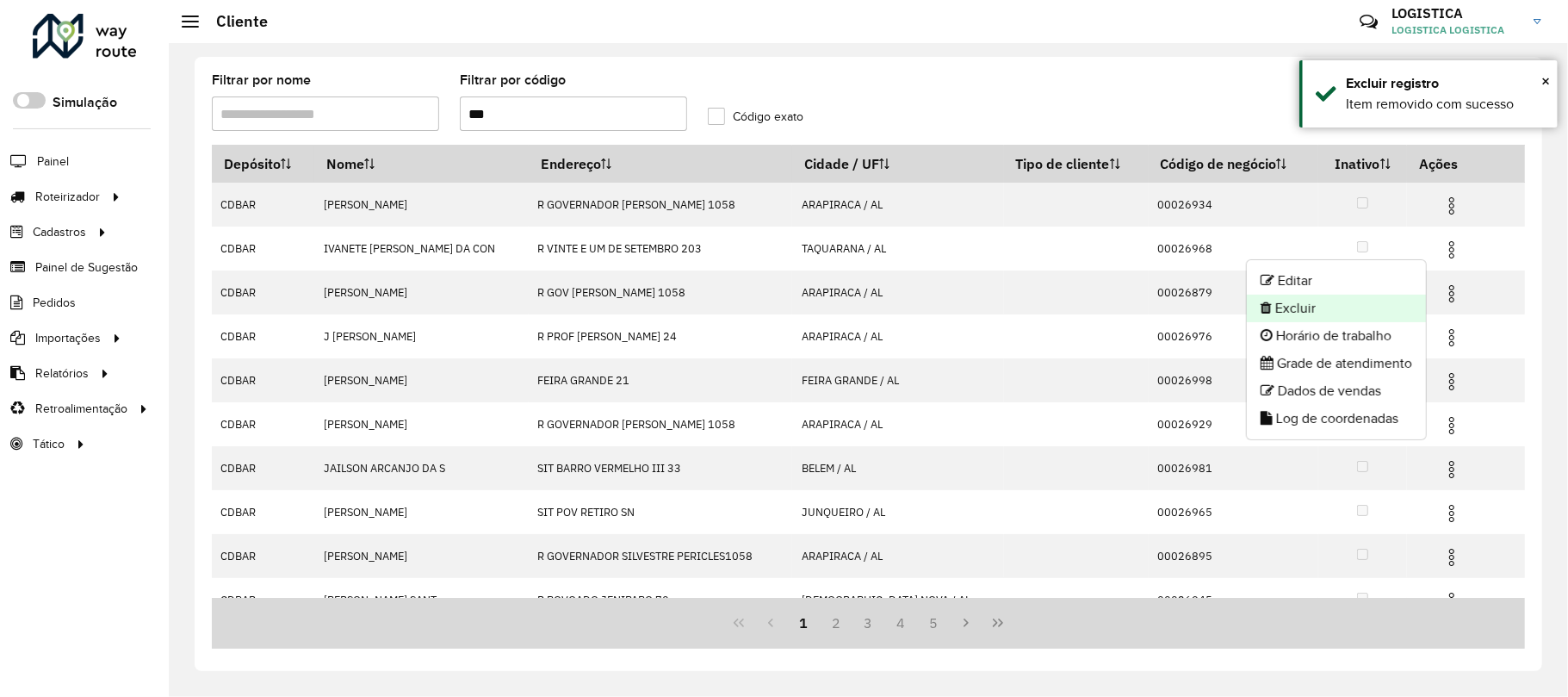
click at [1364, 294] on li "Excluir" at bounding box center [1337, 308] width 179 height 28
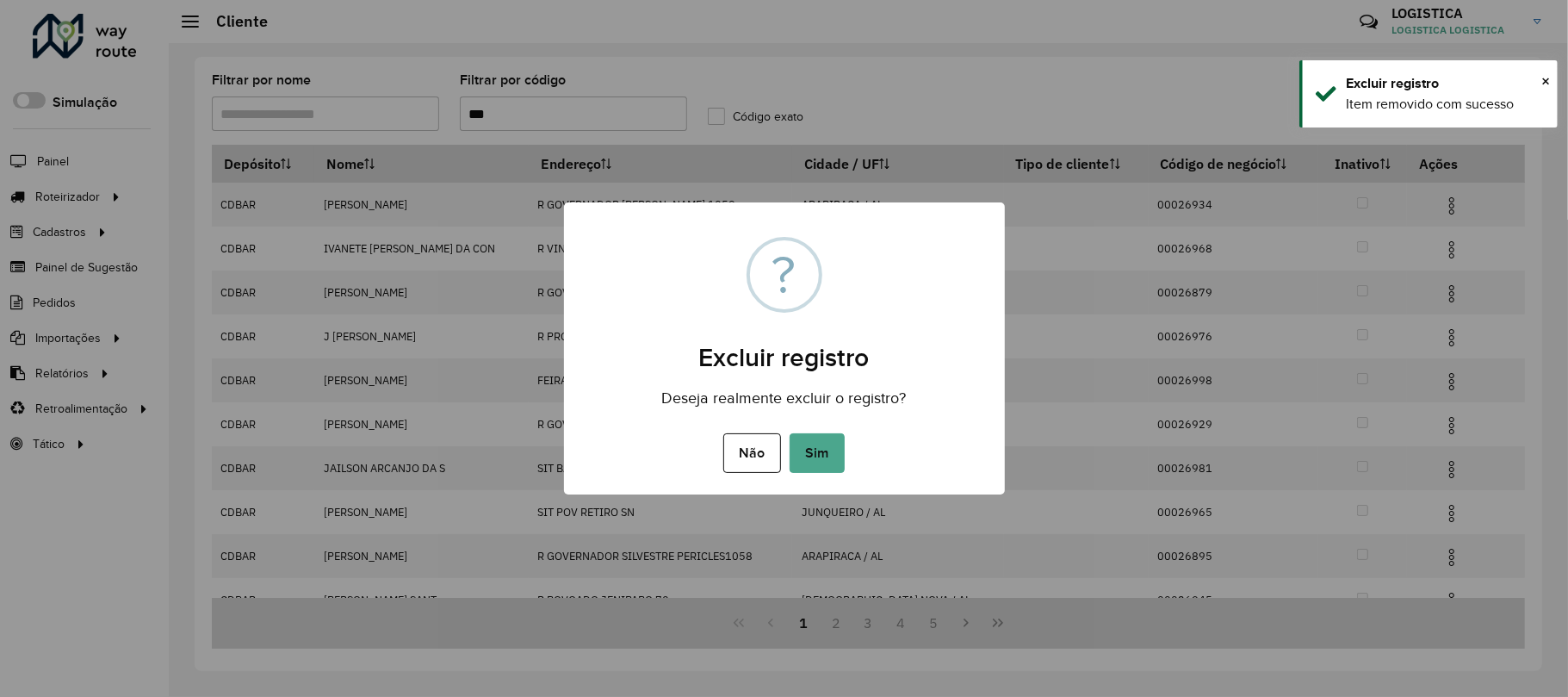
click at [790, 433] on button "Sim" at bounding box center [817, 453] width 55 height 40
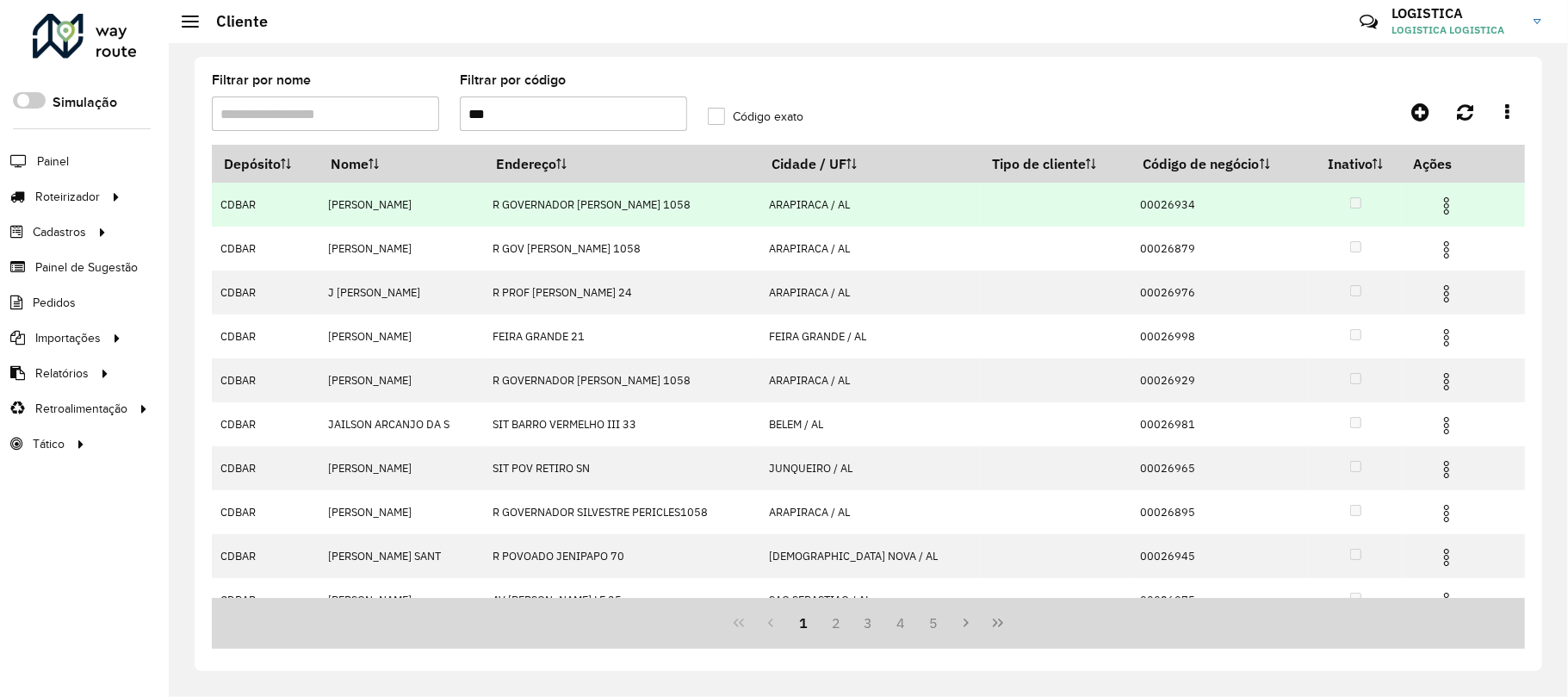
click at [1437, 205] on img at bounding box center [1447, 206] width 21 height 21
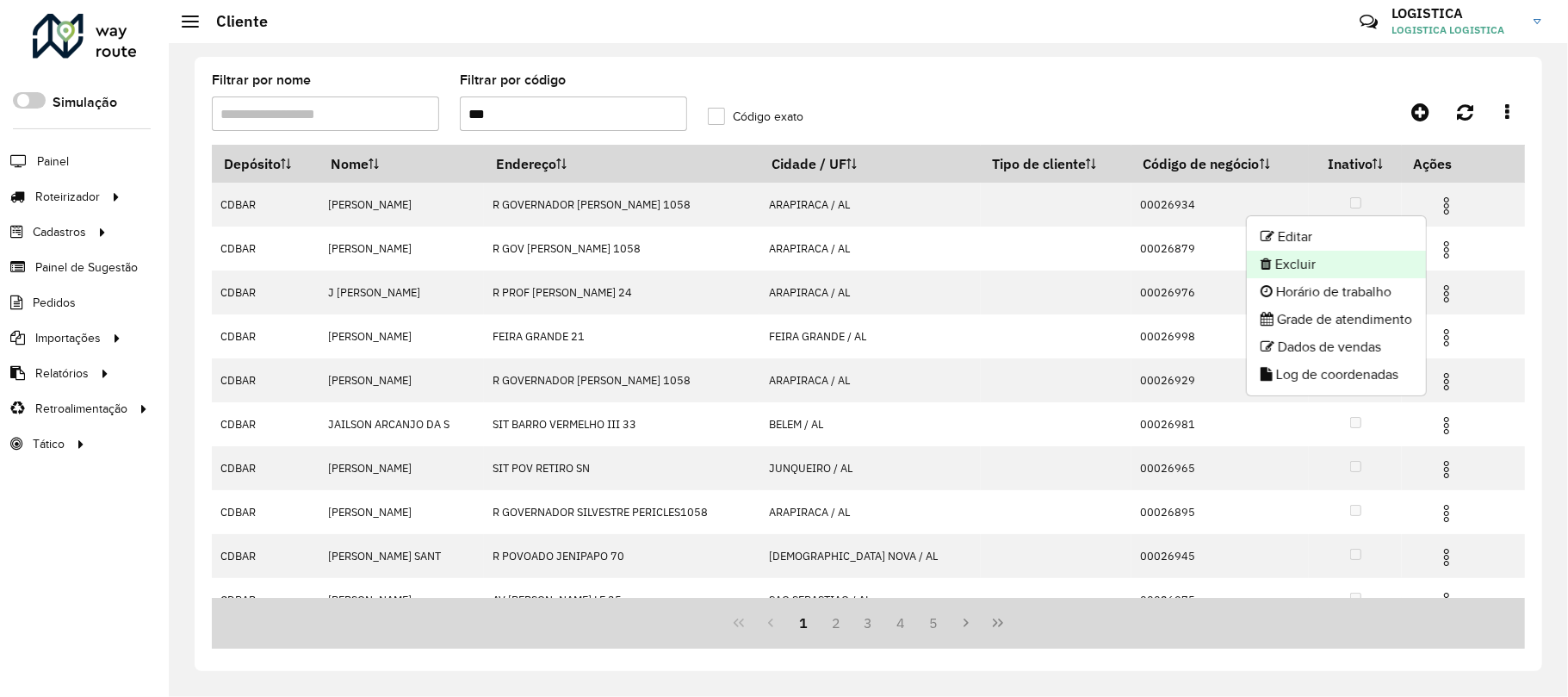
click at [1403, 262] on li "Excluir" at bounding box center [1337, 265] width 179 height 28
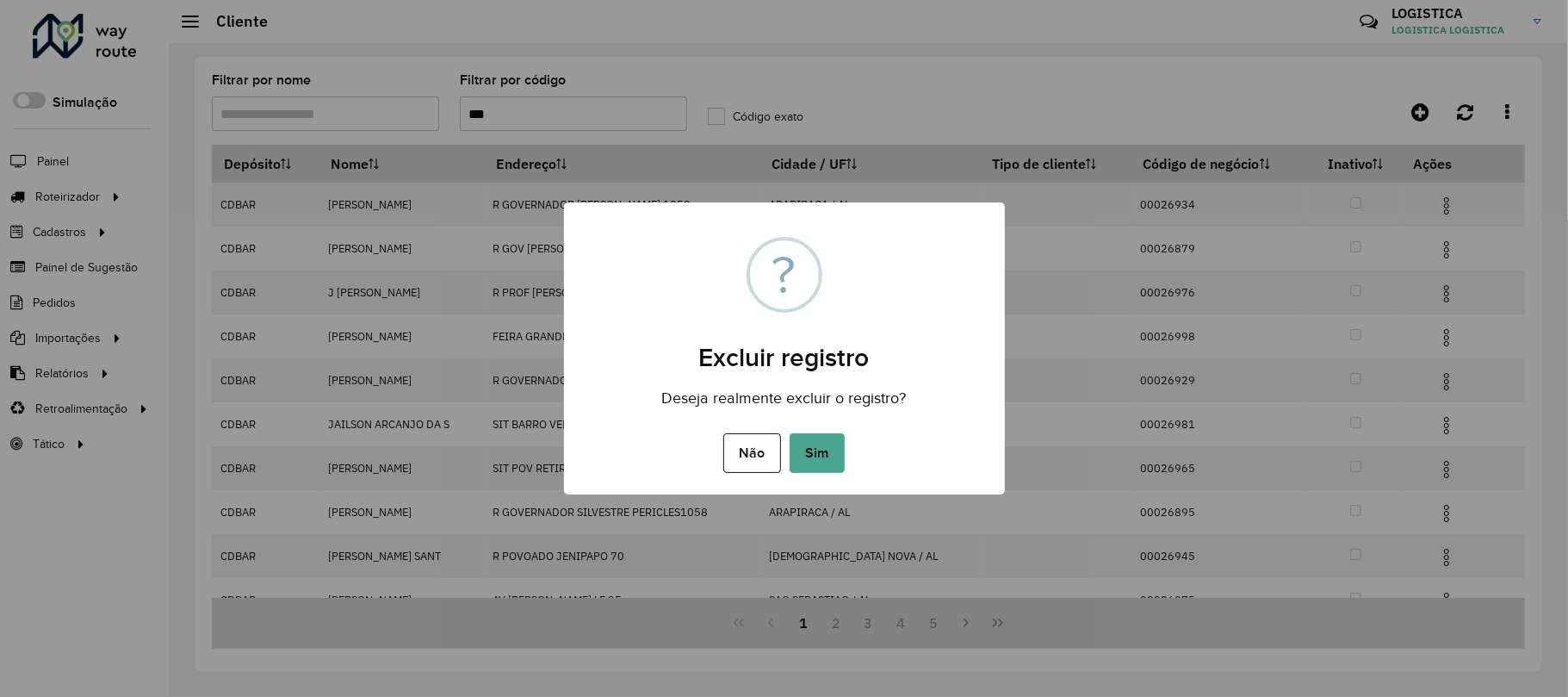
click at [790, 433] on button "Sim" at bounding box center [817, 453] width 55 height 40
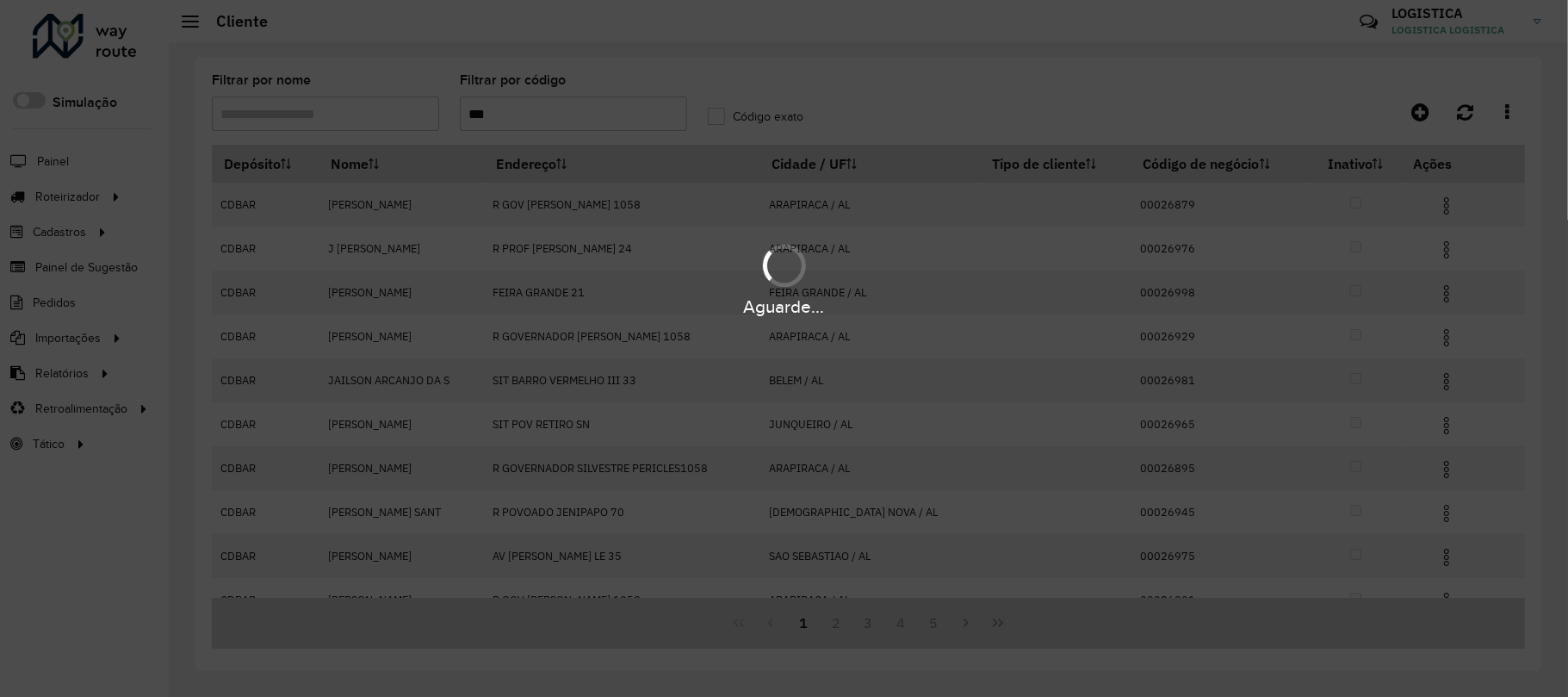
click at [1437, 252] on div "Aguarde..." at bounding box center [784, 278] width 1568 height 82
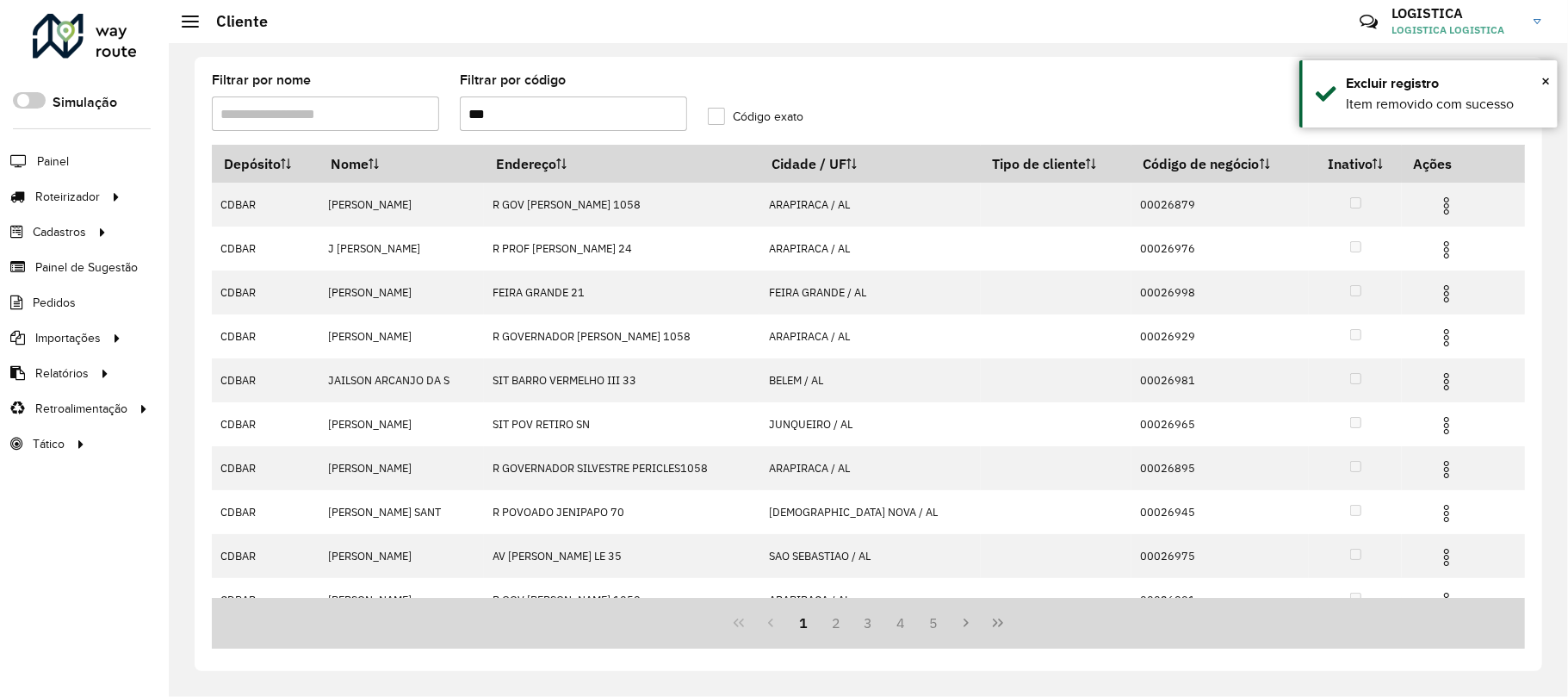
click at [1437, 252] on img at bounding box center [1447, 250] width 21 height 21
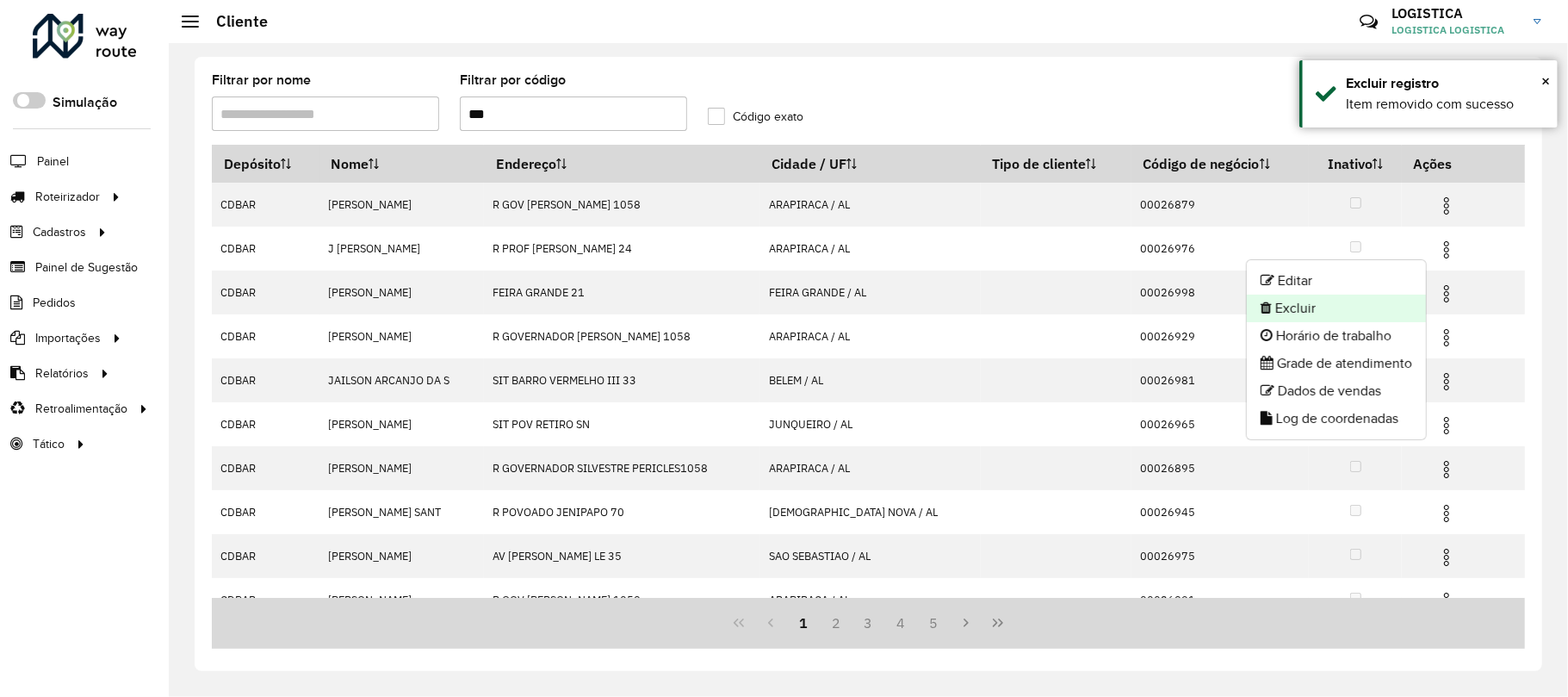
click at [1370, 298] on li "Excluir" at bounding box center [1337, 308] width 179 height 28
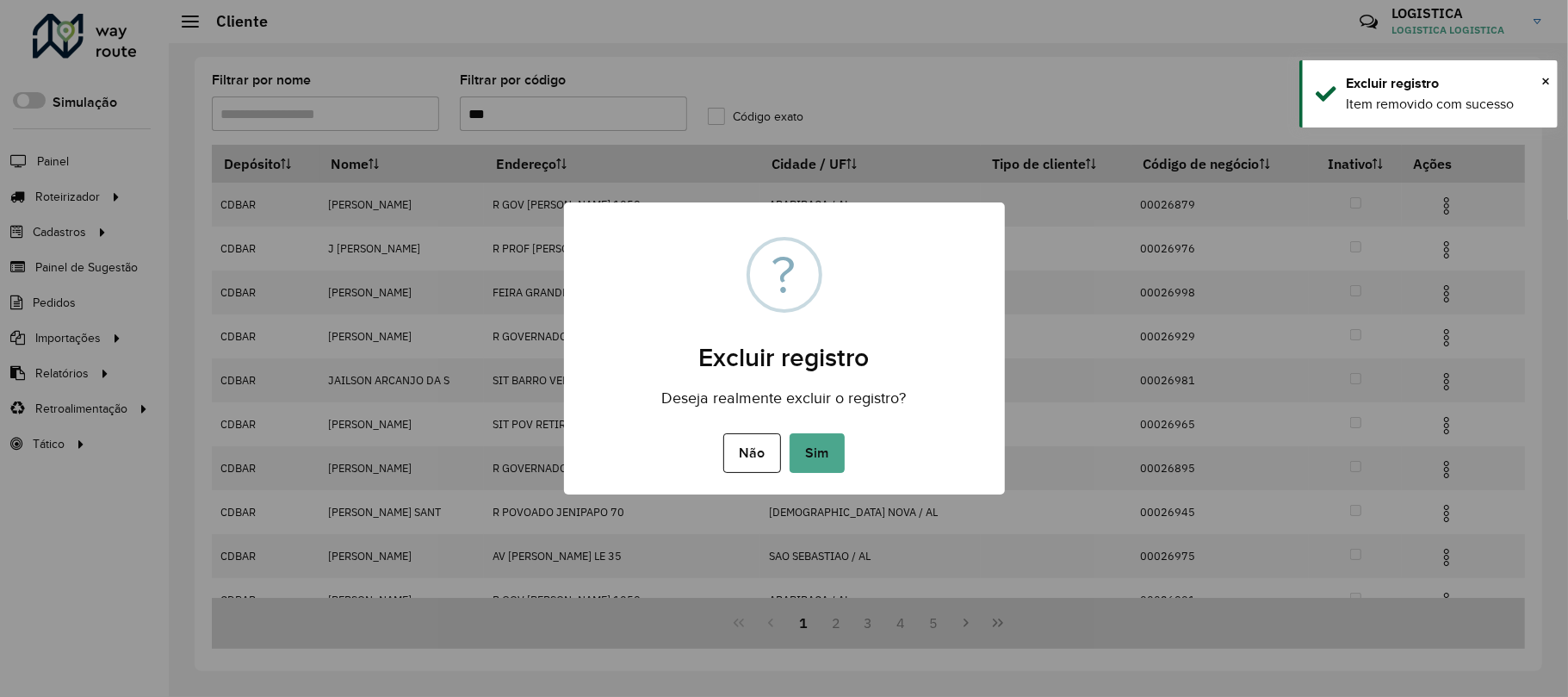
click at [790, 433] on button "Sim" at bounding box center [817, 453] width 55 height 40
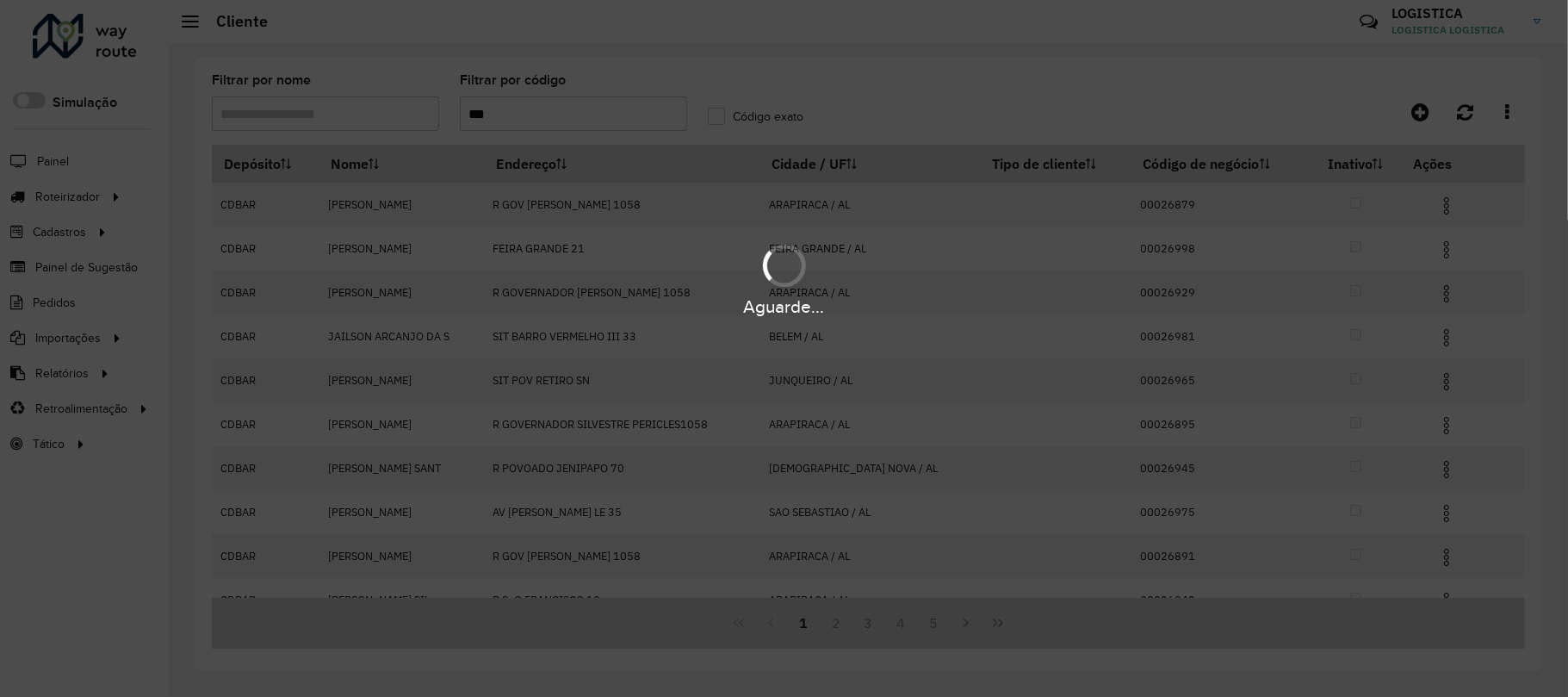
click at [1440, 299] on div "Aguarde..." at bounding box center [784, 306] width 1568 height 27
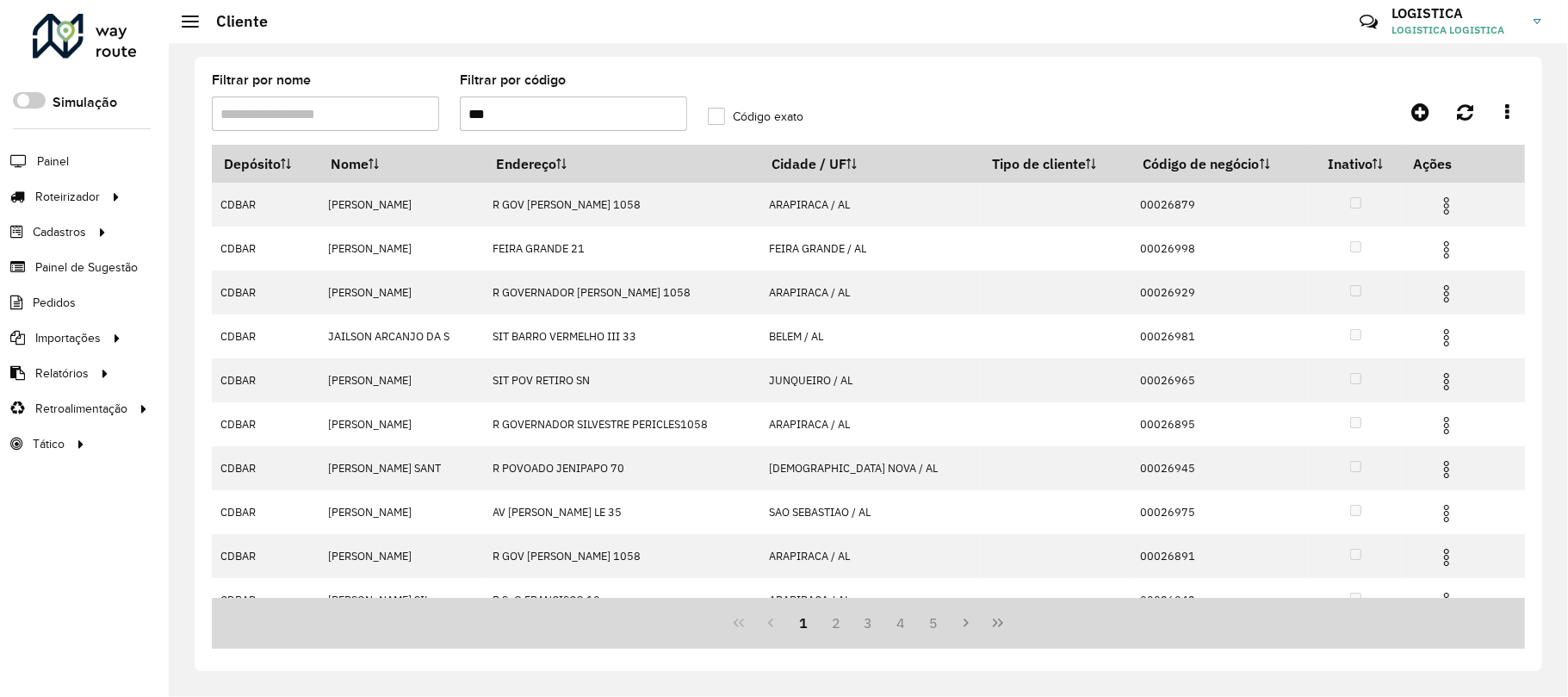
click at [1440, 299] on img at bounding box center [1447, 294] width 21 height 21
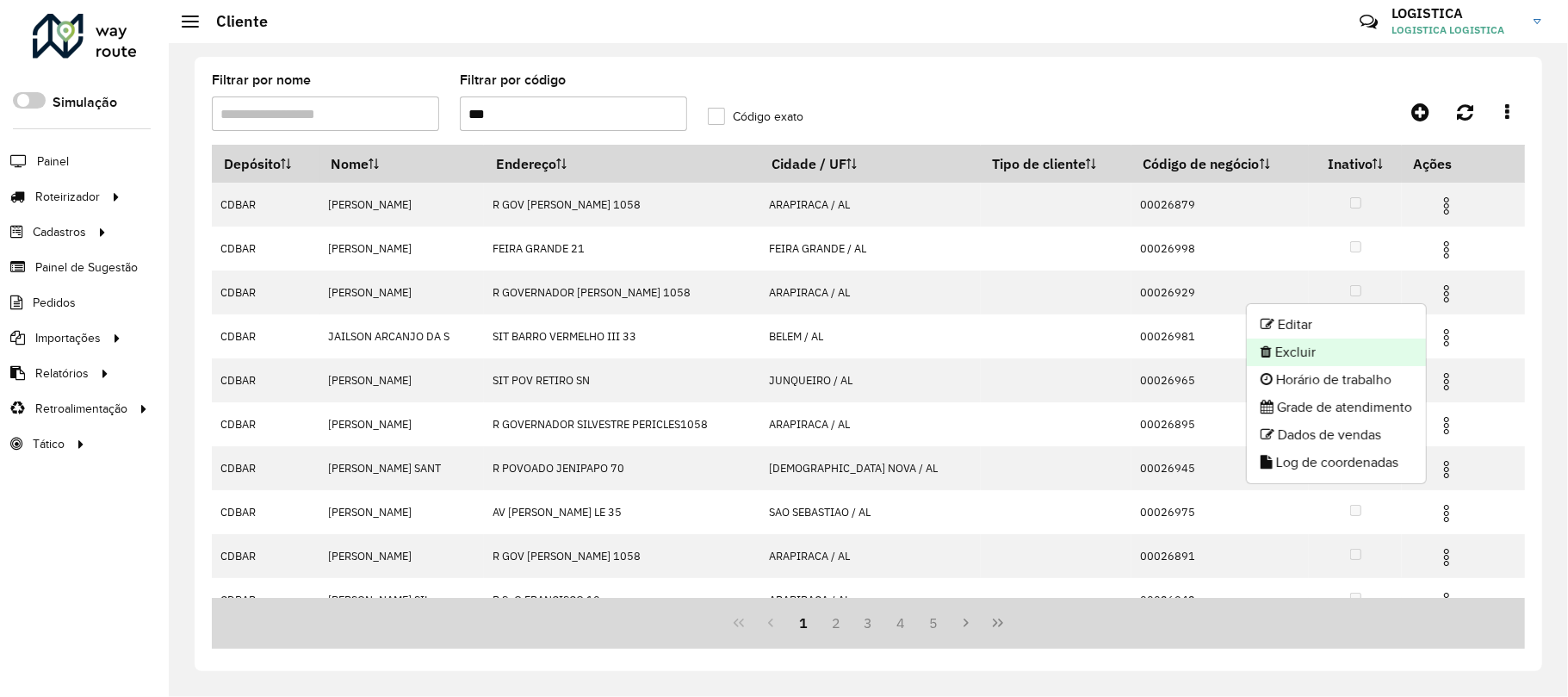
click at [1326, 357] on li "Excluir" at bounding box center [1337, 352] width 179 height 28
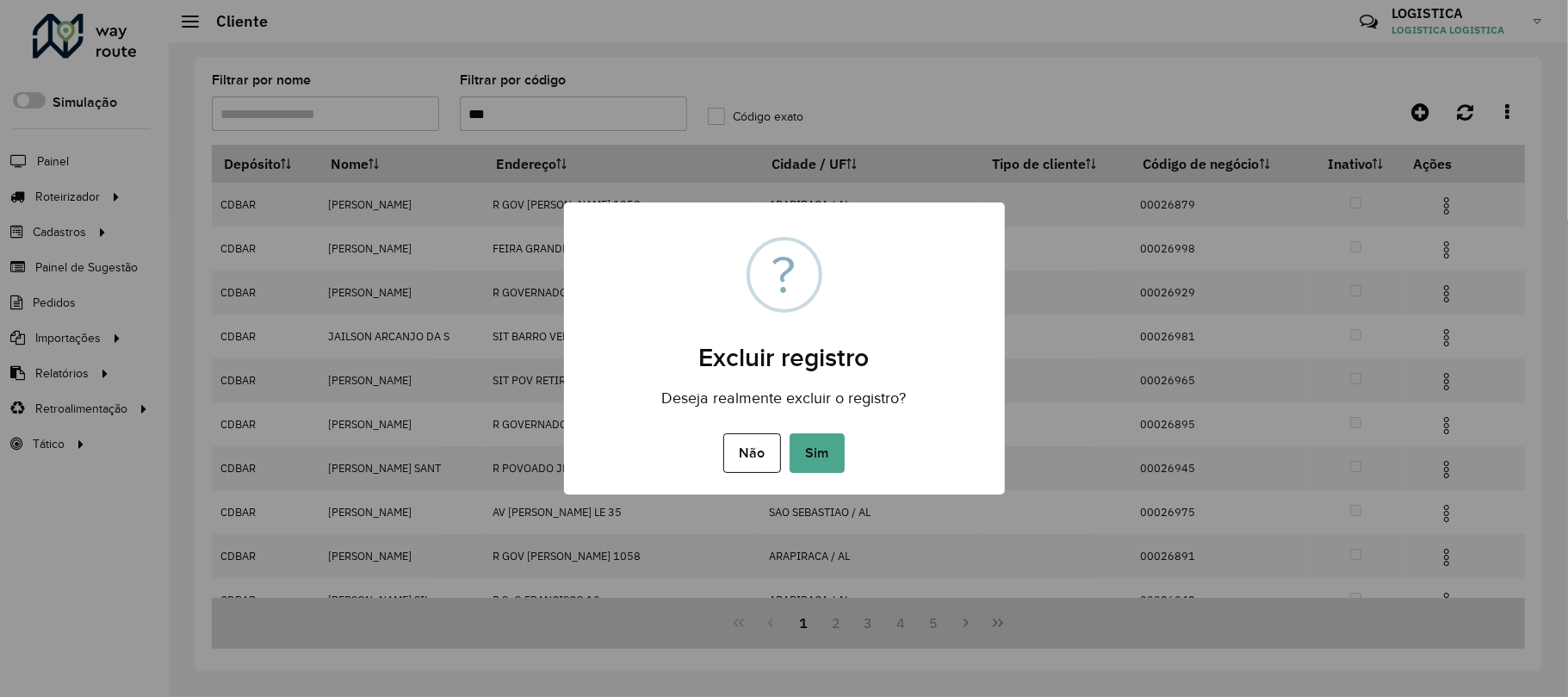
click at [790, 433] on button "Sim" at bounding box center [817, 453] width 55 height 40
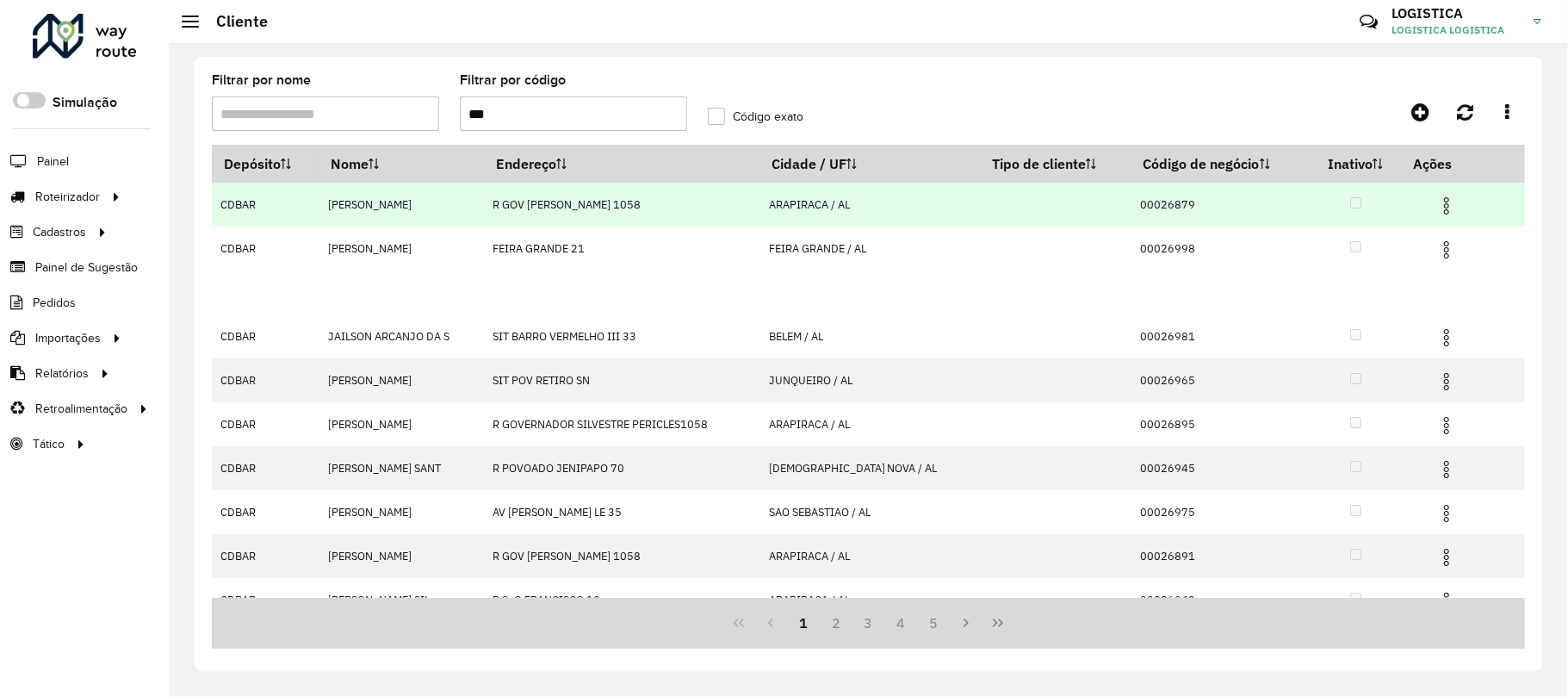
click at [1437, 210] on img at bounding box center [1447, 206] width 21 height 21
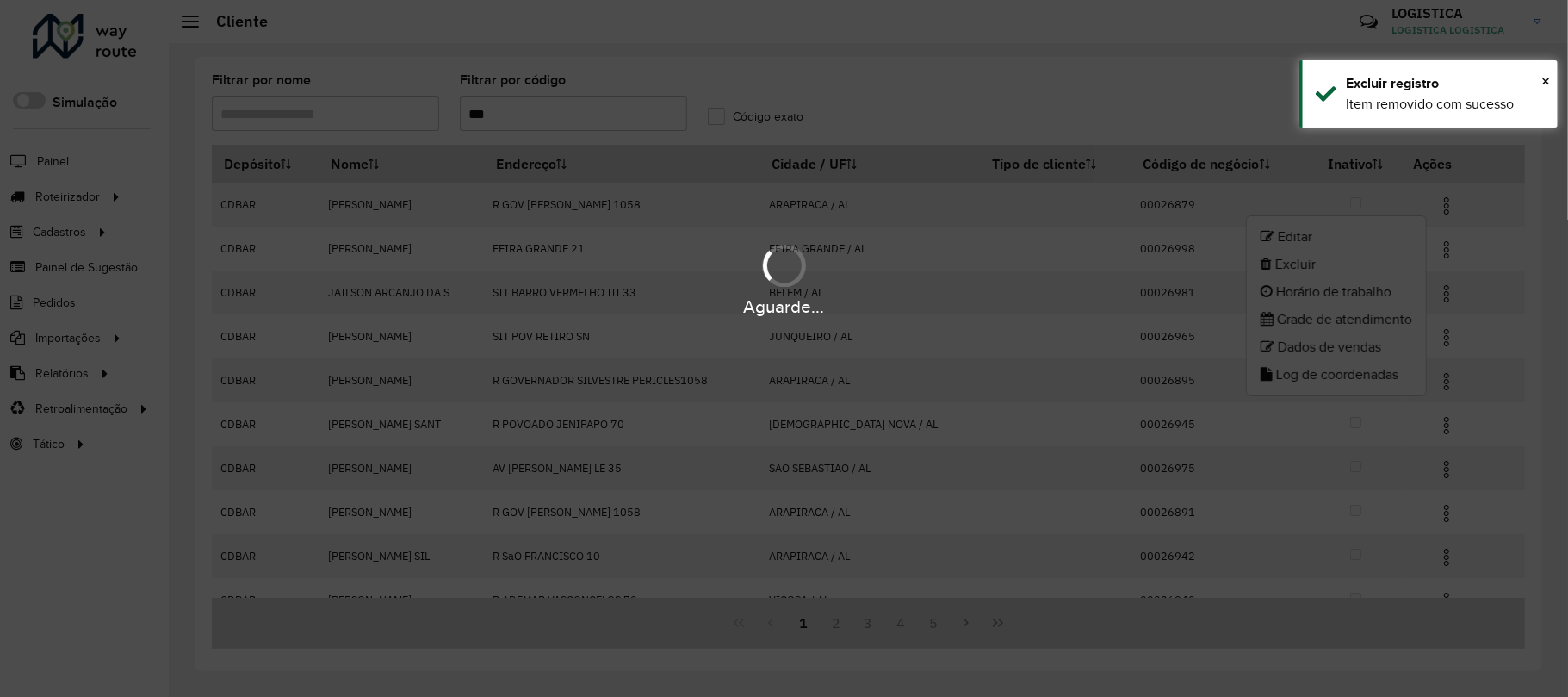
click at [1296, 269] on li "Excluir" at bounding box center [1337, 265] width 179 height 28
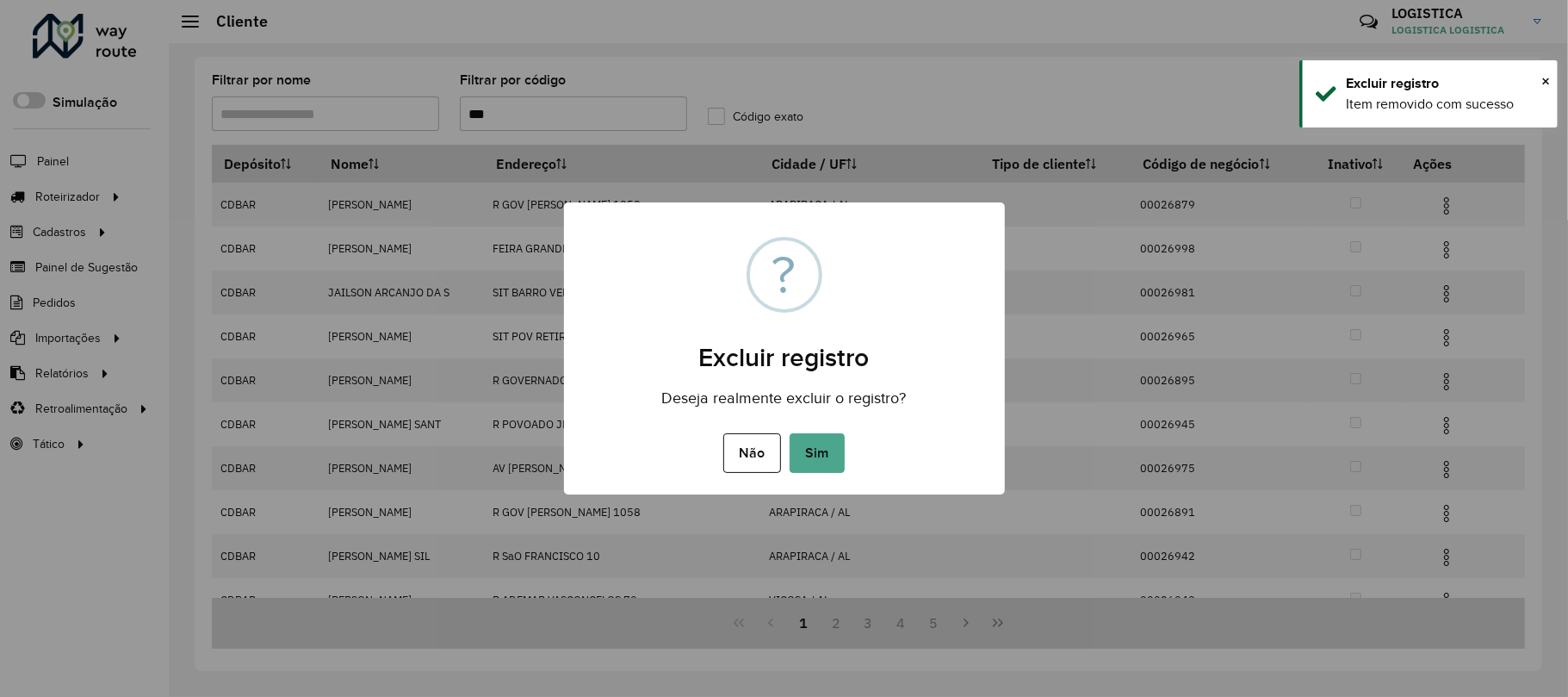
click at [790, 433] on button "Sim" at bounding box center [817, 453] width 55 height 40
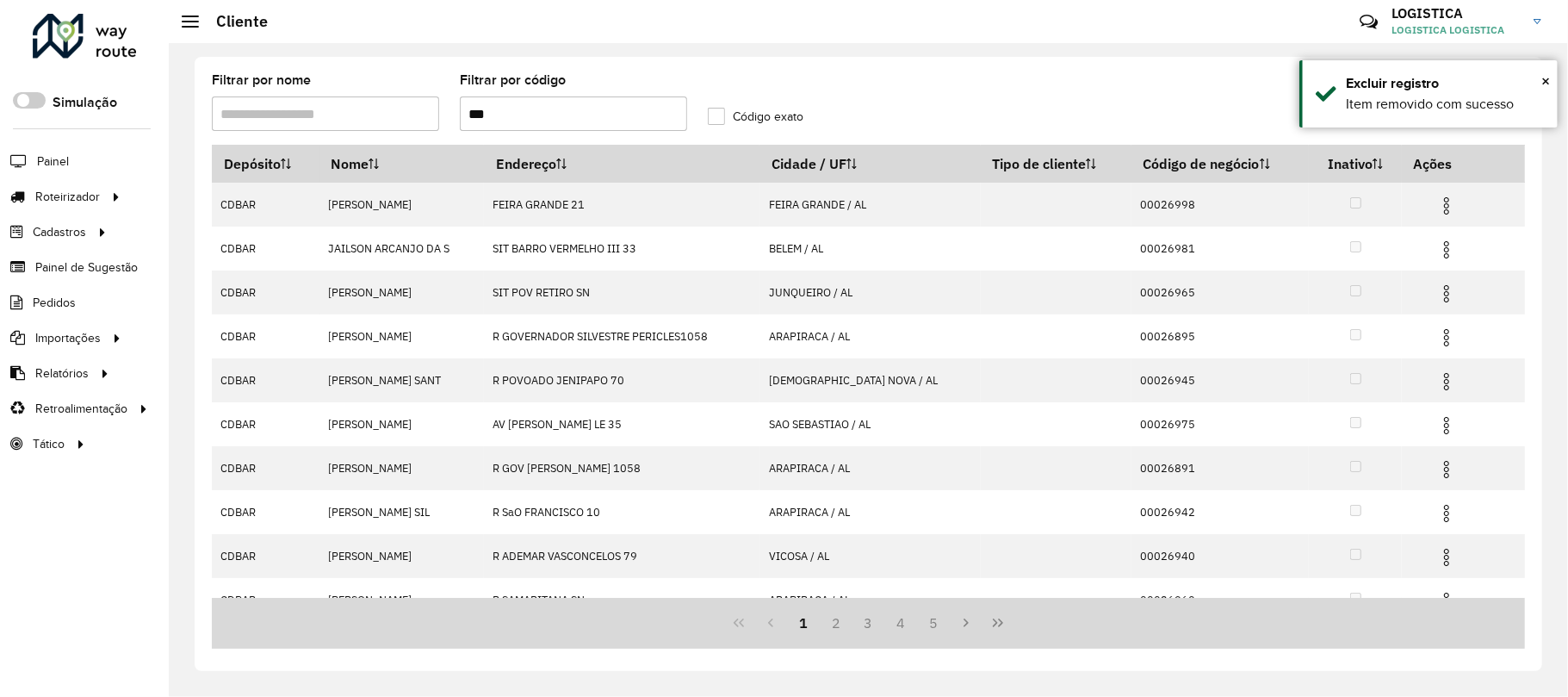
click at [1437, 252] on img at bounding box center [1447, 250] width 21 height 21
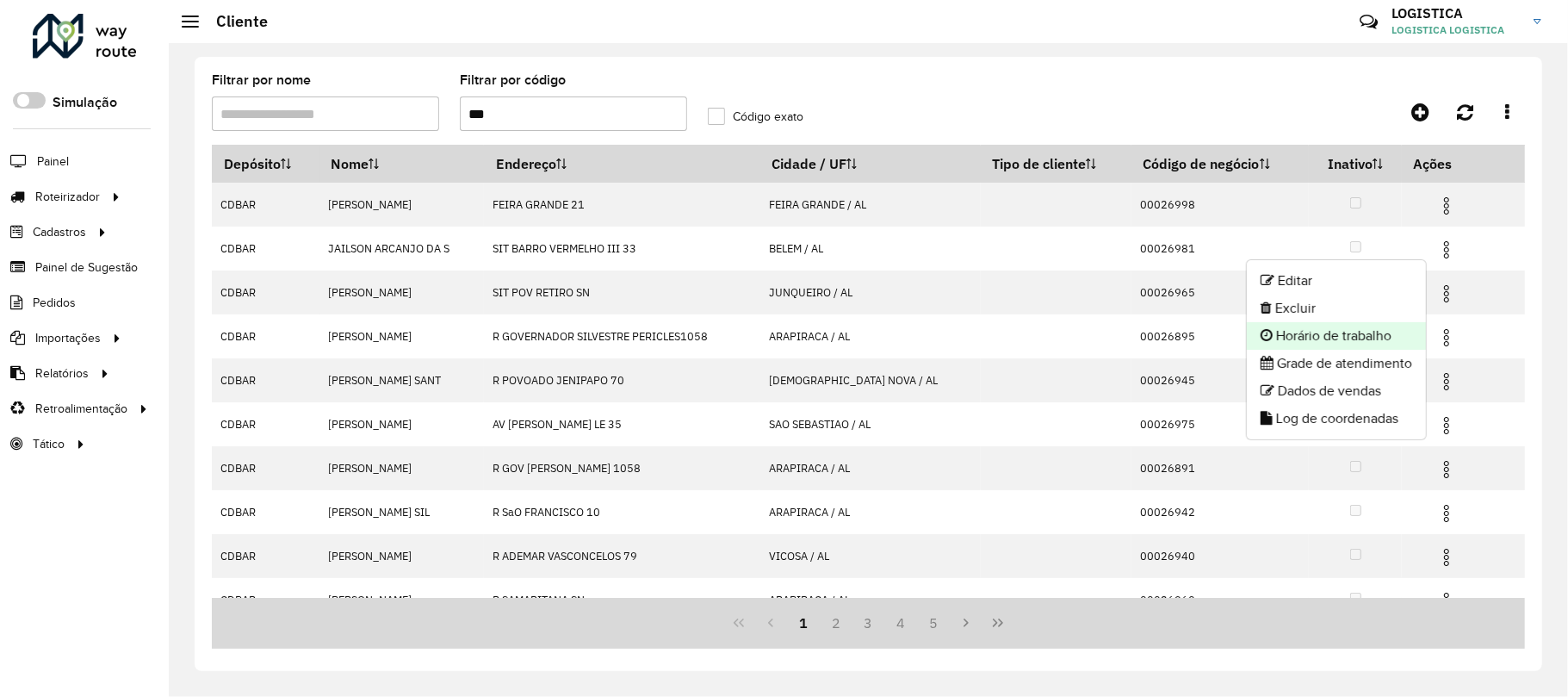
click at [1356, 324] on li "Horário de trabalho" at bounding box center [1337, 336] width 179 height 28
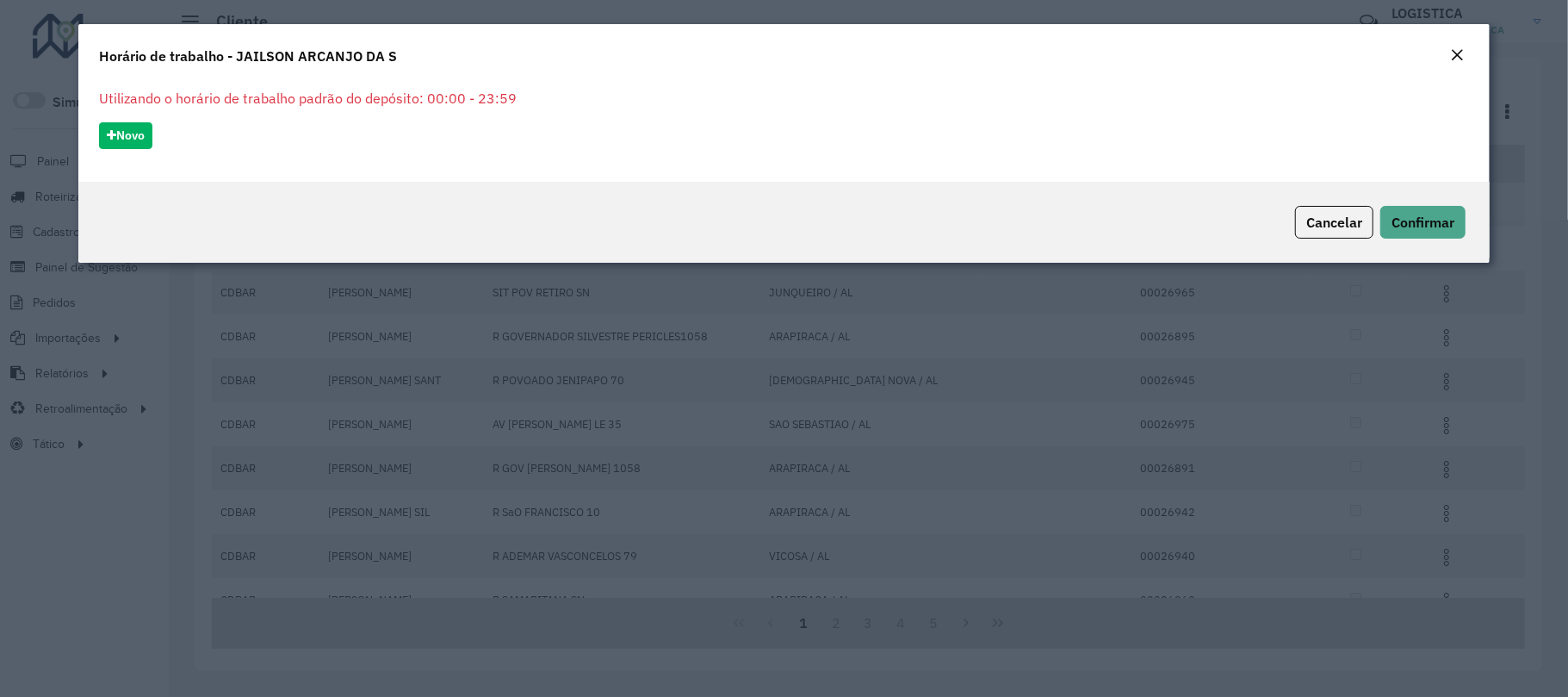
drag, startPoint x: 1462, startPoint y: 48, endPoint x: 1462, endPoint y: 60, distance: 12.0
click at [1462, 48] on em "Close" at bounding box center [1457, 55] width 14 height 14
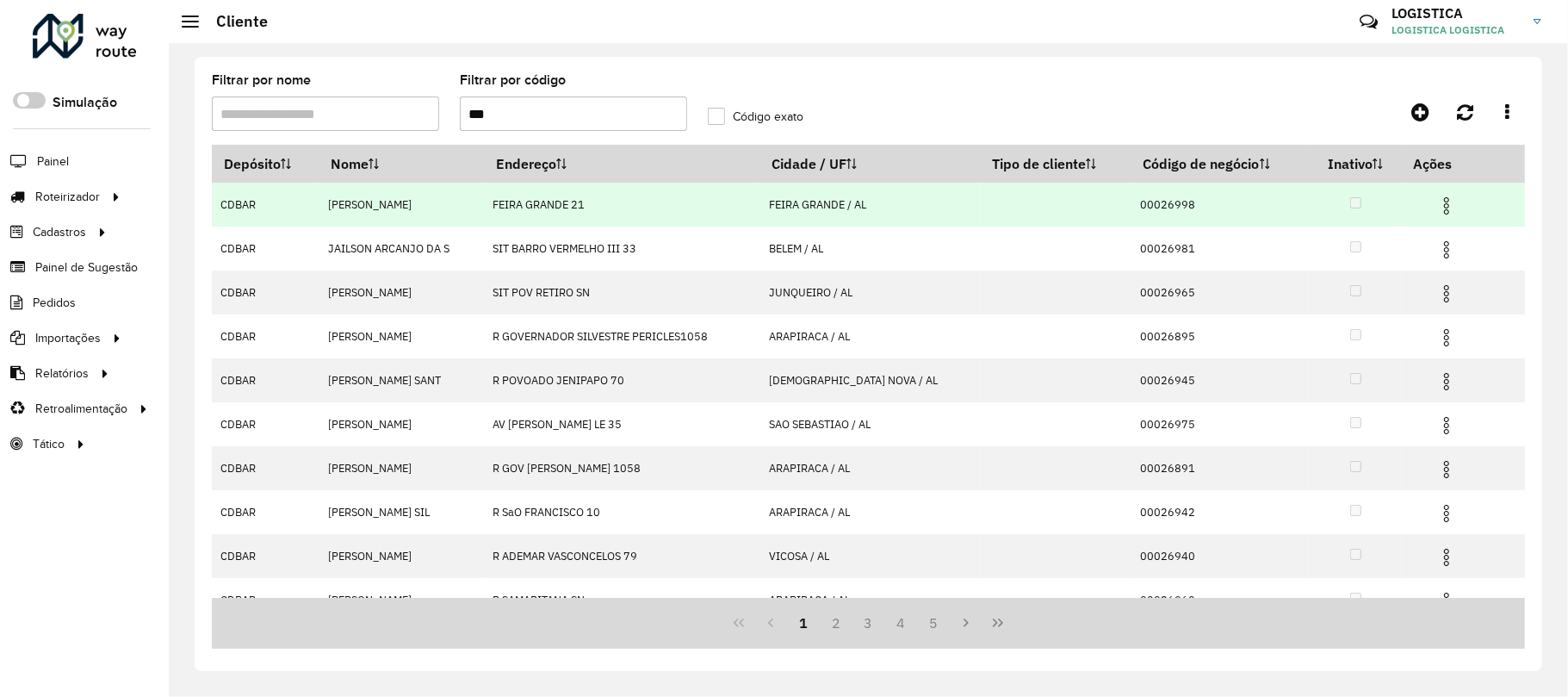
click at [1437, 202] on img at bounding box center [1447, 206] width 21 height 21
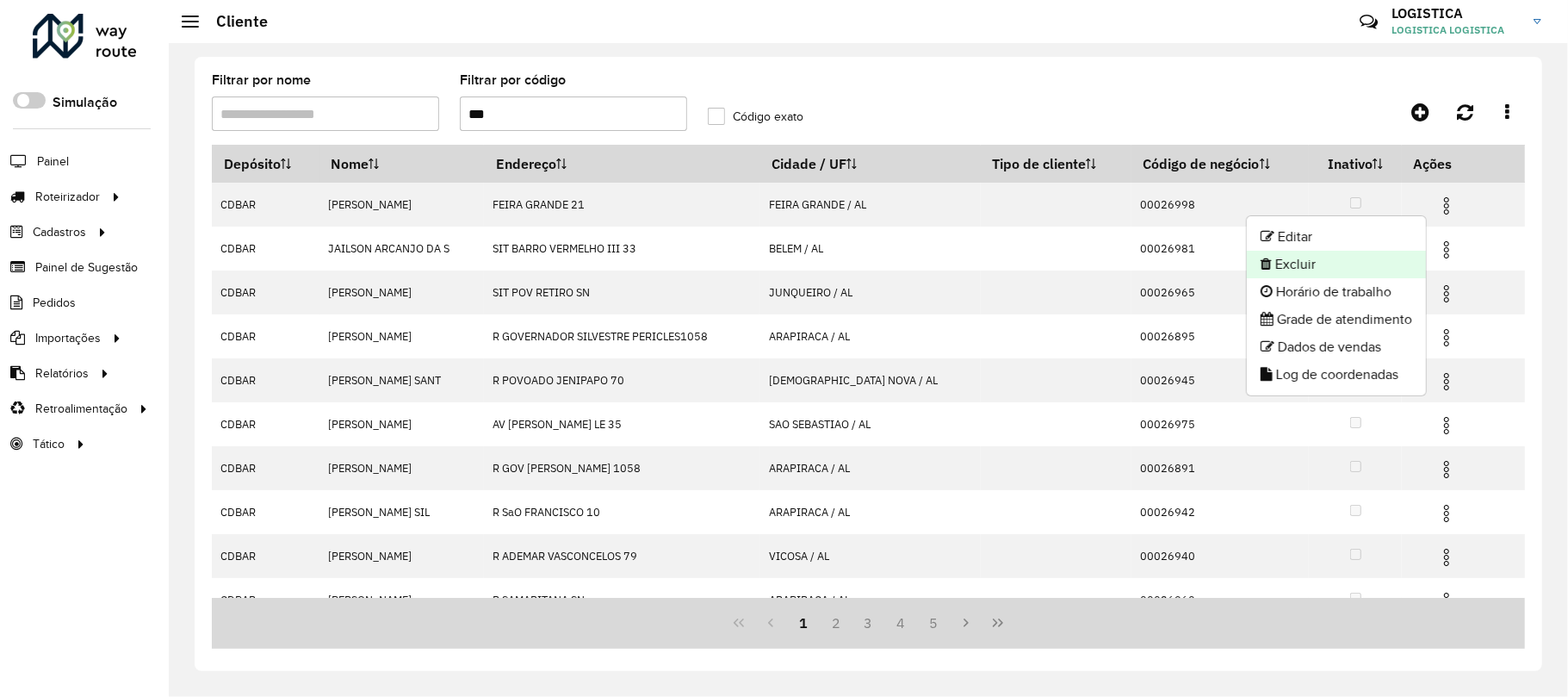
click at [1344, 269] on li "Excluir" at bounding box center [1337, 265] width 179 height 28
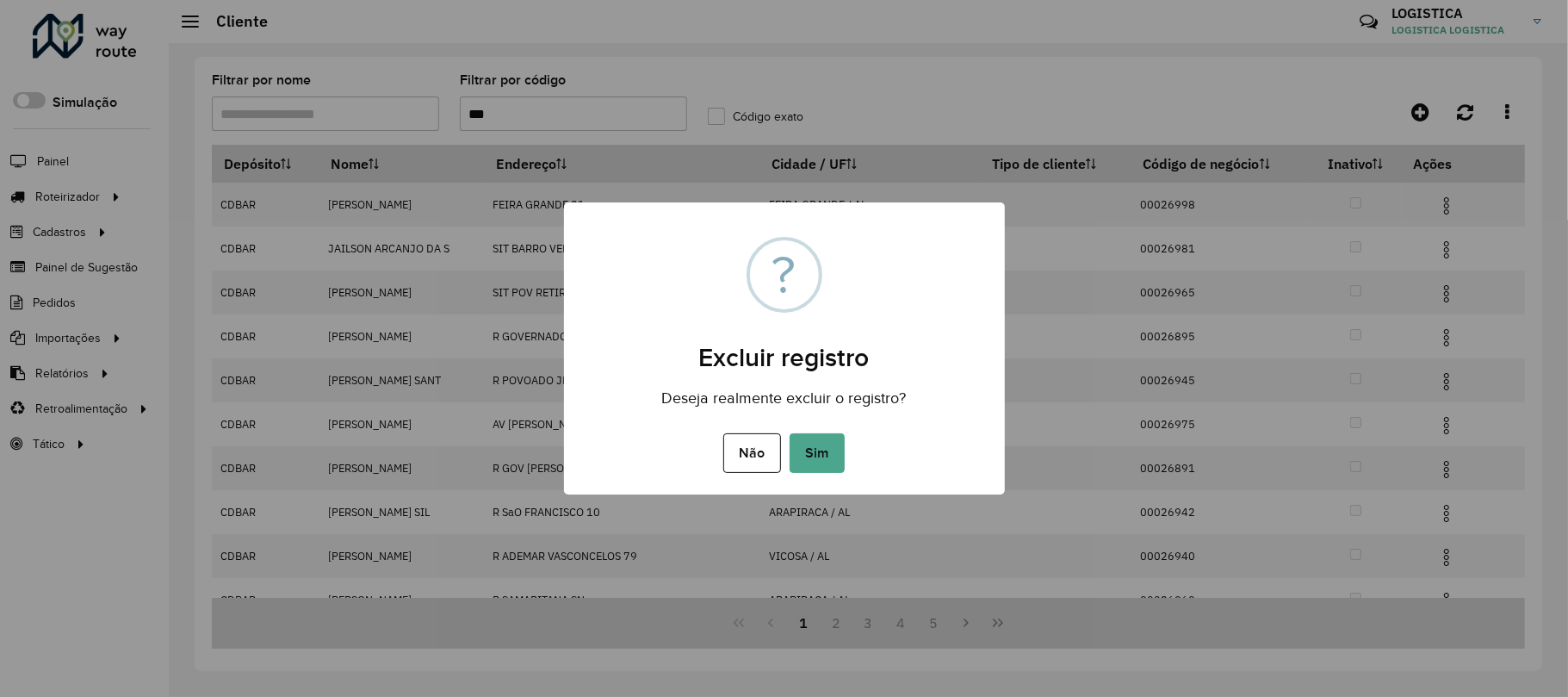
click at [790, 433] on button "Sim" at bounding box center [817, 453] width 55 height 40
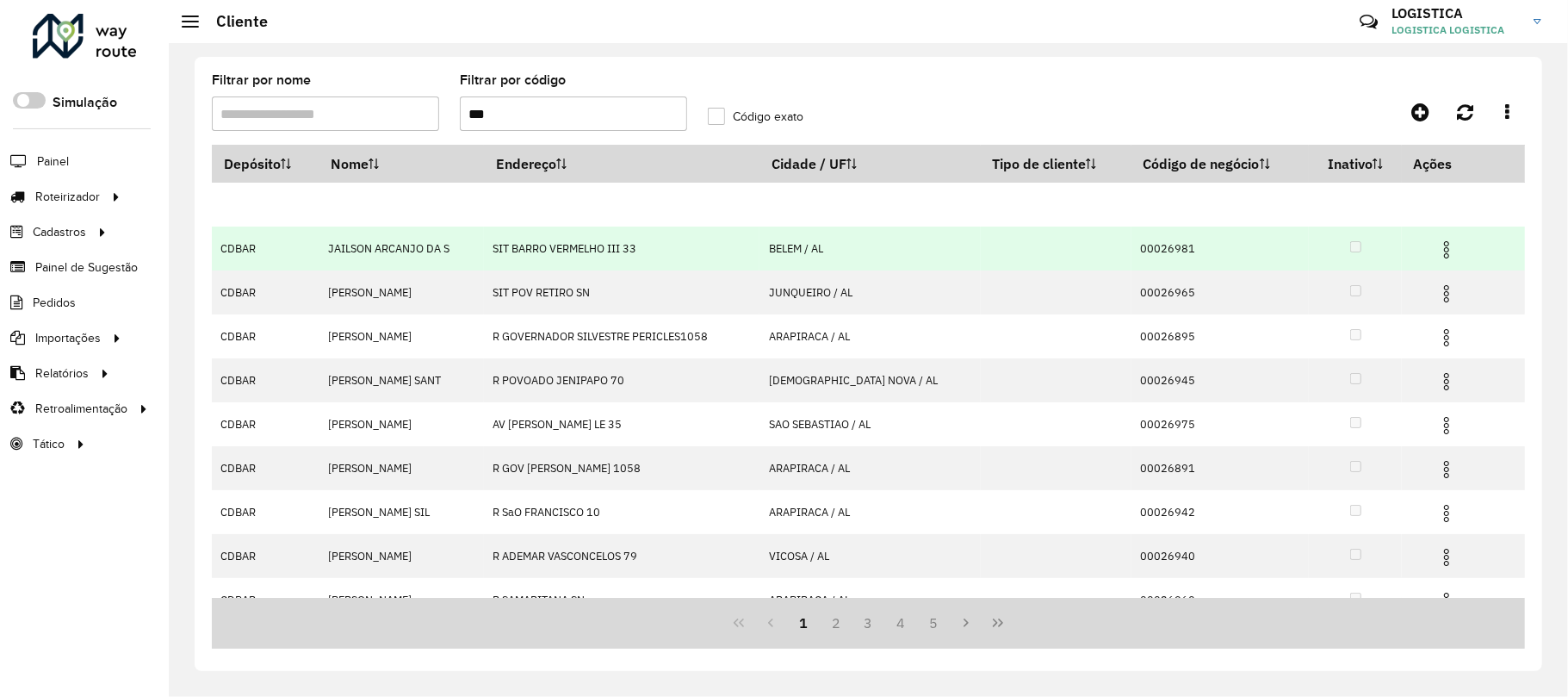
click at [1437, 241] on img at bounding box center [1447, 250] width 21 height 21
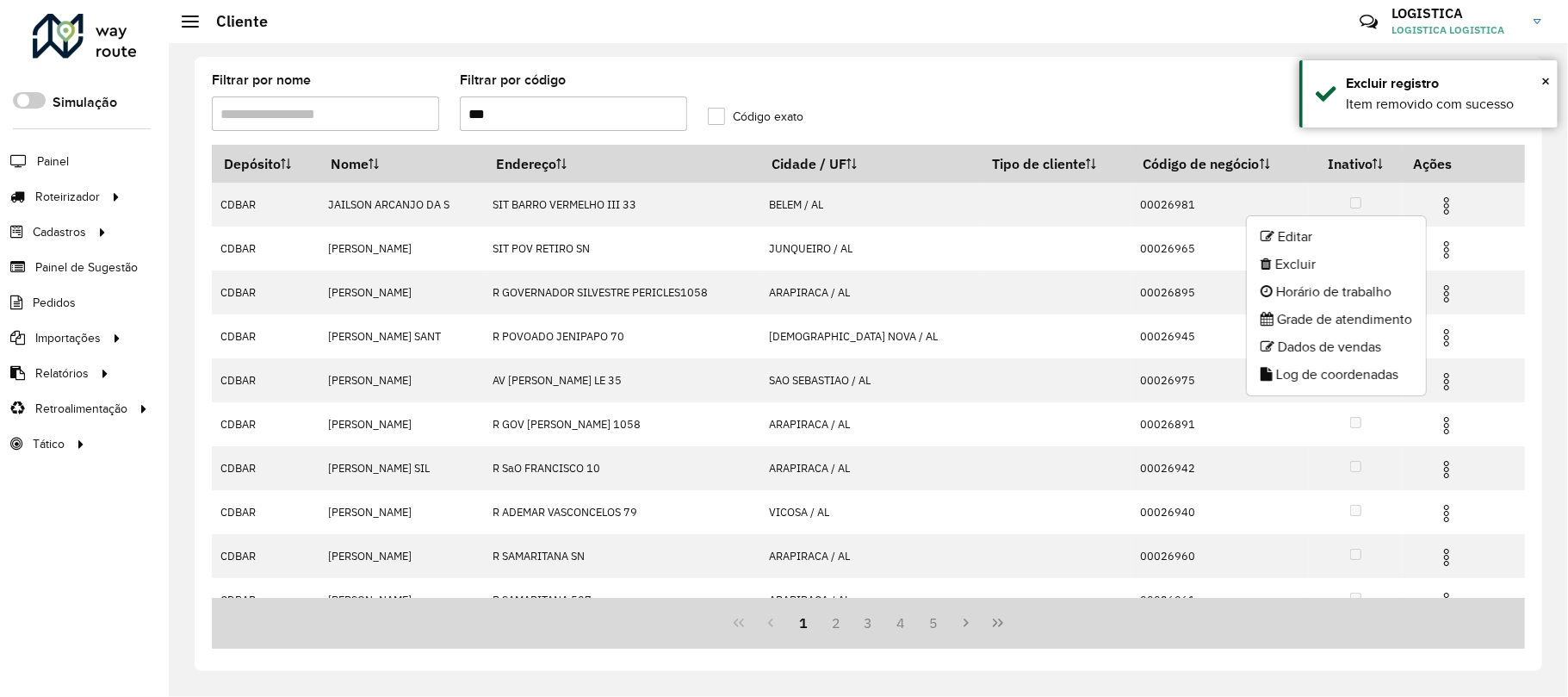
click at [1340, 269] on li "Excluir" at bounding box center [1337, 265] width 179 height 28
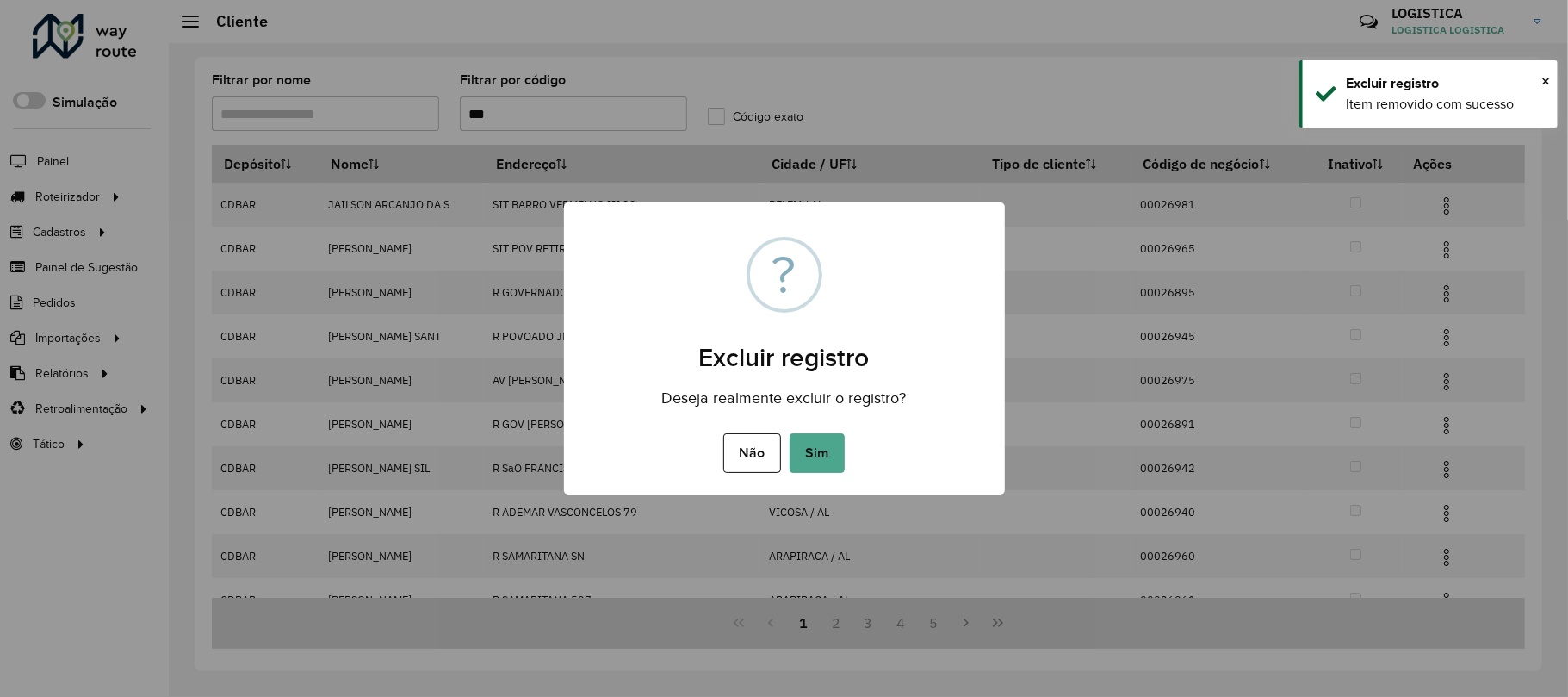
click at [790, 433] on button "Sim" at bounding box center [817, 453] width 55 height 40
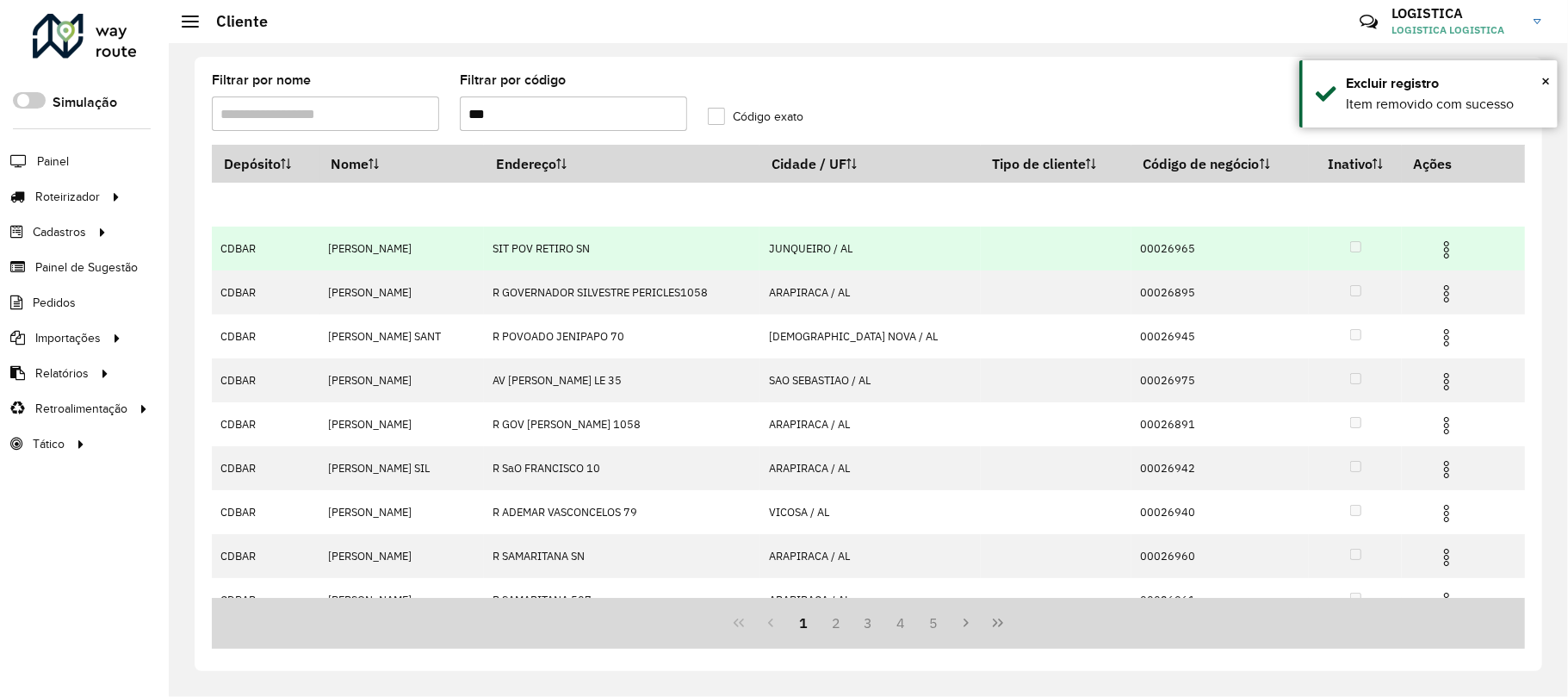
click at [1445, 257] on img at bounding box center [1447, 250] width 21 height 21
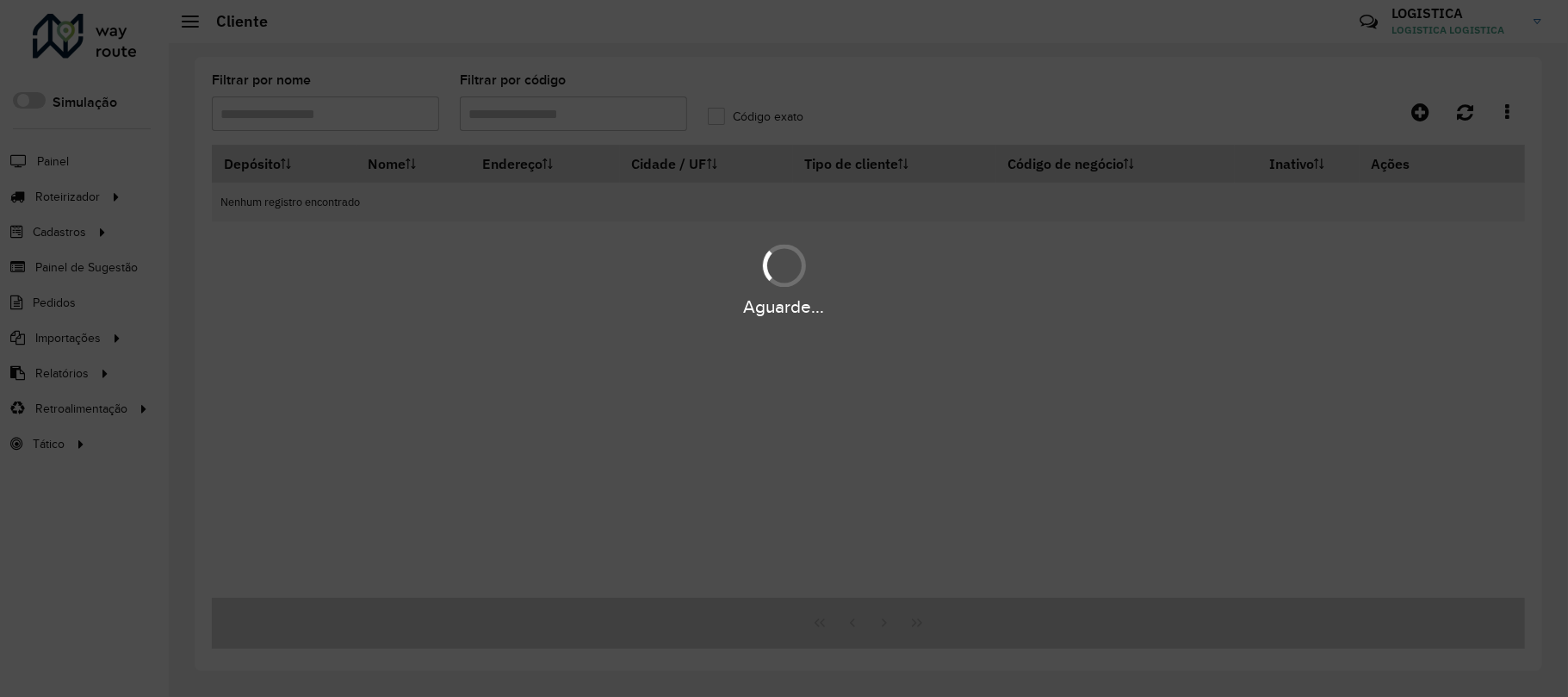
type input "***"
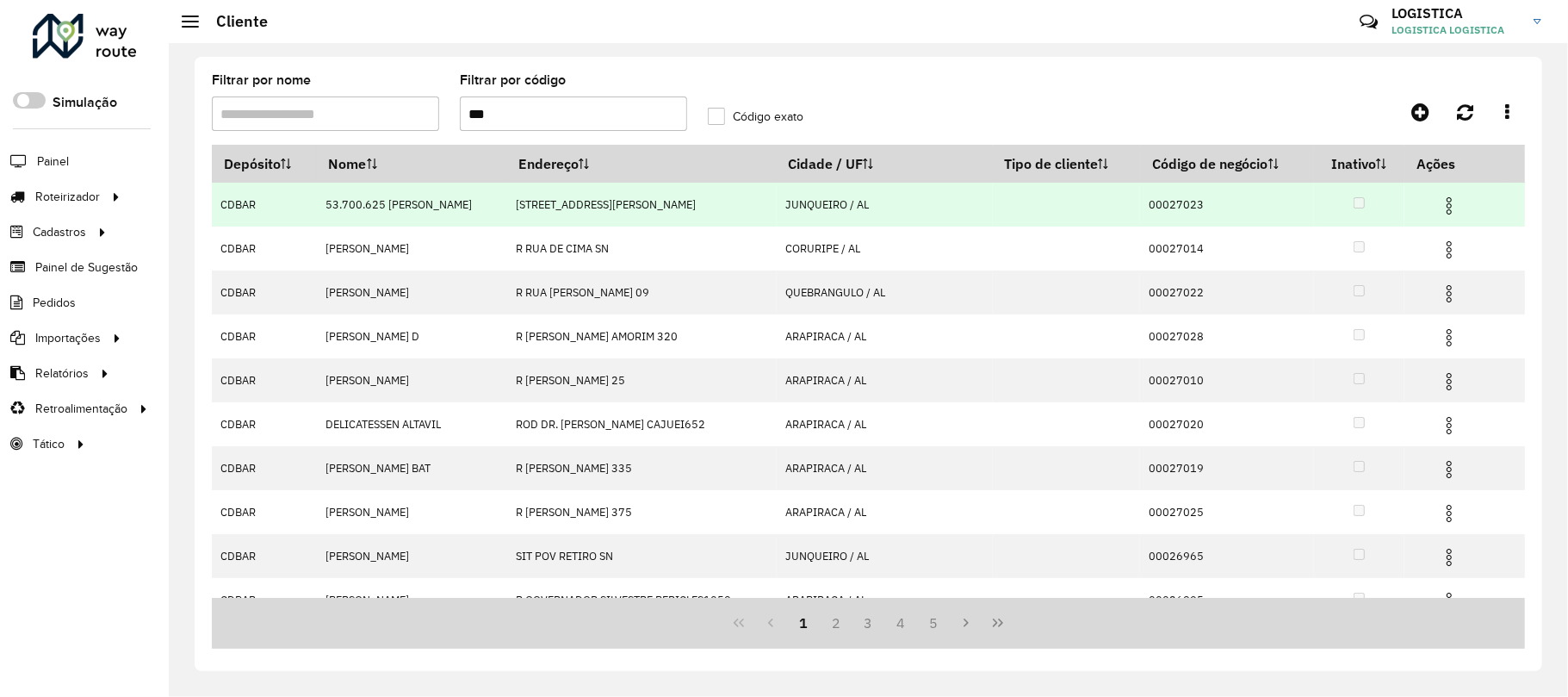
click at [1439, 204] on img at bounding box center [1450, 206] width 21 height 21
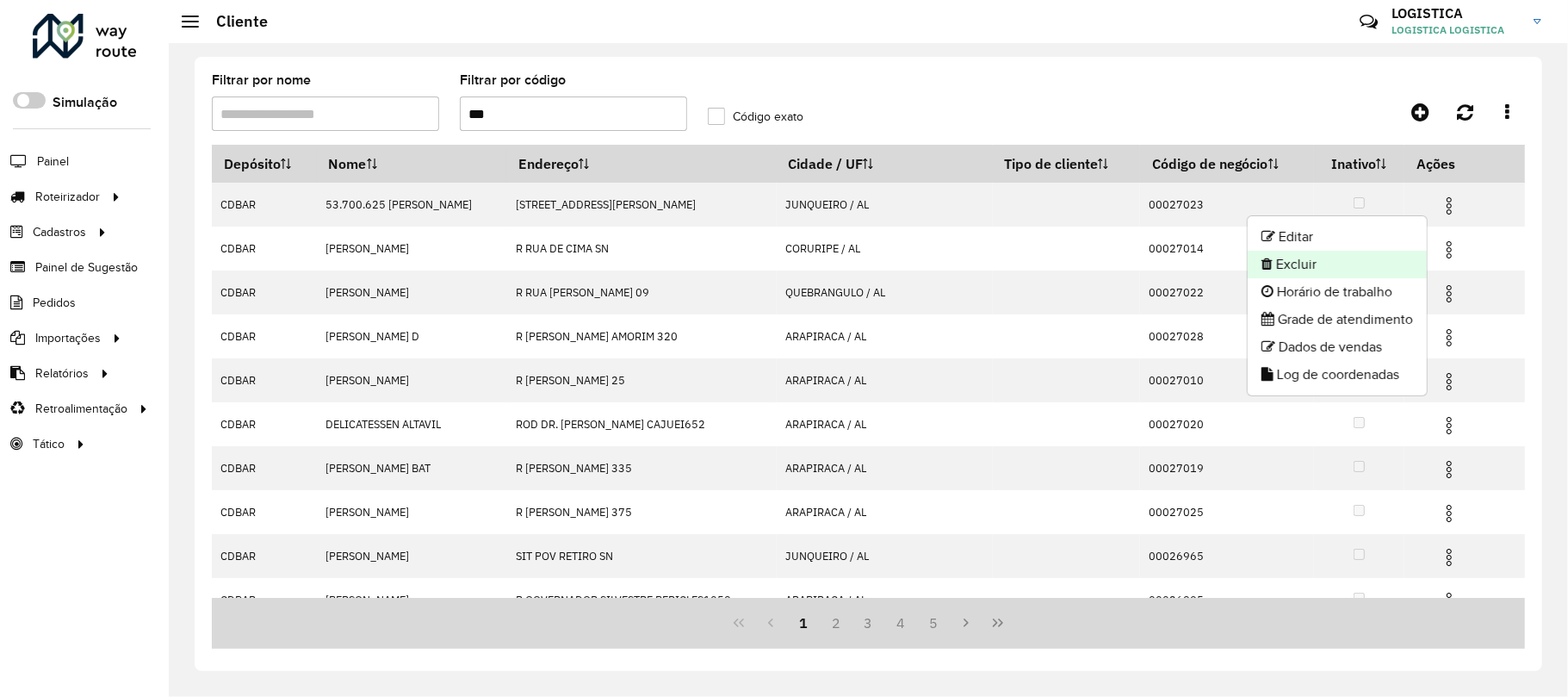
click at [1372, 263] on li "Excluir" at bounding box center [1337, 265] width 179 height 28
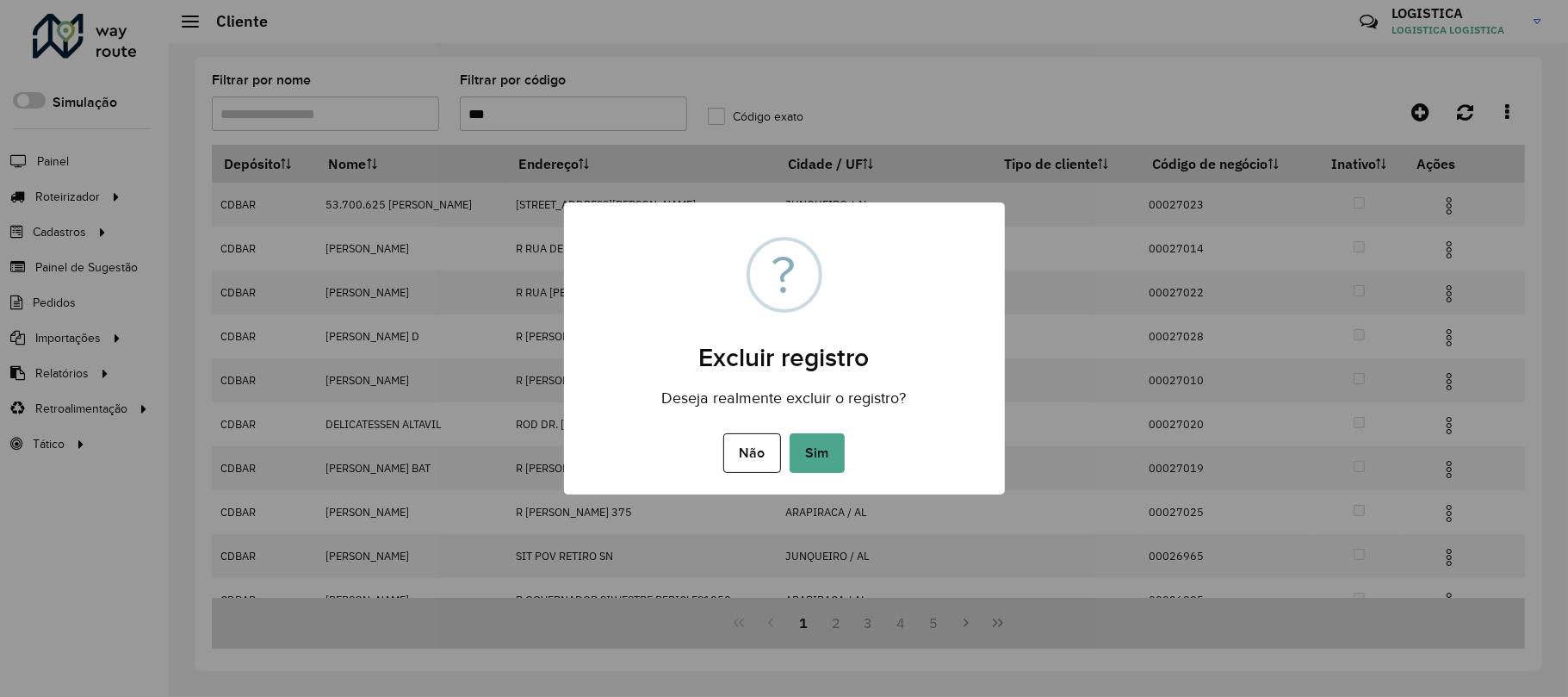
click at [790, 433] on button "Sim" at bounding box center [817, 453] width 55 height 40
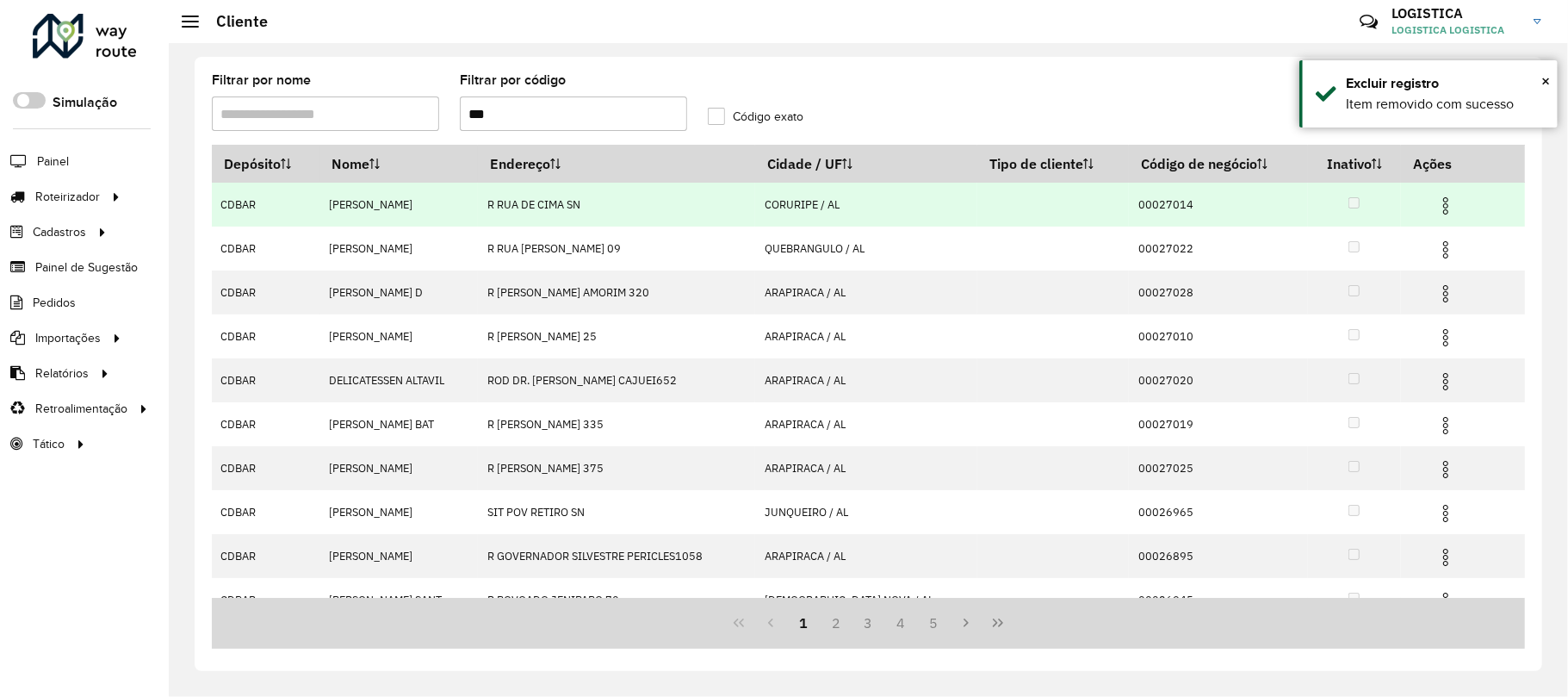
click at [1444, 200] on img at bounding box center [1446, 206] width 21 height 21
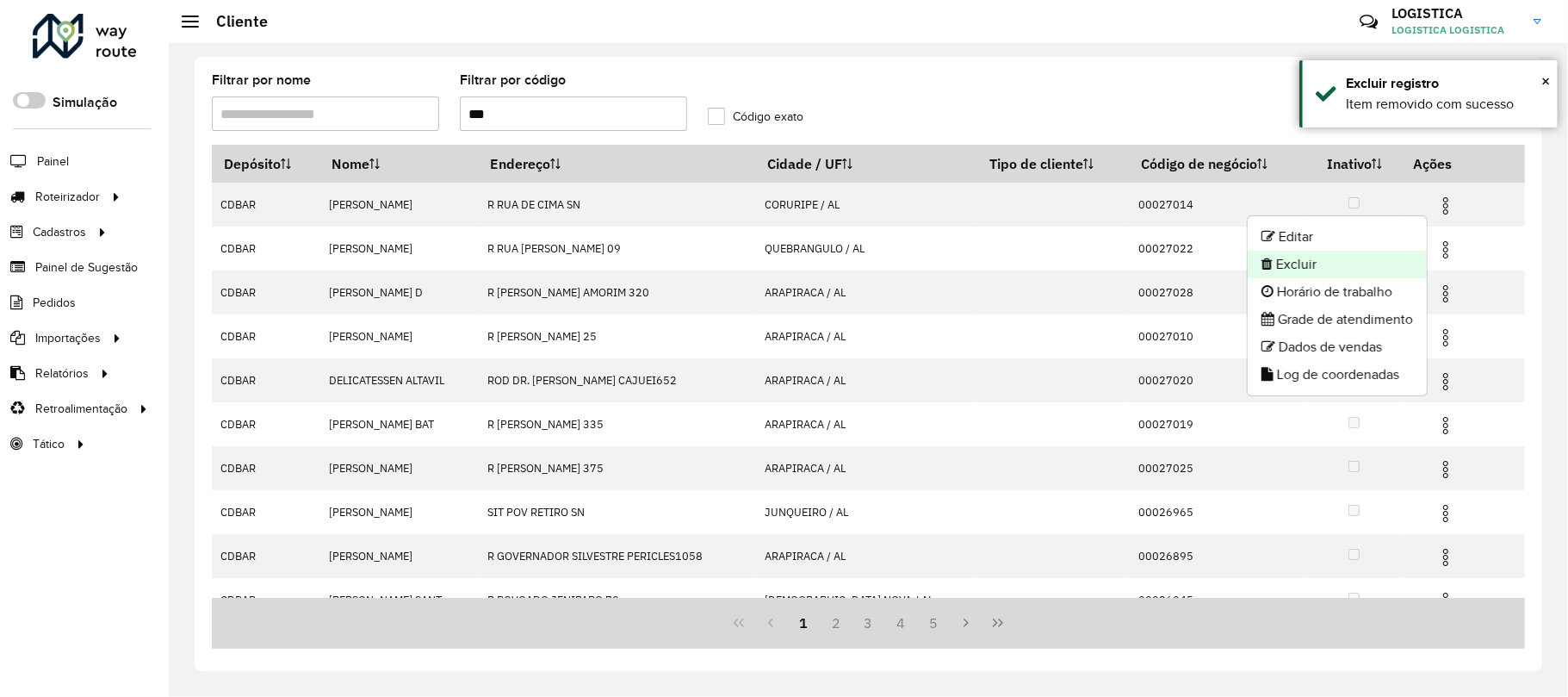
click at [1371, 271] on li "Excluir" at bounding box center [1337, 265] width 179 height 28
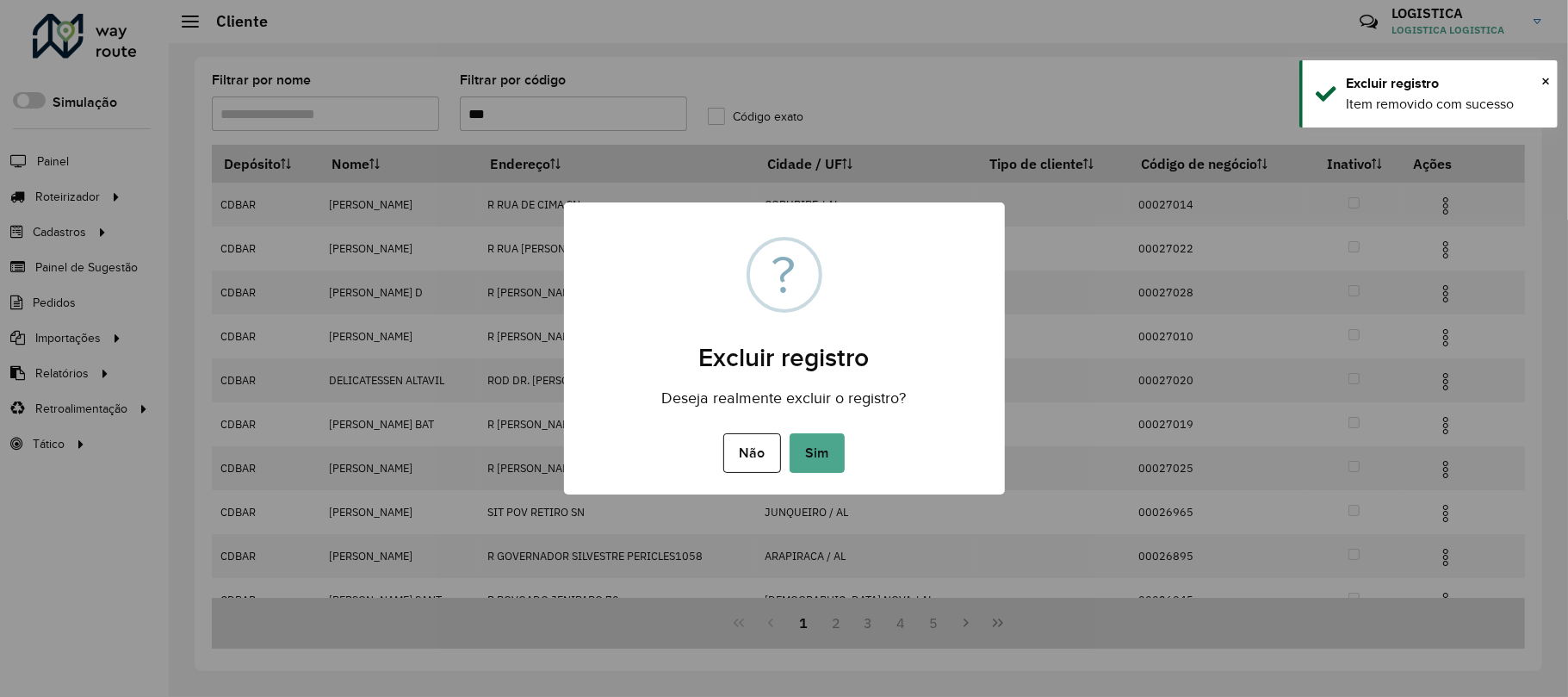
click at [790, 433] on button "Sim" at bounding box center [817, 453] width 55 height 40
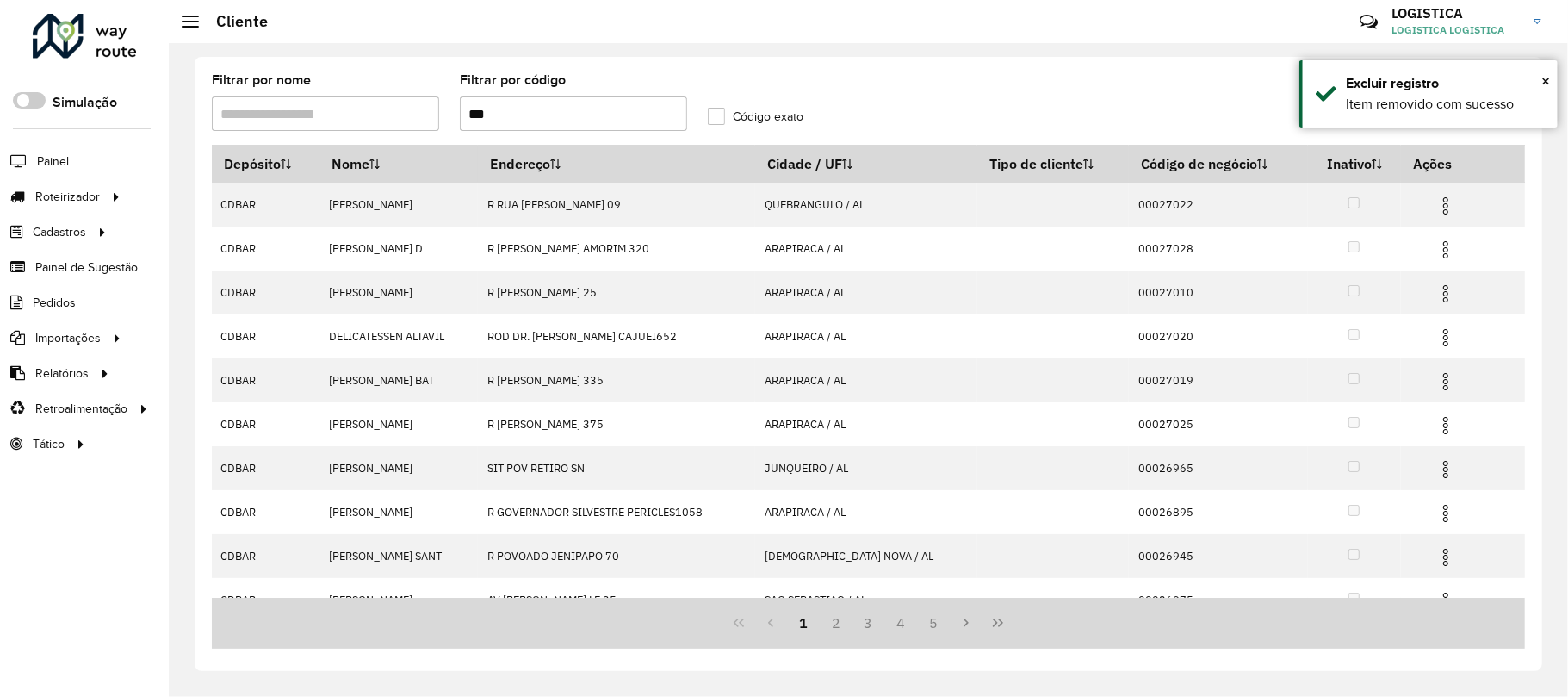
click at [1440, 300] on img at bounding box center [1446, 294] width 21 height 21
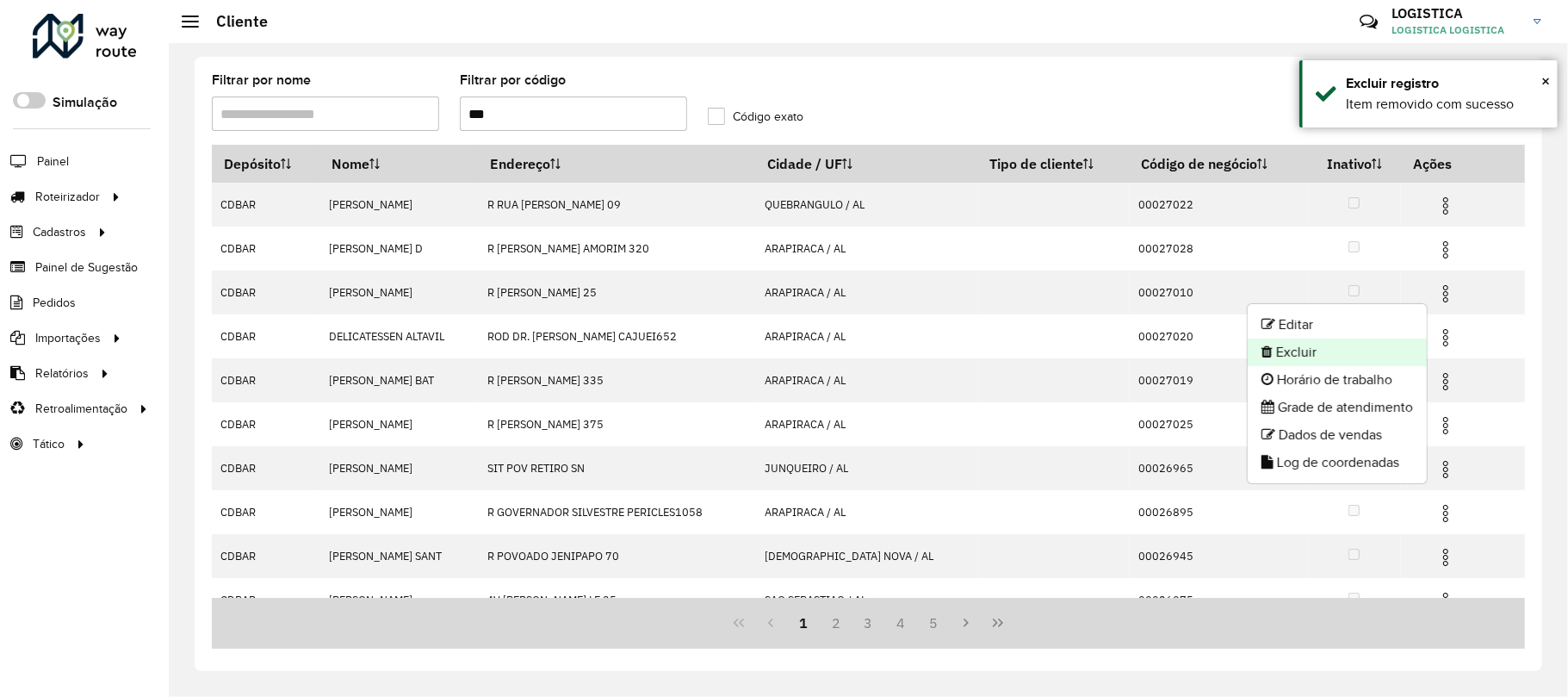
click at [1388, 356] on li "Excluir" at bounding box center [1337, 352] width 179 height 28
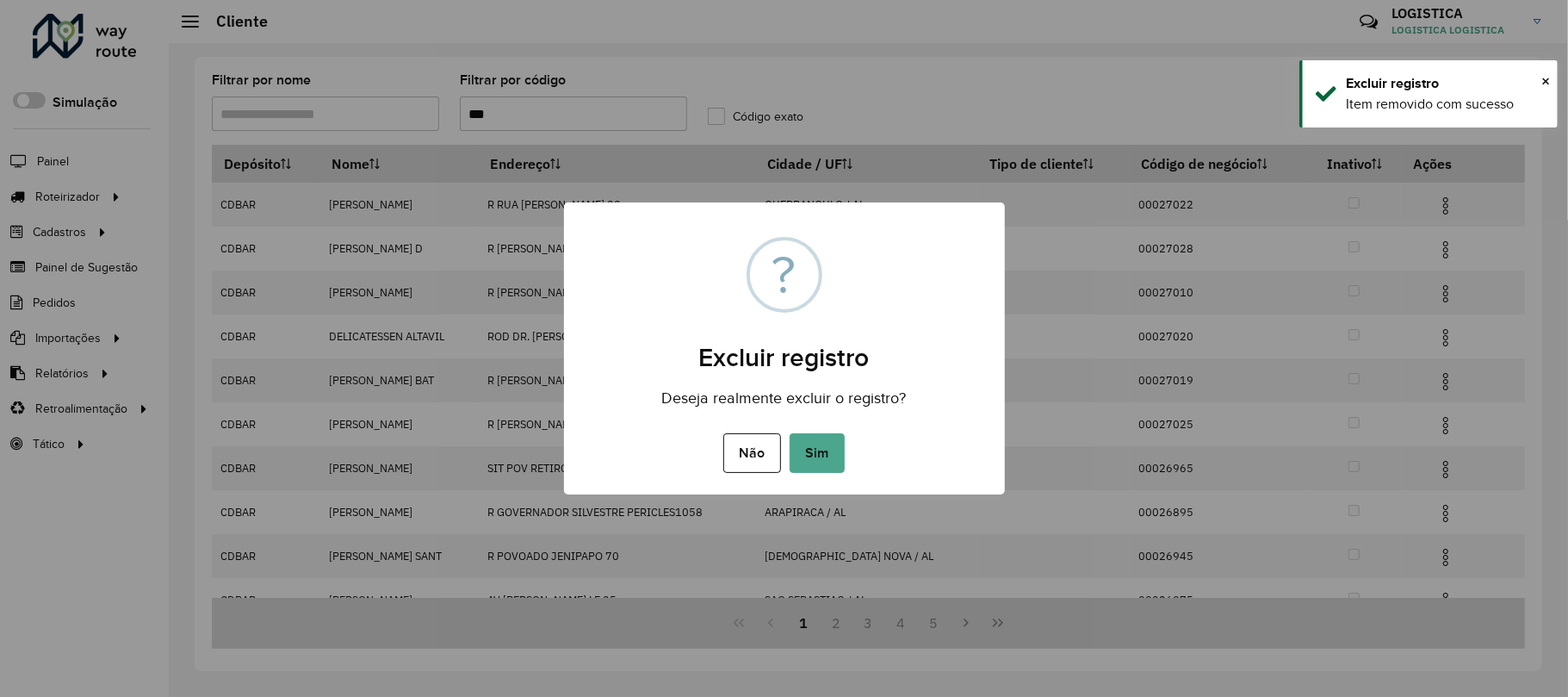
click at [790, 433] on button "Sim" at bounding box center [817, 453] width 55 height 40
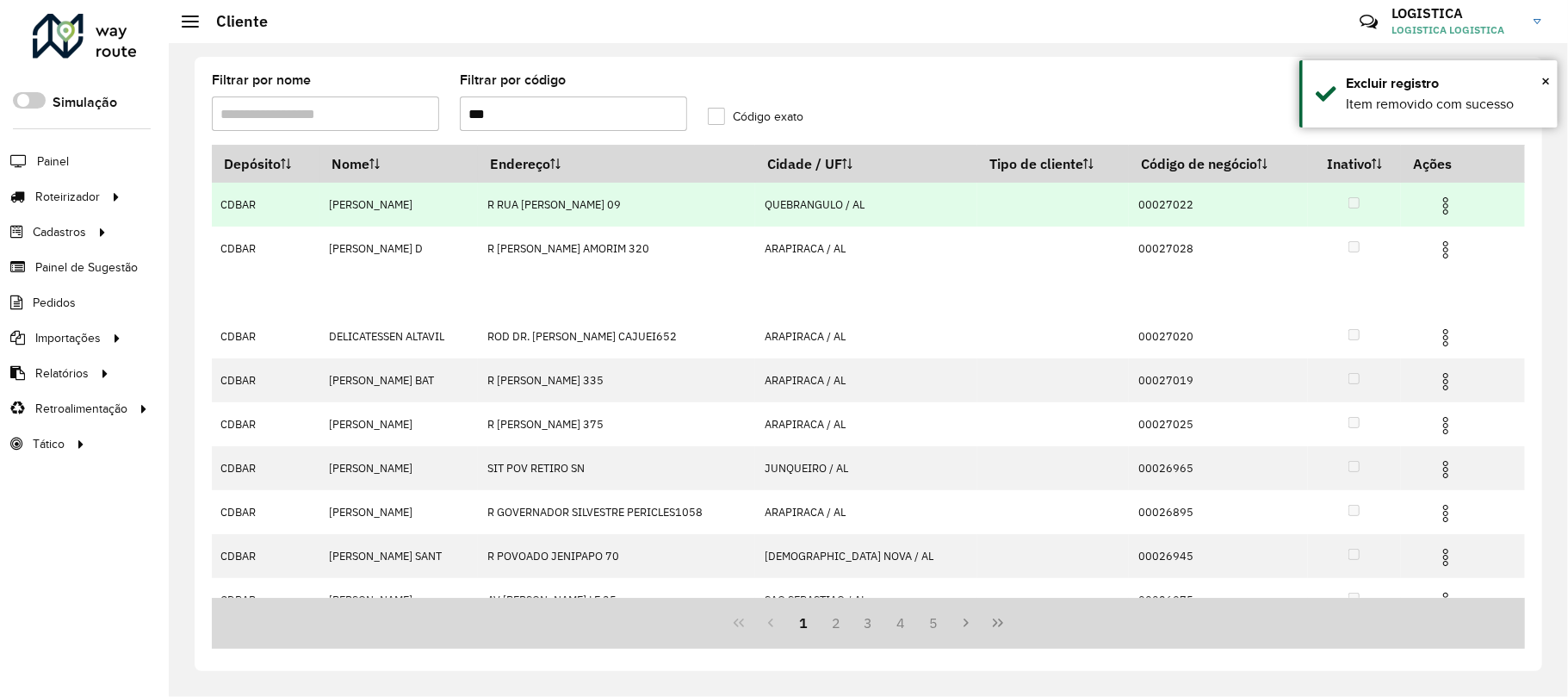
click at [1436, 204] on img at bounding box center [1446, 206] width 21 height 21
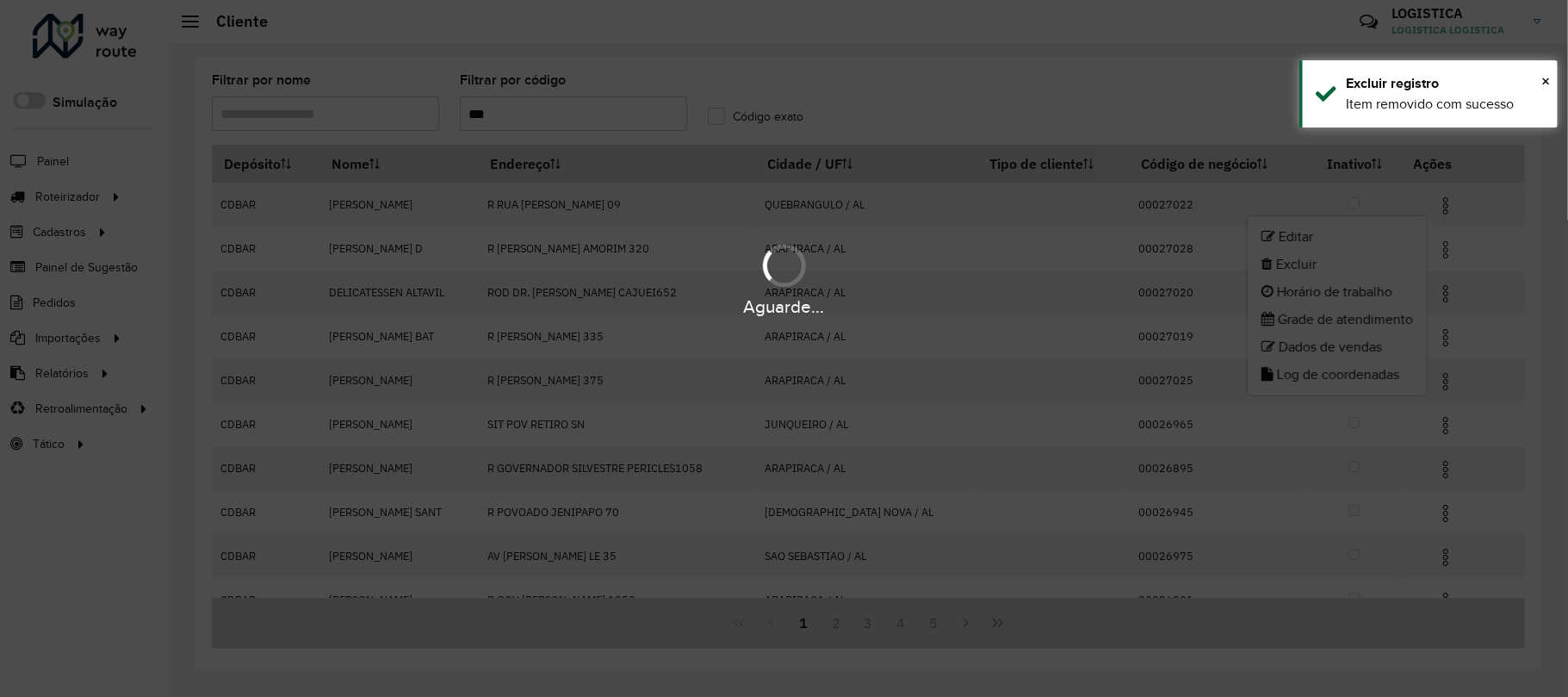
click at [1310, 263] on div "Aguarde..." at bounding box center [784, 278] width 1568 height 82
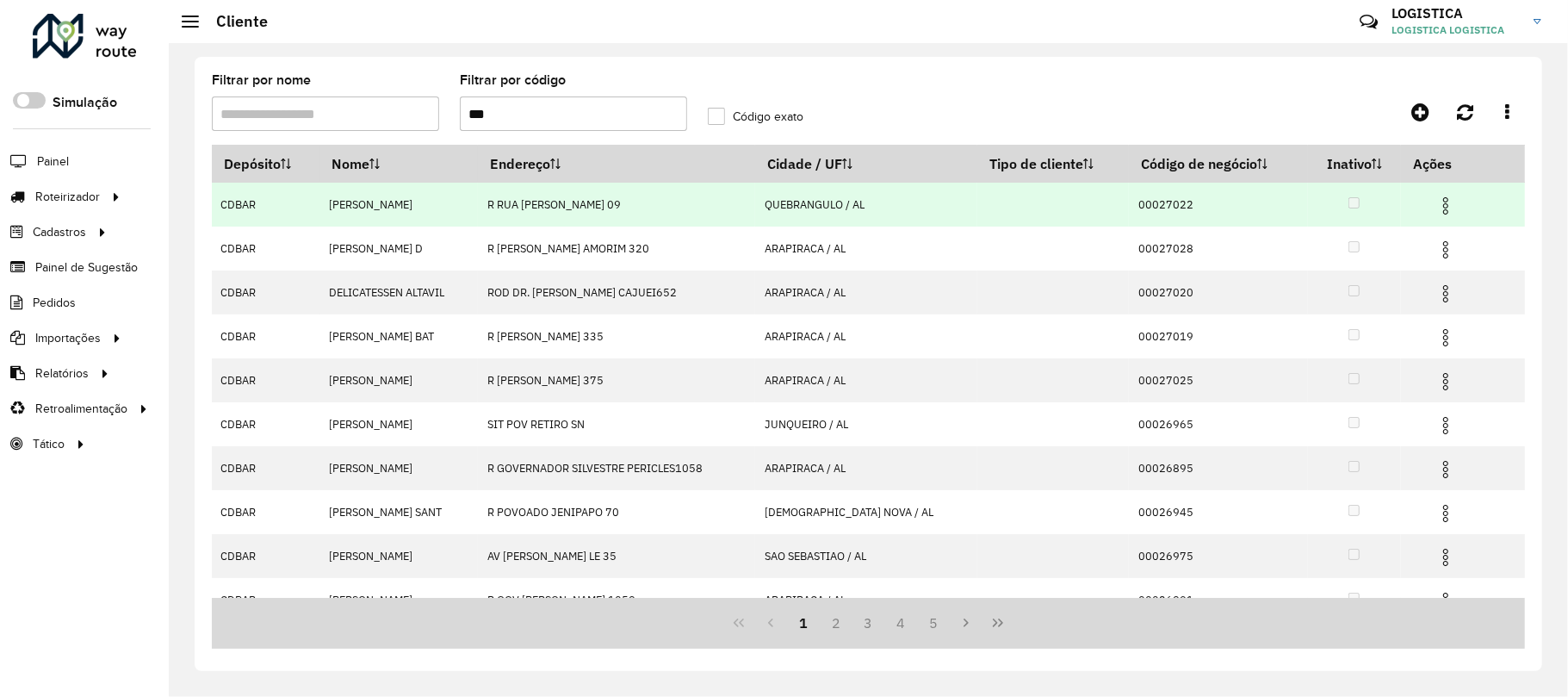
click at [1438, 198] on img at bounding box center [1446, 206] width 21 height 21
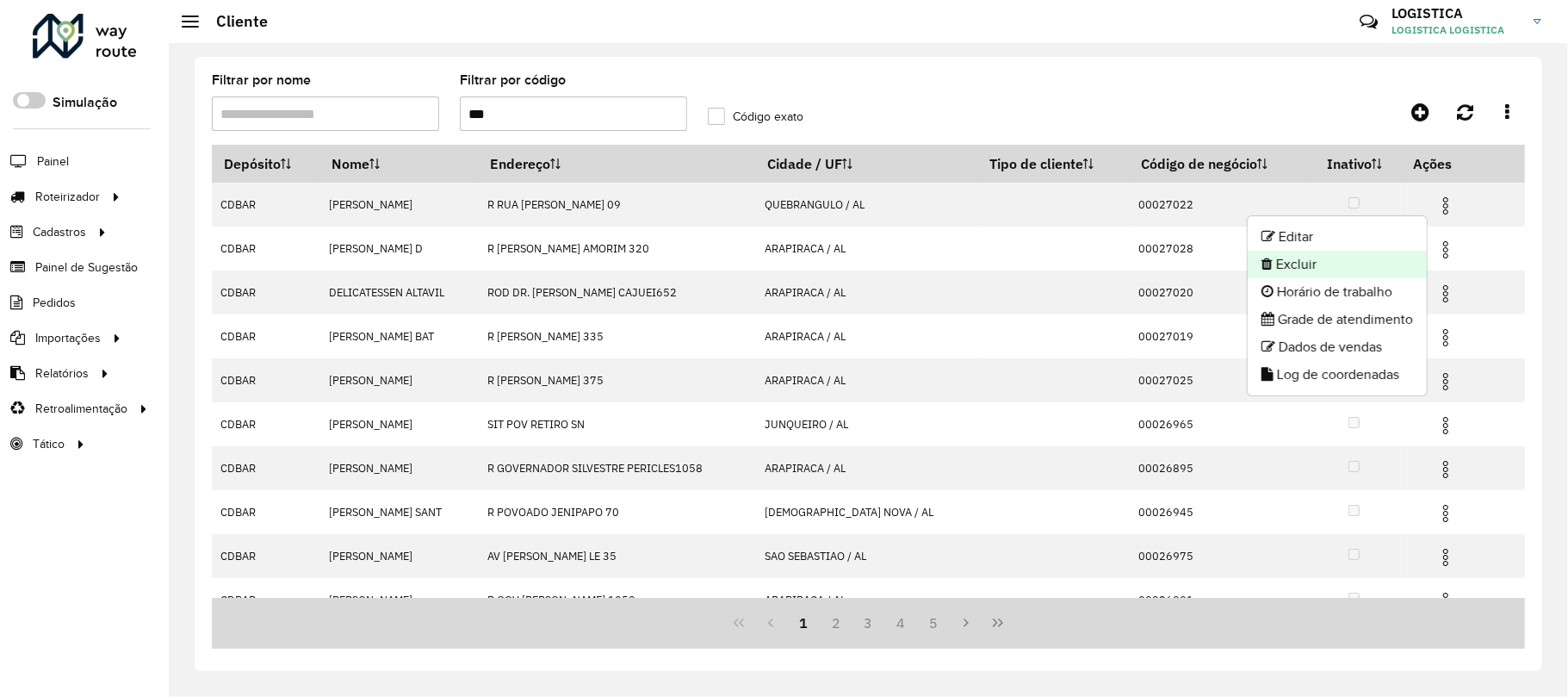
click at [1361, 260] on li "Excluir" at bounding box center [1337, 265] width 179 height 28
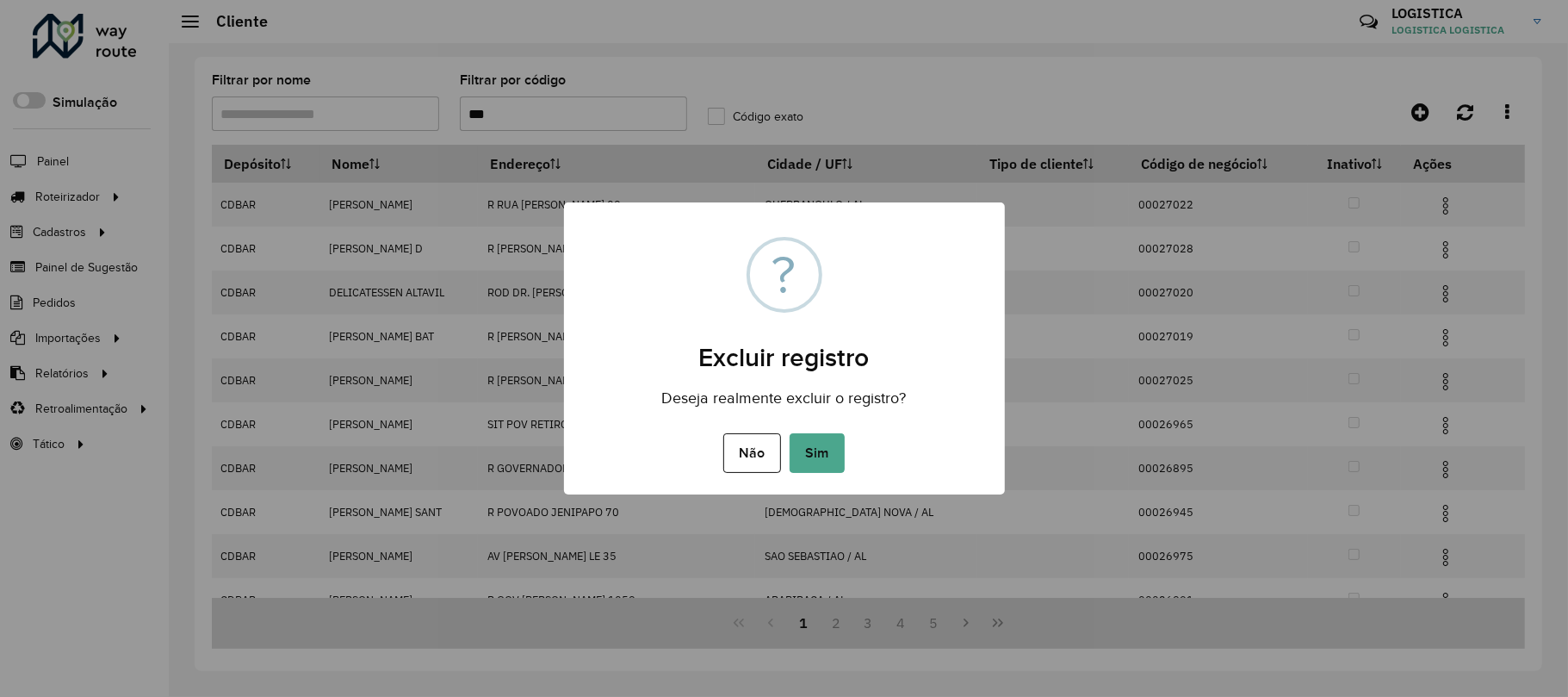
click at [790, 433] on button "Sim" at bounding box center [817, 453] width 55 height 40
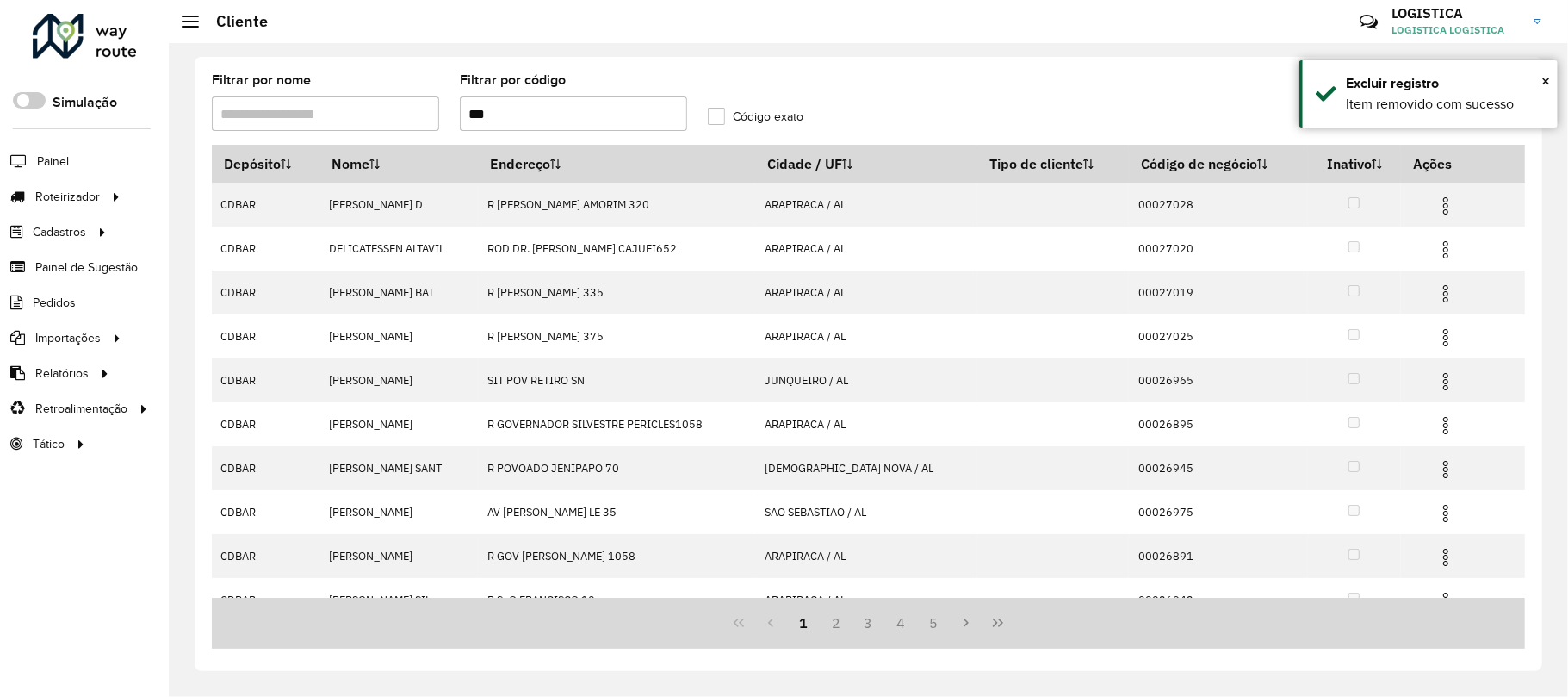
click at [1441, 251] on img at bounding box center [1446, 250] width 21 height 21
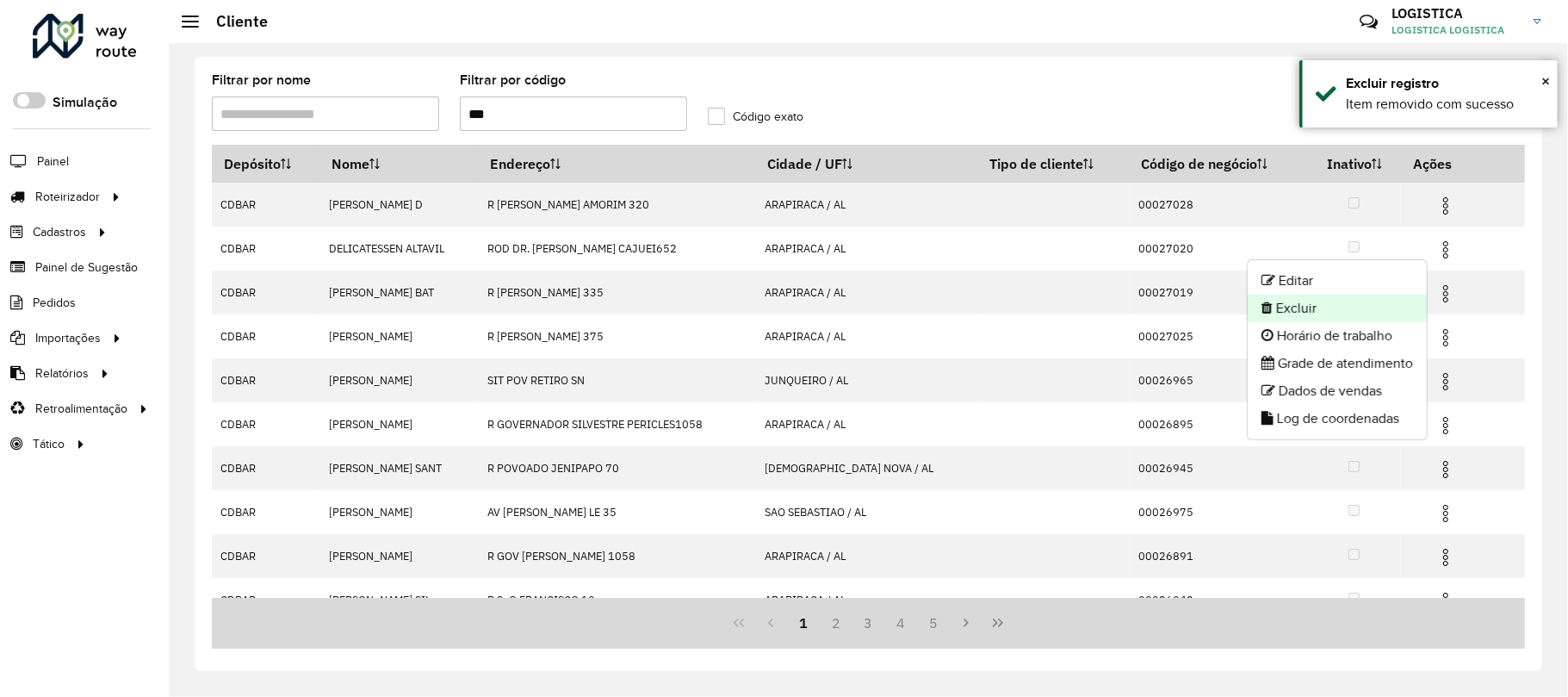
click at [1377, 311] on li "Excluir" at bounding box center [1337, 308] width 179 height 28
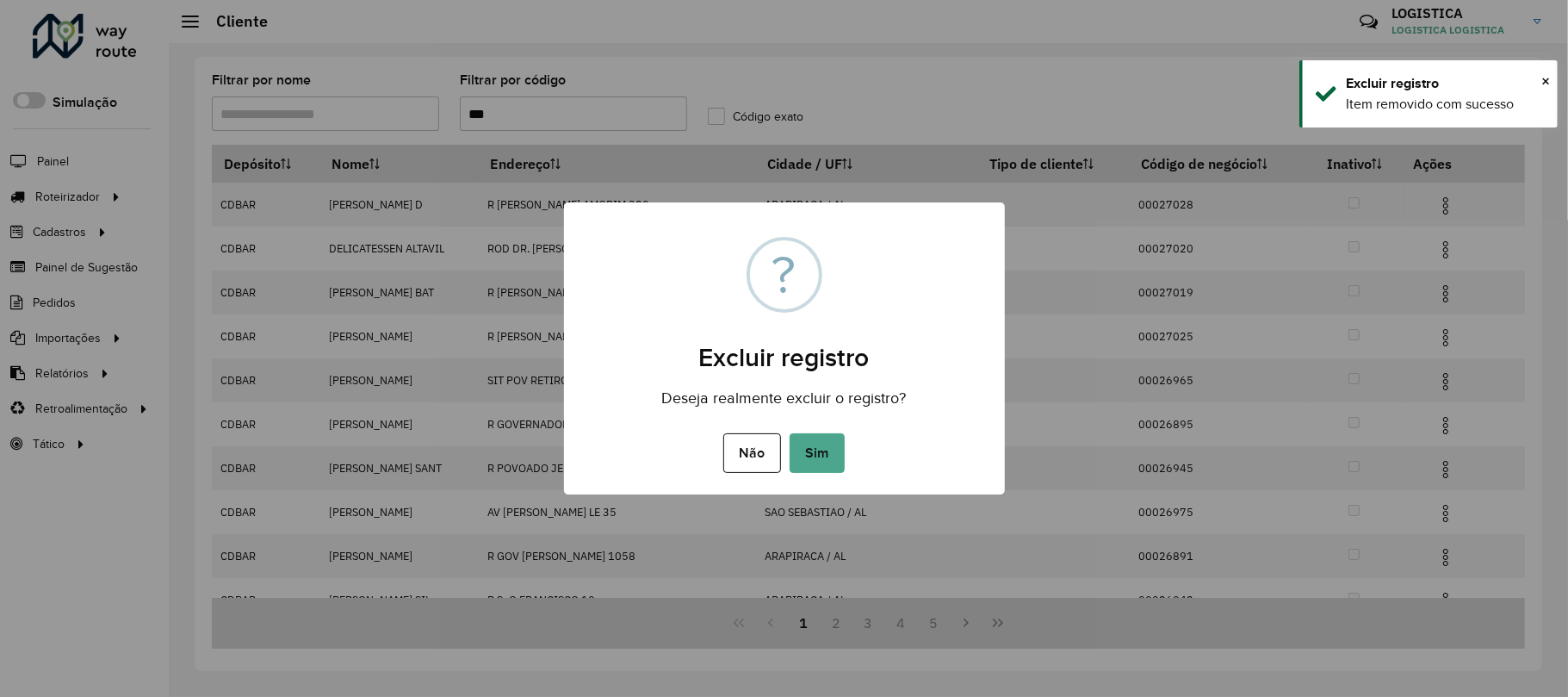
click at [790, 433] on button "Sim" at bounding box center [817, 453] width 55 height 40
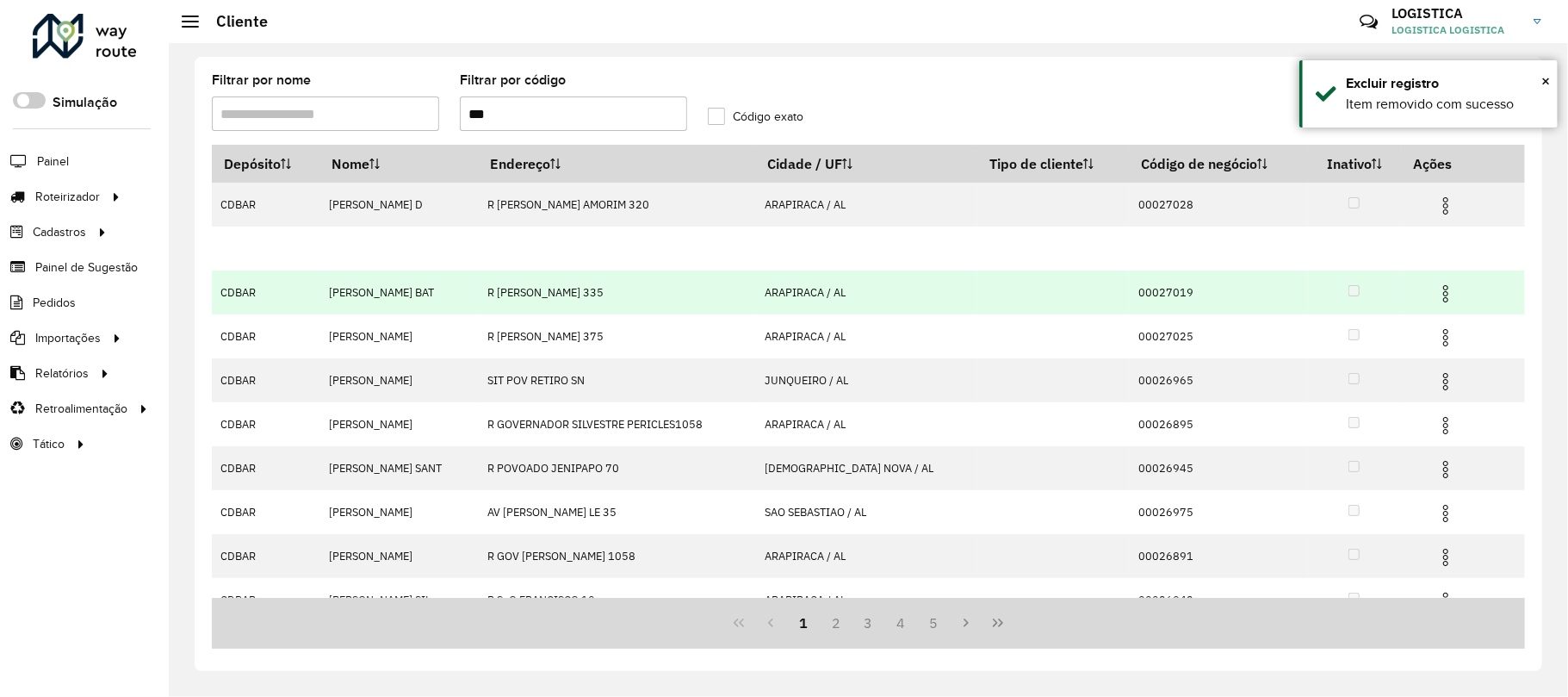
click at [1434, 304] on tbody "CDBAR ANA KARINA MENEZES D R ODILON ARAUJO AMORIM 320 ARAPIRACA / AL 00027028 C…" at bounding box center [868, 446] width 1313 height 527
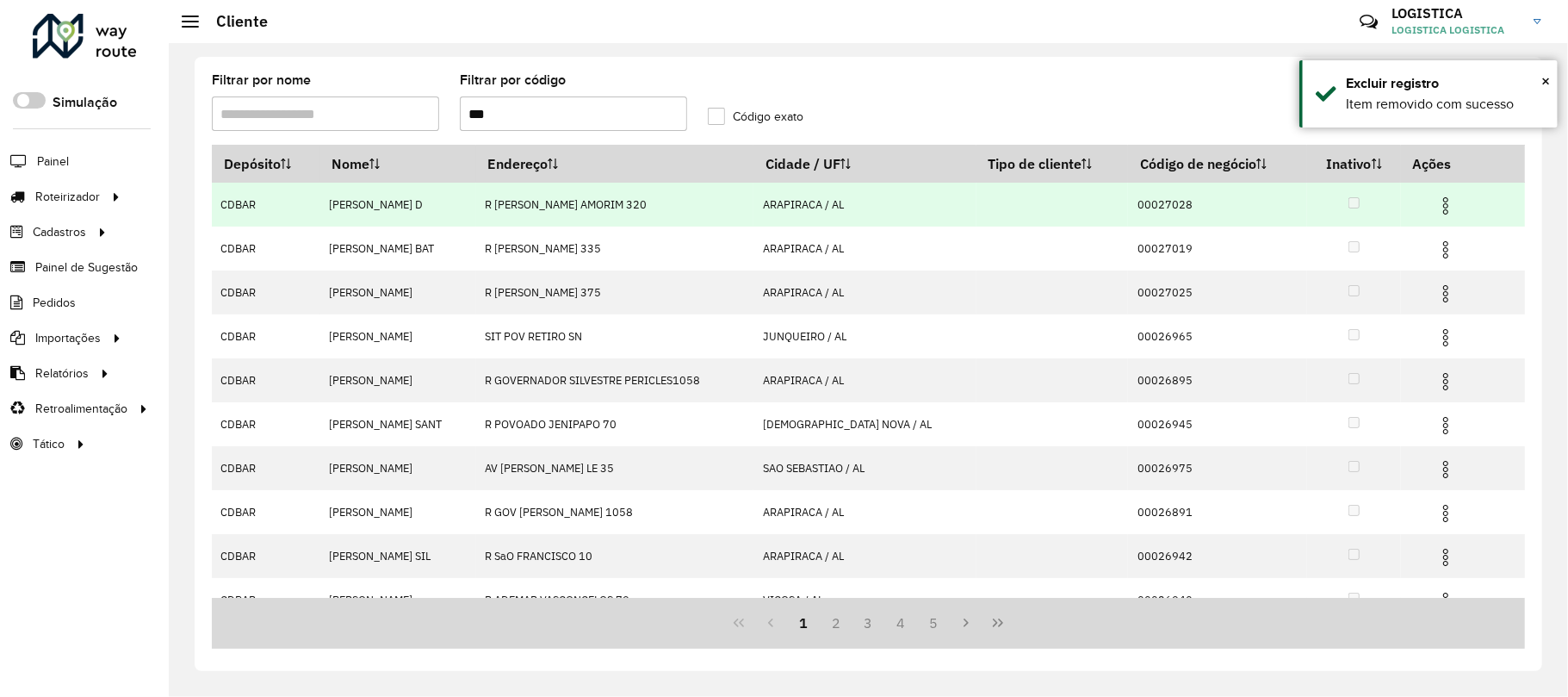
click at [1436, 204] on img at bounding box center [1446, 206] width 21 height 21
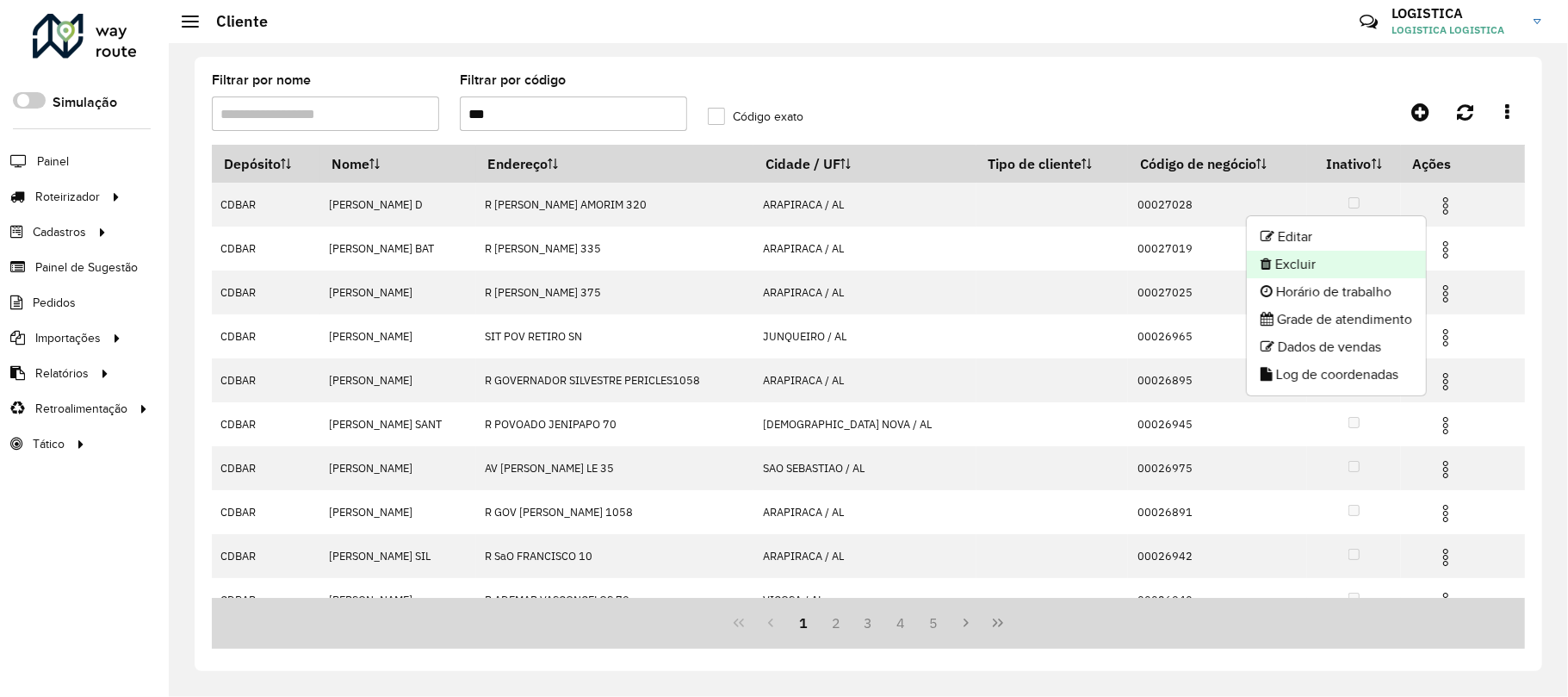
click at [1361, 269] on li "Excluir" at bounding box center [1337, 265] width 179 height 28
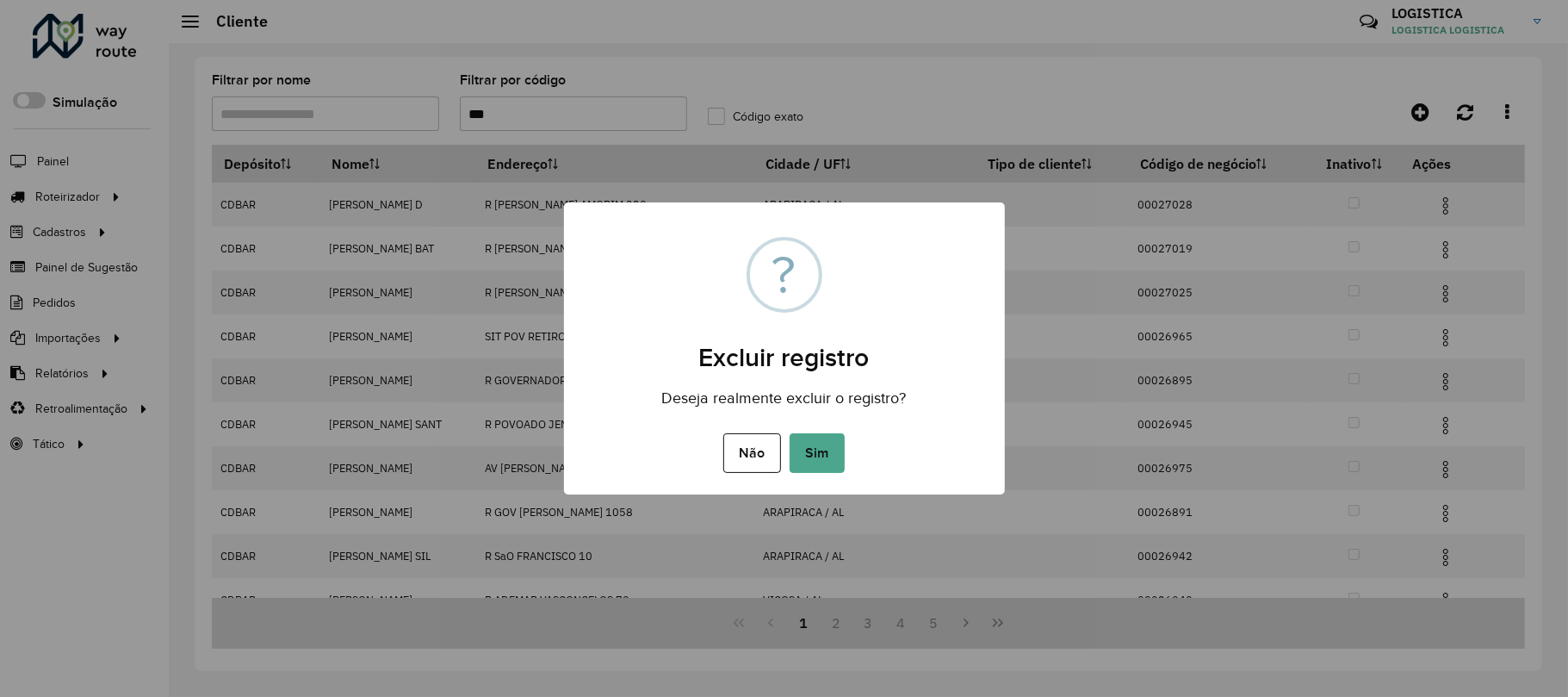
click at [790, 433] on button "Sim" at bounding box center [817, 453] width 55 height 40
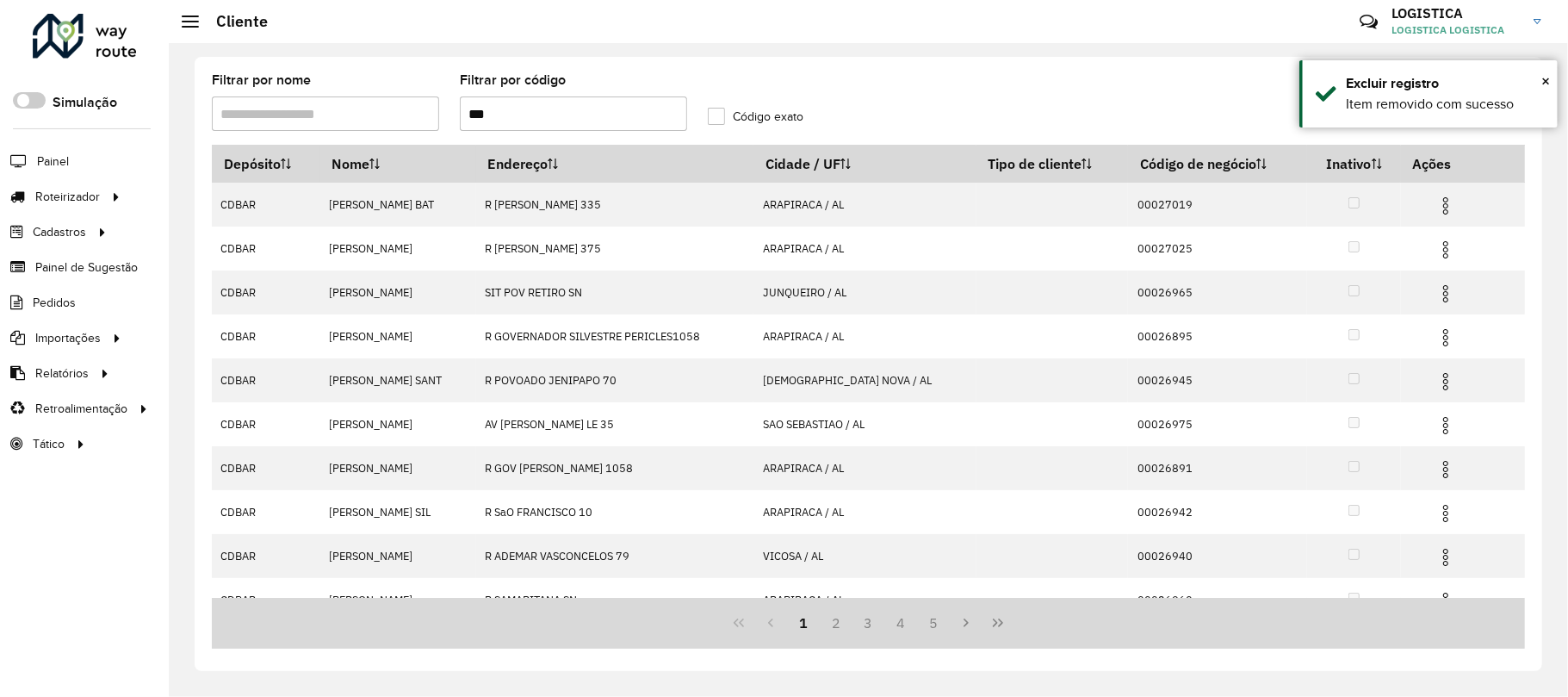
click at [1438, 255] on img at bounding box center [1446, 250] width 21 height 21
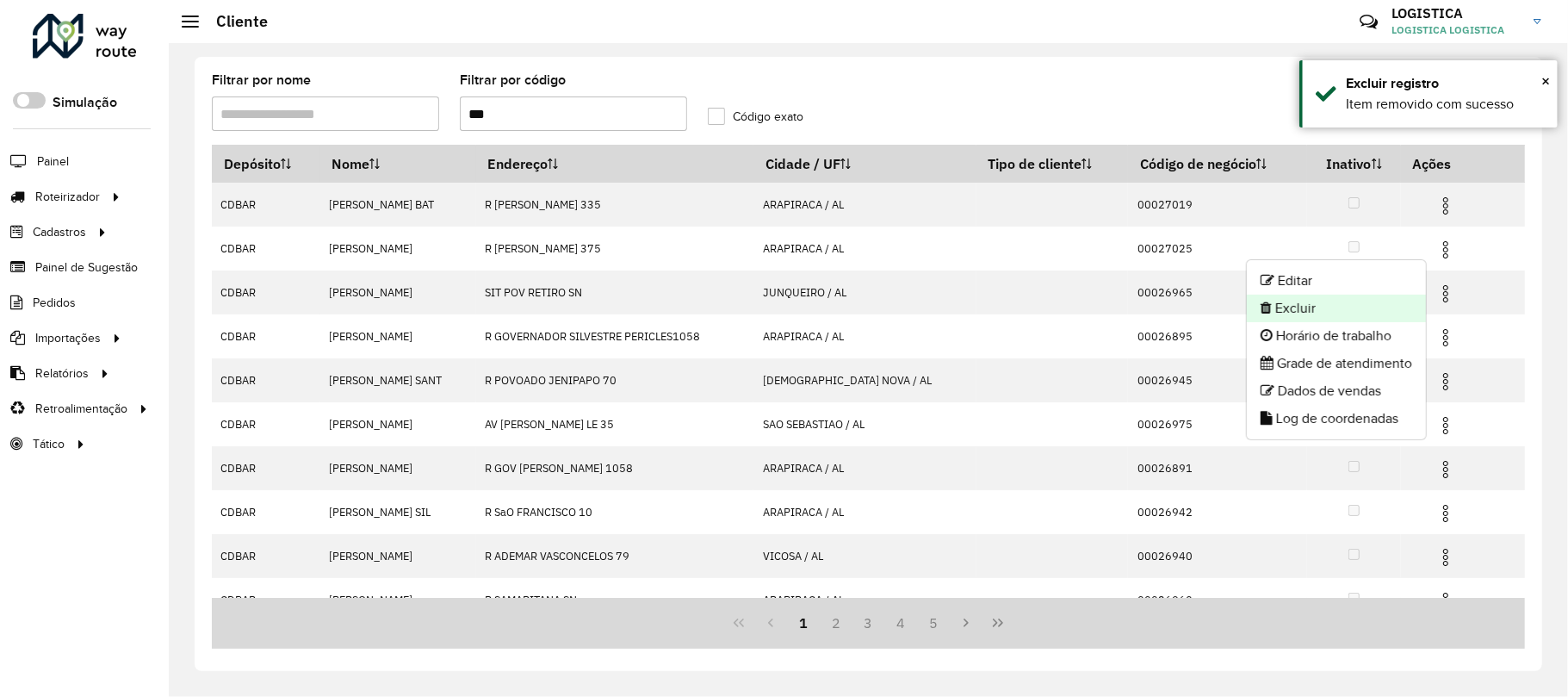
click at [1366, 301] on li "Excluir" at bounding box center [1337, 308] width 179 height 28
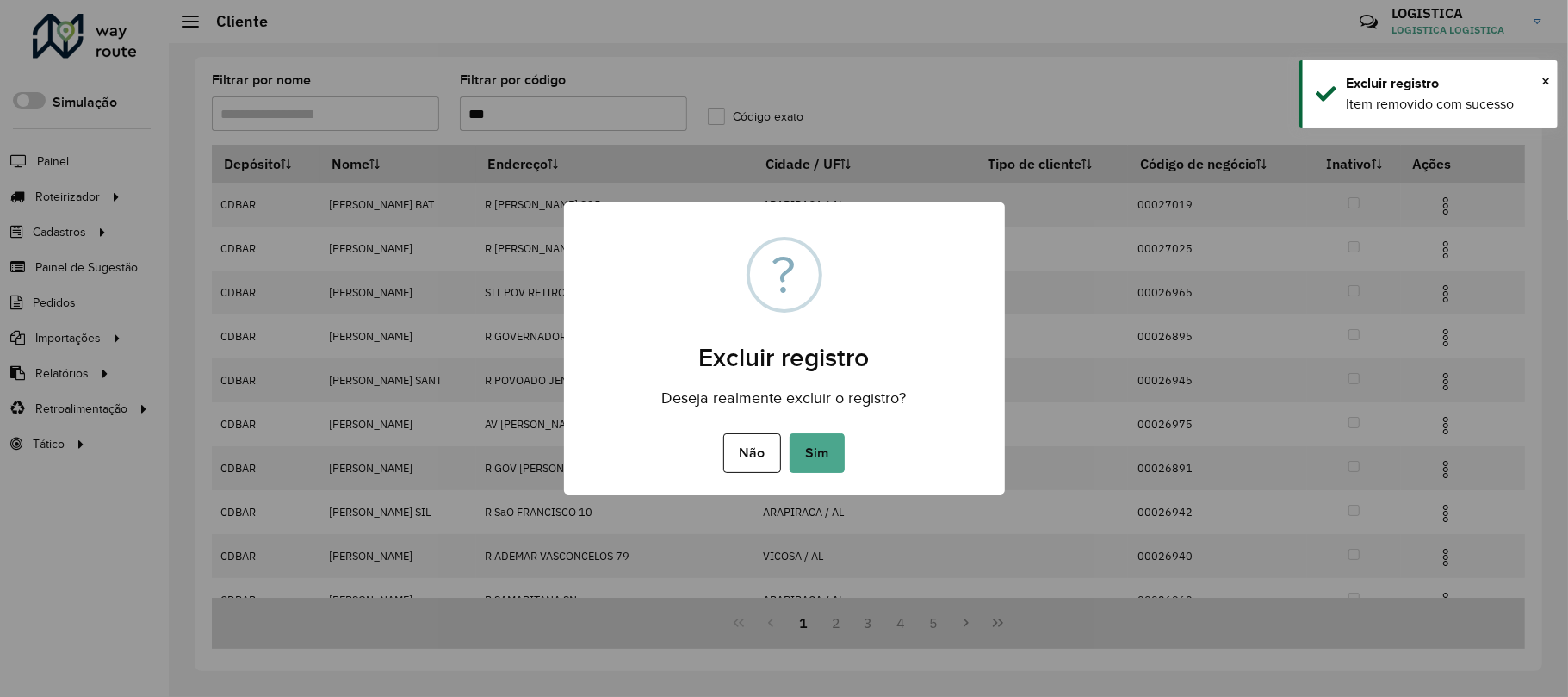
click at [790, 433] on button "Sim" at bounding box center [817, 453] width 55 height 40
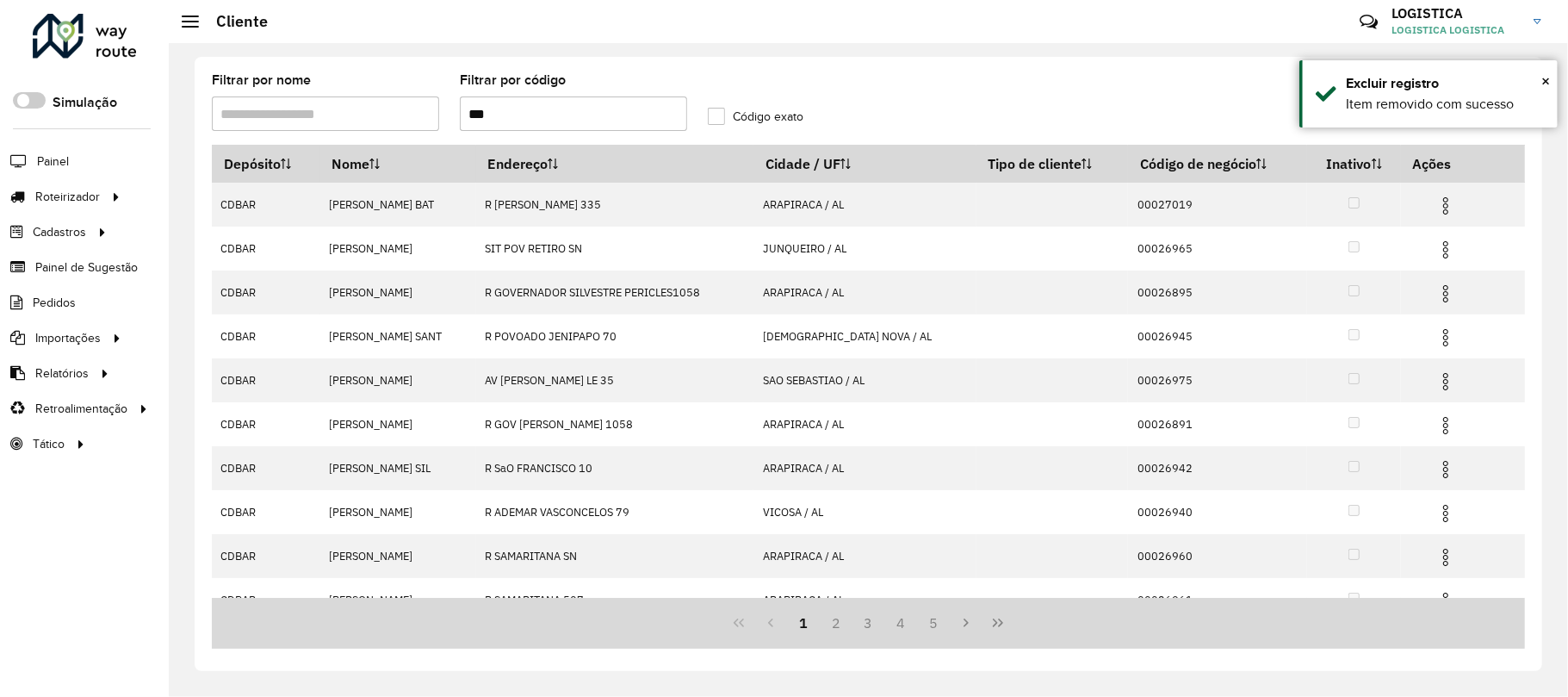
click at [1438, 201] on img at bounding box center [1446, 206] width 21 height 21
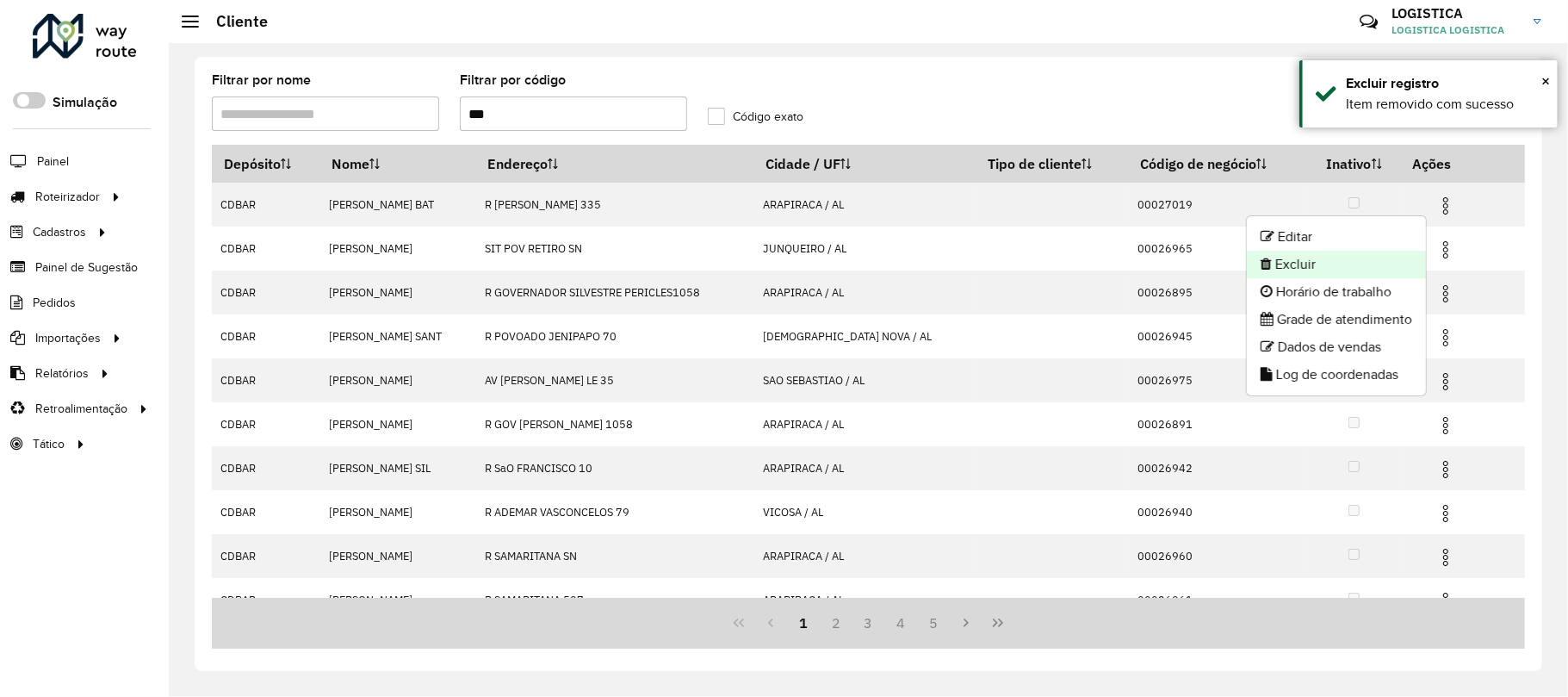
click at [1366, 269] on li "Excluir" at bounding box center [1337, 265] width 179 height 28
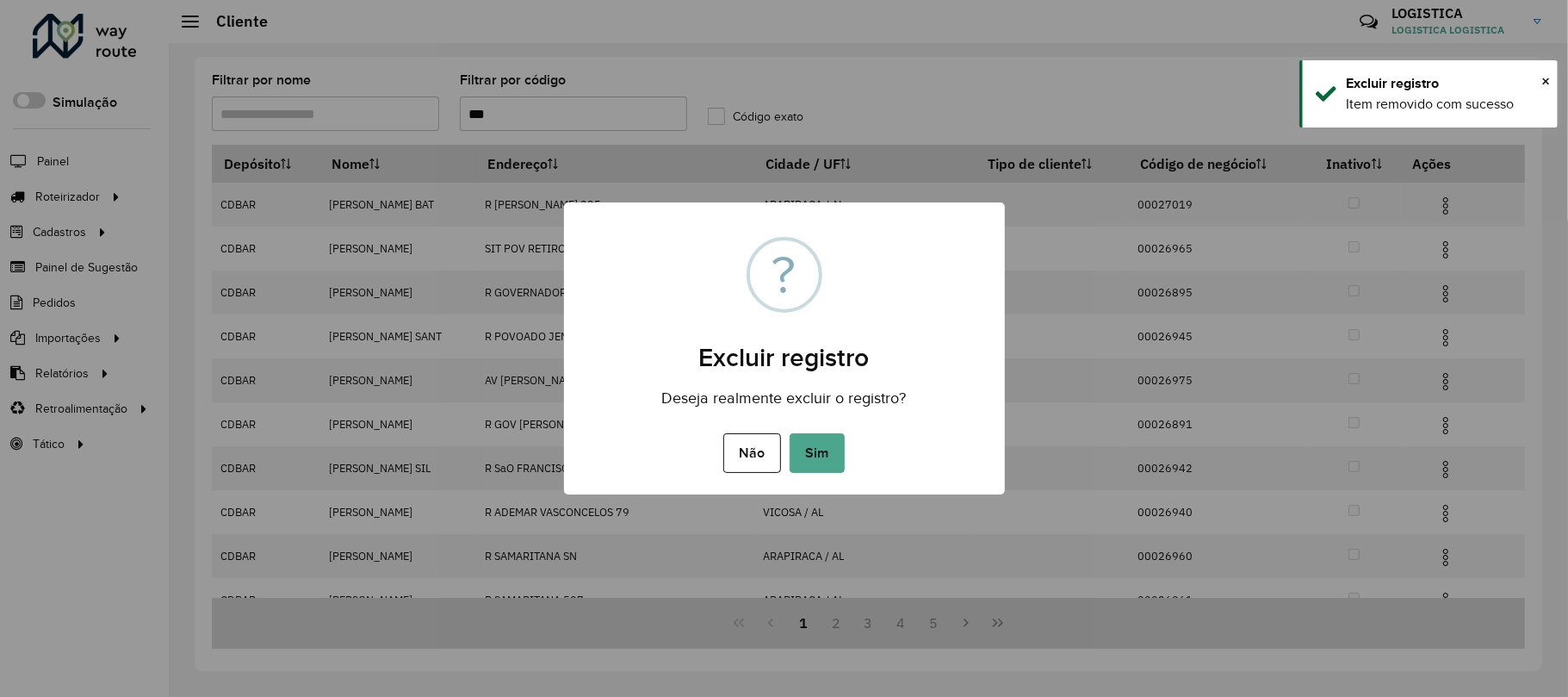
click at [790, 433] on button "Sim" at bounding box center [817, 453] width 55 height 40
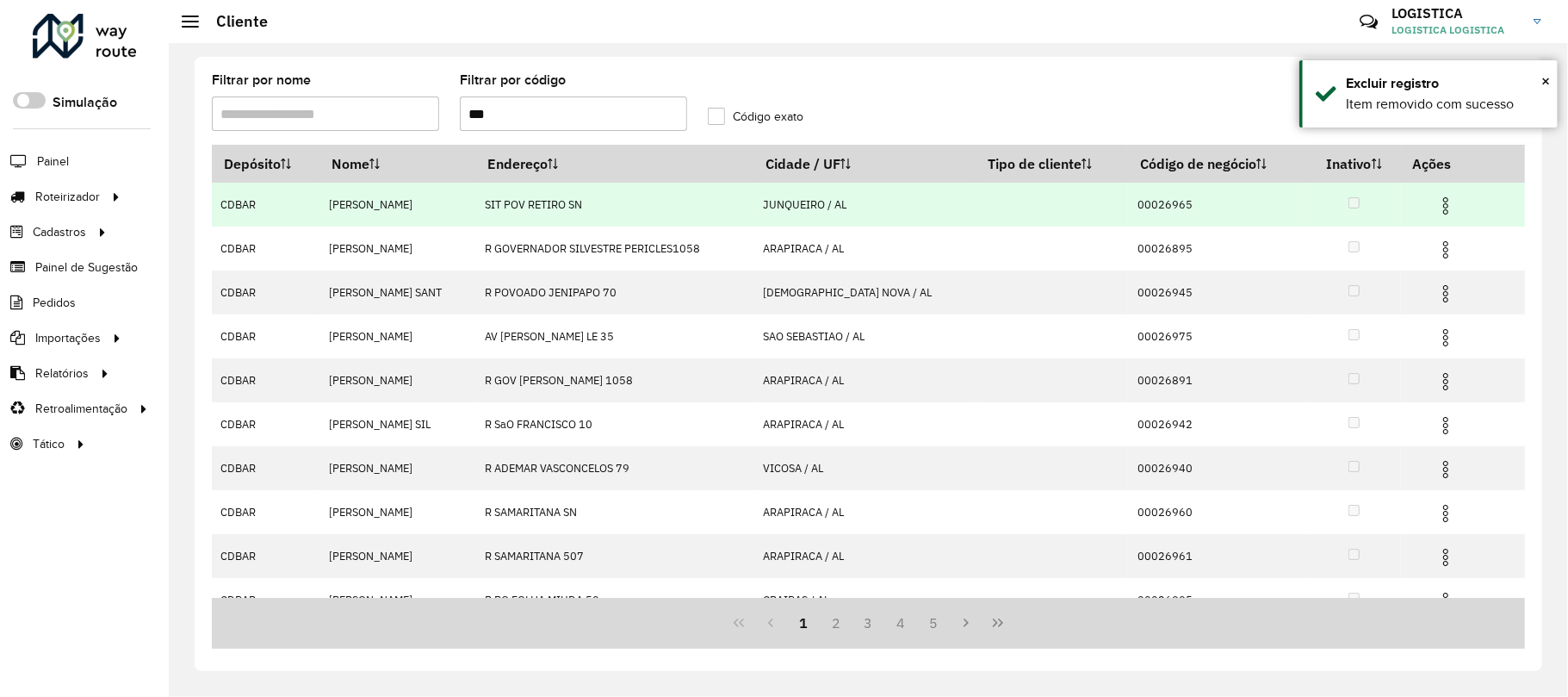
click at [1444, 198] on img at bounding box center [1446, 206] width 21 height 21
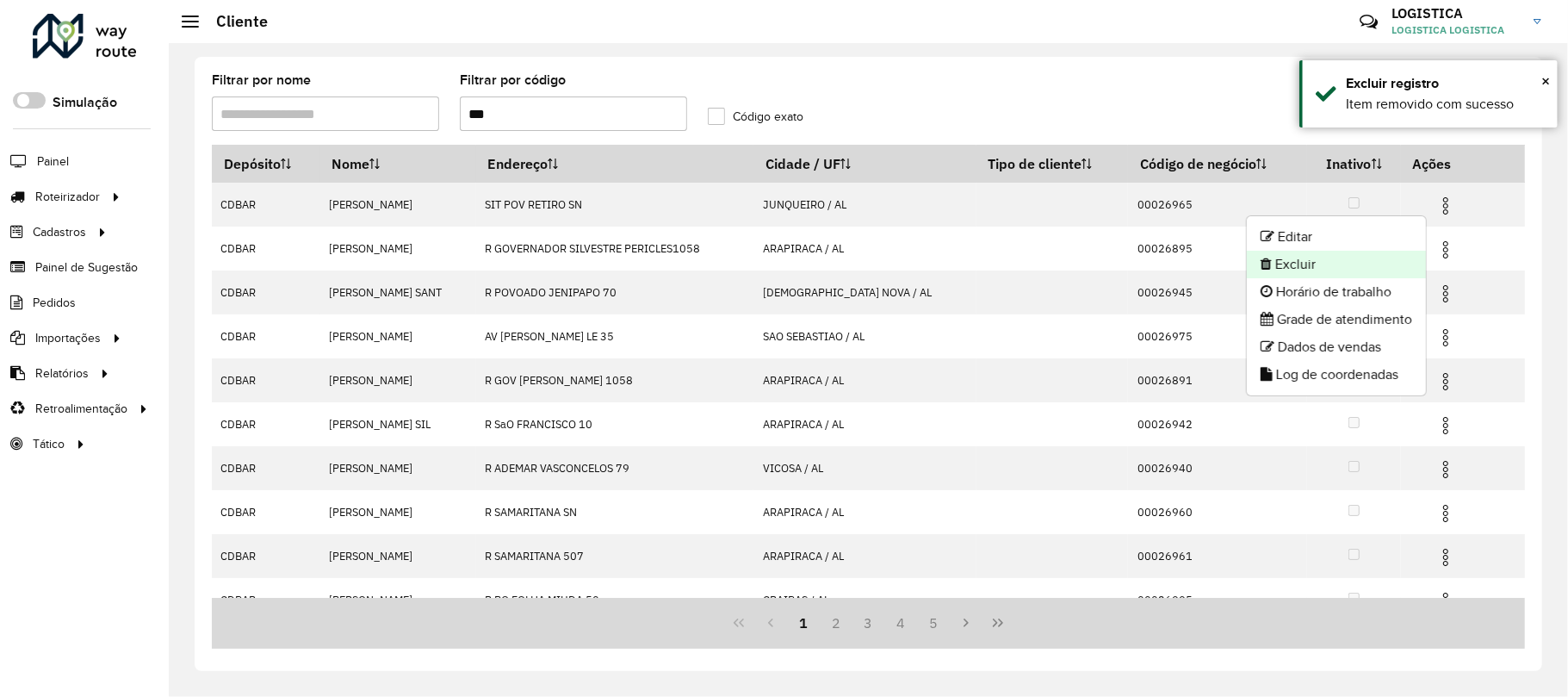
click at [1335, 262] on li "Excluir" at bounding box center [1337, 265] width 179 height 28
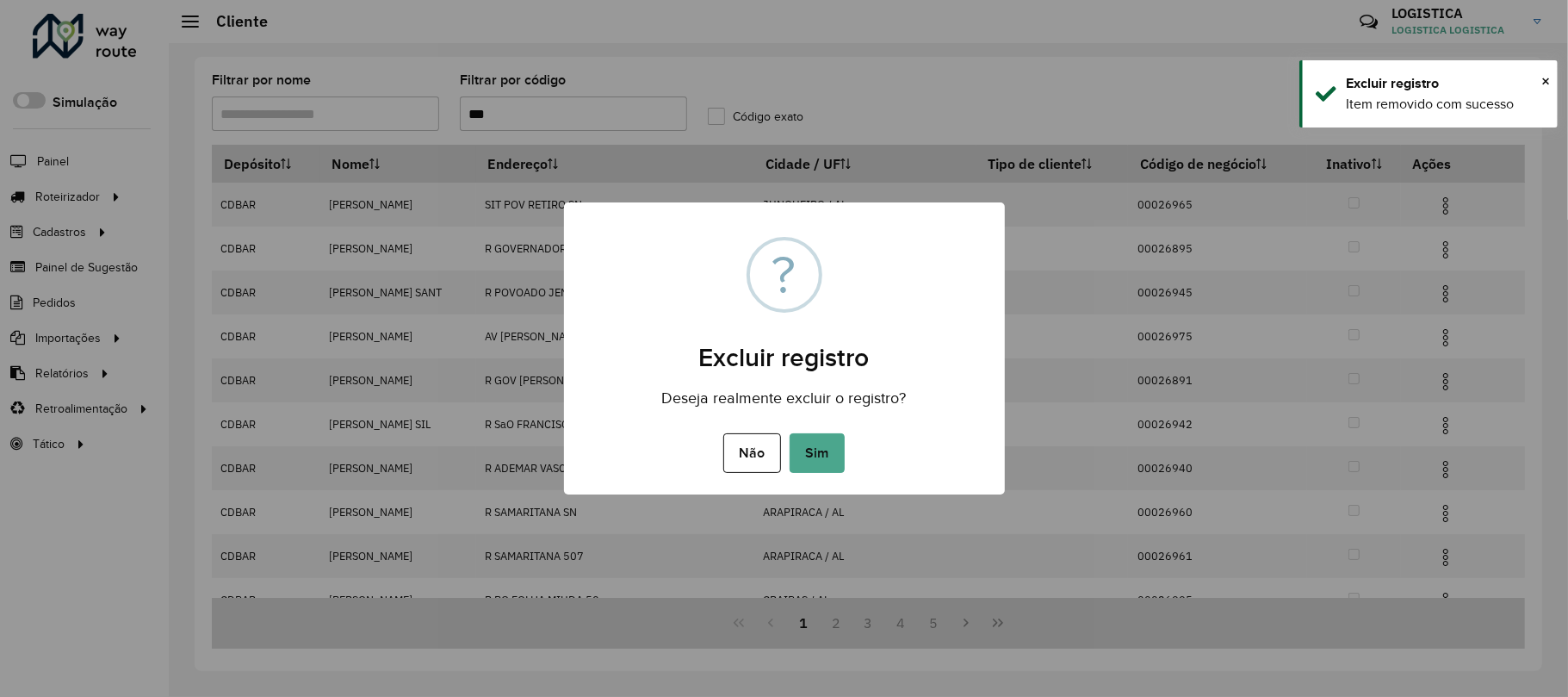
click at [790, 433] on button "Sim" at bounding box center [817, 453] width 55 height 40
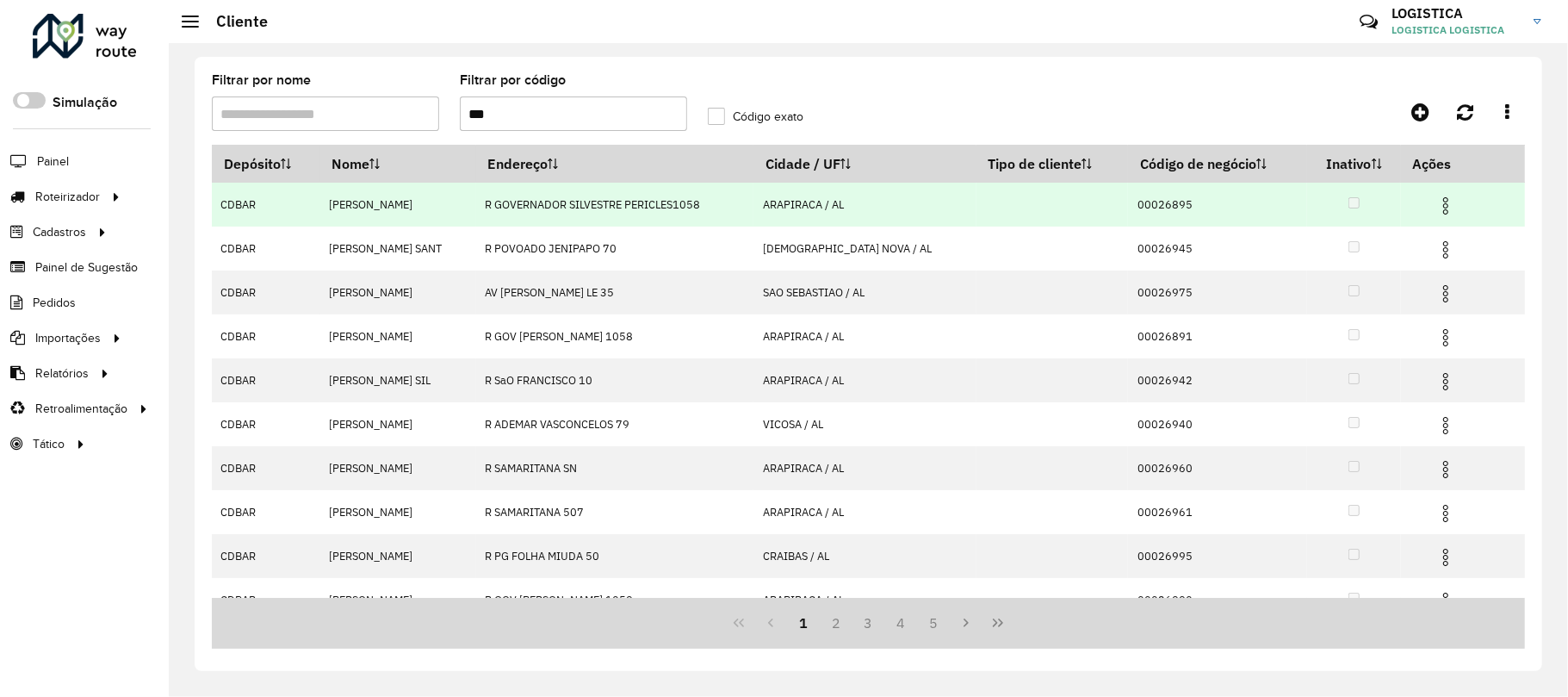
click at [1437, 205] on img at bounding box center [1446, 206] width 21 height 21
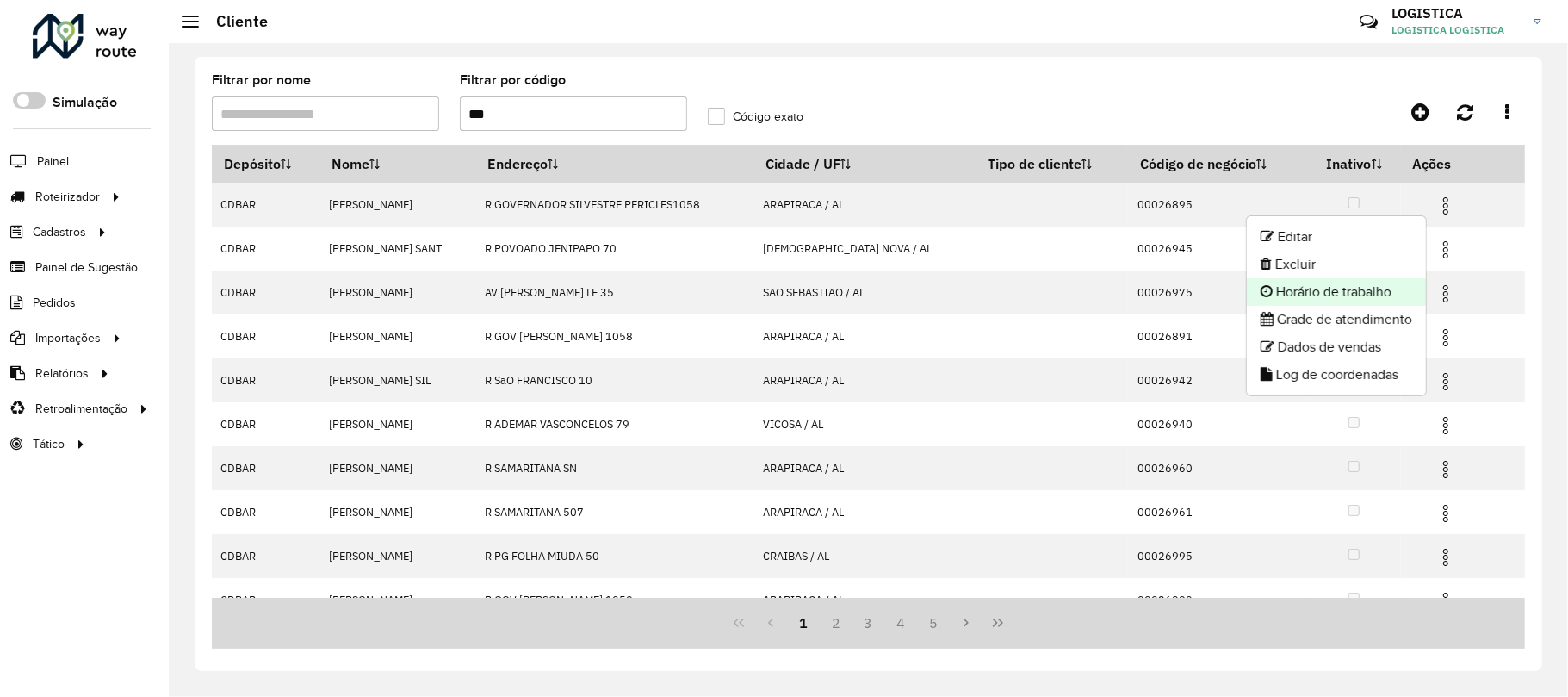
click at [1347, 278] on li "Horário de trabalho" at bounding box center [1337, 292] width 179 height 28
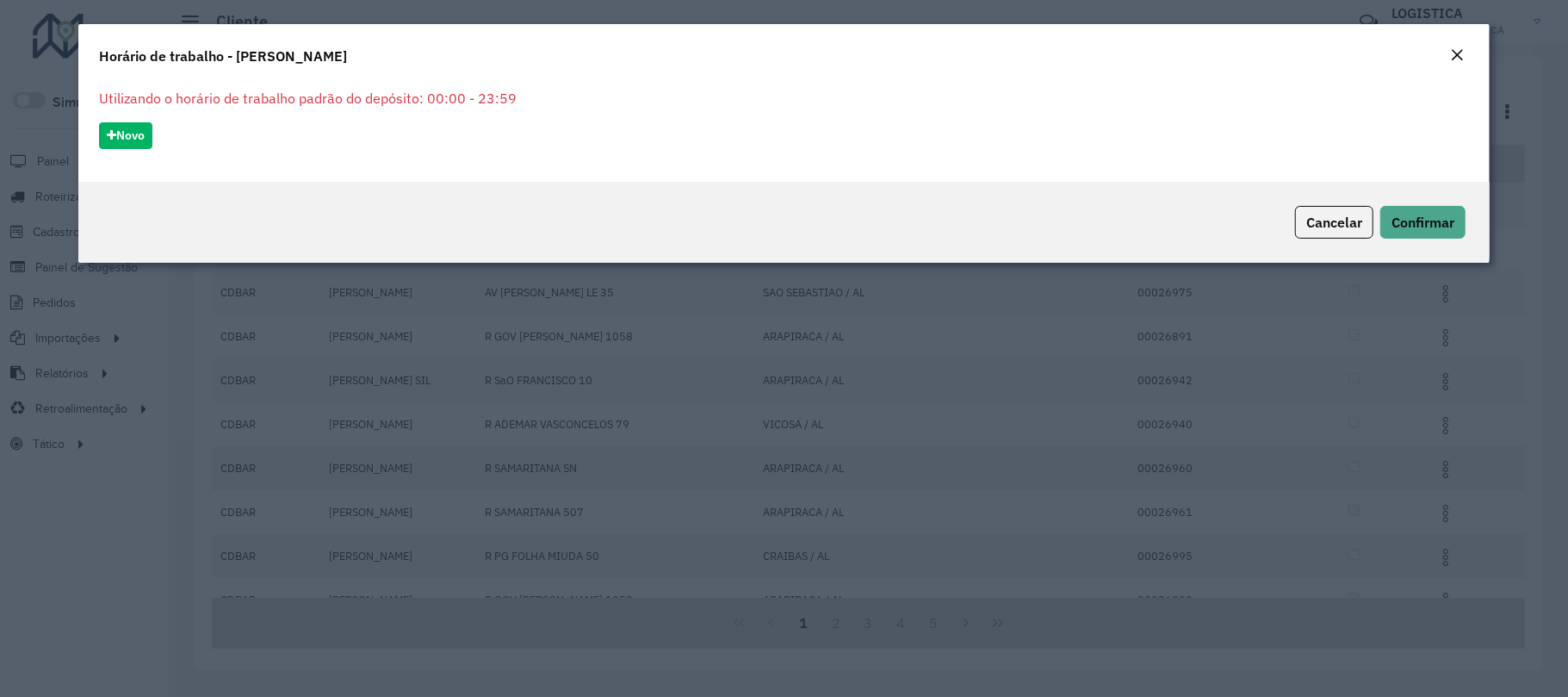
click at [1462, 57] on em "Close" at bounding box center [1457, 55] width 14 height 14
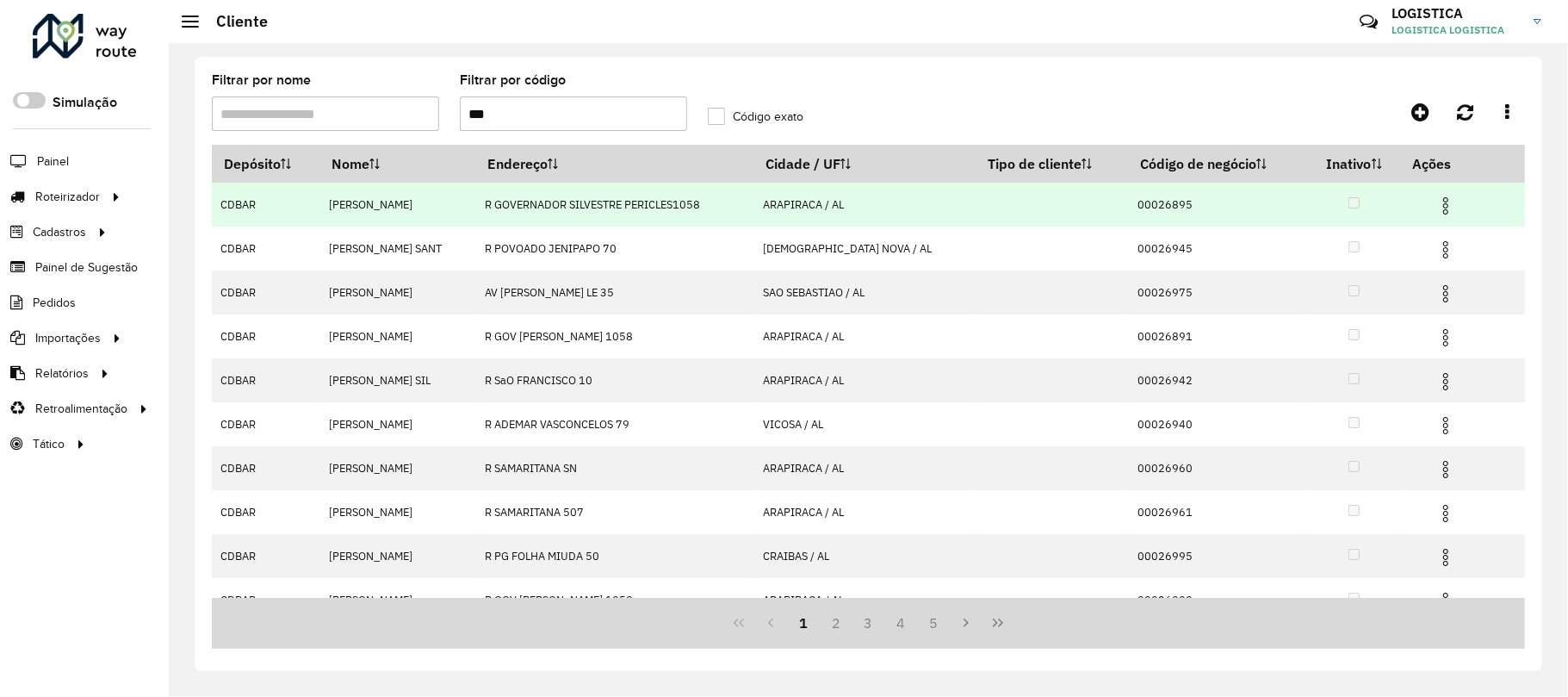
click at [1436, 204] on img at bounding box center [1446, 206] width 21 height 21
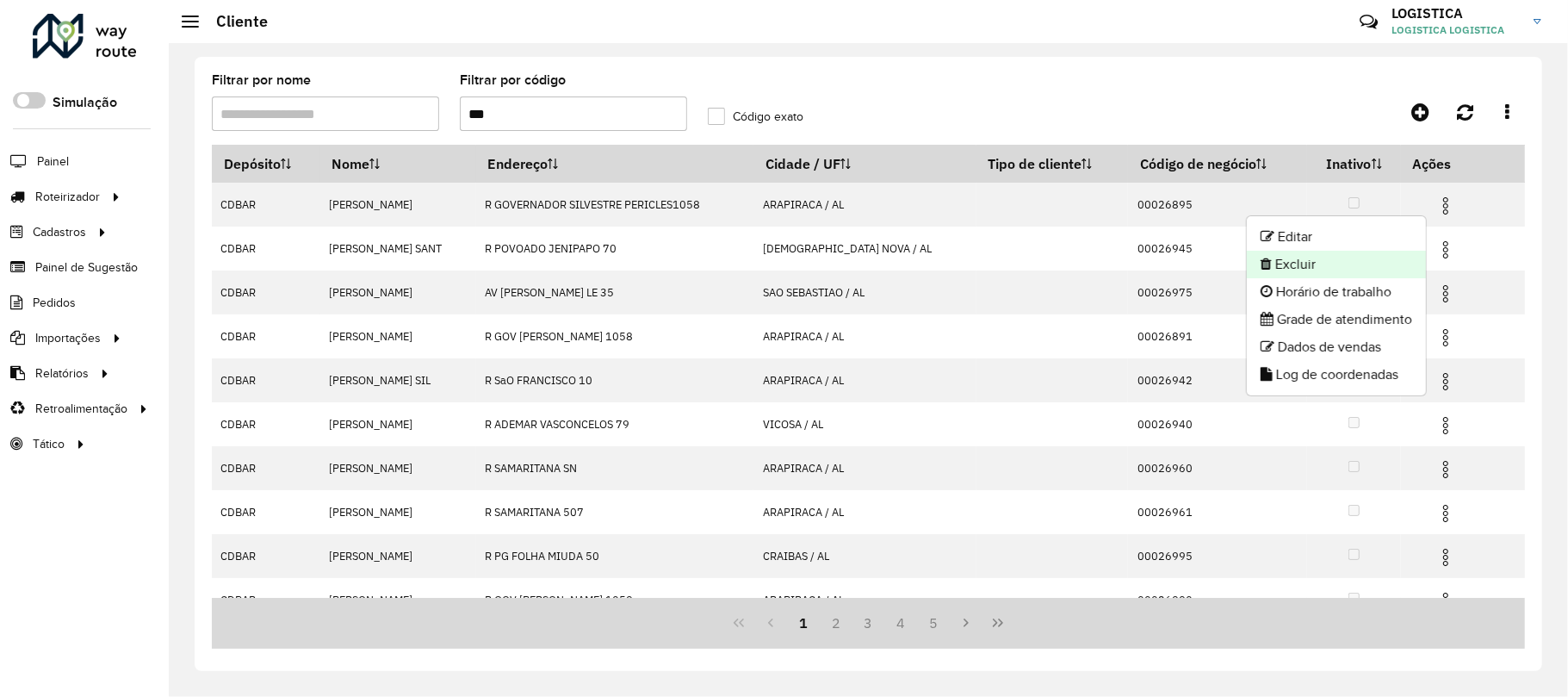
click at [1327, 271] on li "Excluir" at bounding box center [1337, 265] width 179 height 28
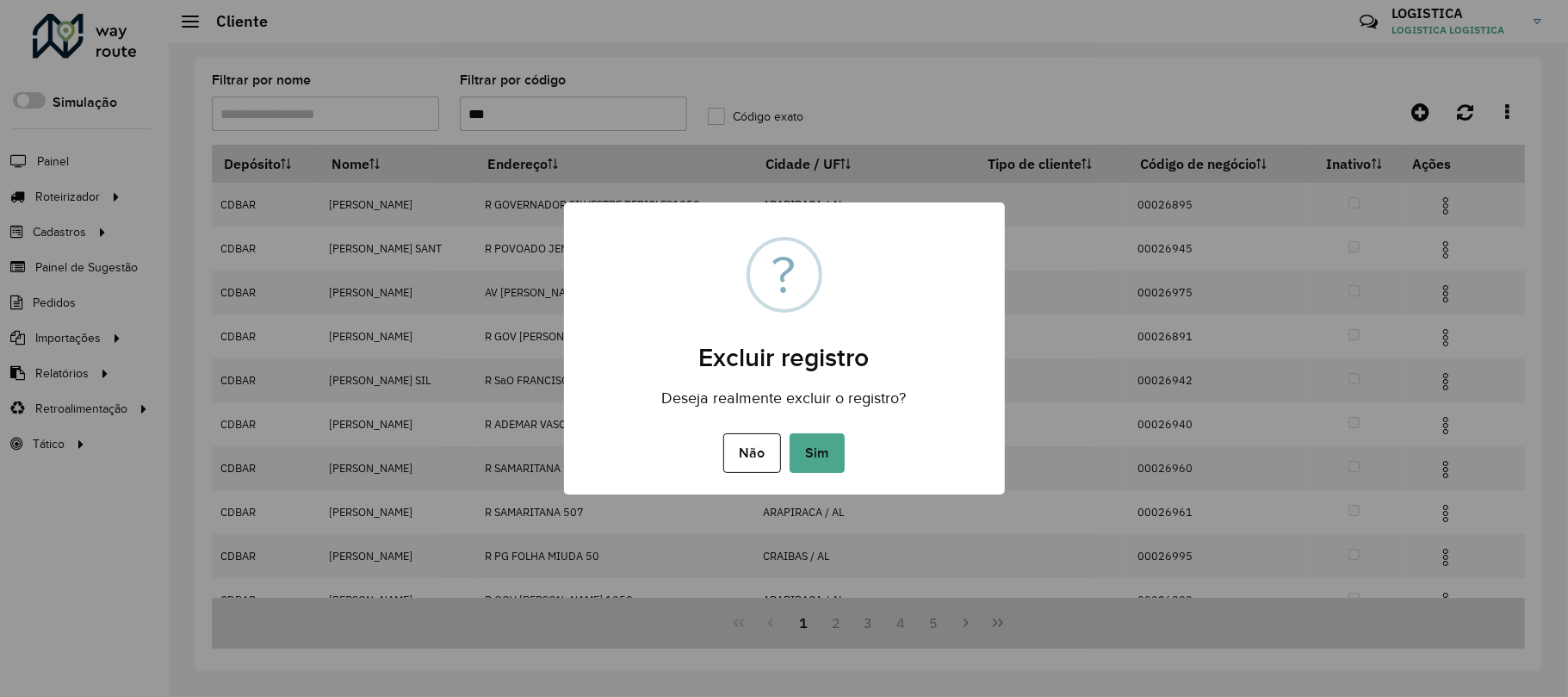
click at [790, 433] on button "Sim" at bounding box center [817, 453] width 55 height 40
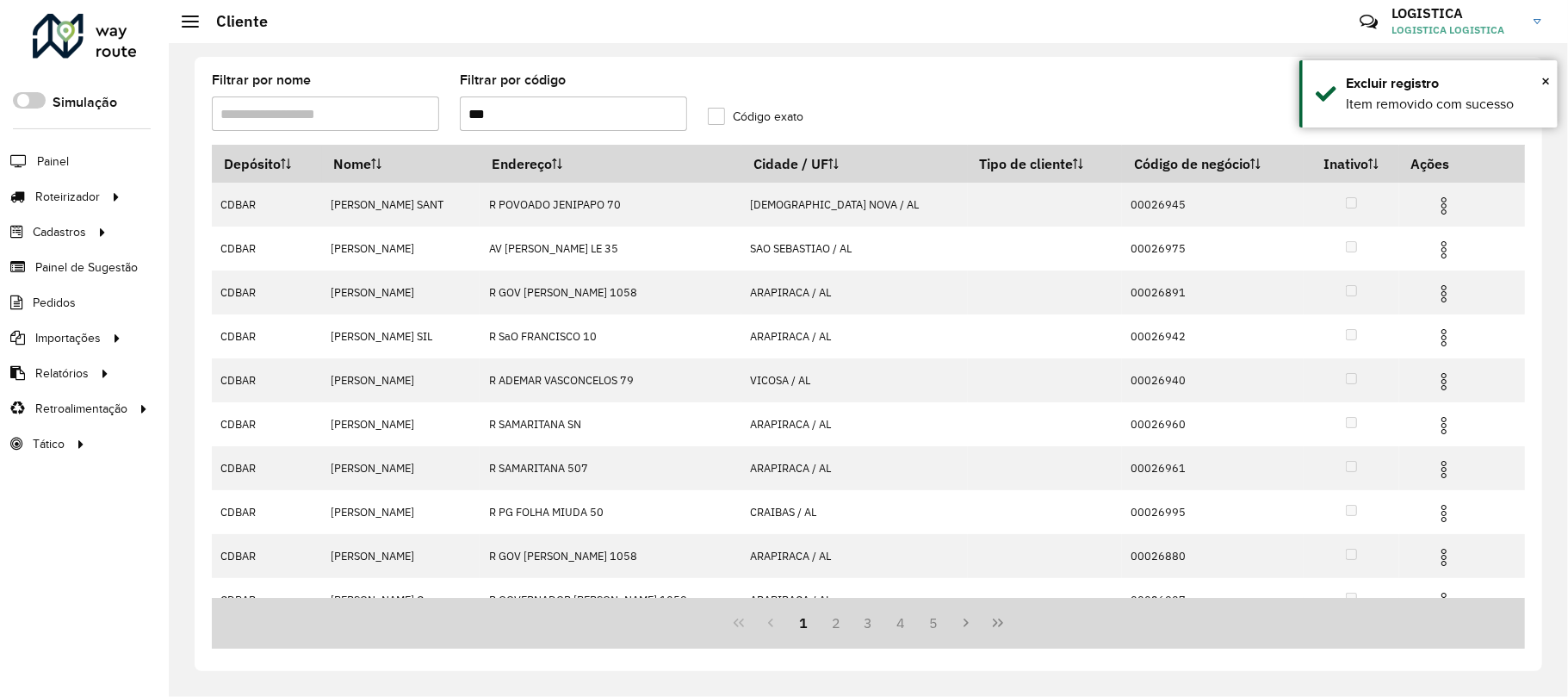
click at [1434, 245] on img at bounding box center [1444, 250] width 21 height 21
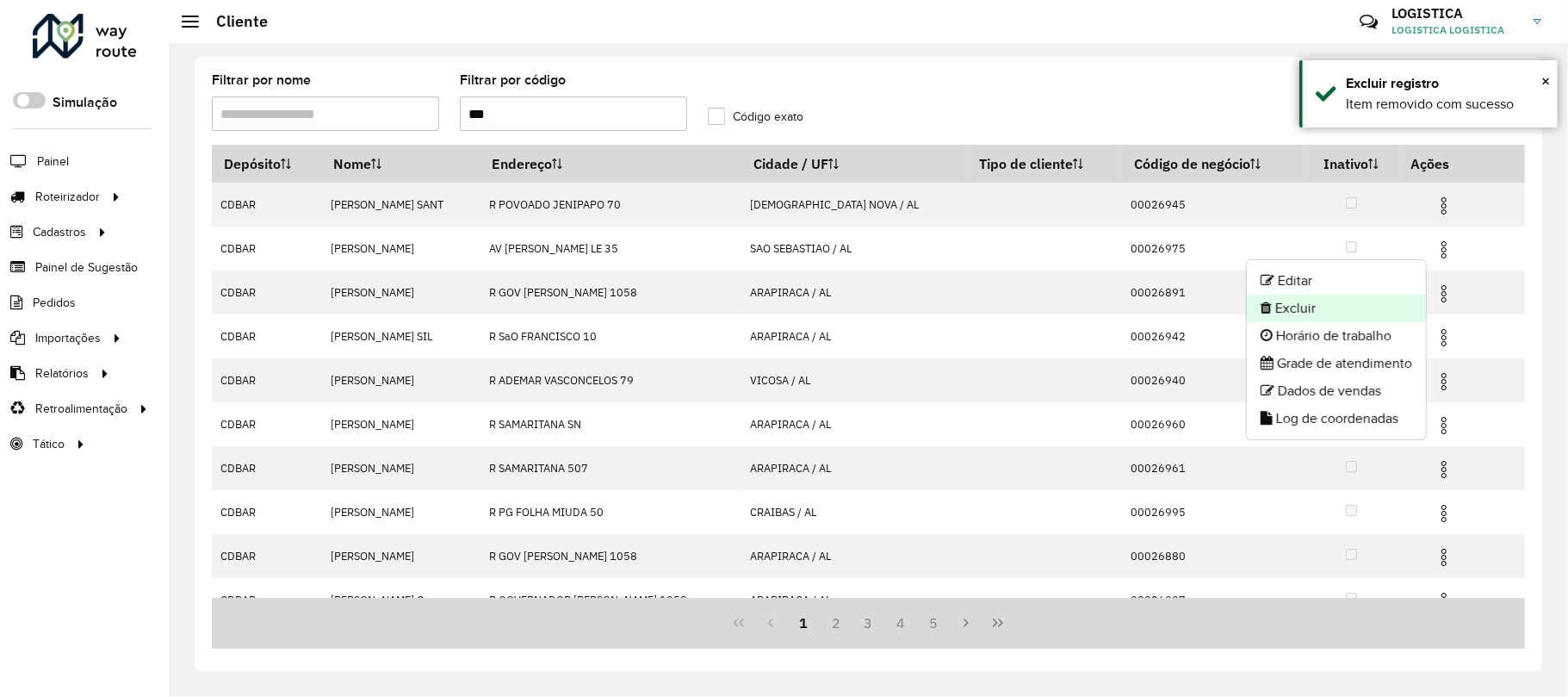
click at [1330, 305] on li "Excluir" at bounding box center [1337, 308] width 179 height 28
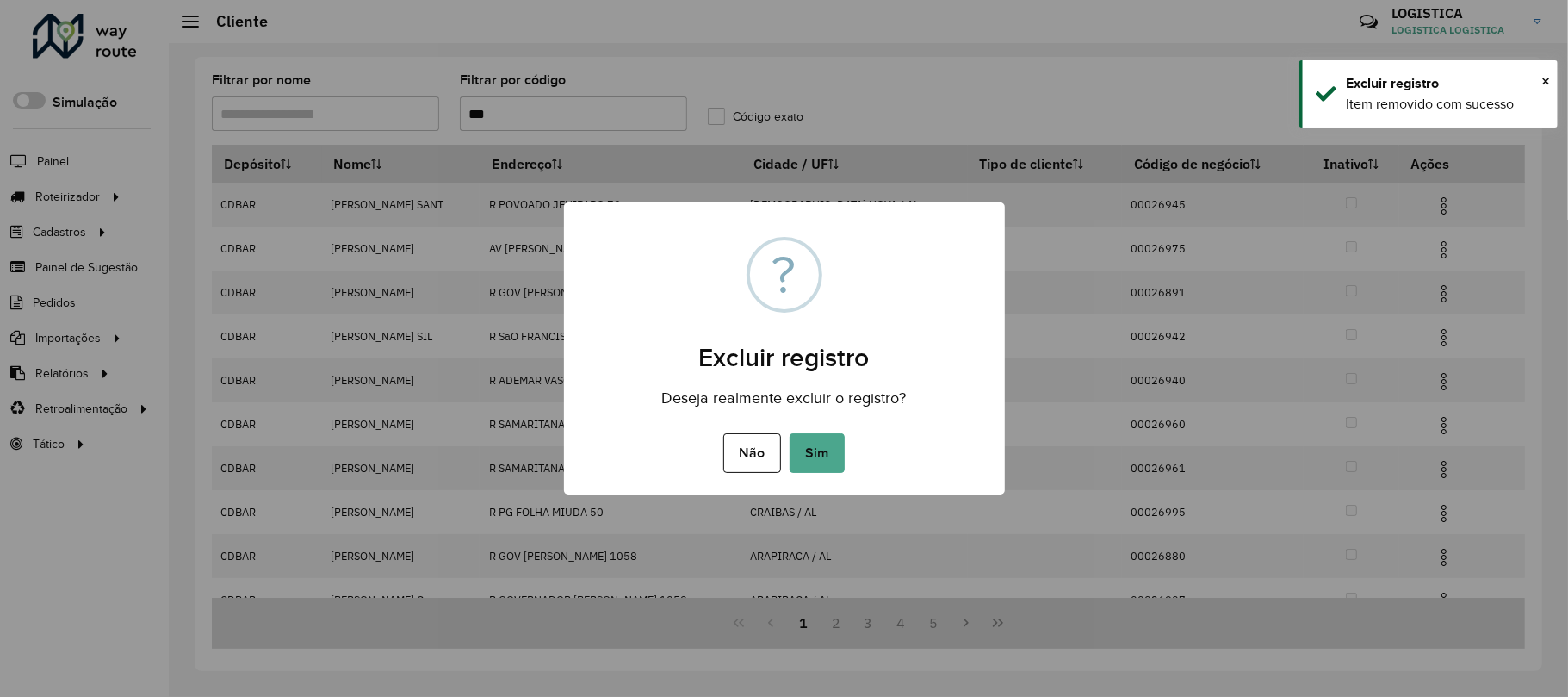
click at [790, 433] on button "Sim" at bounding box center [817, 453] width 55 height 40
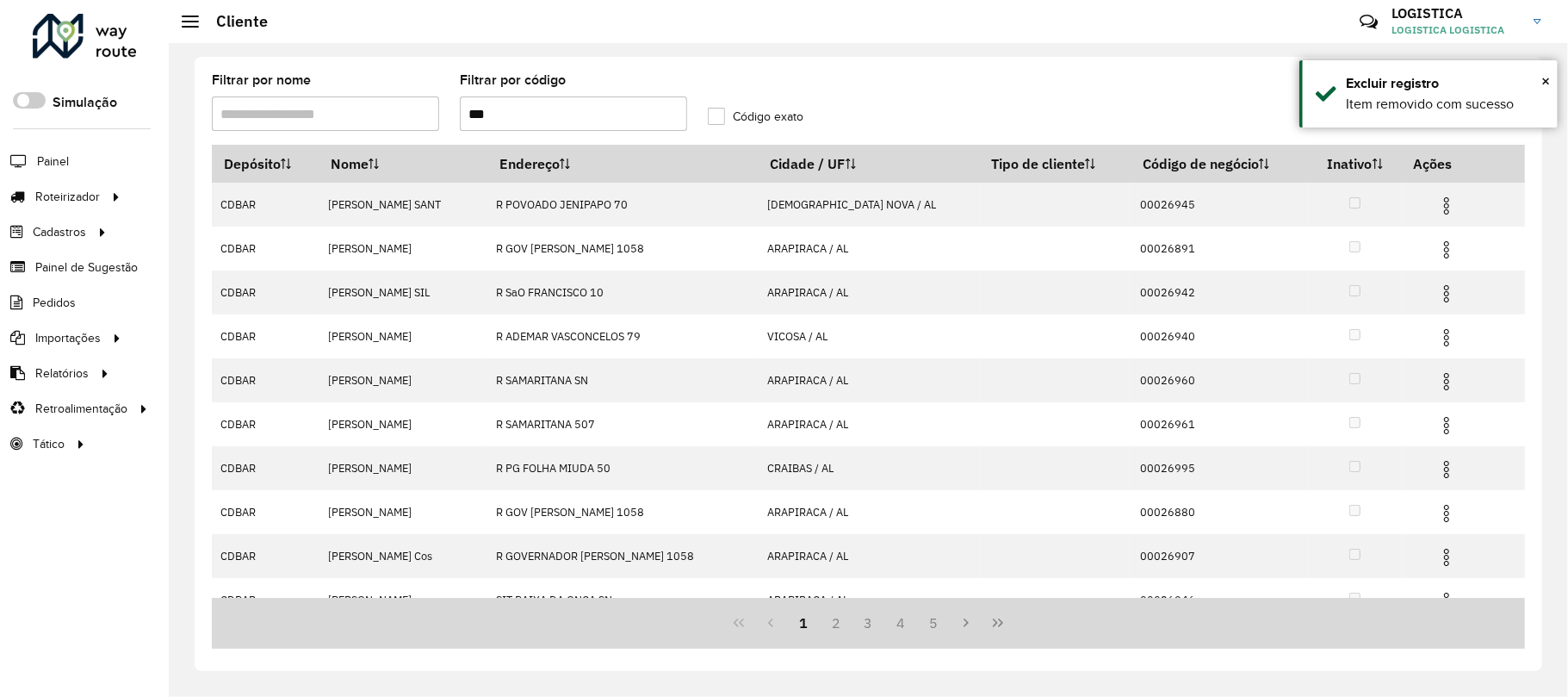
click at [1440, 208] on img at bounding box center [1447, 206] width 21 height 21
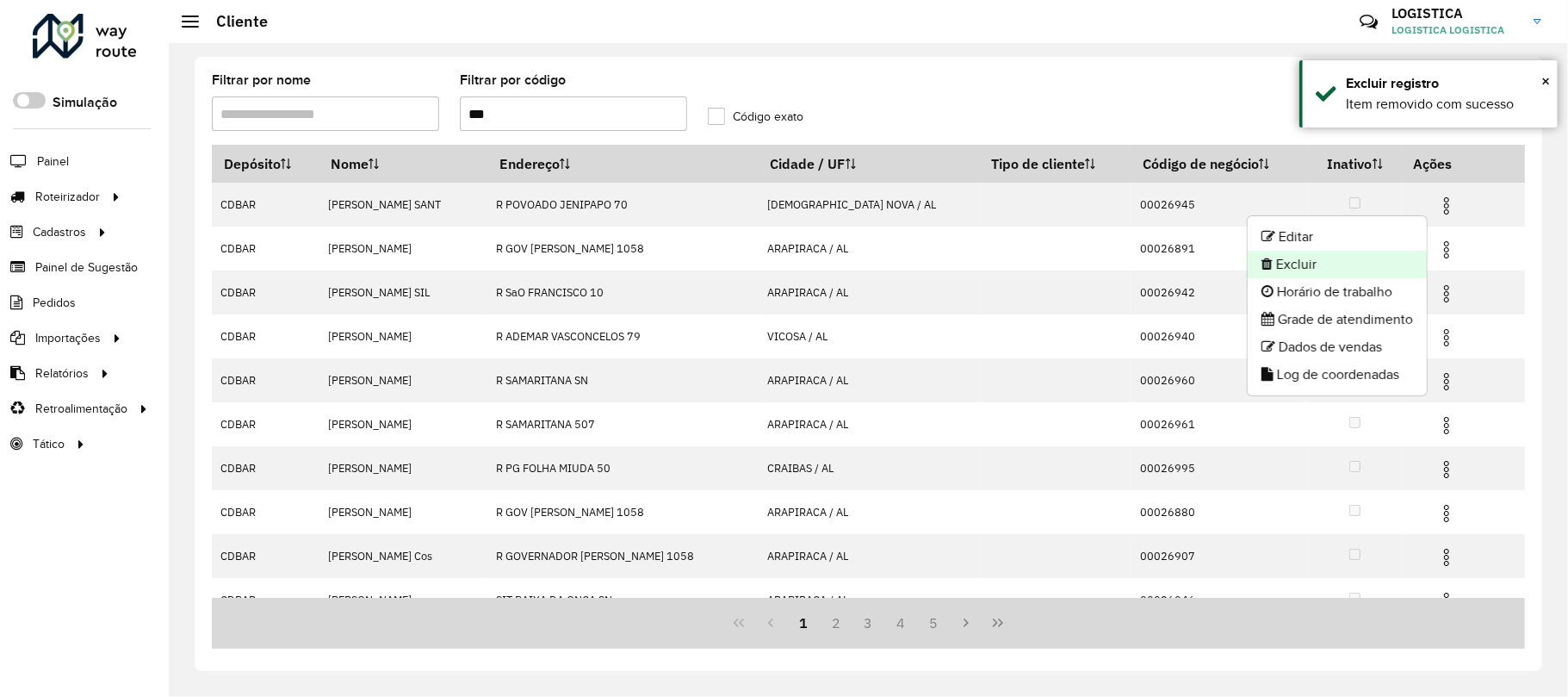
click at [1334, 272] on li "Excluir" at bounding box center [1337, 265] width 179 height 28
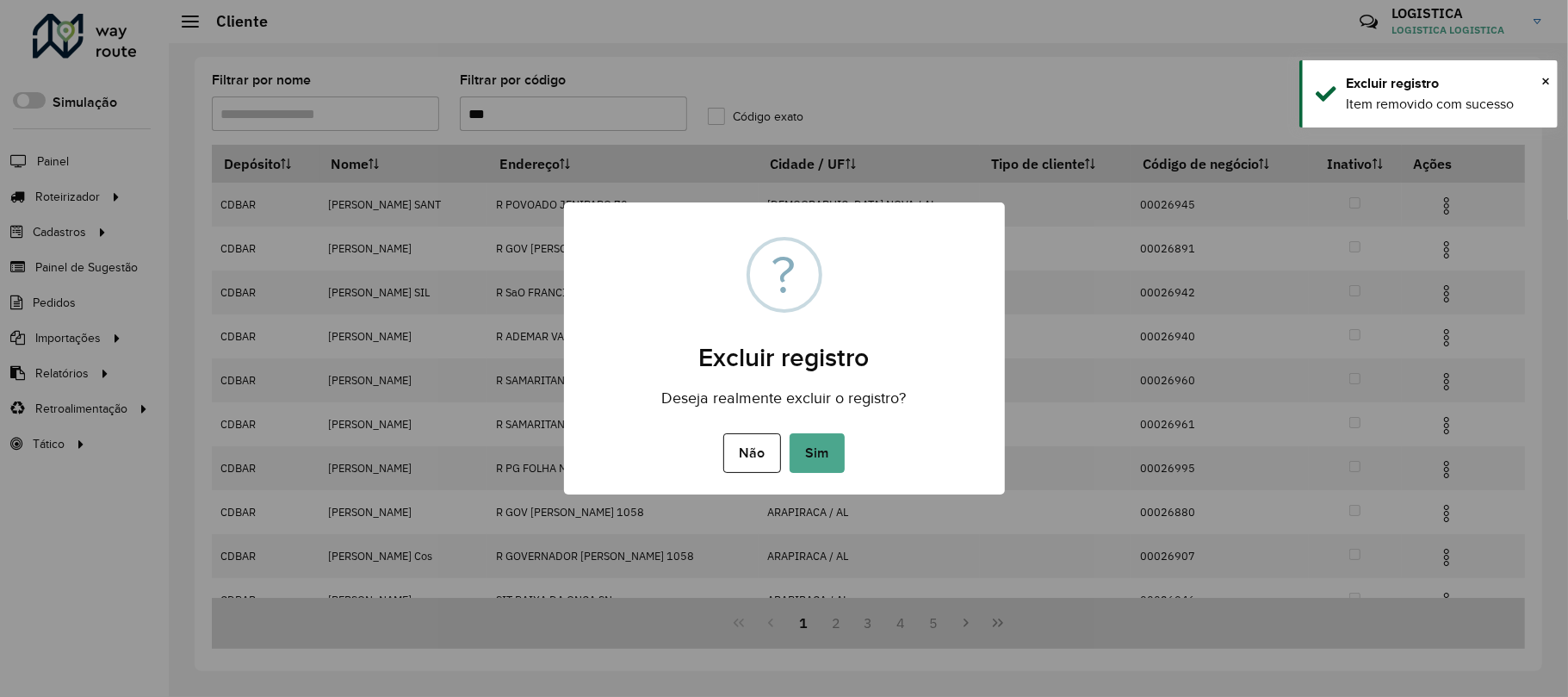
click at [790, 433] on button "Sim" at bounding box center [817, 453] width 55 height 40
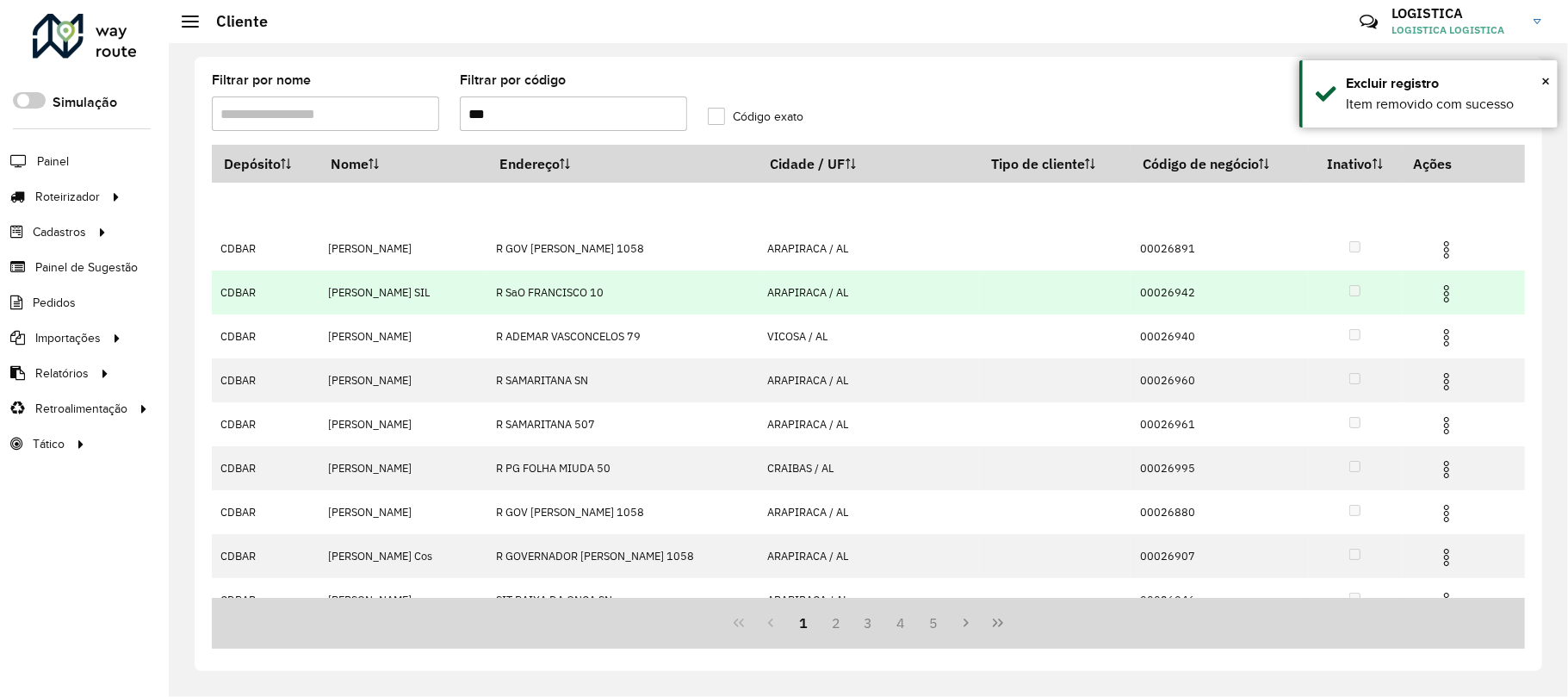
click at [1437, 293] on img at bounding box center [1447, 294] width 21 height 21
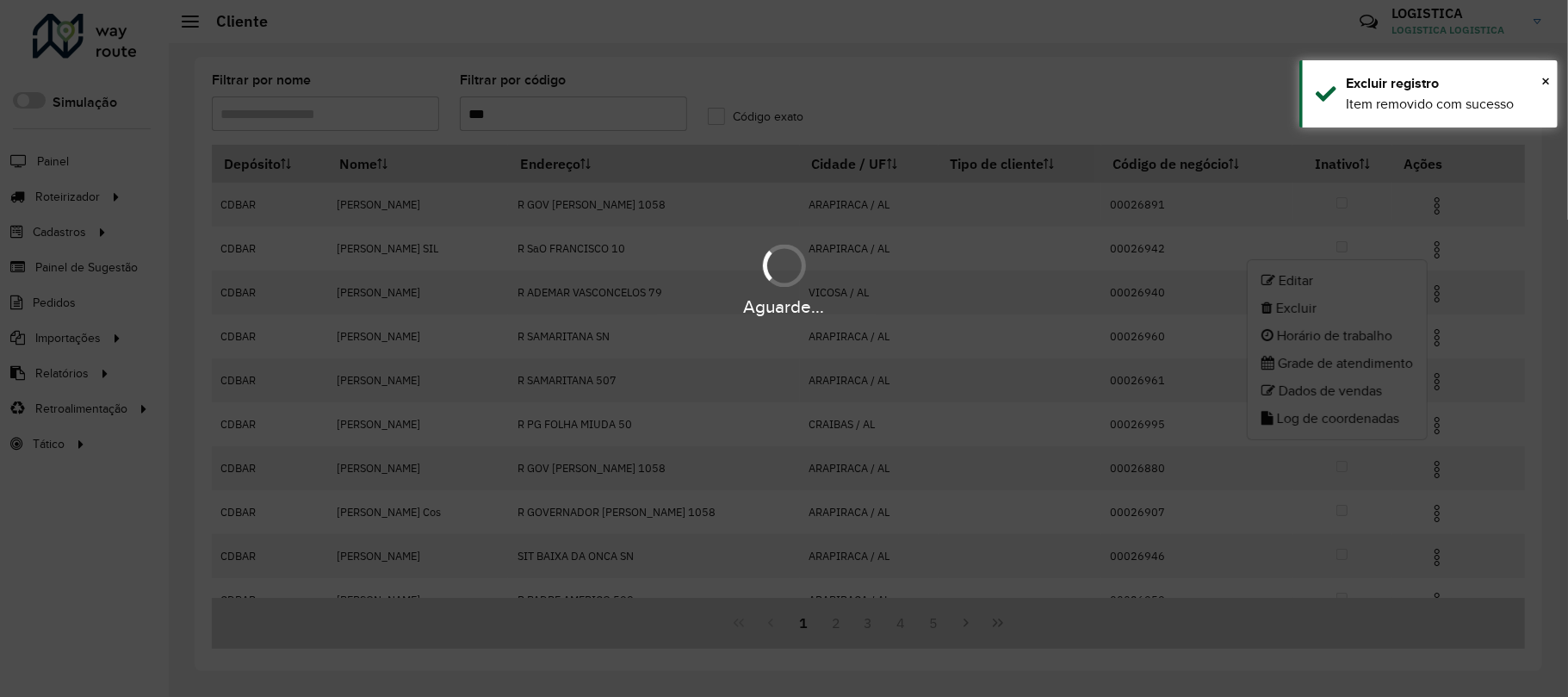
click at [1337, 312] on div "Aguarde..." at bounding box center [784, 306] width 1568 height 27
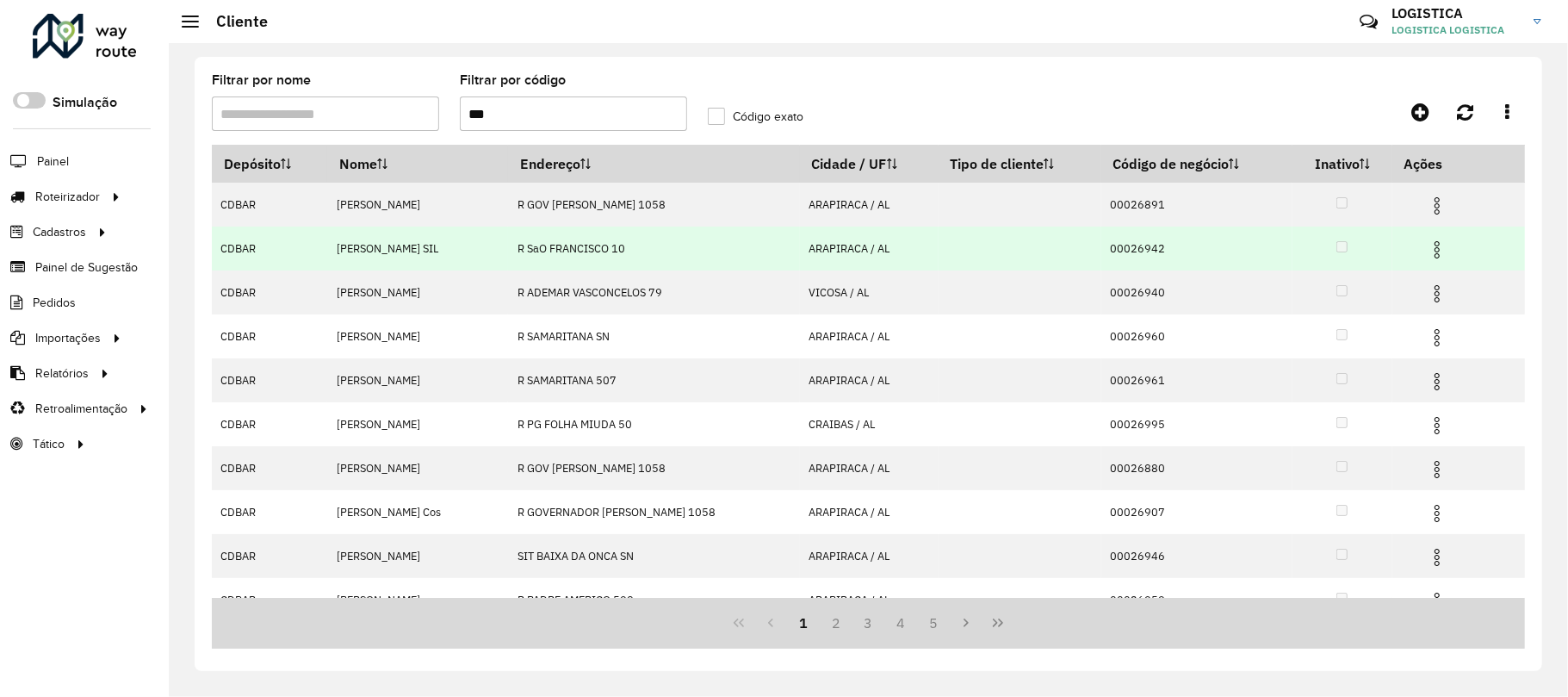
click at [1442, 255] on img at bounding box center [1437, 250] width 21 height 21
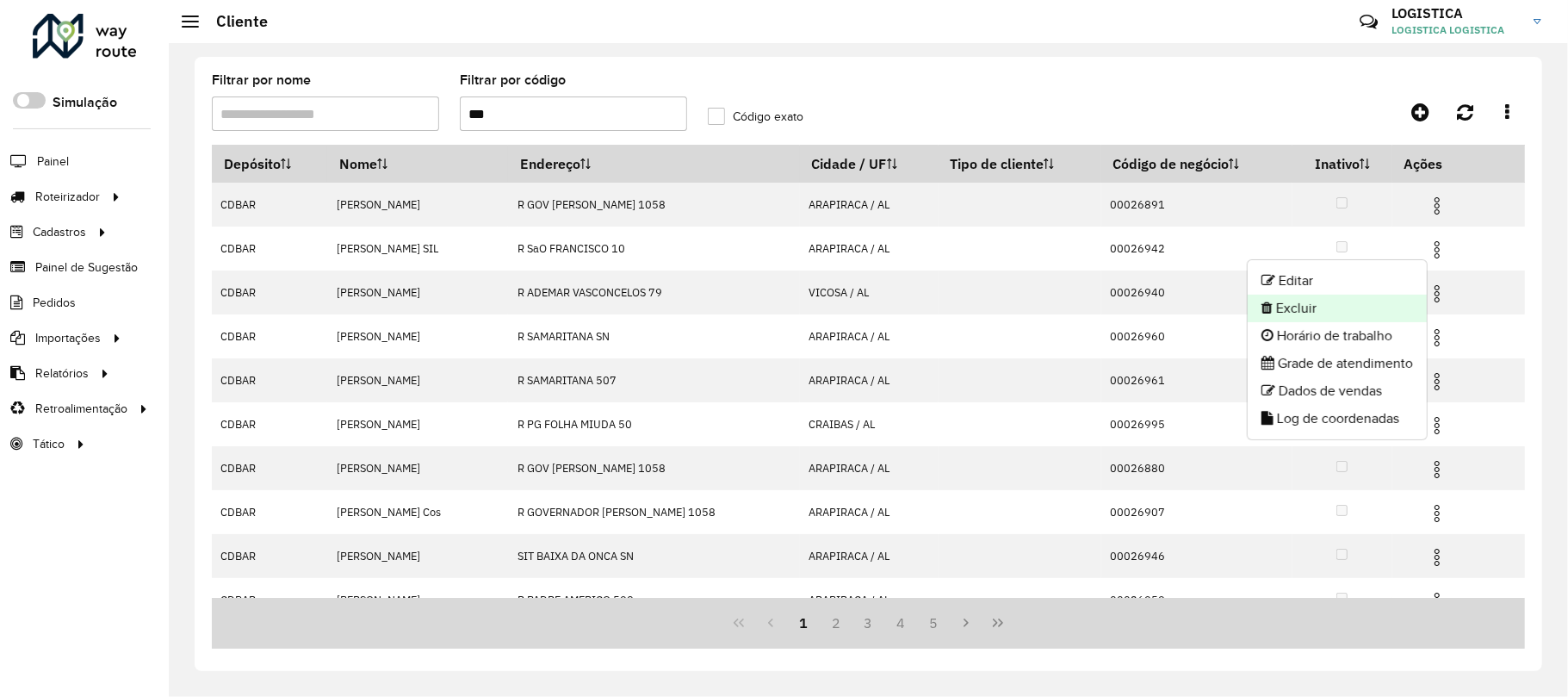
click at [1379, 301] on li "Excluir" at bounding box center [1337, 308] width 179 height 28
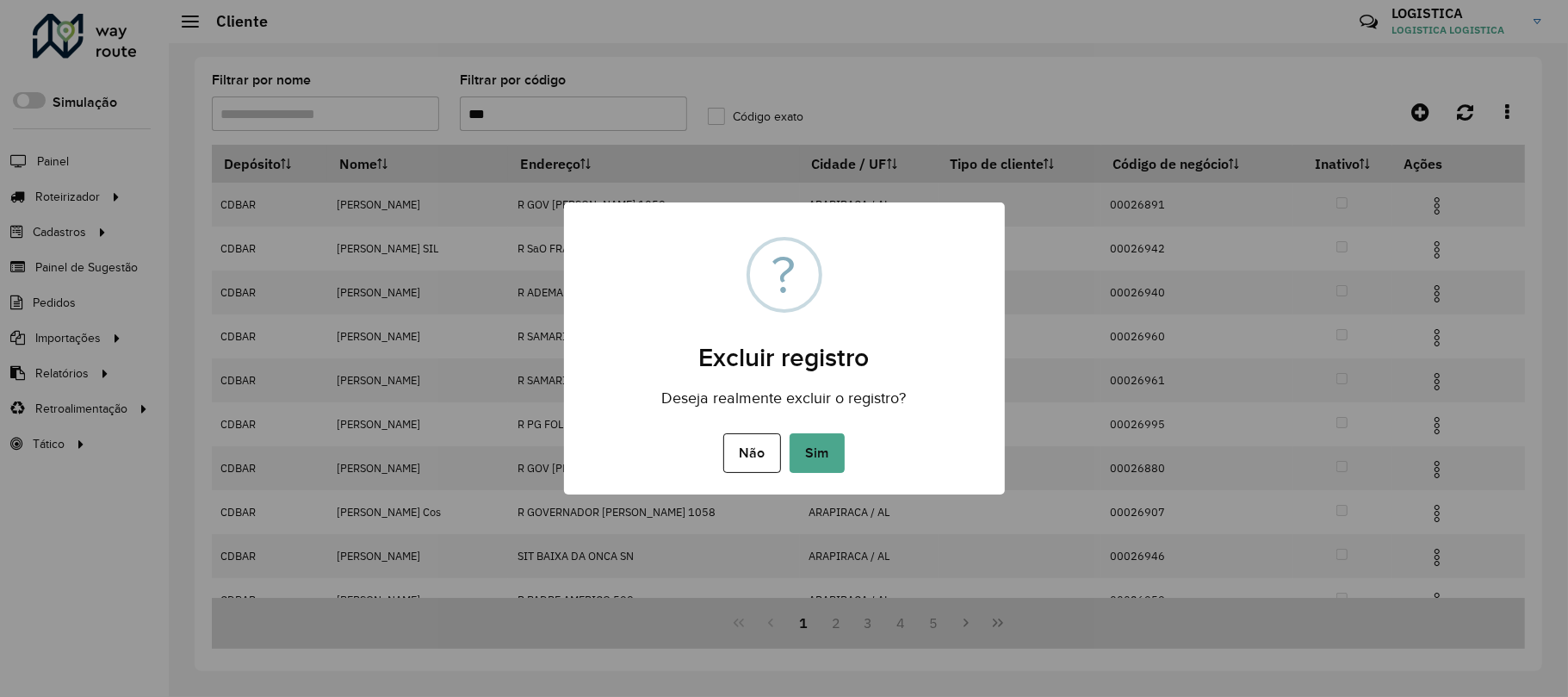
click at [790, 433] on button "Sim" at bounding box center [817, 453] width 55 height 40
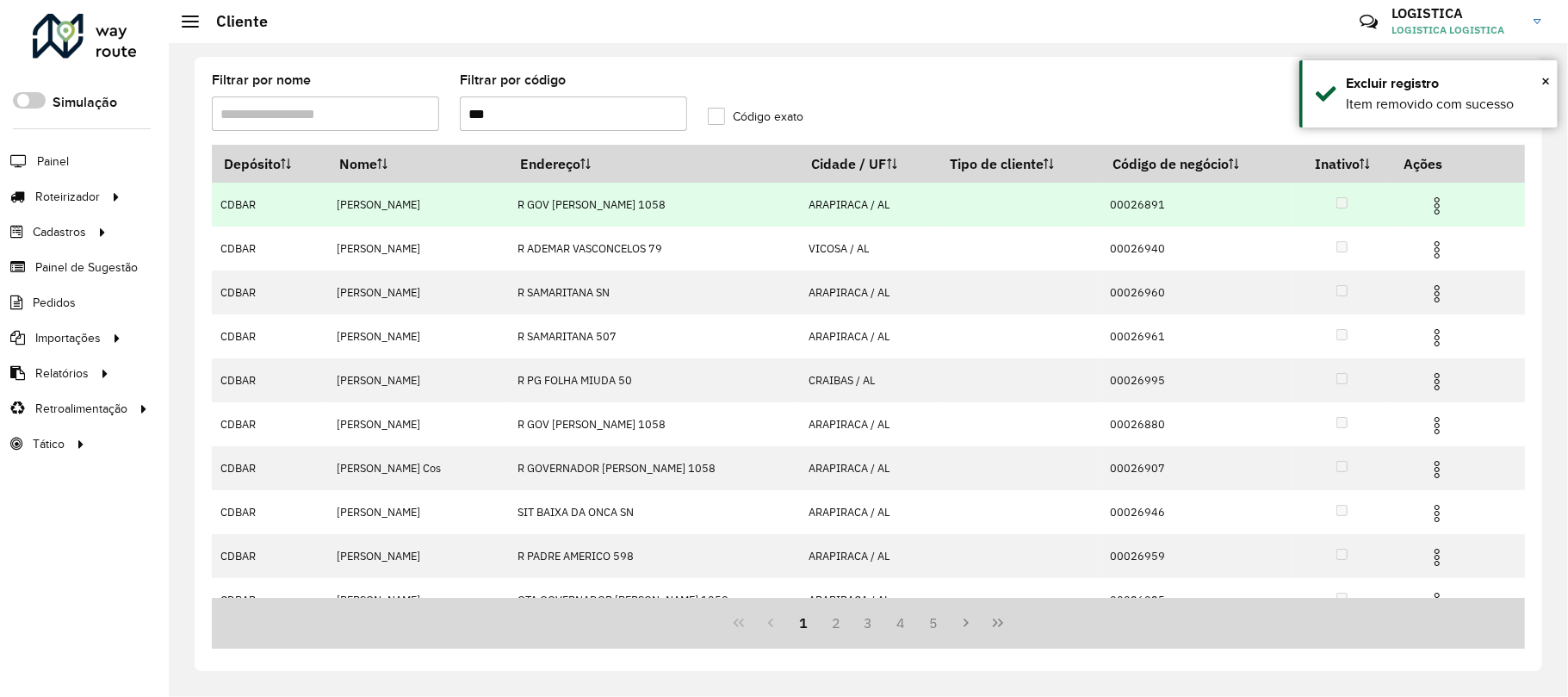
click at [1437, 210] on img at bounding box center [1437, 206] width 21 height 21
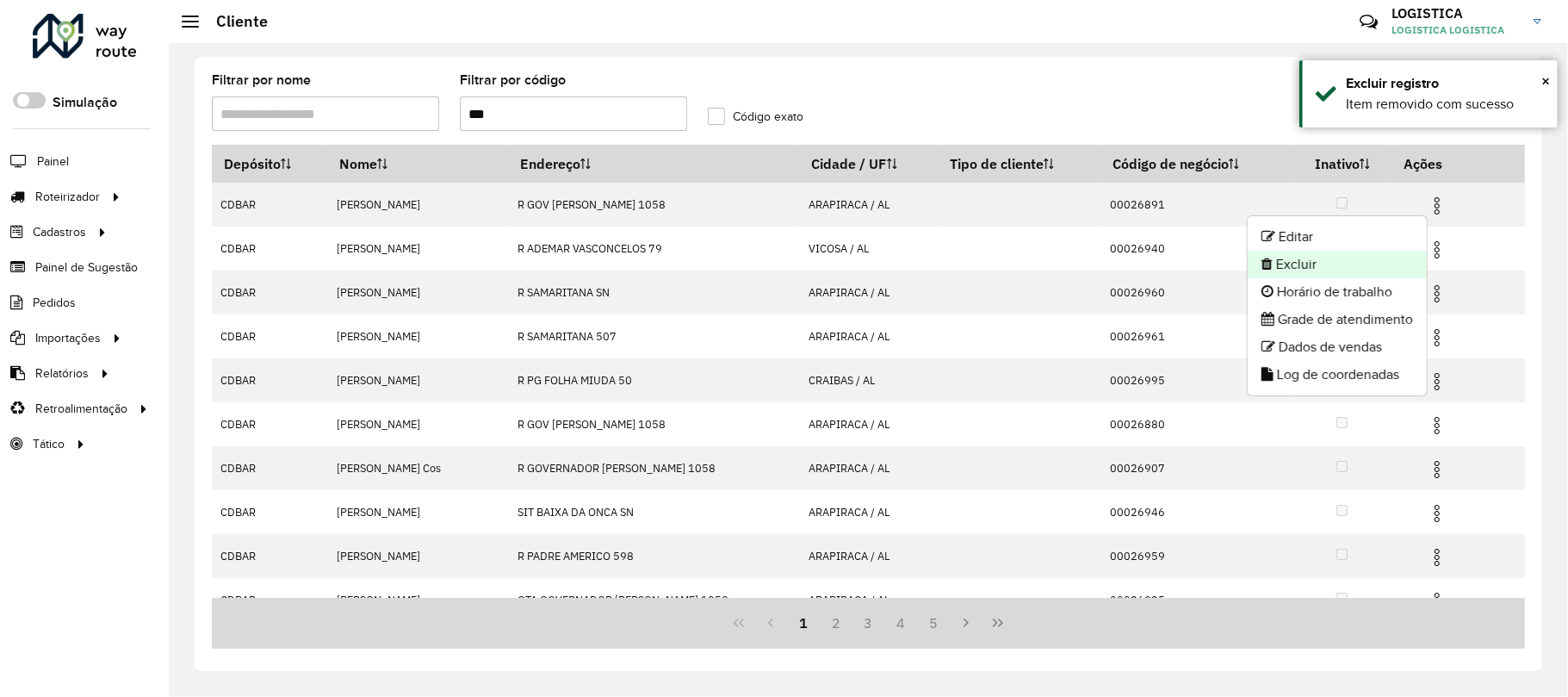
click at [1293, 265] on li "Excluir" at bounding box center [1337, 265] width 179 height 28
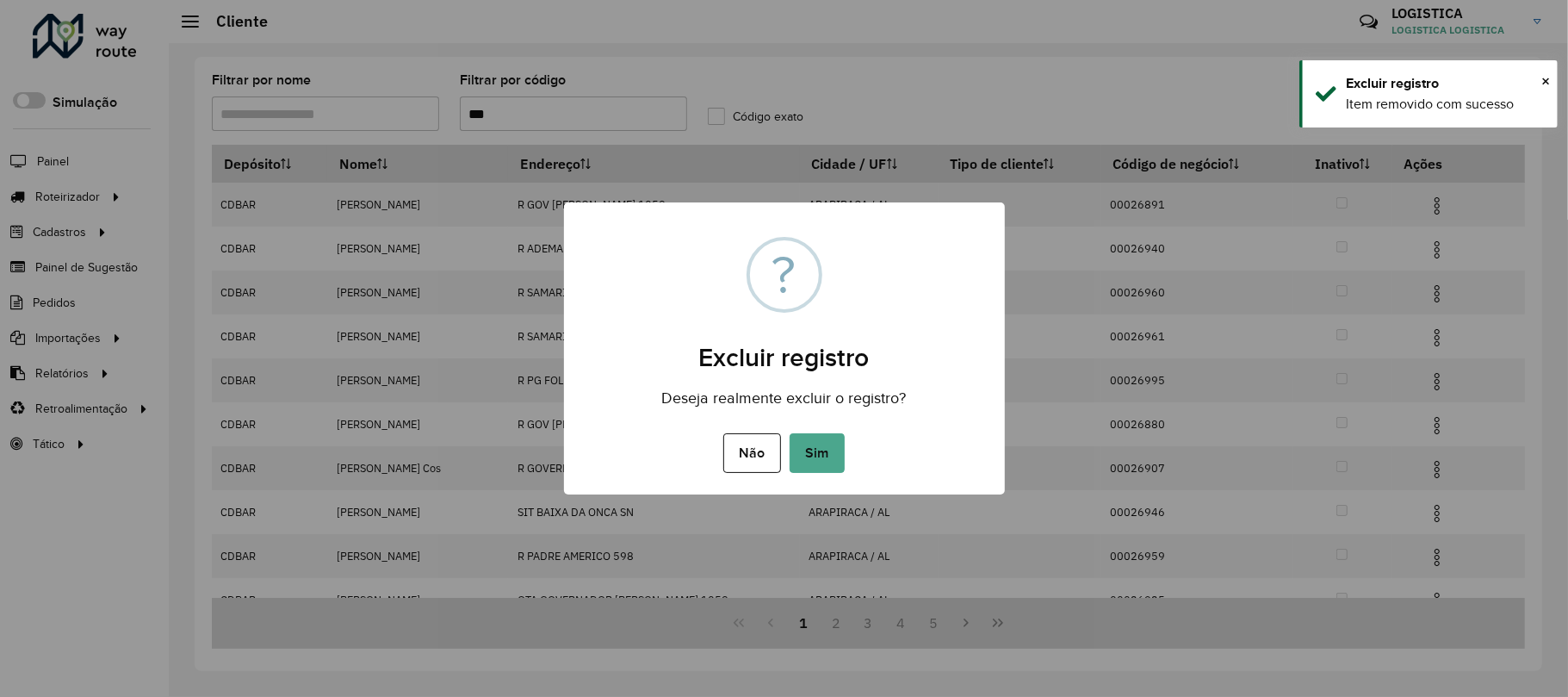
click at [790, 433] on button "Sim" at bounding box center [817, 453] width 55 height 40
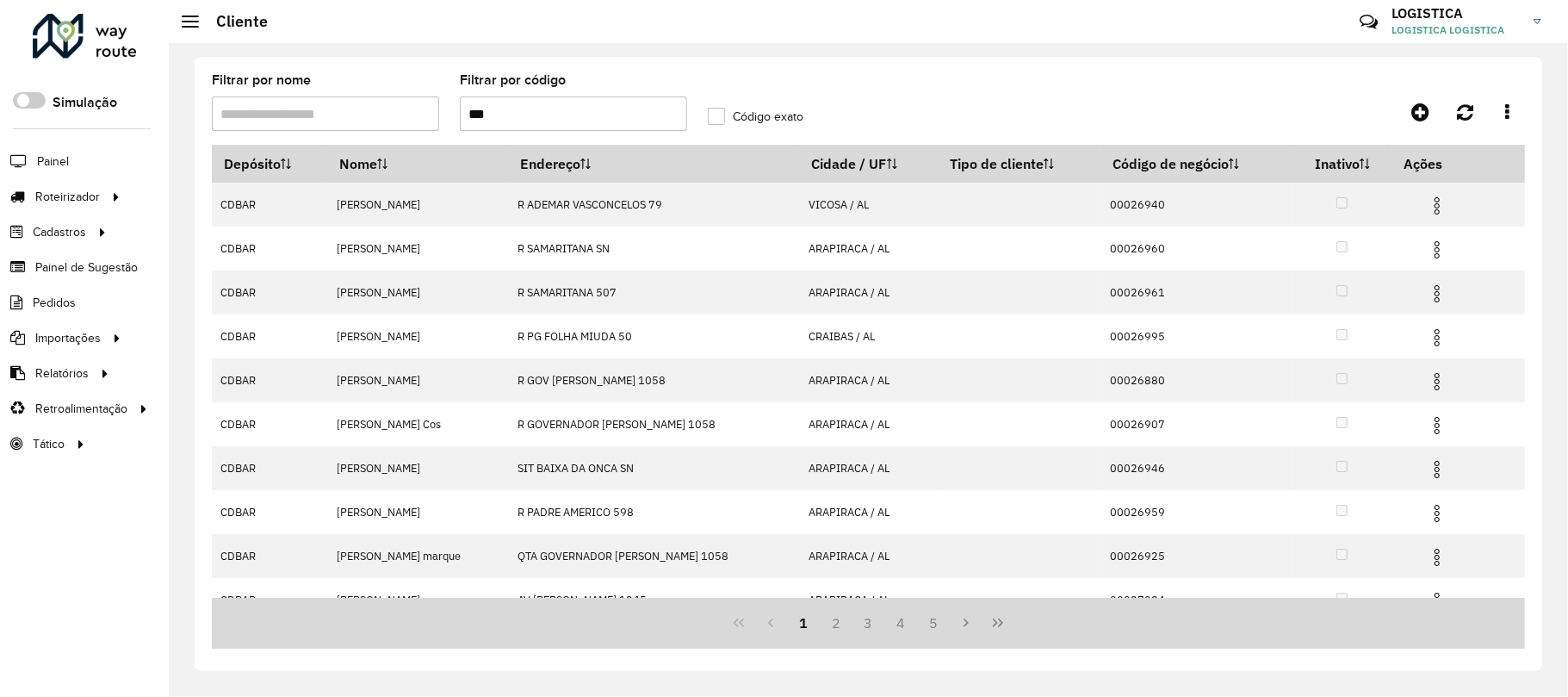
click at [1442, 342] on img at bounding box center [1437, 338] width 21 height 21
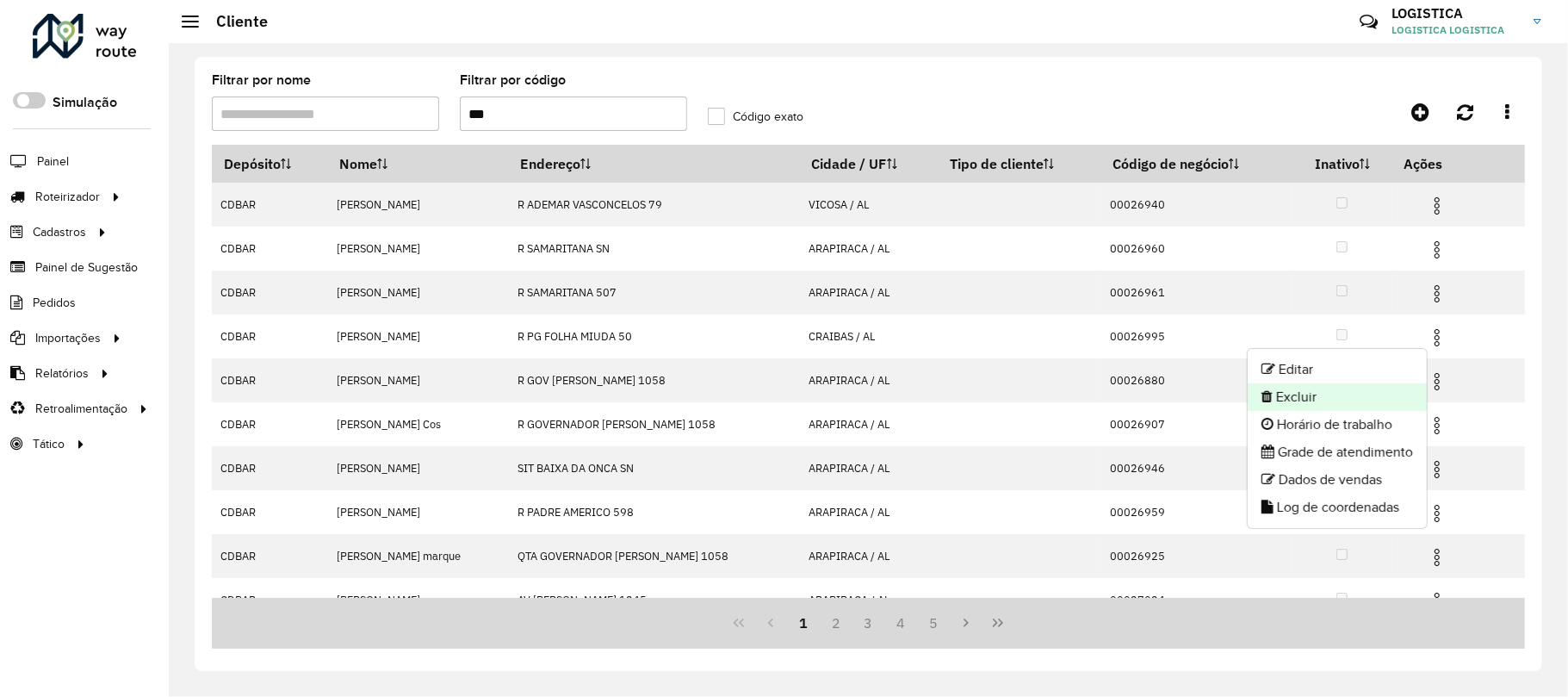
click at [1333, 393] on li "Excluir" at bounding box center [1337, 397] width 179 height 28
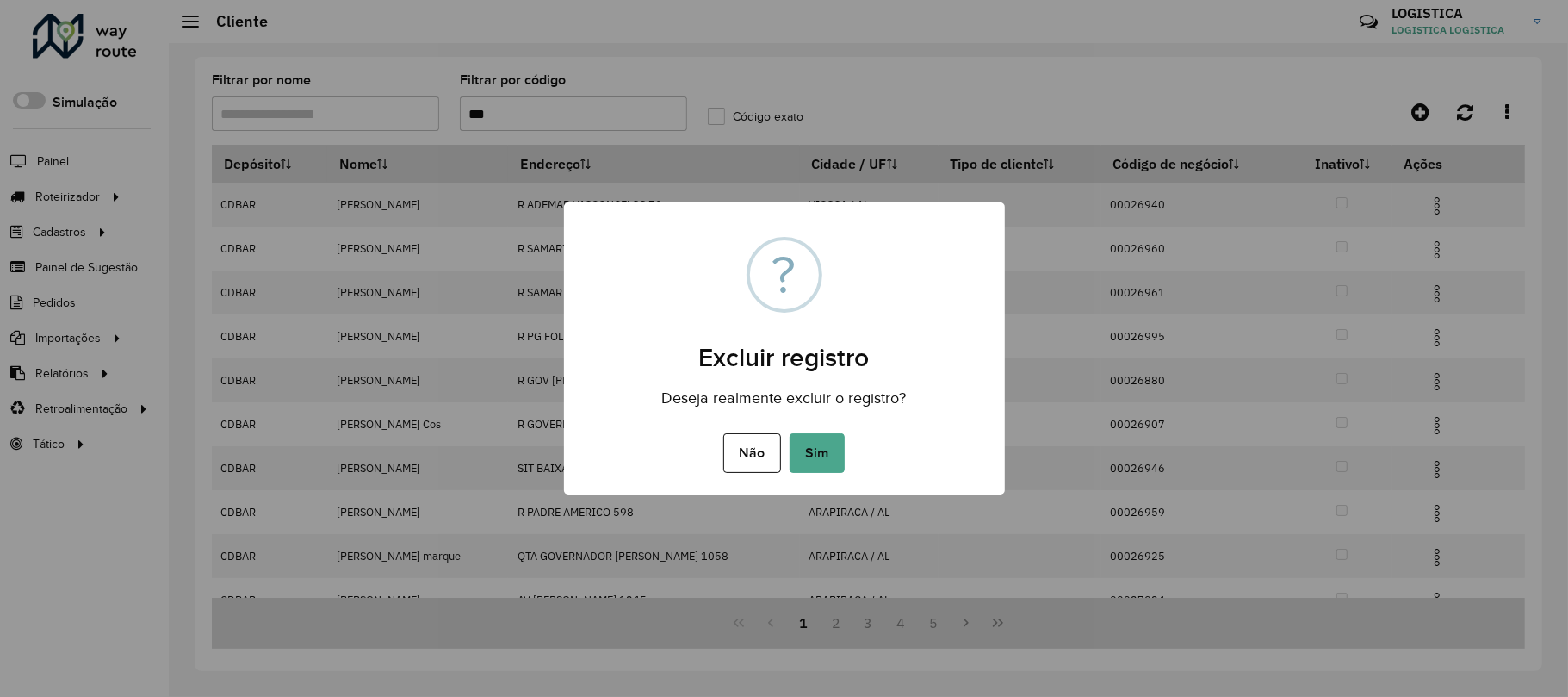
click at [790, 433] on button "Sim" at bounding box center [817, 453] width 55 height 40
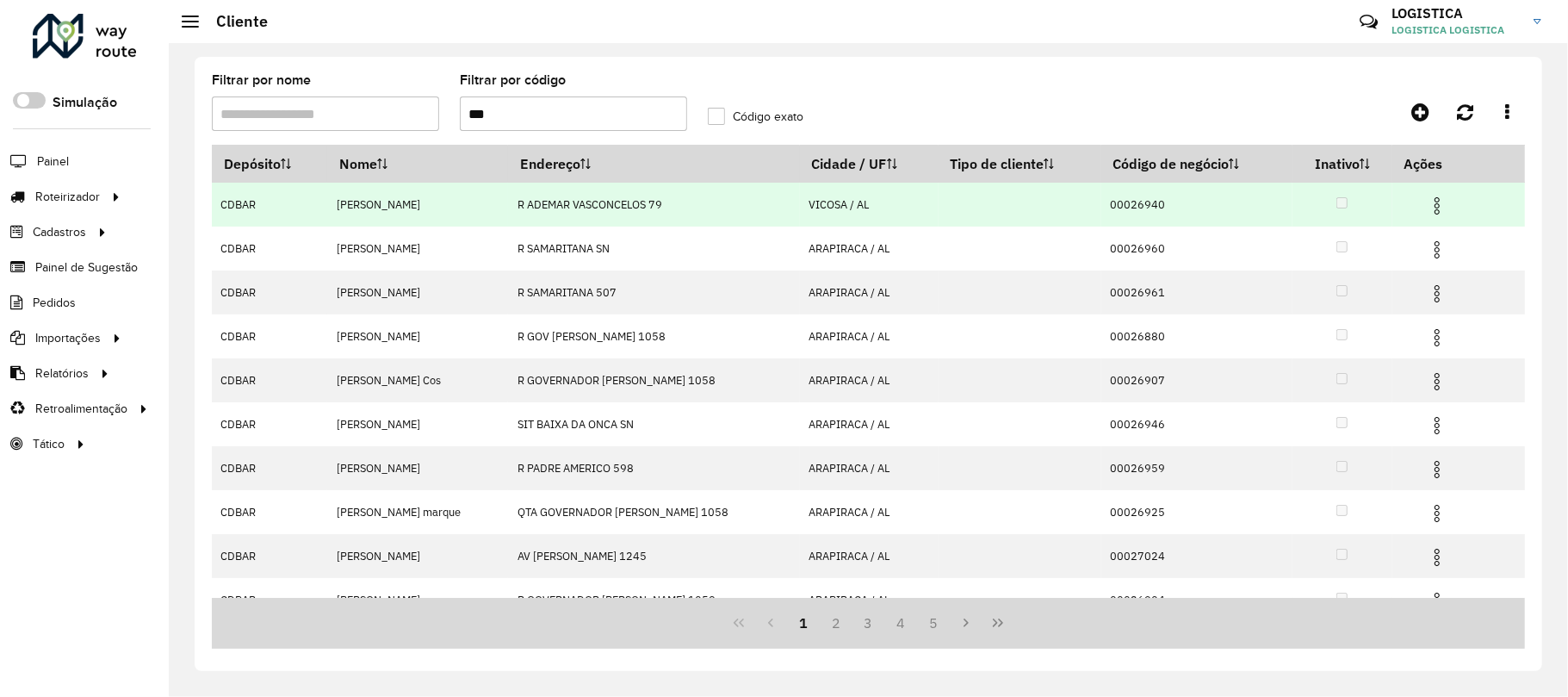
click at [1437, 208] on hb-app "Aguarde... Pop-up bloqueado! Seu navegador bloqueou automáticamente a abertura …" at bounding box center [784, 348] width 1568 height 697
click at [1437, 208] on img at bounding box center [1437, 206] width 21 height 21
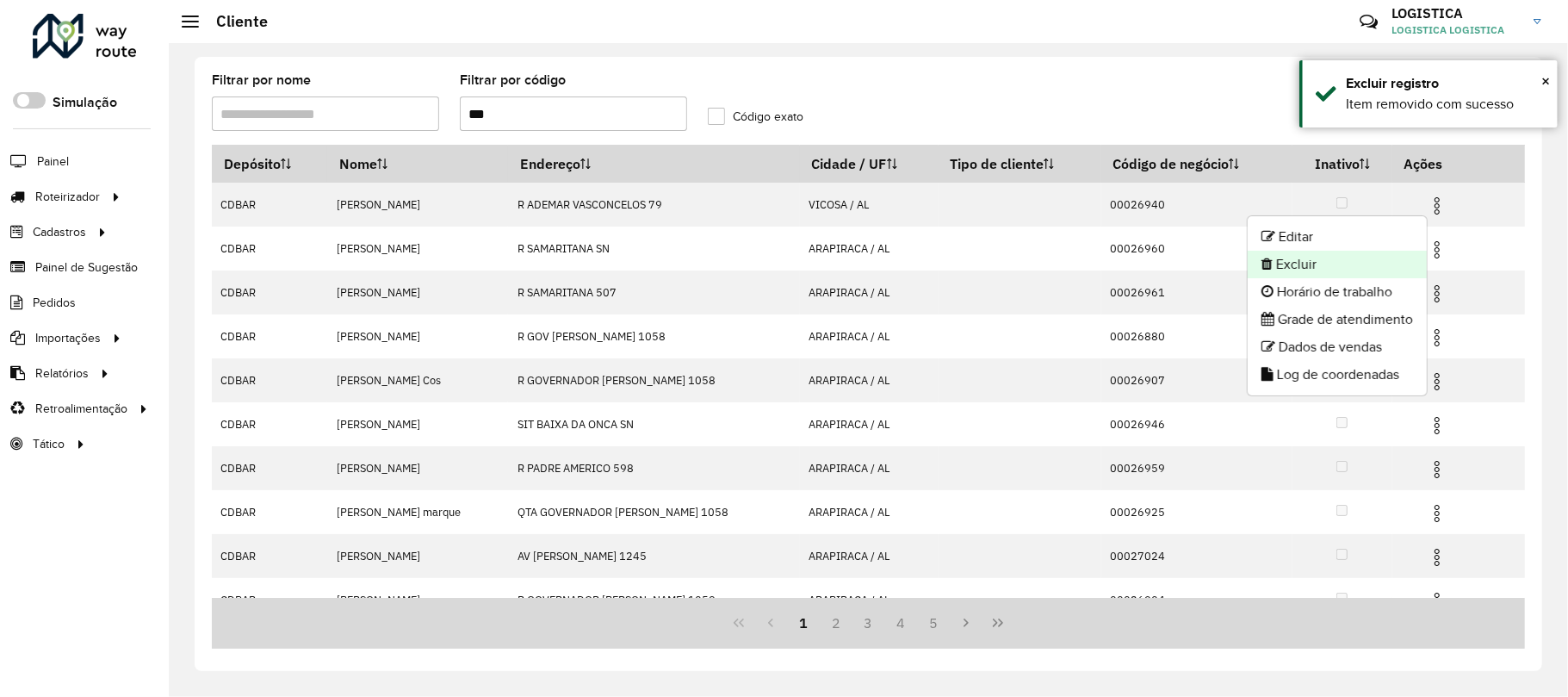
click at [1299, 264] on li "Excluir" at bounding box center [1337, 265] width 179 height 28
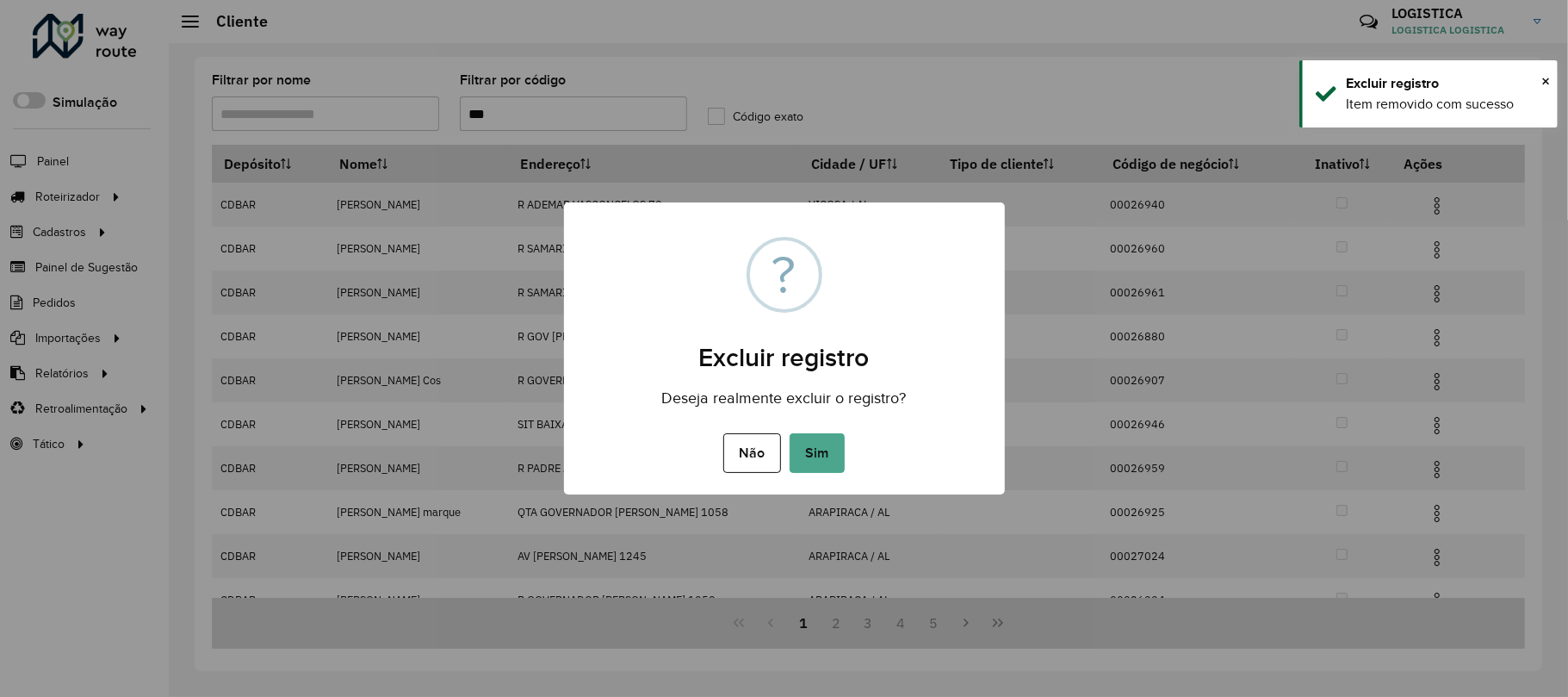
click at [790, 433] on button "Sim" at bounding box center [817, 453] width 55 height 40
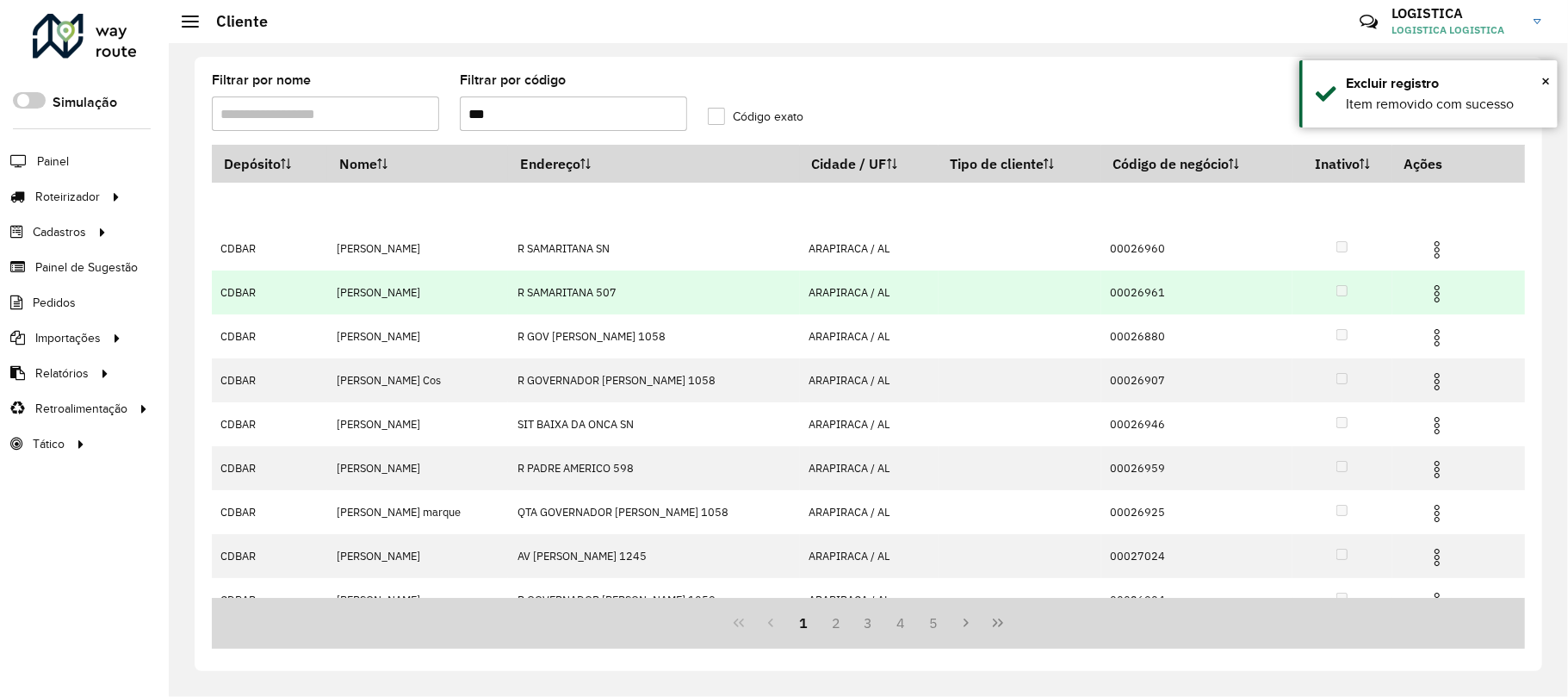
click at [1431, 285] on img at bounding box center [1437, 294] width 21 height 21
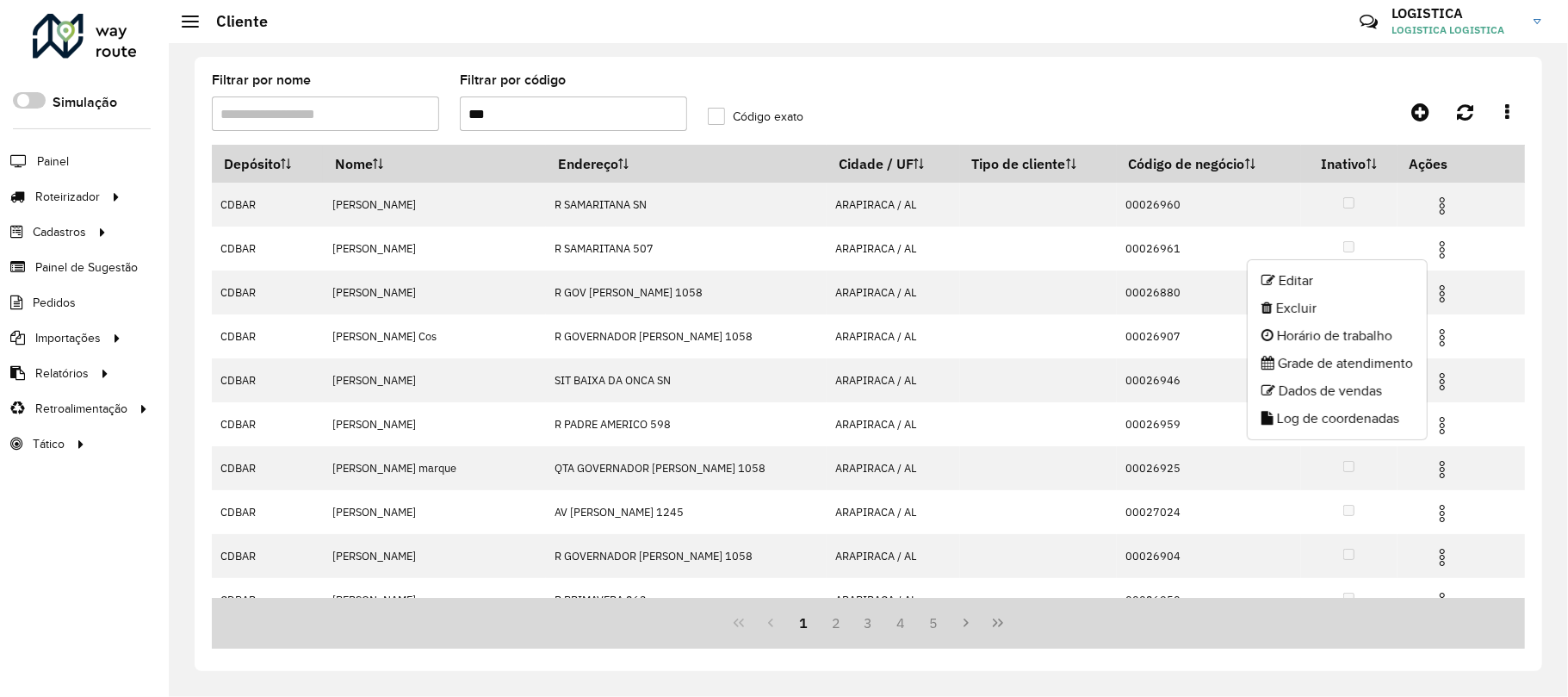
click at [1290, 310] on li "Excluir" at bounding box center [1337, 308] width 179 height 28
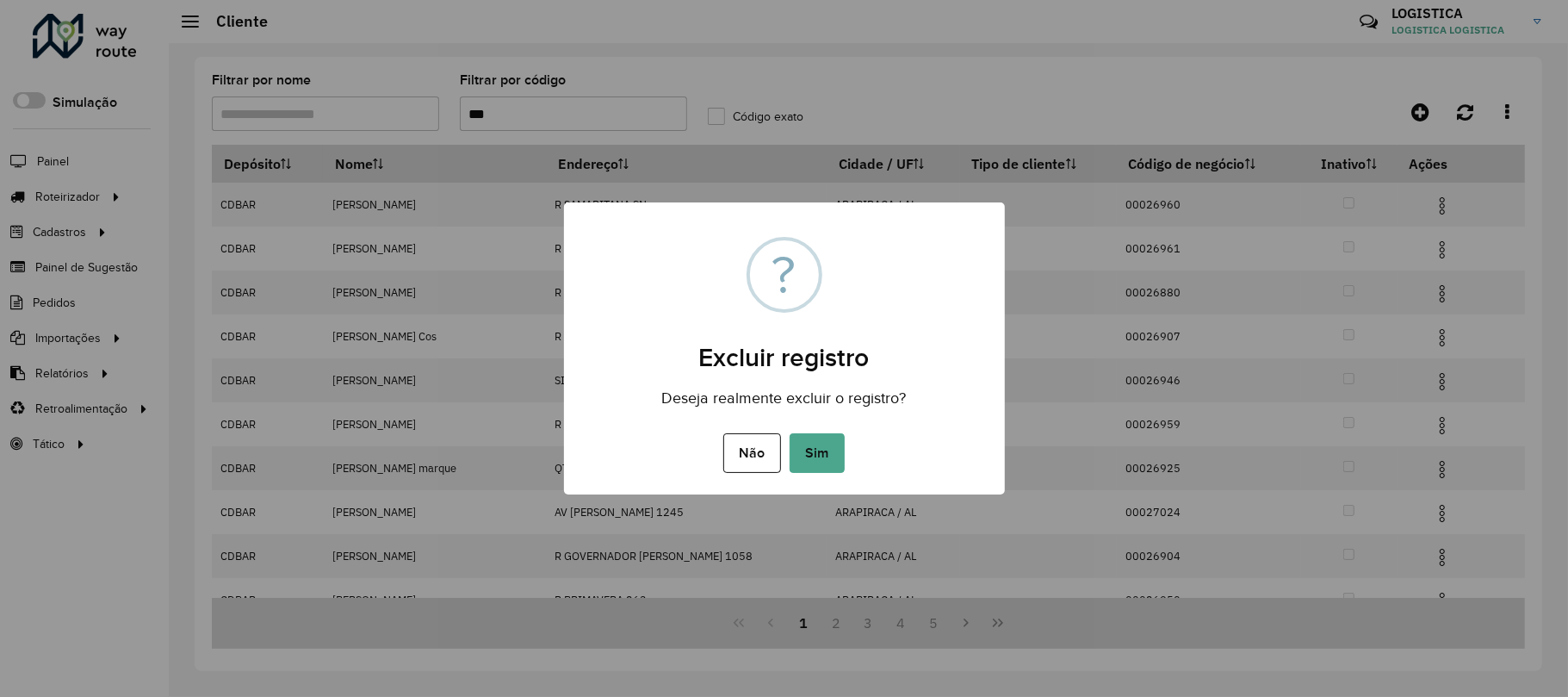
click at [790, 433] on button "Sim" at bounding box center [817, 453] width 55 height 40
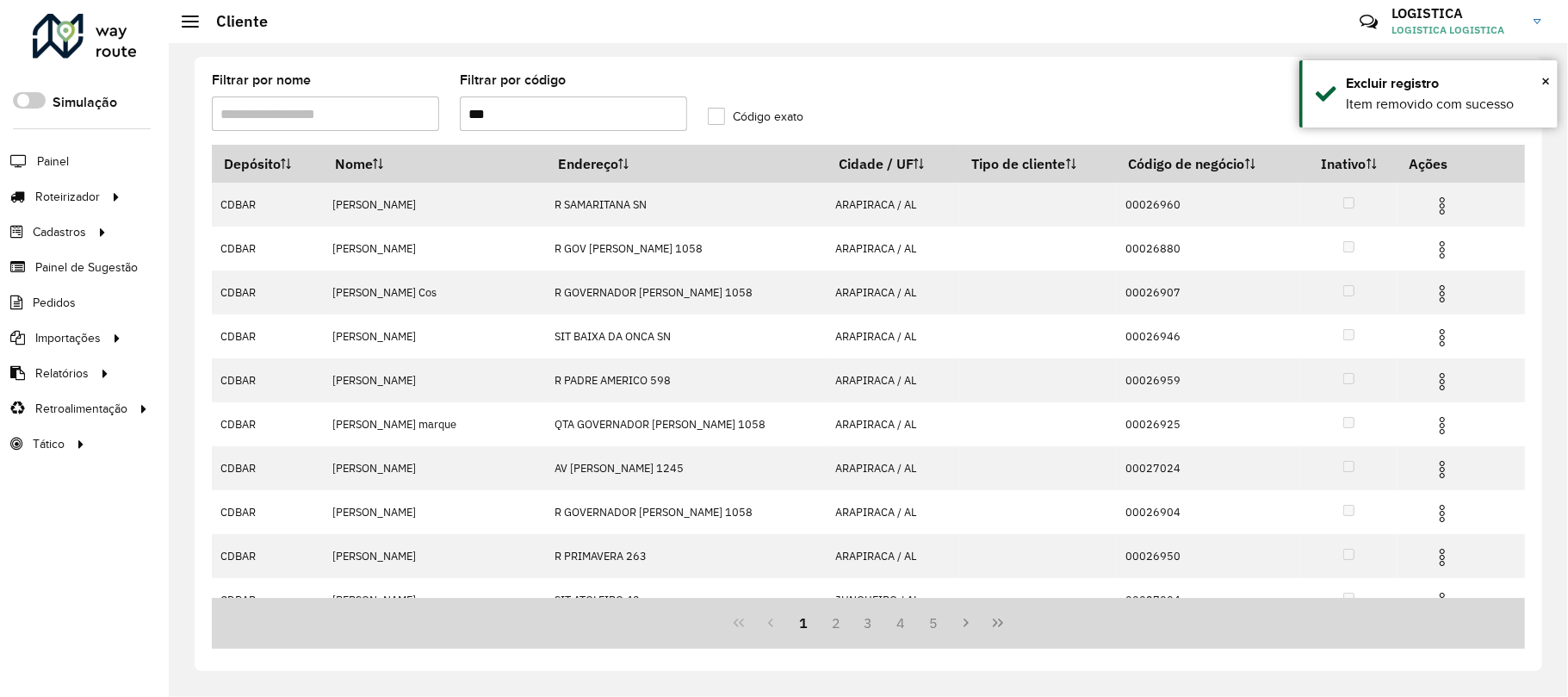
click at [1437, 208] on img at bounding box center [1443, 206] width 21 height 21
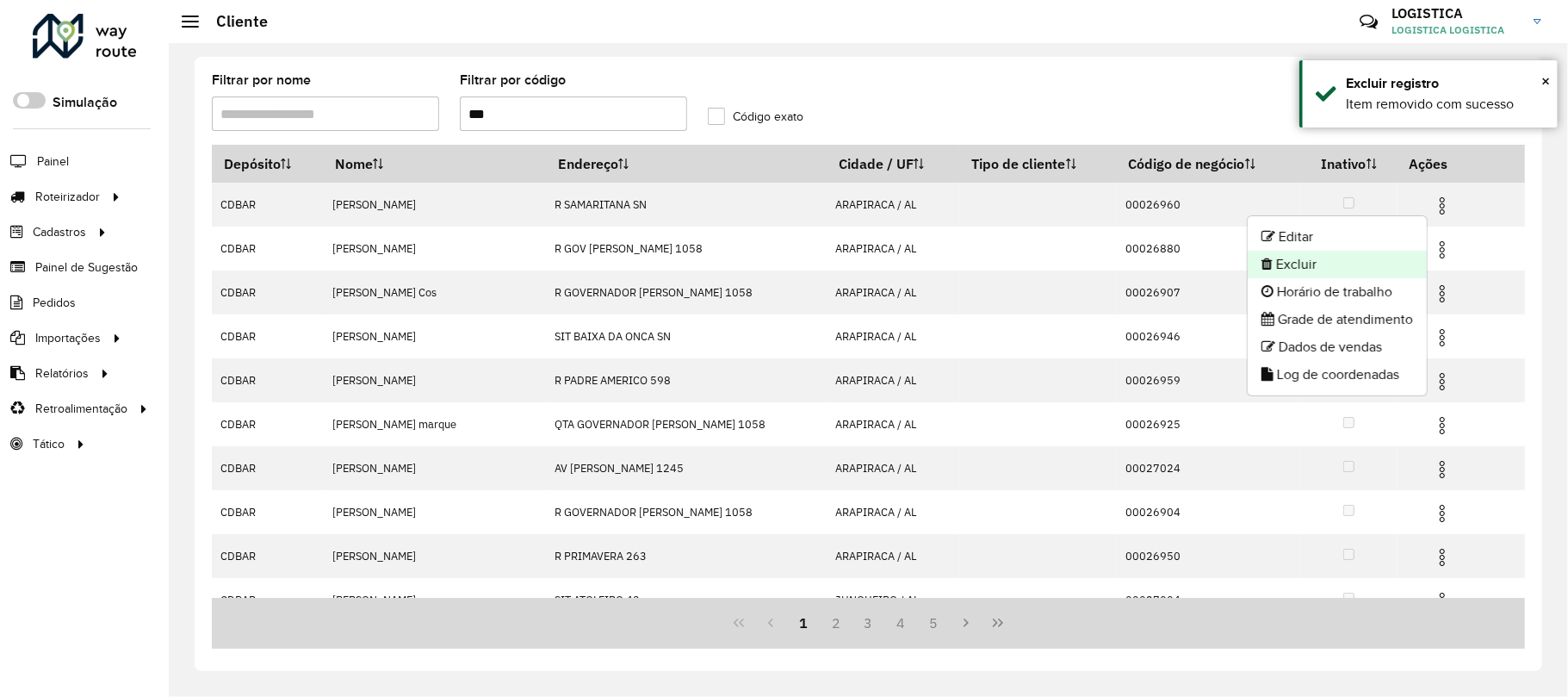
click at [1312, 257] on li "Excluir" at bounding box center [1337, 265] width 179 height 28
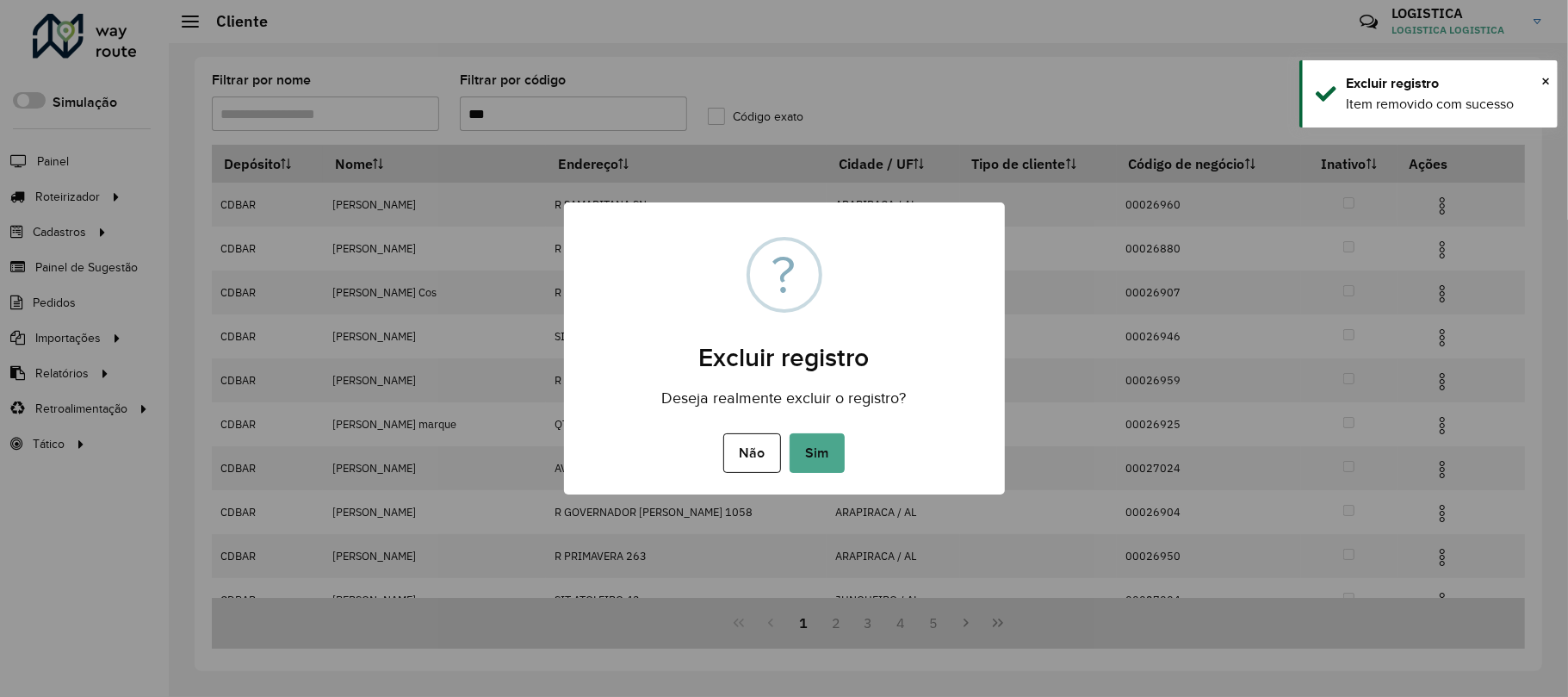
click at [790, 433] on button "Sim" at bounding box center [817, 453] width 55 height 40
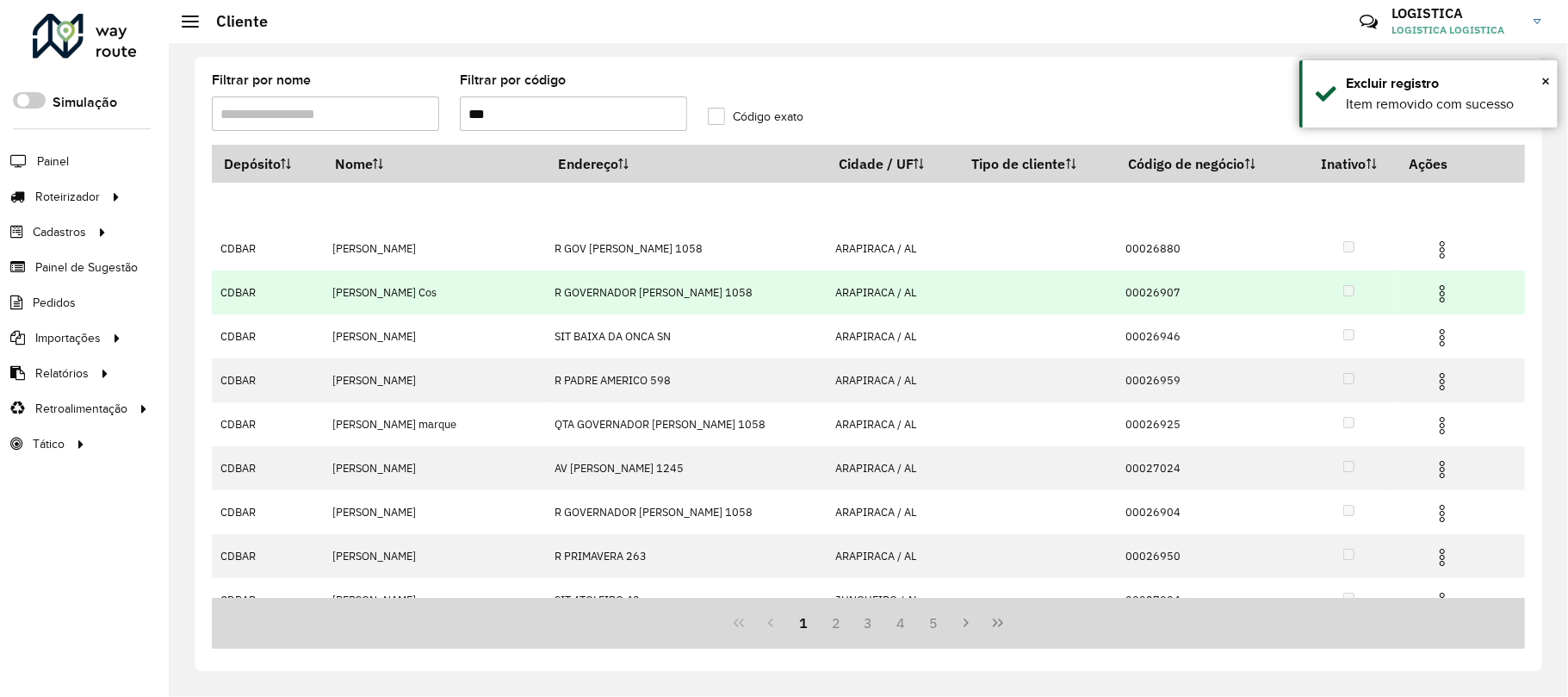
click at [0, 0] on div "Aguarde..." at bounding box center [0, 0] width 0 height 0
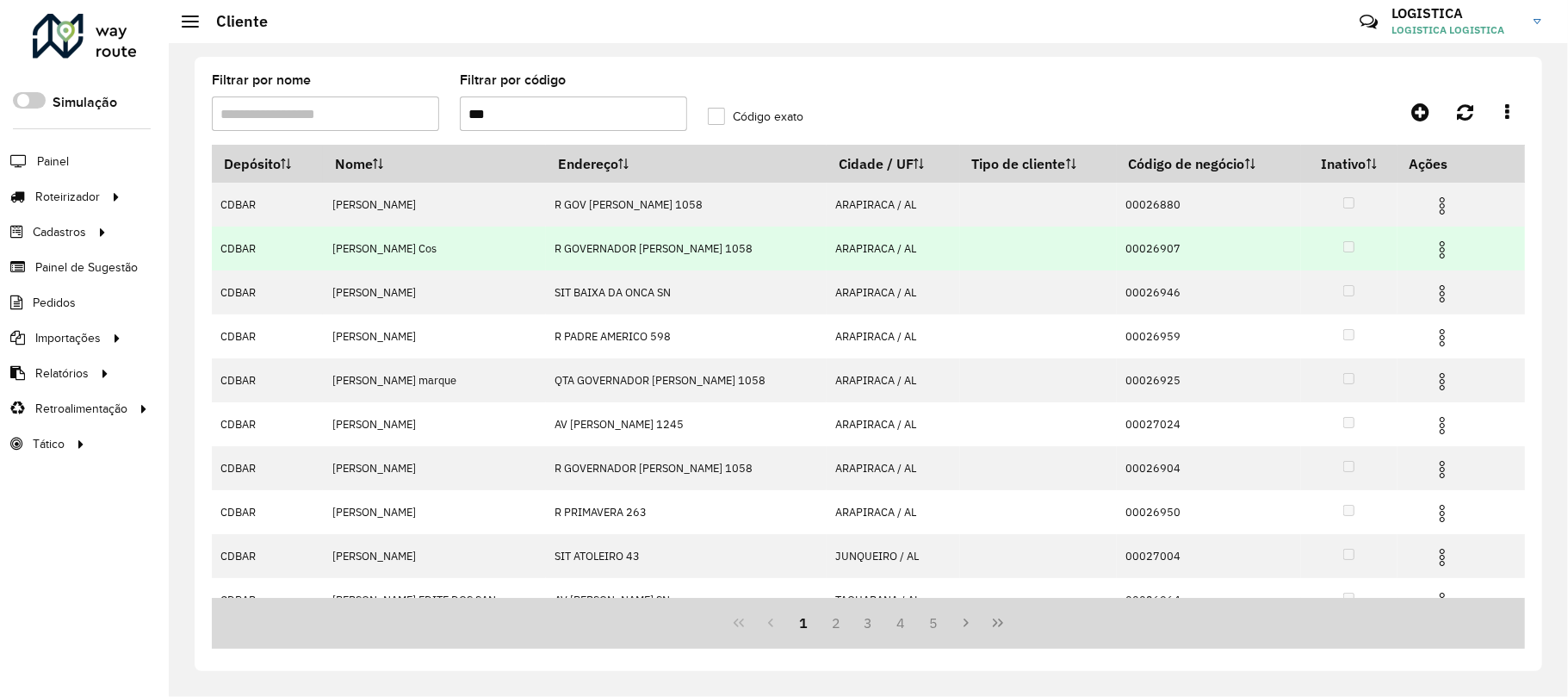
click at [1437, 298] on img at bounding box center [1443, 294] width 21 height 21
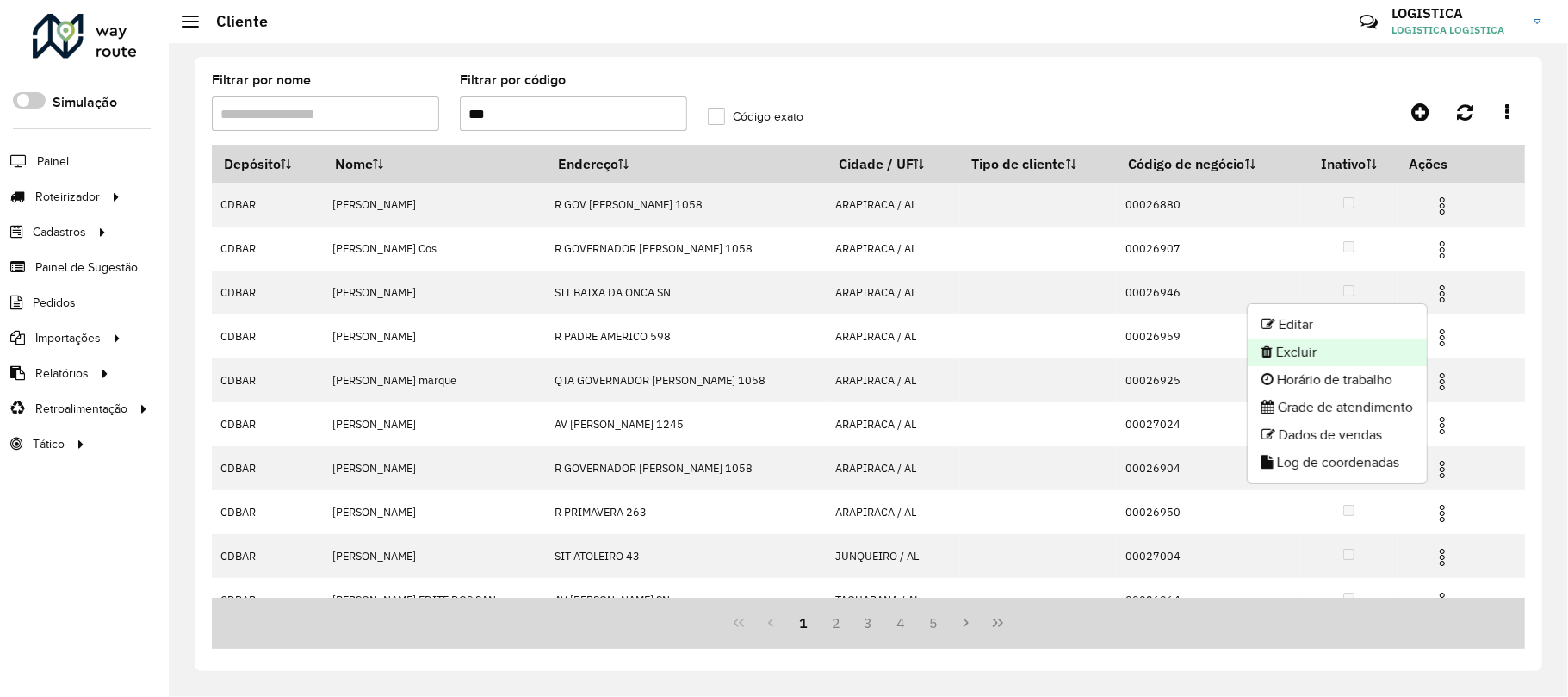
click at [1317, 357] on li "Excluir" at bounding box center [1337, 352] width 179 height 28
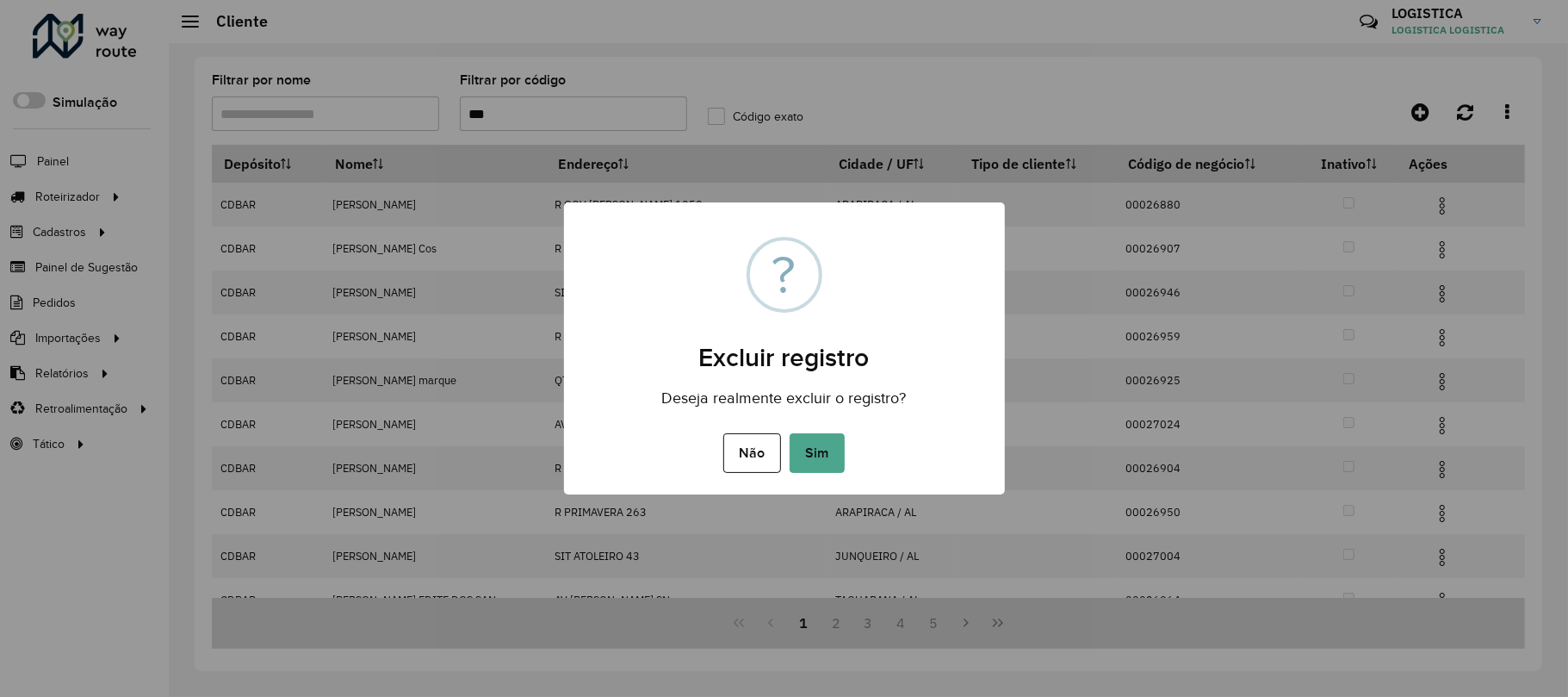
click at [790, 433] on button "Sim" at bounding box center [817, 453] width 55 height 40
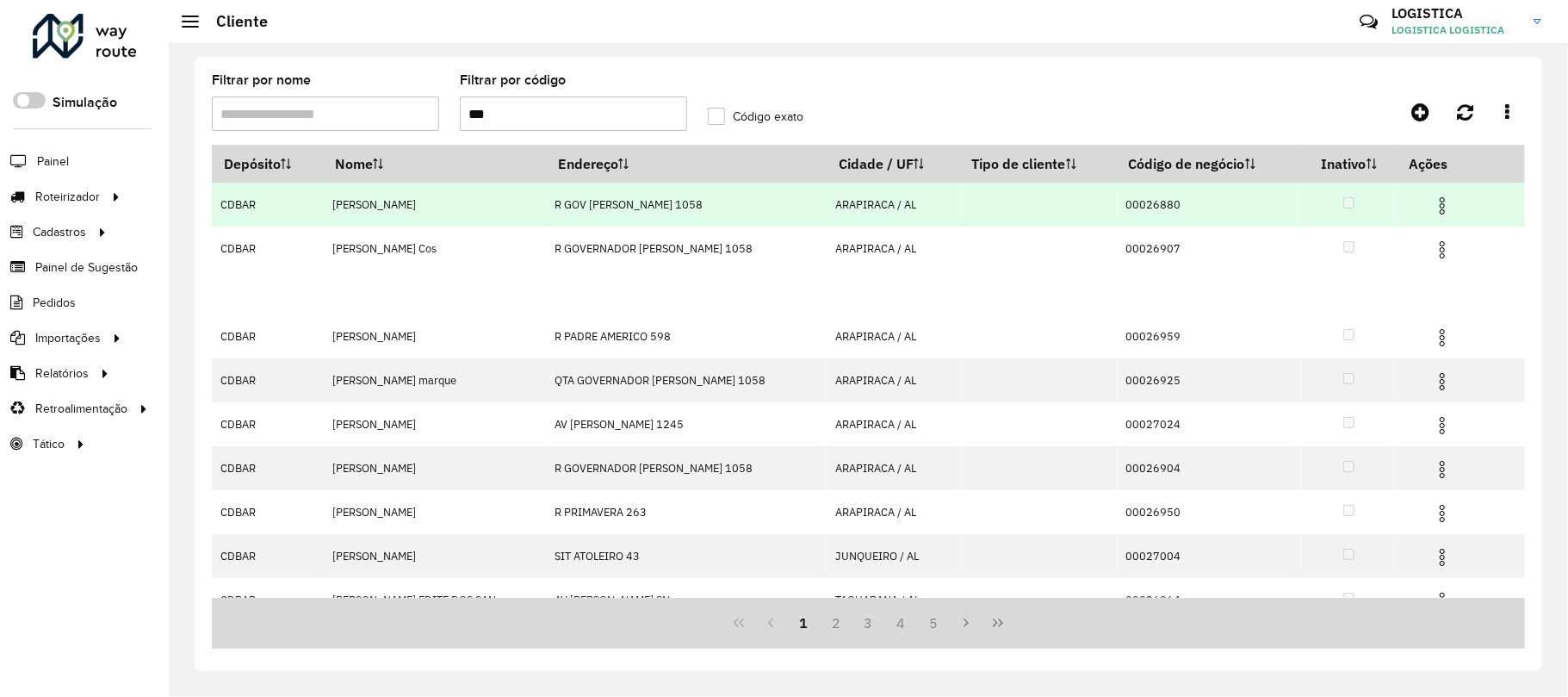
click at [1441, 211] on img at bounding box center [1443, 206] width 21 height 21
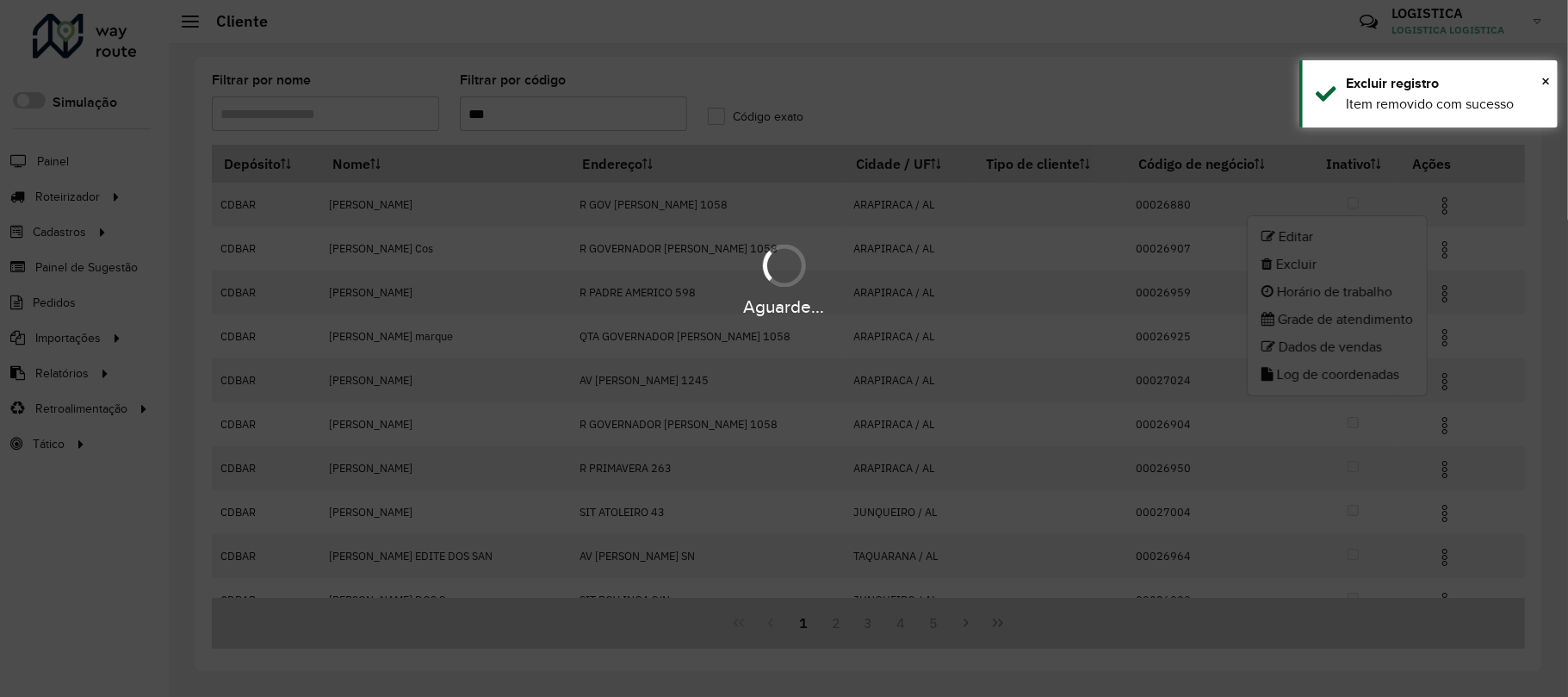
click at [1309, 267] on body "Aguarde... Pop-up bloqueado! Seu navegador bloqueou automáticamente a abertura …" at bounding box center [784, 348] width 1568 height 697
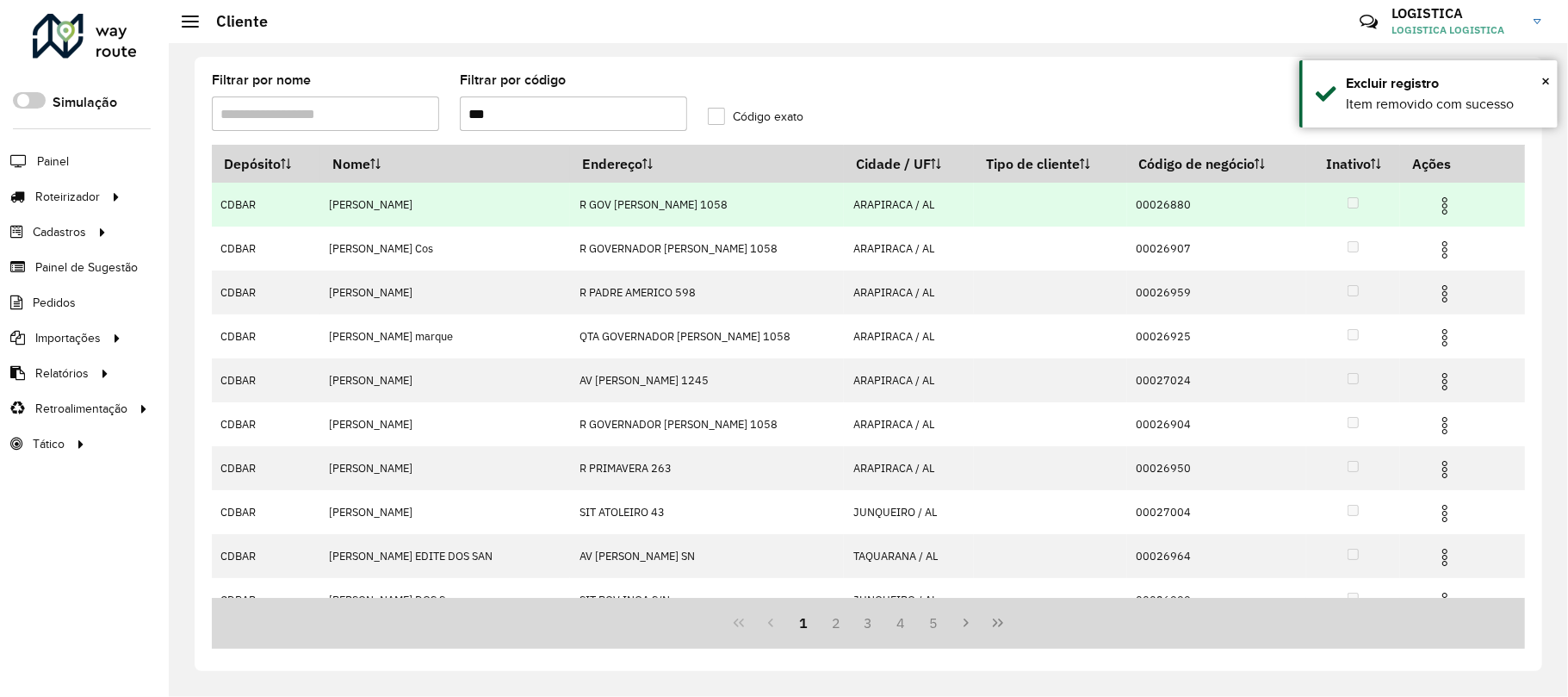
click at [1437, 211] on img at bounding box center [1445, 206] width 21 height 21
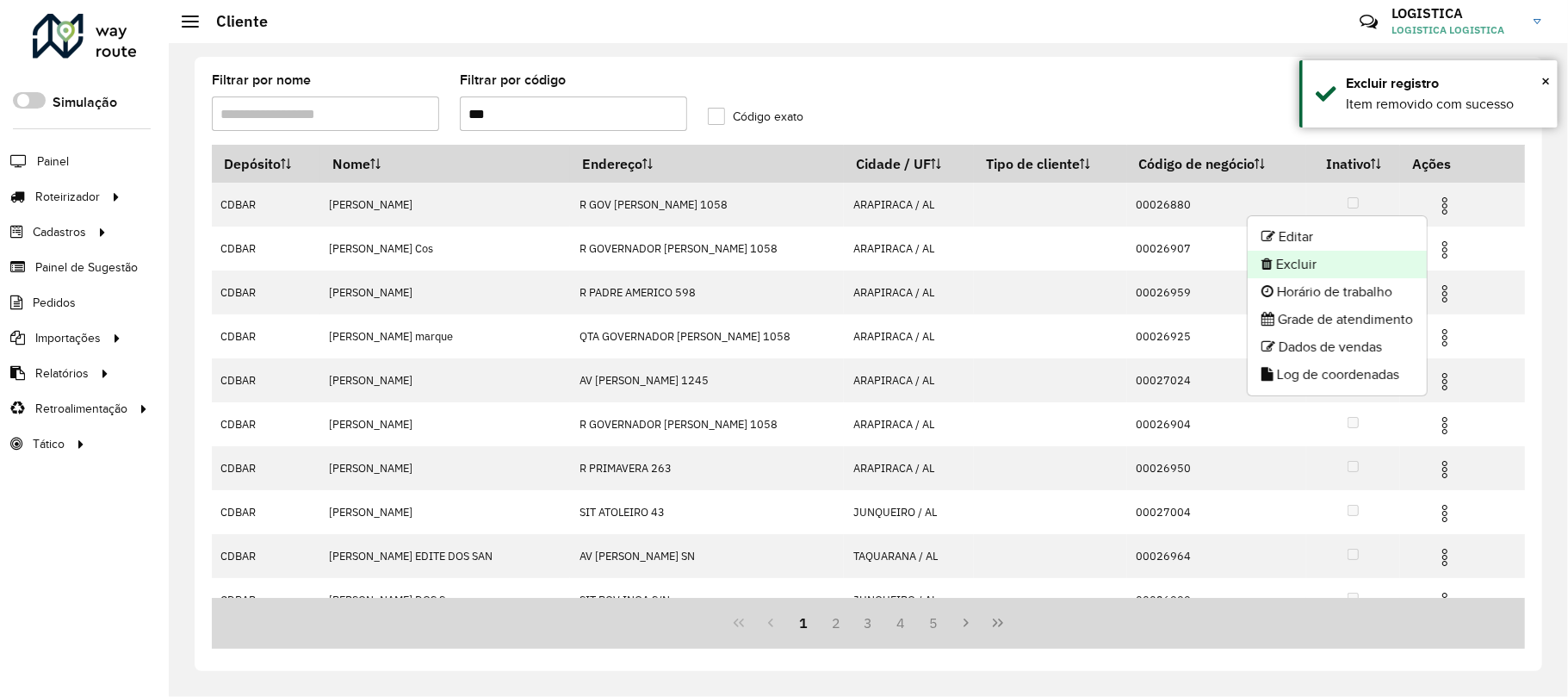
click at [1392, 263] on li "Excluir" at bounding box center [1337, 265] width 179 height 28
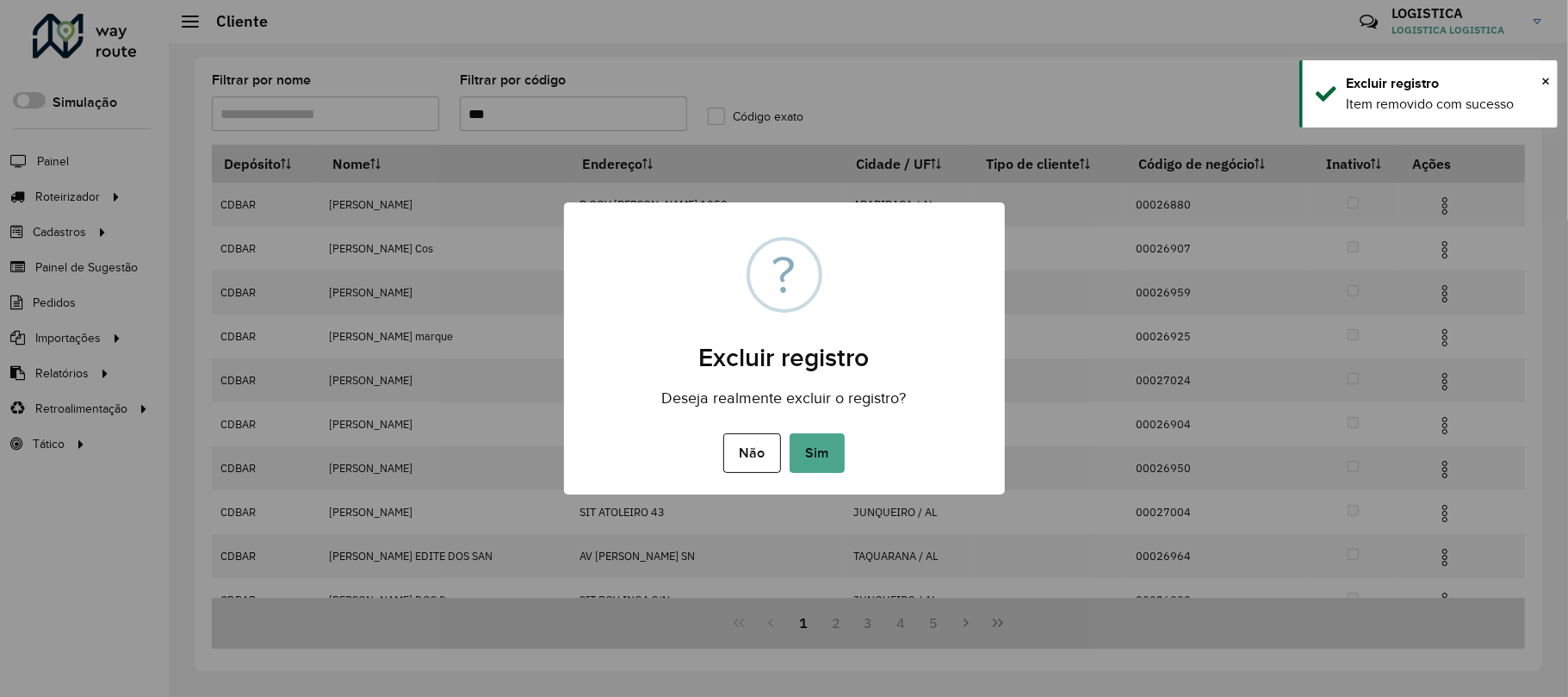
click at [790, 433] on button "Sim" at bounding box center [817, 453] width 55 height 40
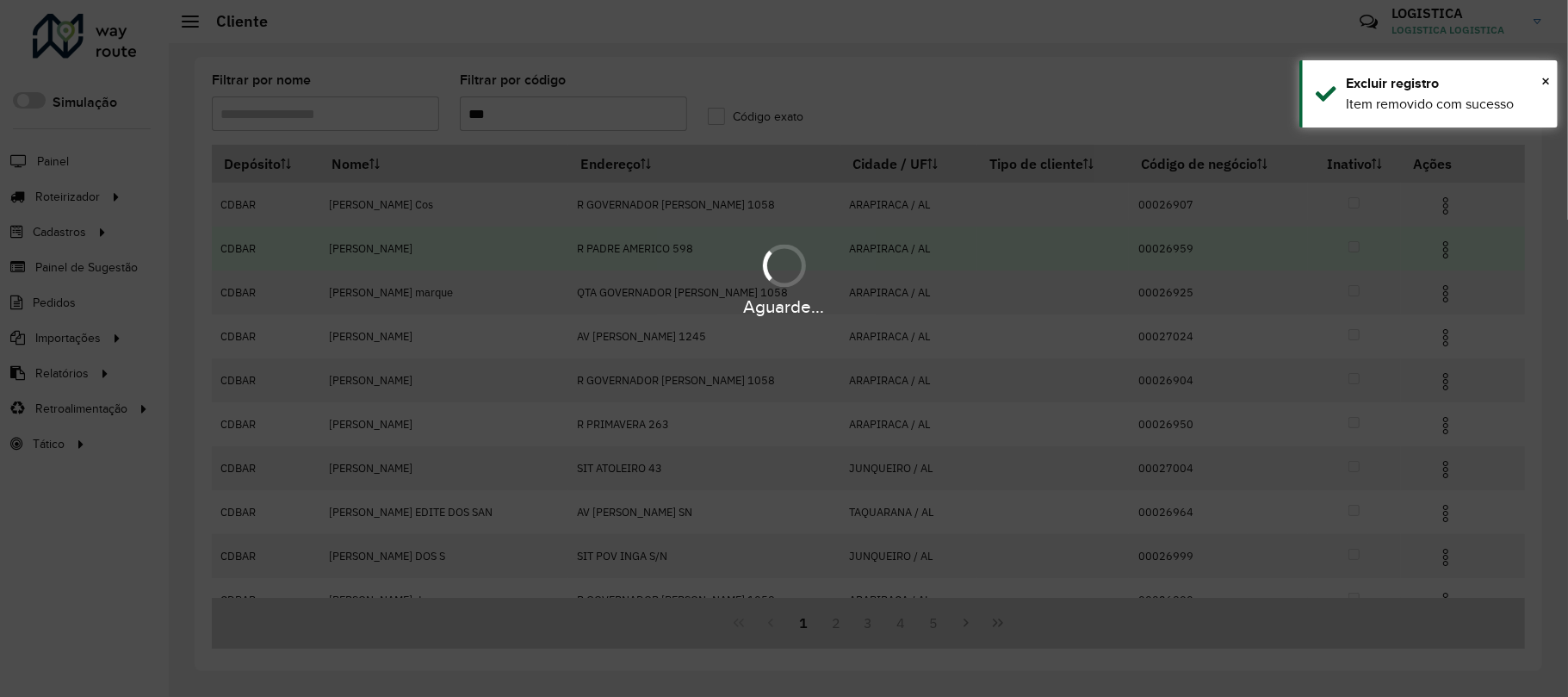
click at [1435, 292] on div "Aguarde..." at bounding box center [784, 278] width 1568 height 82
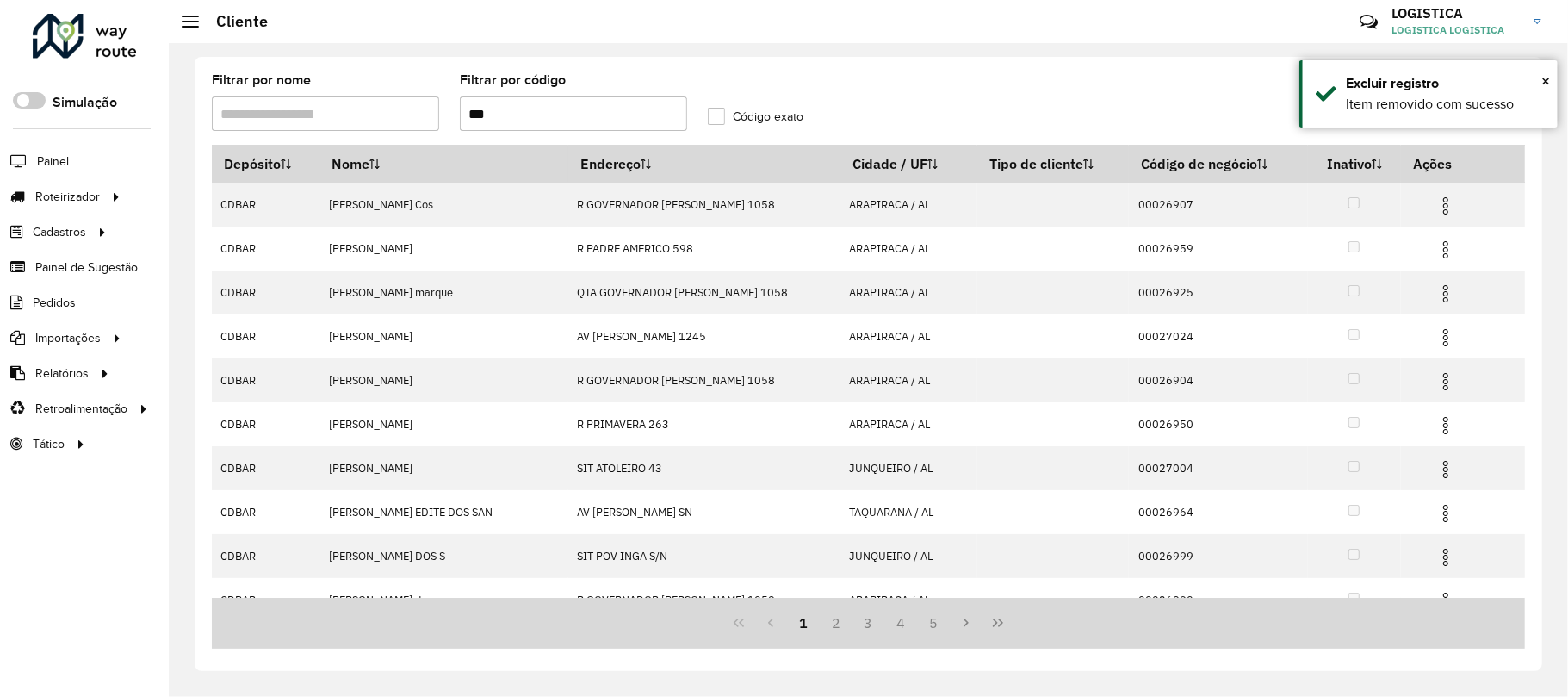
click at [1437, 297] on img at bounding box center [1446, 294] width 21 height 21
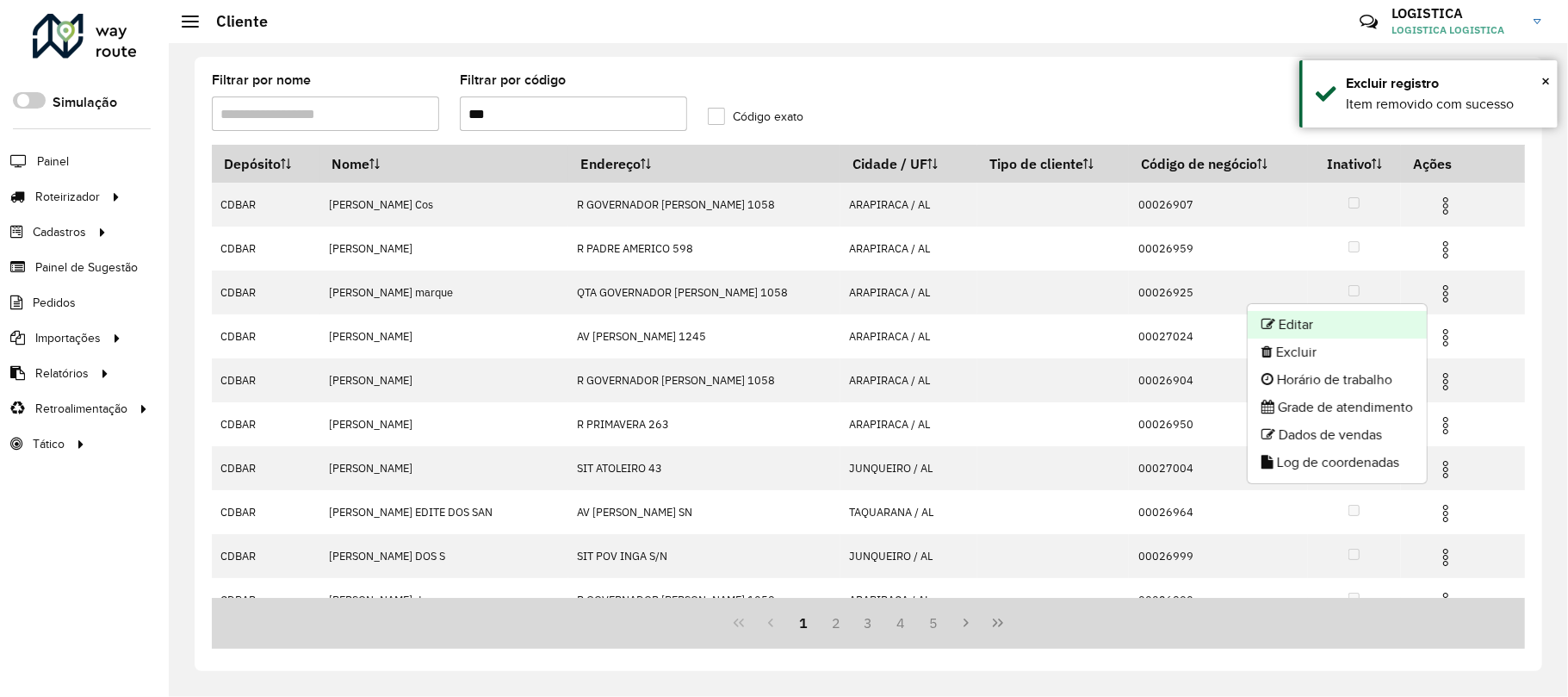
click at [1390, 338] on li "Editar" at bounding box center [1337, 325] width 179 height 28
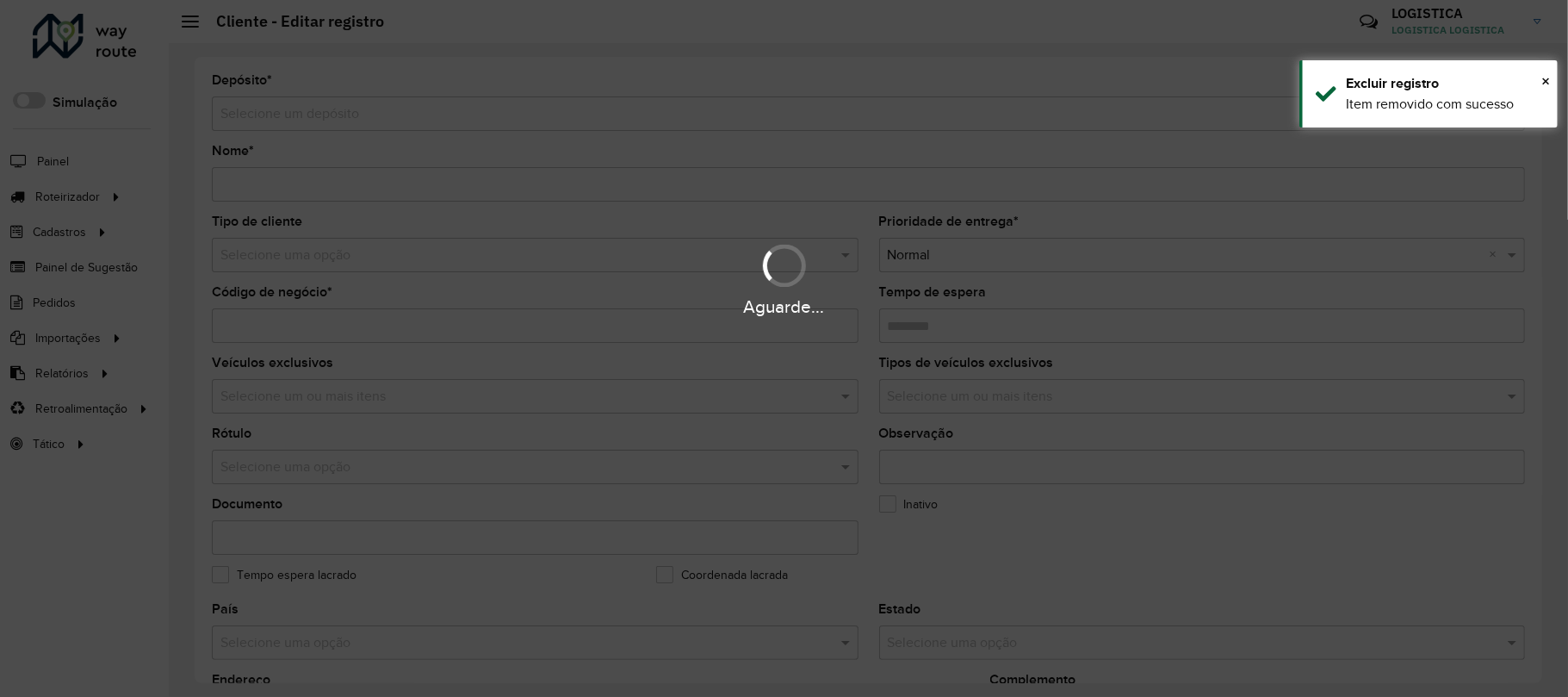
type input "**********"
type input "********"
type input "**********"
type input "*********"
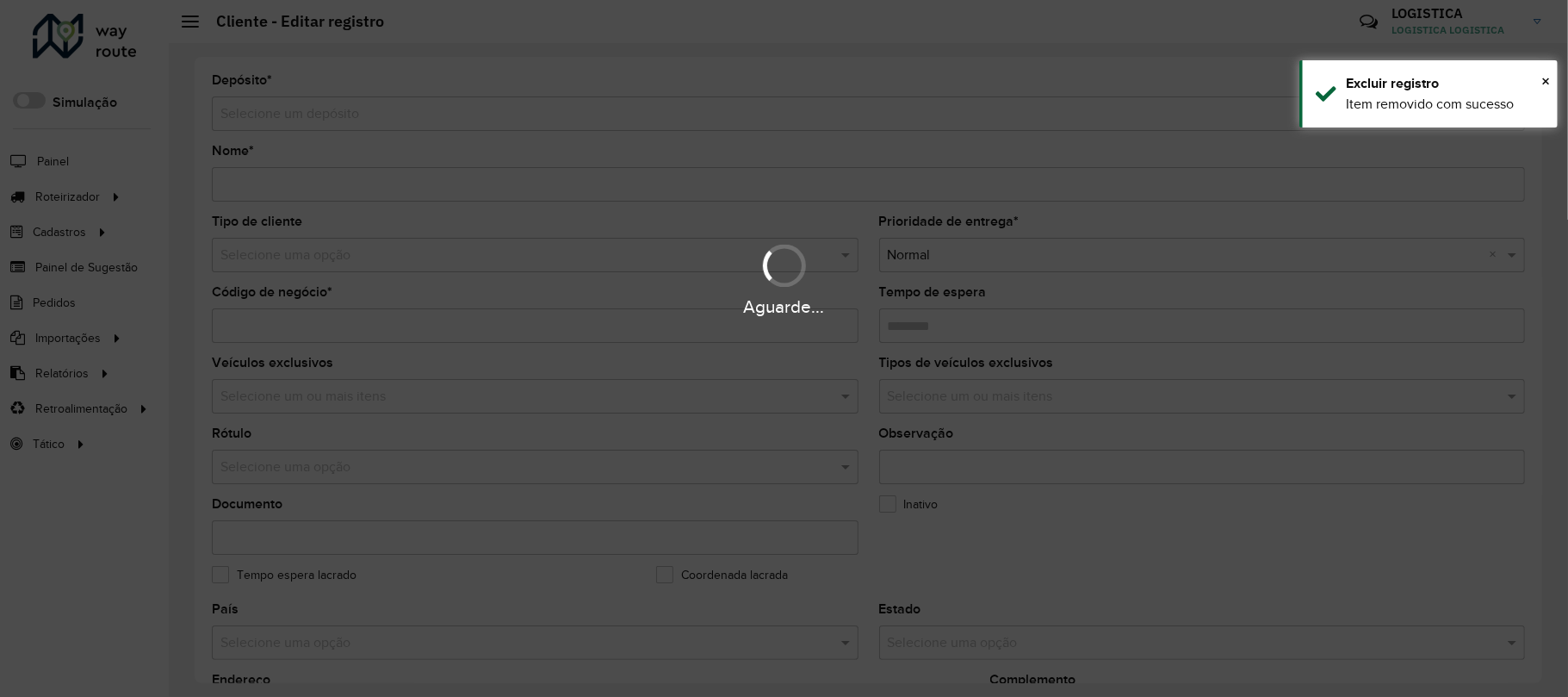
type input "**********"
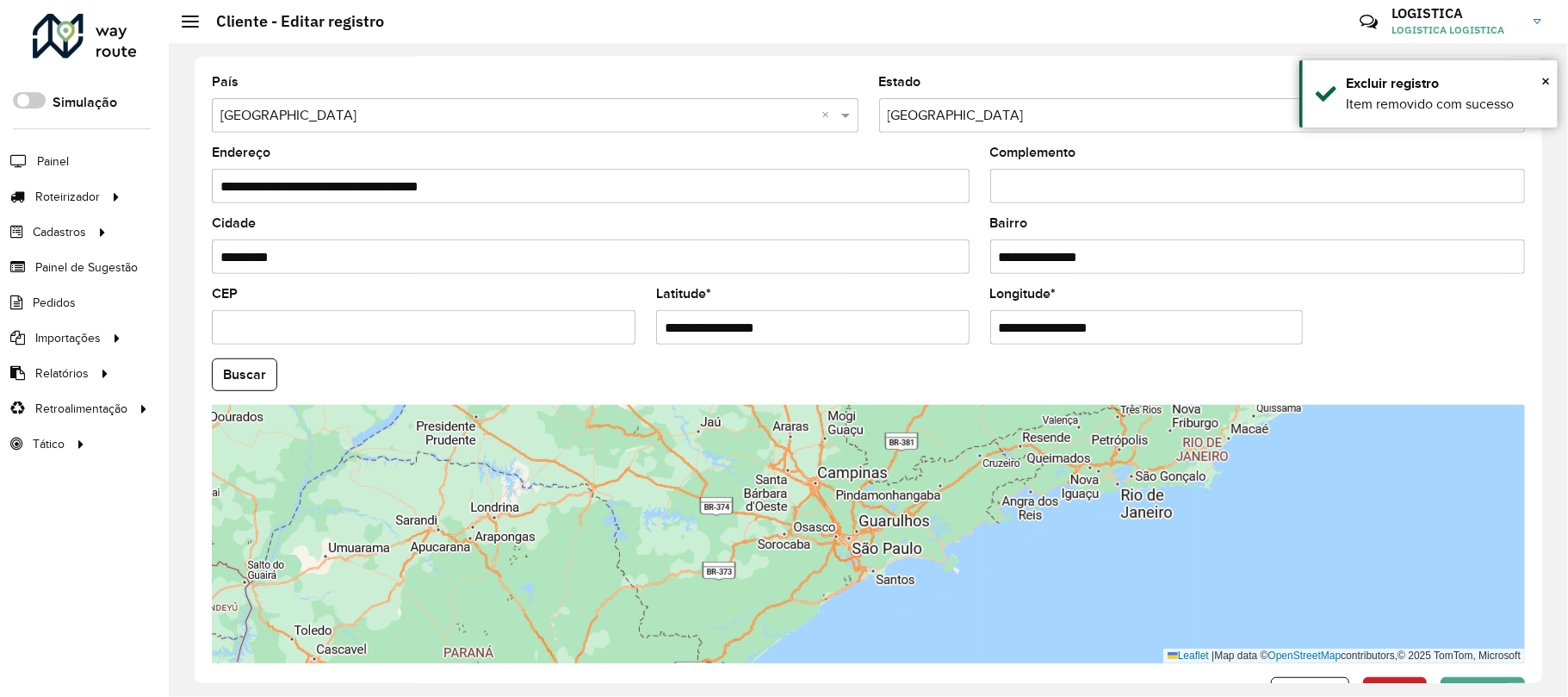
scroll to position [582, 0]
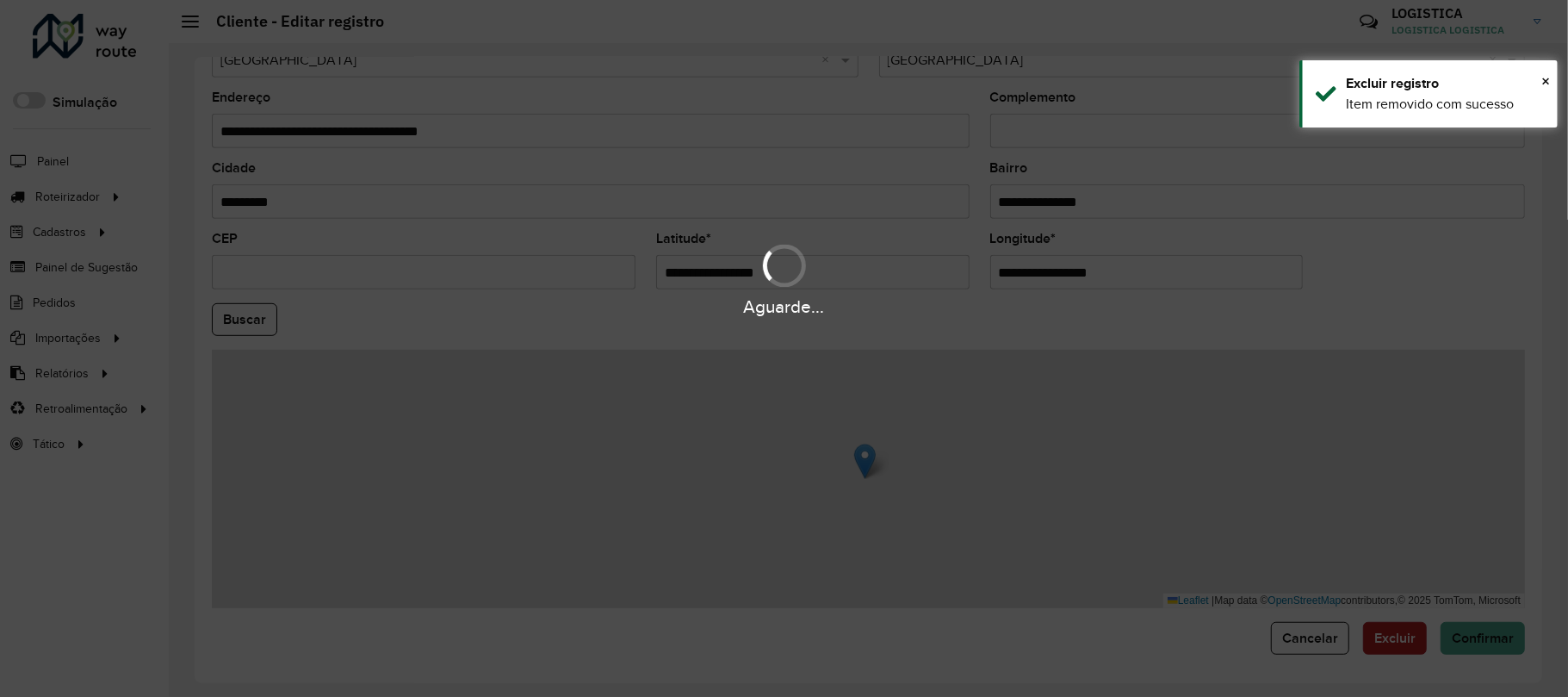
click at [1386, 631] on div "Aguarde..." at bounding box center [784, 348] width 1568 height 697
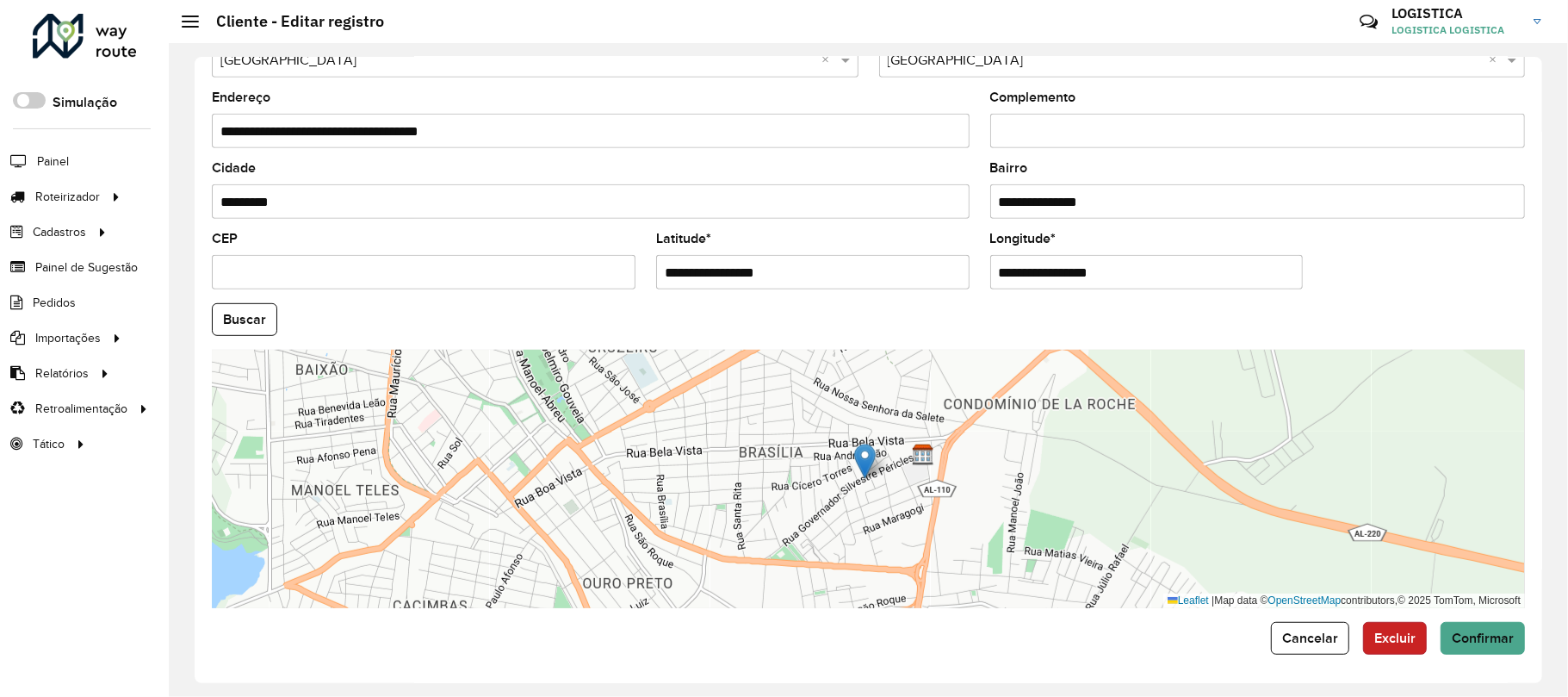
click at [1402, 637] on span "Excluir" at bounding box center [1396, 637] width 42 height 15
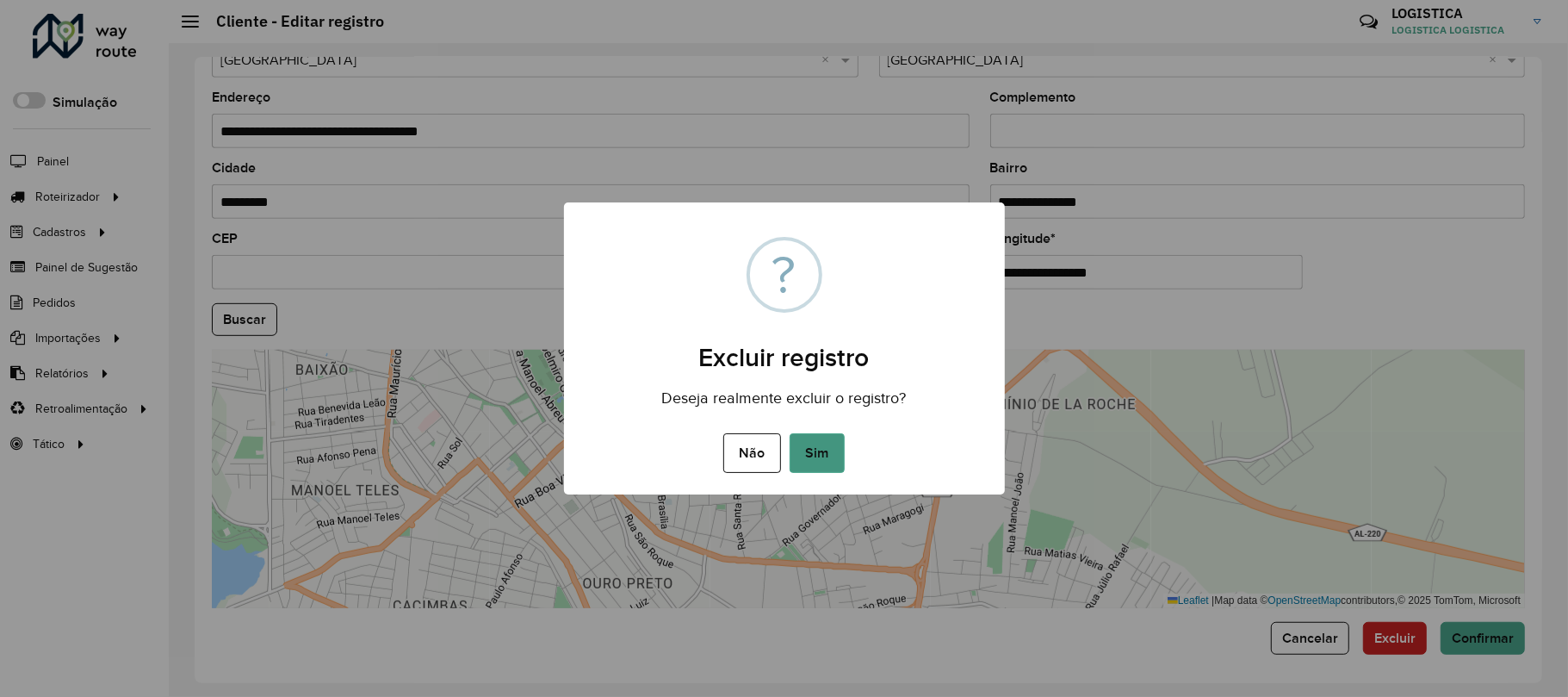
click at [817, 456] on button "Sim" at bounding box center [817, 453] width 55 height 40
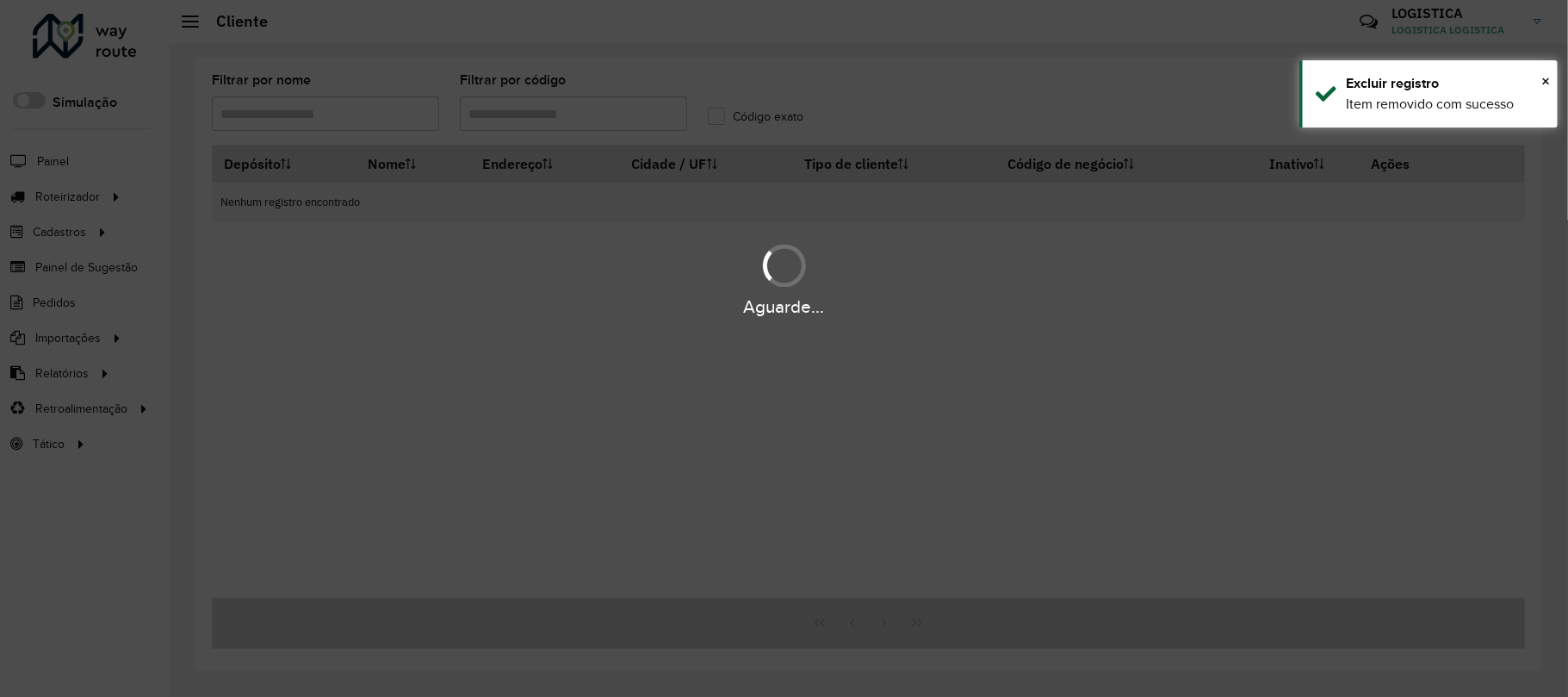
type input "***"
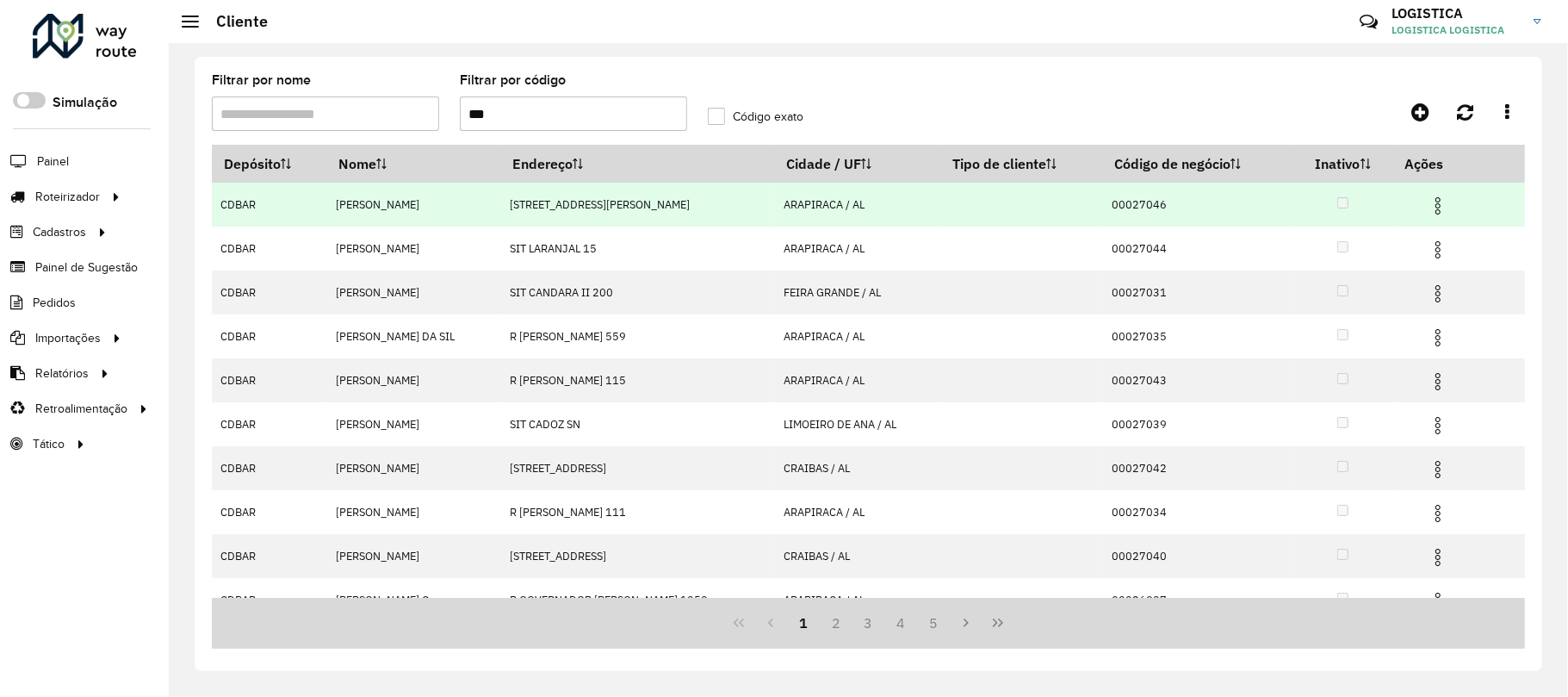
click at [1441, 201] on img at bounding box center [1438, 206] width 21 height 21
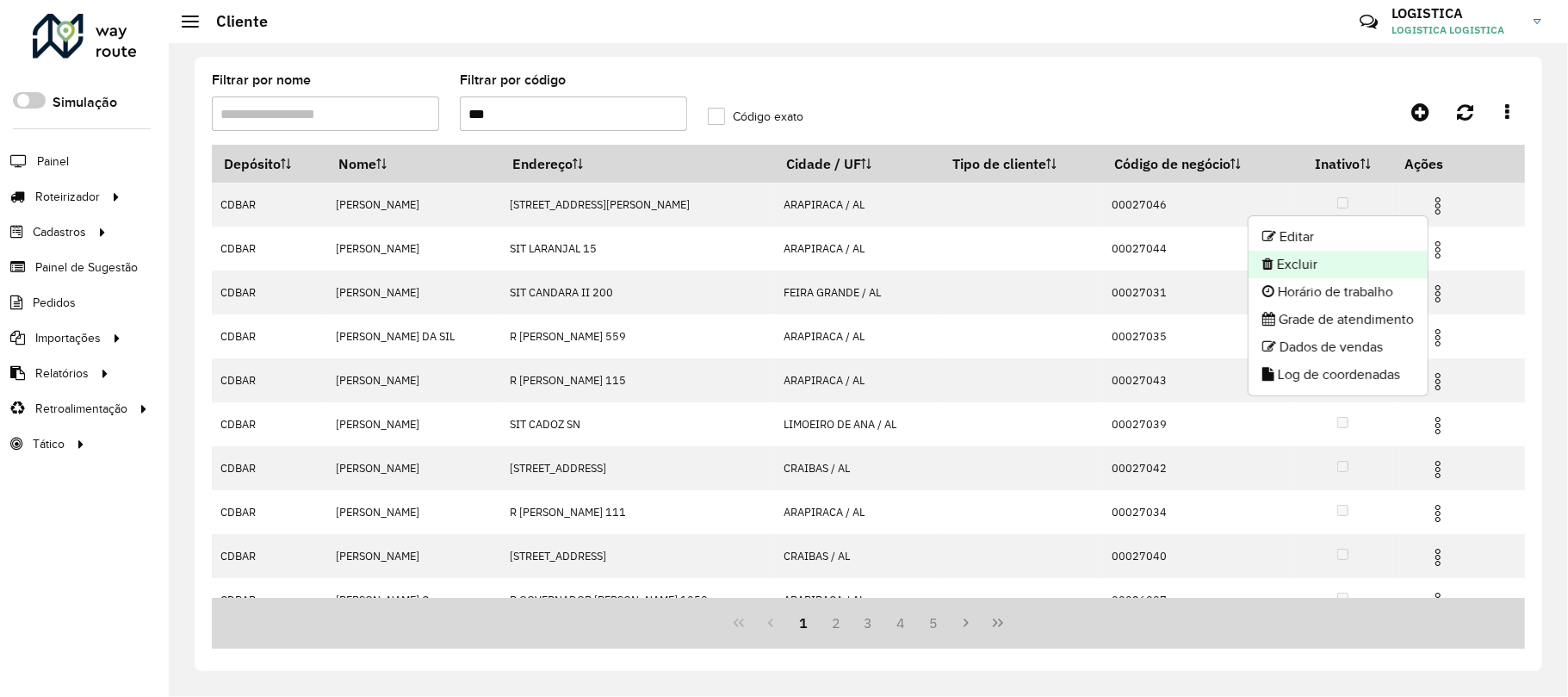
click at [1375, 264] on li "Excluir" at bounding box center [1338, 265] width 179 height 28
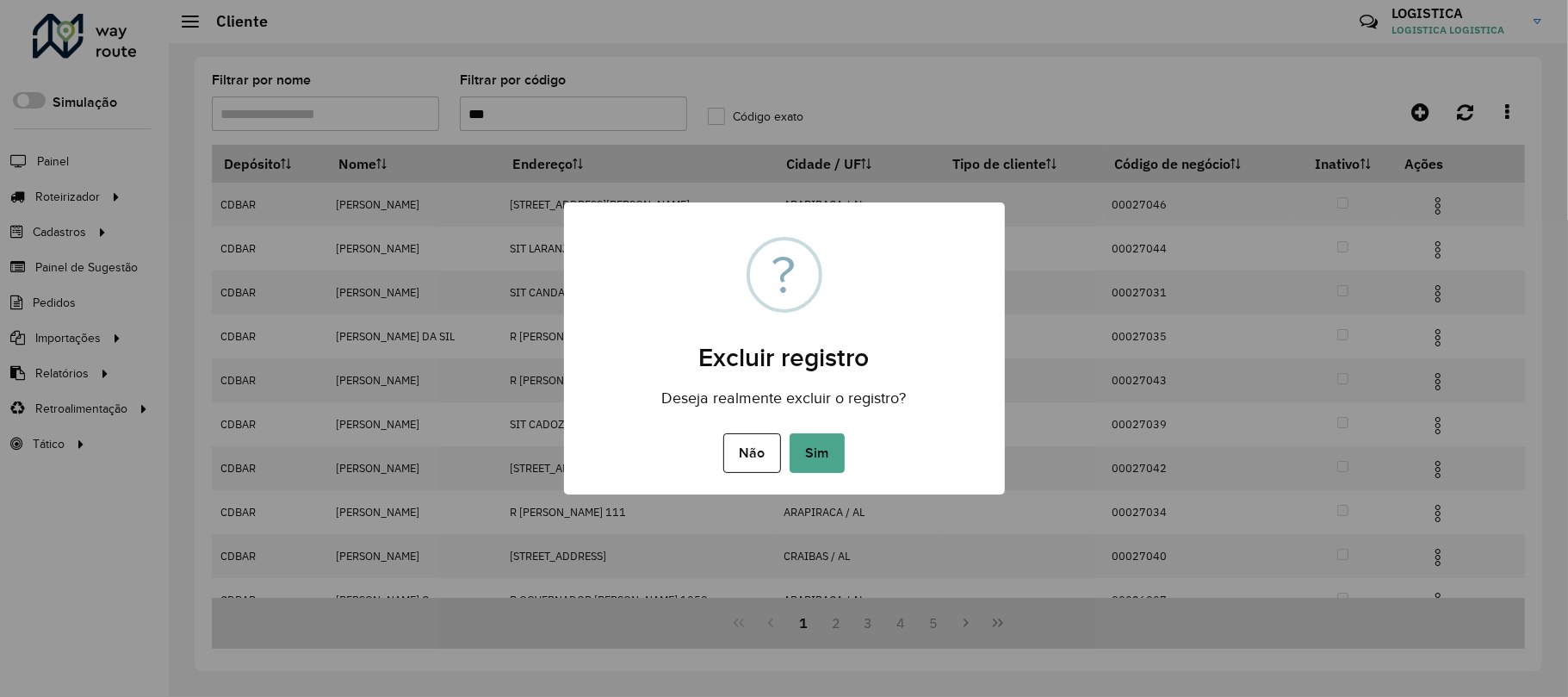
click at [790, 433] on button "Sim" at bounding box center [817, 453] width 55 height 40
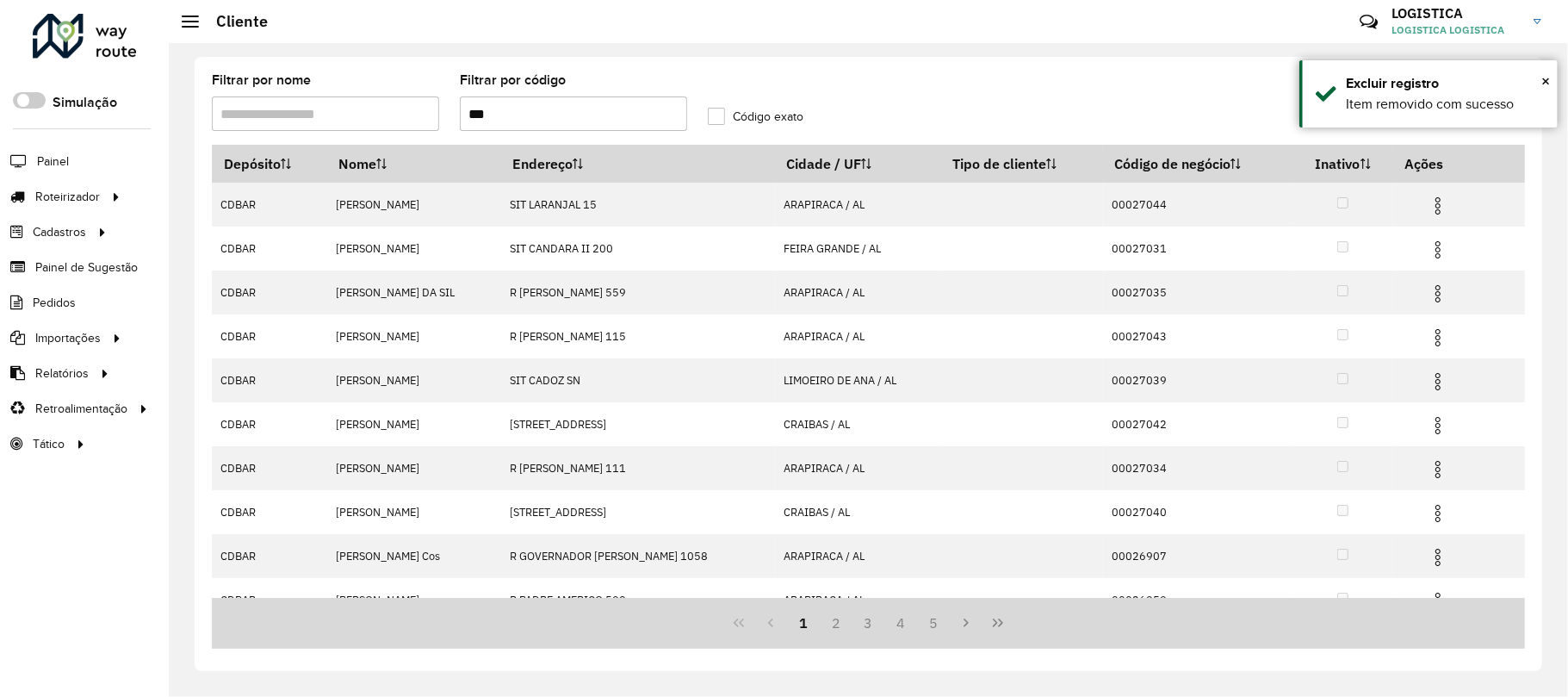
click at [1435, 258] on img at bounding box center [1438, 250] width 21 height 21
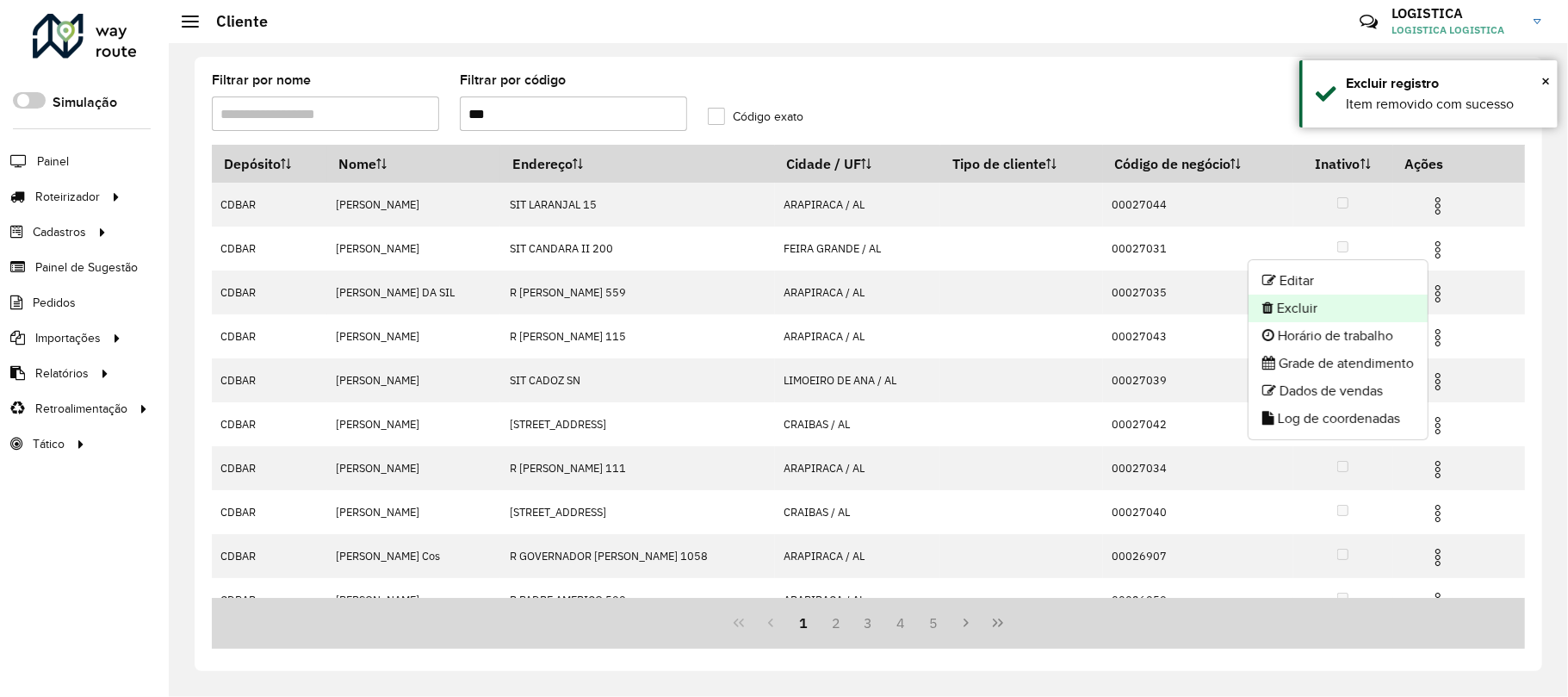
click at [1380, 300] on li "Excluir" at bounding box center [1338, 308] width 179 height 28
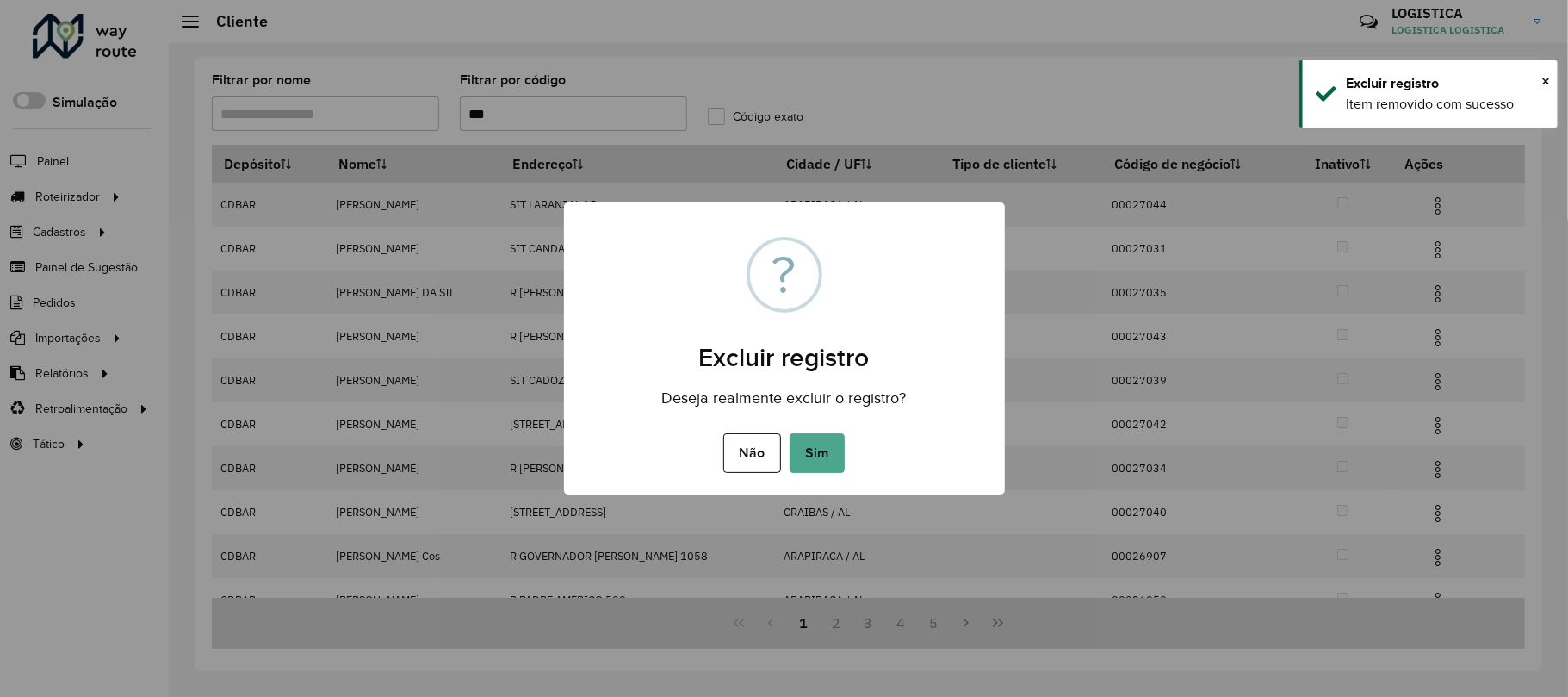
click at [790, 433] on button "Sim" at bounding box center [817, 453] width 55 height 40
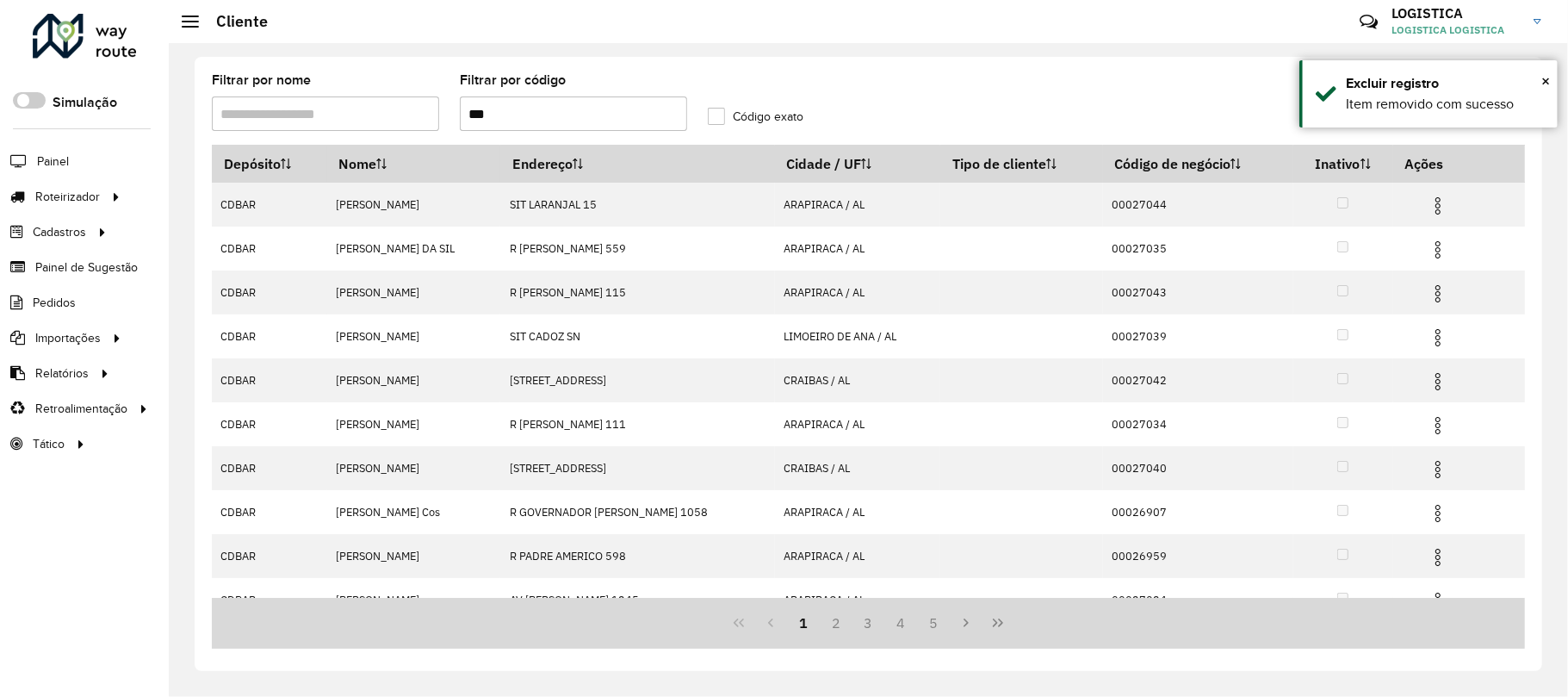
click at [1441, 207] on img at bounding box center [1438, 206] width 21 height 21
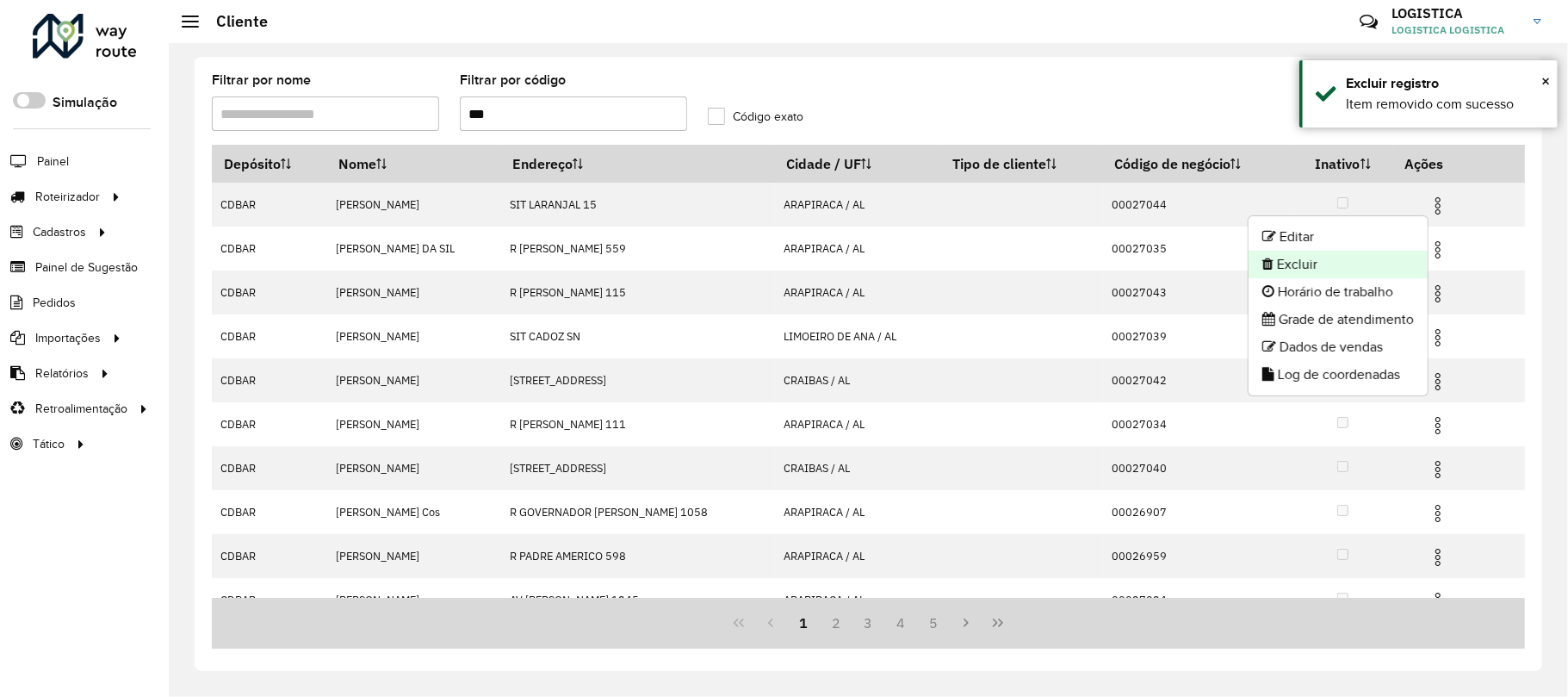
click at [1364, 277] on li "Excluir" at bounding box center [1338, 265] width 179 height 28
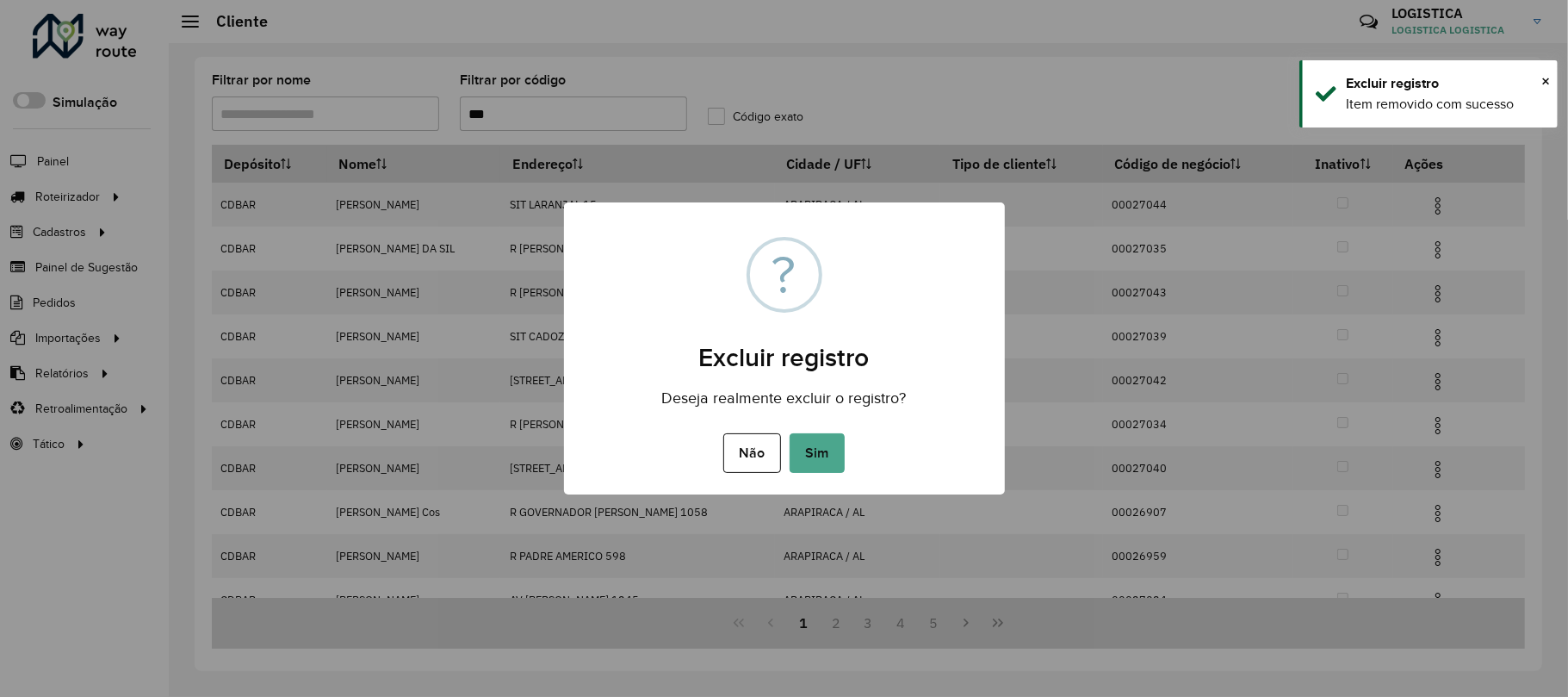
click at [790, 433] on button "Sim" at bounding box center [817, 453] width 55 height 40
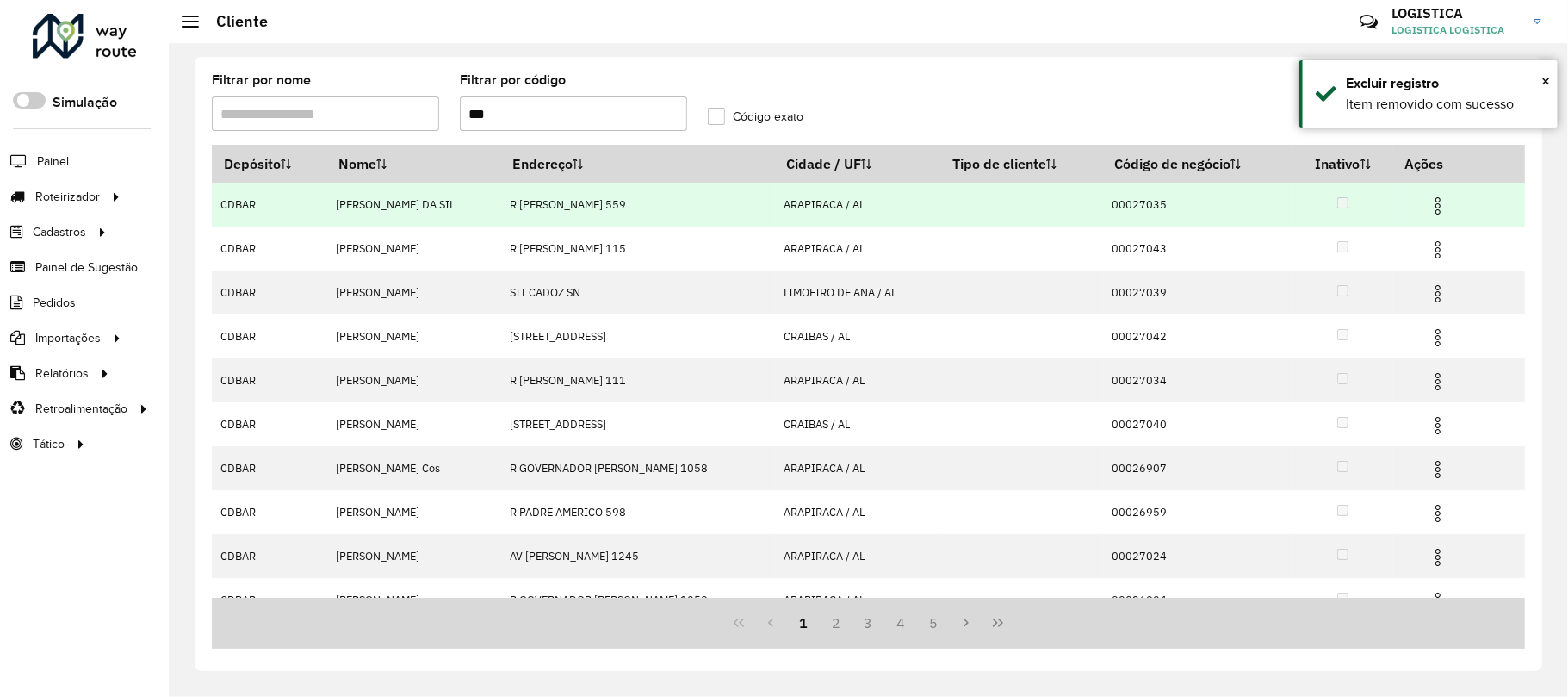
click at [1438, 210] on img at bounding box center [1438, 206] width 21 height 21
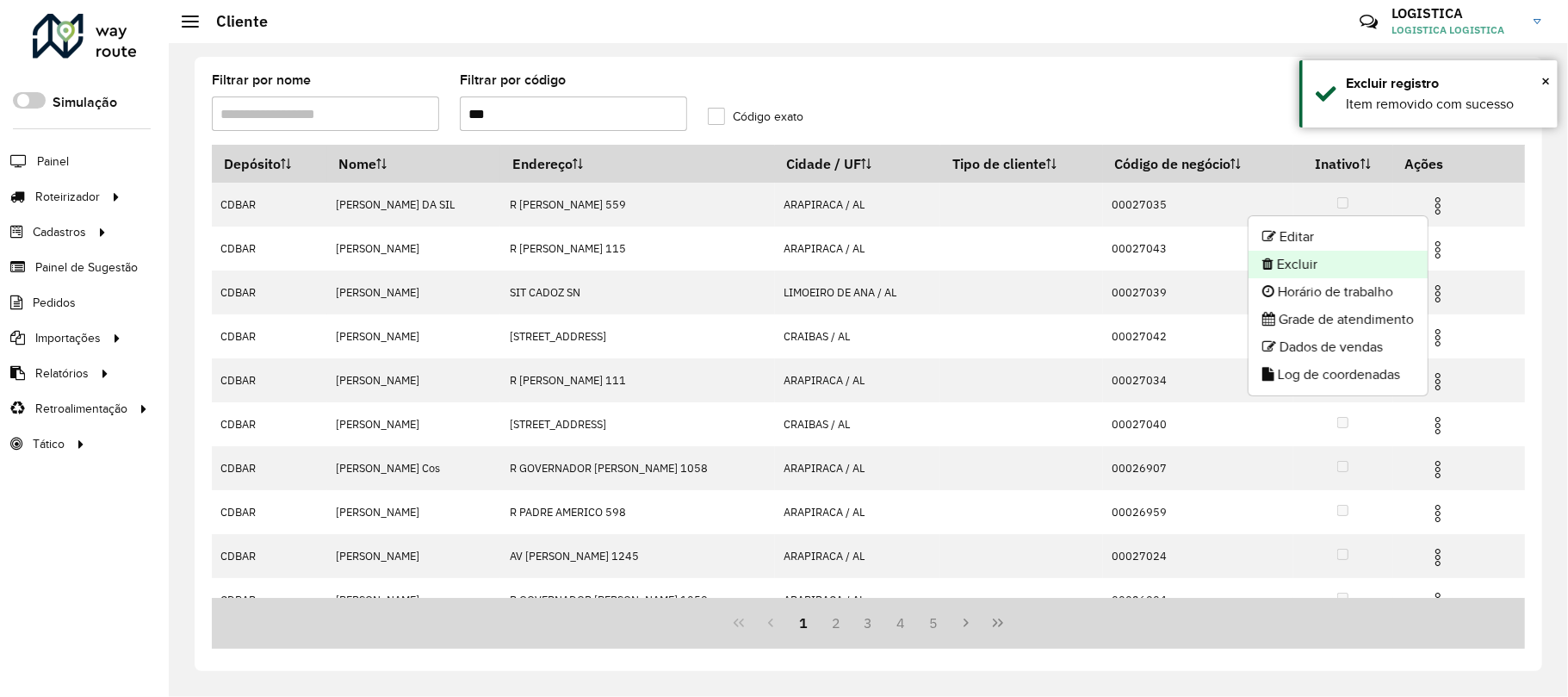
click at [1386, 263] on li "Excluir" at bounding box center [1338, 265] width 179 height 28
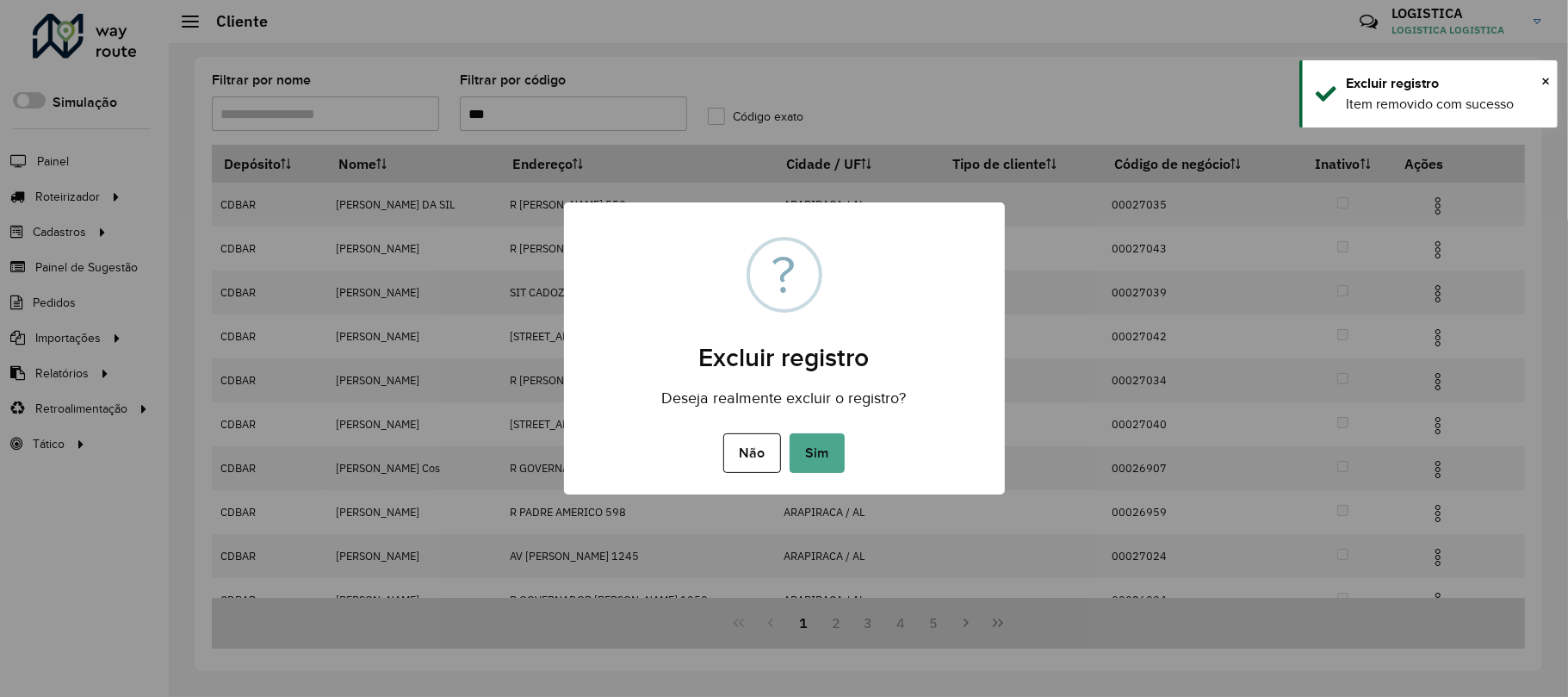
click at [790, 433] on button "Sim" at bounding box center [817, 453] width 55 height 40
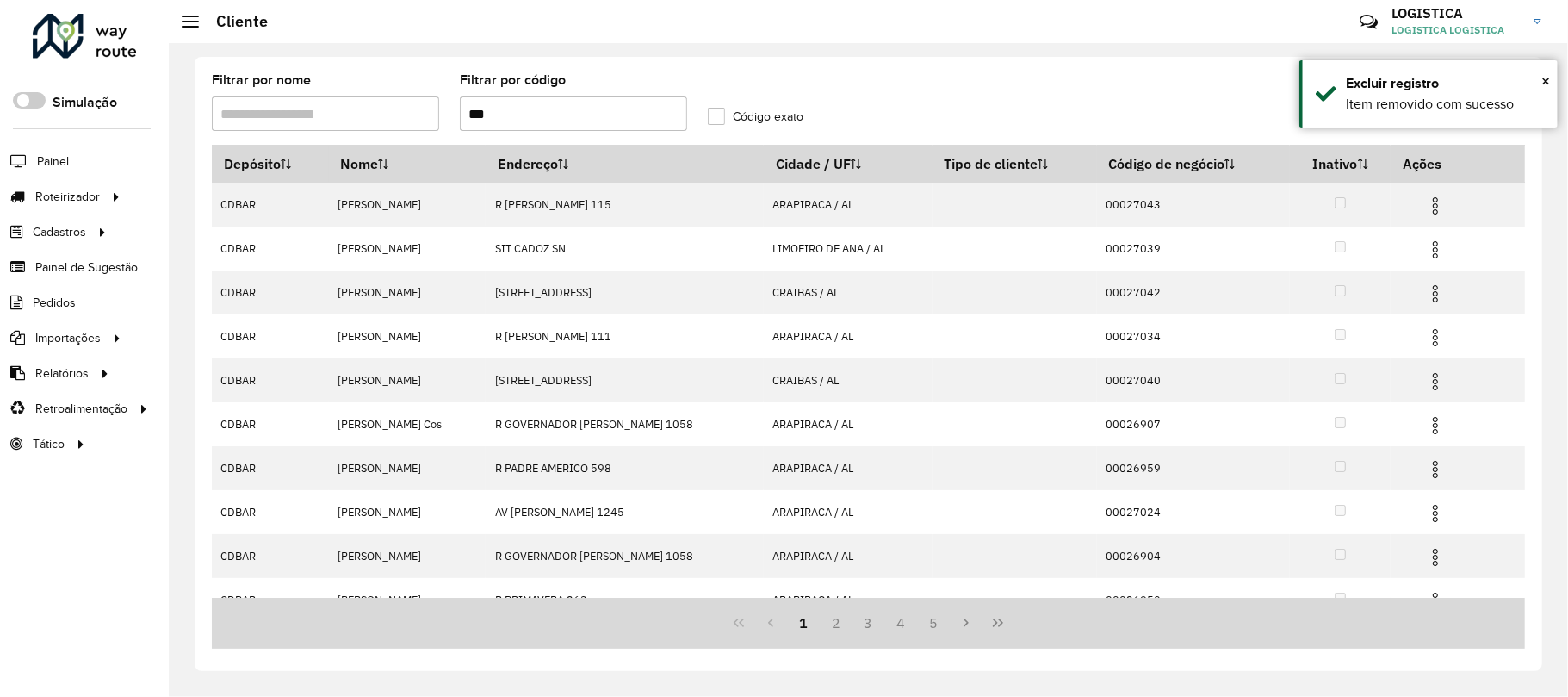
click at [1438, 297] on img at bounding box center [1436, 294] width 21 height 21
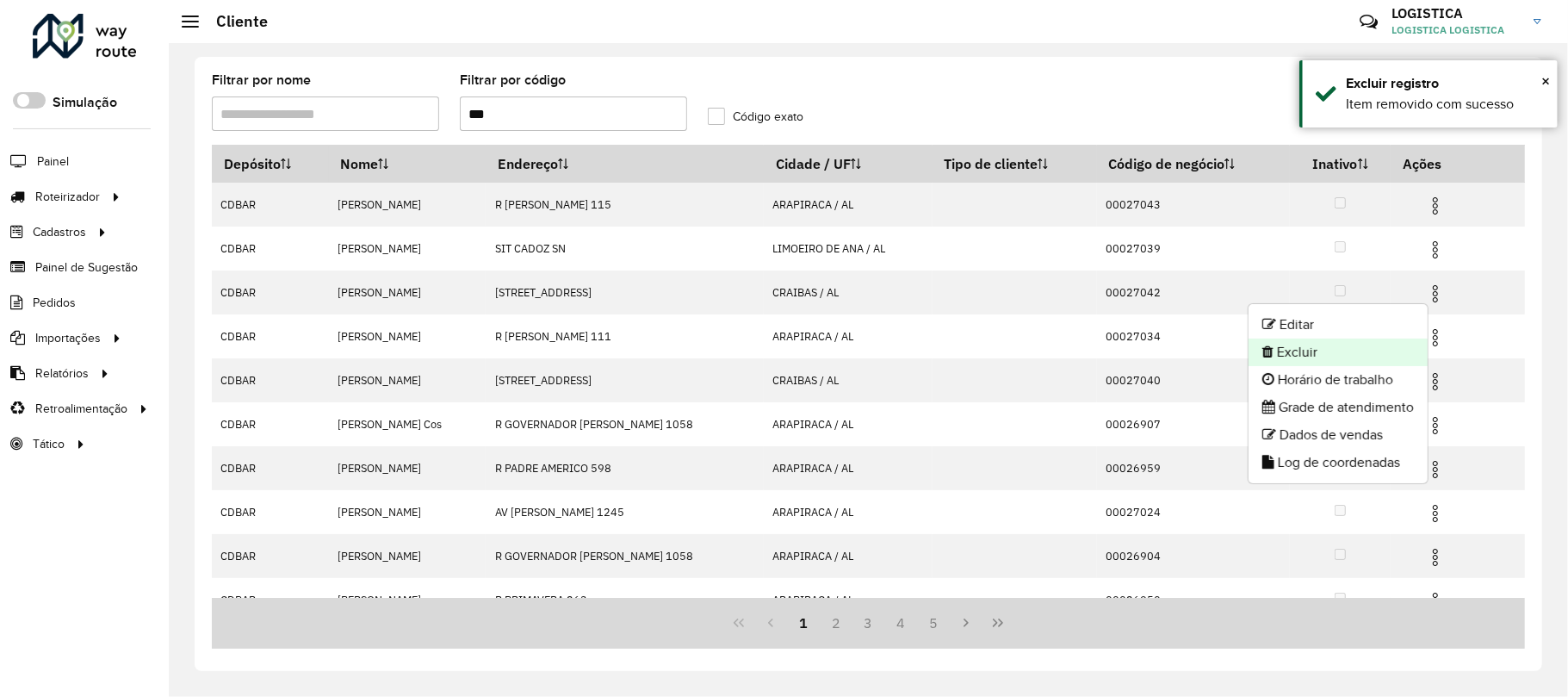
click at [1375, 359] on li "Excluir" at bounding box center [1338, 352] width 179 height 28
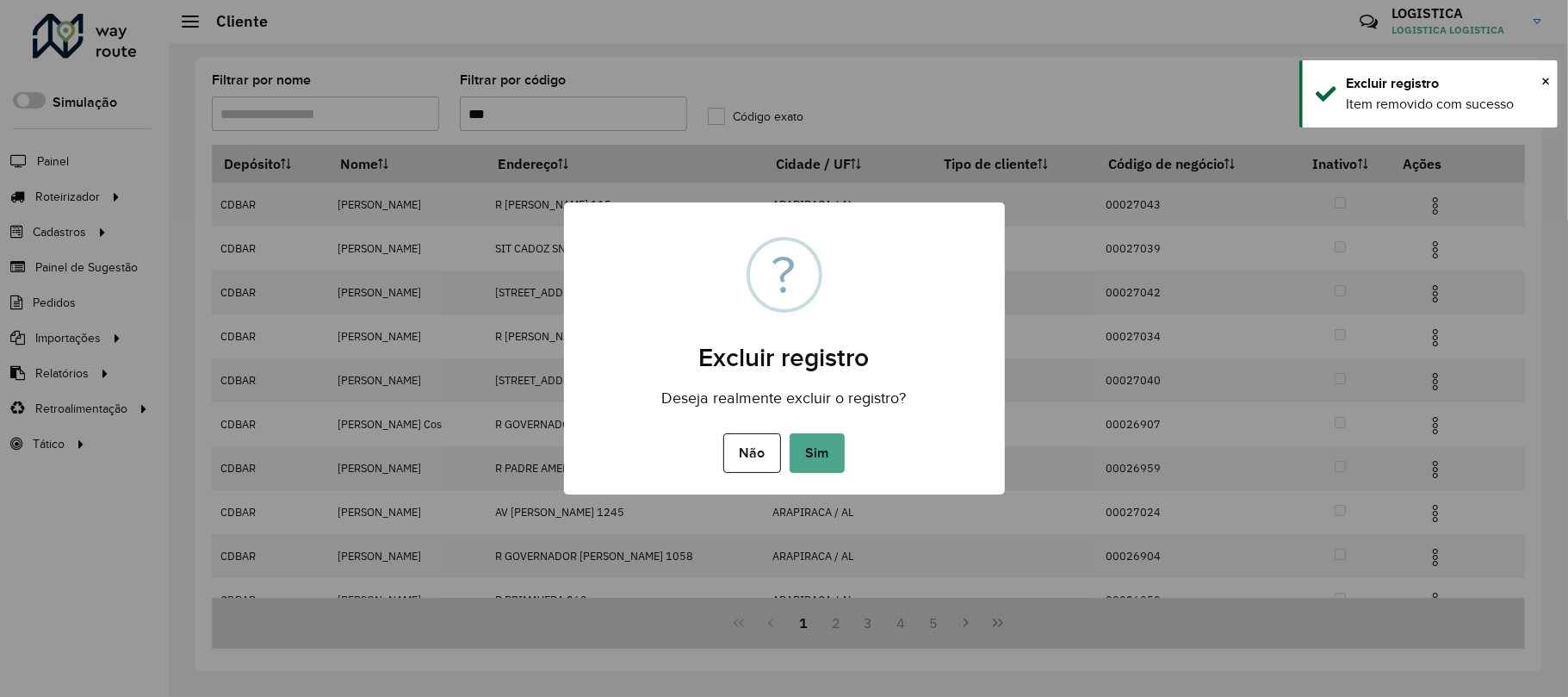
click at [790, 433] on button "Sim" at bounding box center [817, 453] width 55 height 40
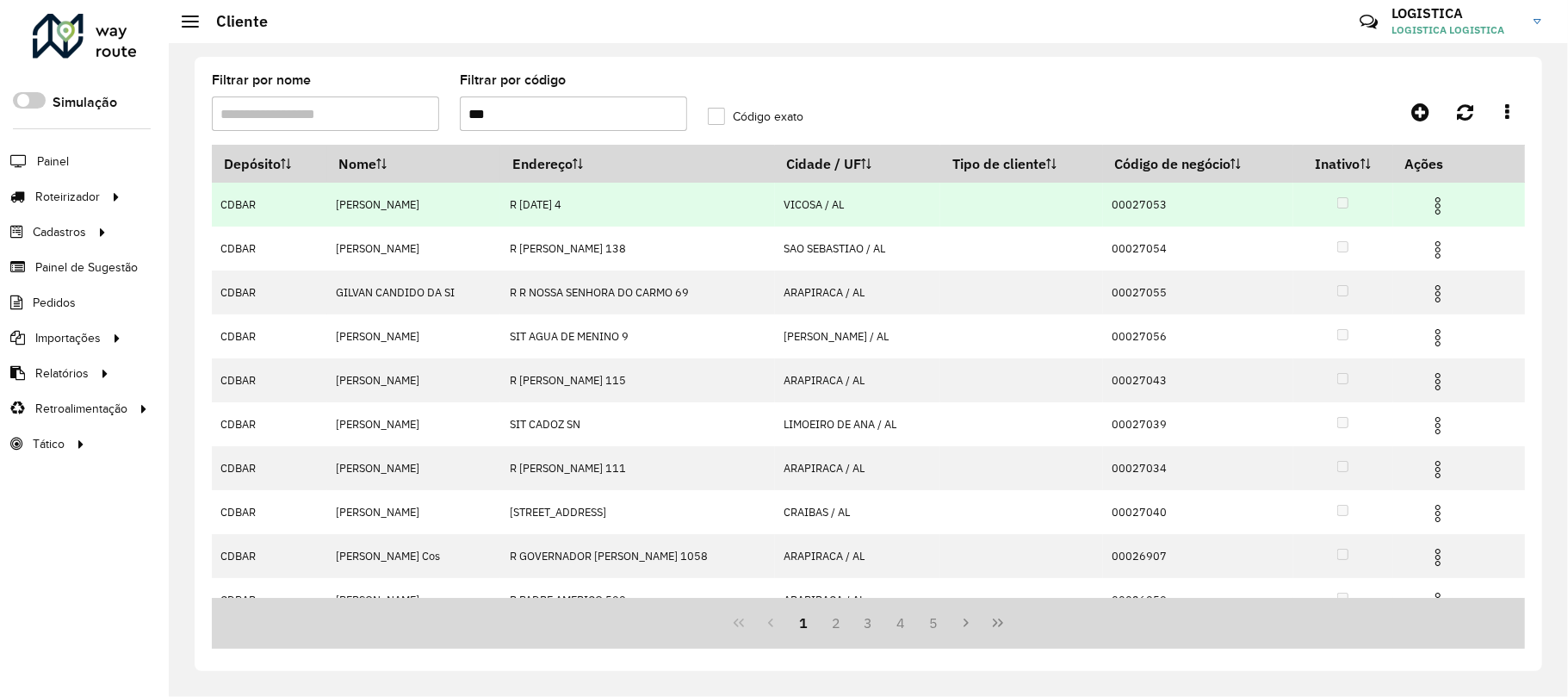
click at [1433, 200] on img at bounding box center [1438, 206] width 21 height 21
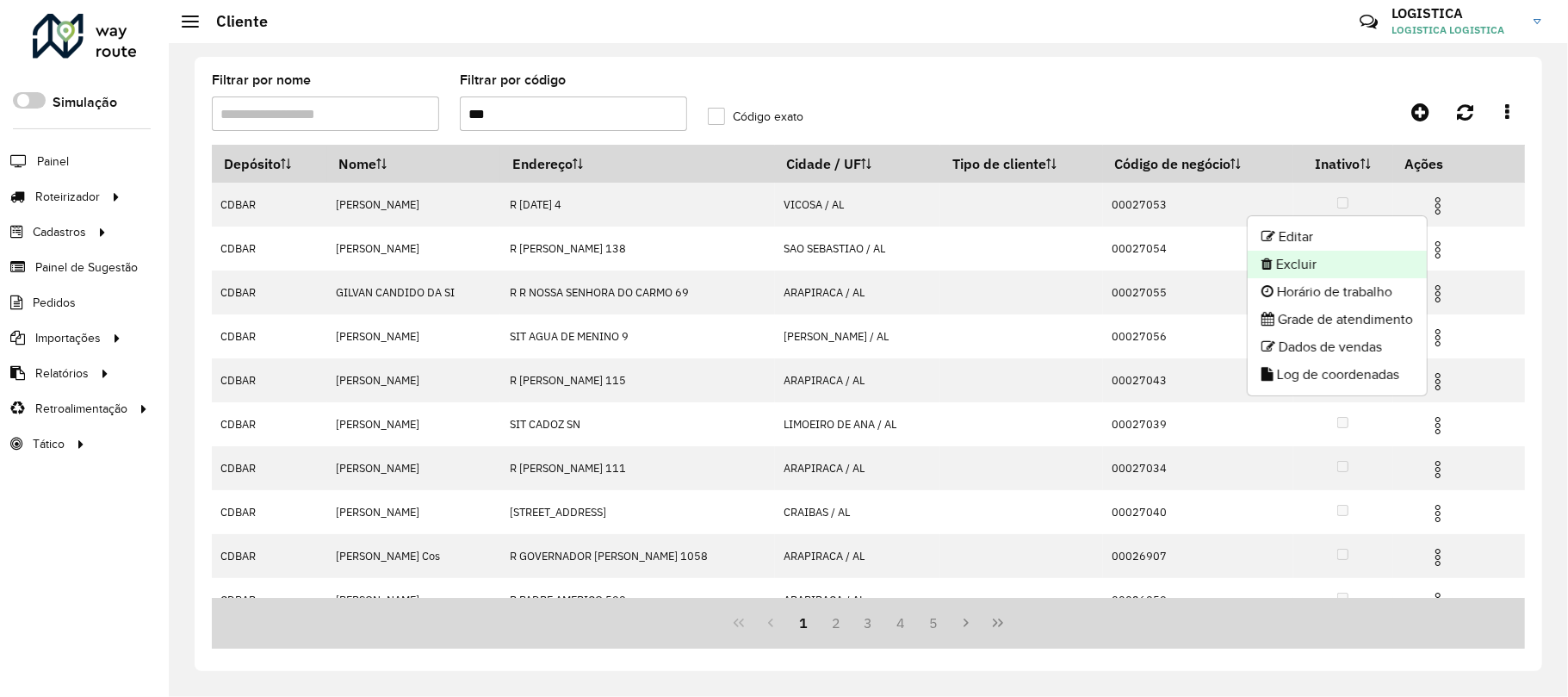
click at [1366, 264] on li "Excluir" at bounding box center [1337, 265] width 179 height 28
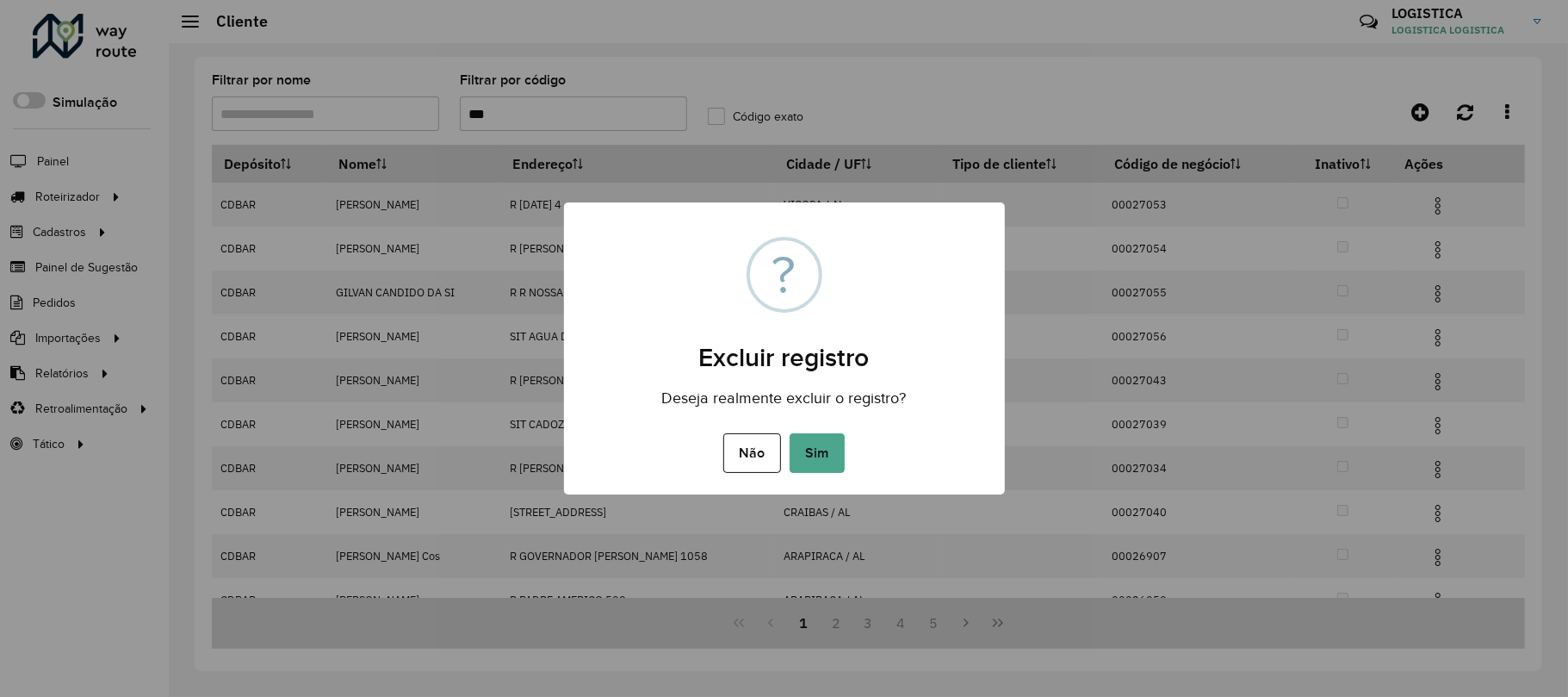
click at [790, 433] on button "Sim" at bounding box center [817, 453] width 55 height 40
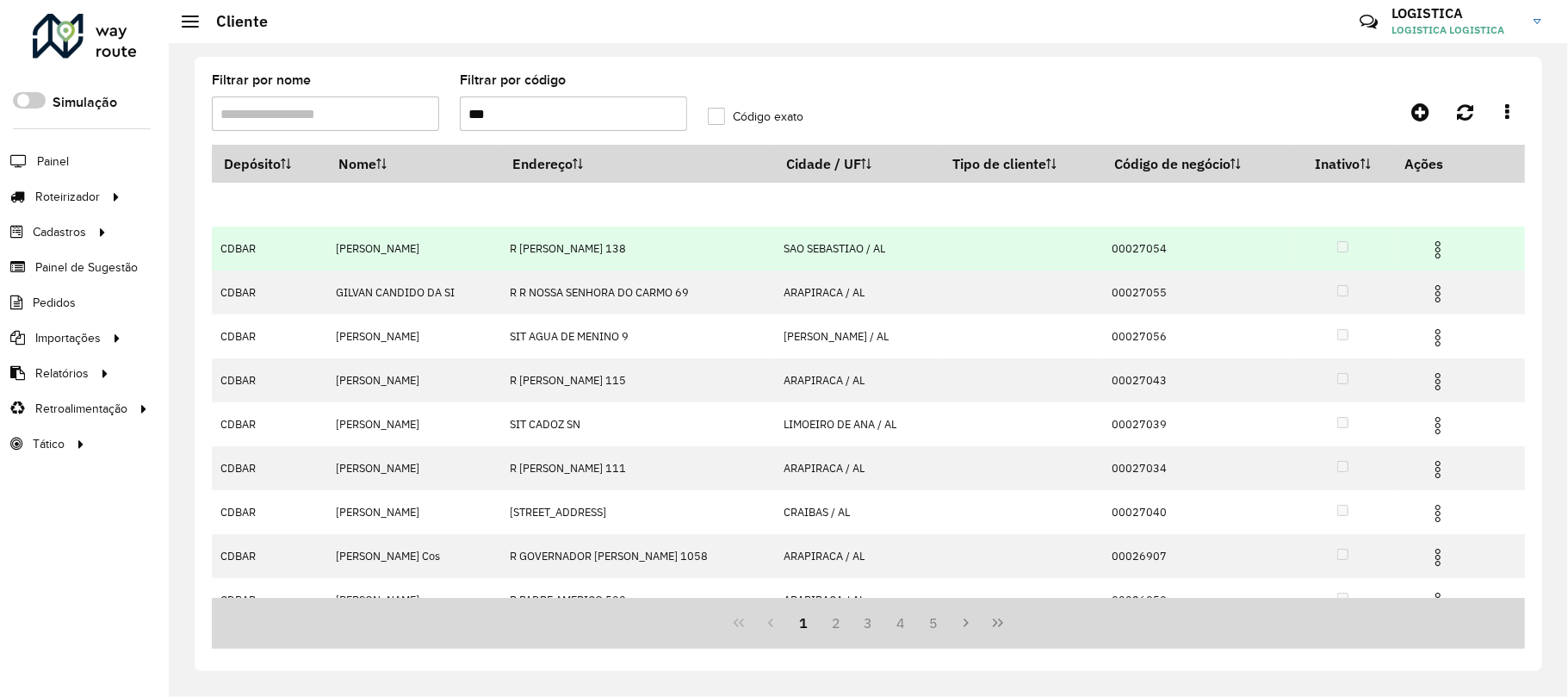
click at [1437, 257] on img at bounding box center [1438, 250] width 21 height 21
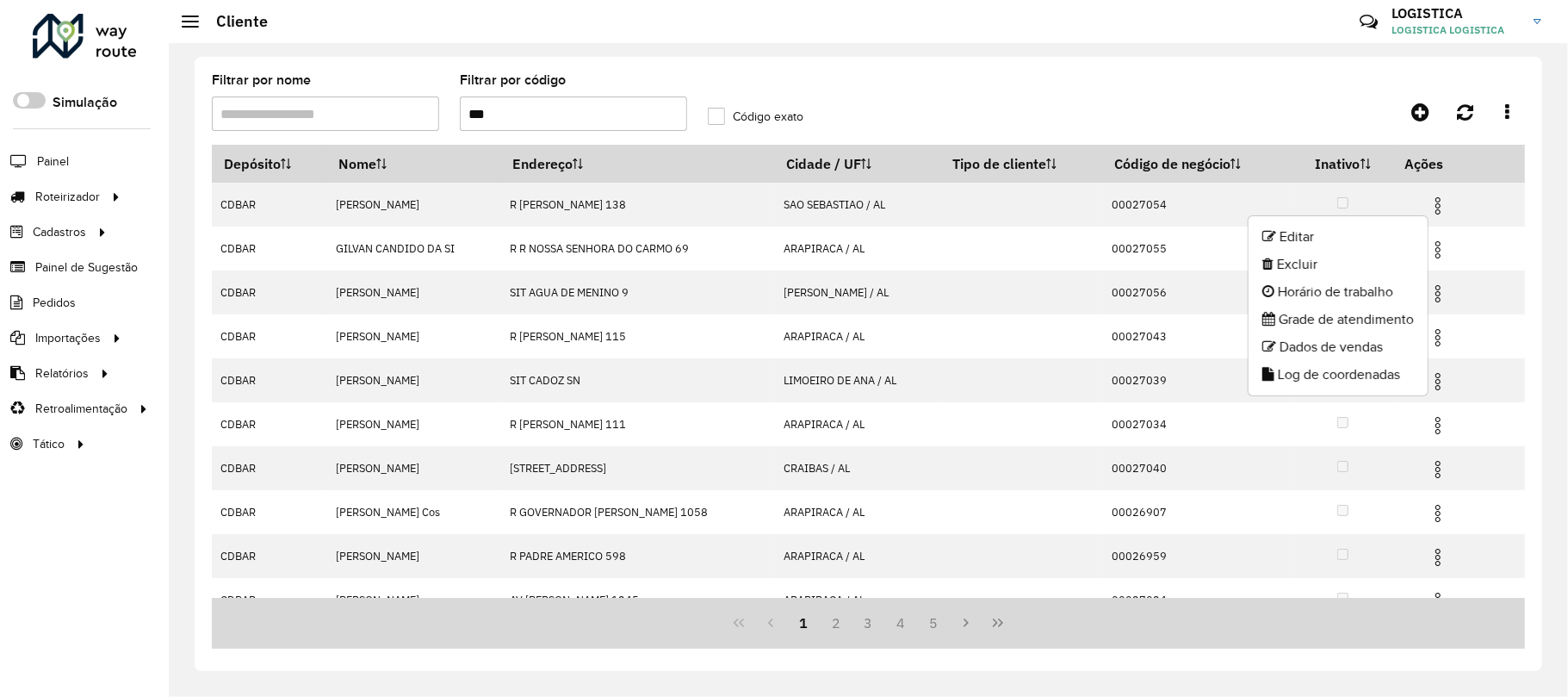
click at [1316, 269] on li "Excluir" at bounding box center [1338, 265] width 179 height 28
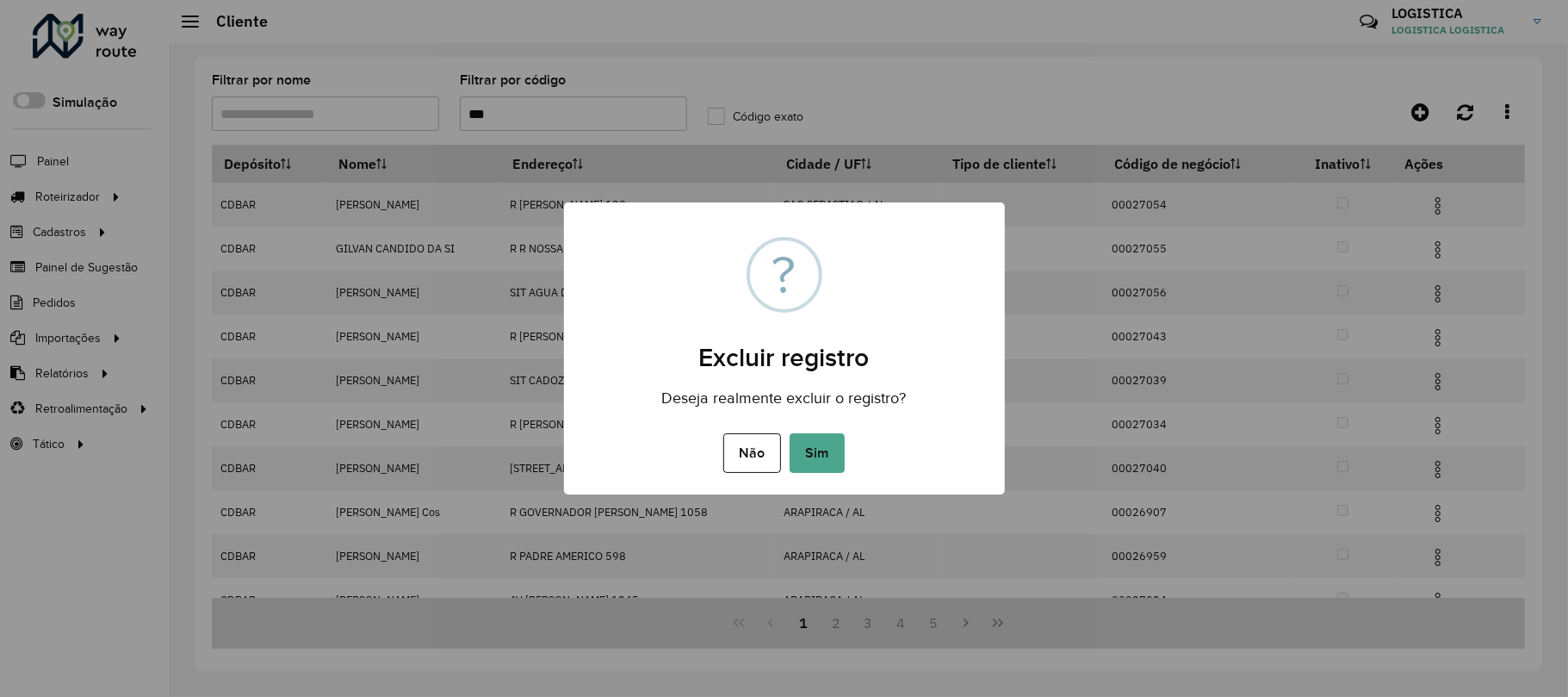
click at [790, 433] on button "Sim" at bounding box center [817, 453] width 55 height 40
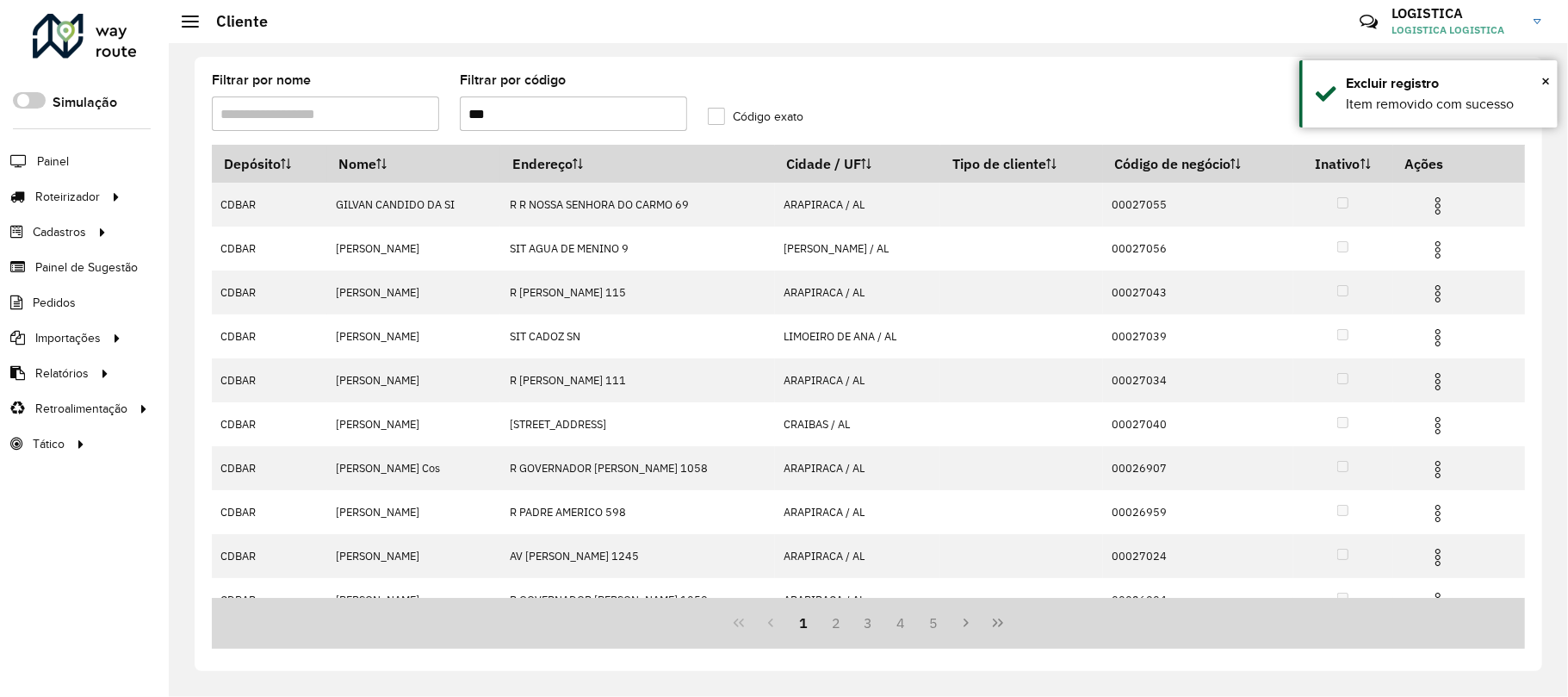
click at [1444, 249] on img at bounding box center [1438, 250] width 21 height 21
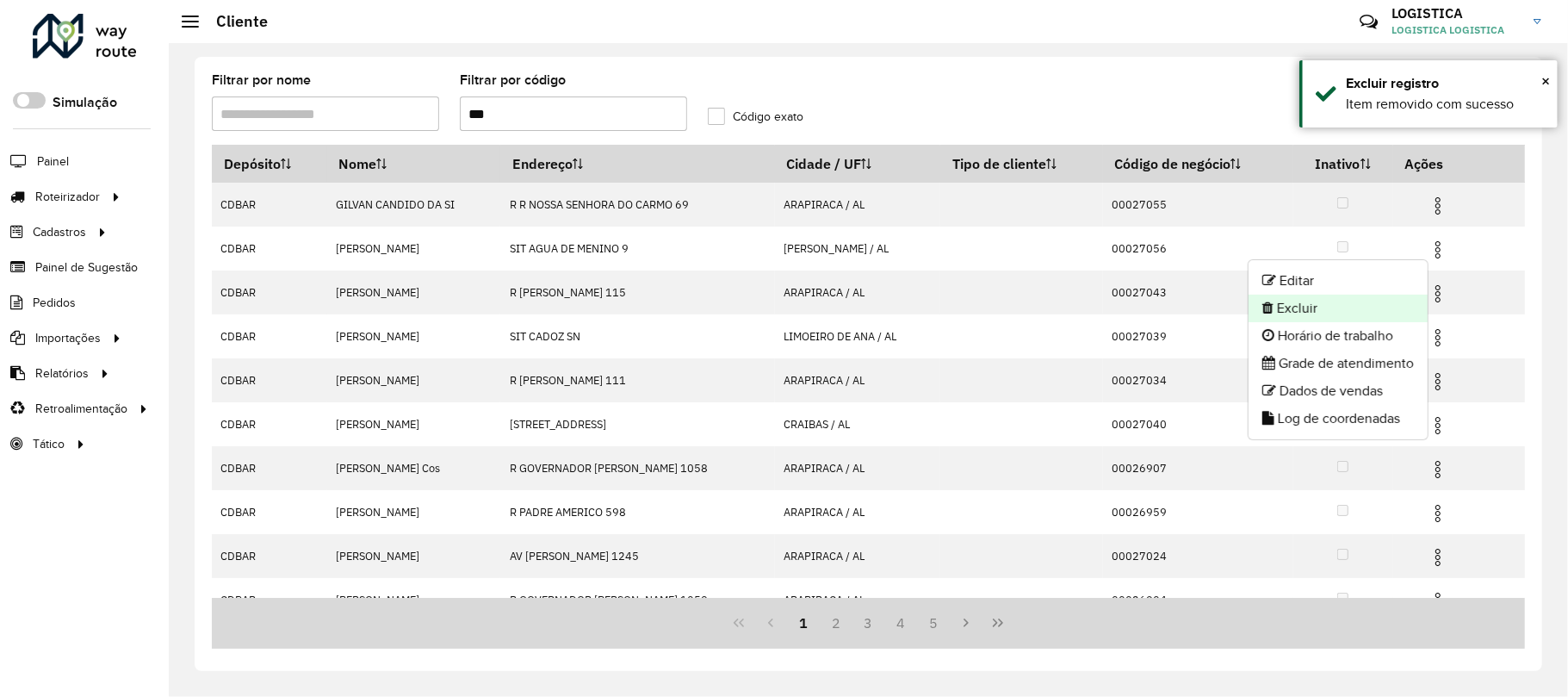
click at [1337, 317] on li "Excluir" at bounding box center [1338, 308] width 179 height 28
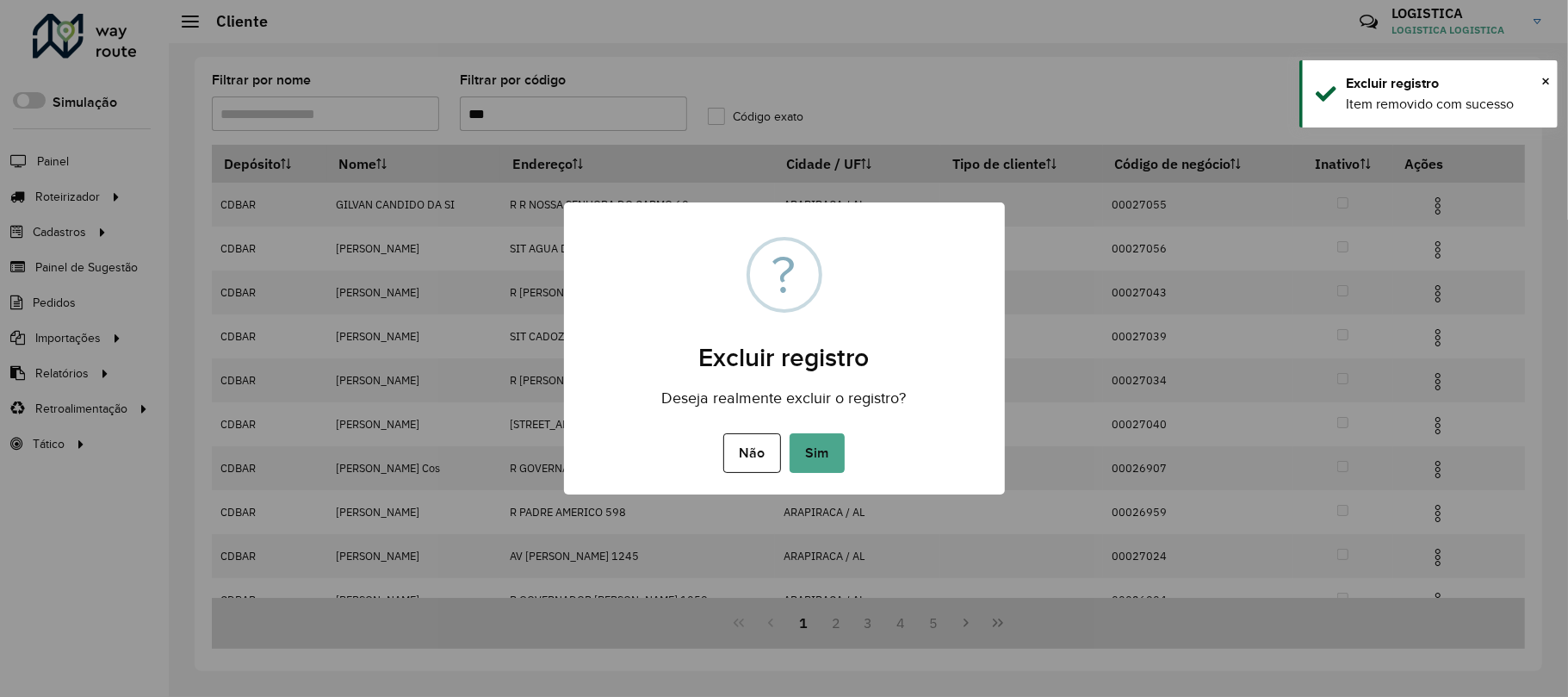
click at [790, 433] on button "Sim" at bounding box center [817, 453] width 55 height 40
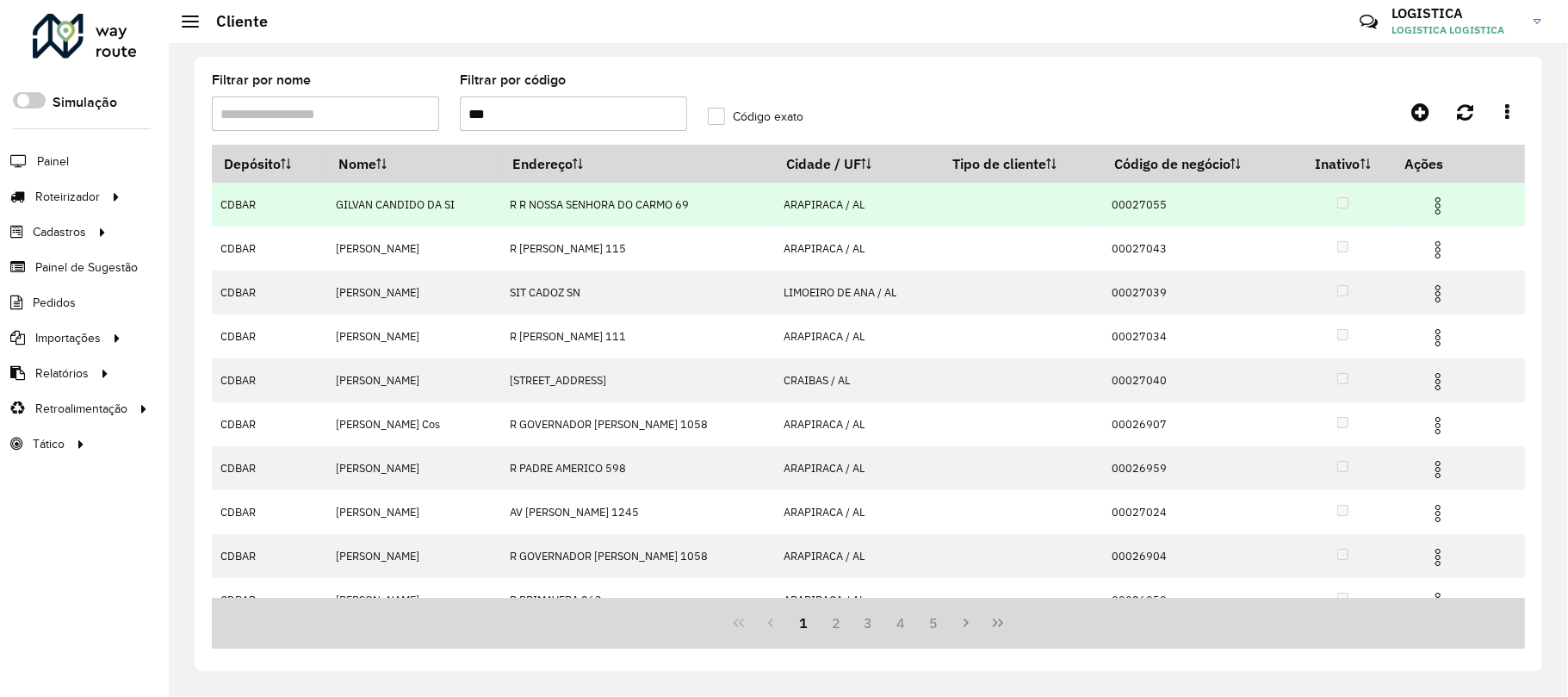
click at [1423, 211] on td at bounding box center [1444, 204] width 104 height 43
click at [1444, 204] on img at bounding box center [1438, 206] width 21 height 21
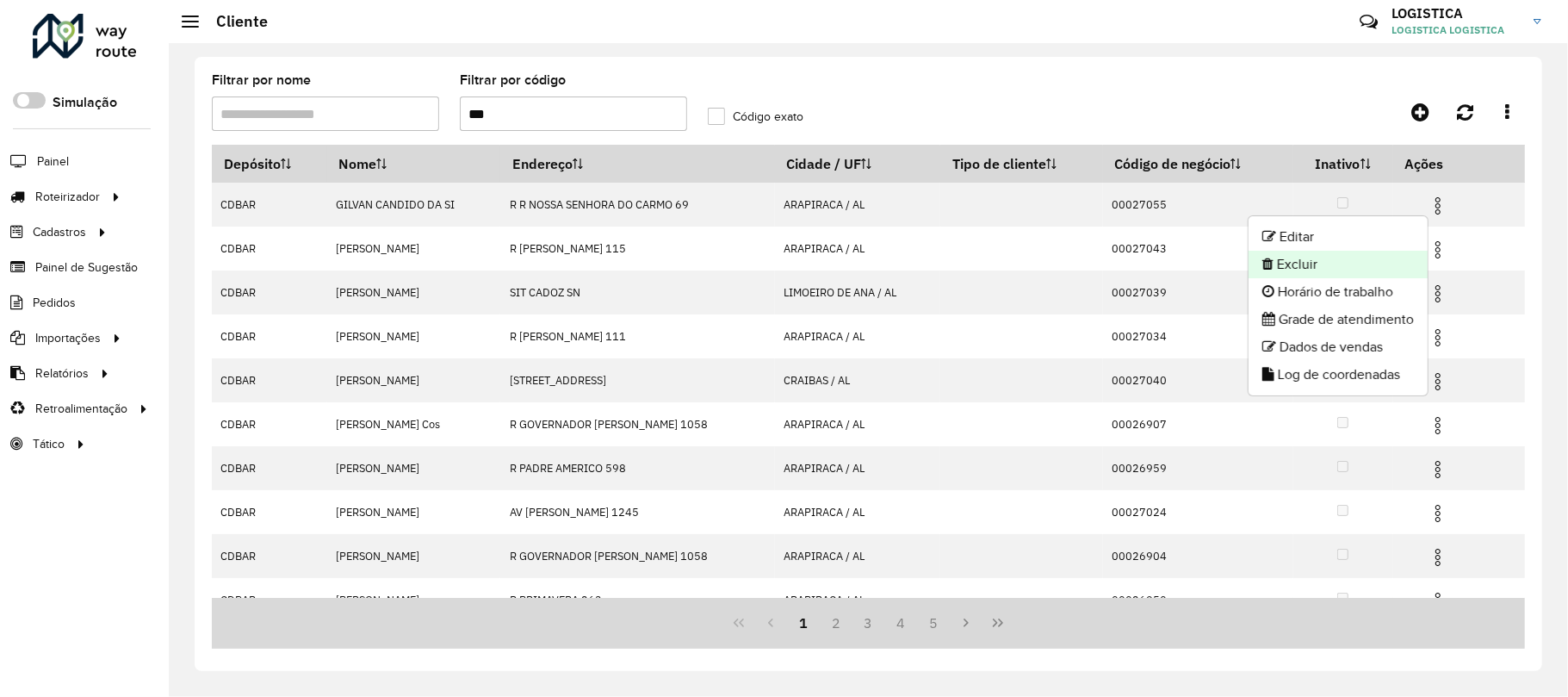
click at [1375, 262] on li "Excluir" at bounding box center [1338, 265] width 179 height 28
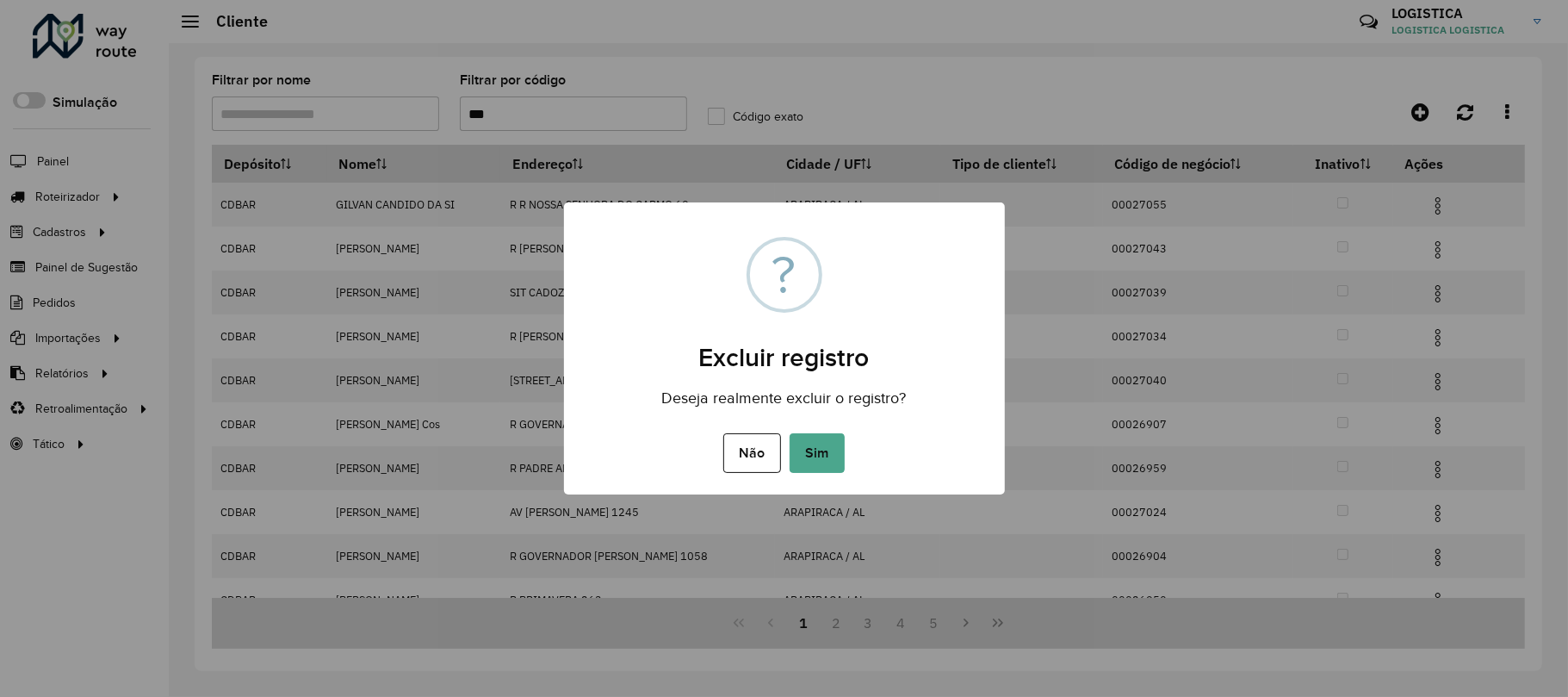
click at [790, 433] on button "Sim" at bounding box center [817, 453] width 55 height 40
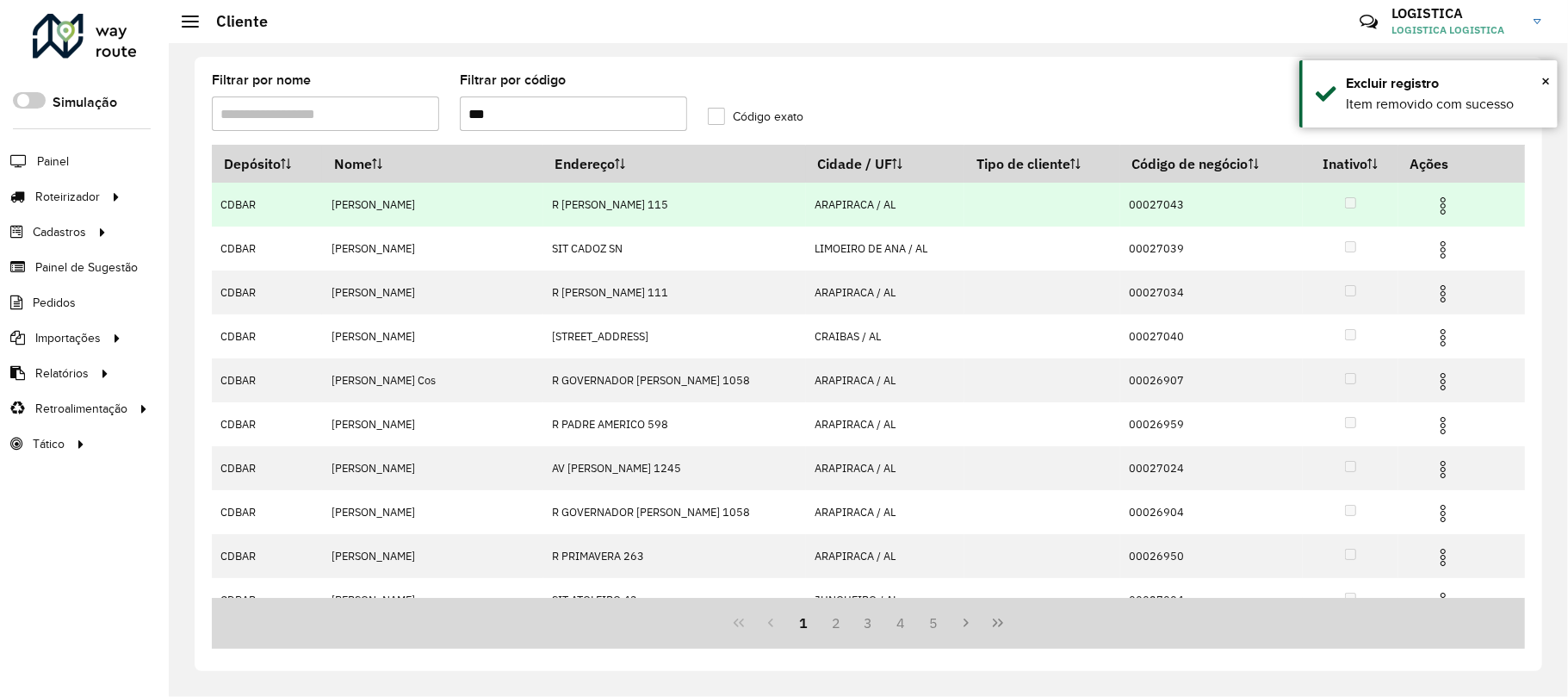
click at [1437, 210] on img at bounding box center [1444, 206] width 21 height 21
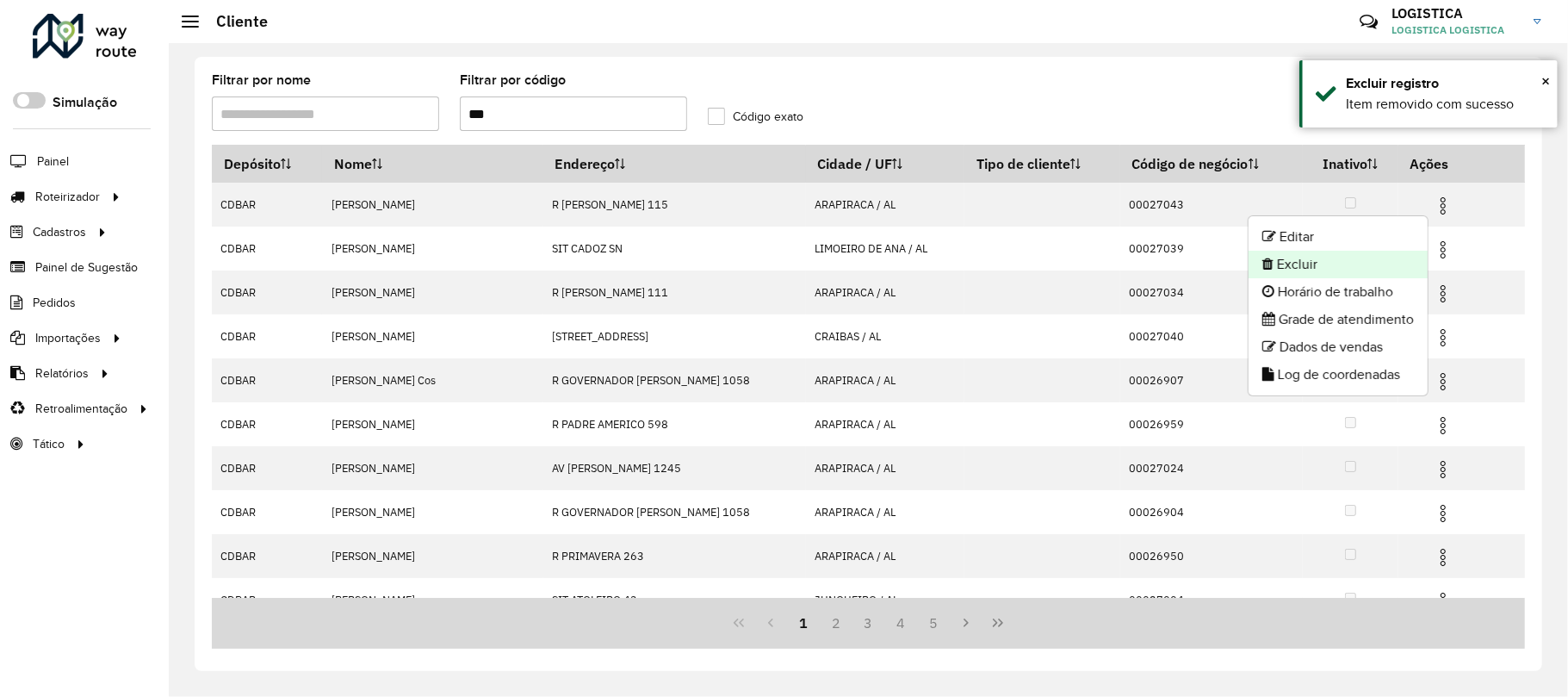
click at [1355, 266] on li "Excluir" at bounding box center [1338, 265] width 179 height 28
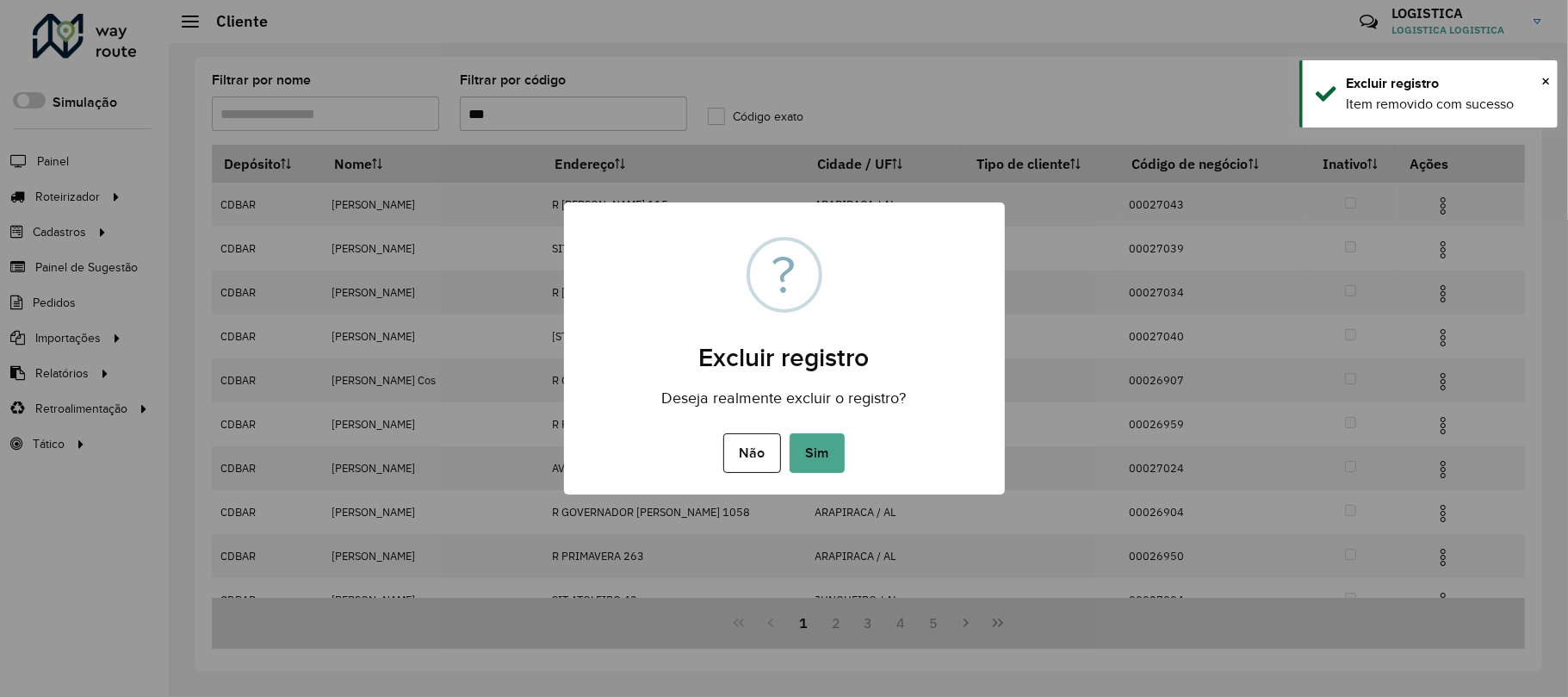
click at [790, 433] on button "Sim" at bounding box center [817, 453] width 55 height 40
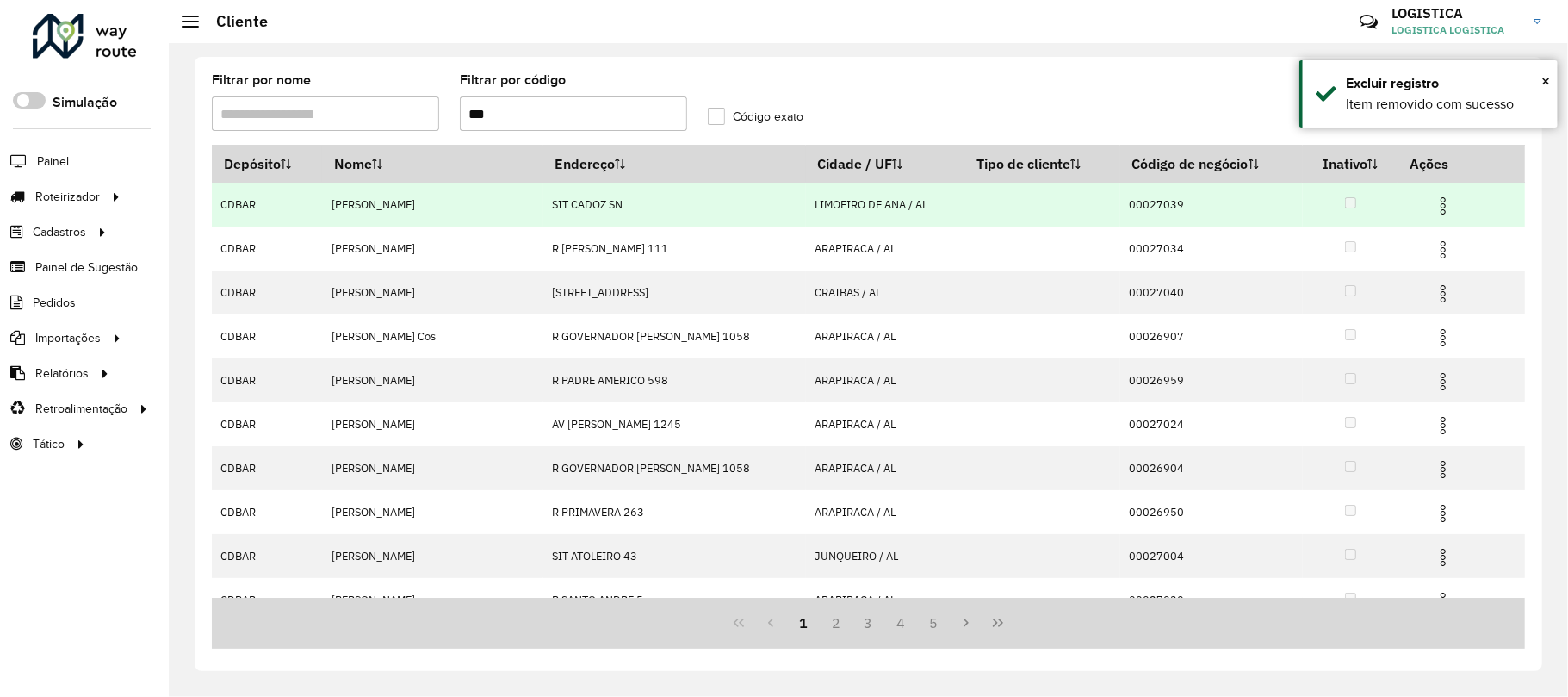
click at [1444, 205] on img at bounding box center [1444, 206] width 21 height 21
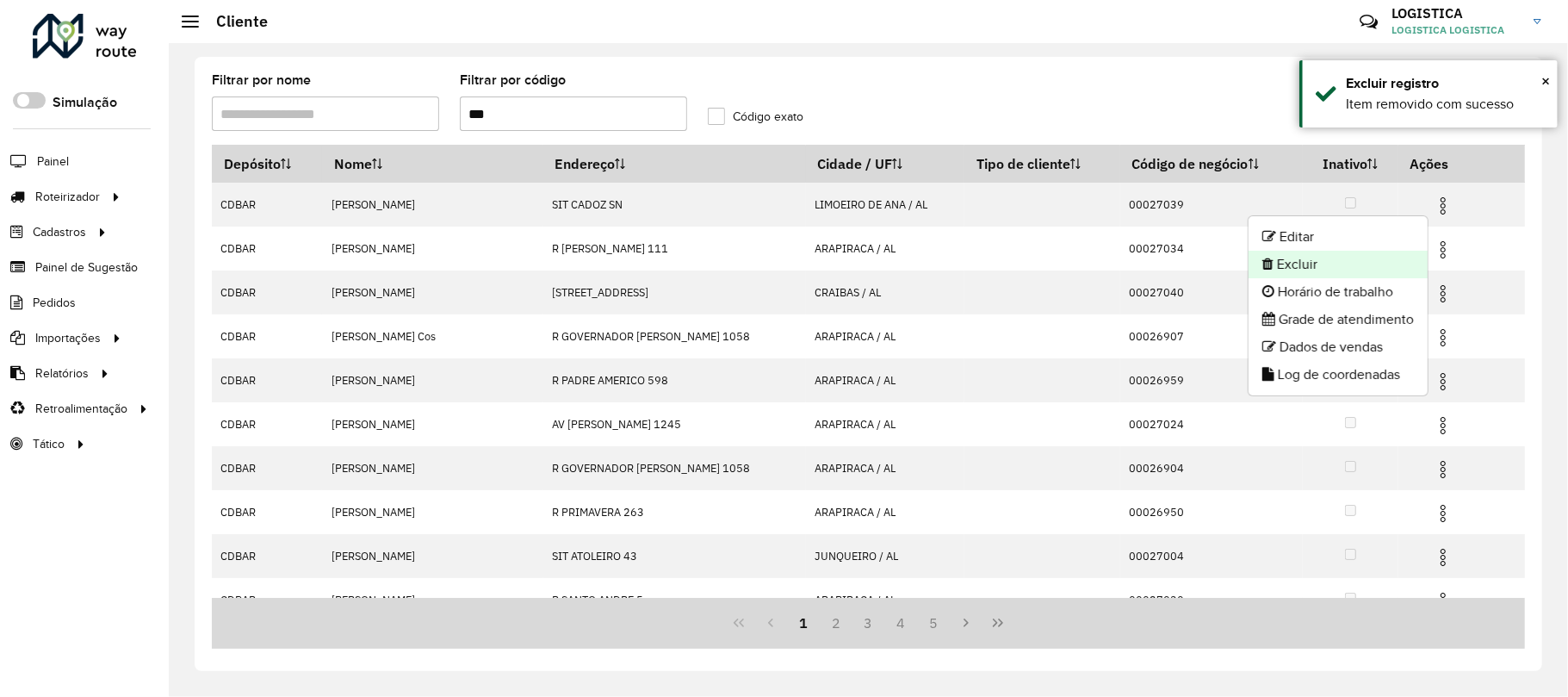
click at [1344, 265] on li "Excluir" at bounding box center [1338, 265] width 179 height 28
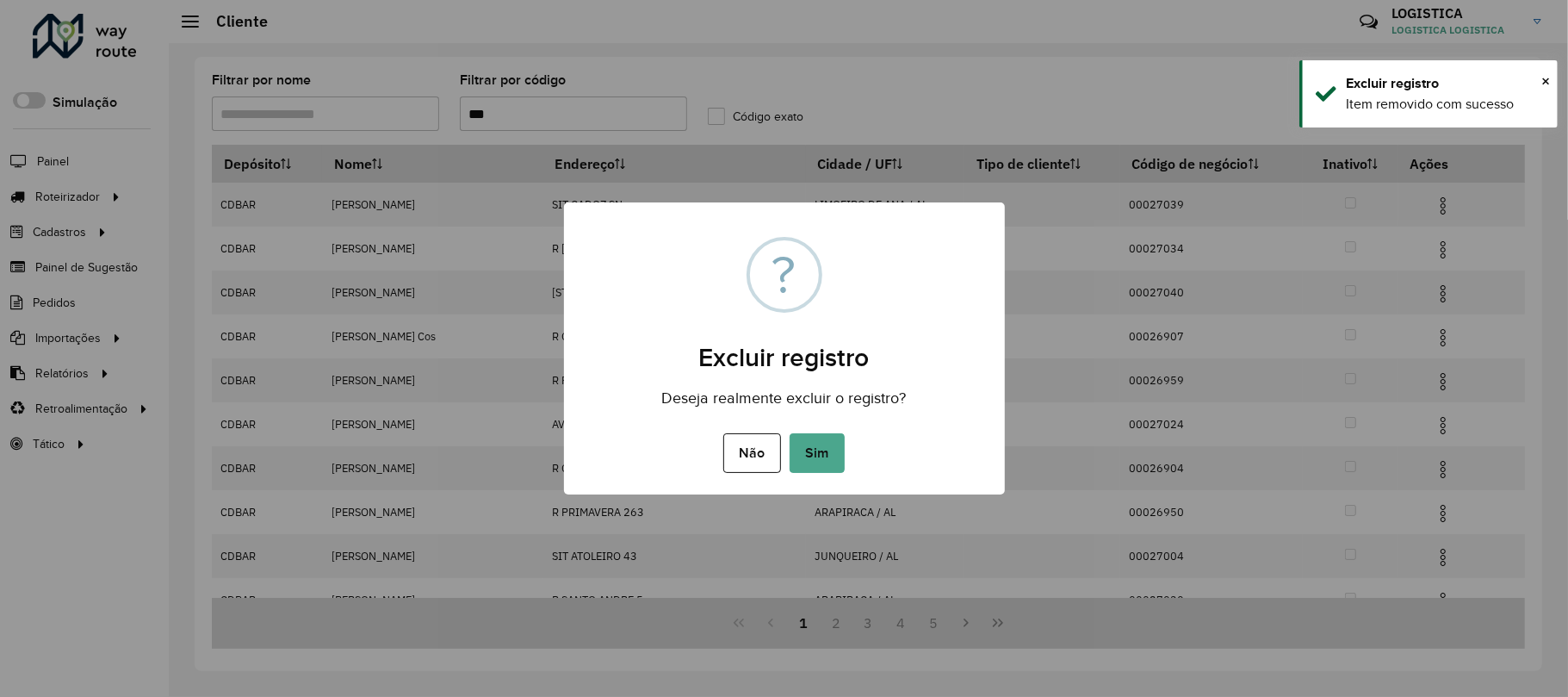
click at [790, 433] on button "Sim" at bounding box center [817, 453] width 55 height 40
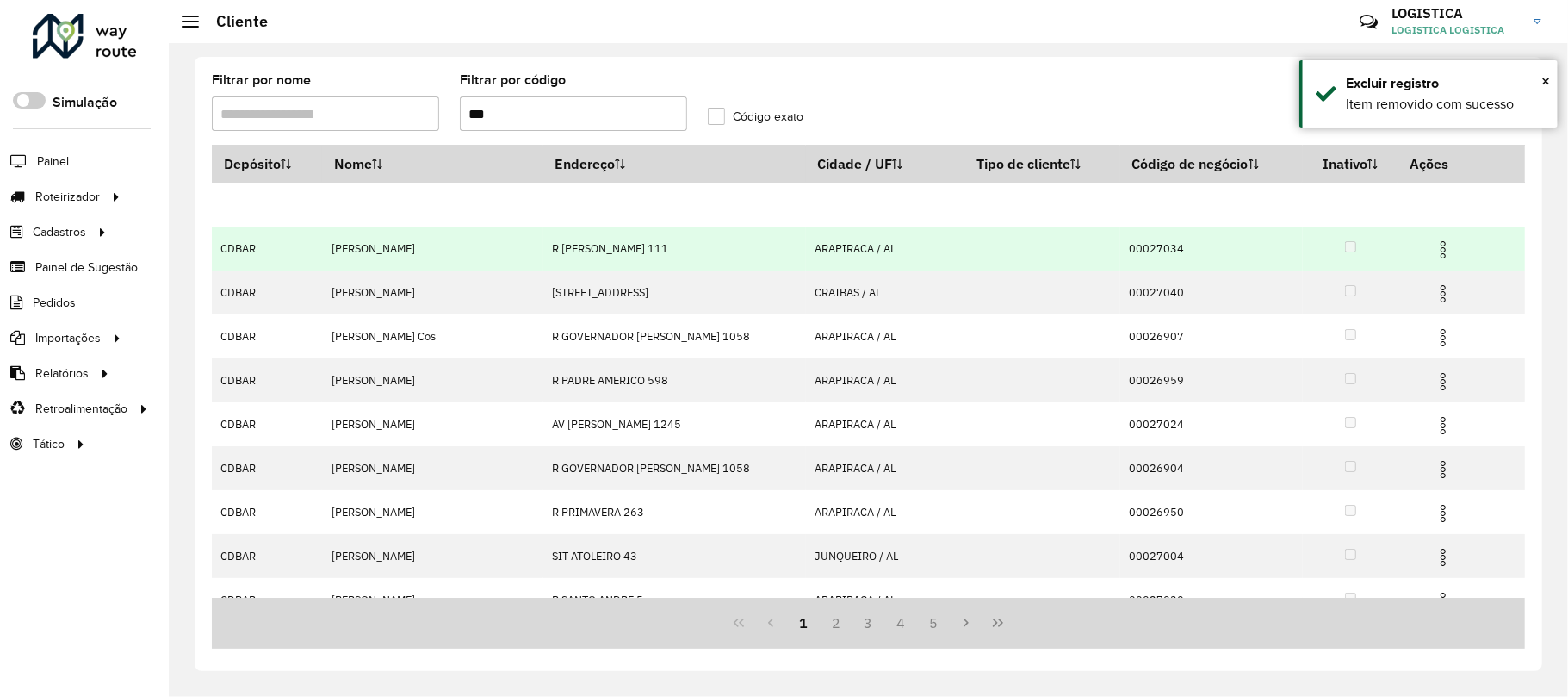
click at [1435, 255] on img at bounding box center [1444, 250] width 21 height 21
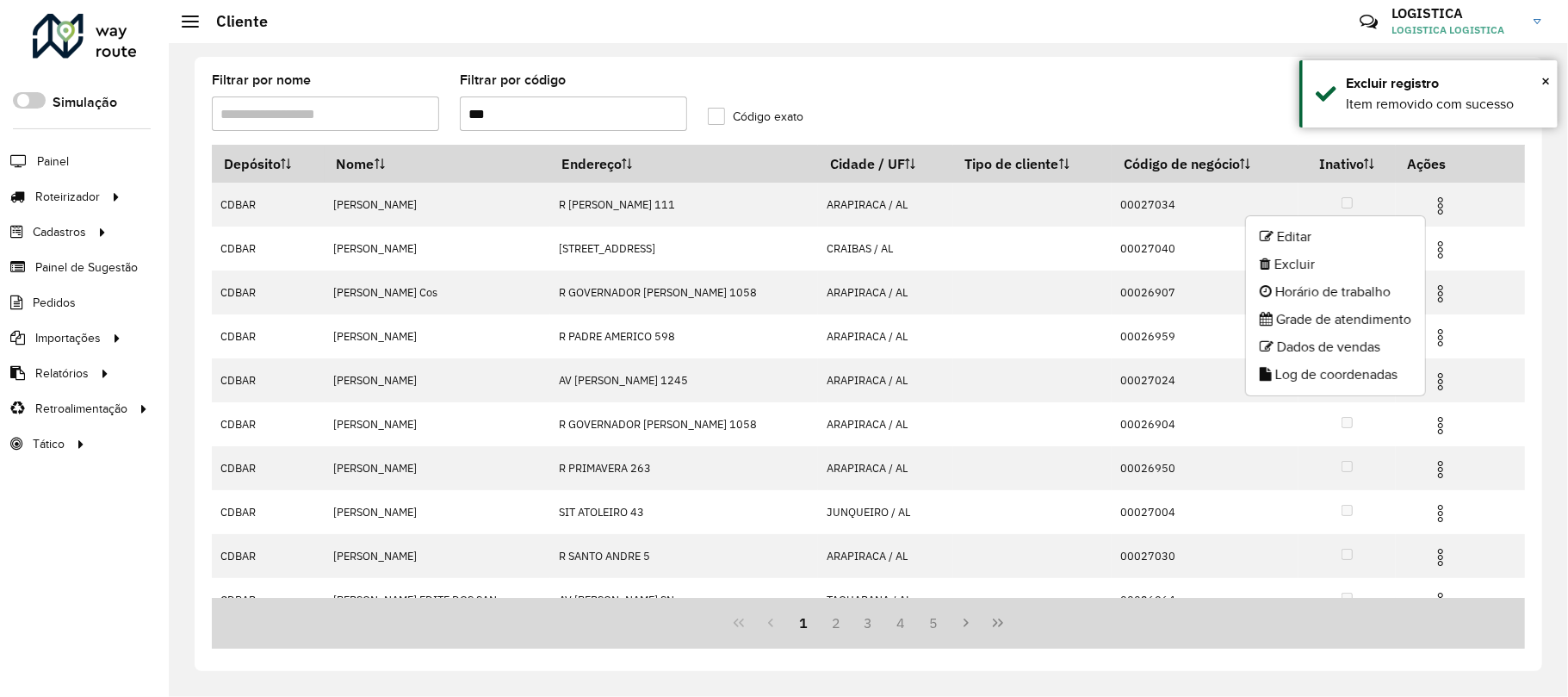
click at [1324, 263] on li "Excluir" at bounding box center [1336, 265] width 179 height 28
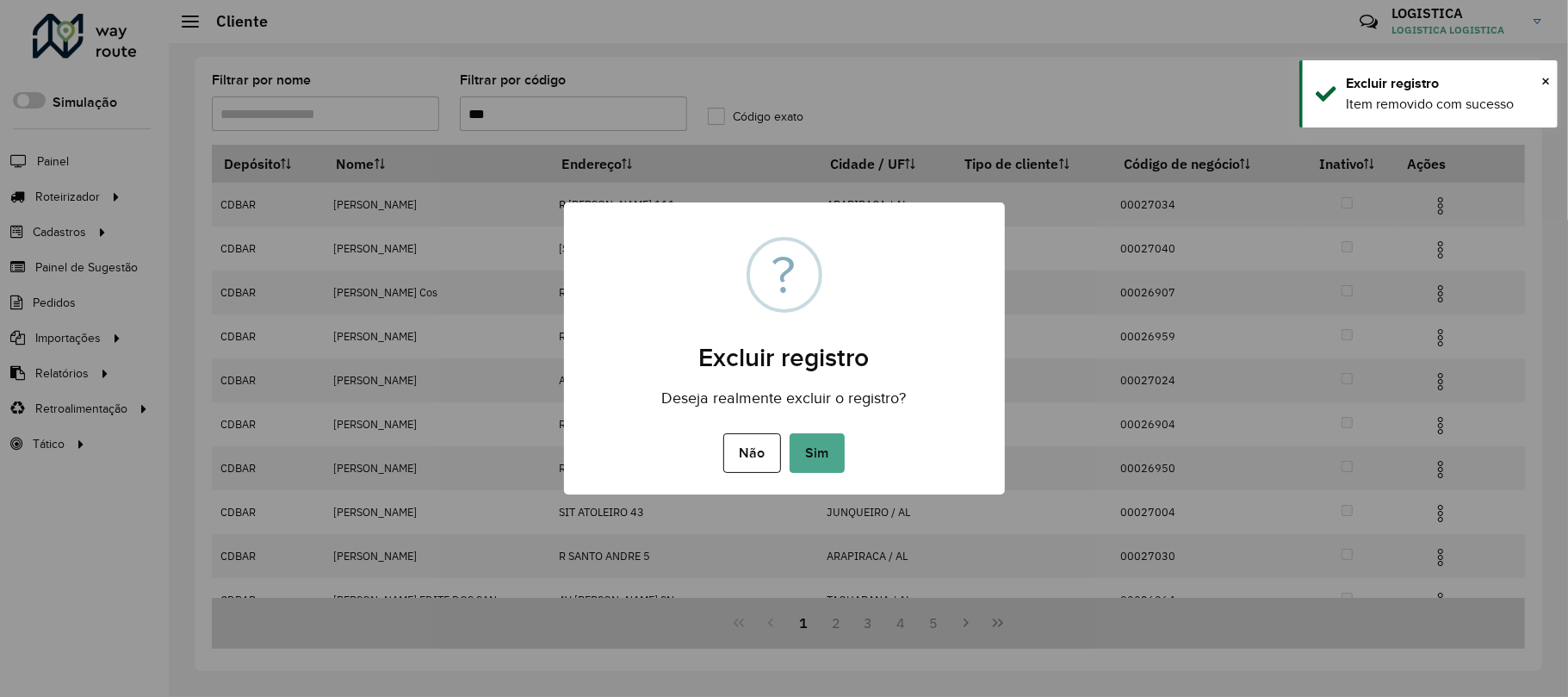
click at [790, 433] on button "Sim" at bounding box center [817, 453] width 55 height 40
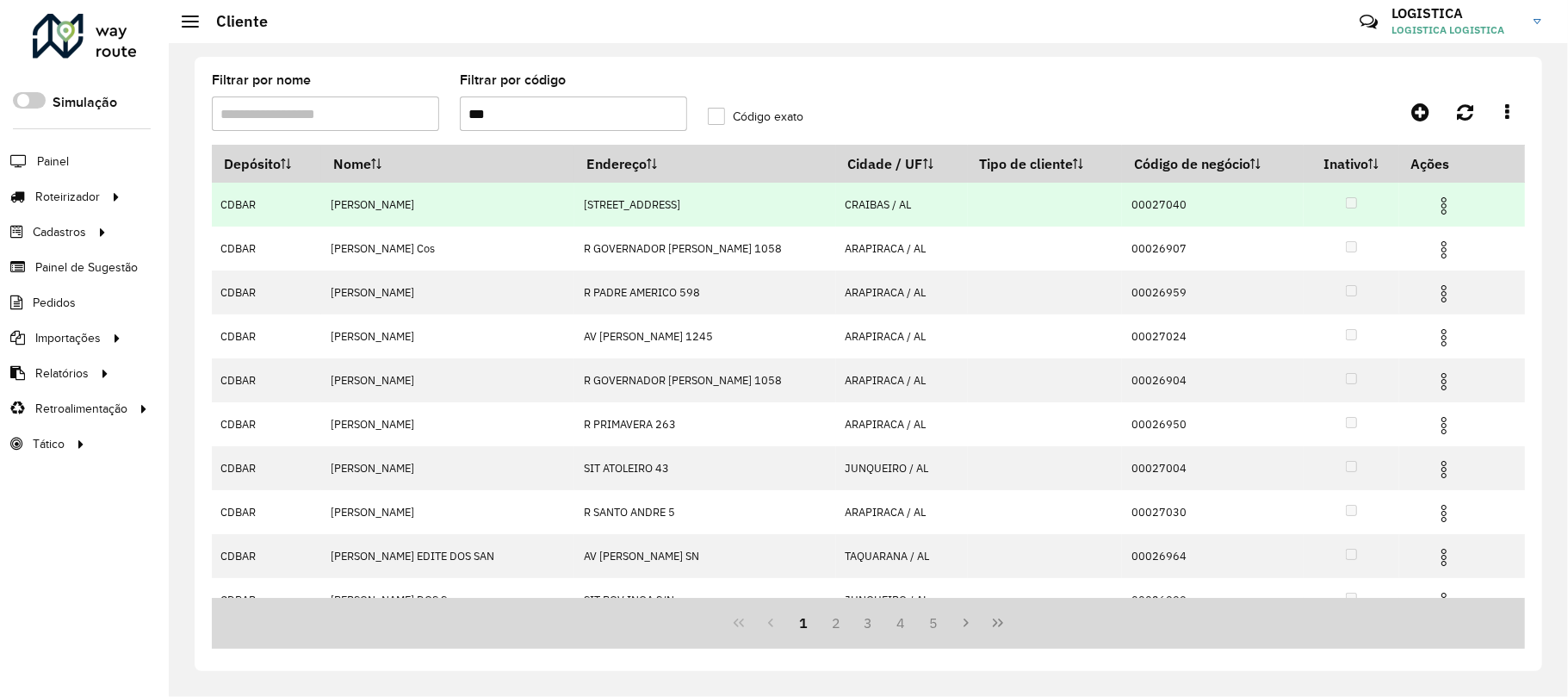
click at [1434, 207] on img at bounding box center [1444, 206] width 21 height 21
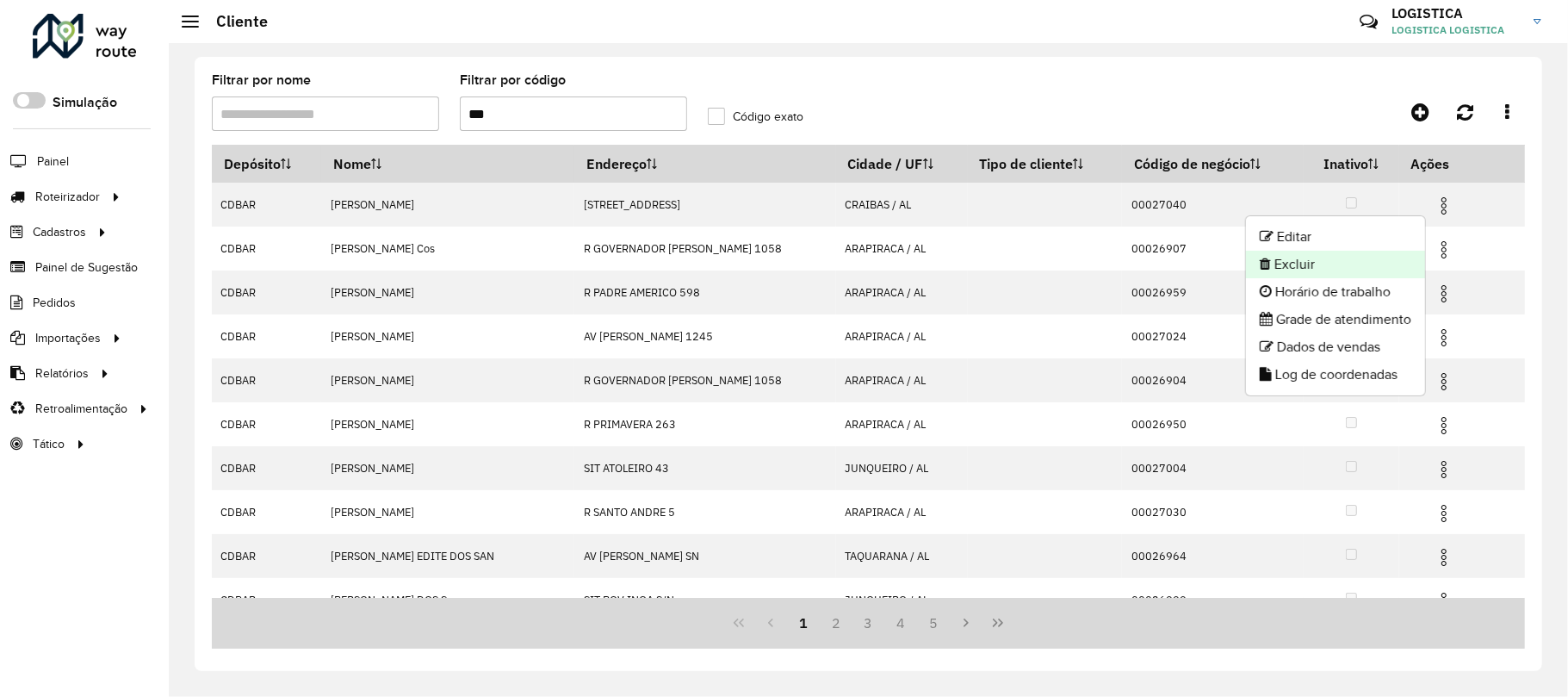
click at [1378, 255] on li "Excluir" at bounding box center [1336, 265] width 179 height 28
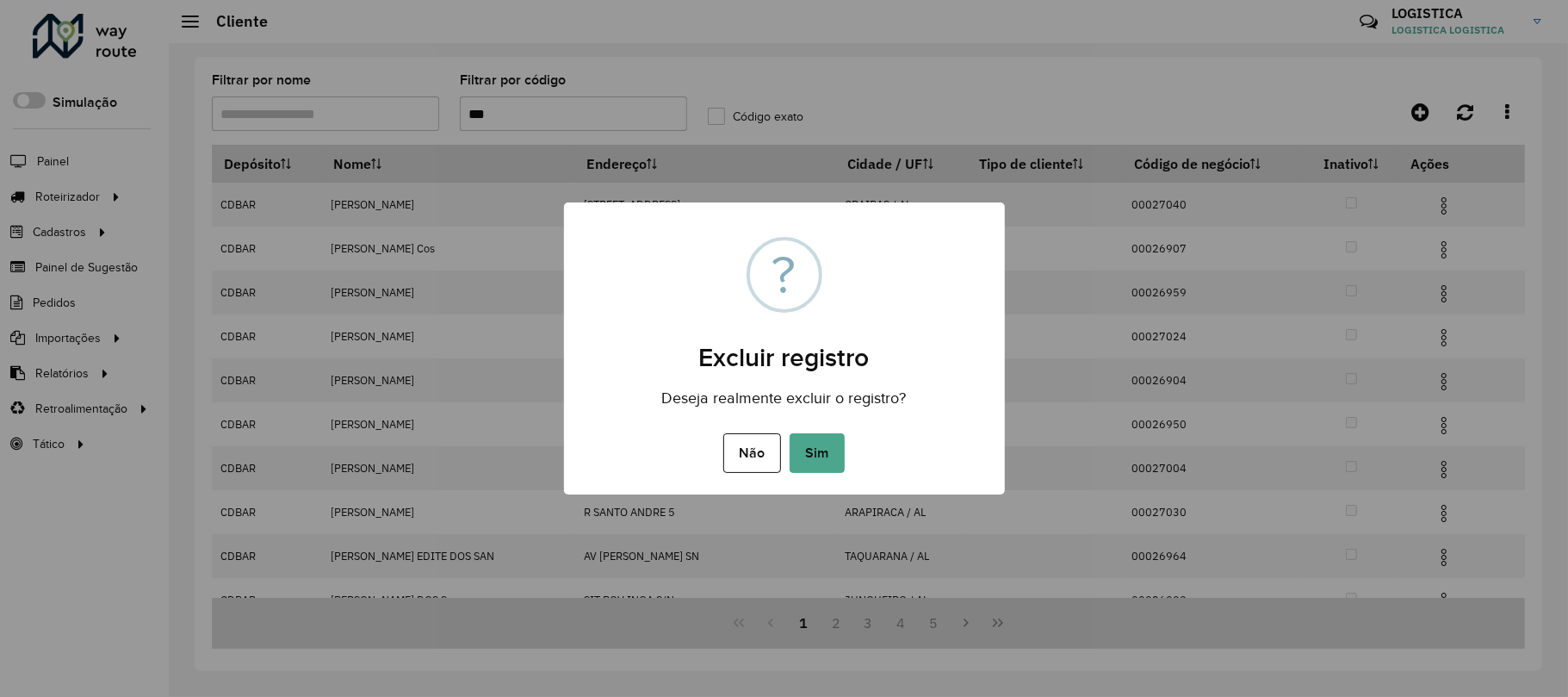
click at [790, 433] on button "Sim" at bounding box center [817, 453] width 55 height 40
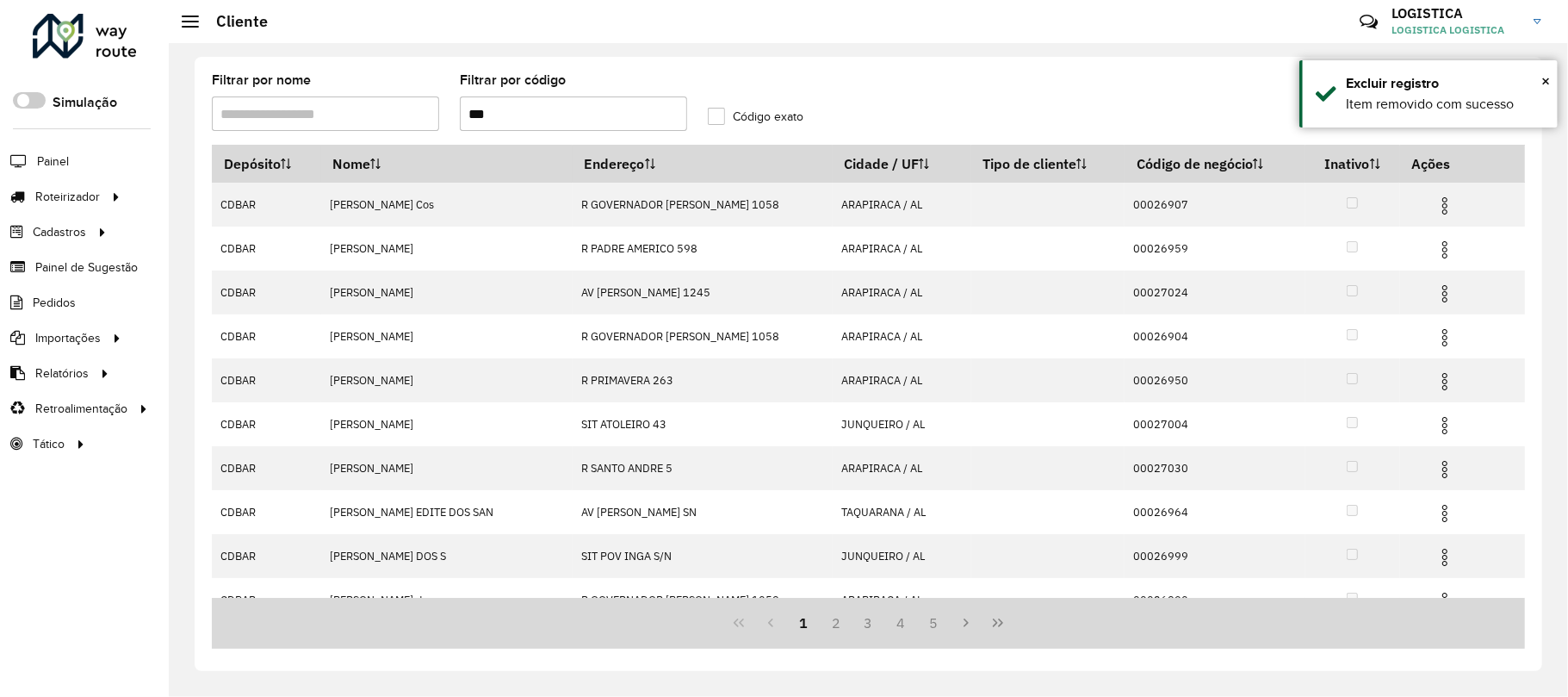
click at [1441, 214] on img at bounding box center [1445, 206] width 21 height 21
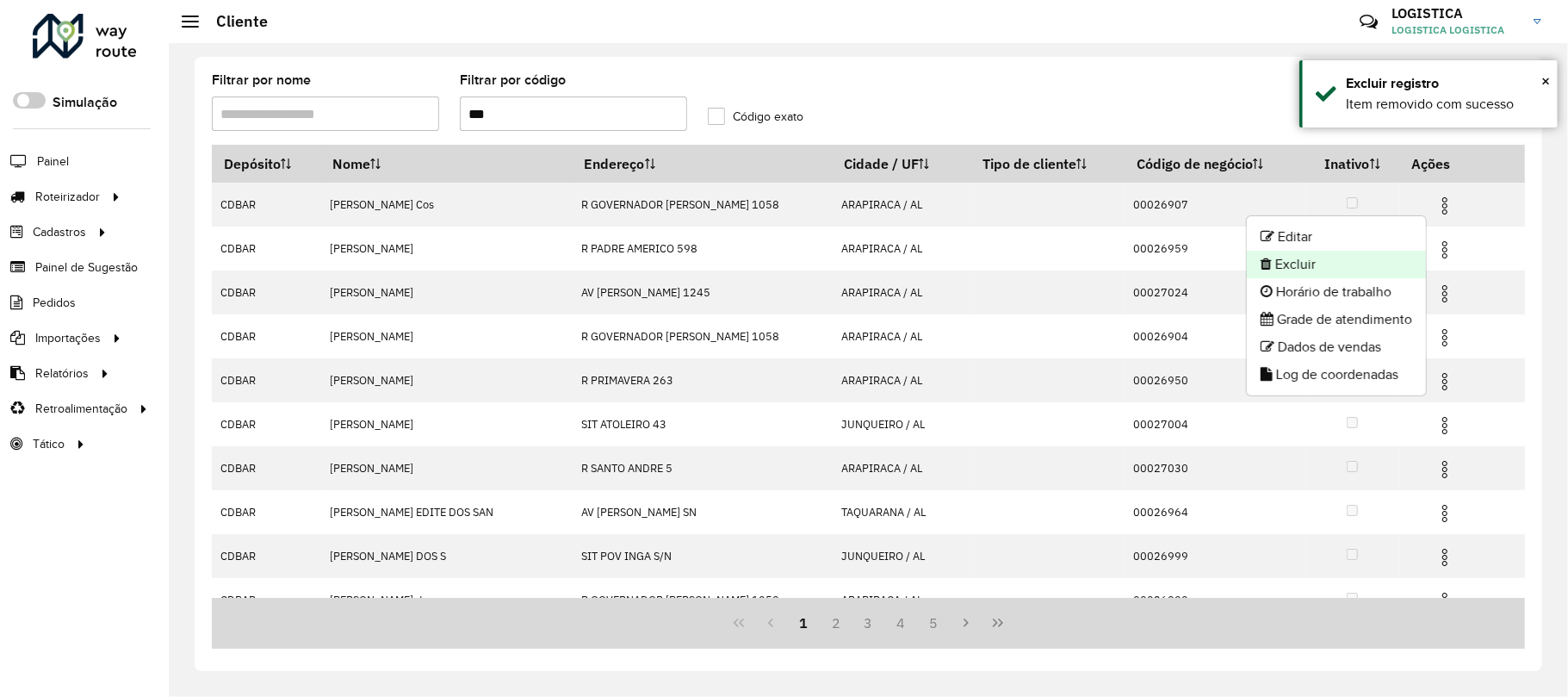
click at [1361, 262] on li "Excluir" at bounding box center [1337, 265] width 179 height 28
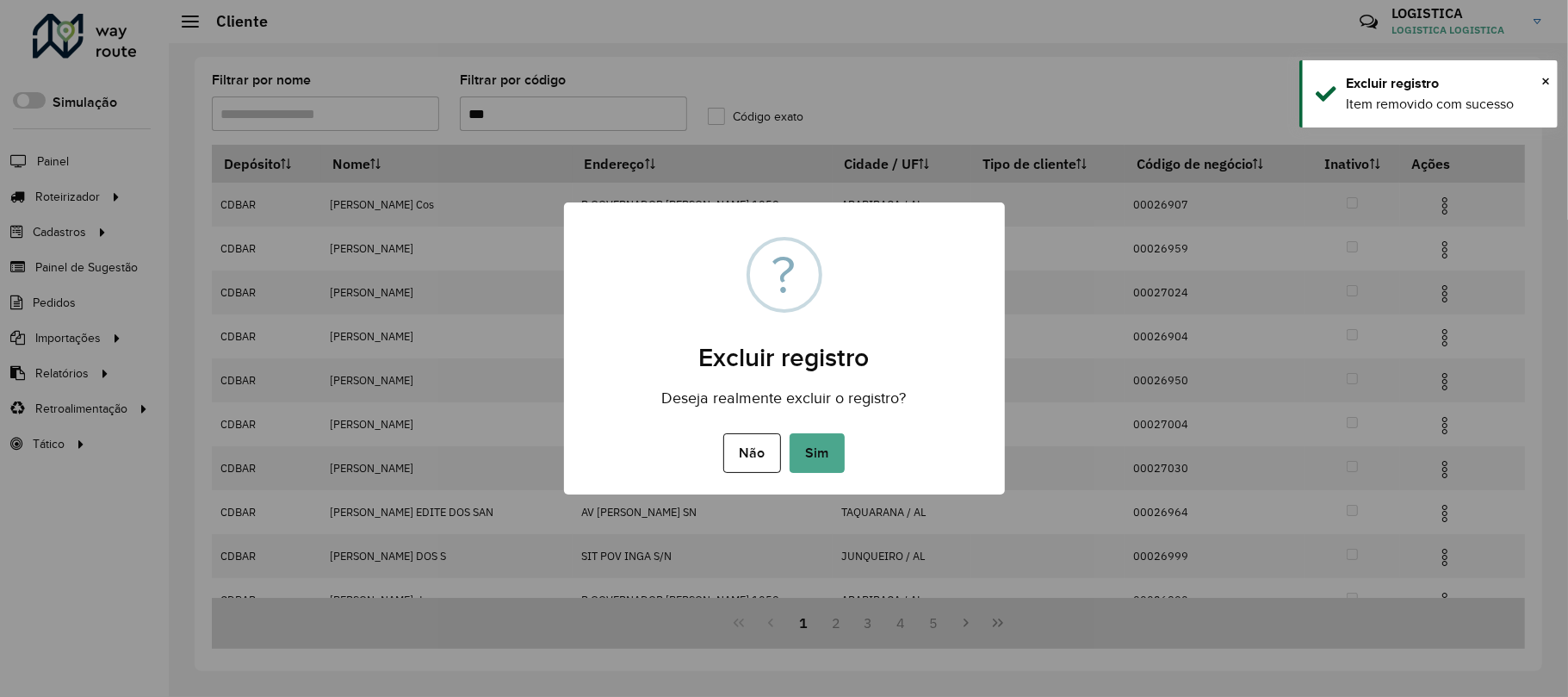
click at [790, 433] on button "Sim" at bounding box center [817, 453] width 55 height 40
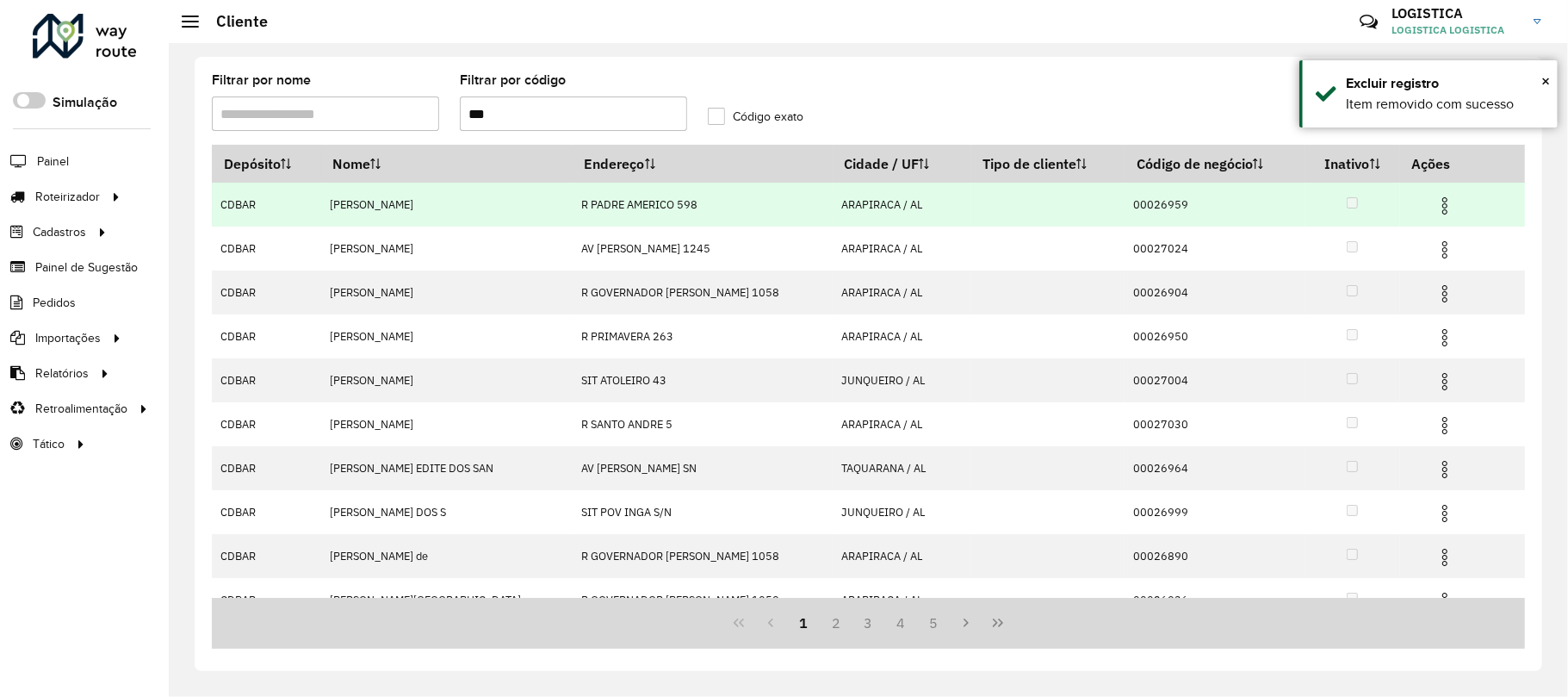
click at [1438, 207] on img at bounding box center [1445, 206] width 21 height 21
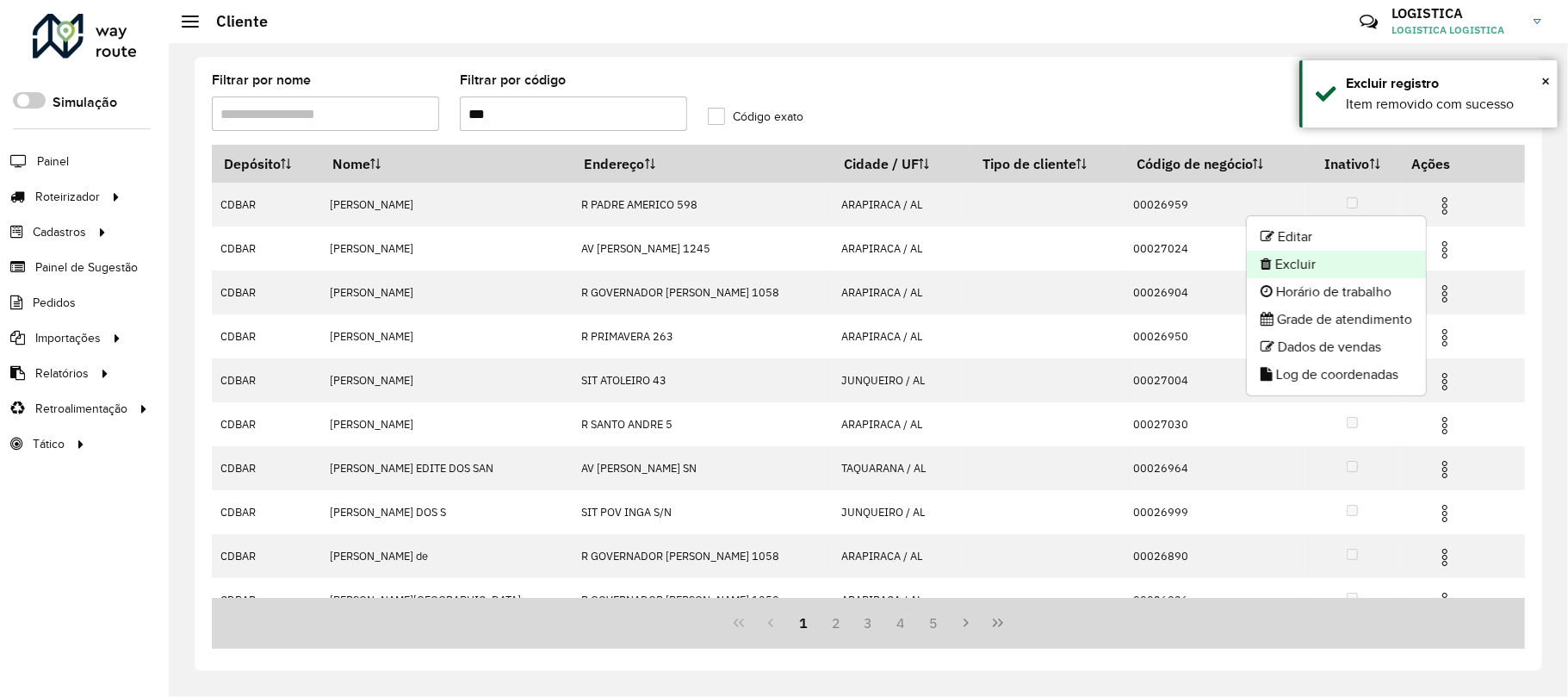
click at [1334, 267] on li "Excluir" at bounding box center [1337, 265] width 179 height 28
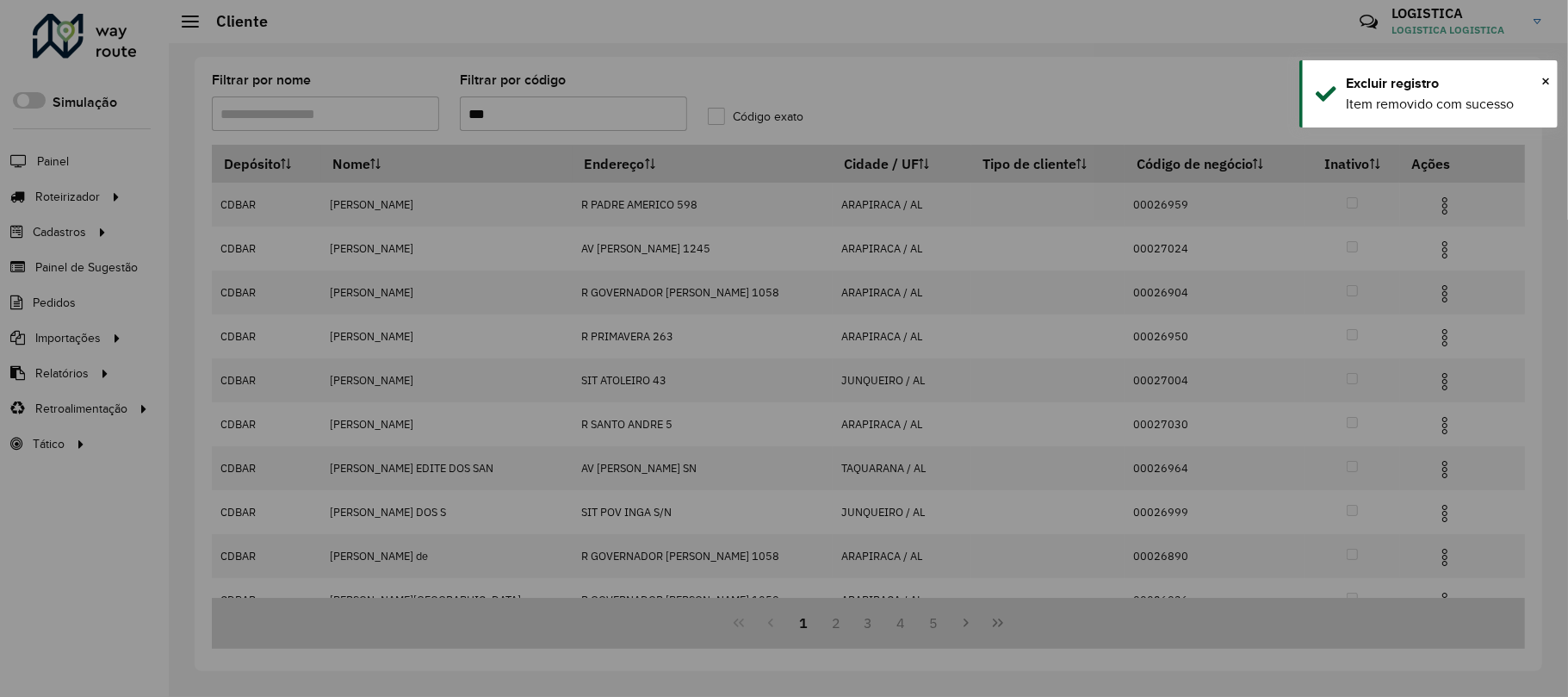
click at [790, 433] on button "Sim" at bounding box center [817, 453] width 55 height 40
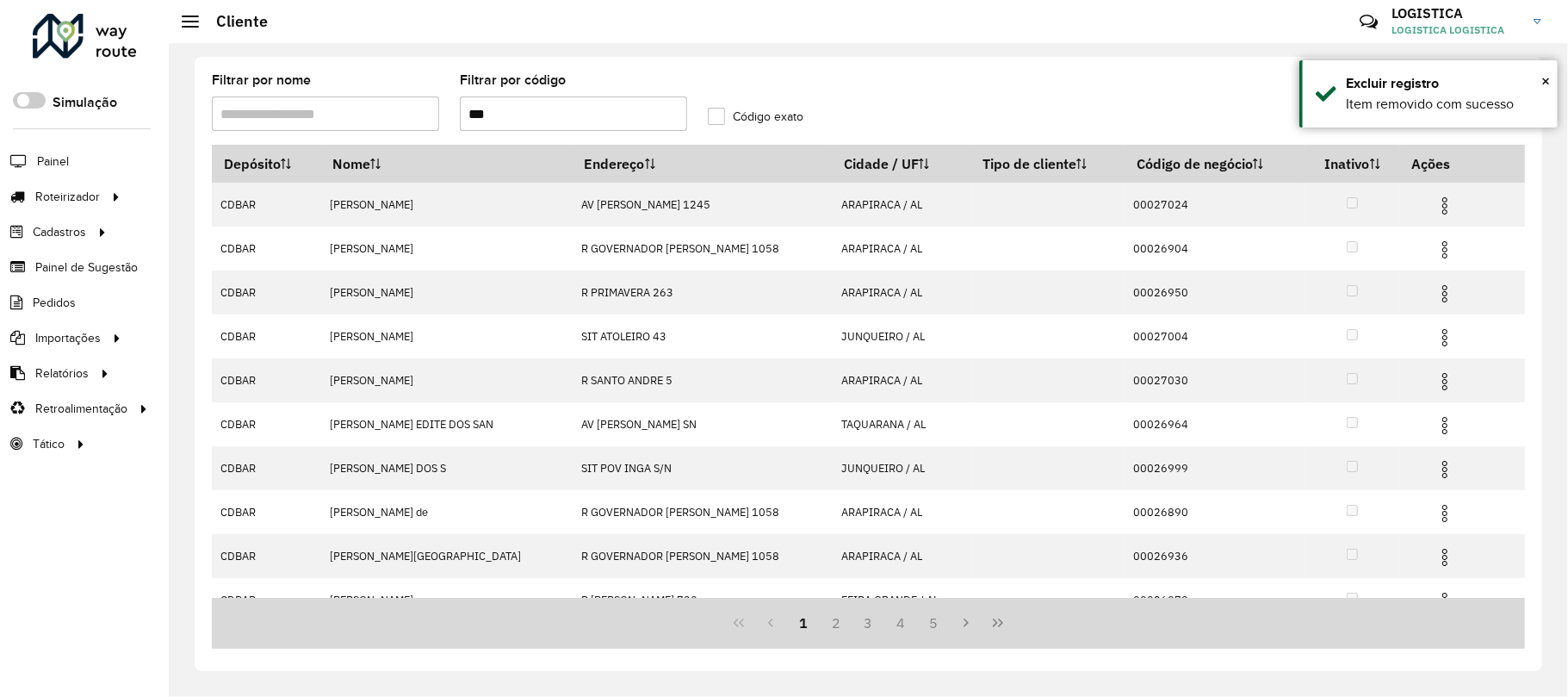
click at [1440, 249] on img at bounding box center [1445, 250] width 21 height 21
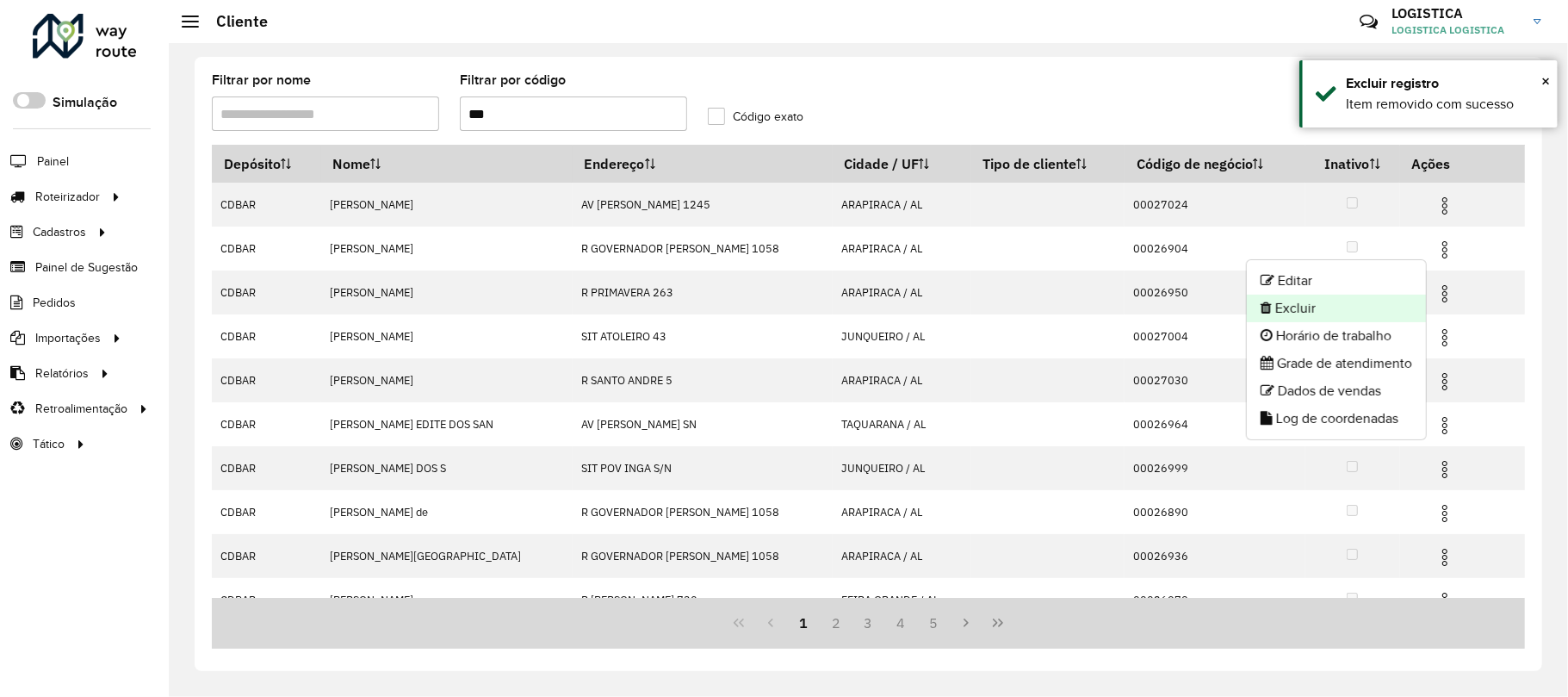
click at [1317, 308] on li "Excluir" at bounding box center [1337, 308] width 179 height 28
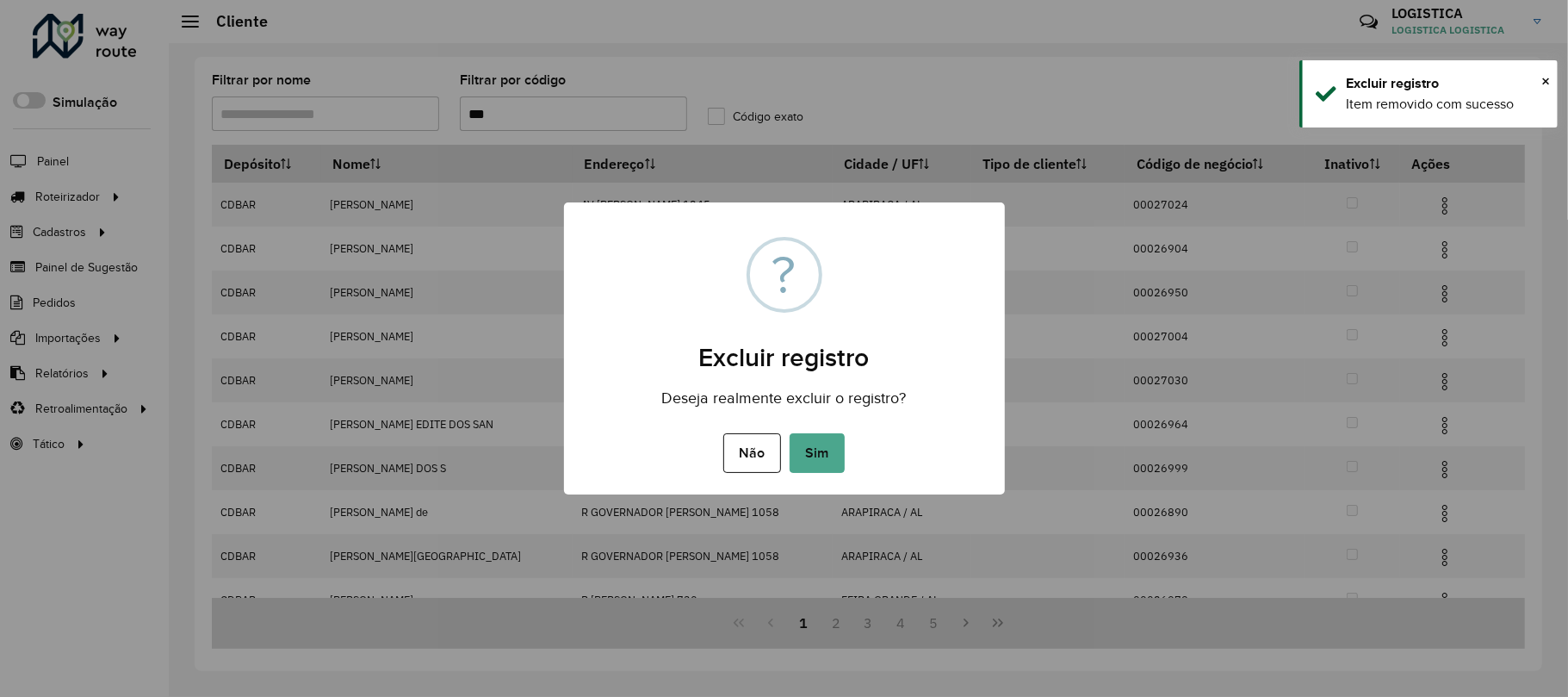
click at [790, 433] on button "Sim" at bounding box center [817, 453] width 55 height 40
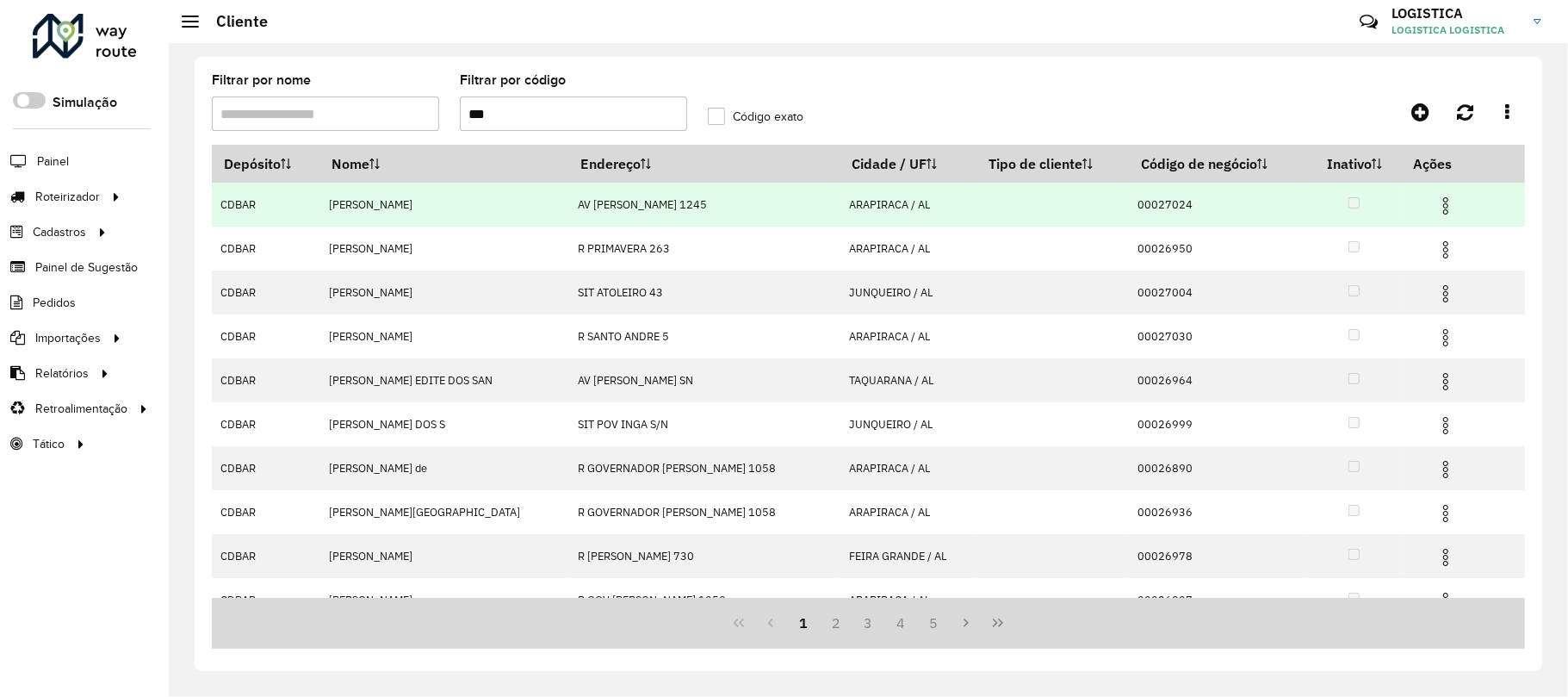
click at [1444, 201] on img at bounding box center [1446, 206] width 21 height 21
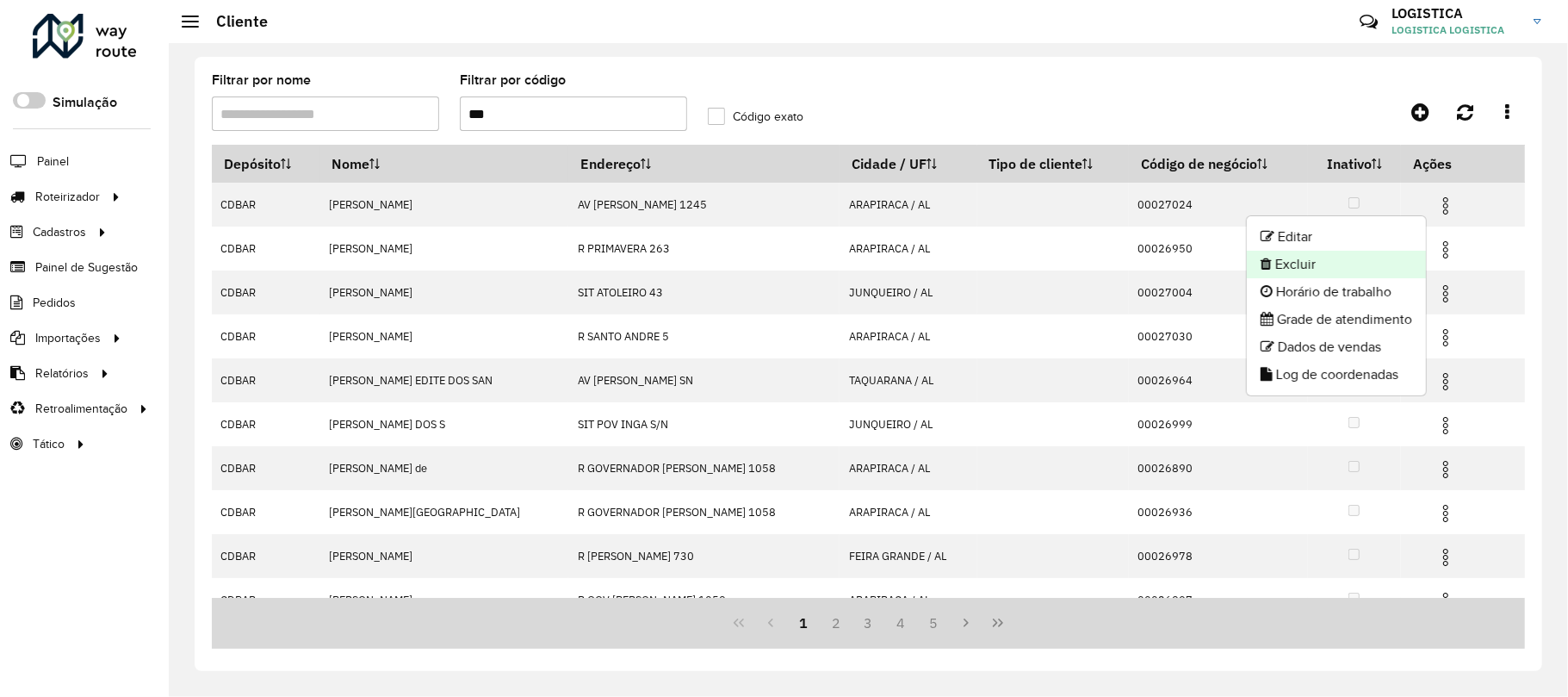
click at [1362, 256] on li "Excluir" at bounding box center [1337, 265] width 179 height 28
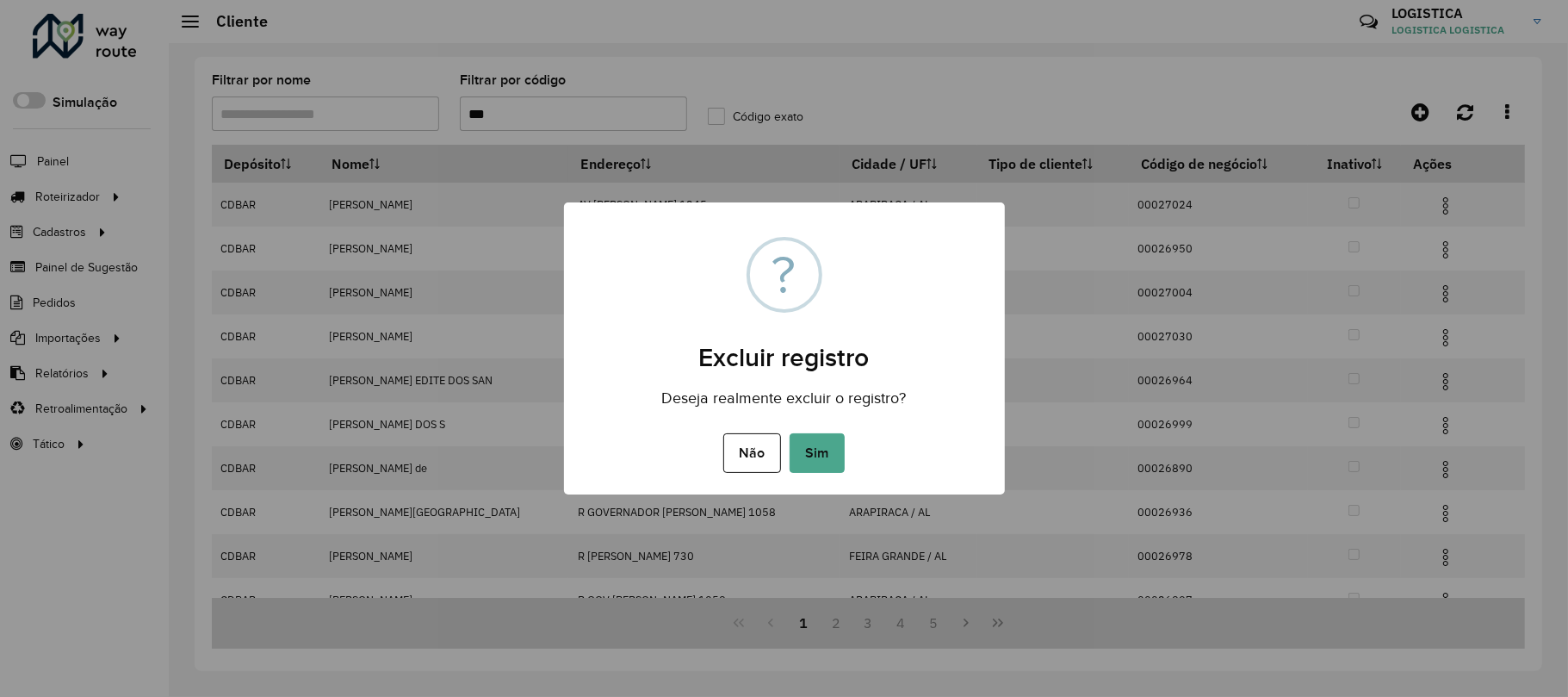
click at [790, 433] on button "Sim" at bounding box center [817, 453] width 55 height 40
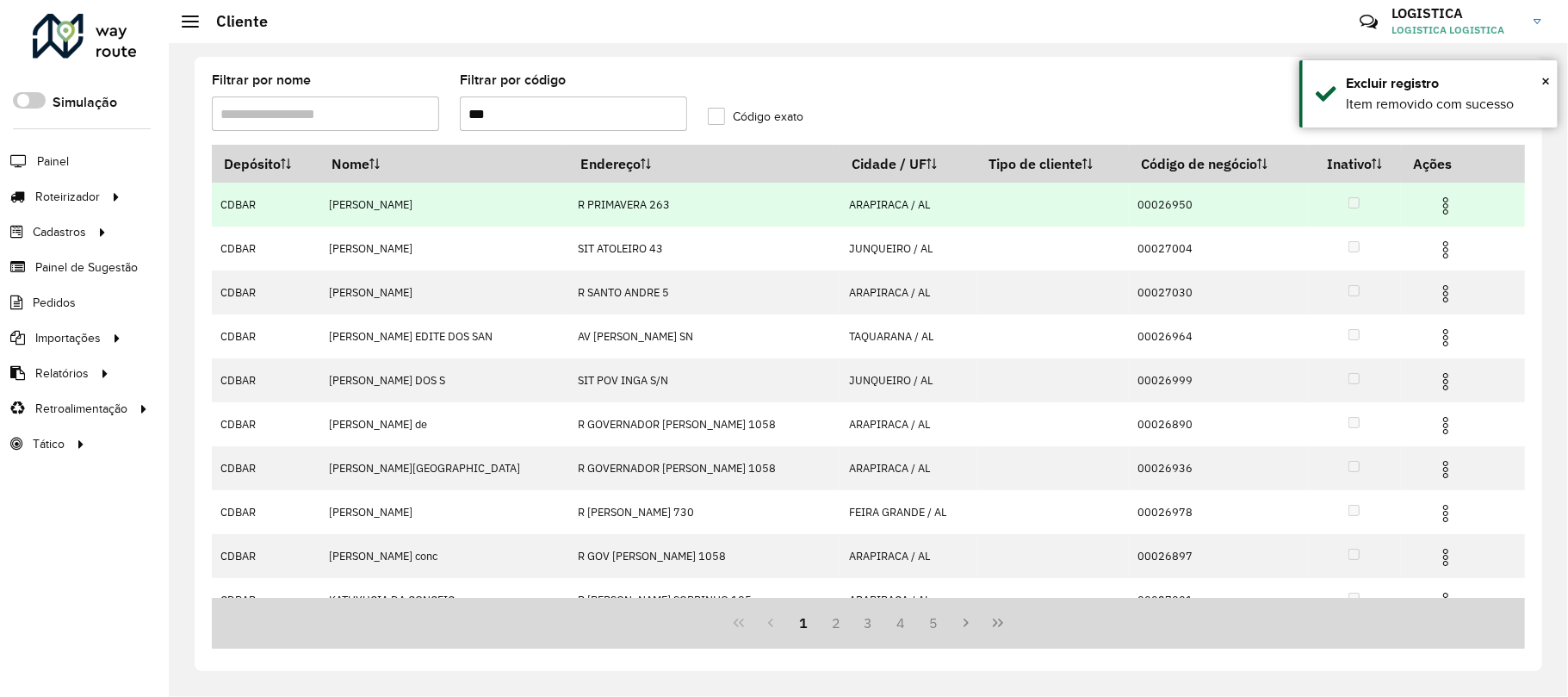
click at [1442, 249] on img at bounding box center [1446, 250] width 21 height 21
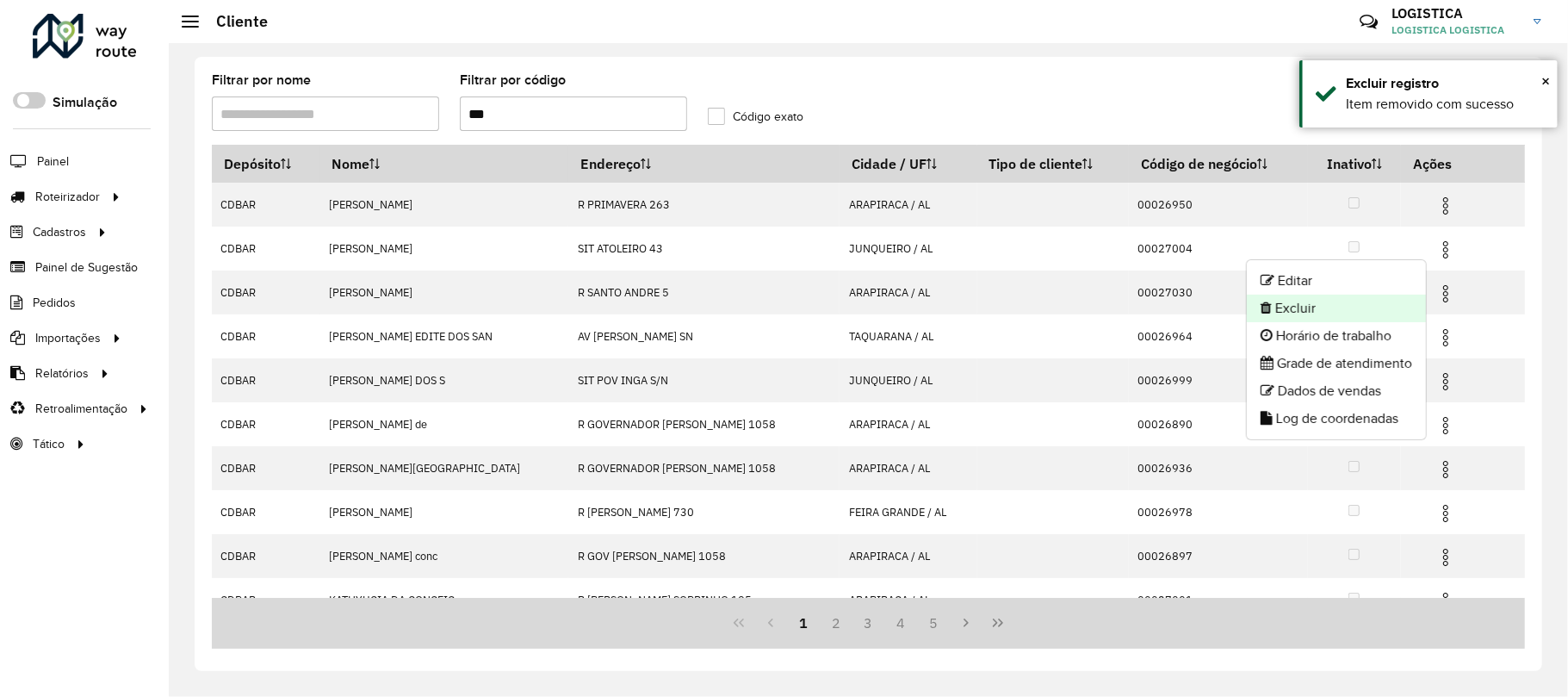
click at [1368, 304] on li "Excluir" at bounding box center [1337, 308] width 179 height 28
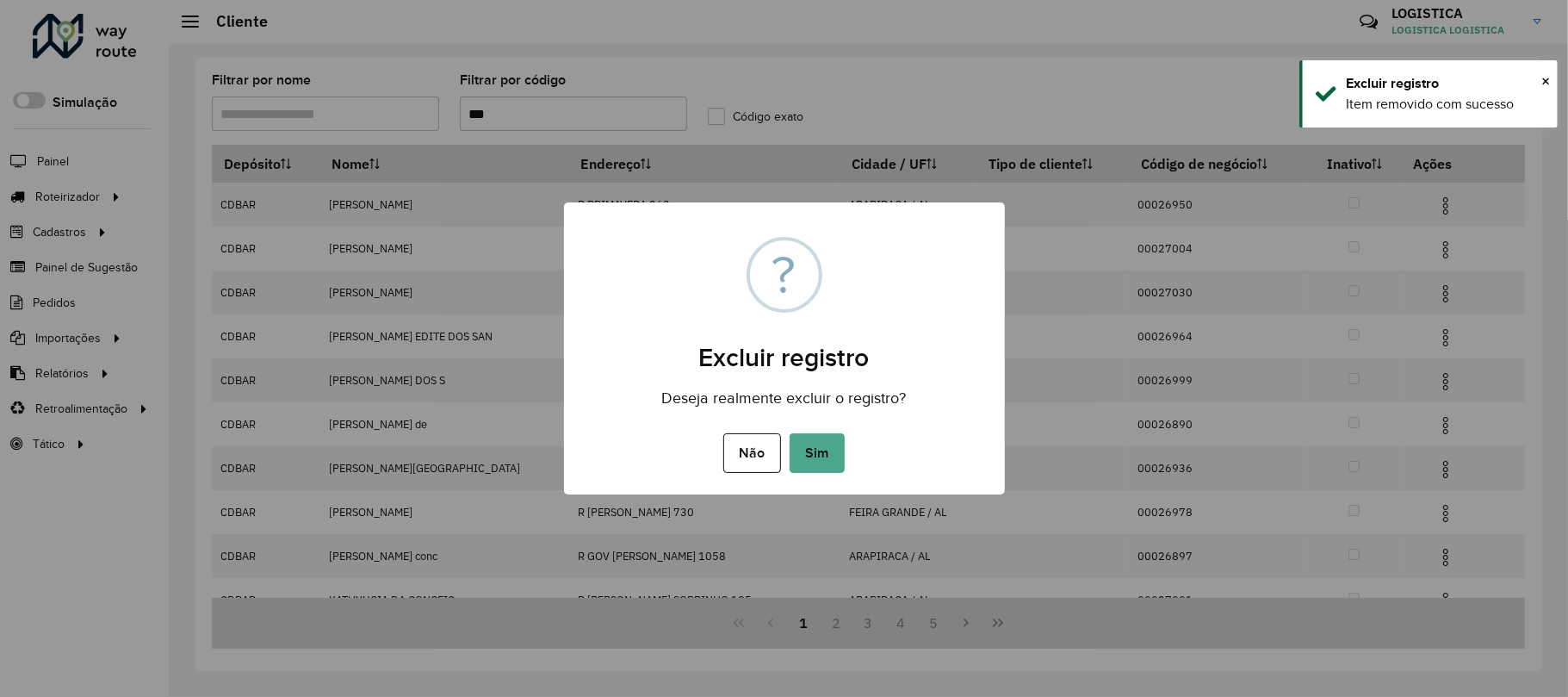
click at [790, 433] on button "Sim" at bounding box center [817, 453] width 55 height 40
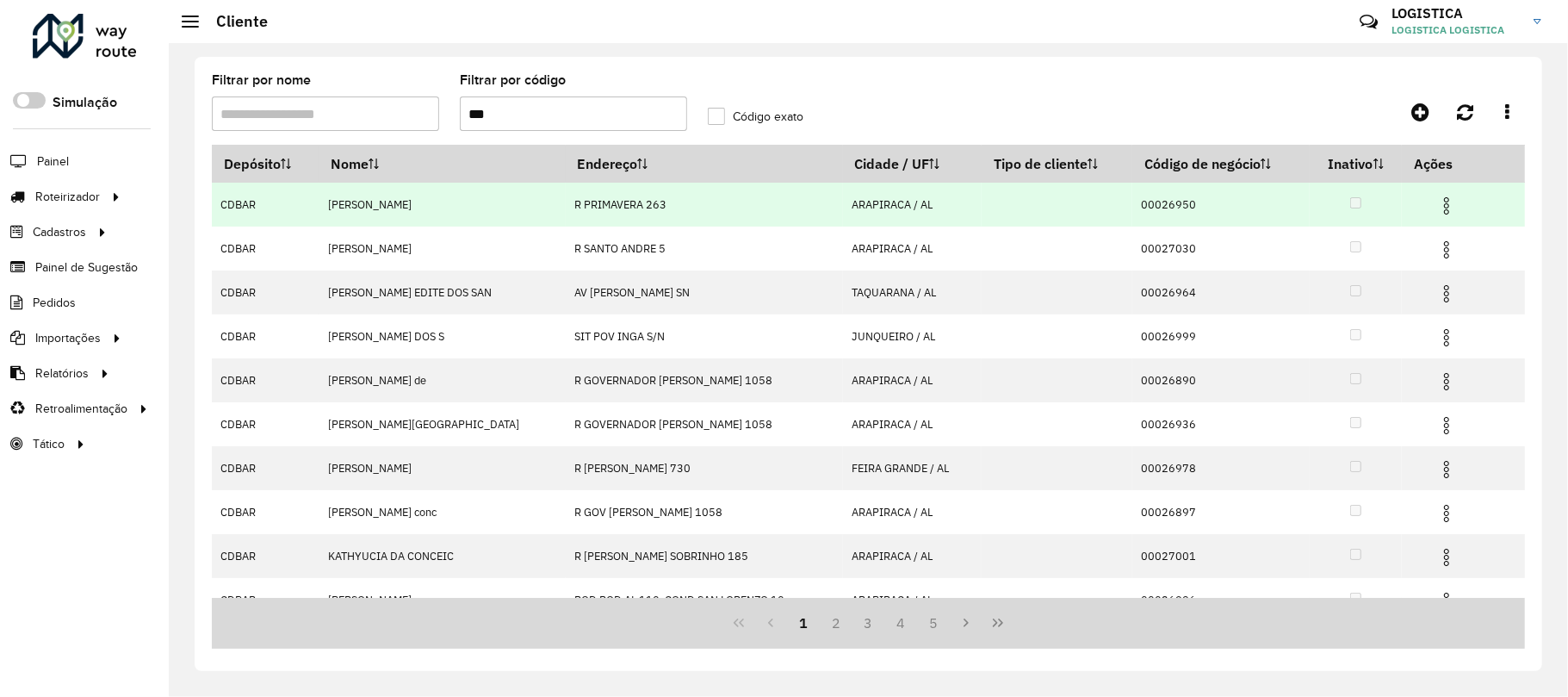
click at [1440, 211] on img at bounding box center [1447, 206] width 21 height 21
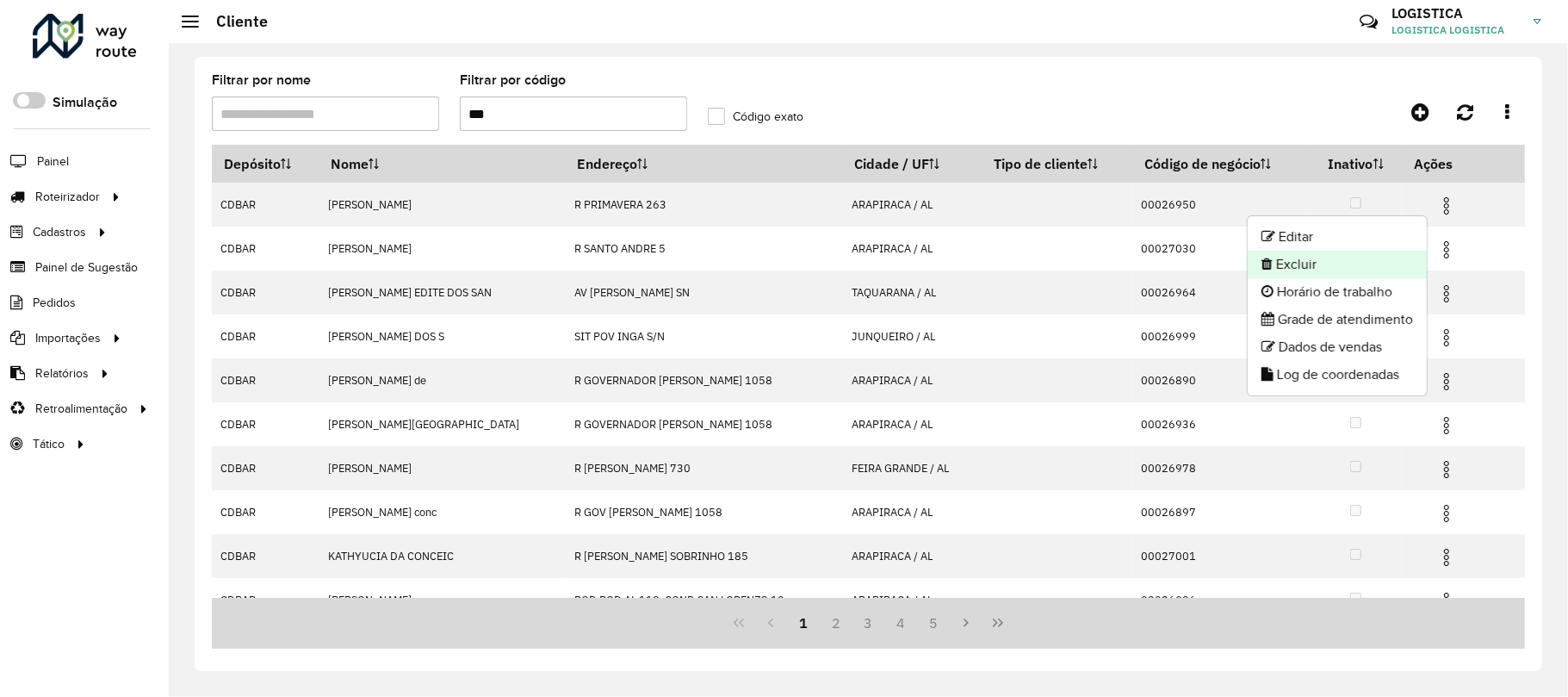
click at [1348, 273] on li "Excluir" at bounding box center [1337, 265] width 179 height 28
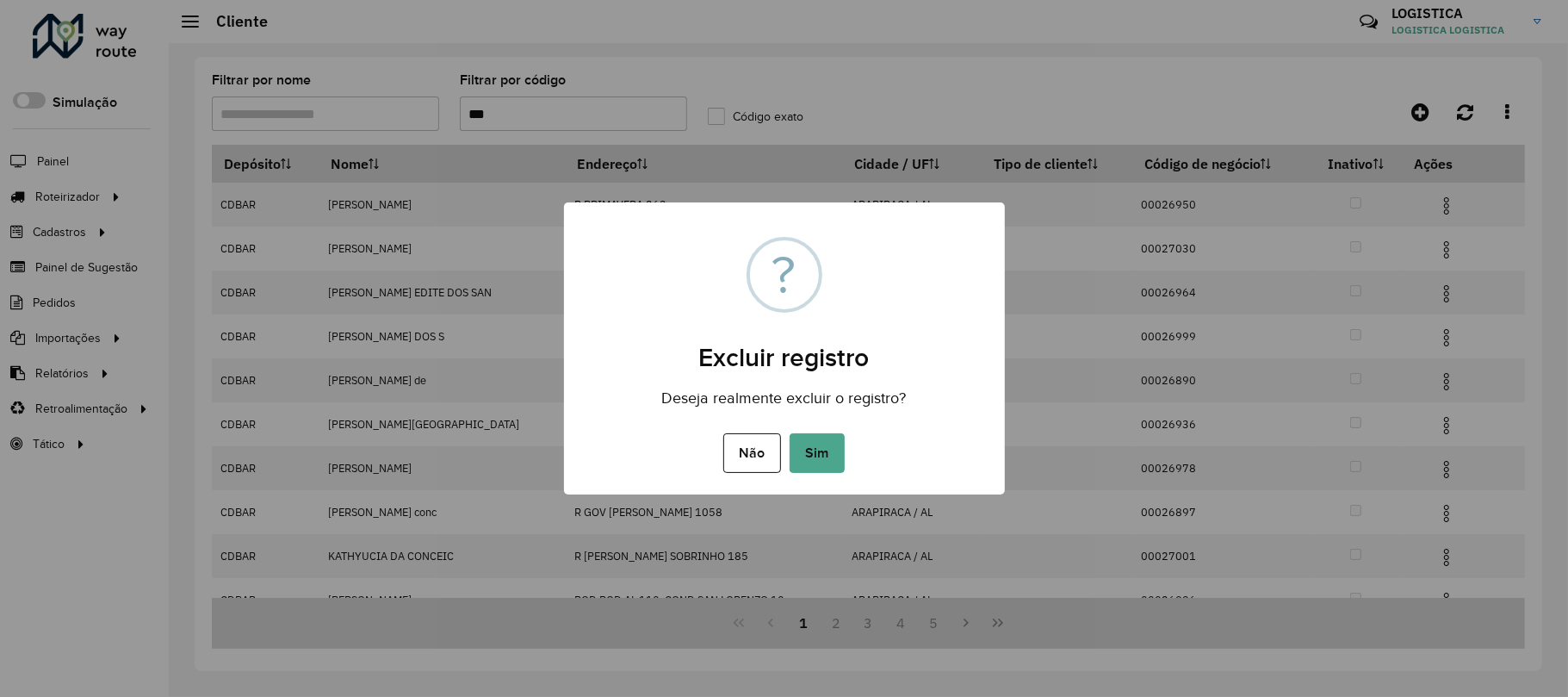
click at [790, 433] on button "Sim" at bounding box center [817, 453] width 55 height 40
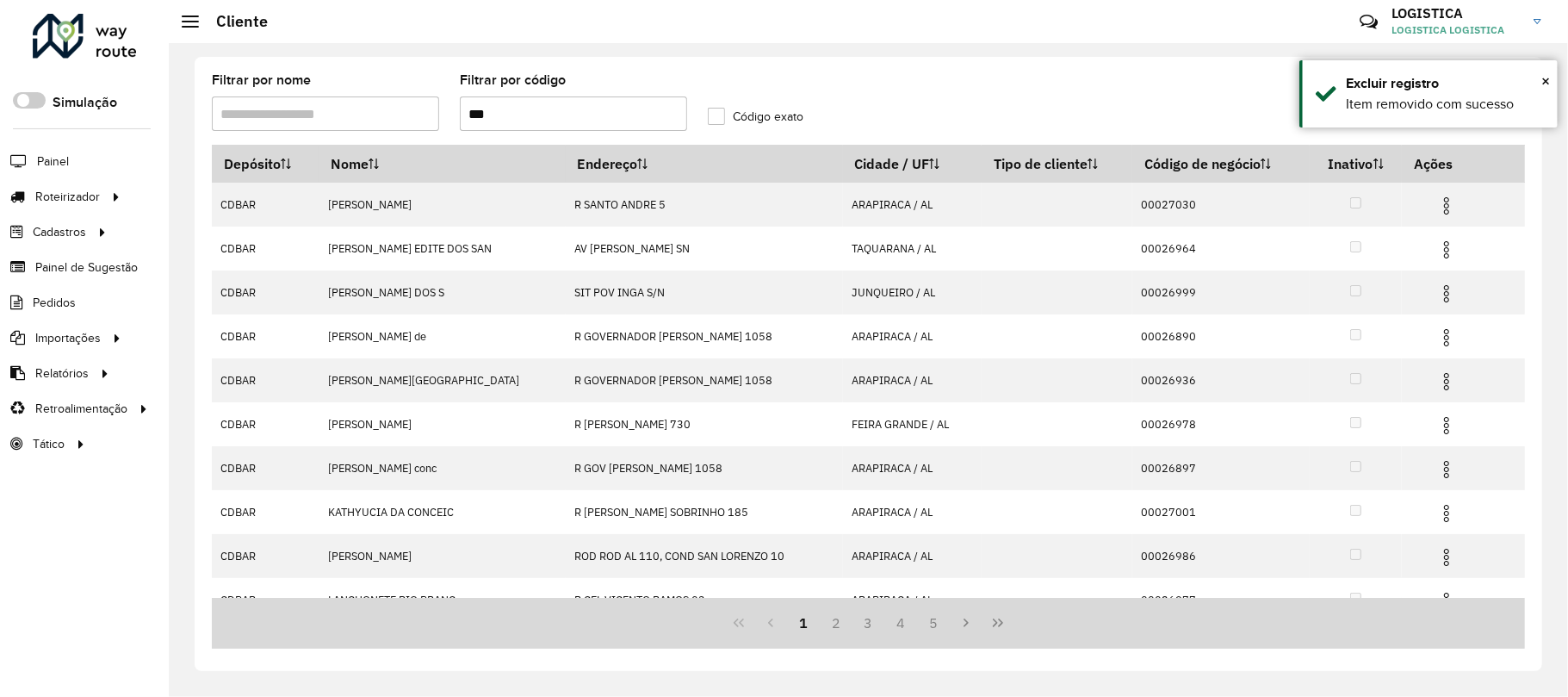
click at [1440, 253] on img at bounding box center [1447, 250] width 21 height 21
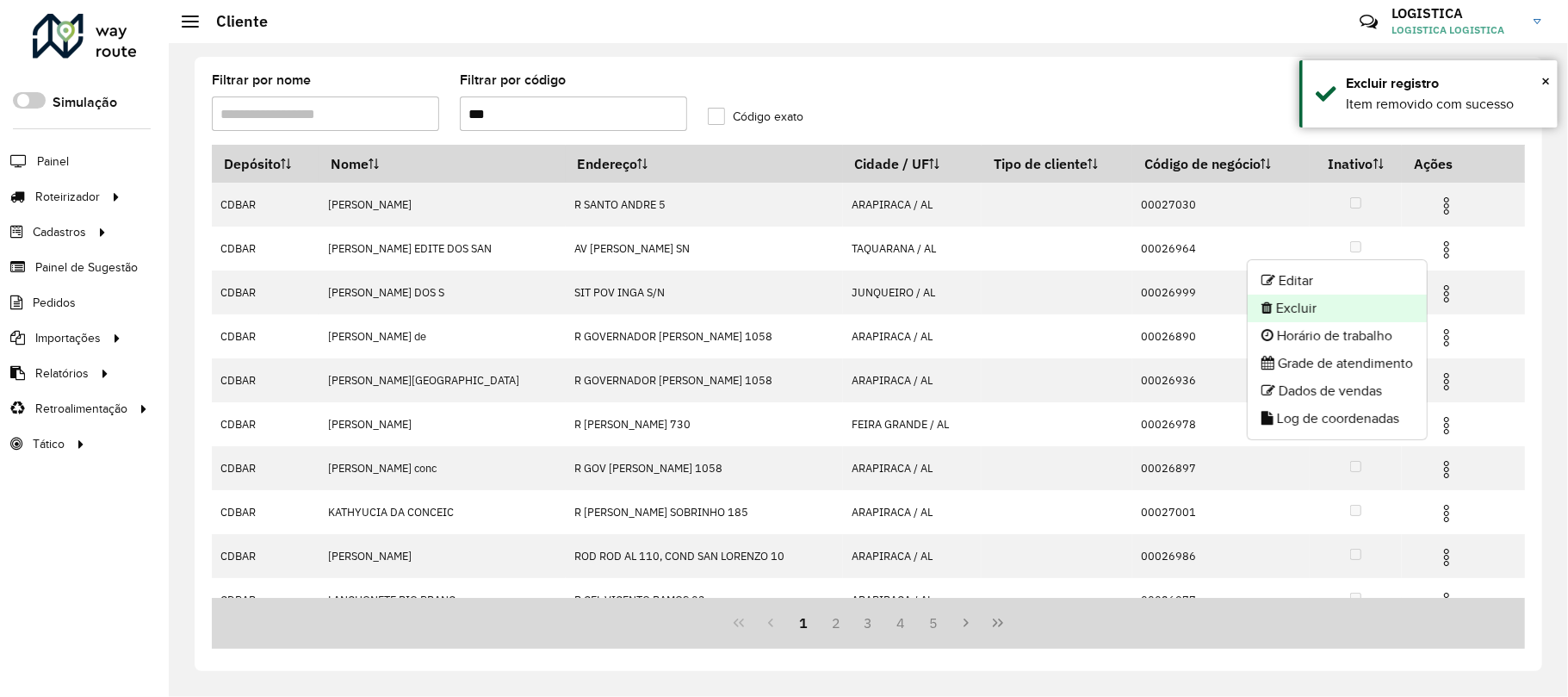
click at [1388, 303] on li "Excluir" at bounding box center [1337, 308] width 179 height 28
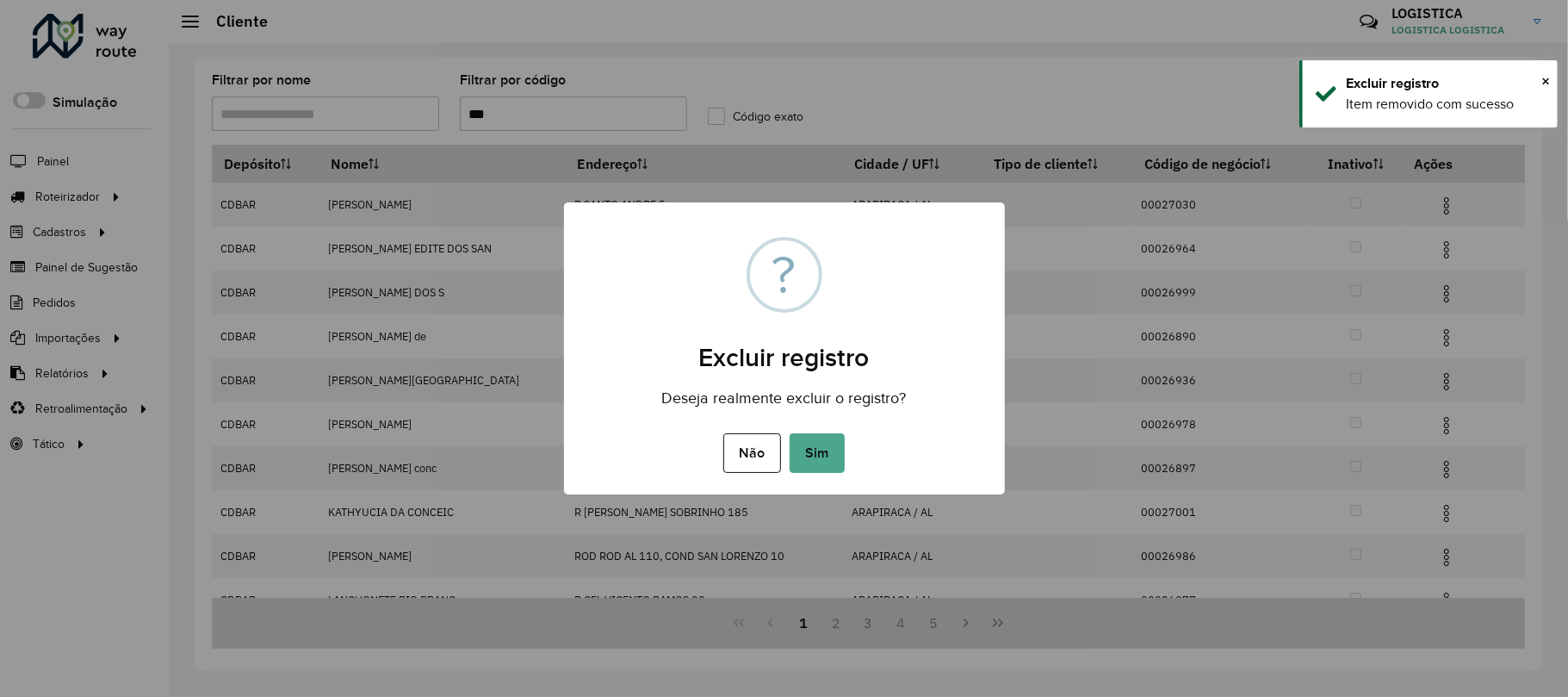
click at [790, 433] on button "Sim" at bounding box center [817, 453] width 55 height 40
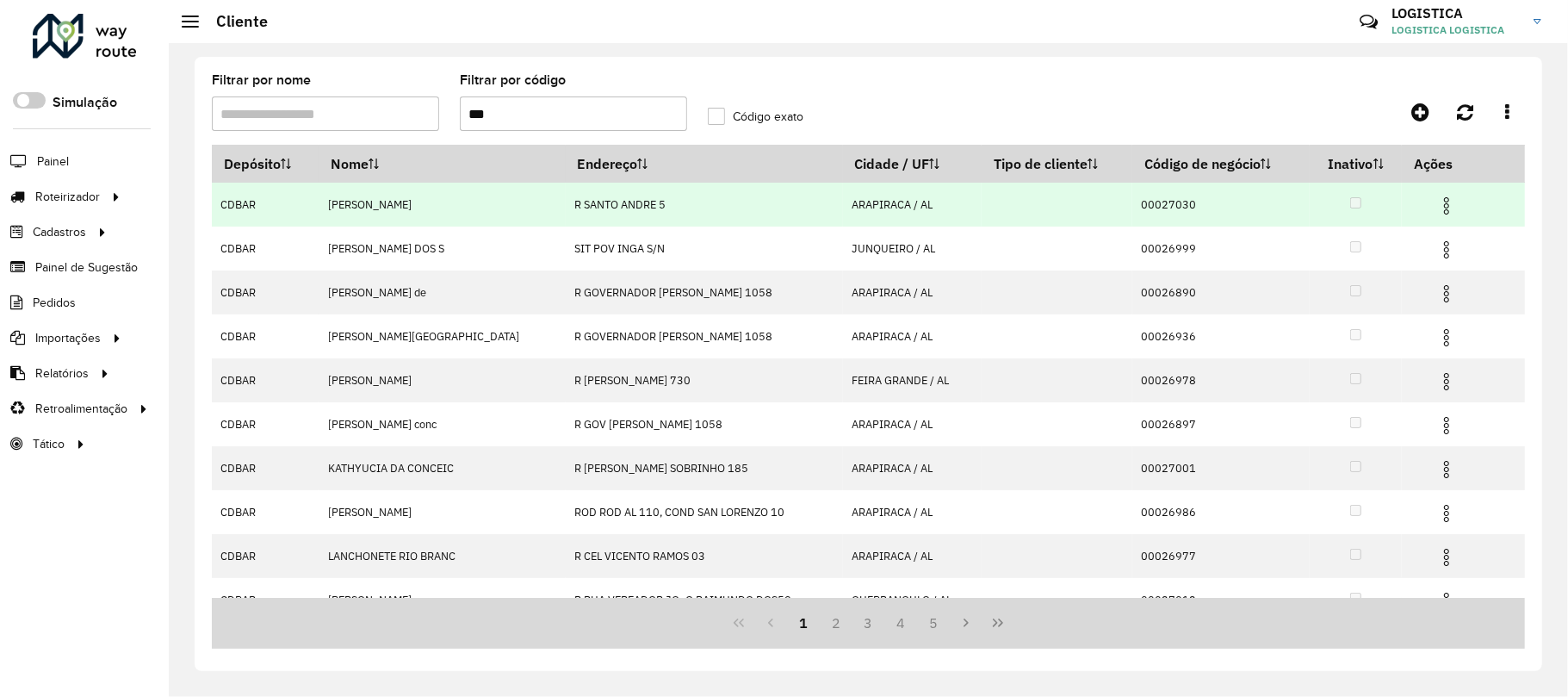
click at [1437, 205] on img at bounding box center [1447, 206] width 21 height 21
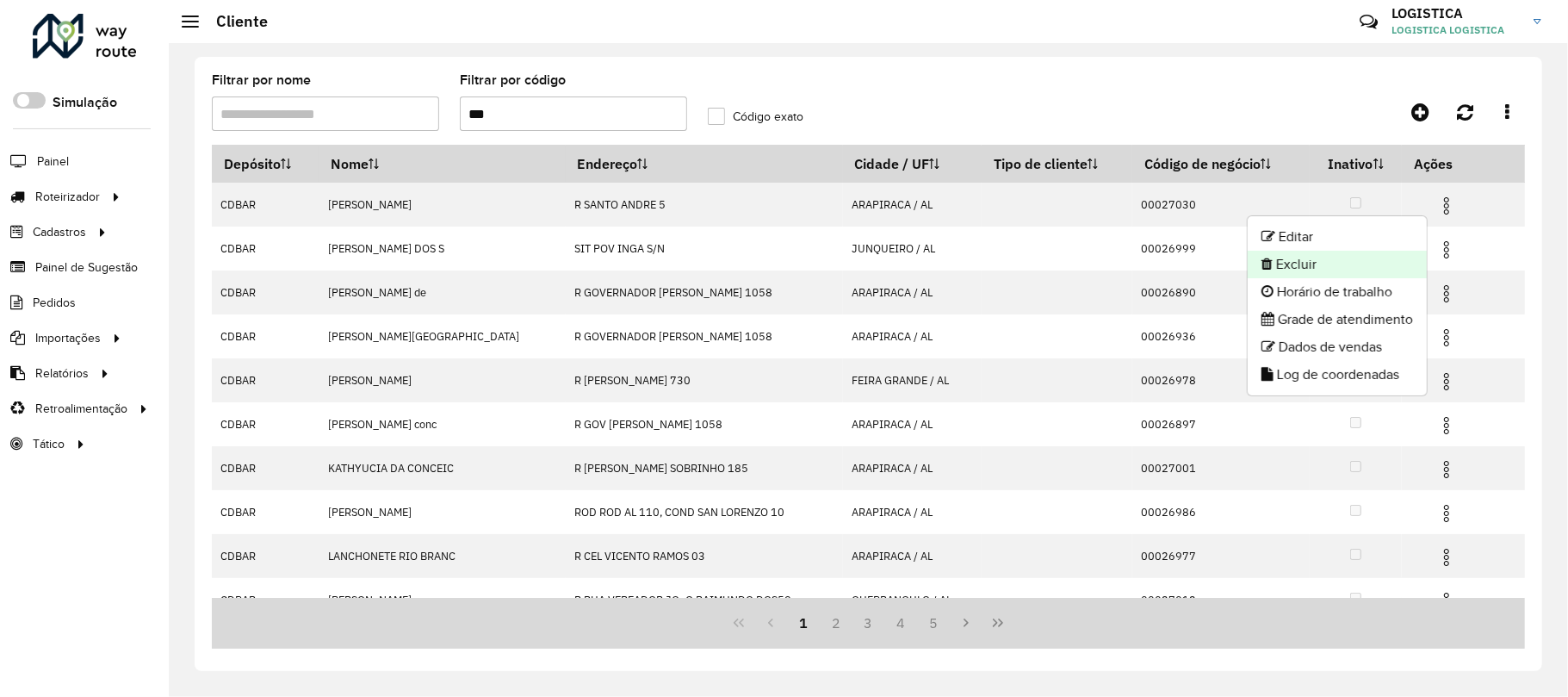
click at [1351, 265] on li "Excluir" at bounding box center [1337, 265] width 179 height 28
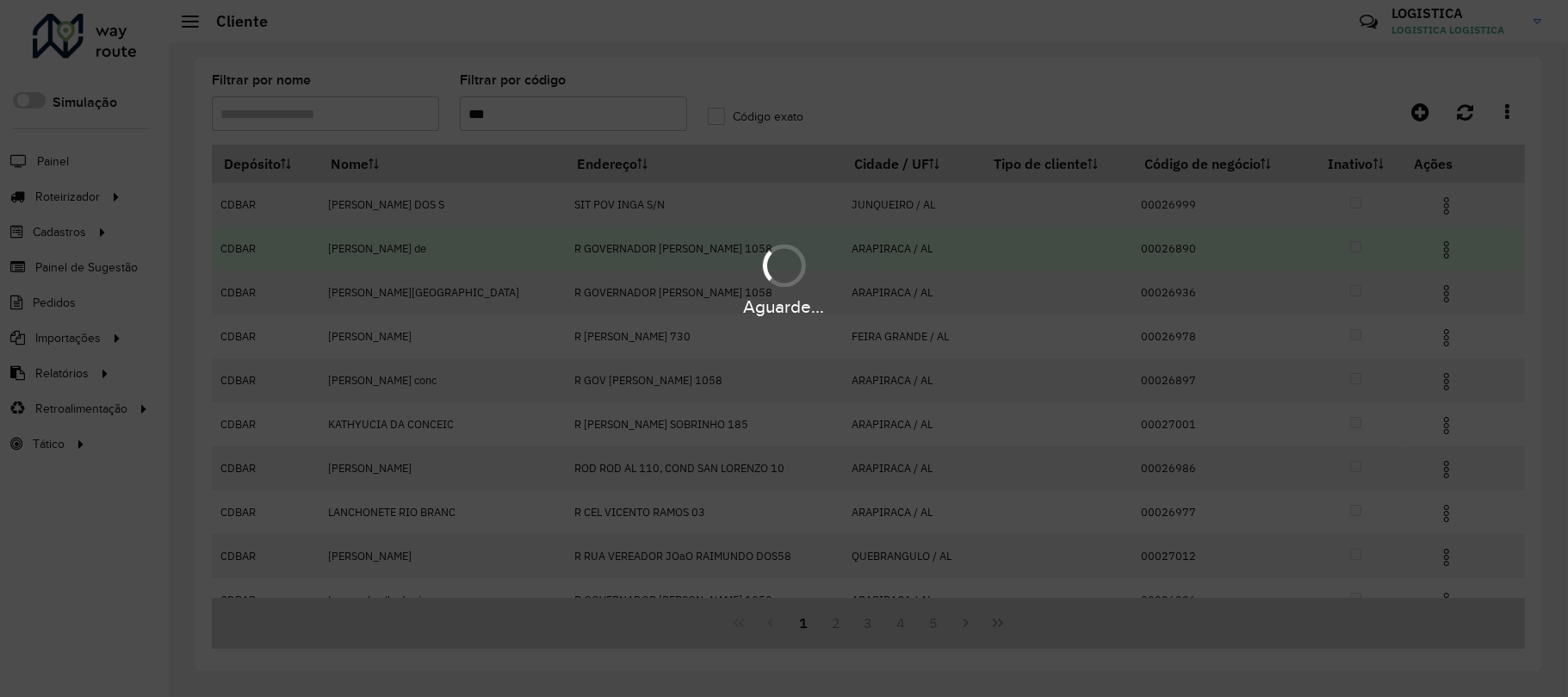
click at [1431, 296] on div "Aguarde..." at bounding box center [784, 306] width 1568 height 27
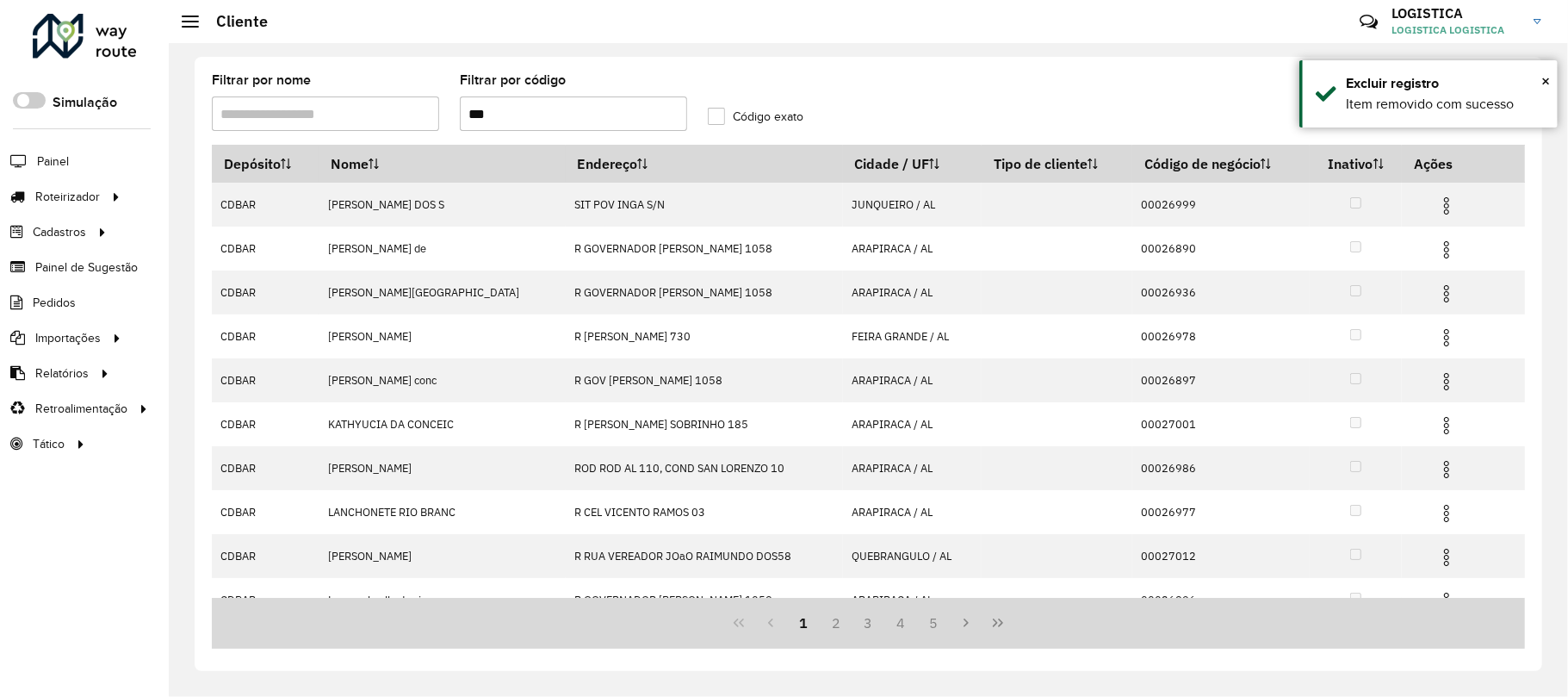
click at [1437, 294] on img at bounding box center [1447, 294] width 21 height 21
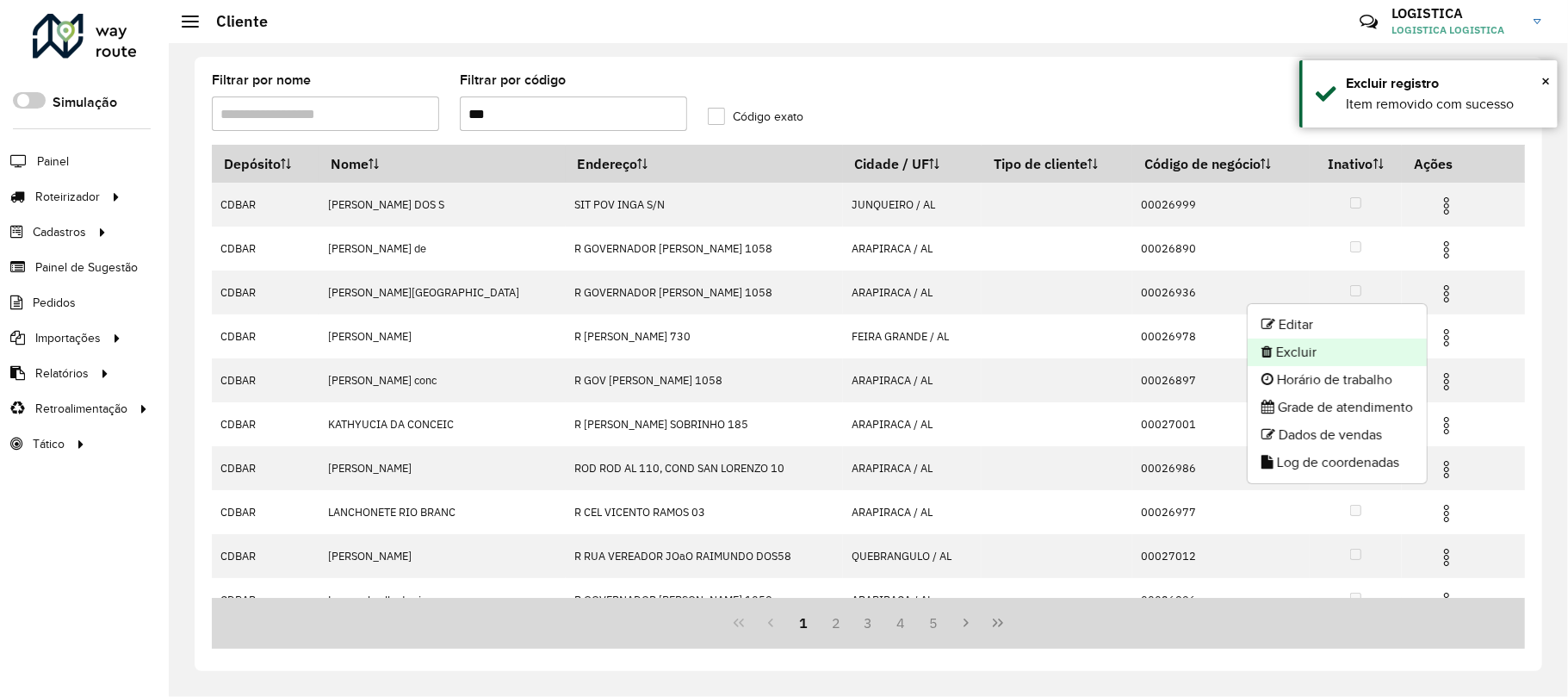
click at [1363, 357] on li "Excluir" at bounding box center [1337, 352] width 179 height 28
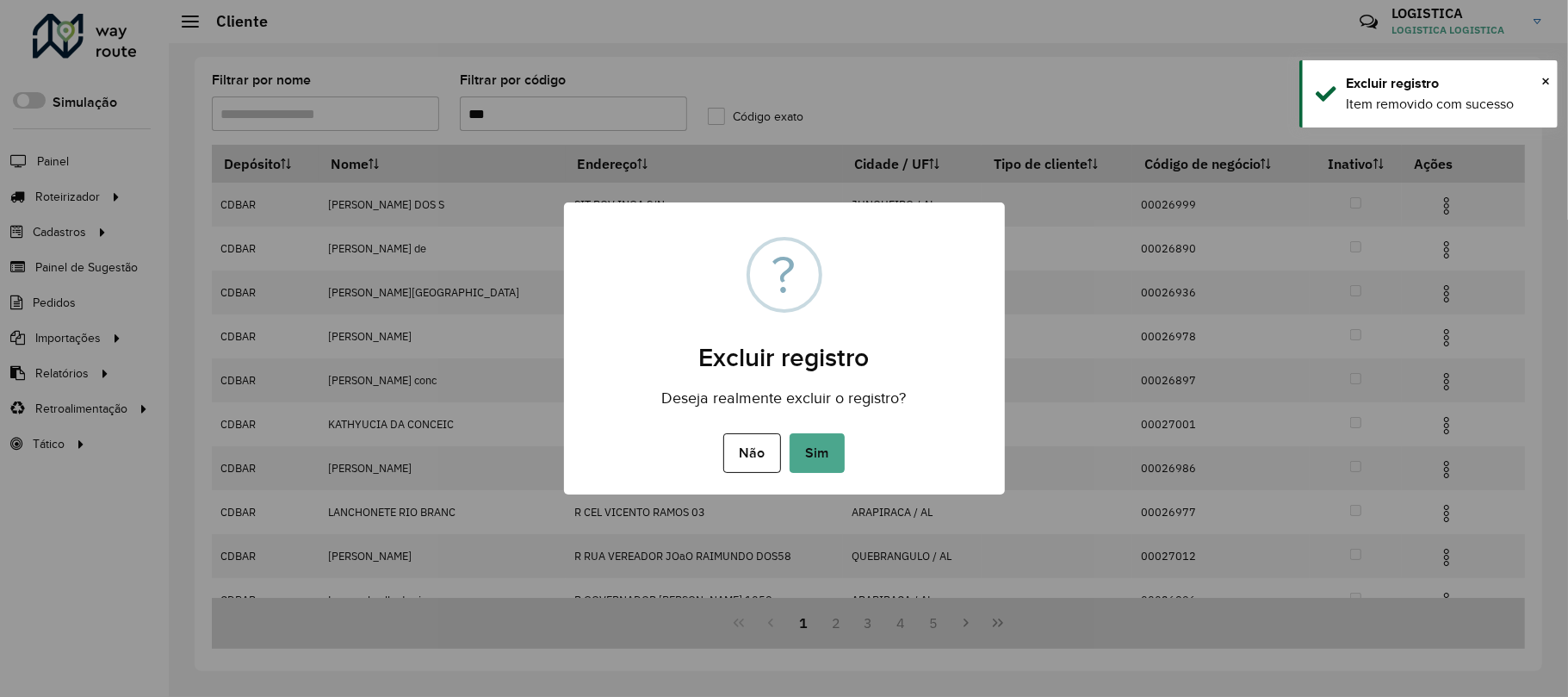
click at [790, 433] on button "Sim" at bounding box center [817, 453] width 55 height 40
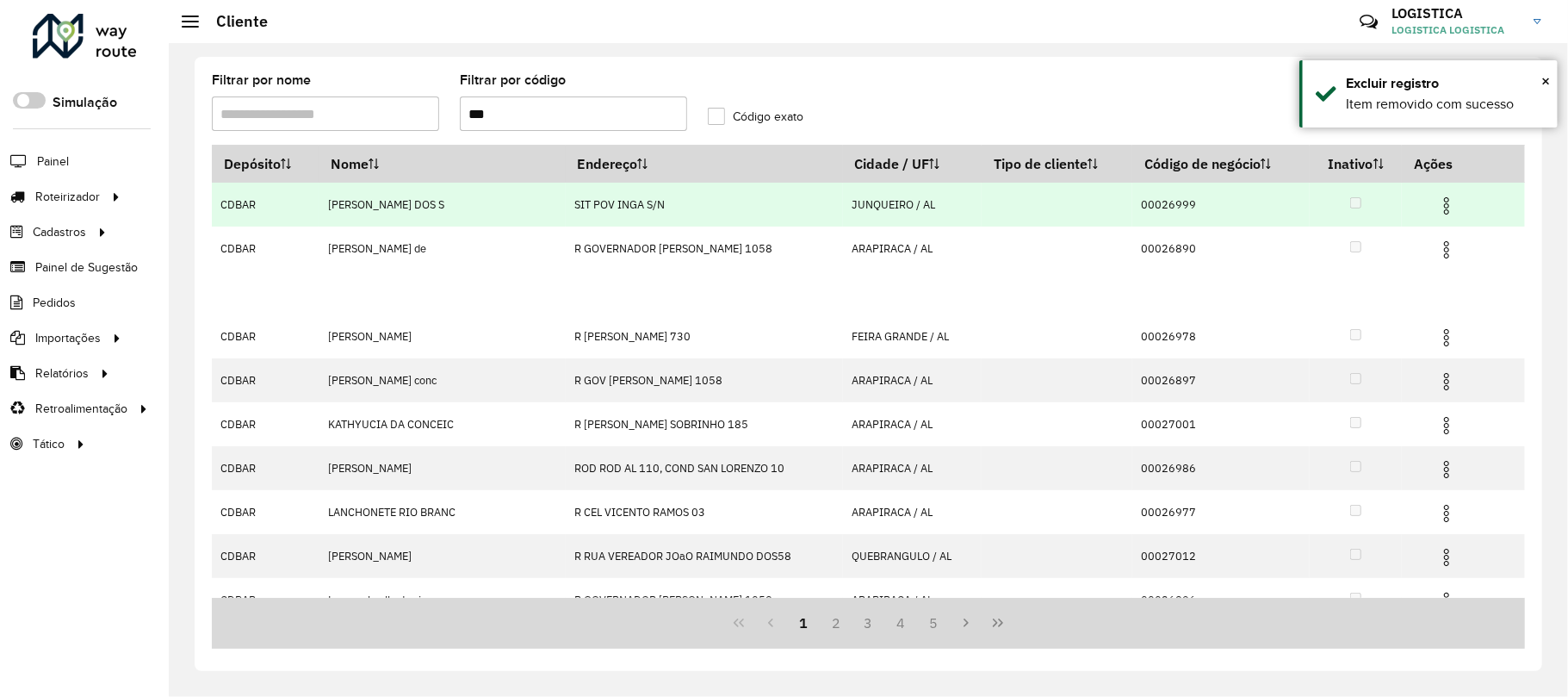
click at [1427, 207] on td at bounding box center [1454, 204] width 104 height 43
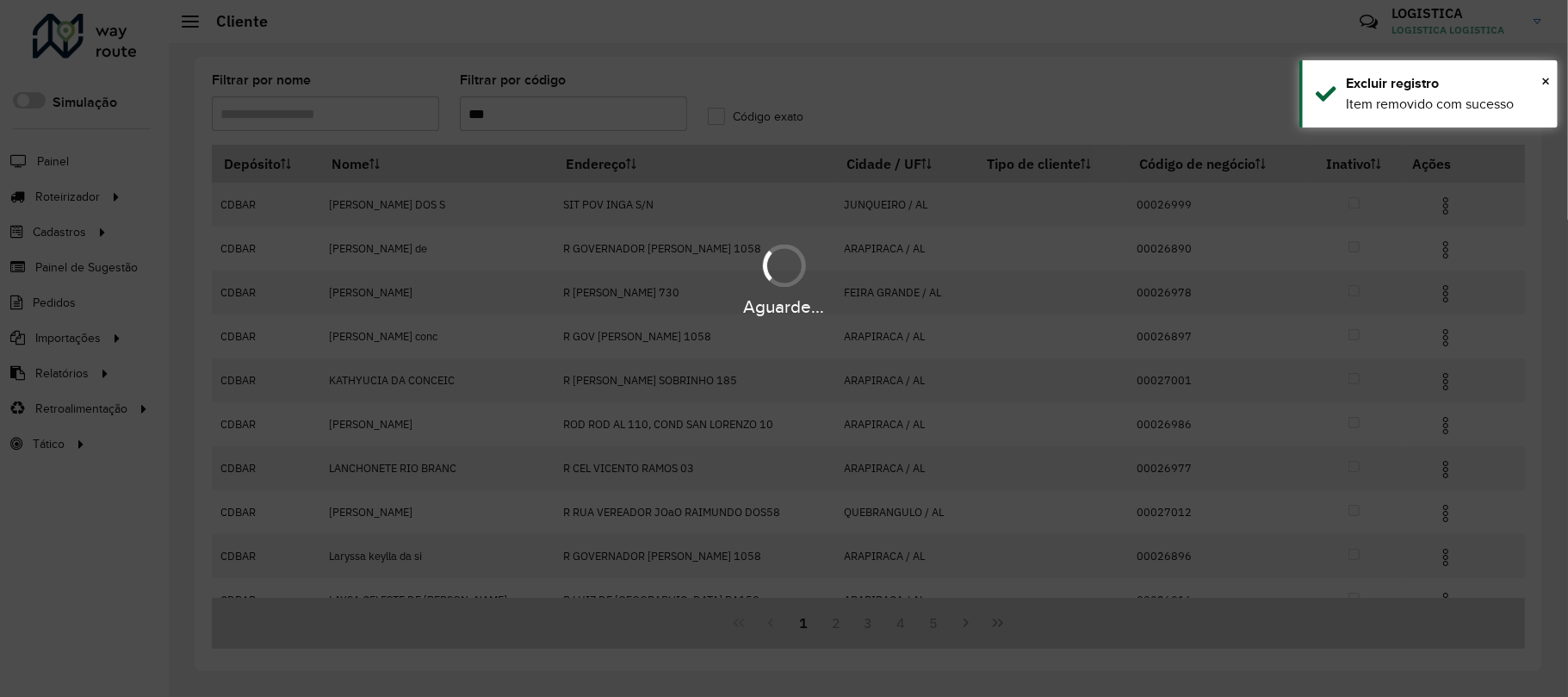
click at [1433, 204] on div "Aguarde..." at bounding box center [784, 348] width 1568 height 697
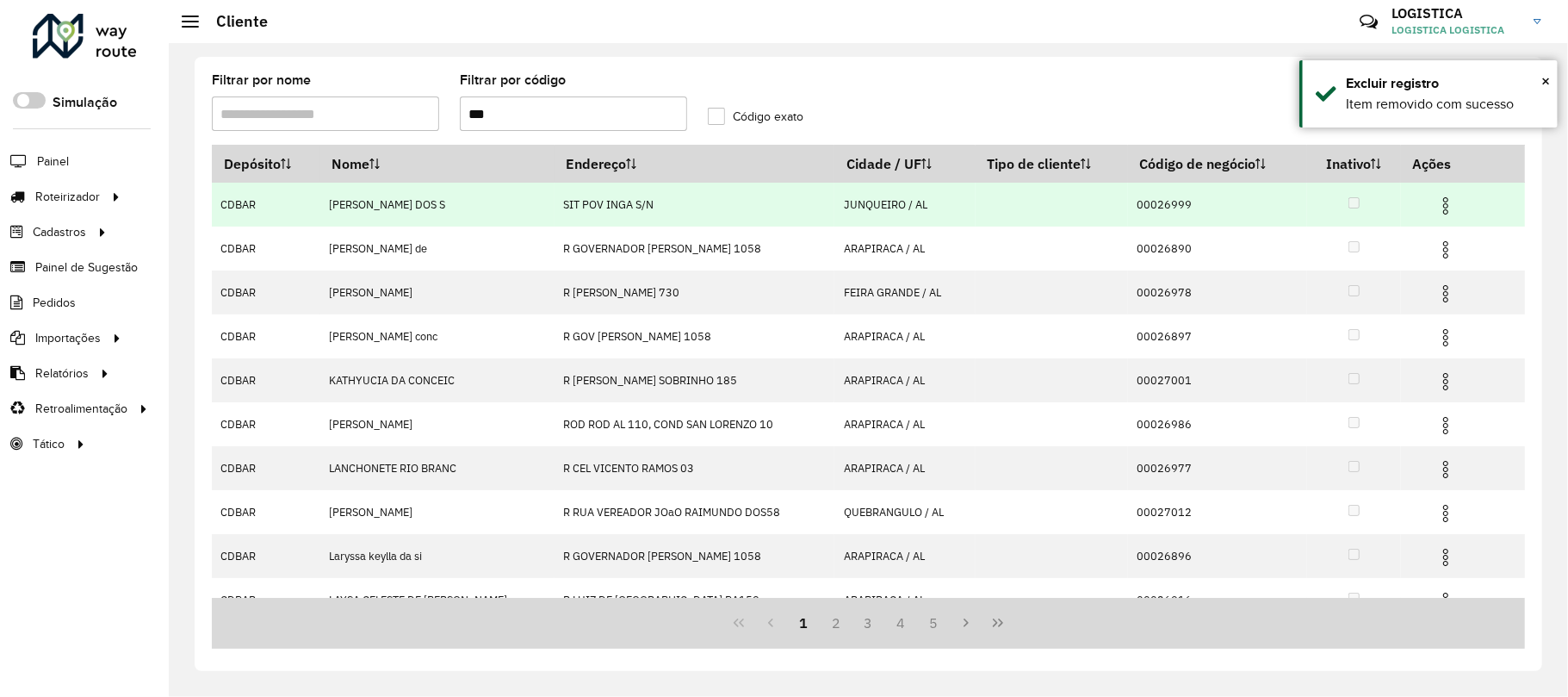
click at [1436, 213] on img at bounding box center [1446, 206] width 21 height 21
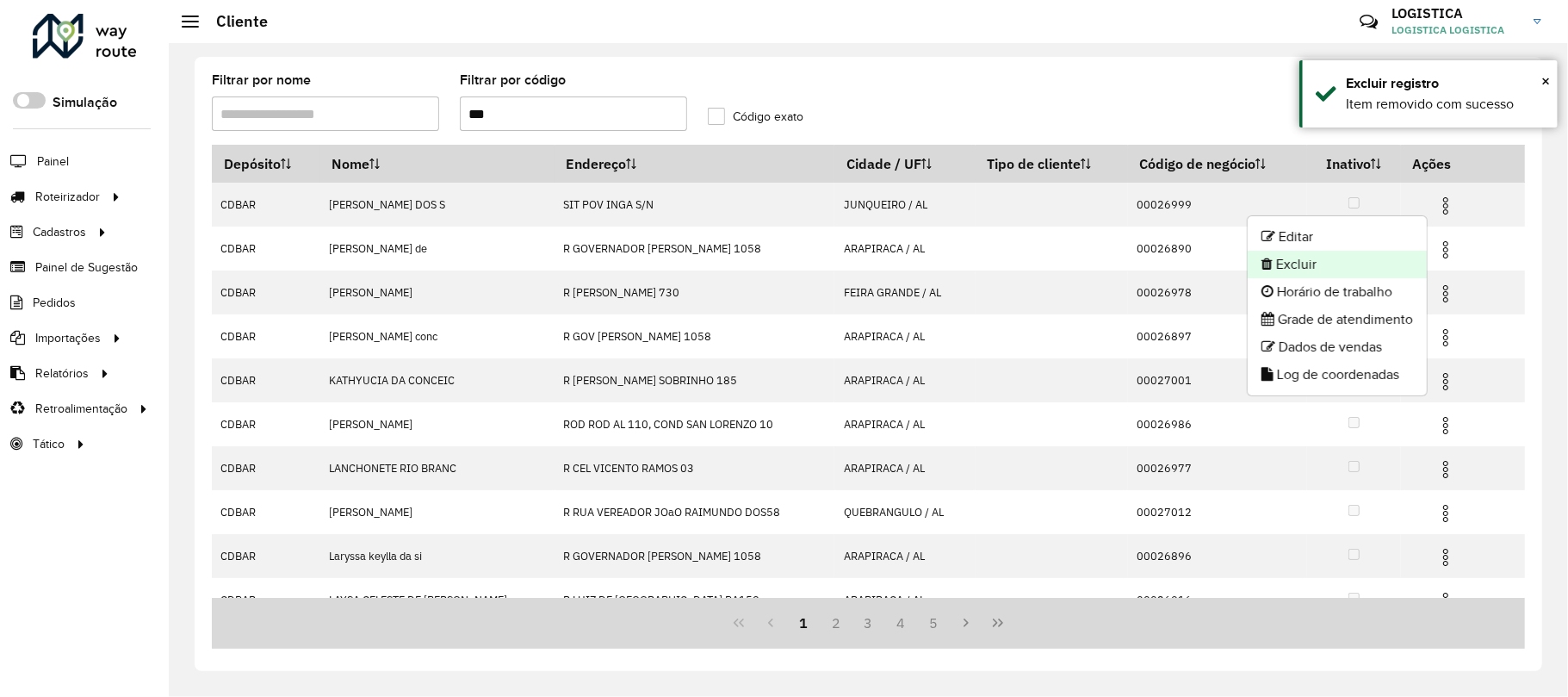
click at [1357, 276] on li "Excluir" at bounding box center [1337, 265] width 179 height 28
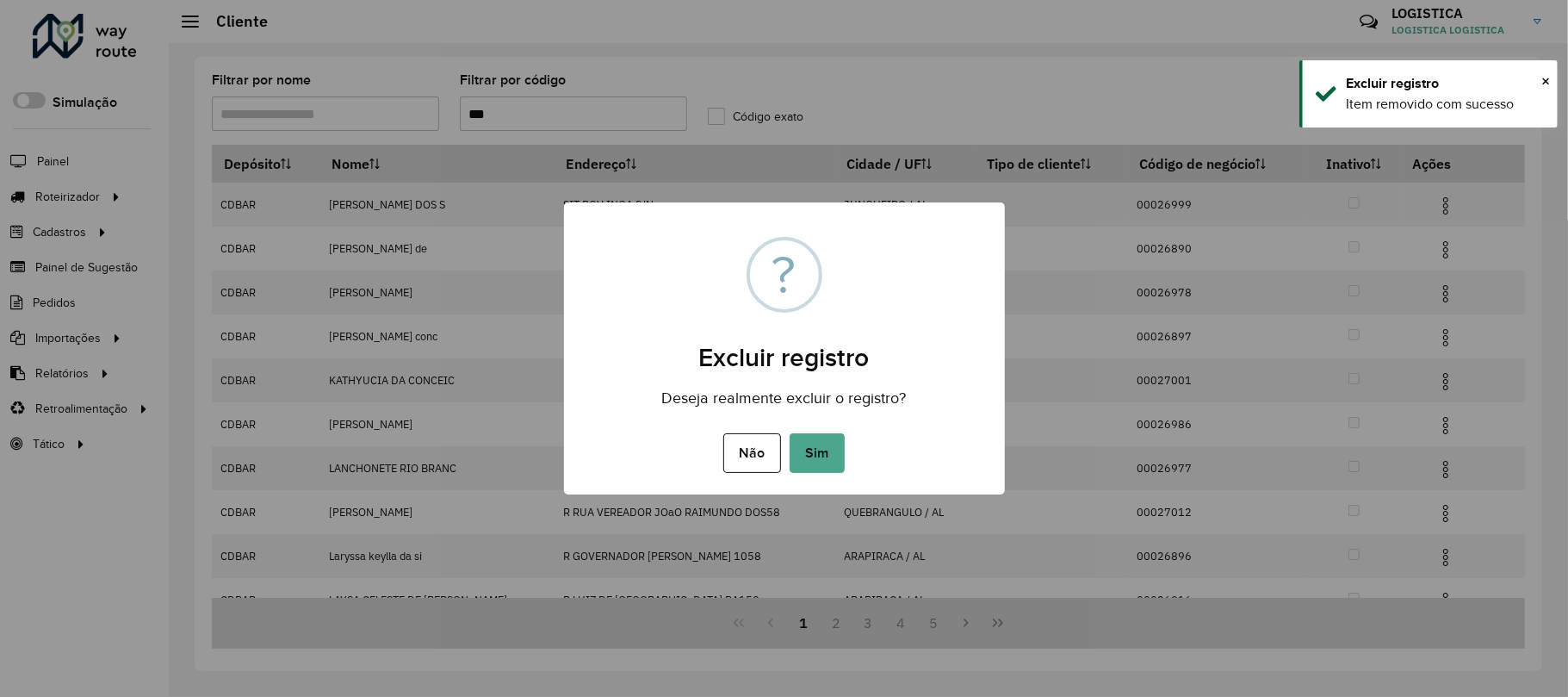
click at [790, 433] on button "Sim" at bounding box center [817, 453] width 55 height 40
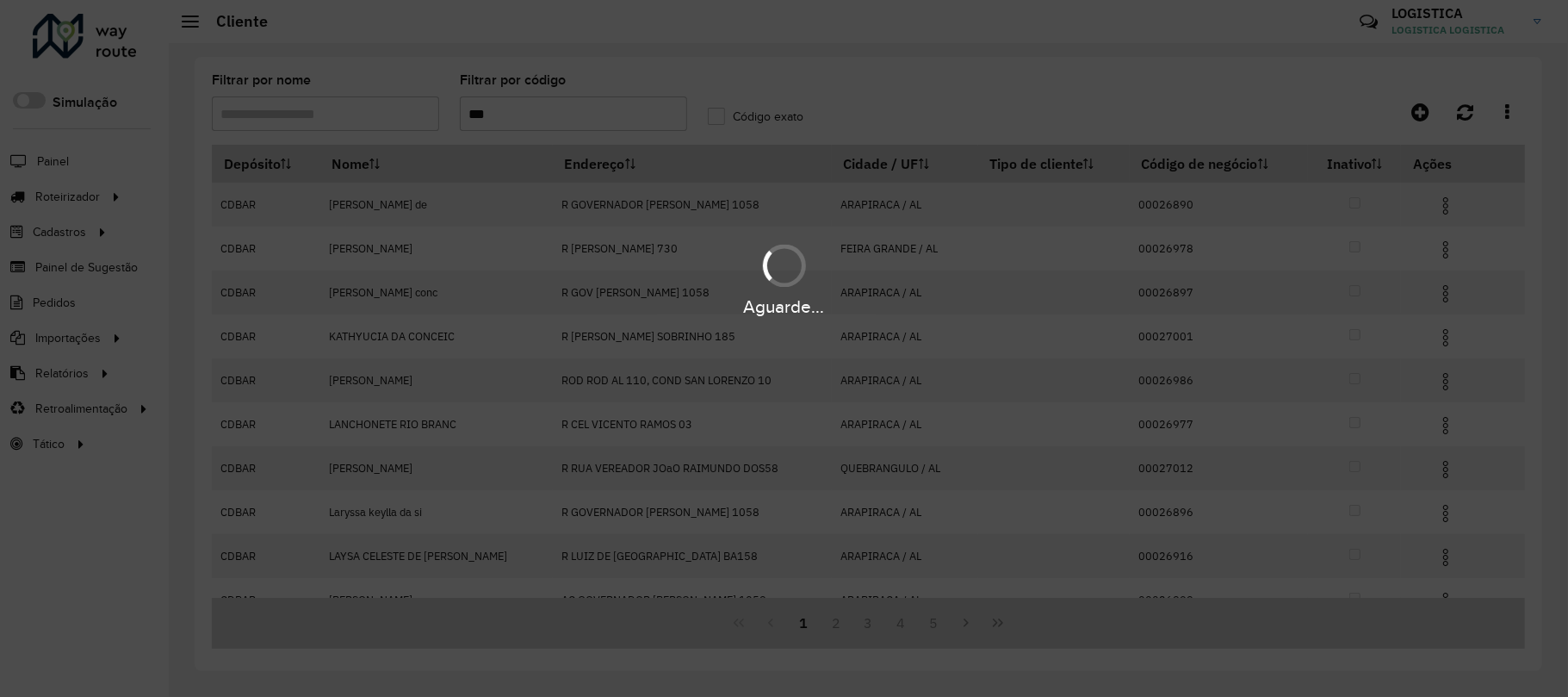
click at [1435, 251] on div "Aguarde..." at bounding box center [784, 278] width 1568 height 82
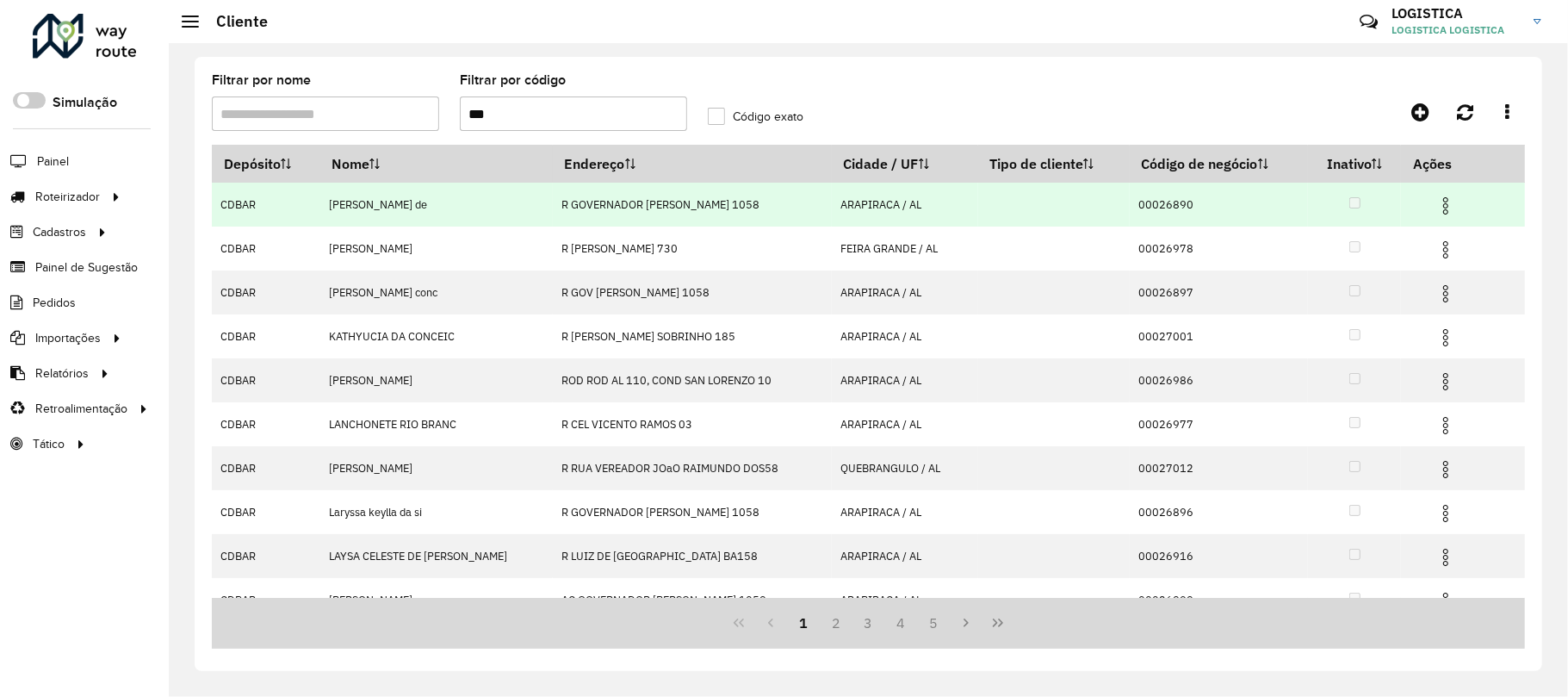
click at [1438, 211] on img at bounding box center [1446, 206] width 21 height 21
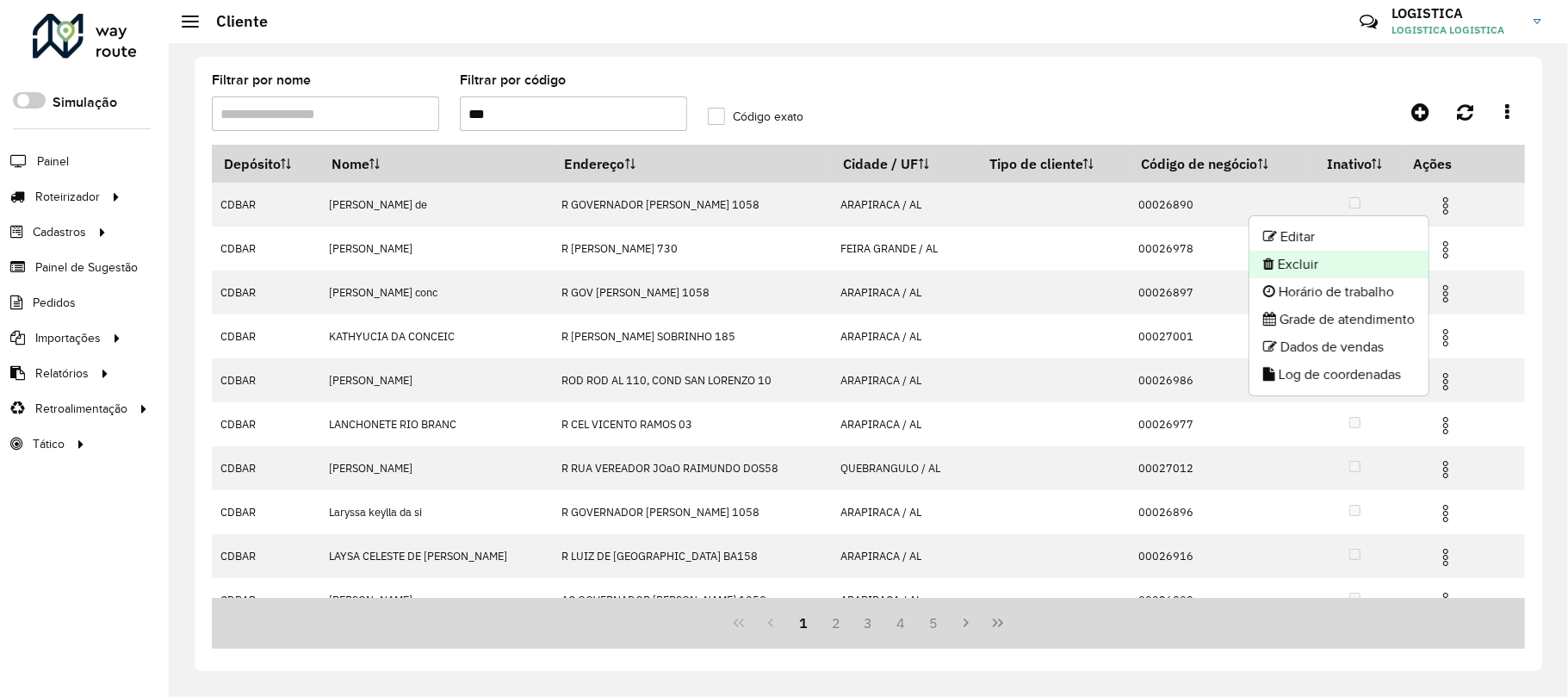
click at [1385, 253] on li "Excluir" at bounding box center [1339, 265] width 179 height 28
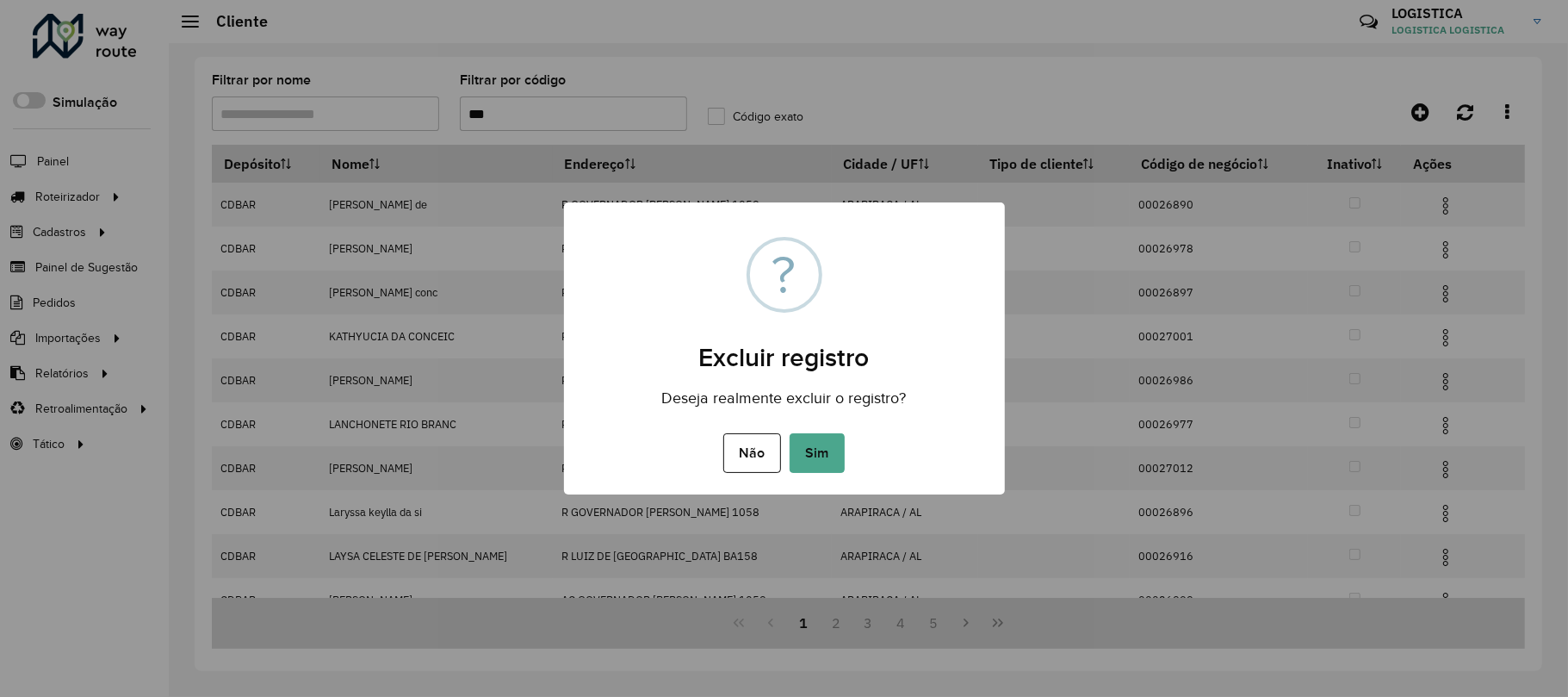
click at [790, 433] on button "Sim" at bounding box center [817, 453] width 55 height 40
